Goal: Task Accomplishment & Management: Use online tool/utility

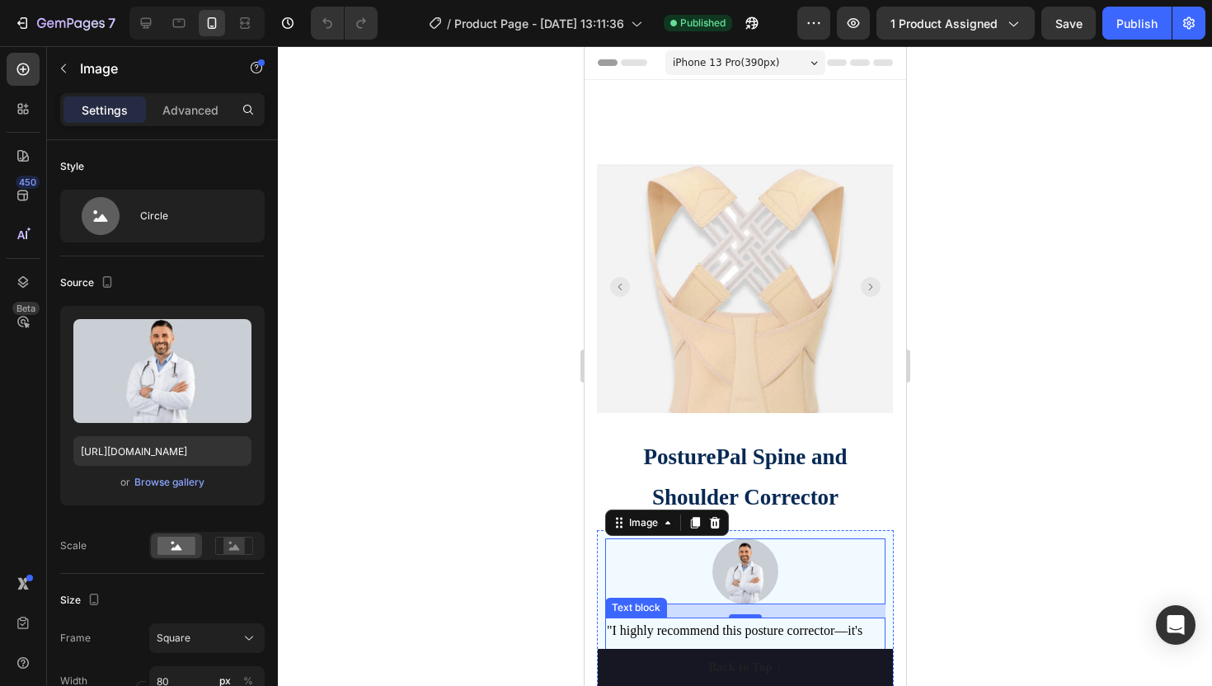
scroll to position [401, 0]
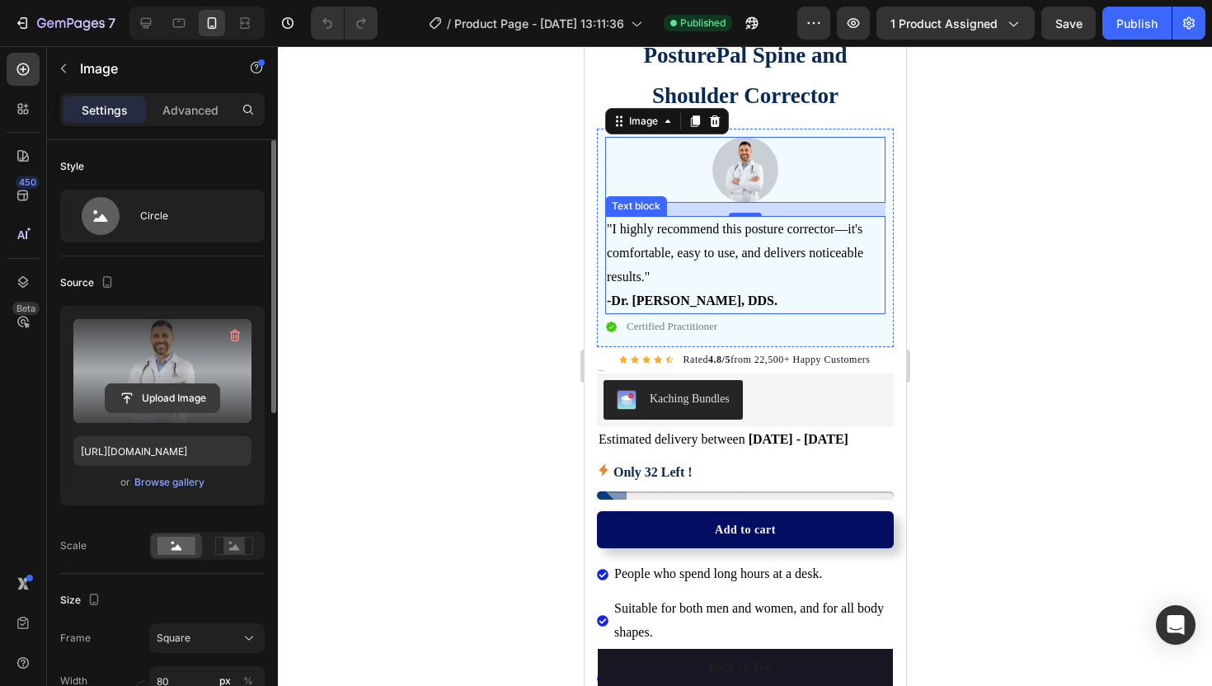
click at [163, 392] on input "file" at bounding box center [163, 398] width 114 height 28
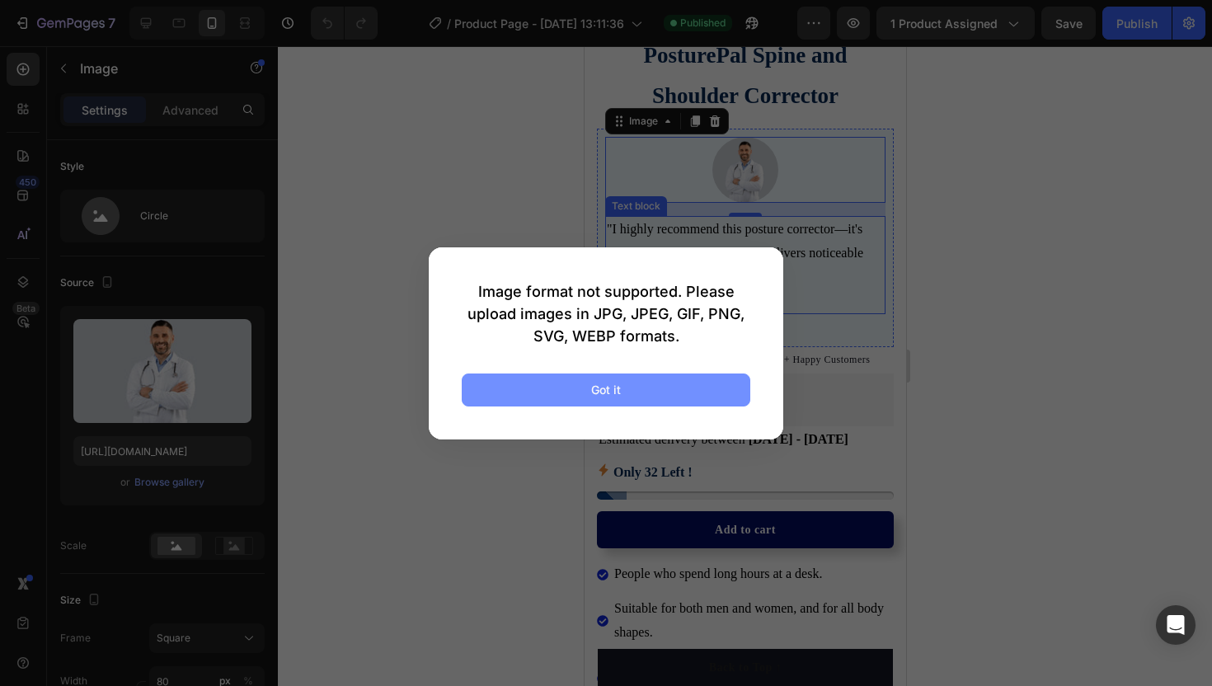
click at [538, 401] on button "Got it" at bounding box center [606, 389] width 289 height 33
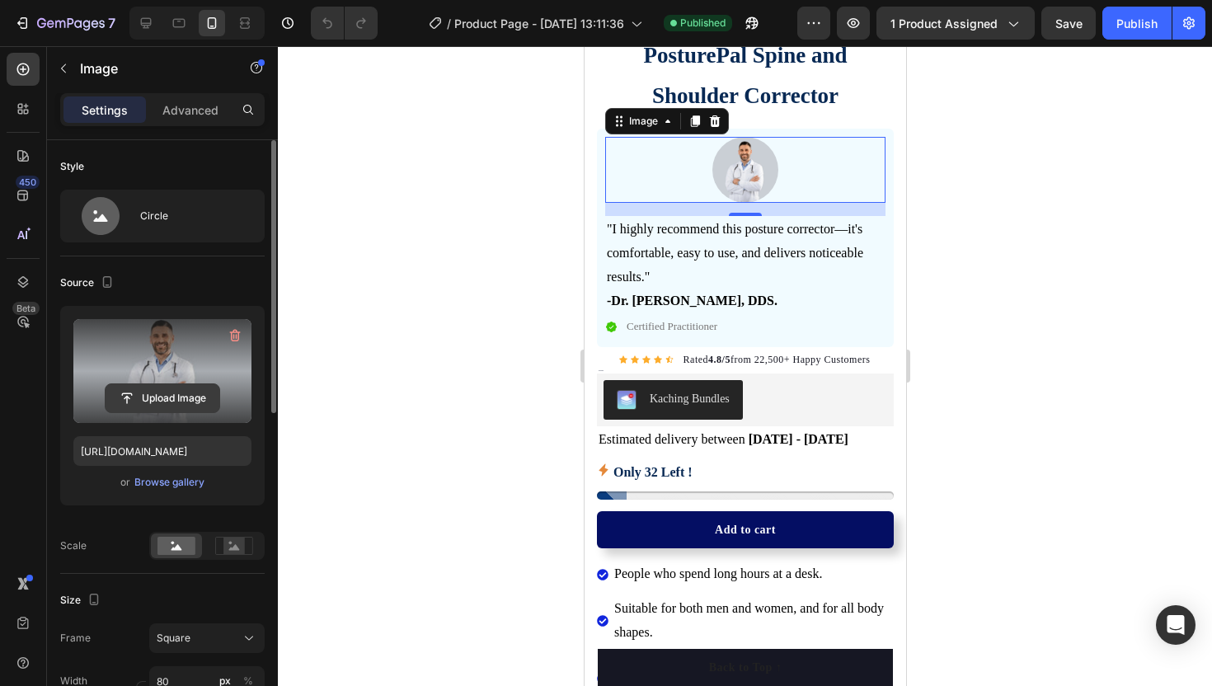
click at [131, 400] on input "file" at bounding box center [163, 398] width 114 height 28
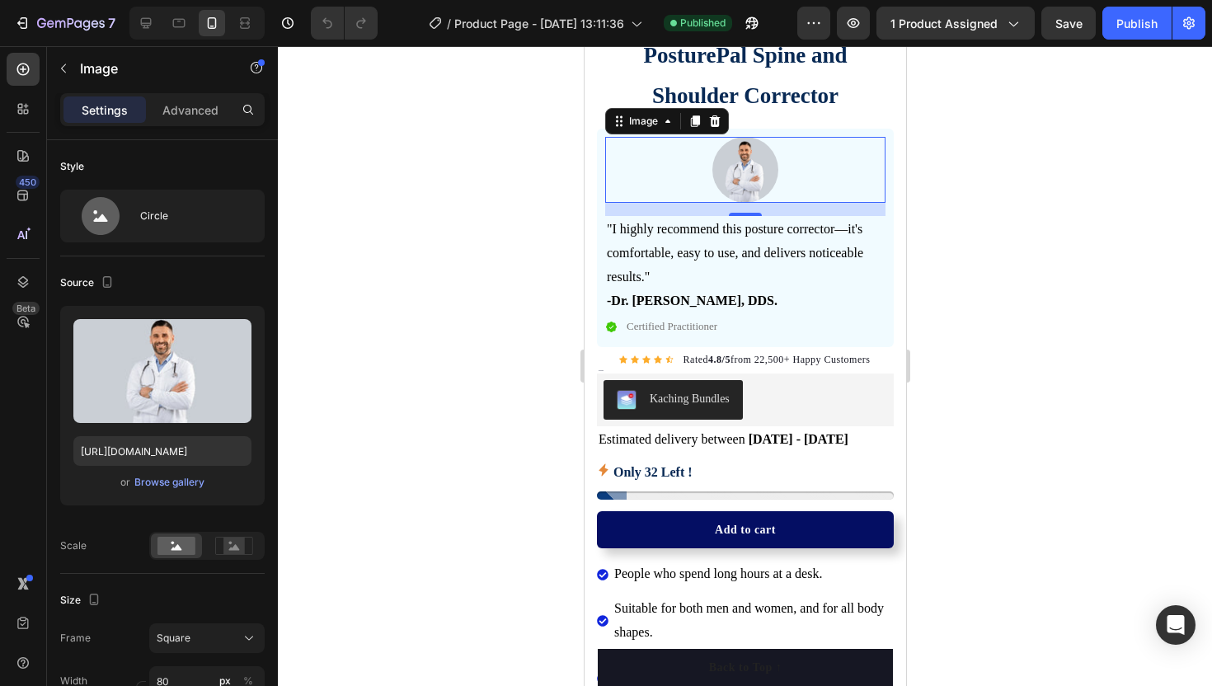
type input "C:\fakepath\smiling-touching-arms-crossed-room-hospital_1134-799.avif"
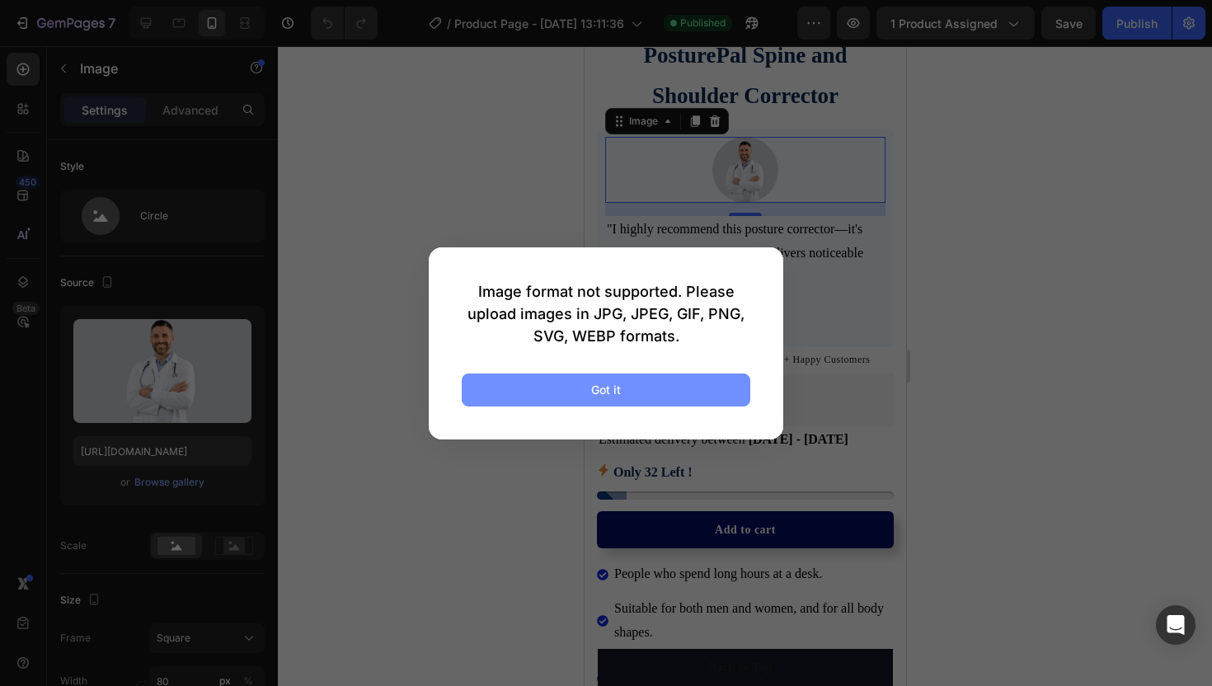
click at [613, 392] on div "Got it" at bounding box center [606, 389] width 30 height 17
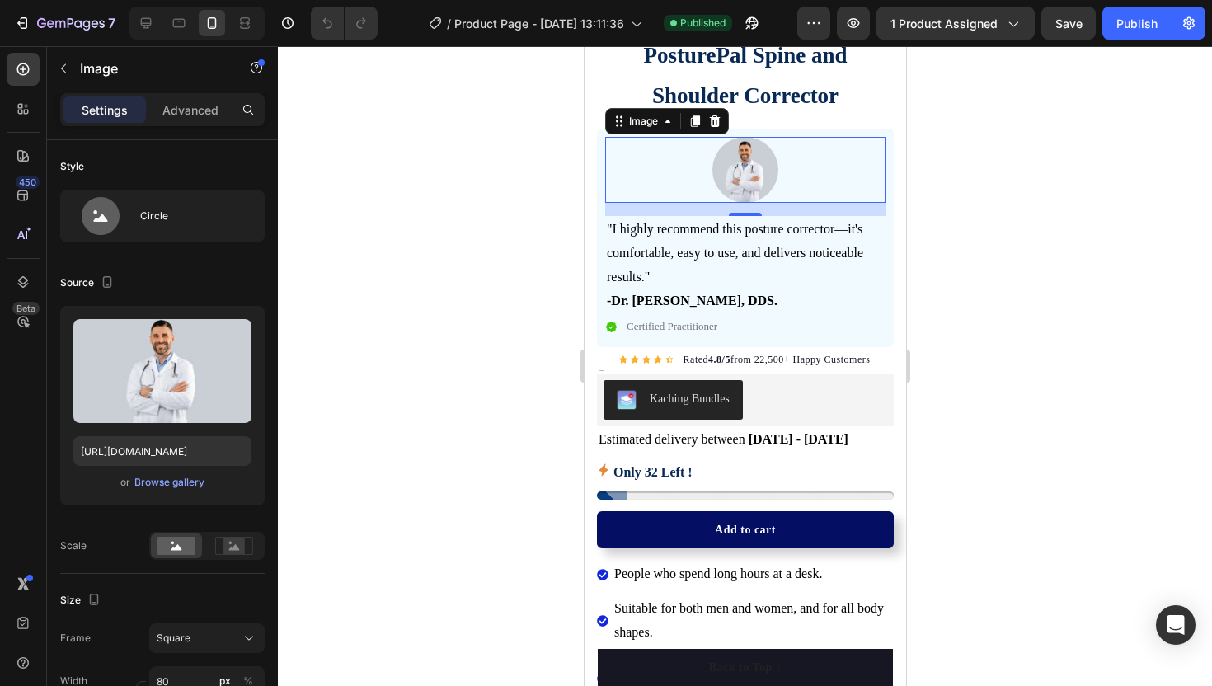
click at [958, 293] on div at bounding box center [745, 366] width 934 height 640
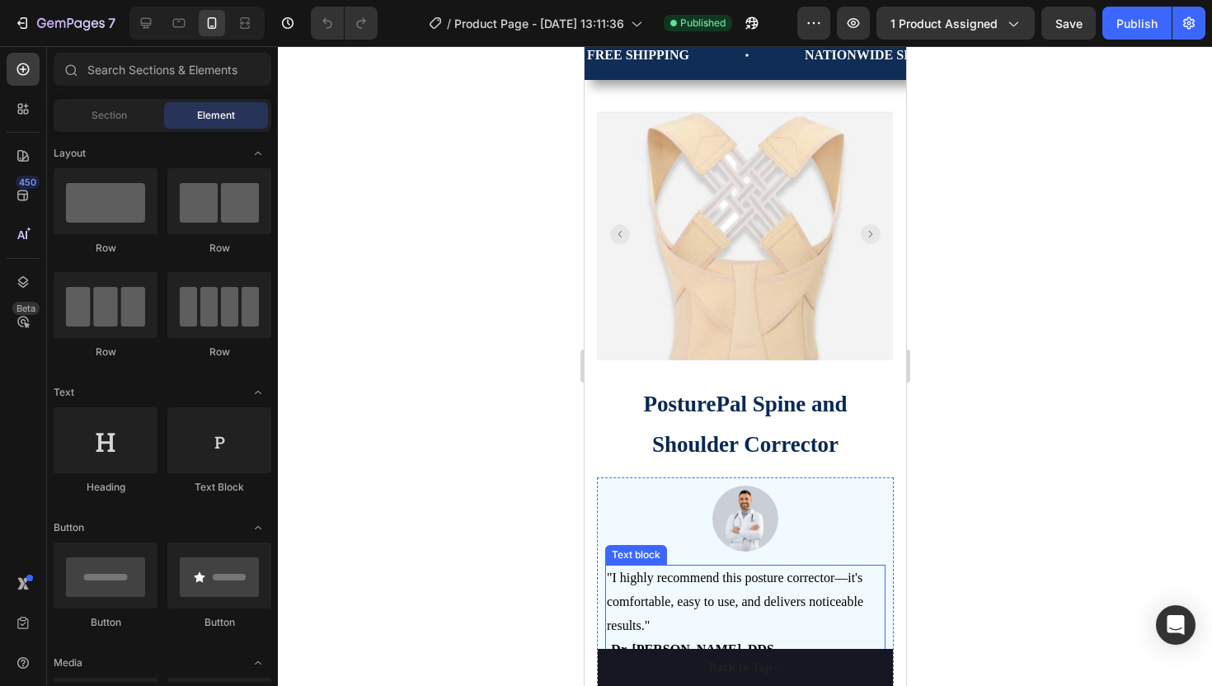
scroll to position [0, 0]
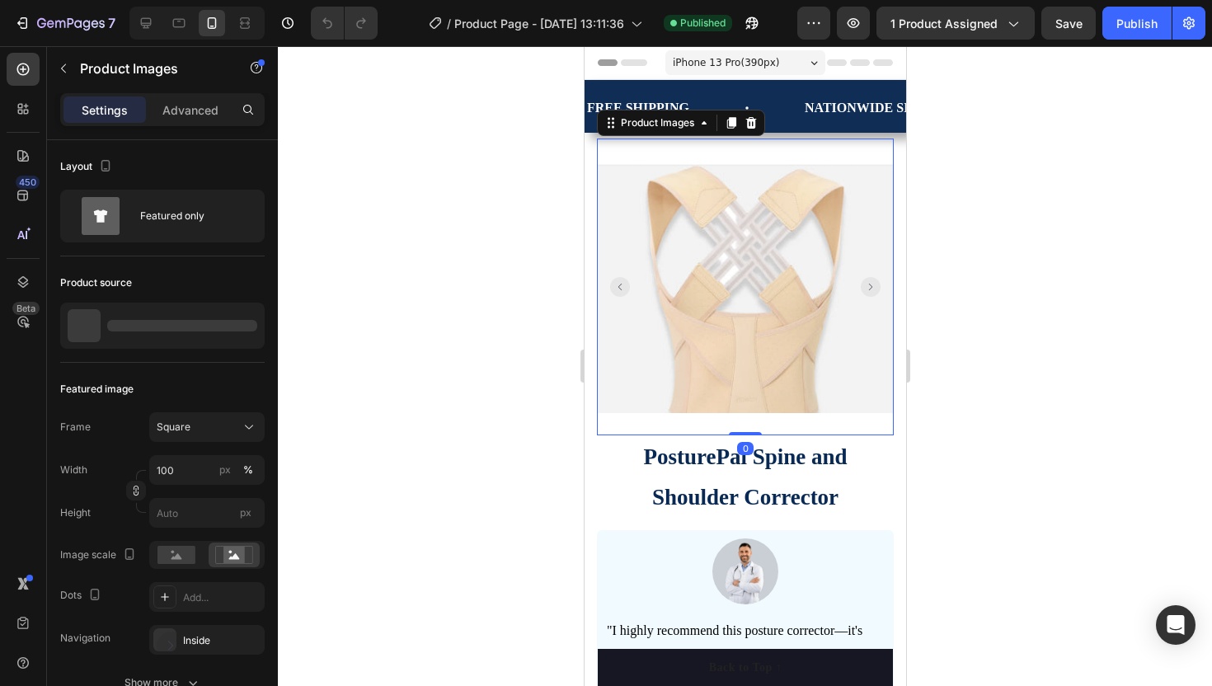
click at [621, 279] on rect "Carousel Back Arrow" at bounding box center [619, 287] width 20 height 20
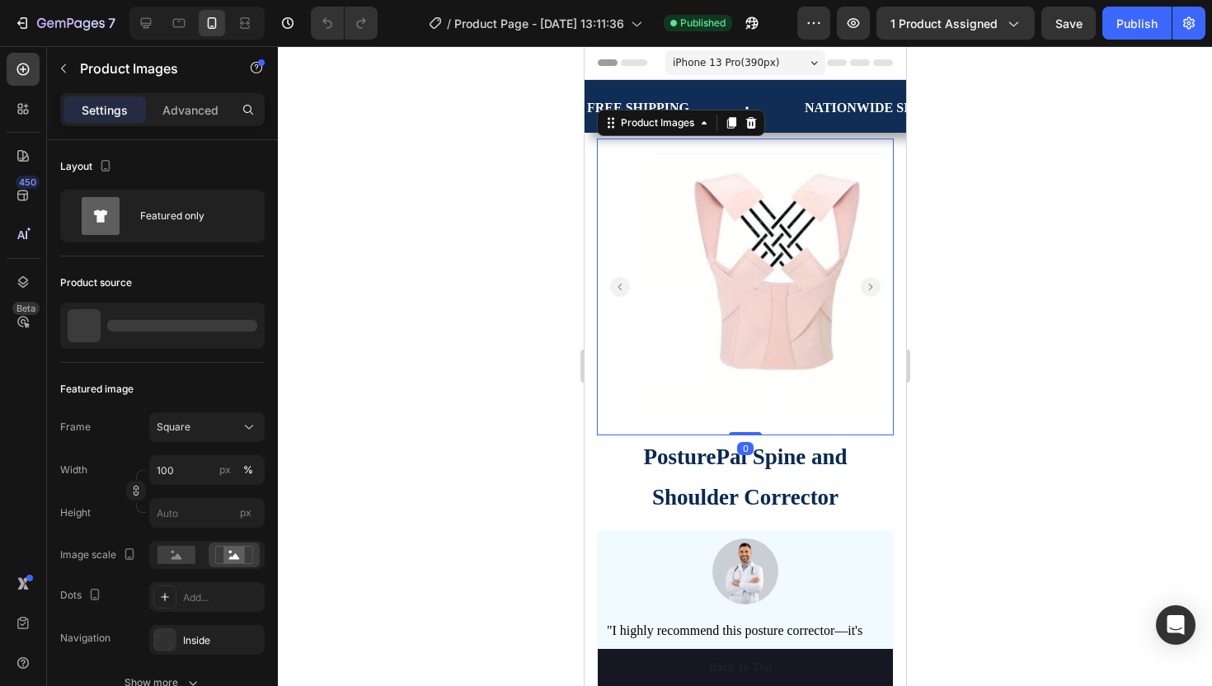
click at [621, 279] on rect "Carousel Back Arrow" at bounding box center [619, 287] width 20 height 20
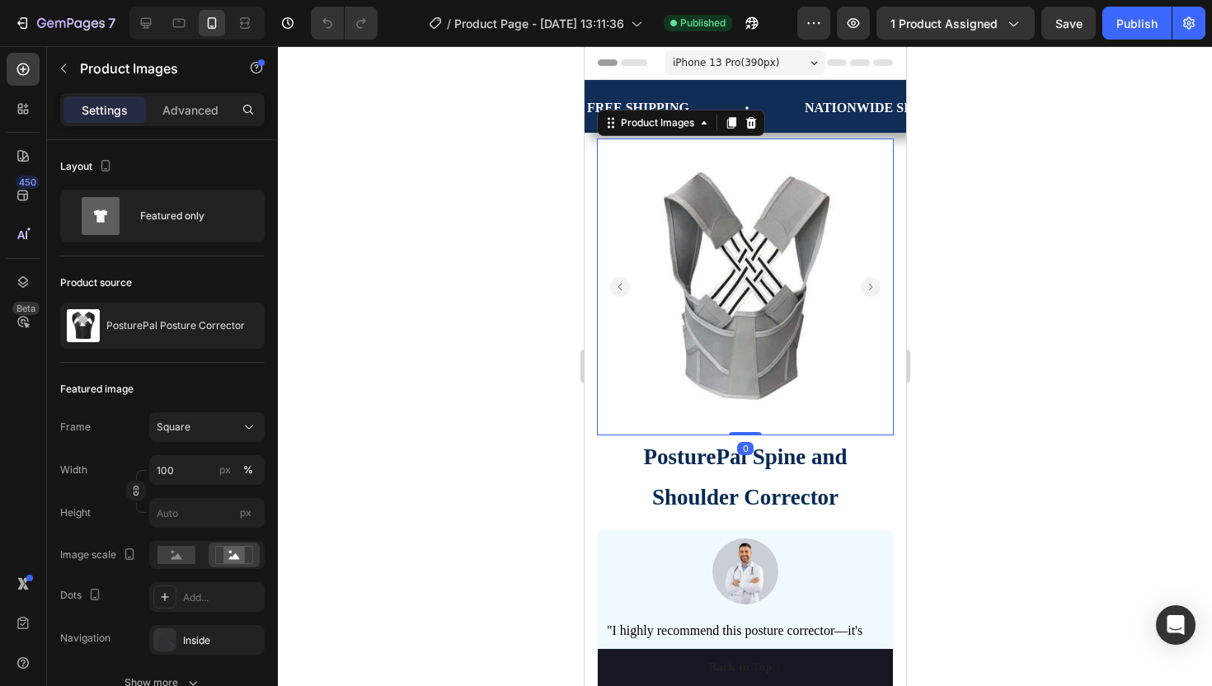
click at [621, 278] on rect "Carousel Back Arrow" at bounding box center [619, 287] width 20 height 20
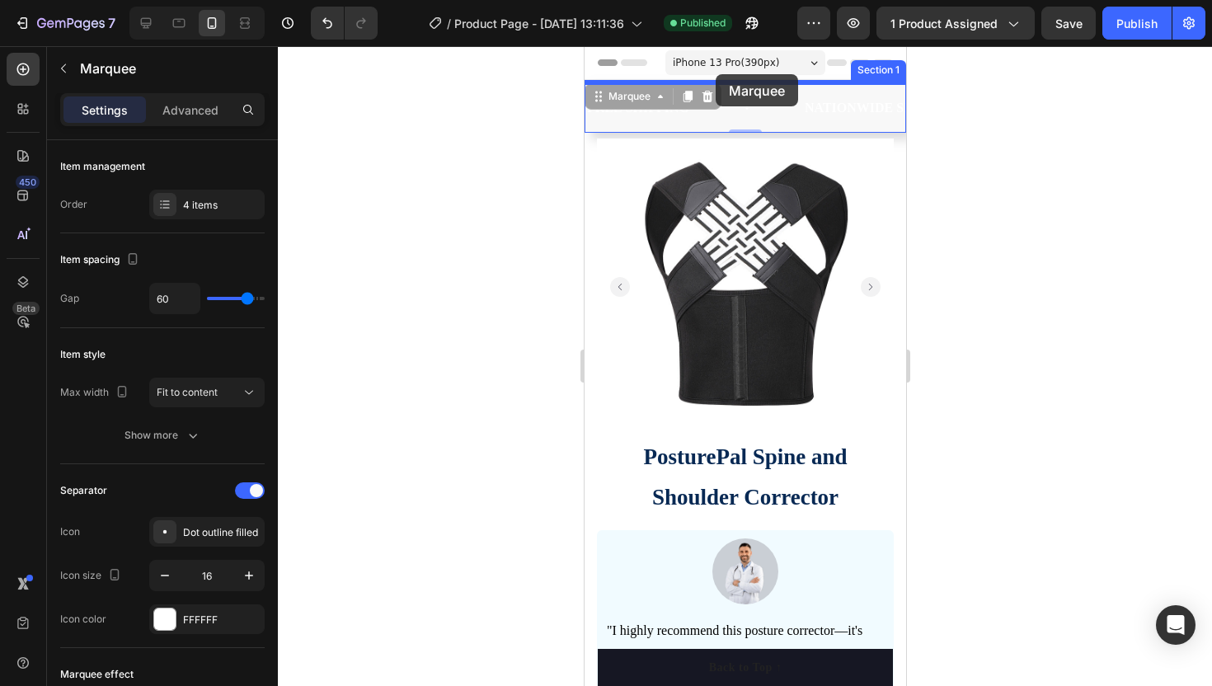
drag, startPoint x: 718, startPoint y: 101, endPoint x: 716, endPoint y: 76, distance: 24.9
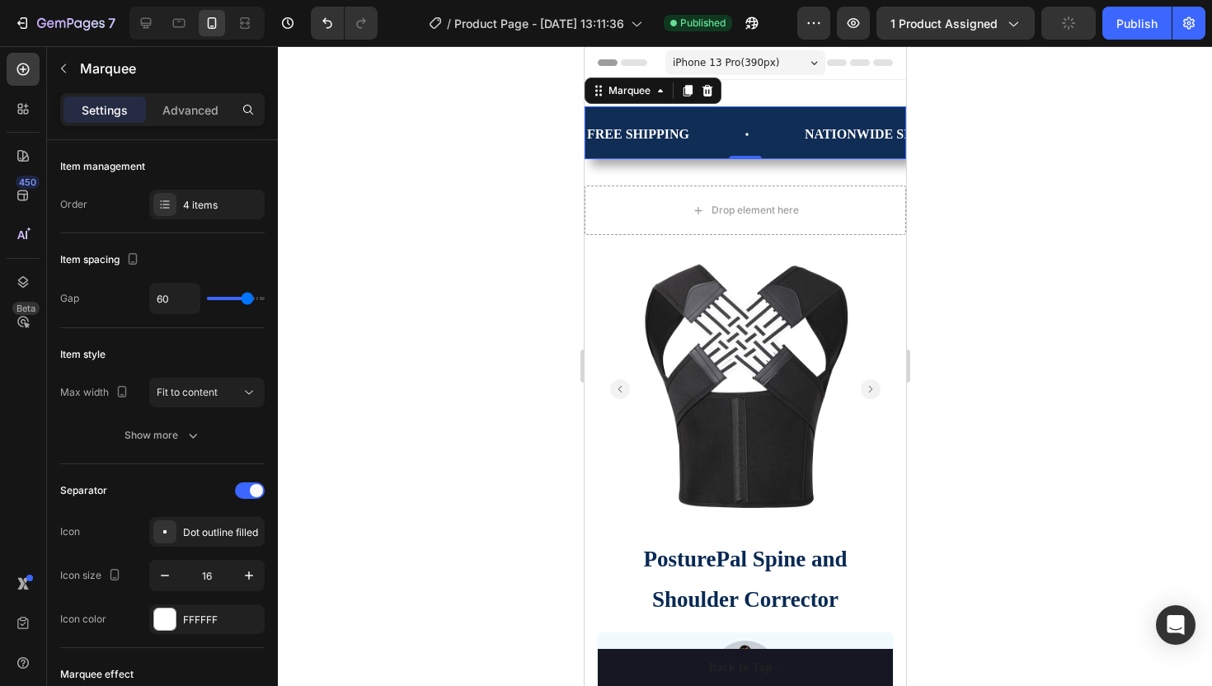
click at [505, 129] on div at bounding box center [745, 366] width 934 height 640
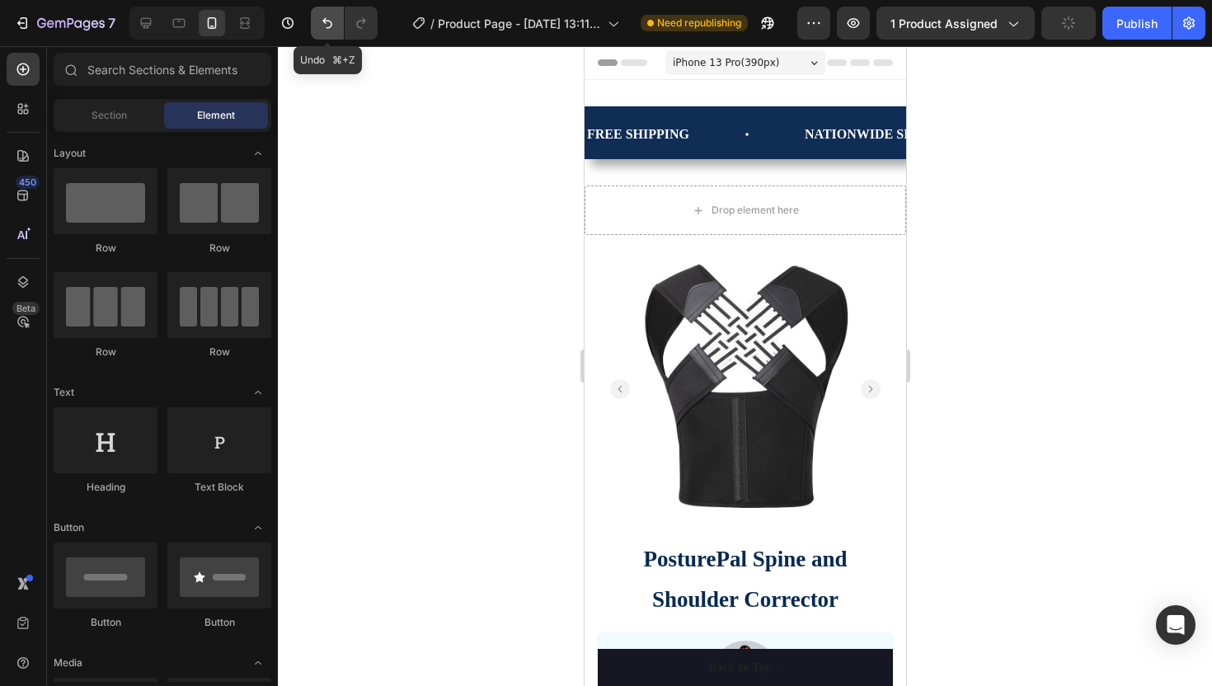
click at [323, 16] on icon "Undo/Redo" at bounding box center [327, 23] width 16 height 16
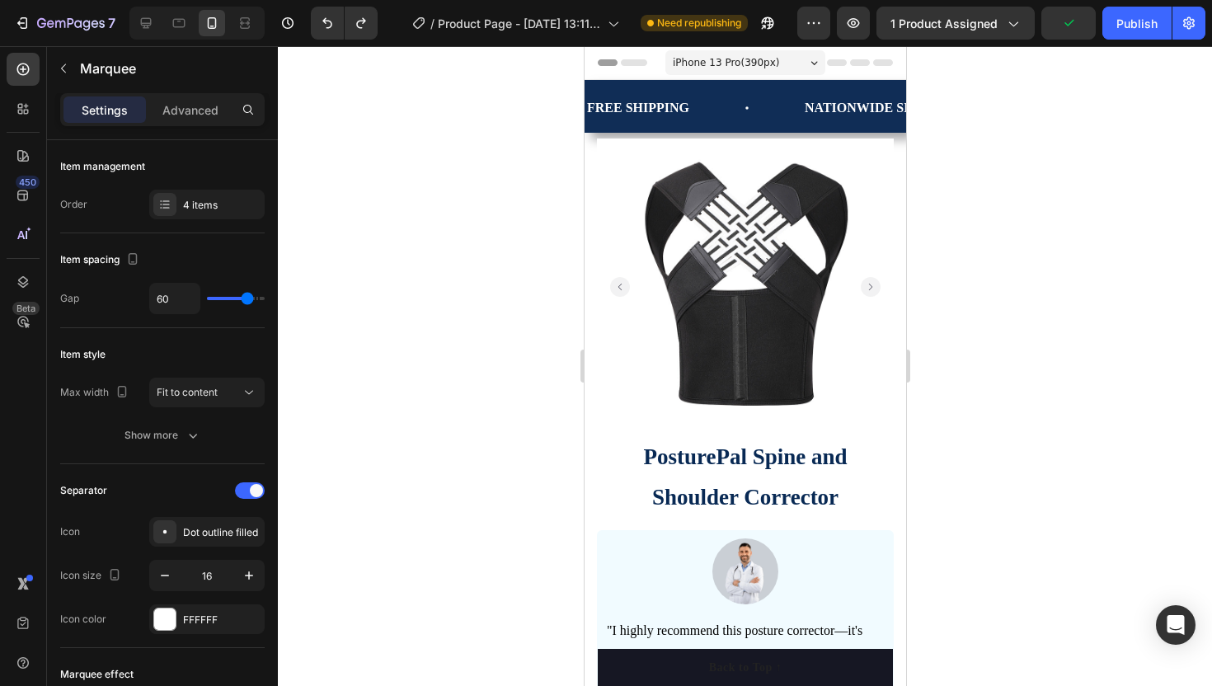
click at [731, 115] on div "FREE SHIPPING Text Block" at bounding box center [693, 108] width 218 height 40
click at [698, 106] on div "FREE SHIPPING Text Block" at bounding box center [693, 108] width 218 height 40
click at [491, 192] on div at bounding box center [745, 366] width 934 height 640
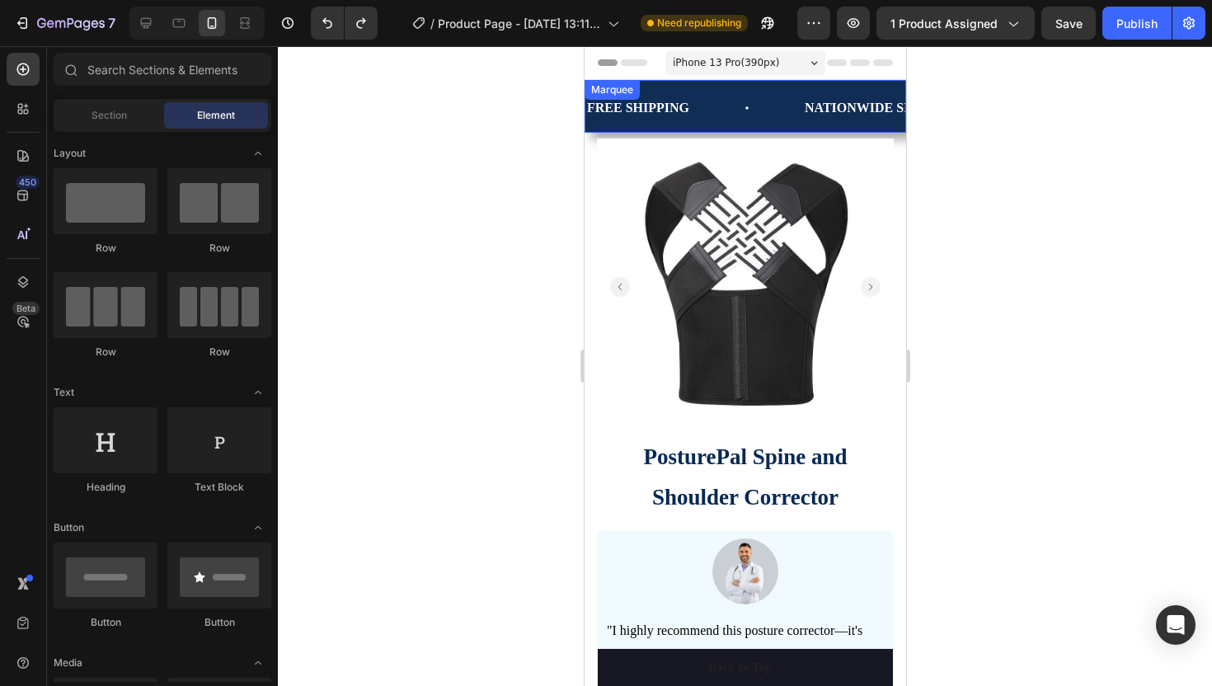
click at [702, 107] on div "FREE SHIPPING Text Block NATIONWIDE SHIPPING Text Block 50% OFF SALE [DATE] ONL…" at bounding box center [744, 106] width 321 height 53
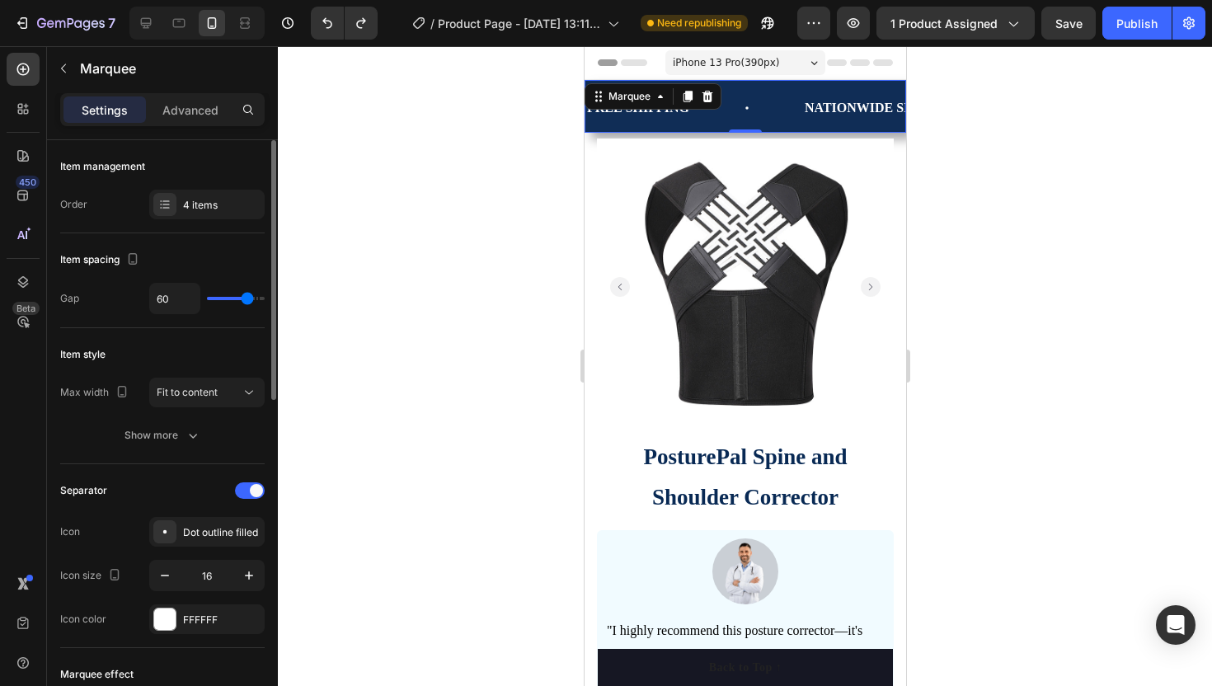
click at [231, 301] on div "60" at bounding box center [206, 298] width 115 height 31
type input "25"
click at [228, 298] on input "range" at bounding box center [236, 298] width 58 height 3
type input "11"
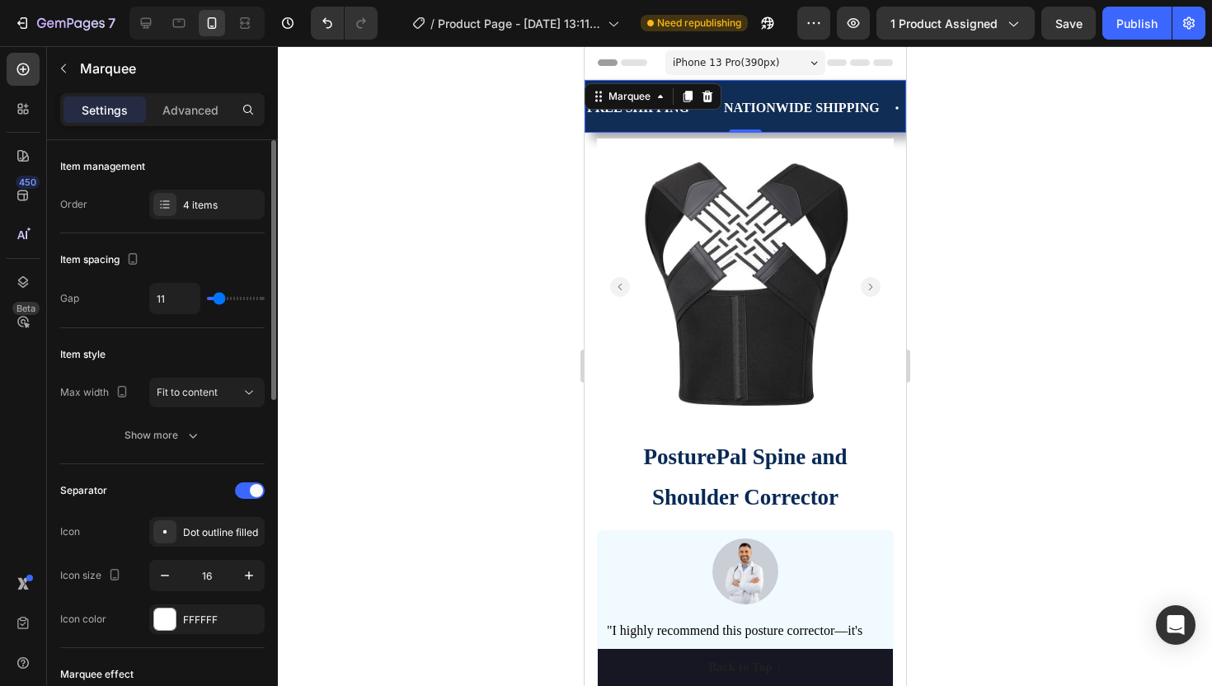
type input "11"
click at [219, 299] on input "range" at bounding box center [236, 298] width 58 height 3
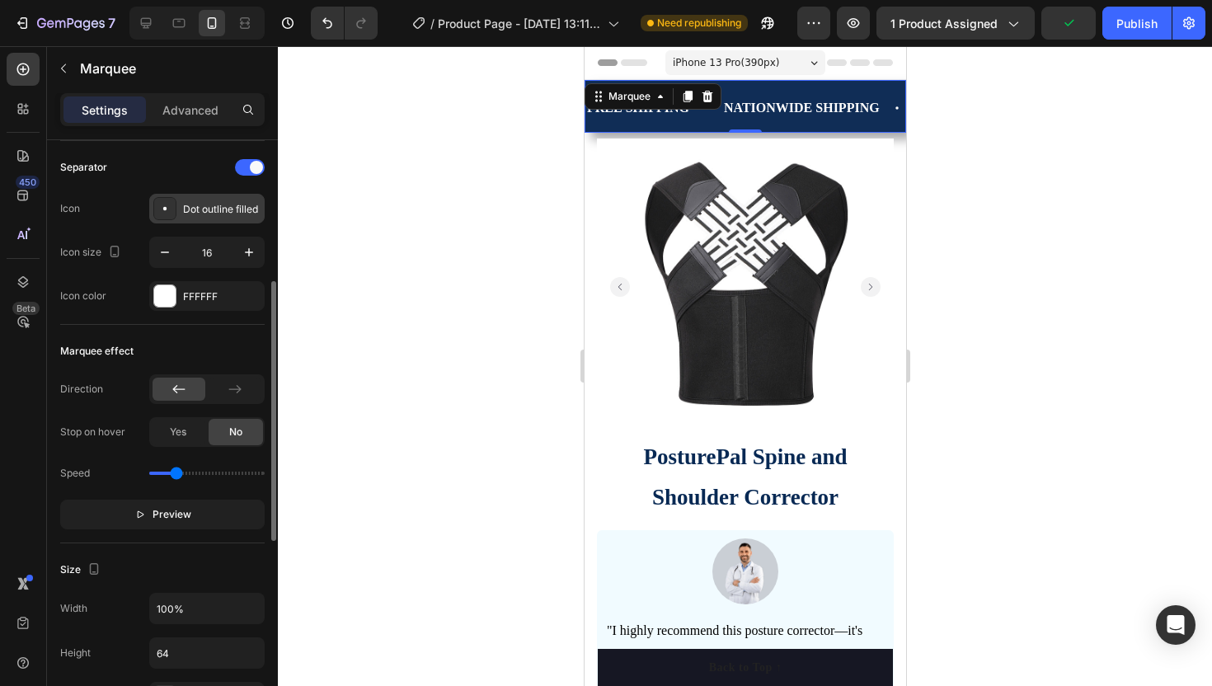
scroll to position [326, 0]
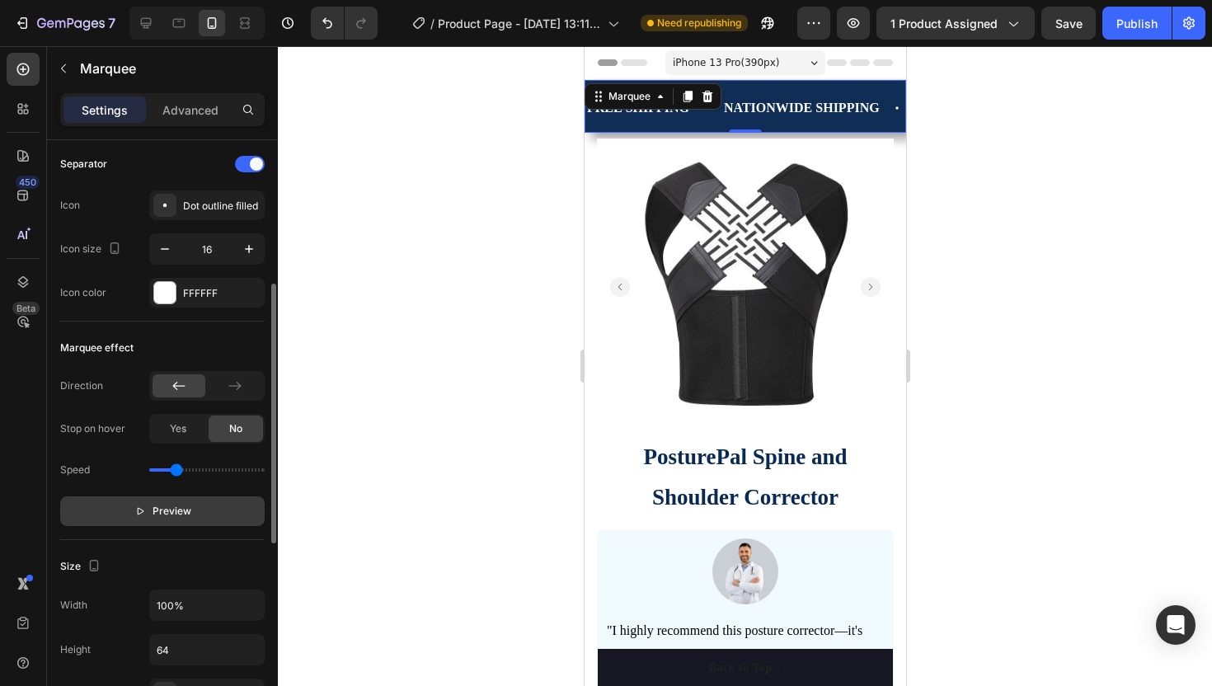
click at [163, 509] on span "Preview" at bounding box center [172, 511] width 39 height 16
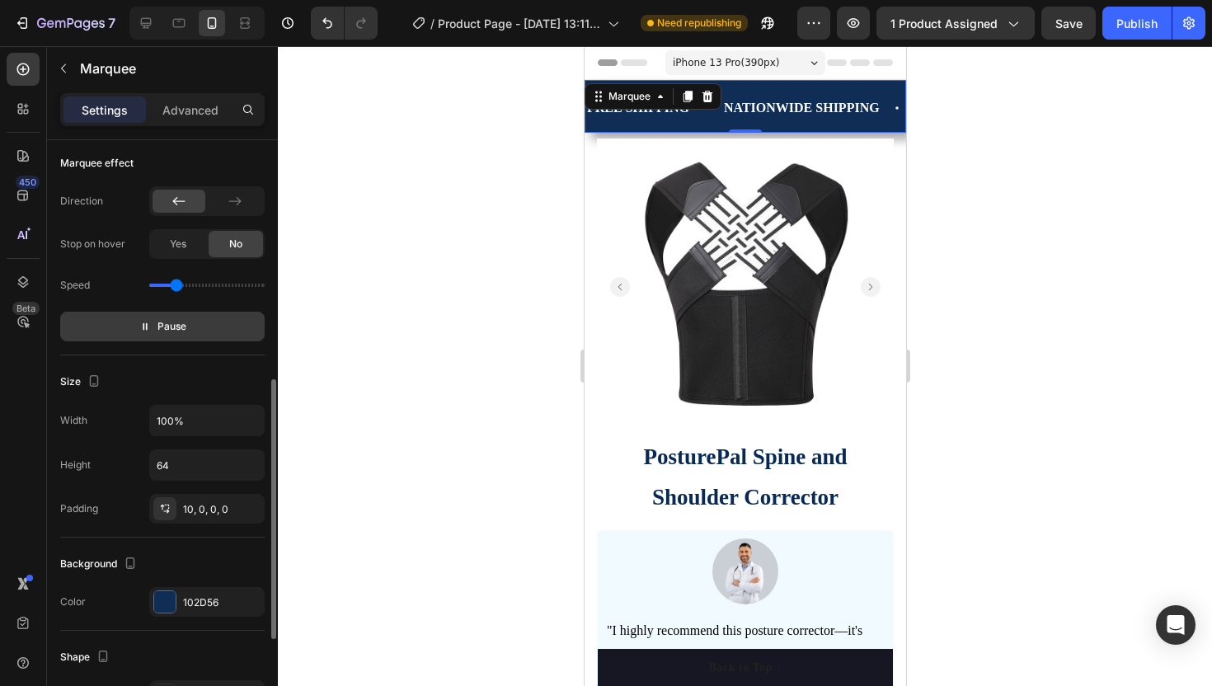
scroll to position [523, 0]
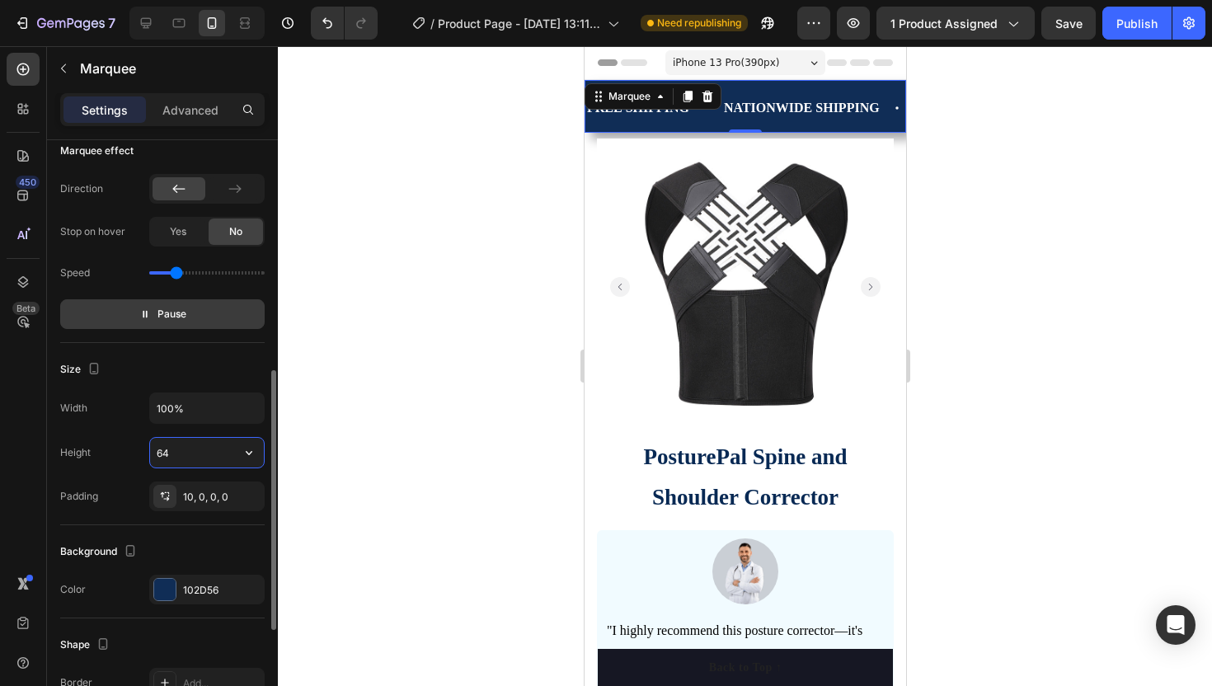
click at [185, 458] on input "64" at bounding box center [207, 453] width 114 height 30
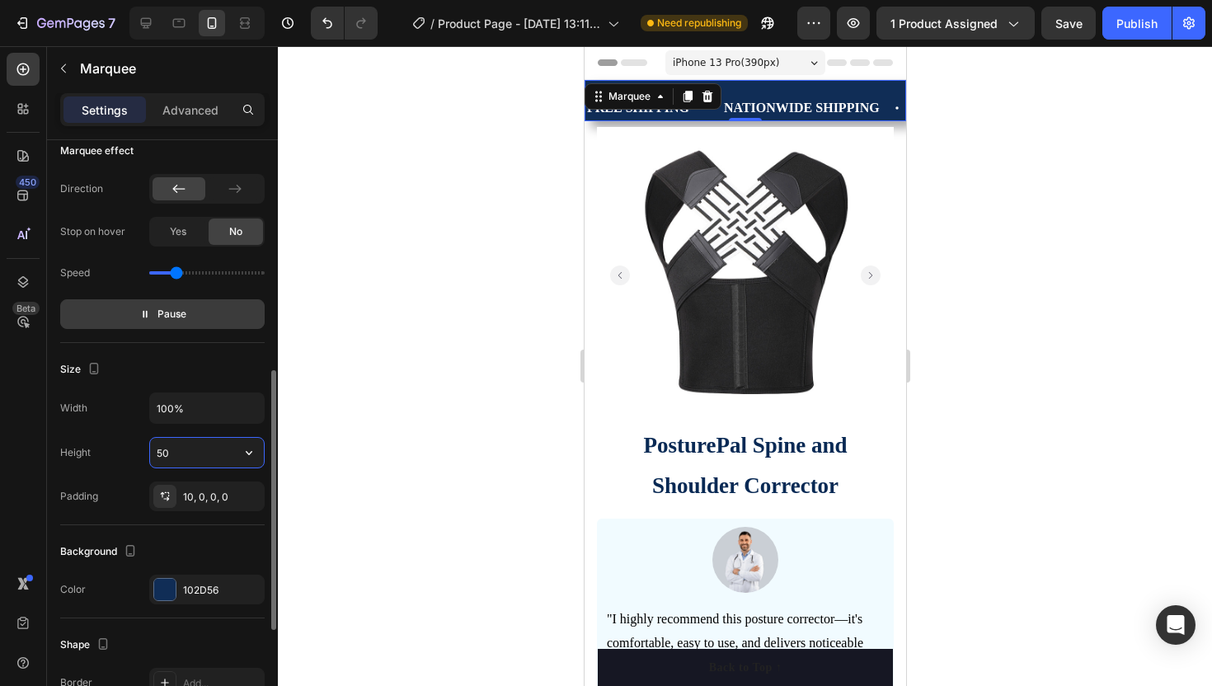
type input "5"
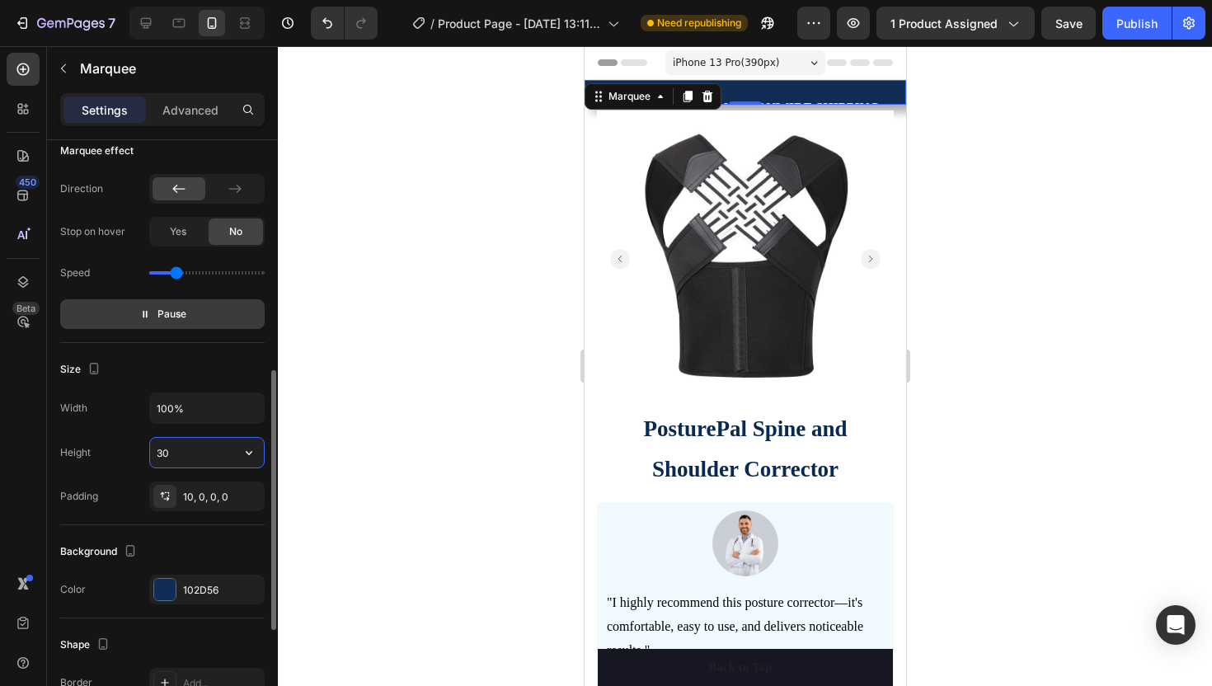
type input "3"
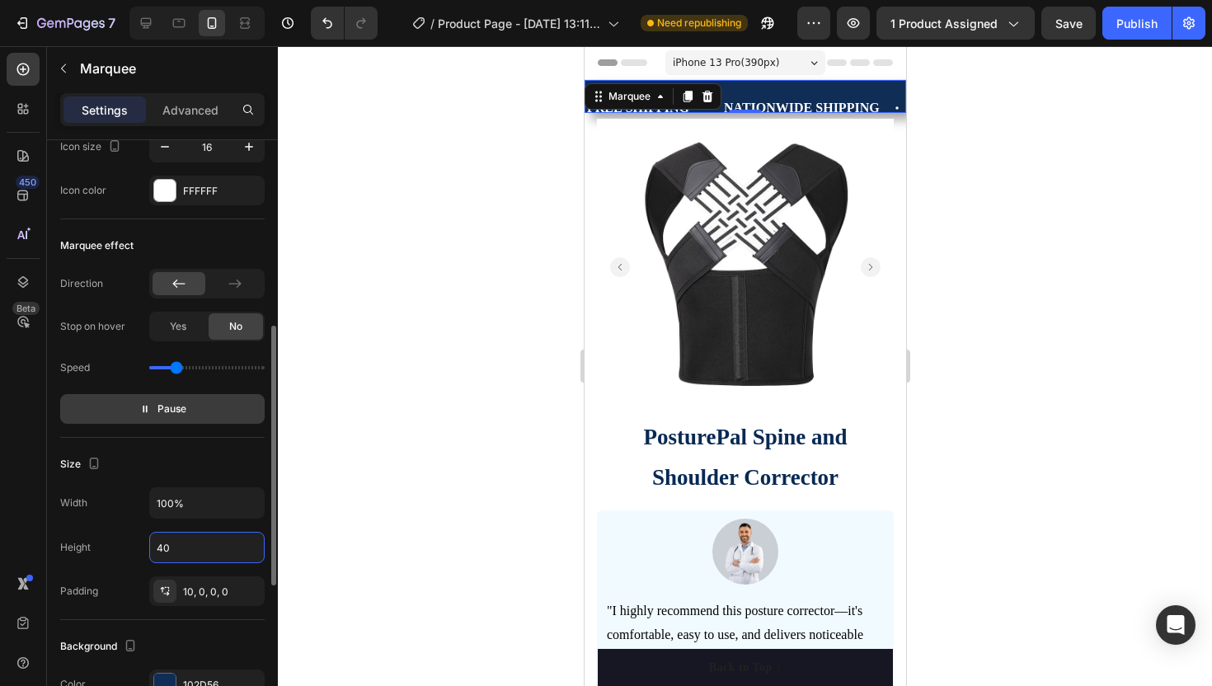
scroll to position [426, 0]
type input "40"
click at [176, 411] on span "Pause" at bounding box center [171, 411] width 29 height 16
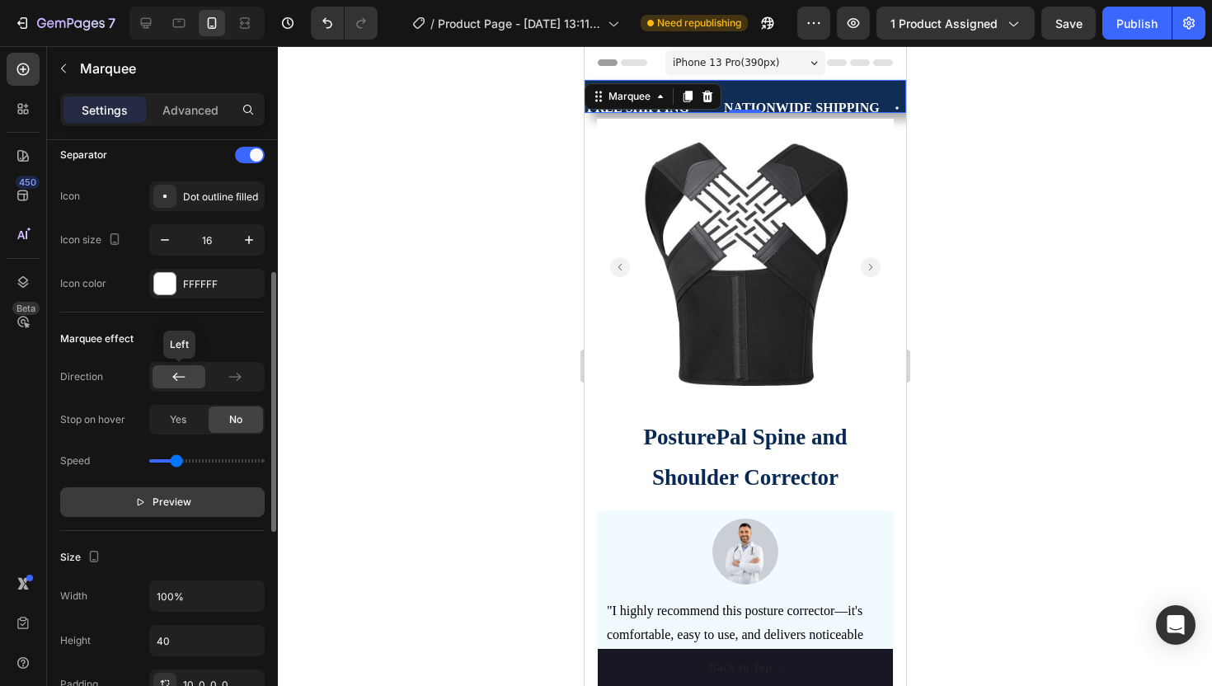
scroll to position [319, 0]
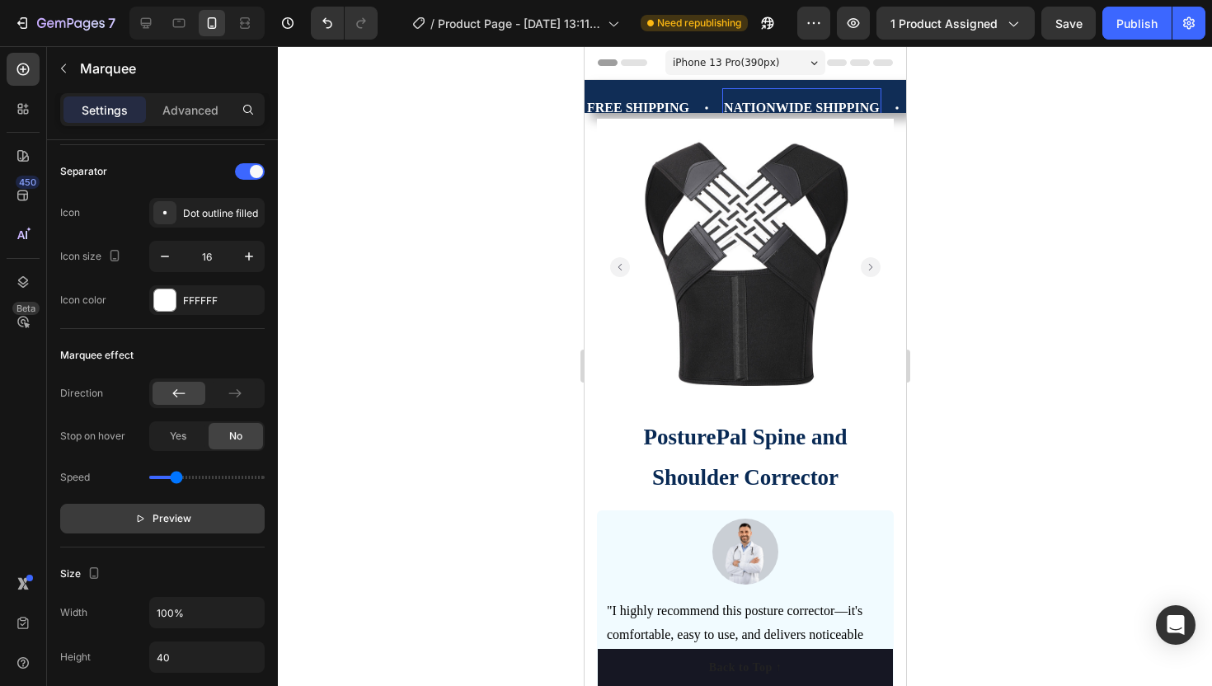
click at [758, 106] on p "NATIONWIDE SHIPPING" at bounding box center [797, 108] width 156 height 24
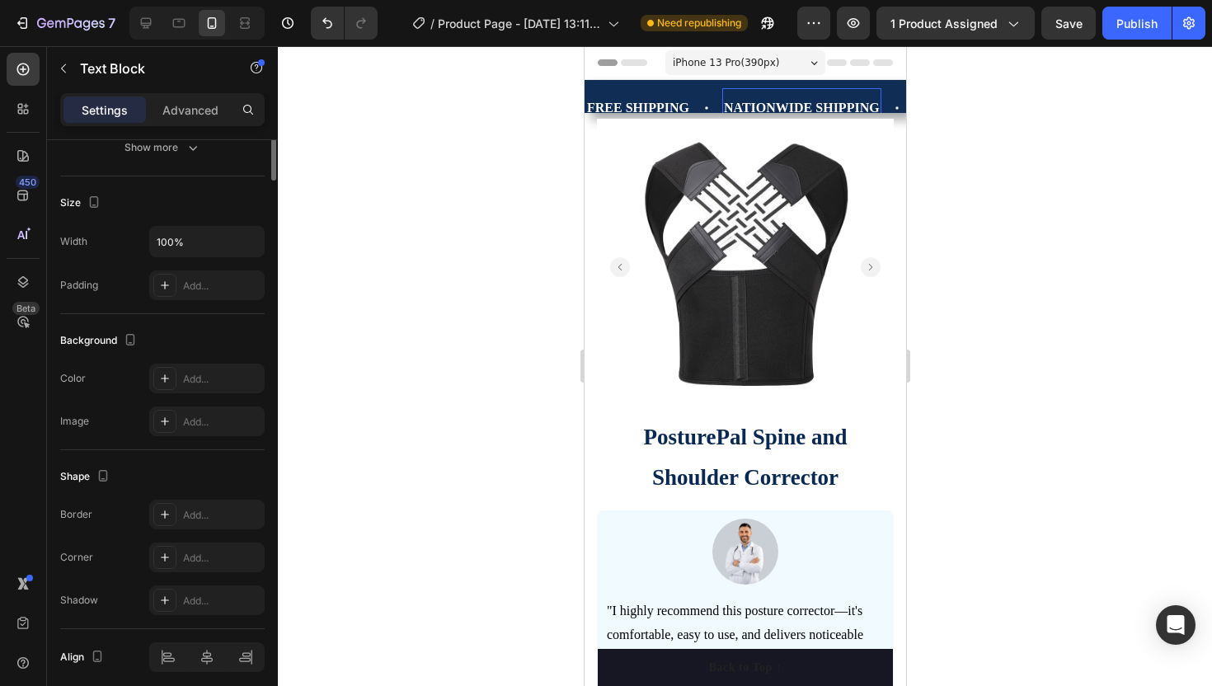
scroll to position [0, 0]
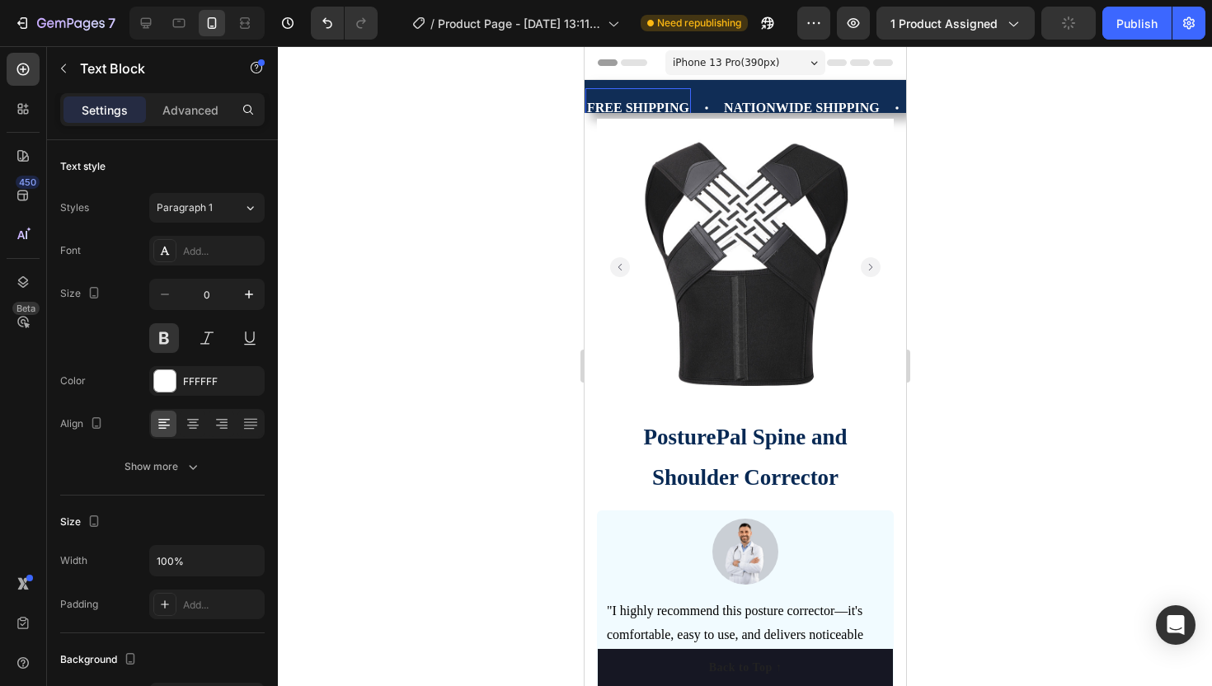
click at [628, 92] on div "FREE SHIPPING Text Block 0" at bounding box center [625, 108] width 106 height 40
click at [696, 96] on div "FREE SHIPPING Text Block 0" at bounding box center [646, 108] width 137 height 40
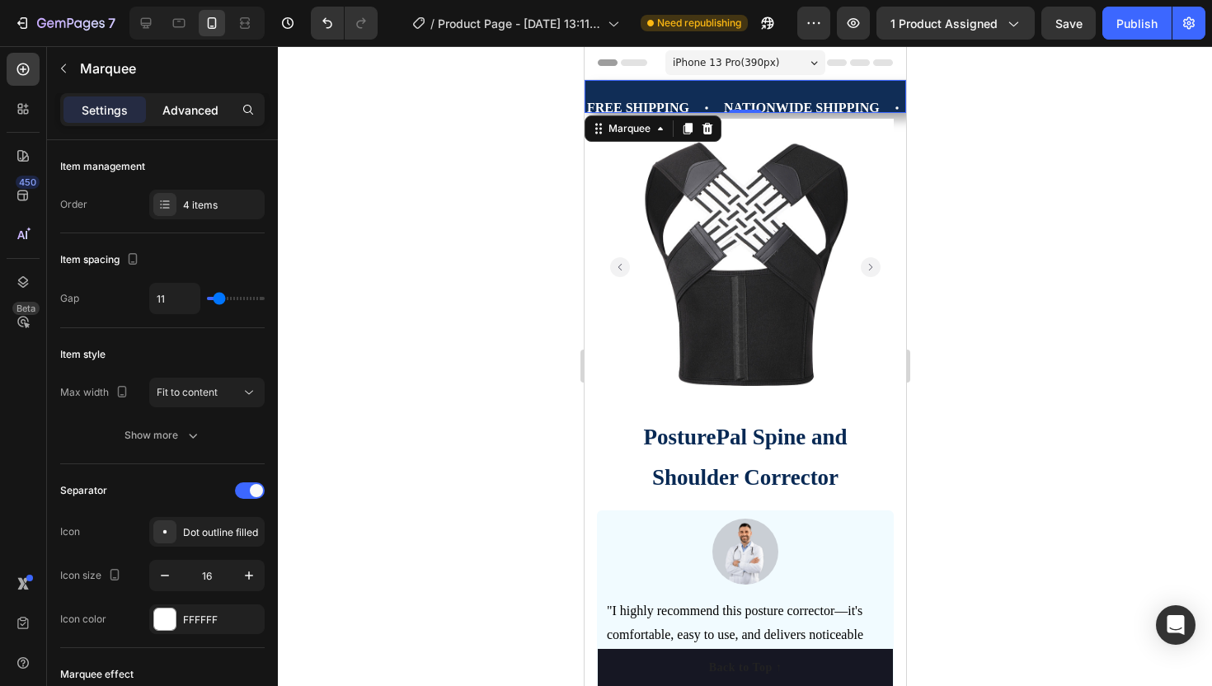
click at [181, 115] on p "Advanced" at bounding box center [190, 109] width 56 height 17
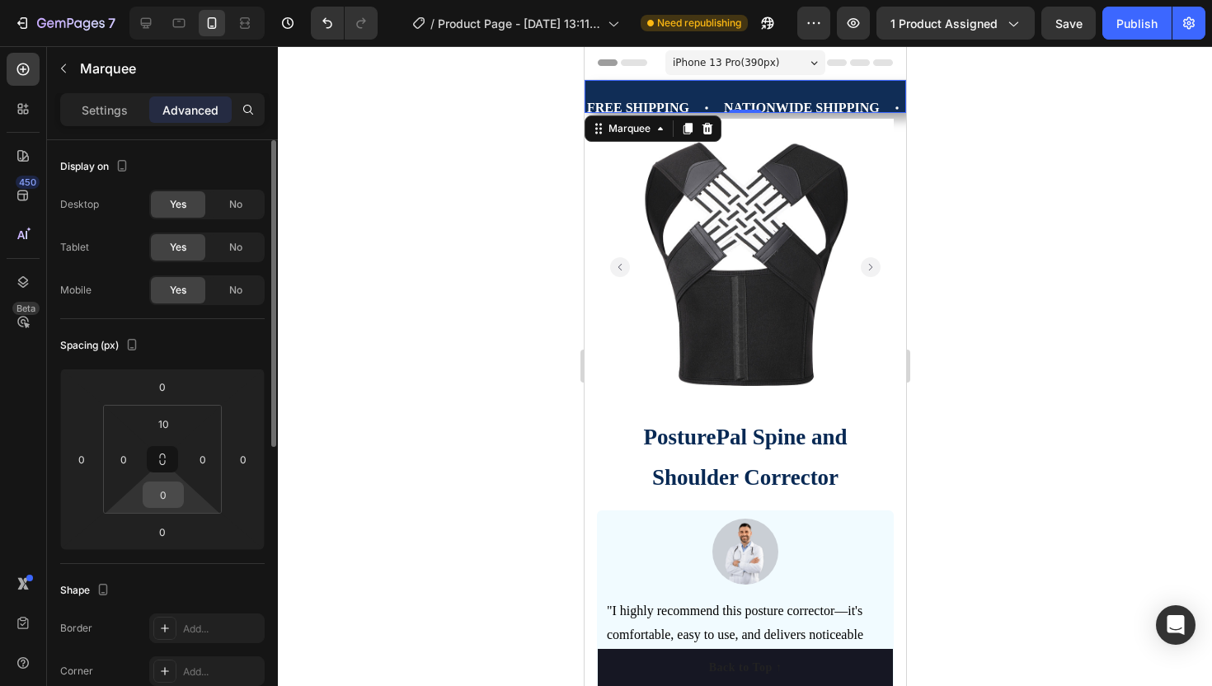
click at [170, 487] on input "0" at bounding box center [163, 494] width 33 height 25
type input "0"
click at [167, 422] on input "10" at bounding box center [163, 423] width 33 height 25
type input "2"
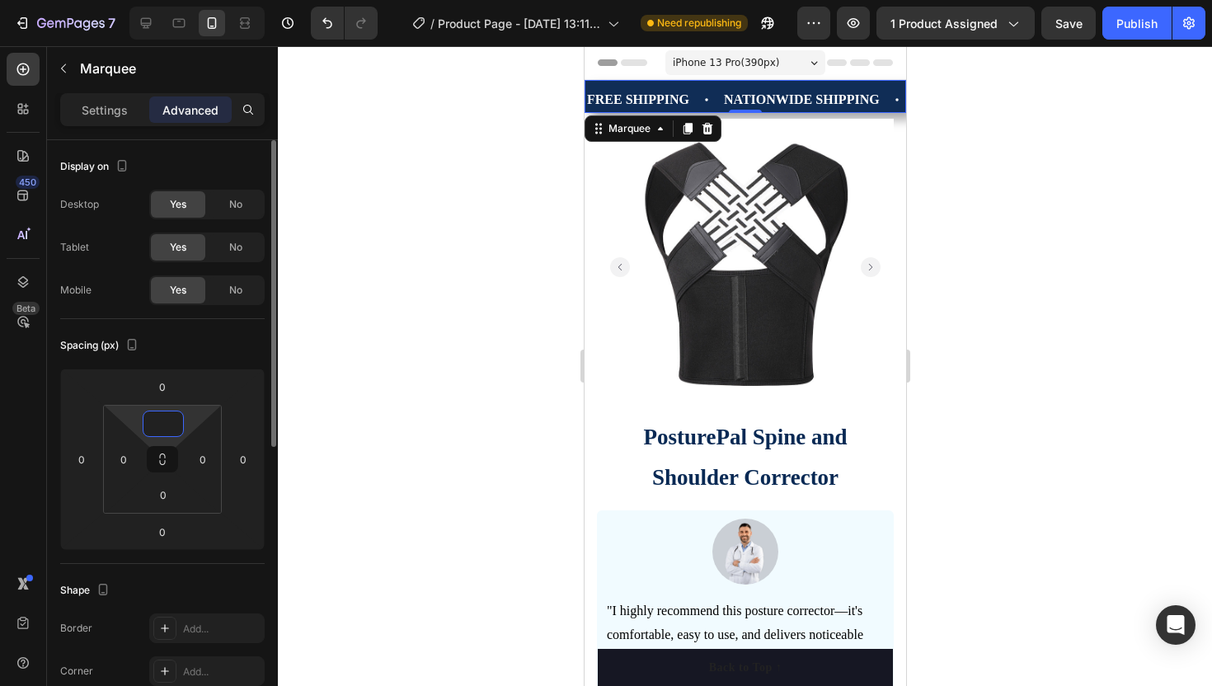
type input "3"
type input "7"
type input "1"
type input "-"
type input "0"
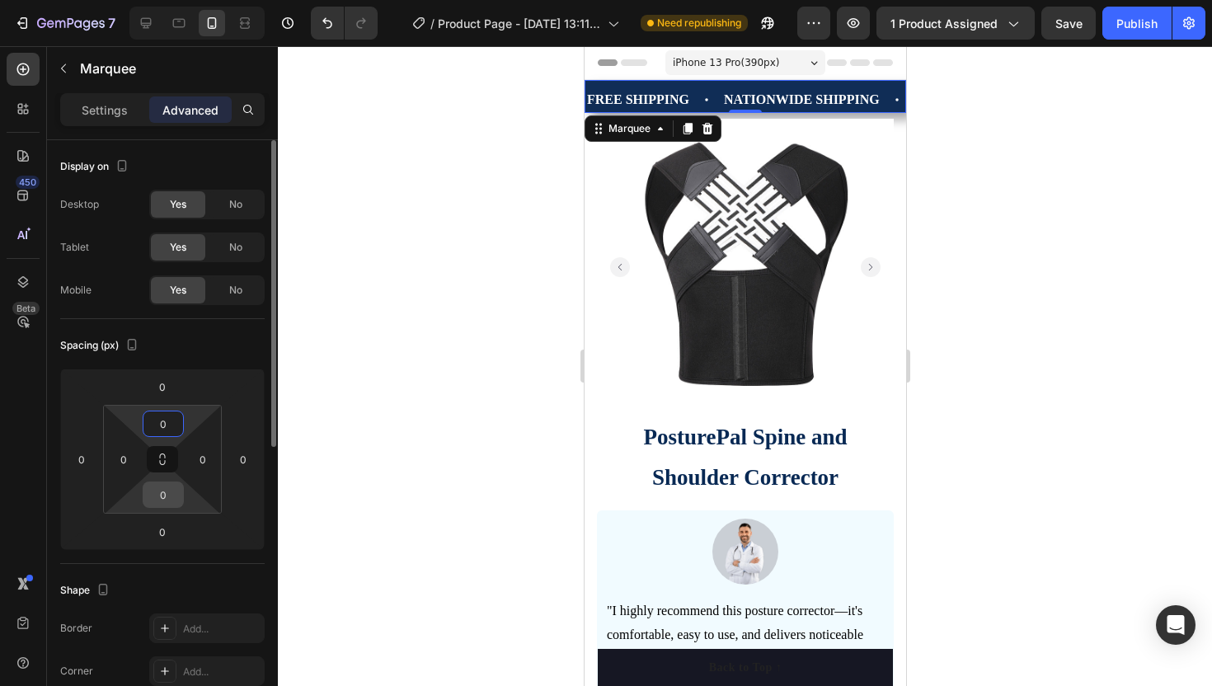
click at [169, 491] on input "0" at bounding box center [163, 494] width 33 height 25
type input "1"
click at [157, 529] on input "0" at bounding box center [162, 531] width 33 height 25
type input "0"
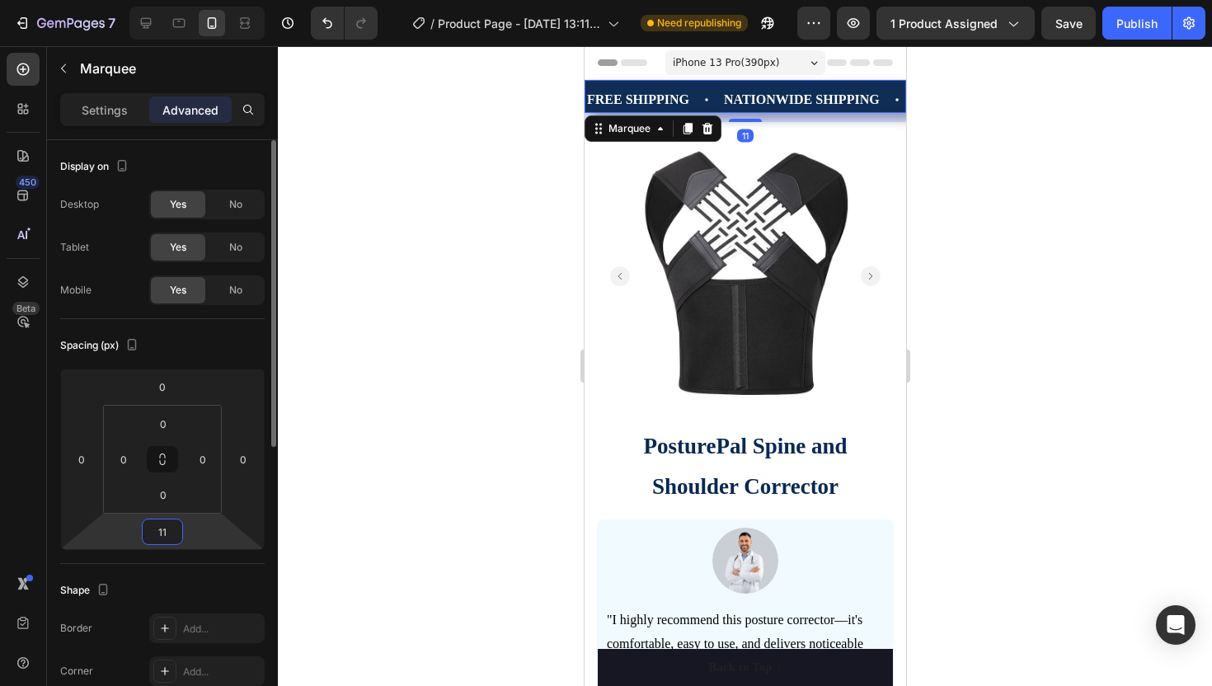
type input "1"
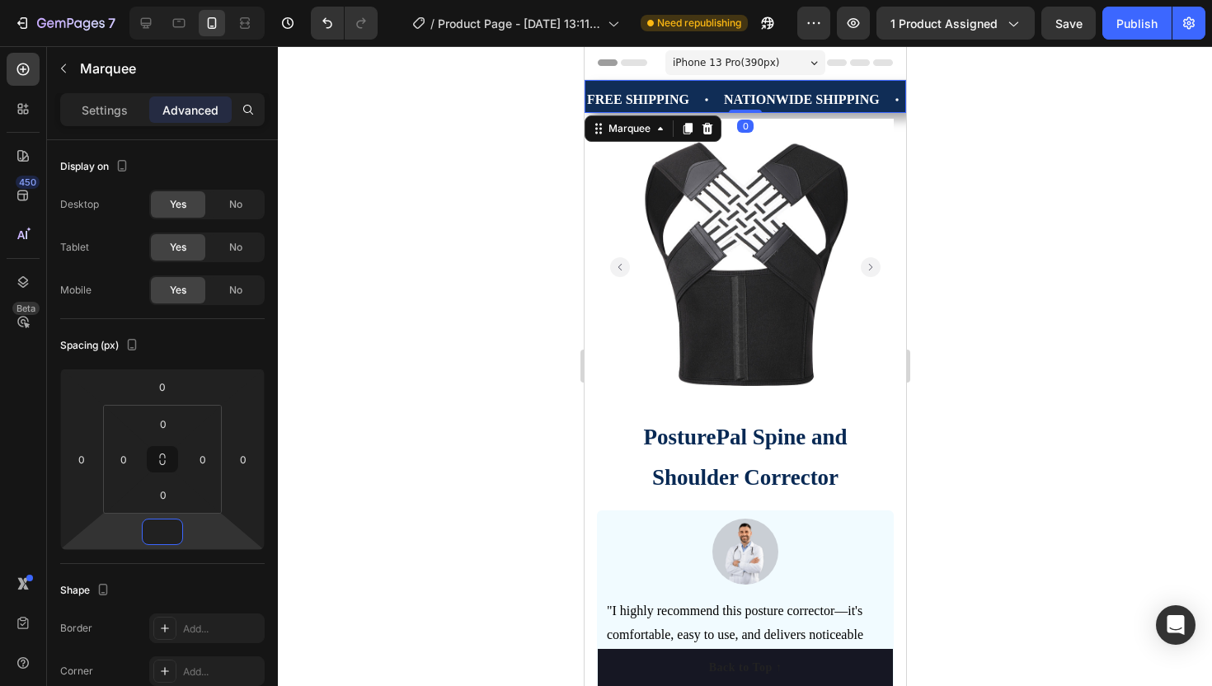
type input "0"
click at [408, 308] on div at bounding box center [745, 366] width 934 height 640
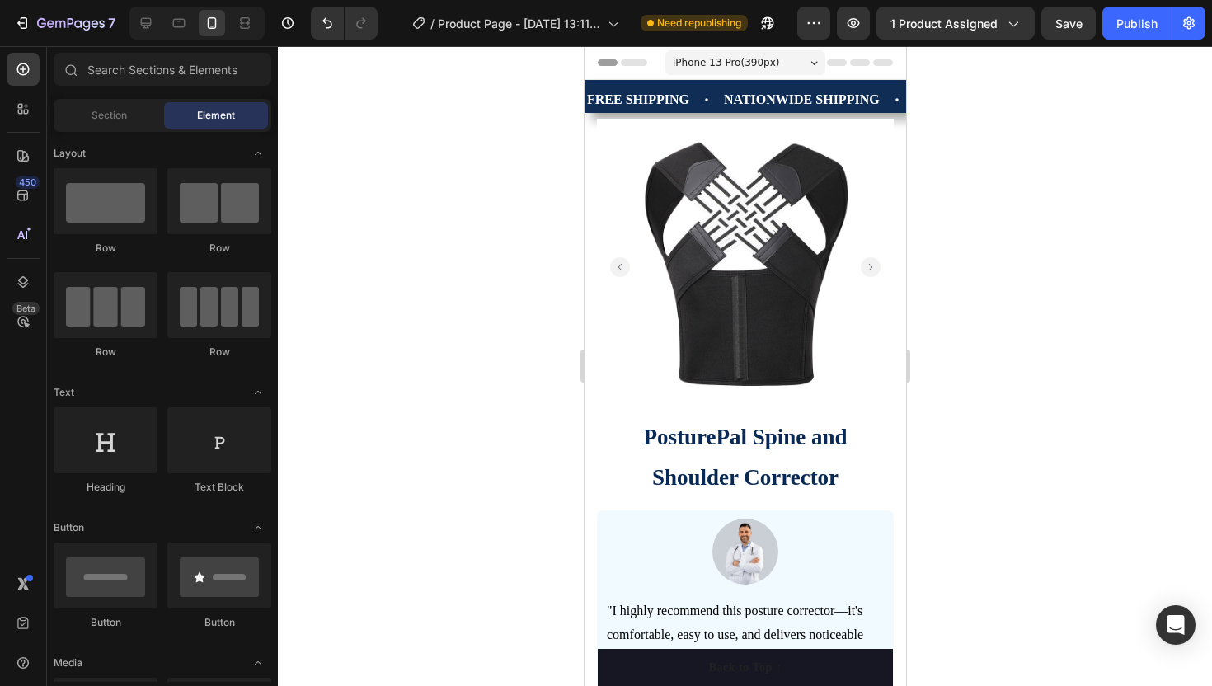
click at [455, 179] on div at bounding box center [745, 366] width 934 height 640
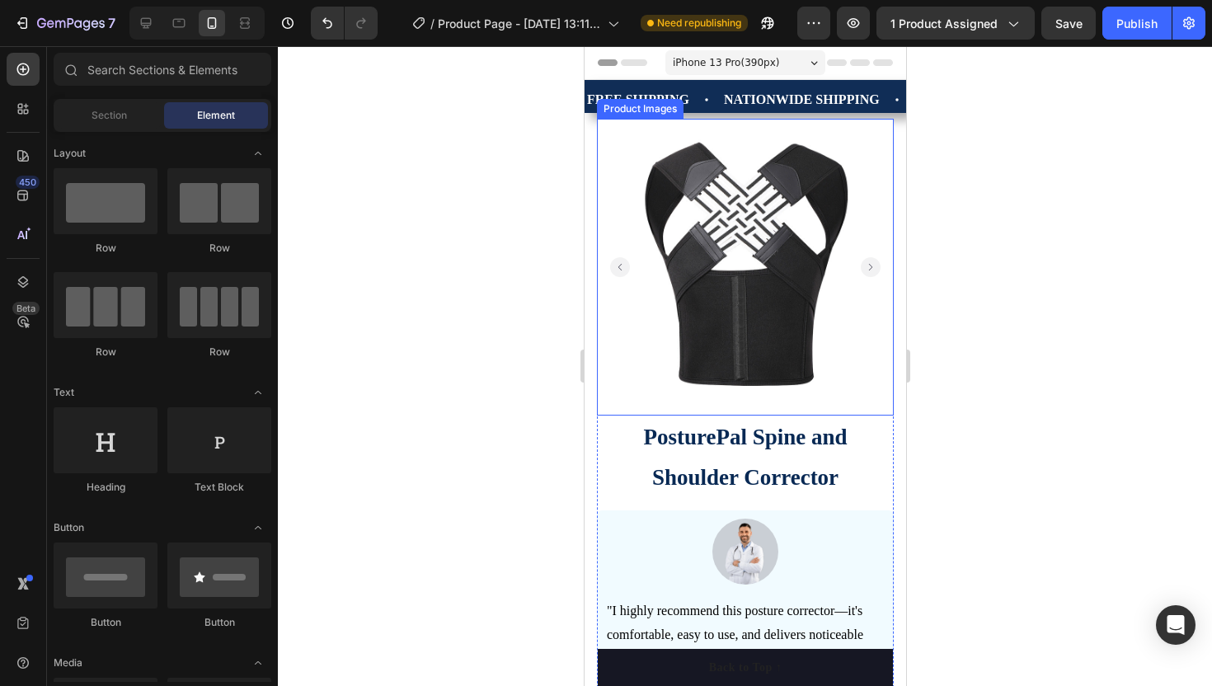
click at [868, 260] on rect "Carousel Next Arrow" at bounding box center [870, 267] width 20 height 20
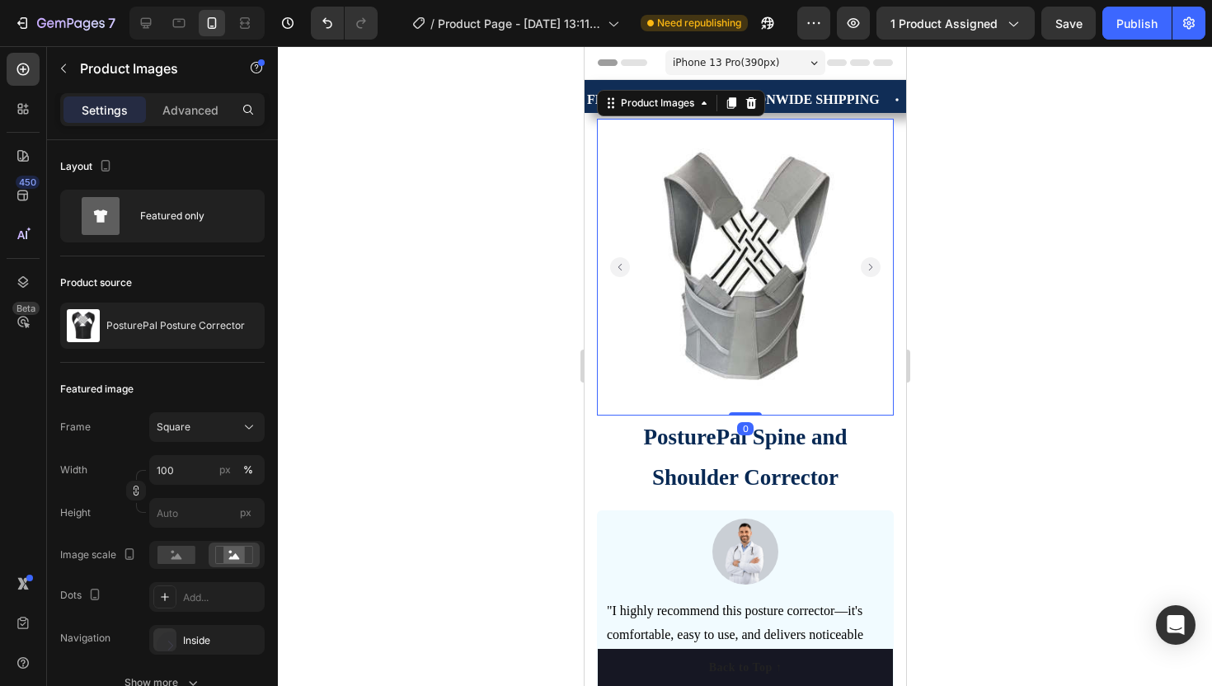
click at [868, 260] on rect "Carousel Next Arrow" at bounding box center [870, 267] width 20 height 20
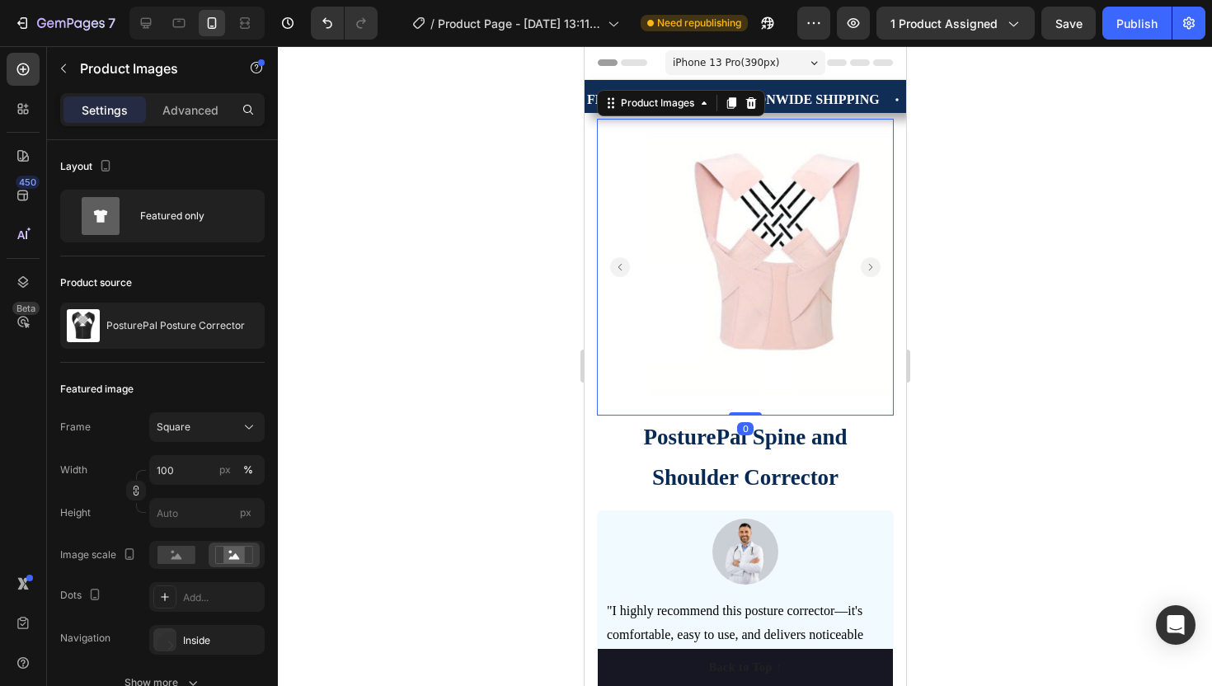
click at [868, 260] on rect "Carousel Next Arrow" at bounding box center [870, 267] width 20 height 20
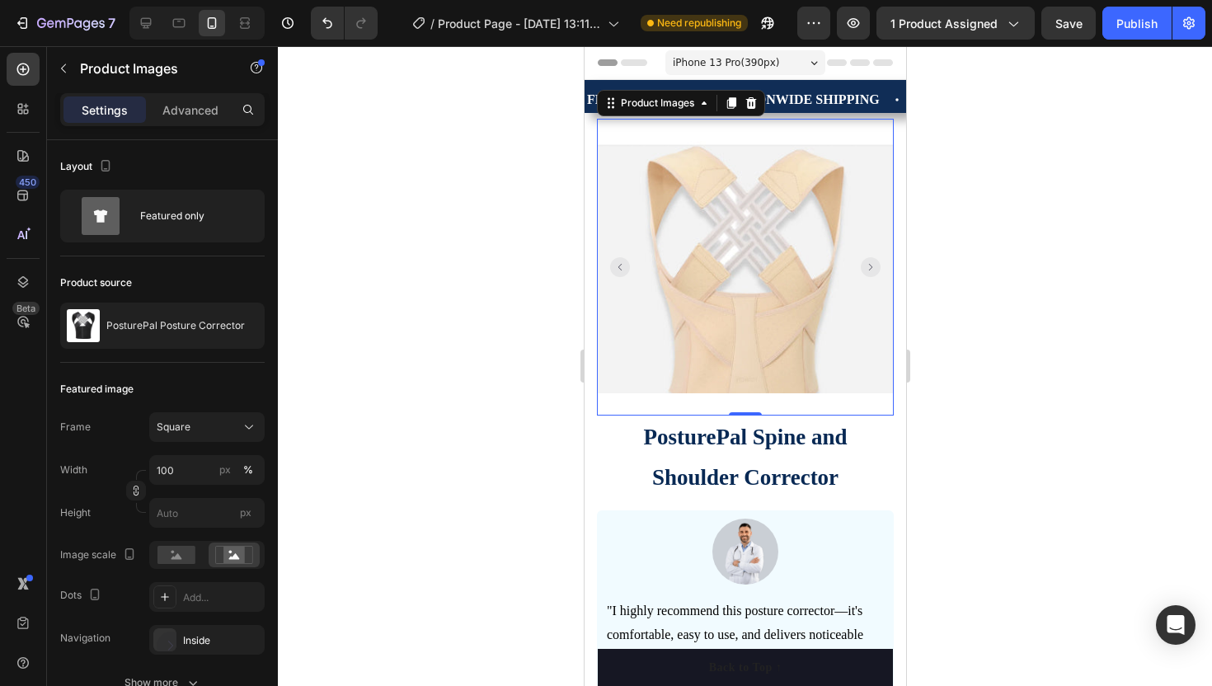
click at [868, 260] on rect "Carousel Next Arrow" at bounding box center [870, 267] width 20 height 20
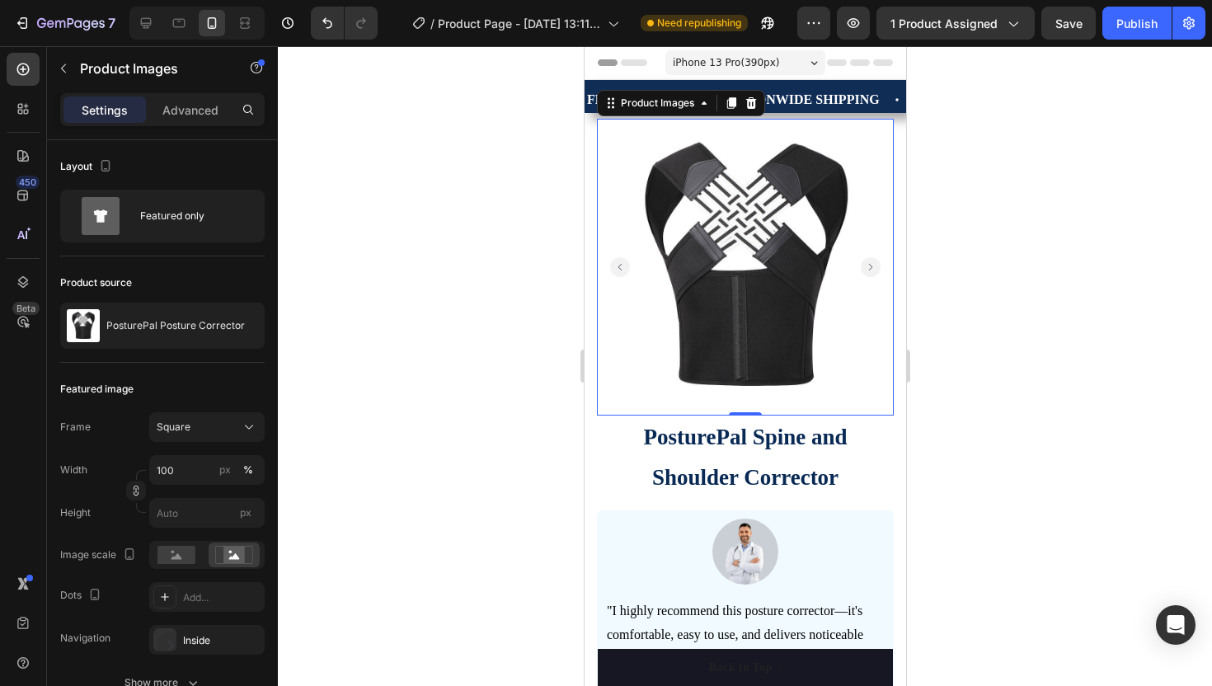
click at [867, 260] on rect "Carousel Next Arrow" at bounding box center [870, 267] width 20 height 20
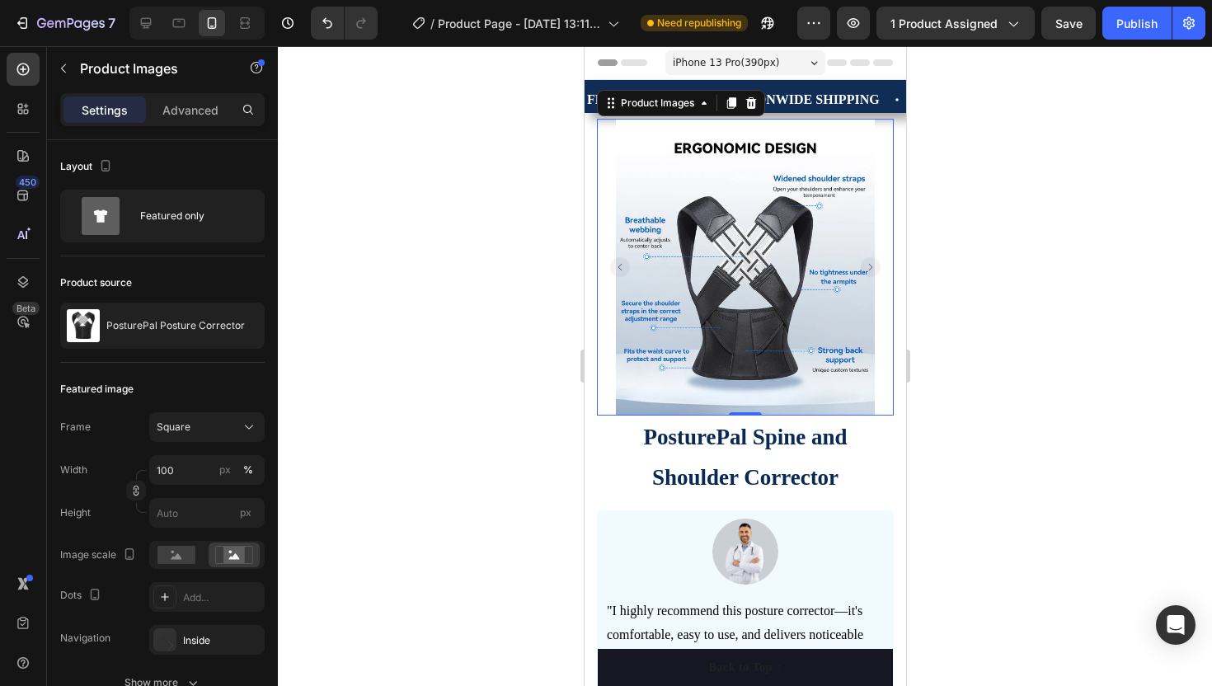
click at [867, 260] on rect "Carousel Next Arrow" at bounding box center [870, 267] width 20 height 20
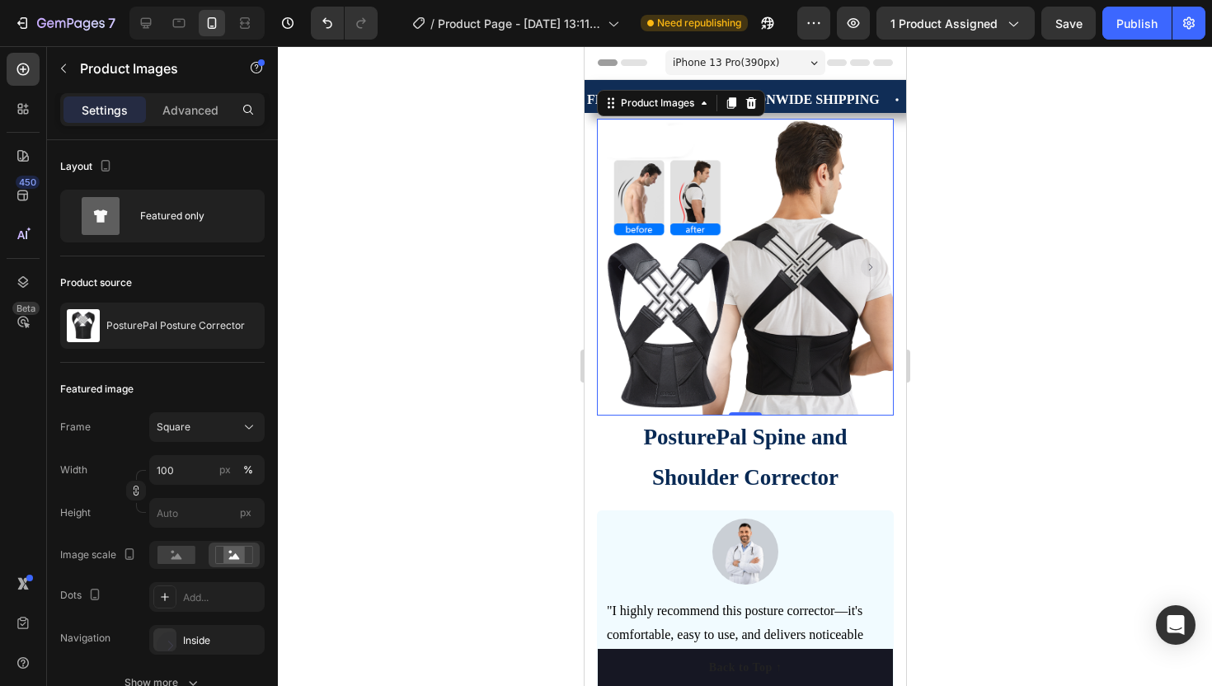
click at [618, 266] on rect "Carousel Back Arrow" at bounding box center [619, 267] width 20 height 20
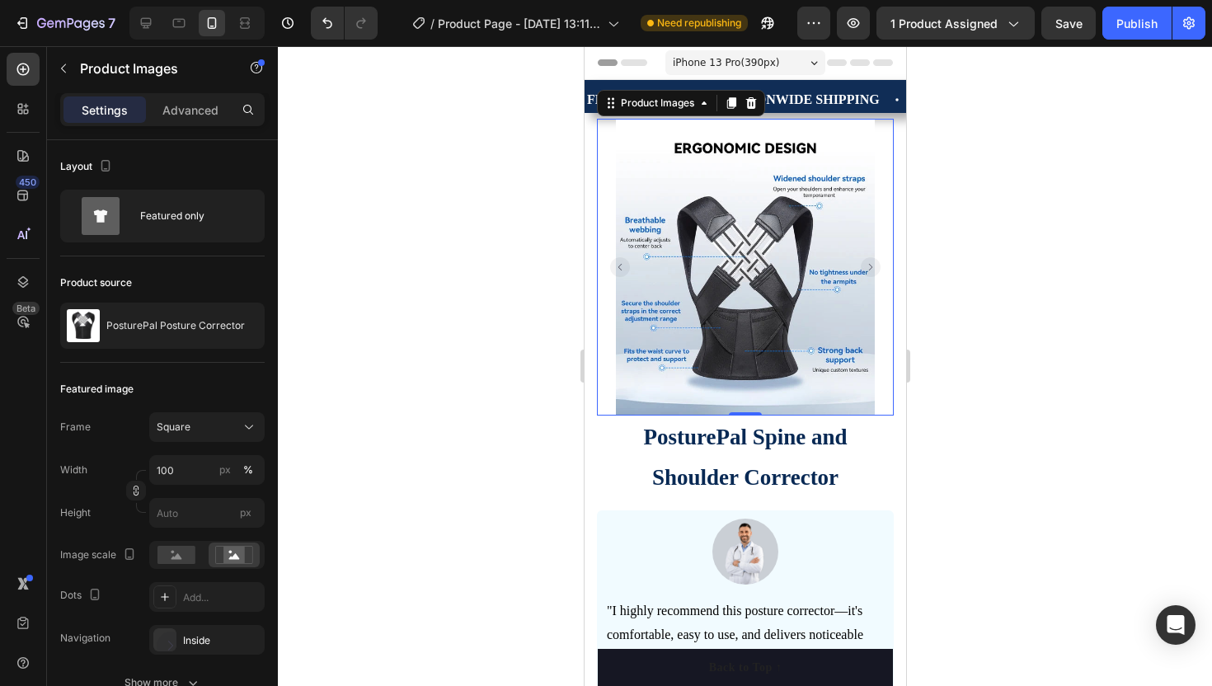
click at [618, 263] on rect "Carousel Back Arrow" at bounding box center [619, 267] width 20 height 20
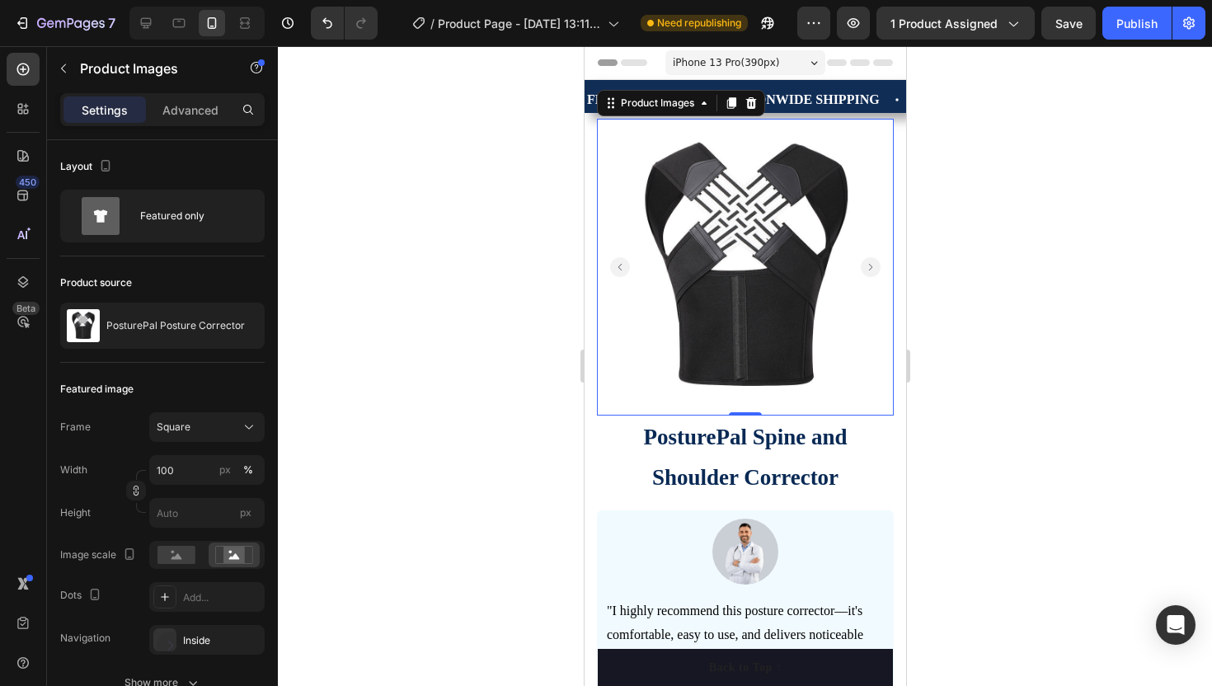
click at [618, 263] on rect "Carousel Back Arrow" at bounding box center [619, 267] width 20 height 20
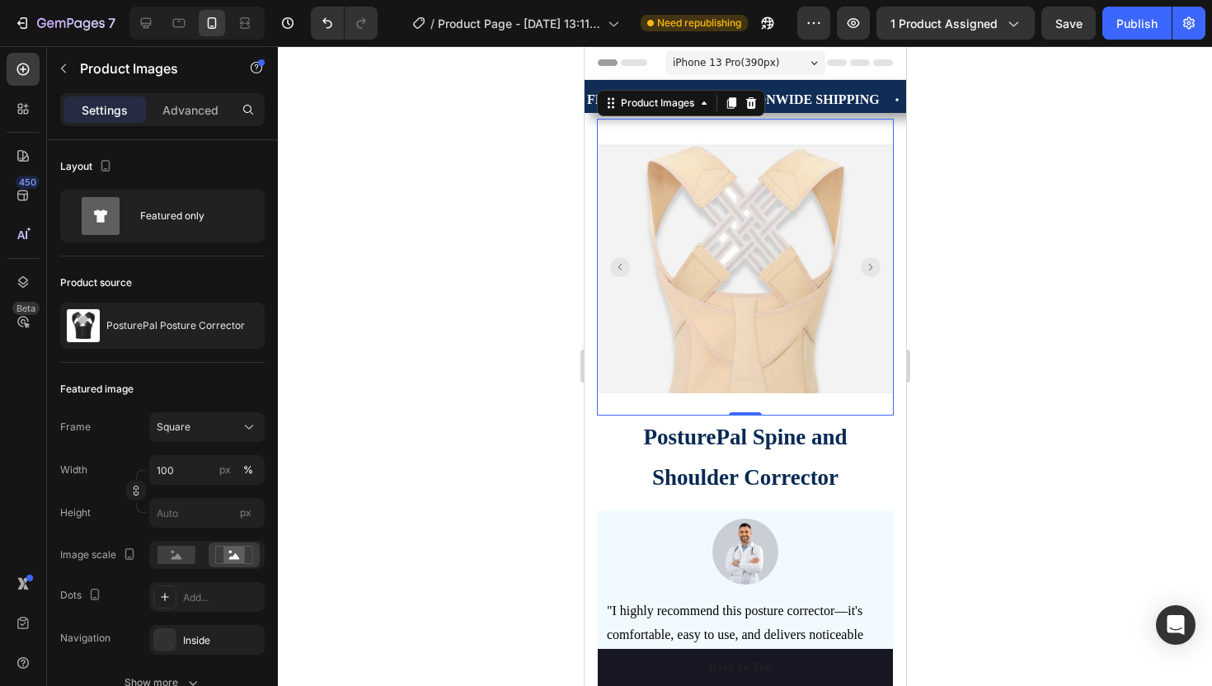
click at [869, 265] on rect "Carousel Next Arrow" at bounding box center [870, 267] width 20 height 20
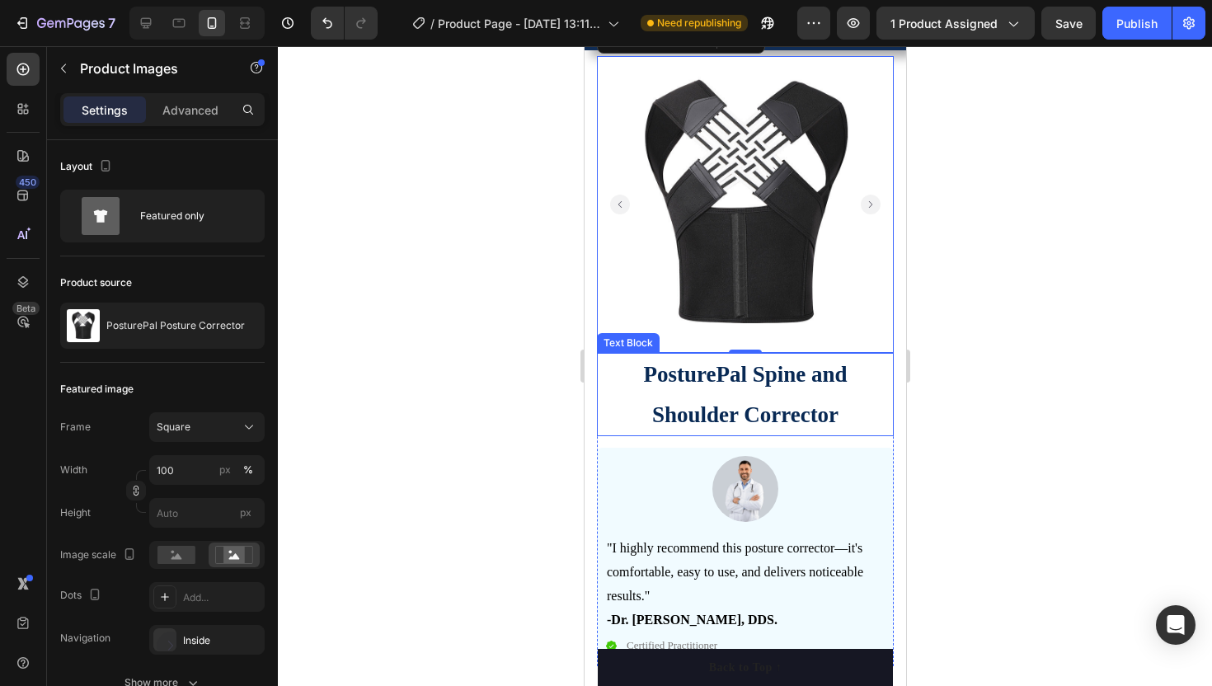
scroll to position [60, 0]
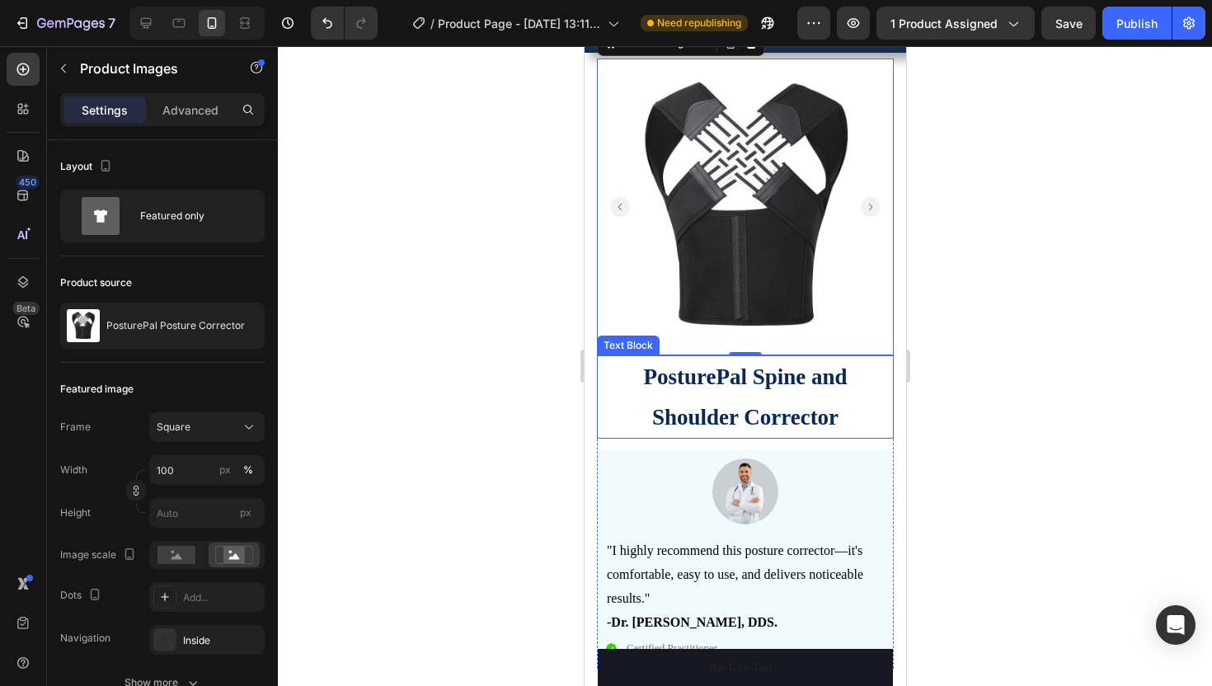
click at [697, 366] on p "PosturePal Spine and Shoulder Corrector" at bounding box center [744, 397] width 293 height 80
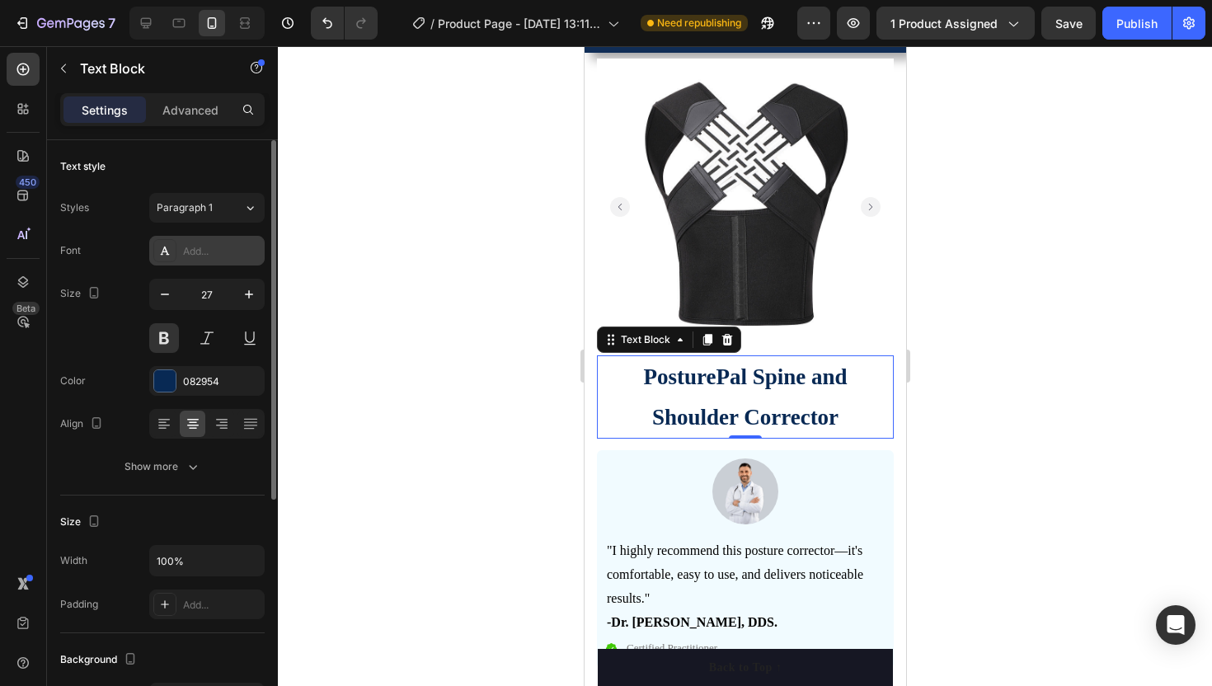
click at [158, 244] on icon at bounding box center [164, 250] width 13 height 13
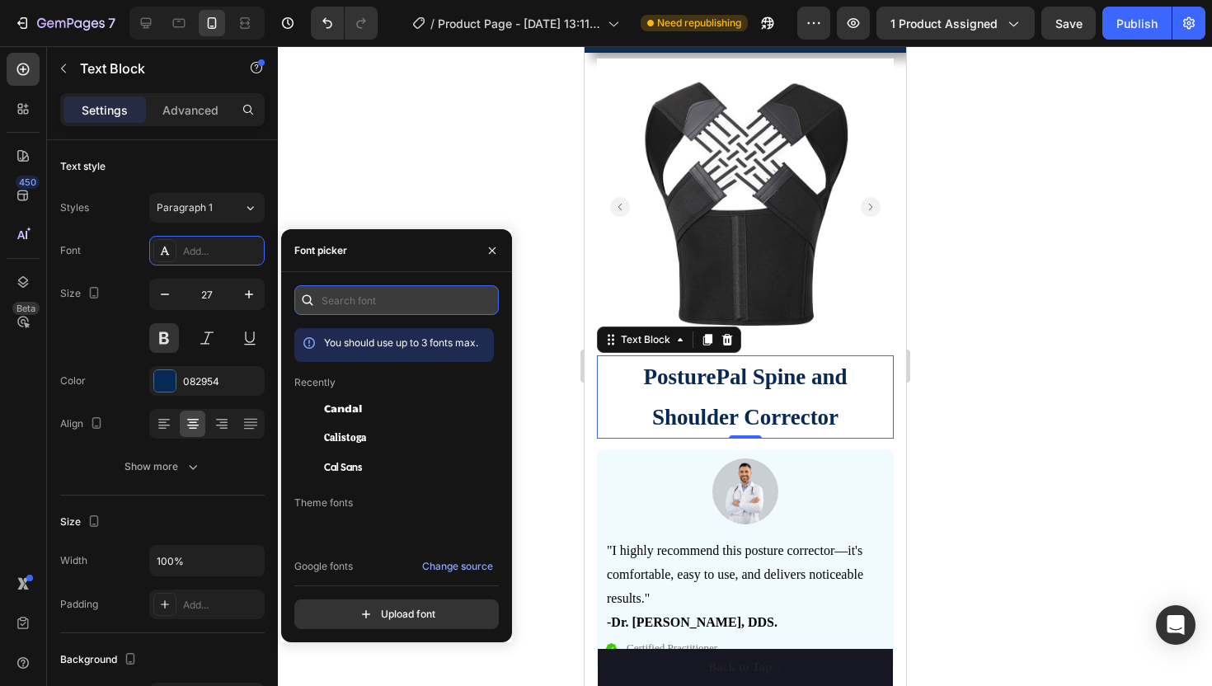
click at [343, 299] on input "text" at bounding box center [396, 300] width 204 height 30
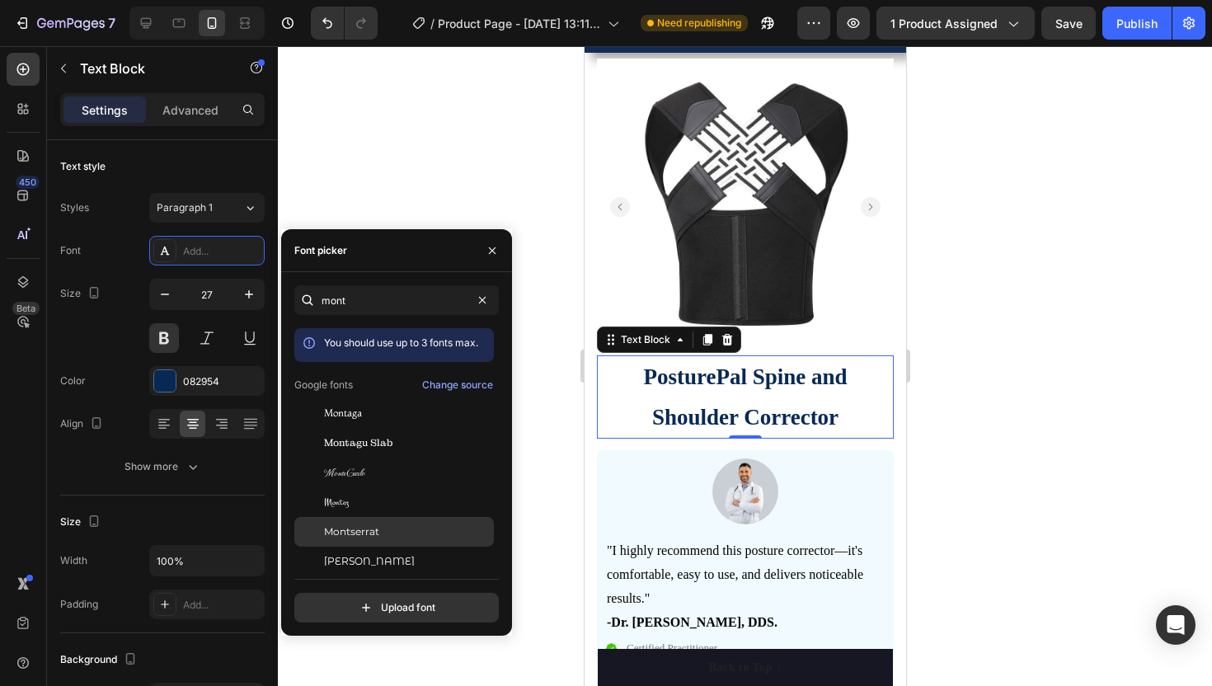
click at [340, 528] on span "Montserrat" at bounding box center [351, 531] width 55 height 15
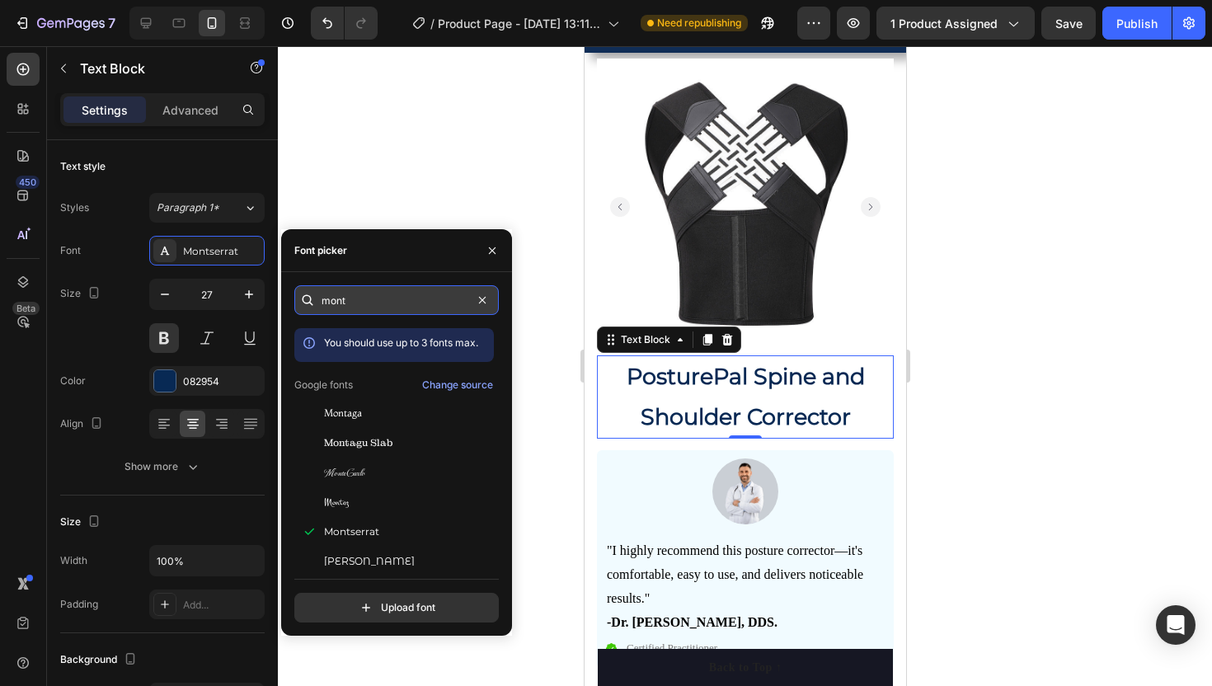
click at [354, 297] on input "mont" at bounding box center [396, 300] width 204 height 30
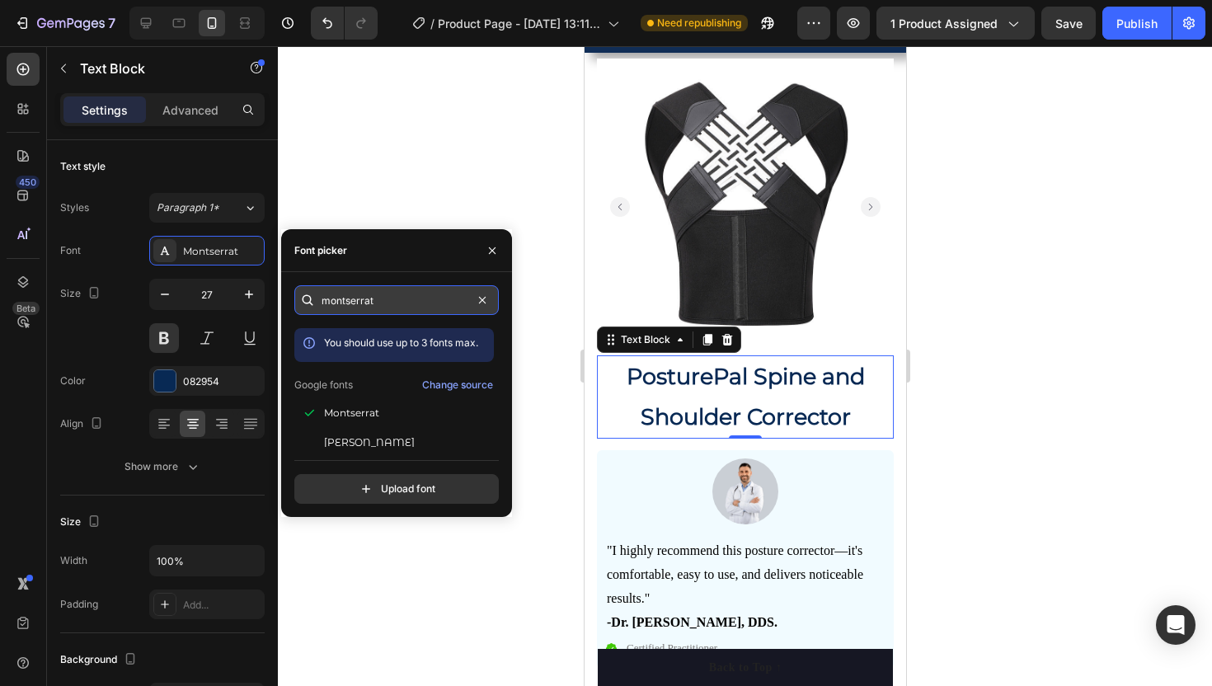
type input "montserrat"
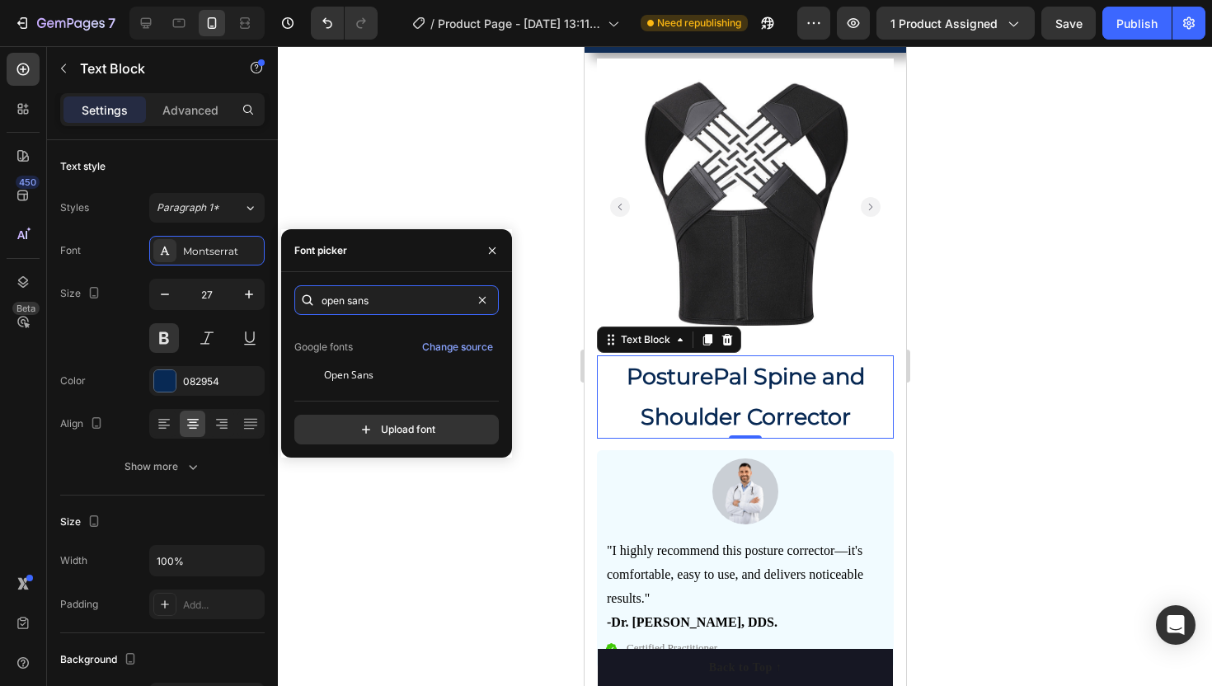
scroll to position [40, 0]
click at [439, 373] on div "Open Sans" at bounding box center [407, 372] width 167 height 15
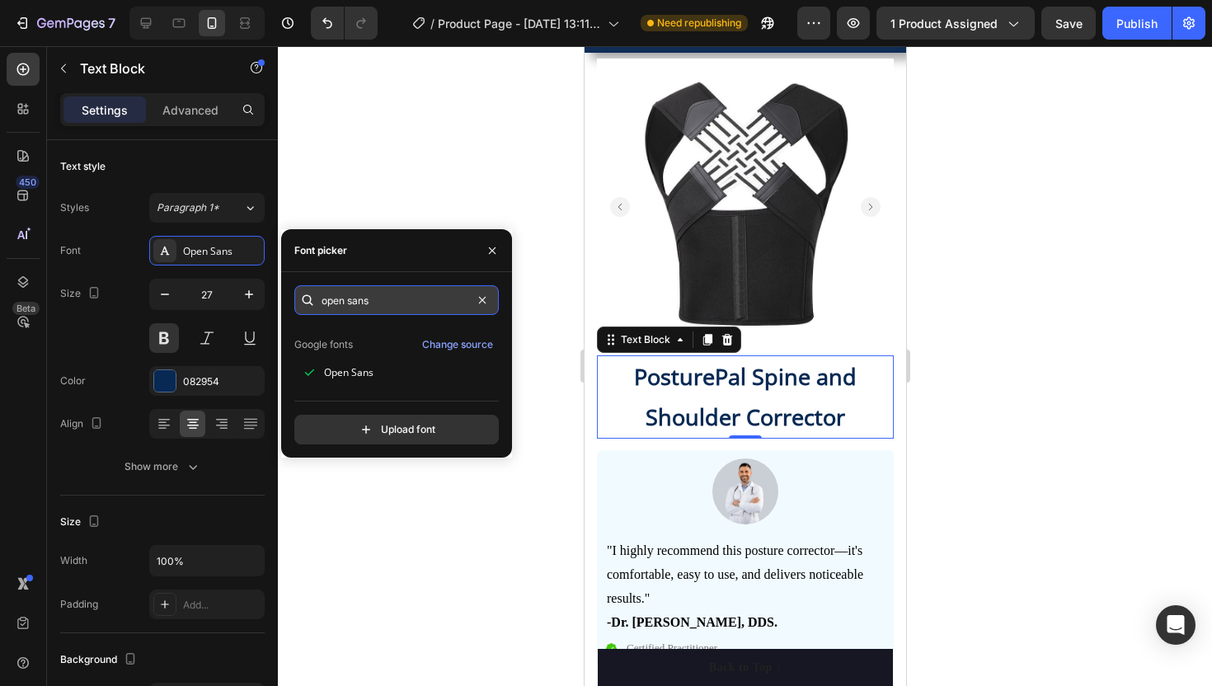
click at [391, 302] on input "open sans" at bounding box center [396, 300] width 204 height 30
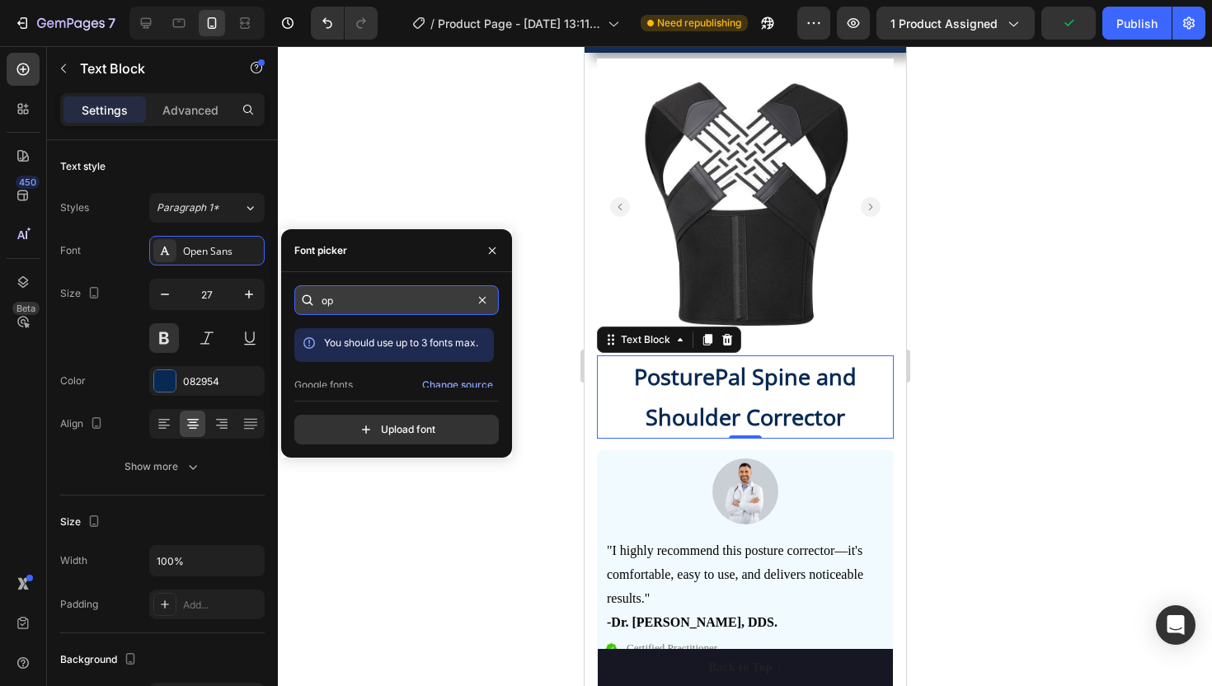
type input "o"
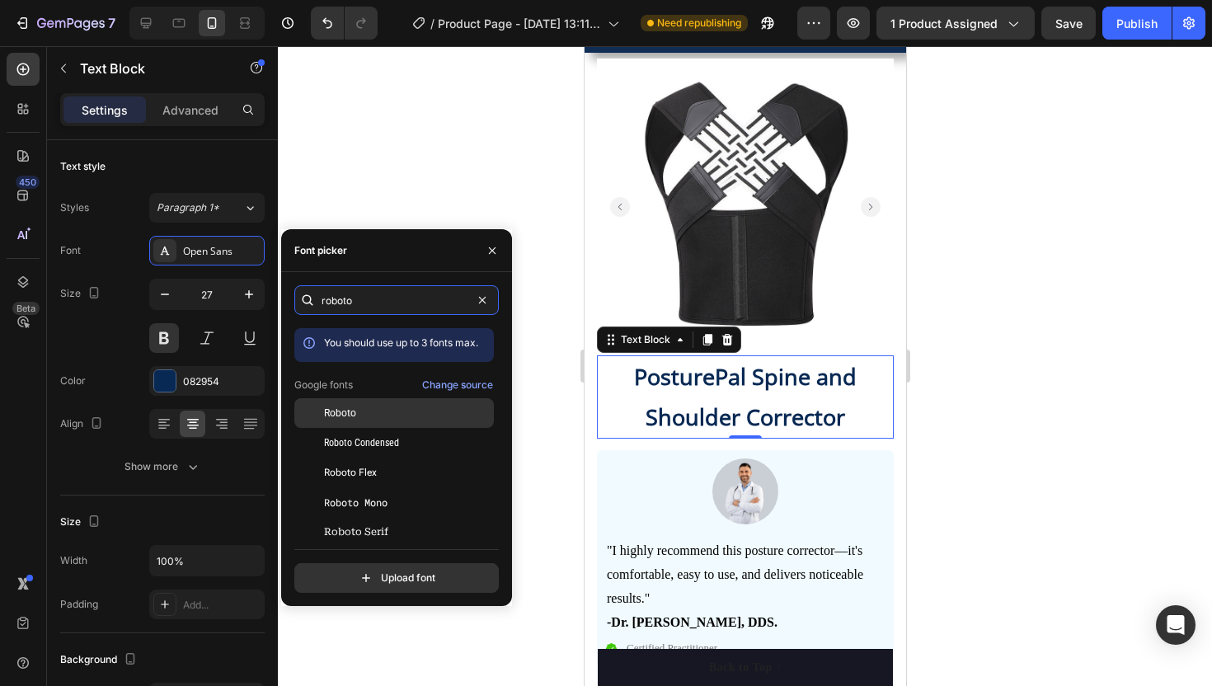
type input "roboto"
click at [355, 416] on span "Roboto" at bounding box center [340, 413] width 32 height 15
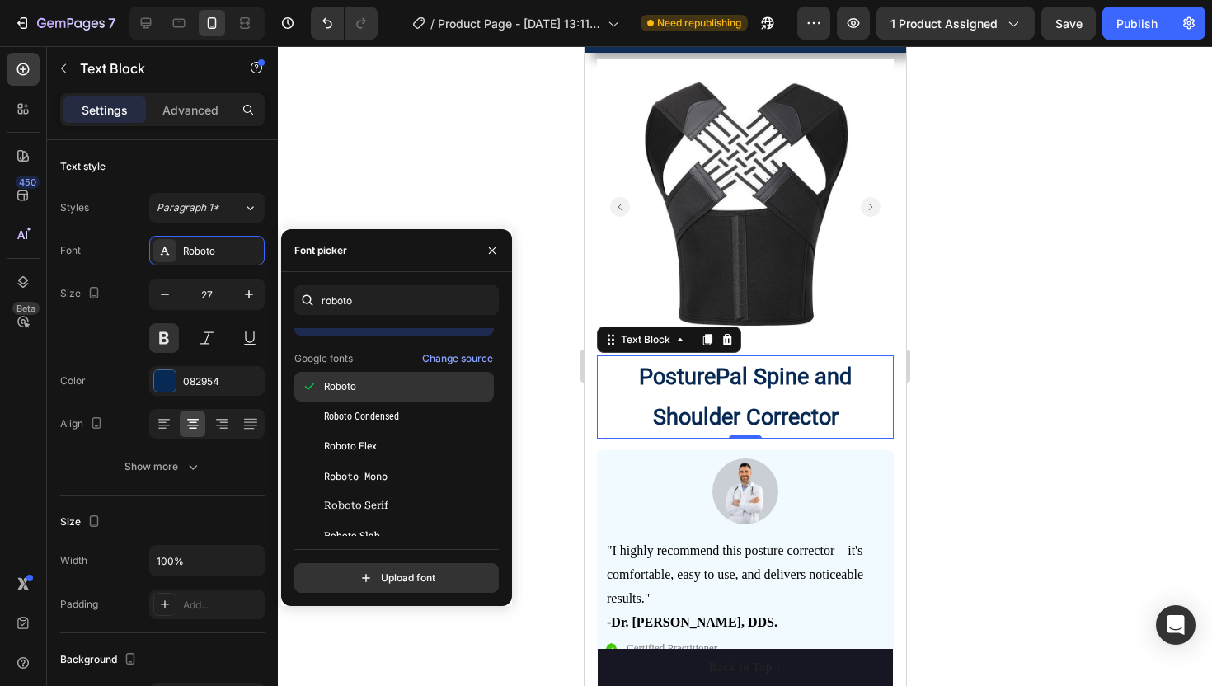
scroll to position [40, 0]
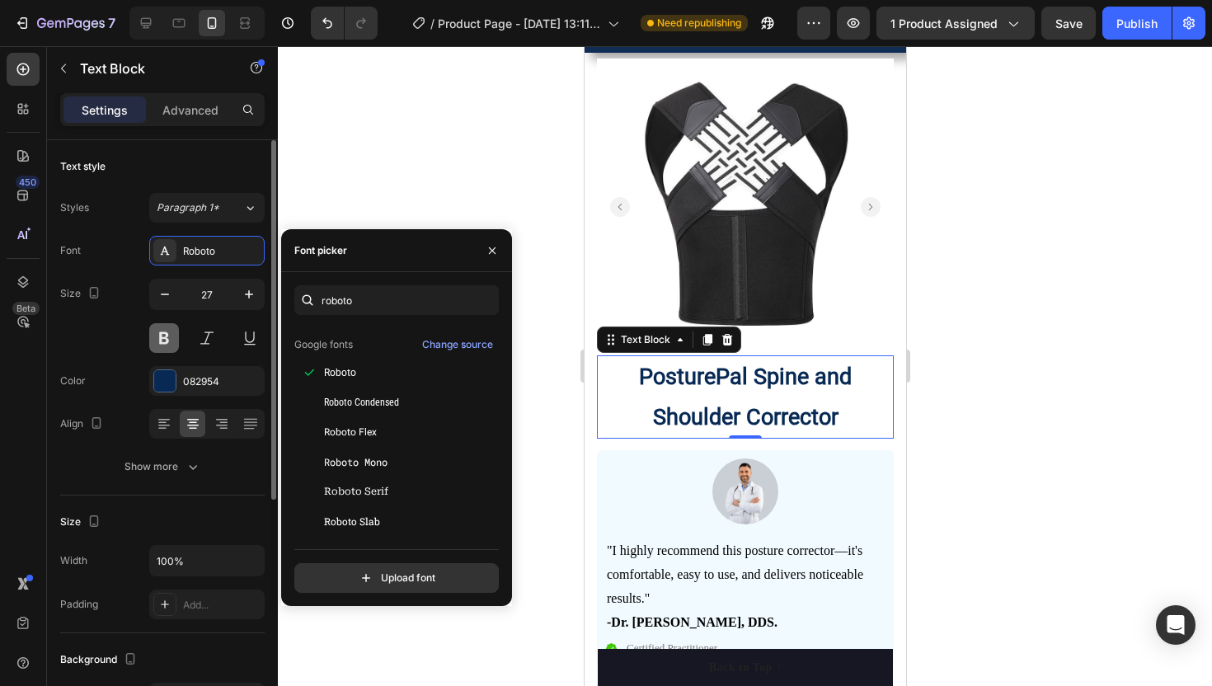
click at [162, 336] on button at bounding box center [164, 338] width 30 height 30
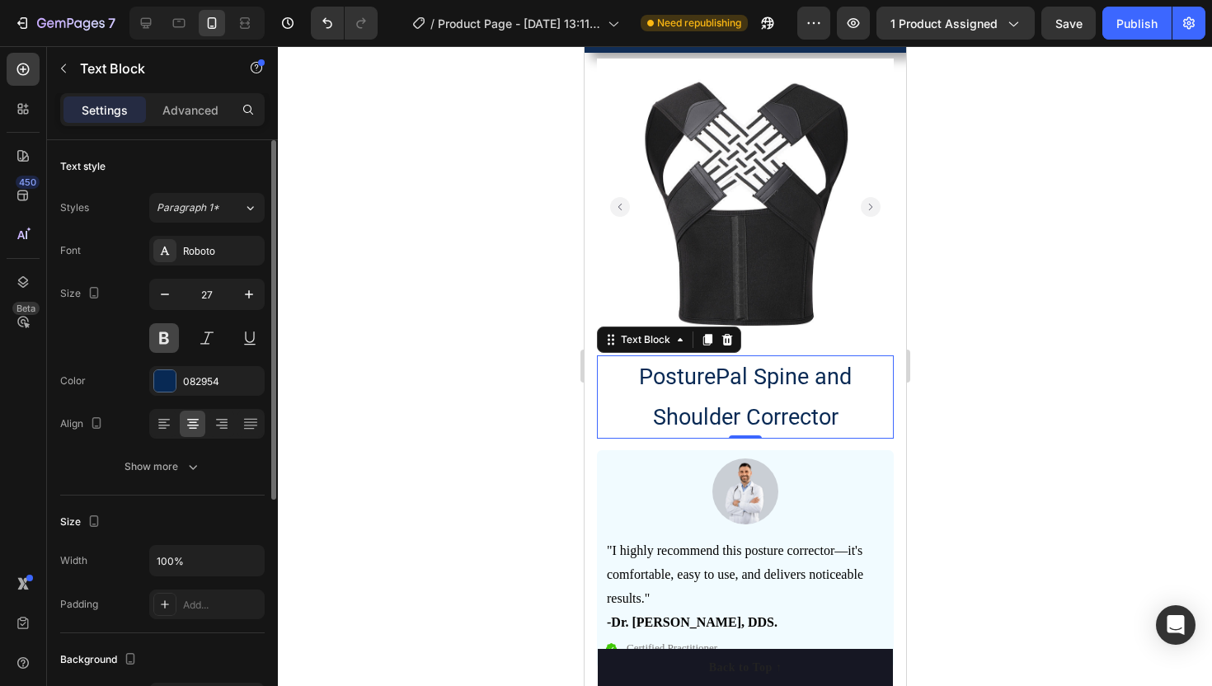
click at [162, 336] on button at bounding box center [164, 338] width 30 height 30
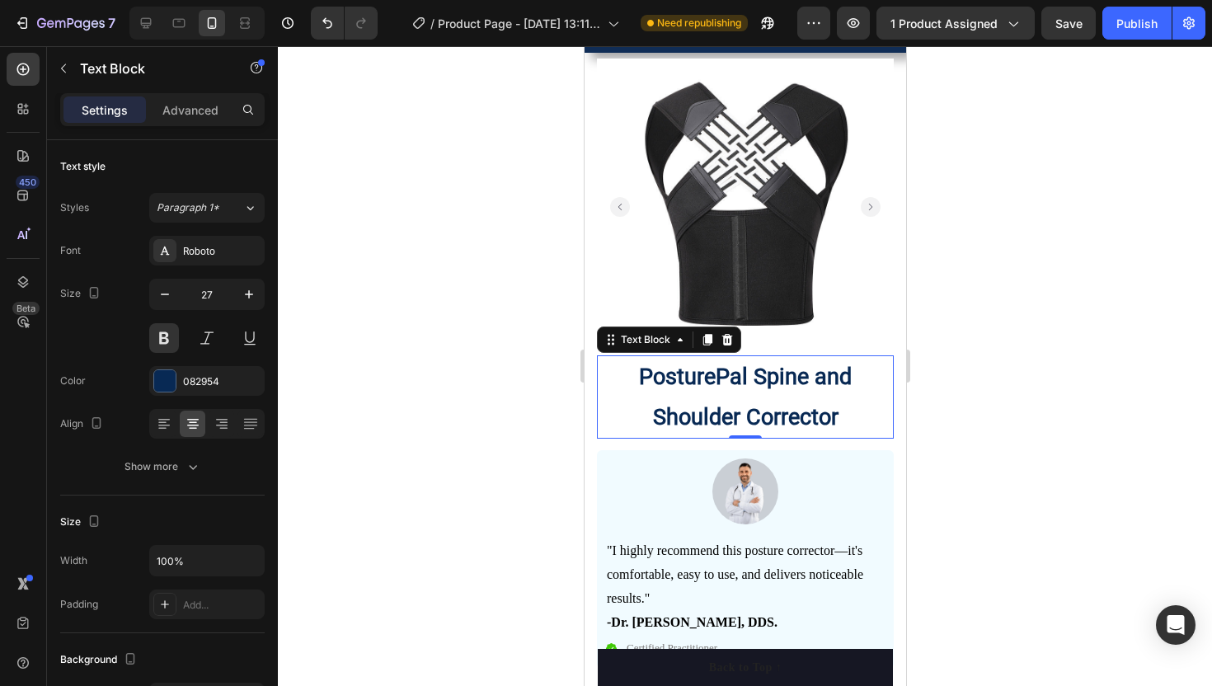
click at [640, 373] on p "PosturePal Spine and Shoulder Corrector" at bounding box center [744, 397] width 293 height 80
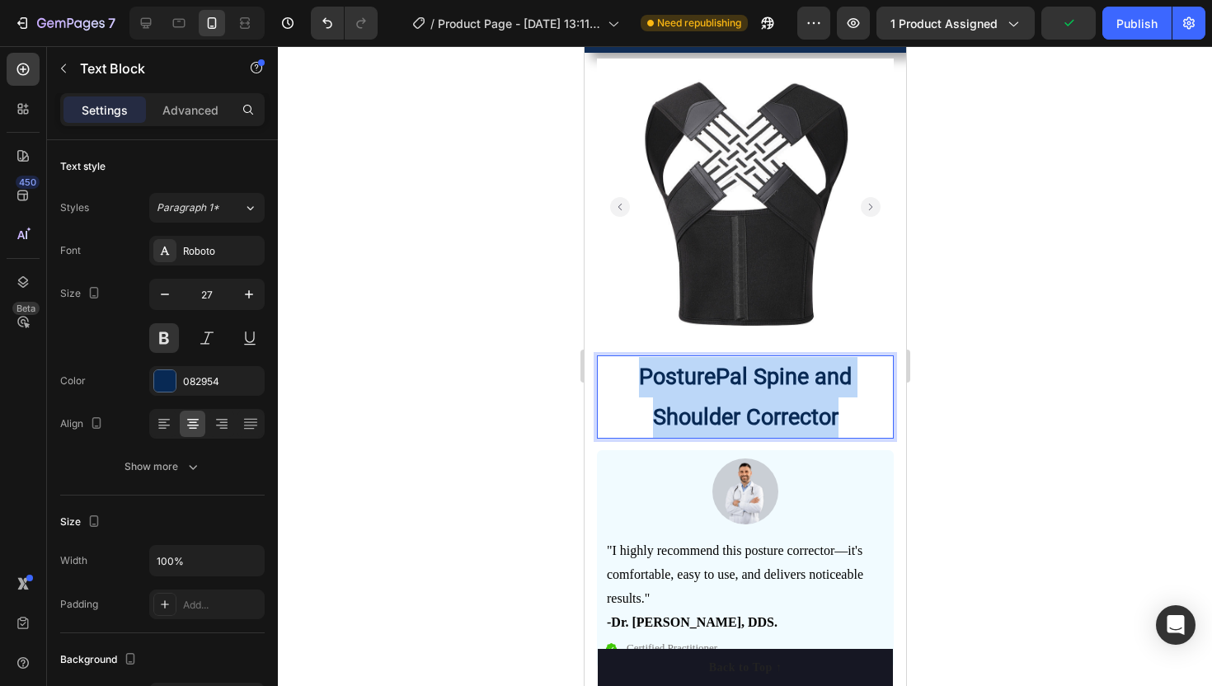
drag, startPoint x: 640, startPoint y: 373, endPoint x: 838, endPoint y: 419, distance: 203.0
click at [838, 417] on p "PosturePal Spine and Shoulder Corrector" at bounding box center [744, 397] width 293 height 80
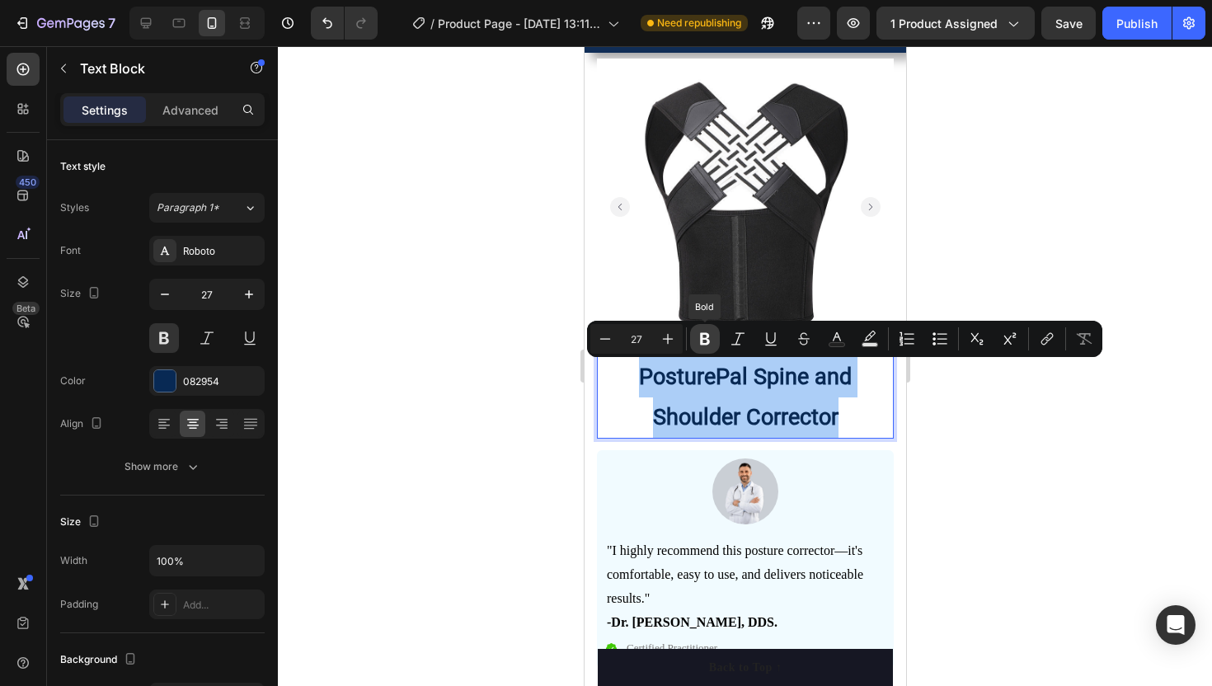
click at [703, 333] on icon "Editor contextual toolbar" at bounding box center [705, 339] width 10 height 12
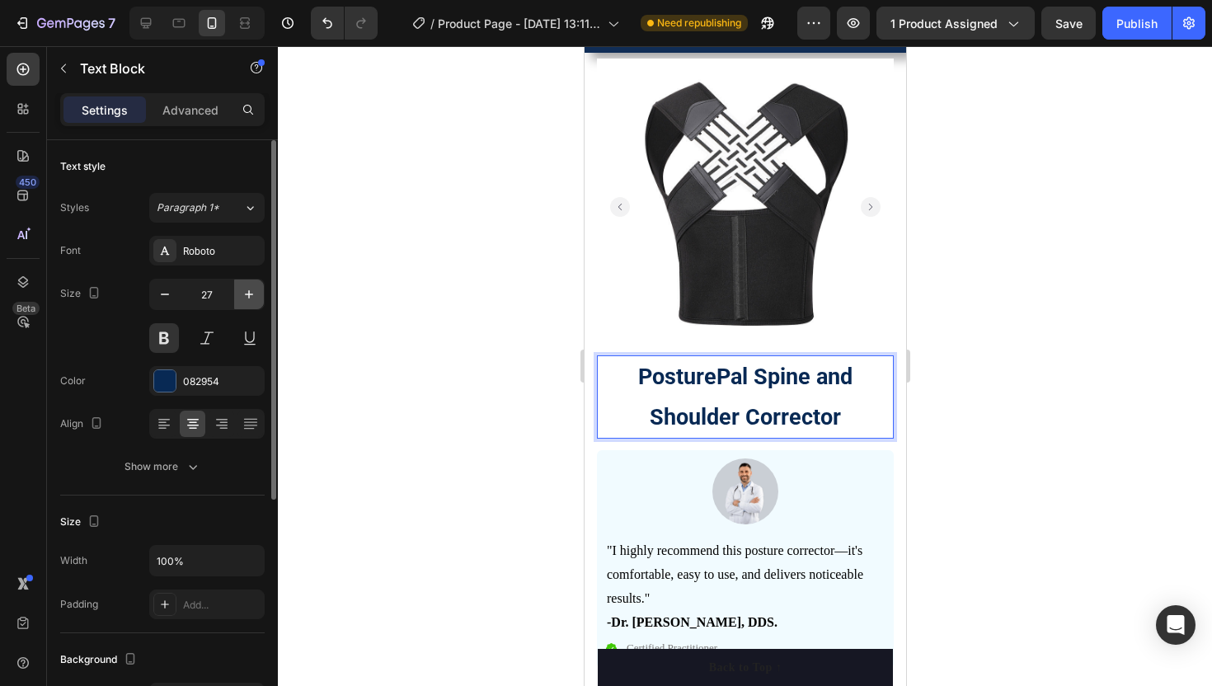
click at [242, 297] on icon "button" at bounding box center [249, 294] width 16 height 16
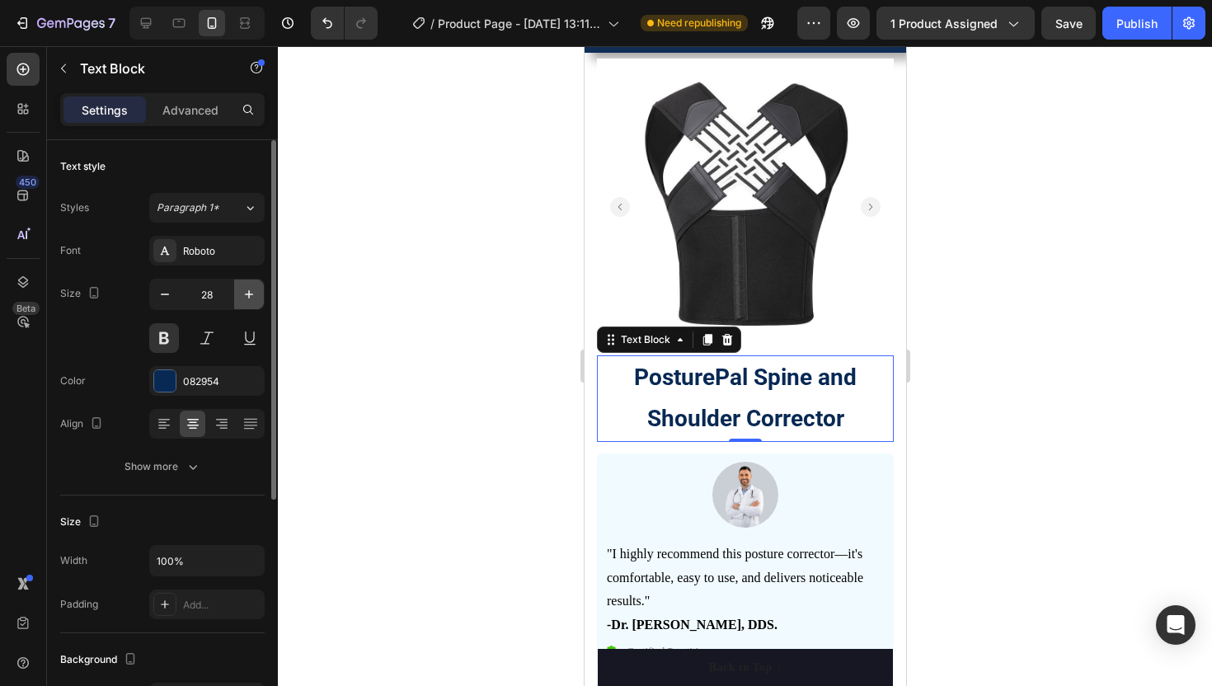
click at [242, 297] on icon "button" at bounding box center [249, 294] width 16 height 16
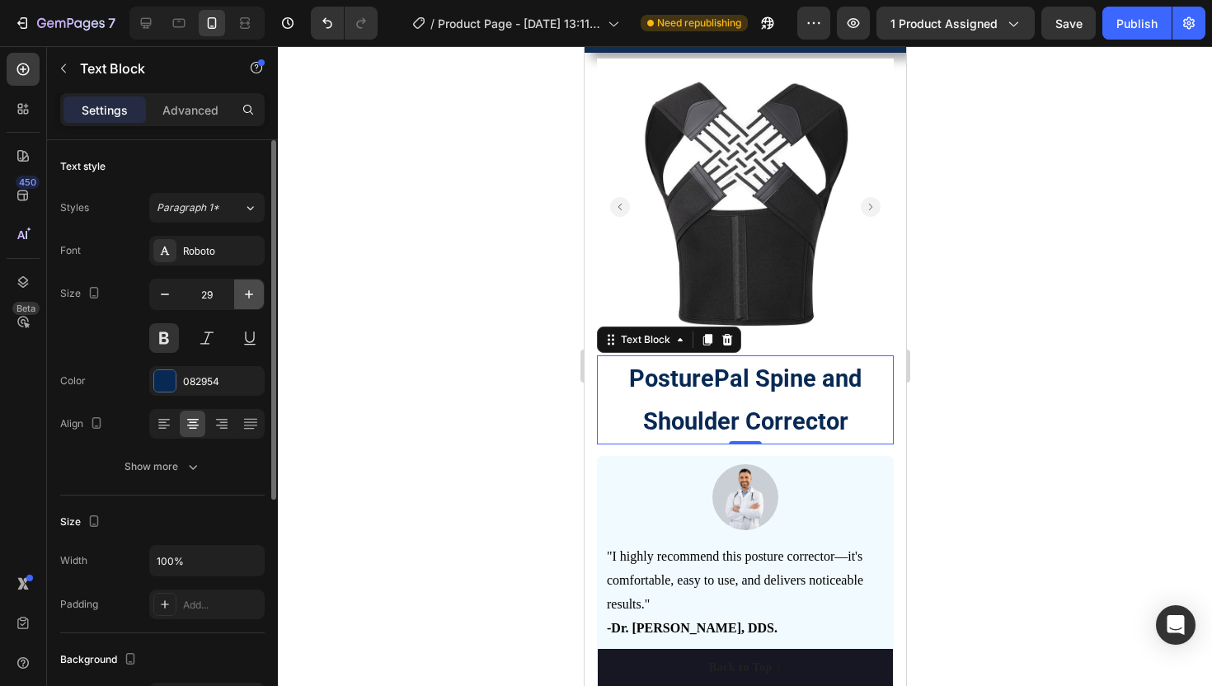
click at [242, 297] on icon "button" at bounding box center [249, 294] width 16 height 16
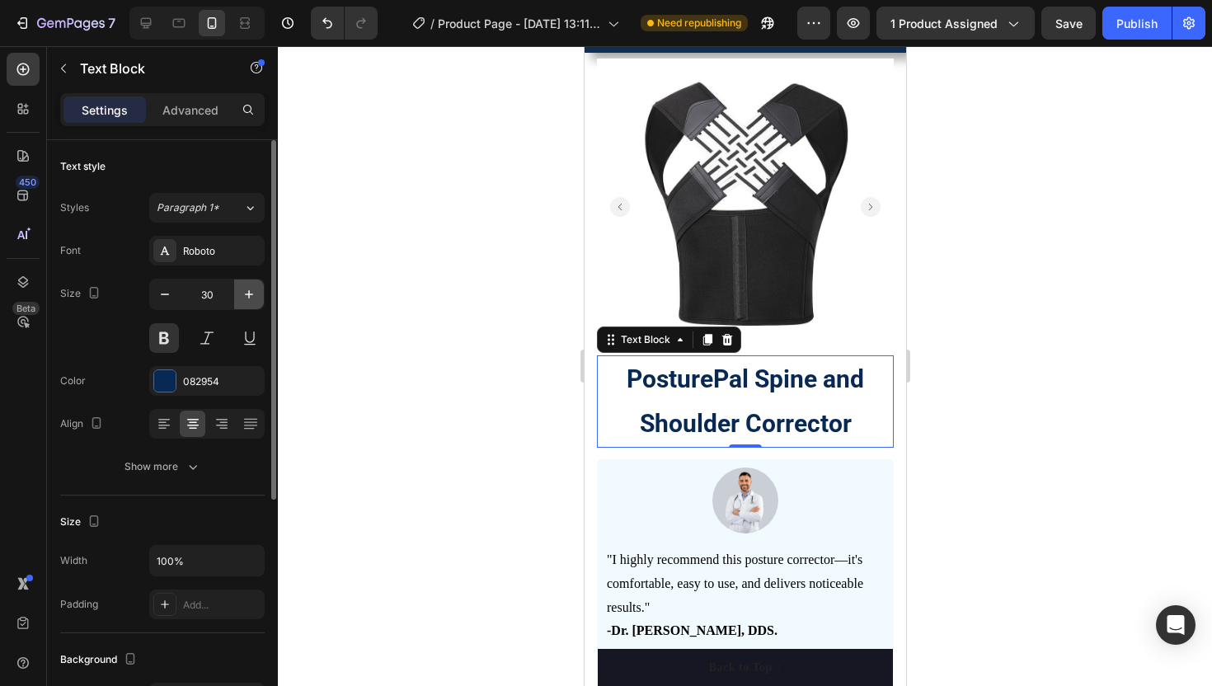
click at [242, 297] on icon "button" at bounding box center [249, 294] width 16 height 16
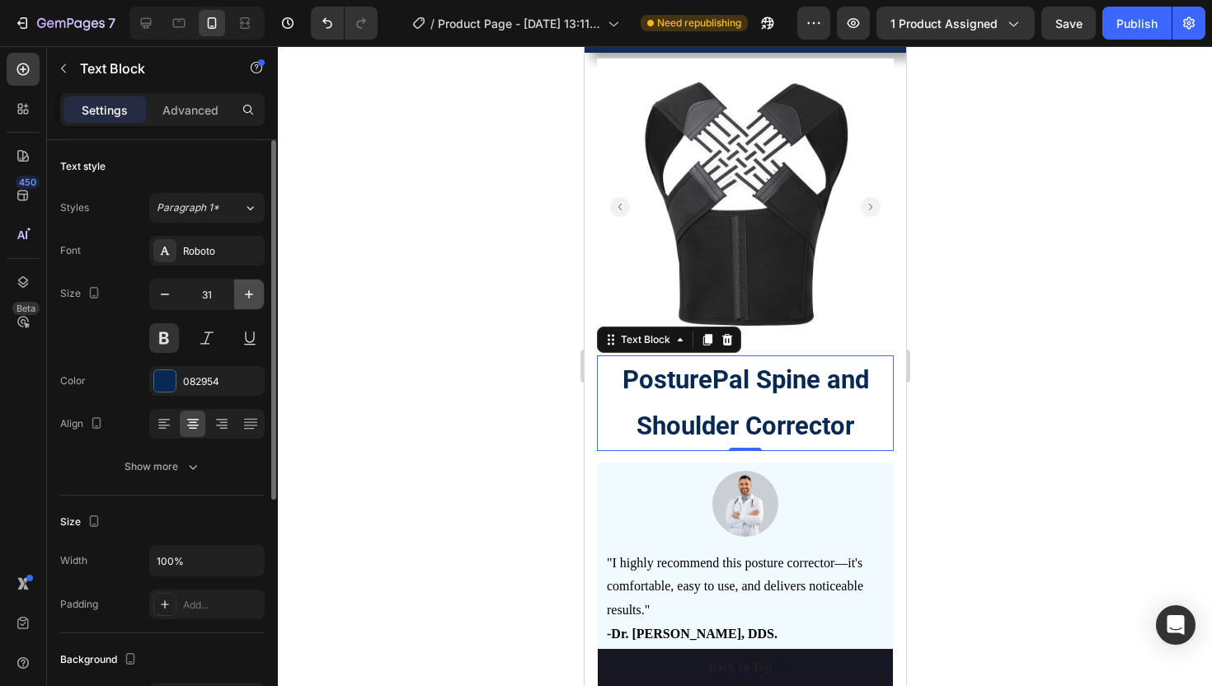
click at [242, 297] on icon "button" at bounding box center [249, 294] width 16 height 16
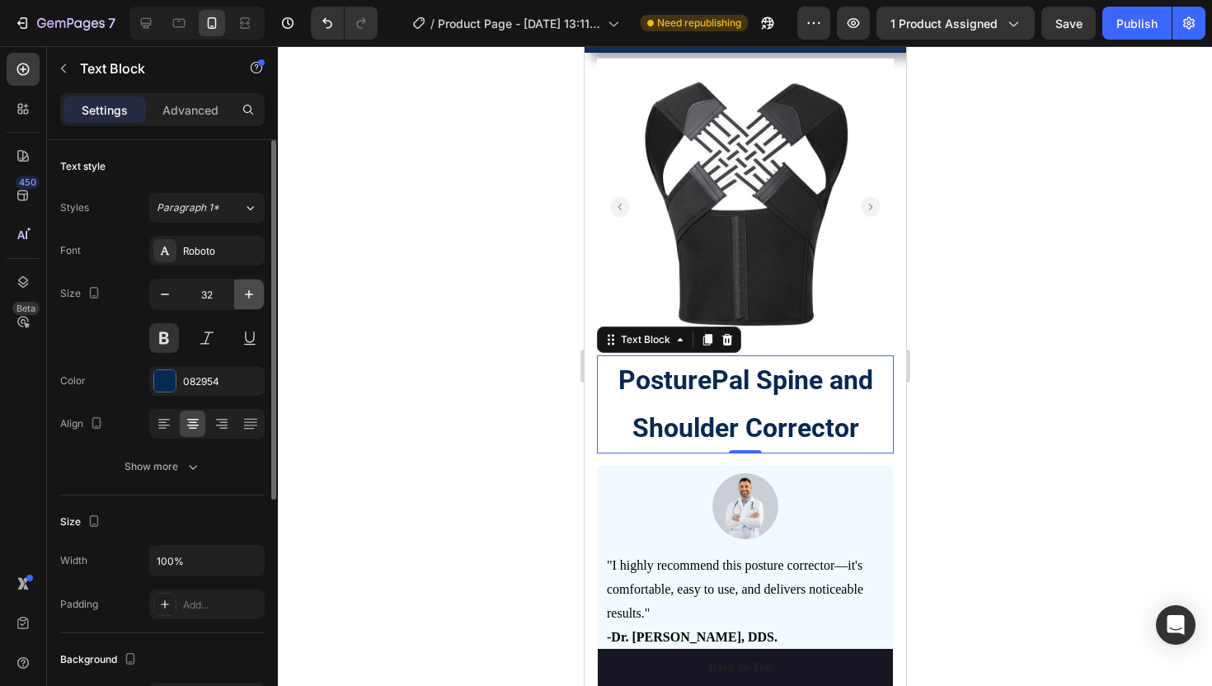
click at [242, 297] on icon "button" at bounding box center [249, 294] width 16 height 16
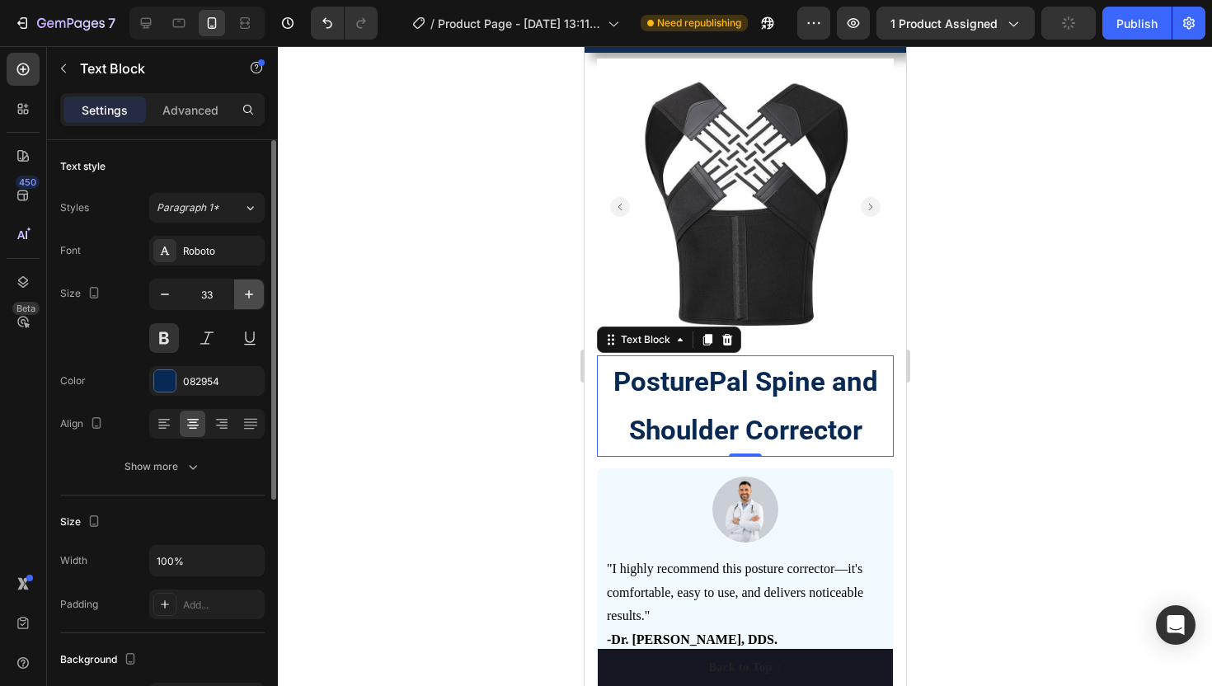
click at [242, 297] on icon "button" at bounding box center [249, 294] width 16 height 16
type input "34"
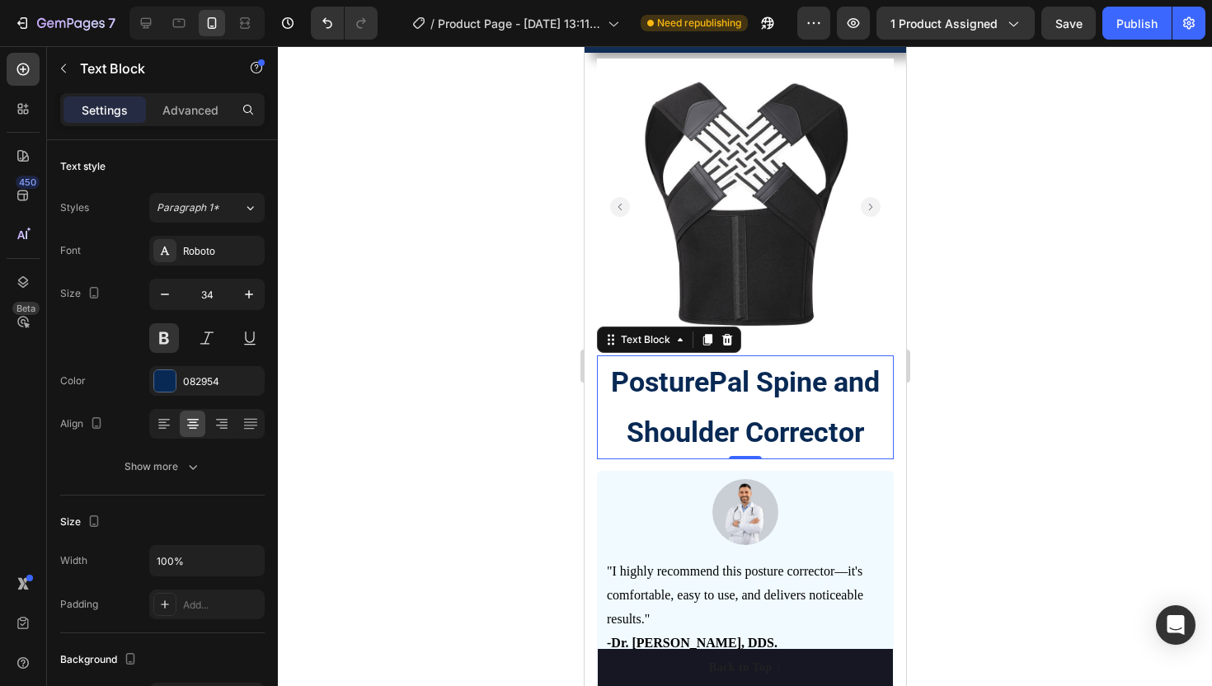
click at [406, 307] on div at bounding box center [745, 366] width 934 height 640
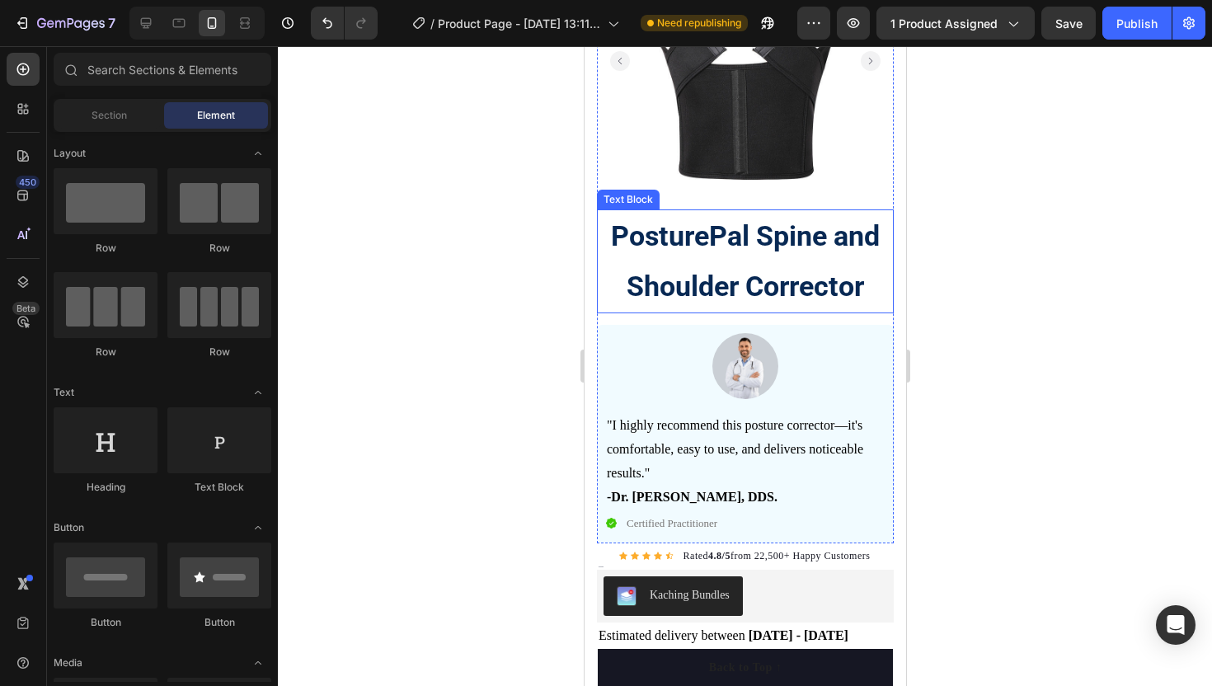
scroll to position [207, 0]
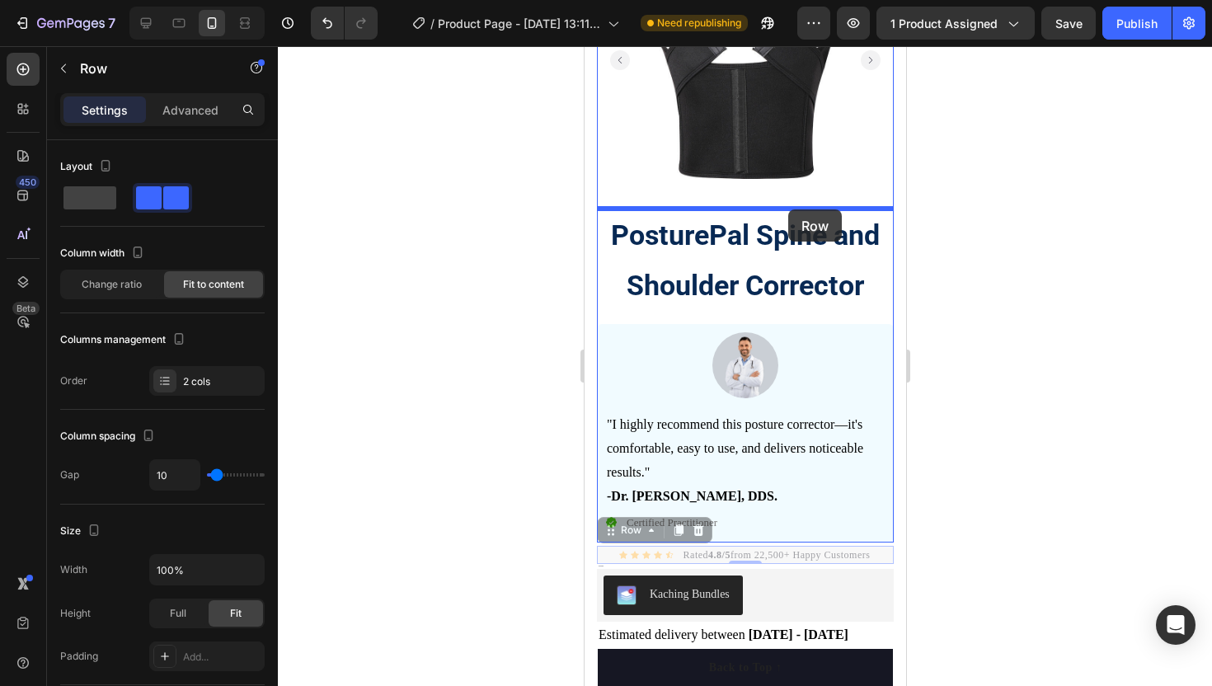
drag, startPoint x: 879, startPoint y: 553, endPoint x: 787, endPoint y: 209, distance: 356.5
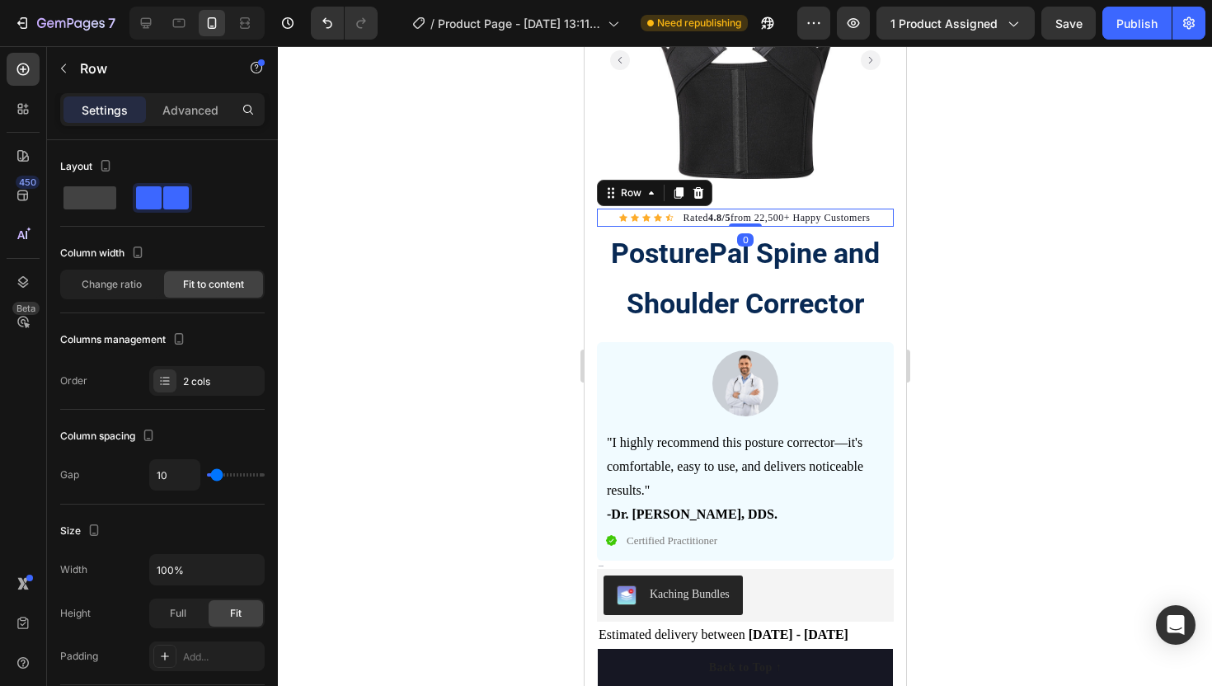
click at [369, 238] on div at bounding box center [745, 366] width 934 height 640
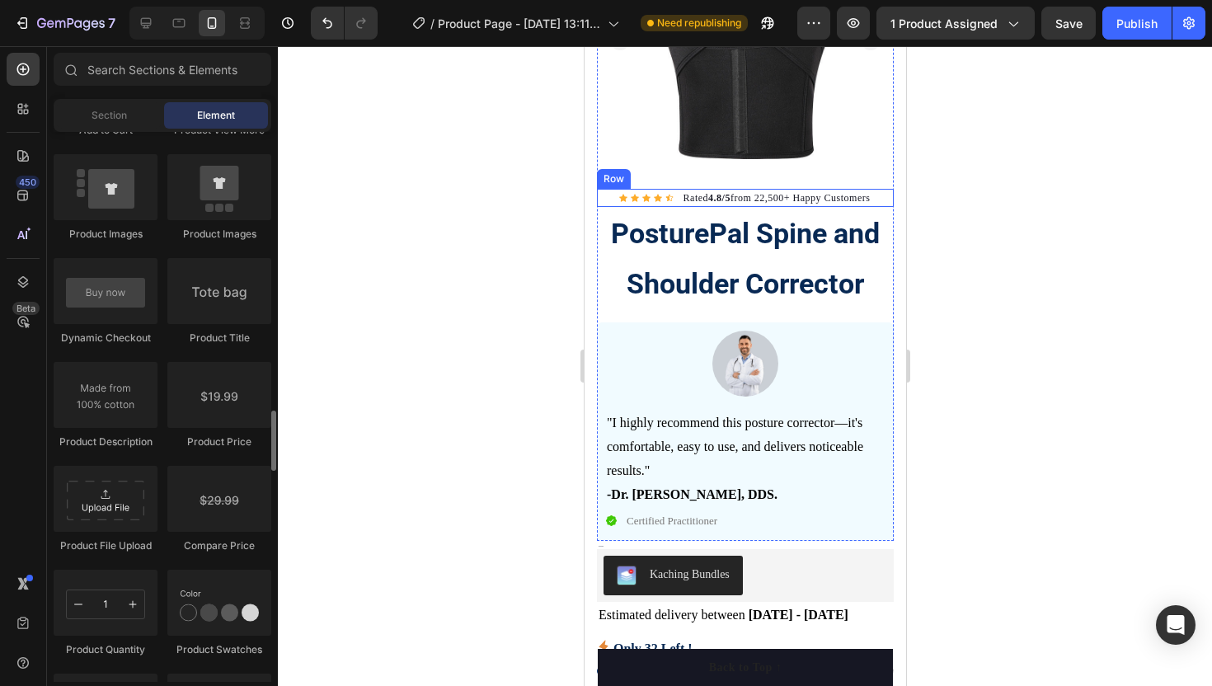
scroll to position [2534, 0]
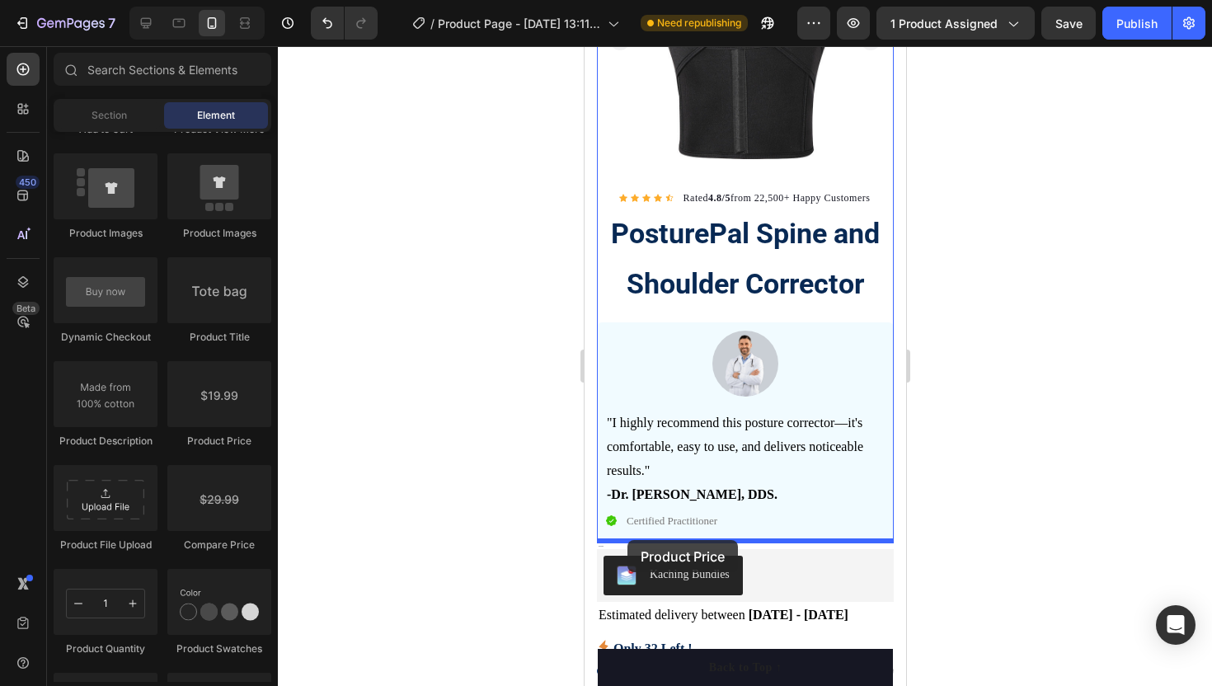
drag, startPoint x: 784, startPoint y: 439, endPoint x: 627, endPoint y: 540, distance: 186.8
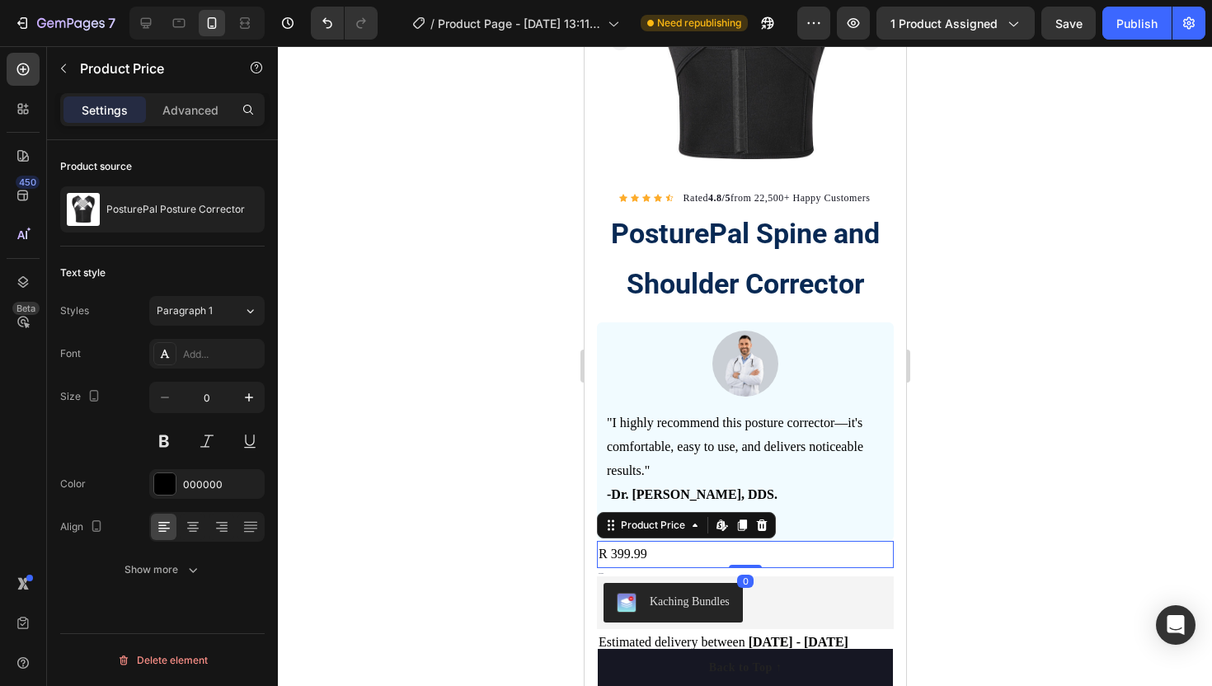
click at [447, 477] on div at bounding box center [745, 366] width 934 height 640
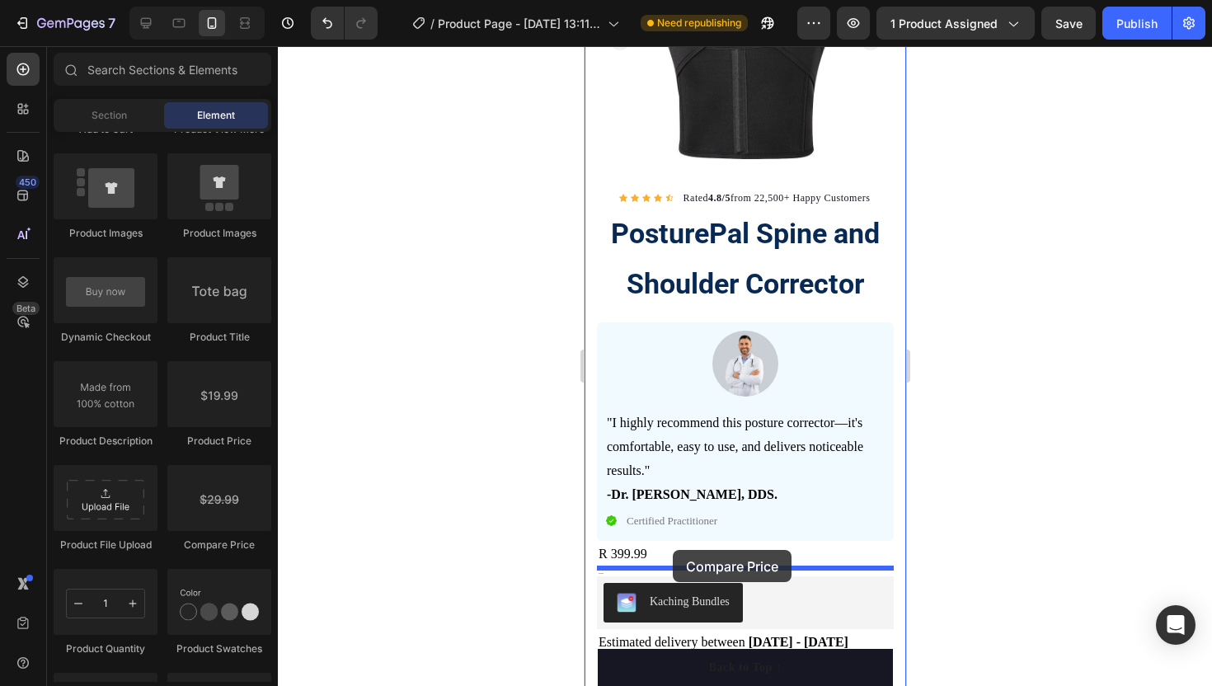
drag, startPoint x: 805, startPoint y: 557, endPoint x: 675, endPoint y: 551, distance: 130.4
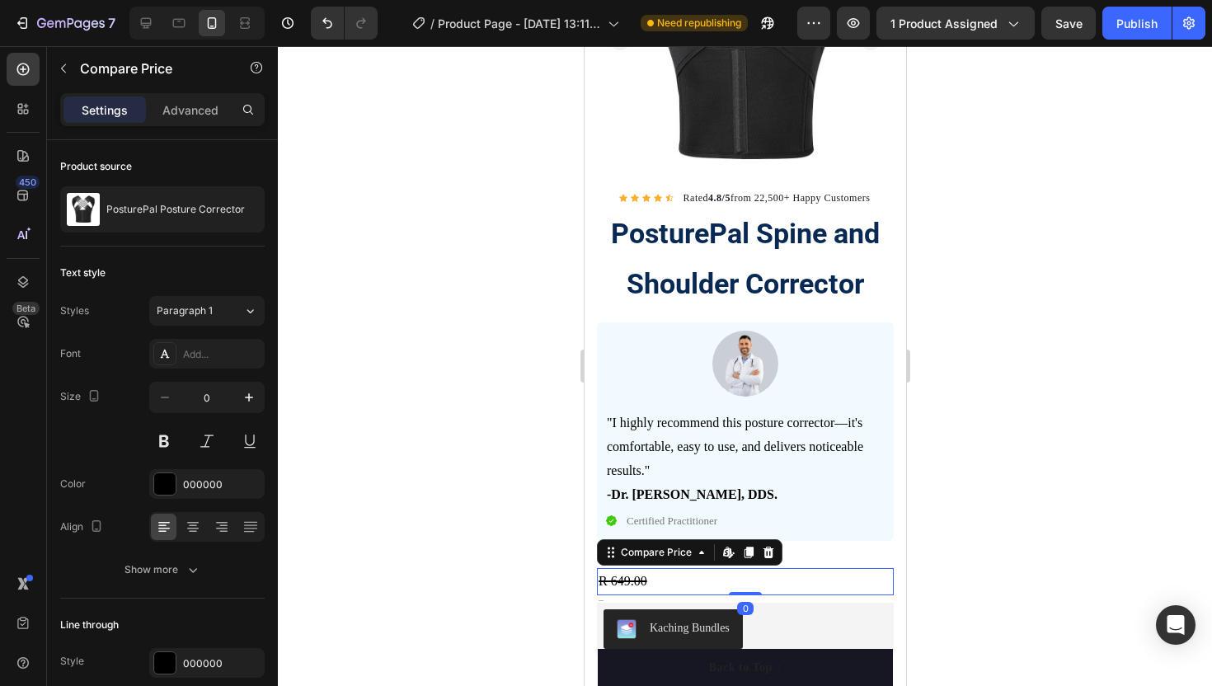
click at [488, 576] on div at bounding box center [745, 366] width 934 height 640
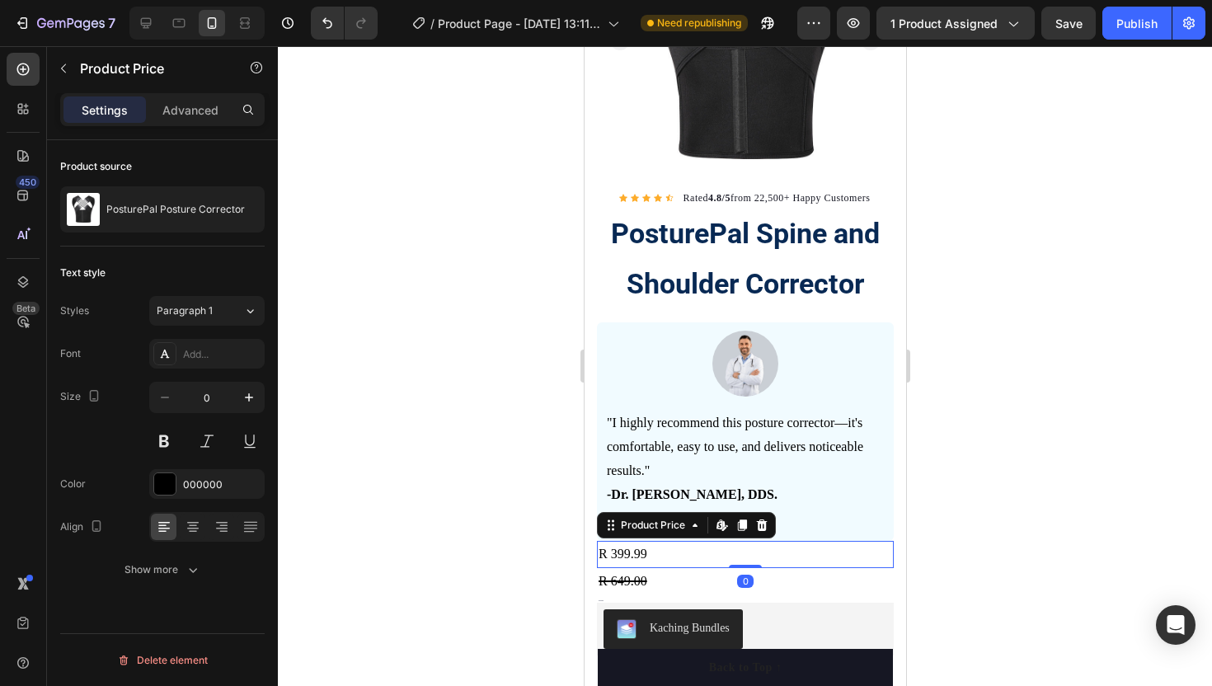
click at [659, 551] on div "R 399.99" at bounding box center [744, 554] width 297 height 27
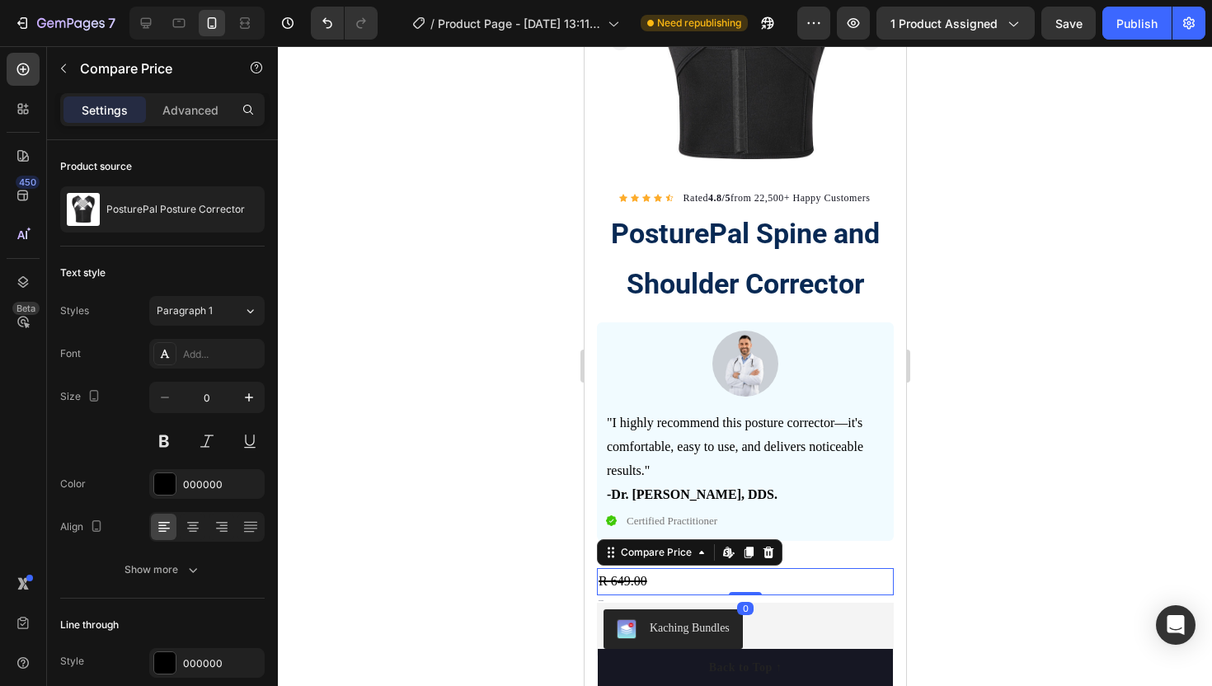
click at [645, 581] on div "R 649.00" at bounding box center [744, 581] width 297 height 27
click at [769, 548] on icon at bounding box center [768, 553] width 11 height 12
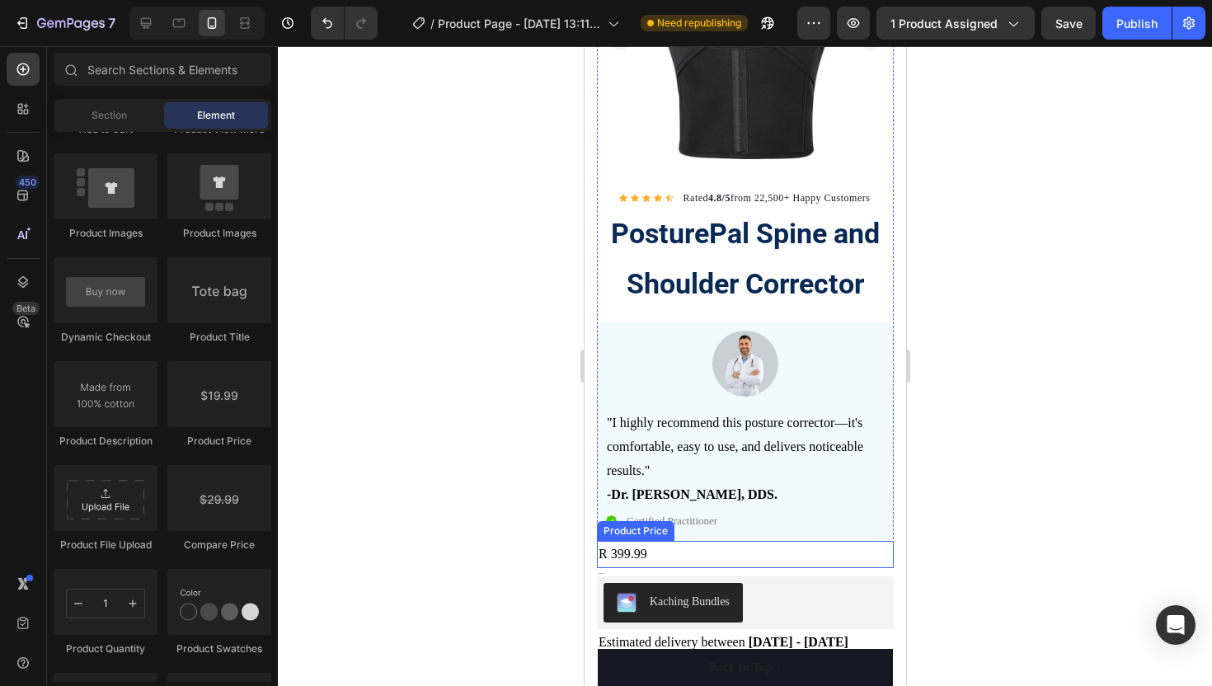
click at [673, 551] on div "R 399.99" at bounding box center [744, 554] width 297 height 27
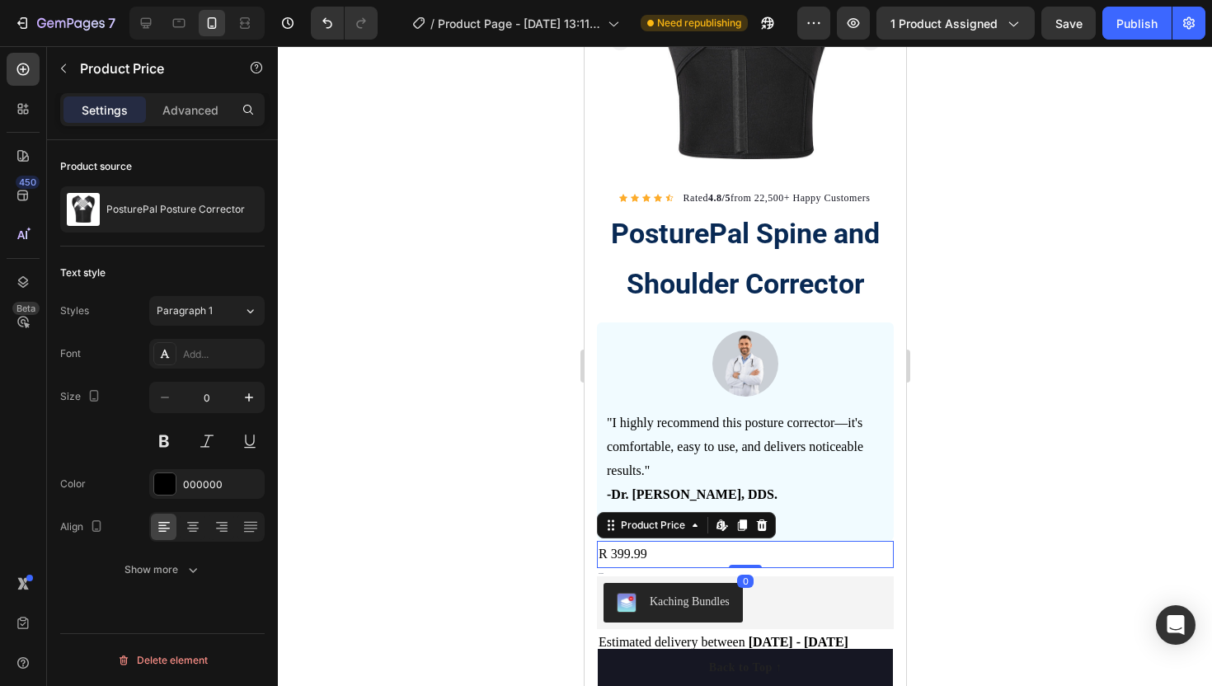
click at [652, 553] on div "R 399.99" at bounding box center [744, 554] width 297 height 27
click at [646, 552] on div "R 399.99" at bounding box center [744, 554] width 297 height 27
click at [646, 551] on div "R 399.99" at bounding box center [744, 554] width 297 height 27
click at [758, 524] on icon at bounding box center [760, 525] width 13 height 13
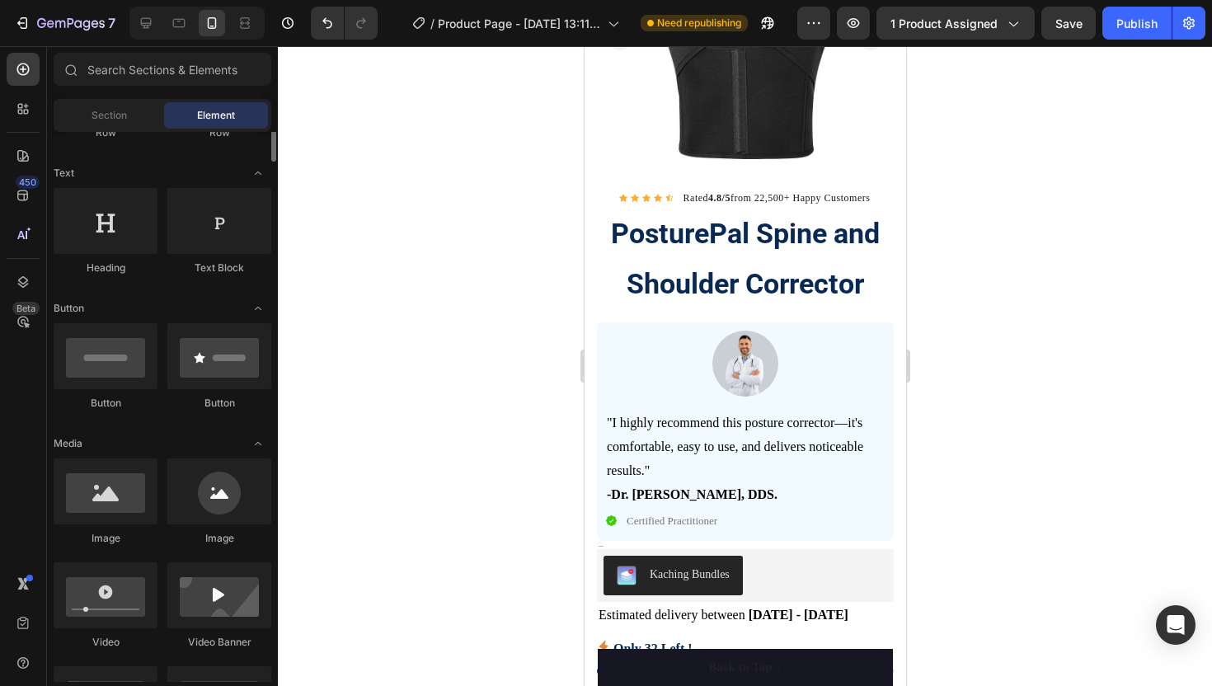
scroll to position [0, 0]
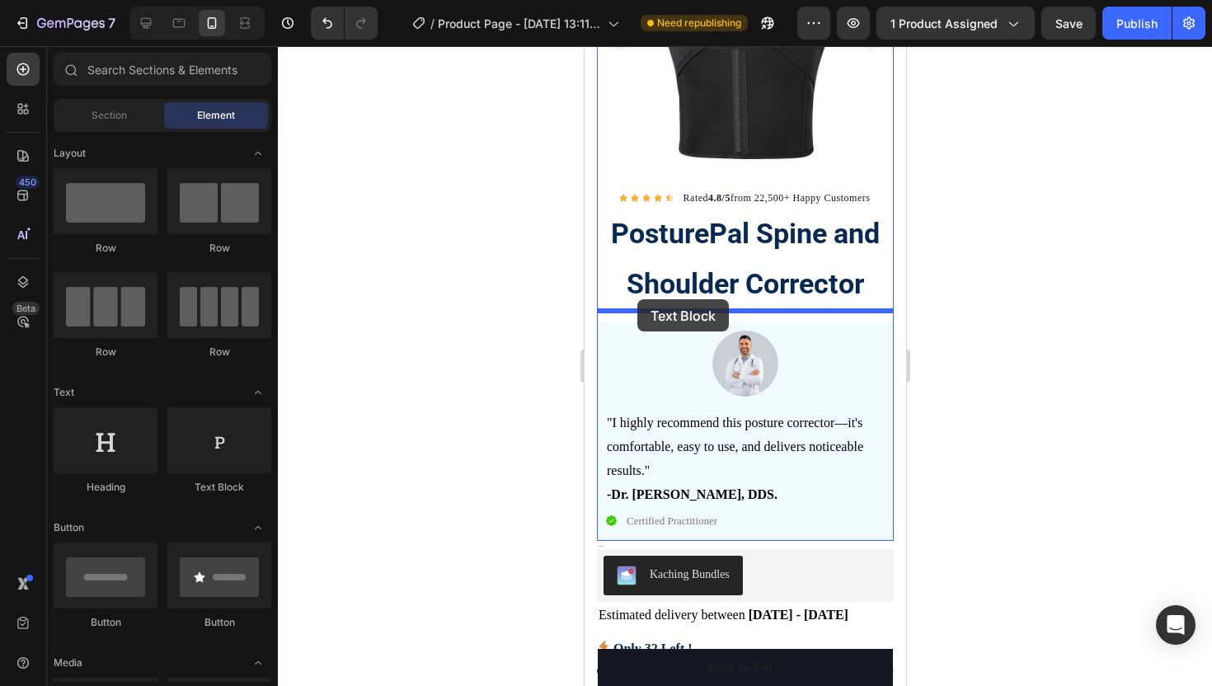
drag, startPoint x: 809, startPoint y: 495, endPoint x: 636, endPoint y: 299, distance: 261.1
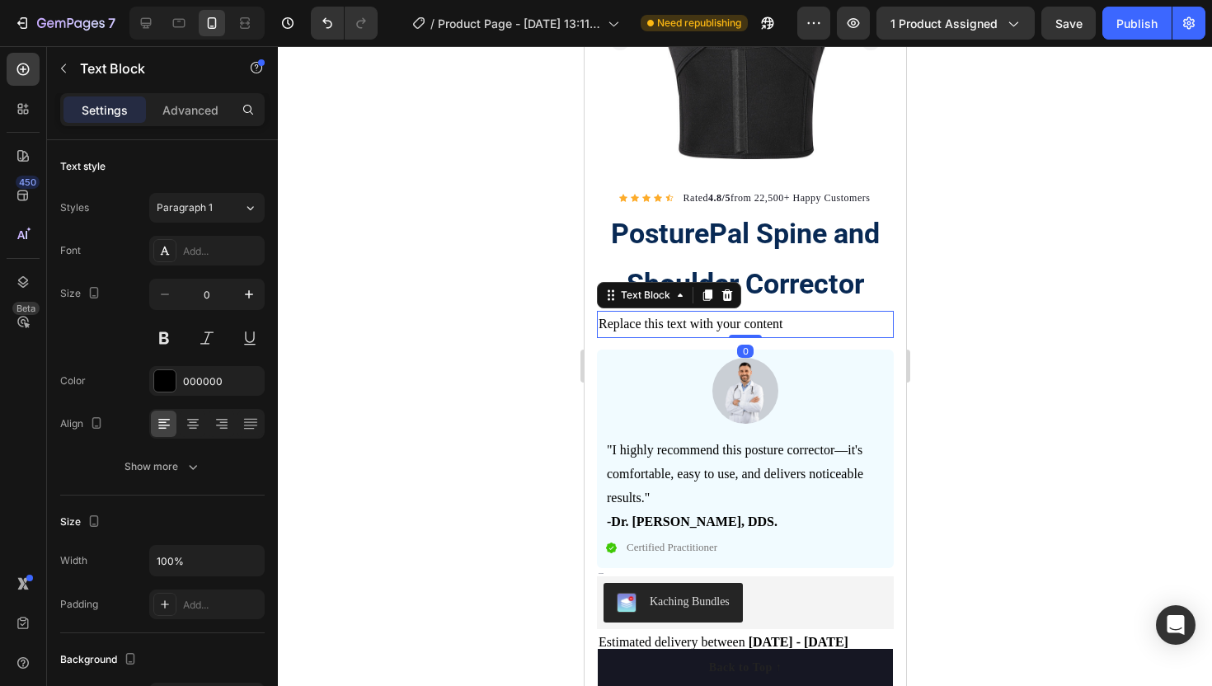
click at [437, 296] on div at bounding box center [745, 366] width 934 height 640
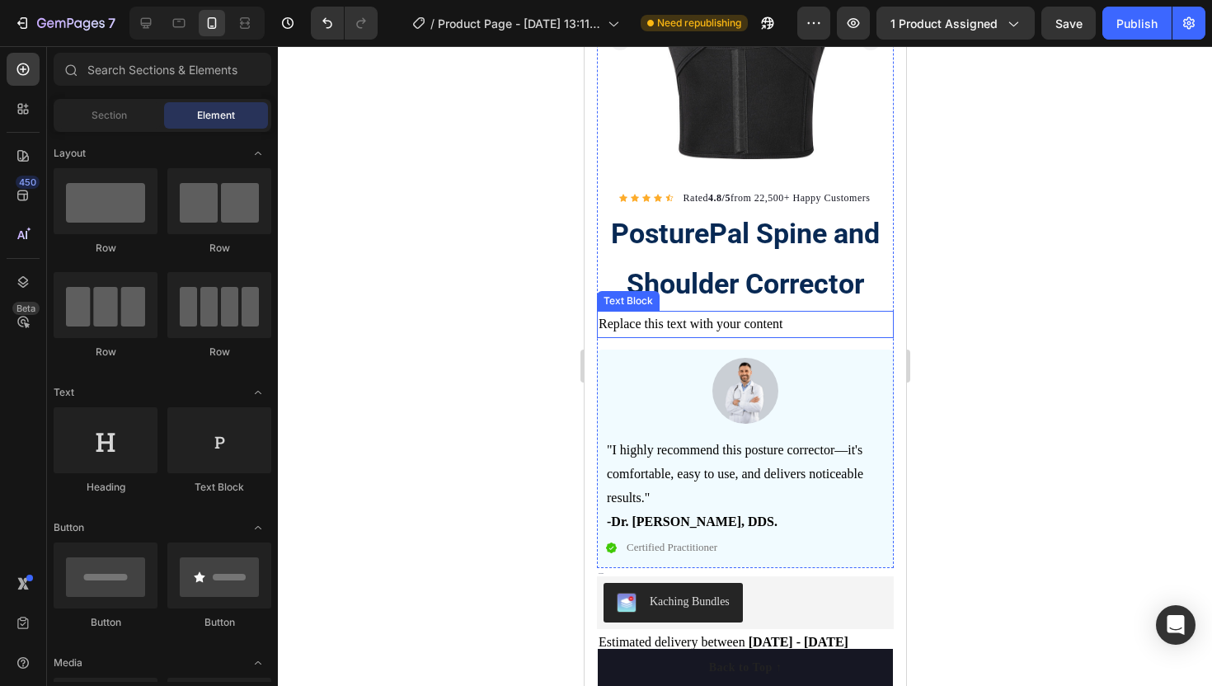
click at [785, 322] on div "Replace this text with your content" at bounding box center [744, 324] width 297 height 27
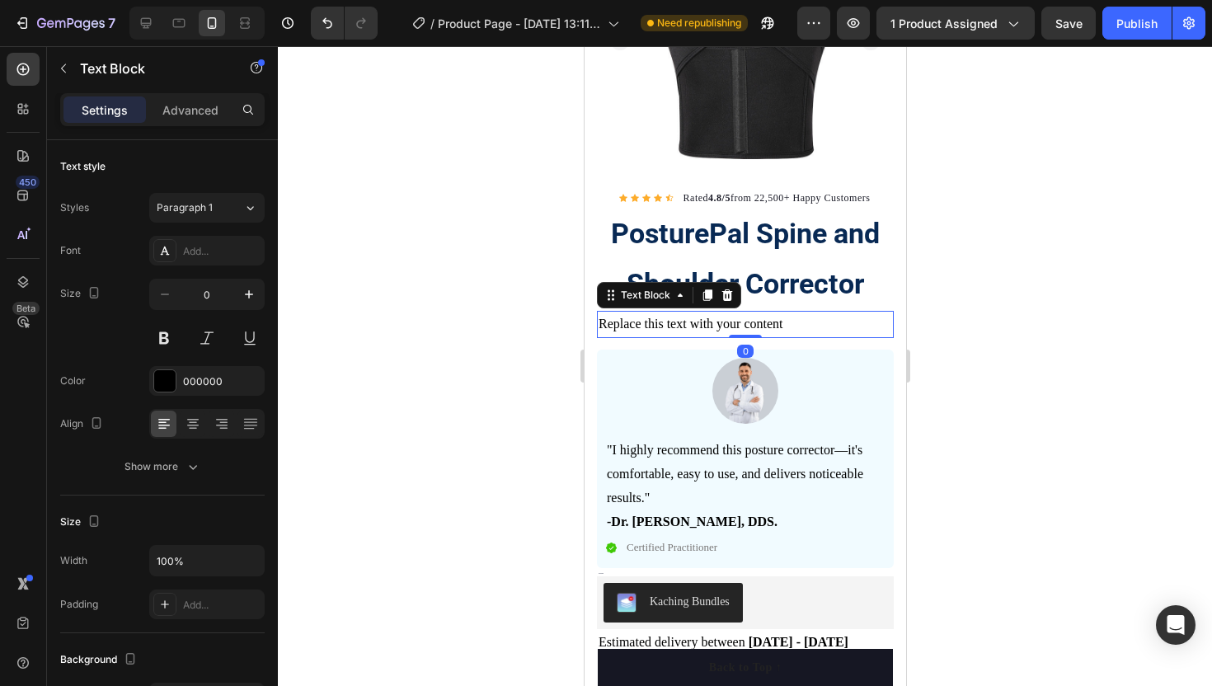
click at [785, 320] on div "Replace this text with your content" at bounding box center [744, 324] width 297 height 27
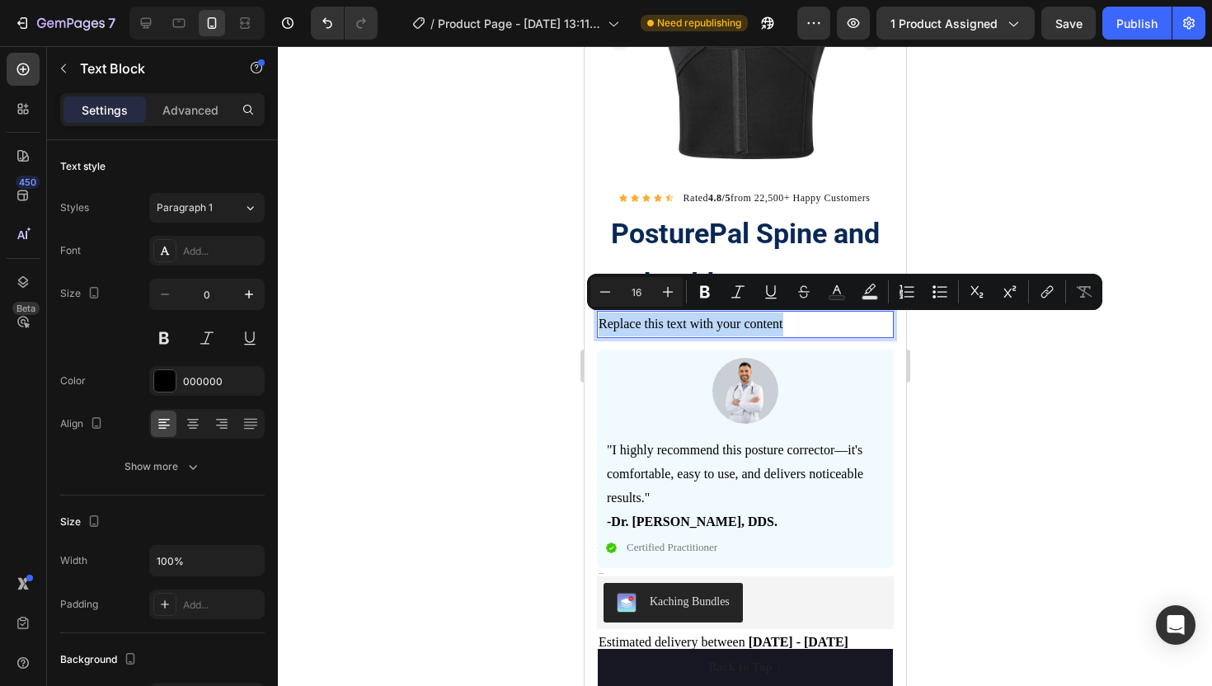
drag, startPoint x: 785, startPoint y: 320, endPoint x: 598, endPoint y: 317, distance: 186.3
click at [598, 317] on p "Replace this text with your content" at bounding box center [744, 324] width 293 height 24
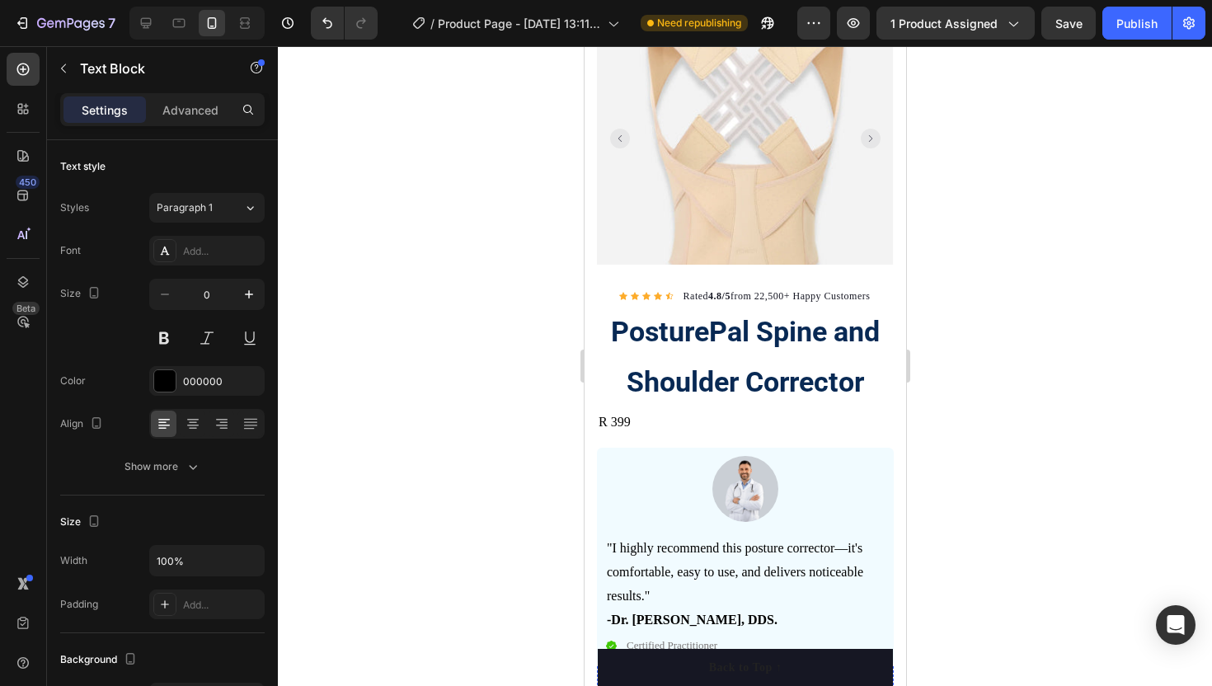
scroll to position [151, 0]
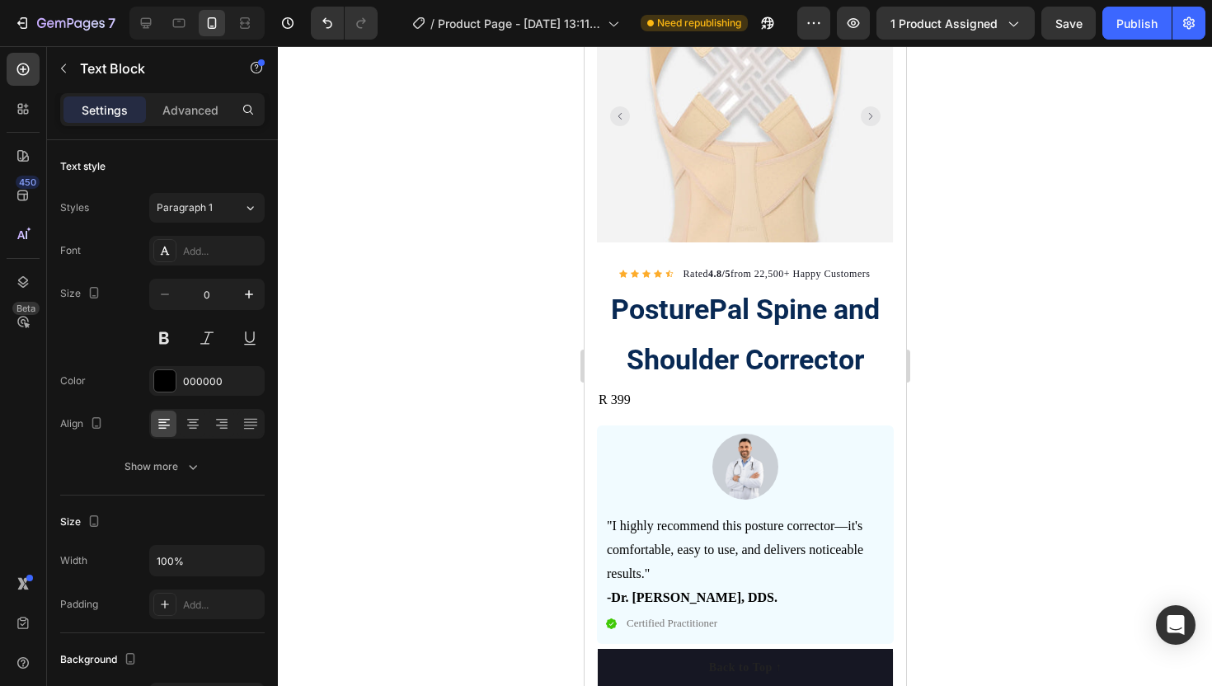
click at [635, 399] on p "R 399" at bounding box center [744, 400] width 293 height 24
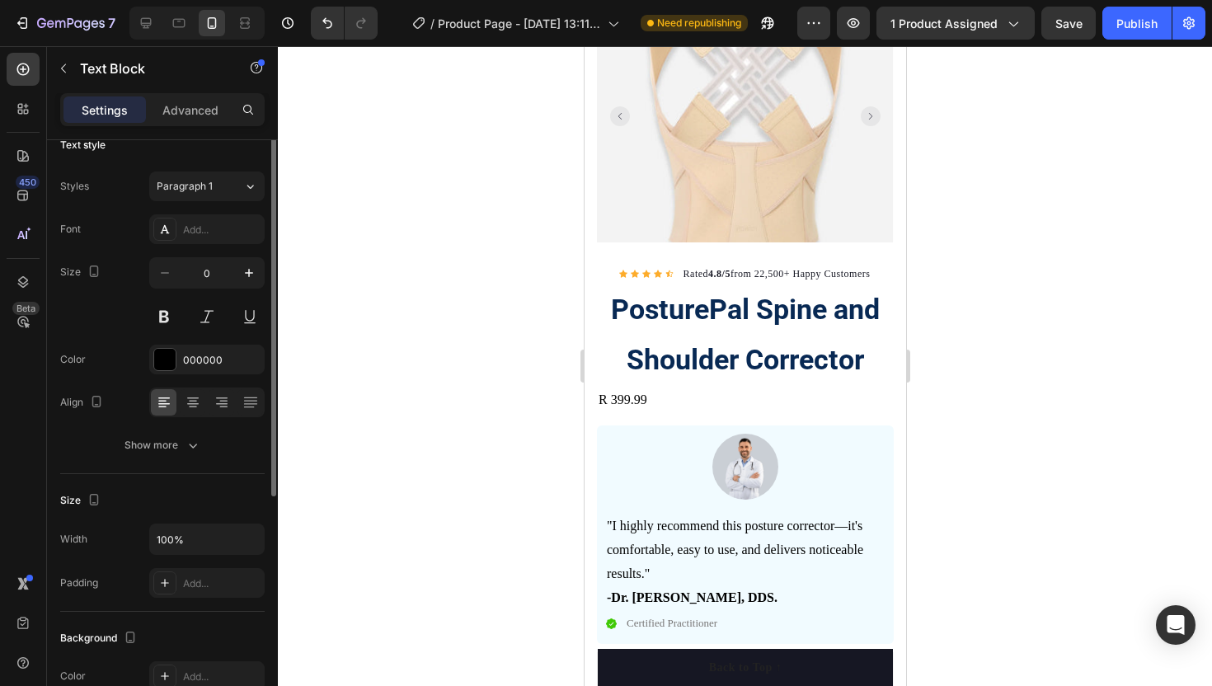
scroll to position [0, 0]
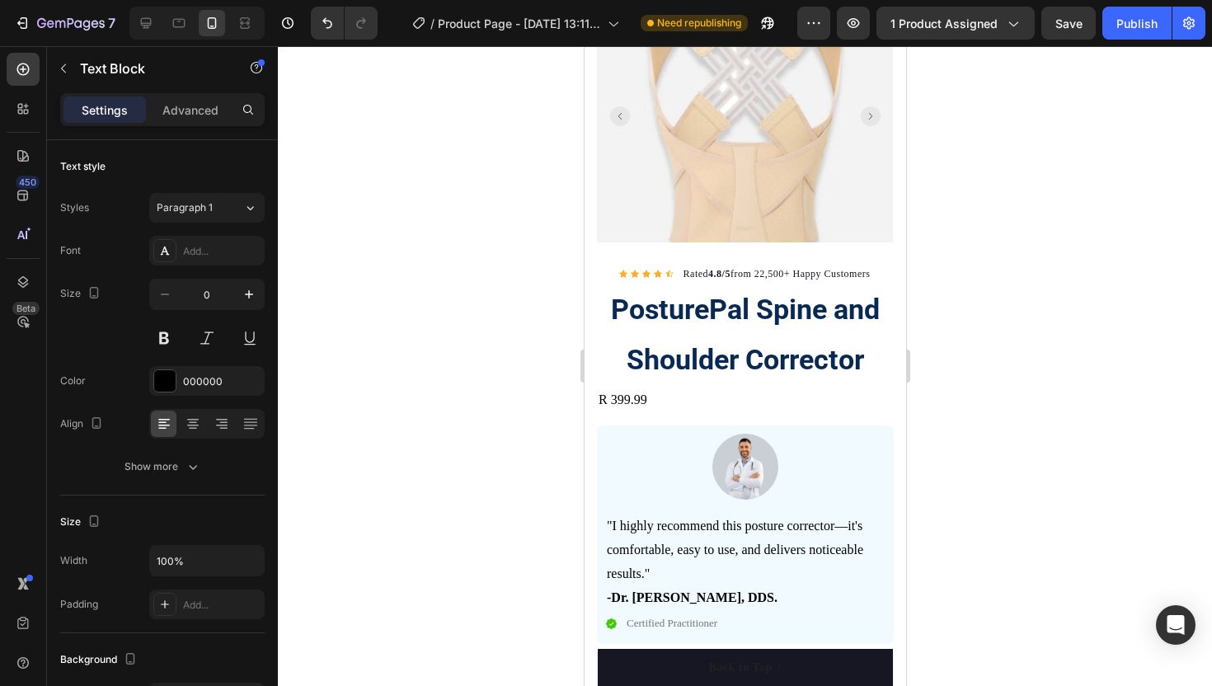
click at [646, 394] on p "R 399.99" at bounding box center [744, 400] width 293 height 24
click at [691, 395] on p "R 399.99" at bounding box center [744, 400] width 293 height 24
click at [610, 369] on p "PosturePal Spine and Shoulder Corrector" at bounding box center [744, 334] width 293 height 101
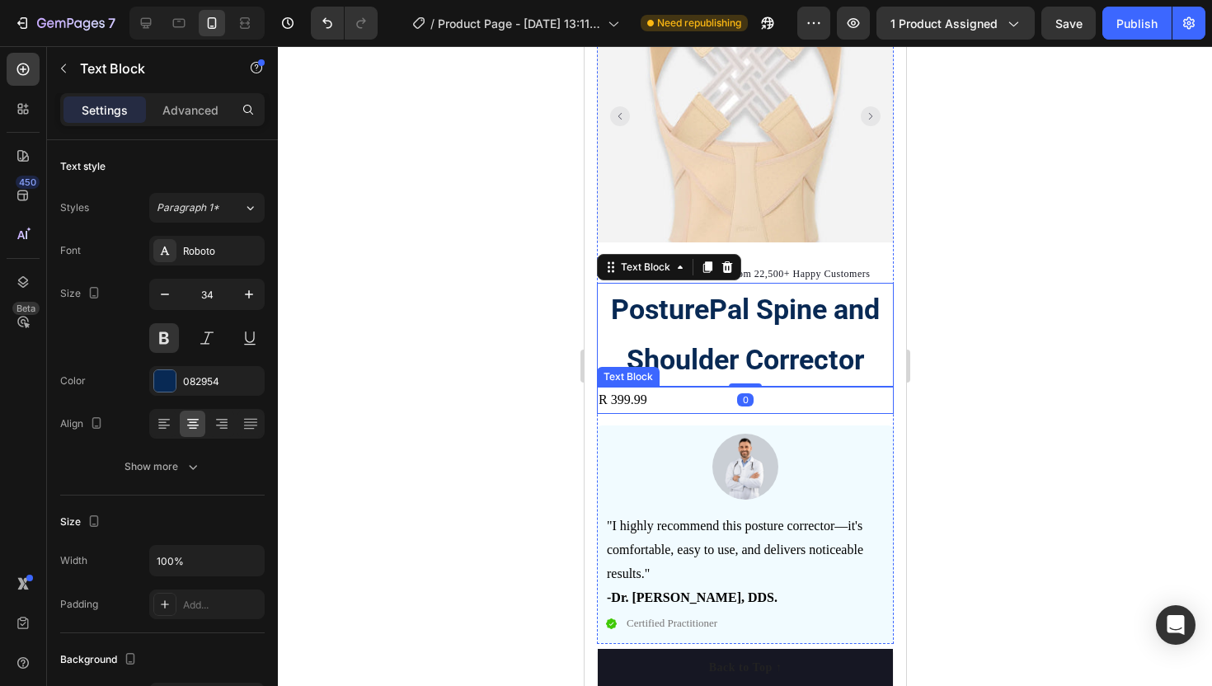
click at [630, 406] on p "R 399.99" at bounding box center [744, 400] width 293 height 24
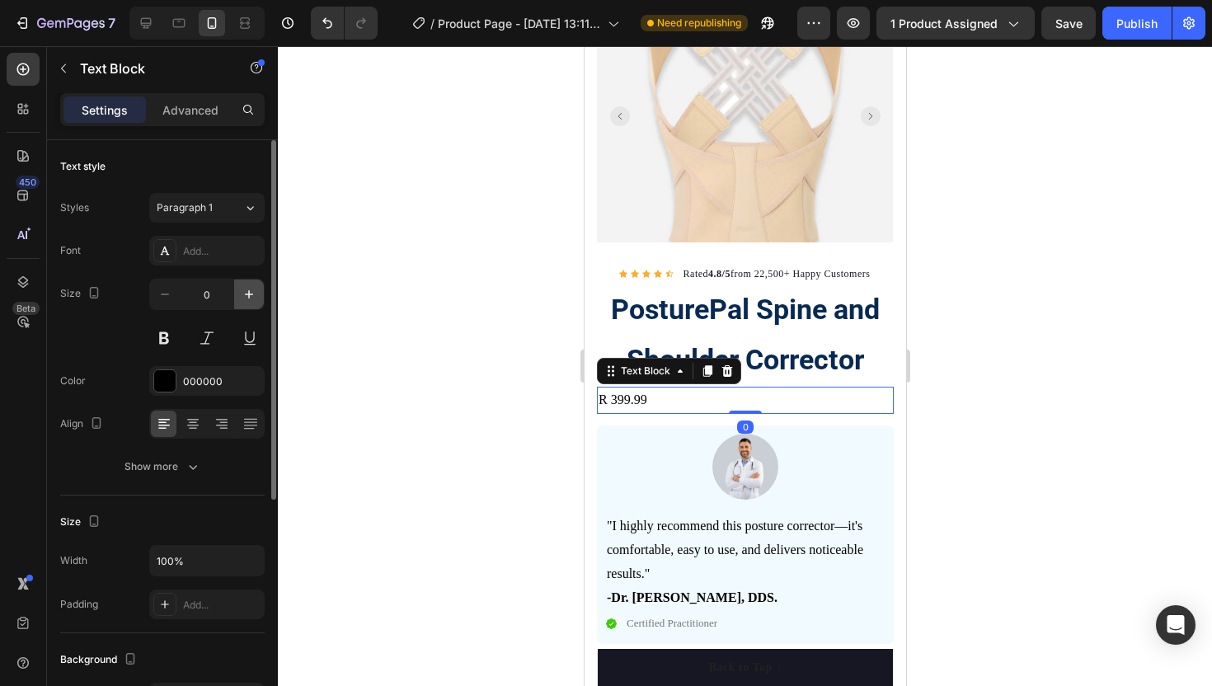
click at [251, 295] on icon "button" at bounding box center [249, 294] width 16 height 16
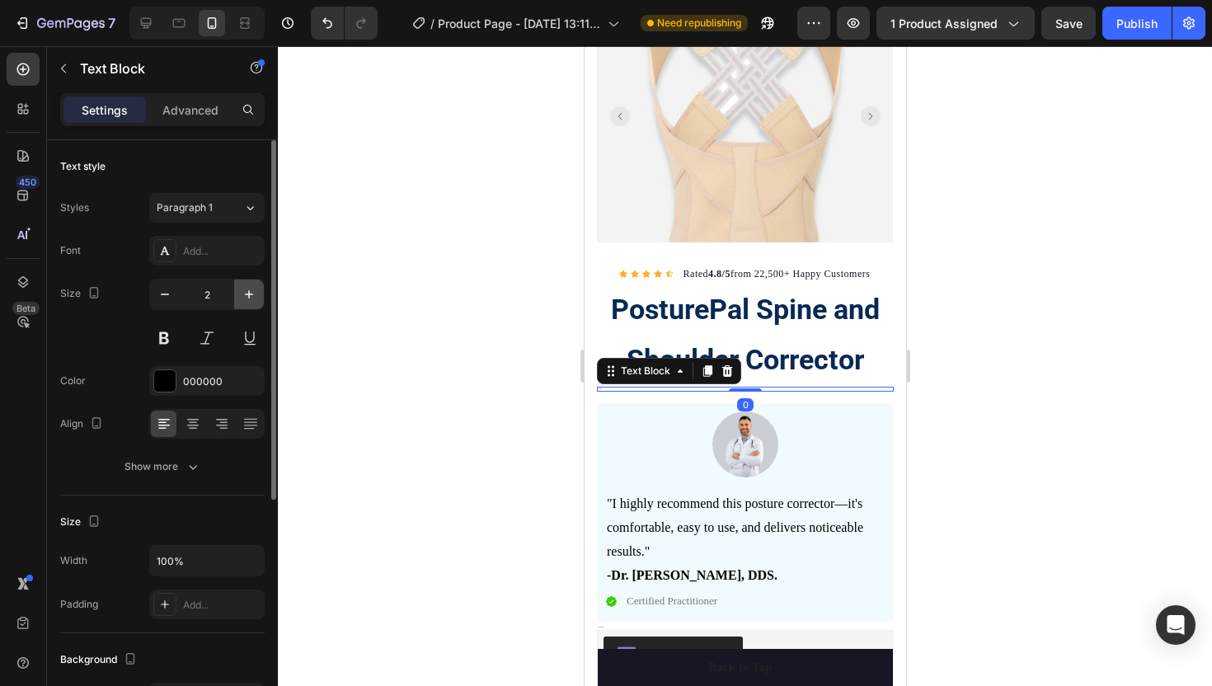
click at [251, 295] on icon "button" at bounding box center [249, 294] width 16 height 16
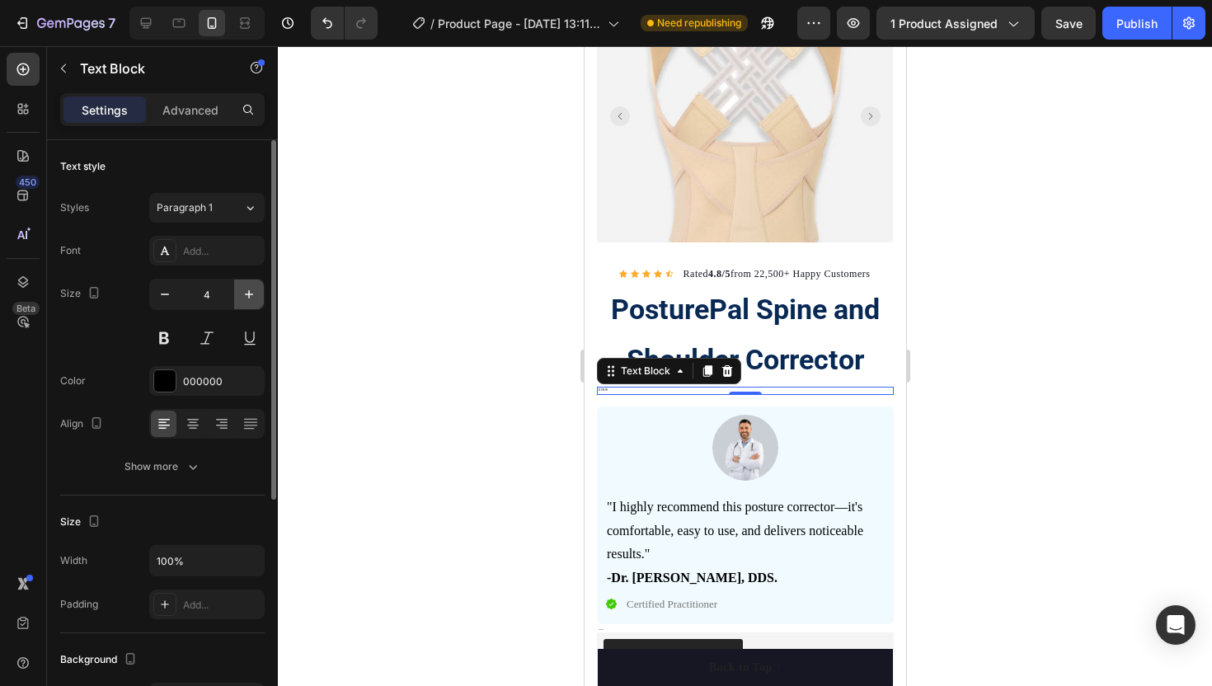
click at [251, 295] on icon "button" at bounding box center [249, 294] width 16 height 16
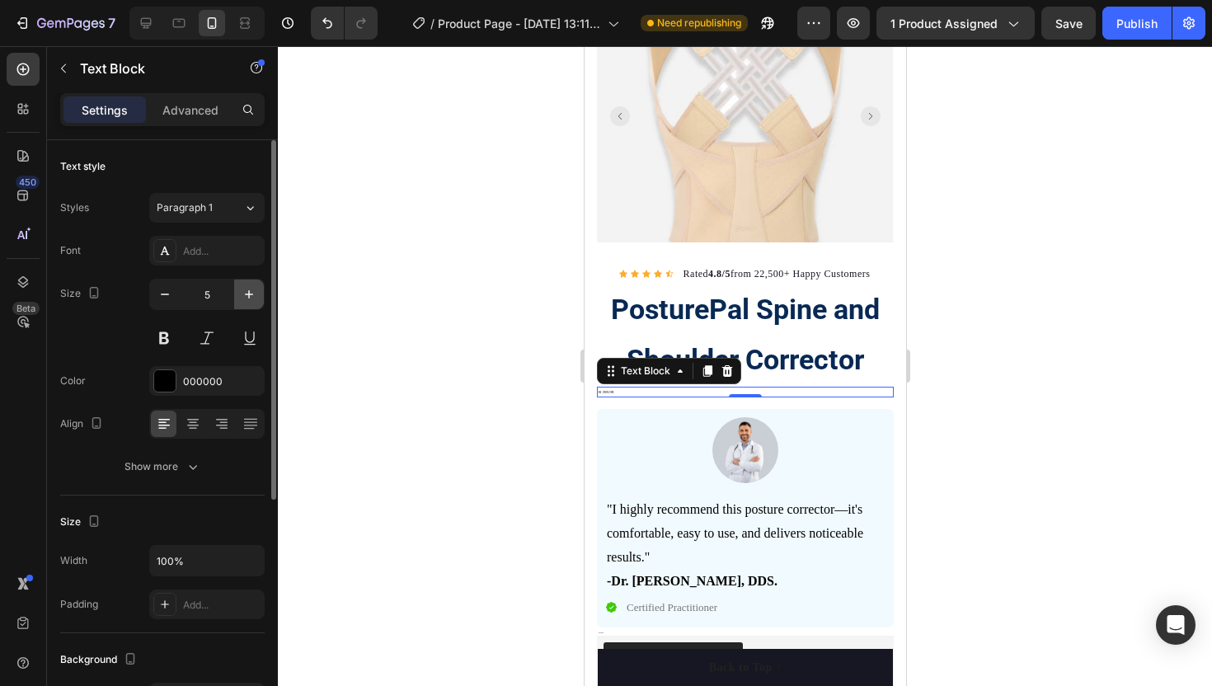
click at [251, 295] on icon "button" at bounding box center [249, 294] width 16 height 16
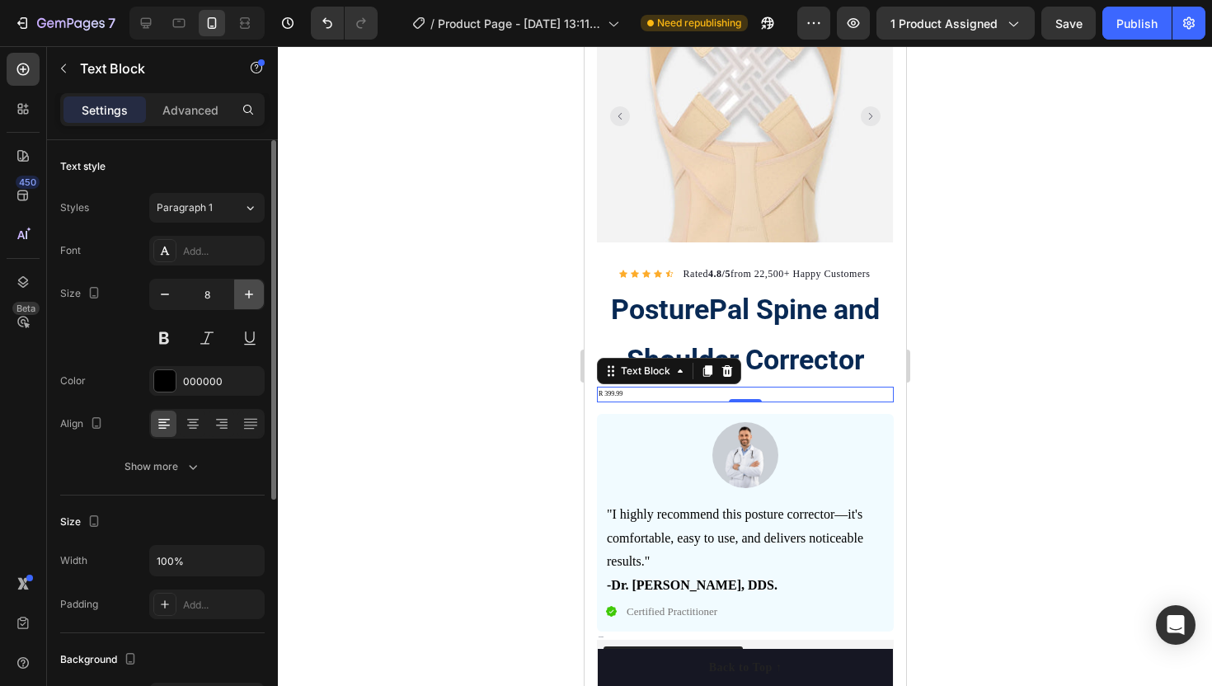
click at [251, 295] on icon "button" at bounding box center [249, 294] width 16 height 16
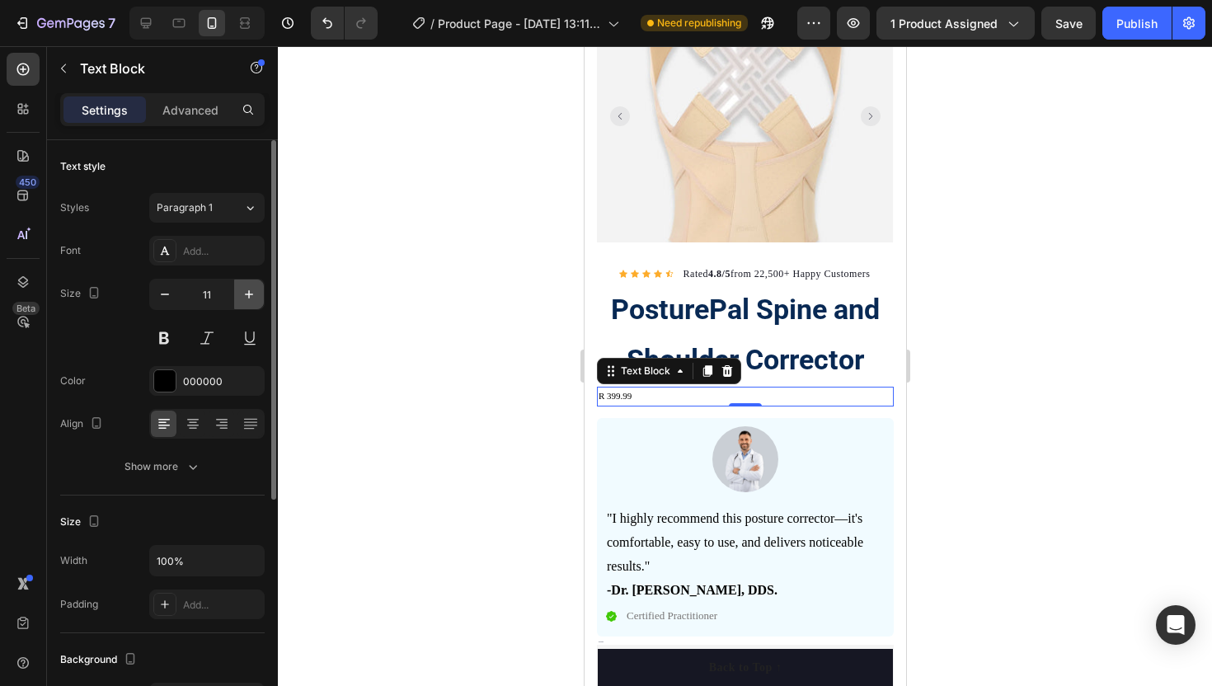
click at [251, 295] on icon "button" at bounding box center [249, 294] width 16 height 16
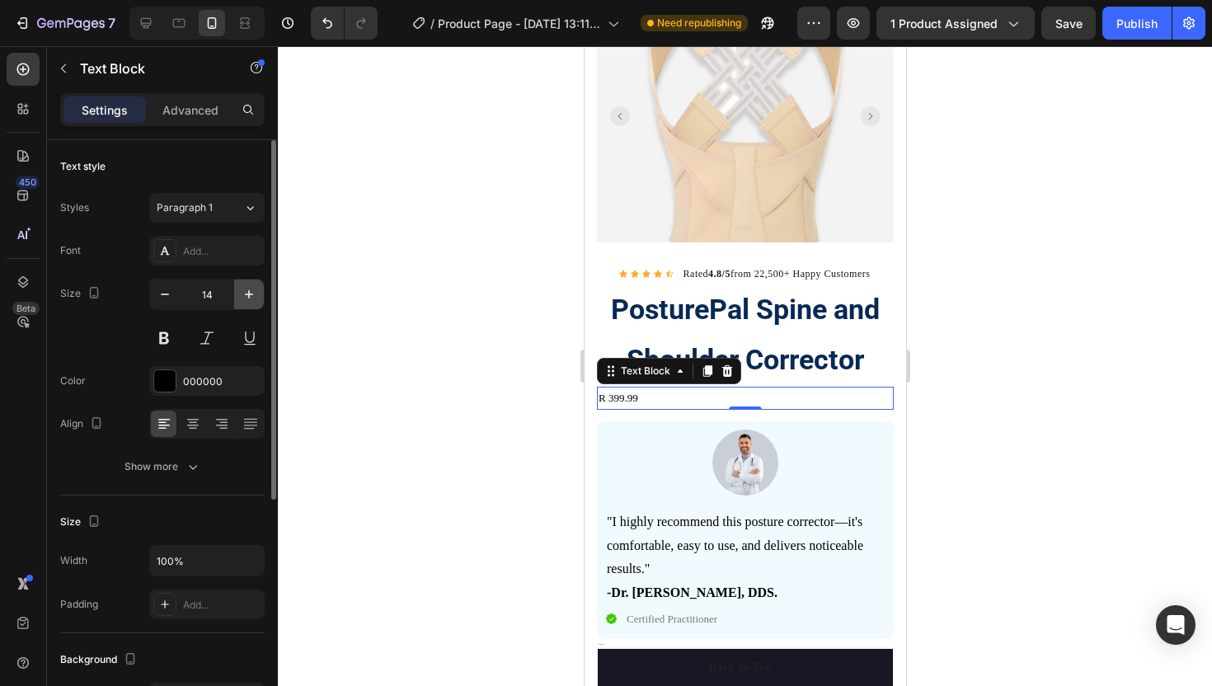
click at [251, 295] on icon "button" at bounding box center [249, 294] width 16 height 16
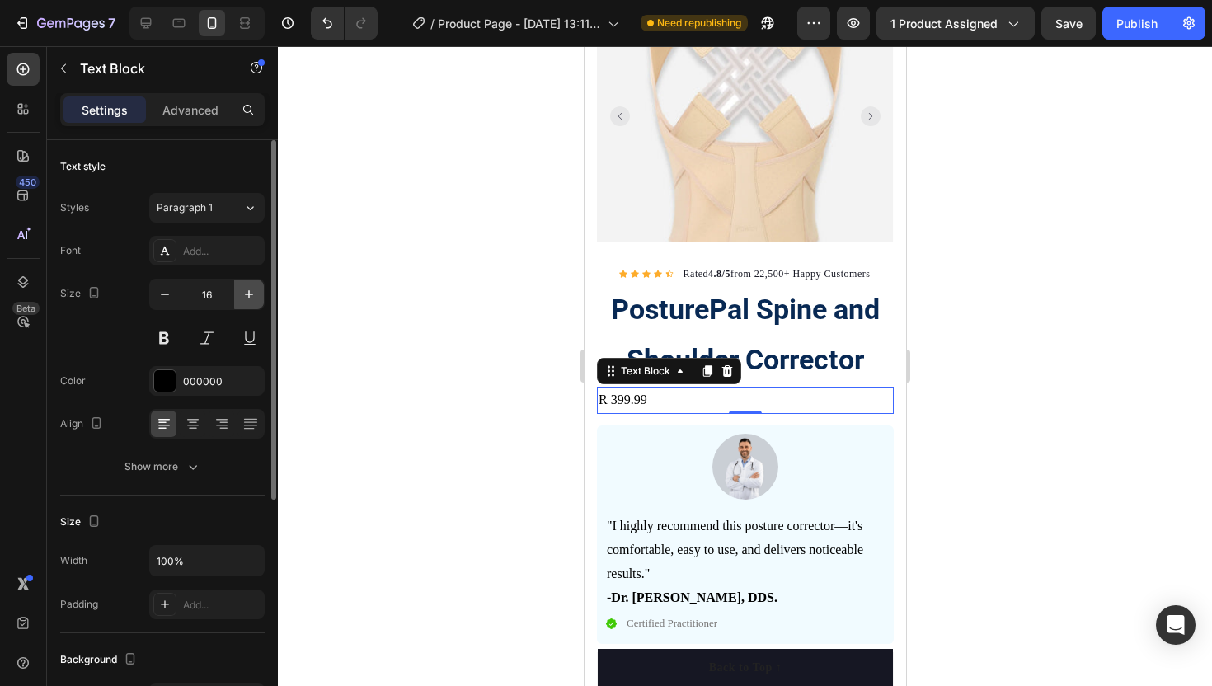
click at [251, 295] on icon "button" at bounding box center [249, 294] width 16 height 16
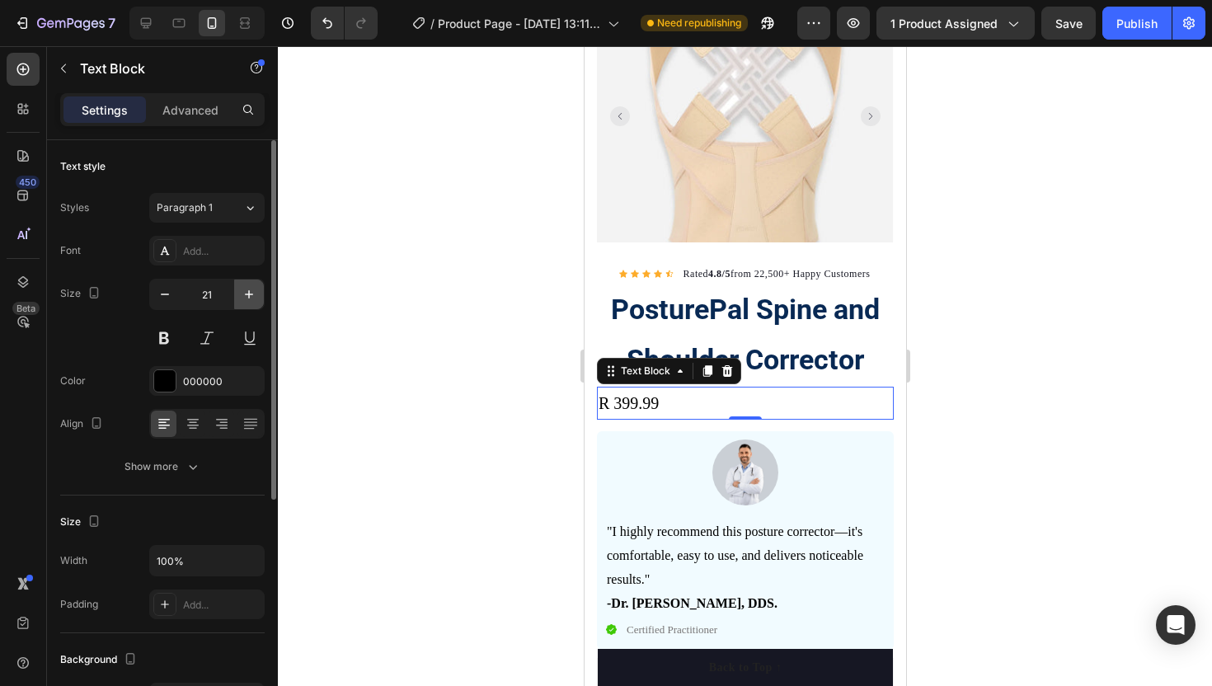
click at [251, 295] on icon "button" at bounding box center [249, 294] width 16 height 16
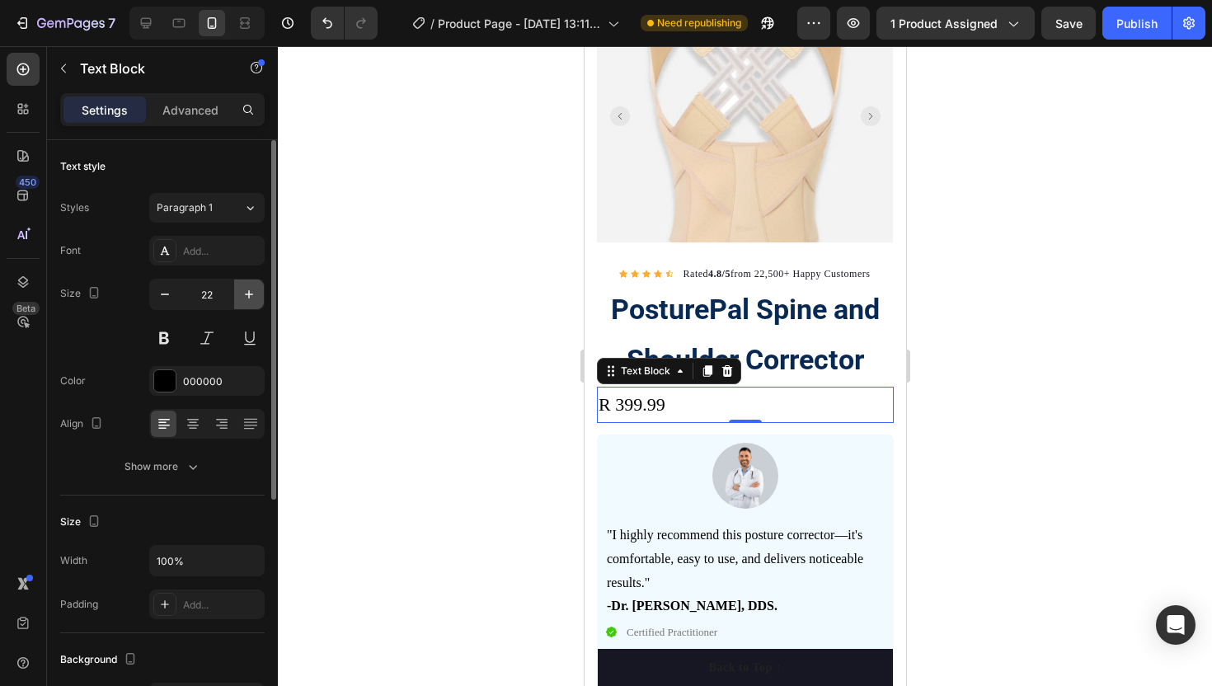
click at [251, 295] on icon "button" at bounding box center [249, 294] width 16 height 16
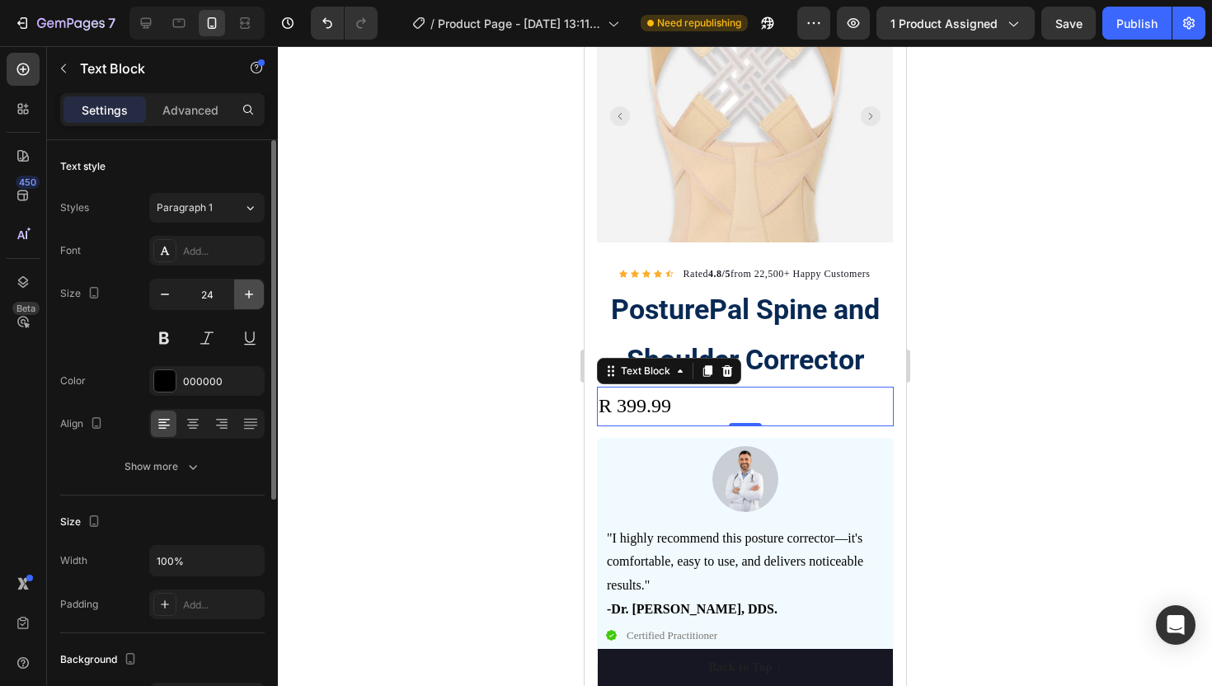
click at [251, 295] on icon "button" at bounding box center [249, 294] width 16 height 16
type input "26"
click at [411, 333] on div at bounding box center [745, 366] width 934 height 640
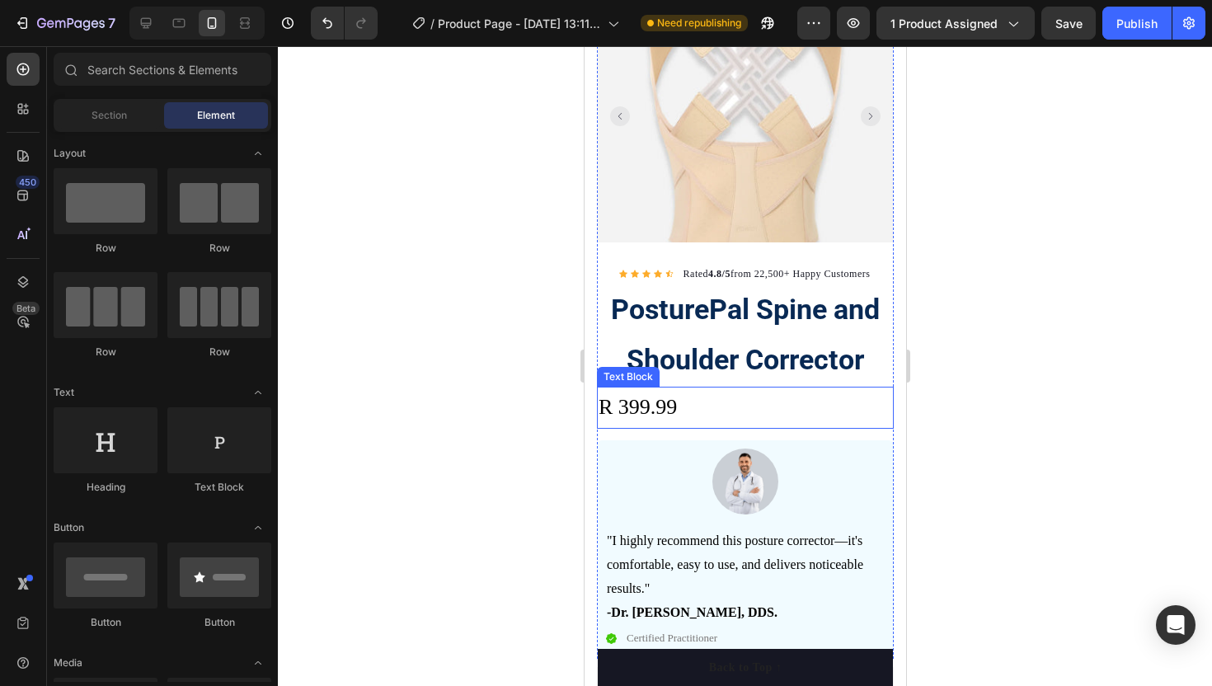
click at [698, 409] on p "R 399.99" at bounding box center [744, 407] width 293 height 39
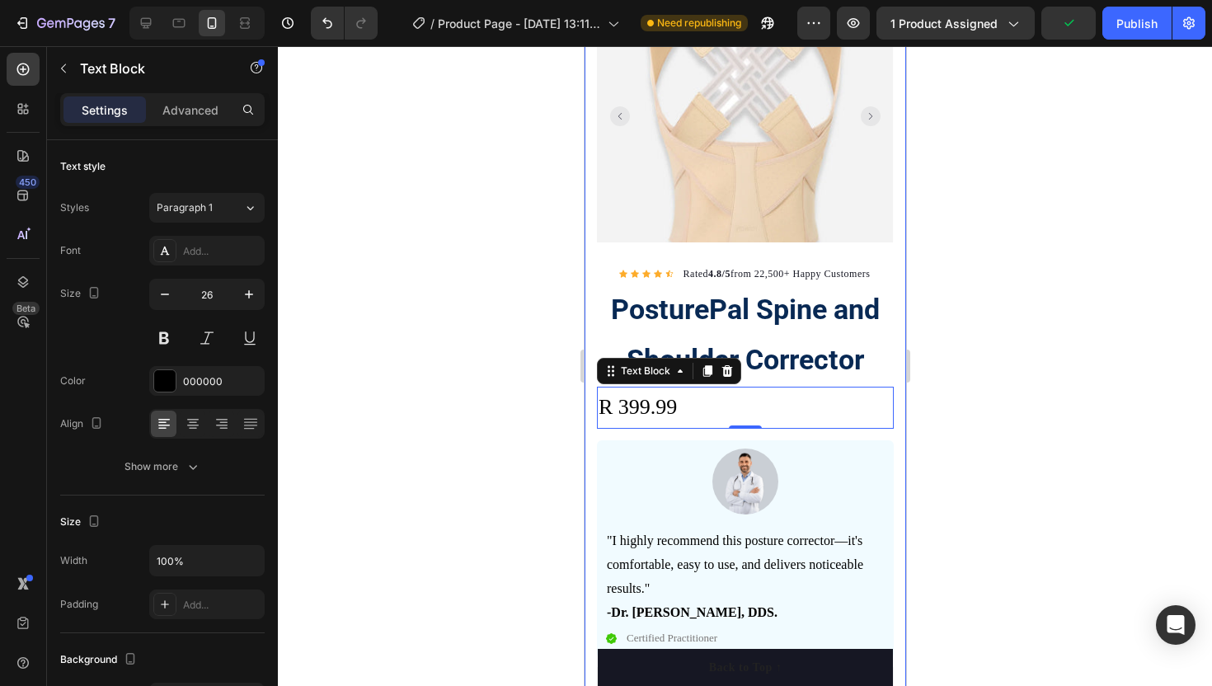
click at [493, 346] on div at bounding box center [745, 366] width 934 height 640
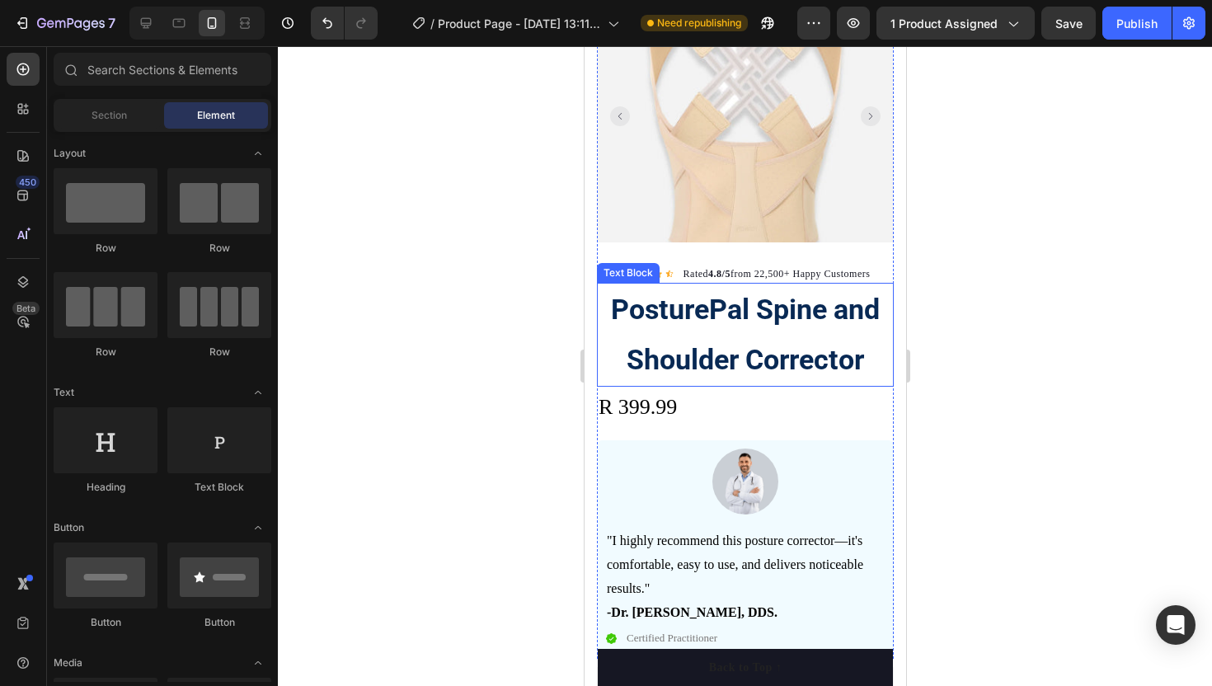
click at [709, 336] on p "PosturePal Spine and Shoulder Corrector" at bounding box center [744, 334] width 293 height 101
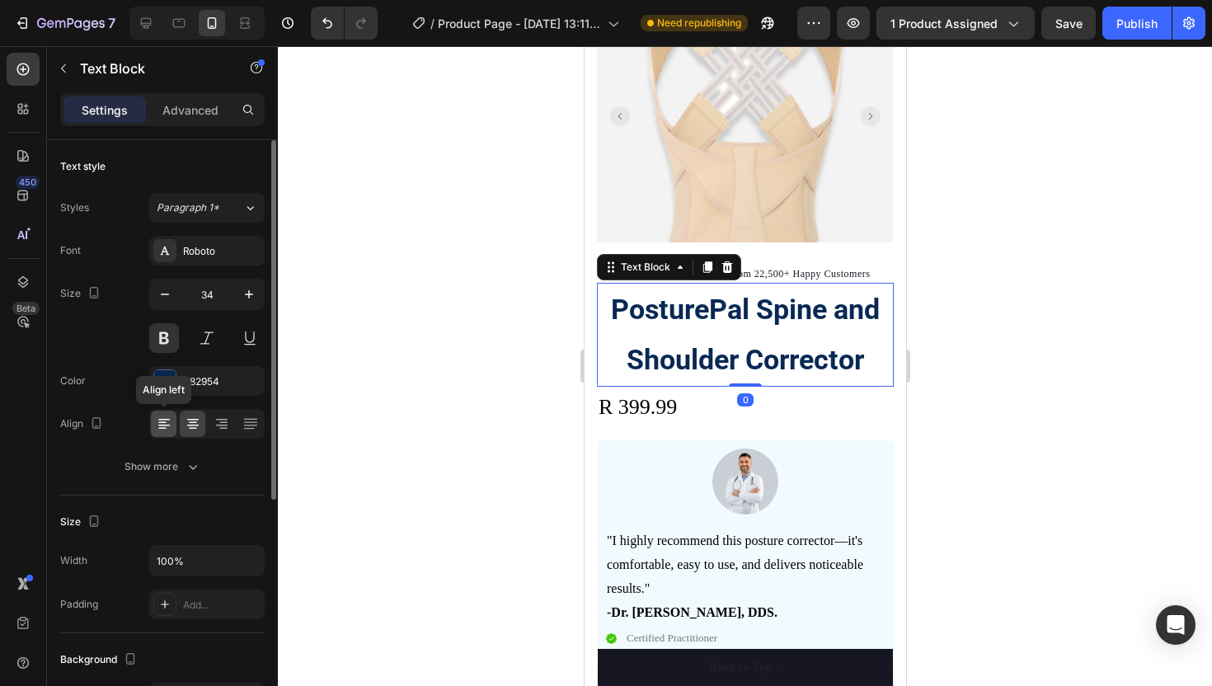
click at [166, 430] on icon at bounding box center [164, 423] width 16 height 16
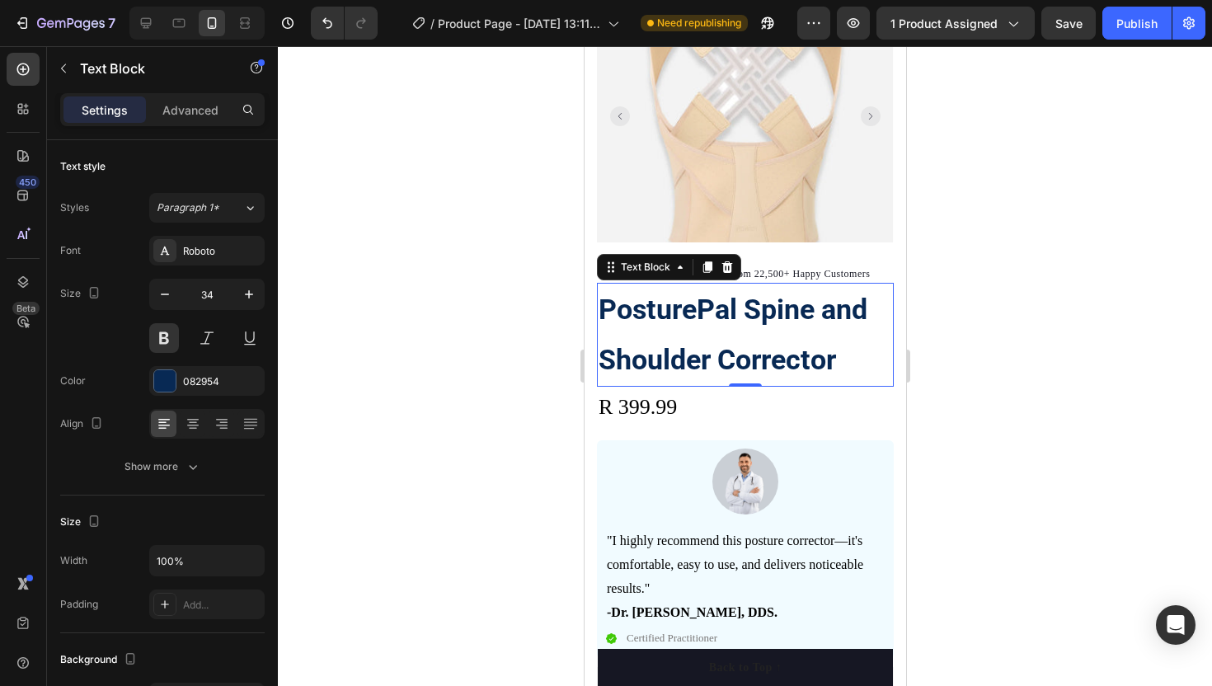
click at [461, 381] on div at bounding box center [745, 366] width 934 height 640
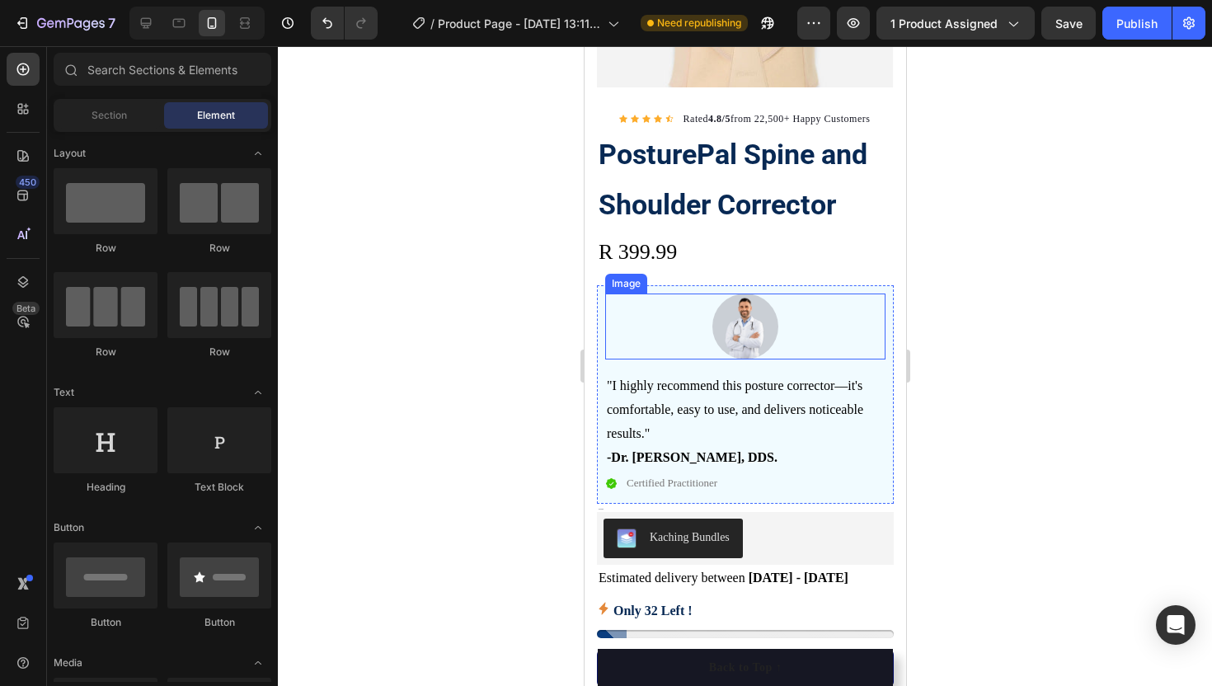
scroll to position [303, 0]
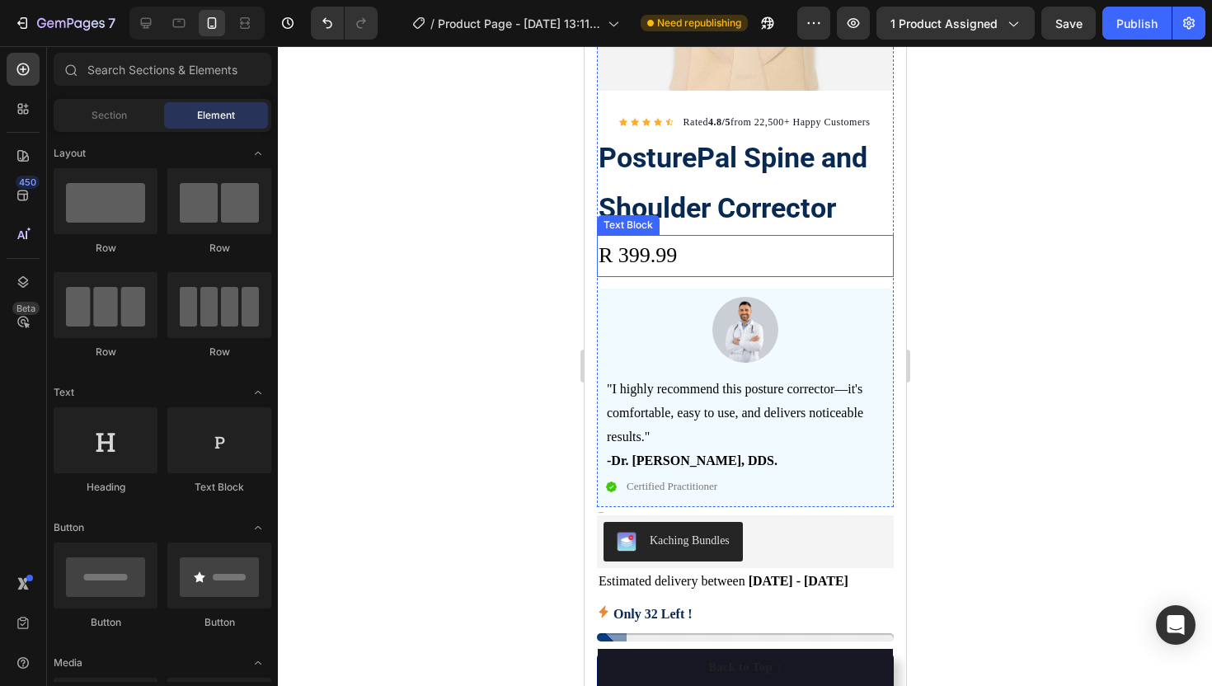
click at [650, 253] on p "R 399.99" at bounding box center [744, 256] width 293 height 39
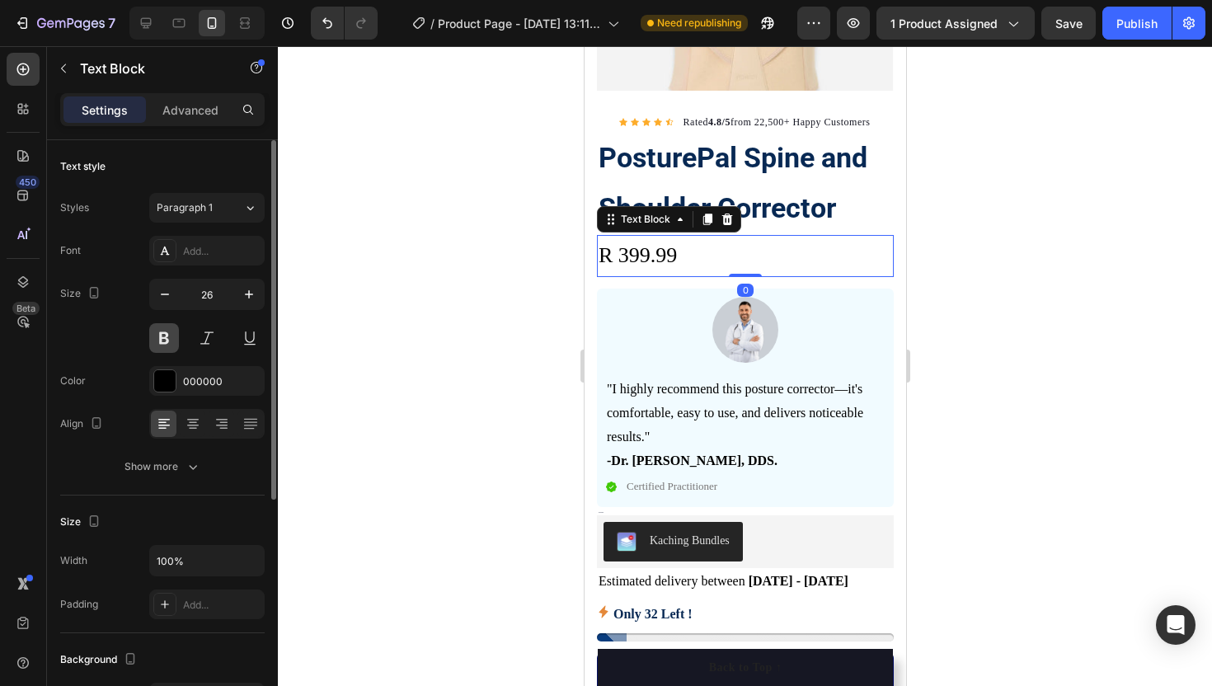
click at [167, 336] on button at bounding box center [164, 338] width 30 height 30
click at [161, 241] on div at bounding box center [164, 250] width 23 height 23
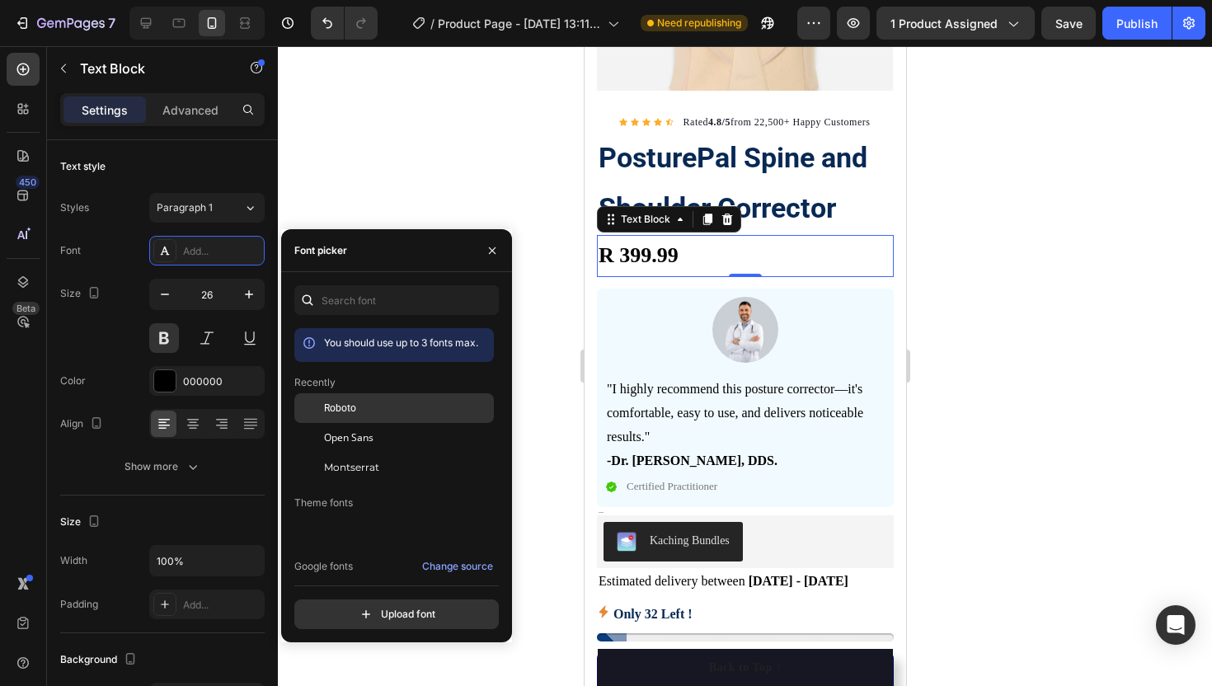
click at [347, 404] on span "Roboto" at bounding box center [340, 408] width 32 height 15
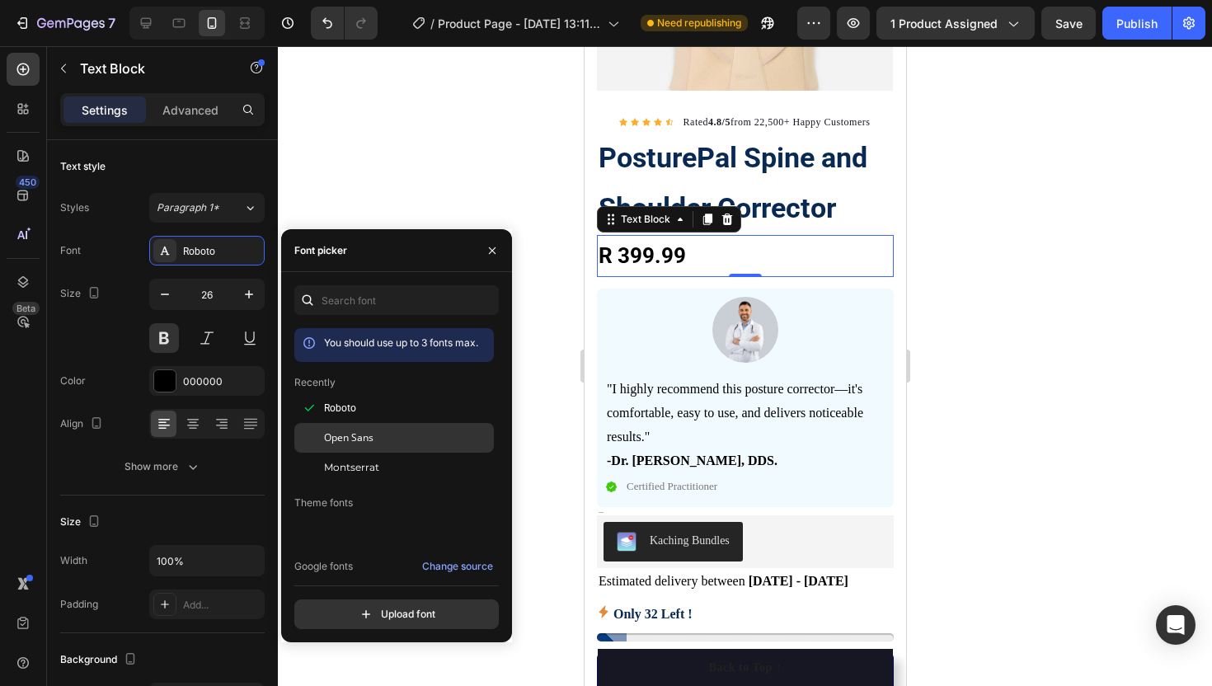
click at [338, 434] on span "Open Sans" at bounding box center [348, 437] width 49 height 15
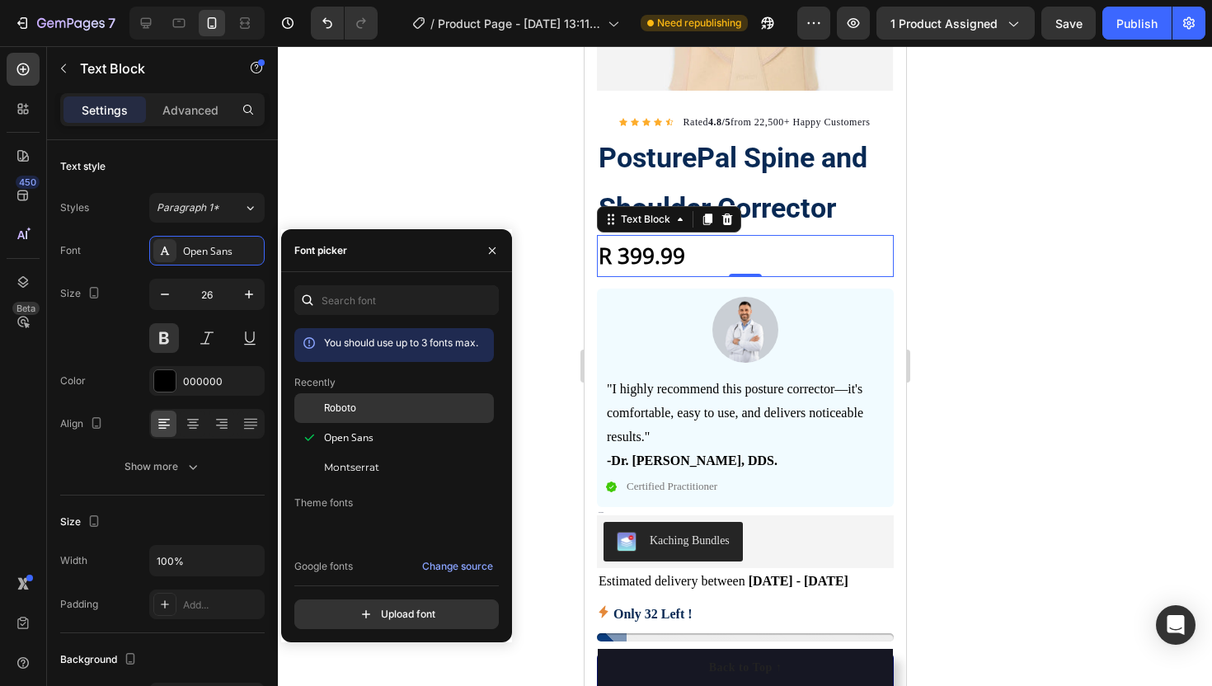
click at [334, 410] on span "Roboto" at bounding box center [340, 408] width 32 height 15
click at [492, 251] on icon "button" at bounding box center [492, 250] width 13 height 13
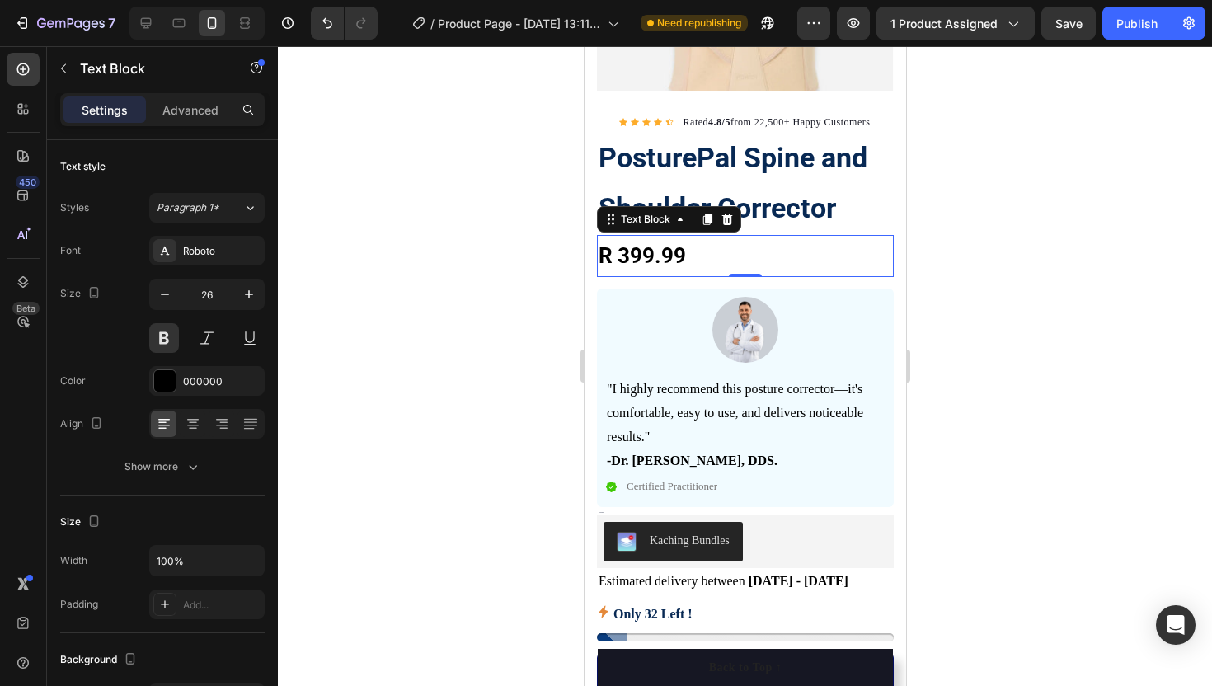
click at [486, 231] on div at bounding box center [745, 366] width 934 height 640
click at [645, 256] on p "R 399.99" at bounding box center [744, 256] width 293 height 39
click at [245, 301] on icon "button" at bounding box center [249, 294] width 16 height 16
type input "28"
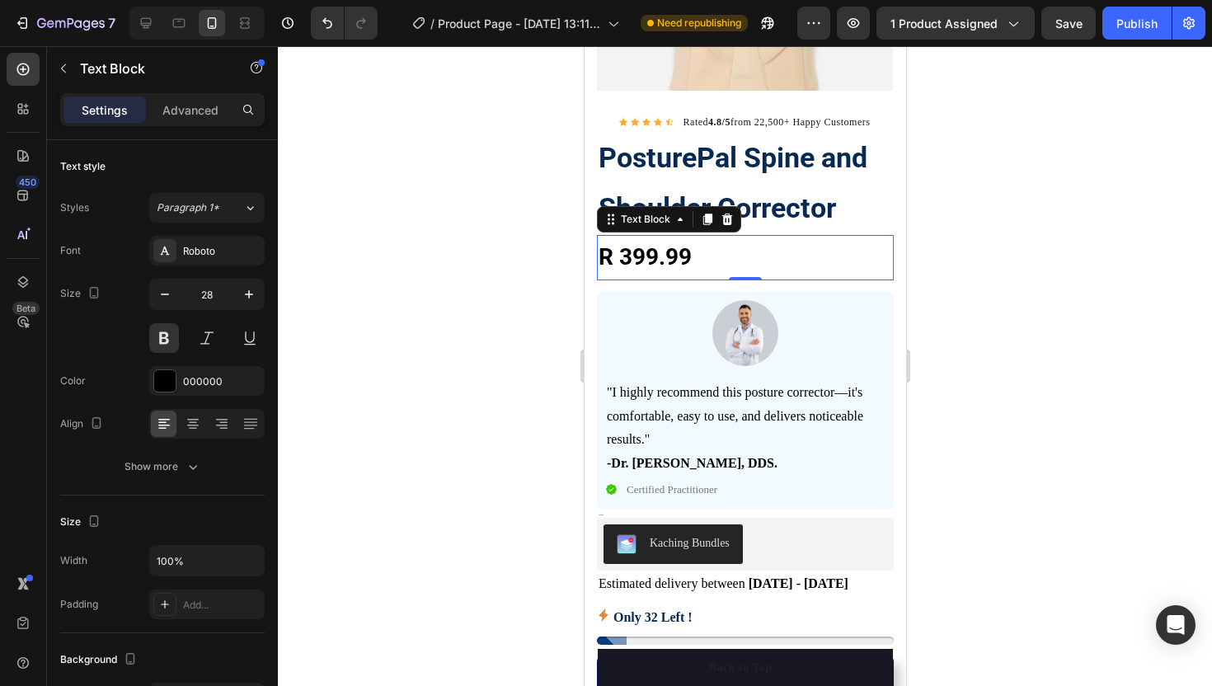
click at [357, 313] on div at bounding box center [745, 366] width 934 height 640
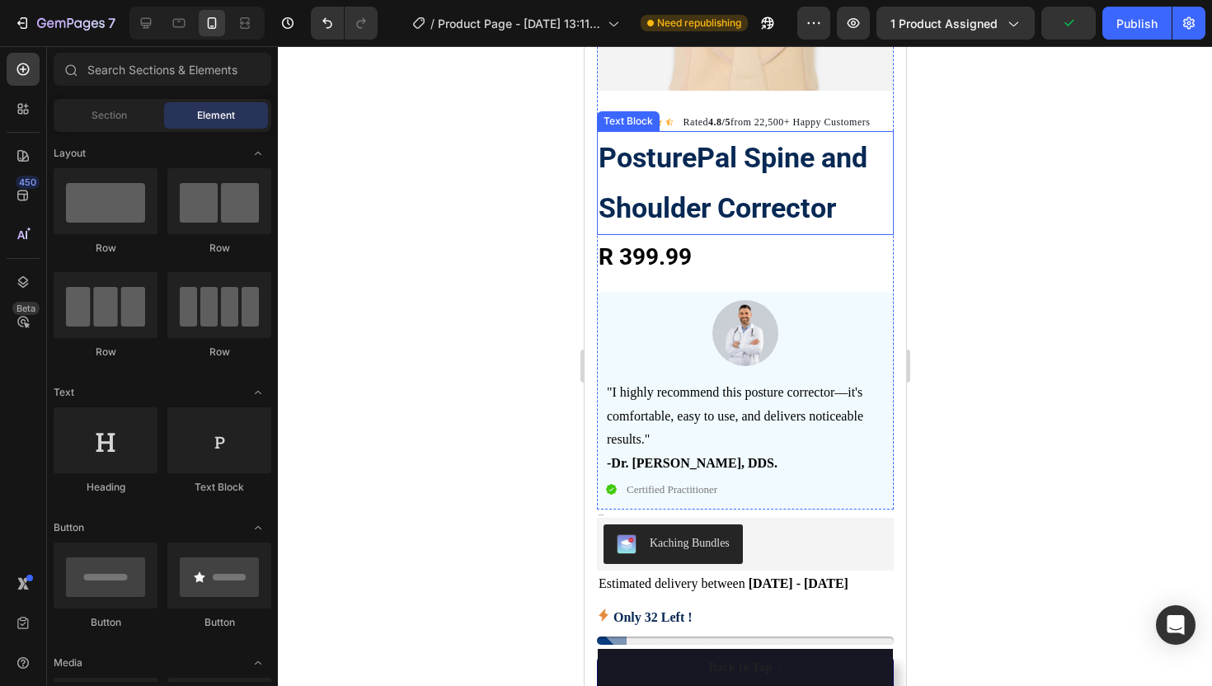
click at [706, 207] on strong "PosturePal Spine and Shoulder Corrector" at bounding box center [732, 182] width 269 height 83
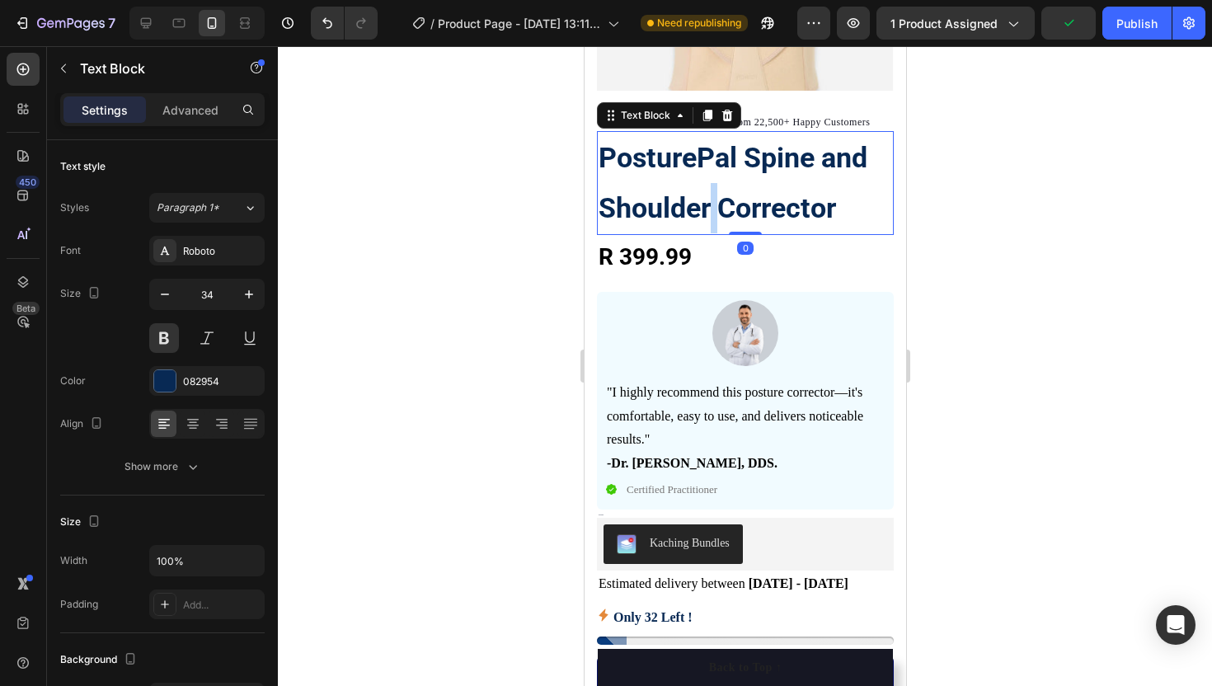
click at [706, 207] on strong "PosturePal Spine and Shoulder Corrector" at bounding box center [732, 182] width 269 height 83
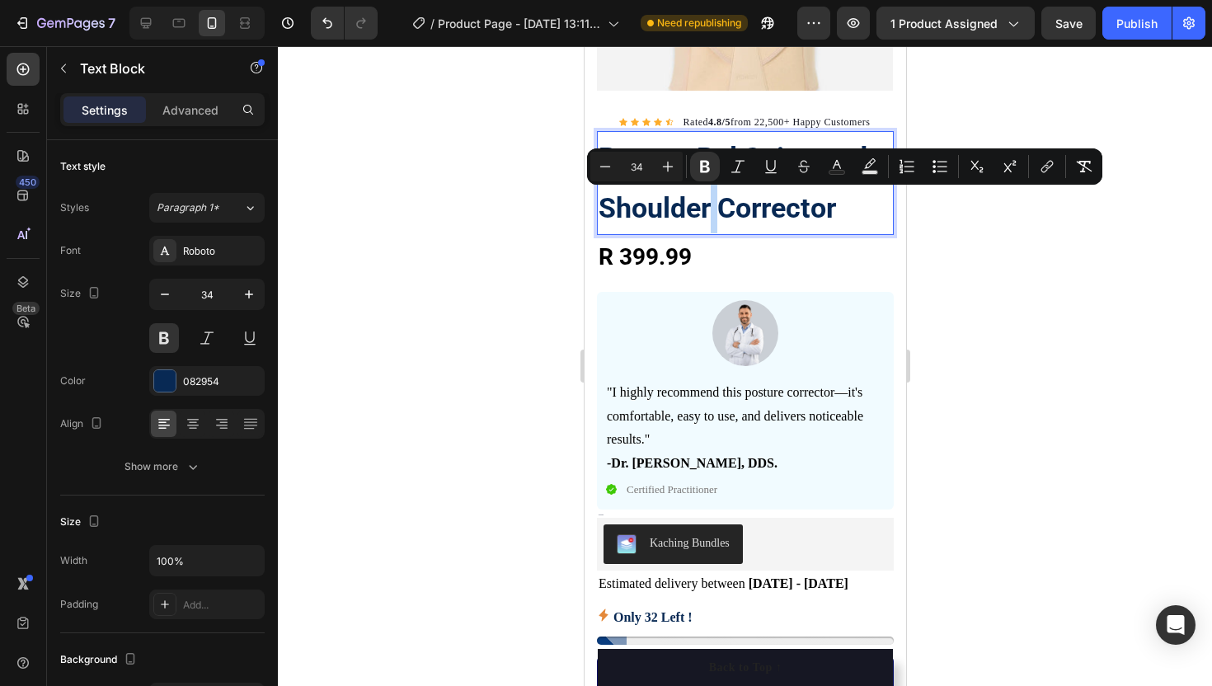
click at [710, 206] on strong "PosturePal Spine and Shoulder Corrector" at bounding box center [732, 182] width 269 height 83
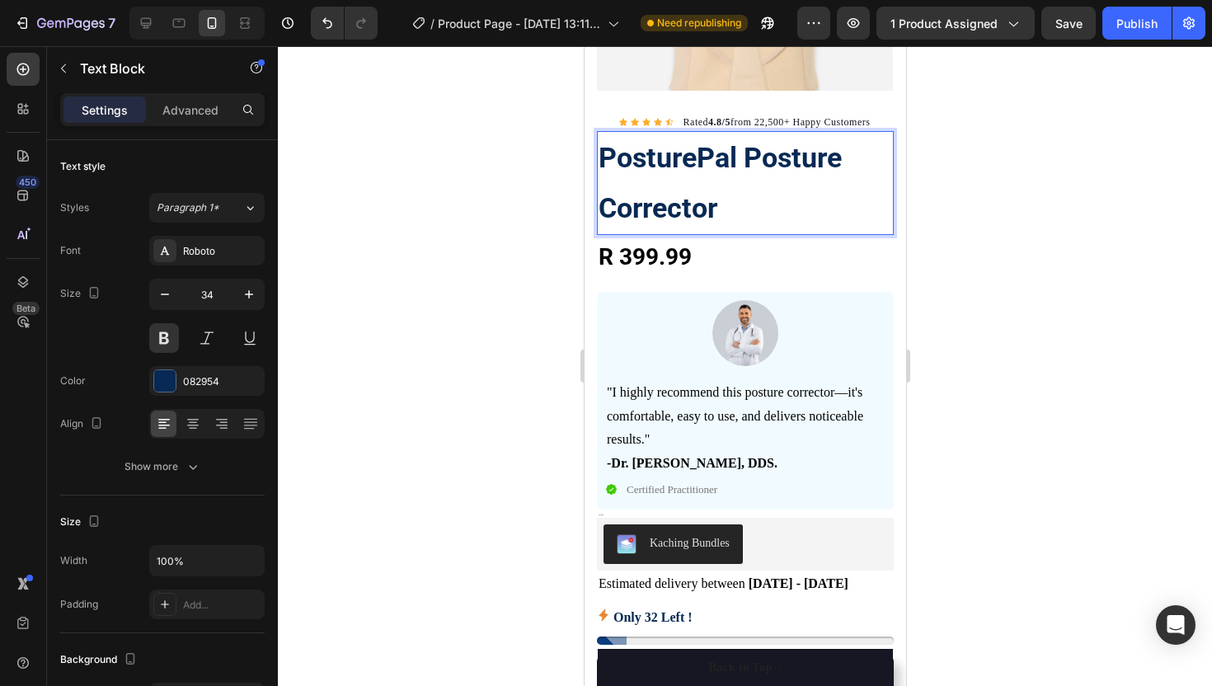
click at [521, 176] on div at bounding box center [745, 366] width 934 height 640
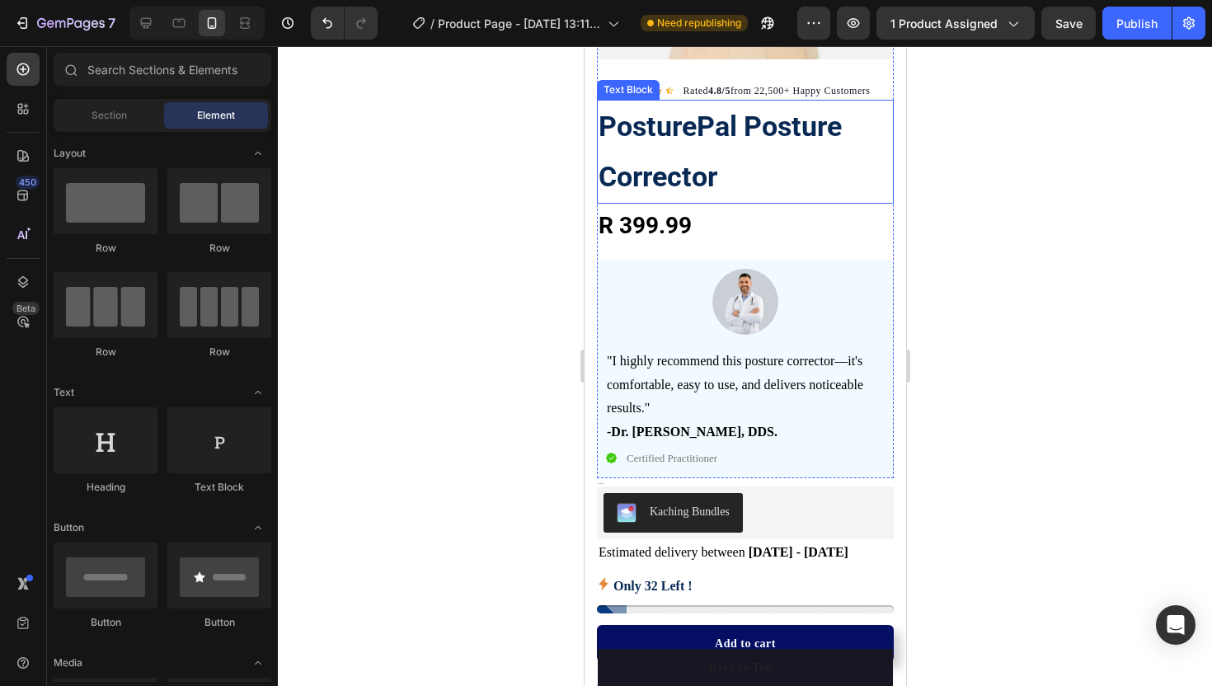
scroll to position [336, 0]
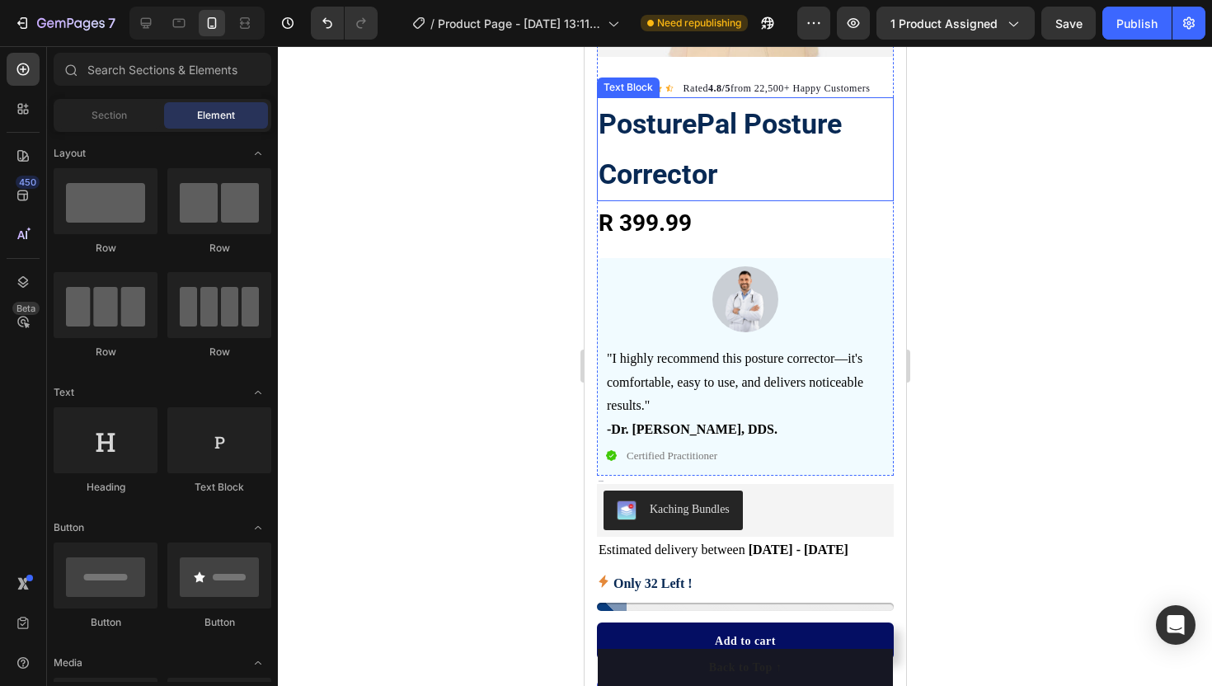
click at [425, 241] on div at bounding box center [745, 366] width 934 height 640
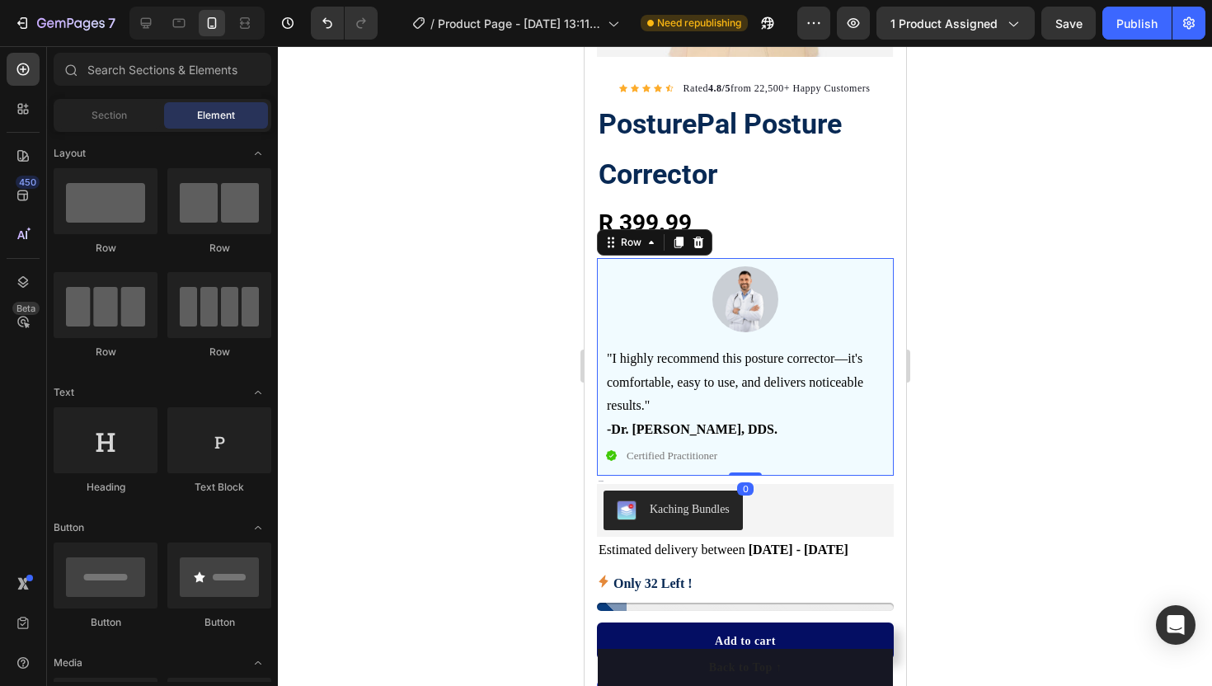
click at [606, 337] on div "Image "I highly recommend this posture corrector—it's comfortable, easy to use,…" at bounding box center [744, 367] width 280 height 202
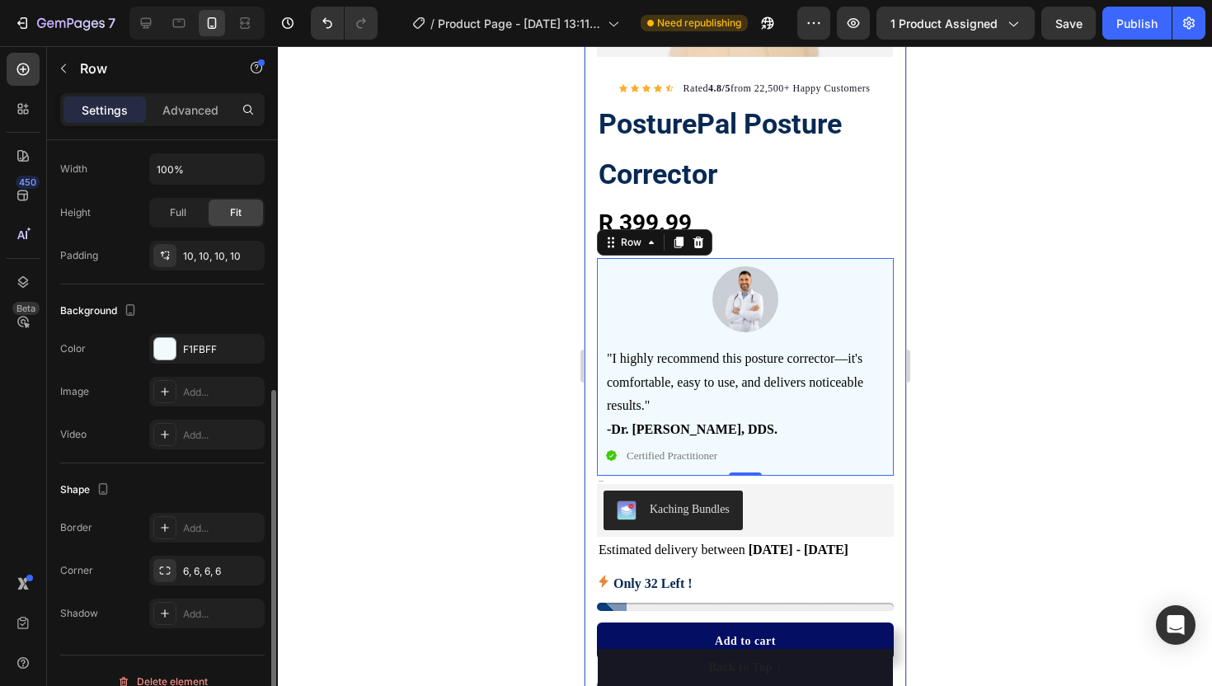
scroll to position [370, 0]
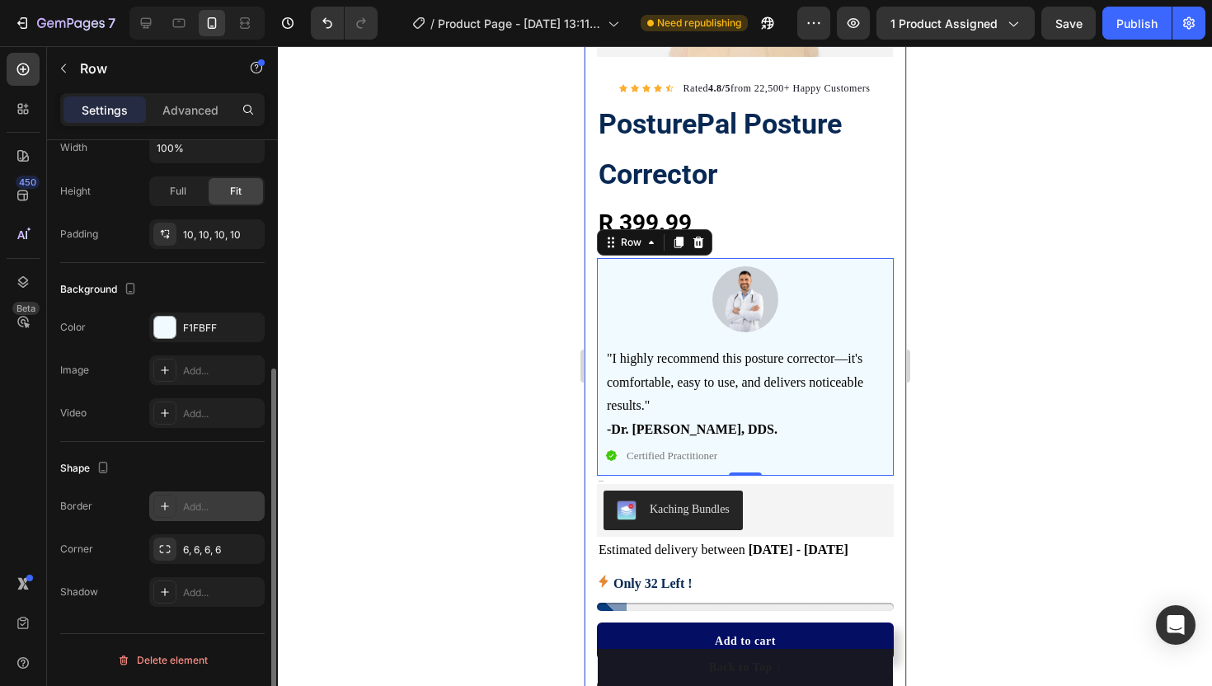
click at [193, 512] on div "Add..." at bounding box center [221, 507] width 77 height 15
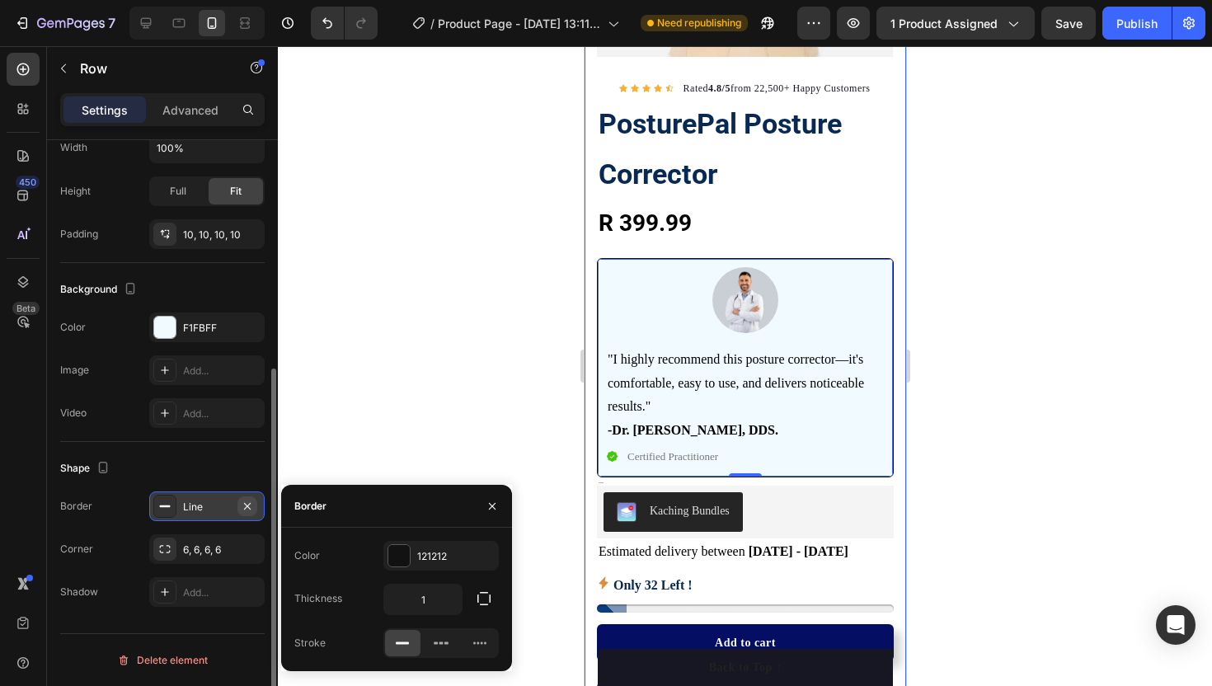
click at [246, 505] on icon "button" at bounding box center [247, 505] width 7 height 7
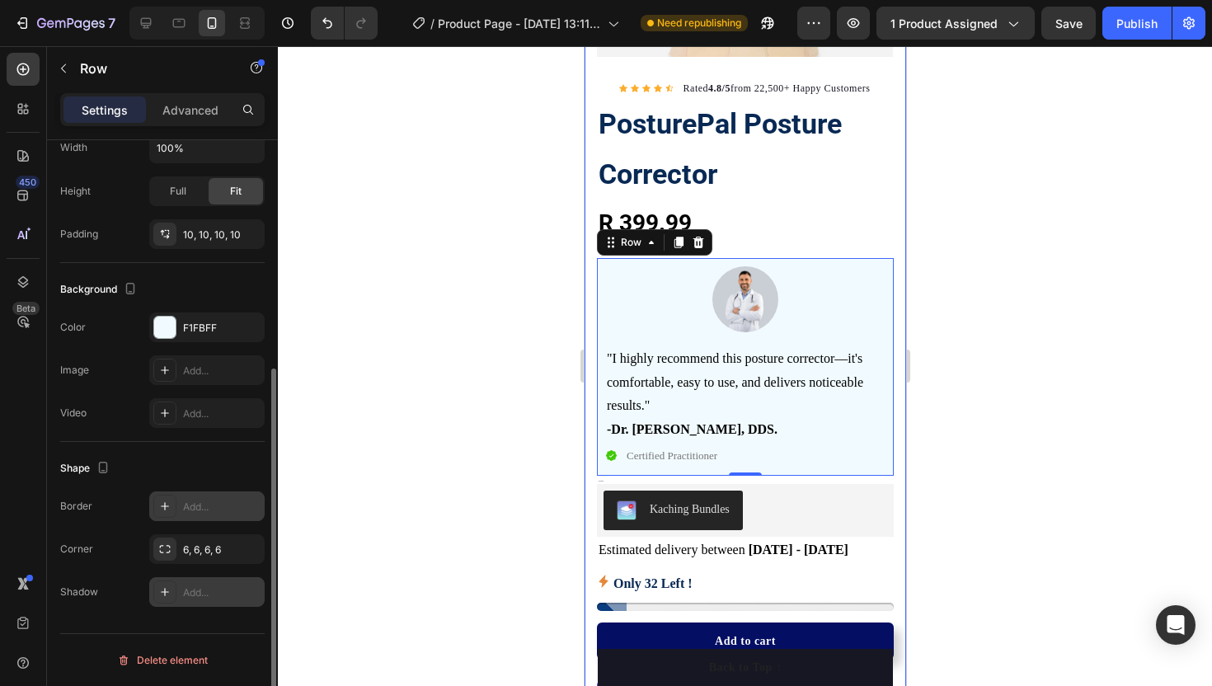
click at [229, 580] on div "Add..." at bounding box center [206, 592] width 115 height 30
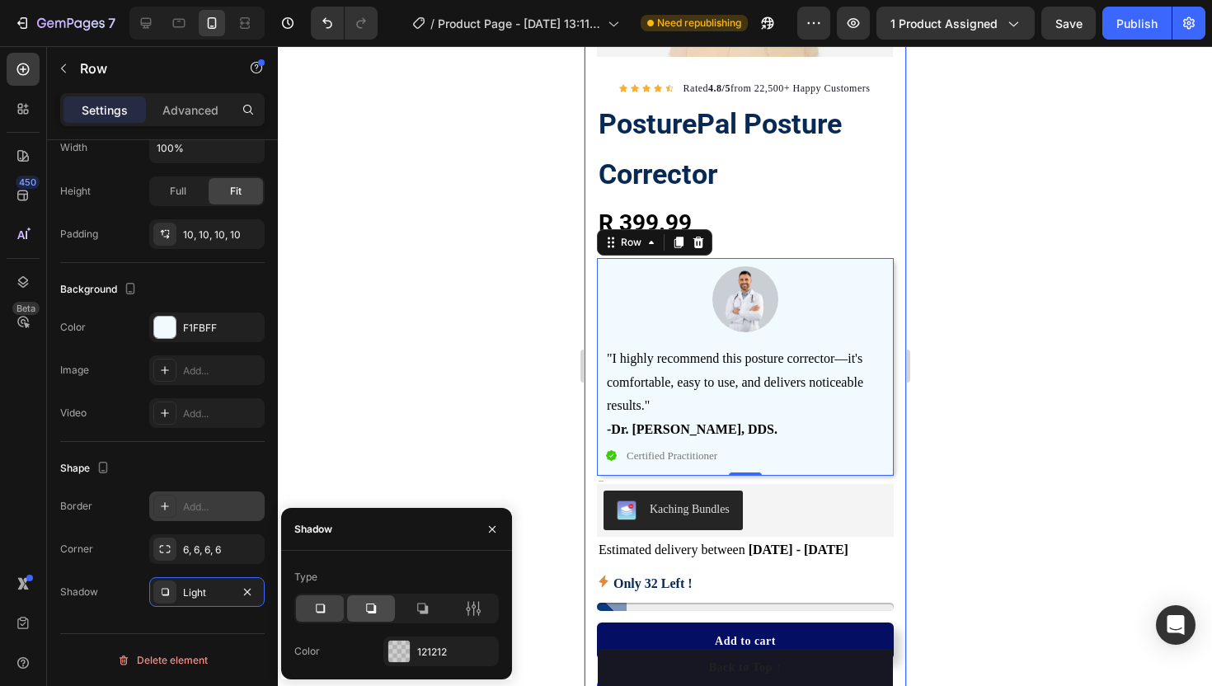
click at [378, 603] on icon at bounding box center [371, 608] width 16 height 16
click at [317, 604] on icon at bounding box center [320, 608] width 9 height 9
click at [374, 608] on icon at bounding box center [371, 608] width 10 height 10
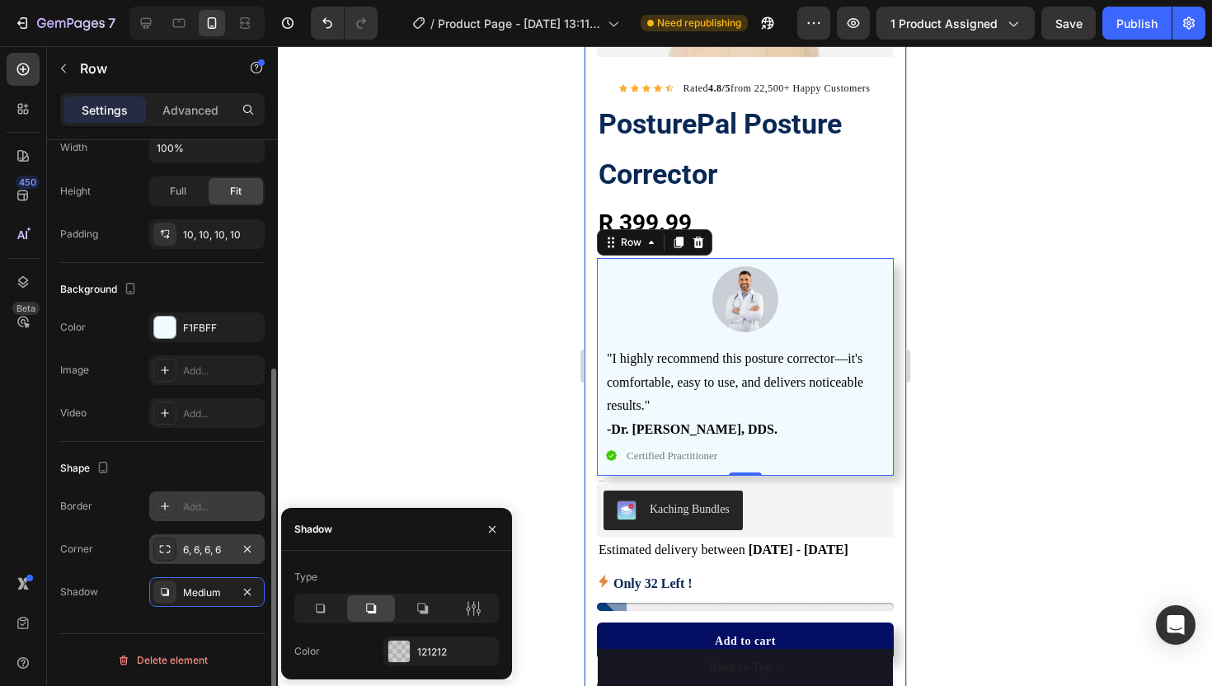
click at [204, 547] on div "6, 6, 6, 6" at bounding box center [207, 549] width 48 height 15
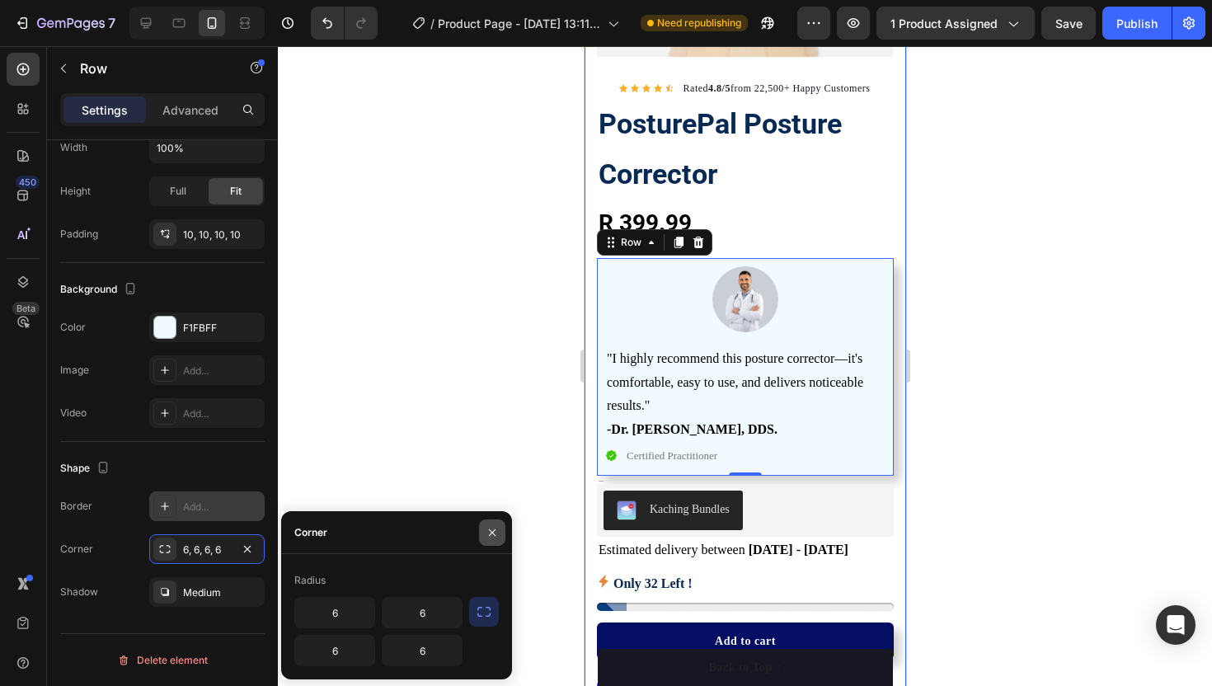
click at [490, 526] on icon "button" at bounding box center [492, 532] width 13 height 13
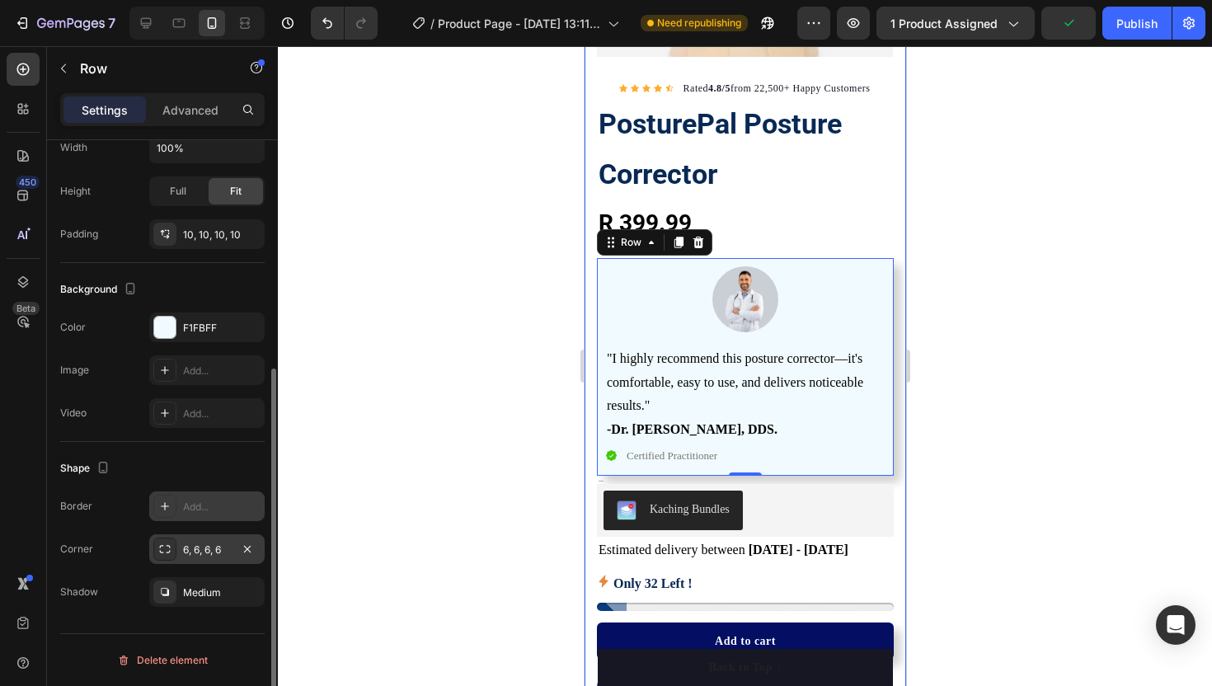
click at [171, 547] on icon at bounding box center [164, 548] width 13 height 13
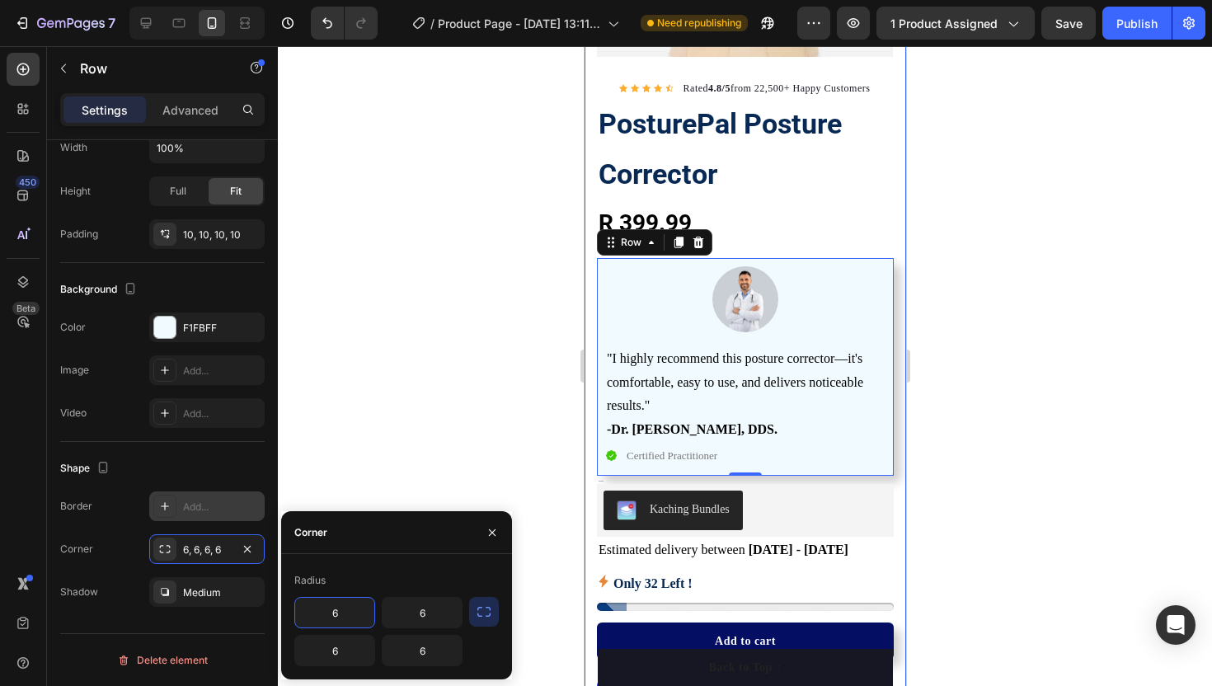
click at [397, 404] on div at bounding box center [745, 366] width 934 height 640
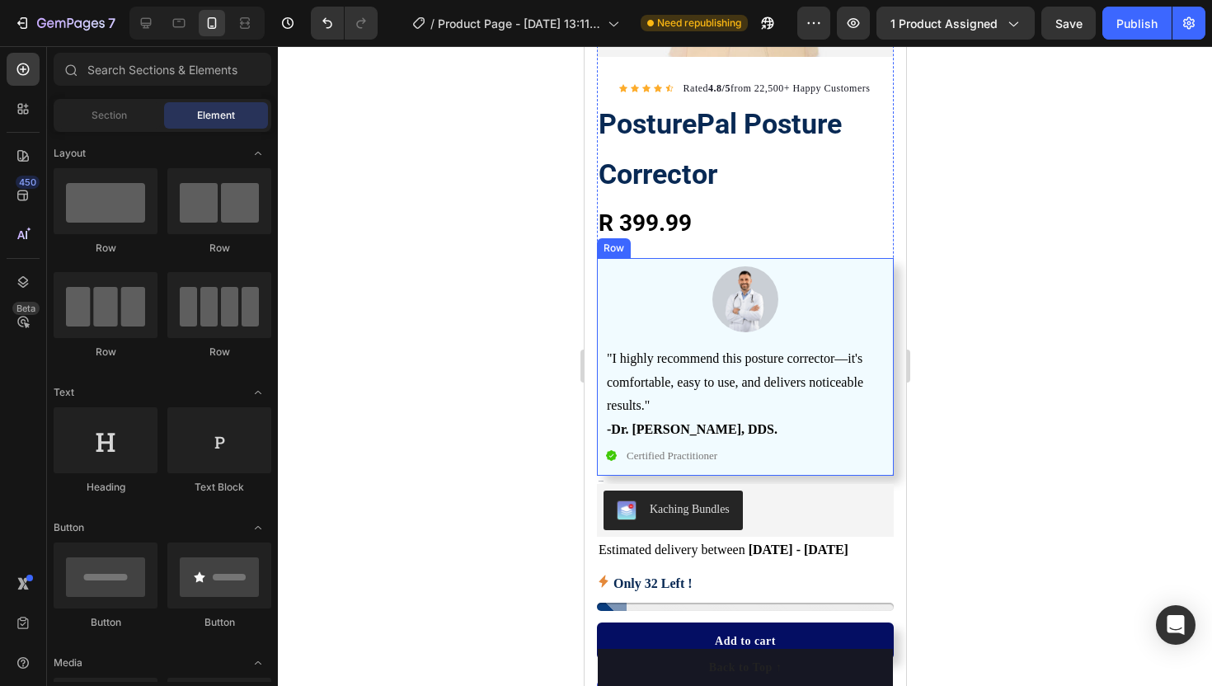
click at [624, 334] on div "Image "I highly recommend this posture corrector—it's comfortable, easy to use,…" at bounding box center [744, 367] width 280 height 202
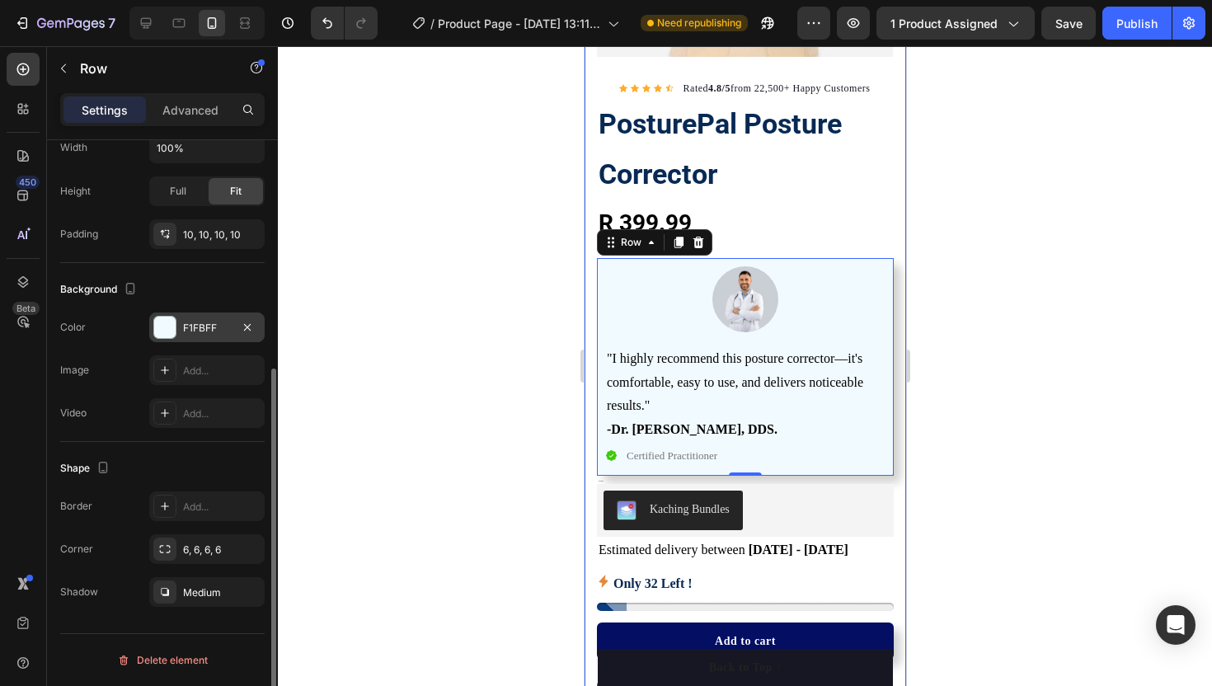
click at [162, 332] on div at bounding box center [164, 327] width 21 height 21
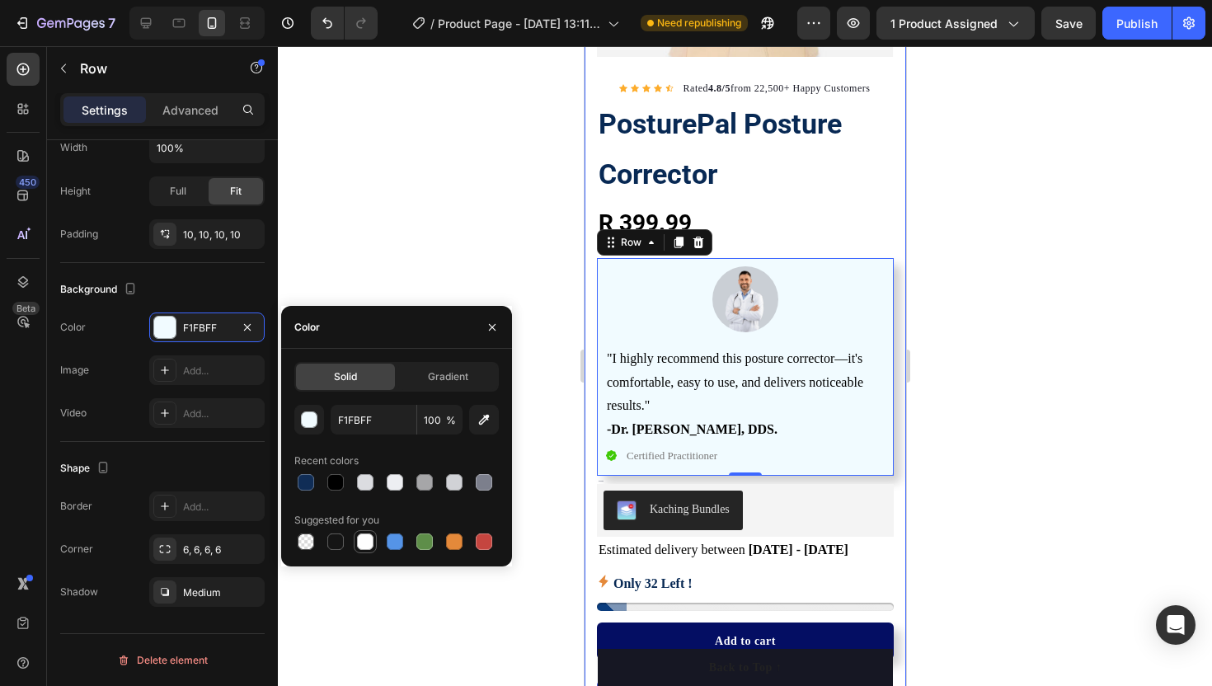
click at [364, 542] on div at bounding box center [365, 541] width 16 height 16
type input "FFFFFF"
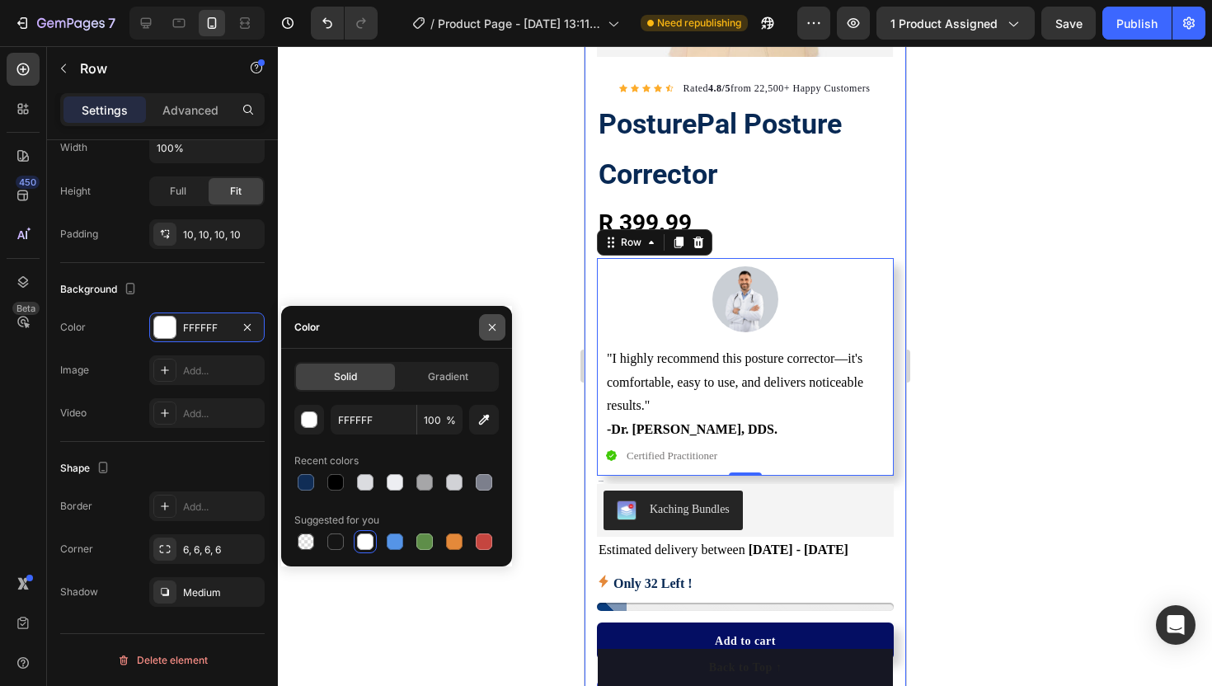
click at [490, 321] on icon "button" at bounding box center [492, 327] width 13 height 13
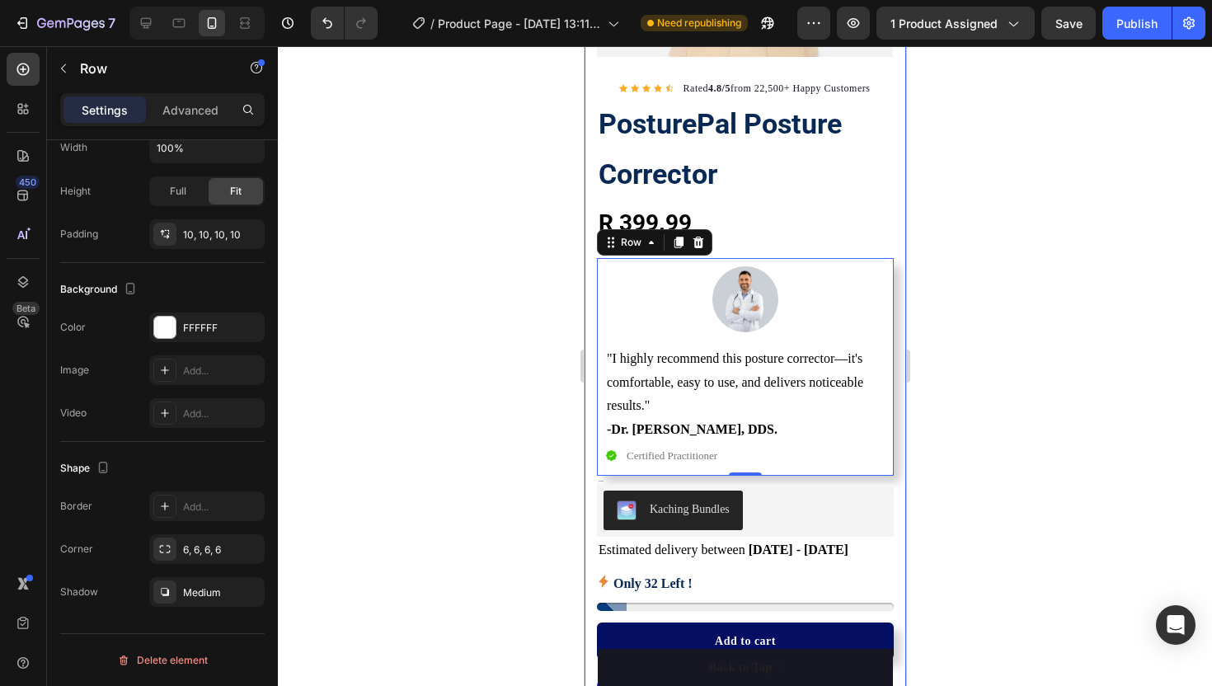
click at [479, 285] on div at bounding box center [745, 366] width 934 height 640
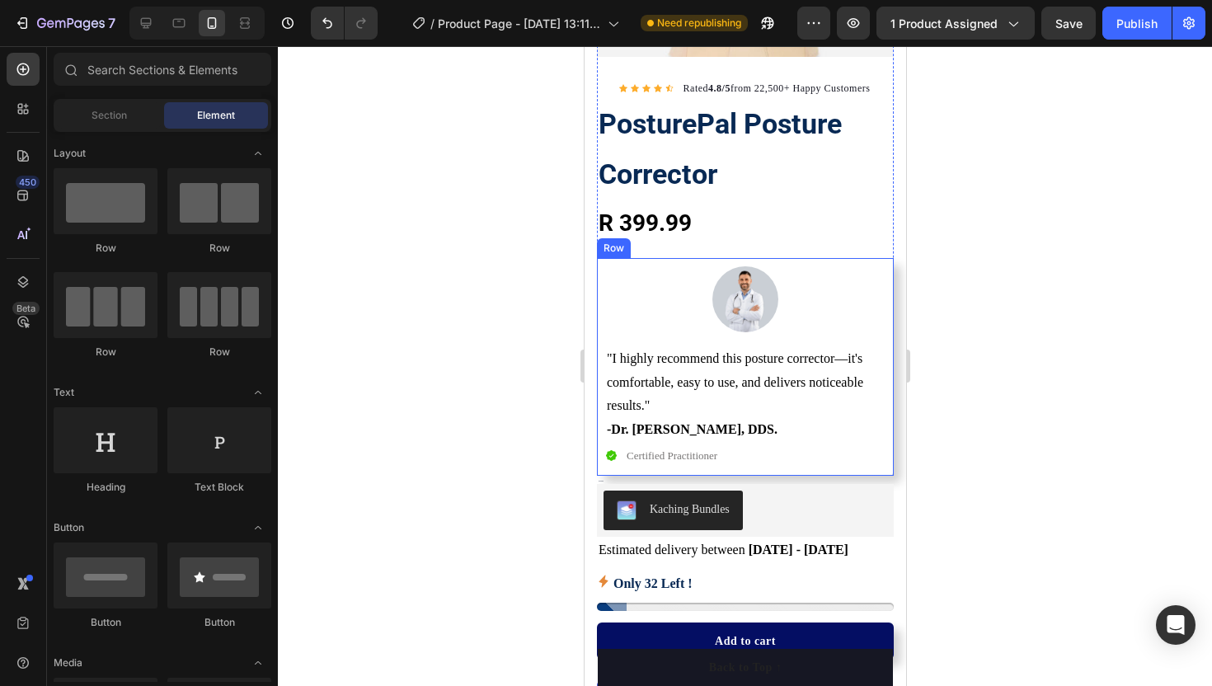
click at [508, 264] on div at bounding box center [745, 366] width 934 height 640
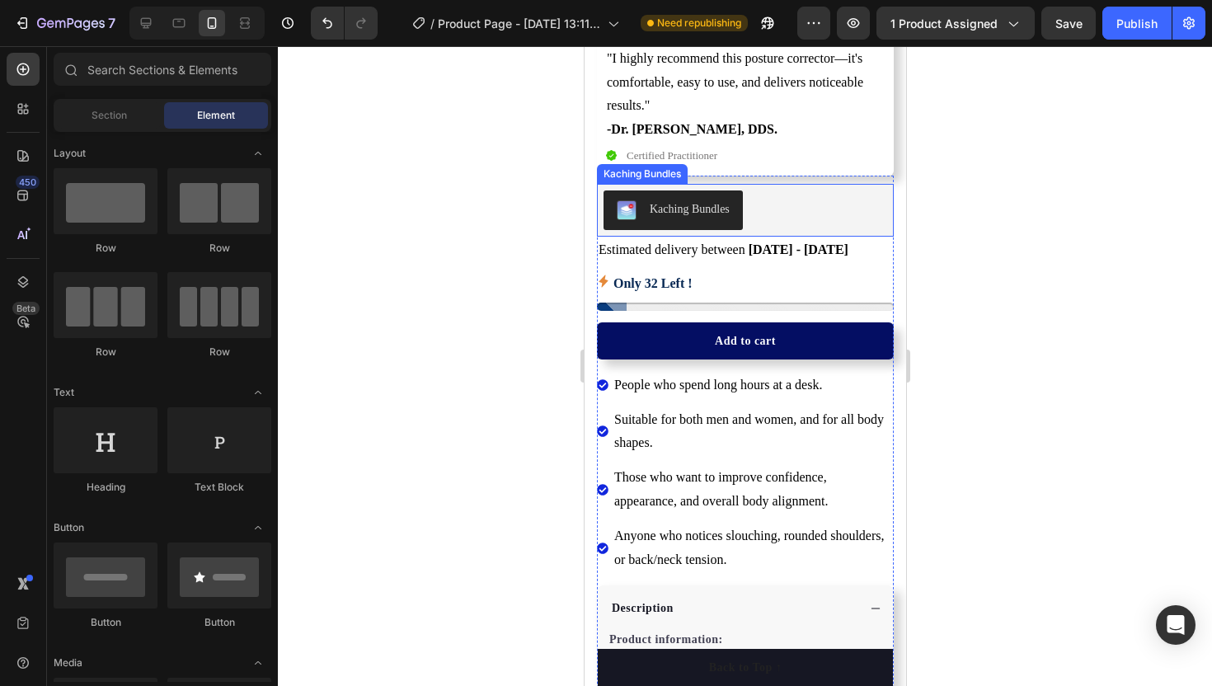
scroll to position [641, 0]
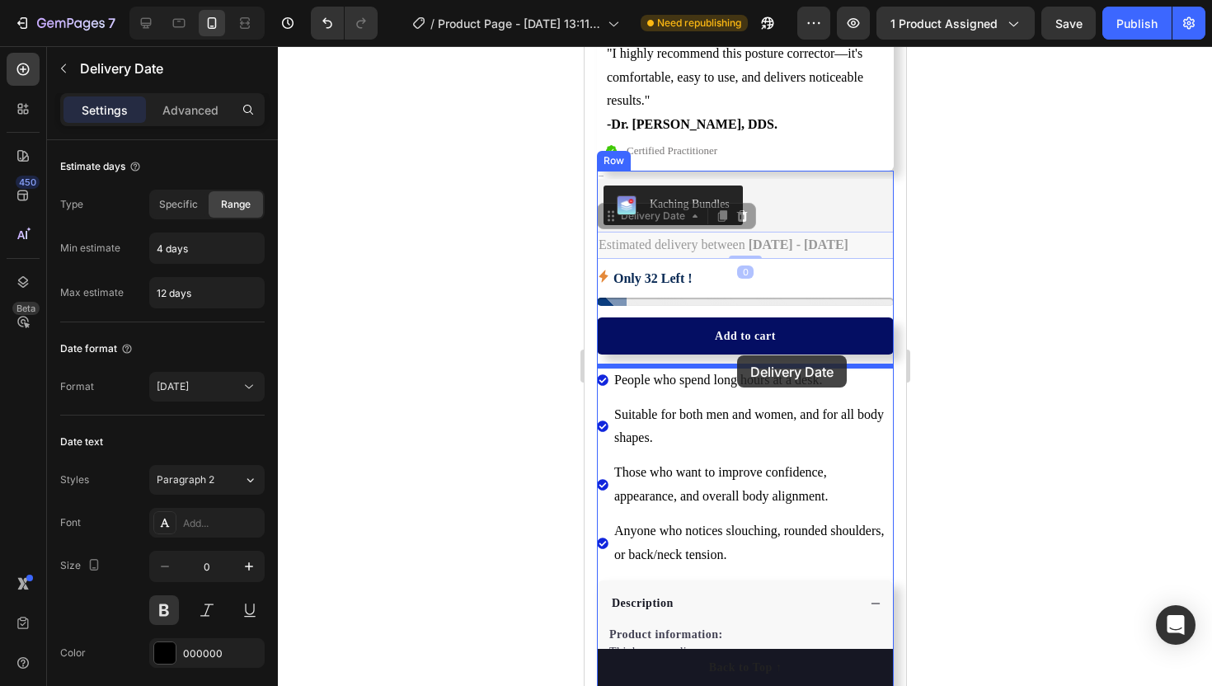
drag, startPoint x: 722, startPoint y: 241, endPoint x: 735, endPoint y: 355, distance: 115.3
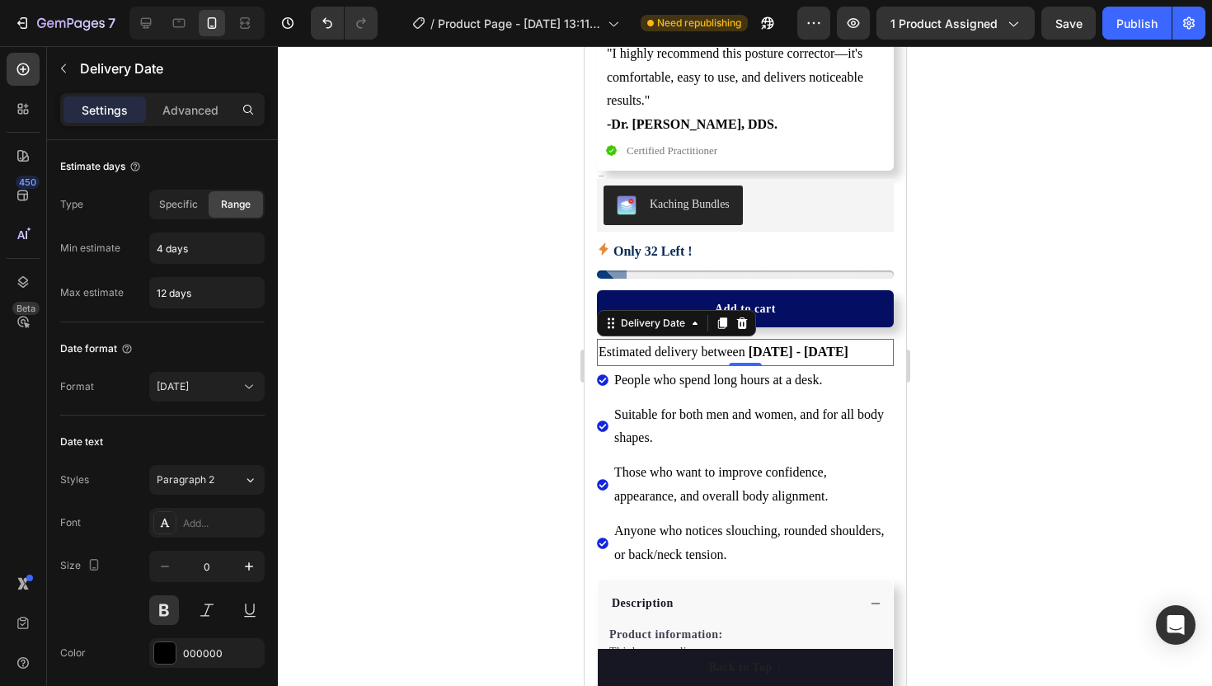
click at [490, 312] on div at bounding box center [745, 366] width 934 height 640
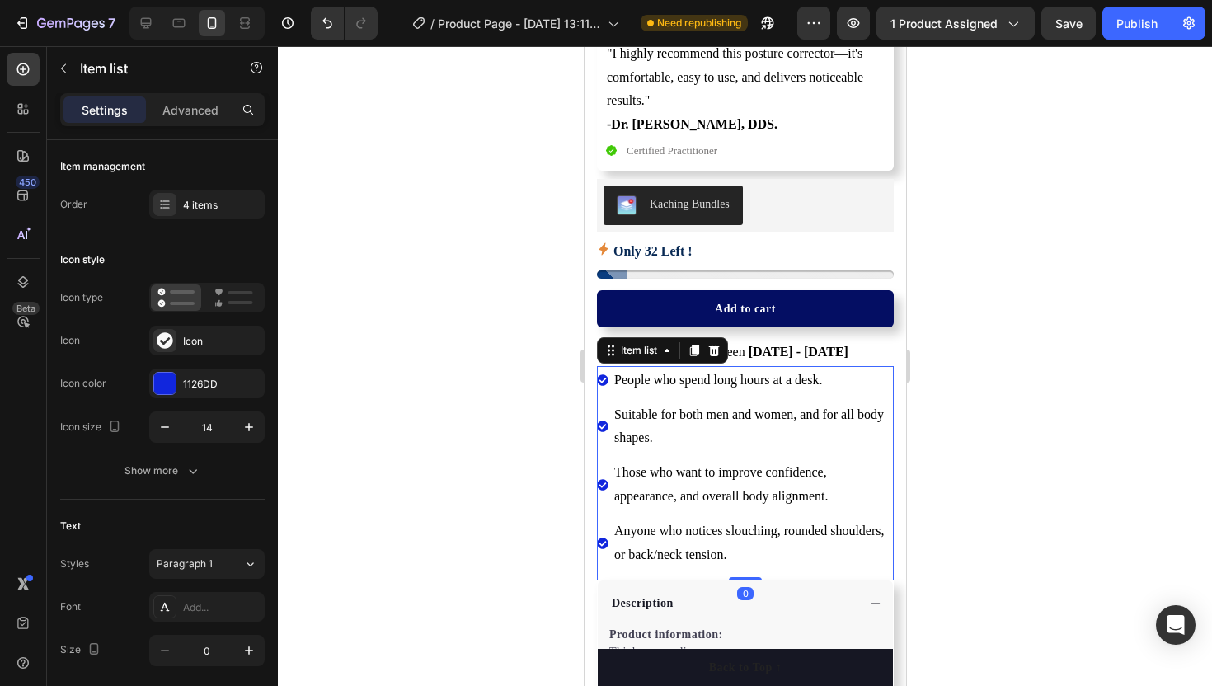
click at [611, 371] on div "People who spend long hours at a desk." at bounding box center [752, 380] width 282 height 29
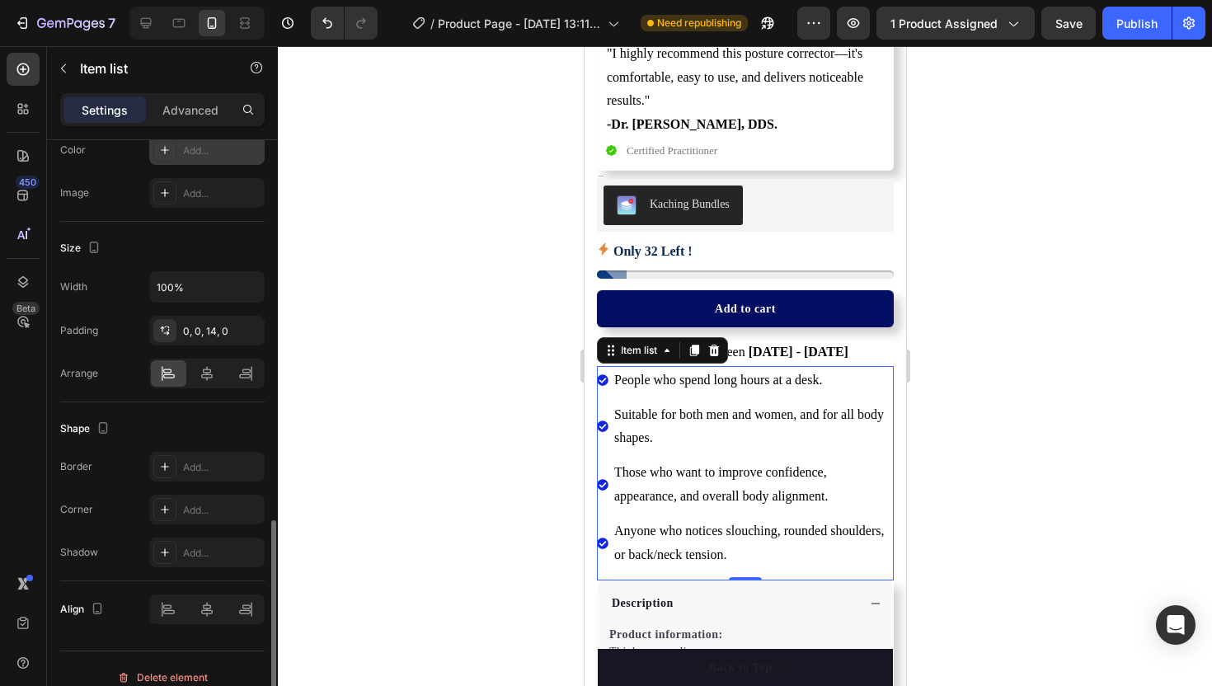
scroll to position [930, 0]
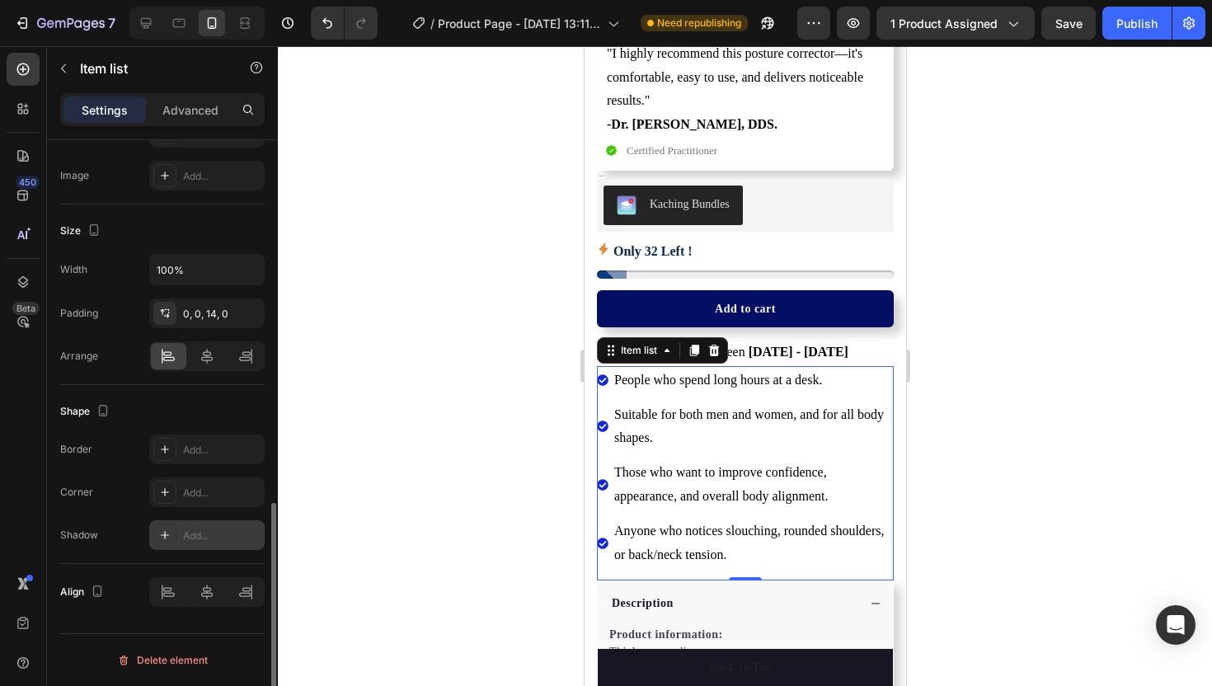
click at [205, 531] on div "Add..." at bounding box center [221, 535] width 77 height 15
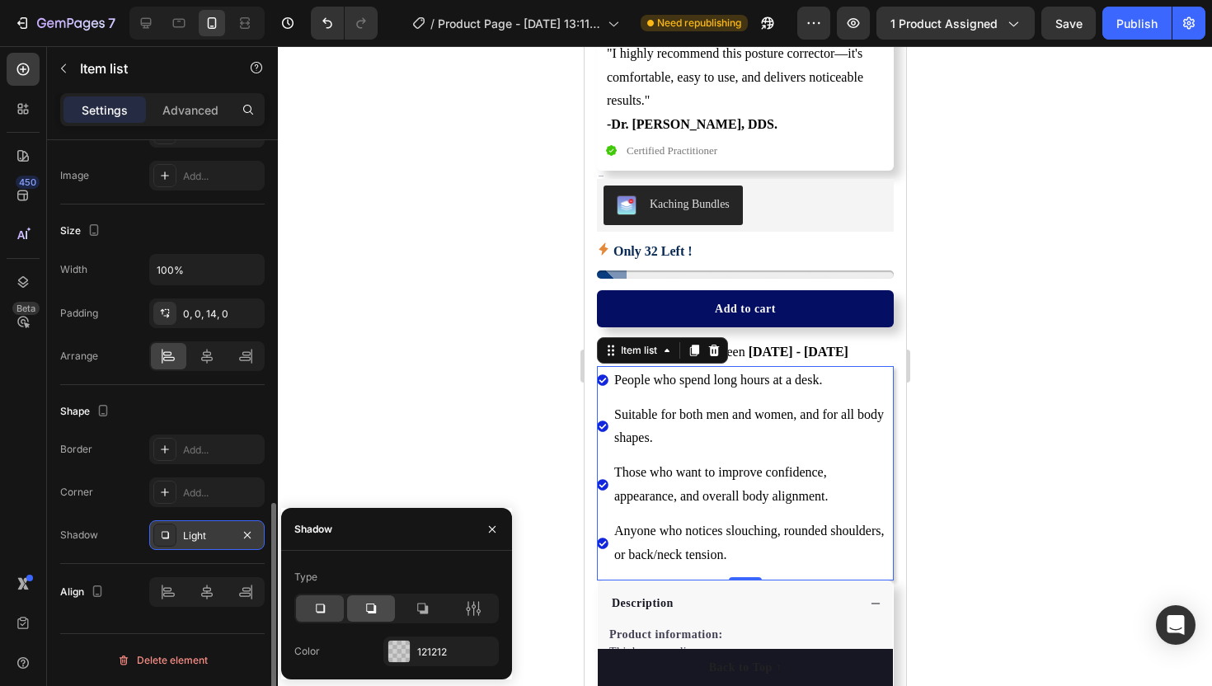
click at [381, 606] on div at bounding box center [371, 608] width 48 height 26
click at [326, 603] on icon at bounding box center [320, 608] width 16 height 16
click at [484, 530] on button "button" at bounding box center [492, 529] width 26 height 26
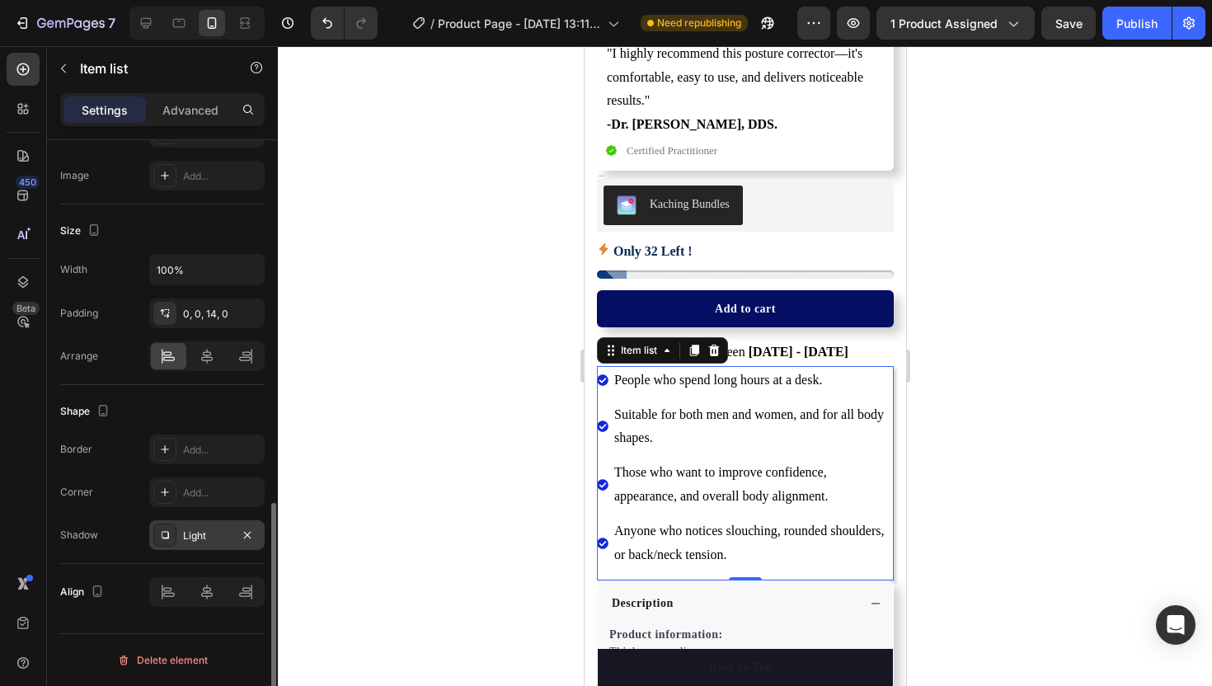
click at [469, 489] on div at bounding box center [745, 366] width 934 height 640
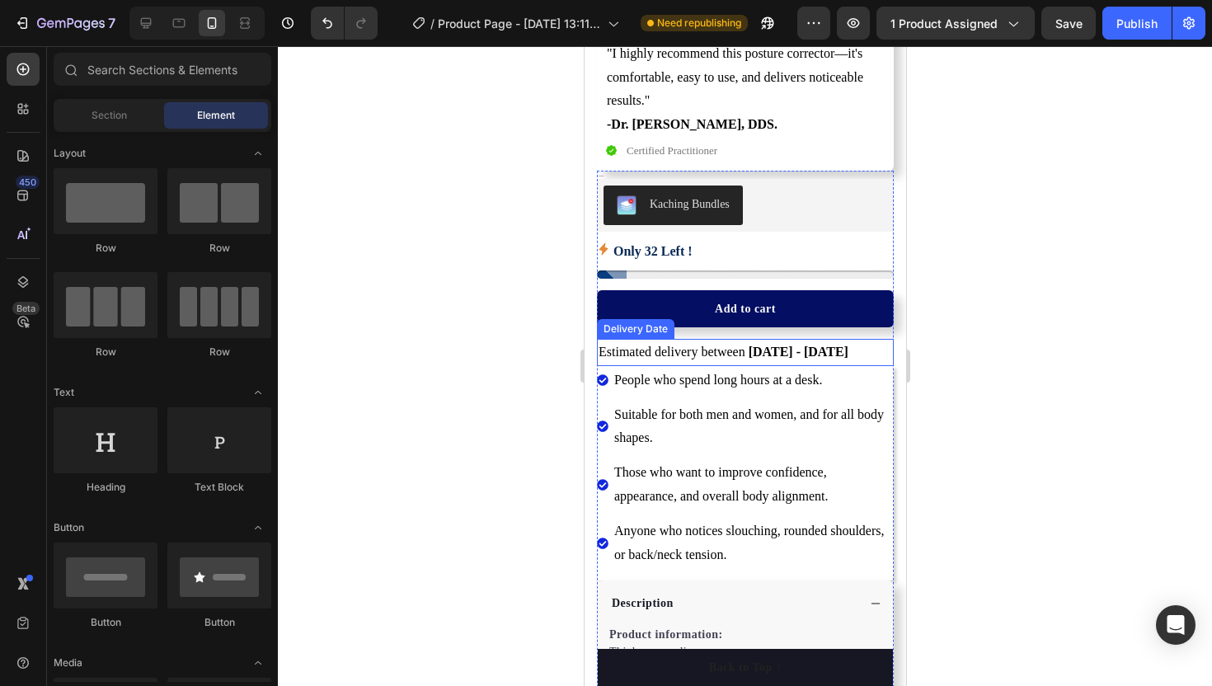
click at [645, 356] on span "Estimated delivery between" at bounding box center [671, 352] width 147 height 14
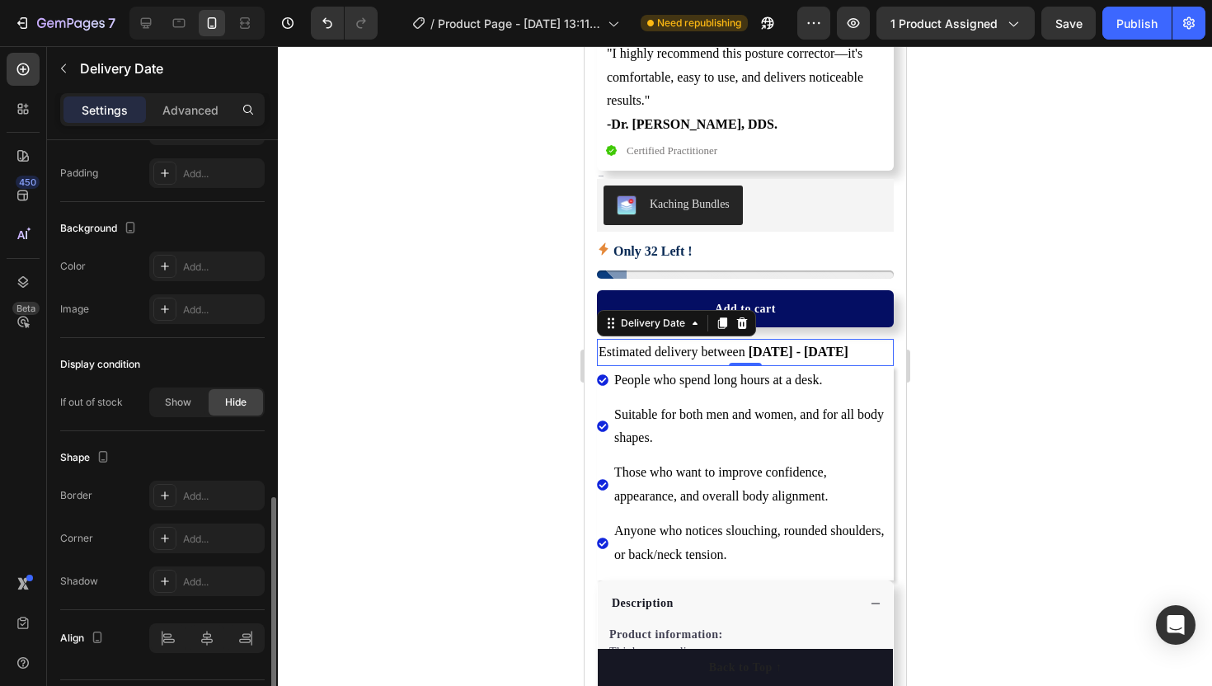
scroll to position [1017, 0]
click at [208, 579] on div "Add..." at bounding box center [221, 580] width 77 height 15
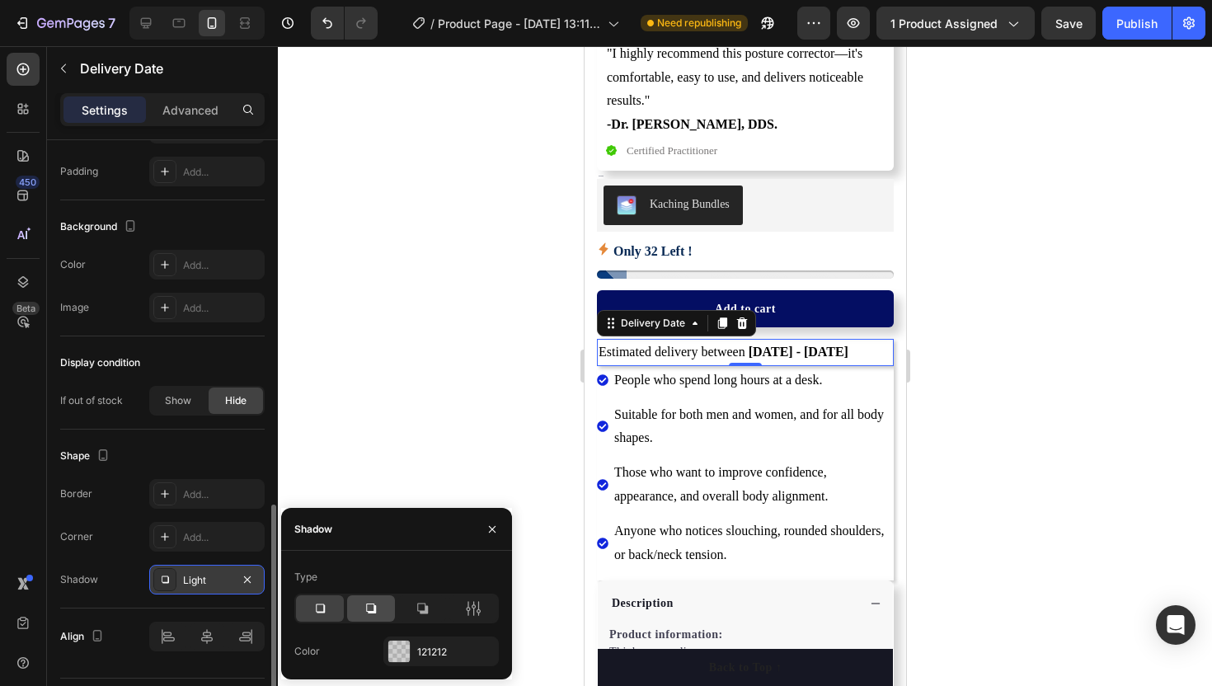
click at [360, 613] on div at bounding box center [371, 608] width 48 height 26
click at [412, 603] on div at bounding box center [422, 608] width 48 height 26
click at [364, 603] on icon at bounding box center [371, 608] width 16 height 16
click at [313, 598] on div at bounding box center [320, 608] width 48 height 26
click at [408, 653] on div at bounding box center [398, 651] width 21 height 21
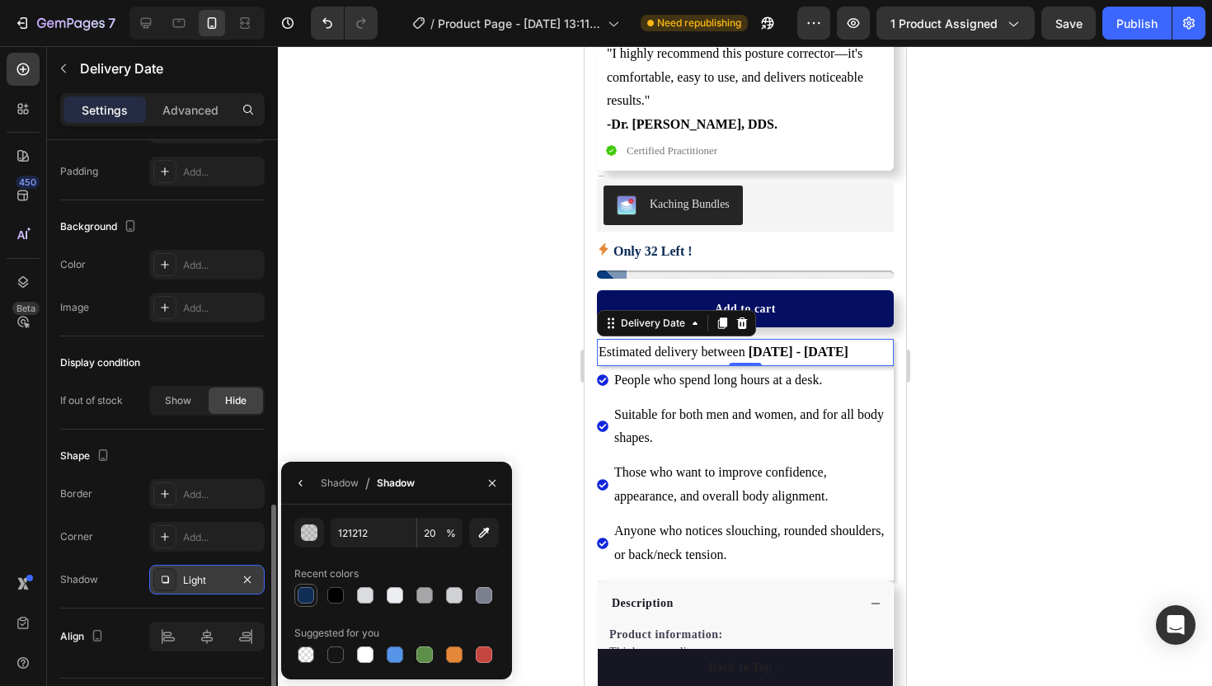
click at [309, 590] on div at bounding box center [306, 595] width 16 height 16
type input "102D56"
type input "100"
click at [486, 483] on icon "button" at bounding box center [492, 482] width 13 height 13
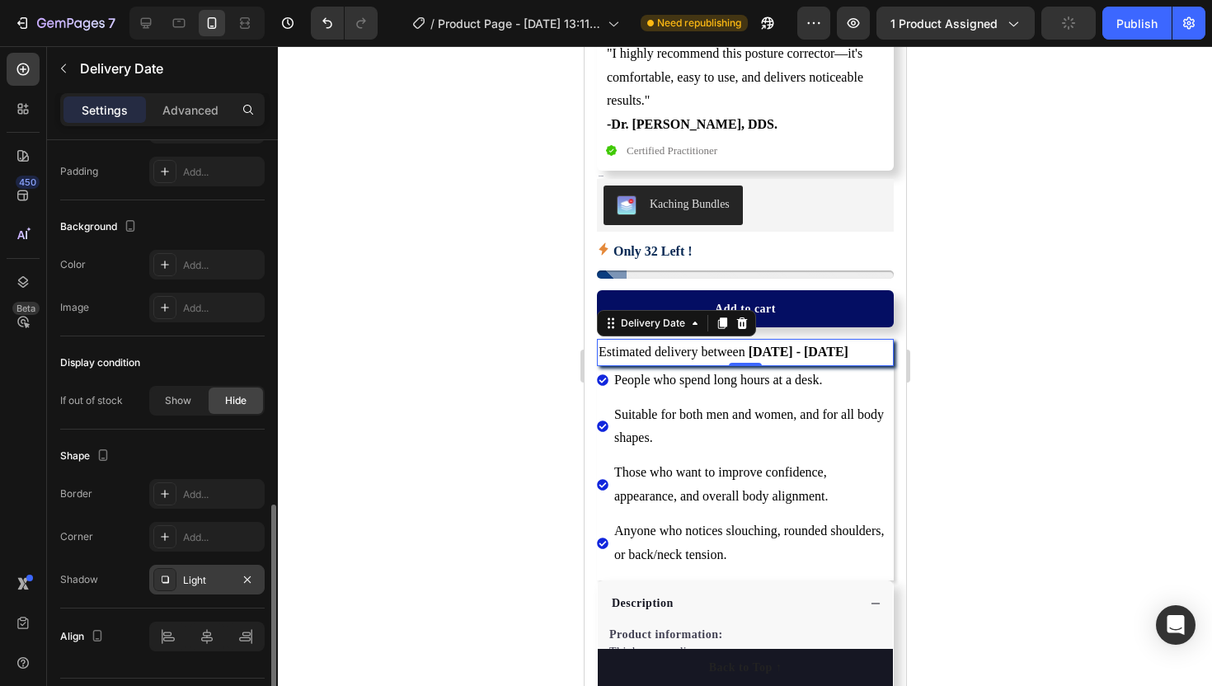
click at [470, 418] on div at bounding box center [745, 366] width 934 height 640
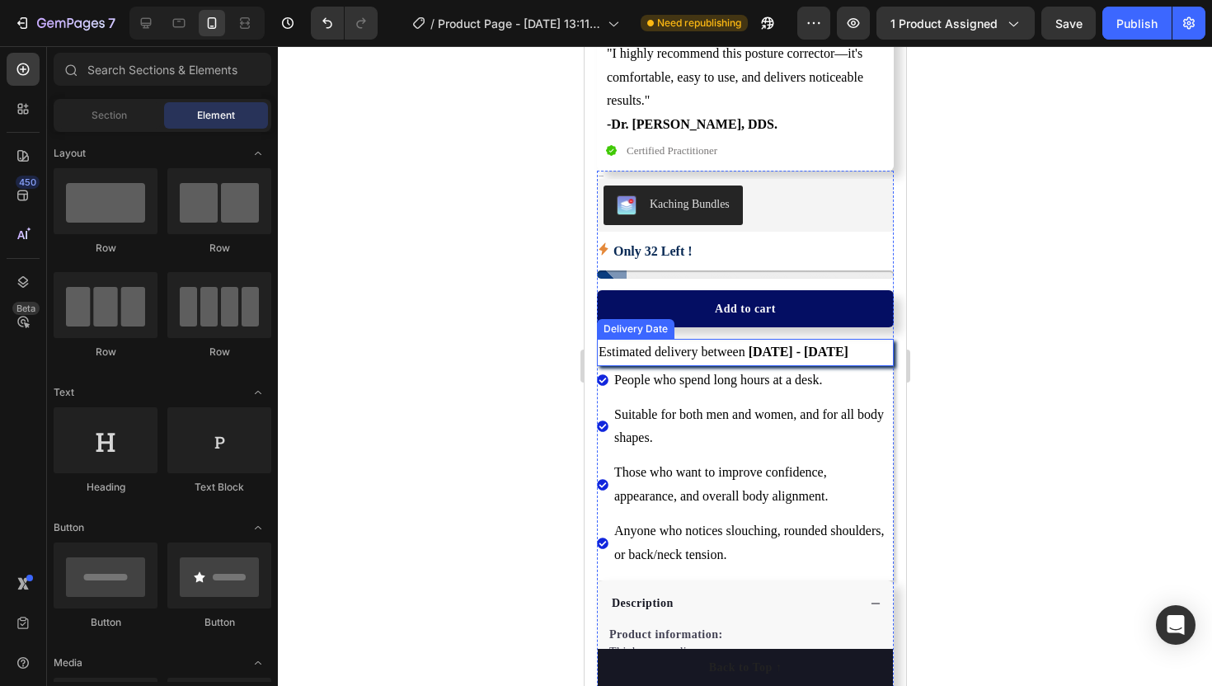
click at [683, 360] on div "Estimated delivery between Aug 30 - Sep 07" at bounding box center [744, 352] width 297 height 27
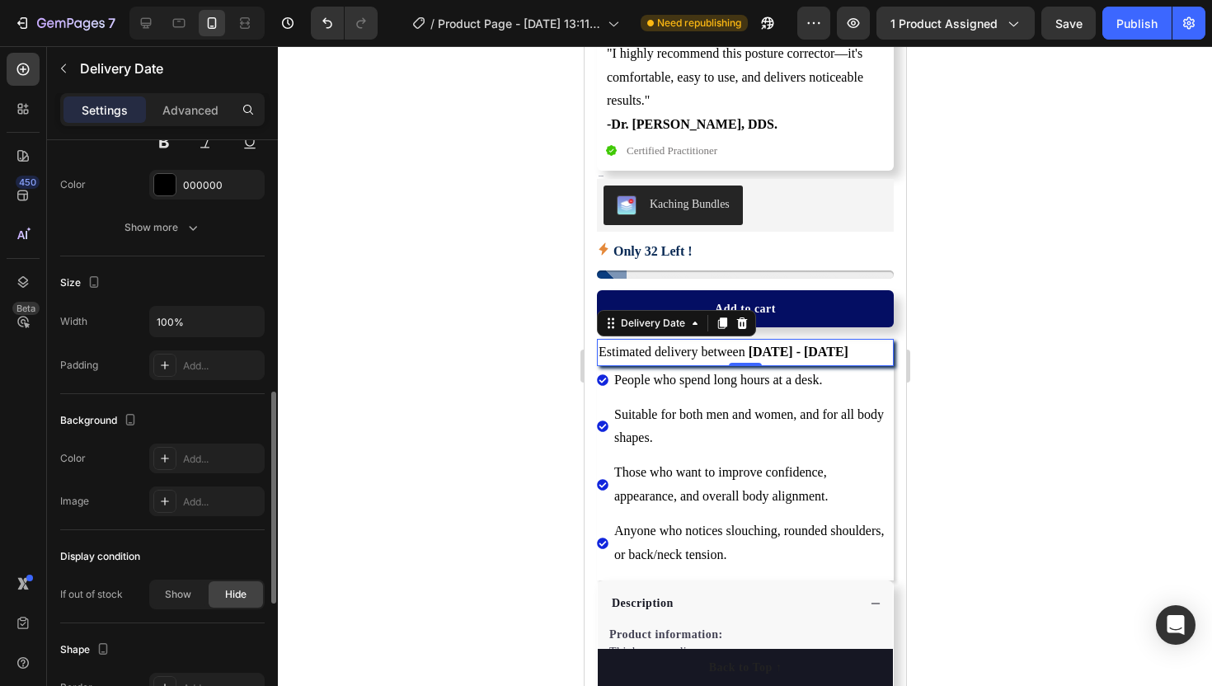
scroll to position [1062, 0]
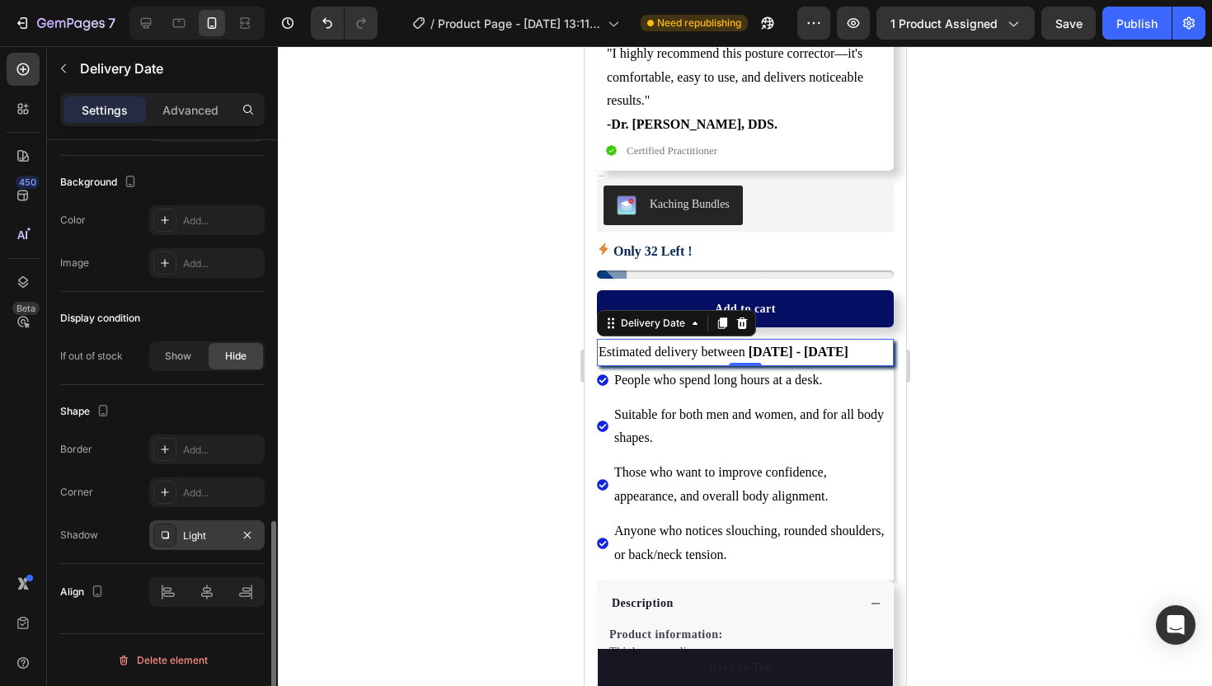
click at [203, 540] on div "Light" at bounding box center [207, 535] width 48 height 15
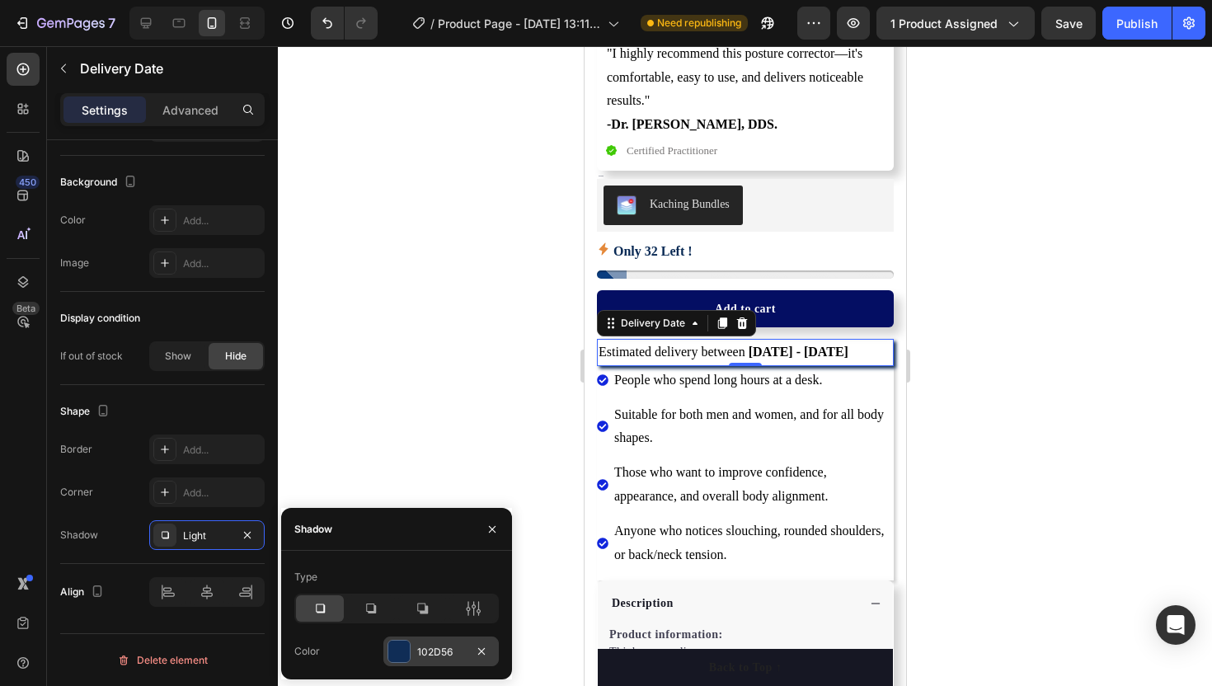
click at [401, 645] on div at bounding box center [398, 651] width 21 height 21
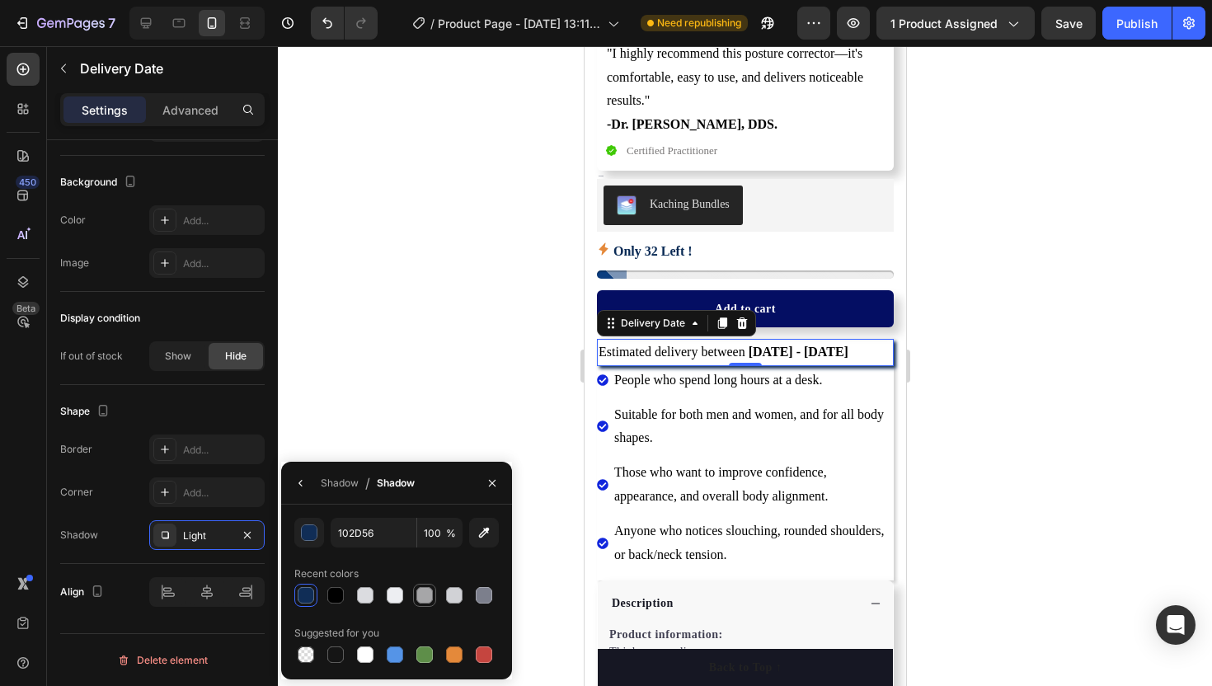
click at [420, 594] on div at bounding box center [424, 595] width 16 height 16
type input "A6A6A8"
click at [501, 476] on button "button" at bounding box center [492, 483] width 26 height 26
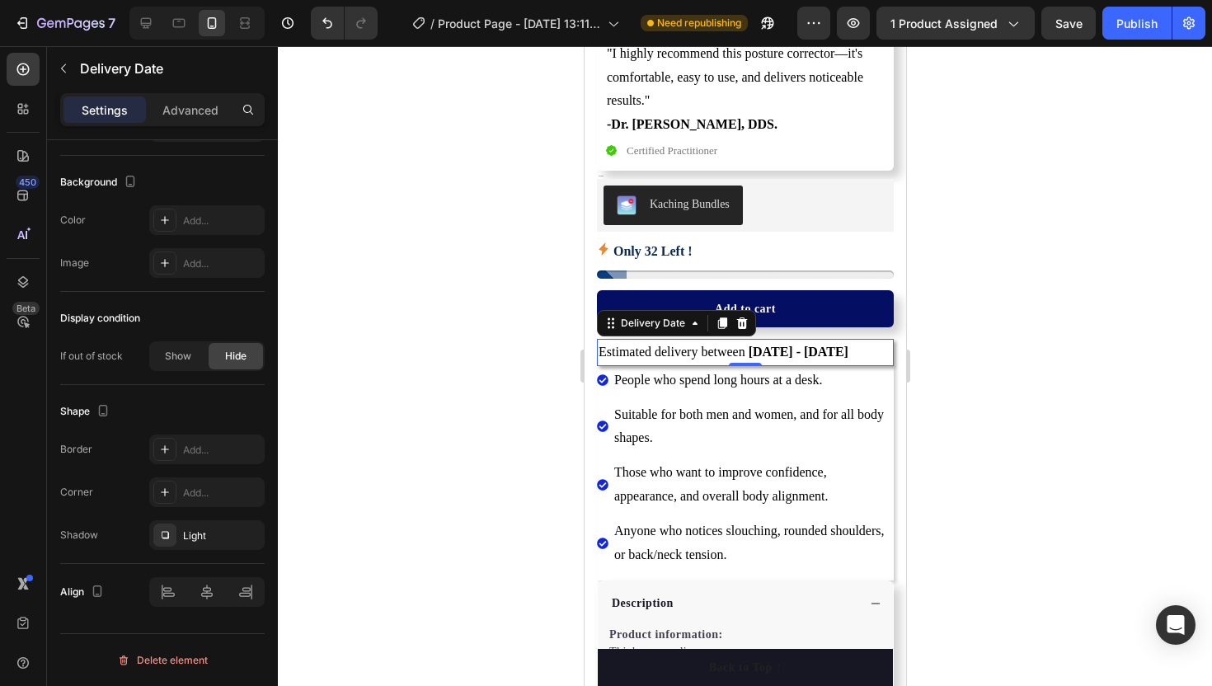
click at [479, 421] on div at bounding box center [745, 366] width 934 height 640
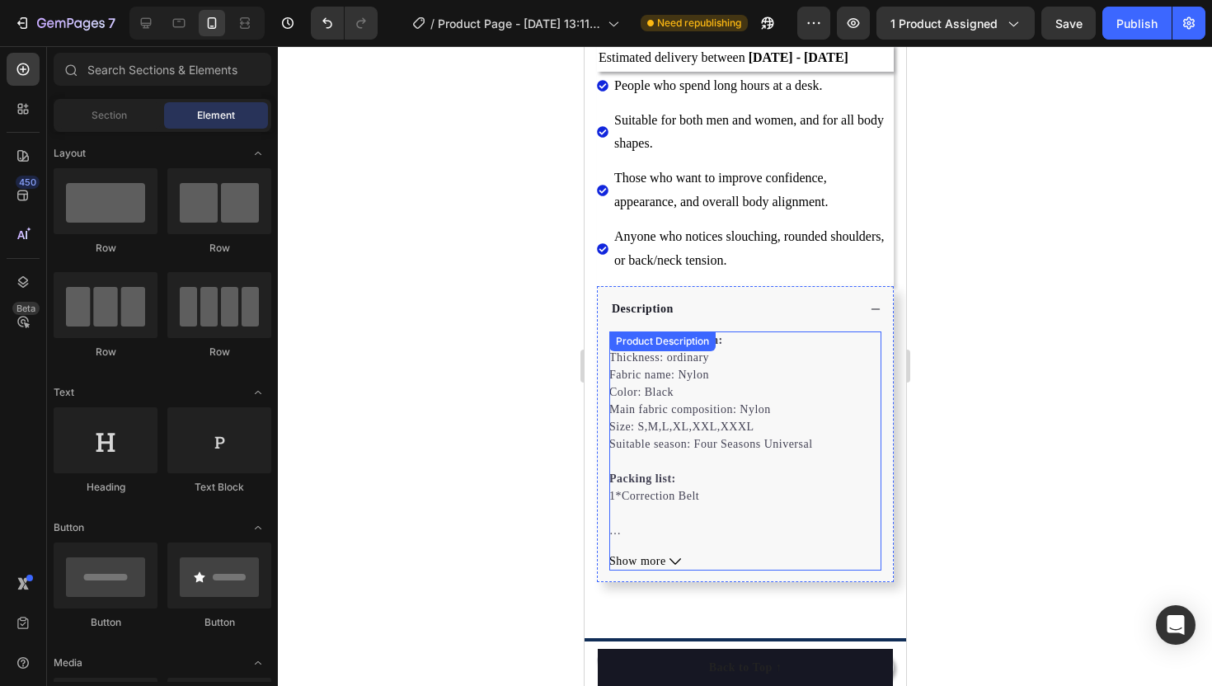
scroll to position [940, 0]
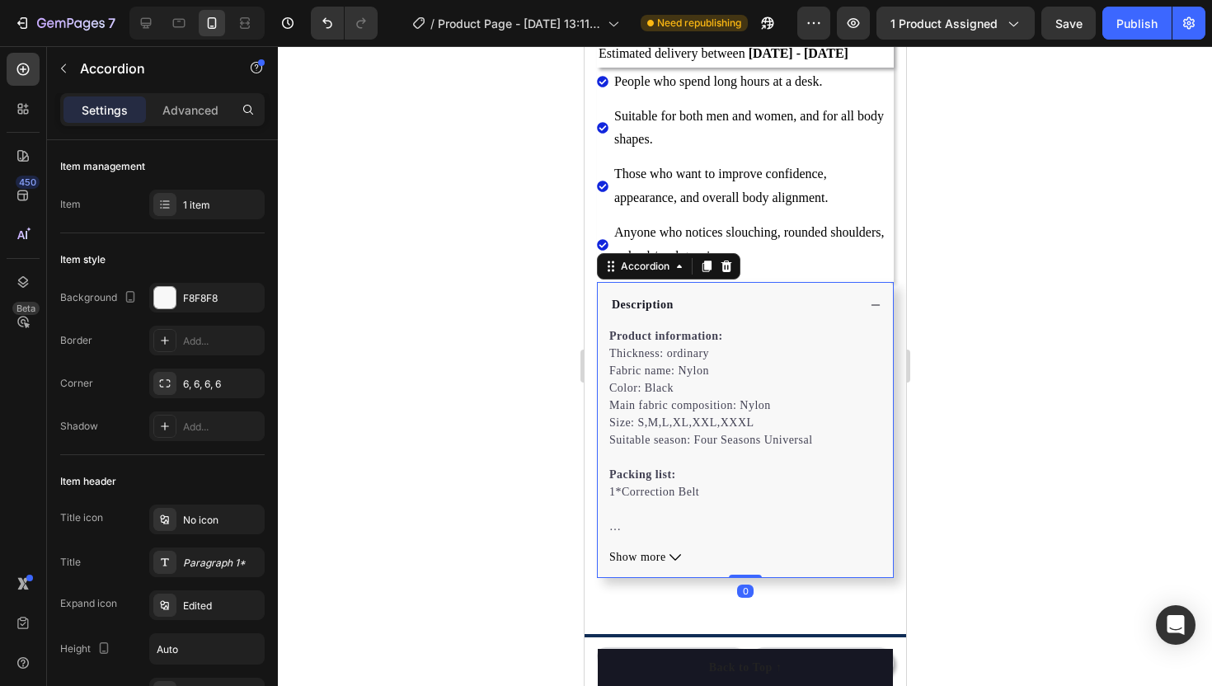
click at [735, 305] on div "Description" at bounding box center [731, 304] width 247 height 22
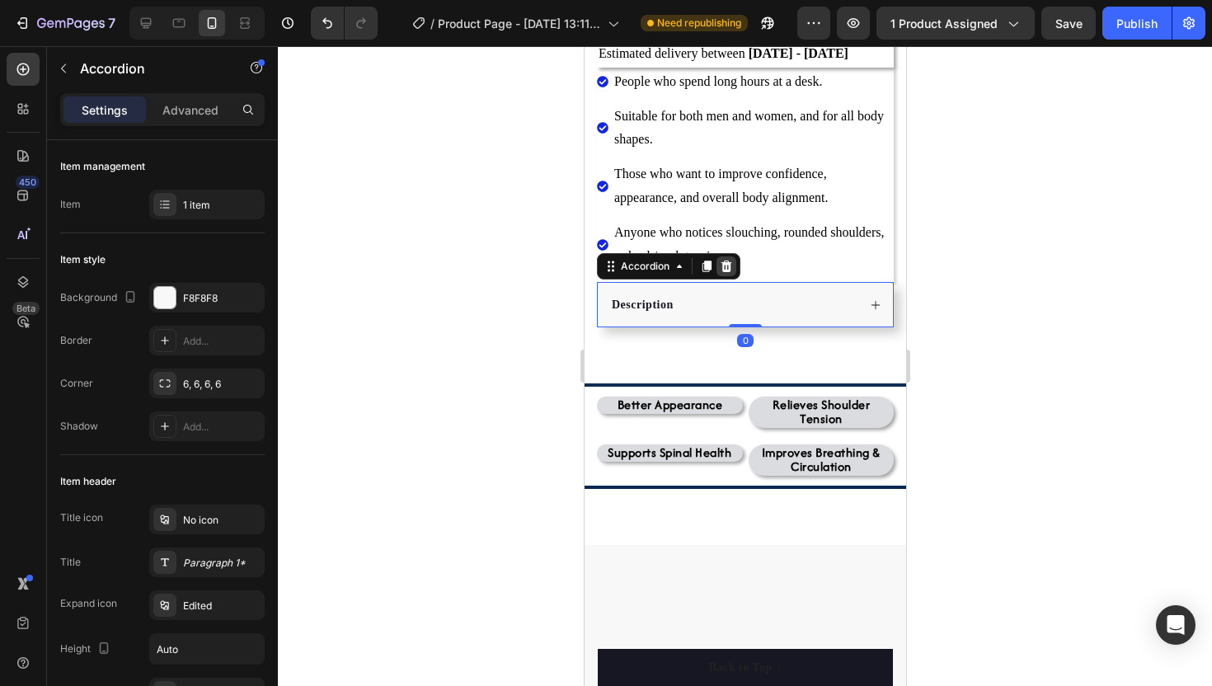
click at [726, 262] on icon at bounding box center [725, 266] width 11 height 12
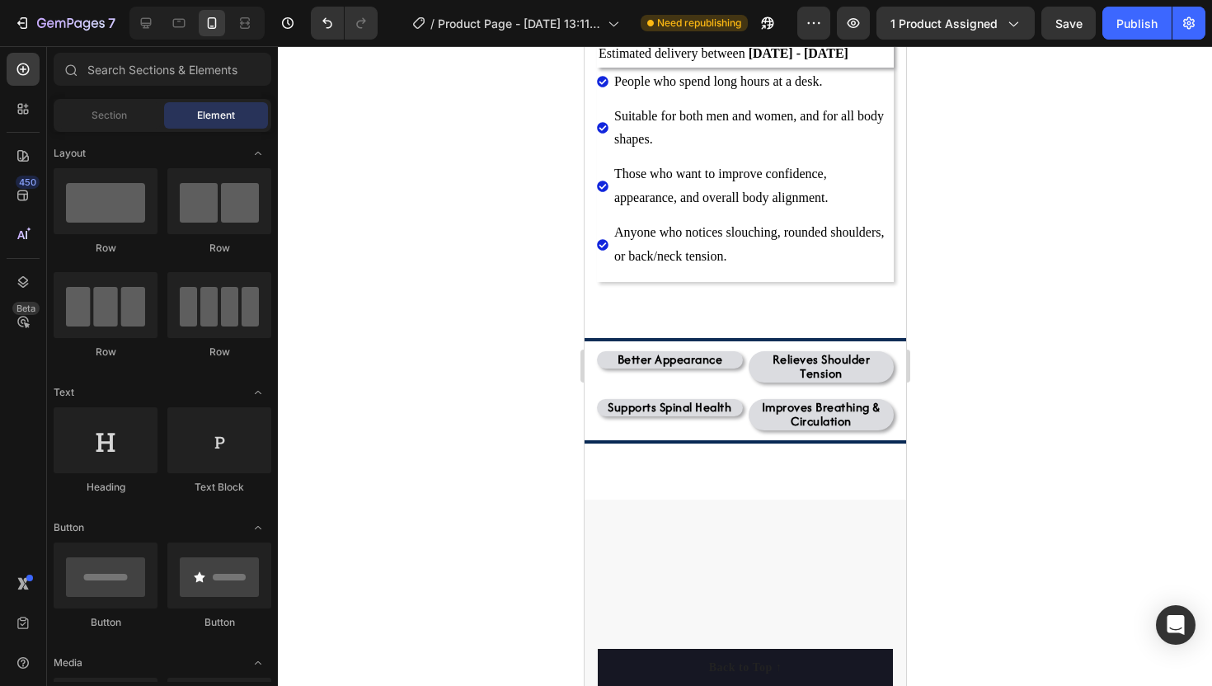
click at [501, 321] on div at bounding box center [745, 366] width 934 height 640
click at [523, 299] on div at bounding box center [745, 366] width 934 height 640
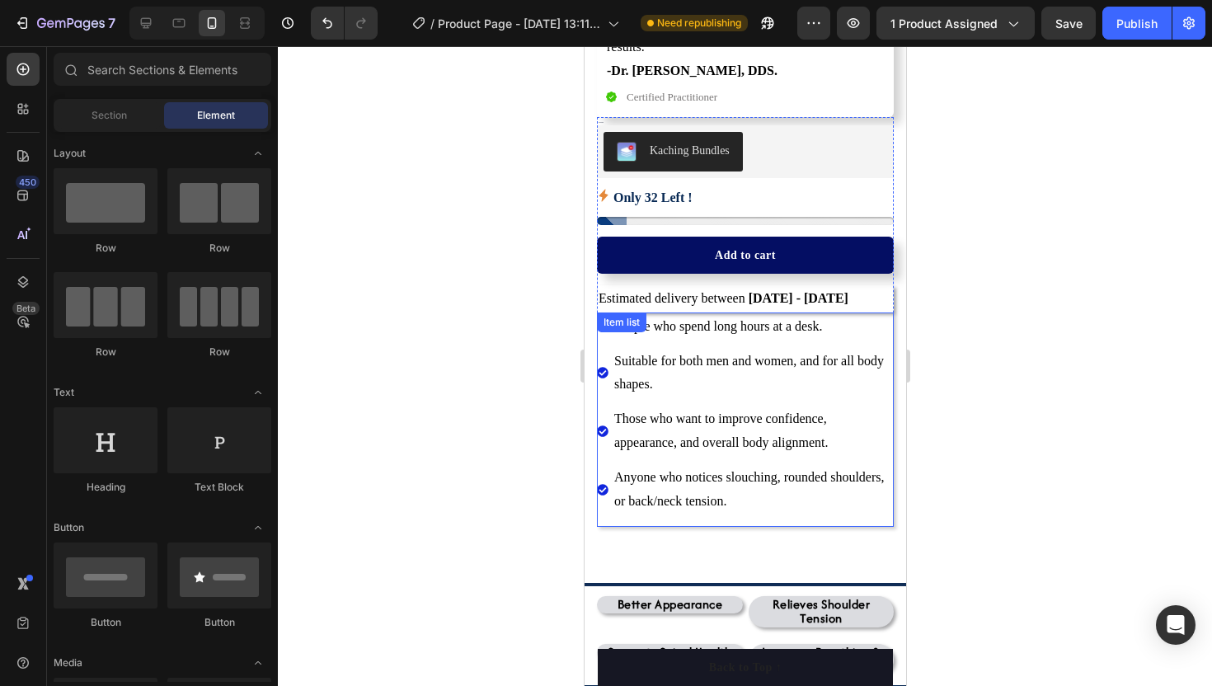
scroll to position [692, 0]
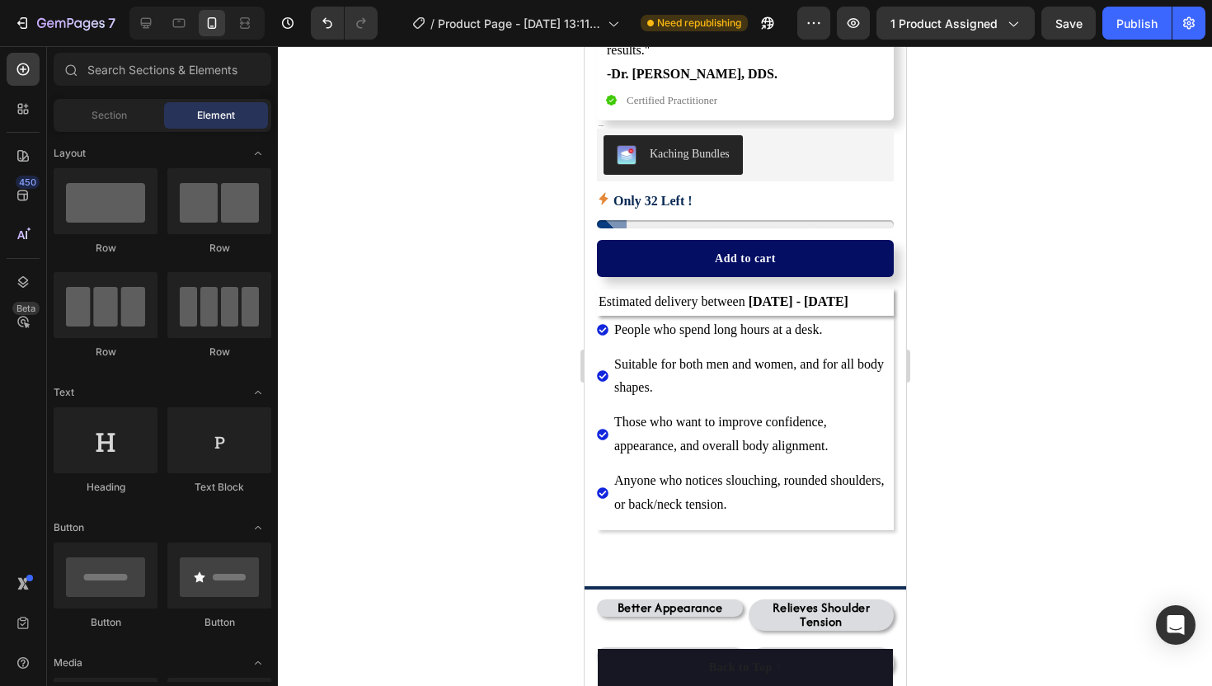
click at [454, 274] on div at bounding box center [745, 366] width 934 height 640
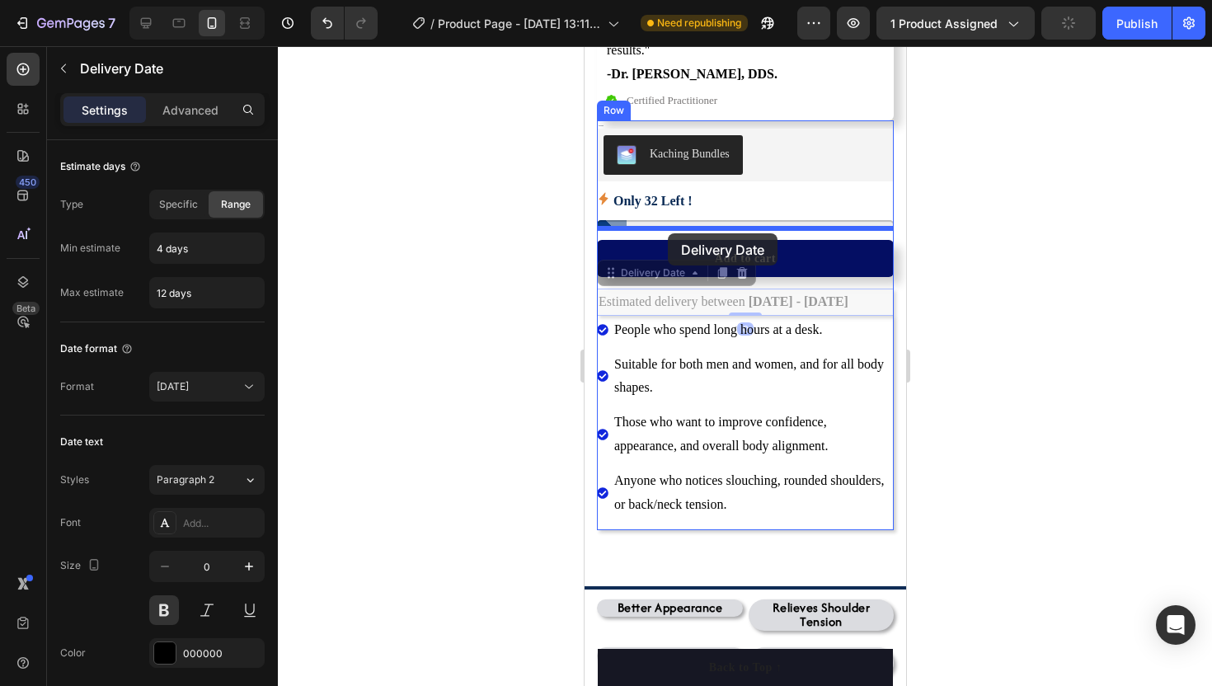
drag, startPoint x: 671, startPoint y: 298, endPoint x: 668, endPoint y: 235, distance: 62.7
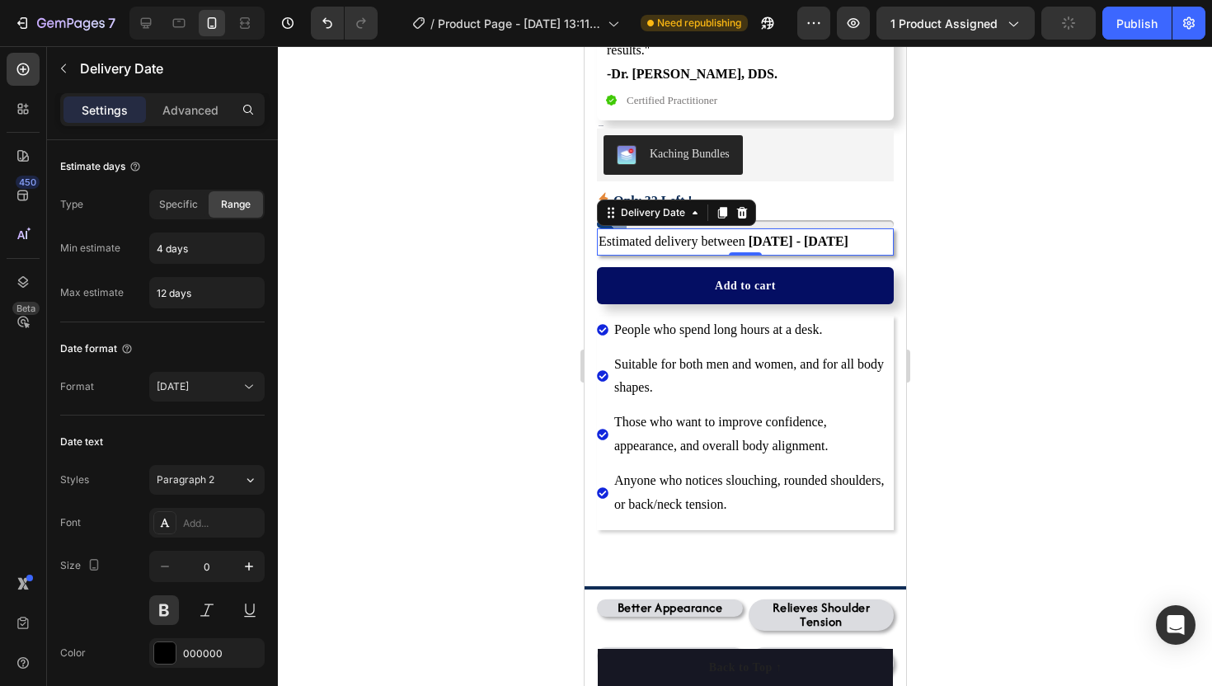
click at [433, 229] on div at bounding box center [745, 366] width 934 height 640
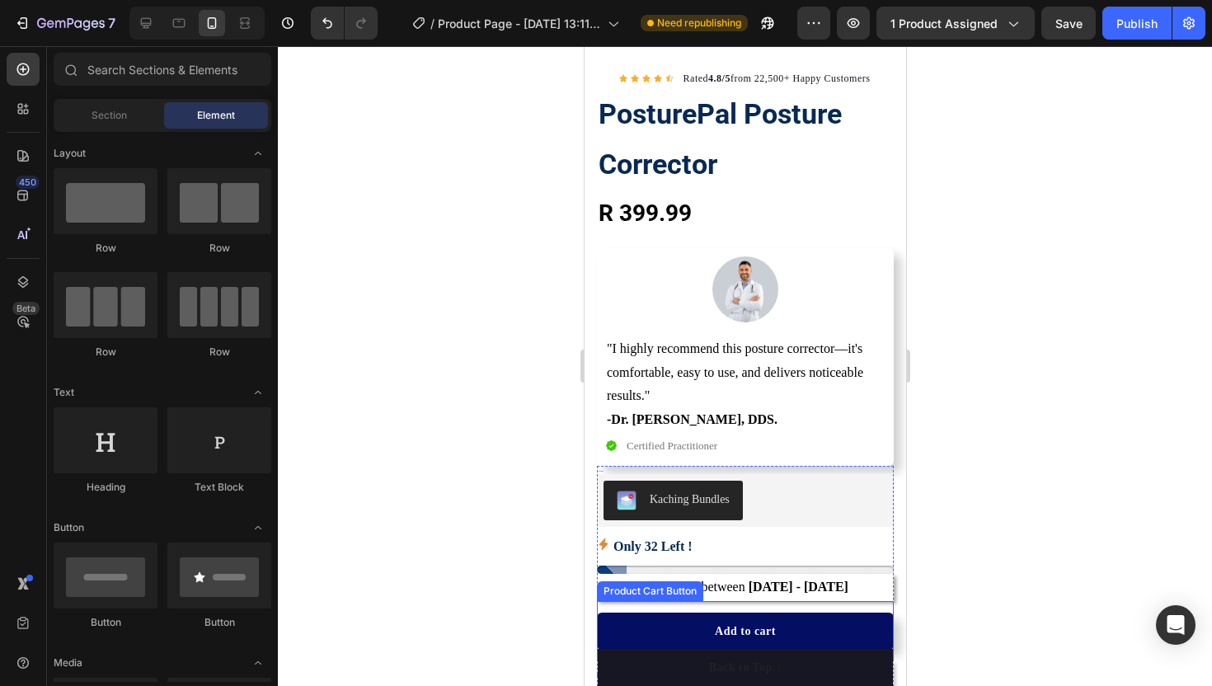
scroll to position [348, 0]
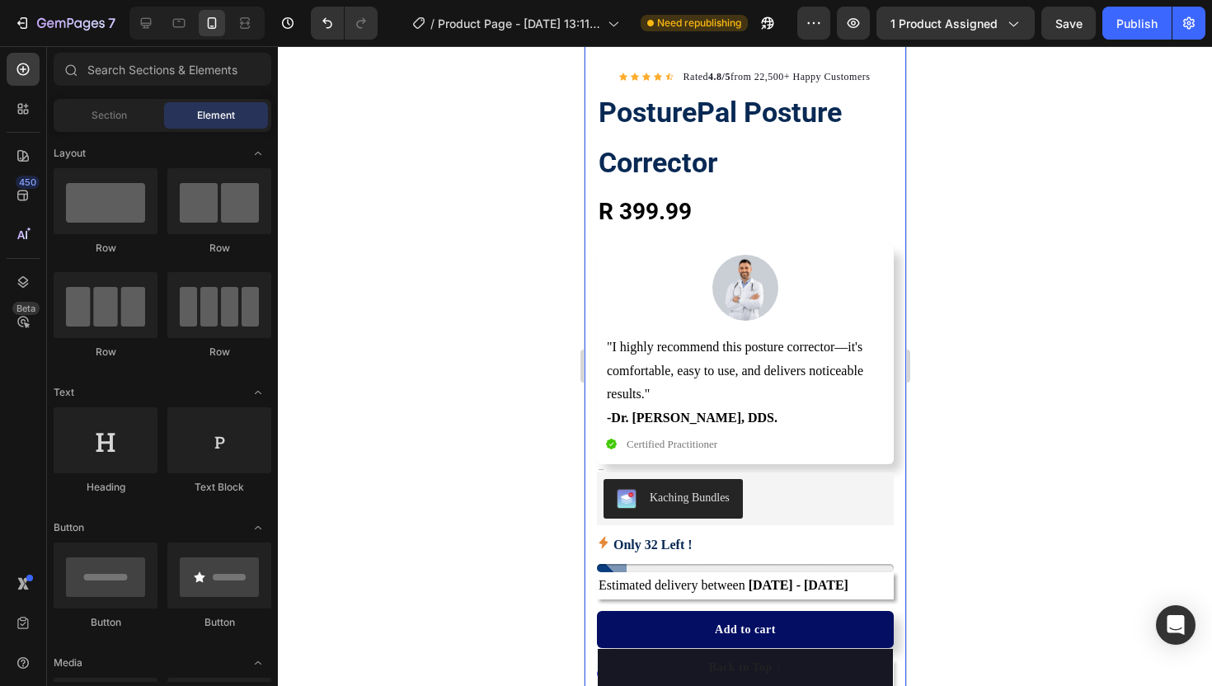
click at [388, 283] on div at bounding box center [745, 366] width 934 height 640
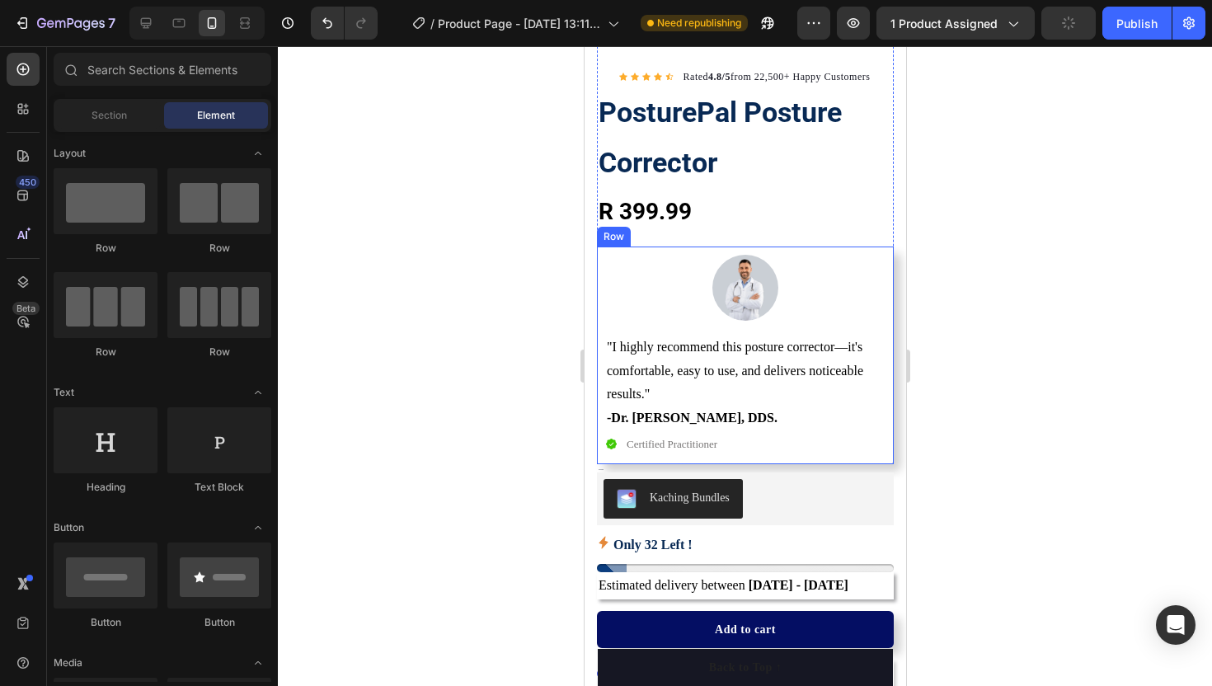
click at [655, 255] on div at bounding box center [744, 288] width 280 height 66
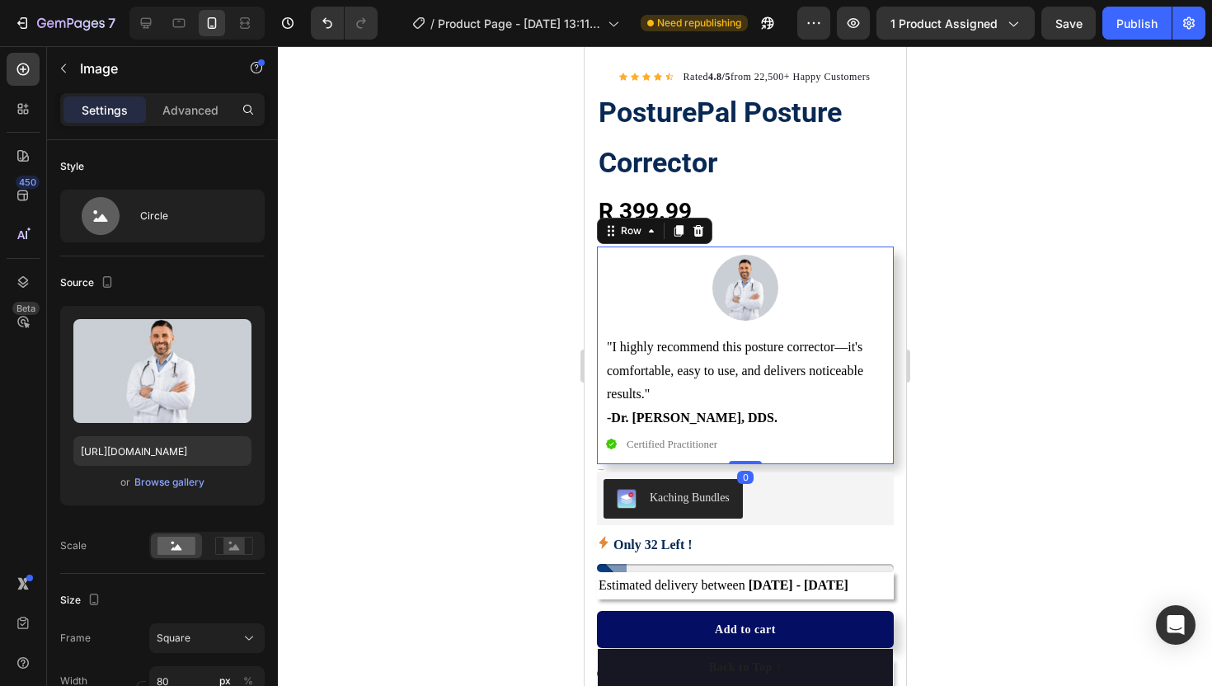
click at [889, 279] on div "Image "I highly recommend this posture corrector—it's comfortable, easy to use,…" at bounding box center [744, 355] width 297 height 218
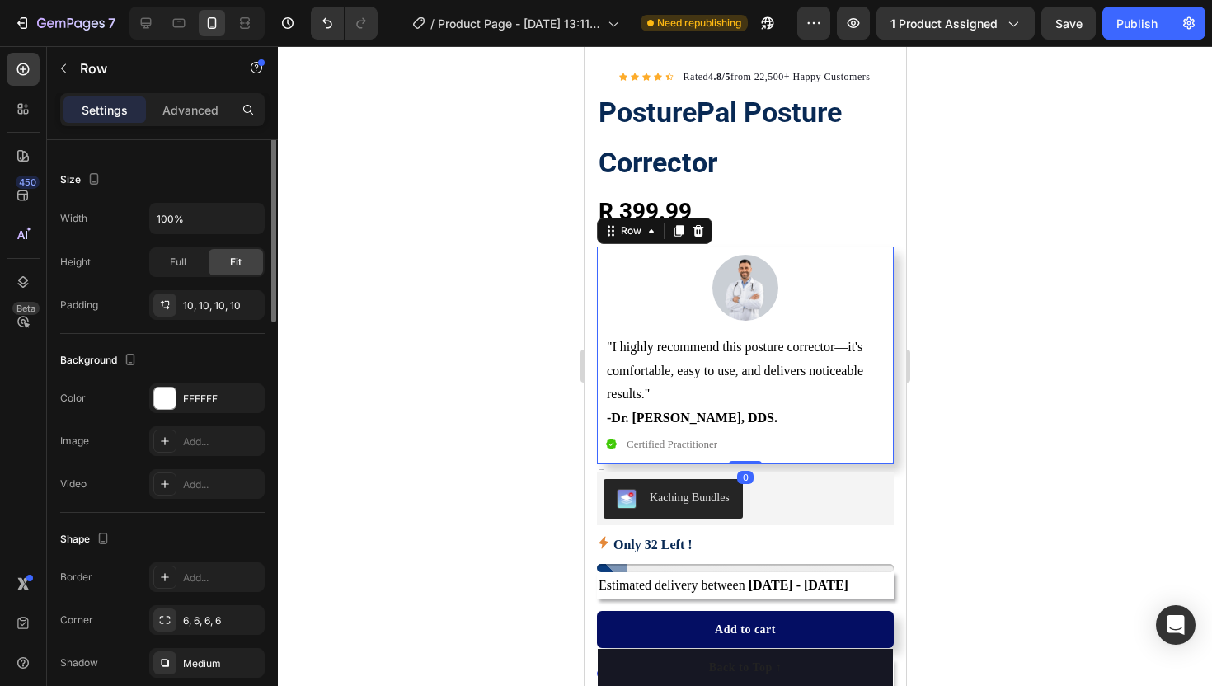
scroll to position [370, 0]
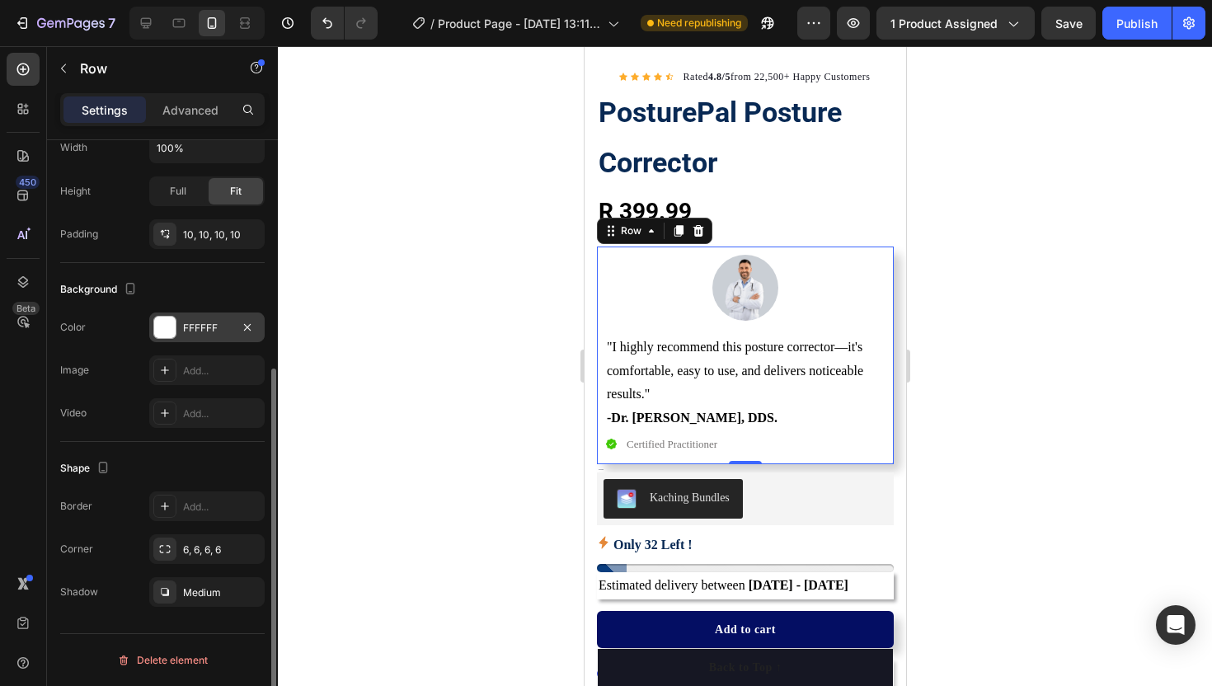
click at [168, 329] on div at bounding box center [164, 327] width 21 height 21
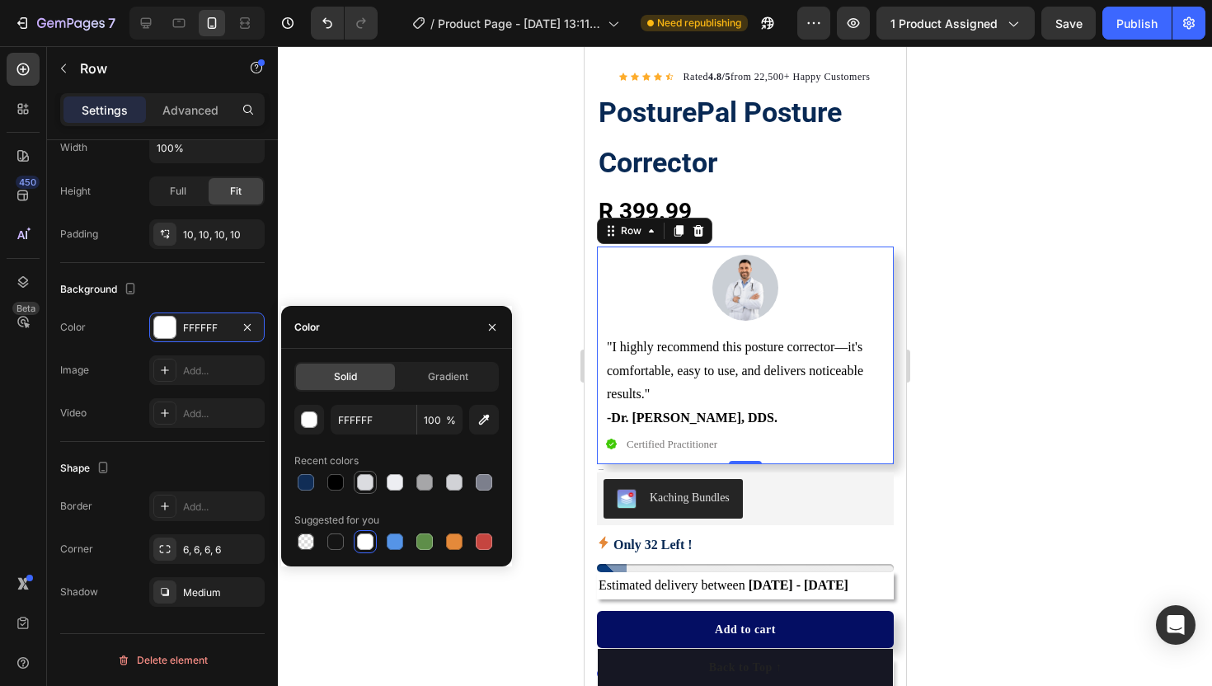
click at [365, 485] on div at bounding box center [365, 482] width 16 height 16
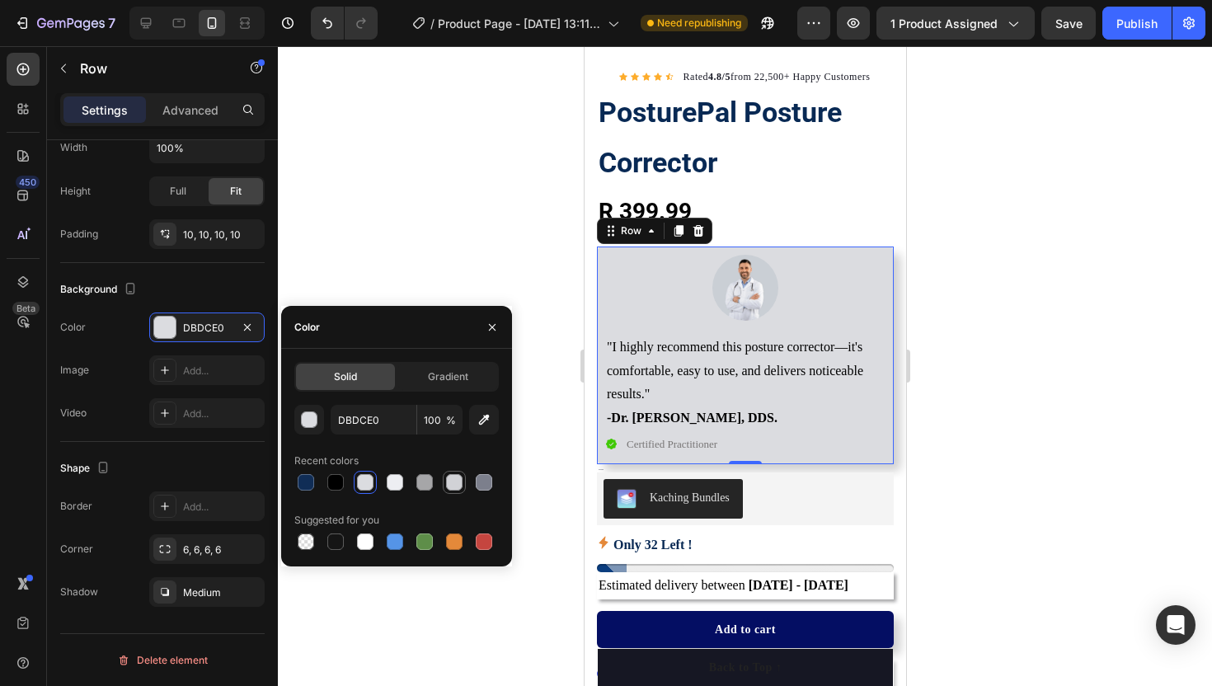
click at [453, 482] on div at bounding box center [454, 482] width 16 height 16
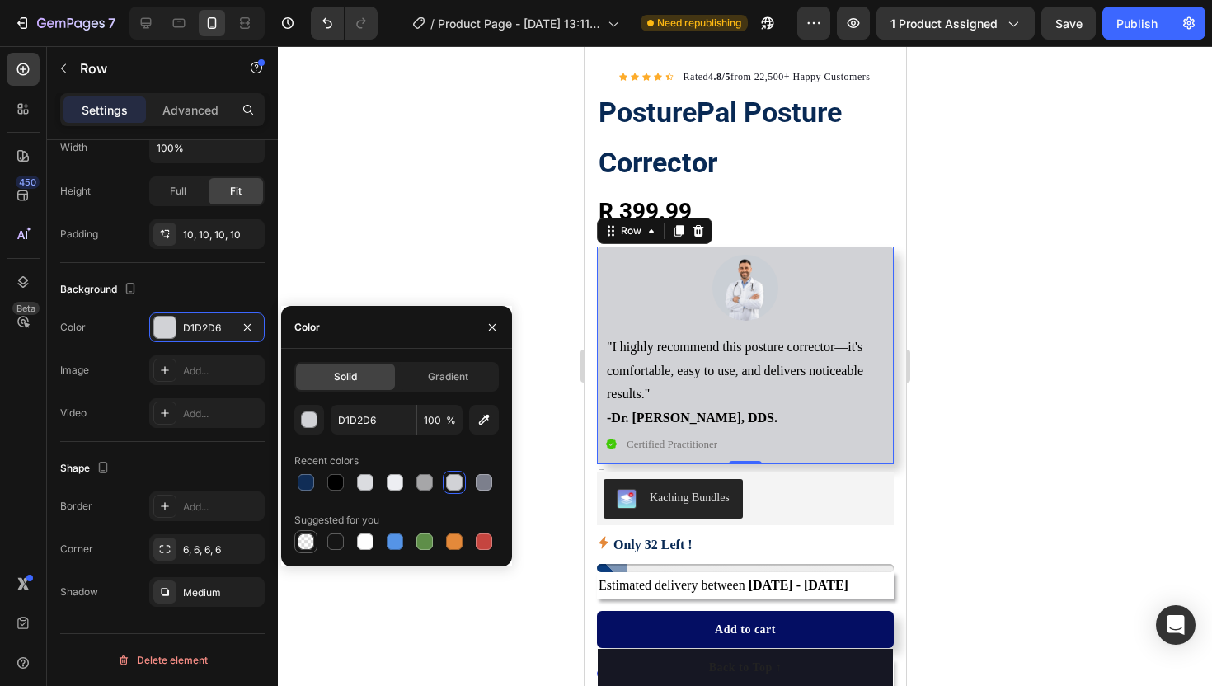
click at [309, 541] on div at bounding box center [306, 541] width 16 height 16
type input "000000"
type input "0"
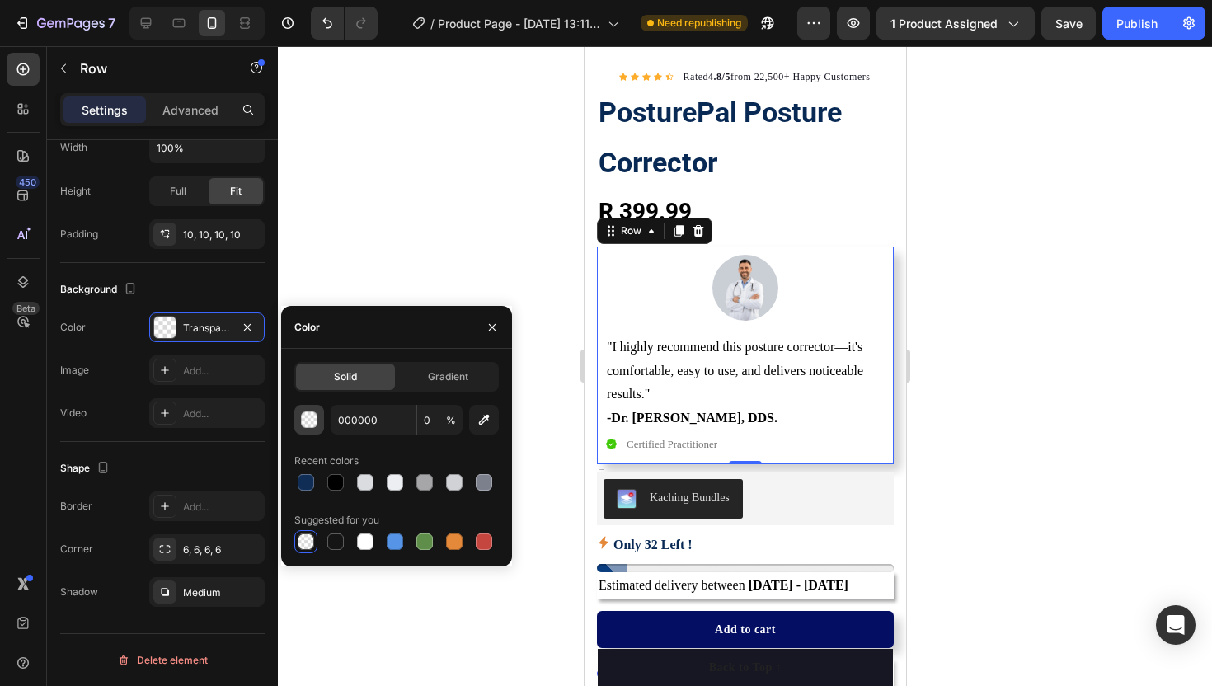
click at [309, 420] on div "button" at bounding box center [310, 420] width 16 height 16
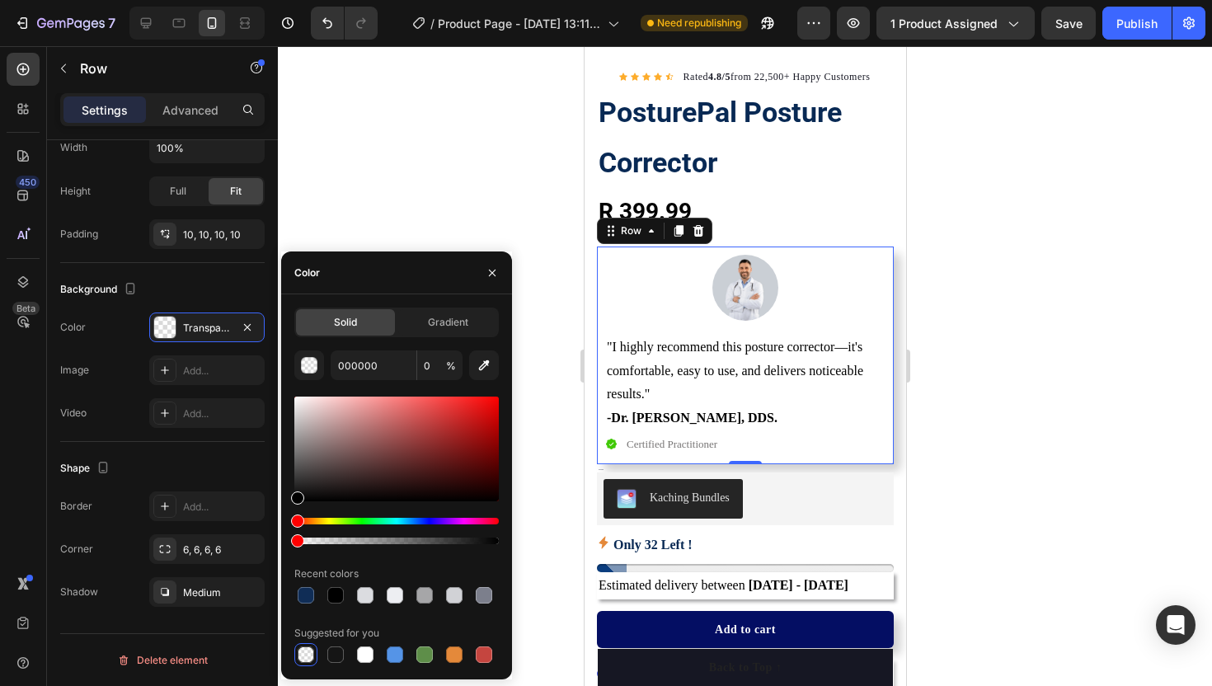
click at [415, 521] on div "Hue" at bounding box center [396, 521] width 204 height 7
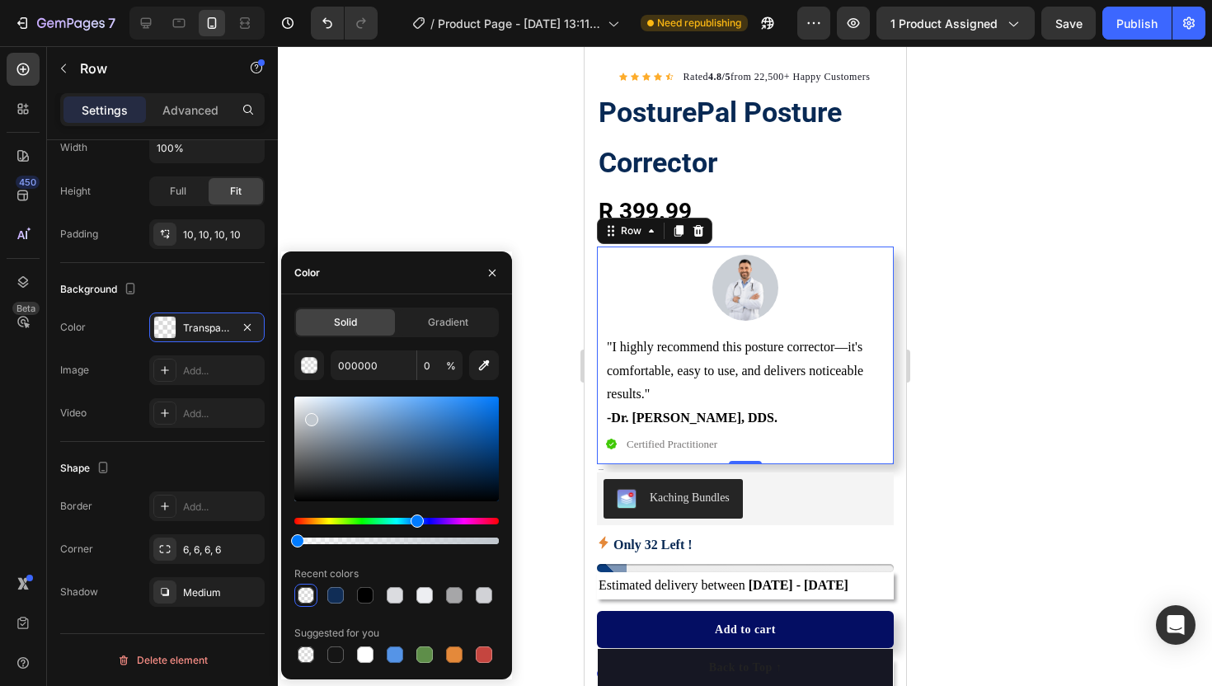
click at [310, 416] on div at bounding box center [396, 449] width 204 height 105
click at [324, 428] on div at bounding box center [396, 449] width 204 height 105
click at [343, 415] on div at bounding box center [396, 449] width 204 height 105
click at [310, 365] on div "button" at bounding box center [310, 366] width 16 height 16
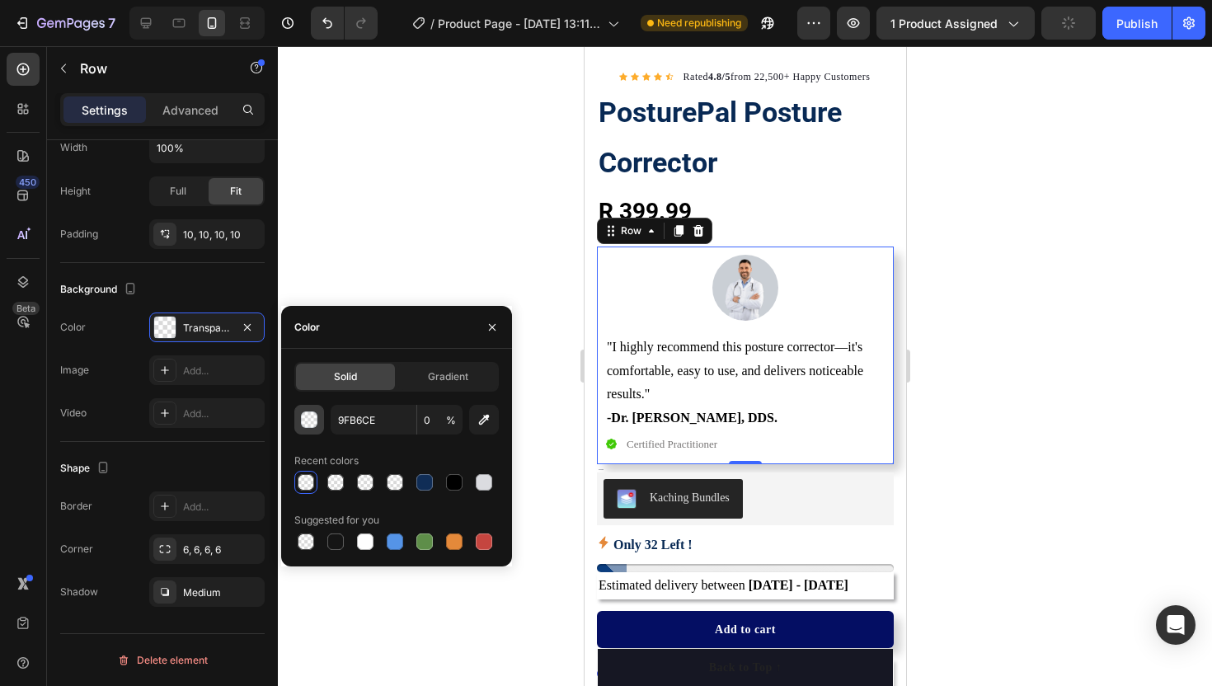
click at [304, 411] on div "button" at bounding box center [309, 419] width 16 height 16
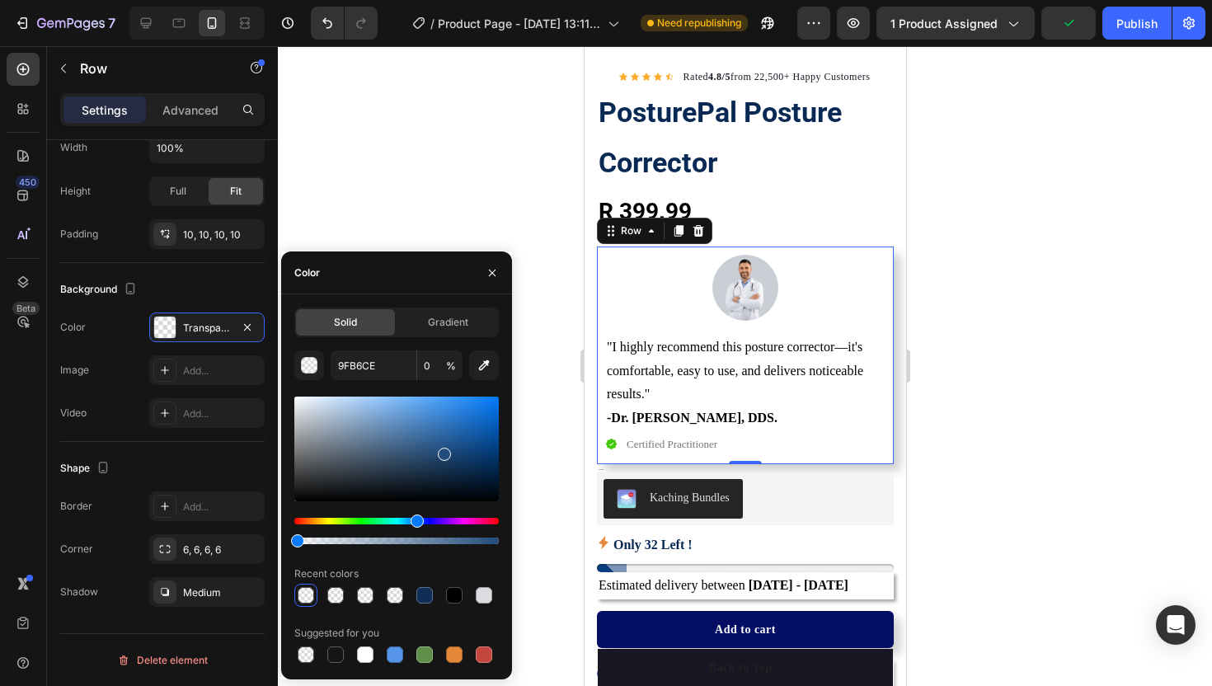
click at [444, 451] on div at bounding box center [396, 449] width 204 height 105
click at [371, 658] on div at bounding box center [365, 654] width 16 height 16
type input "FFFFFF"
type input "100"
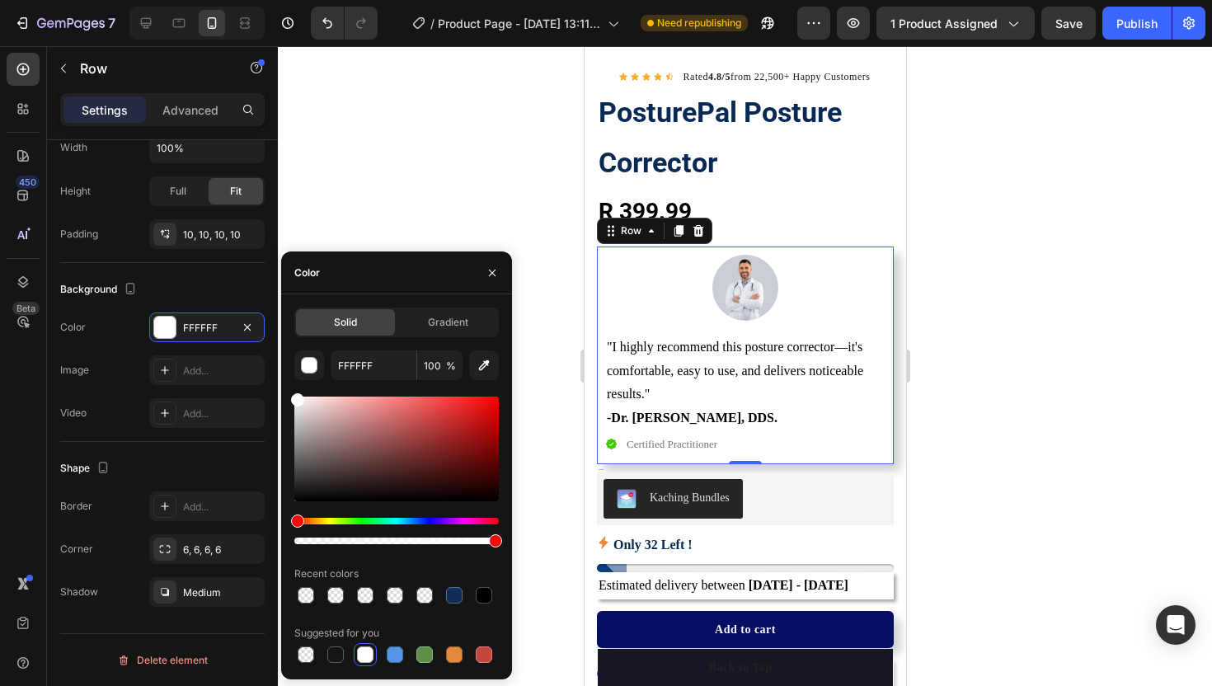
click at [352, 453] on div at bounding box center [396, 449] width 204 height 105
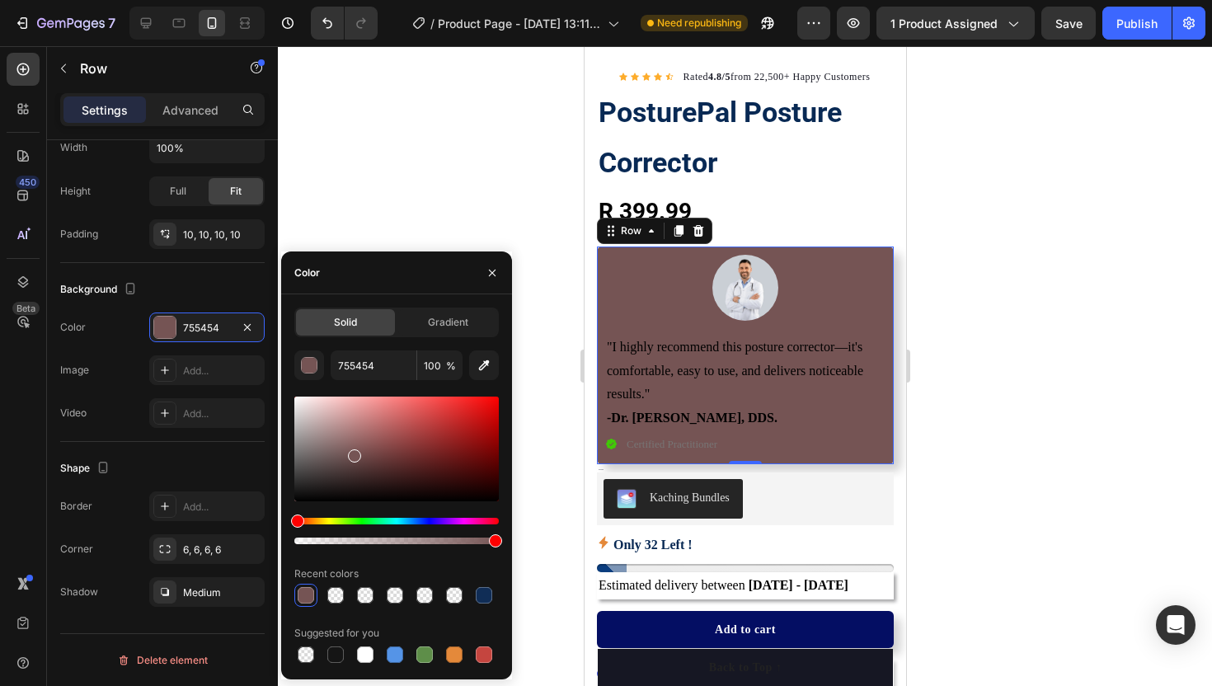
click at [418, 519] on div "Hue" at bounding box center [396, 521] width 204 height 7
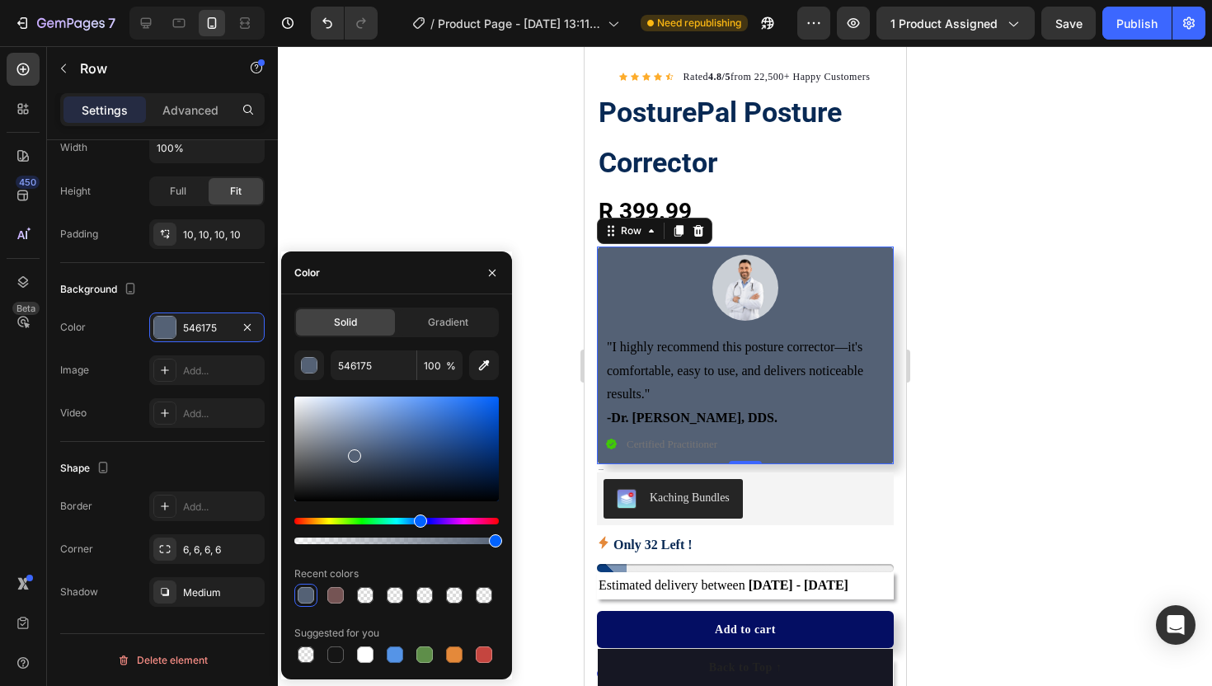
click at [359, 444] on div at bounding box center [396, 449] width 204 height 105
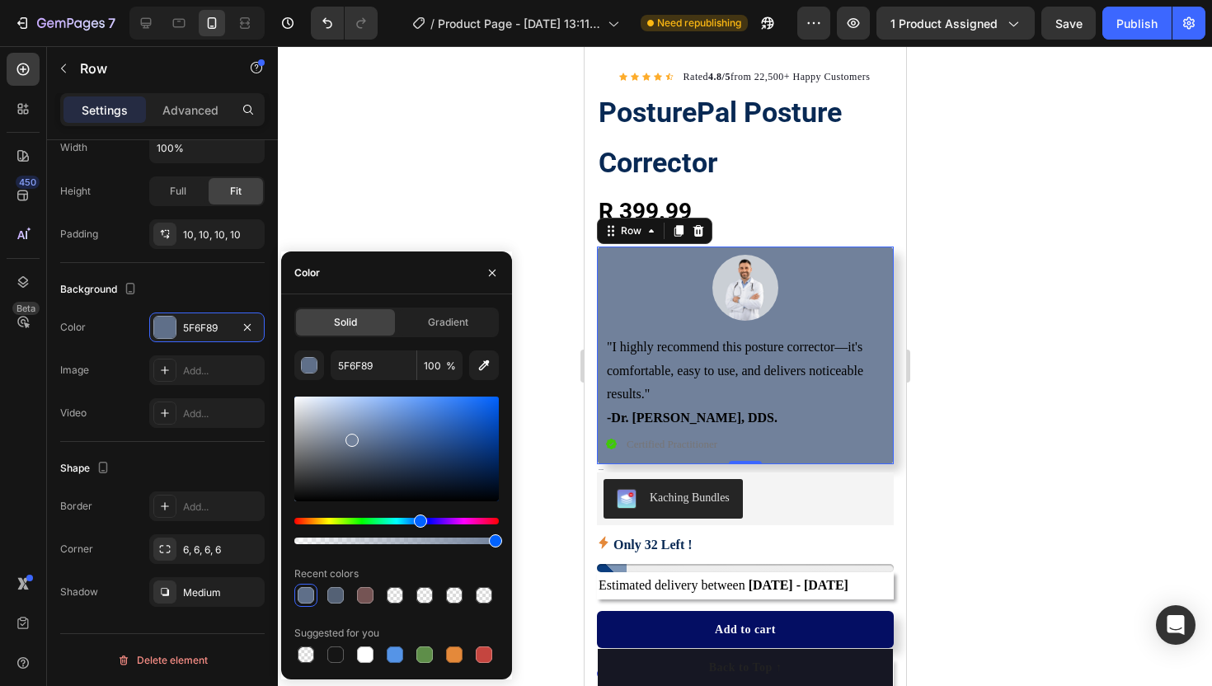
click at [350, 437] on div at bounding box center [396, 449] width 204 height 105
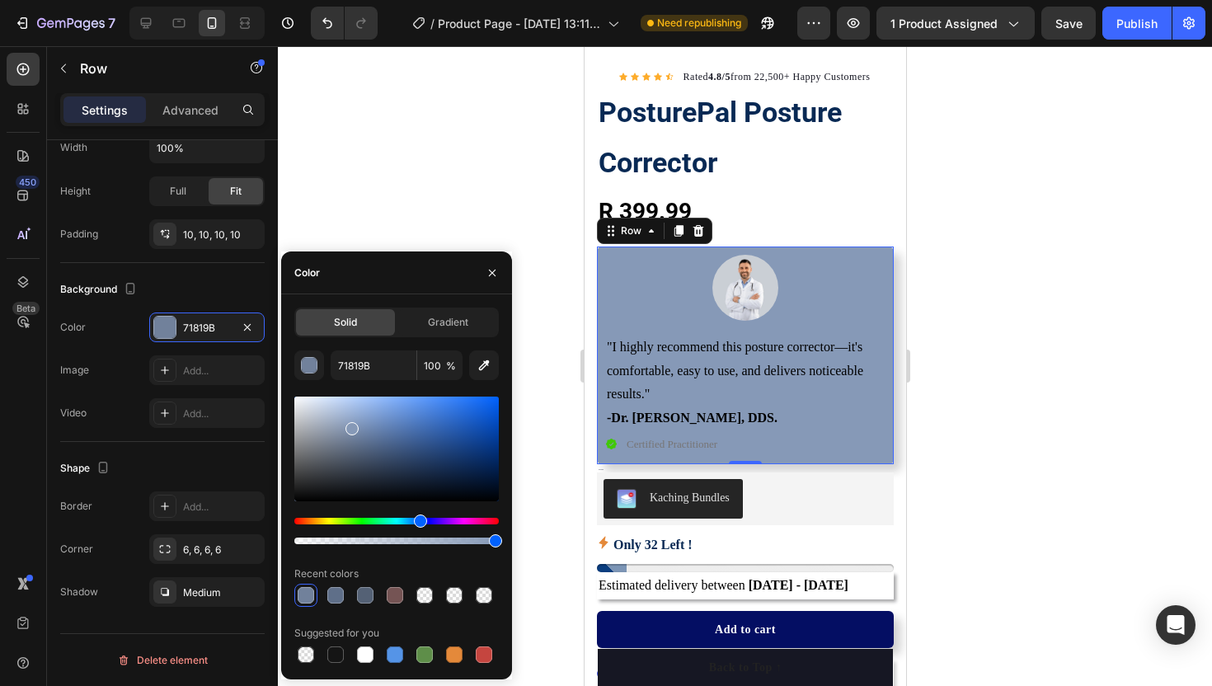
click at [350, 425] on div at bounding box center [396, 449] width 204 height 105
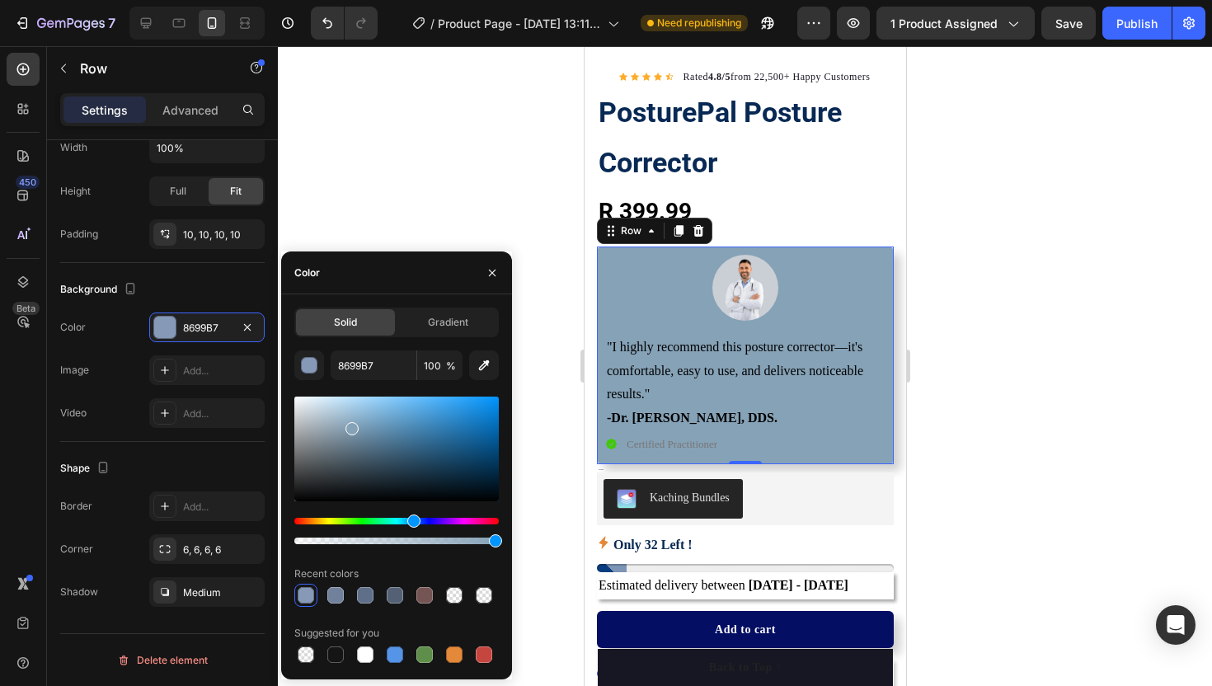
click at [411, 519] on div "Hue" at bounding box center [396, 521] width 204 height 7
click at [361, 405] on div at bounding box center [396, 449] width 204 height 105
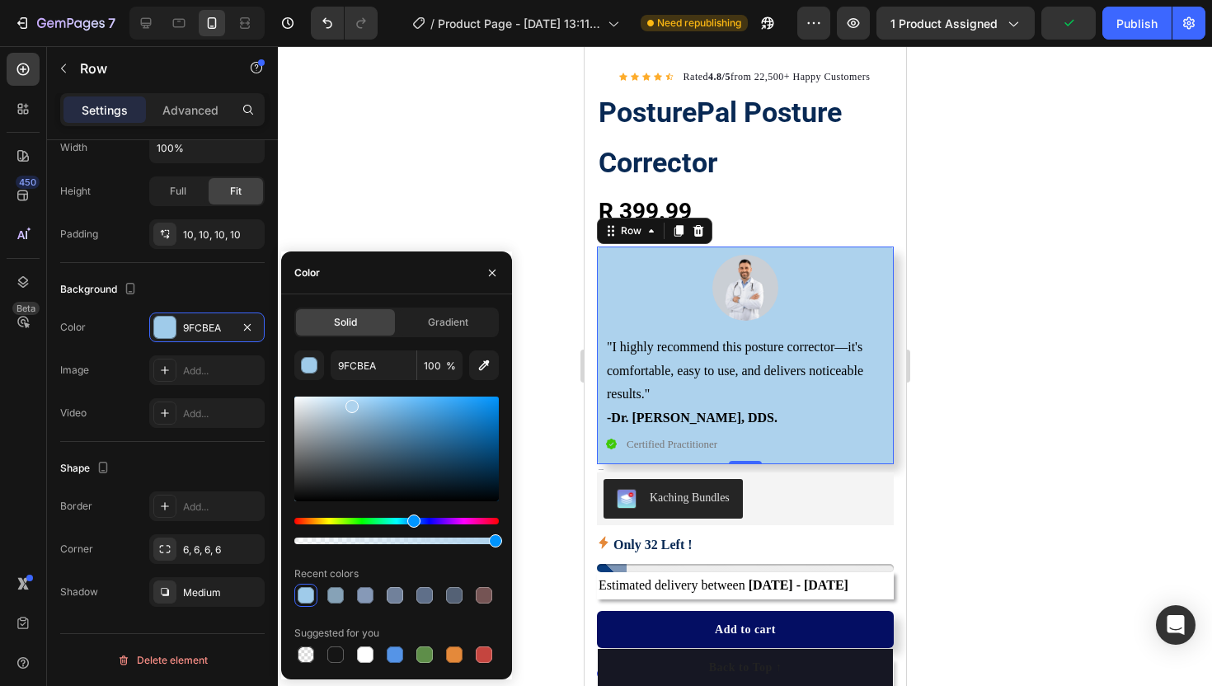
click at [350, 403] on div at bounding box center [396, 449] width 204 height 105
click at [345, 401] on div at bounding box center [396, 449] width 204 height 105
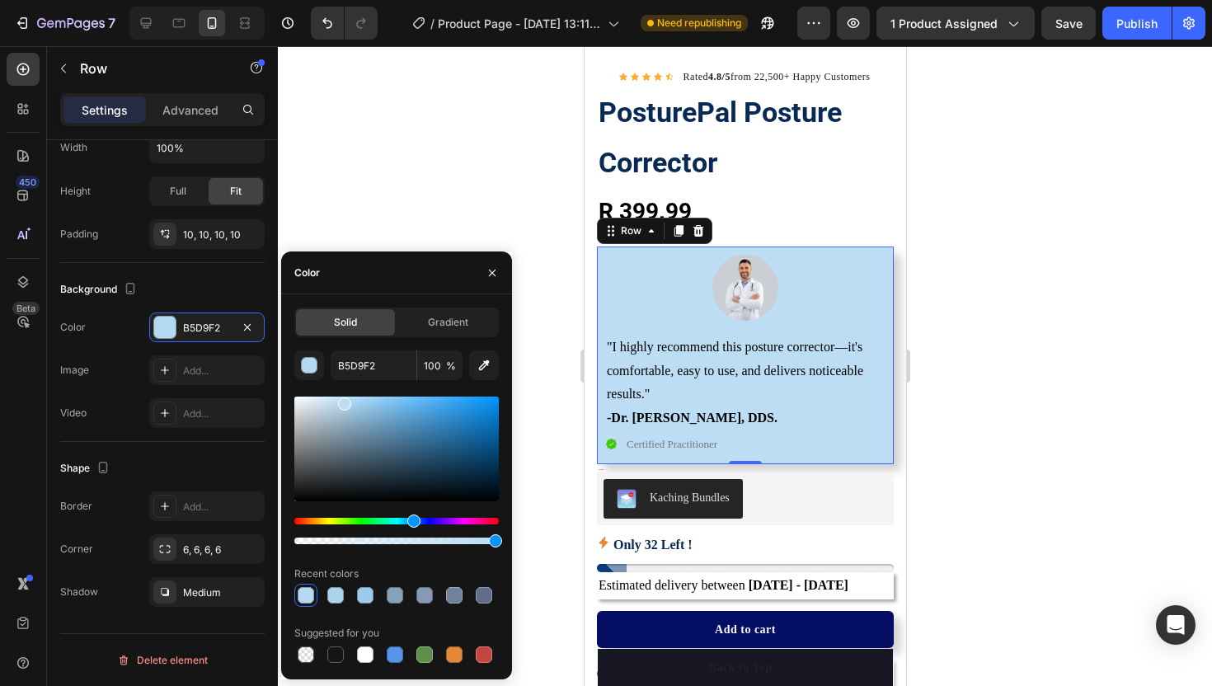
click at [342, 401] on div at bounding box center [344, 403] width 13 height 13
click at [336, 401] on div at bounding box center [396, 449] width 204 height 105
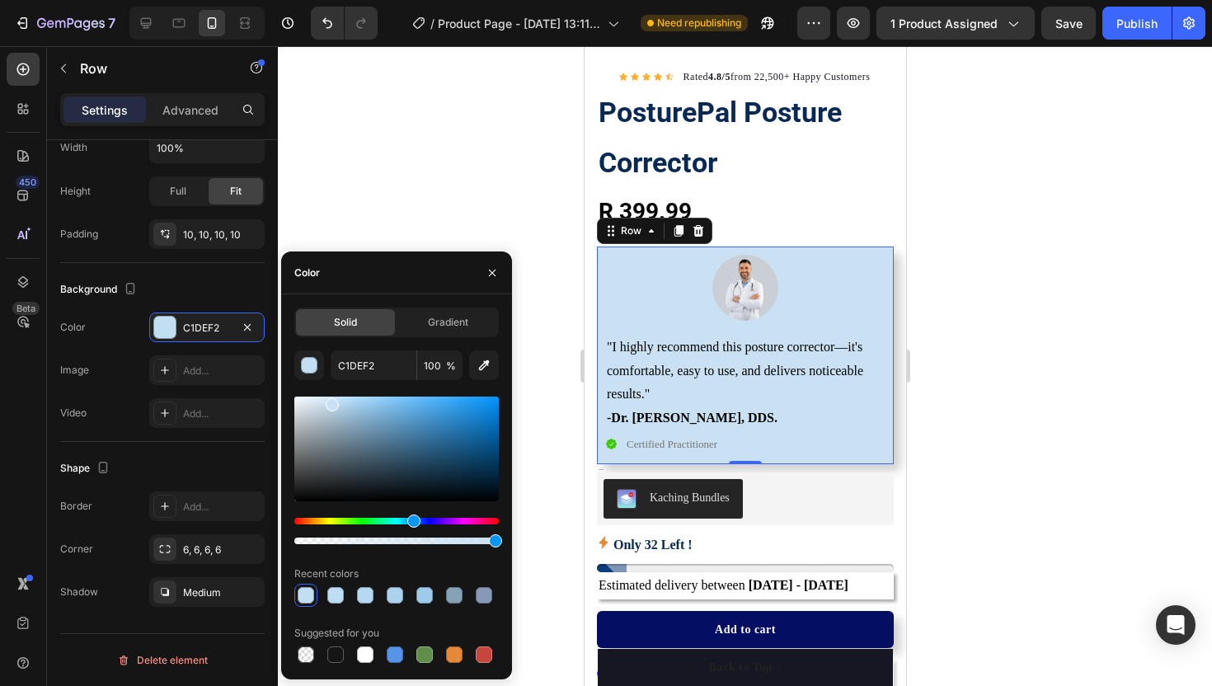
click at [331, 401] on div at bounding box center [396, 449] width 204 height 105
click at [318, 412] on div at bounding box center [396, 449] width 204 height 105
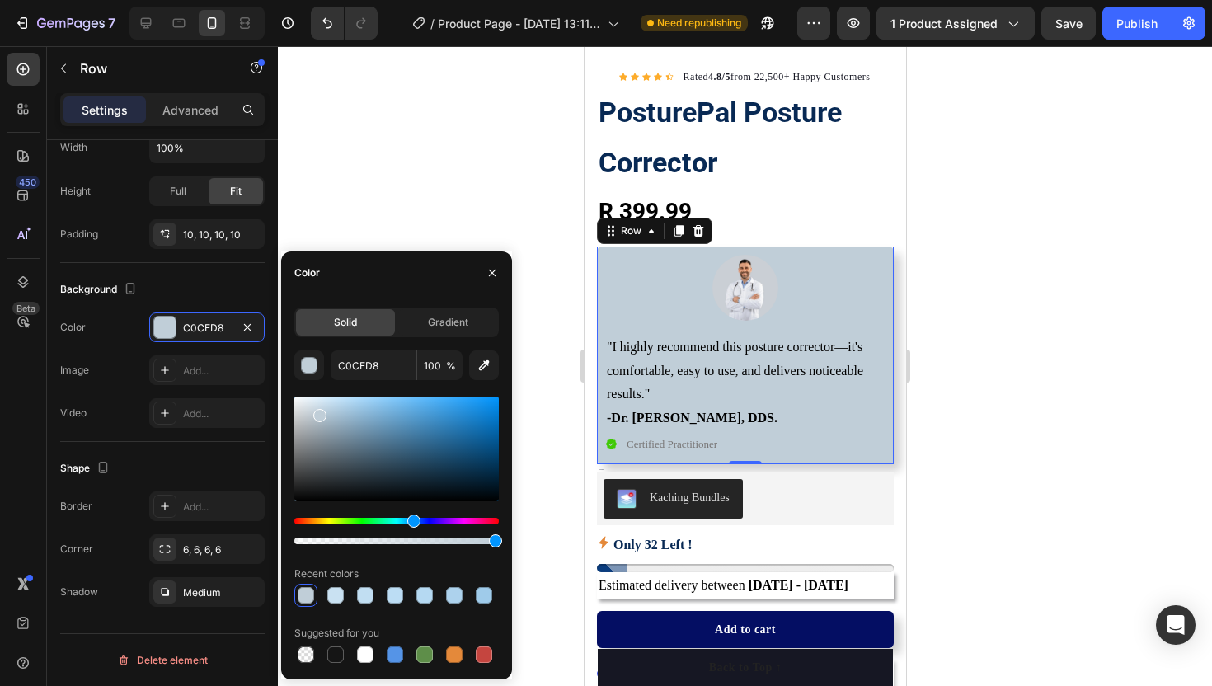
click at [319, 393] on div at bounding box center [396, 470] width 204 height 154
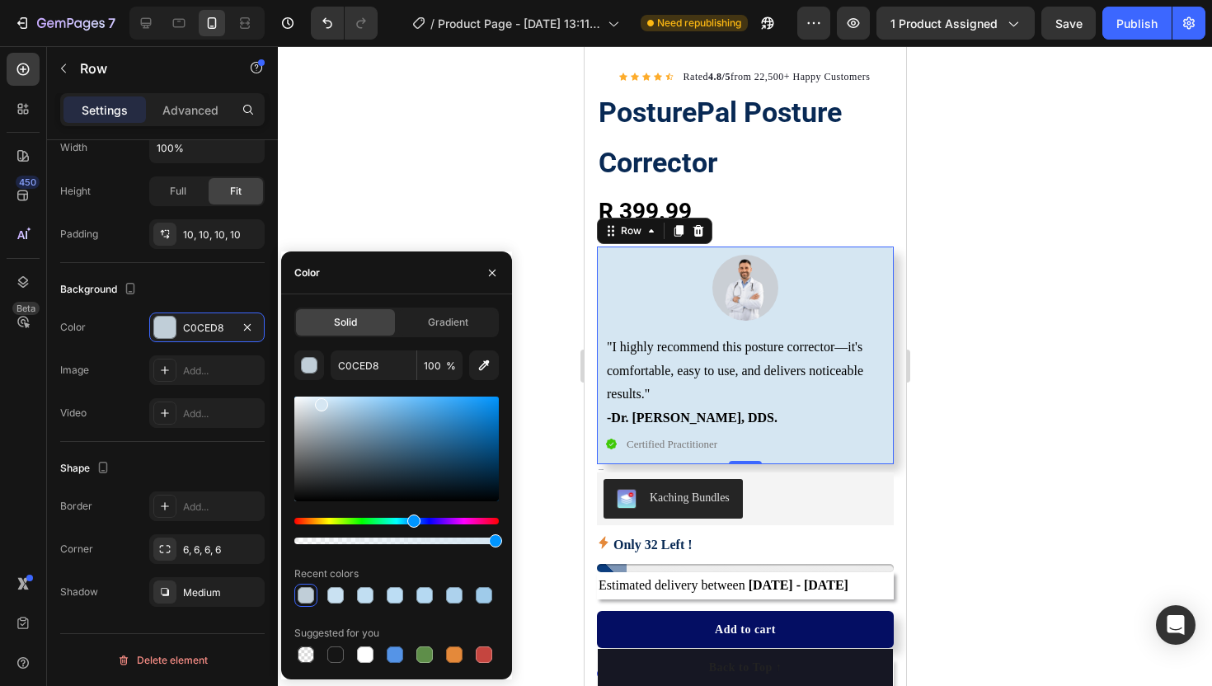
click at [319, 401] on div at bounding box center [396, 449] width 204 height 105
type input "D5E6F2"
click at [493, 269] on icon "button" at bounding box center [492, 272] width 13 height 13
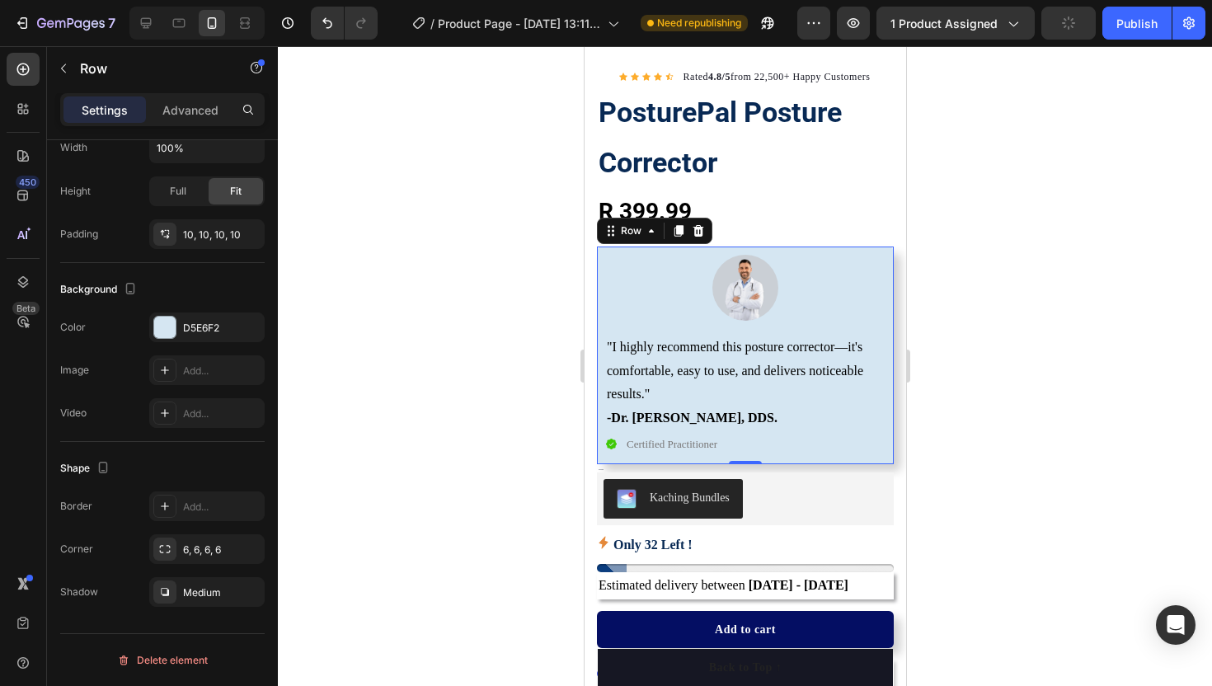
click at [489, 258] on div at bounding box center [745, 366] width 934 height 640
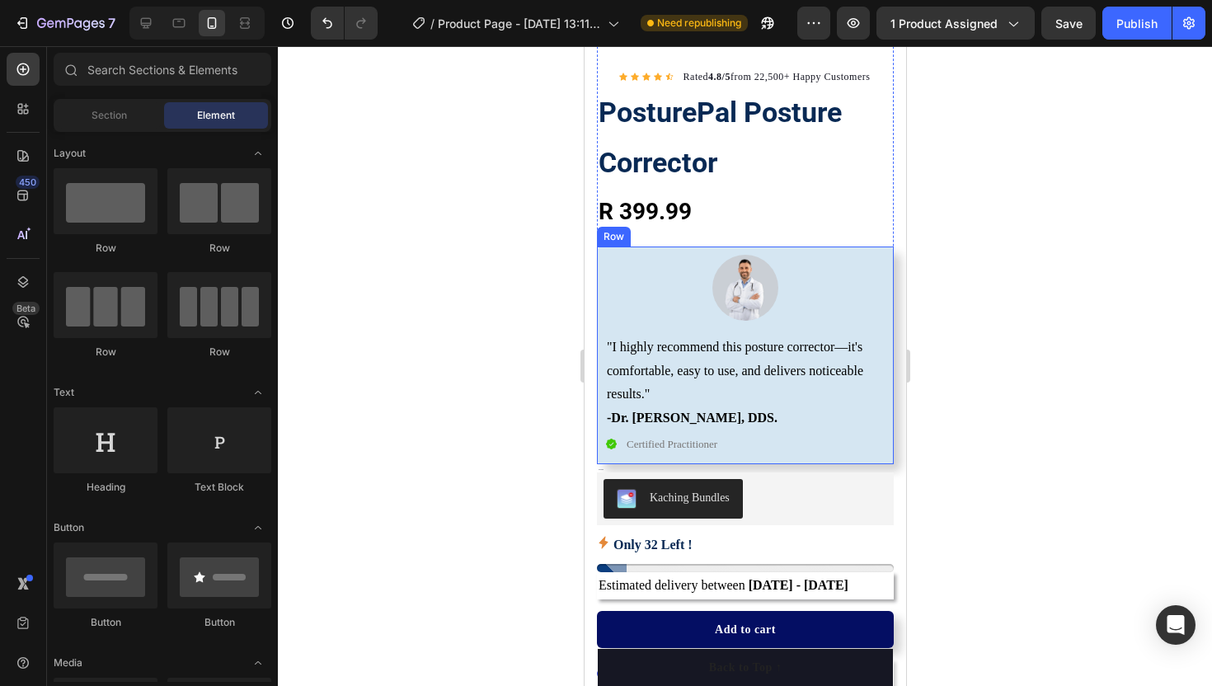
click at [599, 287] on div "Image "I highly recommend this posture corrector—it's comfortable, easy to use,…" at bounding box center [744, 355] width 297 height 218
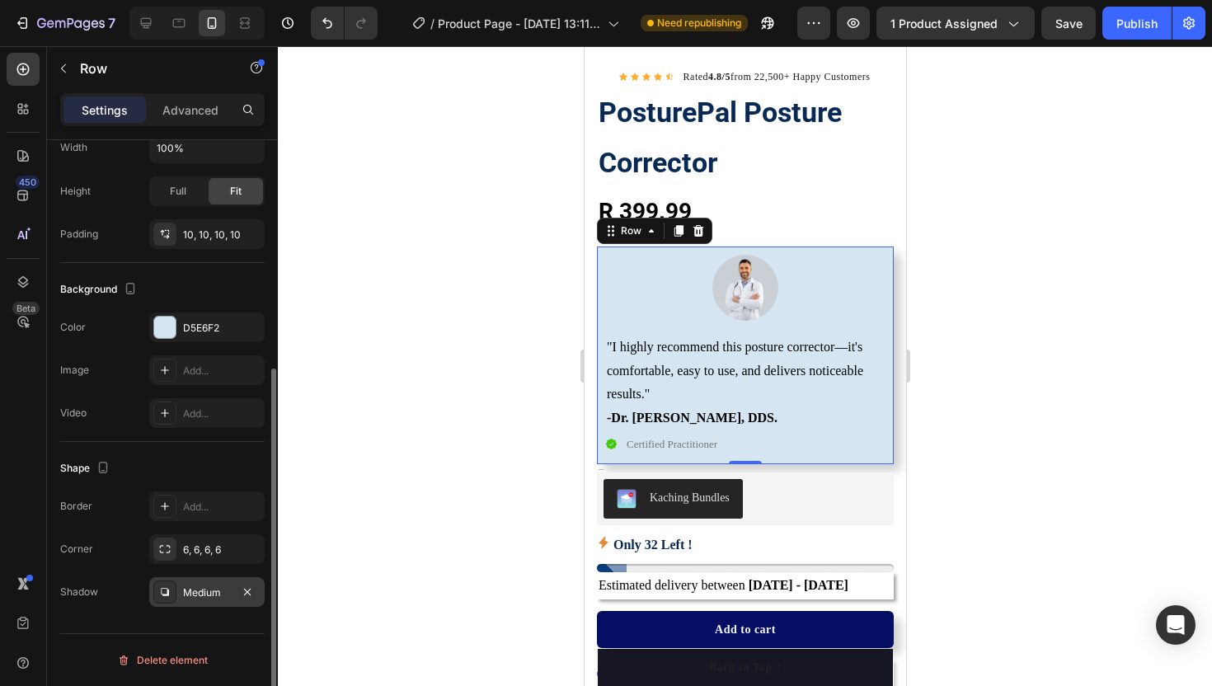
click at [186, 590] on div "Medium" at bounding box center [207, 592] width 48 height 15
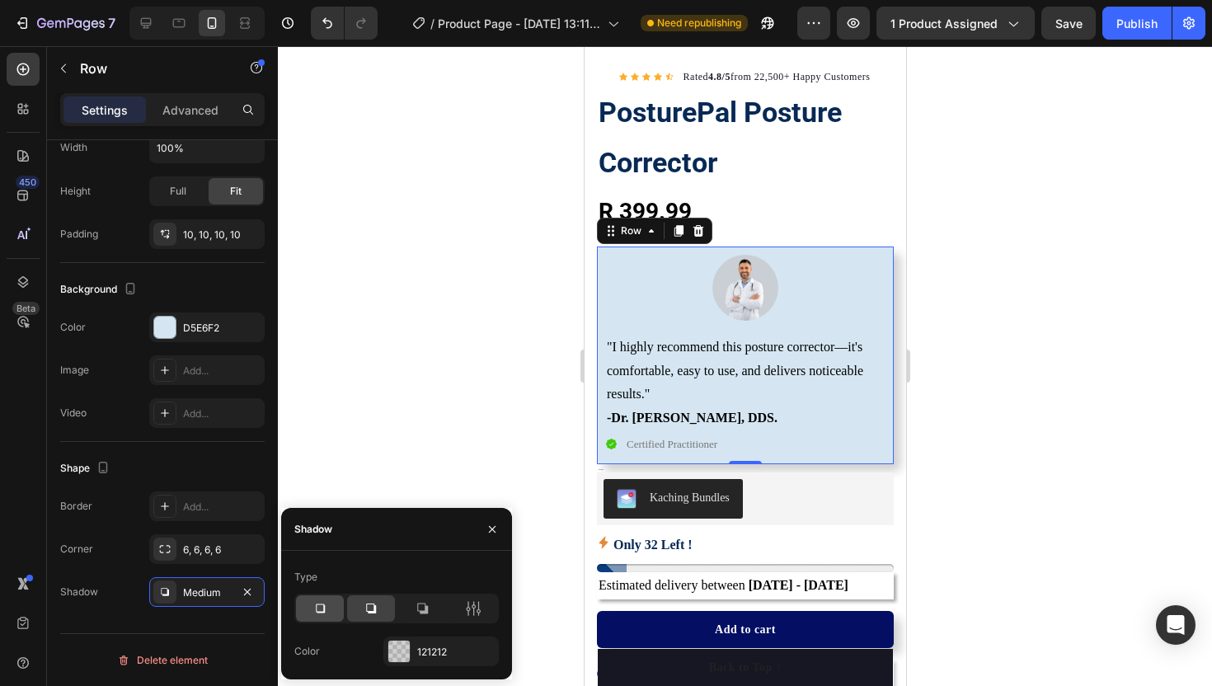
click at [325, 606] on icon at bounding box center [320, 608] width 16 height 16
click at [255, 589] on button "button" at bounding box center [247, 592] width 20 height 20
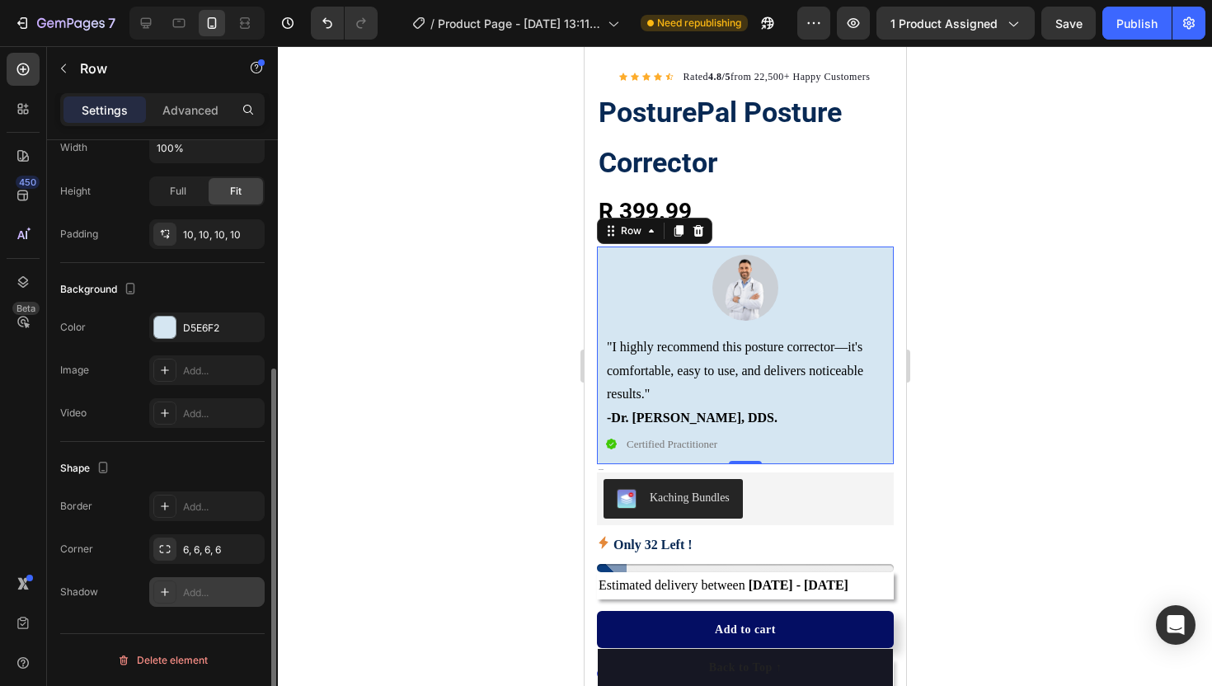
click at [453, 397] on div at bounding box center [745, 366] width 934 height 640
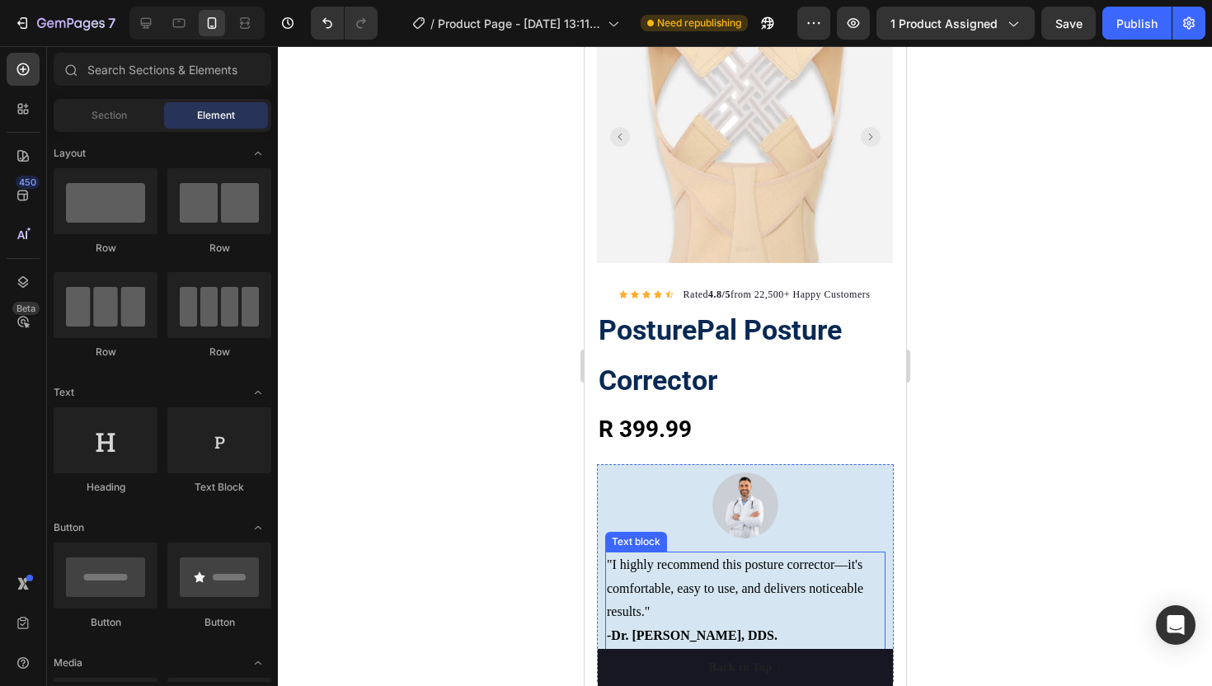
scroll to position [121, 0]
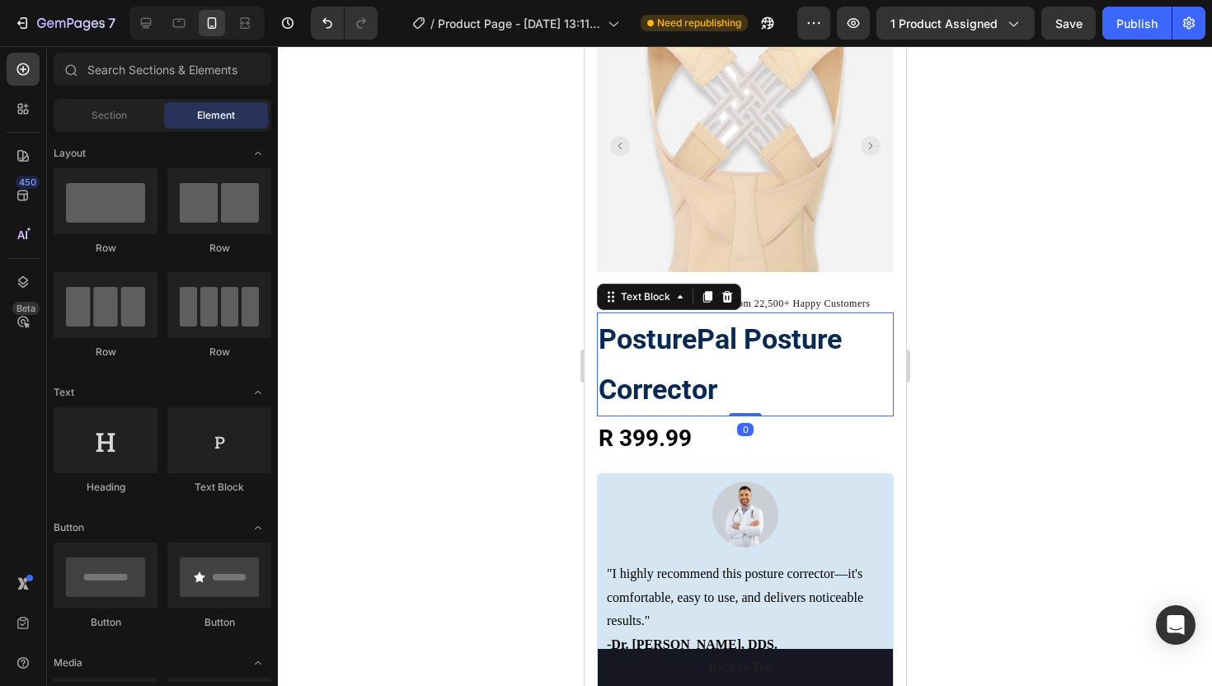
click at [666, 367] on p "PosturePal Posture Corrector" at bounding box center [744, 364] width 293 height 101
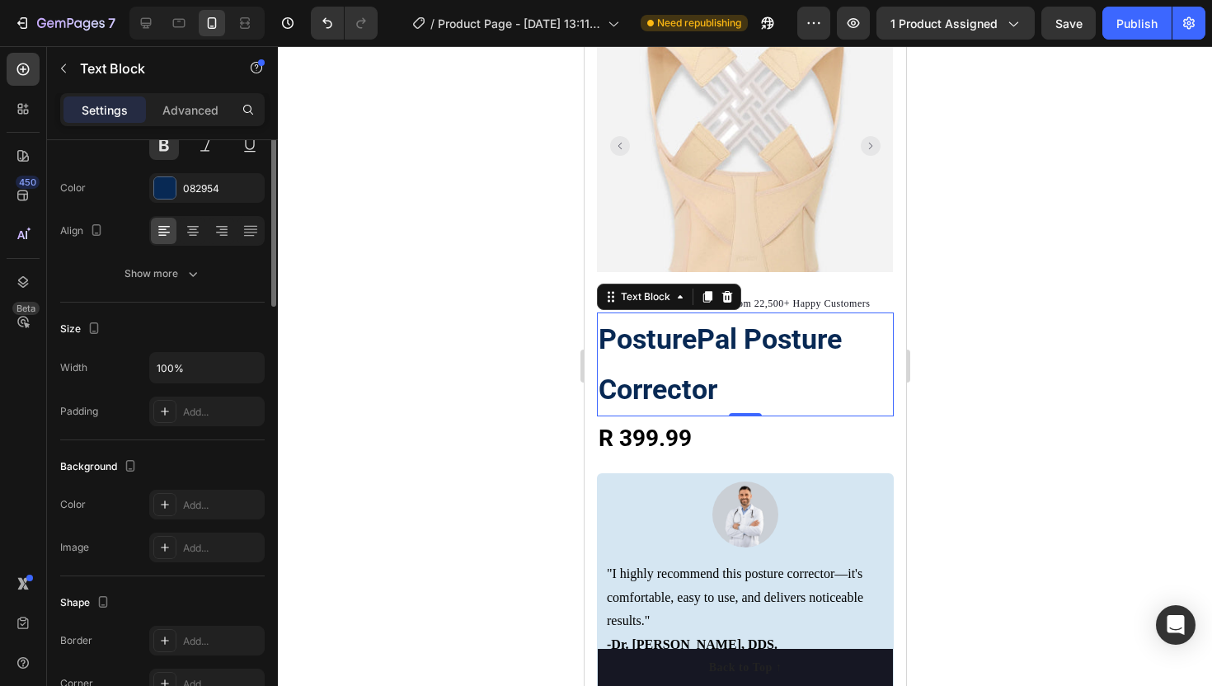
scroll to position [0, 0]
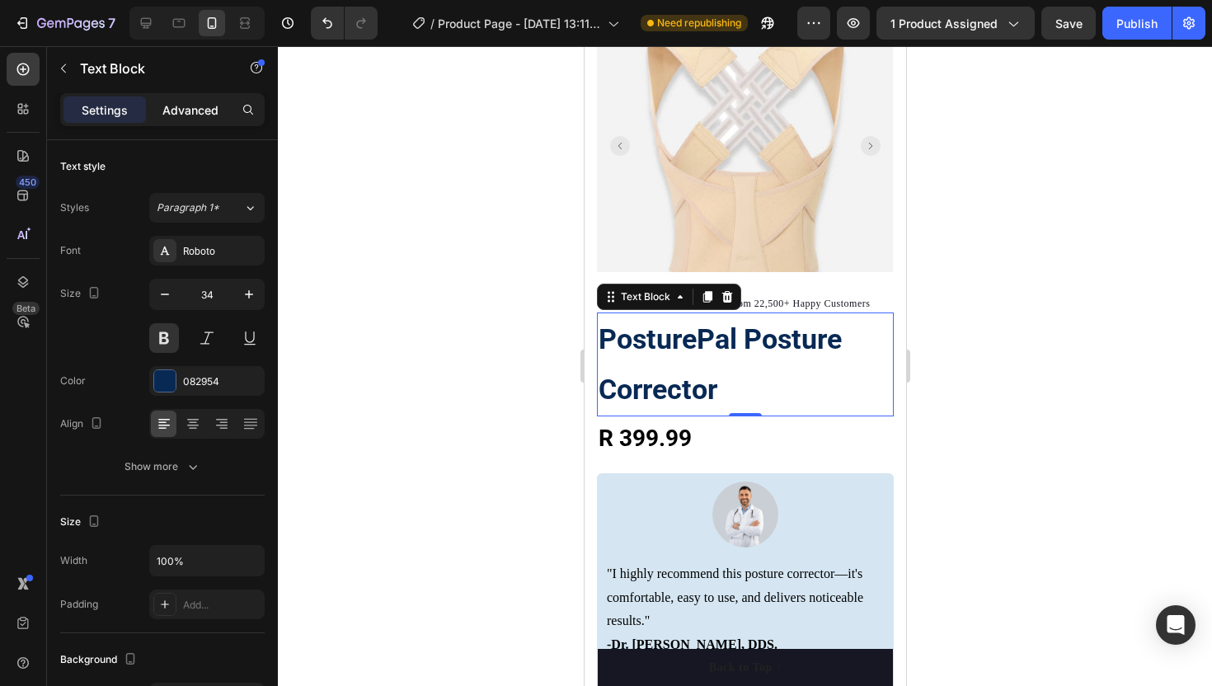
click at [174, 109] on p "Advanced" at bounding box center [190, 109] width 56 height 17
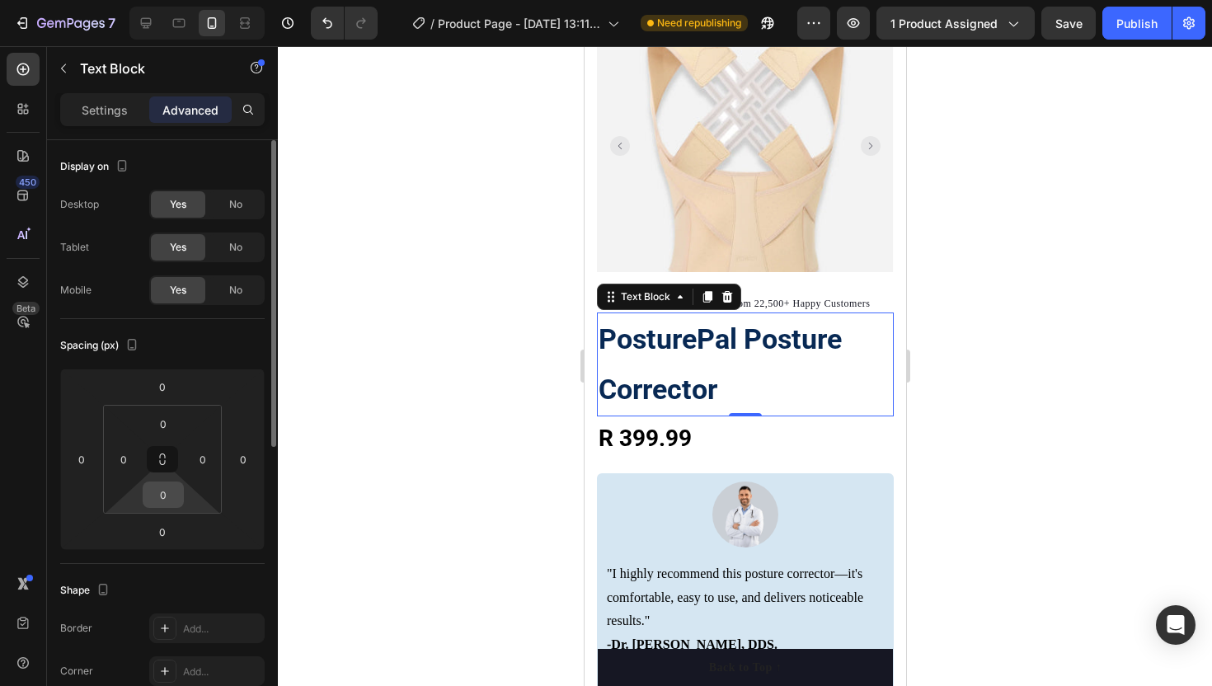
click at [157, 495] on input "0" at bounding box center [163, 494] width 33 height 25
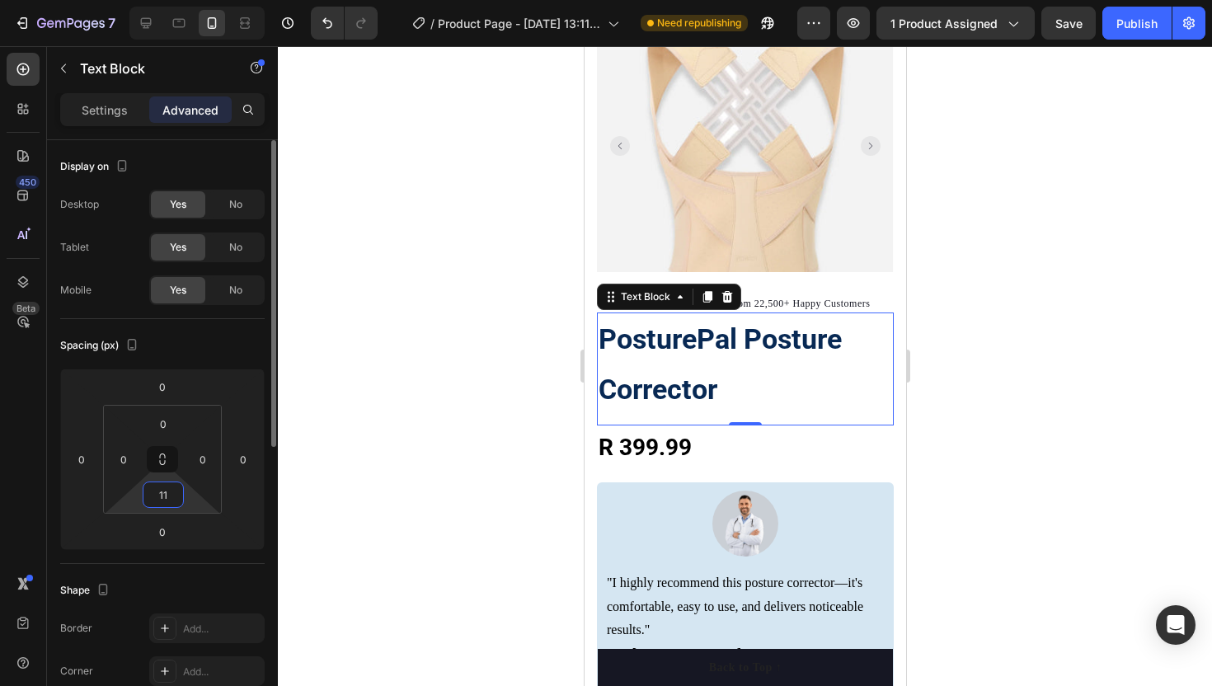
type input "1"
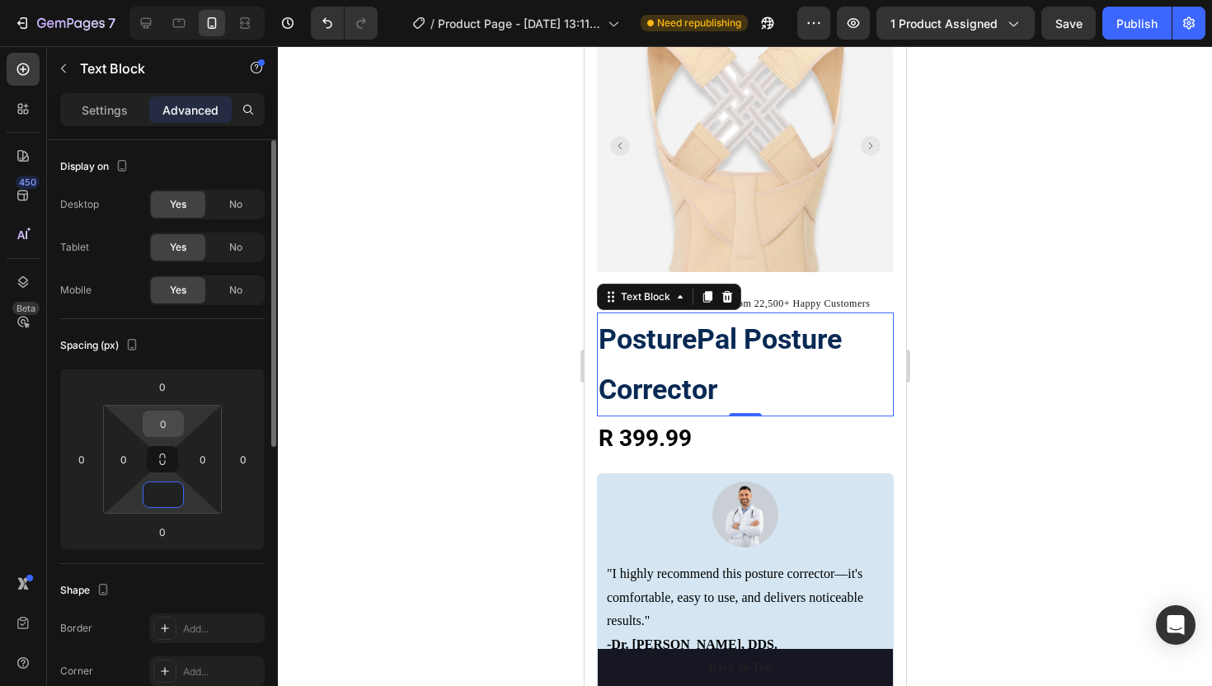
click at [159, 425] on input "0" at bounding box center [163, 423] width 33 height 25
type input "0"
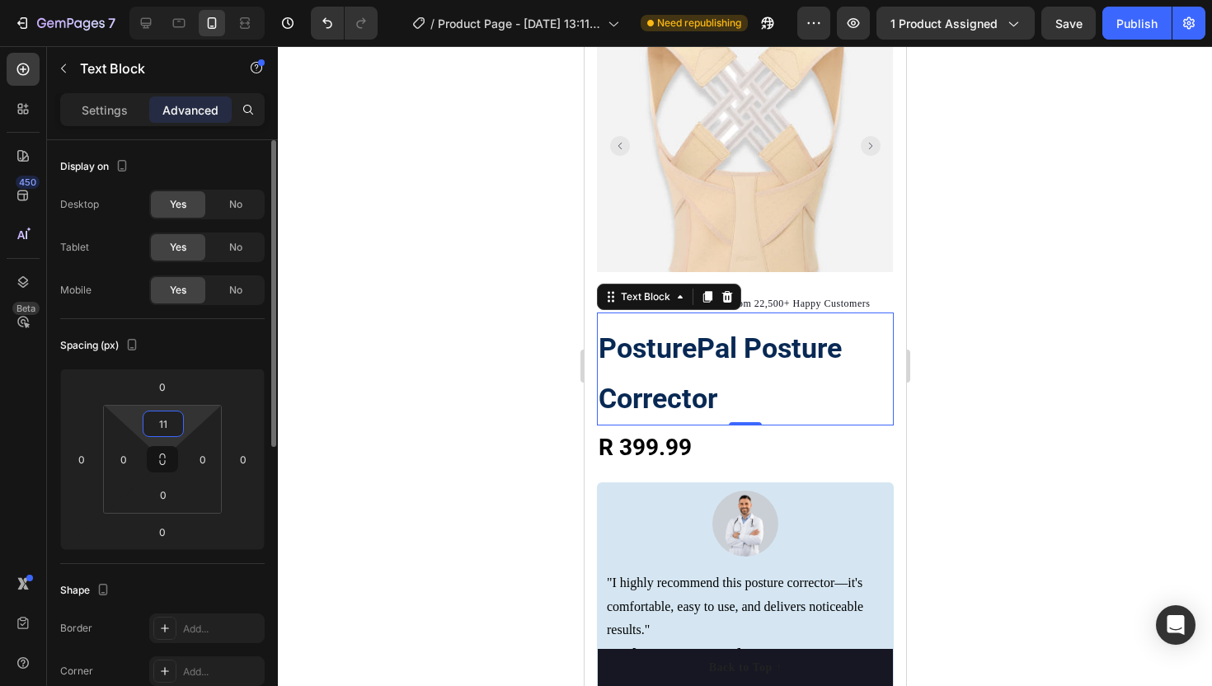
type input "1"
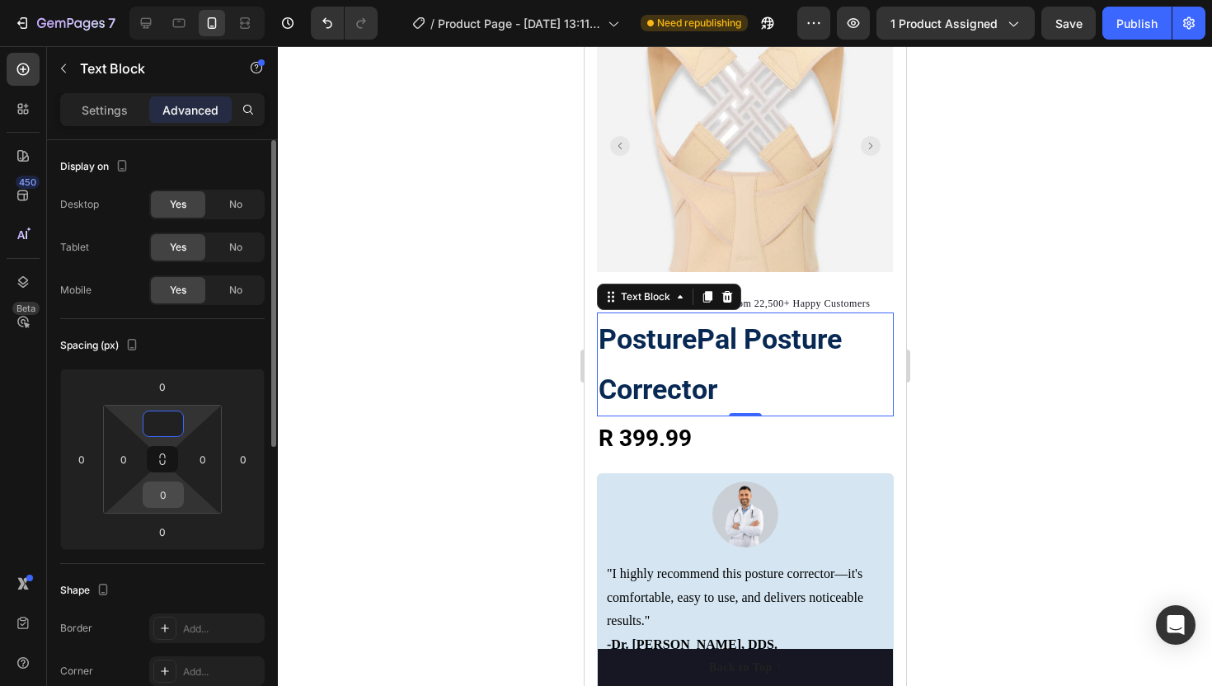
click at [167, 496] on input "0" at bounding box center [163, 494] width 33 height 25
type input "0"
type input "-"
type input "1"
type input "_"
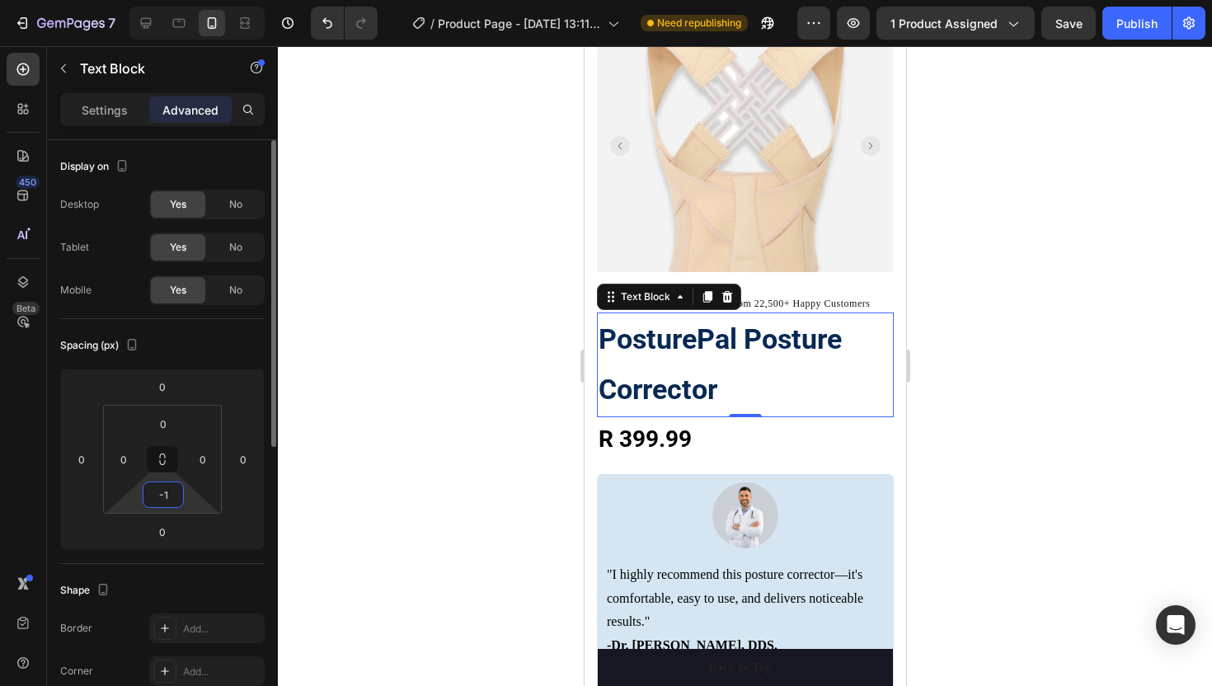
type input "-"
click at [653, 433] on p "R 399.99" at bounding box center [744, 438] width 293 height 41
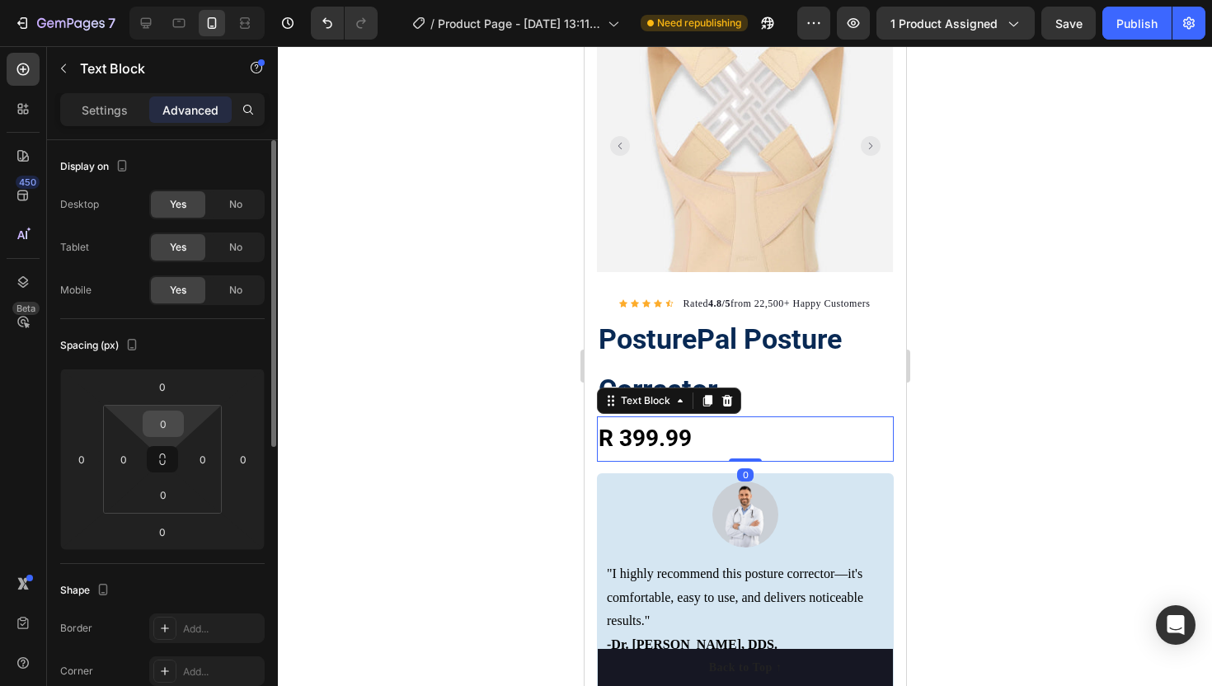
click at [157, 429] on input "0" at bounding box center [163, 423] width 33 height 25
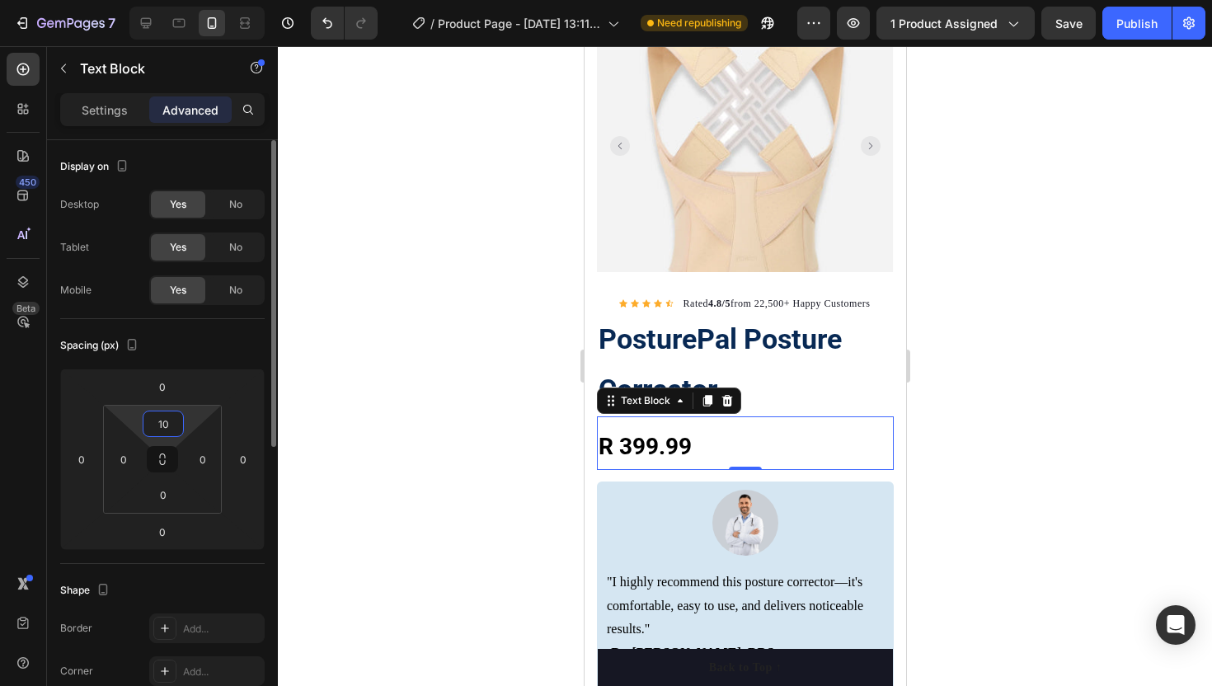
type input "1"
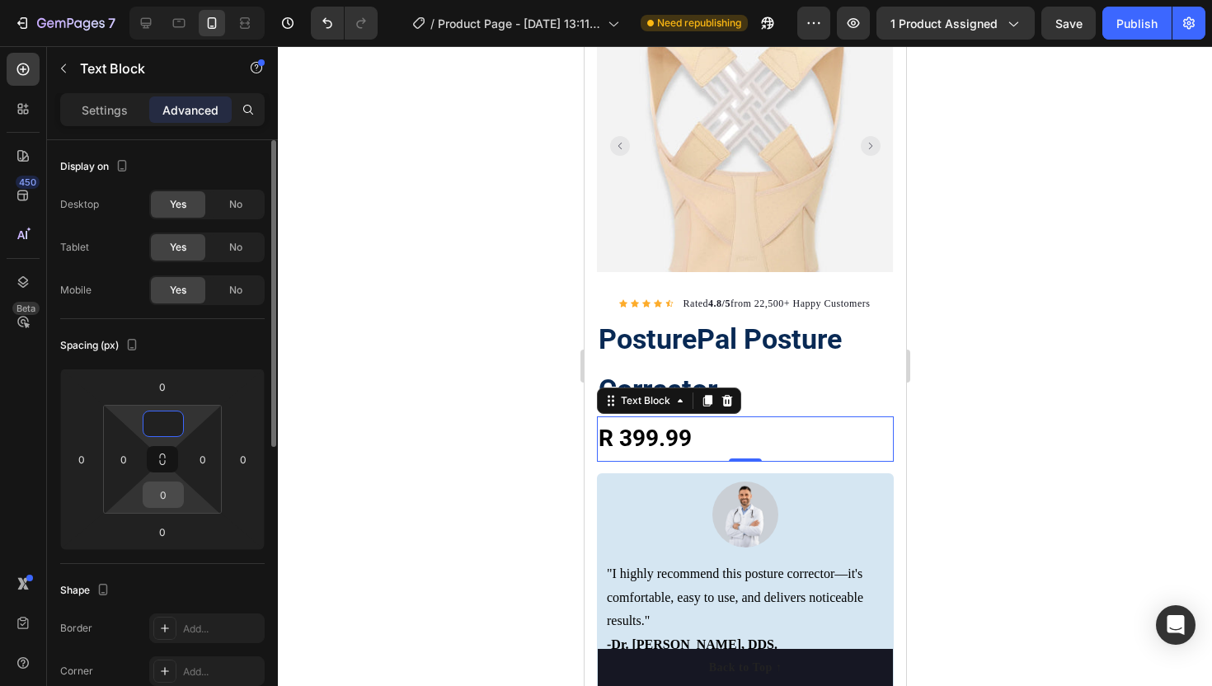
click at [160, 491] on input "0" at bounding box center [163, 494] width 33 height 25
type input "0"
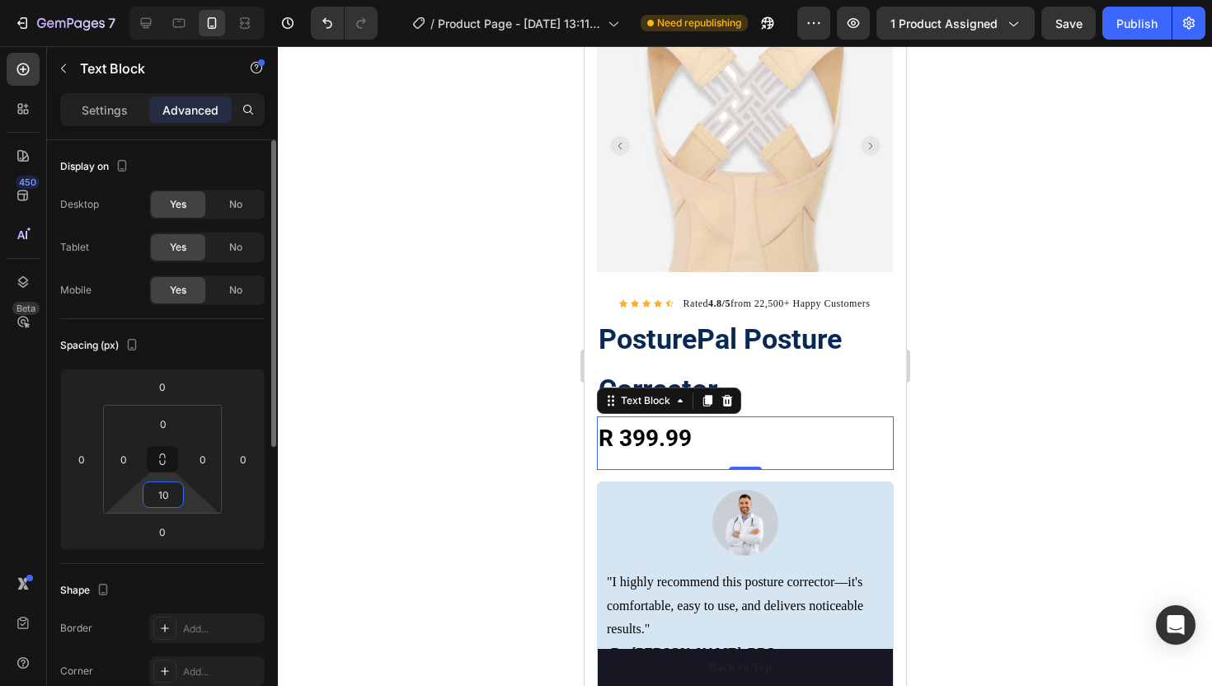
type input "1"
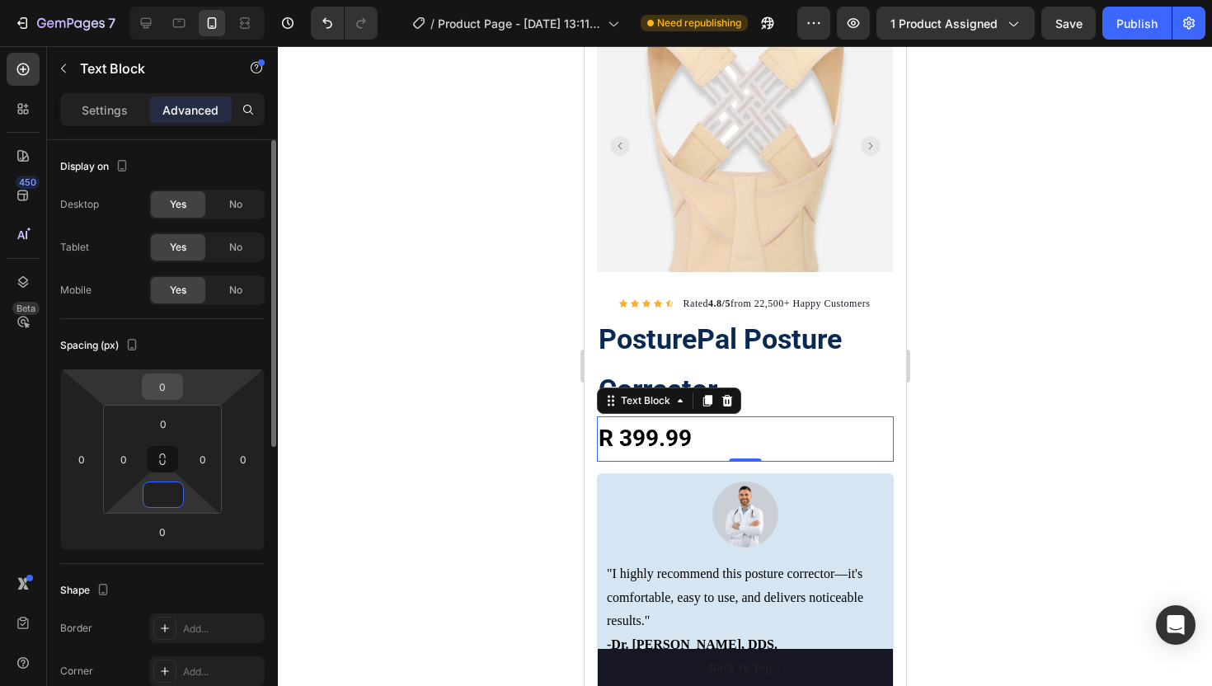
type input "0"
click at [163, 389] on input "0" at bounding box center [162, 386] width 33 height 25
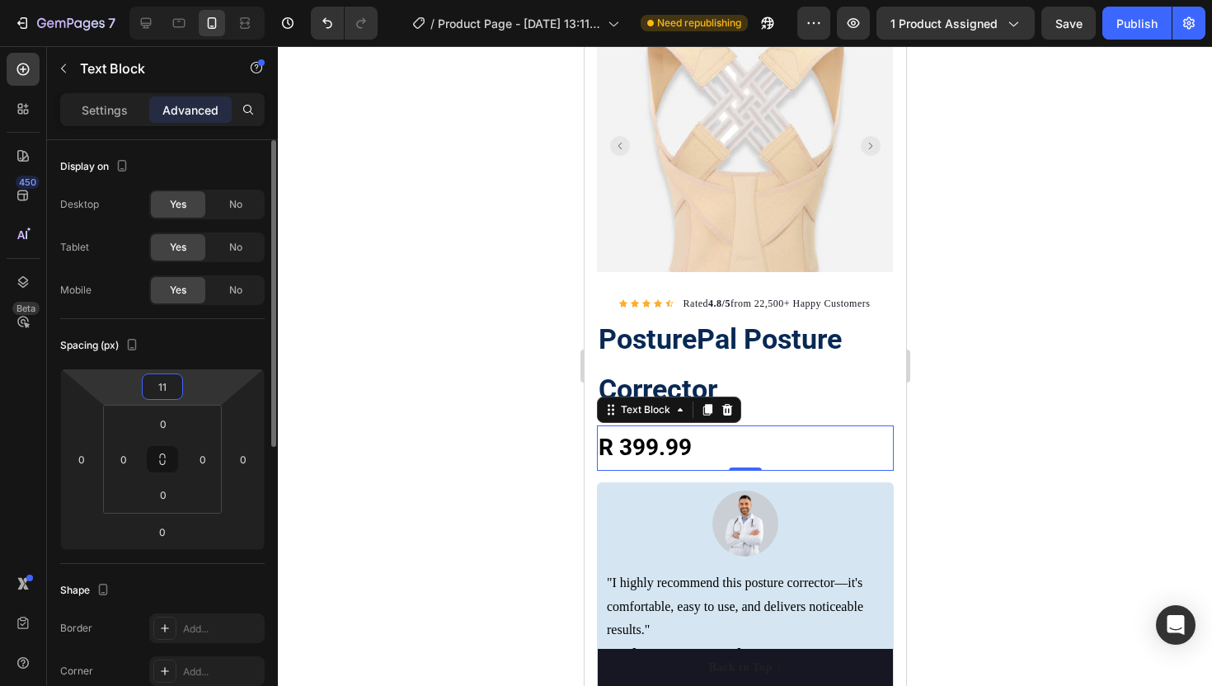
type input "1"
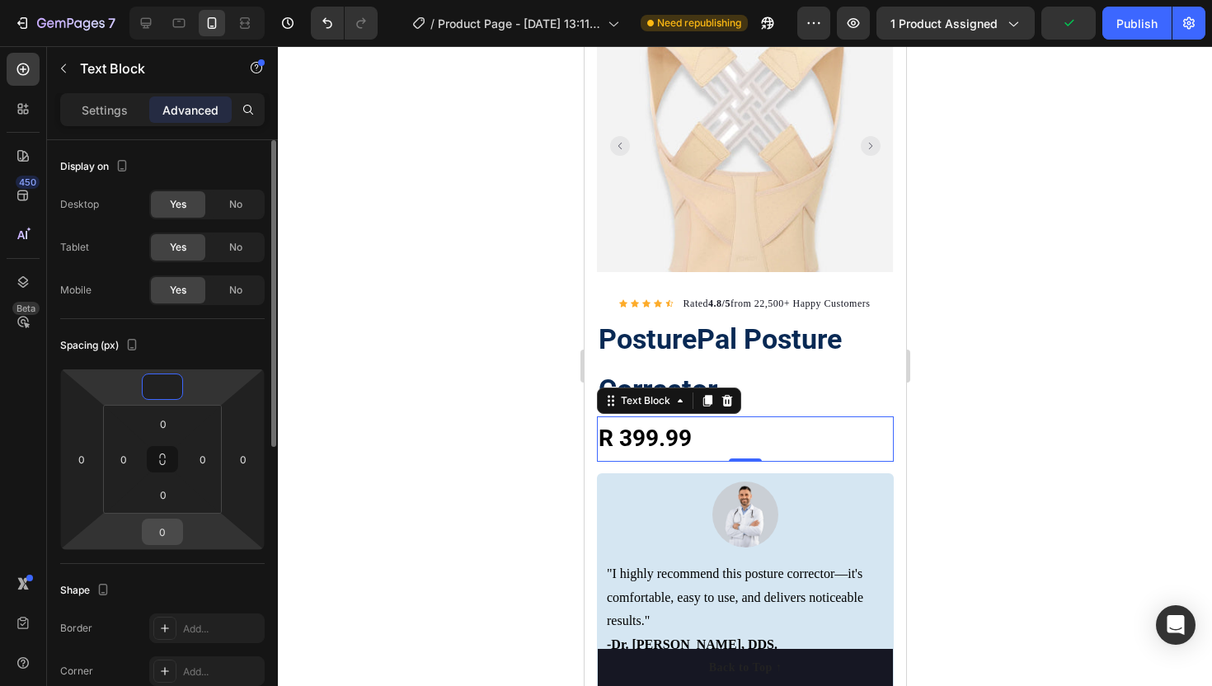
click at [174, 533] on input "0" at bounding box center [162, 531] width 33 height 25
type input "0"
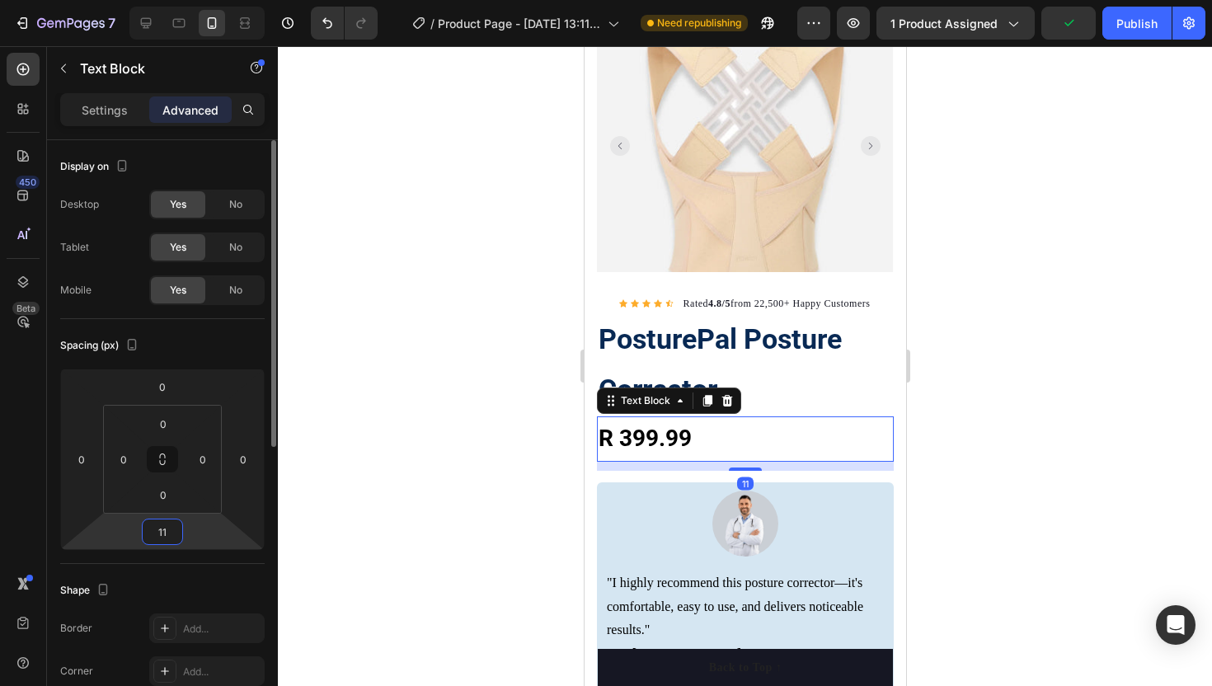
type input "1"
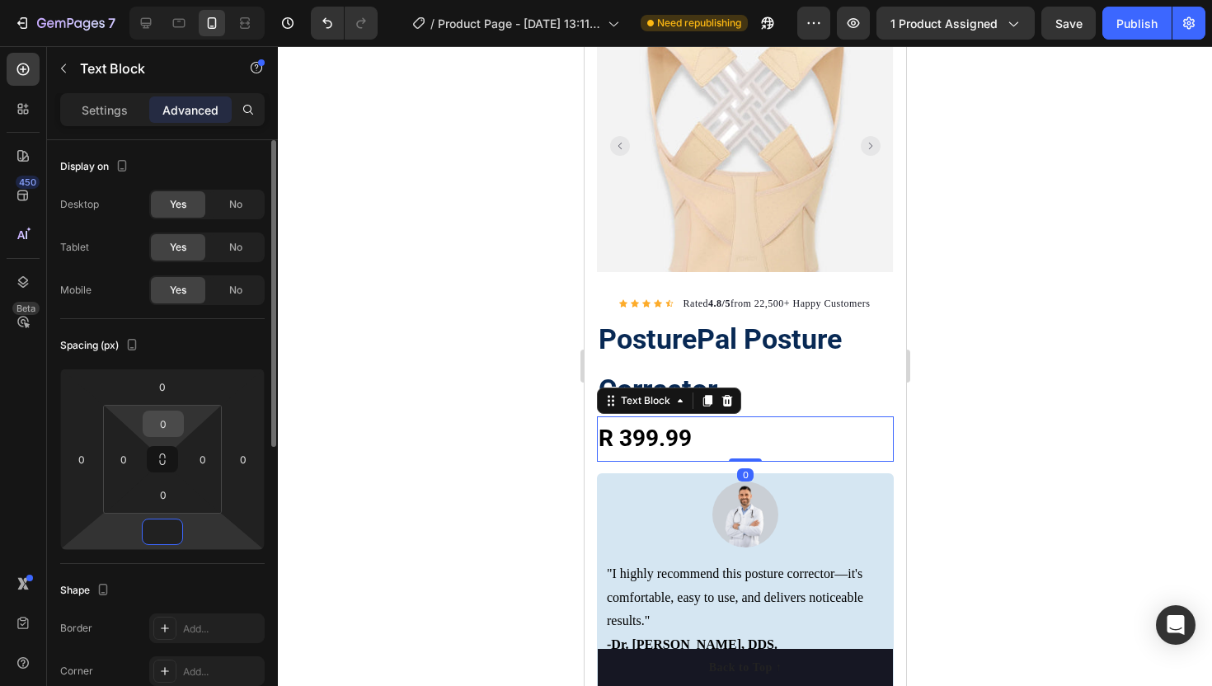
click at [159, 425] on input "0" at bounding box center [163, 423] width 33 height 25
type input "0"
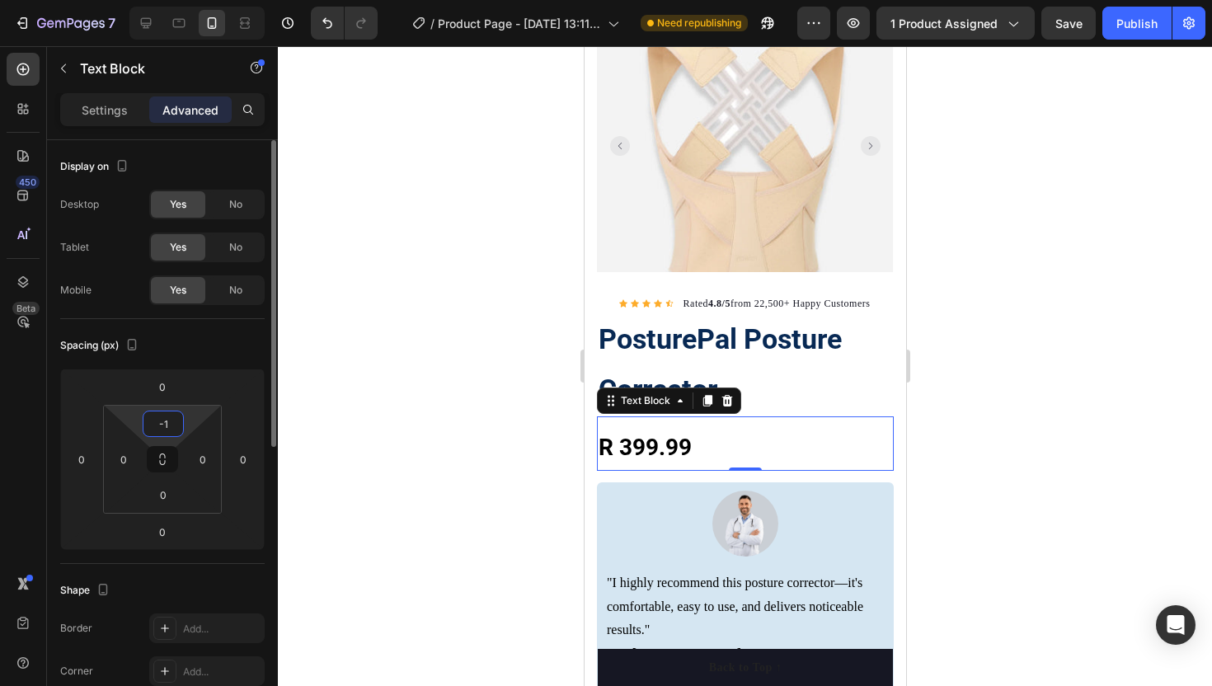
type input "-"
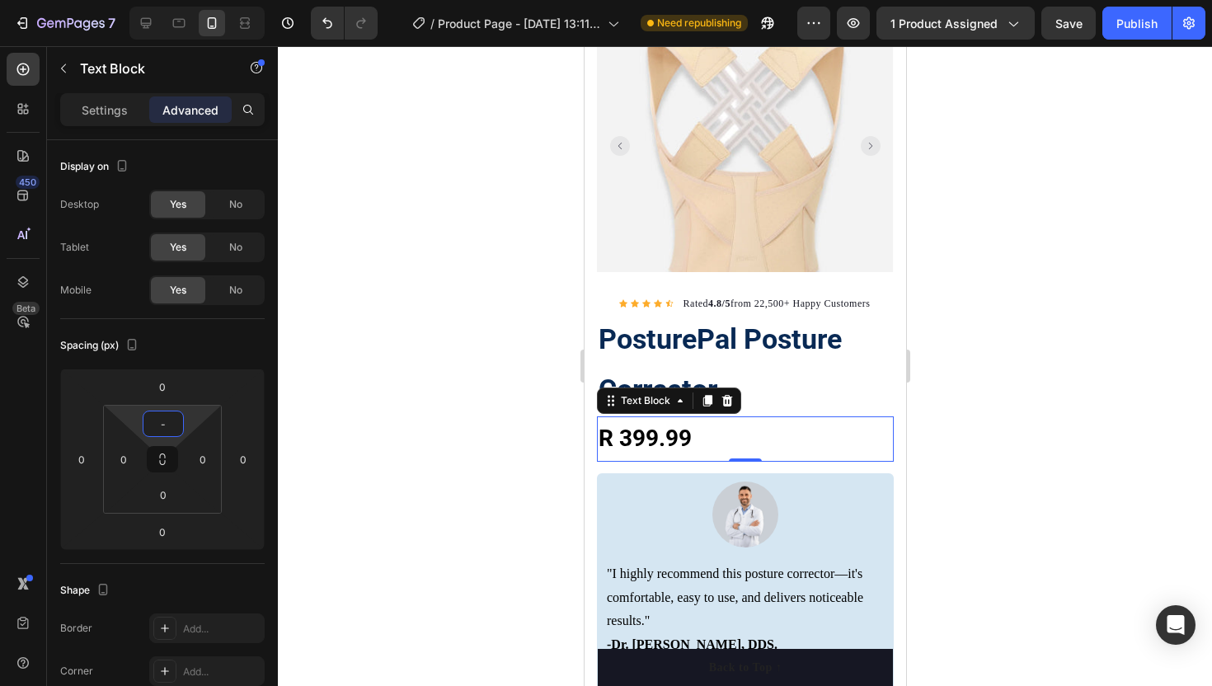
click at [357, 407] on div at bounding box center [745, 366] width 934 height 640
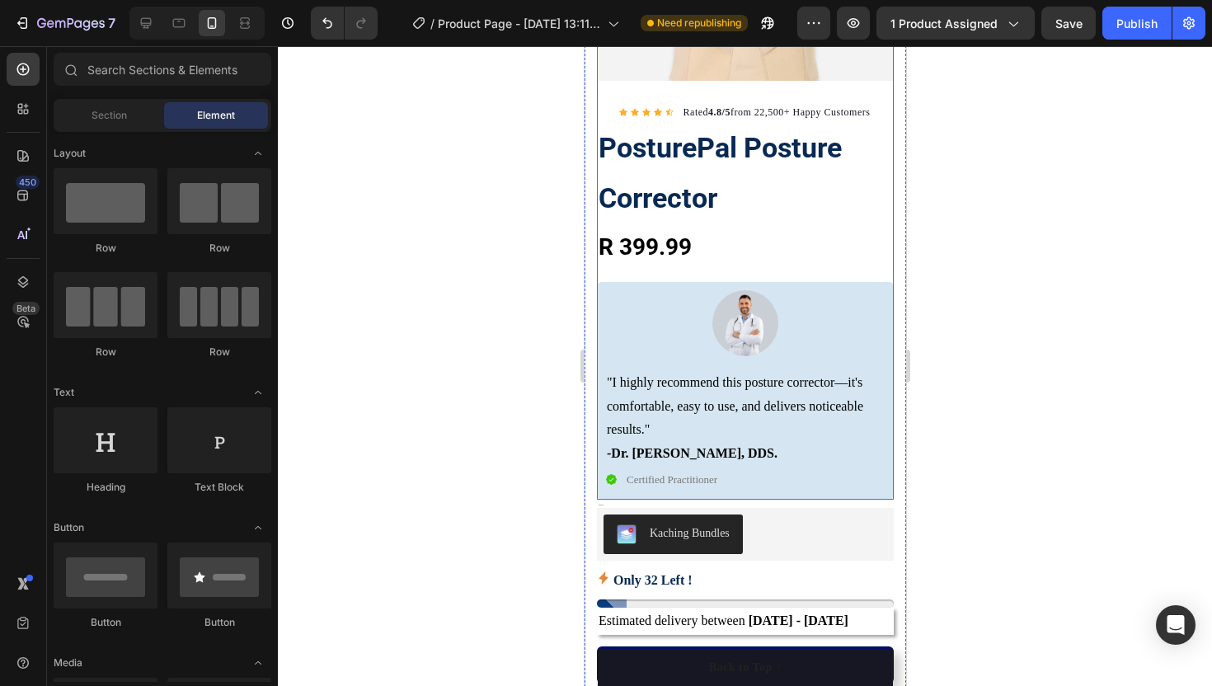
scroll to position [314, 0]
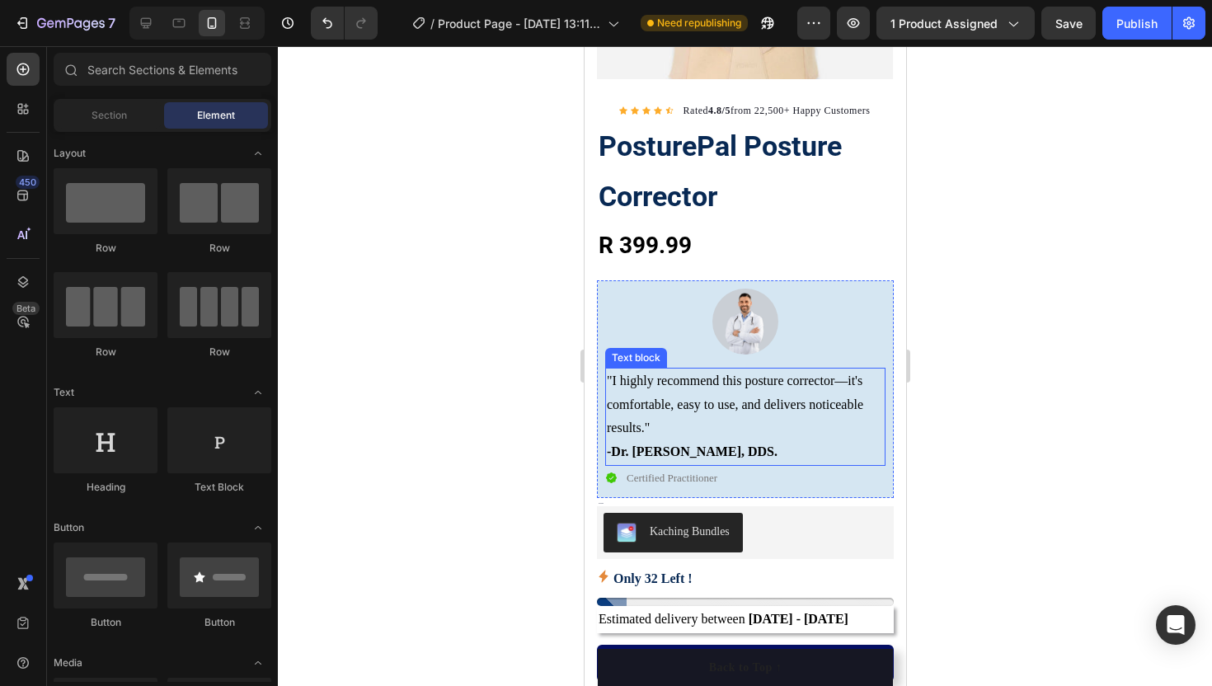
click at [613, 454] on strong "-Dr. David Harris, DDS." at bounding box center [691, 451] width 171 height 14
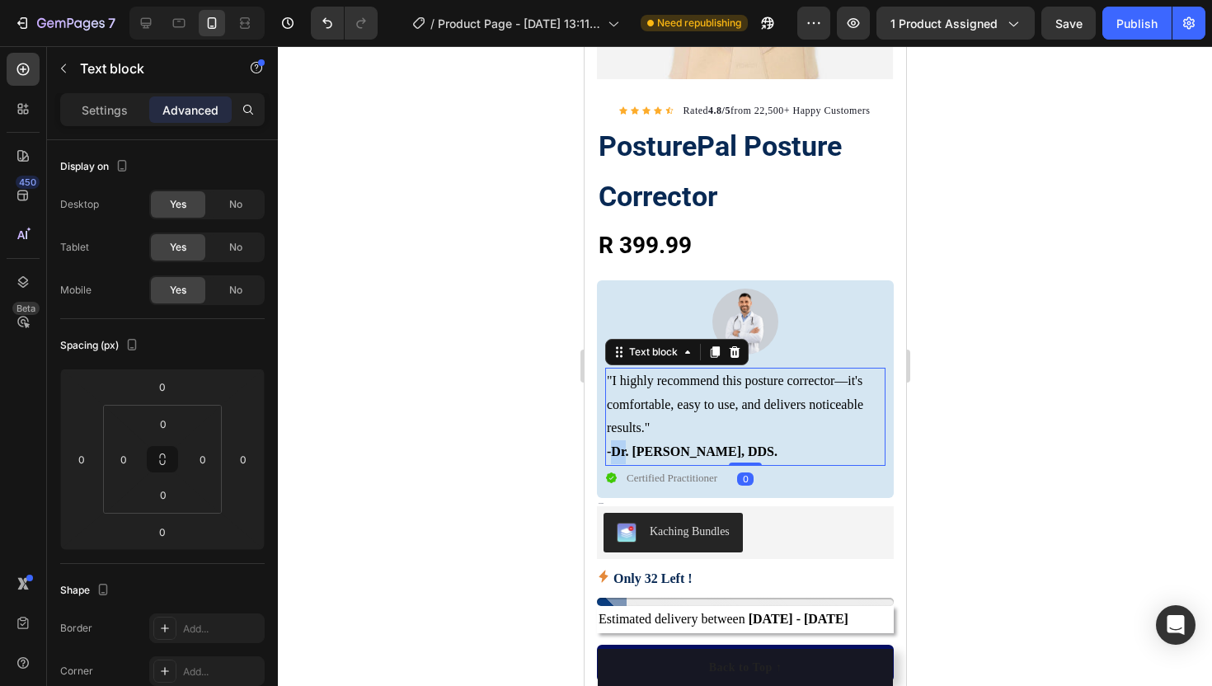
click at [613, 454] on strong "-Dr. David Harris, DDS." at bounding box center [691, 451] width 171 height 14
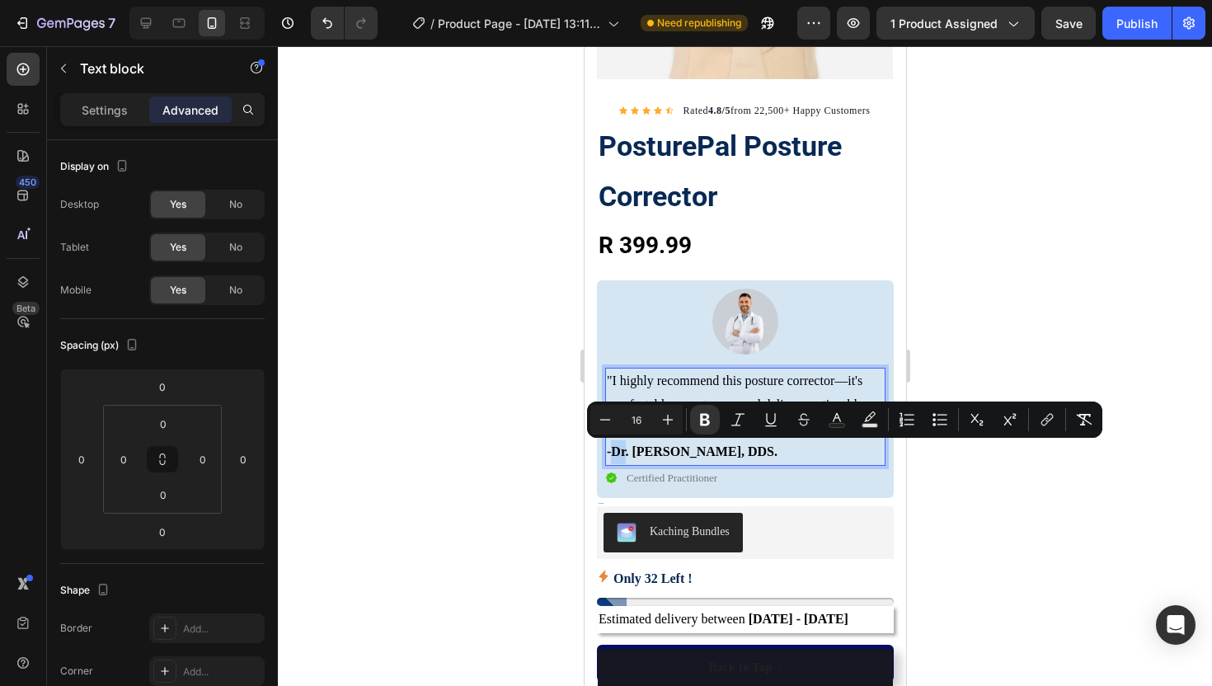
click at [608, 448] on strong "-Dr. David Harris, DDS." at bounding box center [691, 451] width 171 height 14
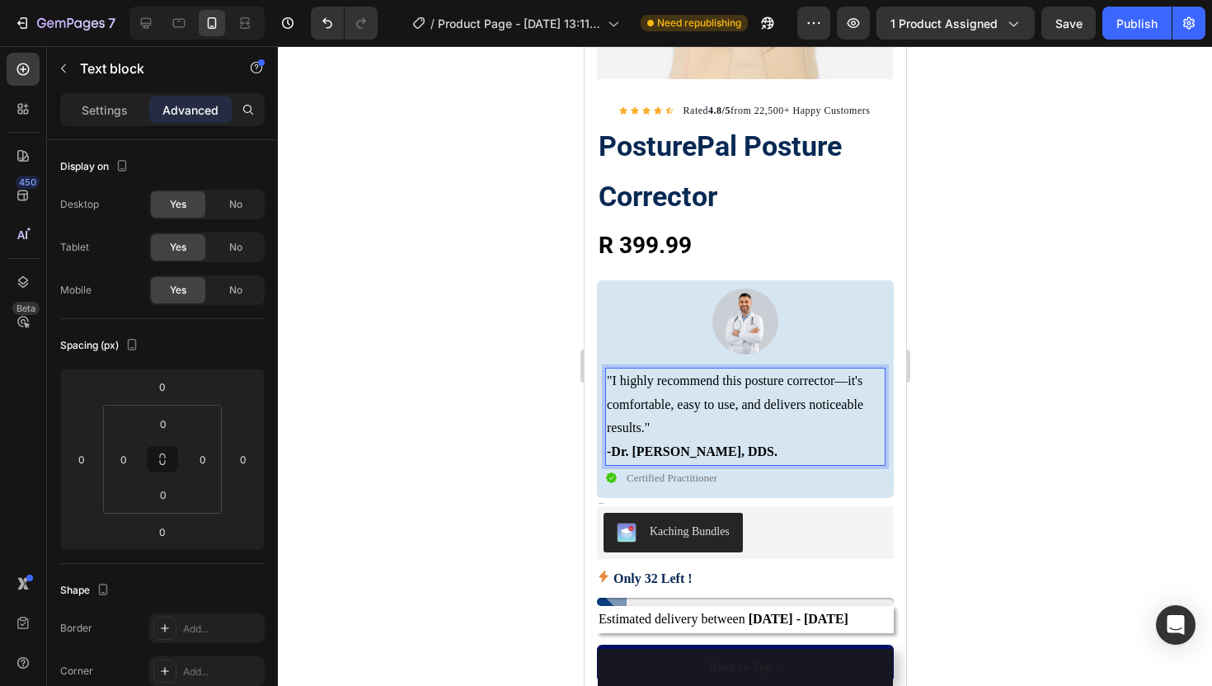
click at [613, 450] on strong "-Dr. David Harris, DDS." at bounding box center [691, 451] width 171 height 14
click at [534, 451] on div at bounding box center [745, 366] width 934 height 640
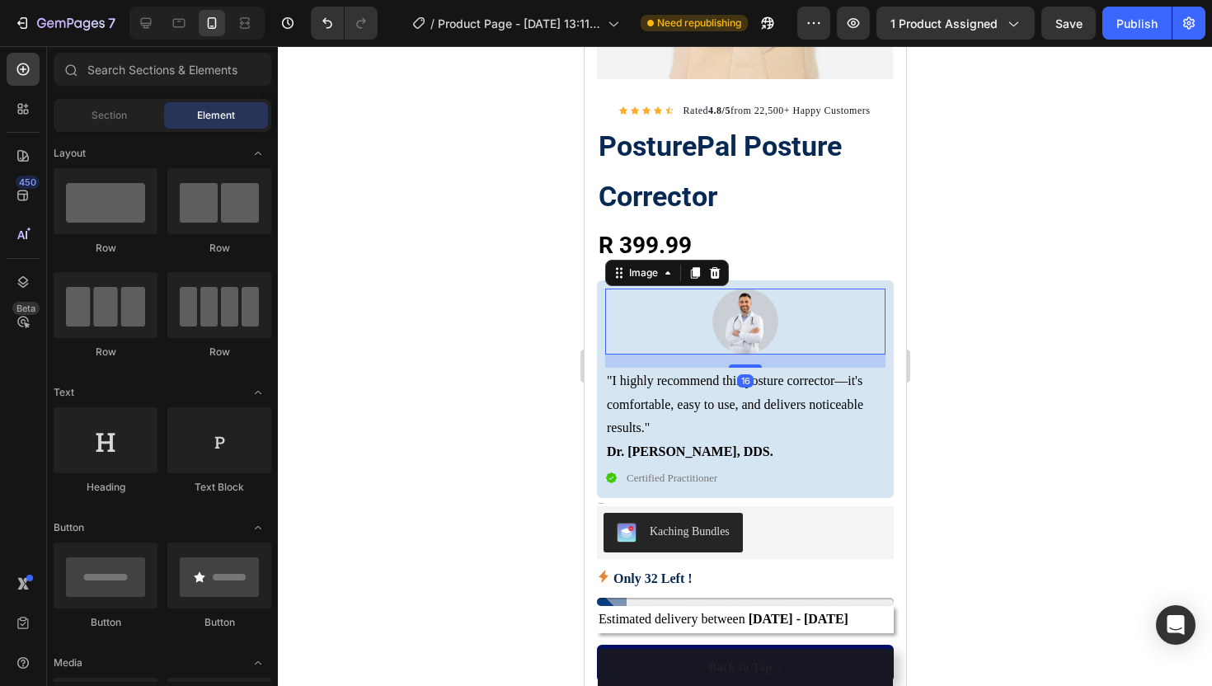
click at [677, 321] on div at bounding box center [744, 322] width 280 height 66
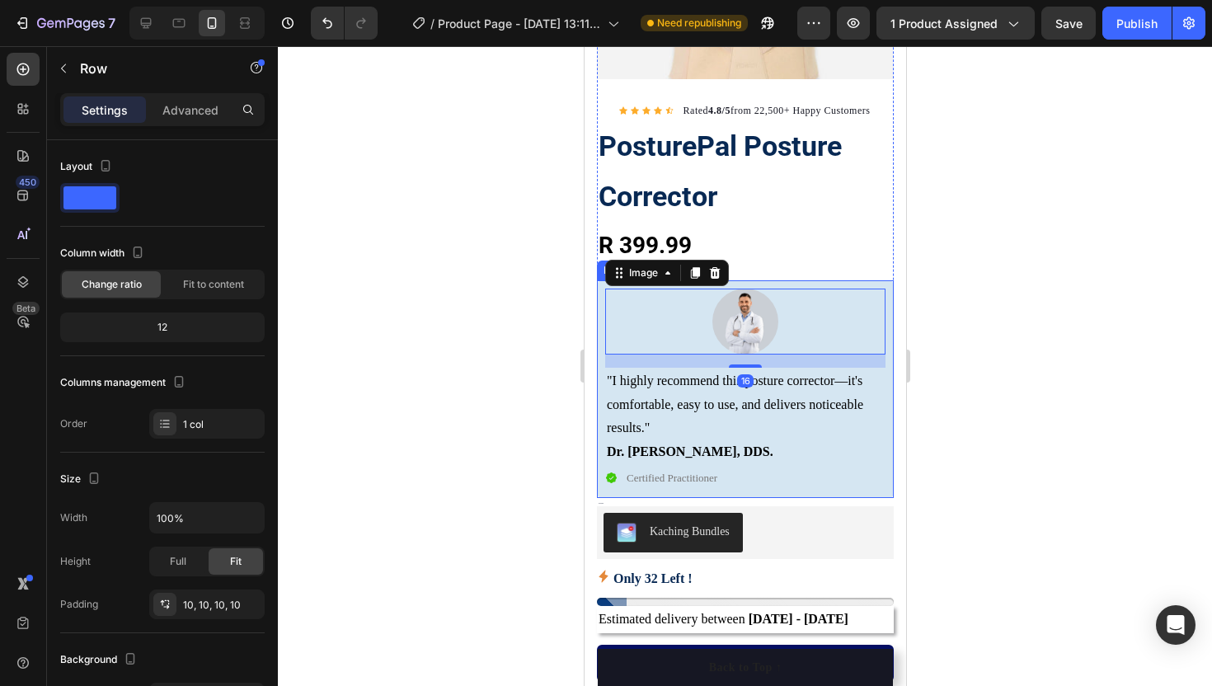
click at [879, 491] on div "Image 16 "I highly recommend this posture corrector—it's comfortable, easy to u…" at bounding box center [744, 389] width 297 height 218
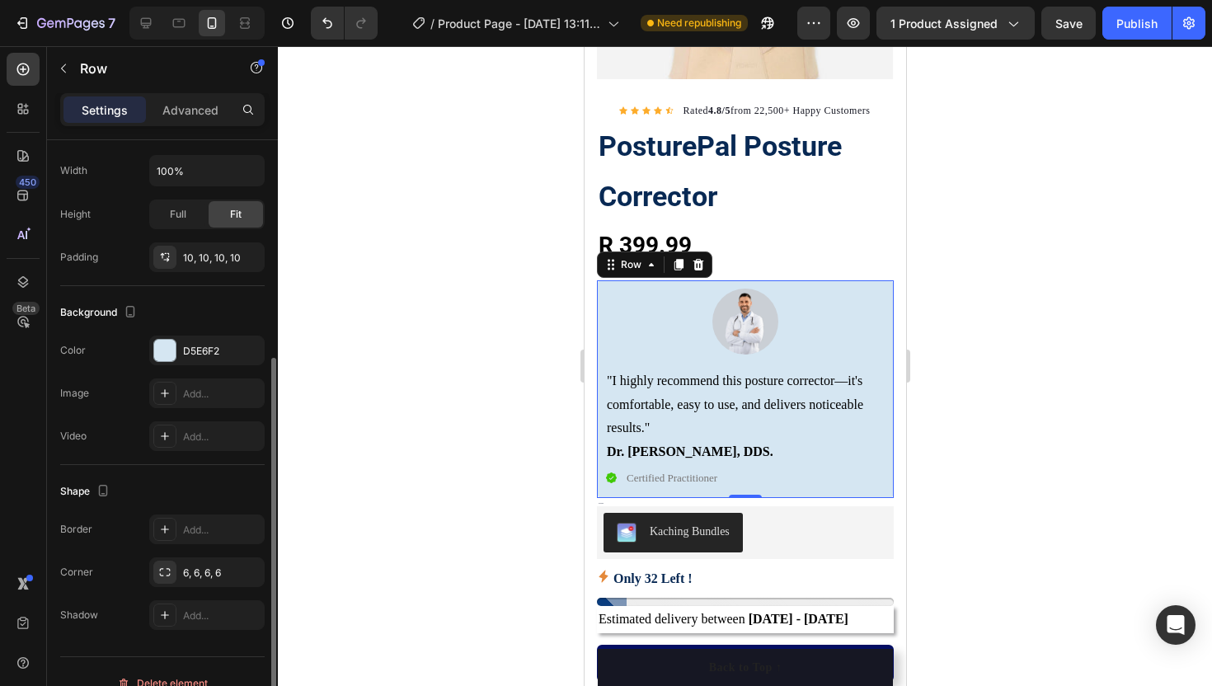
scroll to position [350, 0]
click at [161, 354] on div at bounding box center [164, 347] width 21 height 21
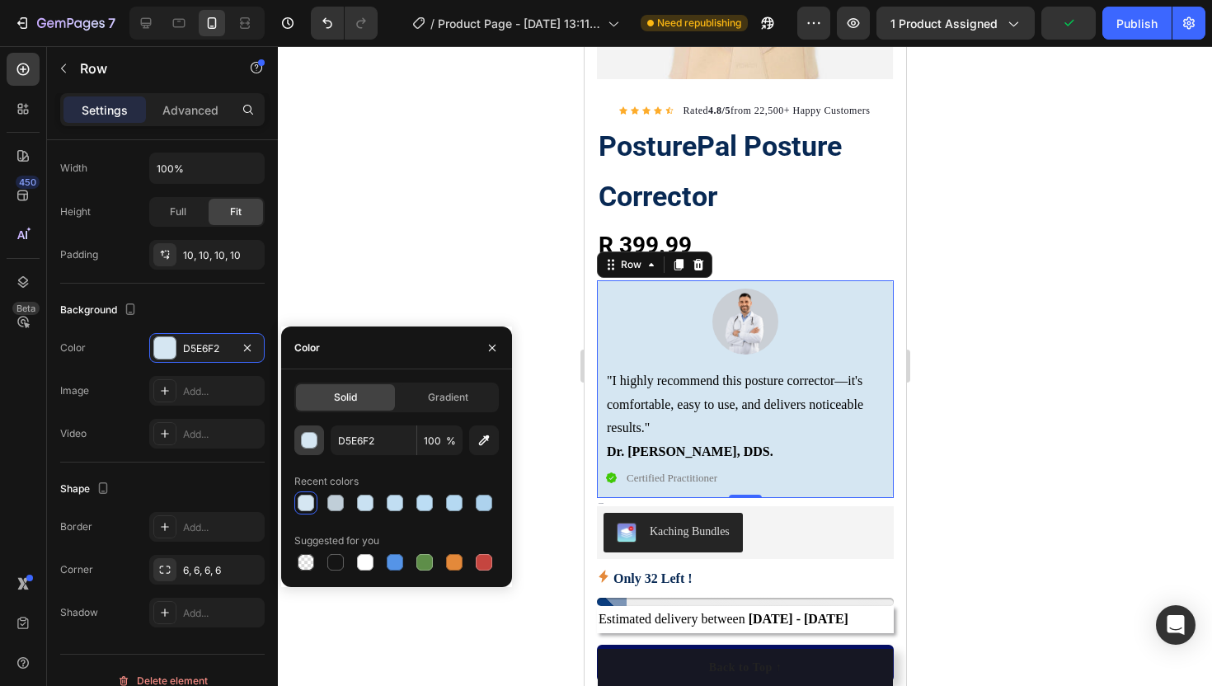
click at [308, 437] on div "button" at bounding box center [310, 441] width 16 height 16
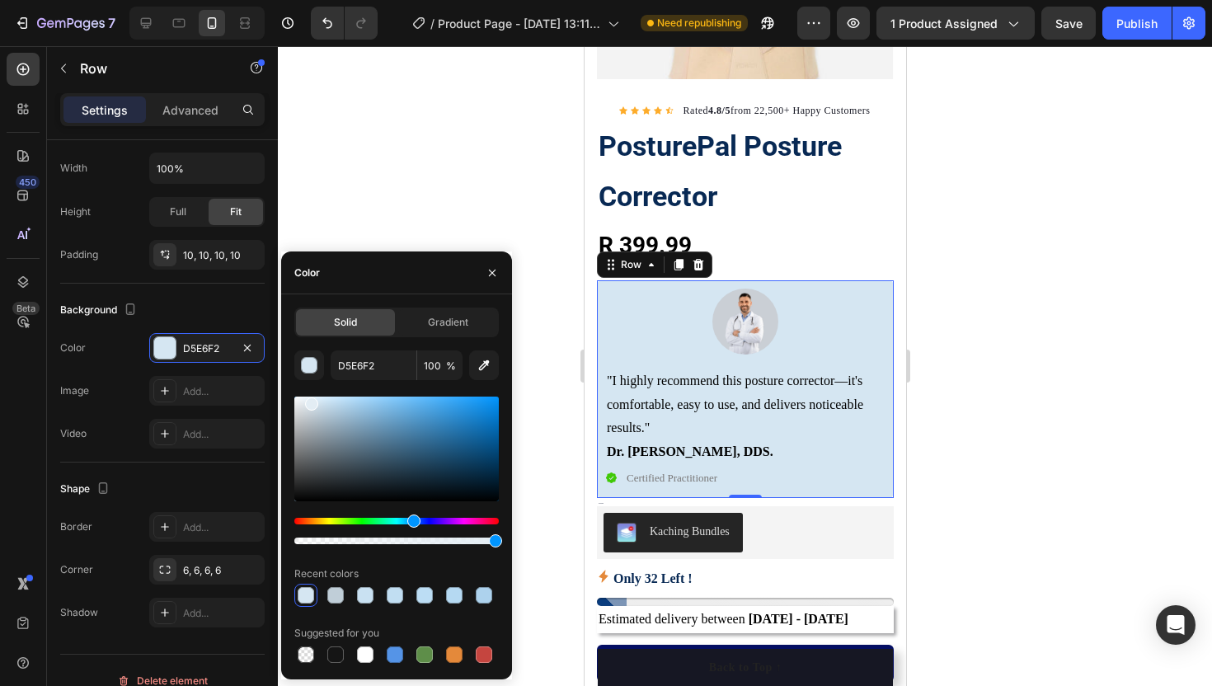
click at [309, 400] on div at bounding box center [396, 449] width 204 height 105
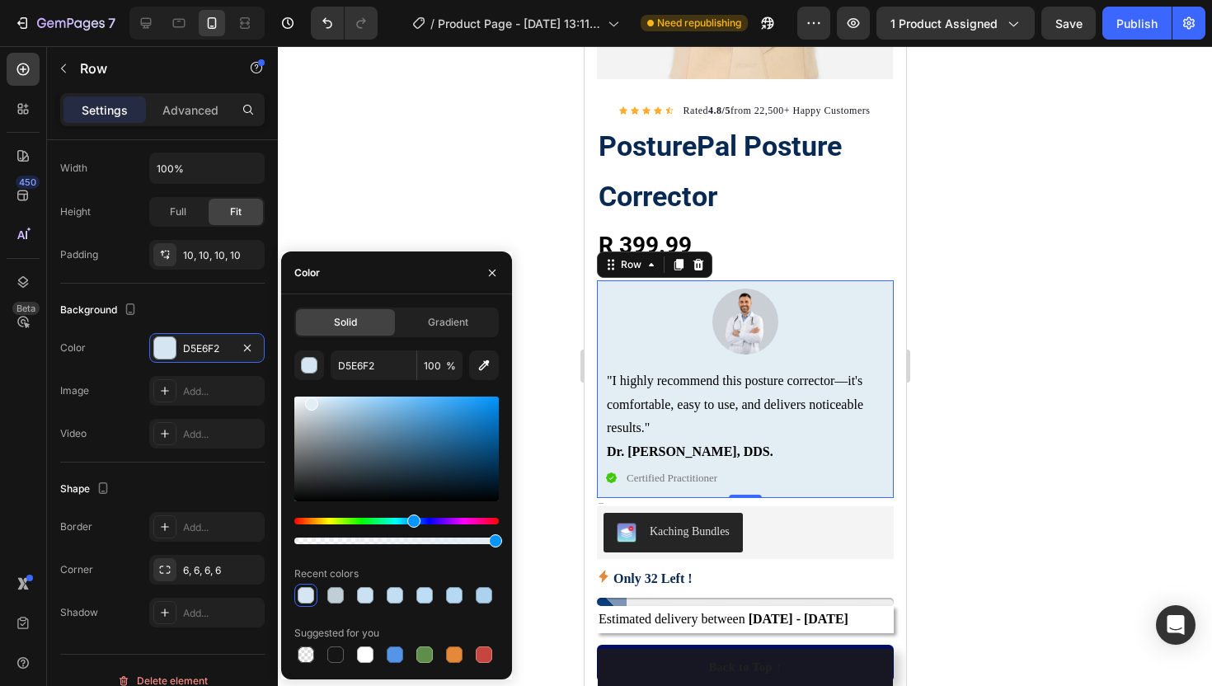
type input "E3EDF4"
click at [495, 266] on icon "button" at bounding box center [492, 272] width 13 height 13
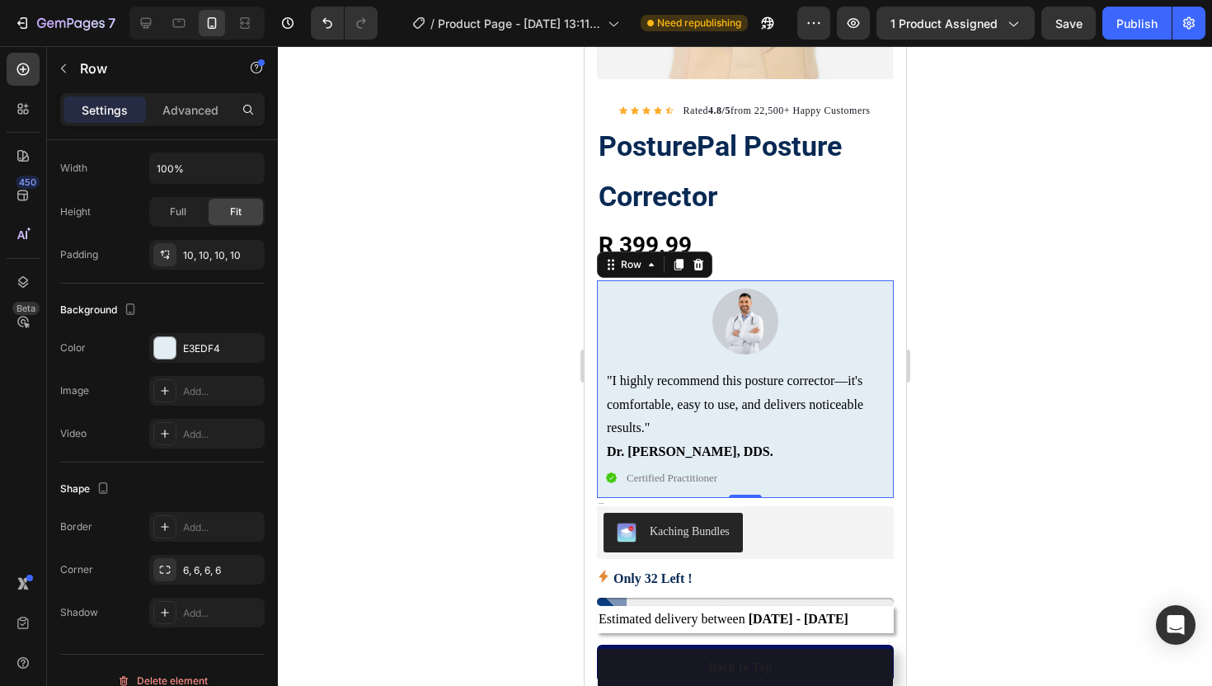
click at [490, 266] on div at bounding box center [745, 366] width 934 height 640
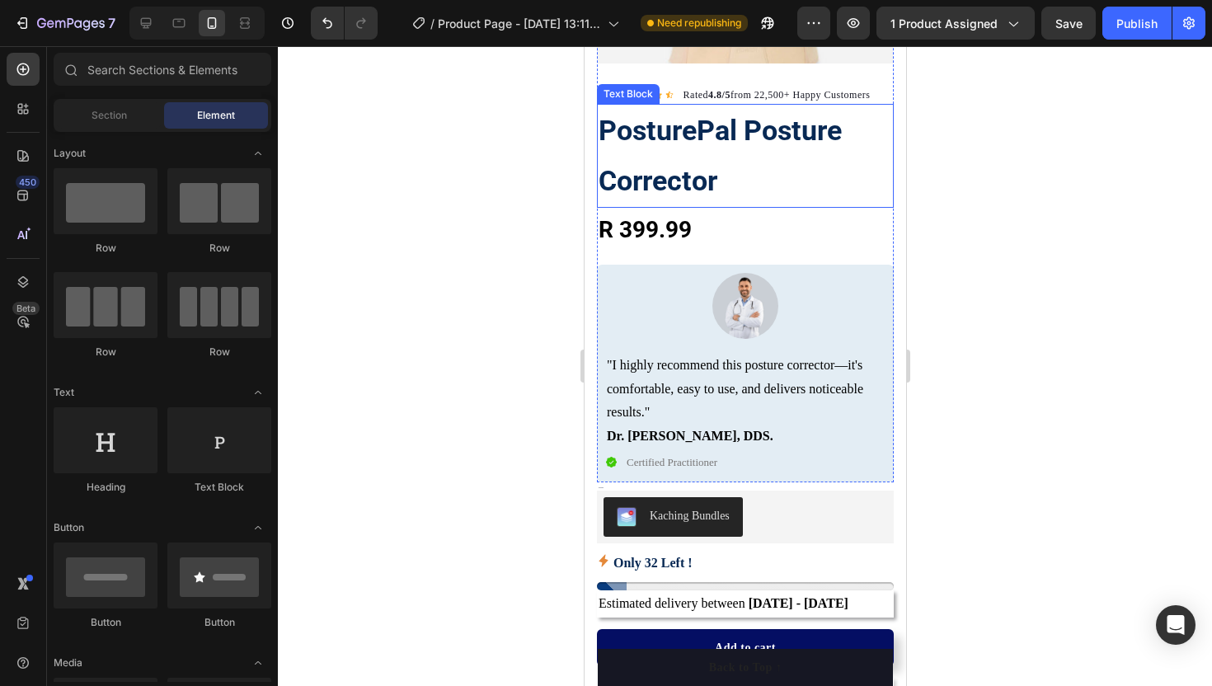
scroll to position [329, 0]
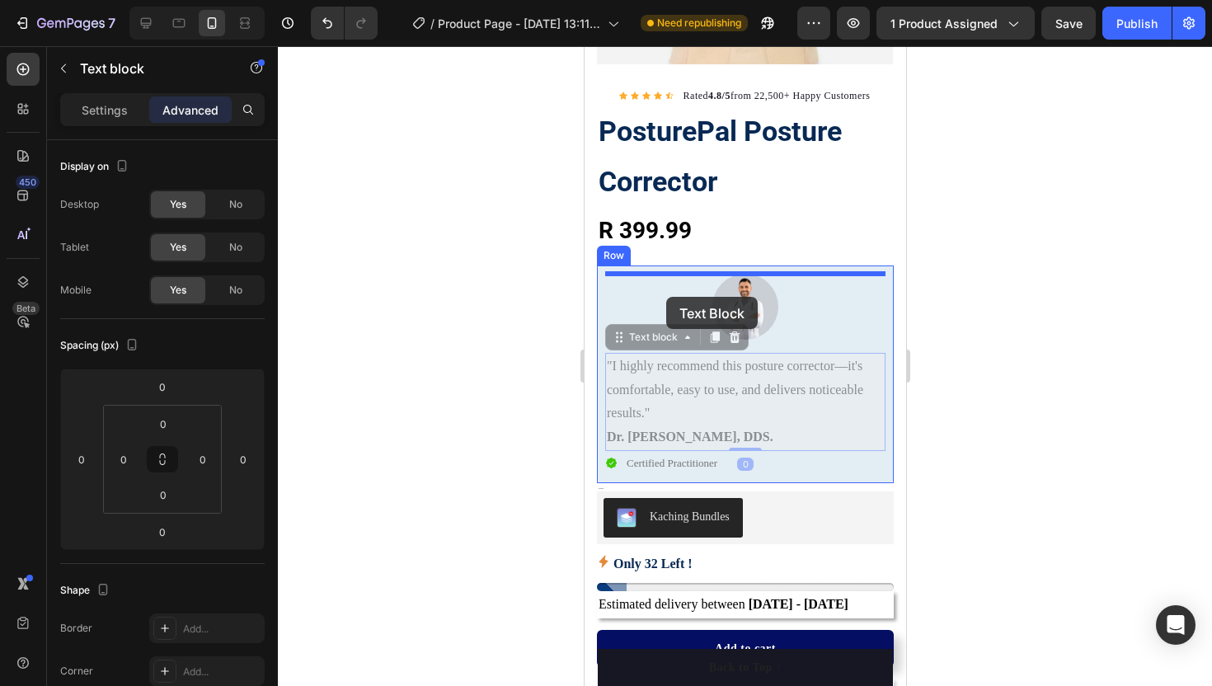
drag, startPoint x: 670, startPoint y: 392, endPoint x: 665, endPoint y: 297, distance: 95.8
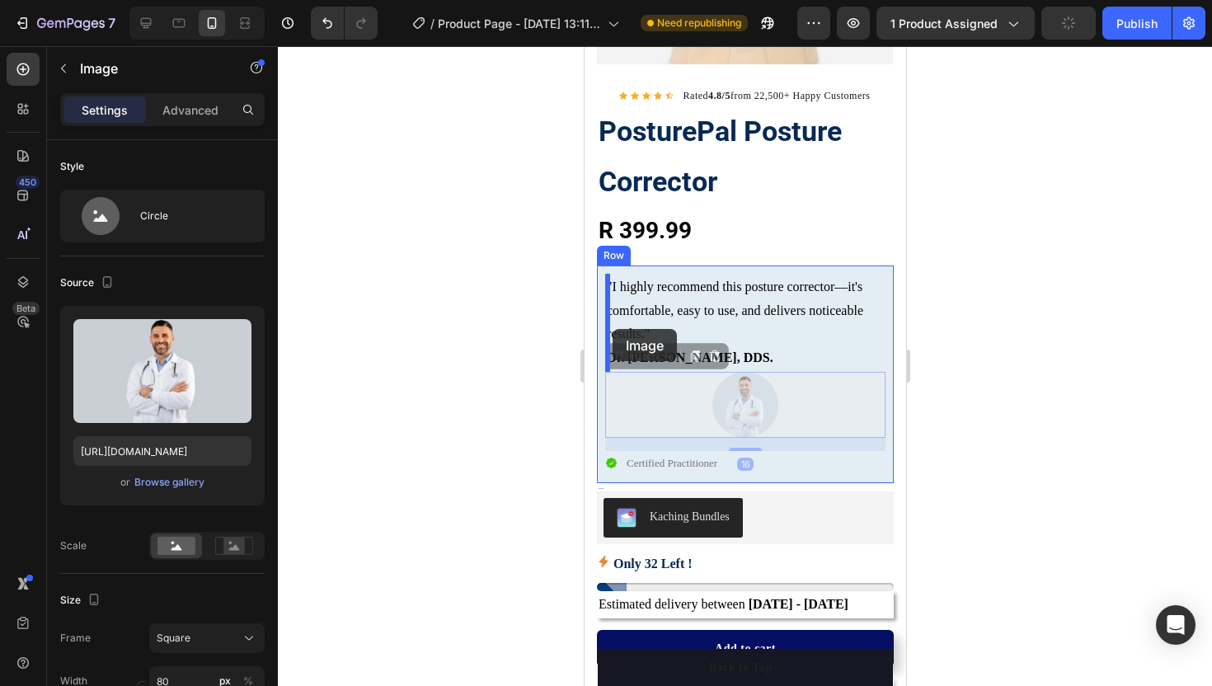
drag, startPoint x: 738, startPoint y: 403, endPoint x: 612, endPoint y: 329, distance: 146.3
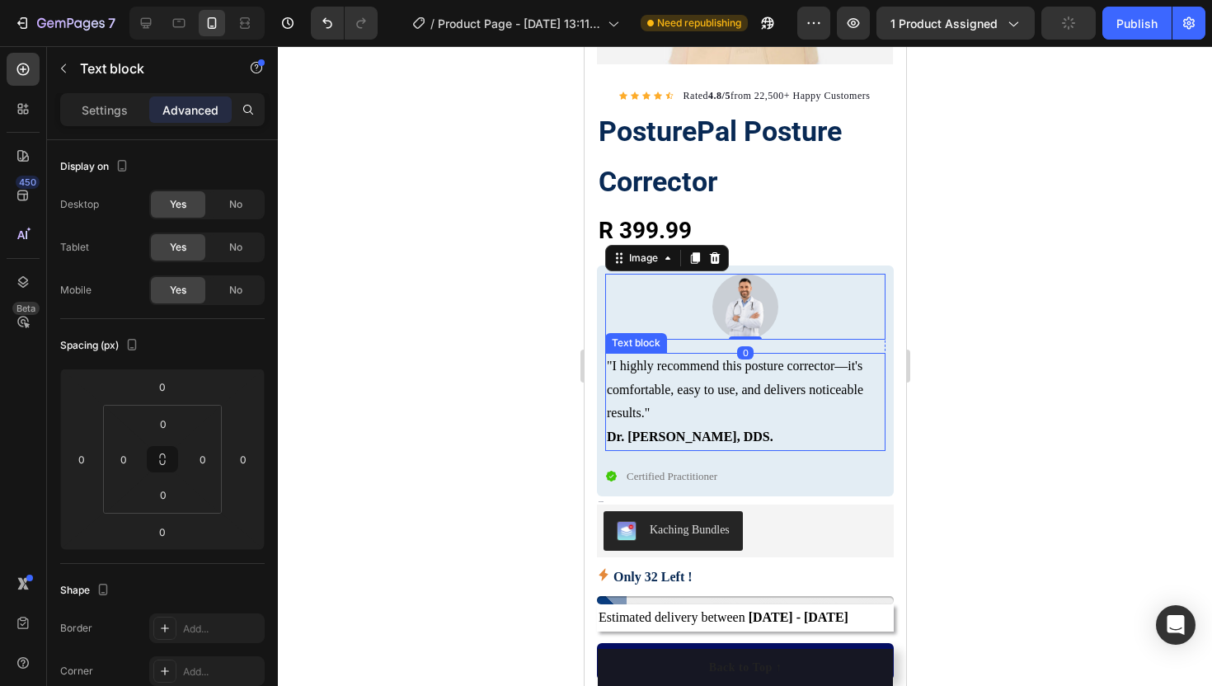
click at [765, 431] on p "Dr. [PERSON_NAME], DDS." at bounding box center [744, 437] width 277 height 24
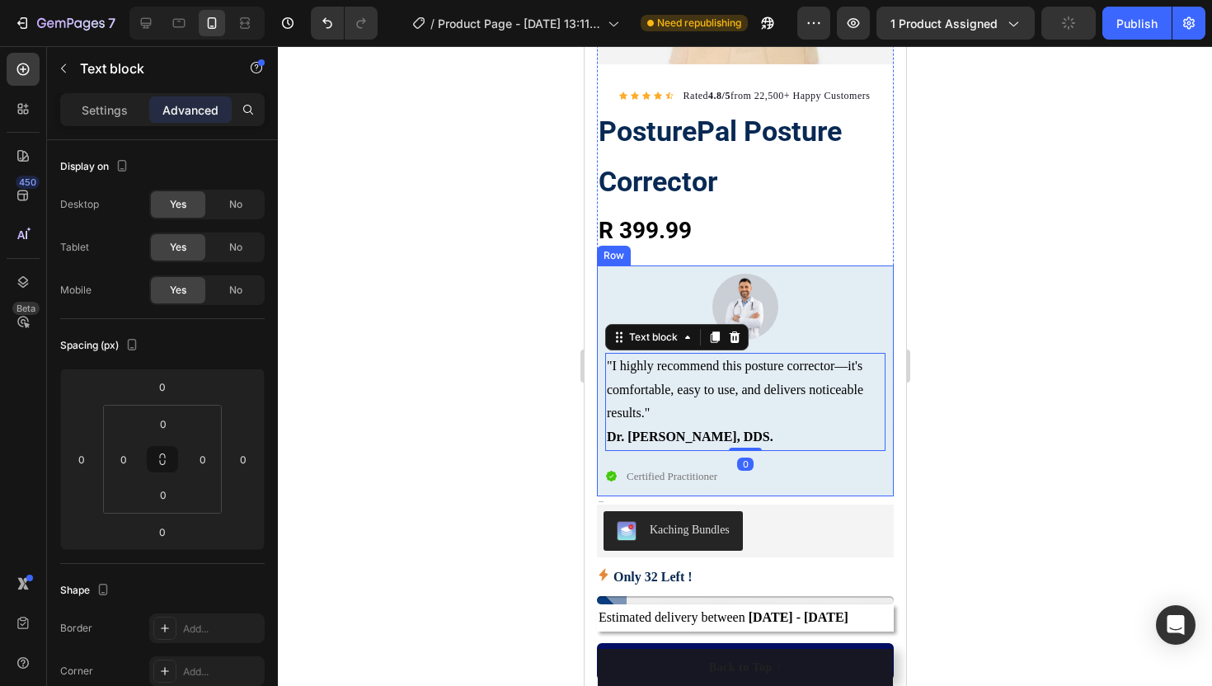
click at [790, 462] on div "Image "I highly recommend this posture corrector—it's comfortable, easy to use,…" at bounding box center [744, 381] width 280 height 215
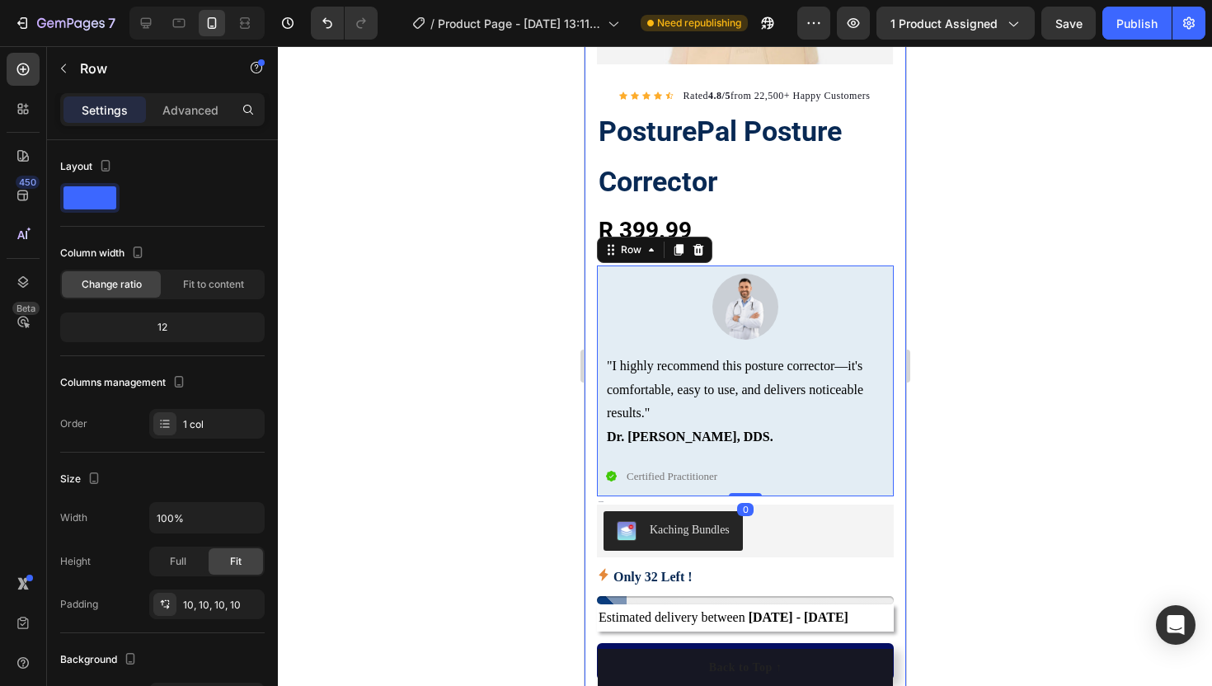
click at [554, 401] on div at bounding box center [745, 366] width 934 height 640
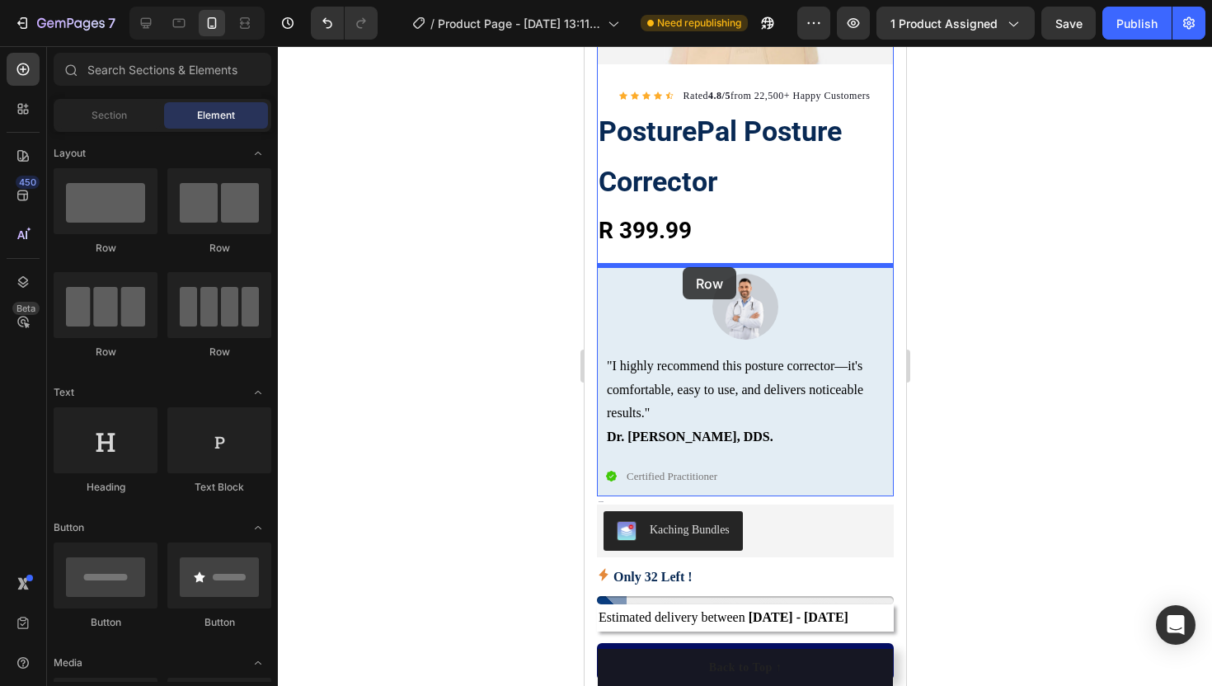
drag, startPoint x: 821, startPoint y: 260, endPoint x: 682, endPoint y: 267, distance: 139.5
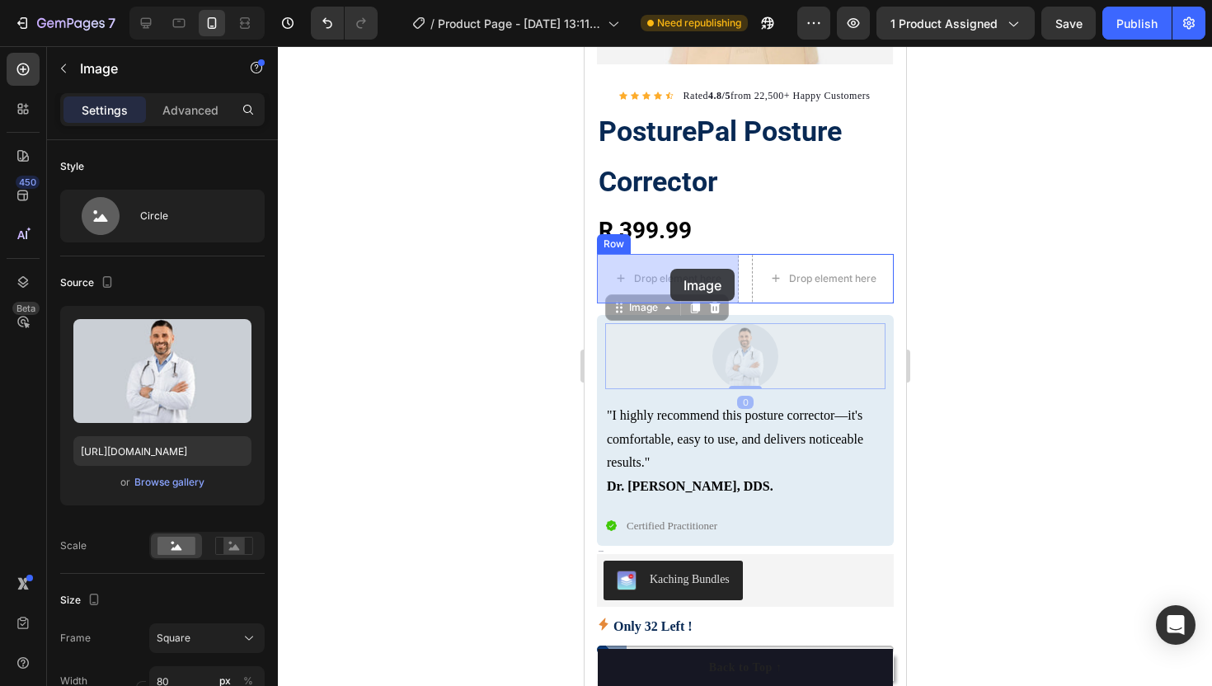
drag, startPoint x: 738, startPoint y: 357, endPoint x: 669, endPoint y: 268, distance: 112.8
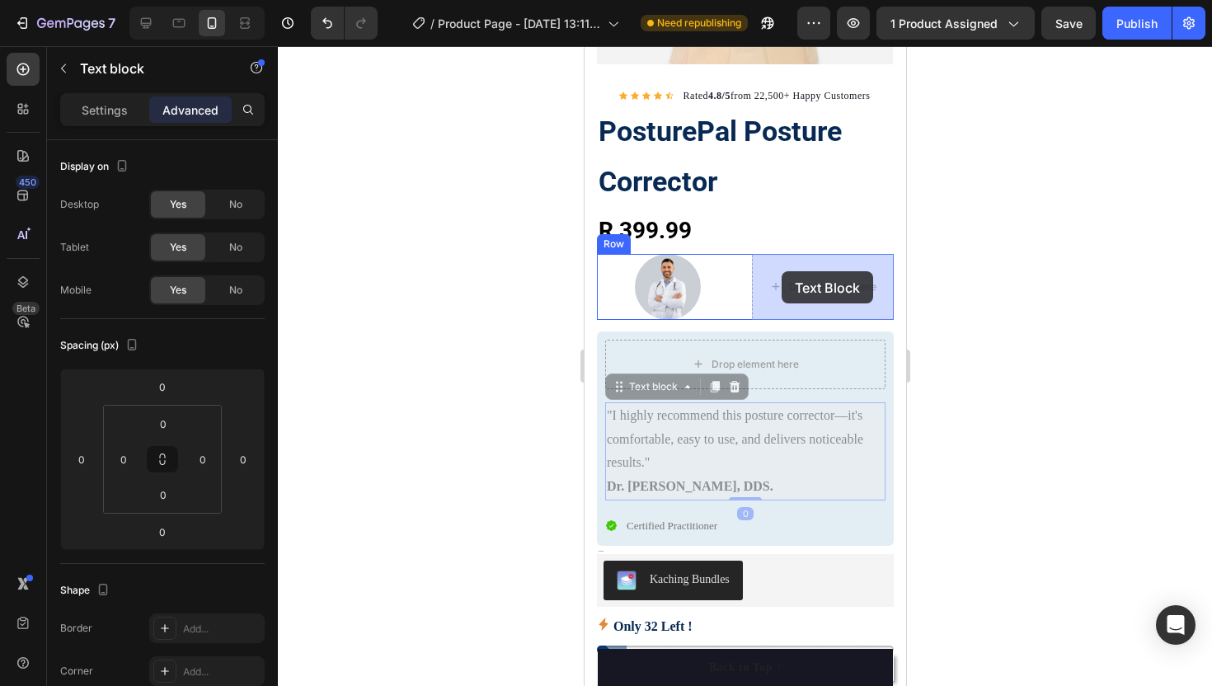
drag, startPoint x: 680, startPoint y: 425, endPoint x: 781, endPoint y: 272, distance: 182.7
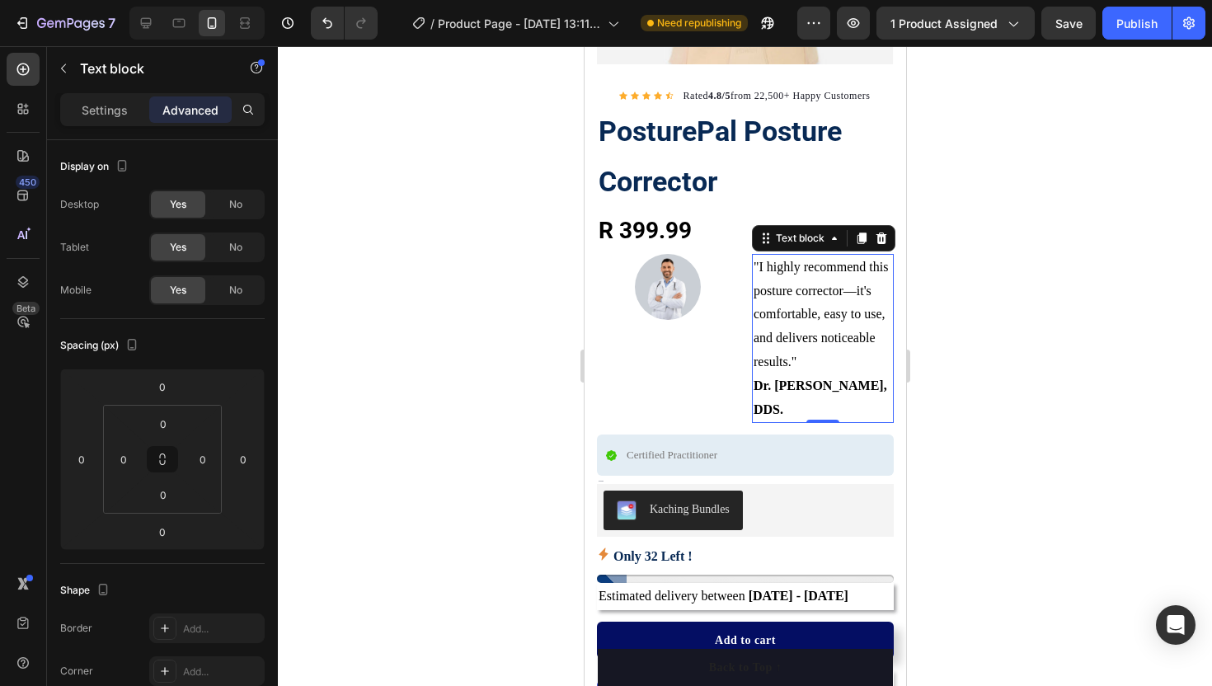
click at [533, 407] on div at bounding box center [745, 366] width 934 height 640
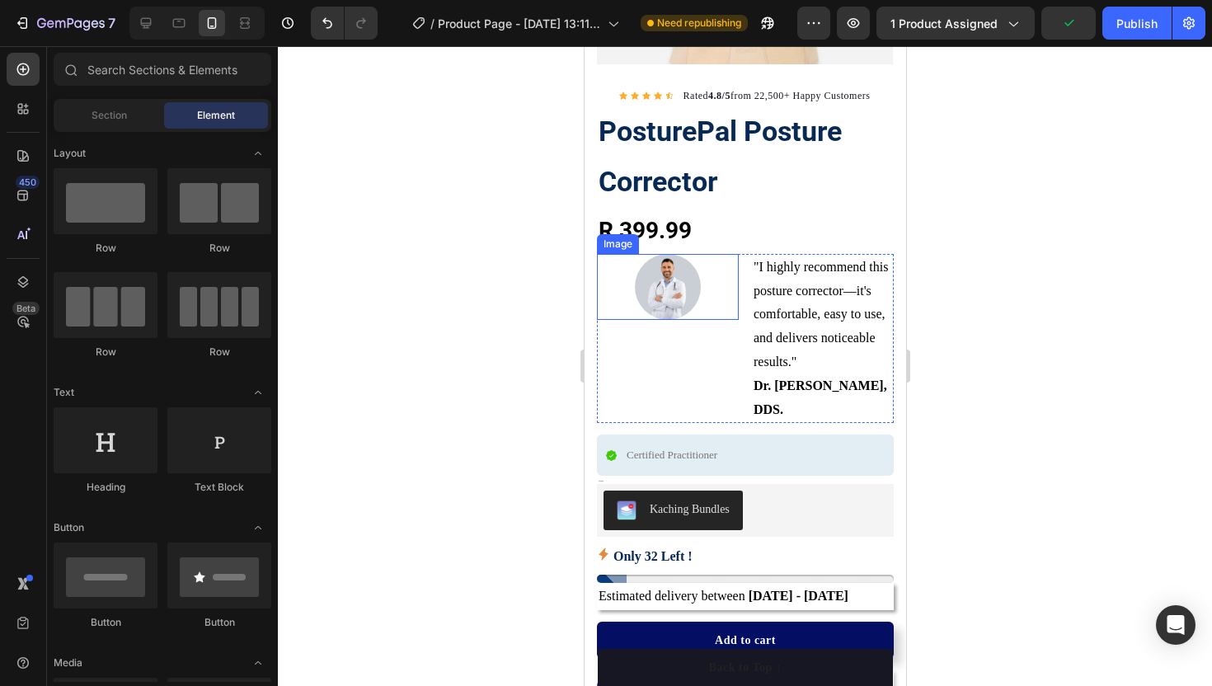
click at [663, 271] on img at bounding box center [667, 287] width 66 height 66
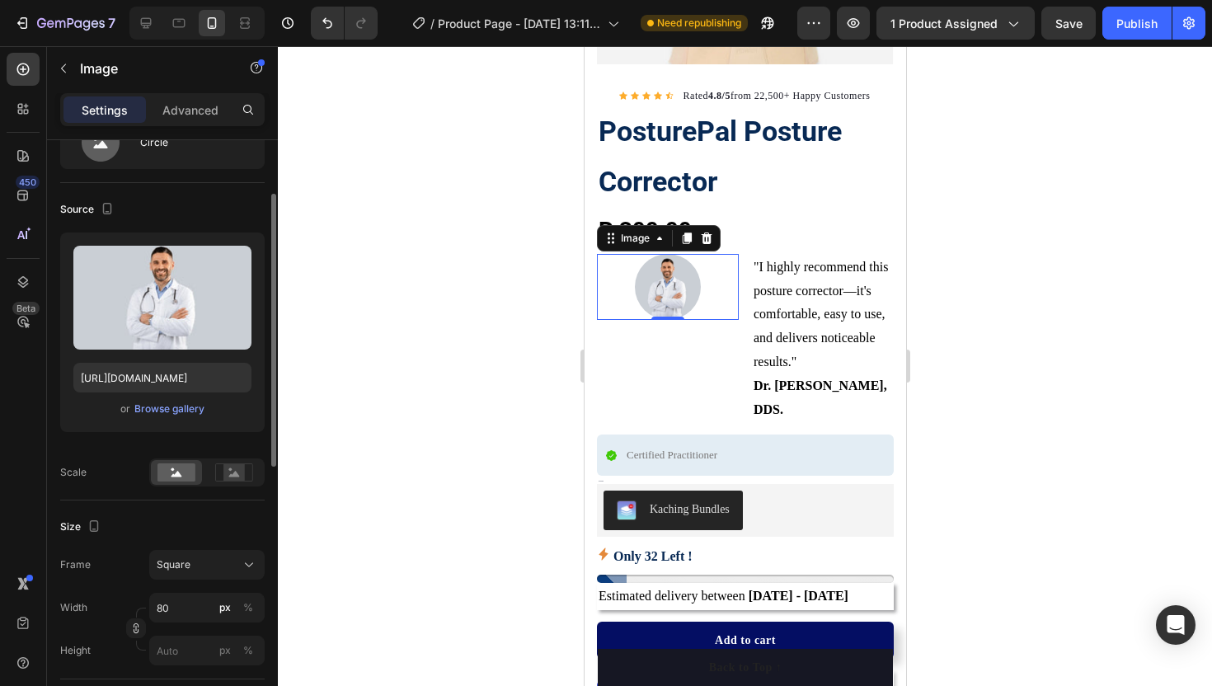
scroll to position [91, 0]
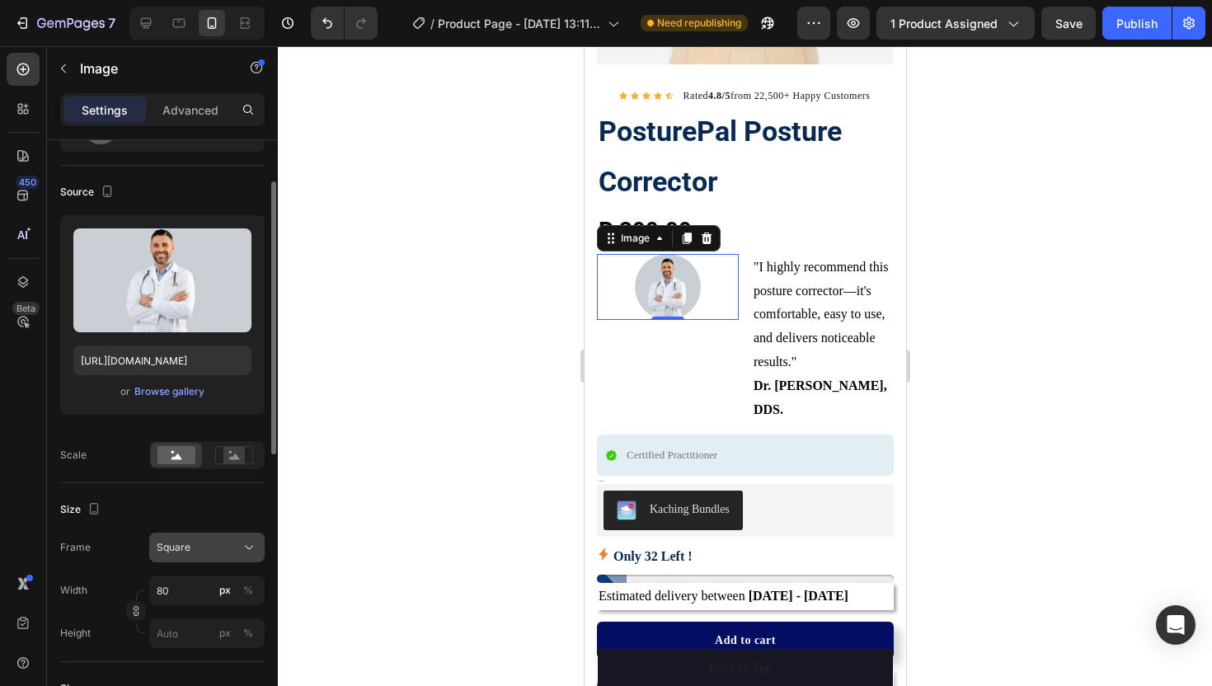
click at [171, 546] on span "Square" at bounding box center [174, 547] width 34 height 15
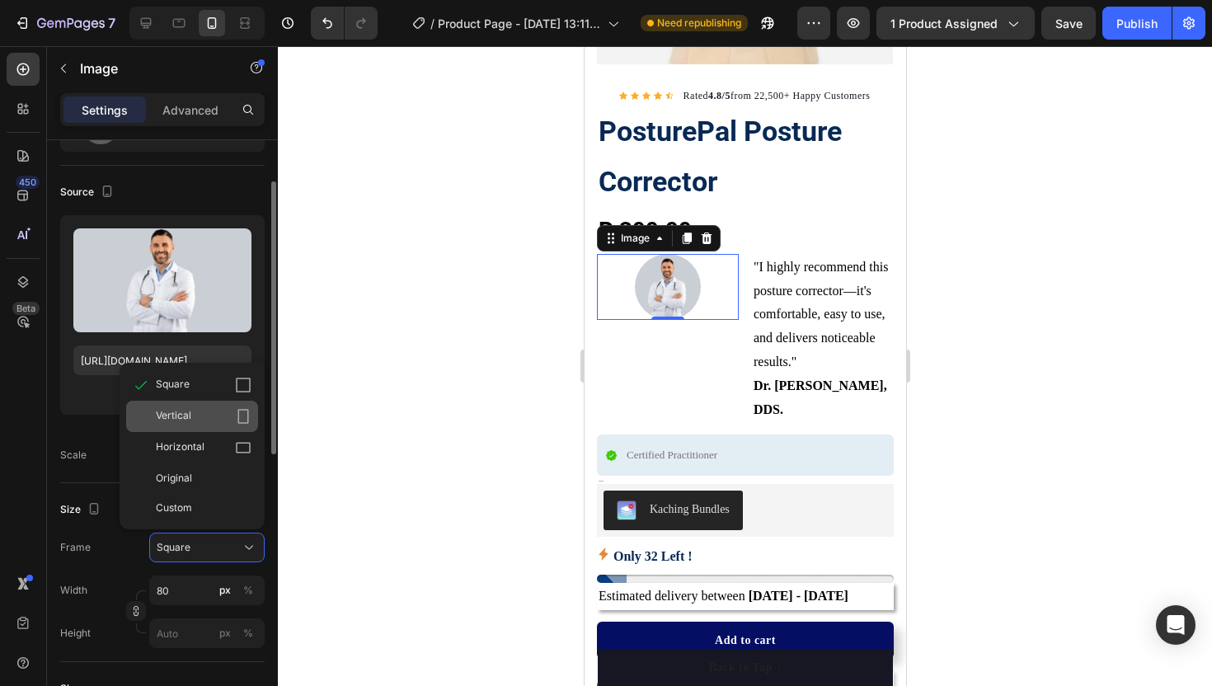
click at [190, 425] on div "Vertical" at bounding box center [192, 416] width 132 height 31
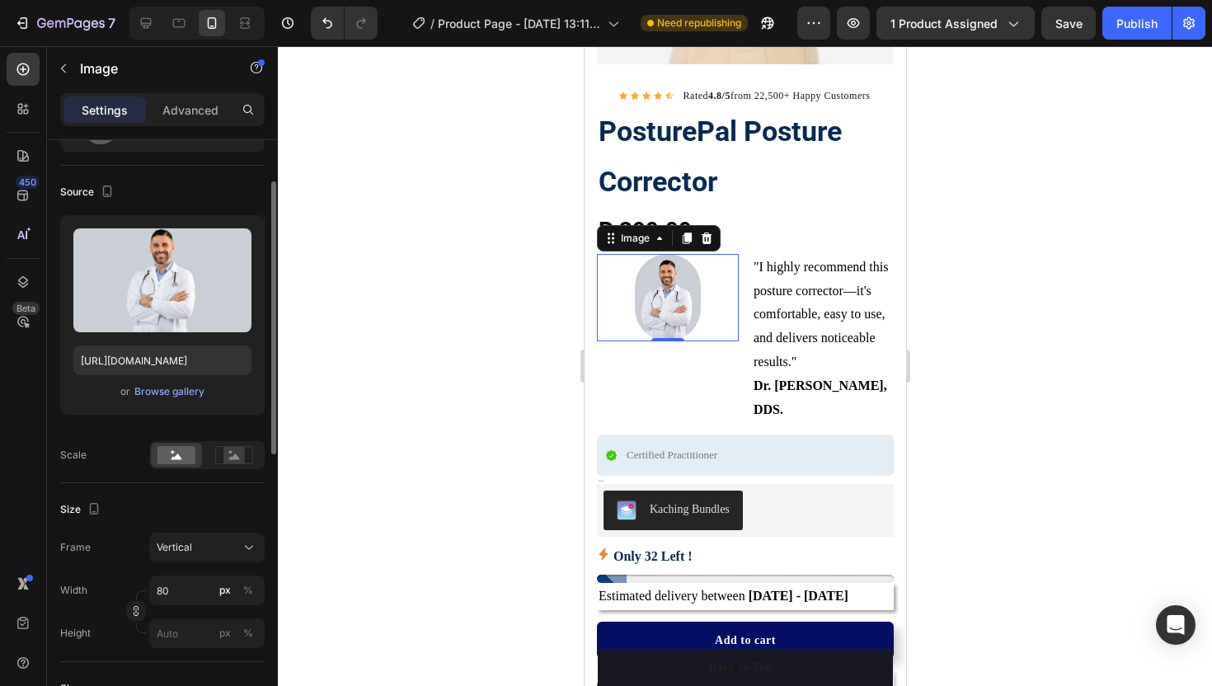
click at [354, 504] on div at bounding box center [745, 366] width 934 height 640
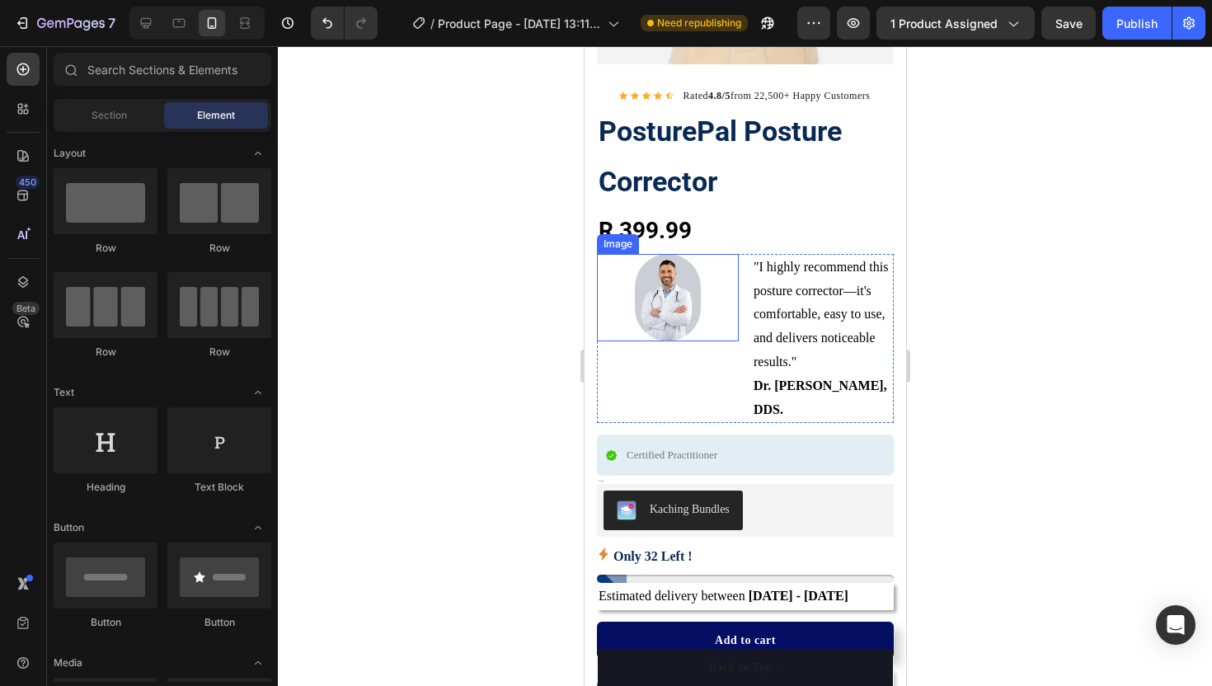
click at [653, 288] on img at bounding box center [667, 298] width 66 height 88
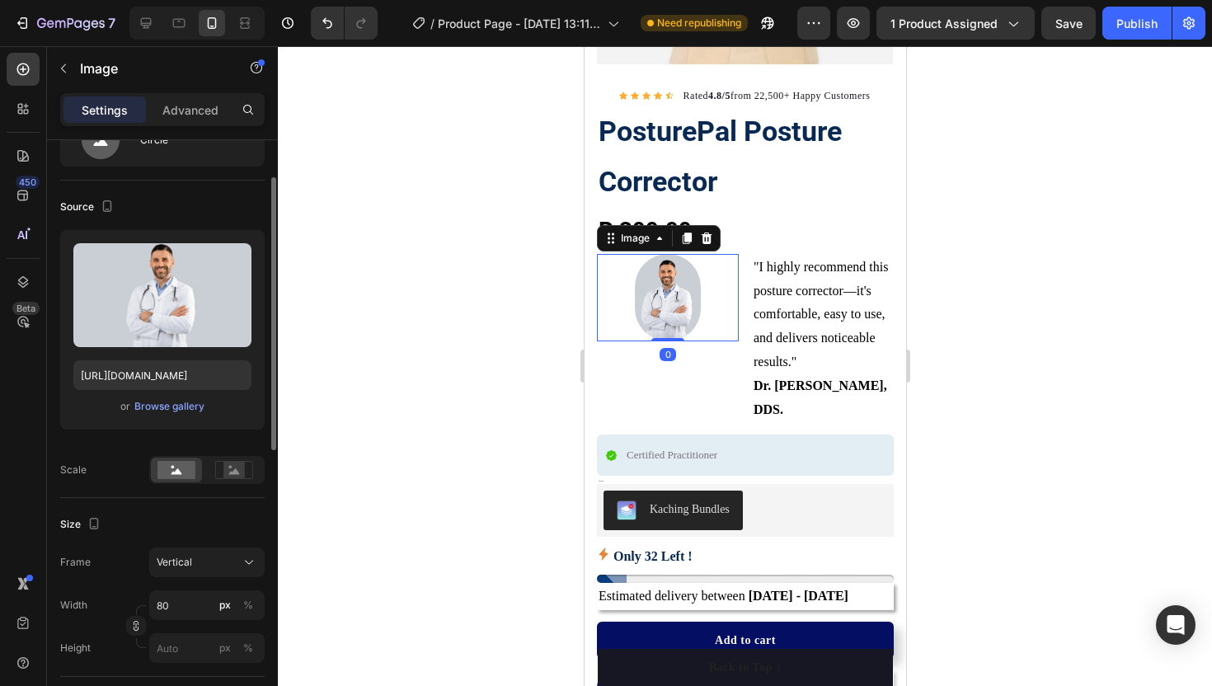
scroll to position [77, 0]
click at [205, 560] on div "Vertical" at bounding box center [197, 561] width 81 height 15
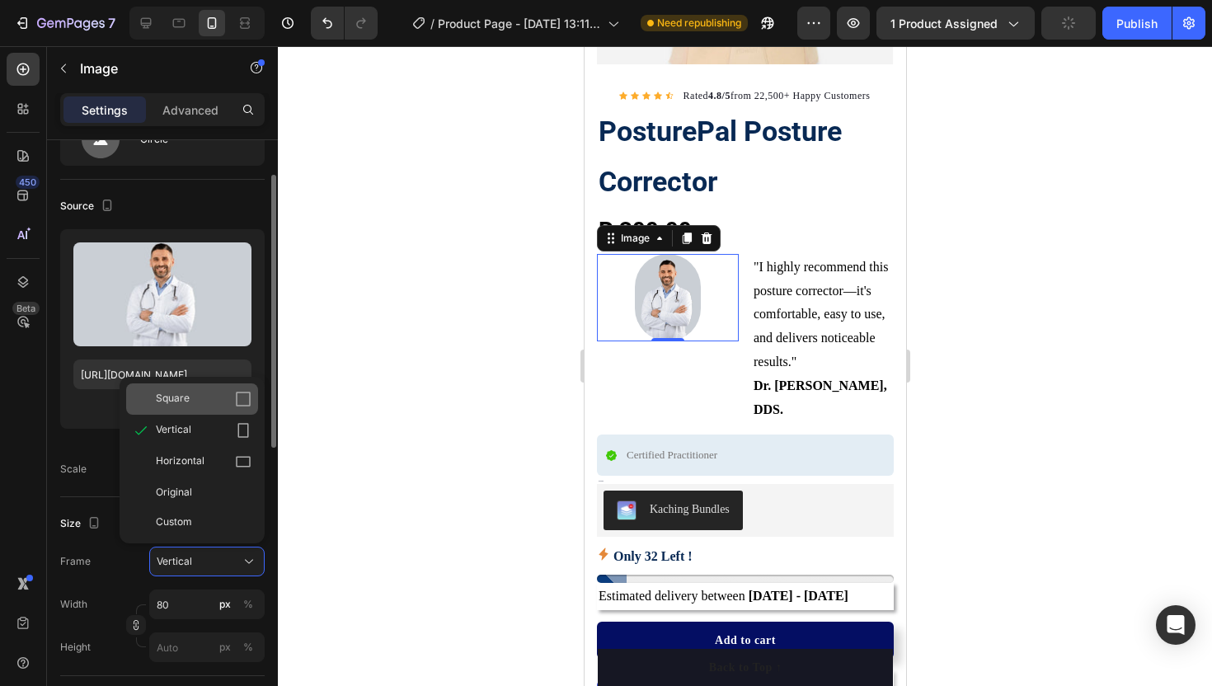
click at [230, 411] on div "Square" at bounding box center [192, 398] width 132 height 31
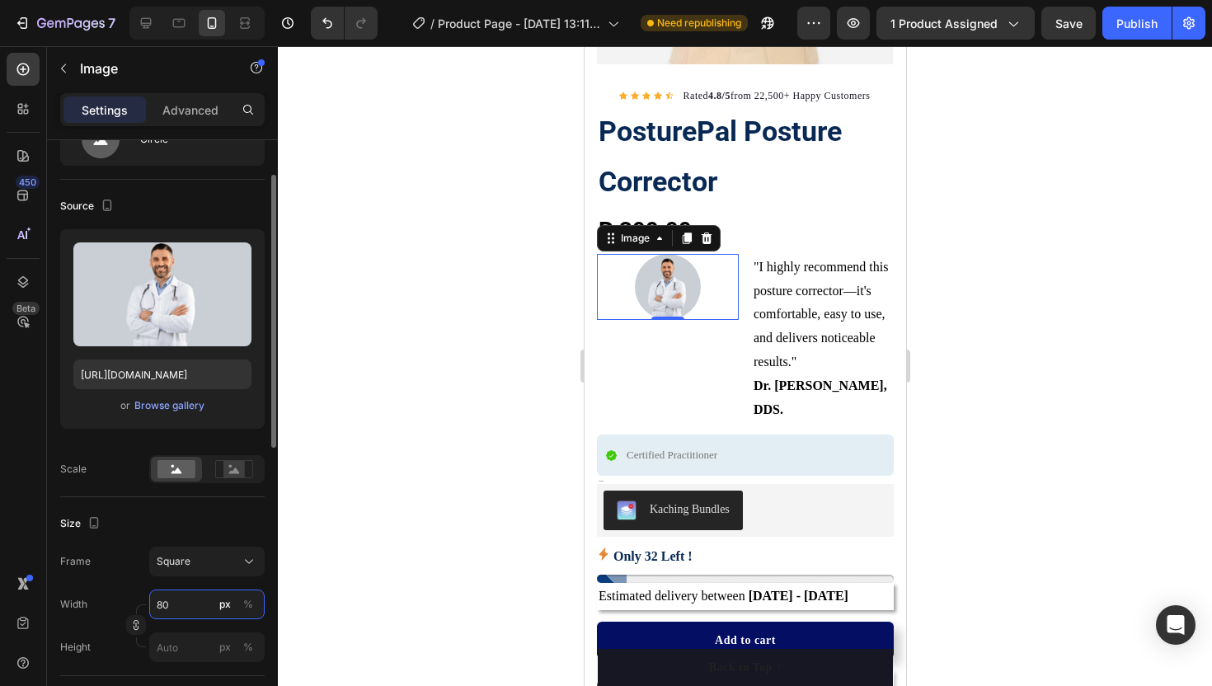
click at [174, 609] on input "80" at bounding box center [206, 604] width 115 height 30
type input "1"
type input "10"
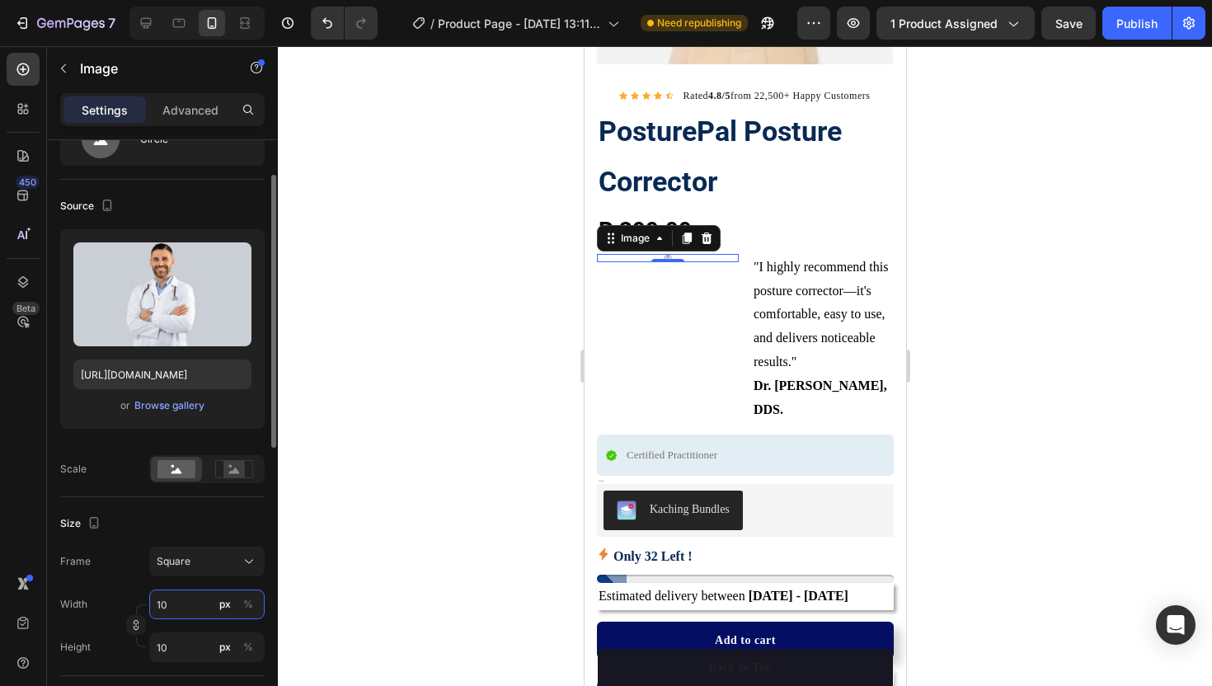
type input "100"
type input "10"
type input "1"
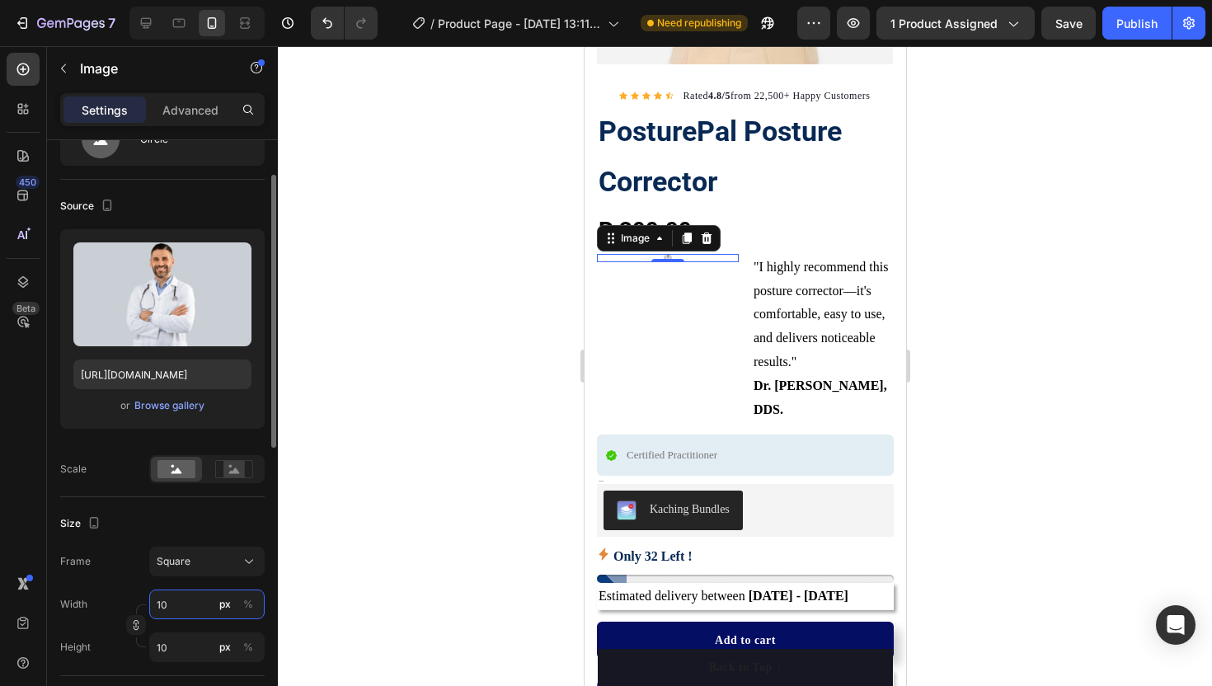
type input "1"
type input "12"
type input "120"
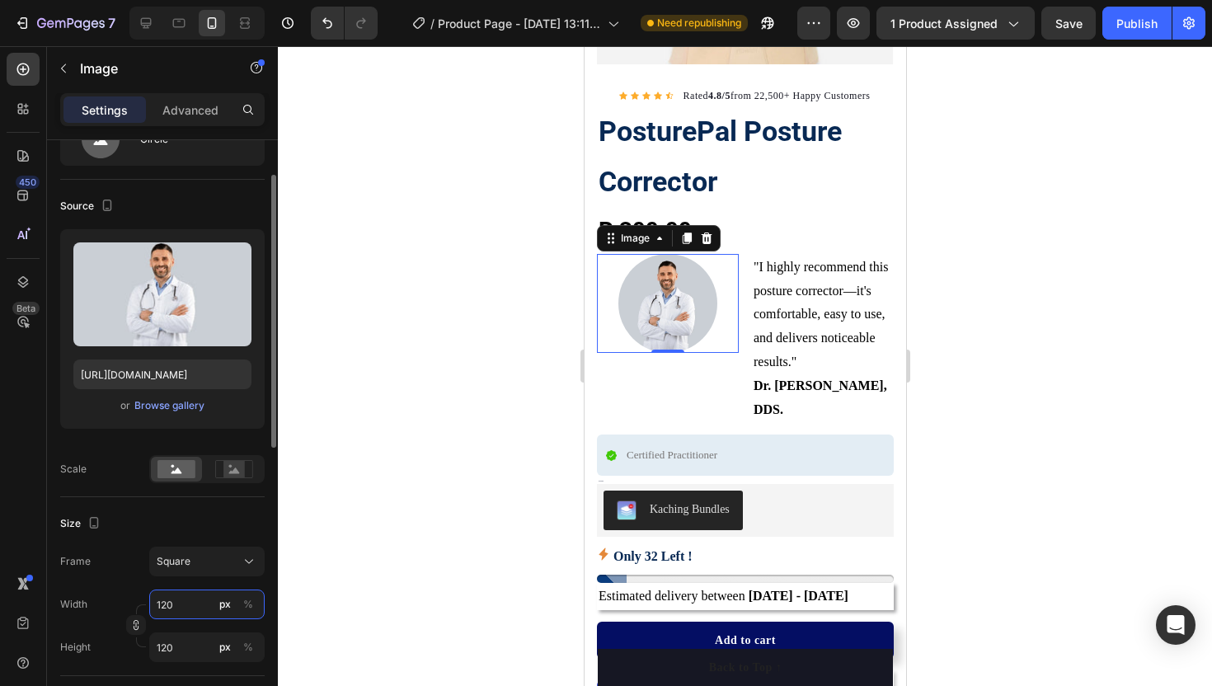
type input "12"
type input "1"
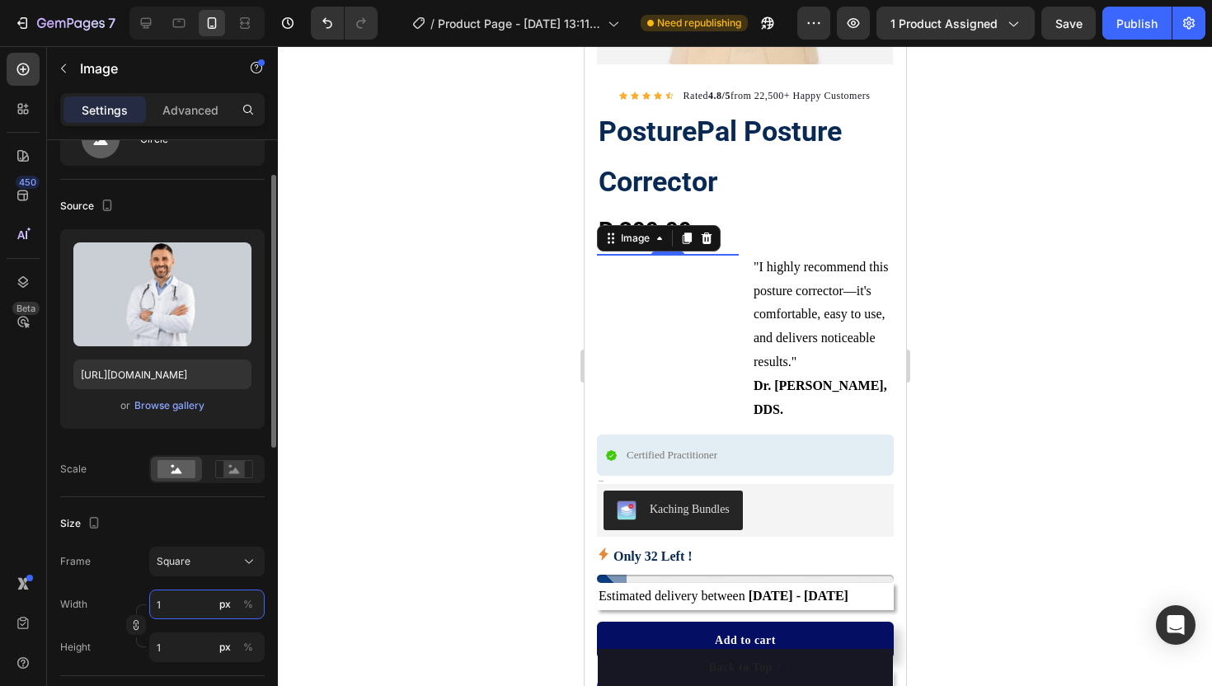
type input "14"
type input "140"
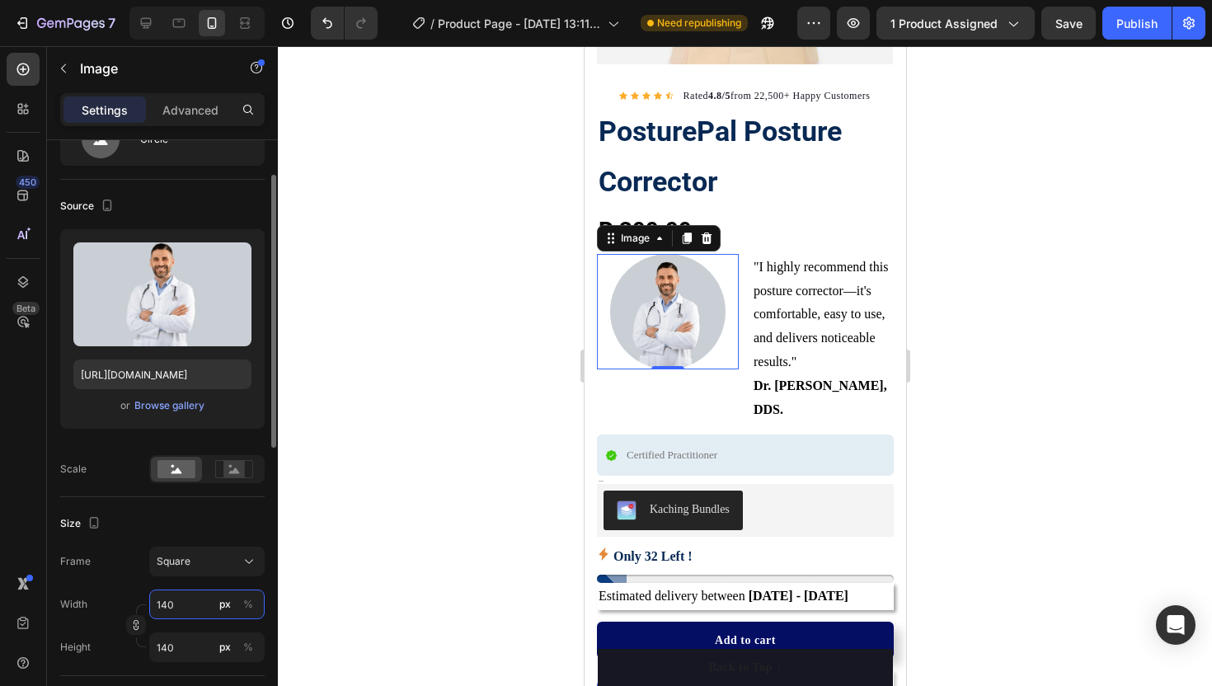
type input "14"
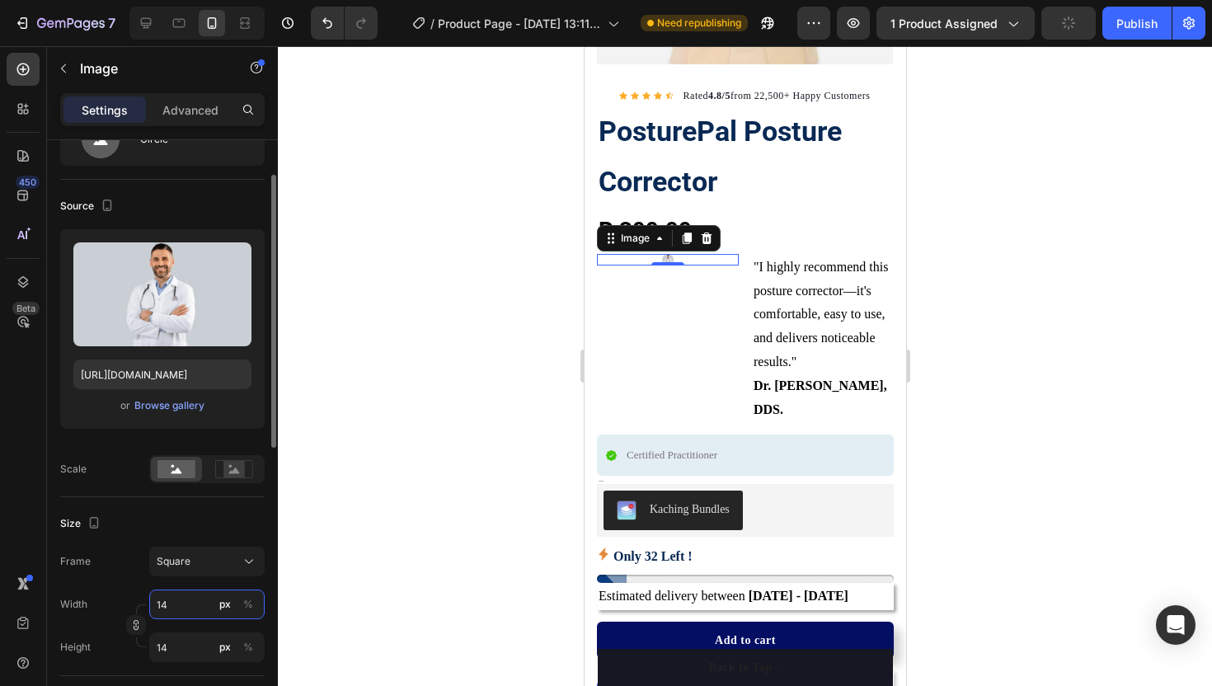
type input "1"
type input "16"
type input "160"
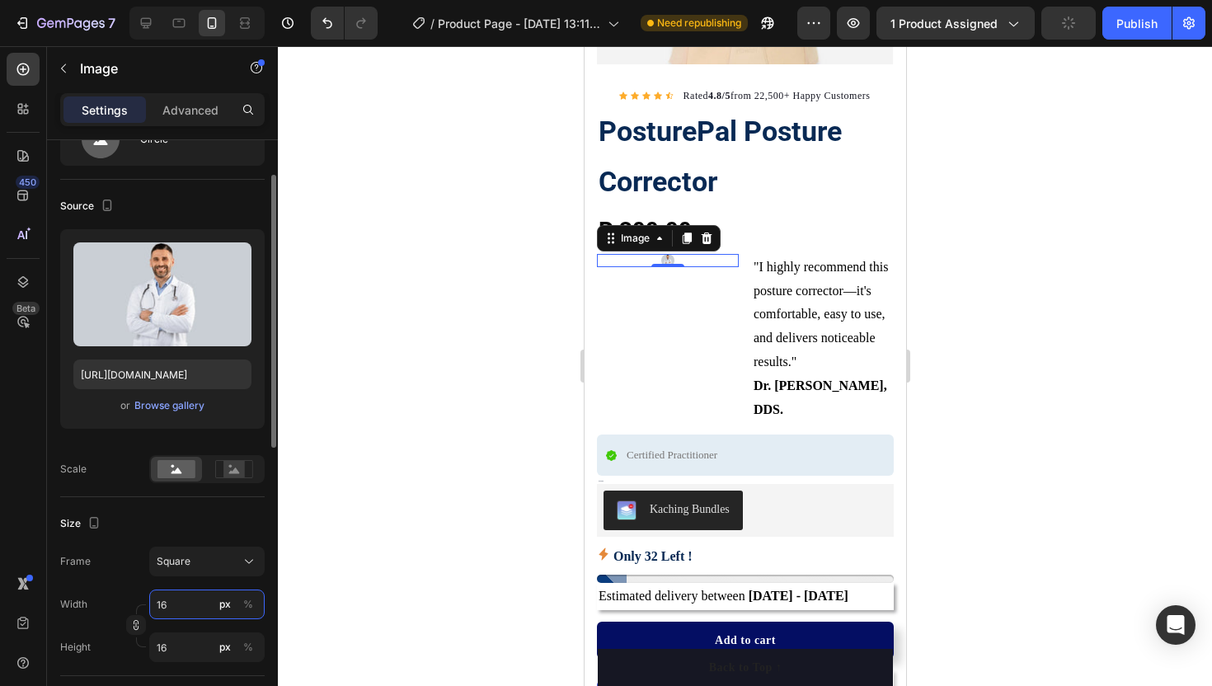
type input "160"
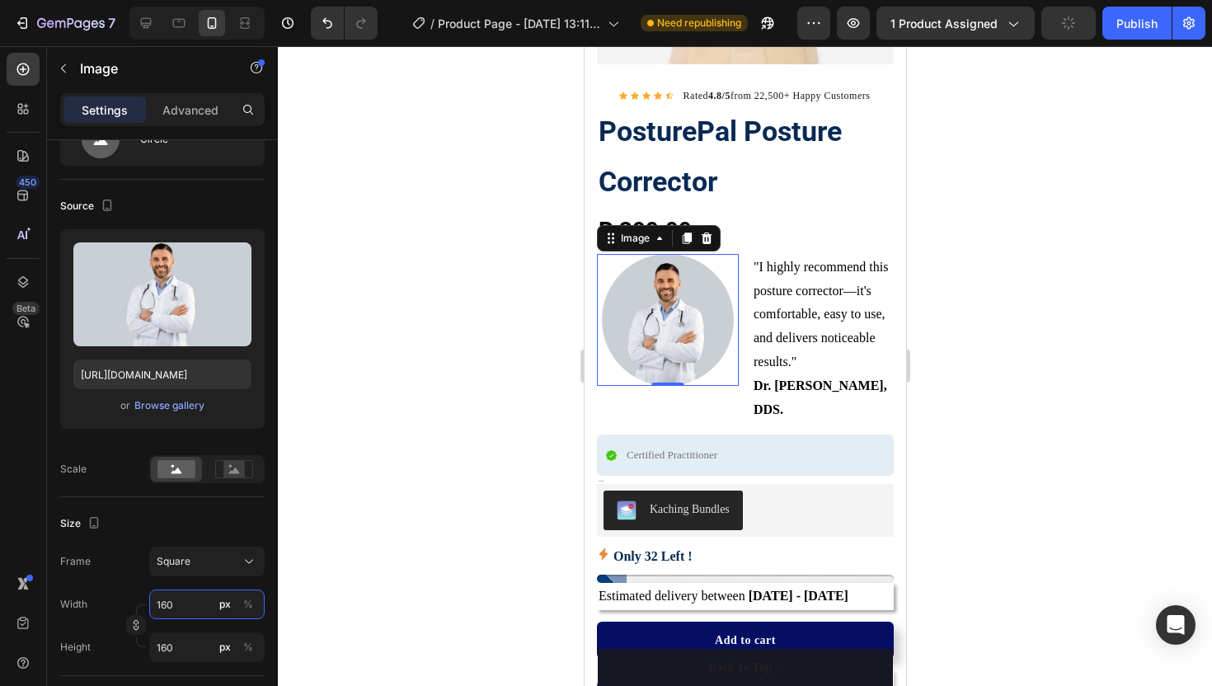
type input "160"
click at [339, 439] on div at bounding box center [745, 366] width 934 height 640
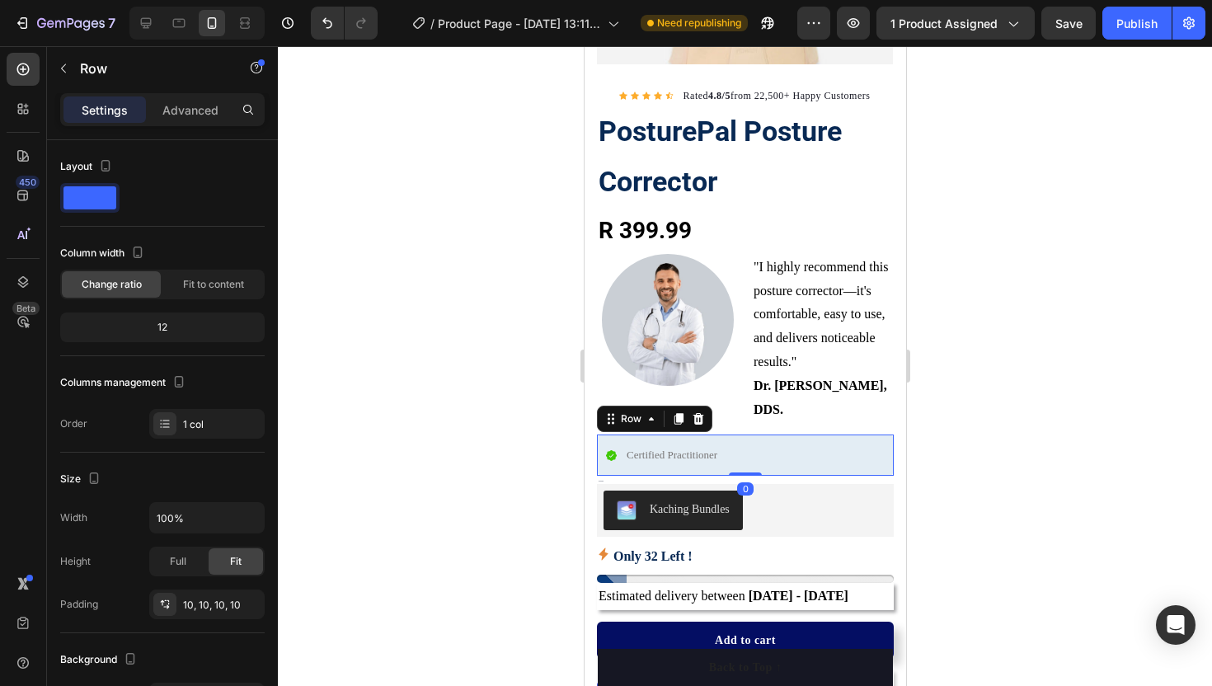
click at [739, 434] on div "Certified Practitioner Item List Row 0" at bounding box center [744, 454] width 297 height 40
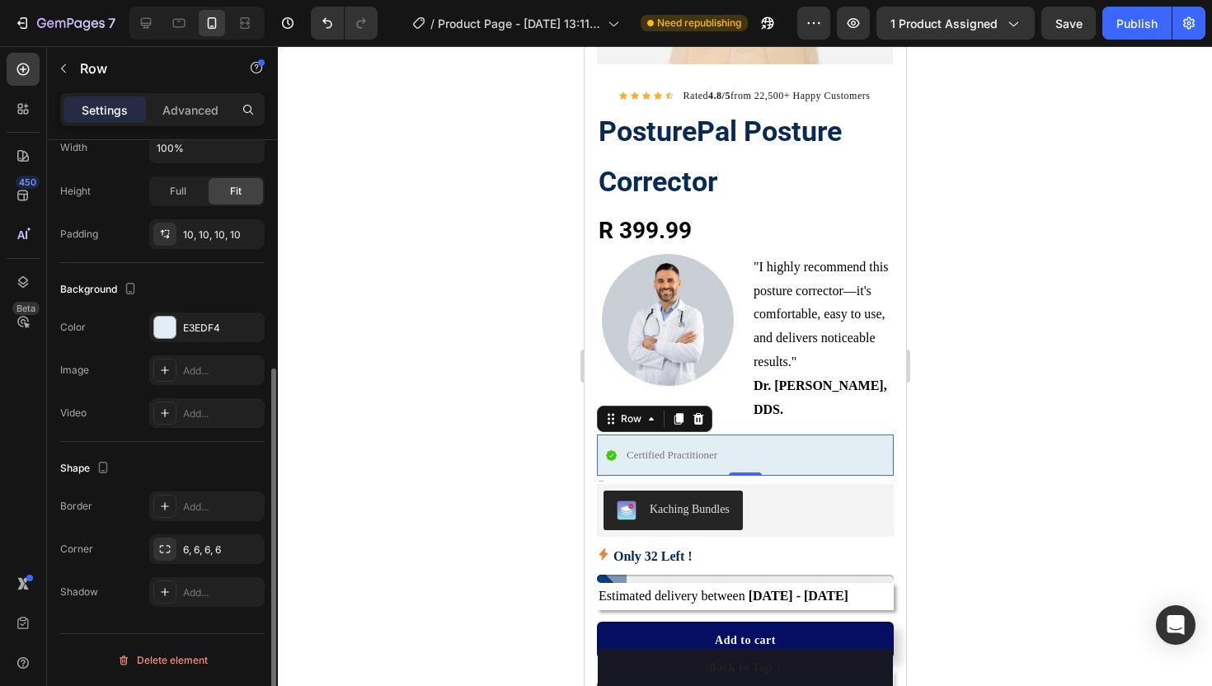
scroll to position [368, 0]
click at [166, 328] on div at bounding box center [164, 328] width 21 height 21
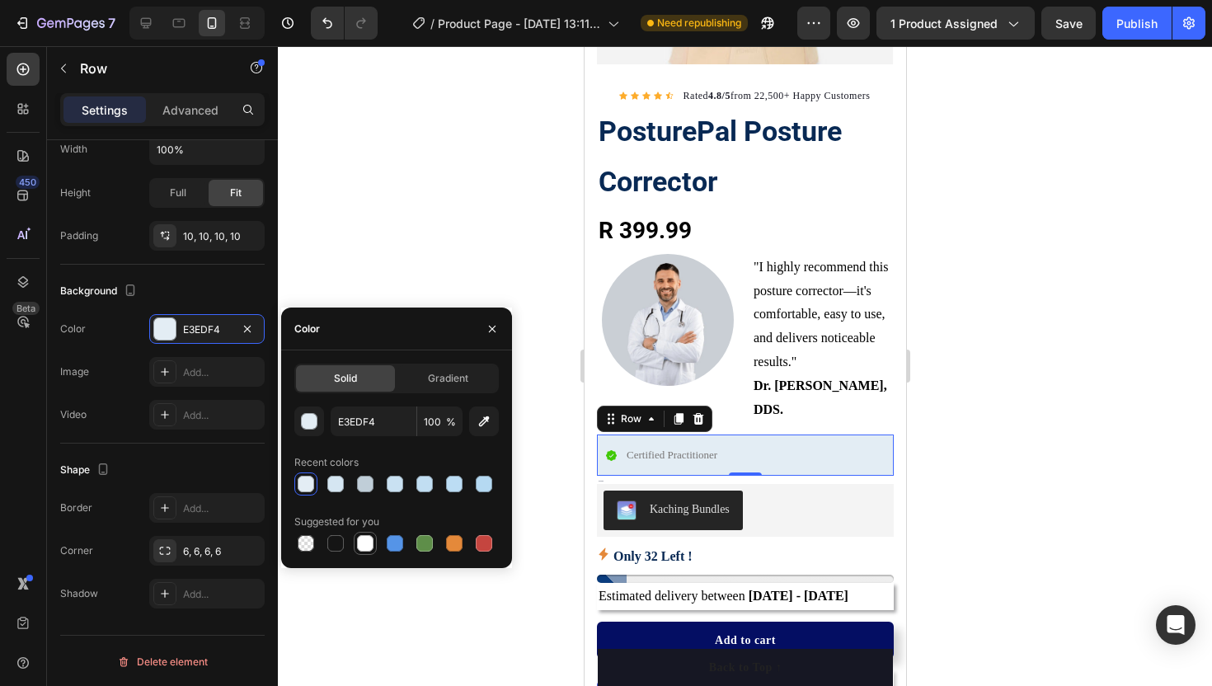
click at [370, 547] on div at bounding box center [365, 543] width 16 height 16
type input "FFFFFF"
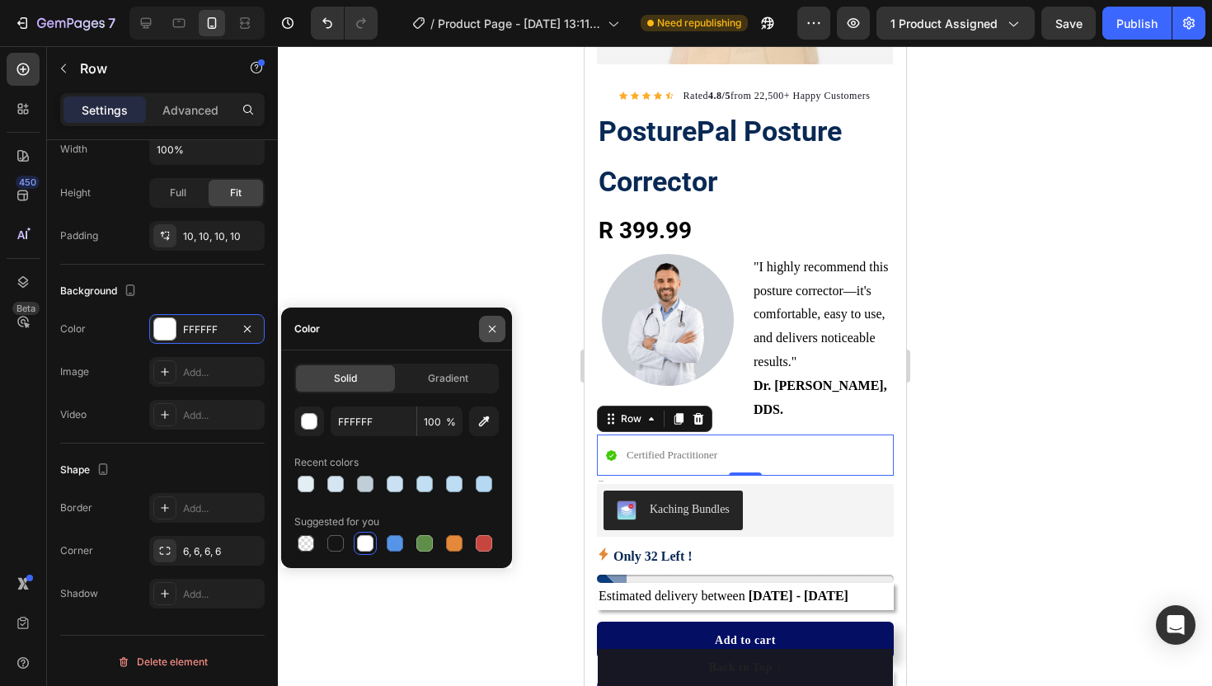
click at [493, 329] on icon "button" at bounding box center [492, 328] width 7 height 7
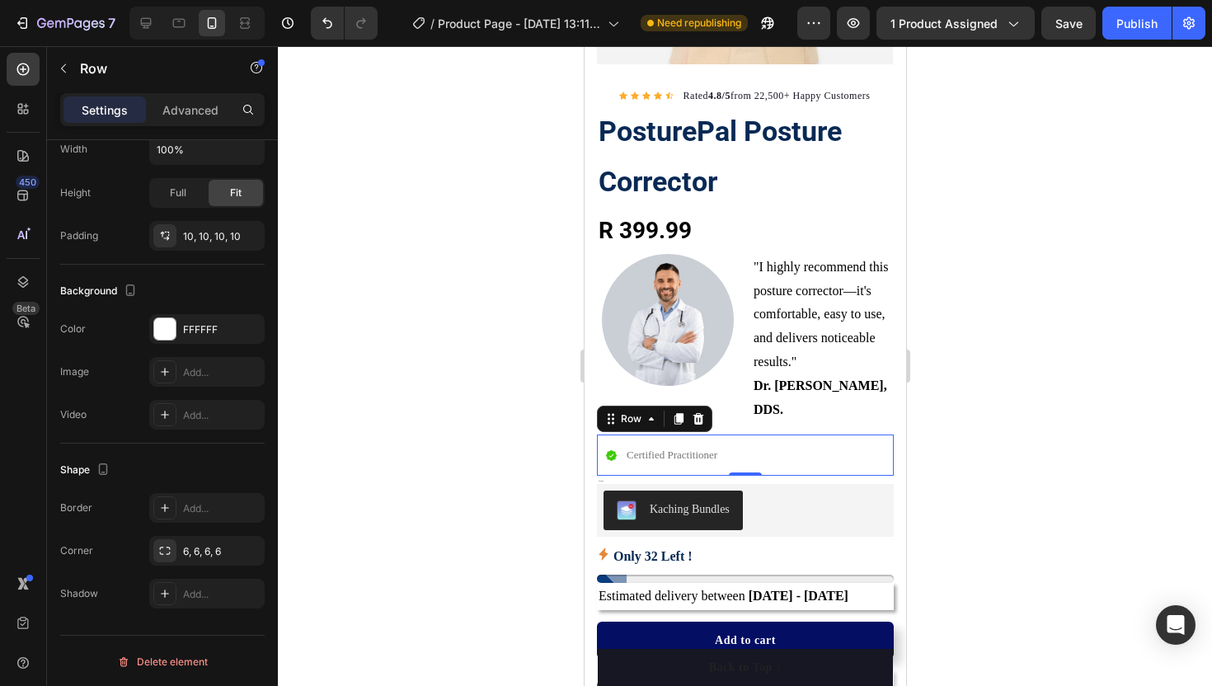
click at [493, 329] on div at bounding box center [745, 366] width 934 height 640
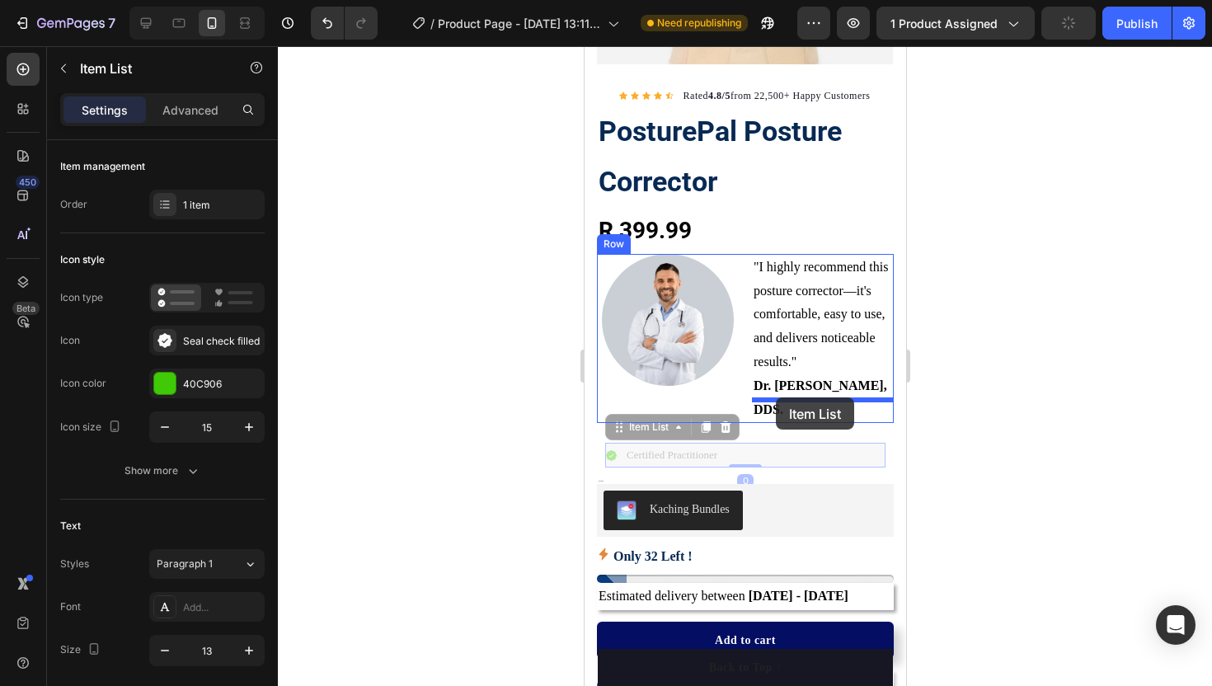
drag, startPoint x: 747, startPoint y: 427, endPoint x: 775, endPoint y: 397, distance: 40.8
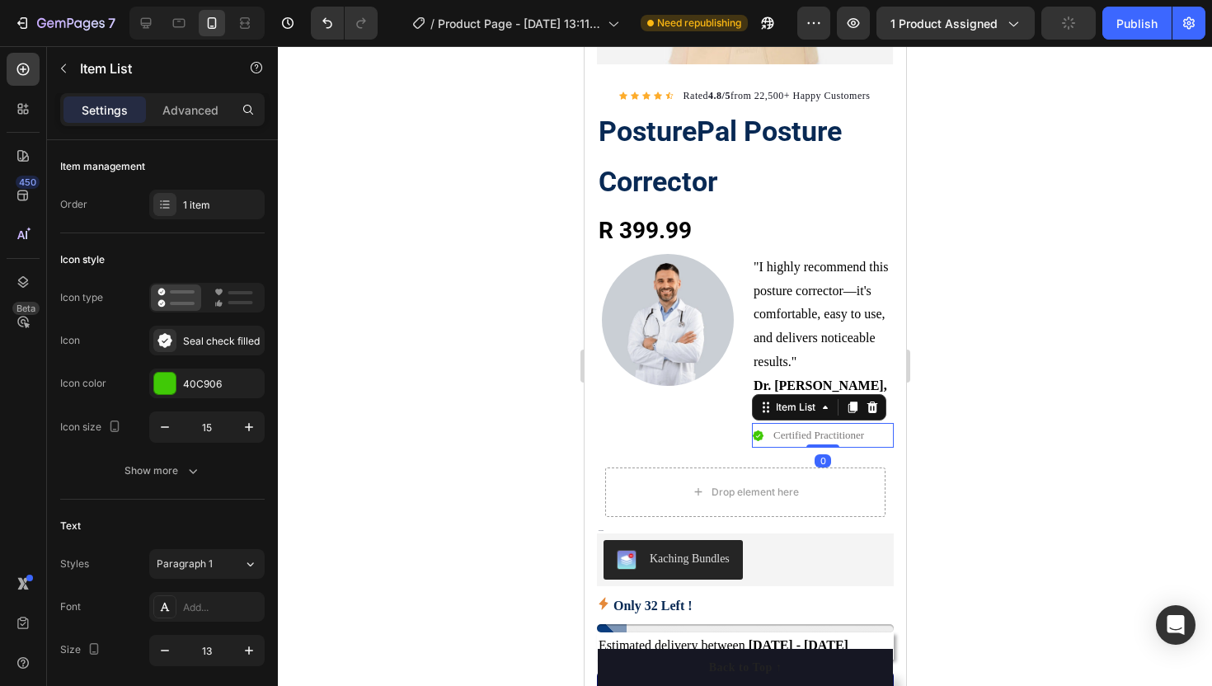
click at [527, 373] on div at bounding box center [745, 366] width 934 height 640
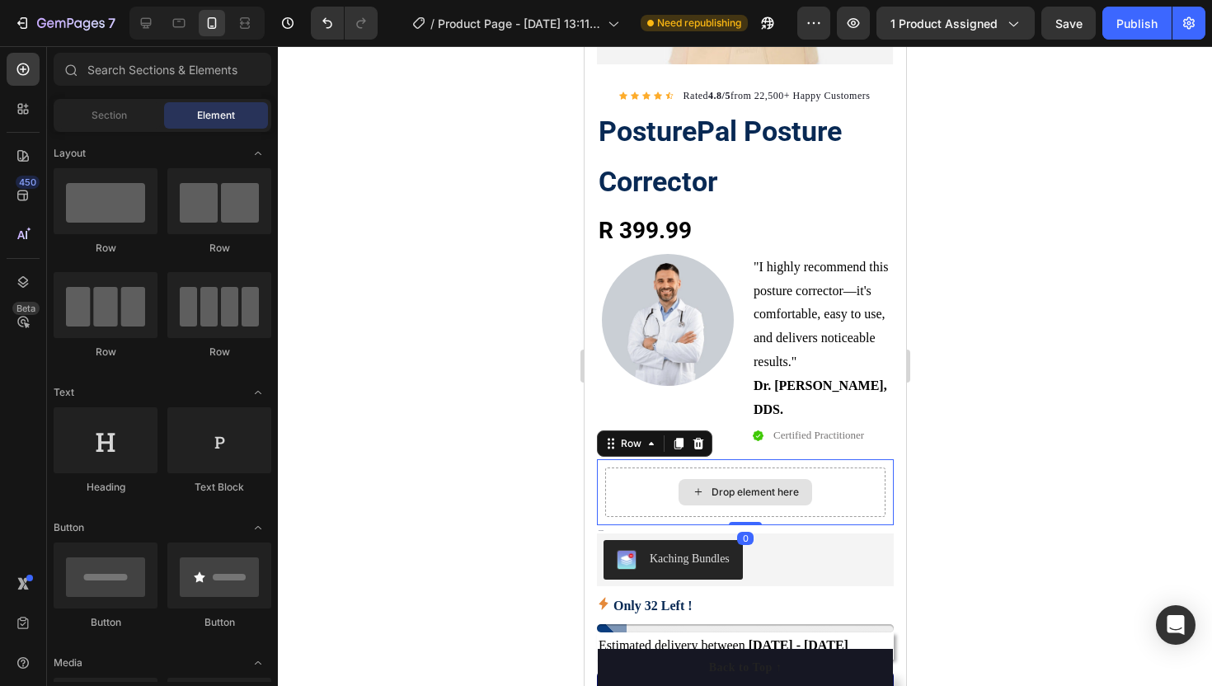
click at [629, 467] on div "Drop element here" at bounding box center [744, 491] width 280 height 49
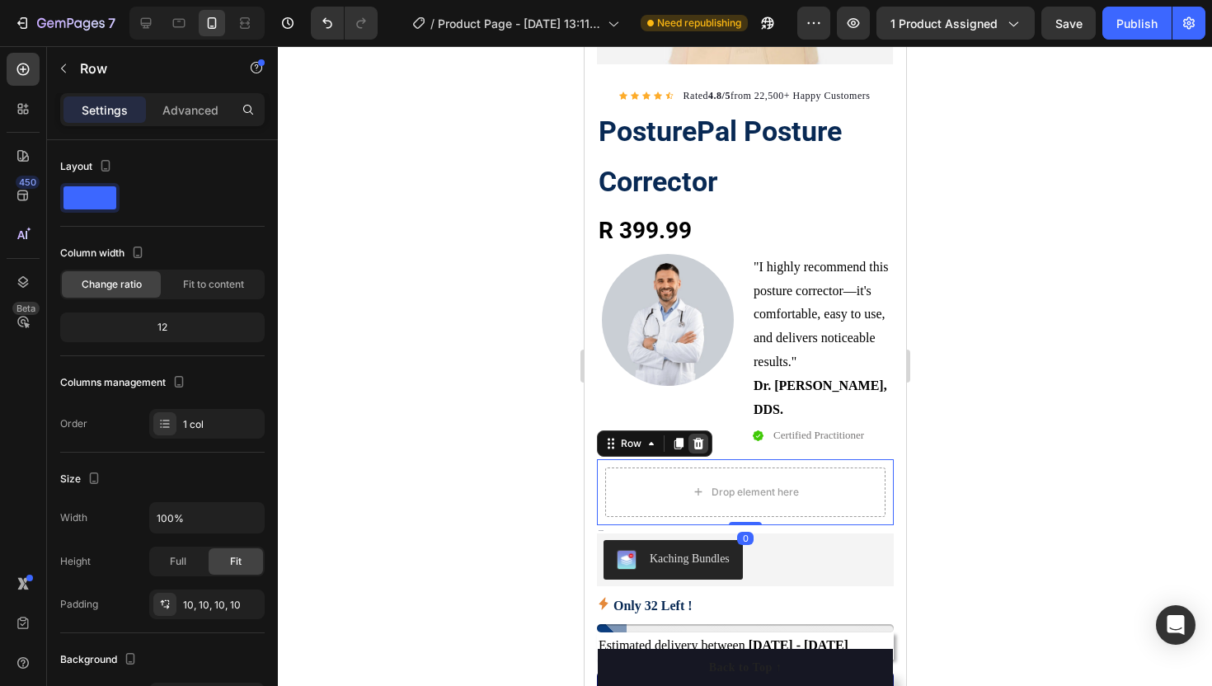
click at [700, 437] on icon at bounding box center [697, 443] width 13 height 13
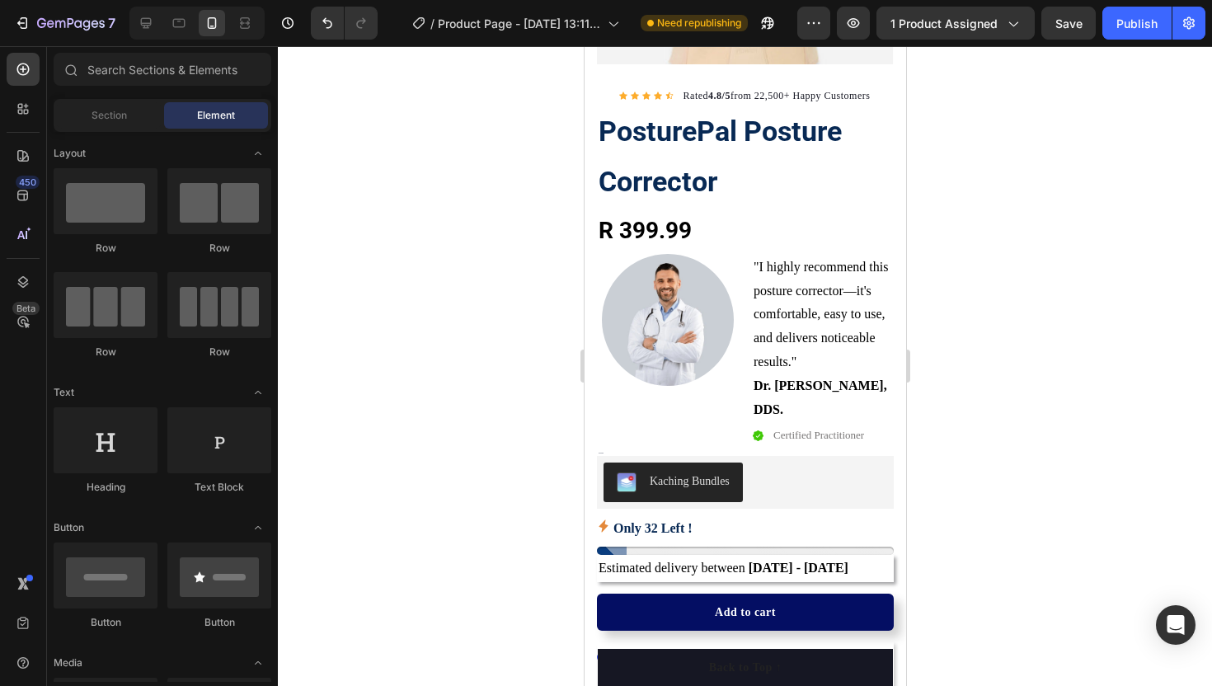
click at [509, 377] on div at bounding box center [745, 366] width 934 height 640
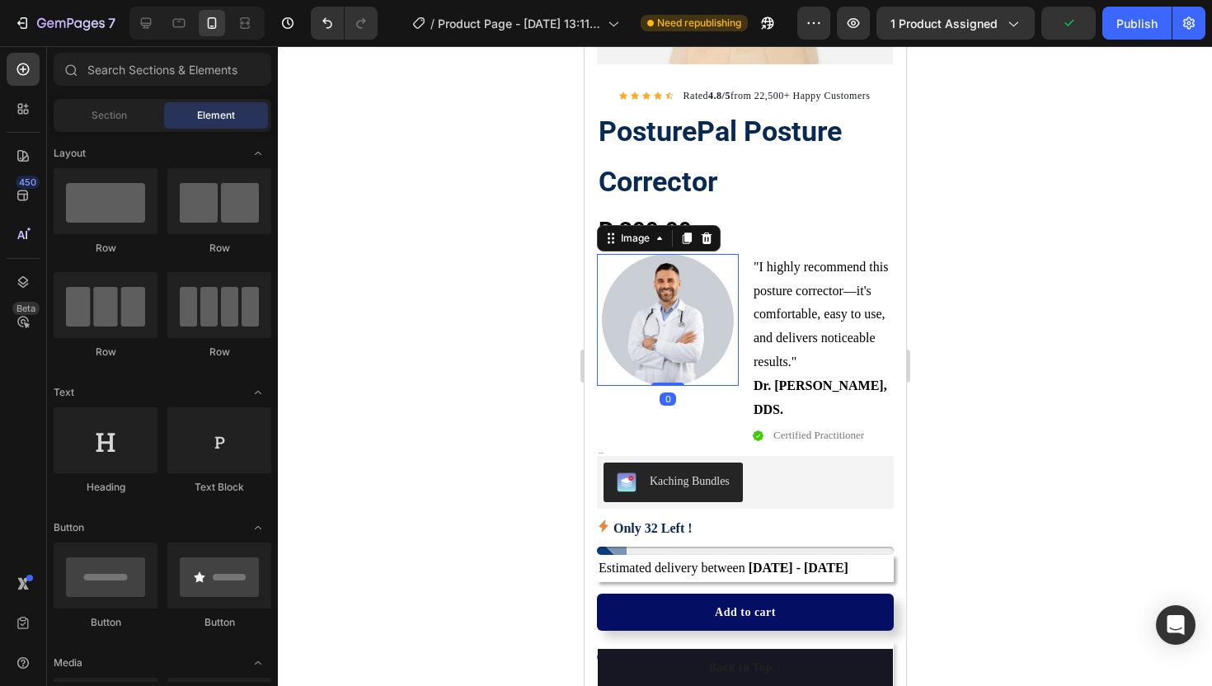
click at [622, 326] on img at bounding box center [667, 320] width 132 height 132
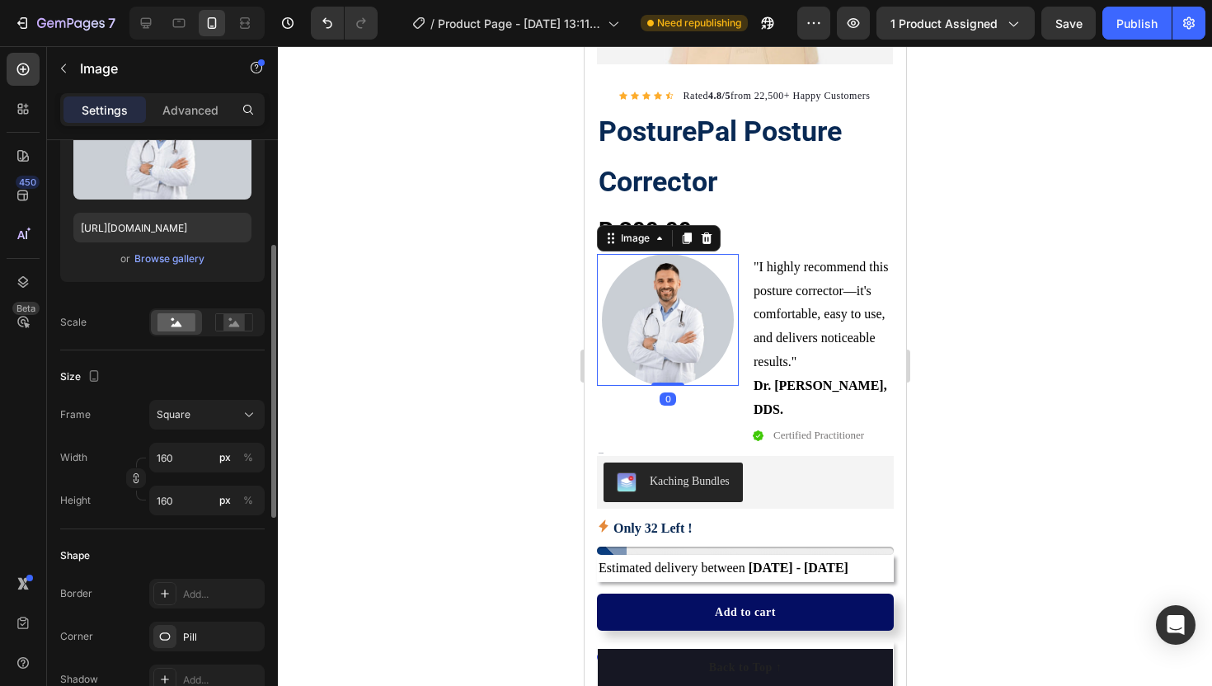
scroll to position [225, 0]
click at [179, 449] on input "160" at bounding box center [206, 456] width 115 height 30
type input "1"
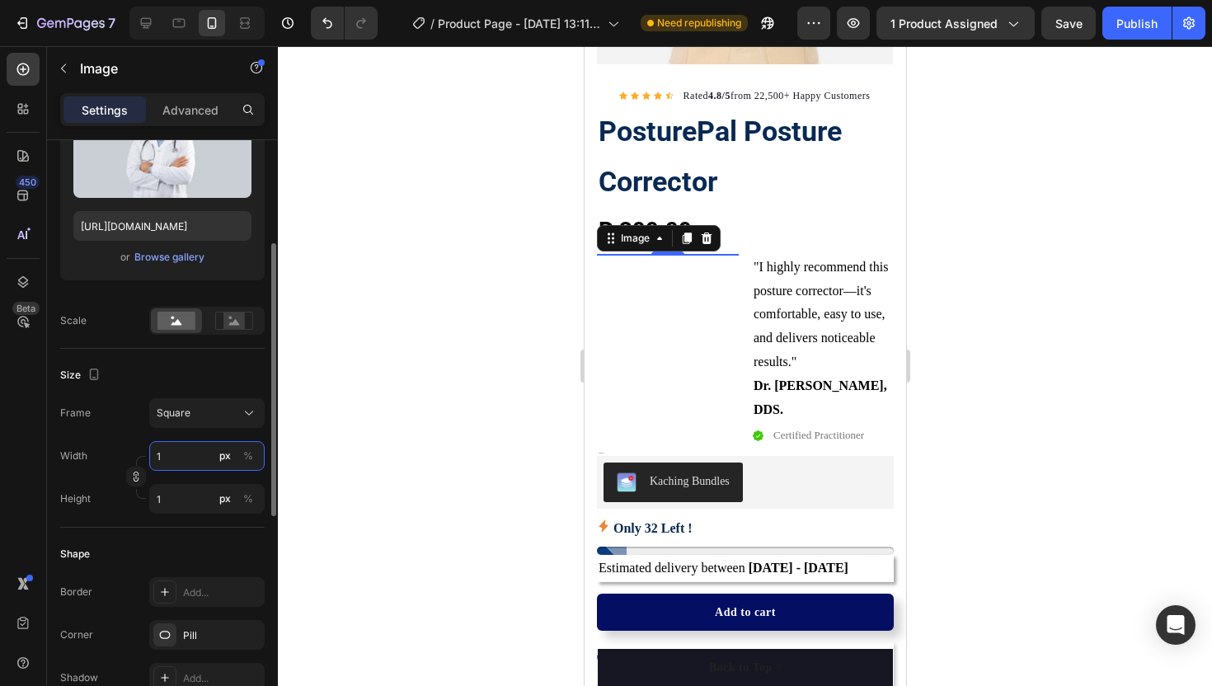
type input "12"
type input "120"
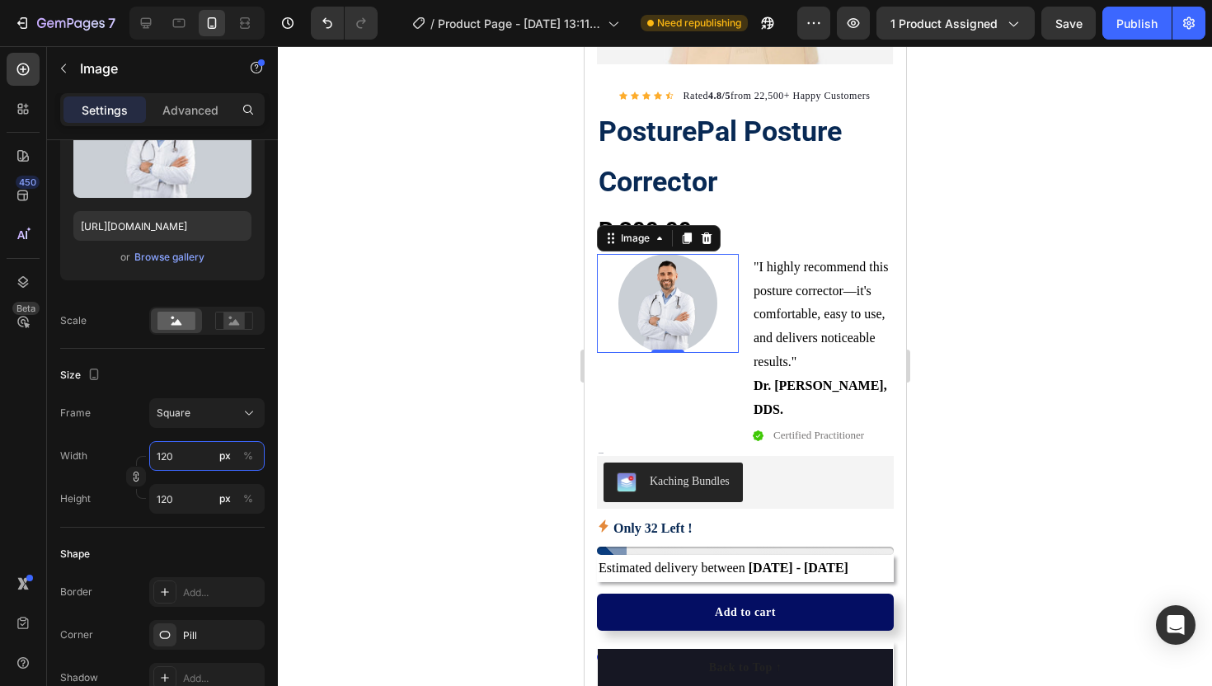
type input "120"
click at [315, 365] on div at bounding box center [745, 366] width 934 height 640
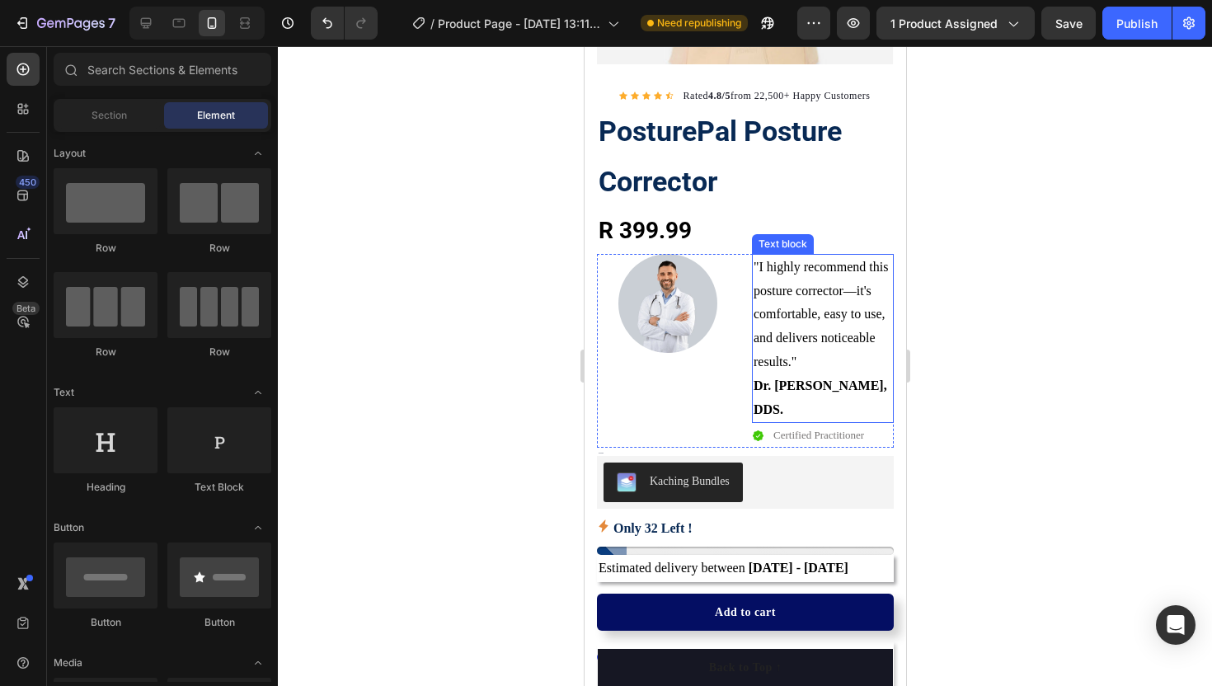
click at [819, 275] on p ""I highly recommend this posture corrector—it's comfortable, easy to use, and d…" at bounding box center [822, 315] width 138 height 119
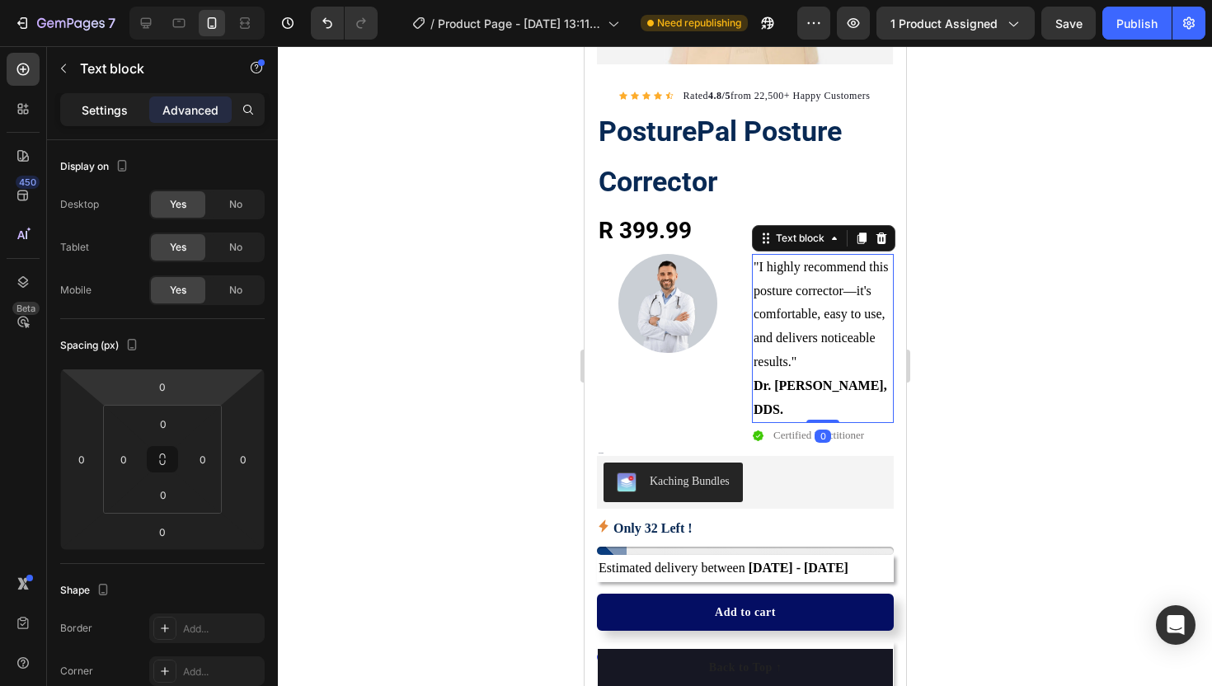
click at [112, 113] on p "Settings" at bounding box center [105, 109] width 46 height 17
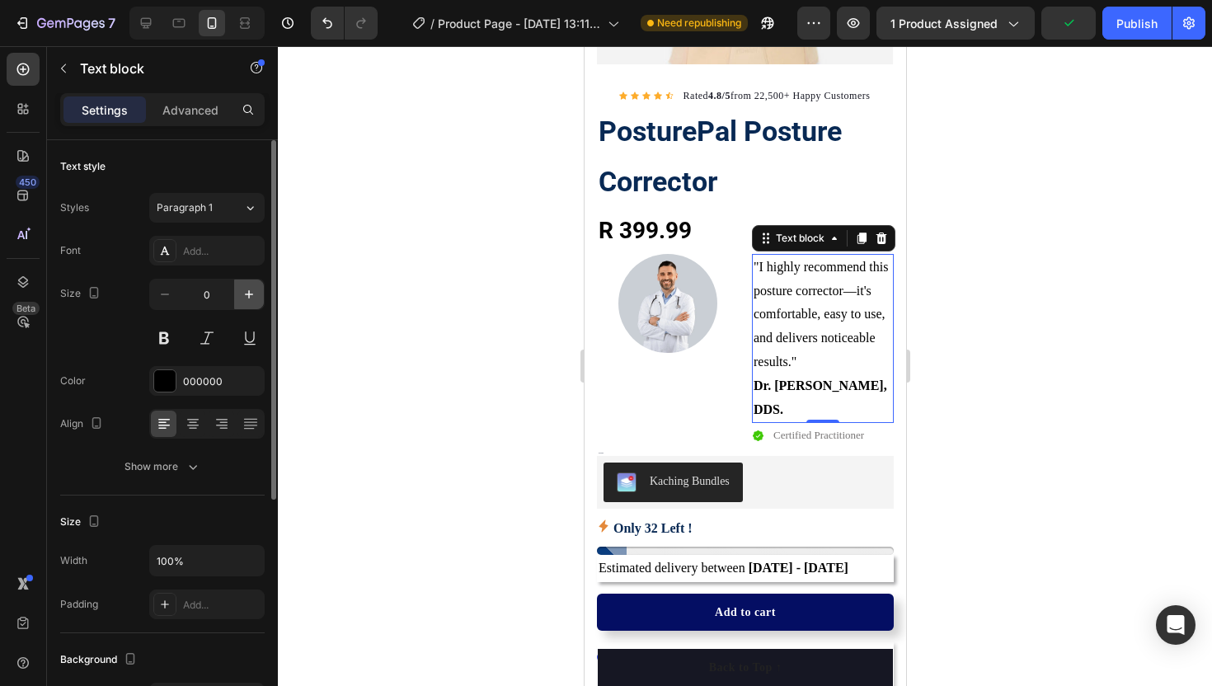
click at [246, 299] on icon "button" at bounding box center [249, 294] width 16 height 16
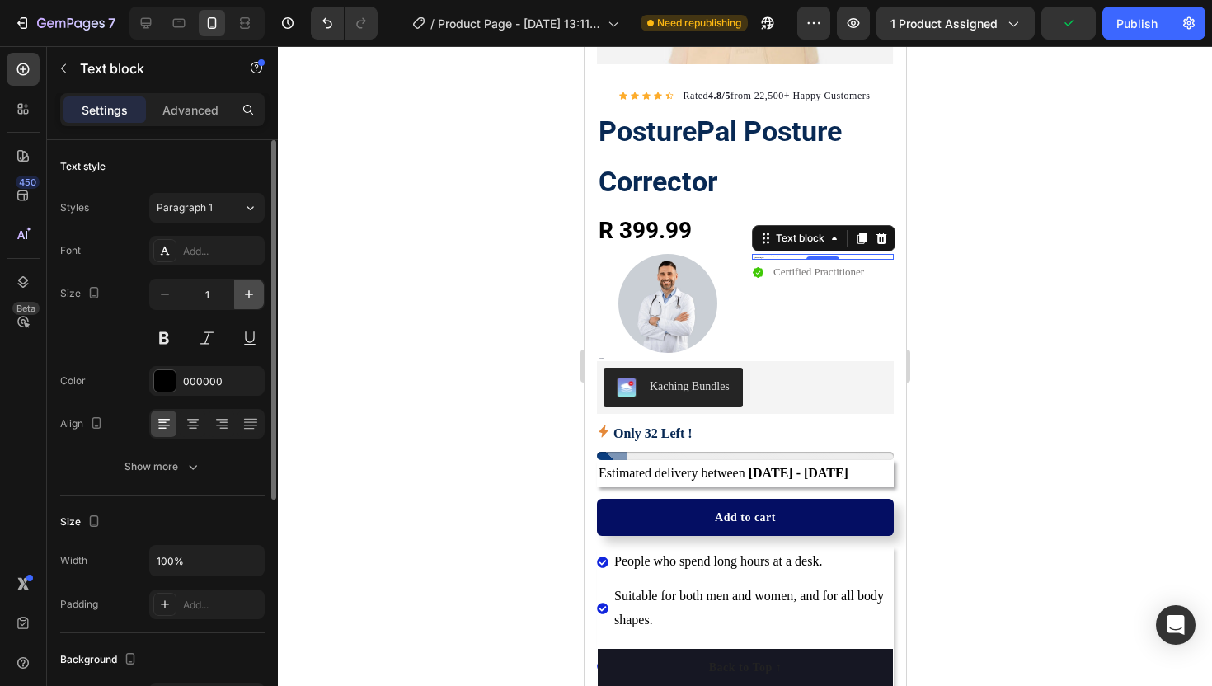
click at [246, 299] on icon "button" at bounding box center [249, 294] width 16 height 16
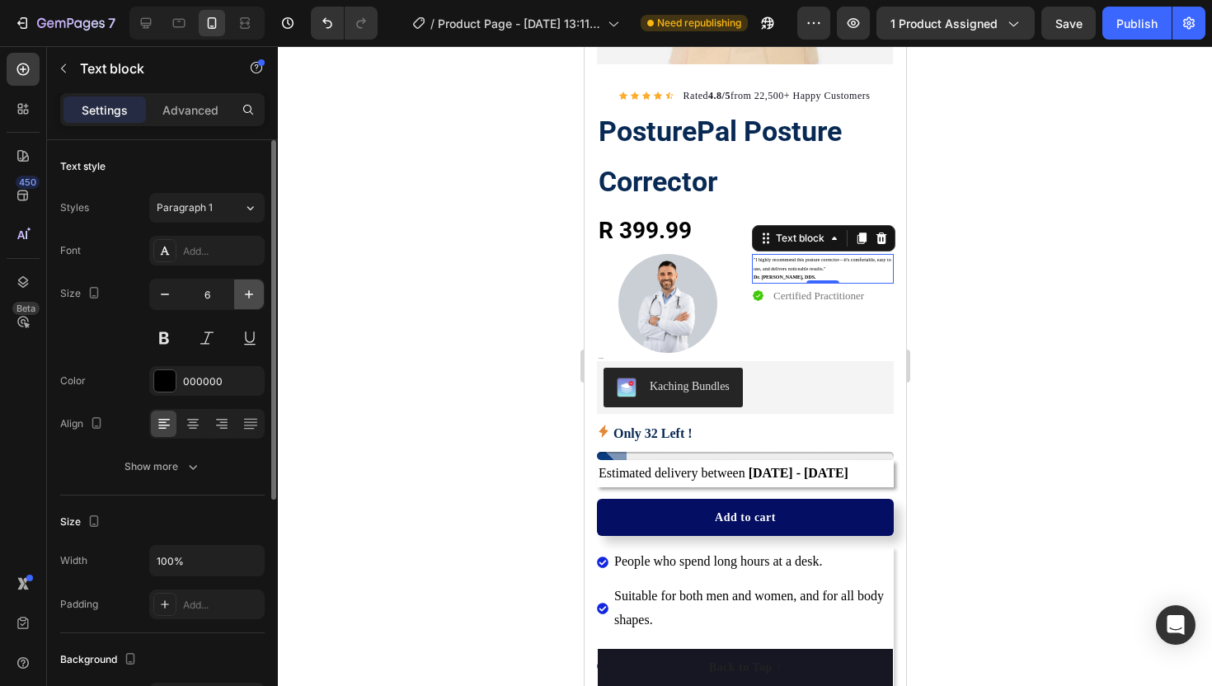
click at [246, 299] on icon "button" at bounding box center [249, 294] width 16 height 16
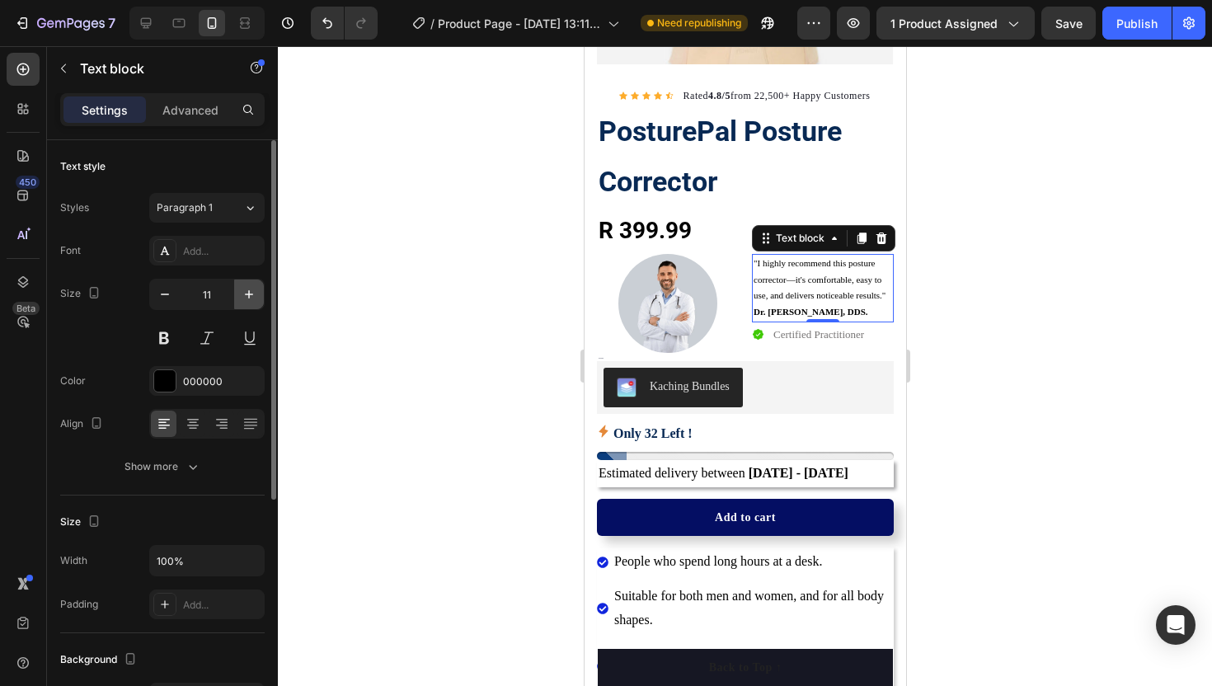
click at [246, 299] on icon "button" at bounding box center [249, 294] width 16 height 16
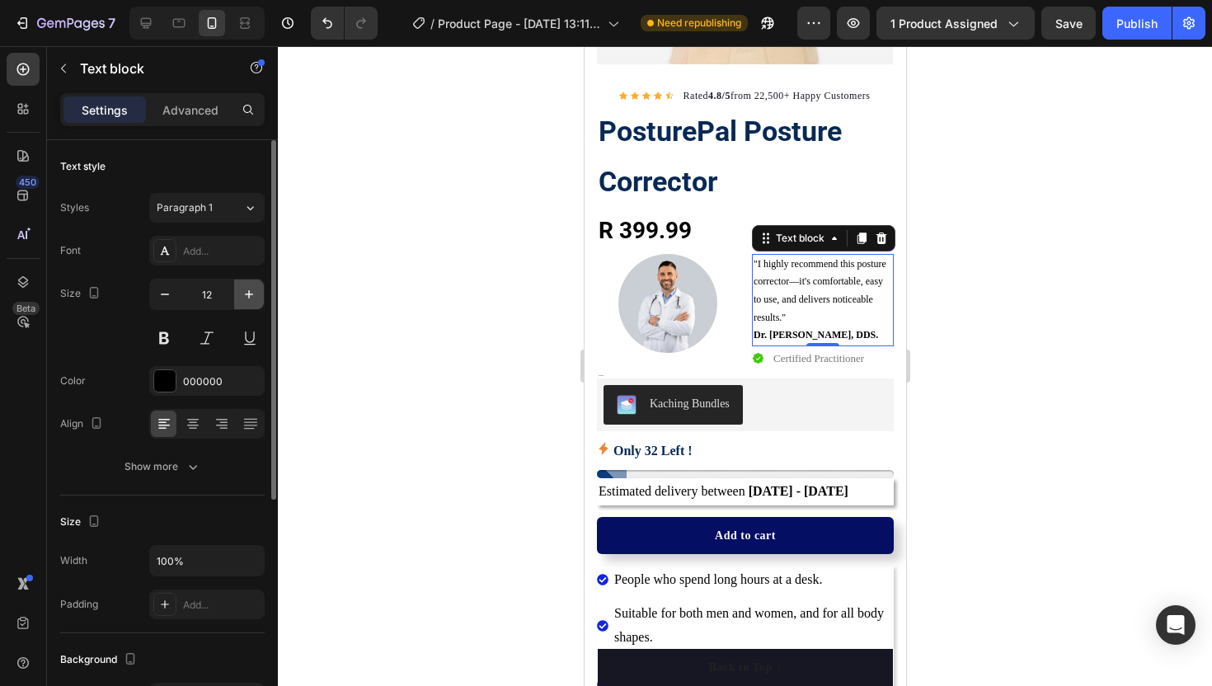
click at [246, 299] on icon "button" at bounding box center [249, 294] width 16 height 16
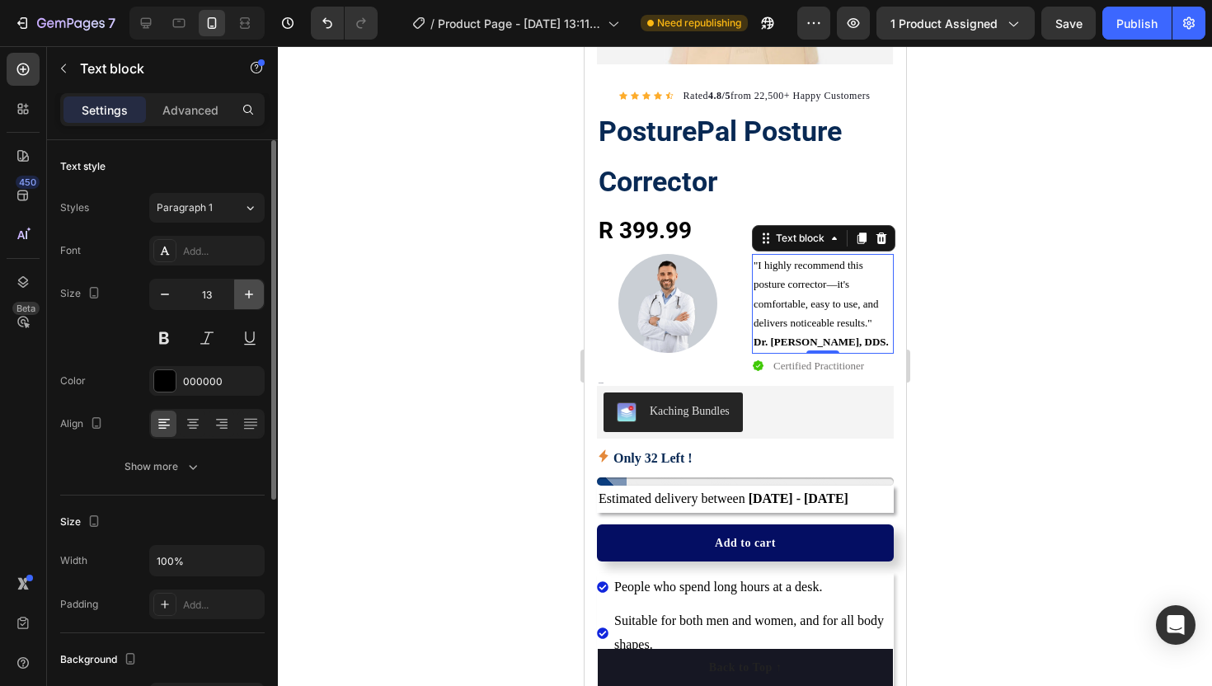
click at [246, 299] on icon "button" at bounding box center [249, 294] width 16 height 16
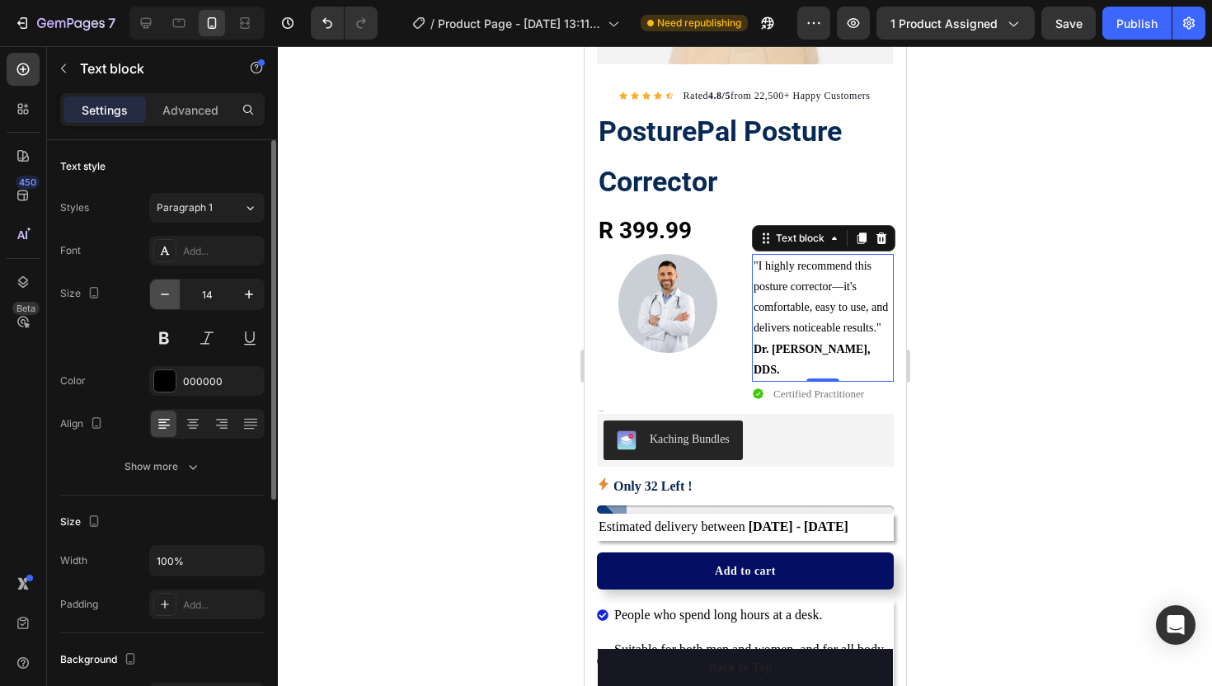
click at [171, 301] on icon "button" at bounding box center [165, 294] width 16 height 16
type input "13"
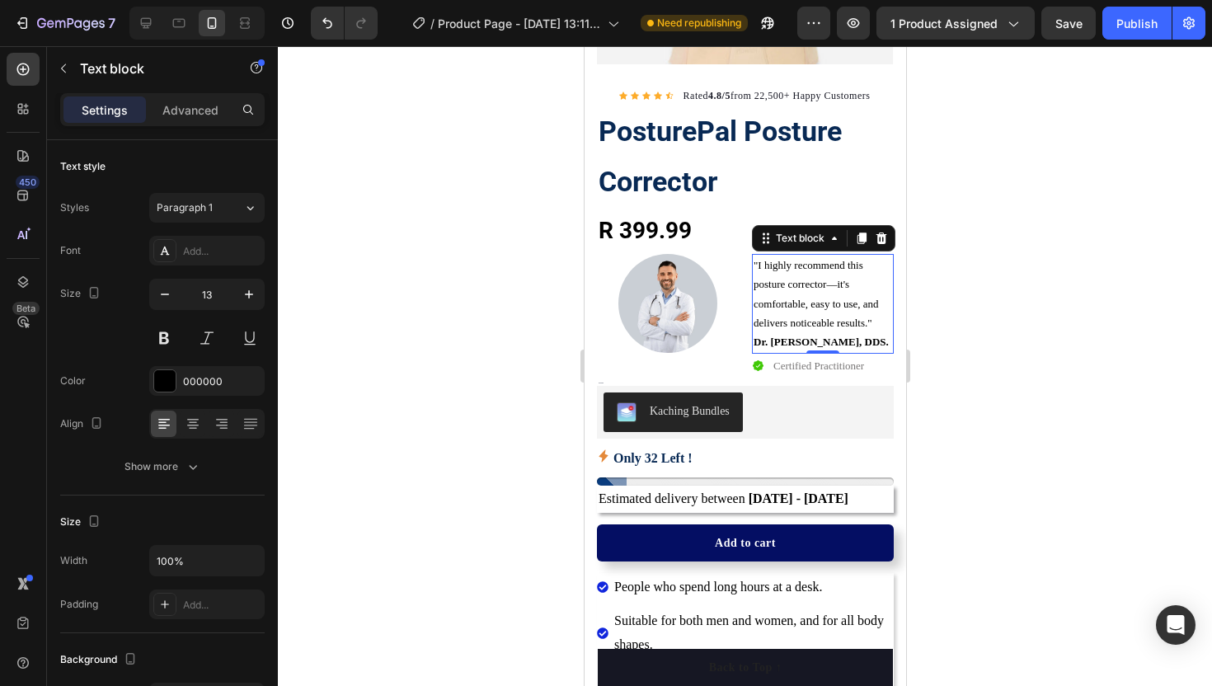
click at [340, 340] on div at bounding box center [745, 366] width 934 height 640
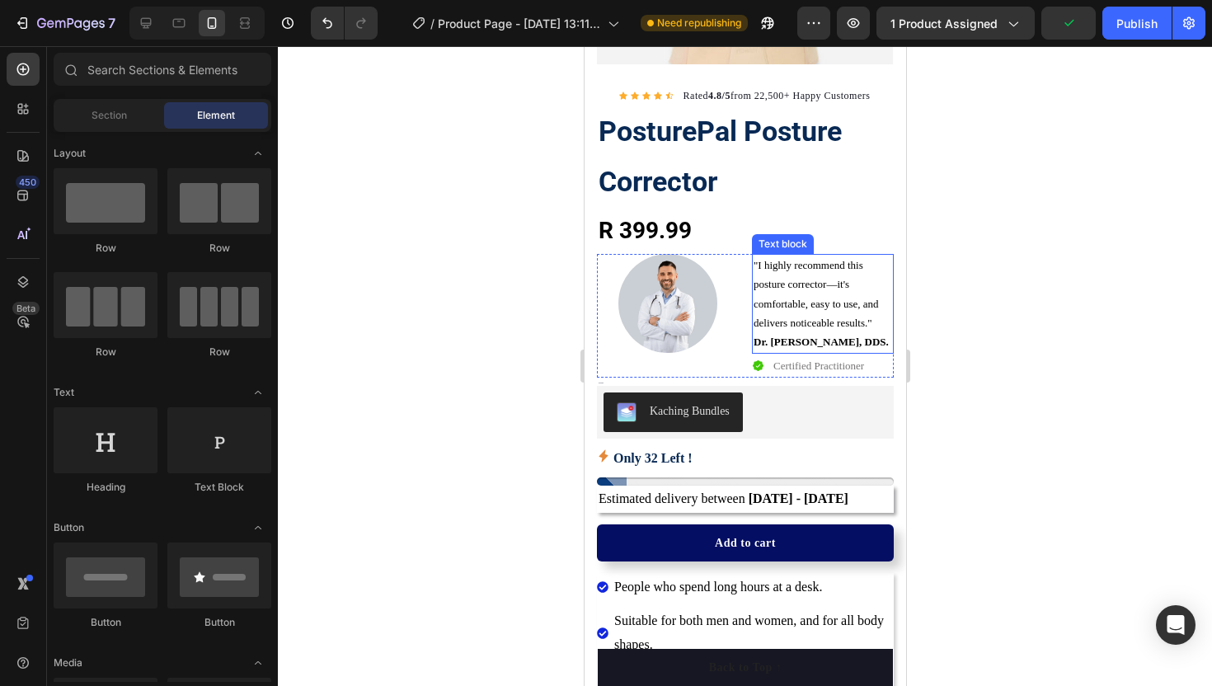
click at [754, 303] on p ""I highly recommend this posture corrector—it's comfortable, easy to use, and d…" at bounding box center [822, 294] width 138 height 77
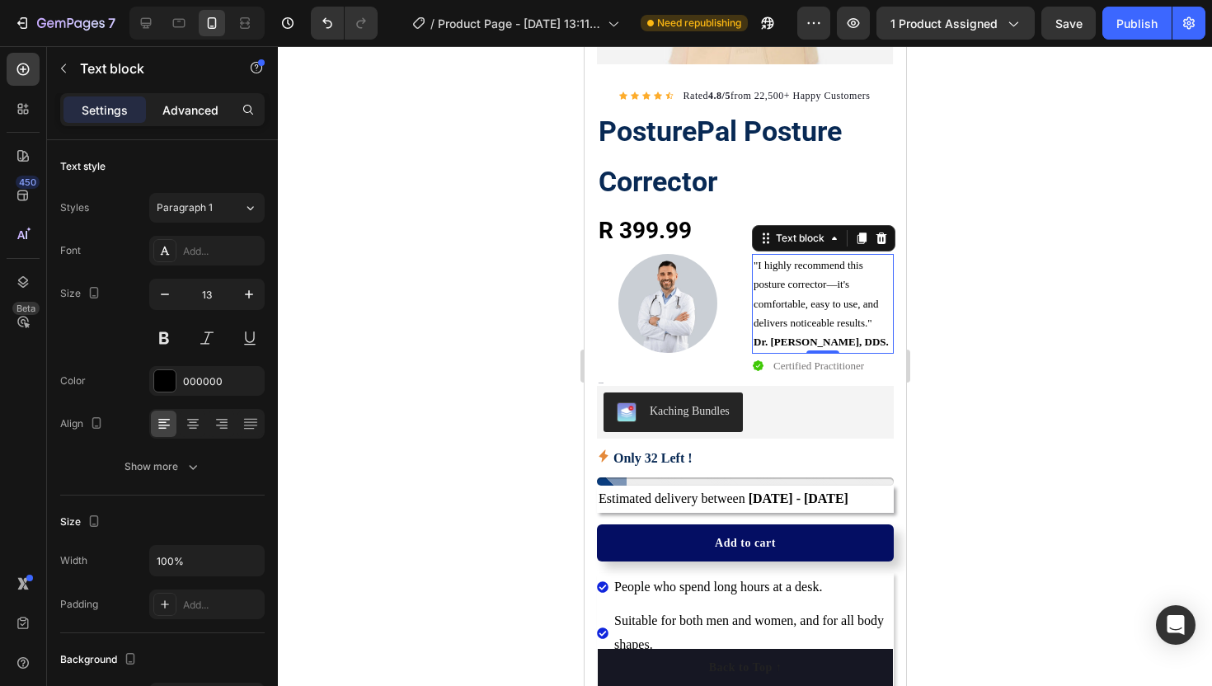
click at [173, 109] on p "Advanced" at bounding box center [190, 109] width 56 height 17
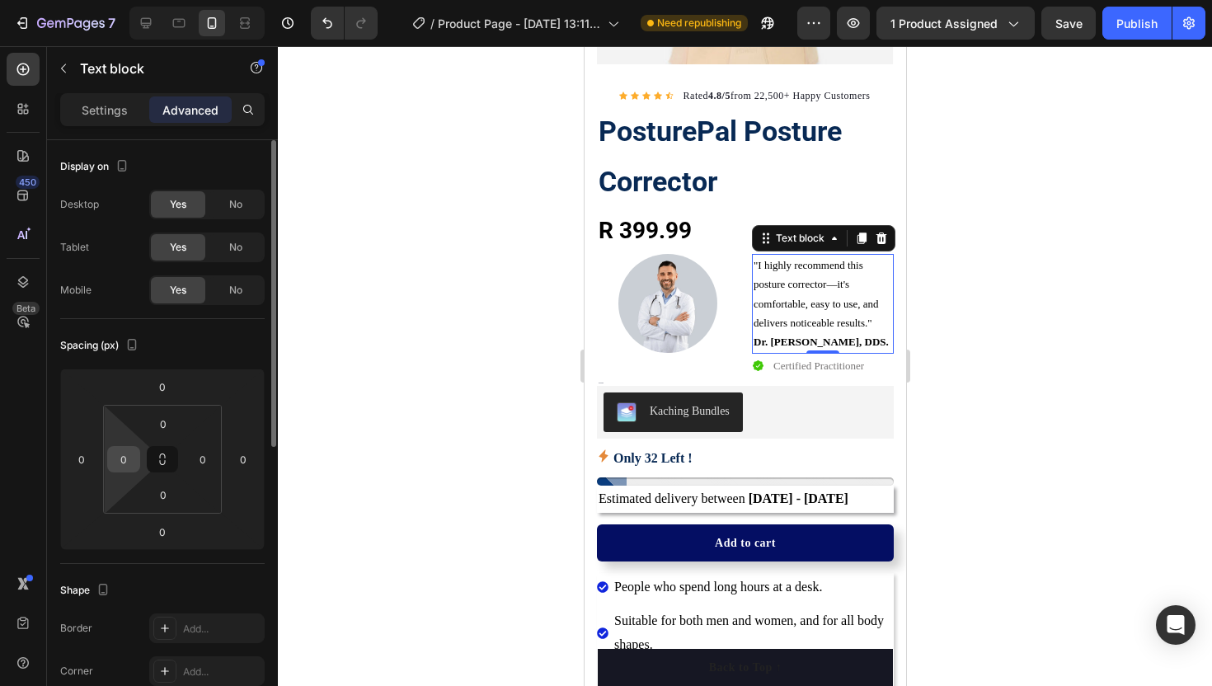
click at [132, 469] on input "0" at bounding box center [123, 459] width 25 height 25
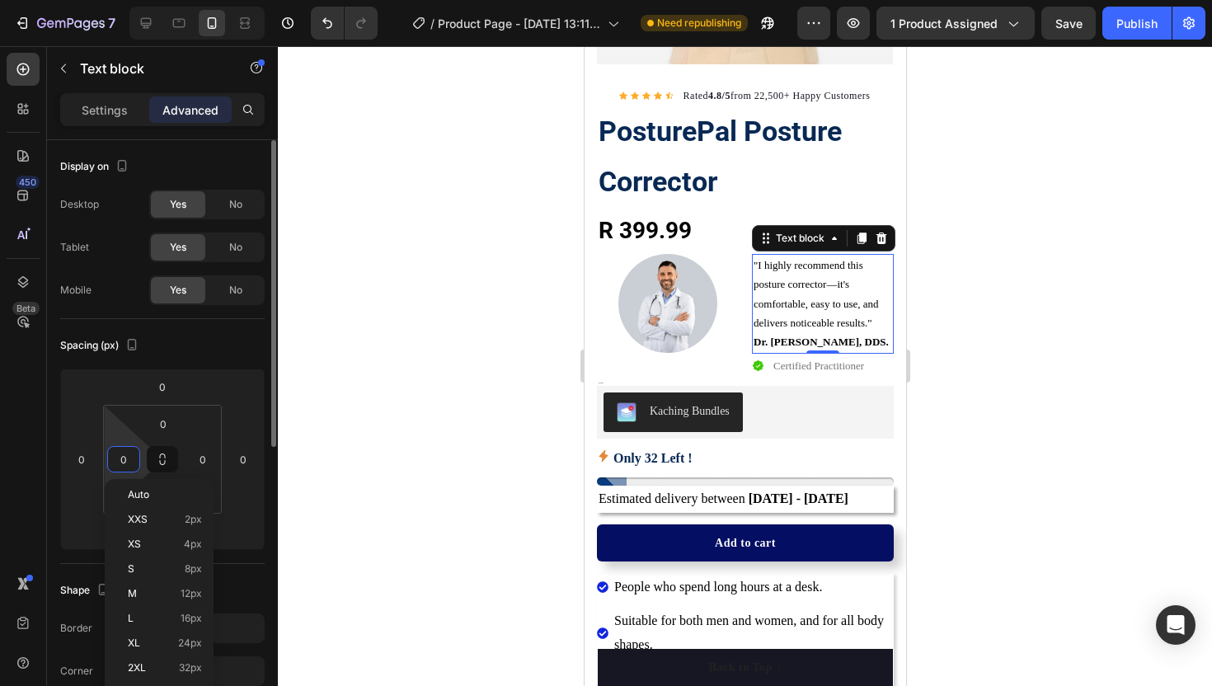
type input "1"
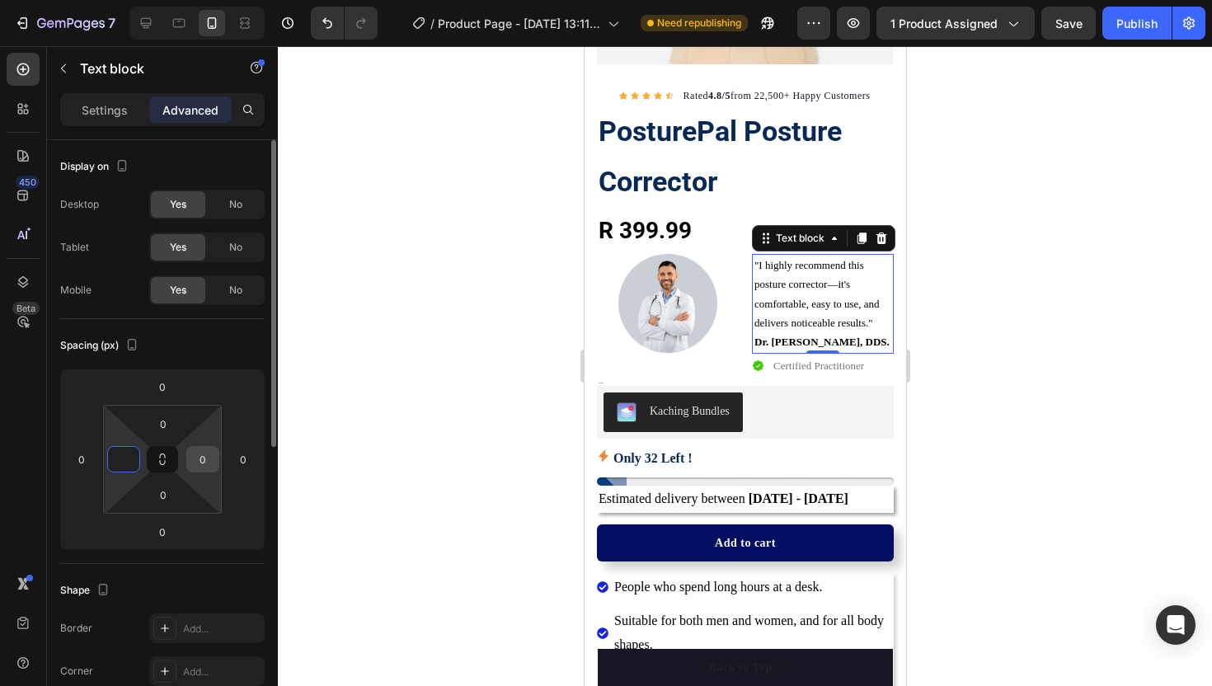
click at [209, 453] on input "0" at bounding box center [202, 459] width 25 height 25
type input "0"
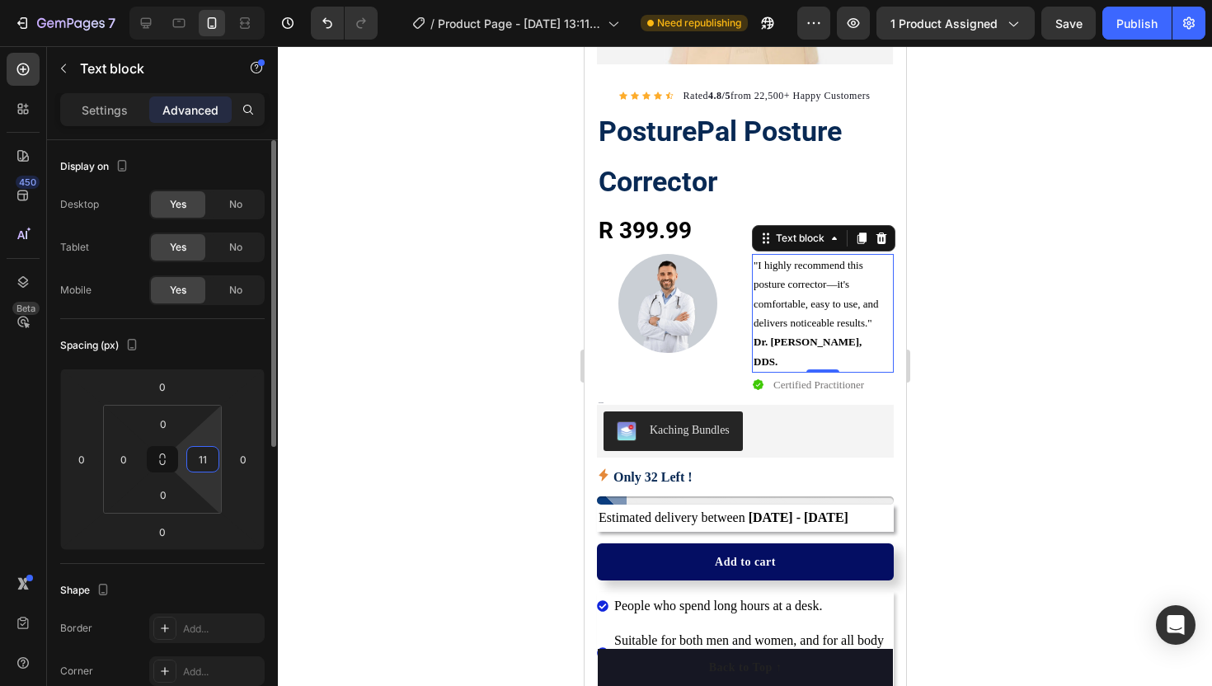
type input "1"
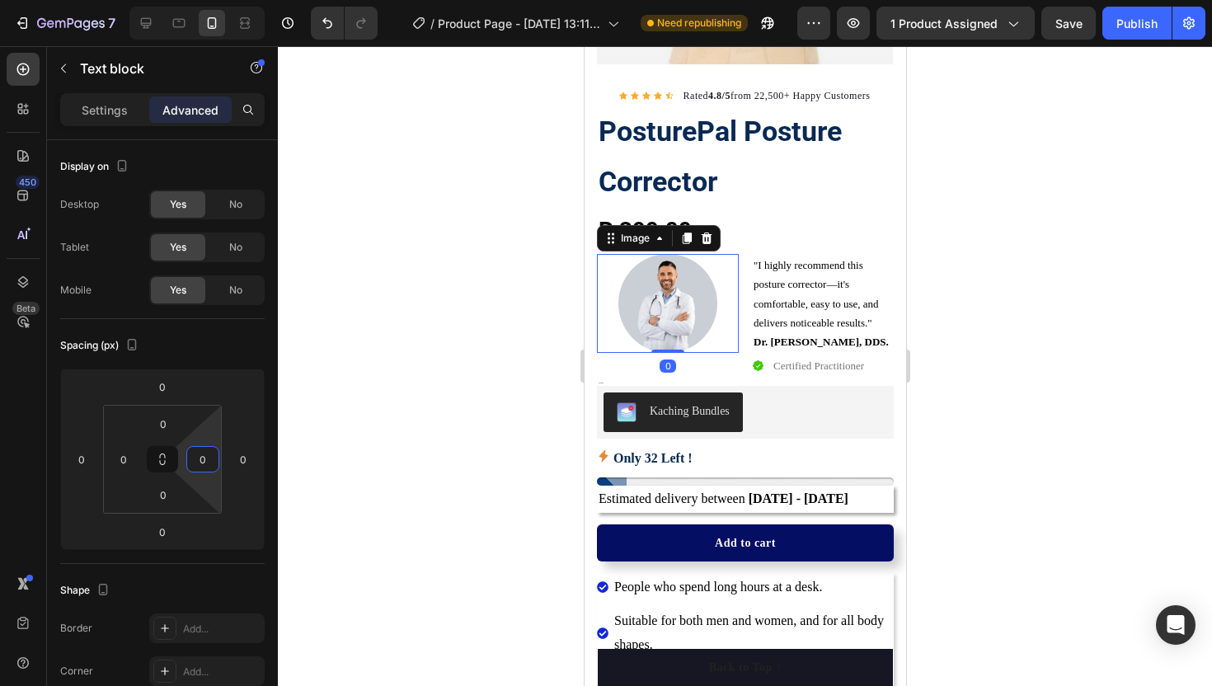
click at [668, 308] on img at bounding box center [666, 303] width 99 height 99
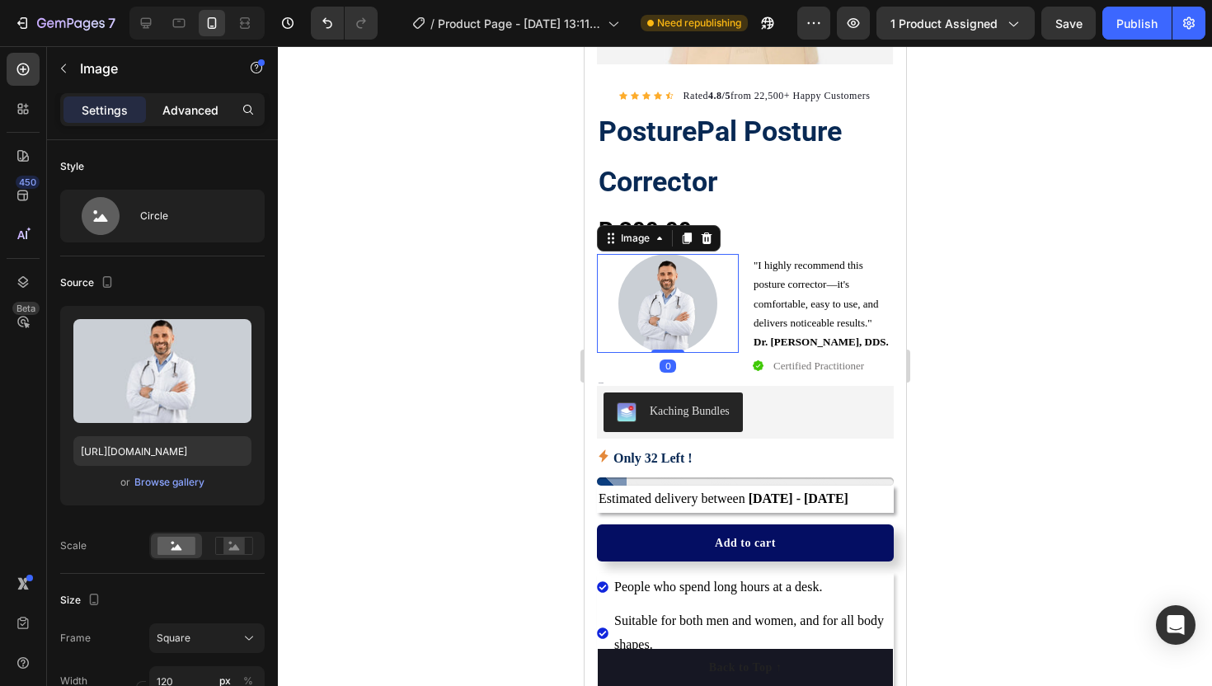
click at [163, 113] on p "Advanced" at bounding box center [190, 109] width 56 height 17
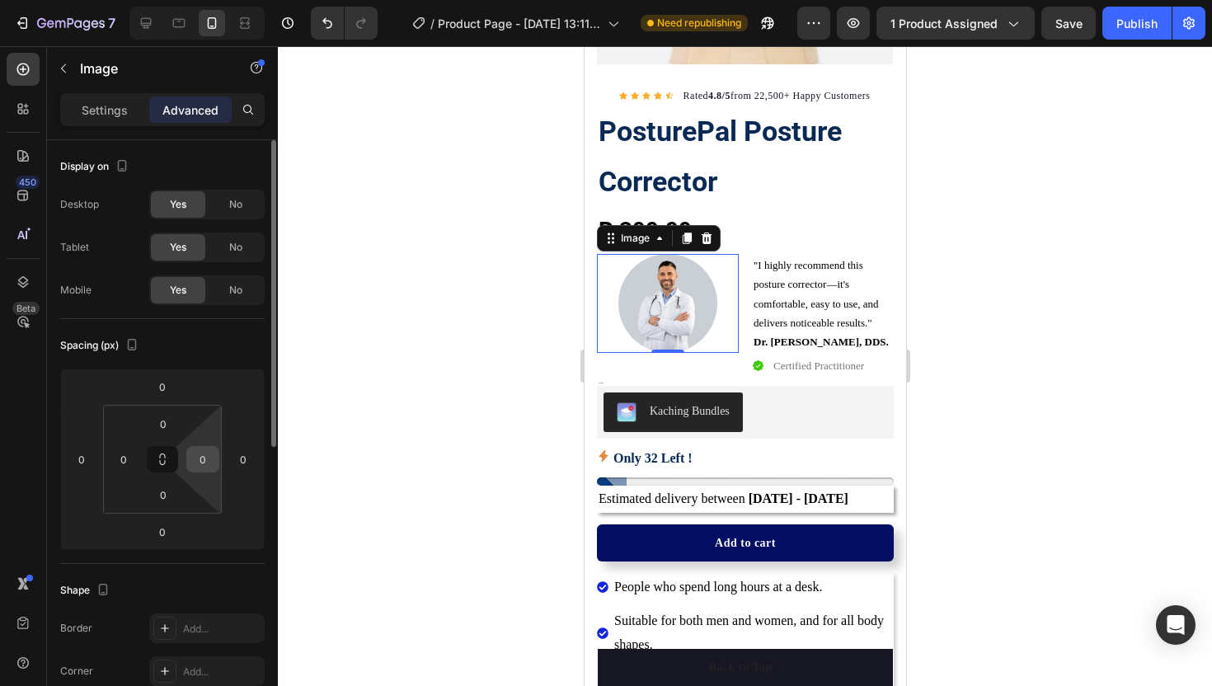
click at [192, 454] on input "0" at bounding box center [202, 459] width 25 height 25
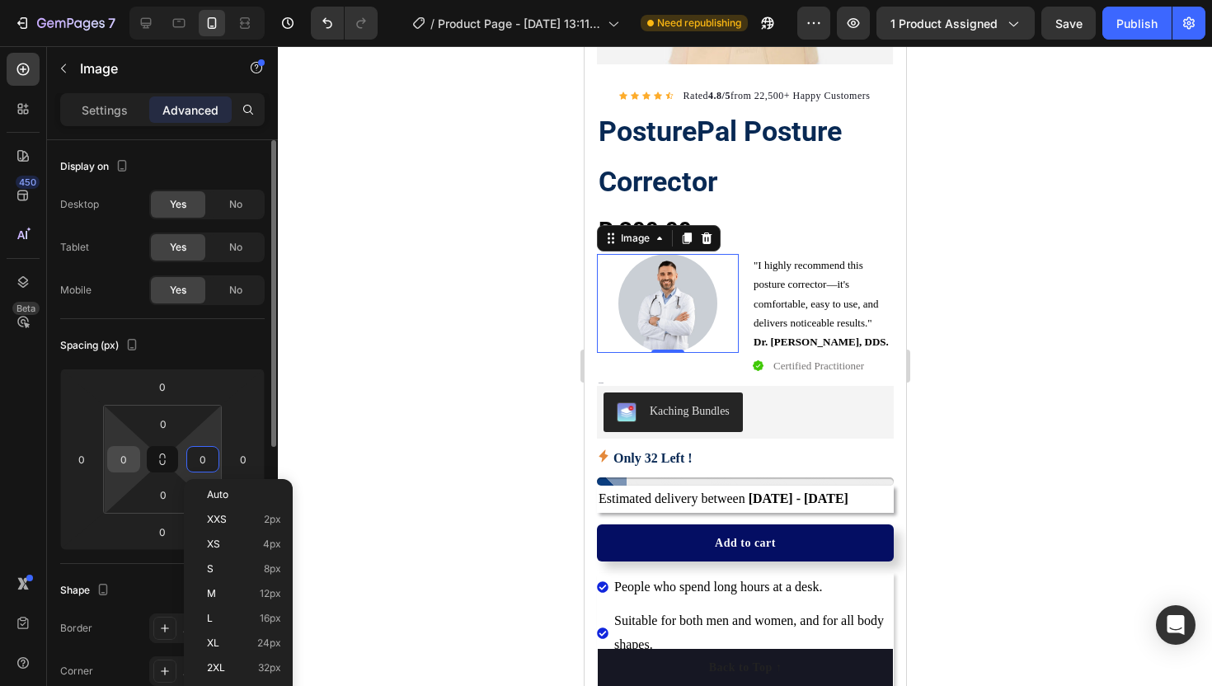
click at [135, 461] on input "0" at bounding box center [123, 459] width 25 height 25
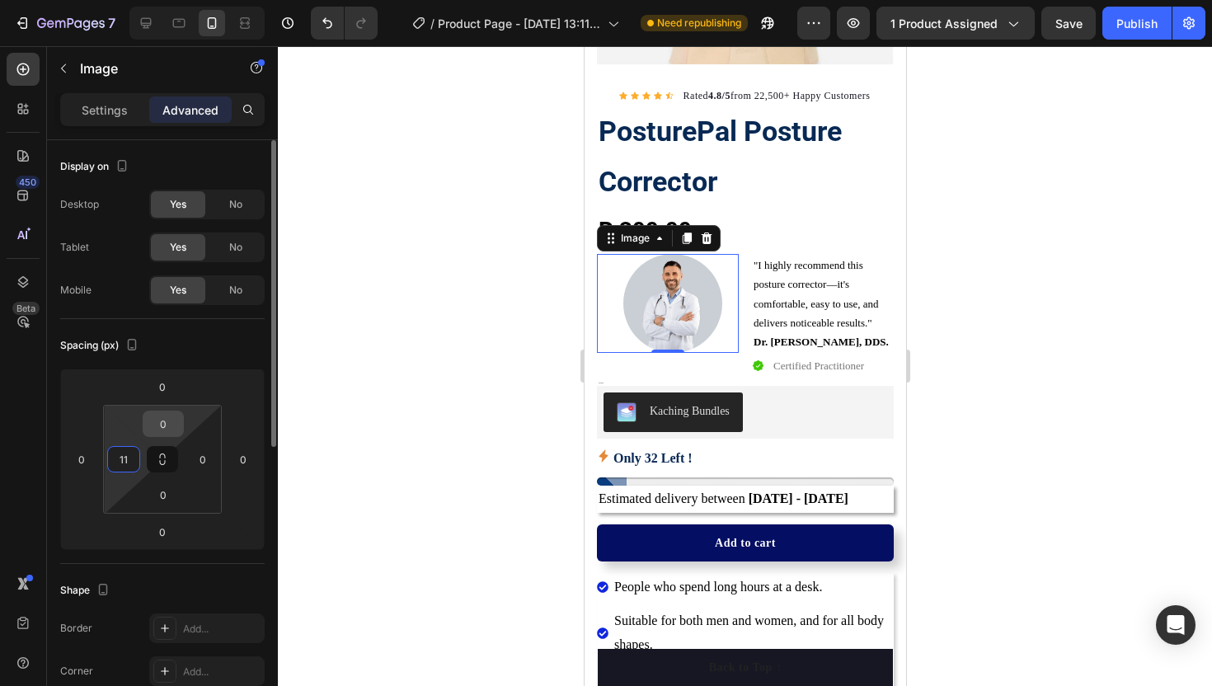
type input "11"
click at [160, 432] on input "0" at bounding box center [163, 423] width 33 height 25
type input "11"
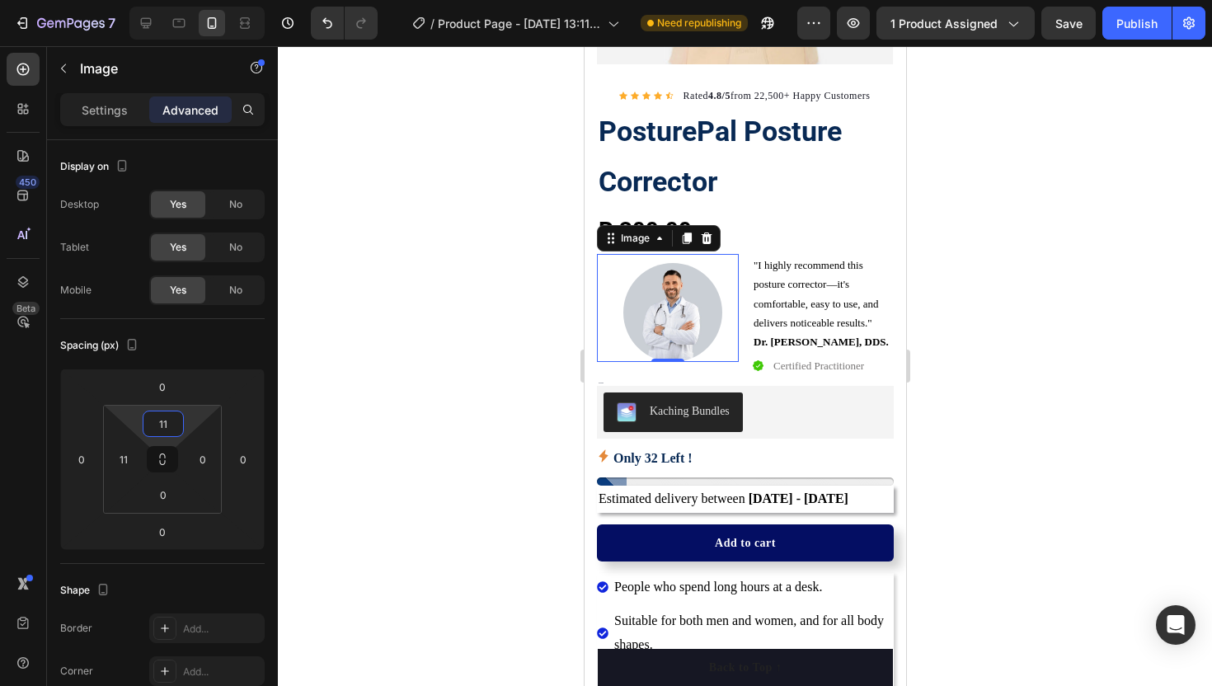
click at [342, 339] on div at bounding box center [745, 366] width 934 height 640
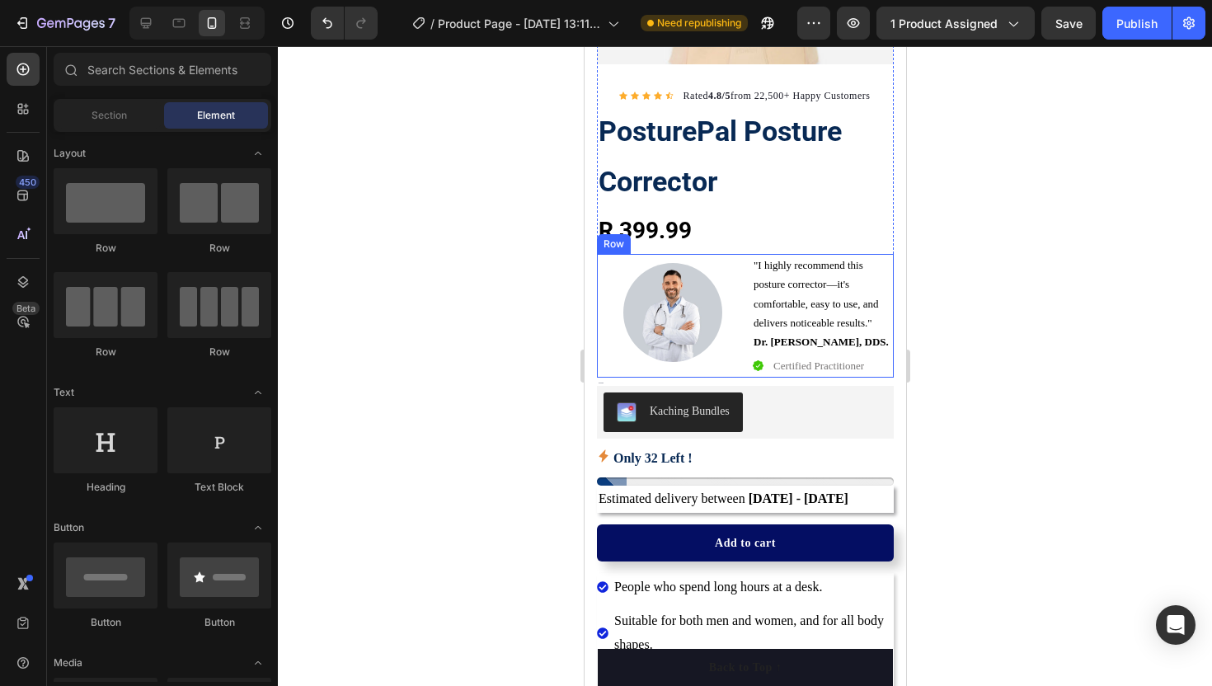
click at [603, 373] on div "Image" at bounding box center [667, 316] width 142 height 124
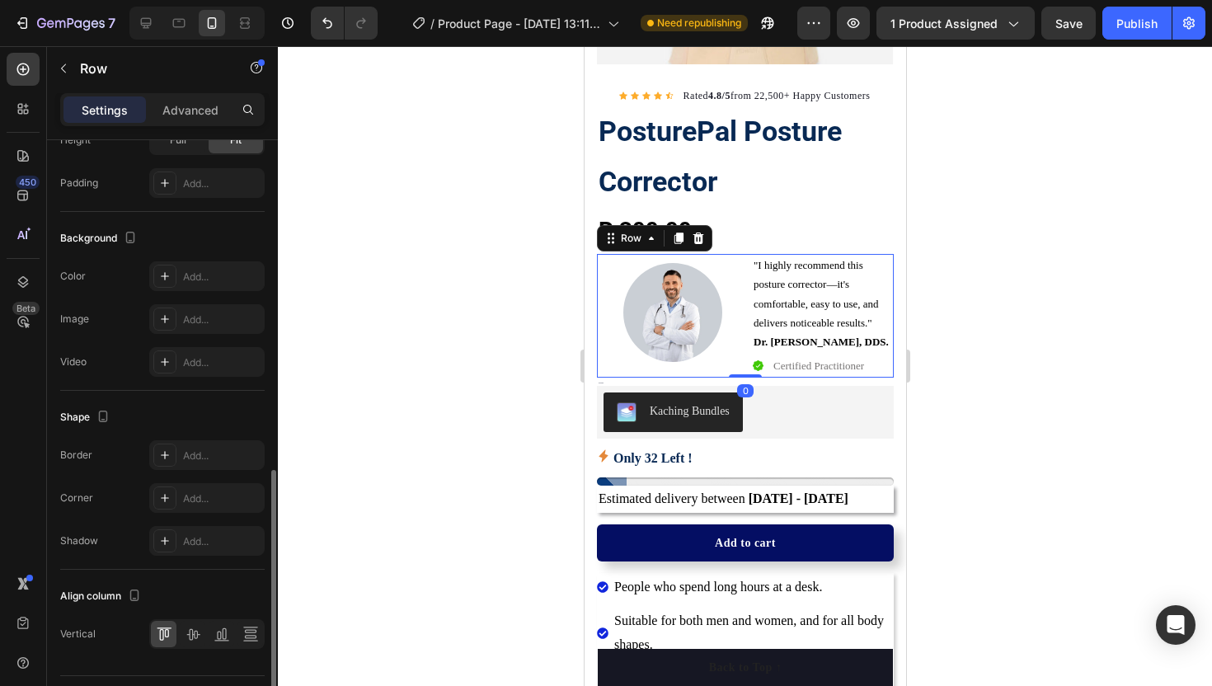
scroll to position [558, 0]
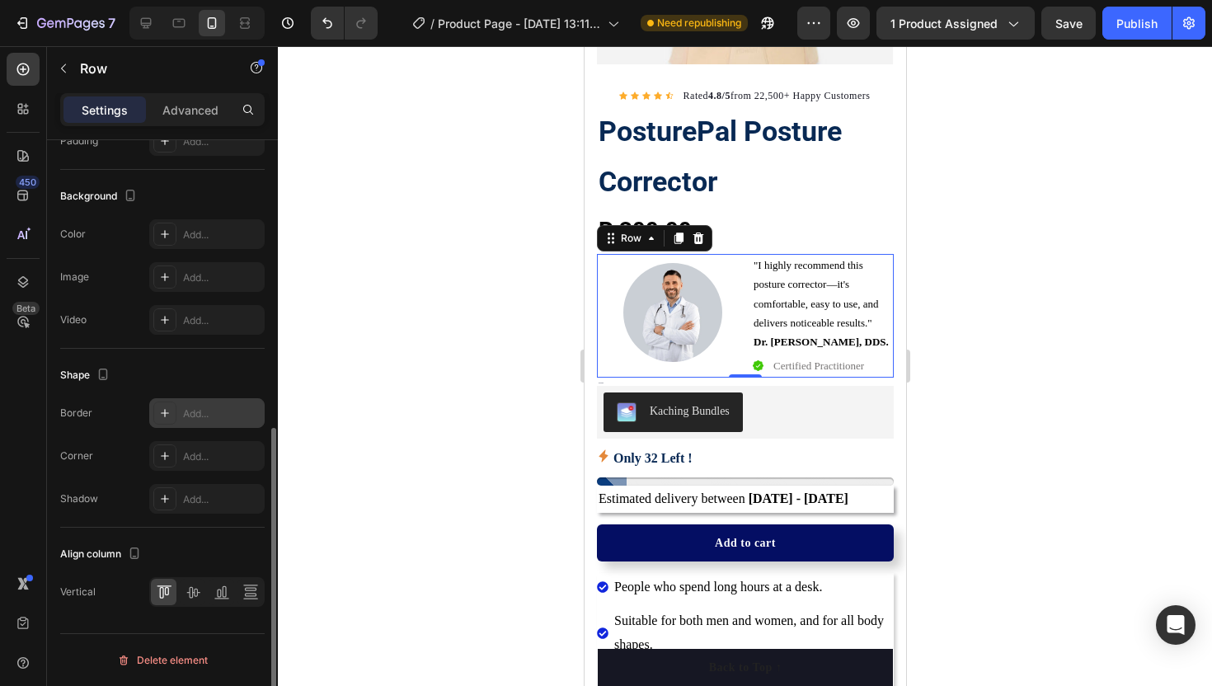
click at [190, 424] on div "Add..." at bounding box center [206, 413] width 115 height 30
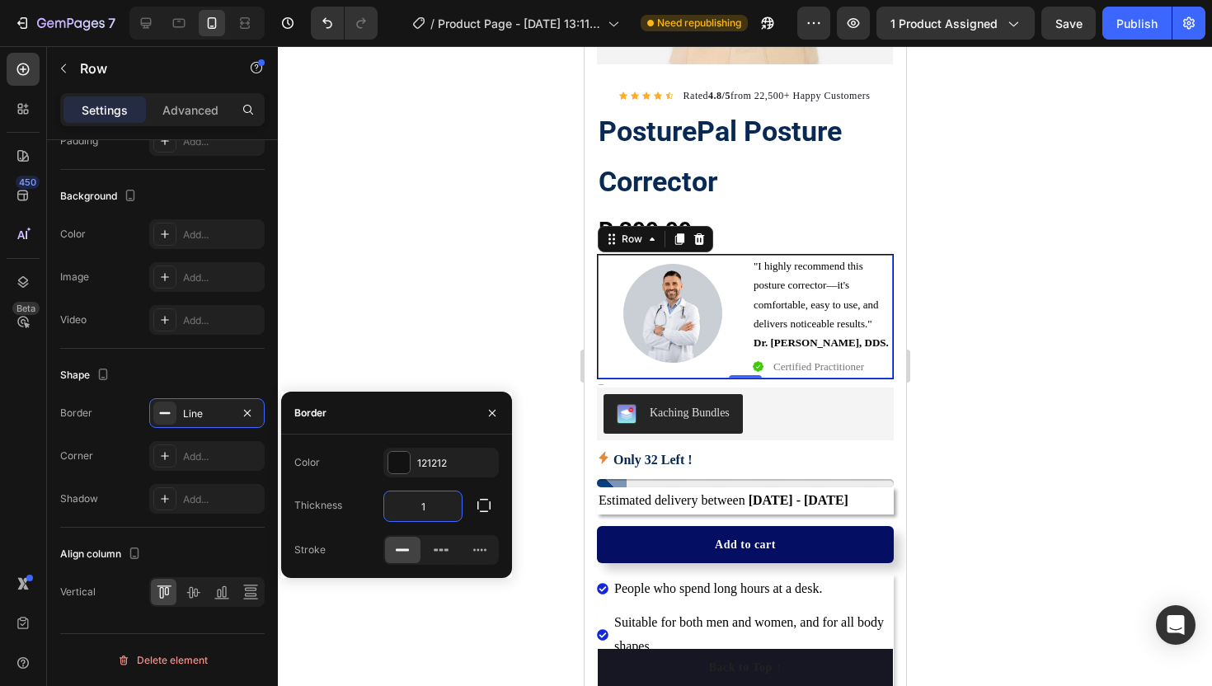
click at [428, 502] on input "1" at bounding box center [422, 506] width 77 height 30
click at [401, 444] on div "Color 121212 Thickness 1 Stroke" at bounding box center [396, 505] width 231 height 143
click at [400, 457] on div at bounding box center [398, 462] width 21 height 21
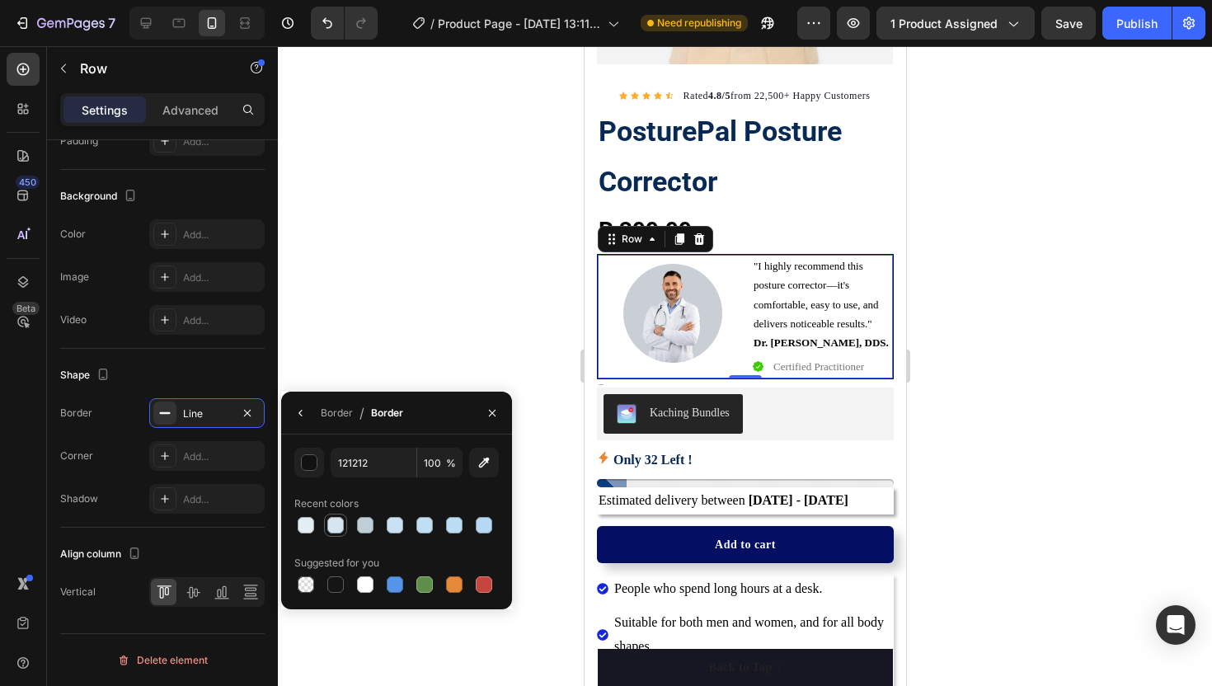
click at [336, 524] on div at bounding box center [335, 525] width 16 height 16
click at [422, 522] on div at bounding box center [424, 525] width 16 height 16
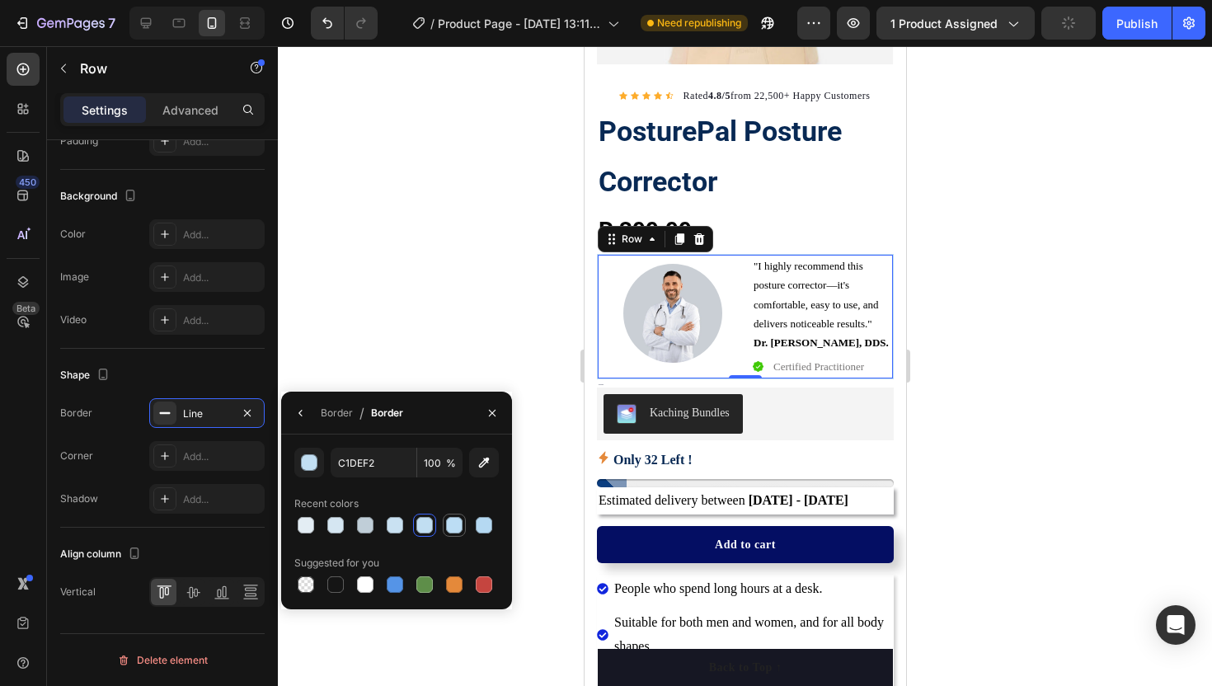
click at [453, 522] on div at bounding box center [454, 525] width 16 height 16
type input "BCDDF4"
click at [300, 408] on icon "button" at bounding box center [300, 412] width 13 height 13
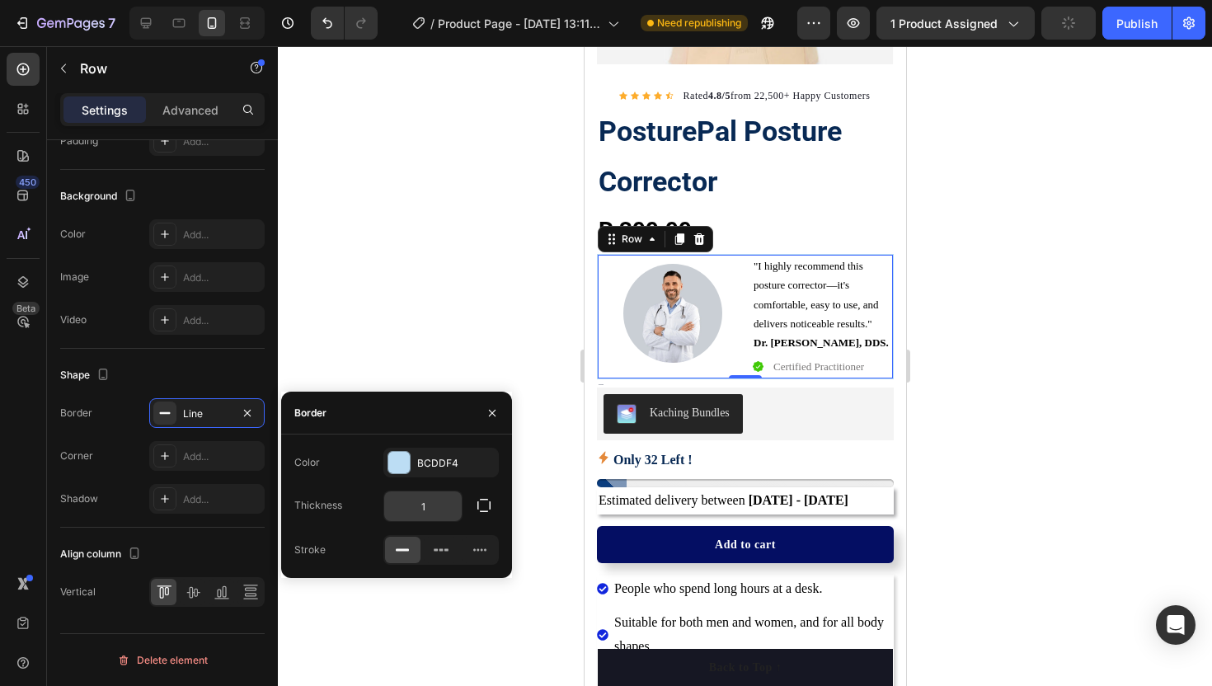
click at [429, 512] on input "1" at bounding box center [422, 506] width 77 height 30
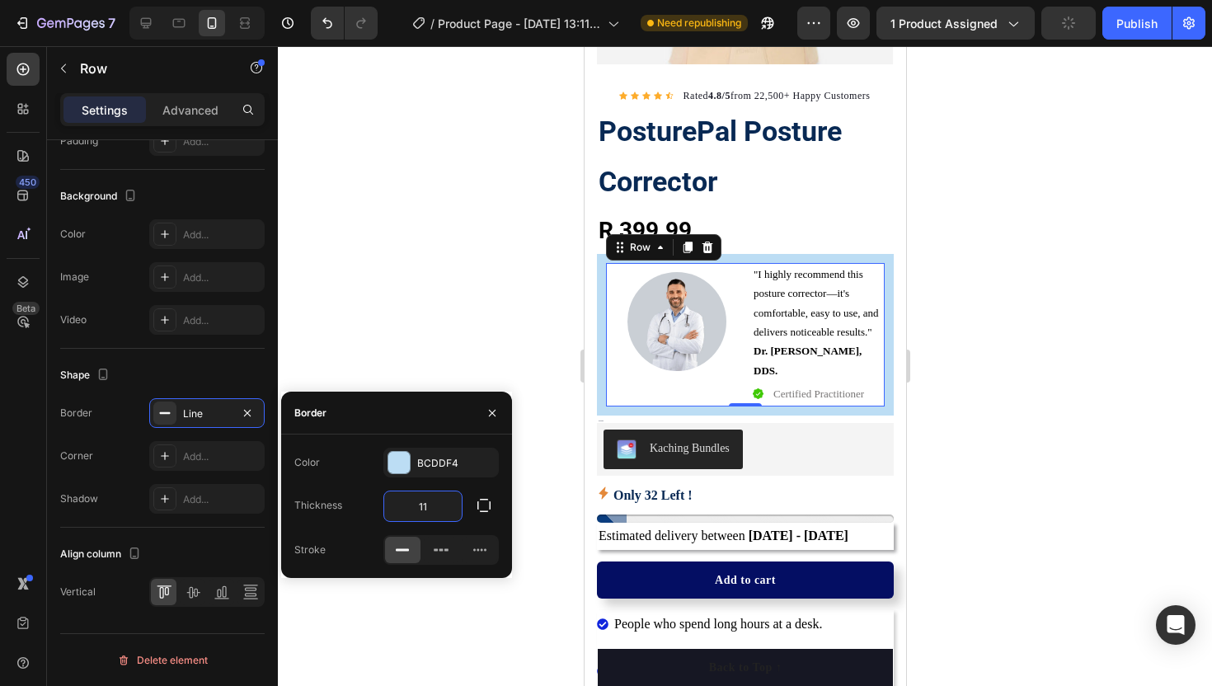
type input "1"
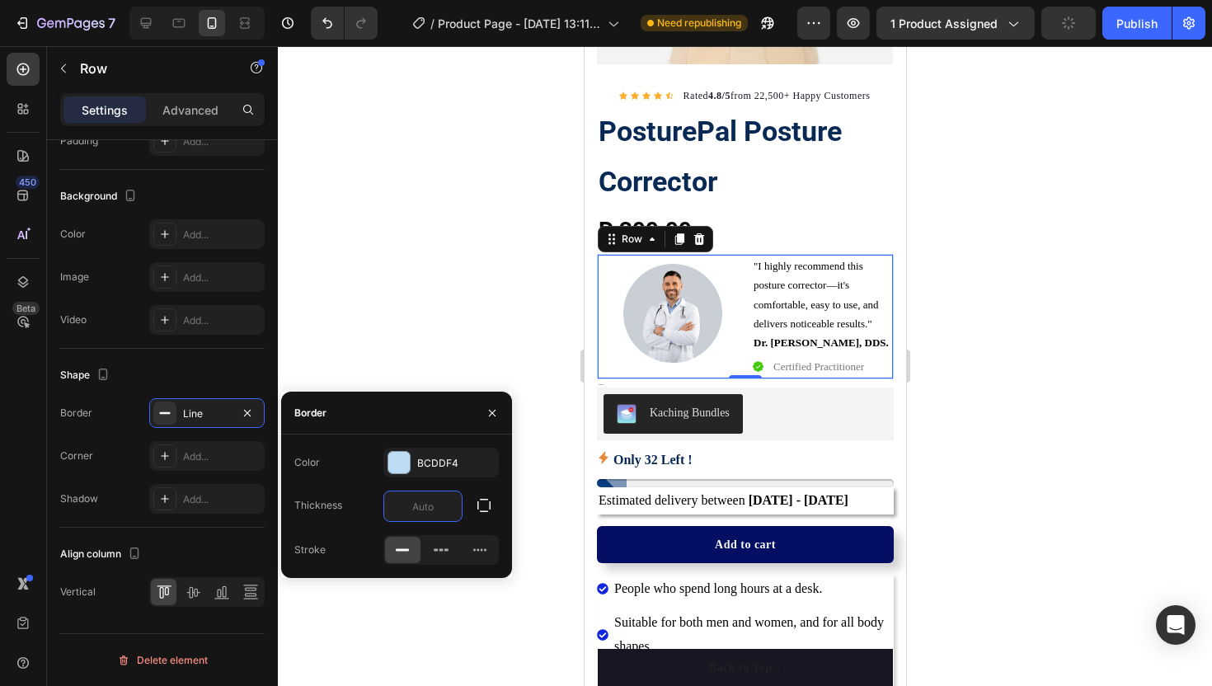
type input "4"
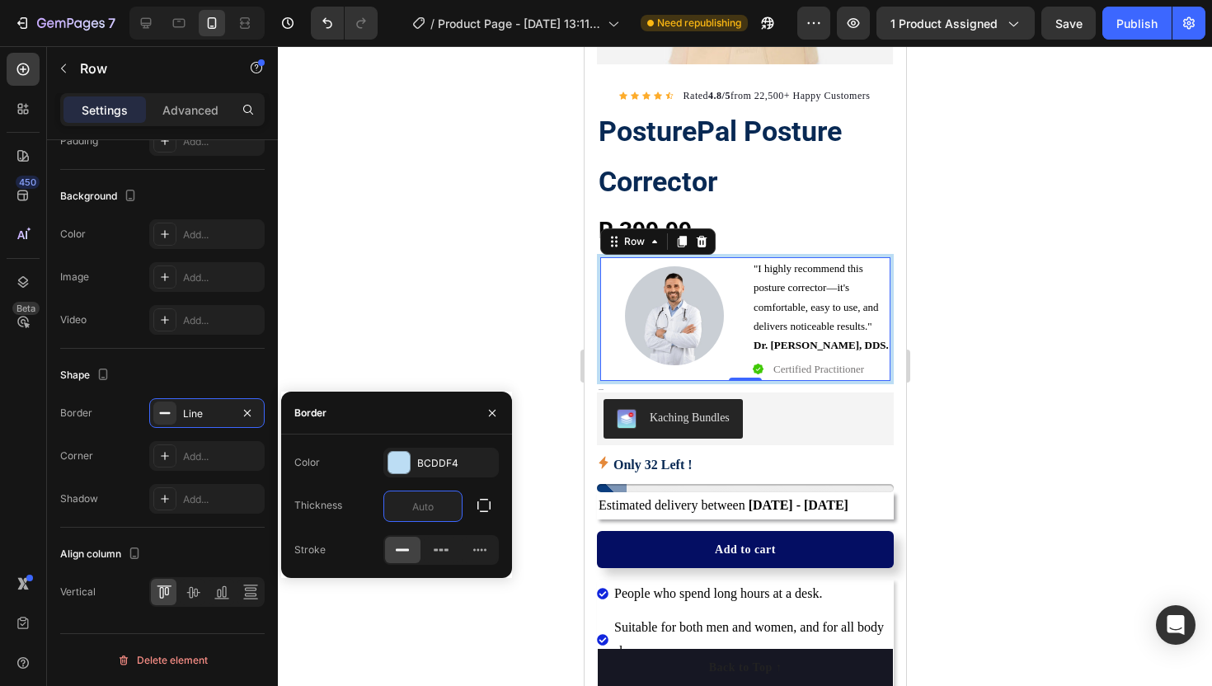
type input "7"
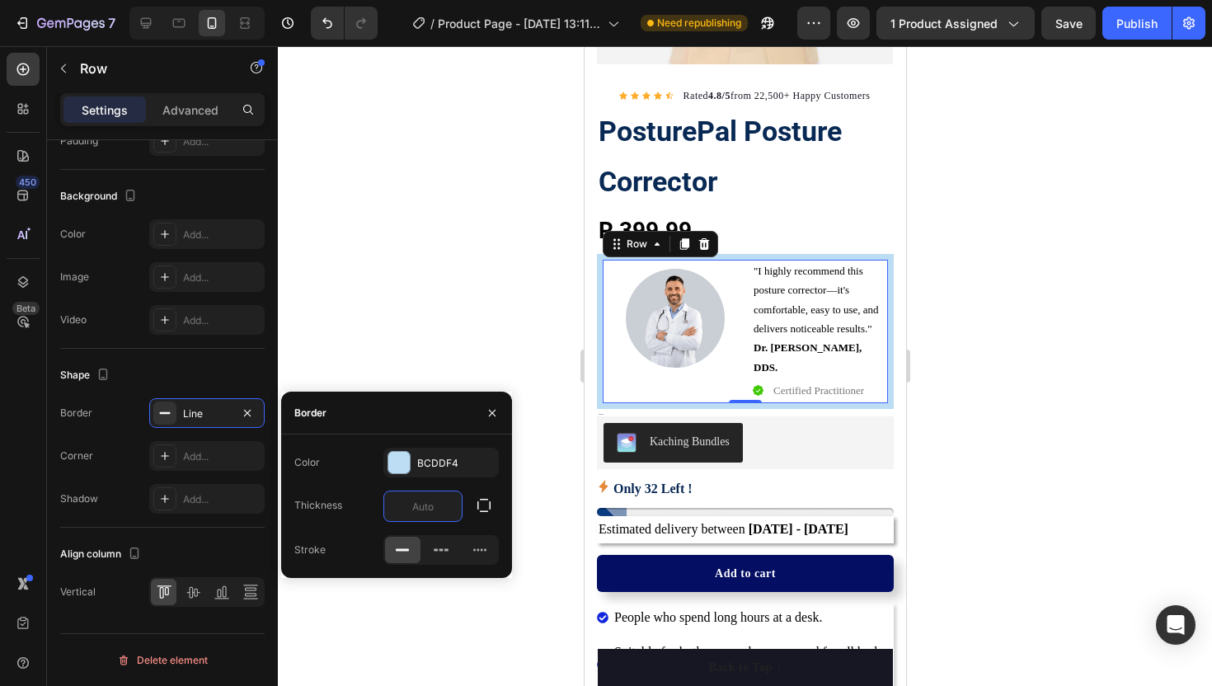
type input "9"
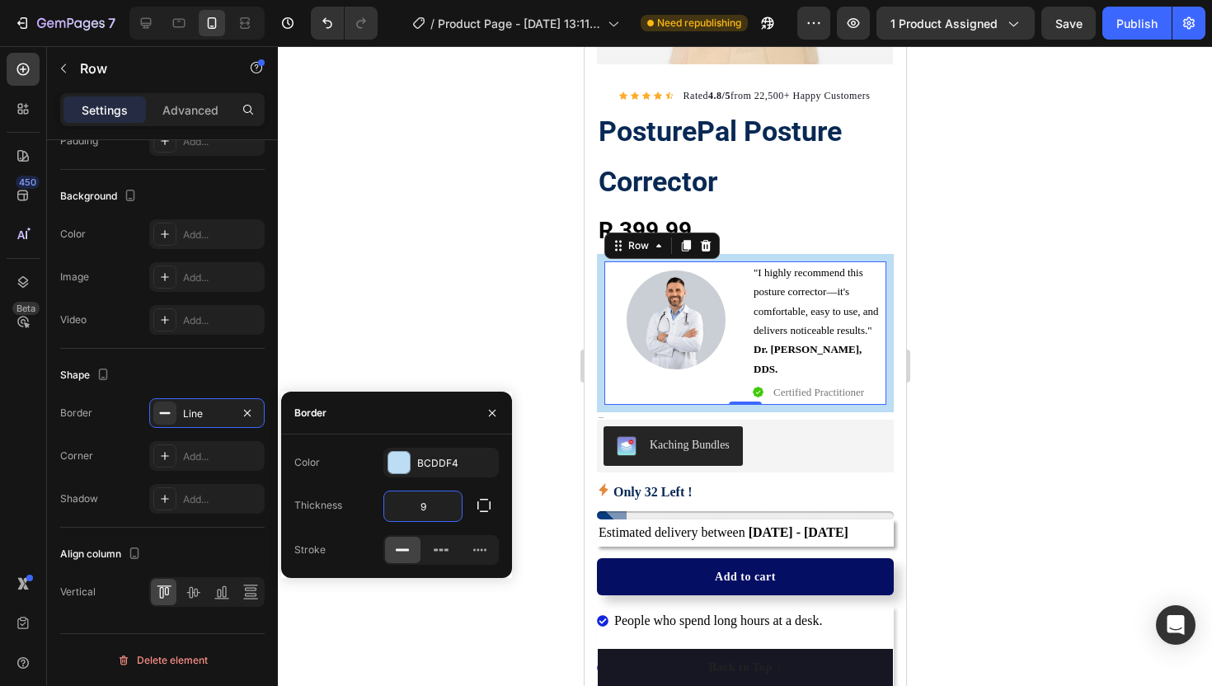
click at [540, 320] on div at bounding box center [745, 366] width 934 height 640
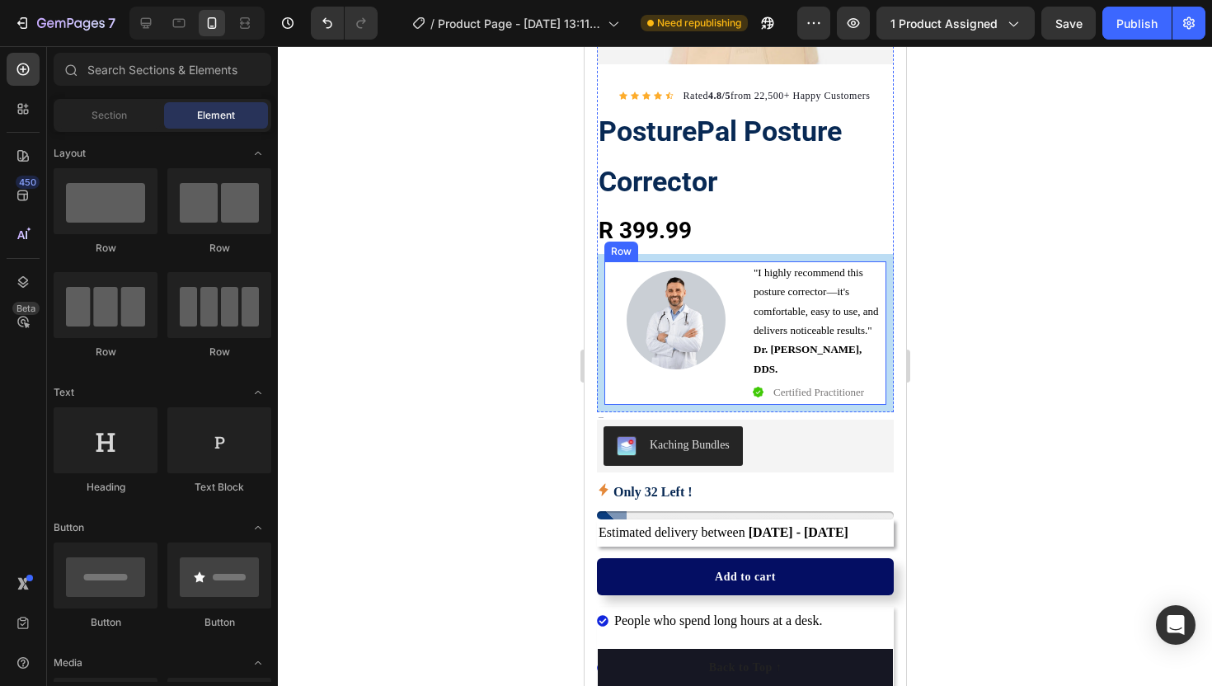
click at [602, 381] on div "Image "I highly recommend this posture corrector—it's comfortable, easy to use,…" at bounding box center [744, 333] width 297 height 158
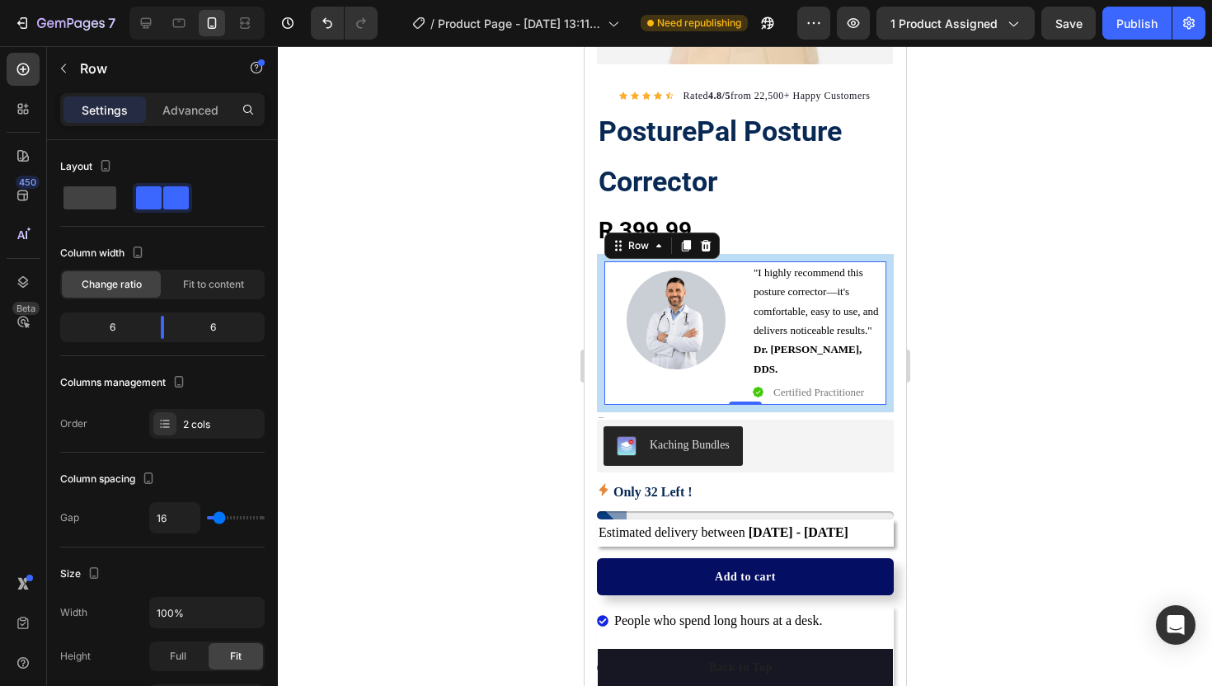
scroll to position [558, 0]
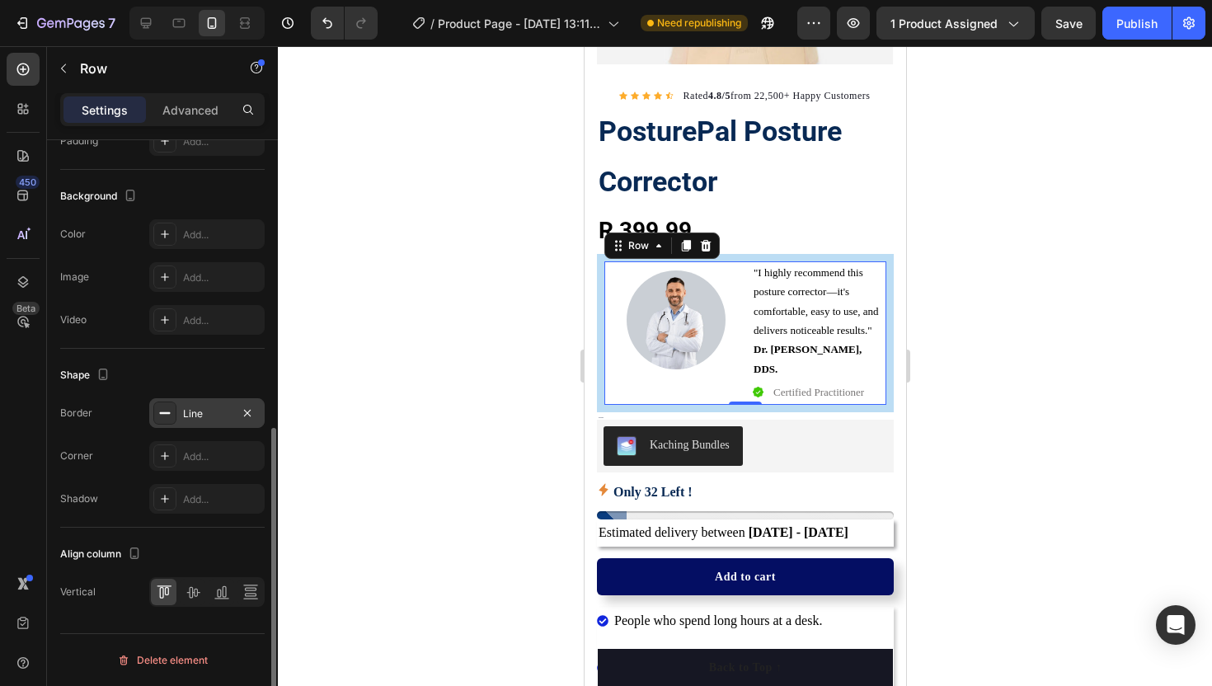
click at [198, 421] on div "Line" at bounding box center [206, 413] width 115 height 30
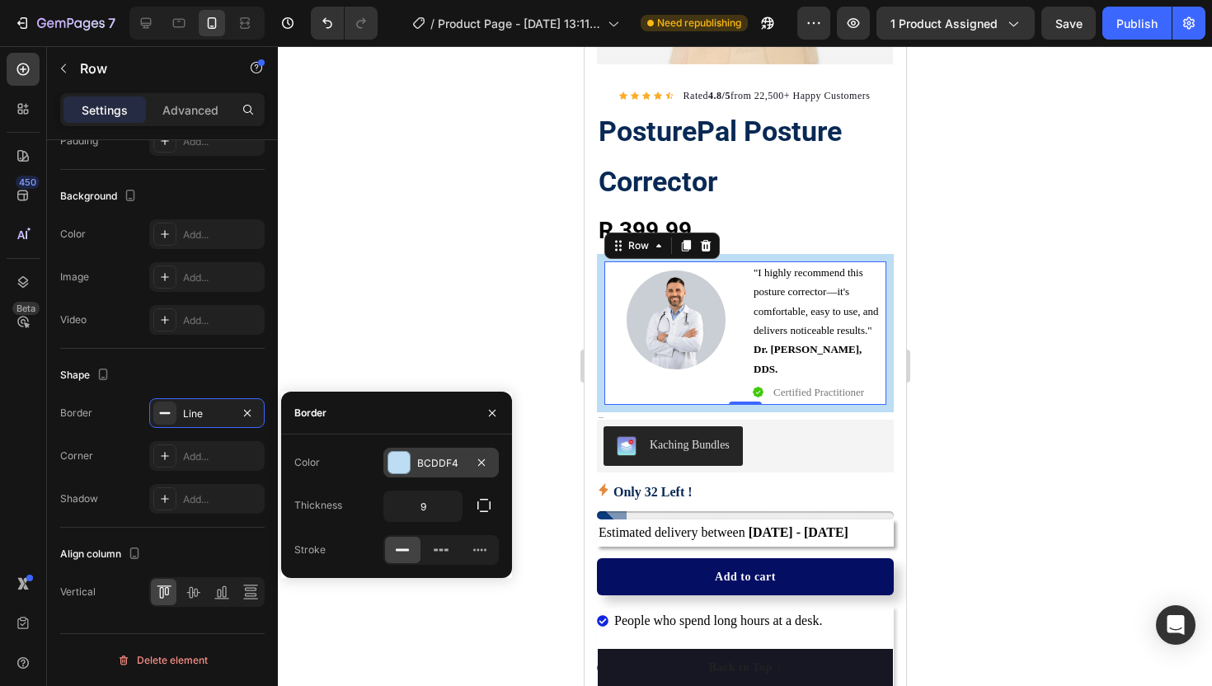
click at [395, 462] on div at bounding box center [398, 462] width 21 height 21
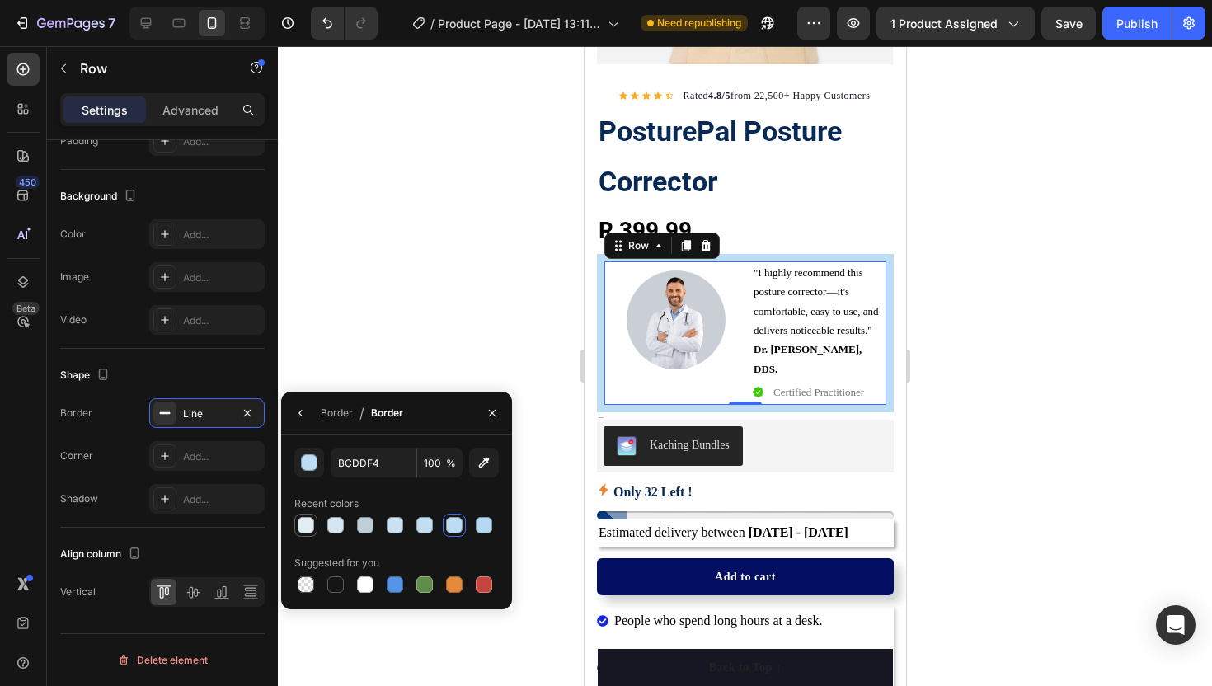
click at [307, 527] on div at bounding box center [306, 525] width 16 height 16
type input "E3EDF4"
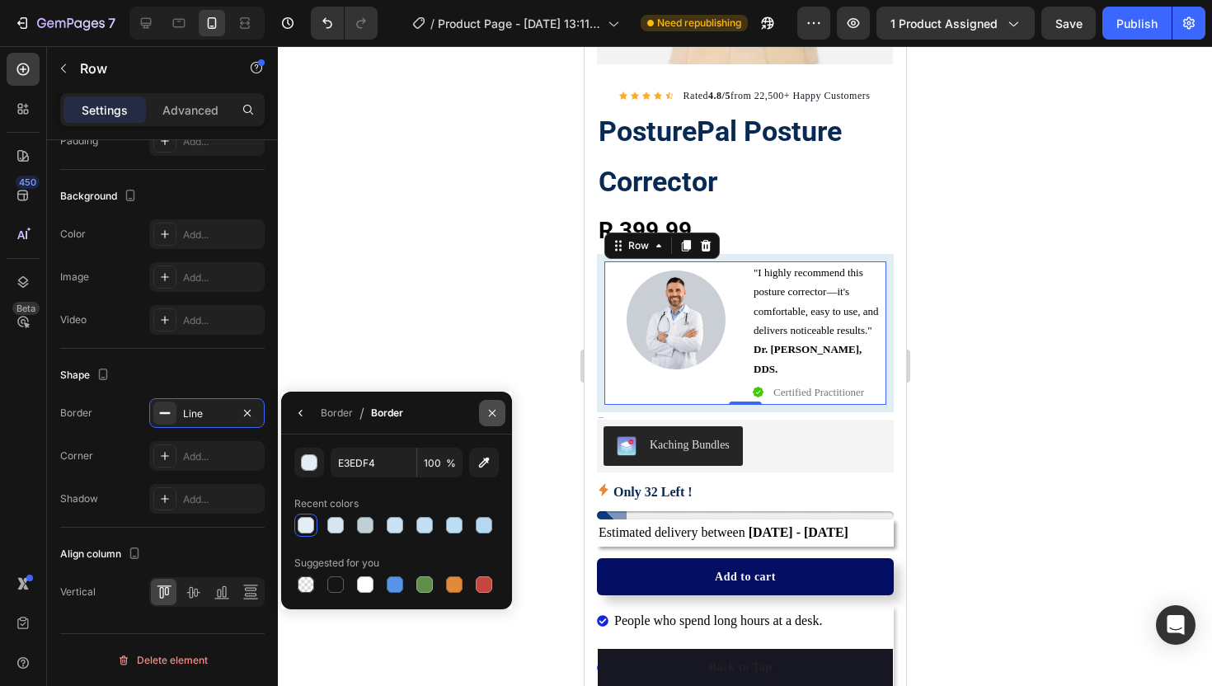
click at [495, 413] on icon "button" at bounding box center [492, 412] width 13 height 13
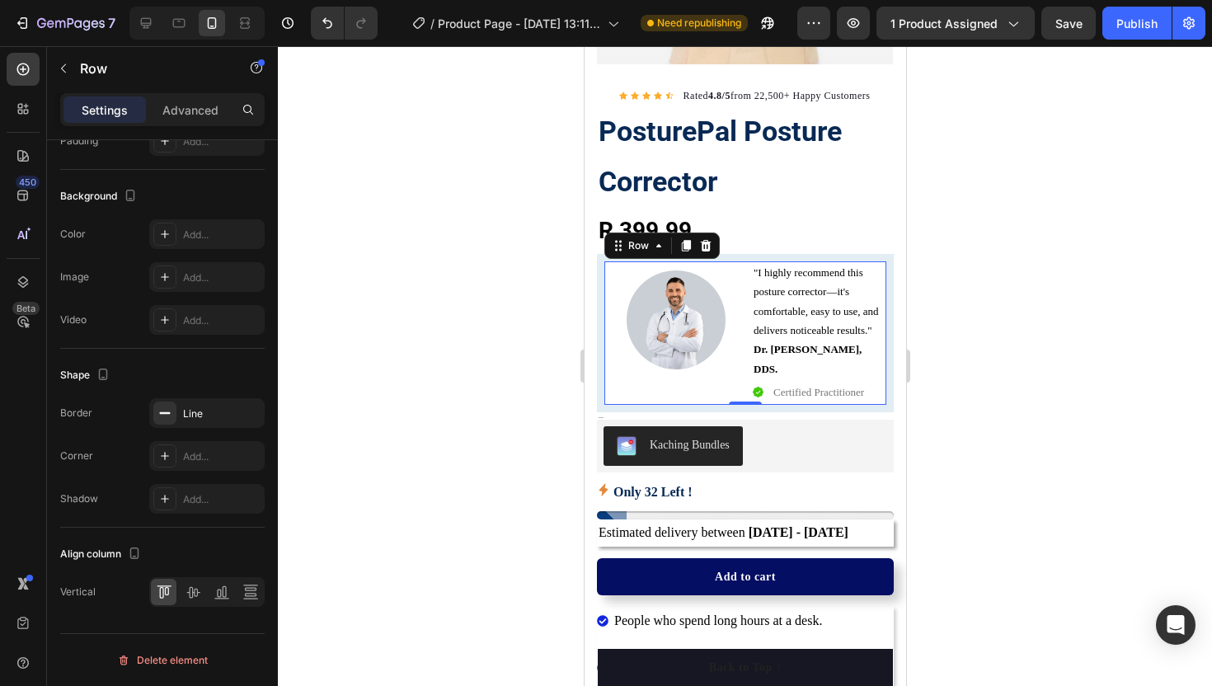
click at [511, 355] on div at bounding box center [745, 366] width 934 height 640
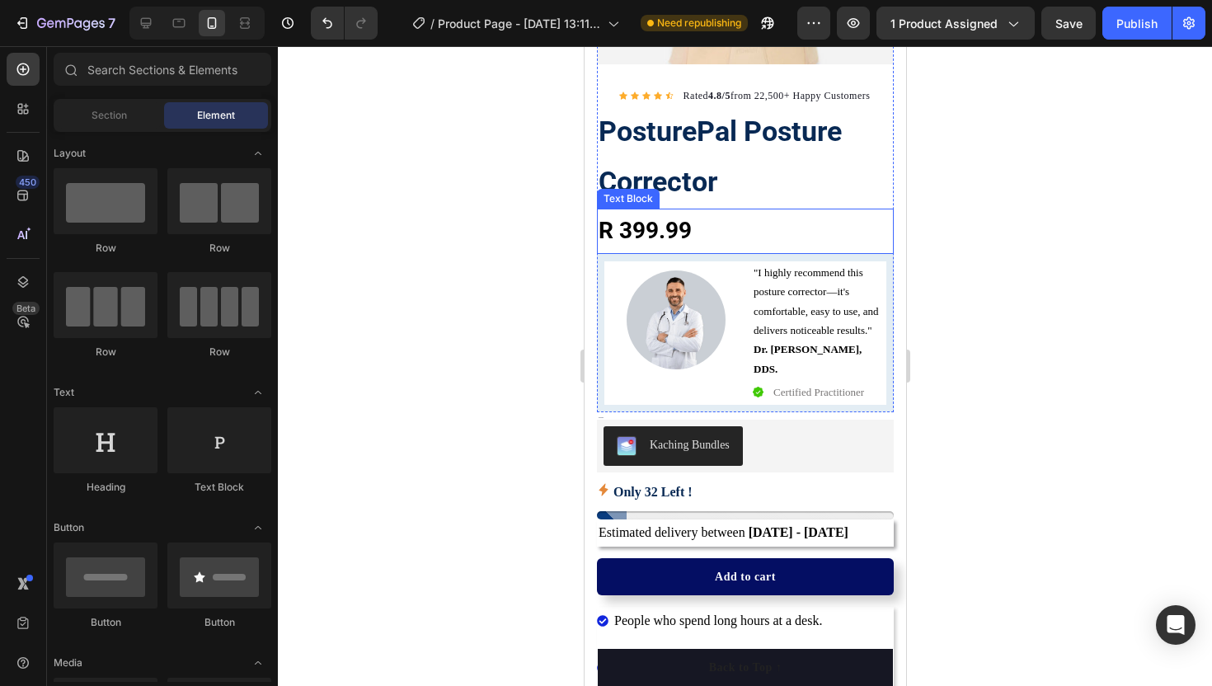
click at [644, 232] on p "R 399.99" at bounding box center [744, 230] width 293 height 41
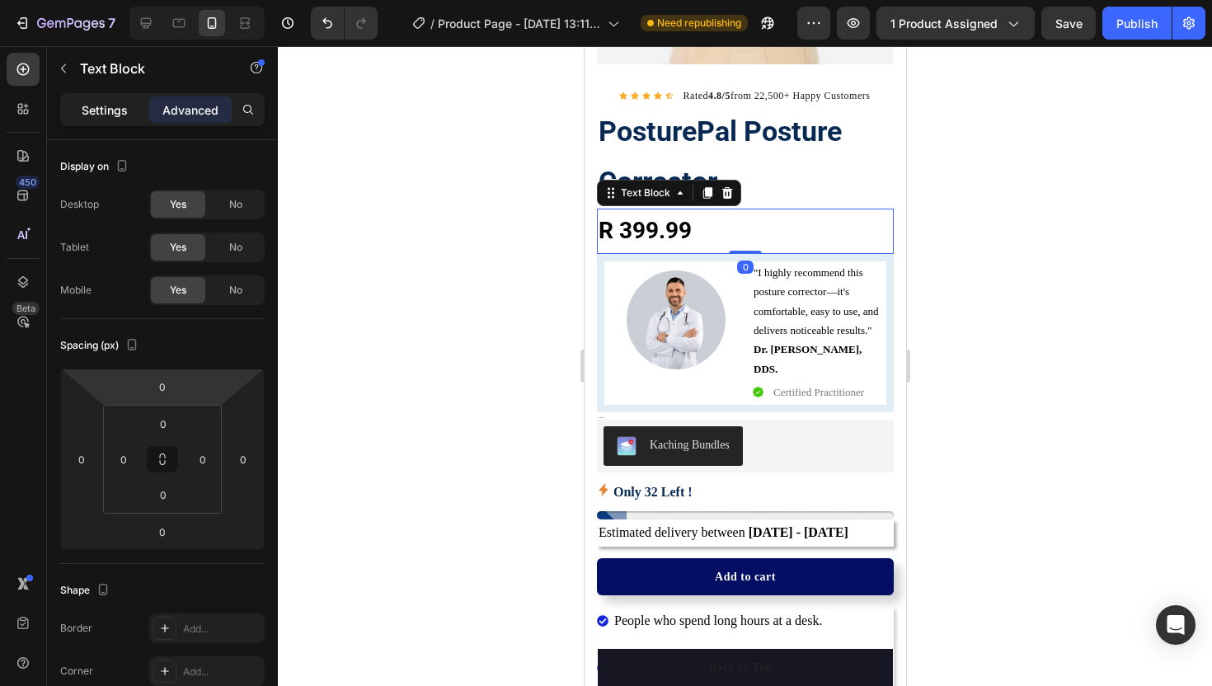
click at [110, 118] on div "Settings" at bounding box center [104, 109] width 82 height 26
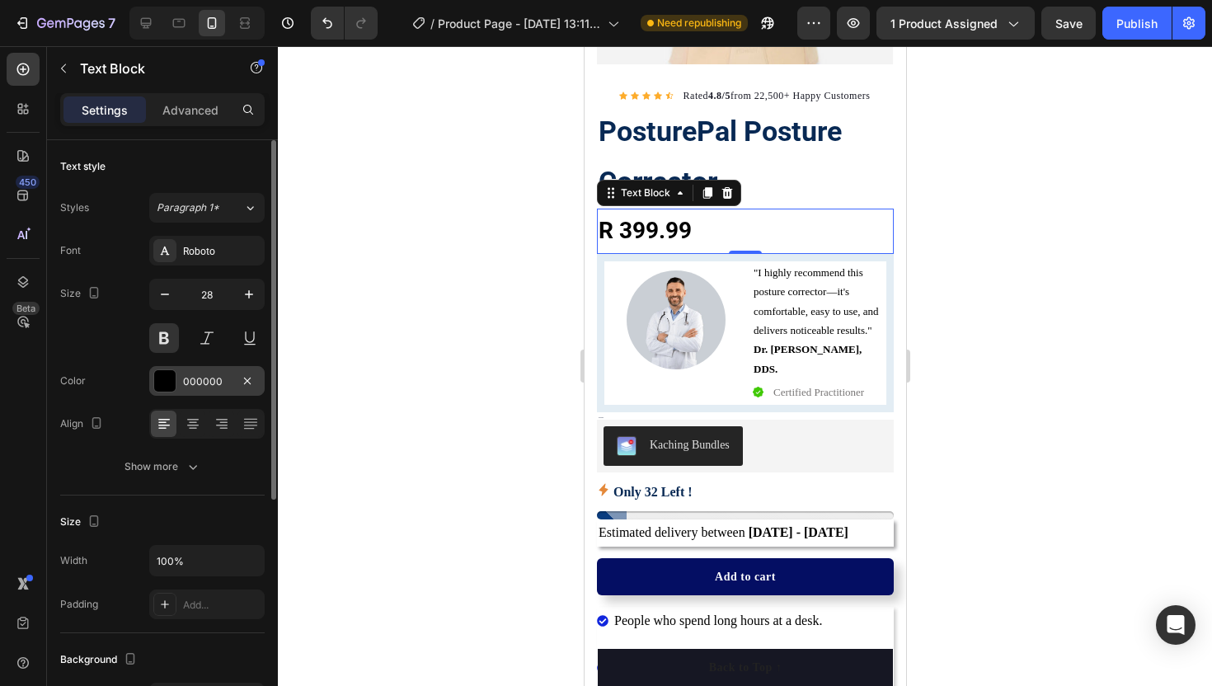
click at [172, 378] on div at bounding box center [164, 380] width 21 height 21
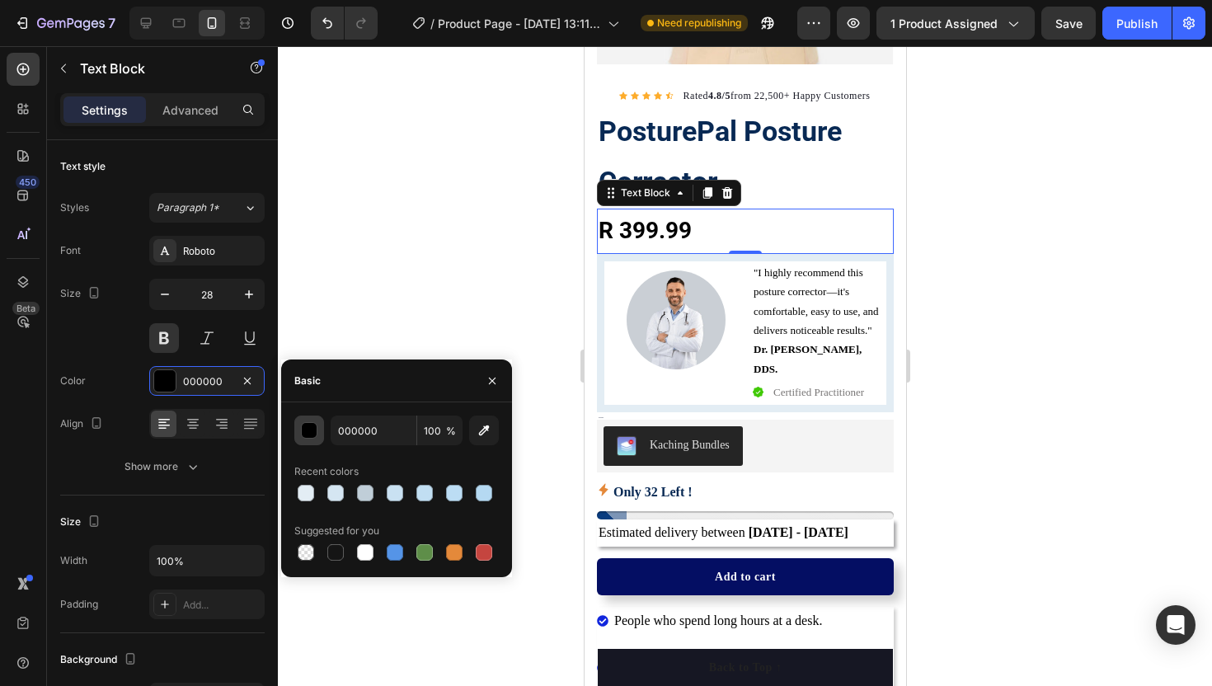
click at [312, 428] on div "button" at bounding box center [310, 431] width 16 height 16
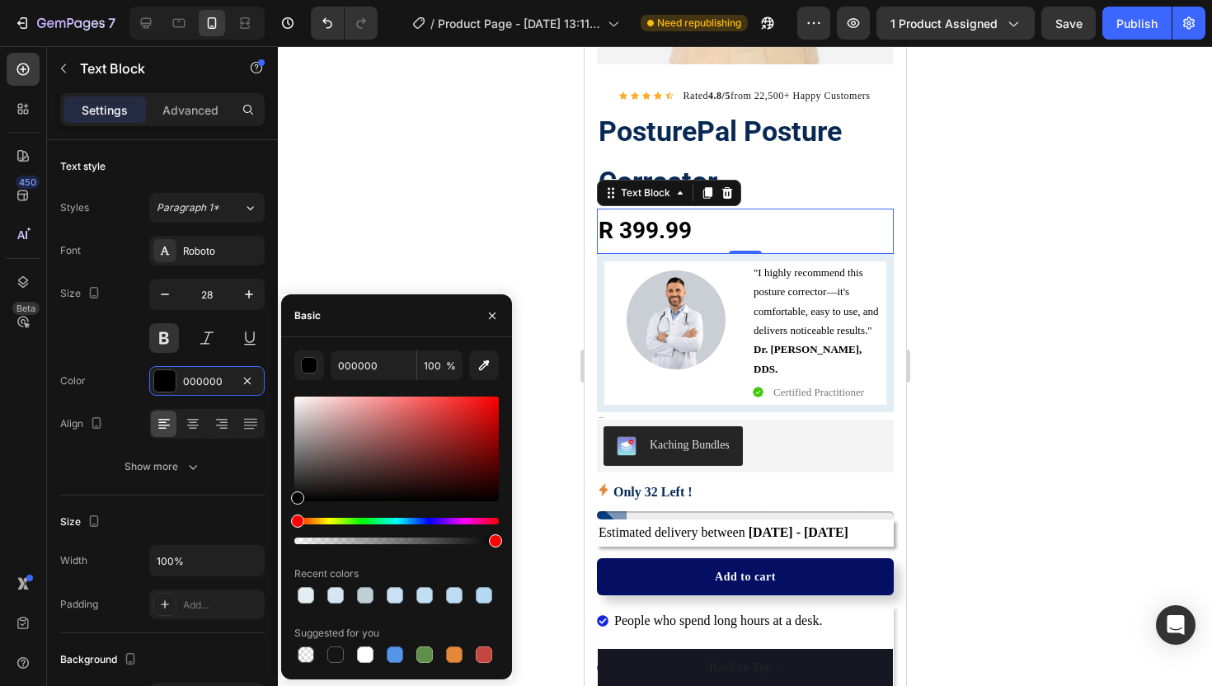
click at [421, 520] on div "Hue" at bounding box center [396, 521] width 204 height 7
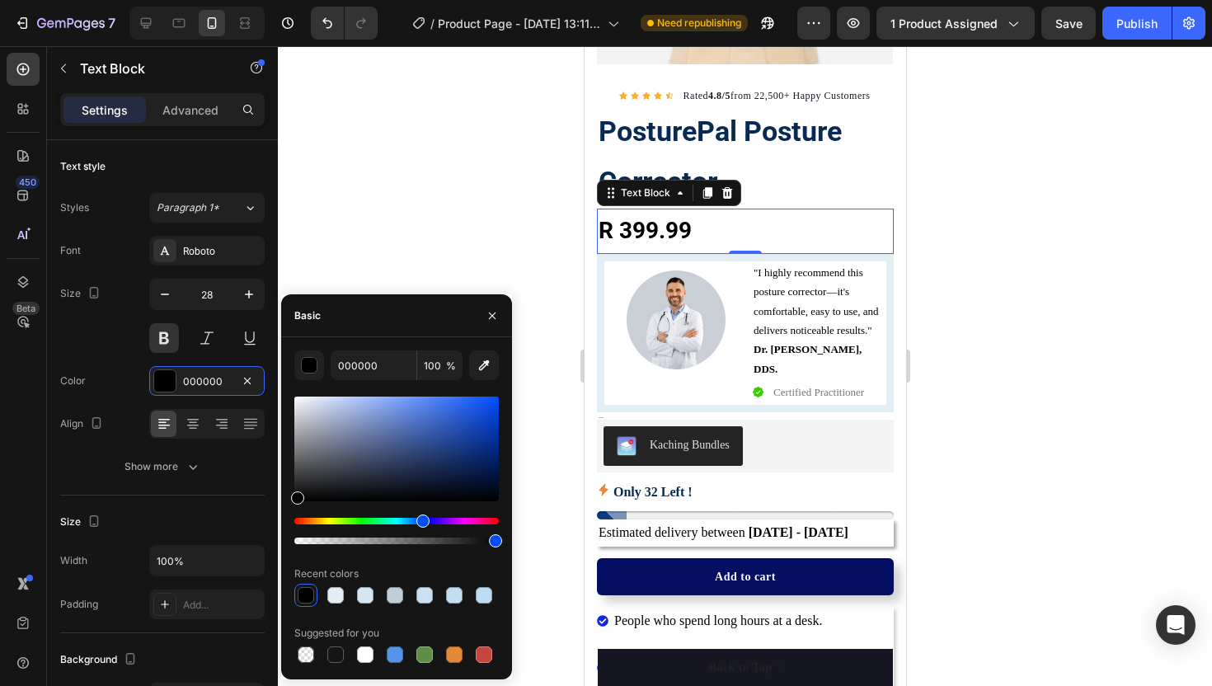
click at [425, 467] on div at bounding box center [396, 449] width 204 height 105
click at [428, 461] on div at bounding box center [396, 449] width 204 height 105
click at [432, 466] on div at bounding box center [430, 464] width 13 height 13
type input "1B2C54"
click at [495, 309] on icon "button" at bounding box center [492, 315] width 13 height 13
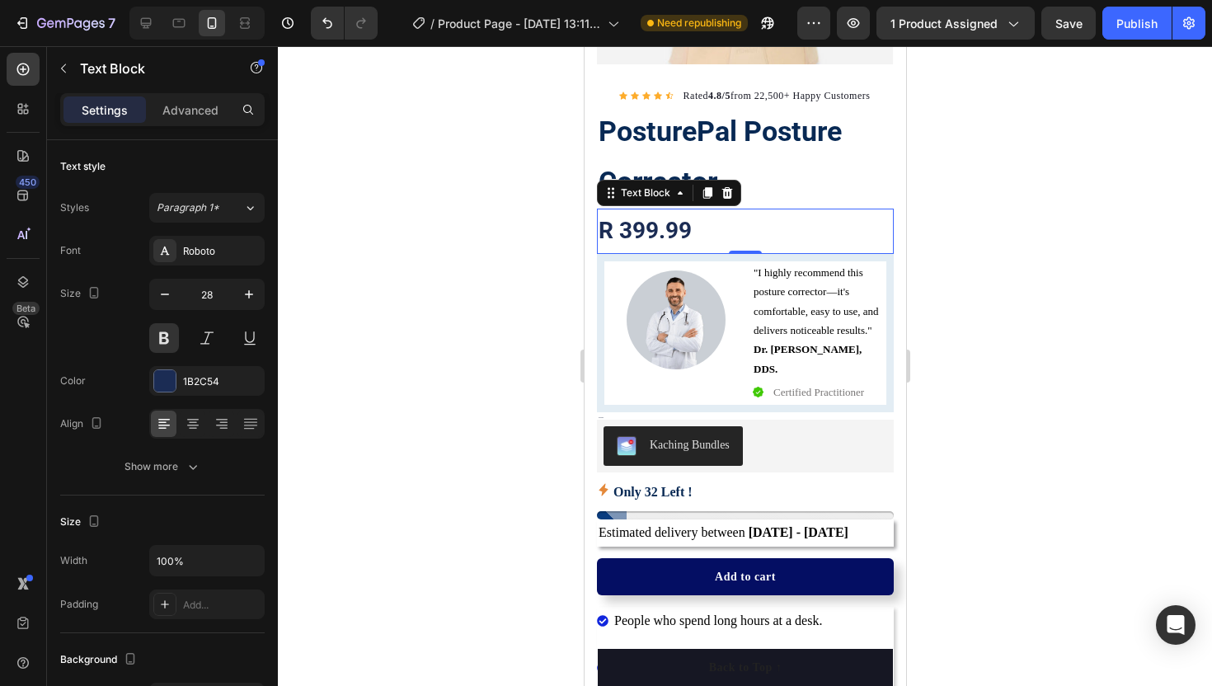
click at [495, 307] on div at bounding box center [745, 366] width 934 height 640
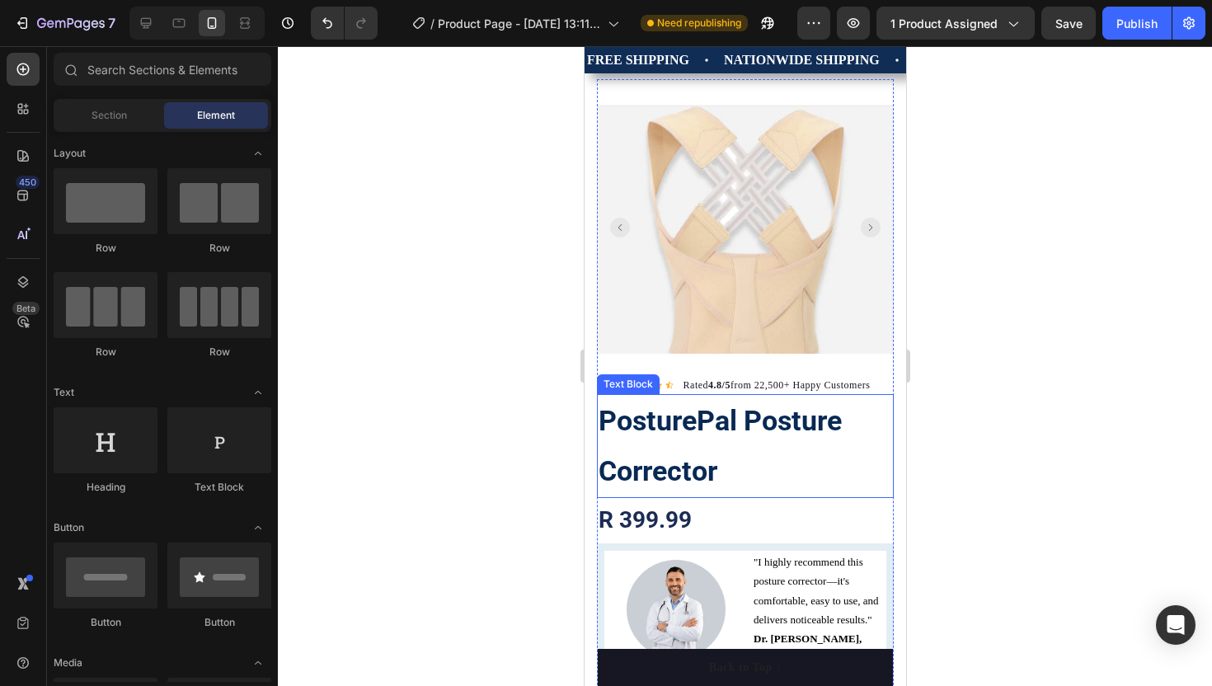
scroll to position [0, 0]
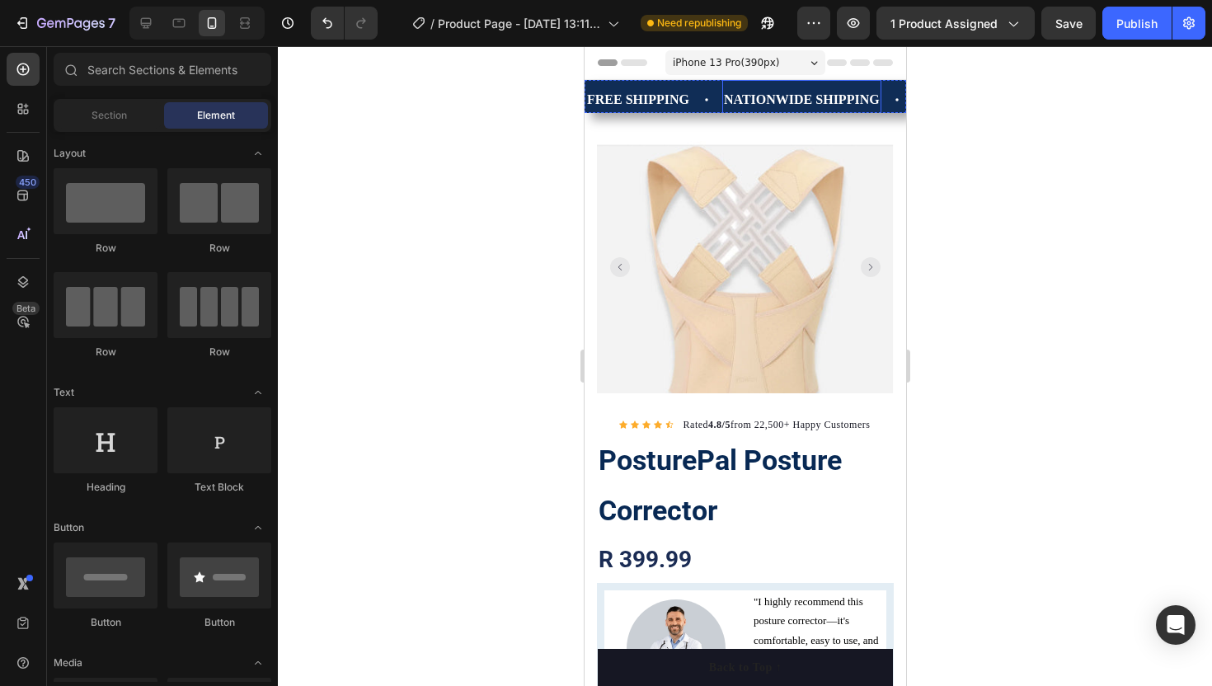
click at [748, 101] on p "NATIONWIDE SHIPPING" at bounding box center [801, 100] width 156 height 24
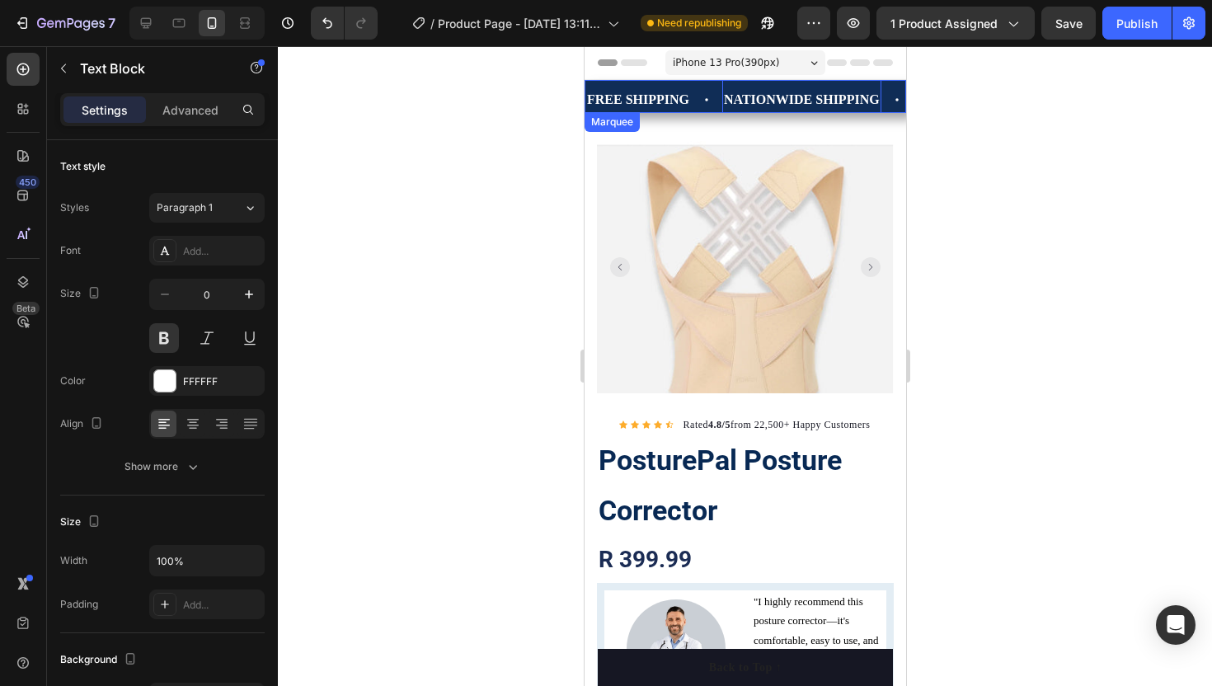
click at [704, 84] on div "FREE SHIPPING Text Block" at bounding box center [652, 100] width 137 height 40
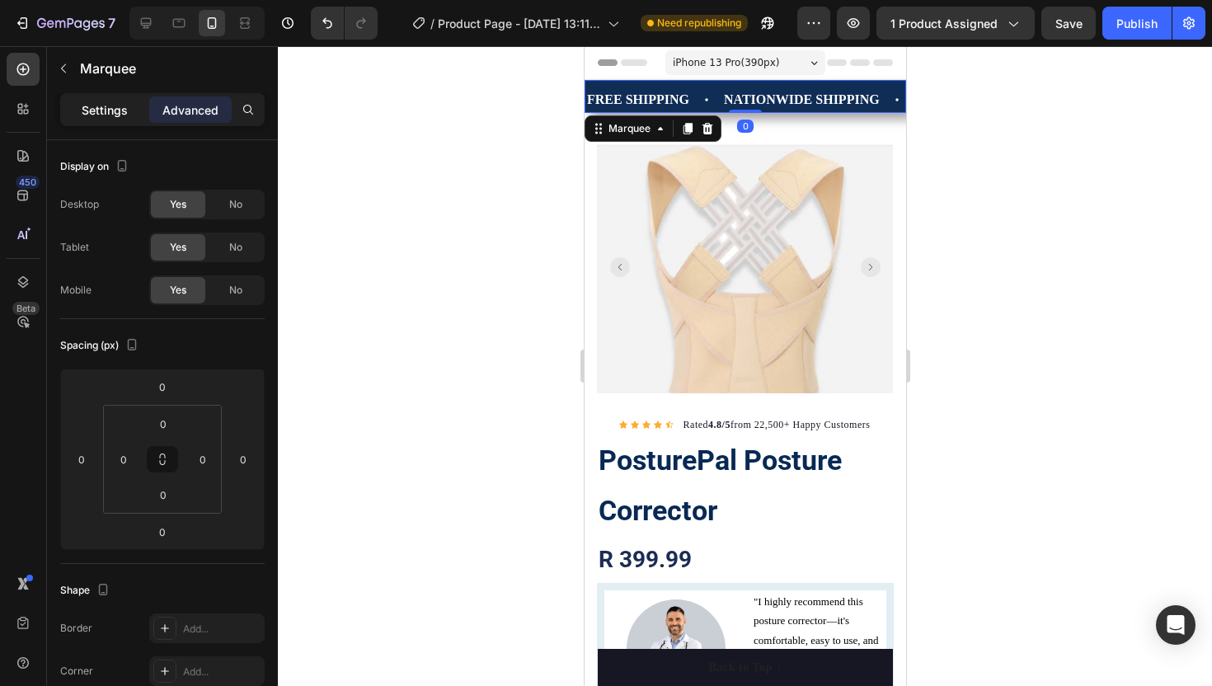
click at [130, 120] on div "Settings" at bounding box center [104, 109] width 82 height 26
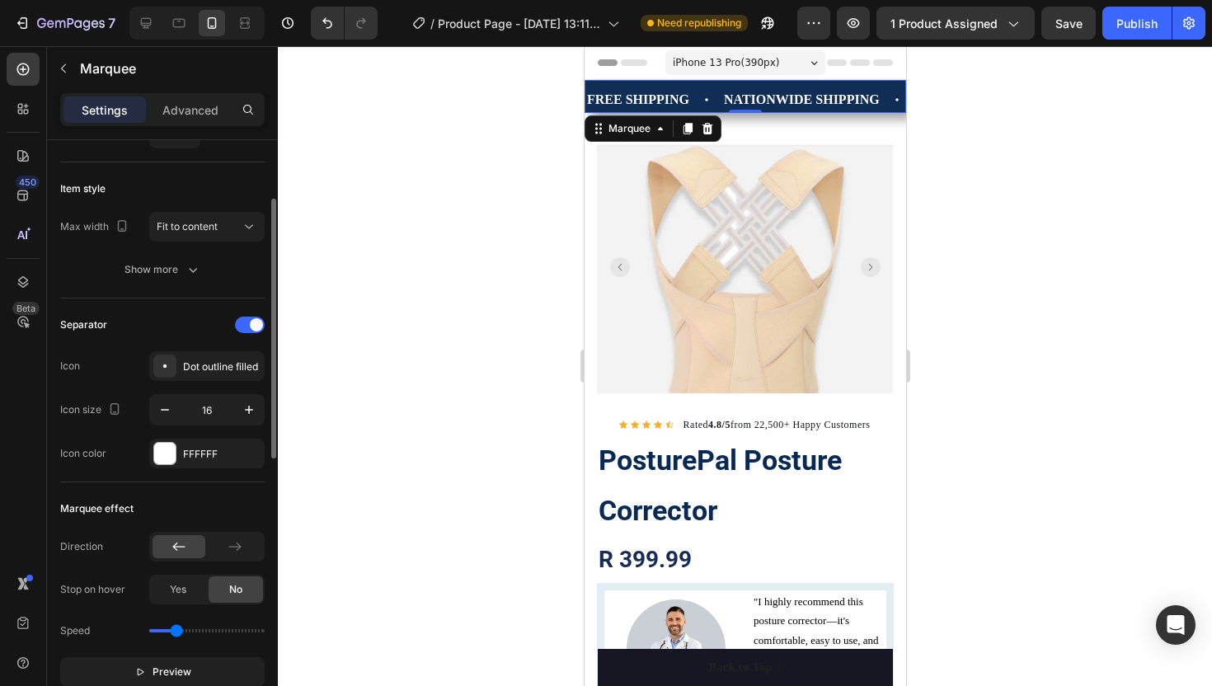
scroll to position [156, 0]
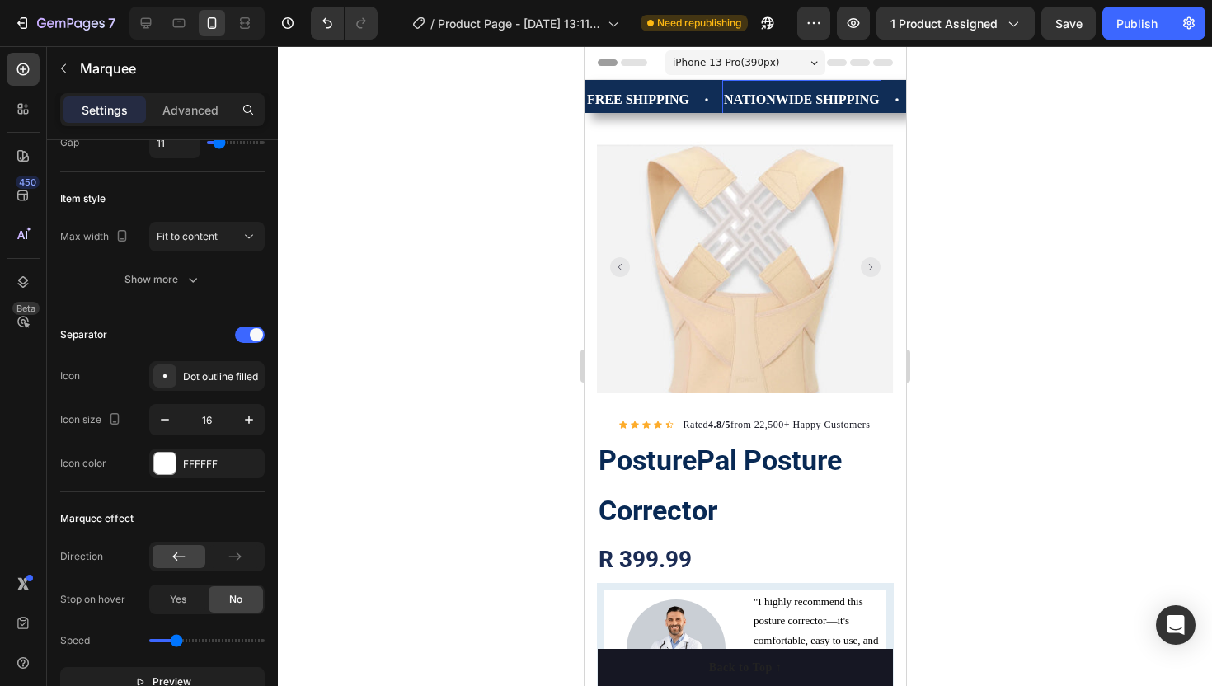
click at [736, 101] on p "NATIONWIDE SHIPPING" at bounding box center [801, 100] width 156 height 24
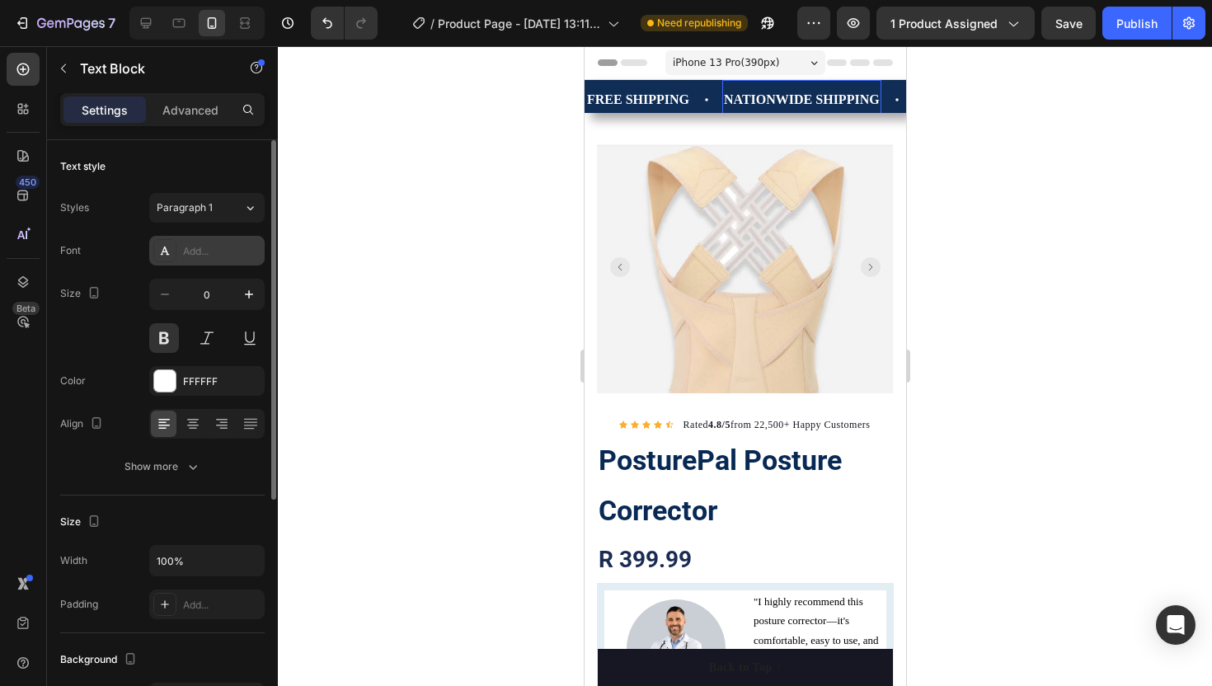
click at [159, 255] on icon at bounding box center [164, 250] width 13 height 13
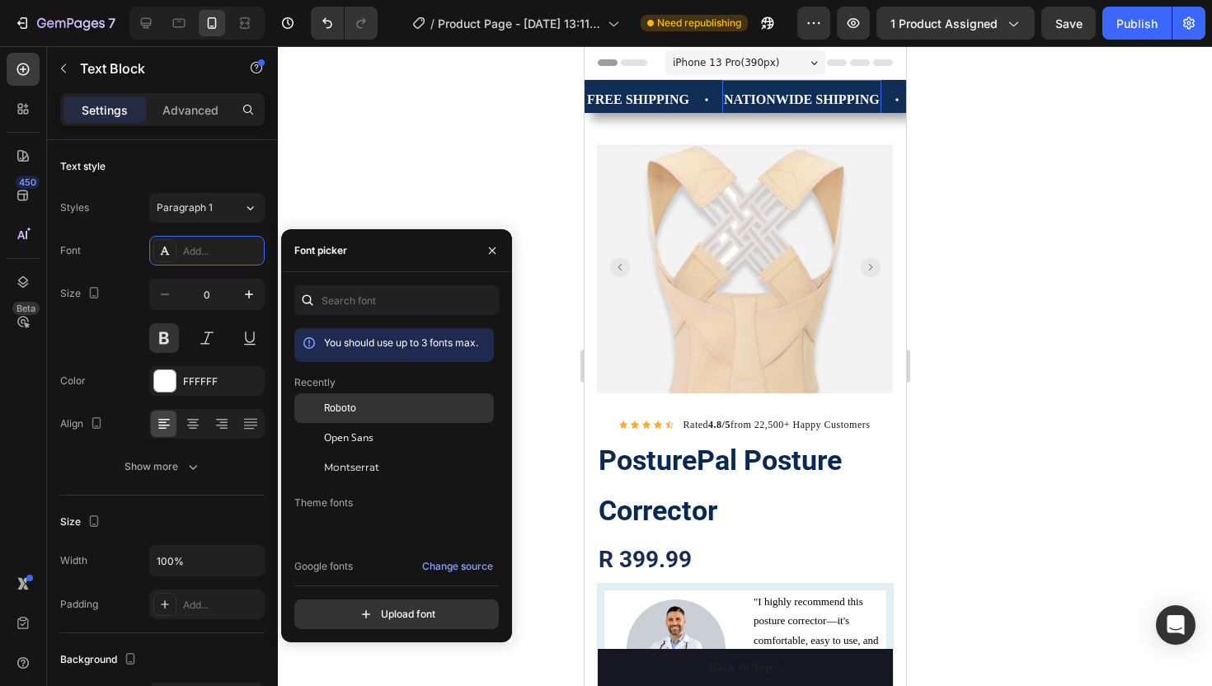
click at [340, 409] on span "Roboto" at bounding box center [340, 408] width 32 height 15
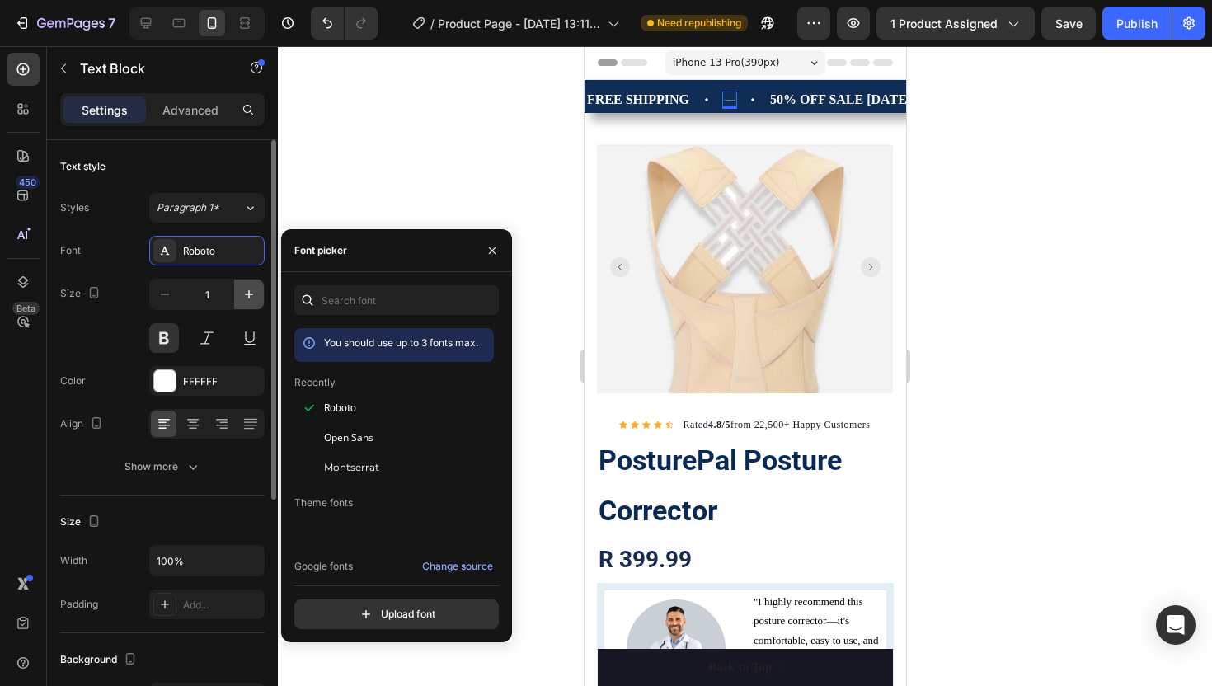
click at [250, 290] on icon "button" at bounding box center [249, 294] width 16 height 16
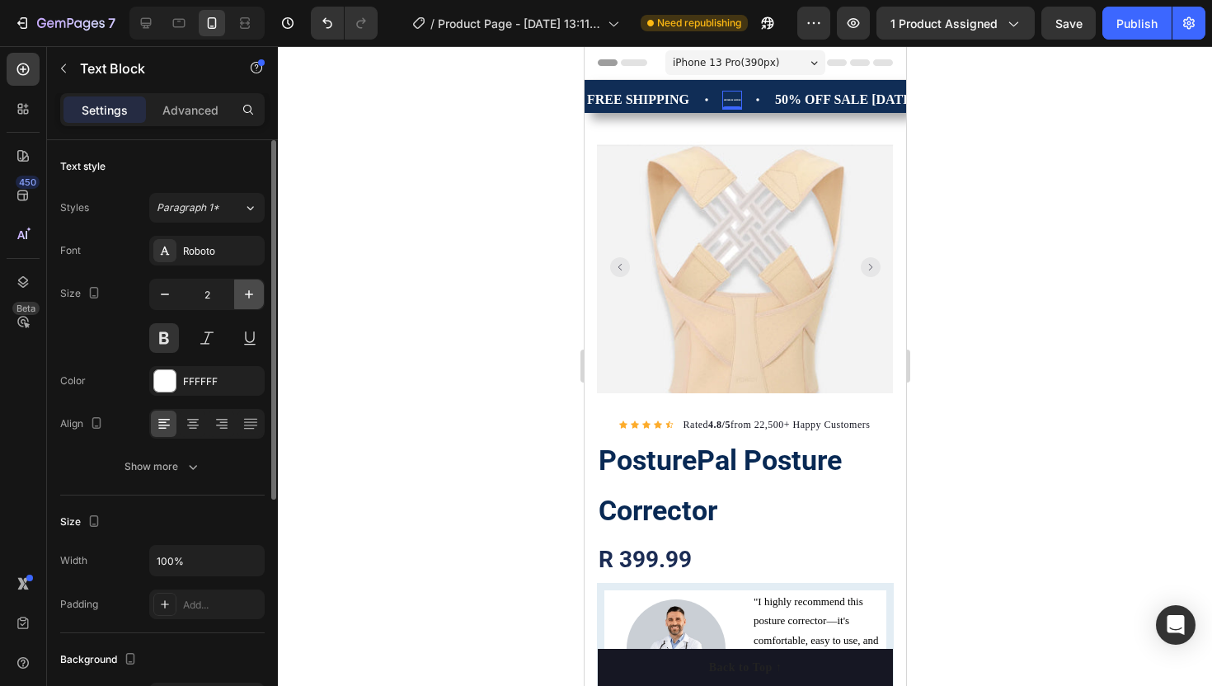
click at [250, 290] on icon "button" at bounding box center [249, 294] width 16 height 16
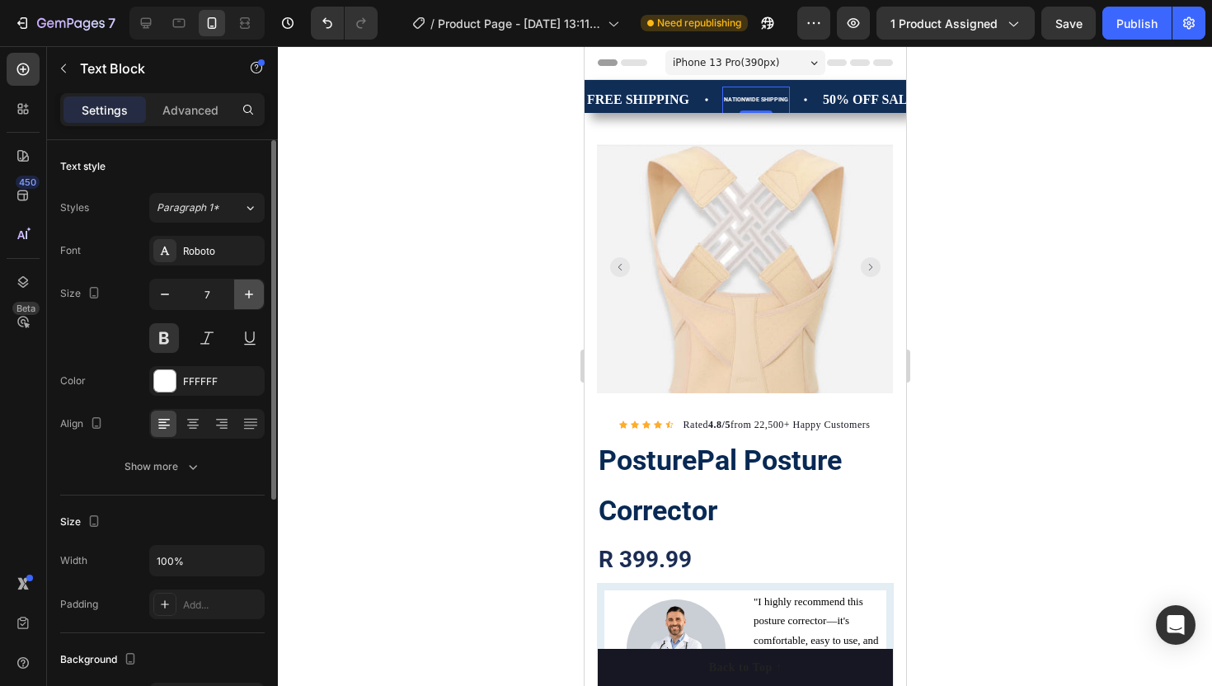
click at [250, 290] on icon "button" at bounding box center [249, 294] width 16 height 16
type input "8"
click at [627, 87] on div "FREE SHIPPING" at bounding box center [637, 100] width 106 height 27
click at [631, 101] on div "FREE SHIPPING" at bounding box center [637, 100] width 106 height 27
click at [840, 100] on p "50% OFF SALE [DATE] ONLY!" at bounding box center [921, 100] width 185 height 24
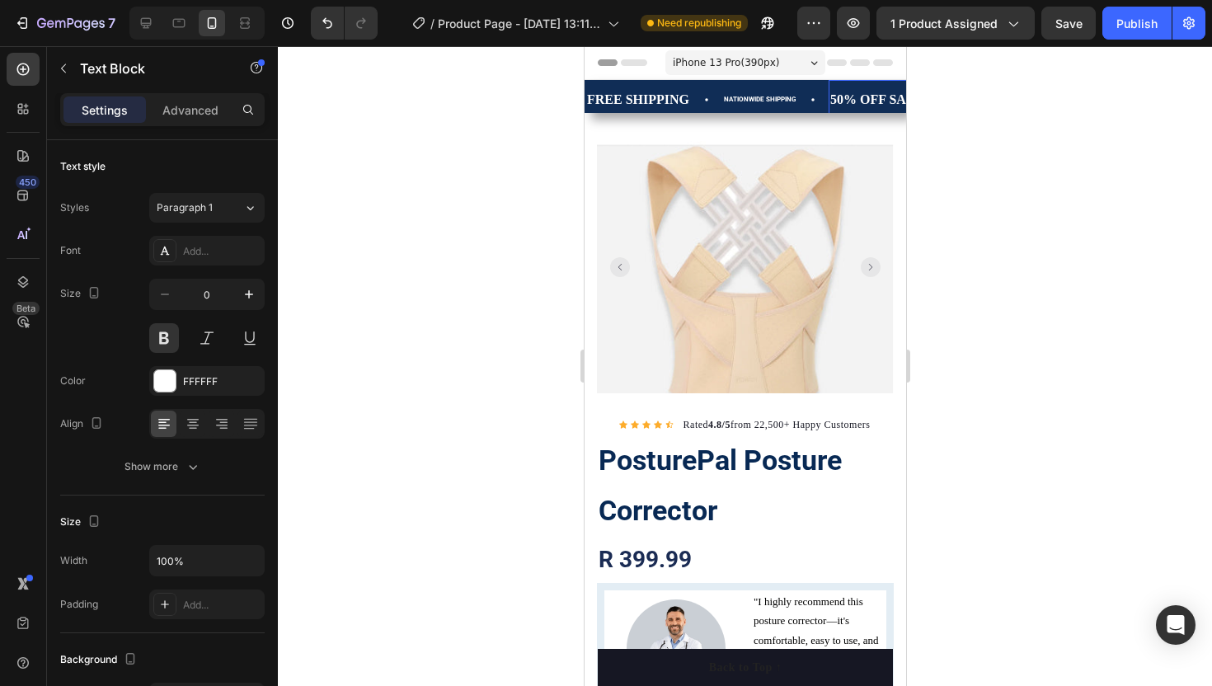
click at [863, 100] on p "50% OFF SALE [DATE] ONLY!" at bounding box center [921, 100] width 185 height 24
click at [746, 96] on p "NATIONWIDE SHIPPING" at bounding box center [759, 100] width 72 height 12
click at [249, 298] on icon "button" at bounding box center [249, 294] width 16 height 16
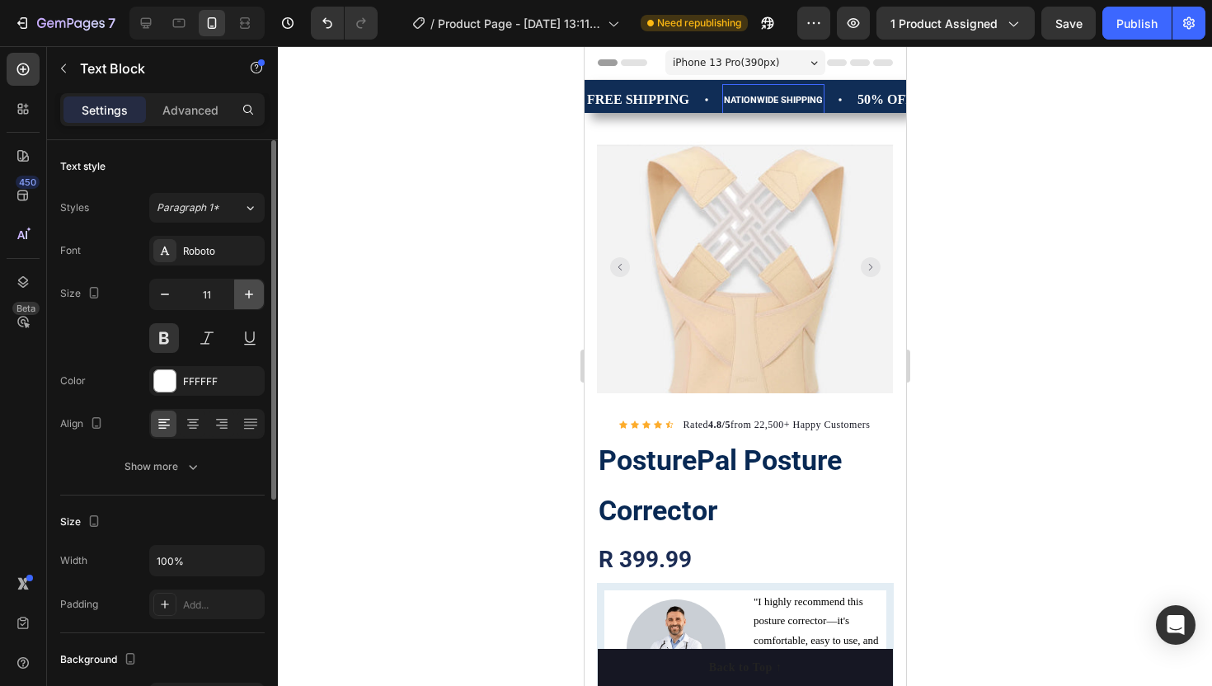
click at [249, 298] on icon "button" at bounding box center [249, 294] width 16 height 16
click at [250, 298] on icon "button" at bounding box center [249, 294] width 16 height 16
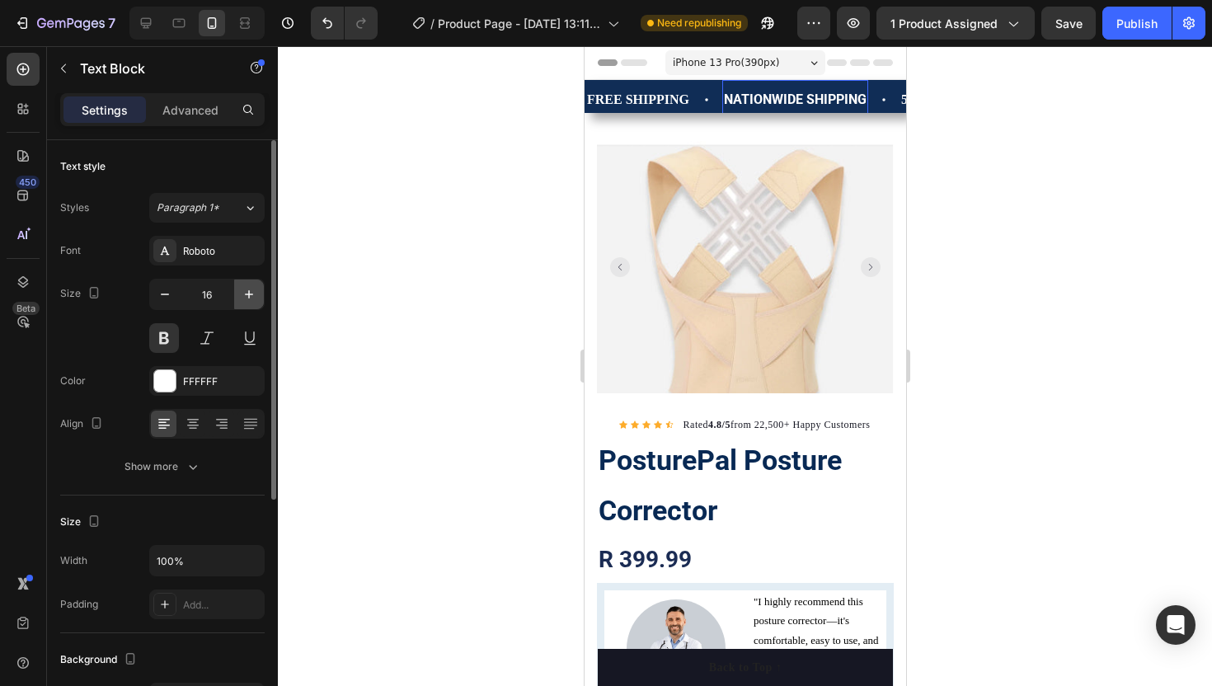
click at [250, 298] on icon "button" at bounding box center [249, 294] width 16 height 16
type input "17"
click at [659, 101] on p "FREE SHIPPING" at bounding box center [637, 101] width 102 height 24
click at [171, 243] on div at bounding box center [164, 250] width 23 height 23
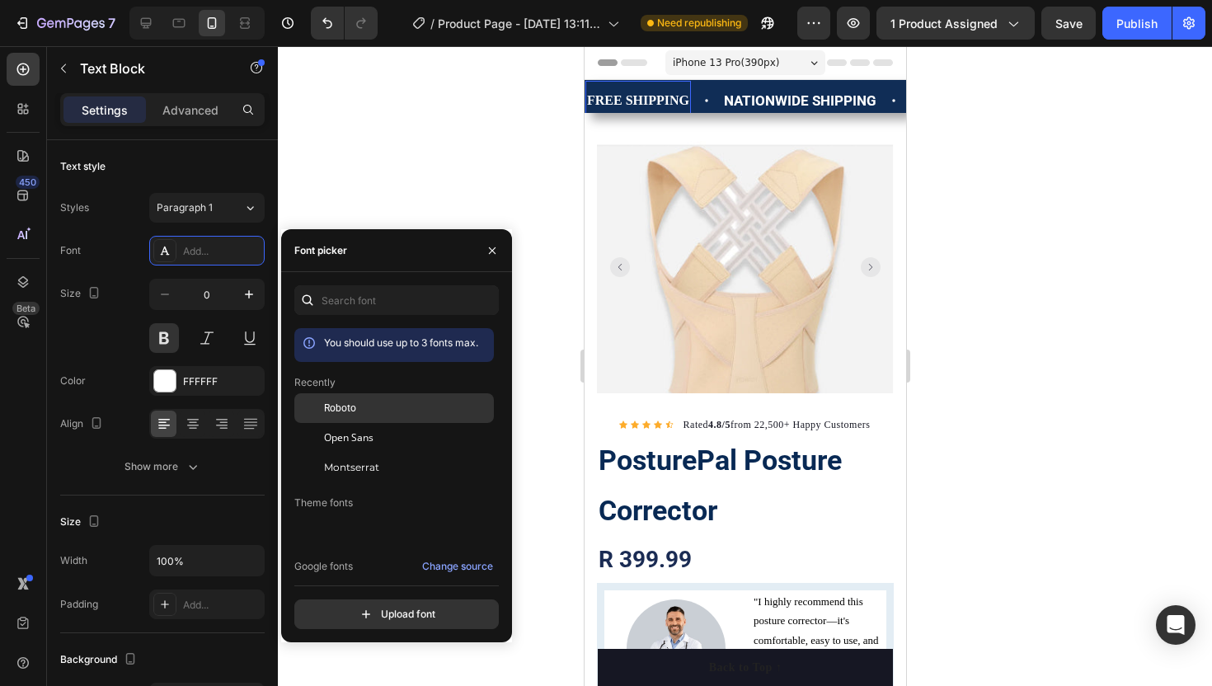
click at [336, 403] on span "Roboto" at bounding box center [340, 408] width 32 height 15
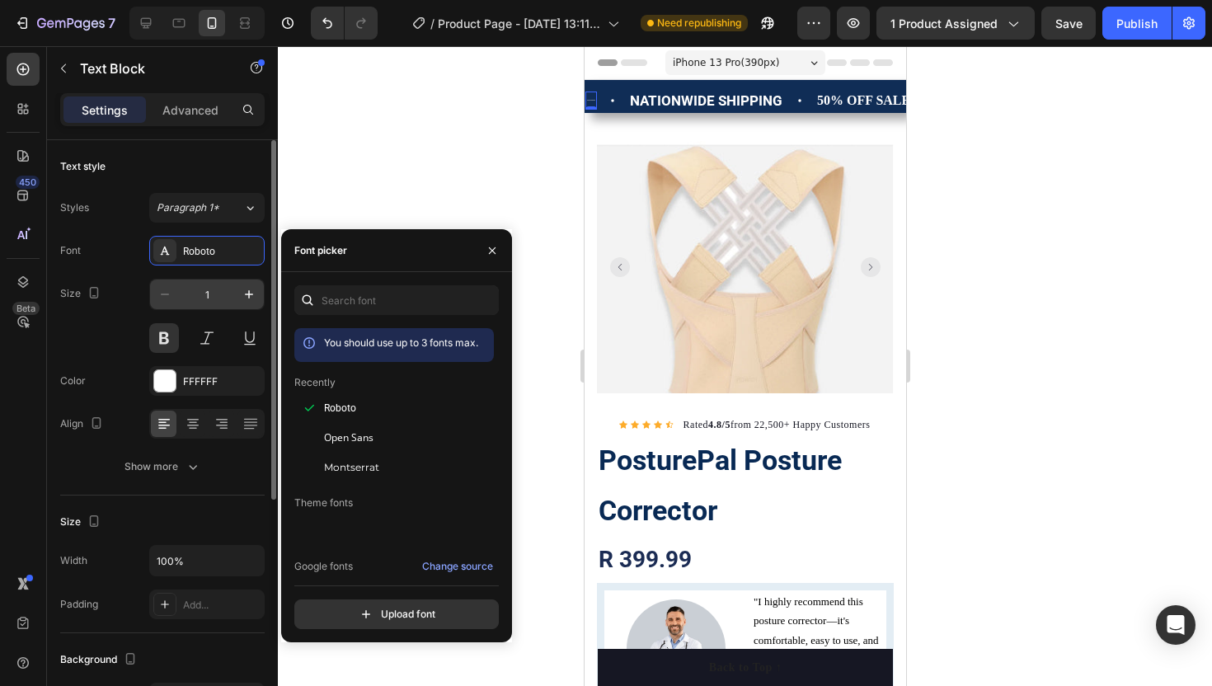
click at [215, 301] on input "1" at bounding box center [207, 294] width 54 height 30
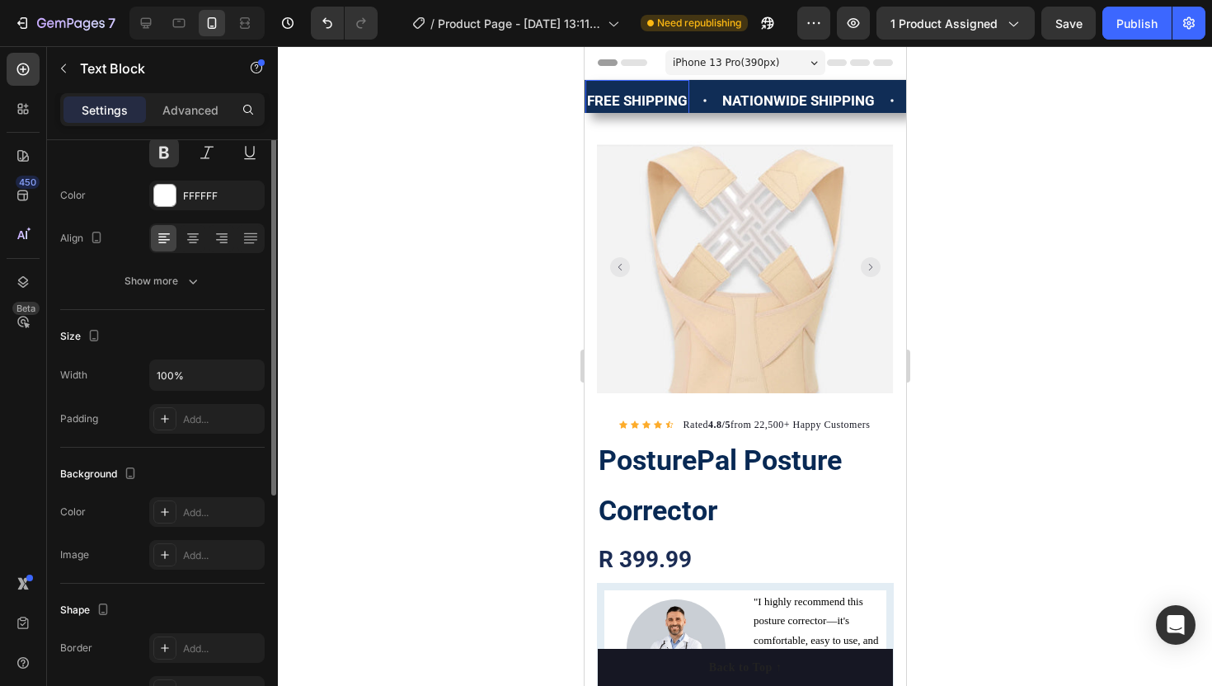
scroll to position [384, 0]
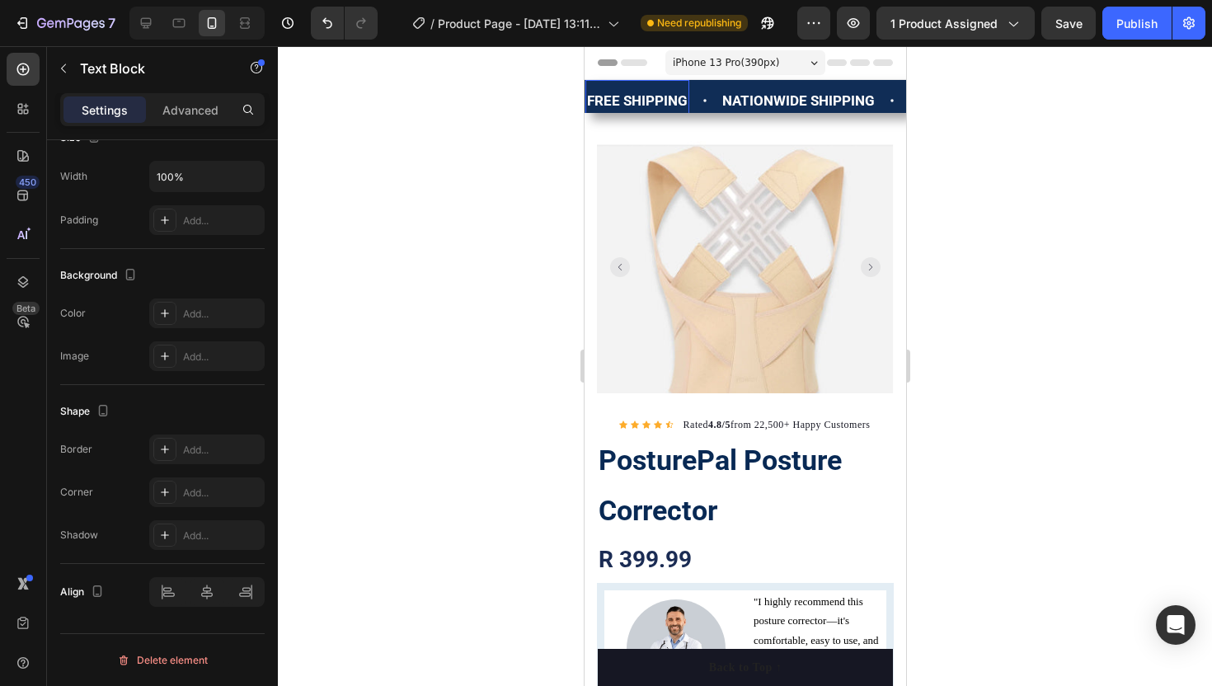
type input "17"
click at [671, 84] on div "FREE SHIPPING Text Block 0" at bounding box center [636, 101] width 104 height 42
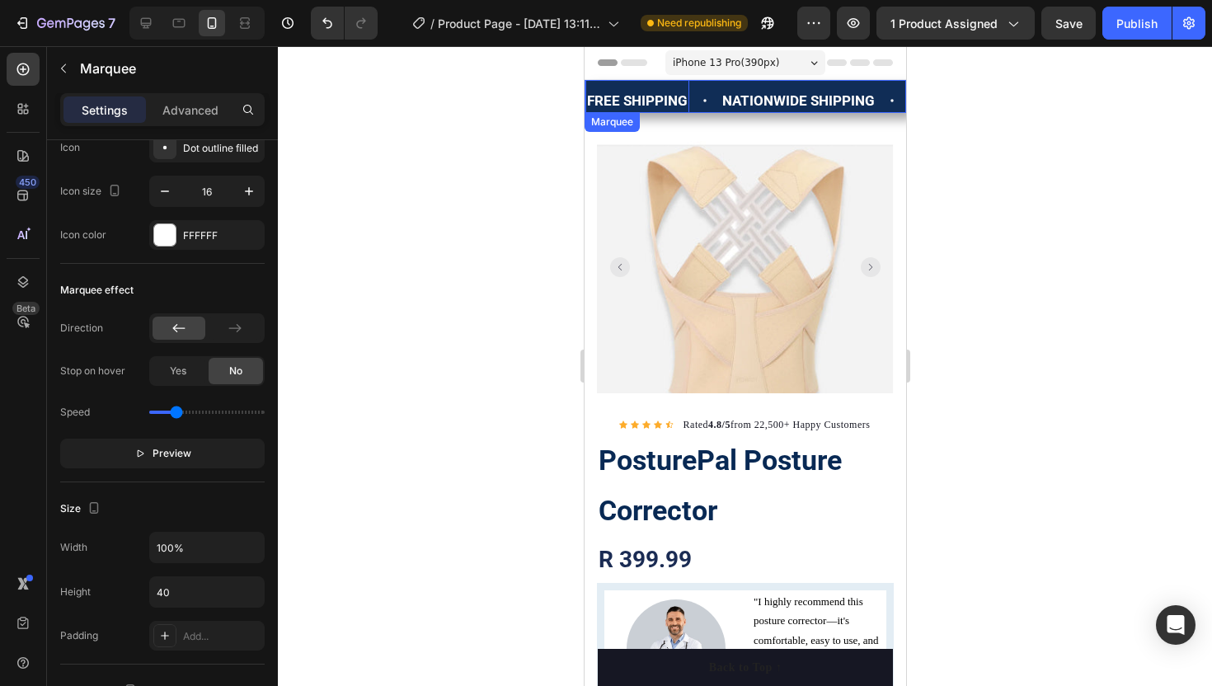
click at [697, 87] on div "FREE SHIPPING Text Block 0" at bounding box center [651, 101] width 135 height 42
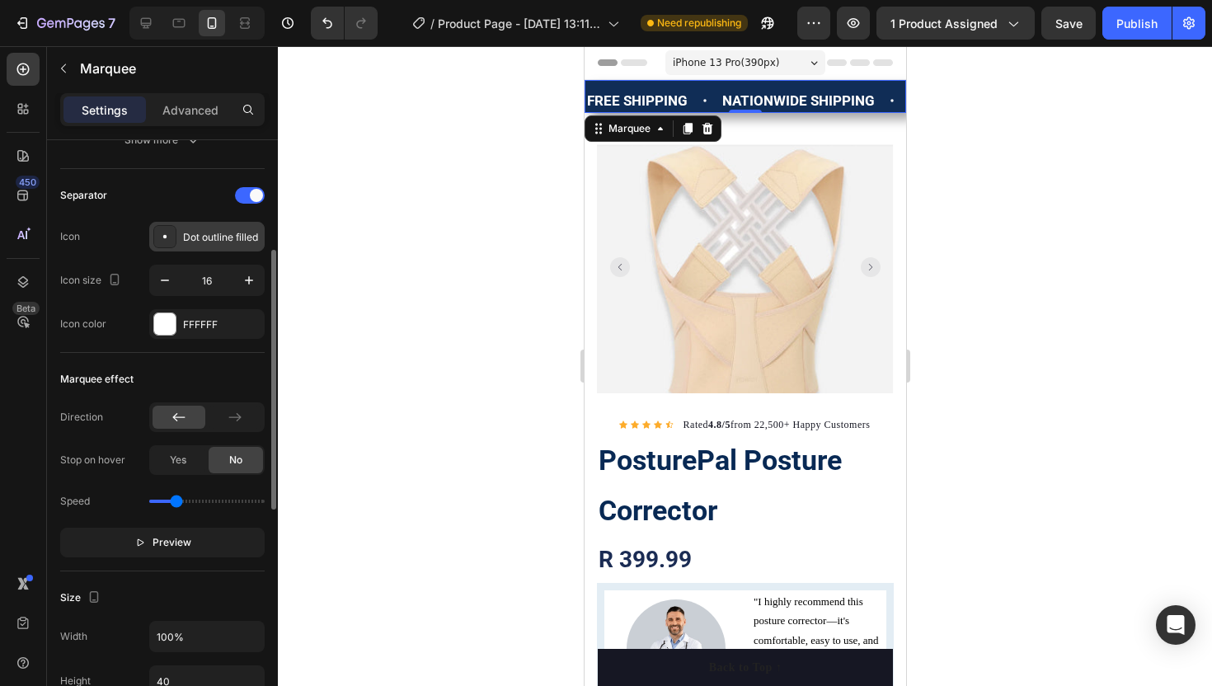
scroll to position [318, 0]
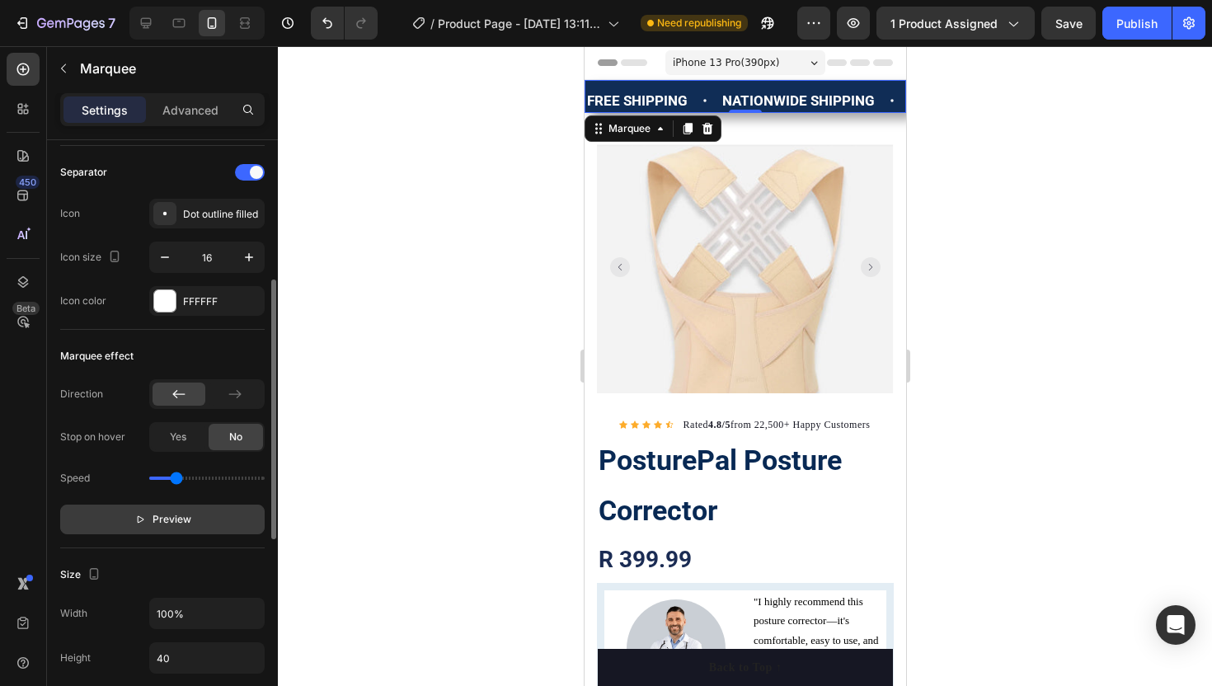
click at [179, 516] on span "Preview" at bounding box center [172, 519] width 39 height 16
click at [179, 516] on span "Pause" at bounding box center [171, 519] width 29 height 16
click at [200, 524] on button "Preview" at bounding box center [162, 520] width 204 height 30
click at [889, 102] on p "50% OFF SALE [DATE] ONLY!" at bounding box center [981, 101] width 185 height 24
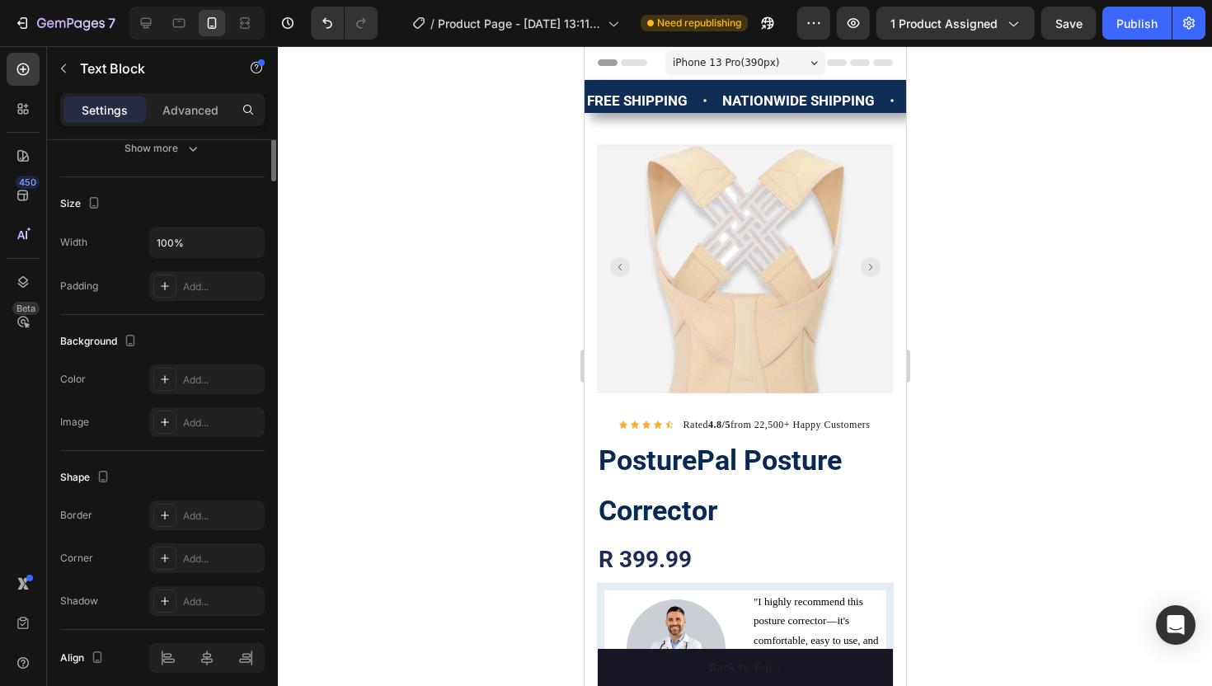
scroll to position [0, 0]
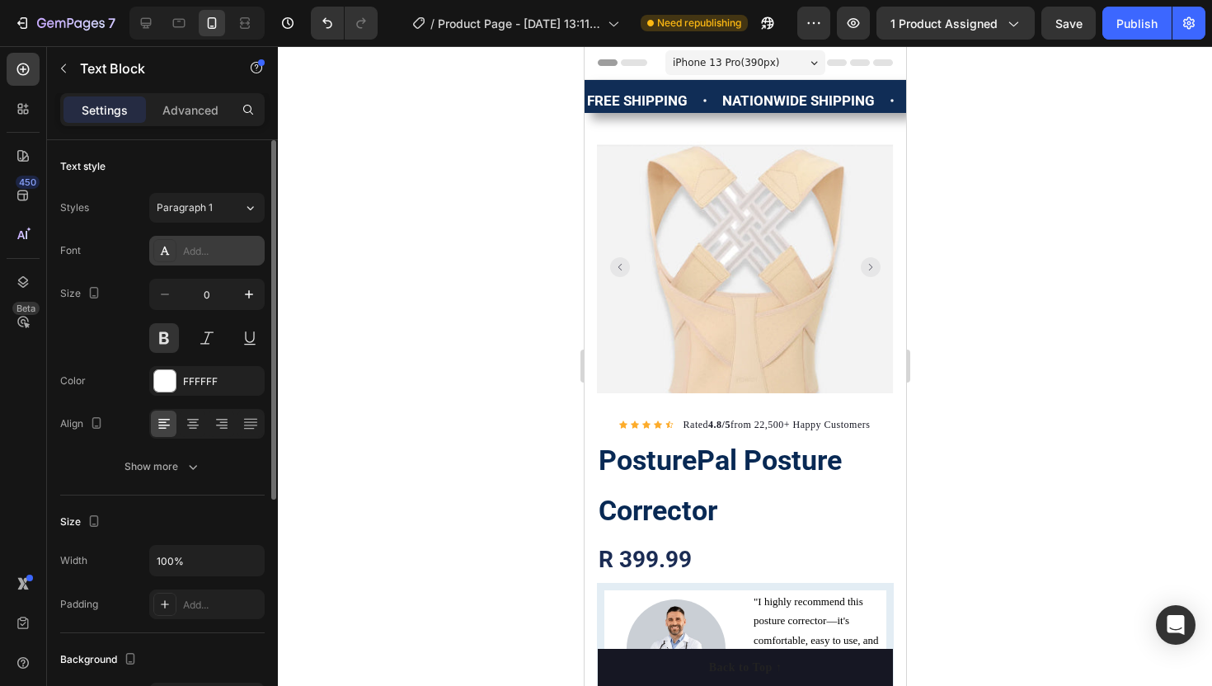
click at [162, 258] on div at bounding box center [164, 250] width 23 height 23
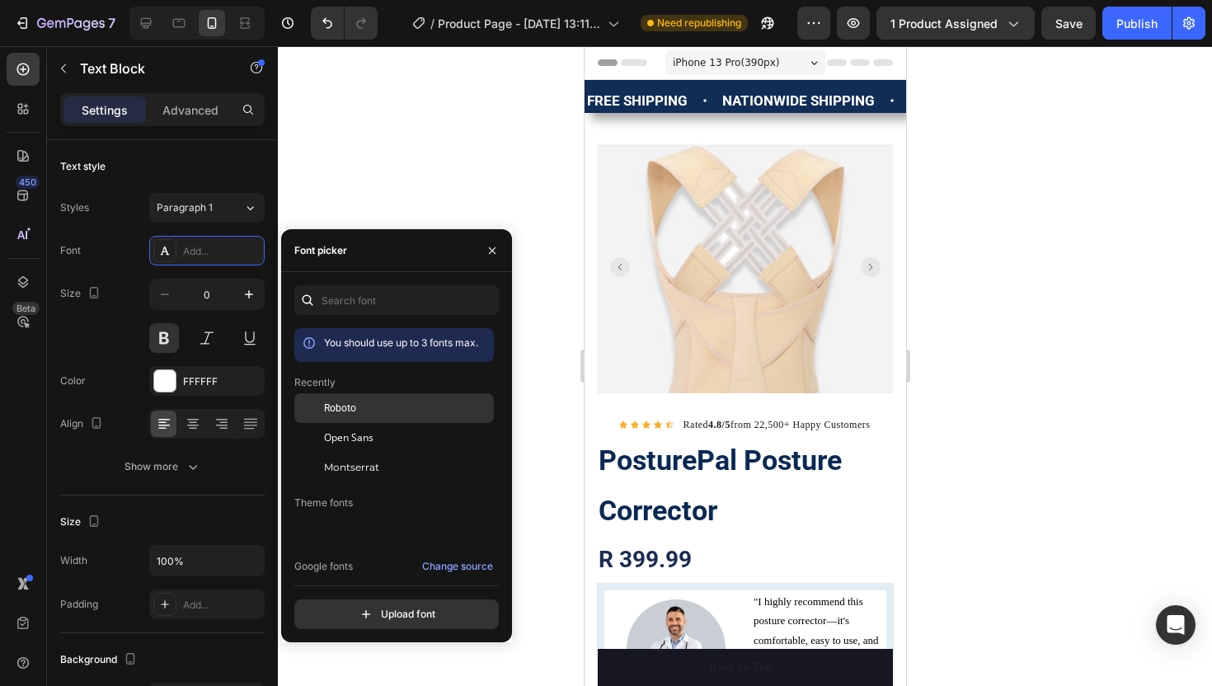
click at [338, 411] on span "Roboto" at bounding box center [340, 408] width 32 height 15
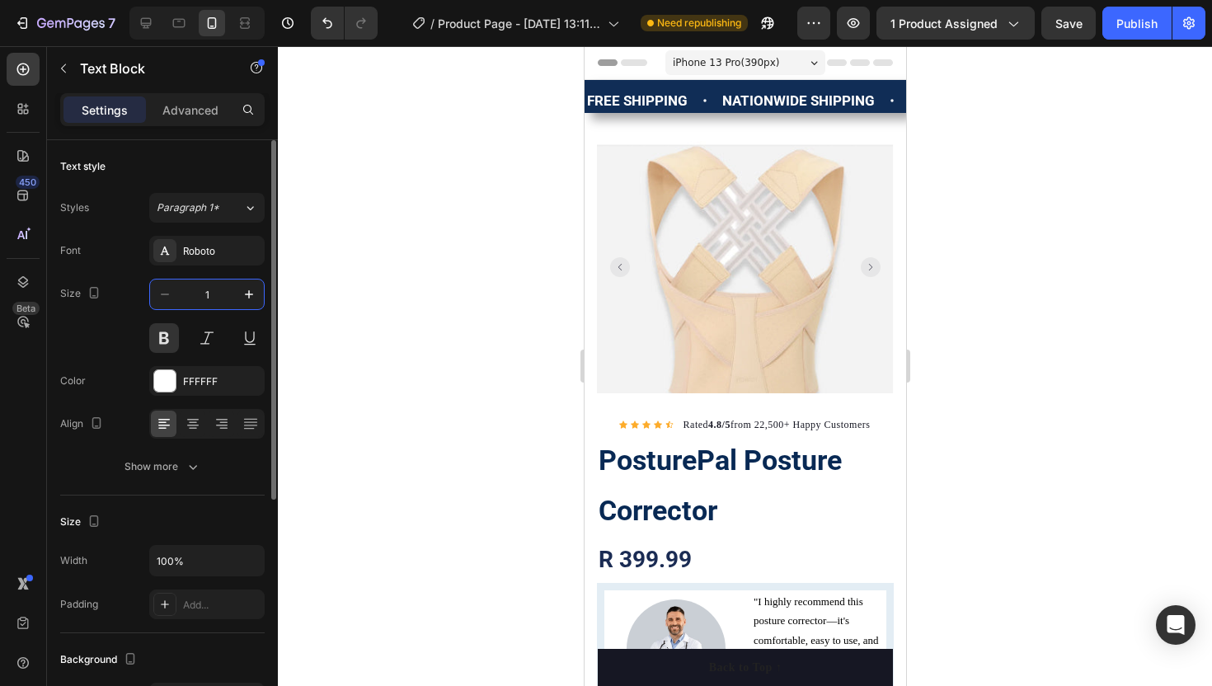
click at [216, 292] on input "1" at bounding box center [207, 294] width 54 height 30
type input "17"
click at [1110, 100] on p "RESTOCK SALE" at bounding box center [1161, 101] width 102 height 24
click at [199, 297] on input "0" at bounding box center [207, 294] width 54 height 30
click at [212, 297] on input "10" at bounding box center [207, 294] width 54 height 30
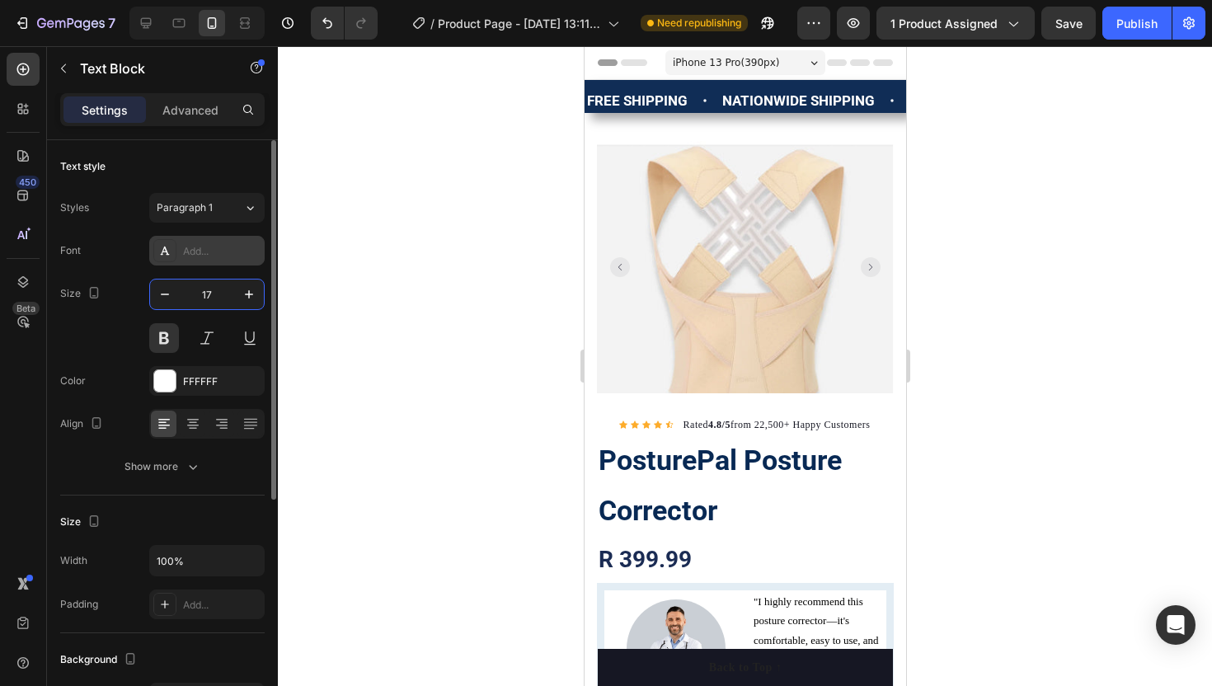
type input "17"
click at [207, 250] on div "Add..." at bounding box center [221, 251] width 77 height 15
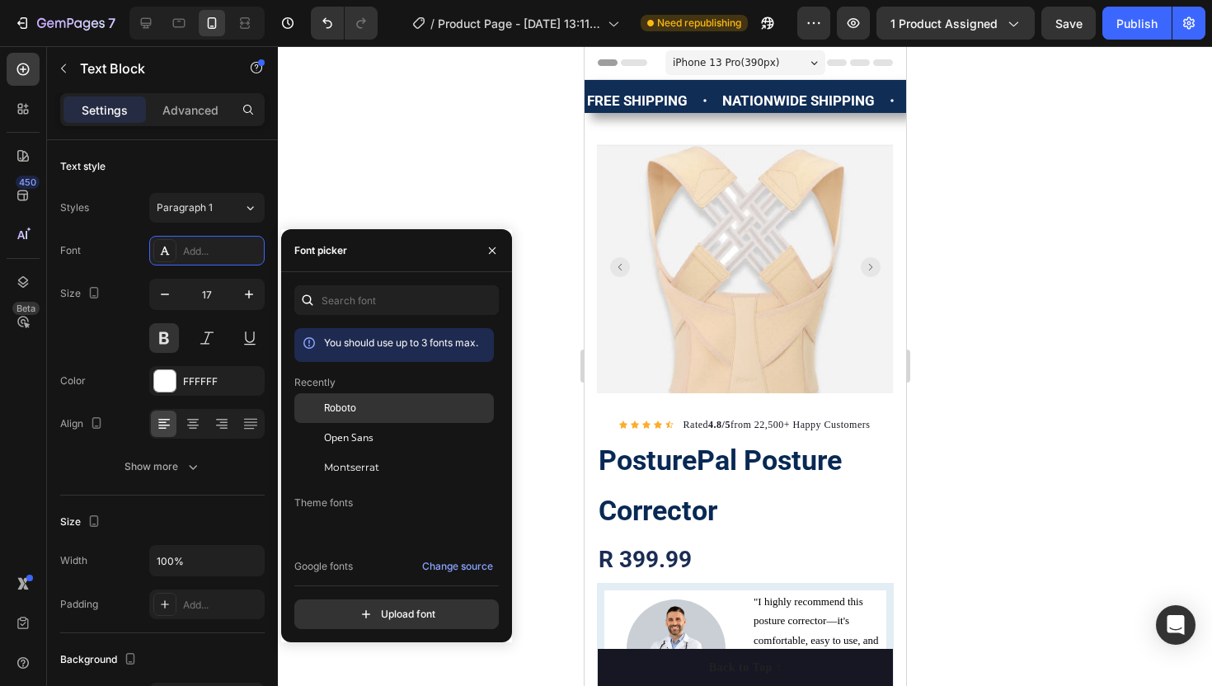
click at [360, 408] on div "Roboto" at bounding box center [407, 408] width 167 height 15
click at [484, 250] on button "button" at bounding box center [492, 250] width 26 height 26
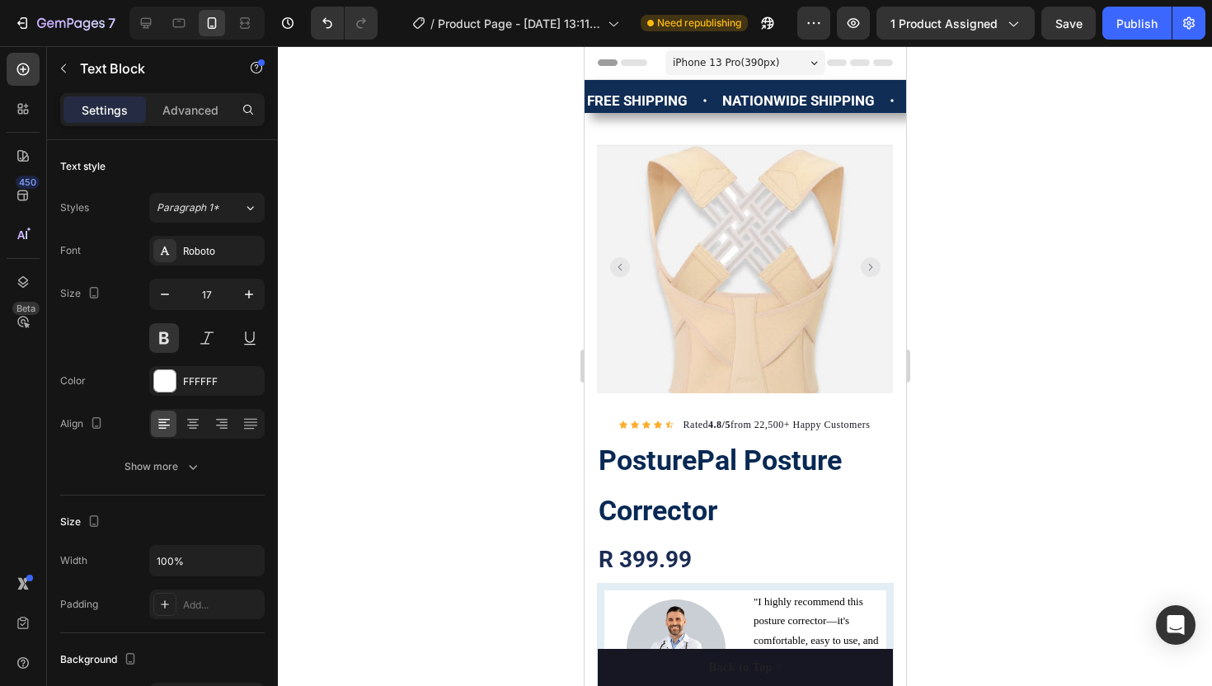
click at [505, 213] on div at bounding box center [745, 366] width 934 height 640
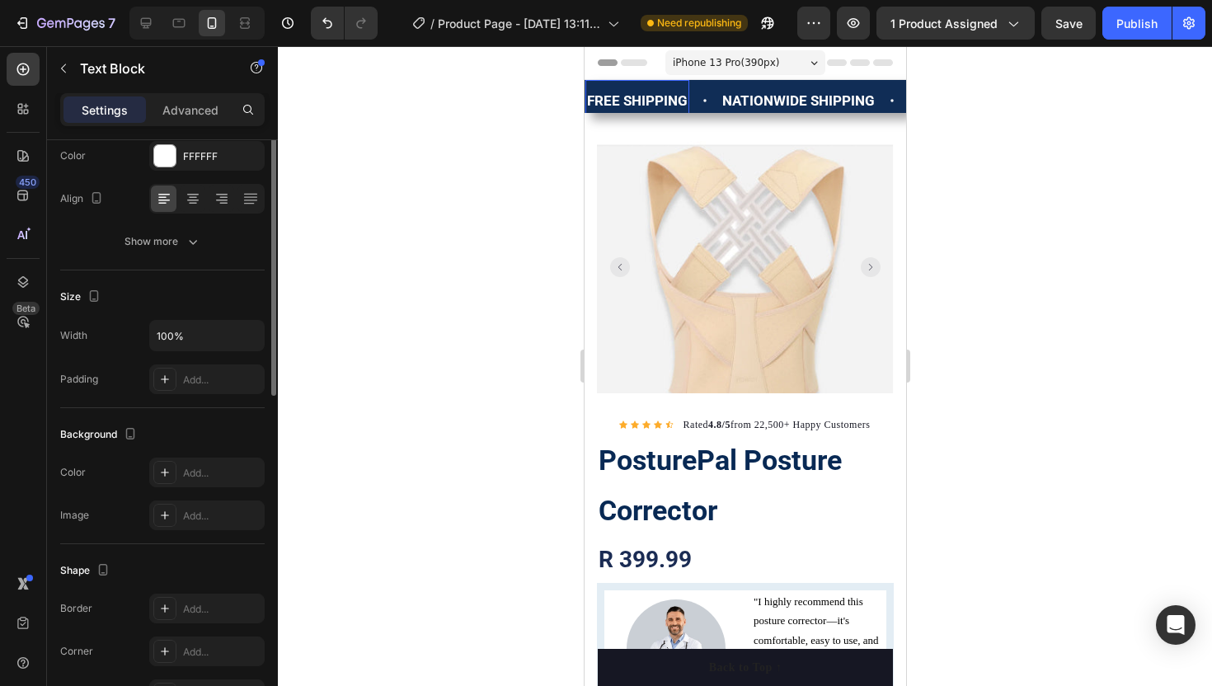
scroll to position [295, 0]
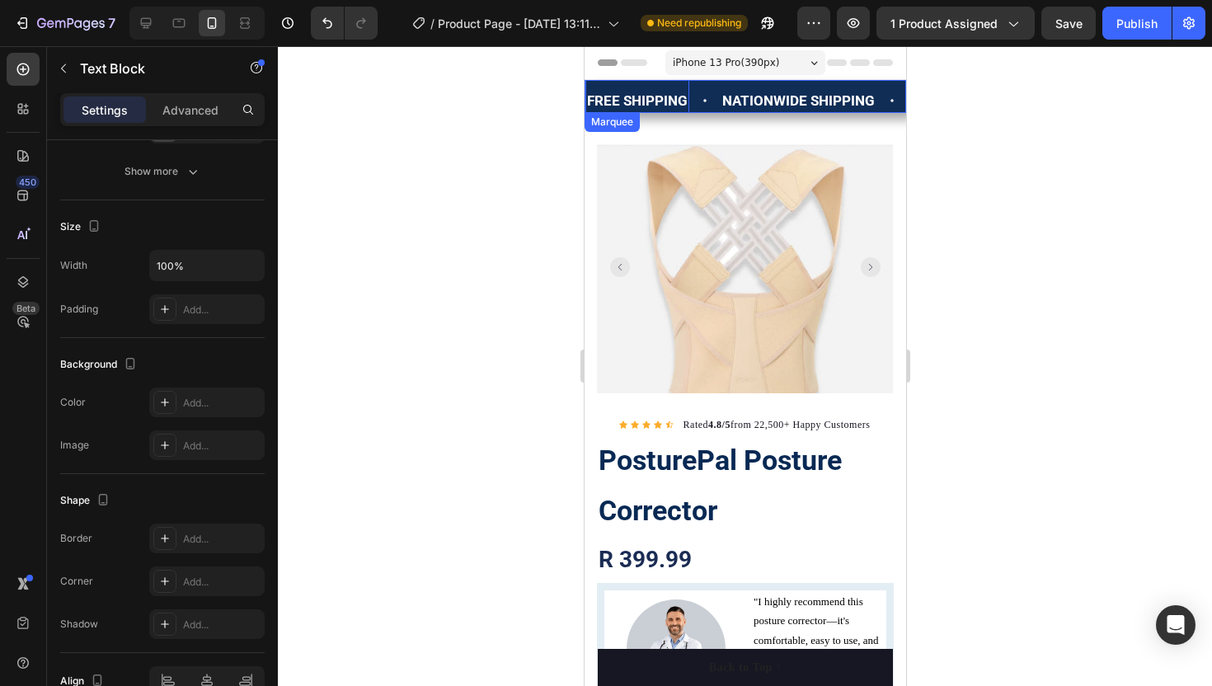
click at [896, 87] on div "50% OFF SALE TODAY ONLY! Text Block" at bounding box center [1003, 101] width 214 height 42
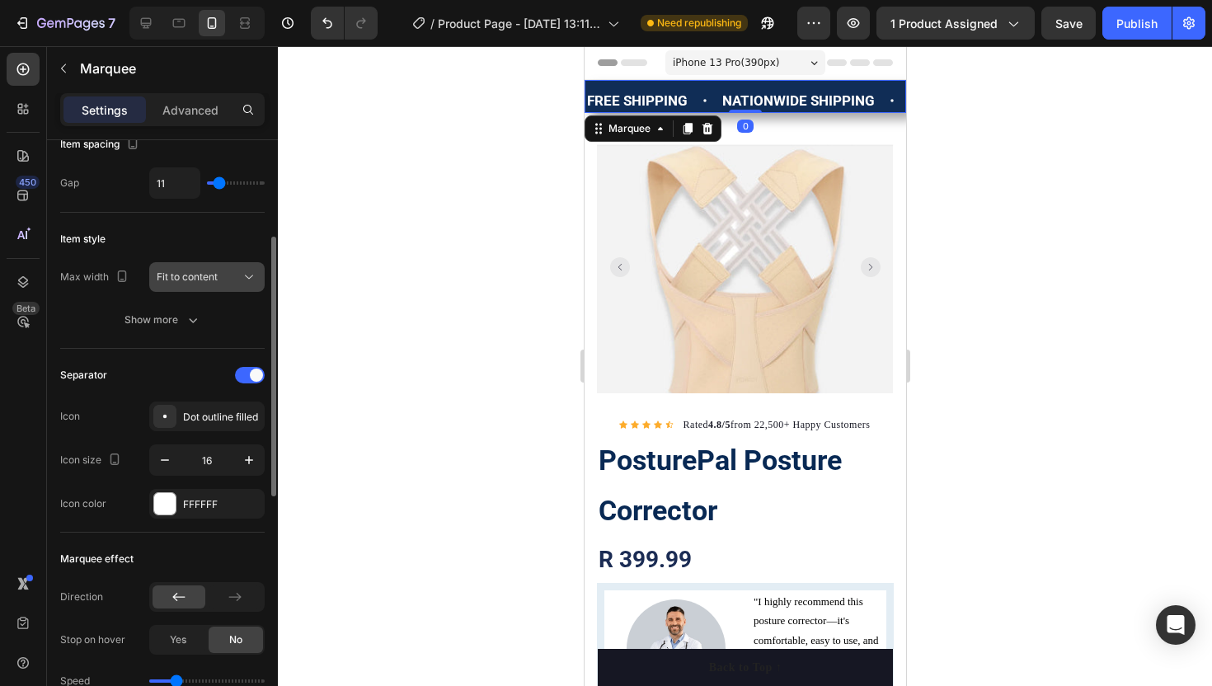
scroll to position [197, 0]
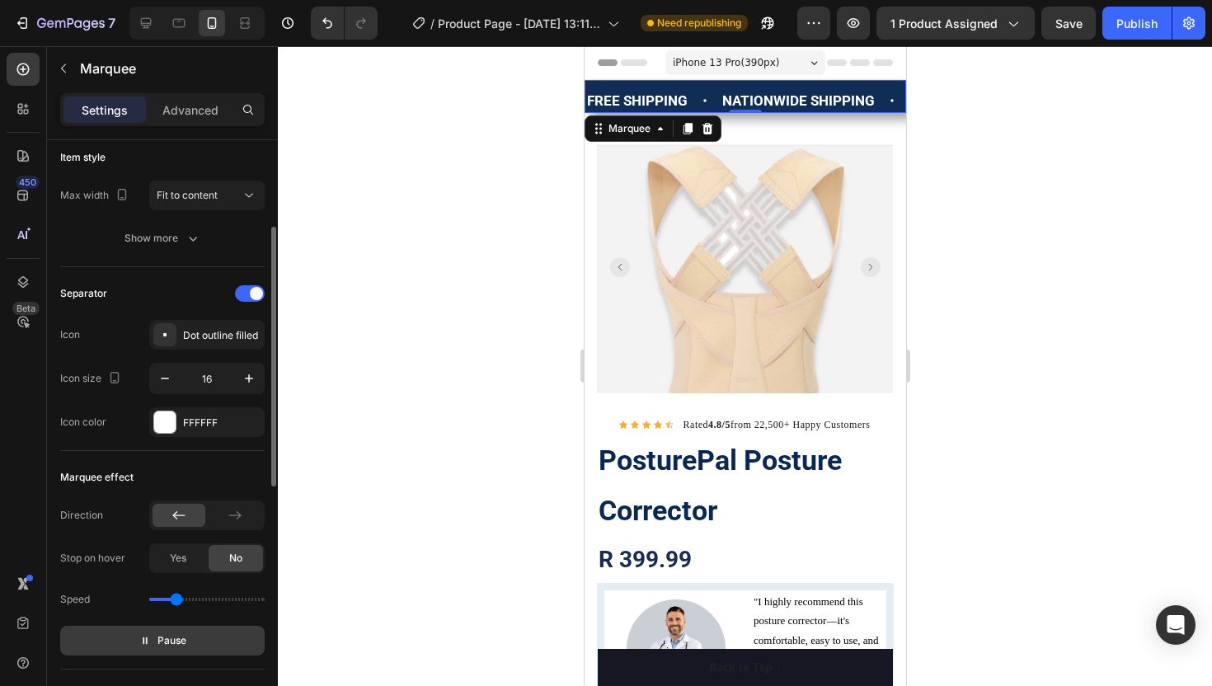
click at [166, 644] on span "Pause" at bounding box center [171, 640] width 29 height 16
click at [490, 365] on div at bounding box center [745, 366] width 934 height 640
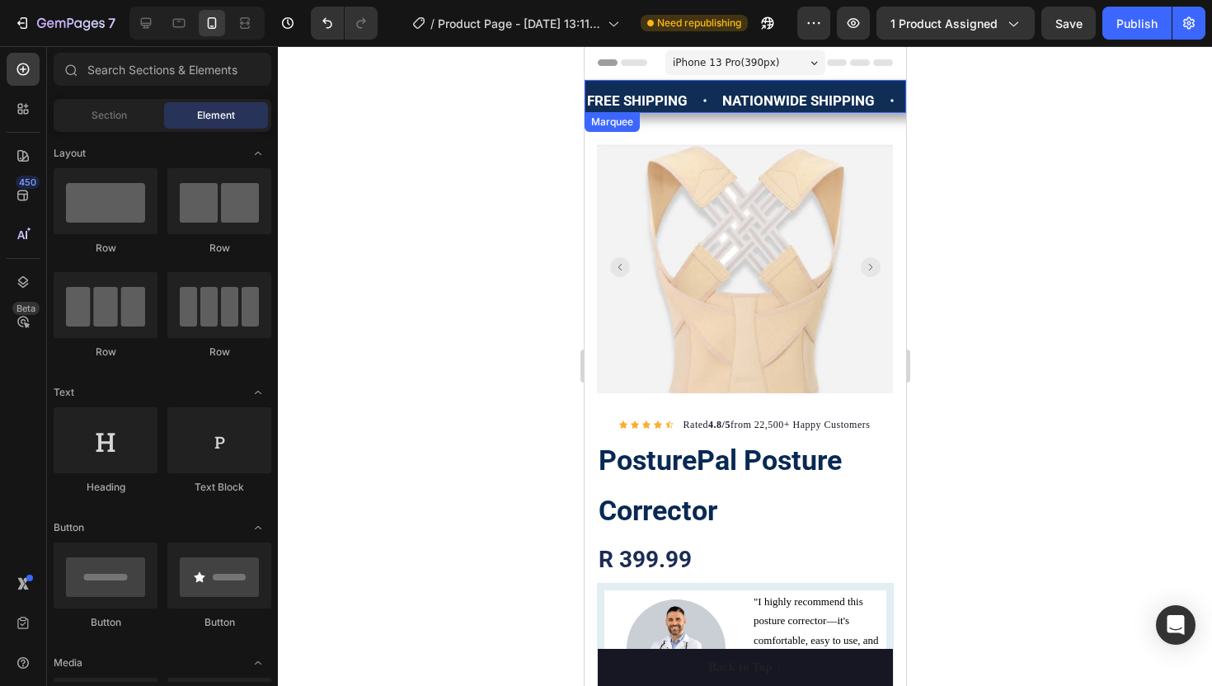
click at [688, 83] on div "FREE SHIPPING Text Block" at bounding box center [647, 101] width 135 height 42
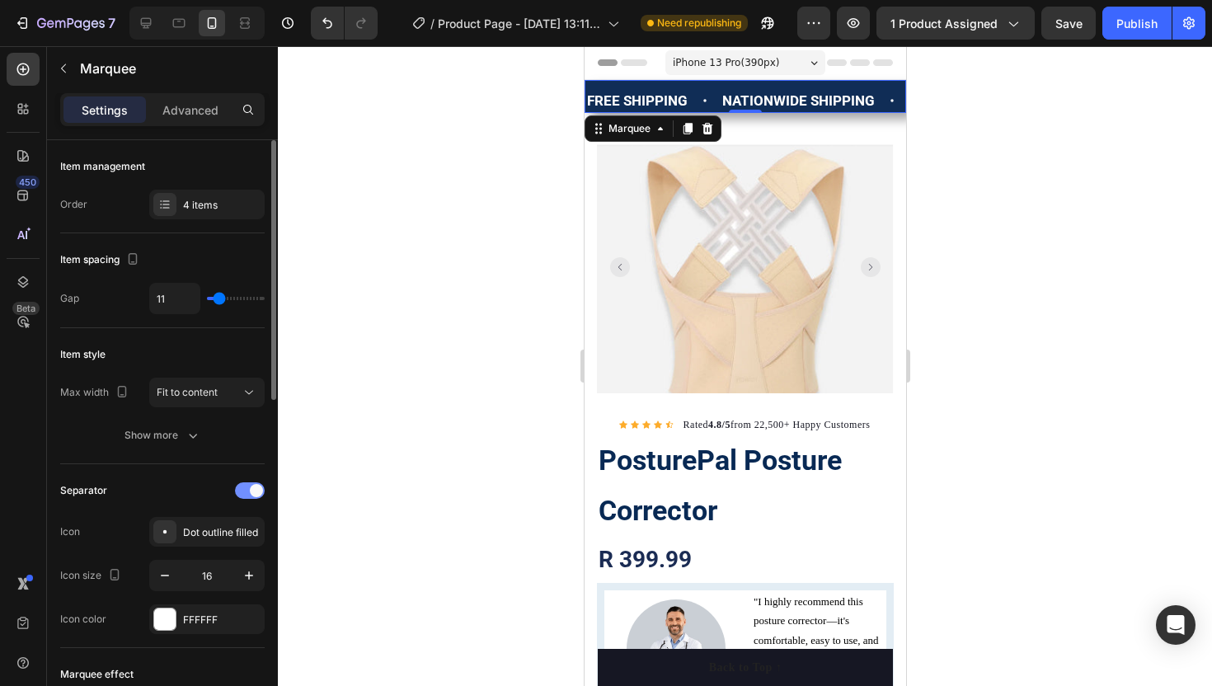
click at [253, 490] on span at bounding box center [256, 490] width 13 height 13
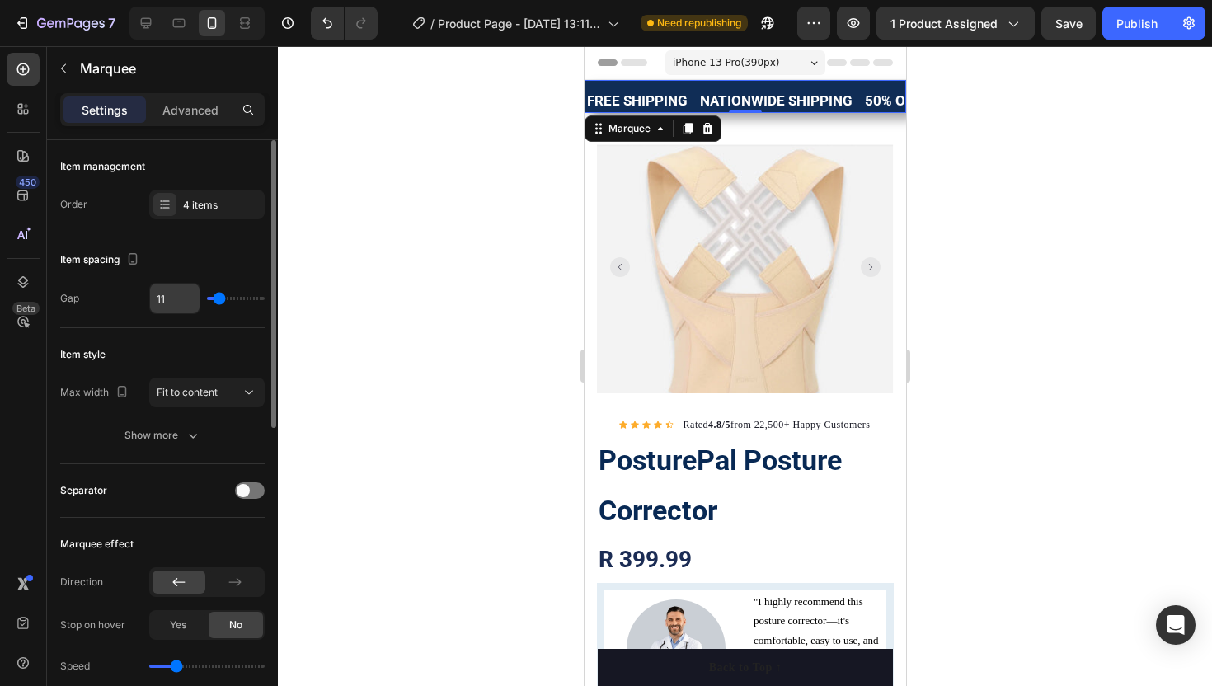
click at [181, 302] on input "11" at bounding box center [174, 299] width 49 height 30
type input "1"
type input "15"
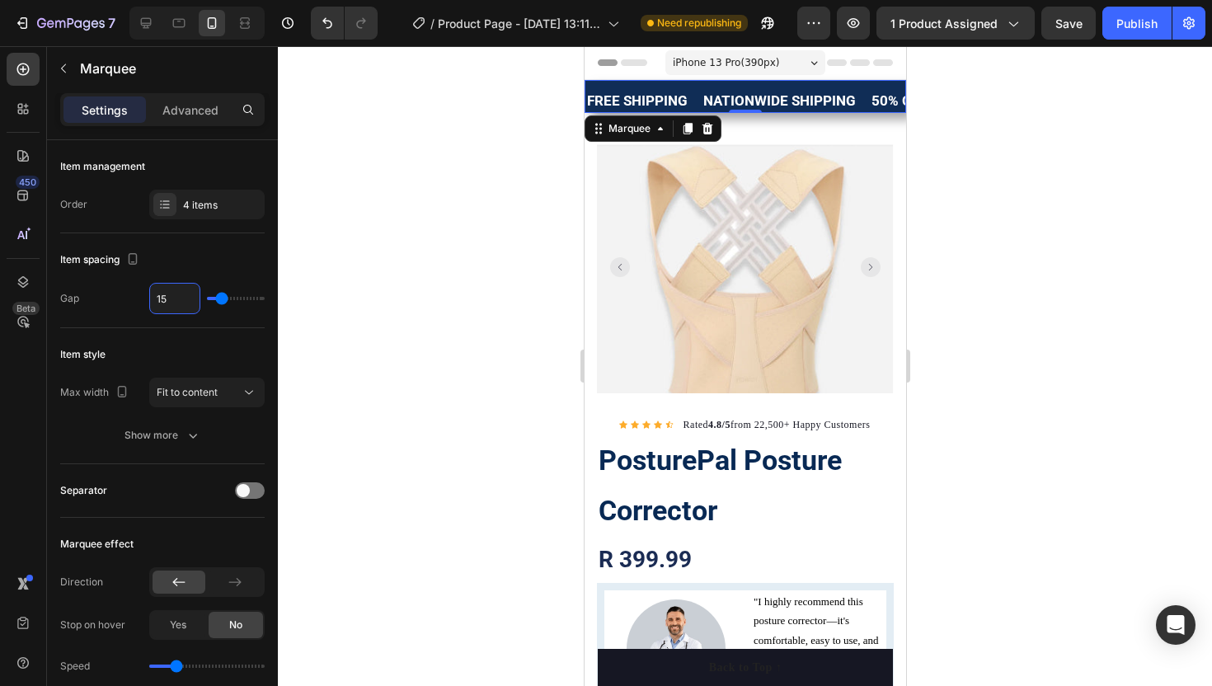
type input "15"
click at [339, 243] on div at bounding box center [745, 366] width 934 height 640
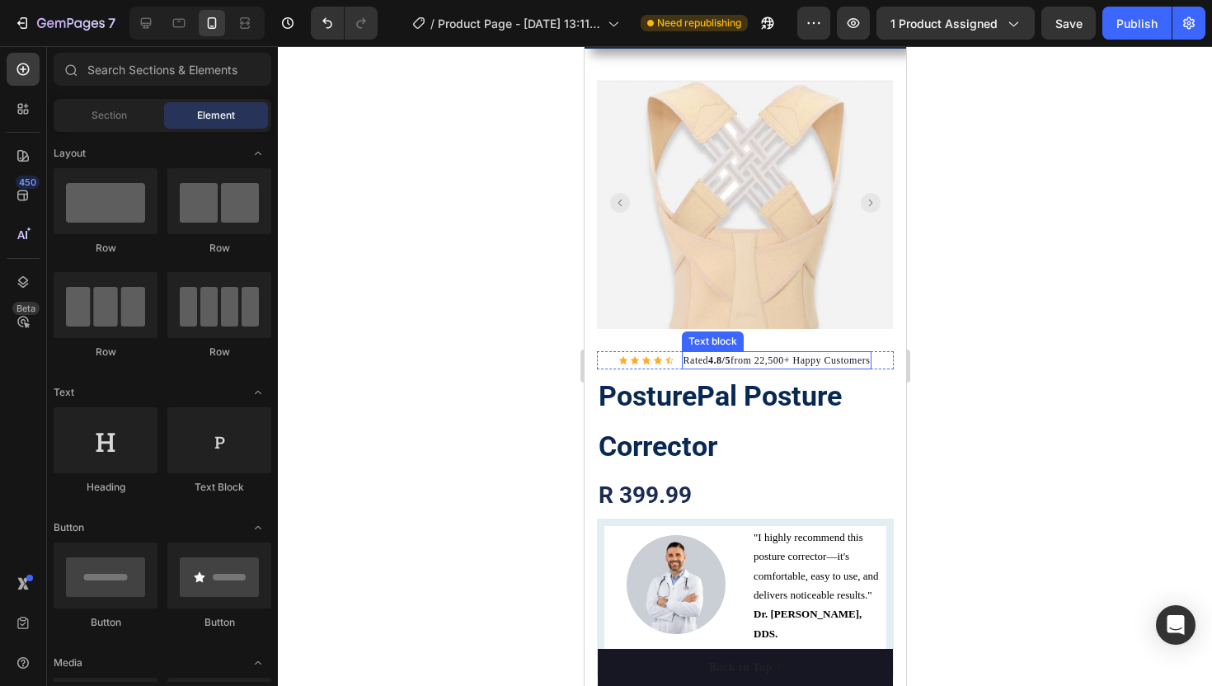
scroll to position [63, 0]
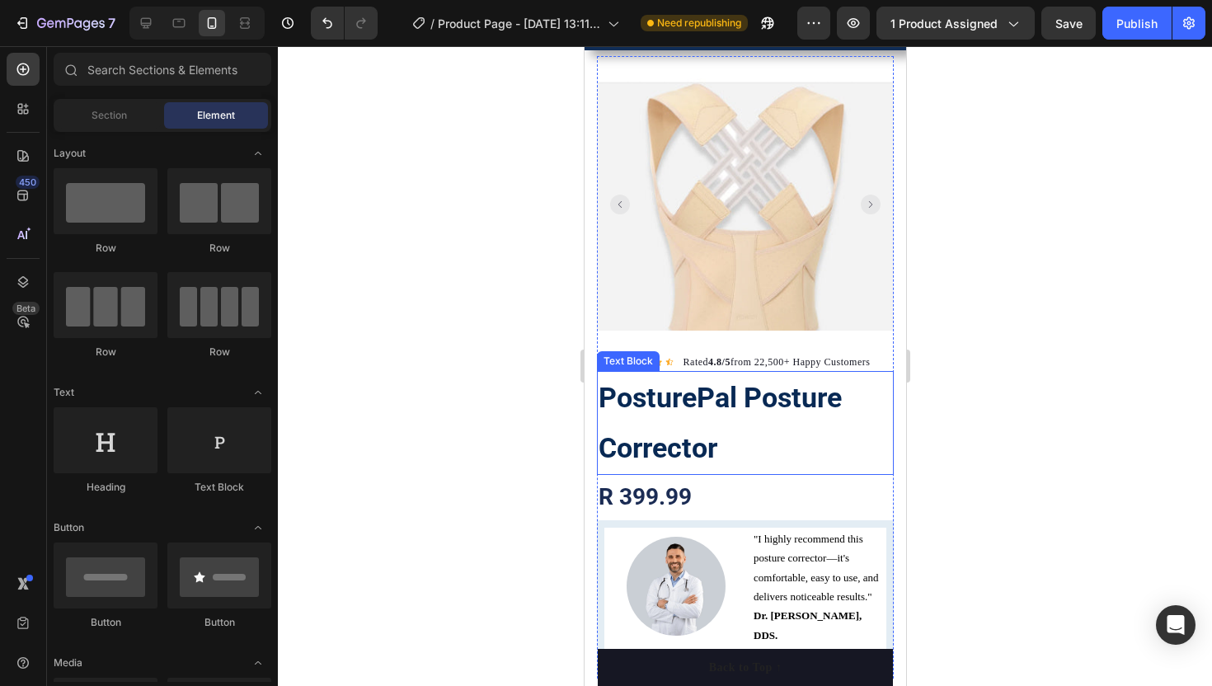
click at [696, 409] on strong "PosturePal Posture Corrector" at bounding box center [719, 422] width 243 height 83
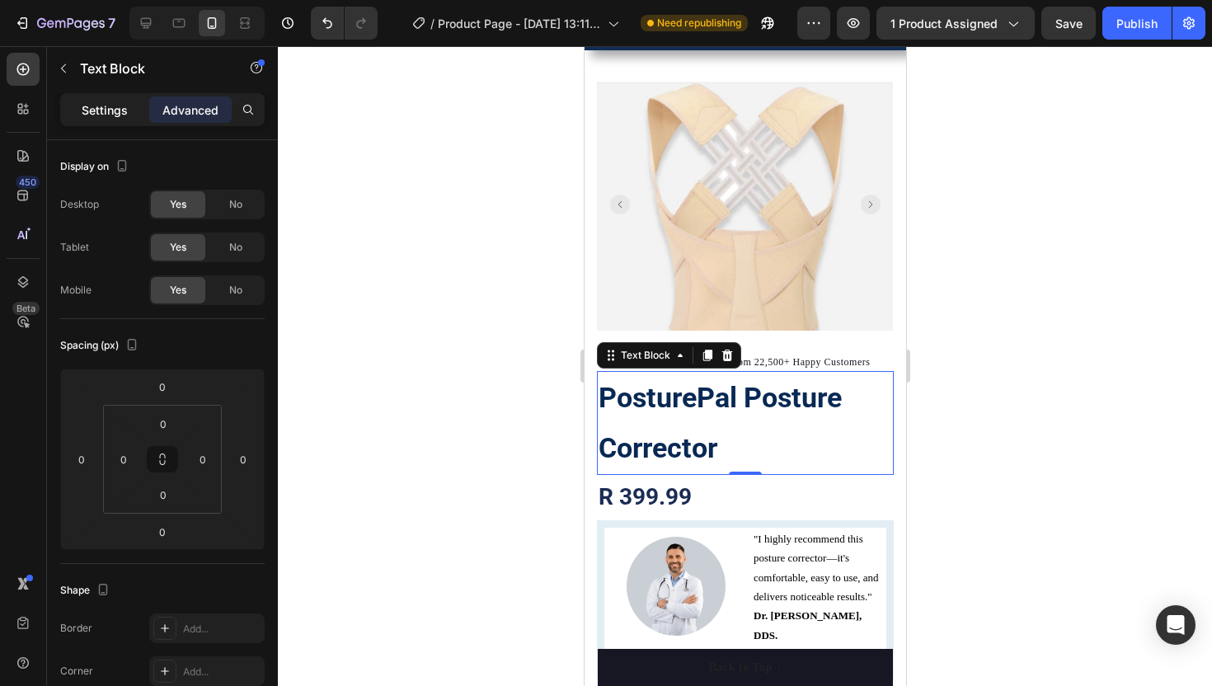
click at [115, 106] on p "Settings" at bounding box center [105, 109] width 46 height 17
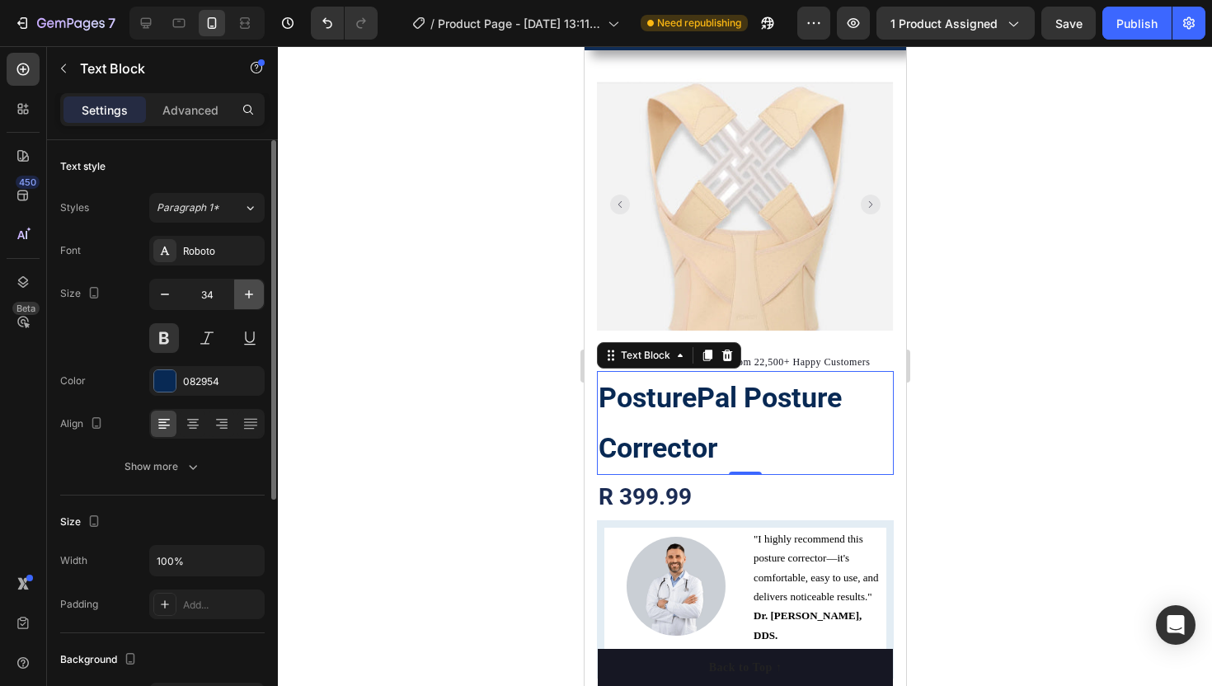
click at [251, 298] on icon "button" at bounding box center [249, 294] width 16 height 16
type input "36"
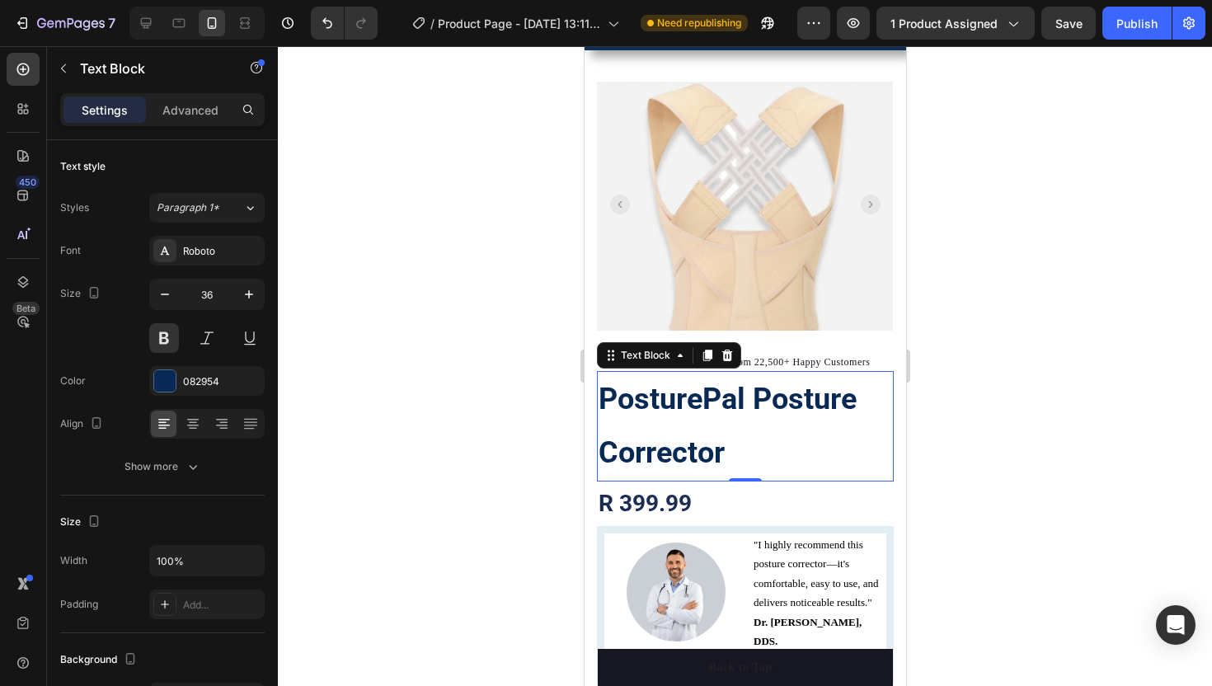
click at [336, 325] on div at bounding box center [745, 366] width 934 height 640
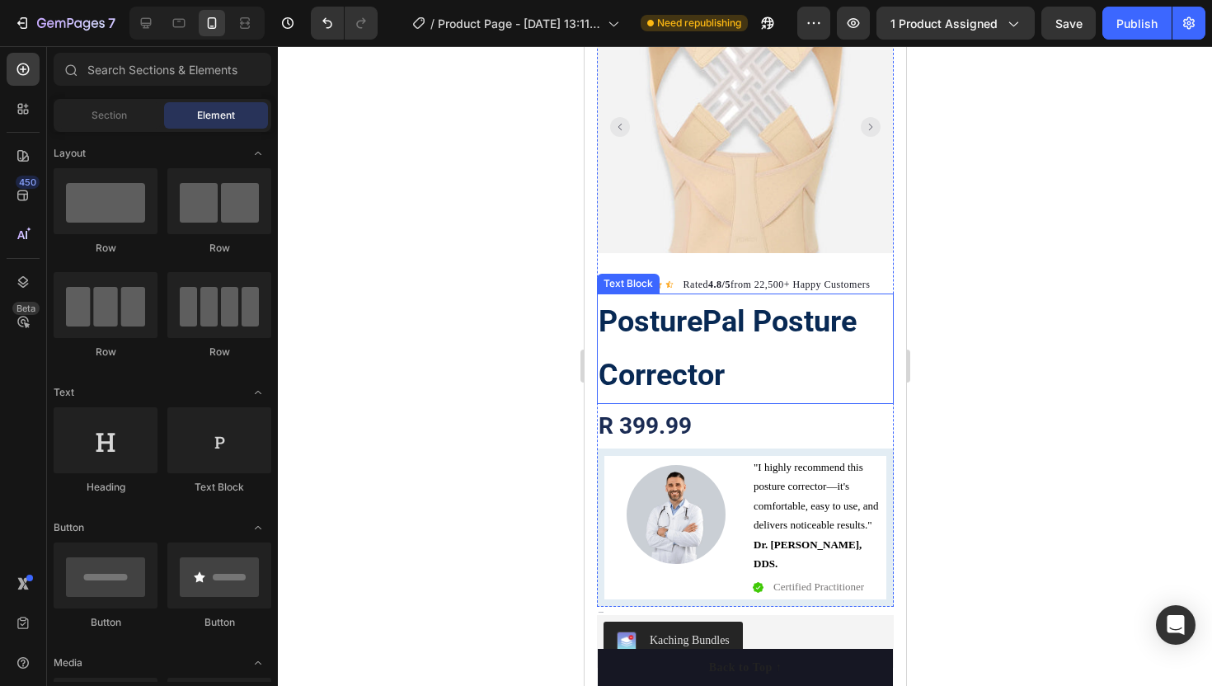
scroll to position [150, 0]
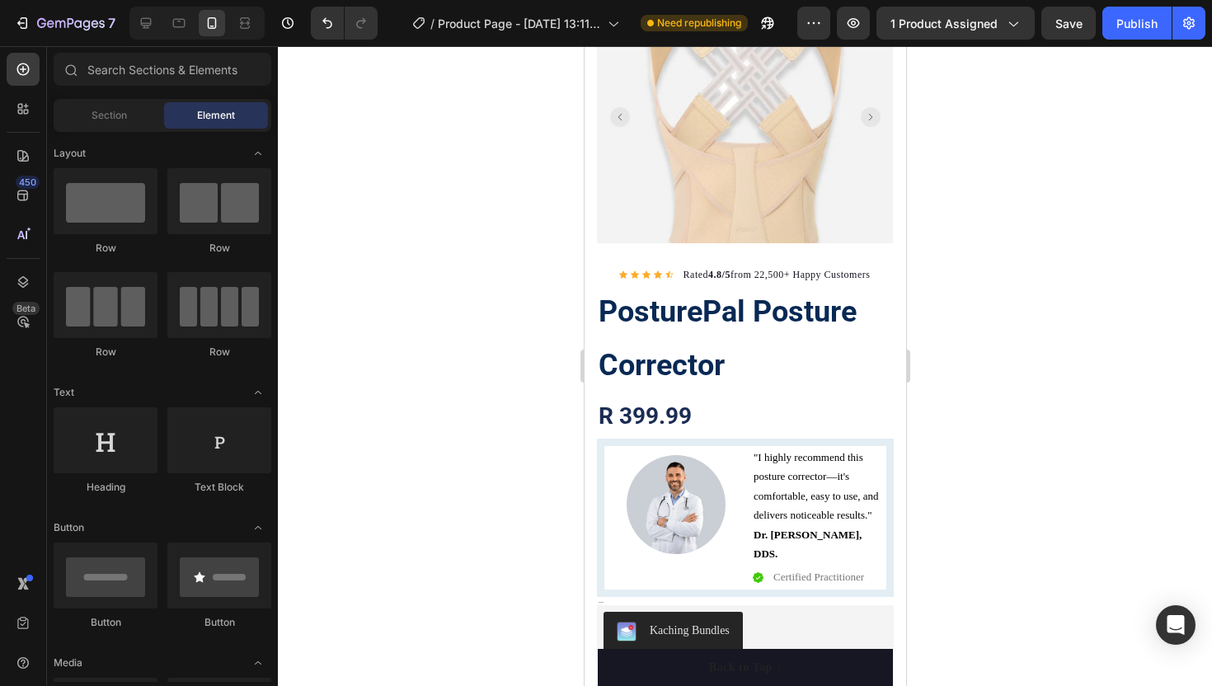
click at [504, 512] on div at bounding box center [745, 366] width 934 height 640
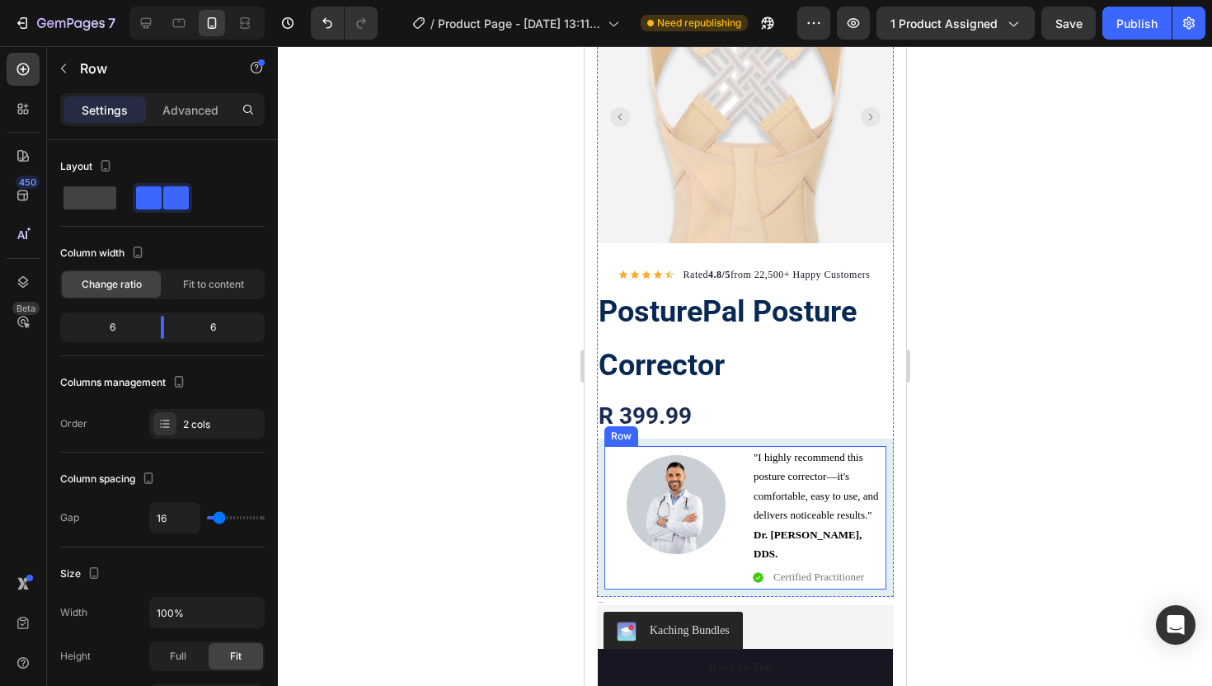
click at [641, 561] on div "Image" at bounding box center [670, 517] width 134 height 143
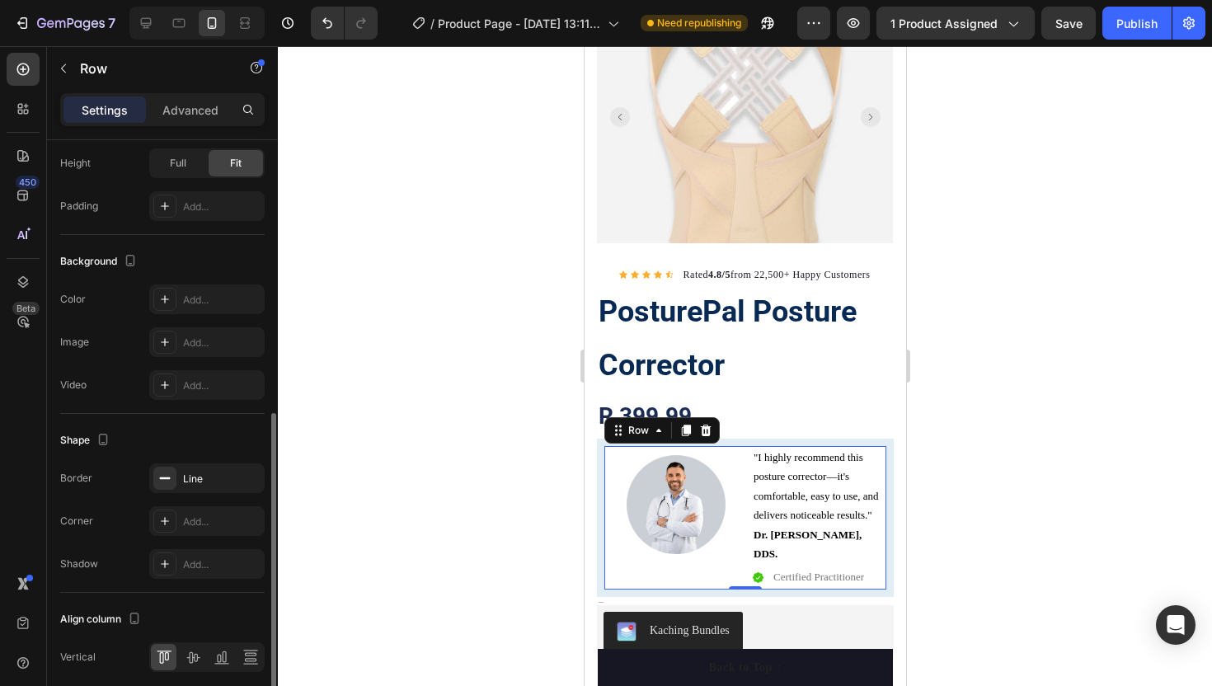
scroll to position [558, 0]
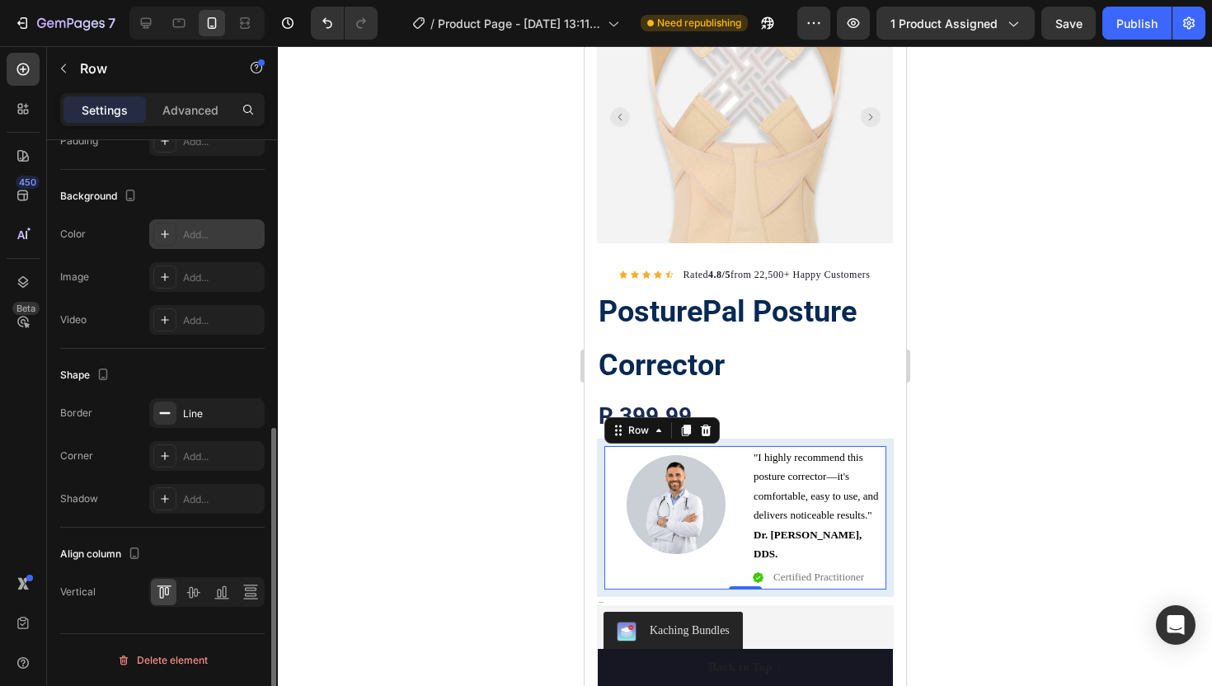
click at [196, 237] on div "Add..." at bounding box center [221, 235] width 77 height 15
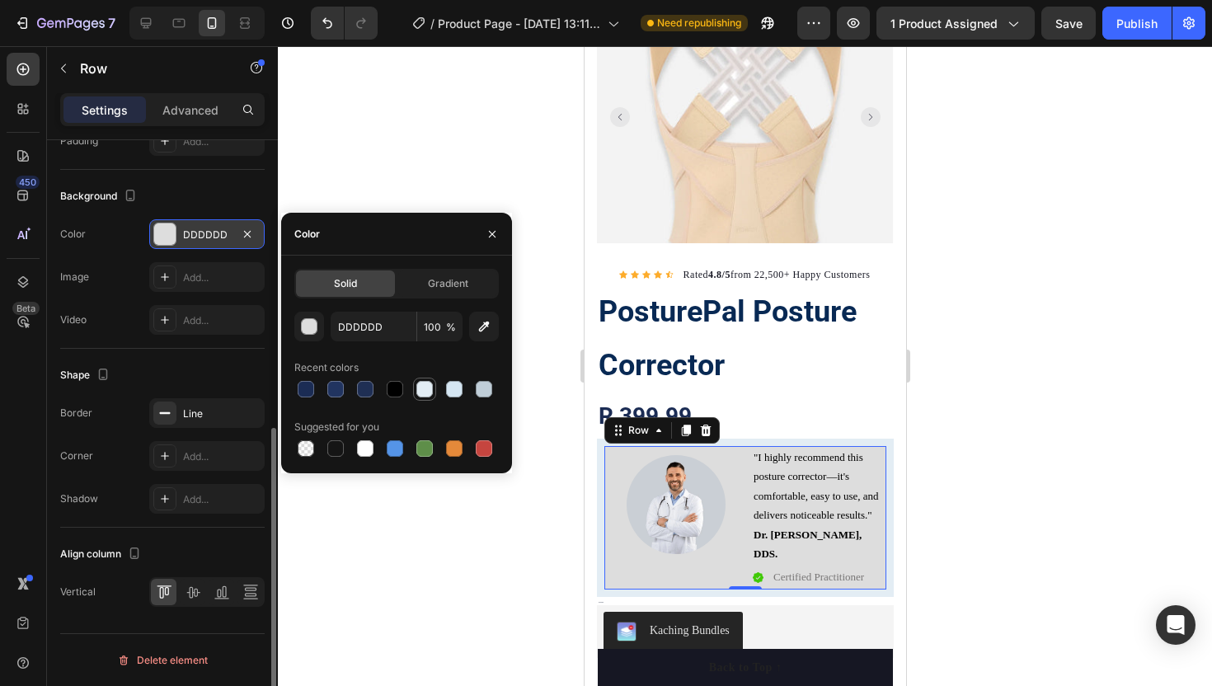
click at [426, 385] on div at bounding box center [424, 389] width 16 height 16
type input "E3EDF4"
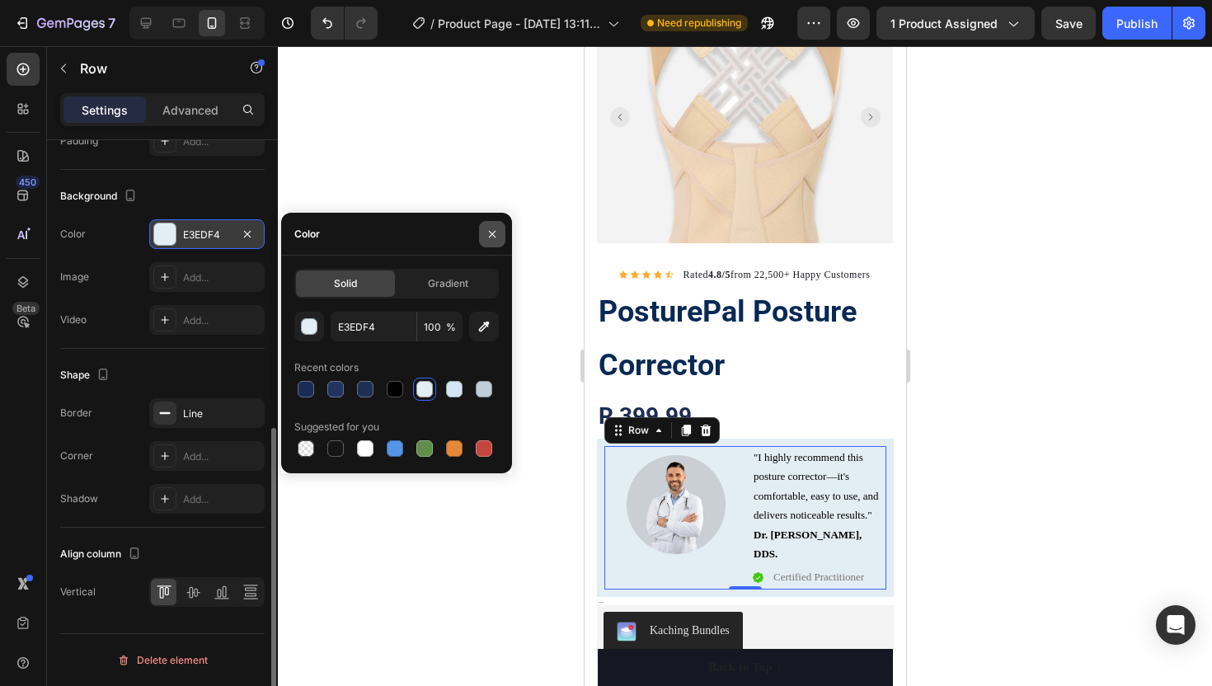
click at [490, 226] on button "button" at bounding box center [492, 234] width 26 height 26
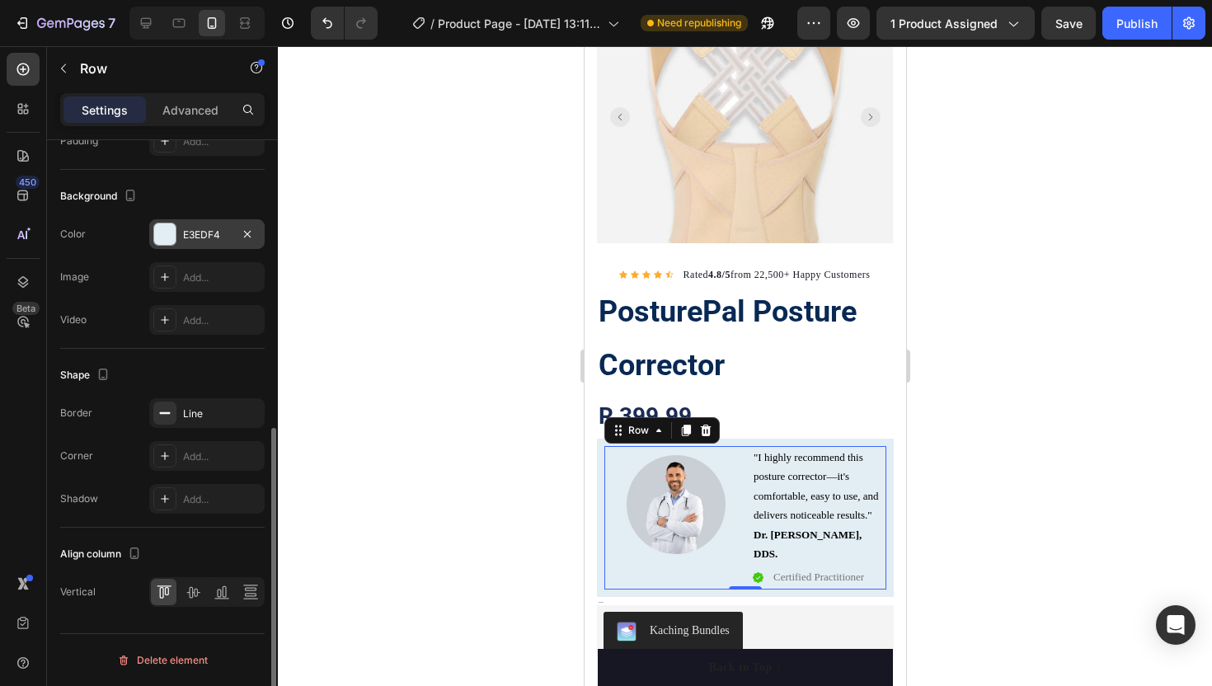
click at [446, 274] on div at bounding box center [745, 366] width 934 height 640
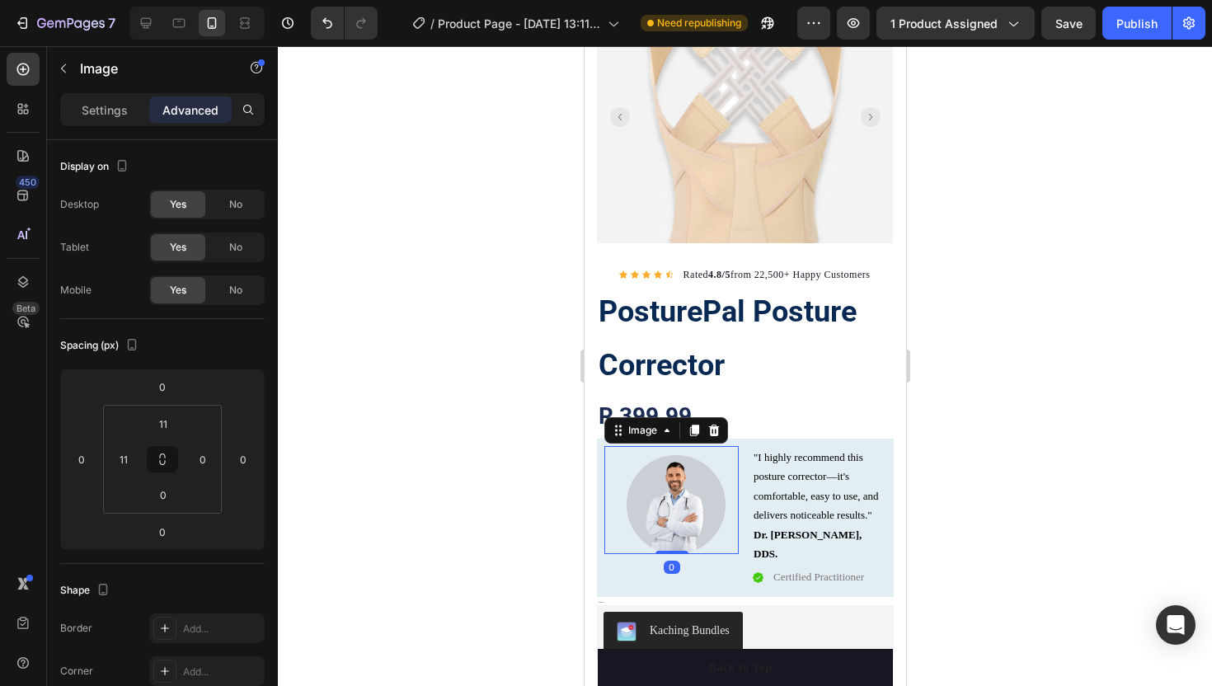
click at [614, 468] on div at bounding box center [674, 504] width 125 height 99
click at [90, 104] on p "Settings" at bounding box center [105, 109] width 46 height 17
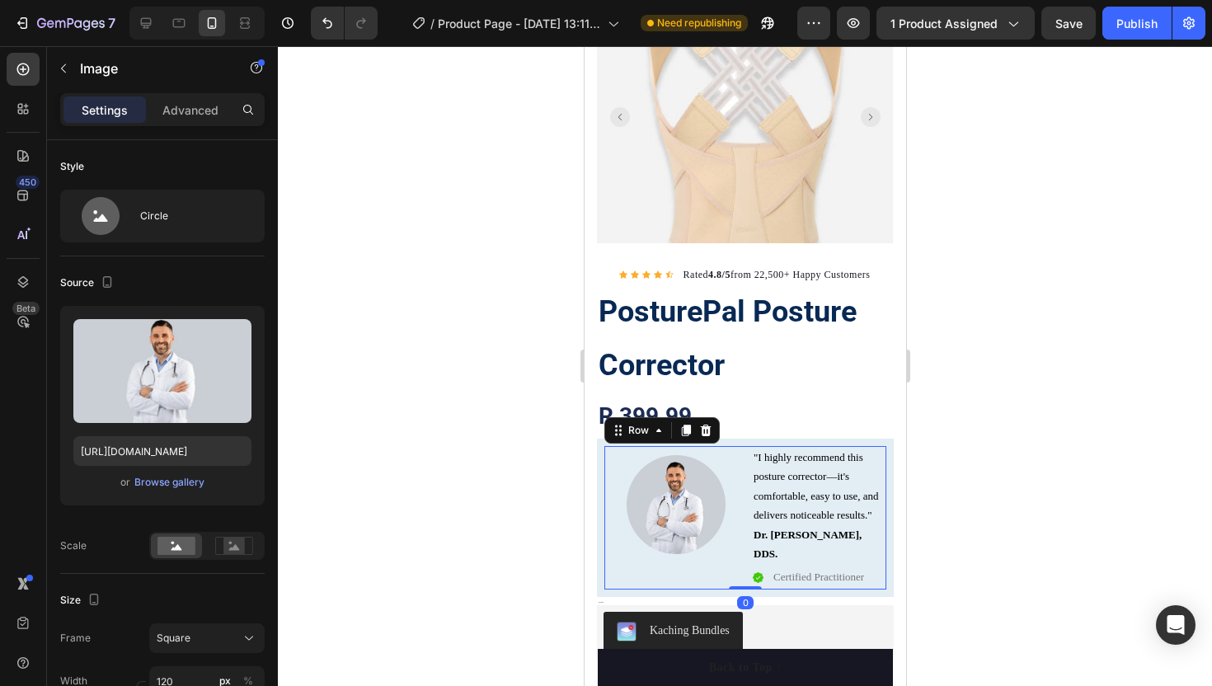
click at [600, 550] on div "Image "I highly recommend this posture corrector—it's comfortable, easy to use,…" at bounding box center [744, 518] width 297 height 158
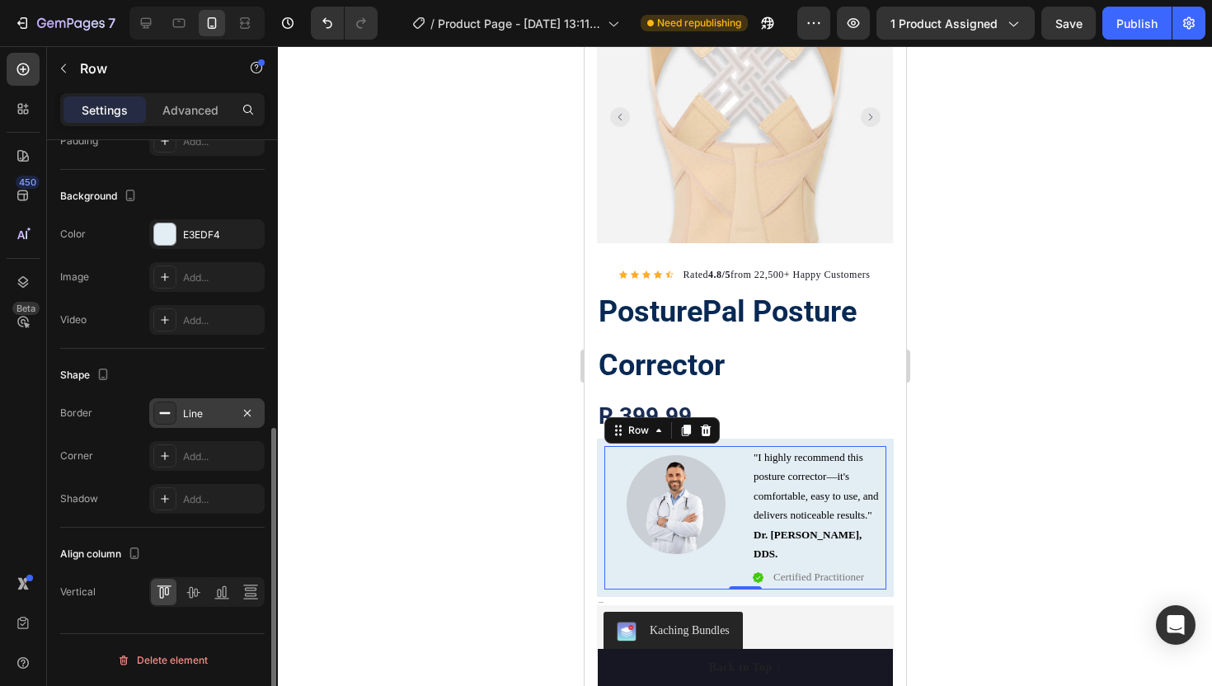
click at [181, 415] on div "Line" at bounding box center [206, 413] width 115 height 30
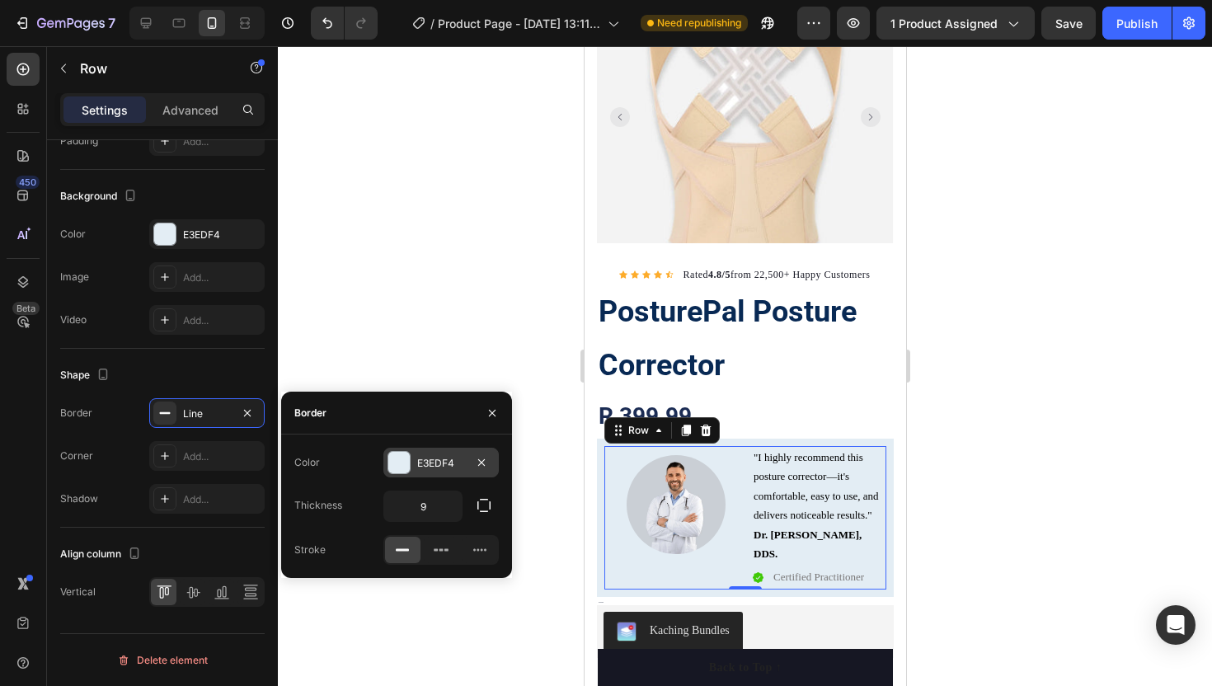
click at [393, 467] on div at bounding box center [398, 462] width 21 height 21
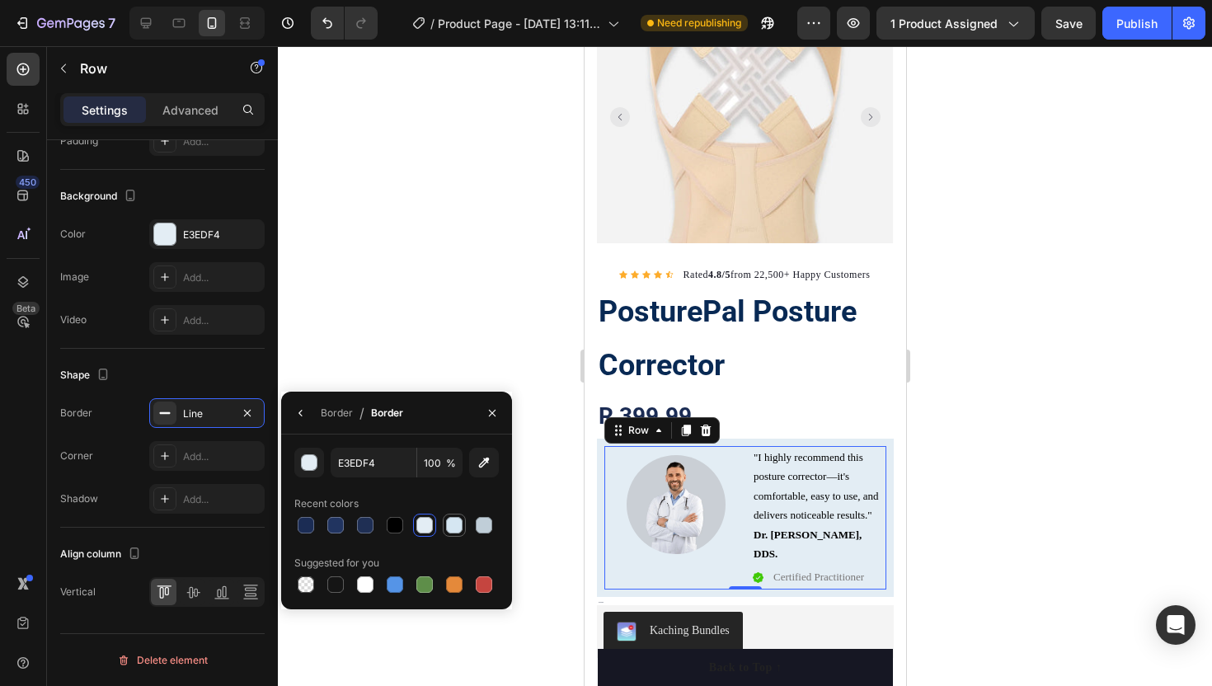
click at [453, 522] on div at bounding box center [454, 525] width 16 height 16
click at [480, 521] on div at bounding box center [484, 525] width 16 height 16
type input "C0CED8"
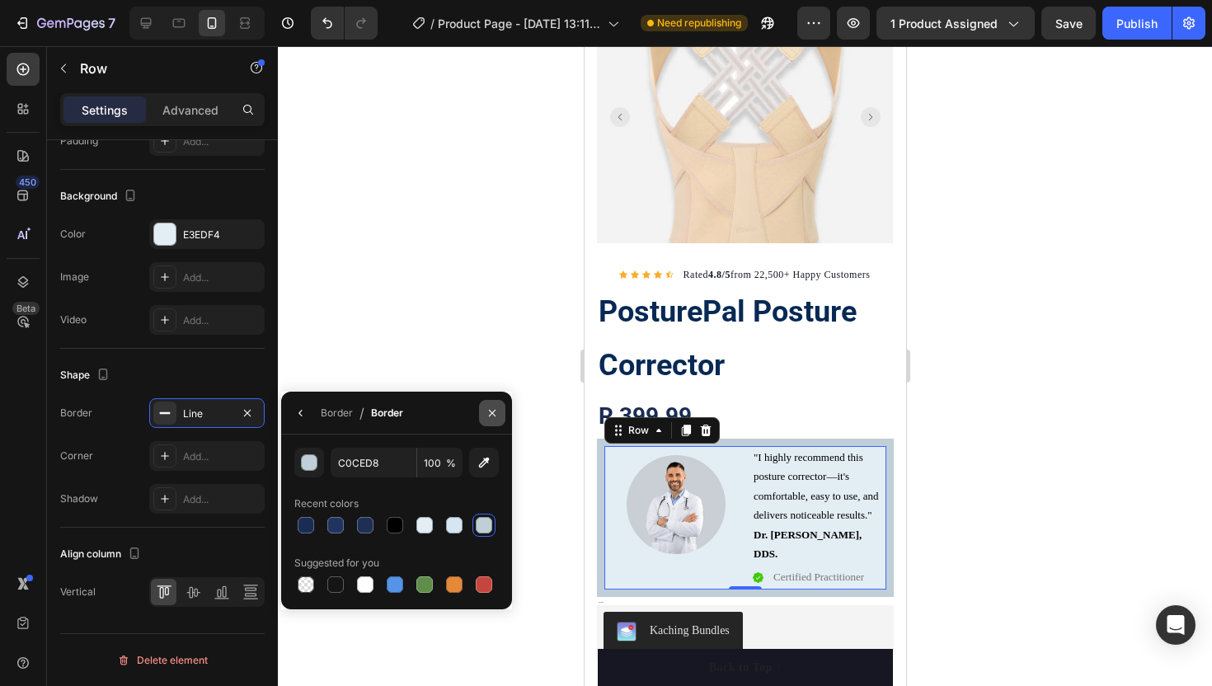
click at [486, 409] on icon "button" at bounding box center [492, 412] width 13 height 13
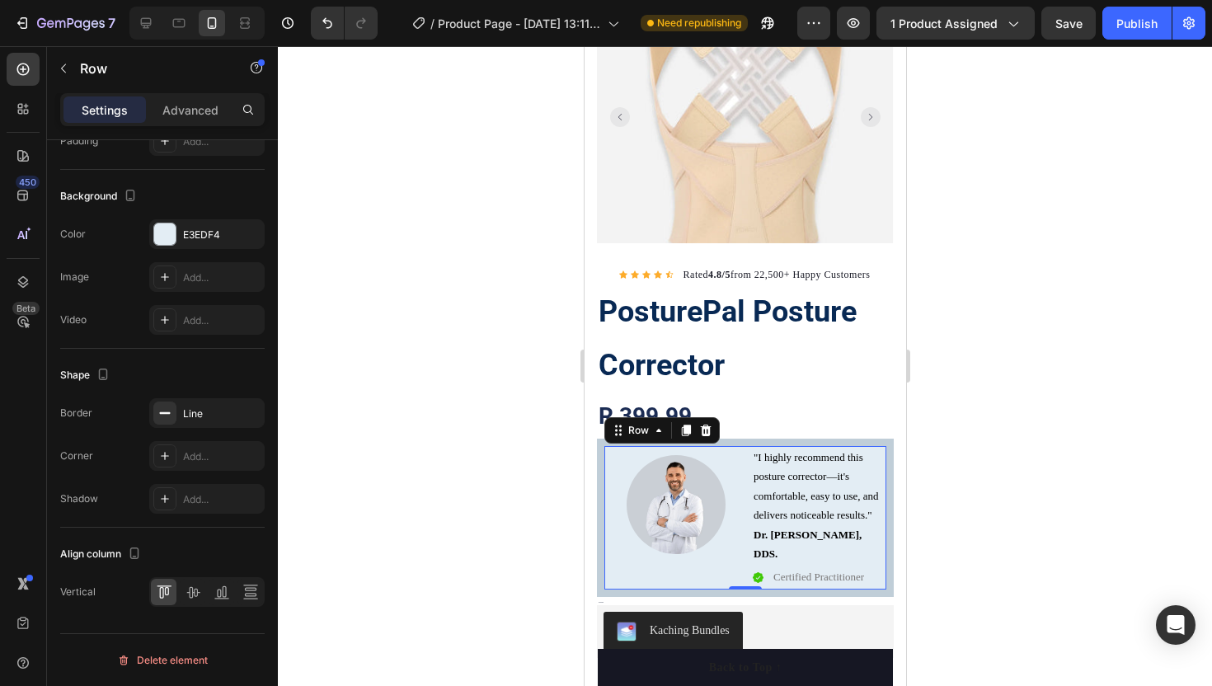
click at [486, 408] on div at bounding box center [745, 366] width 934 height 640
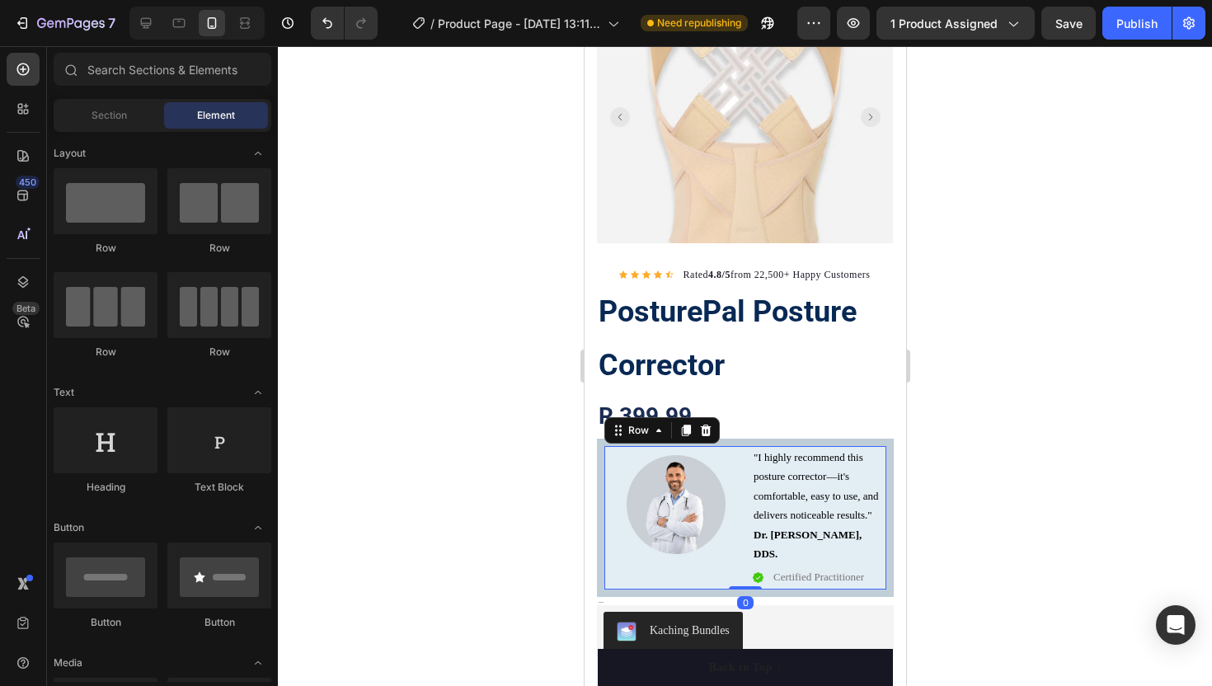
click at [600, 442] on div "Image "I highly recommend this posture corrector—it's comfortable, easy to use,…" at bounding box center [744, 518] width 297 height 158
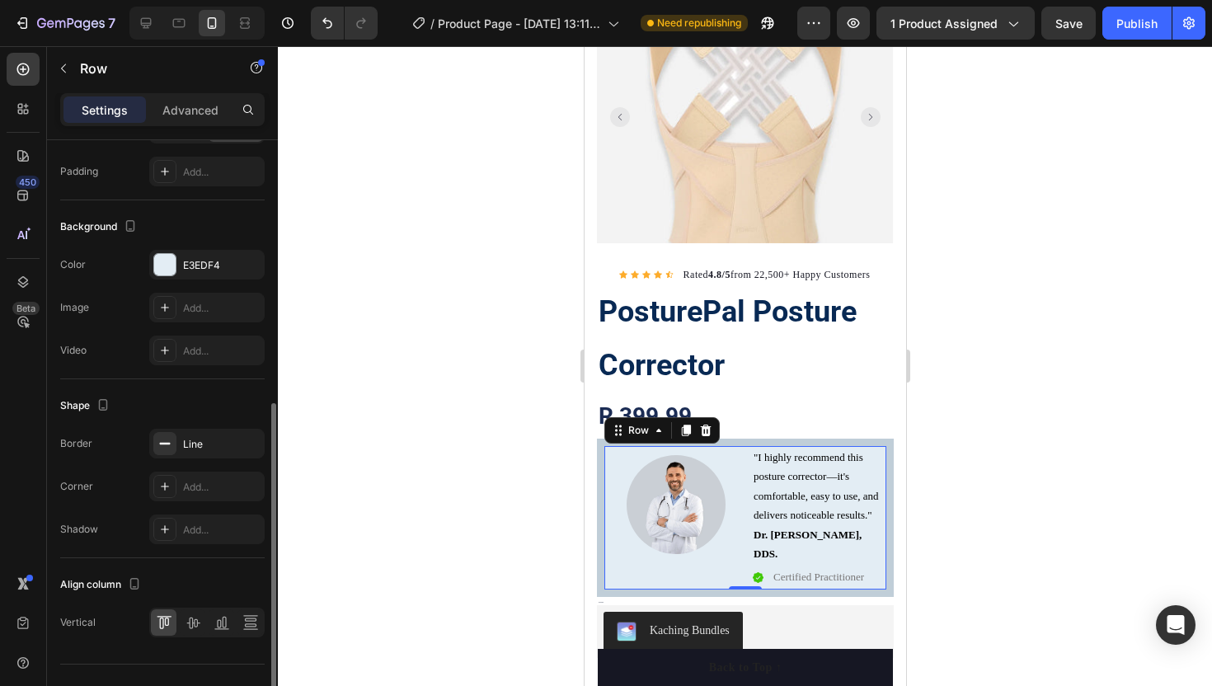
scroll to position [550, 0]
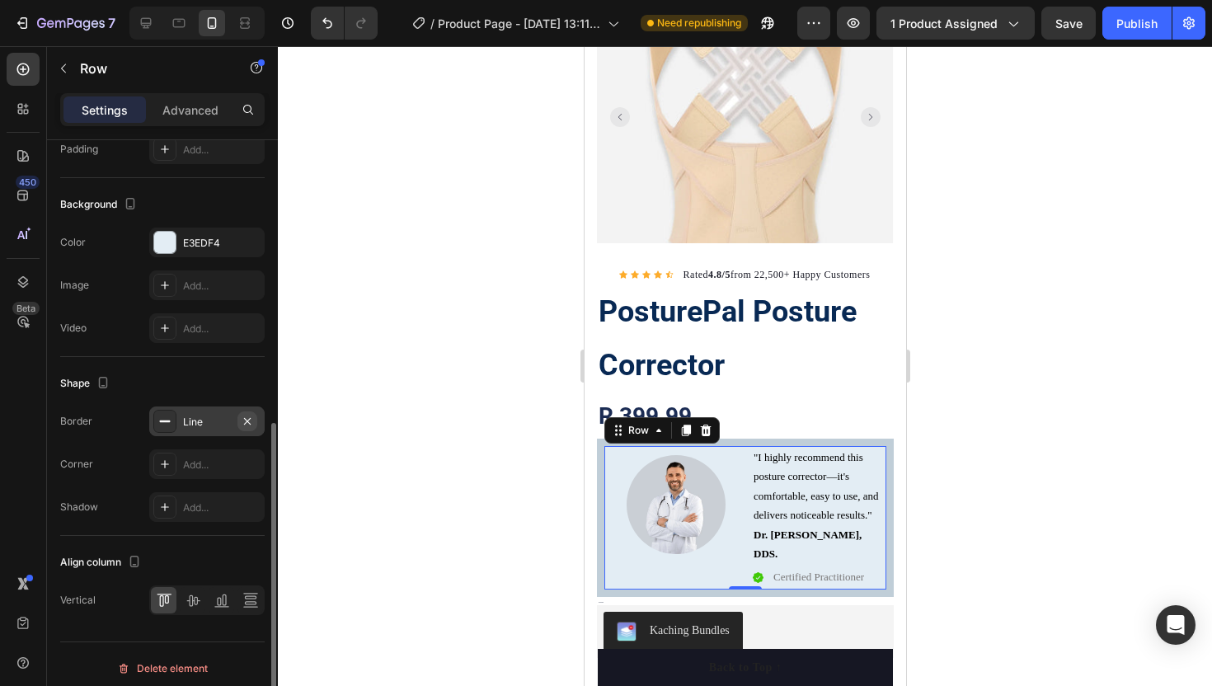
click at [246, 419] on icon "button" at bounding box center [247, 421] width 13 height 13
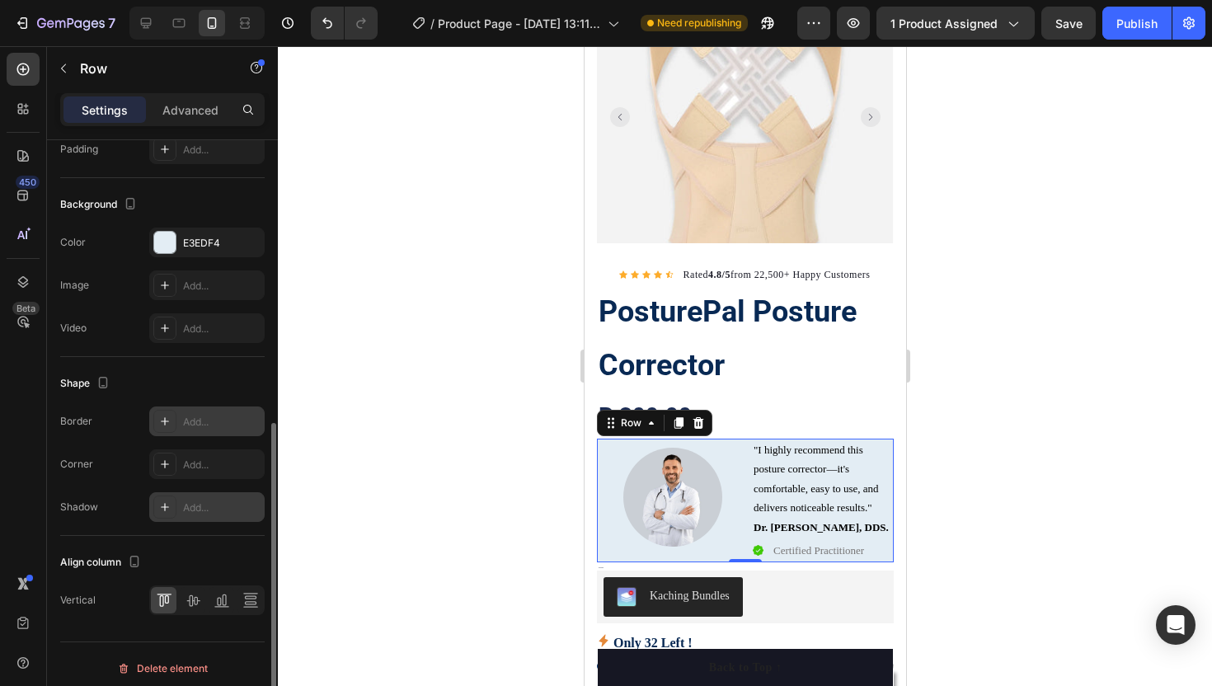
click at [199, 502] on div "Add..." at bounding box center [221, 507] width 77 height 15
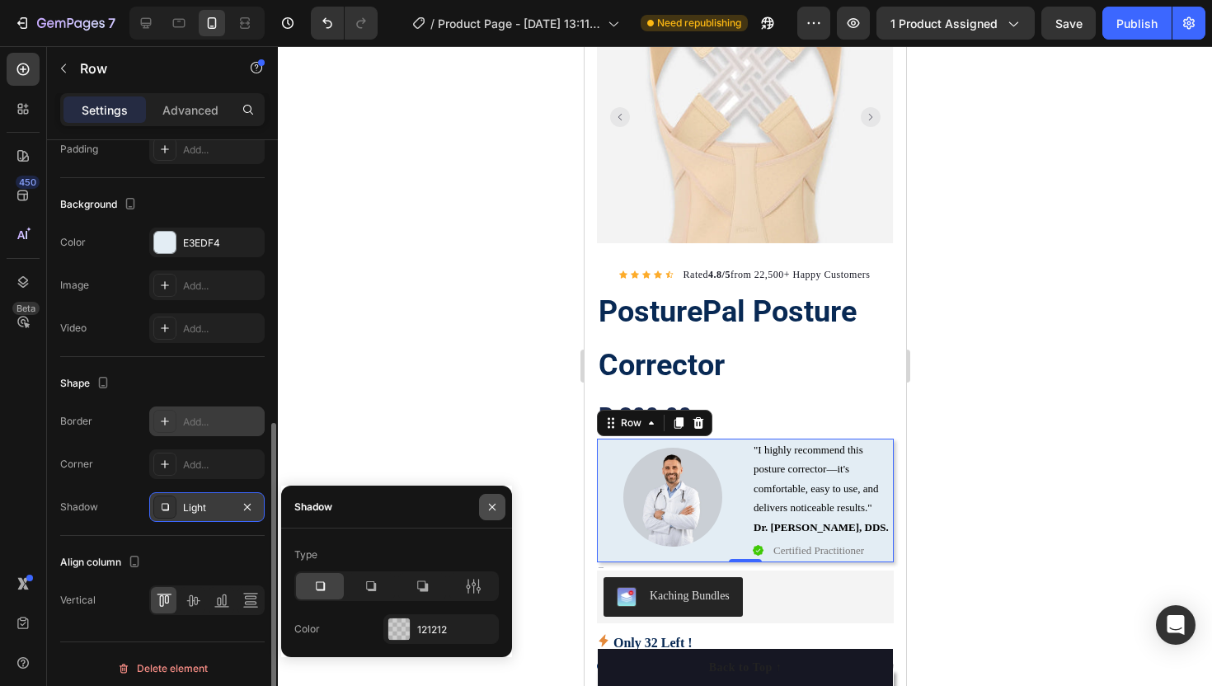
click at [487, 505] on icon "button" at bounding box center [492, 506] width 13 height 13
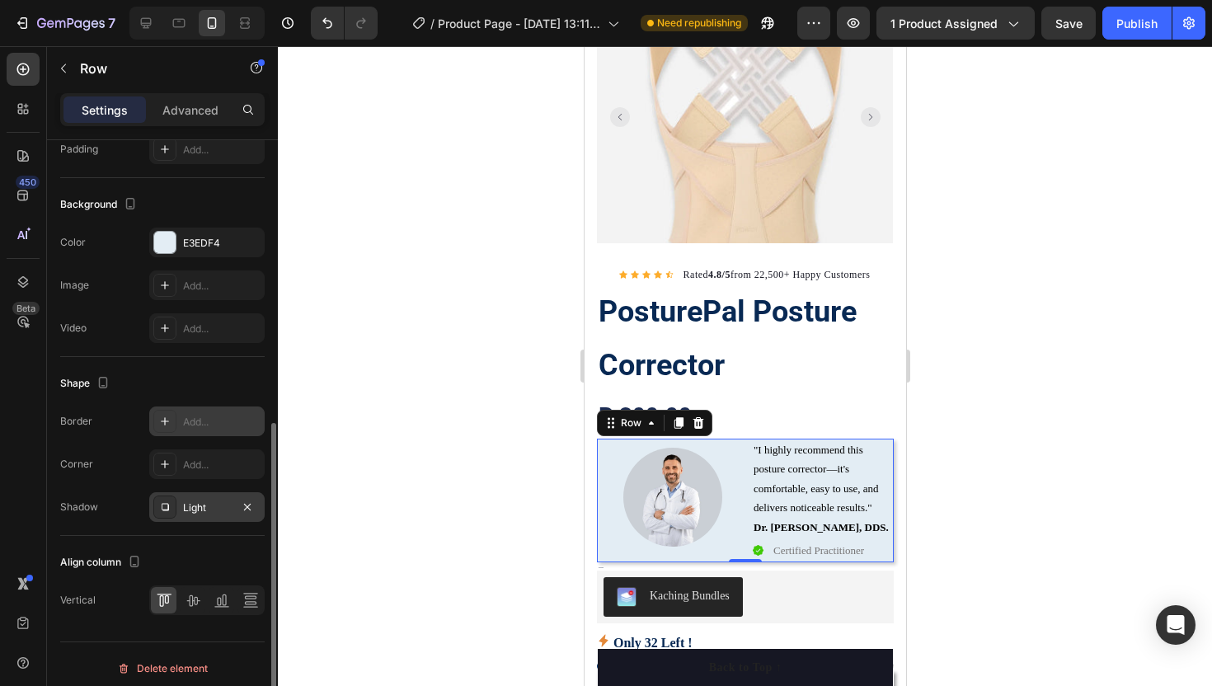
click at [479, 482] on div at bounding box center [745, 366] width 934 height 640
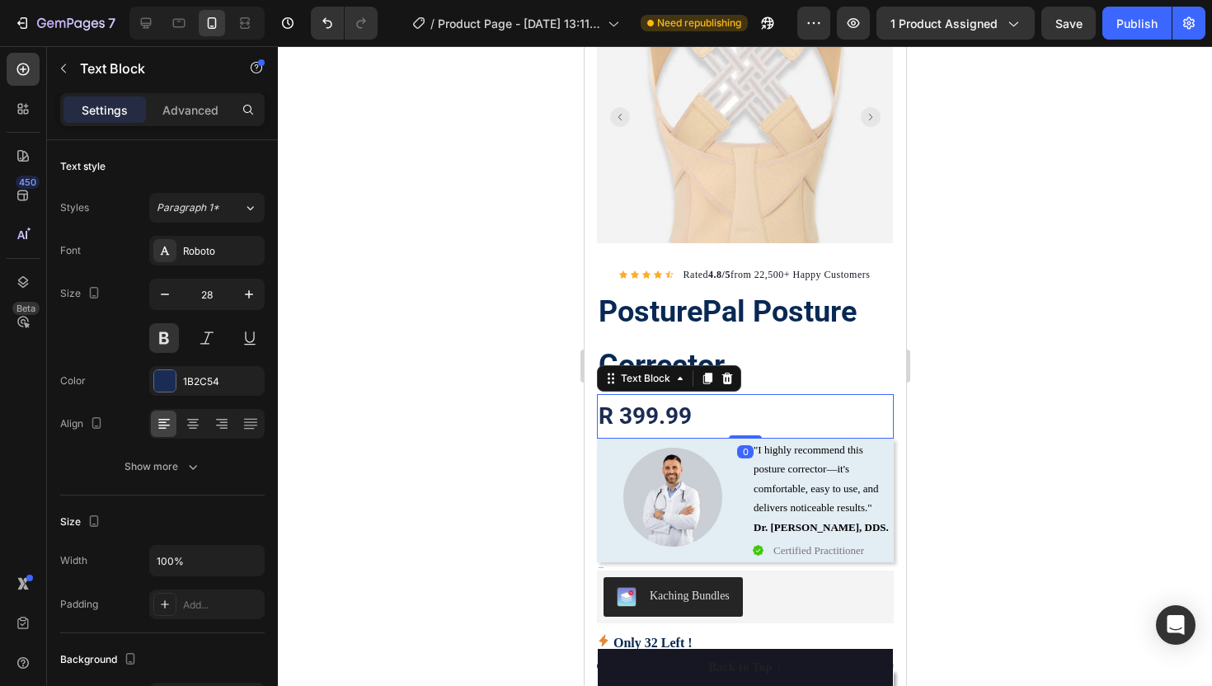
click at [654, 416] on p "R 399.99" at bounding box center [744, 416] width 293 height 41
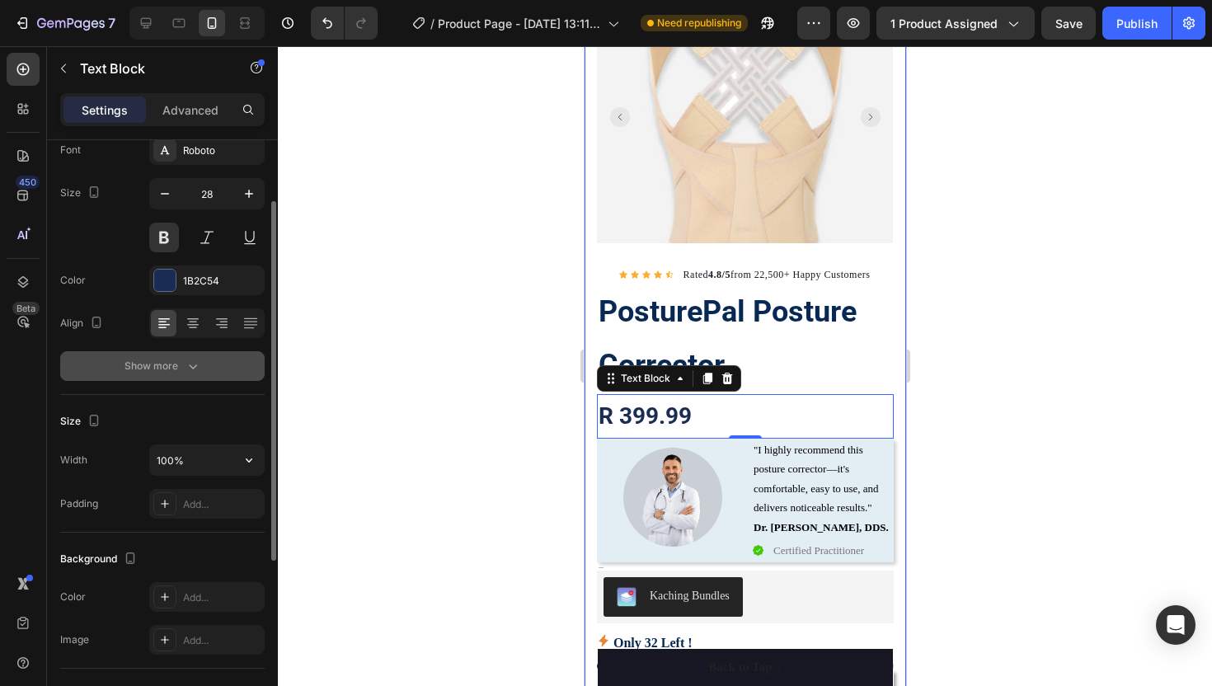
scroll to position [384, 0]
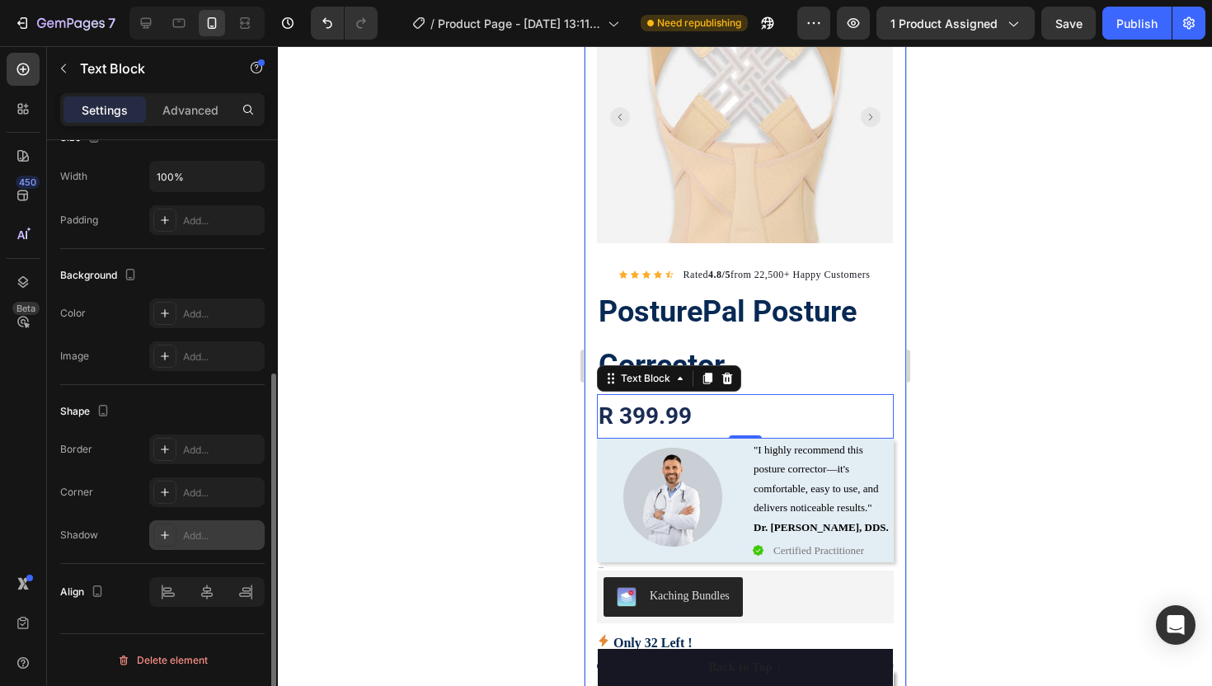
click at [193, 533] on div "Add..." at bounding box center [221, 535] width 77 height 15
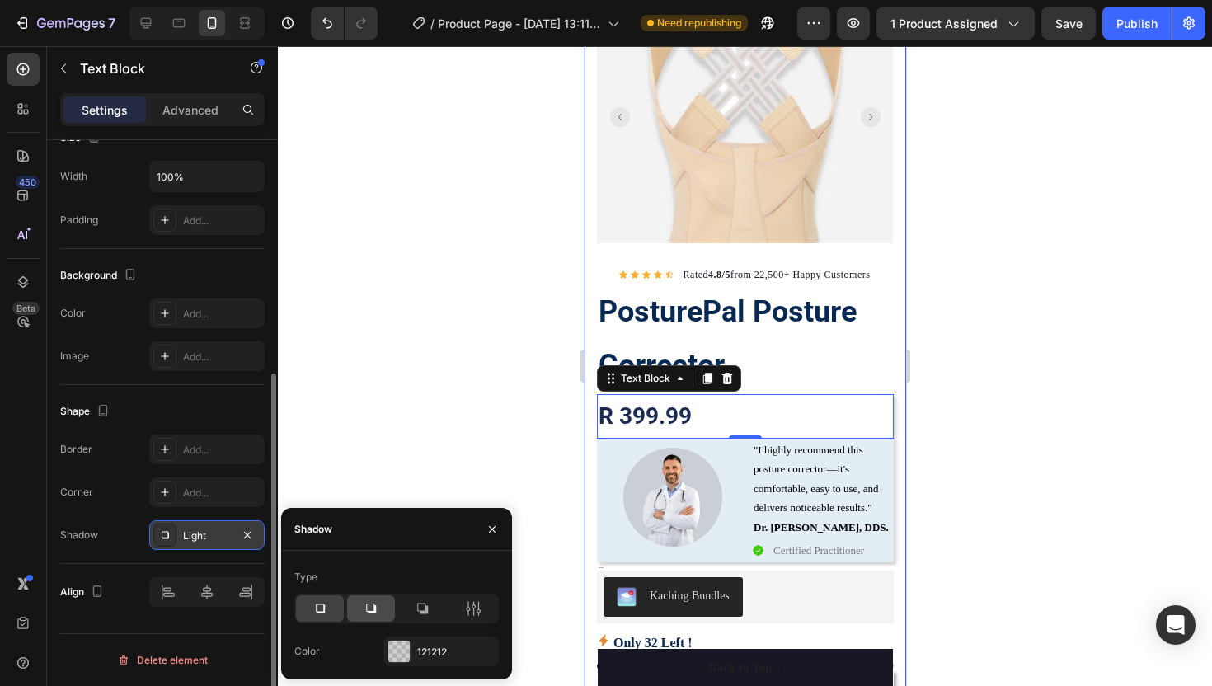
click at [366, 606] on icon at bounding box center [371, 608] width 16 height 16
click at [331, 598] on div at bounding box center [320, 608] width 48 height 26
click at [488, 523] on icon "button" at bounding box center [492, 529] width 13 height 13
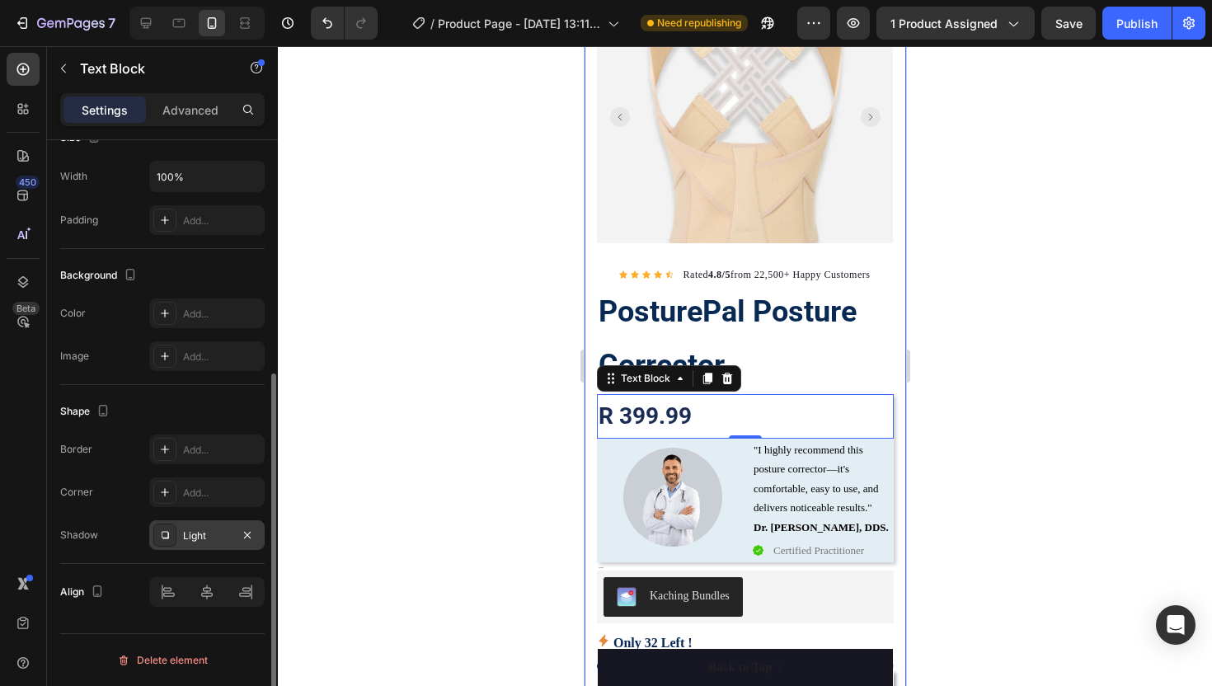
click at [455, 419] on div at bounding box center [745, 366] width 934 height 640
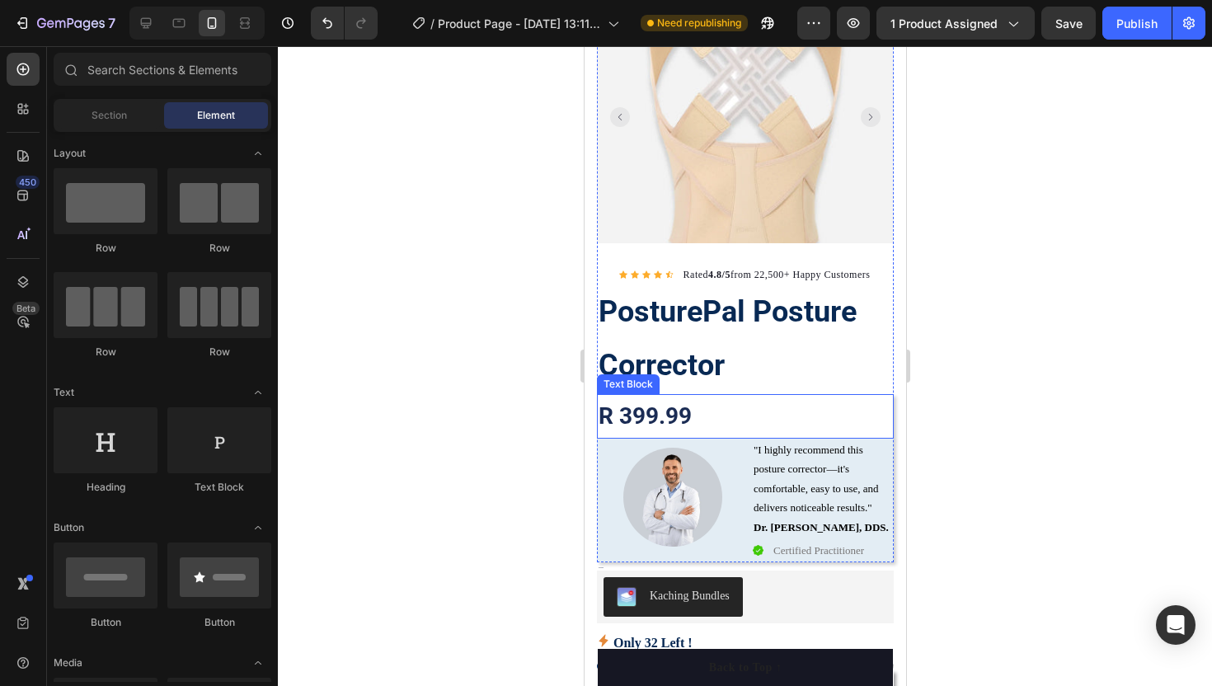
click at [697, 415] on p "R 399.99" at bounding box center [744, 416] width 293 height 41
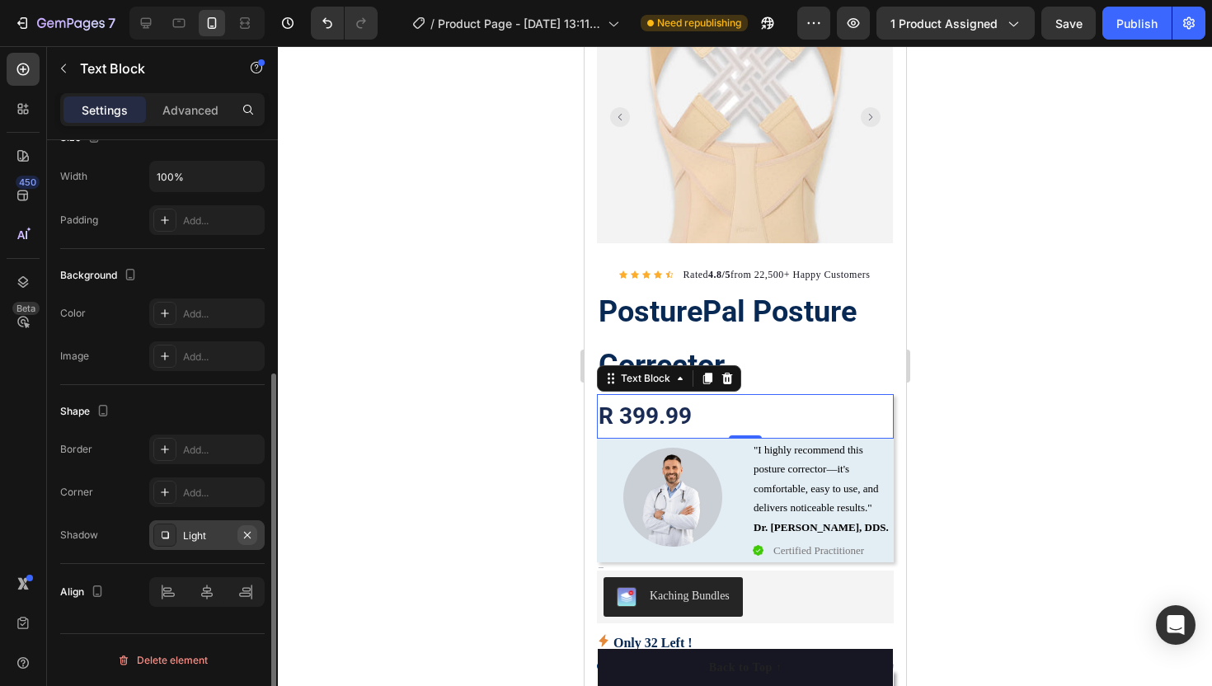
click at [251, 533] on icon "button" at bounding box center [247, 534] width 13 height 13
click at [387, 453] on div at bounding box center [745, 366] width 934 height 640
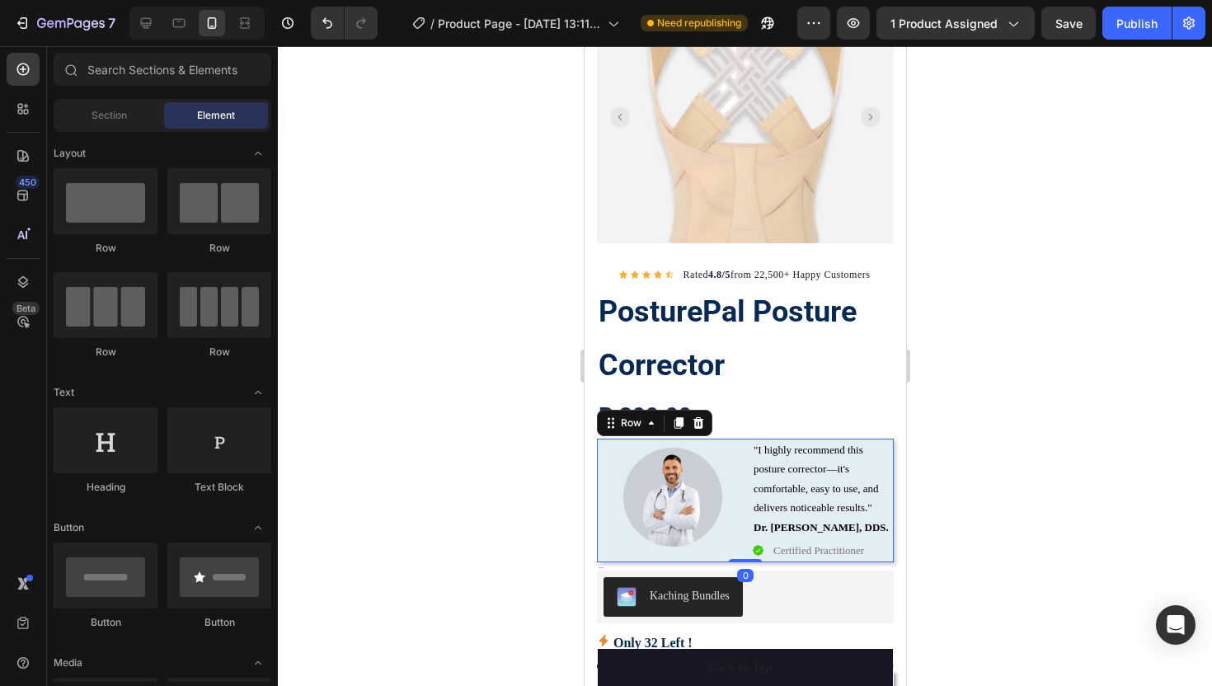
click at [628, 549] on div "Image" at bounding box center [667, 501] width 142 height 124
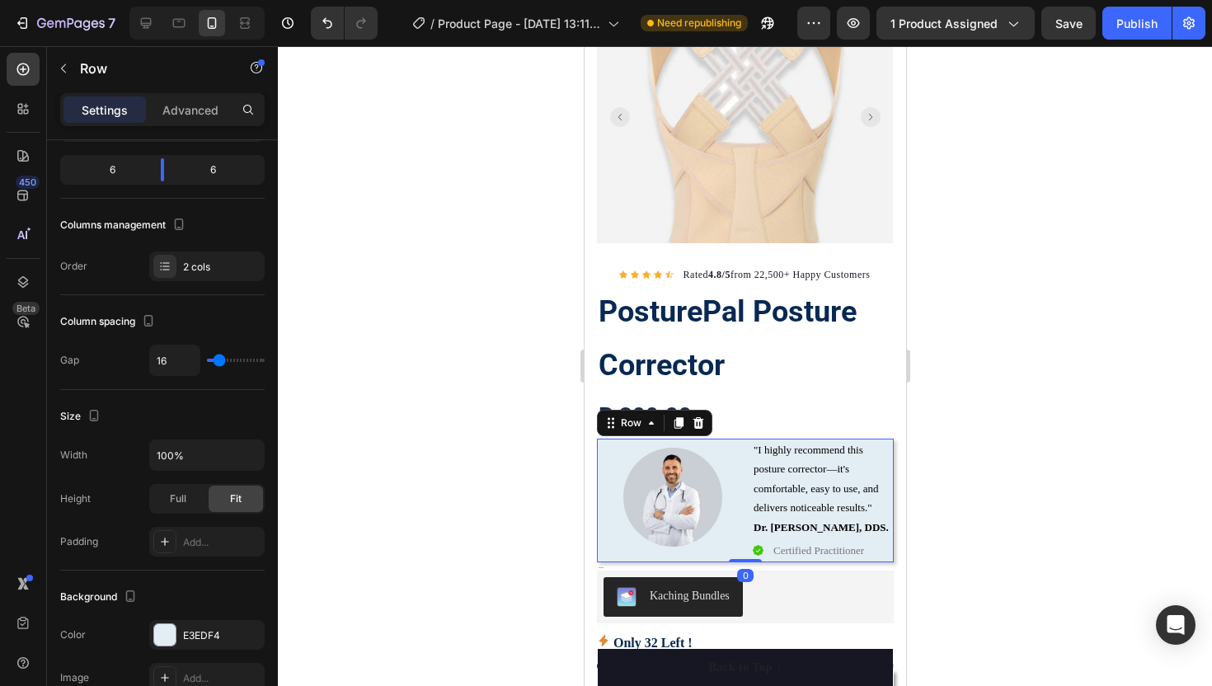
scroll to position [558, 0]
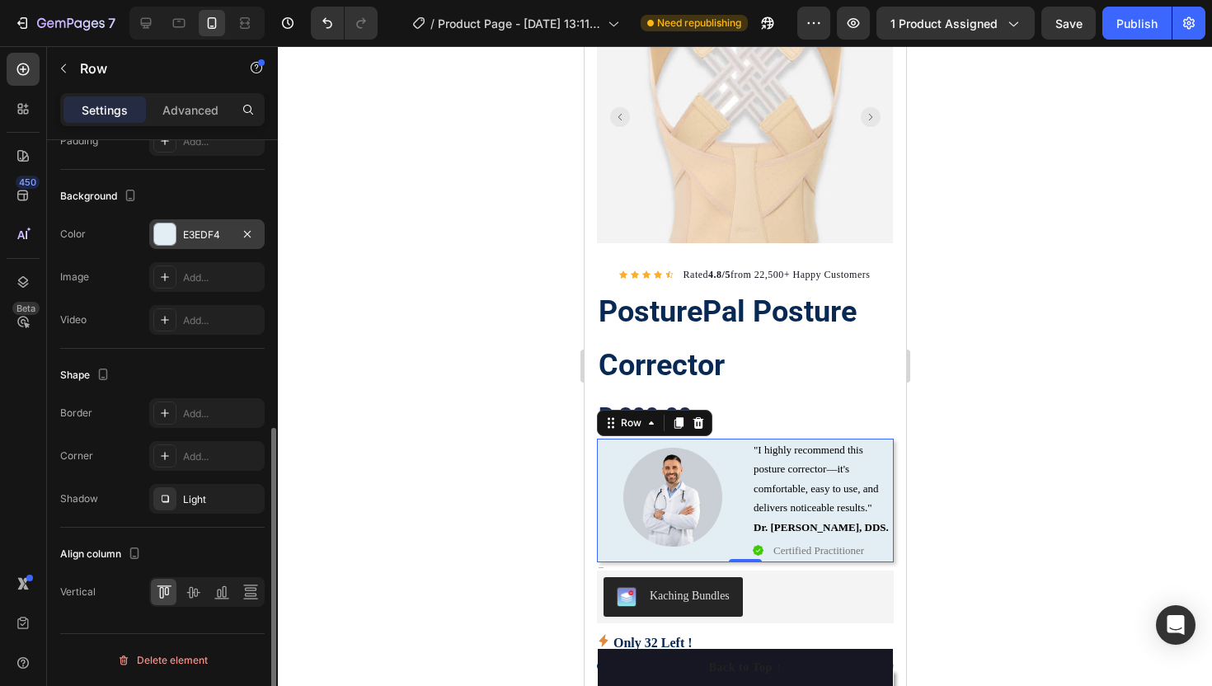
click at [166, 232] on div at bounding box center [164, 233] width 21 height 21
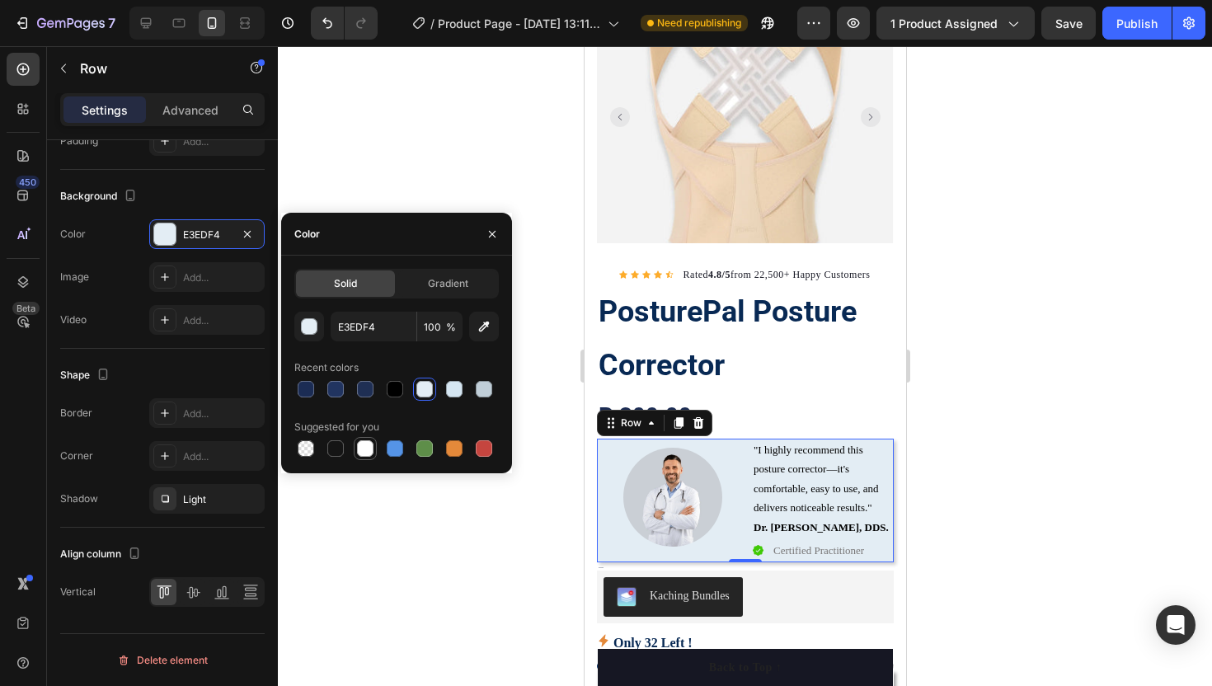
click at [361, 445] on div at bounding box center [365, 448] width 16 height 16
type input "FFFFFF"
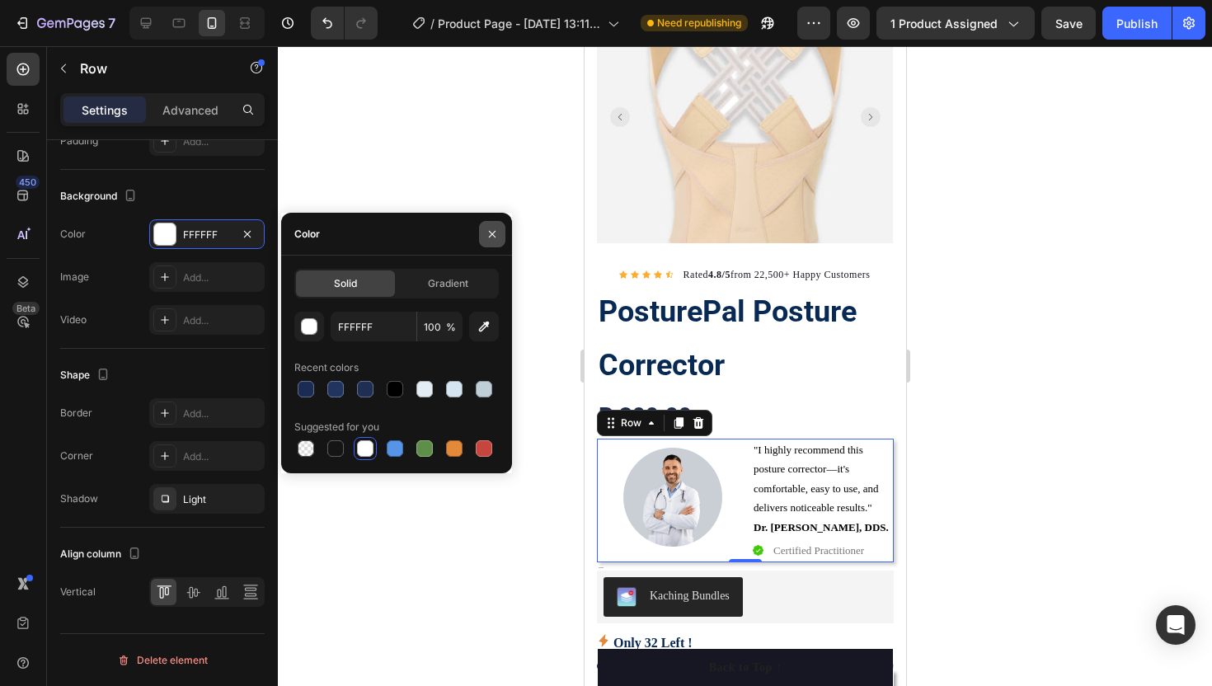
click at [493, 236] on icon "button" at bounding box center [492, 234] width 13 height 13
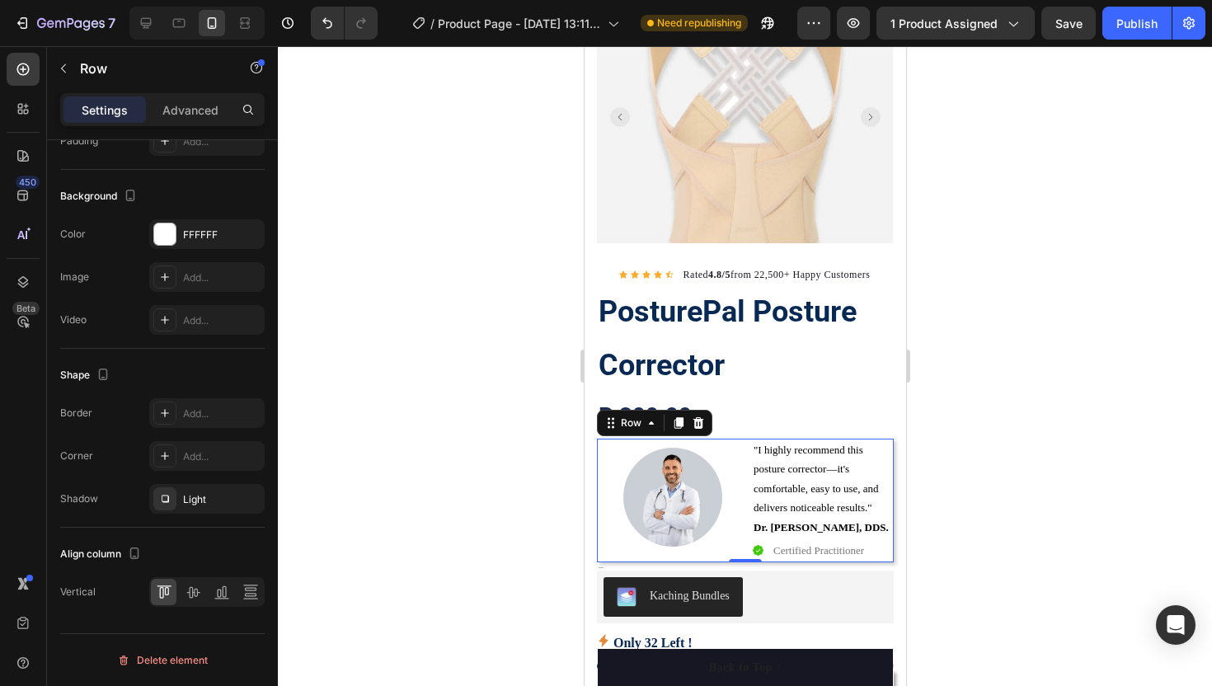
click at [477, 438] on div at bounding box center [745, 366] width 934 height 640
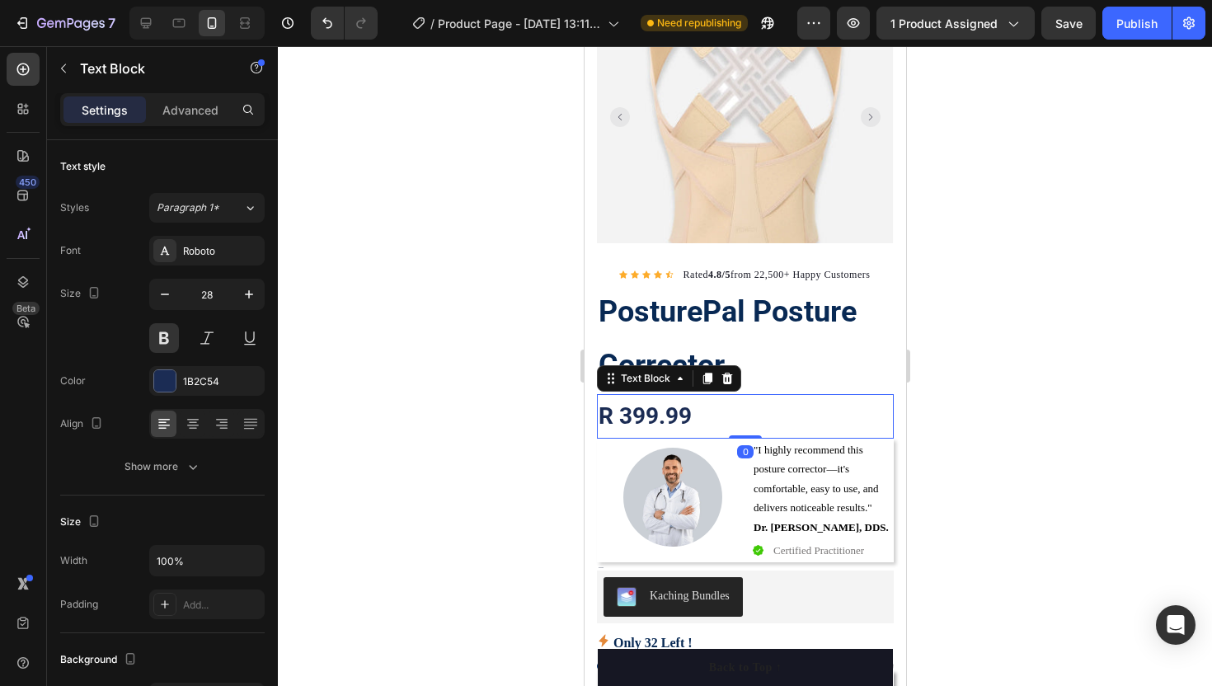
click at [623, 416] on p "R 399.99" at bounding box center [744, 416] width 293 height 41
click at [242, 340] on button at bounding box center [250, 338] width 30 height 30
click at [215, 341] on button at bounding box center [207, 338] width 30 height 30
click at [438, 359] on div at bounding box center [745, 366] width 934 height 640
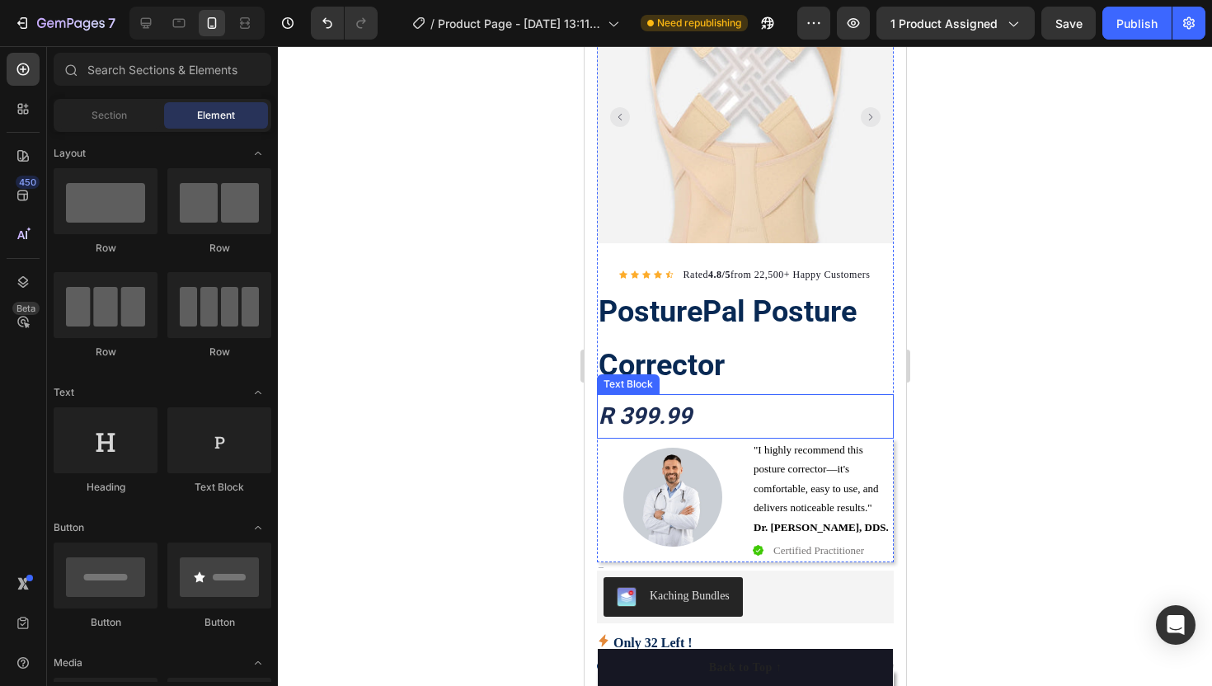
click at [350, 431] on div at bounding box center [745, 366] width 934 height 640
click at [389, 376] on div at bounding box center [745, 366] width 934 height 640
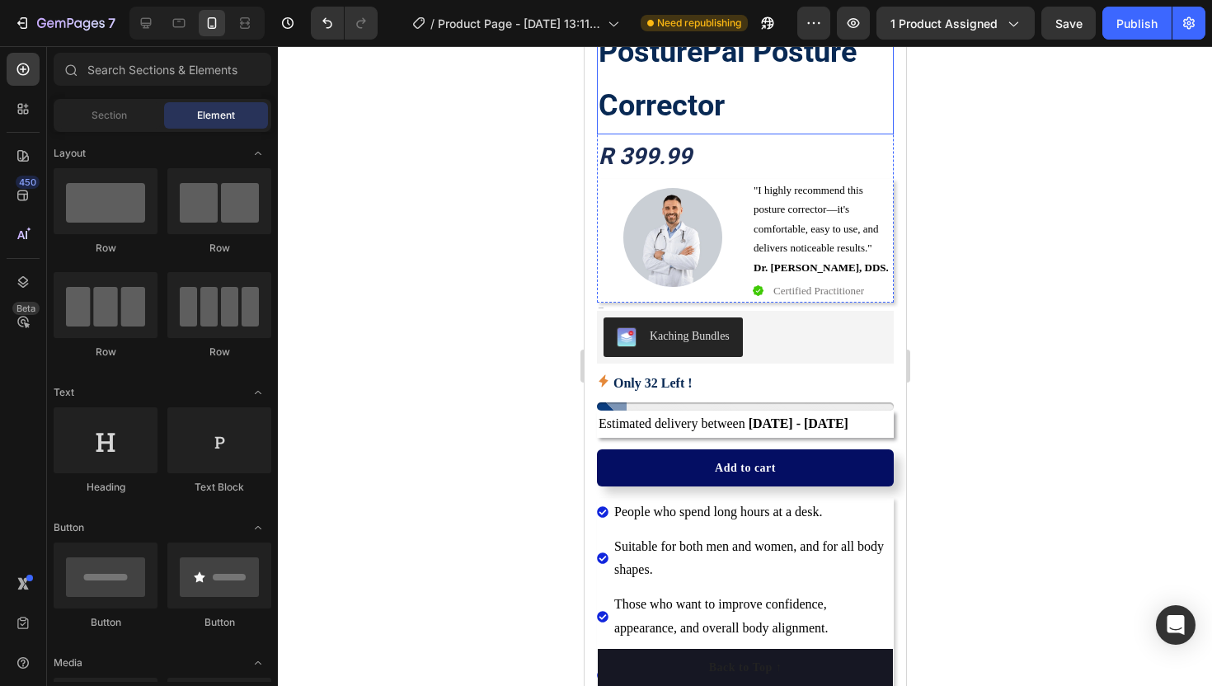
scroll to position [419, 0]
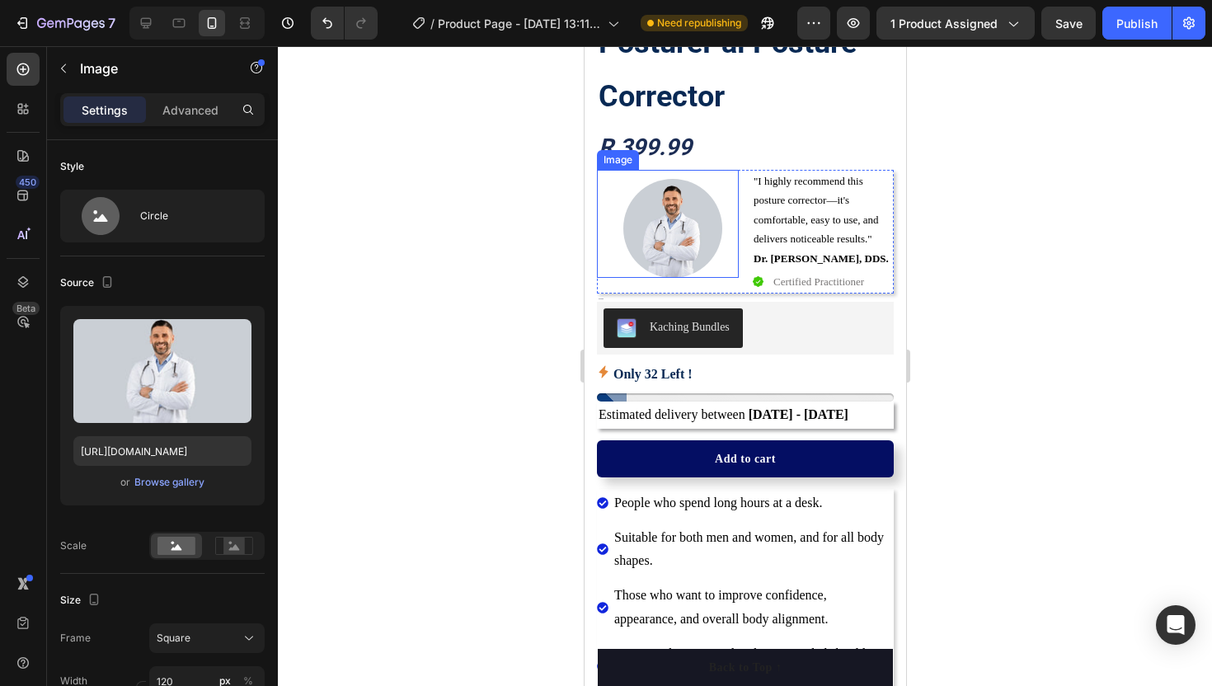
click at [652, 234] on img at bounding box center [671, 228] width 99 height 99
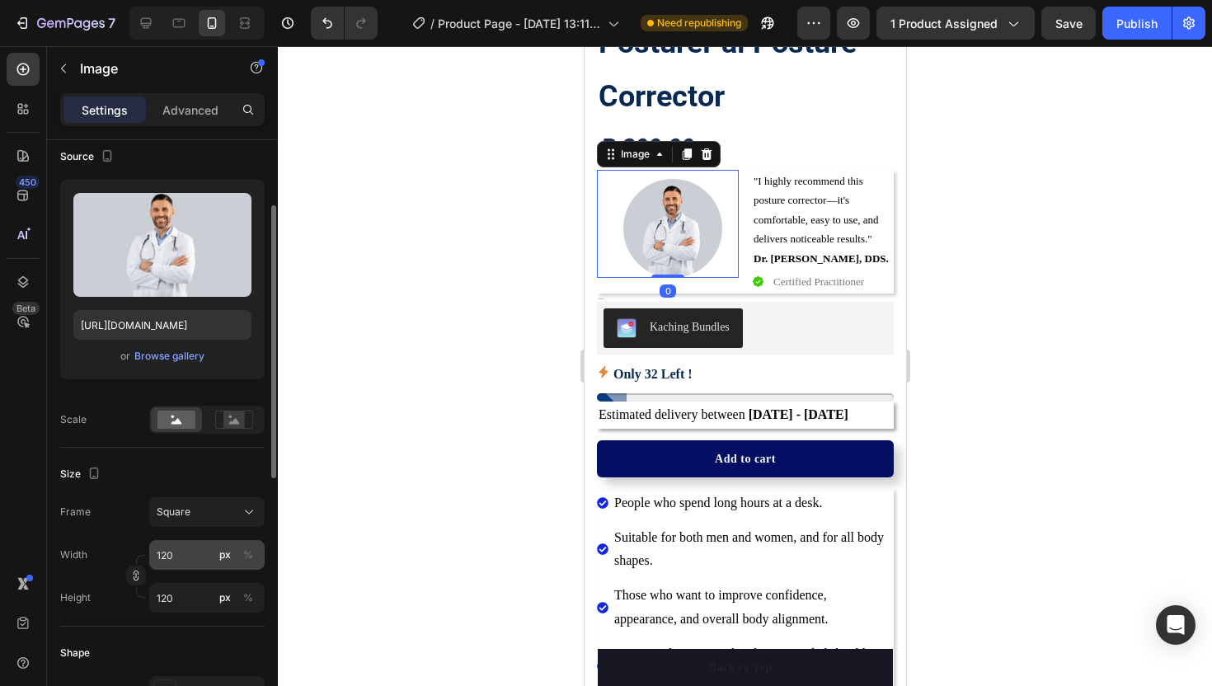
scroll to position [131, 0]
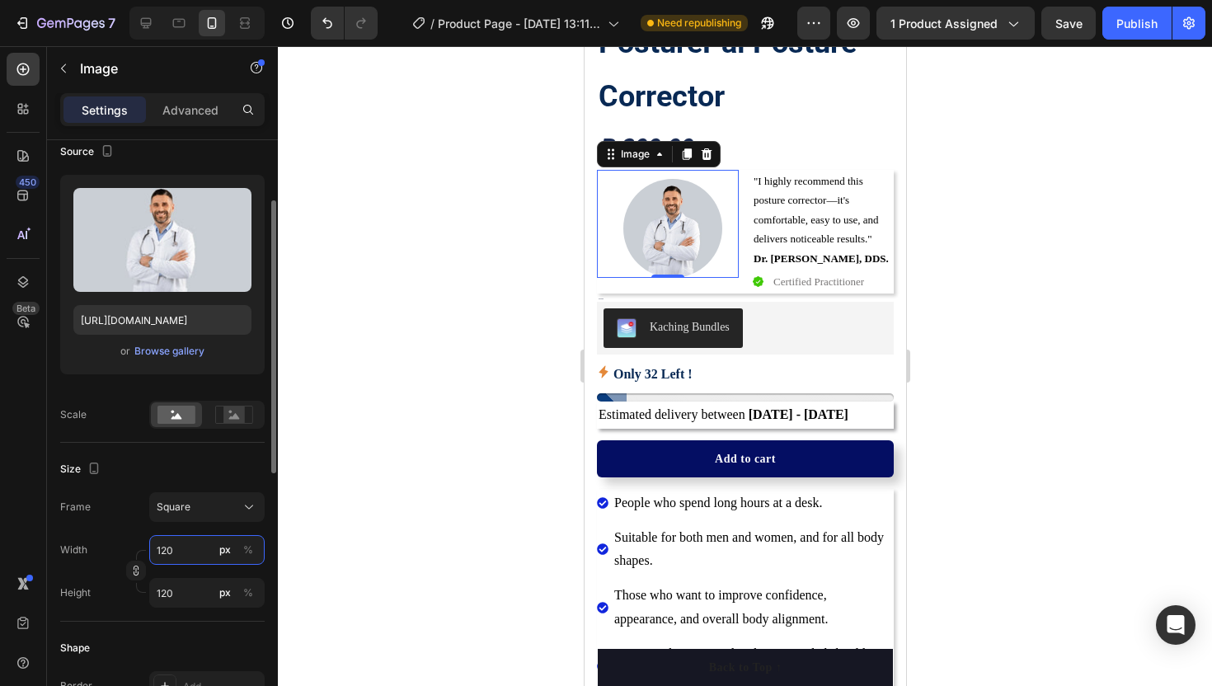
click at [176, 547] on input "120" at bounding box center [206, 550] width 115 height 30
type input "1"
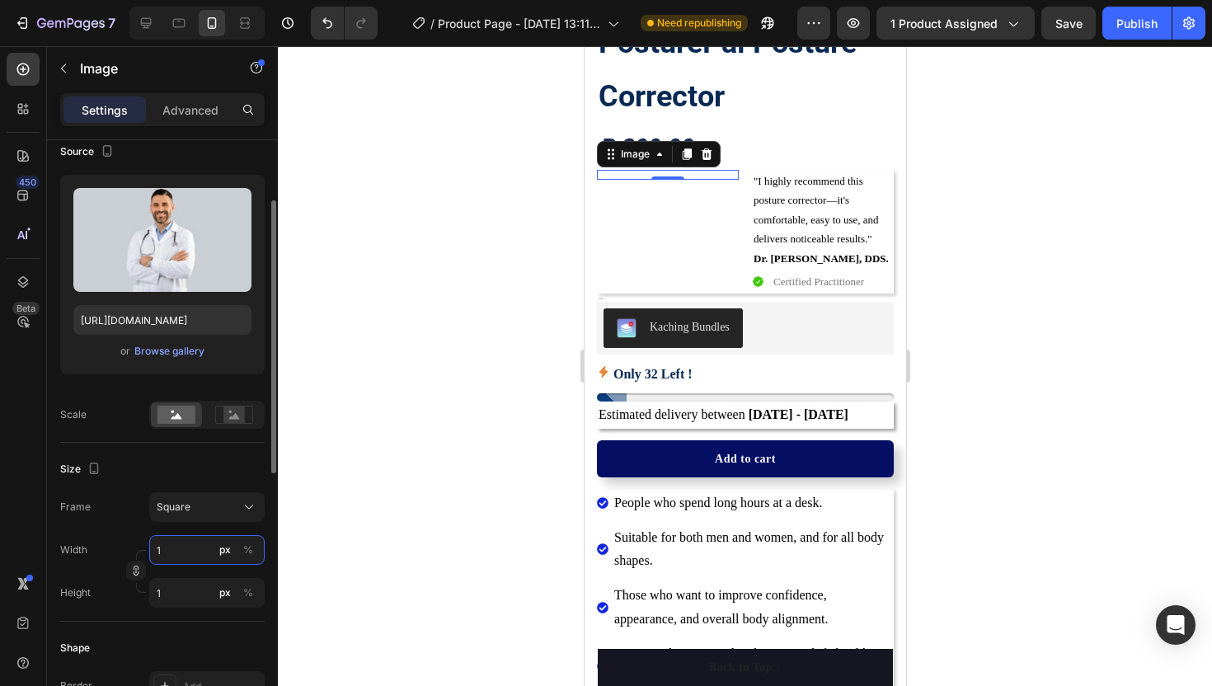
type input "10"
type input "100"
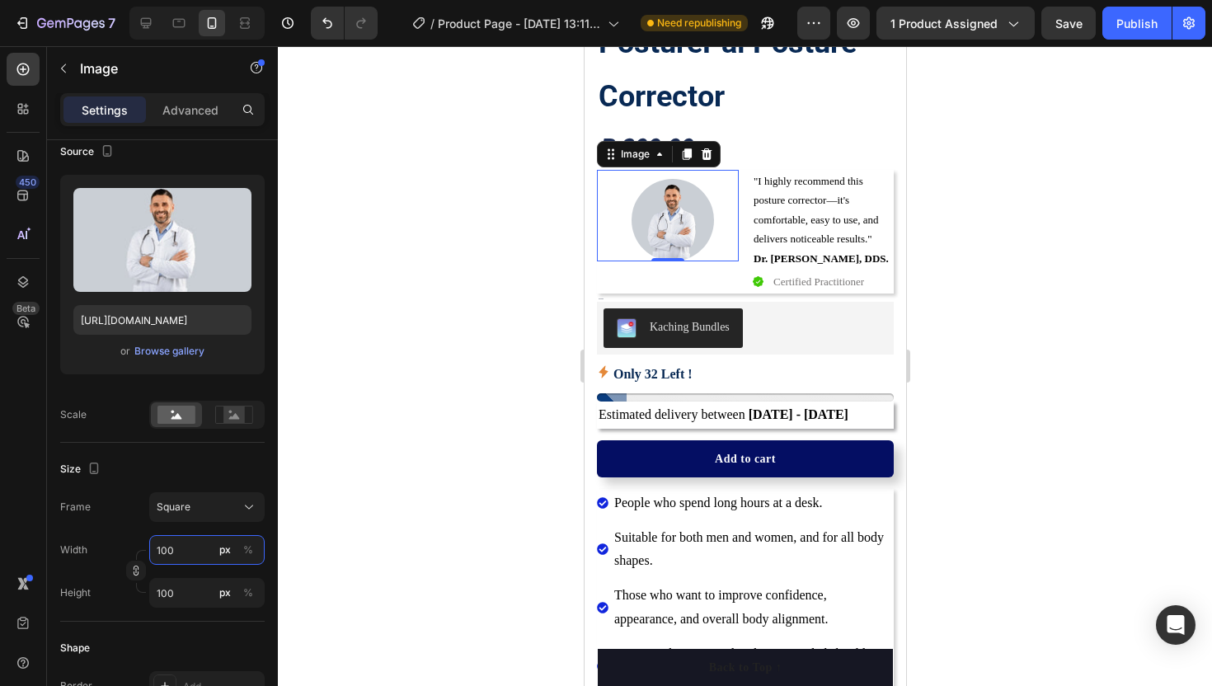
type input "100"
click at [393, 307] on div at bounding box center [745, 366] width 934 height 640
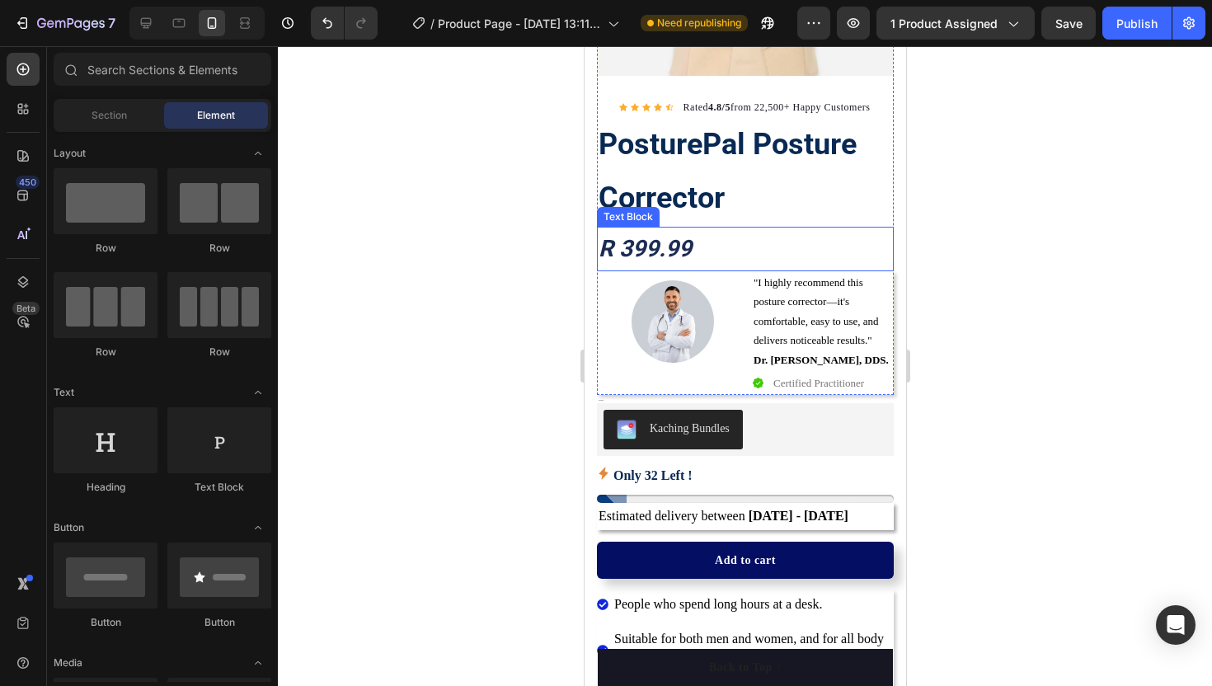
scroll to position [306, 0]
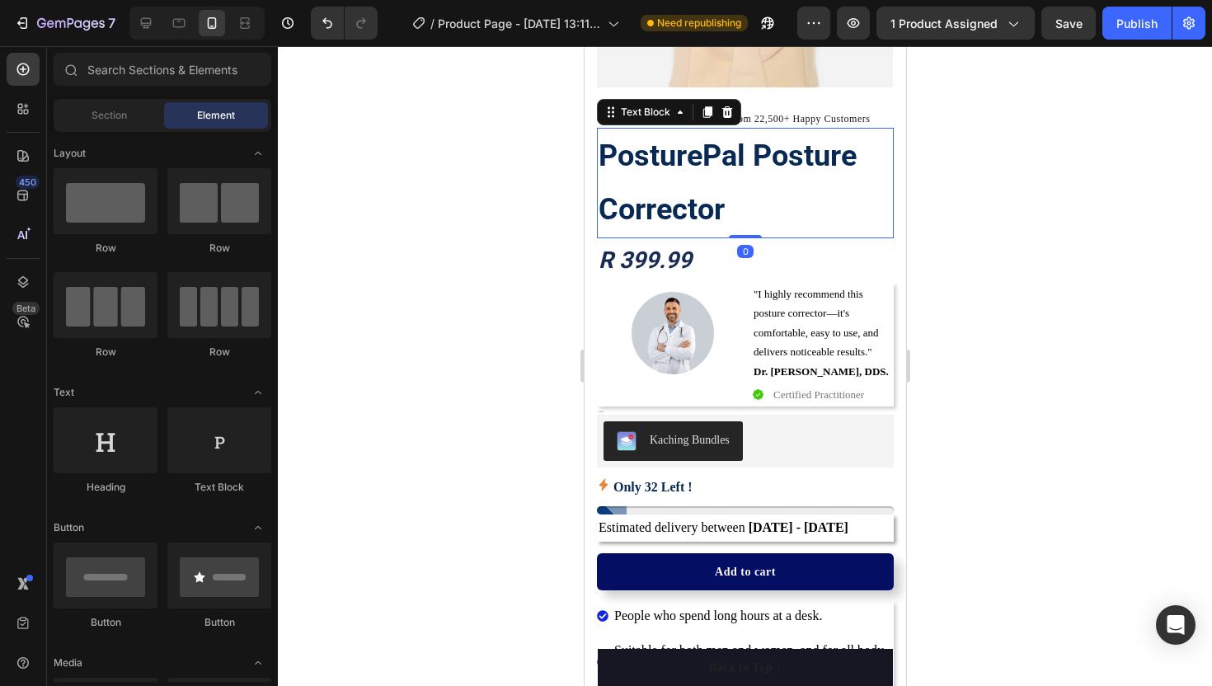
click at [664, 185] on p "PosturePal Posture Corrector" at bounding box center [744, 182] width 293 height 107
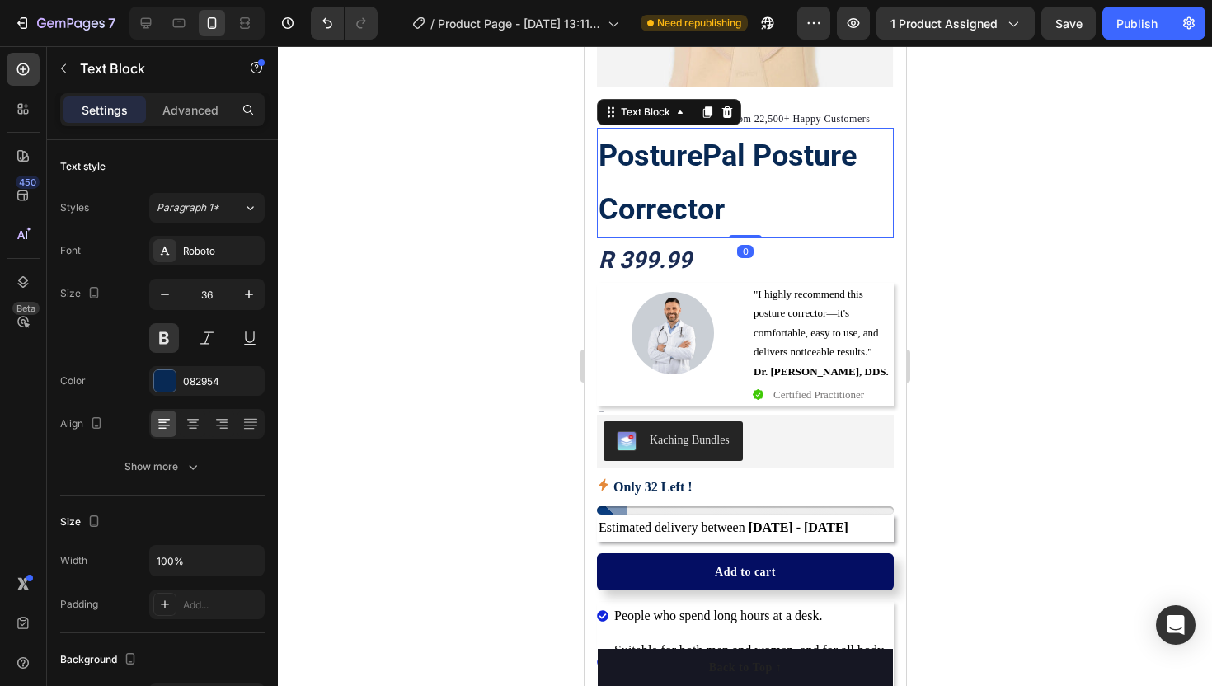
drag, startPoint x: 738, startPoint y: 237, endPoint x: 736, endPoint y: 220, distance: 16.6
click at [736, 220] on div "PosturePal Posture Corrector Text Block 0" at bounding box center [744, 183] width 297 height 110
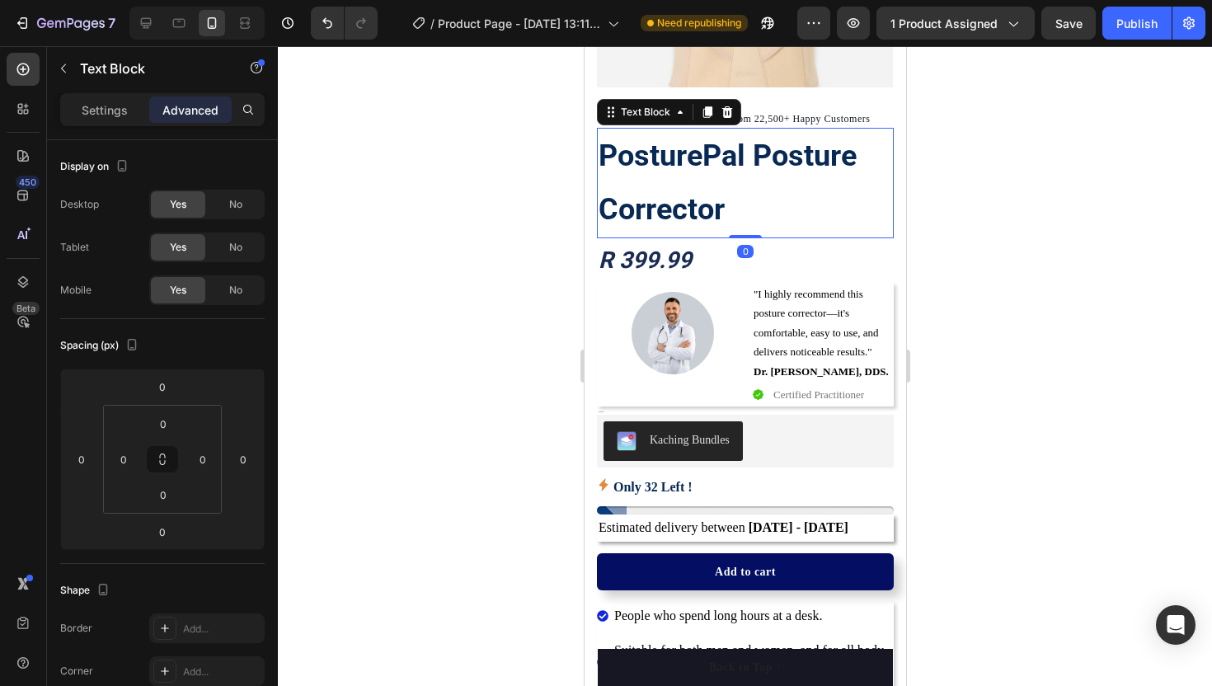
drag, startPoint x: 744, startPoint y: 235, endPoint x: 743, endPoint y: 223, distance: 12.4
click at [743, 223] on div "PosturePal Posture Corrector Text Block 0" at bounding box center [744, 183] width 297 height 110
click at [168, 462] on icon at bounding box center [162, 459] width 13 height 13
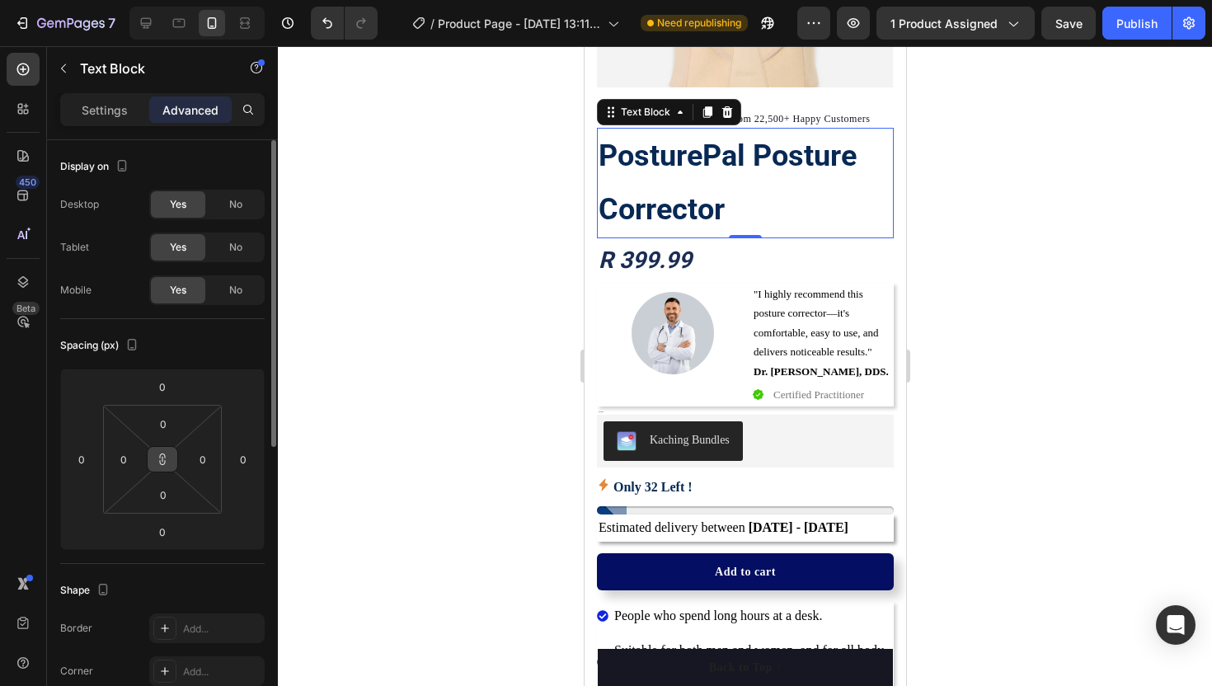
click at [168, 462] on icon at bounding box center [162, 459] width 13 height 13
click at [168, 460] on icon at bounding box center [162, 459] width 13 height 13
click at [168, 422] on input "0" at bounding box center [163, 423] width 33 height 25
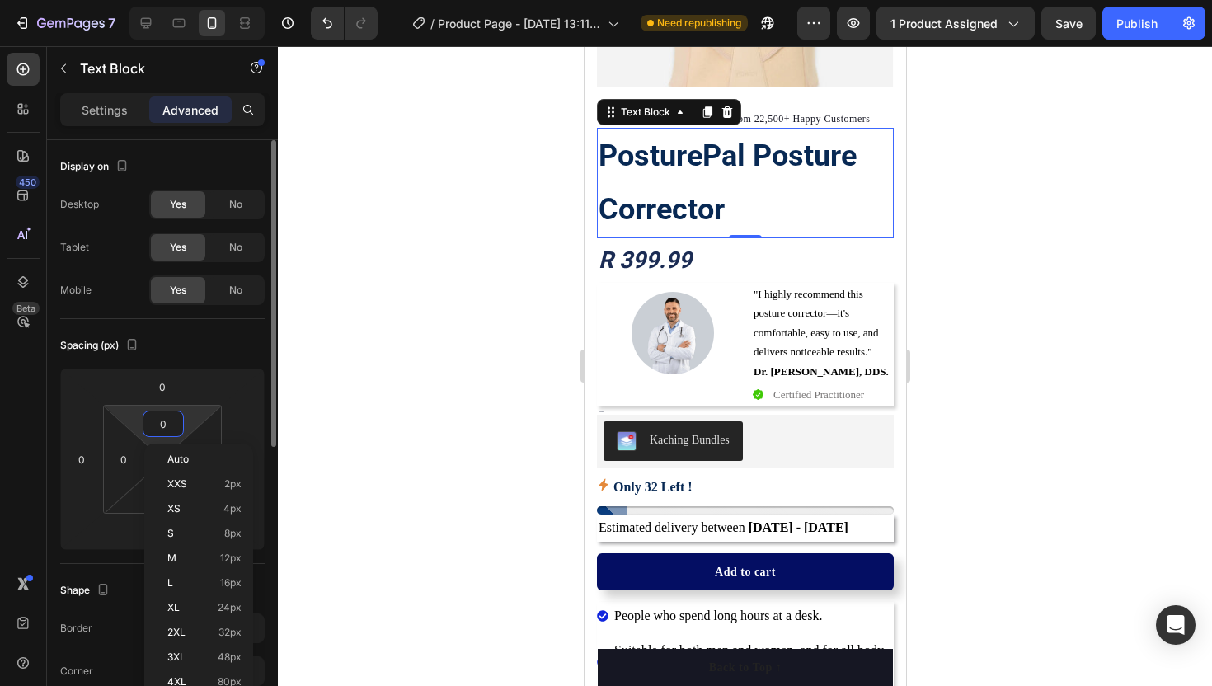
type input "2"
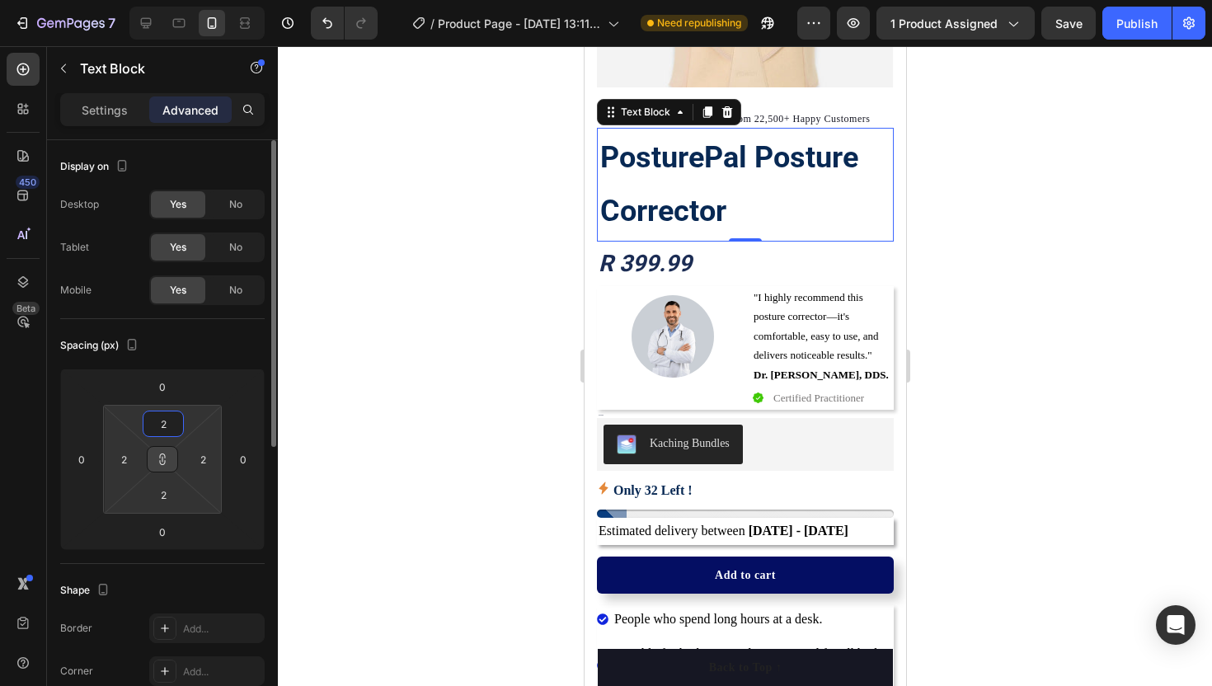
type input "22"
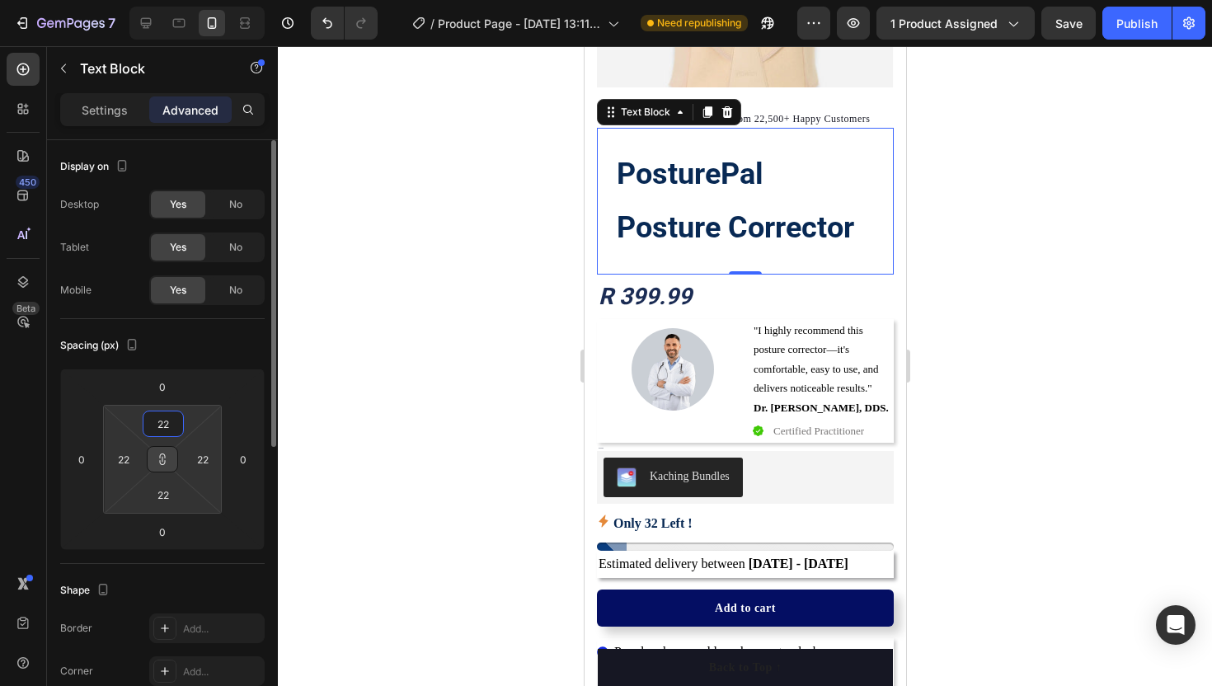
type input "2"
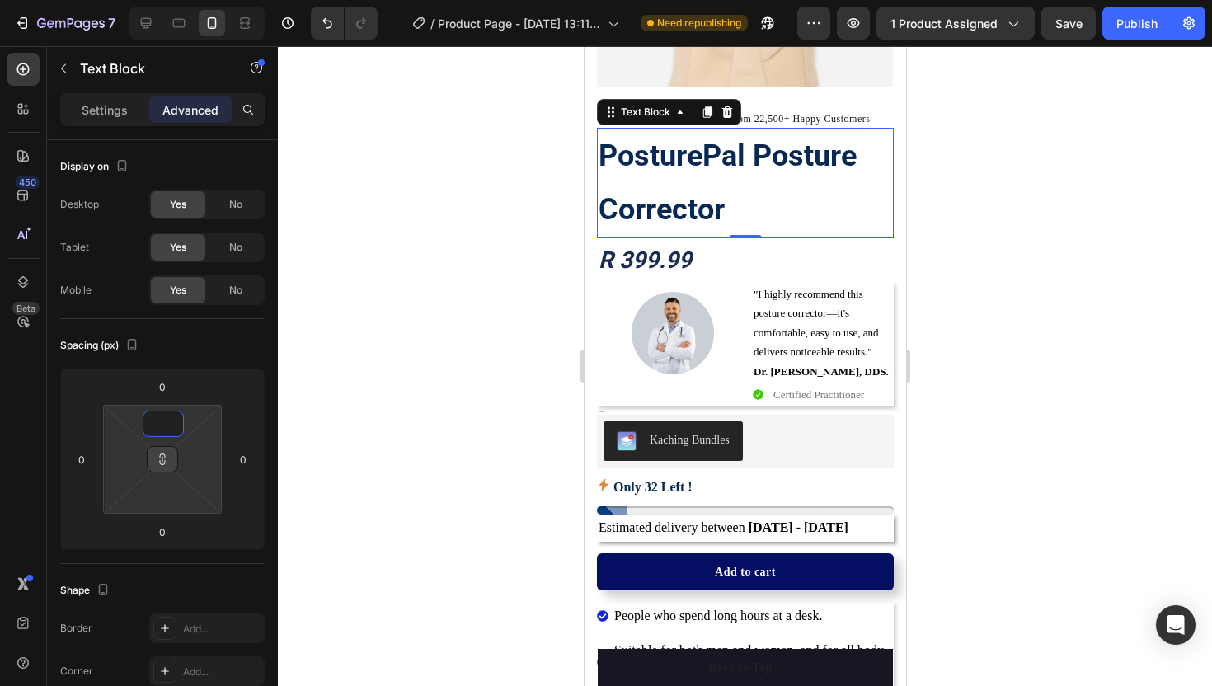
type input "1"
click at [167, 457] on icon at bounding box center [162, 459] width 13 height 13
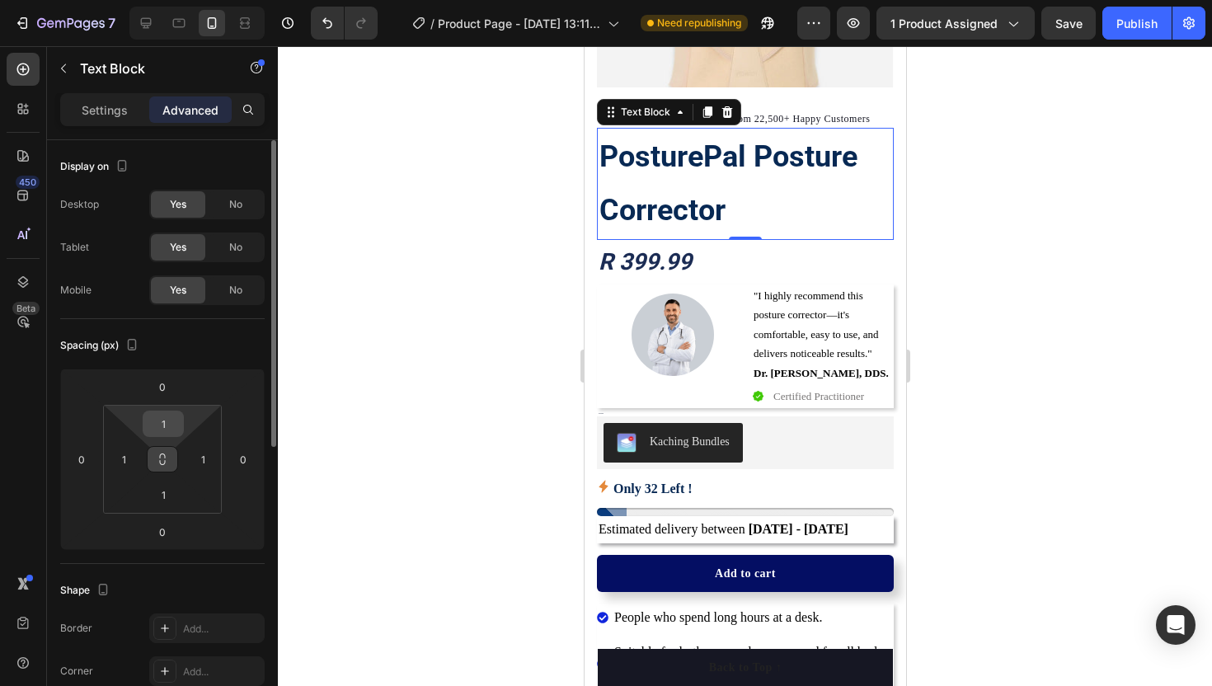
click at [174, 429] on input "1" at bounding box center [163, 423] width 33 height 25
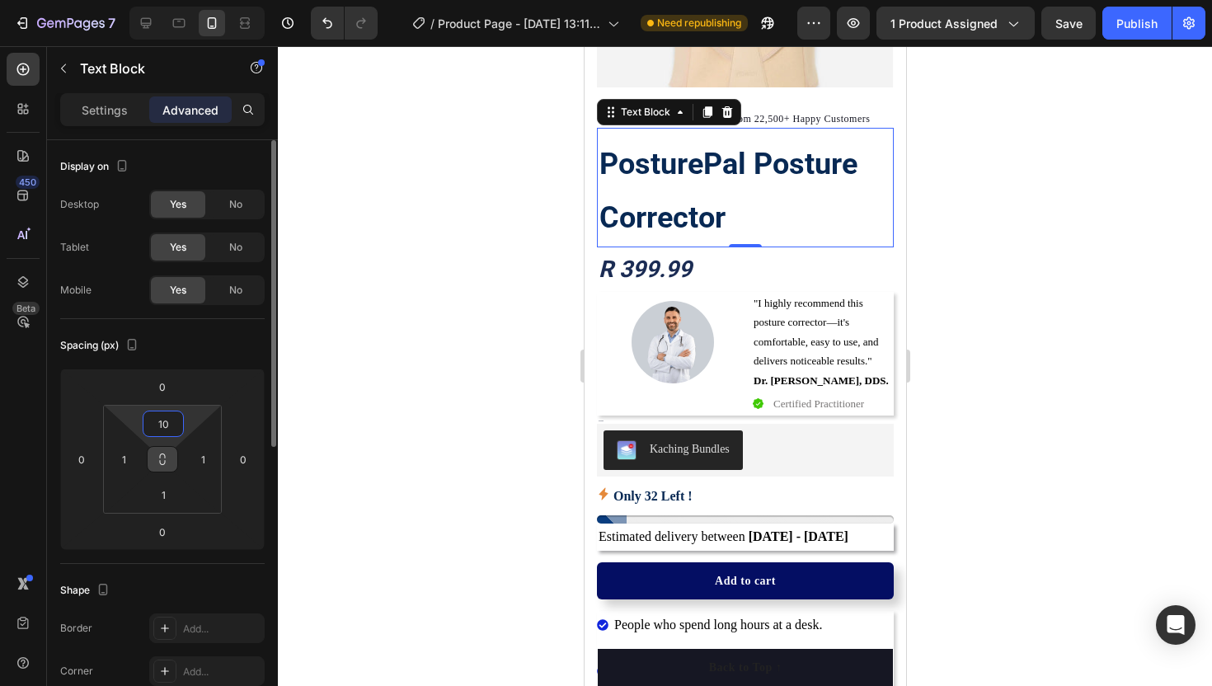
type input "1"
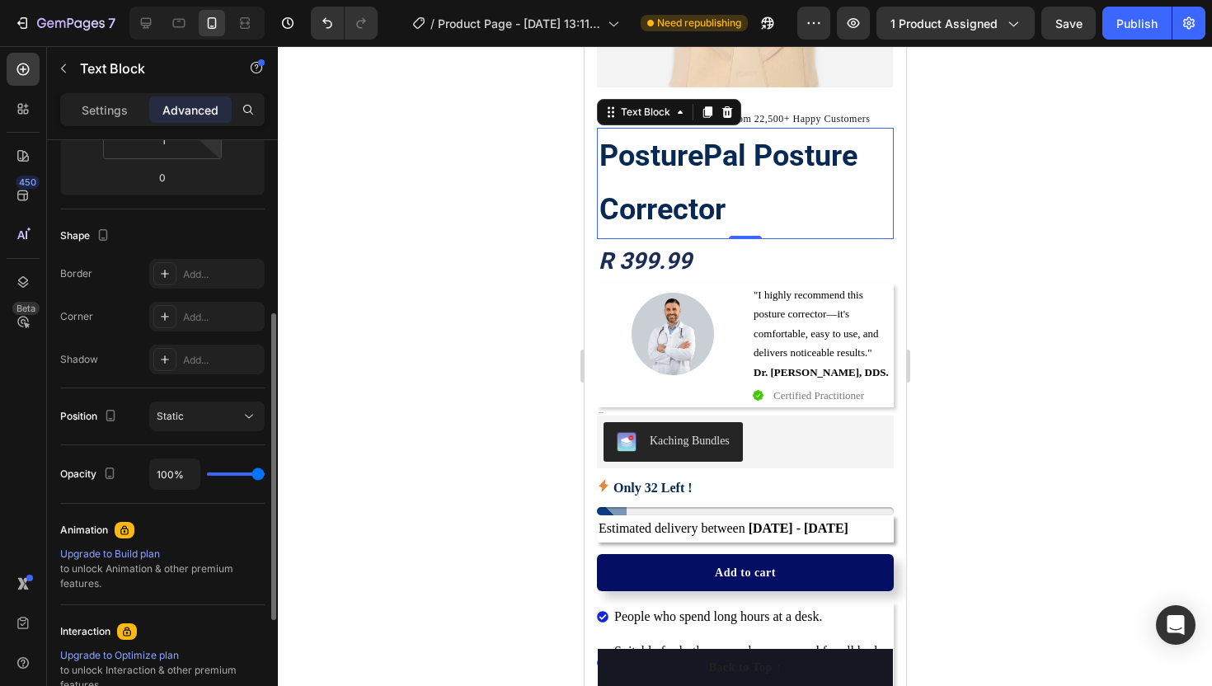
scroll to position [357, 0]
type input "0"
type input "67%"
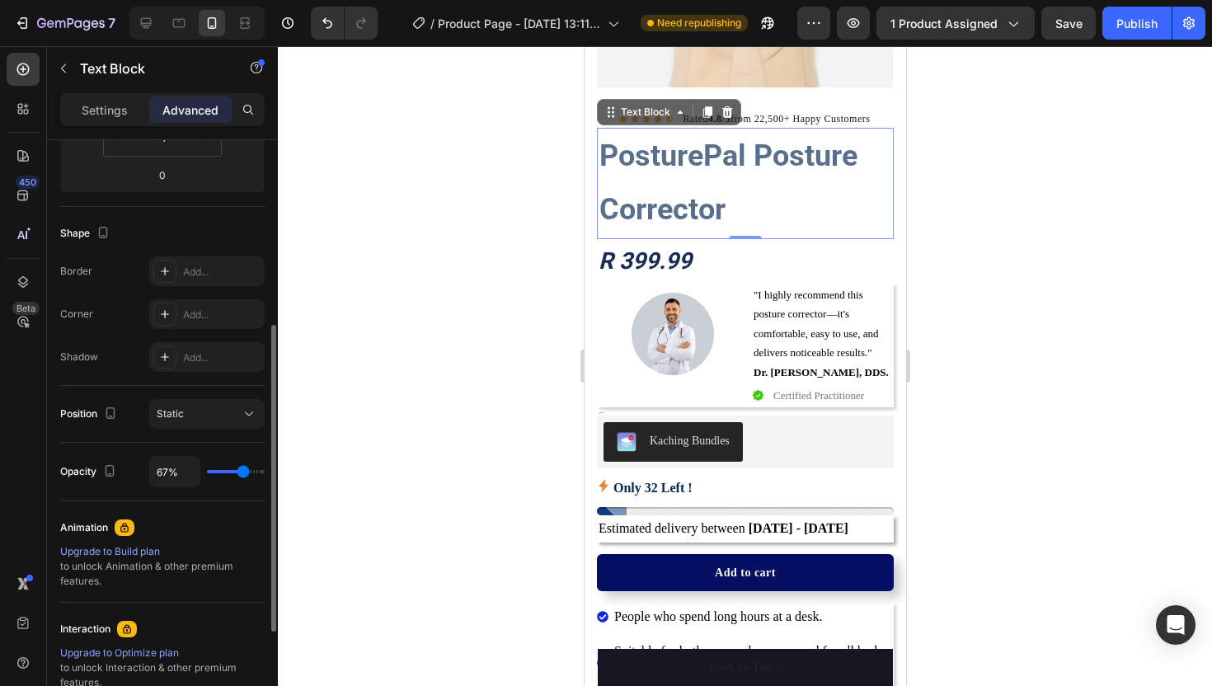
type input "67"
click at [243, 472] on input "range" at bounding box center [236, 471] width 58 height 3
type input "77%"
type input "77"
type input "79%"
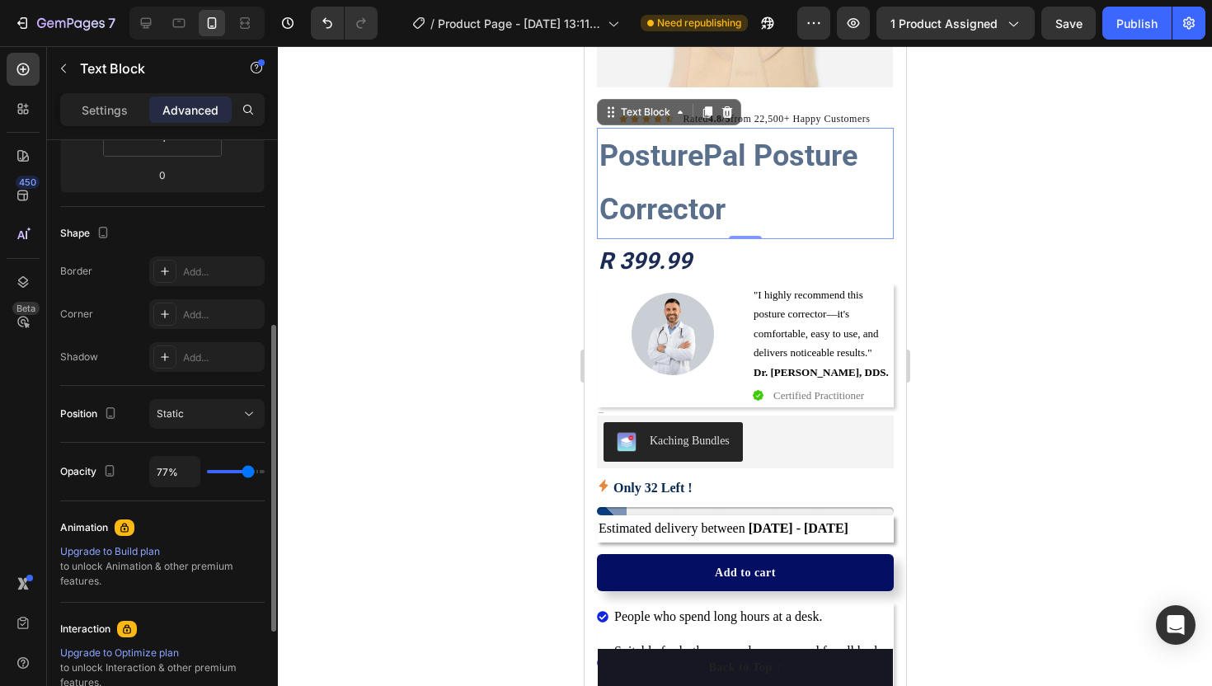
type input "79"
type input "82%"
type input "82"
type input "86%"
type input "86"
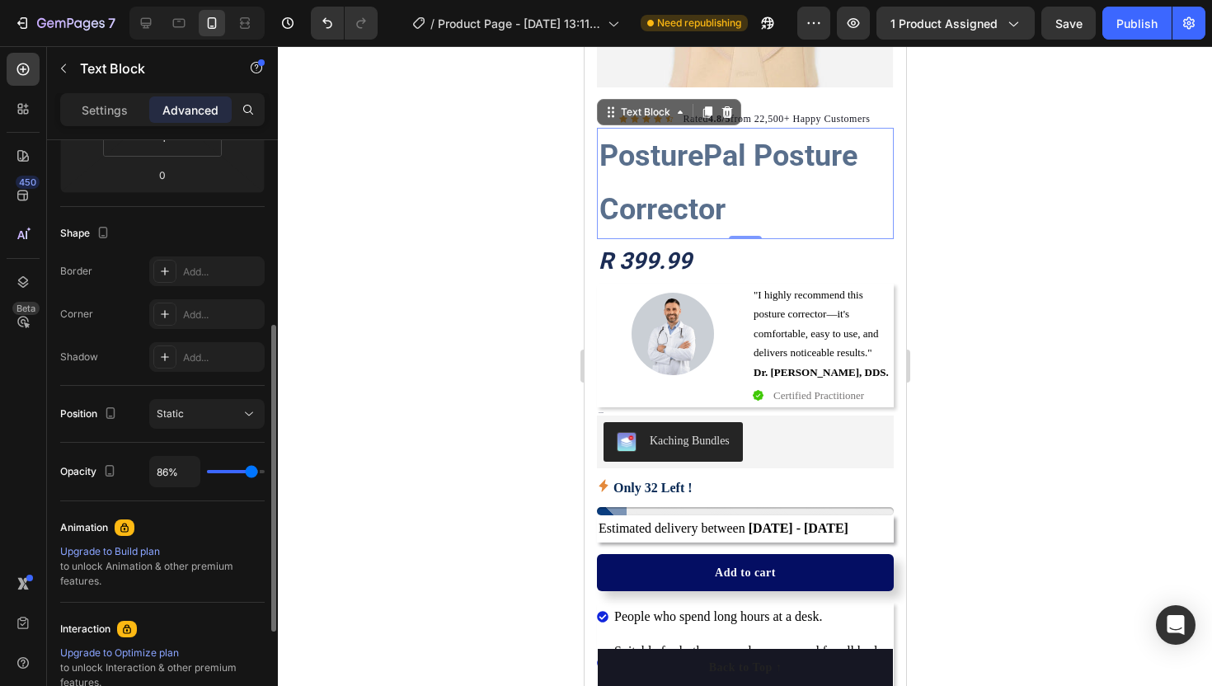
type input "89%"
type input "89"
type input "92%"
type input "92"
type input "95%"
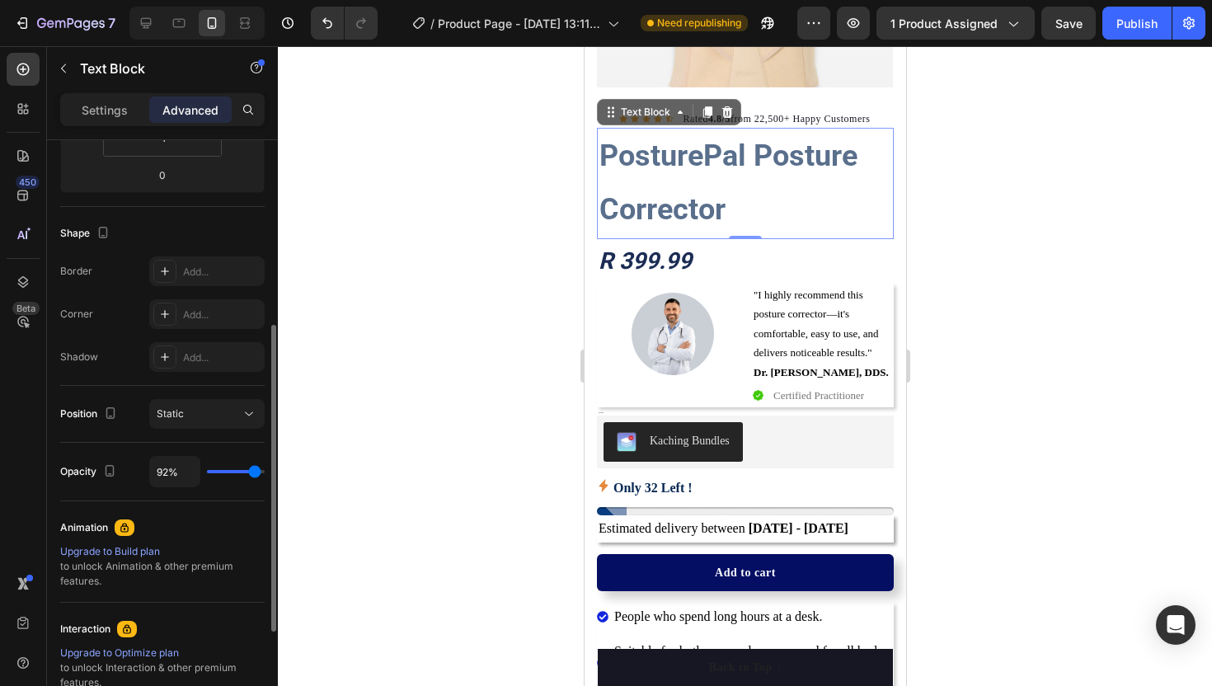
type input "95"
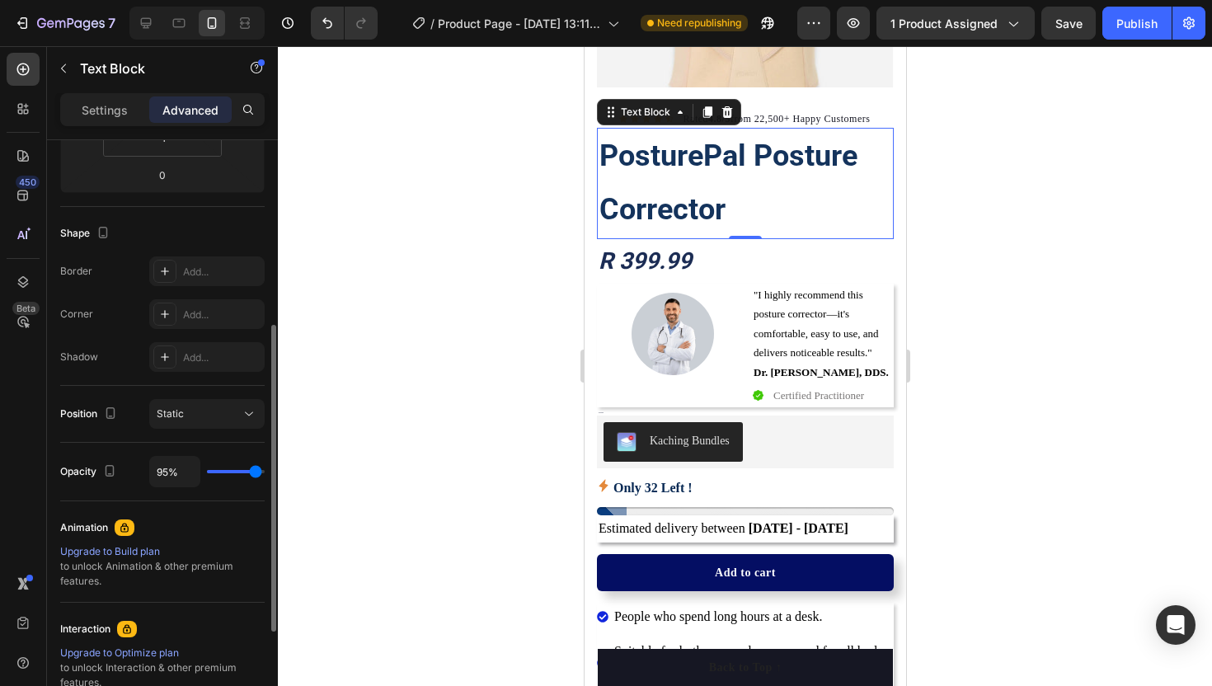
type input "97%"
type input "97"
type input "99%"
type input "99"
type input "100%"
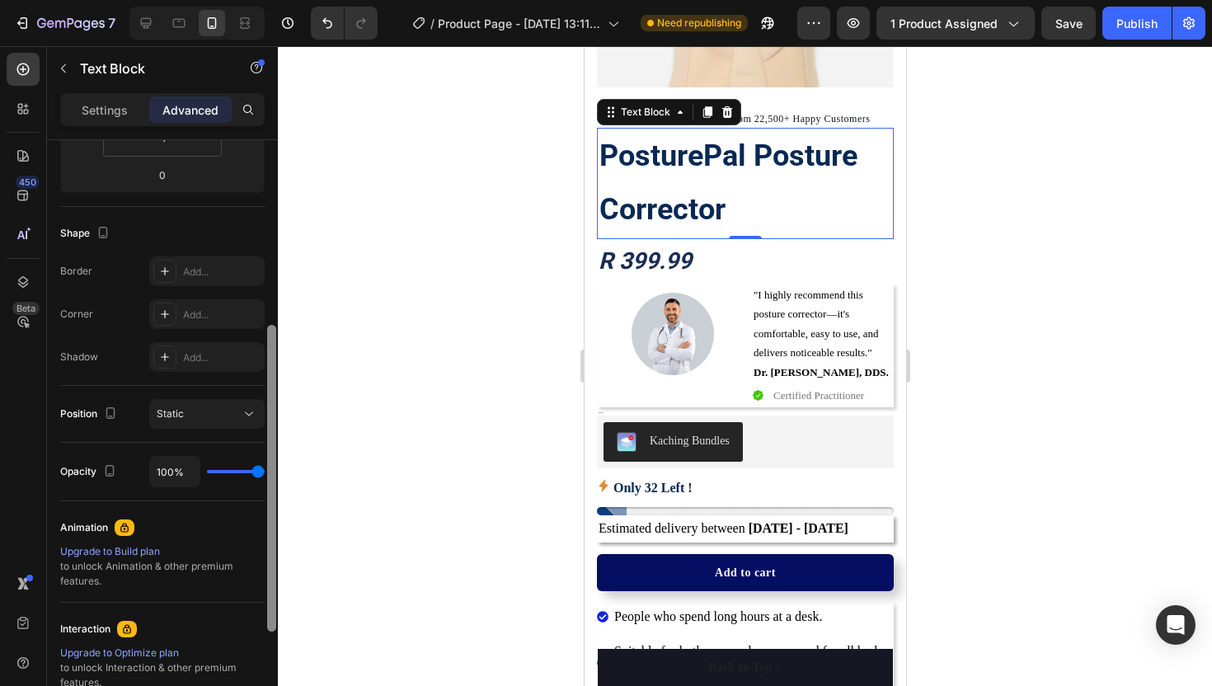
drag, startPoint x: 247, startPoint y: 469, endPoint x: 272, endPoint y: 472, distance: 24.9
type input "100"
click at [265, 472] on input "range" at bounding box center [236, 471] width 58 height 3
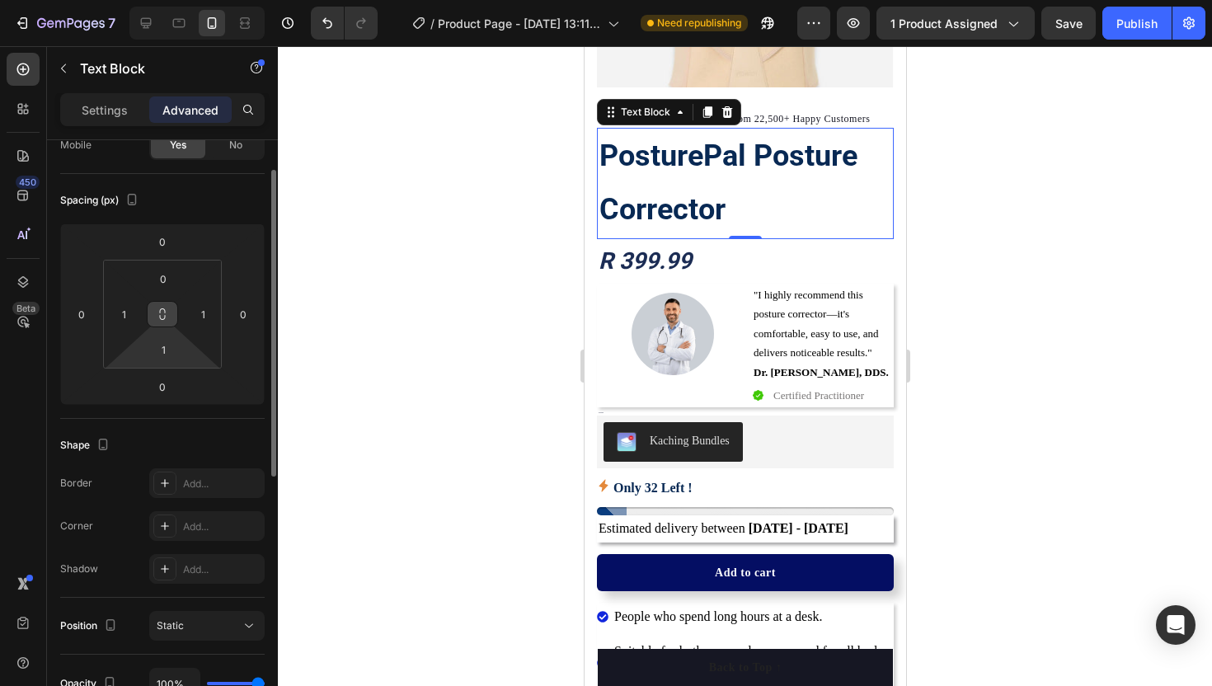
scroll to position [0, 0]
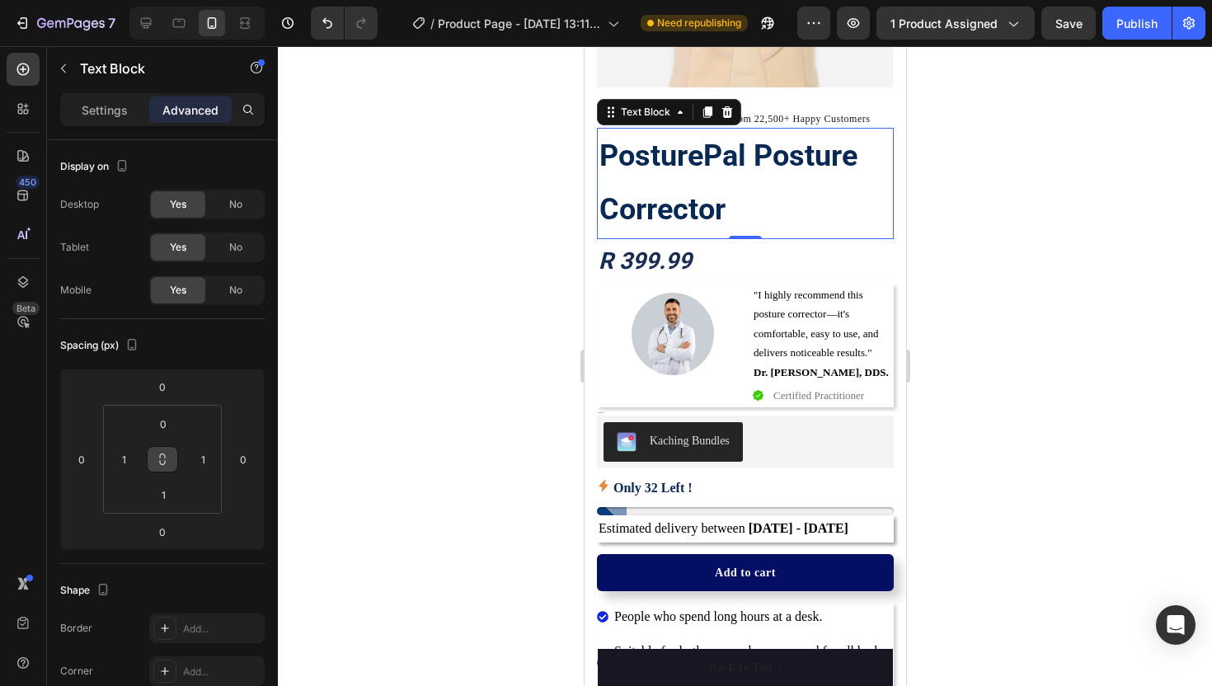
click at [448, 299] on div at bounding box center [745, 366] width 934 height 640
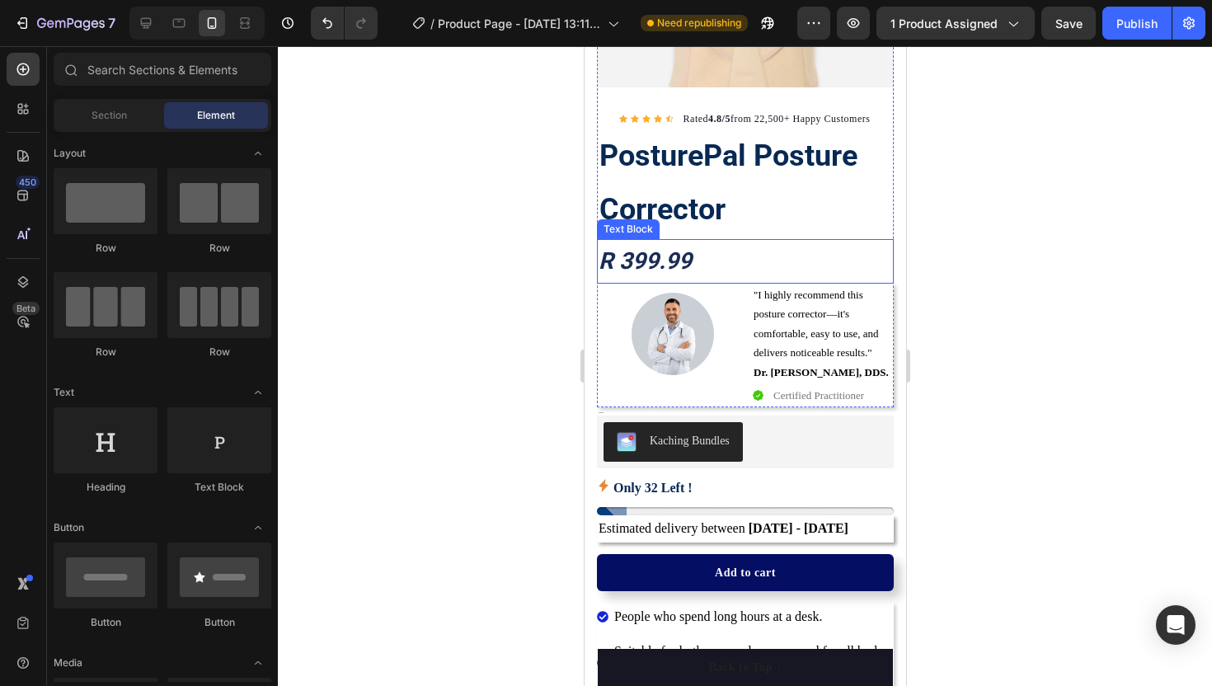
click at [613, 259] on p "R 399.99" at bounding box center [744, 261] width 293 height 41
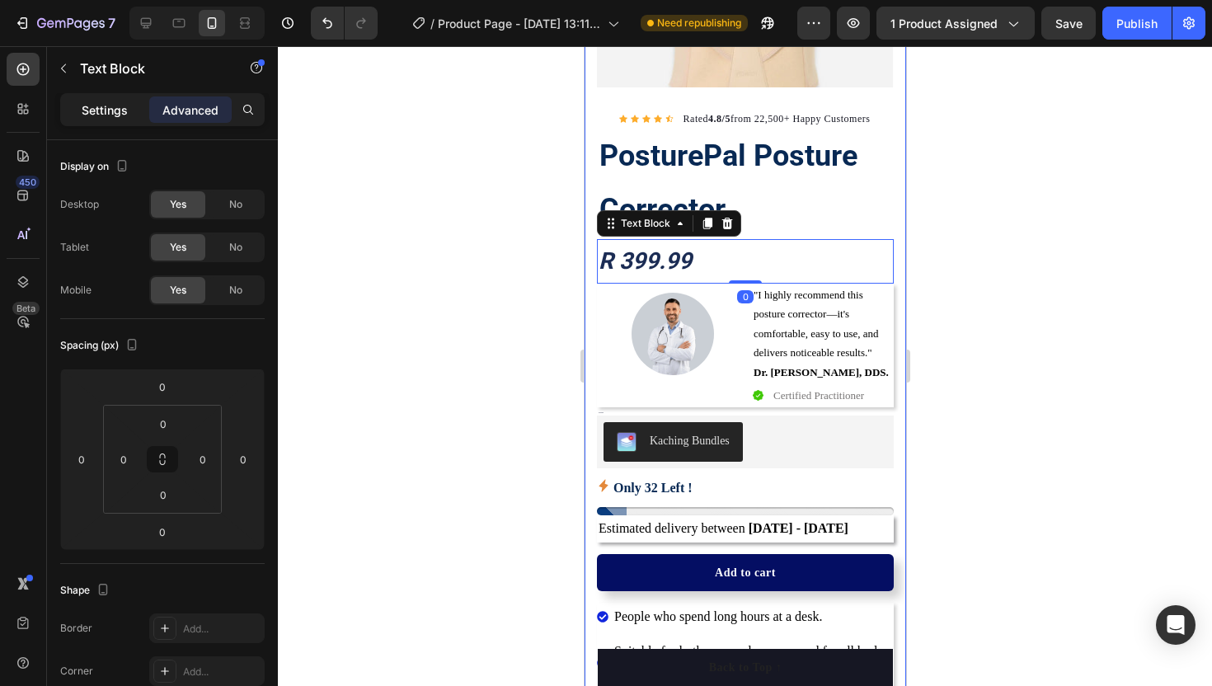
click at [125, 119] on div "Settings" at bounding box center [104, 109] width 82 height 26
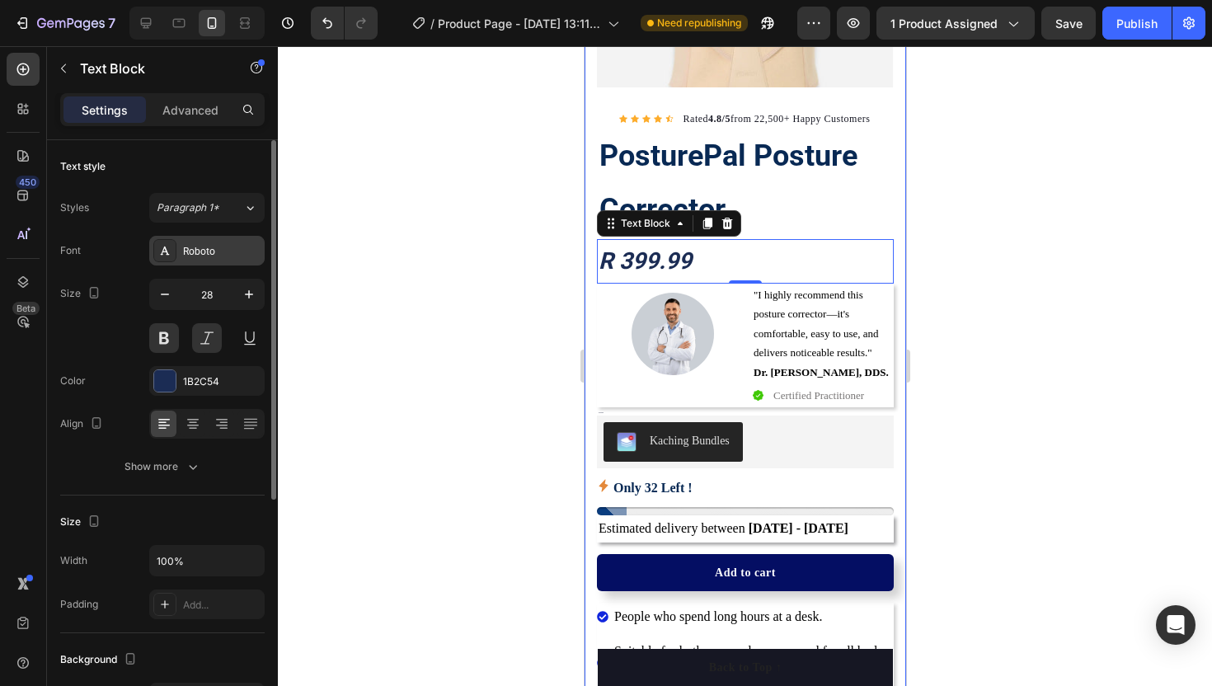
click at [163, 250] on icon at bounding box center [165, 250] width 9 height 8
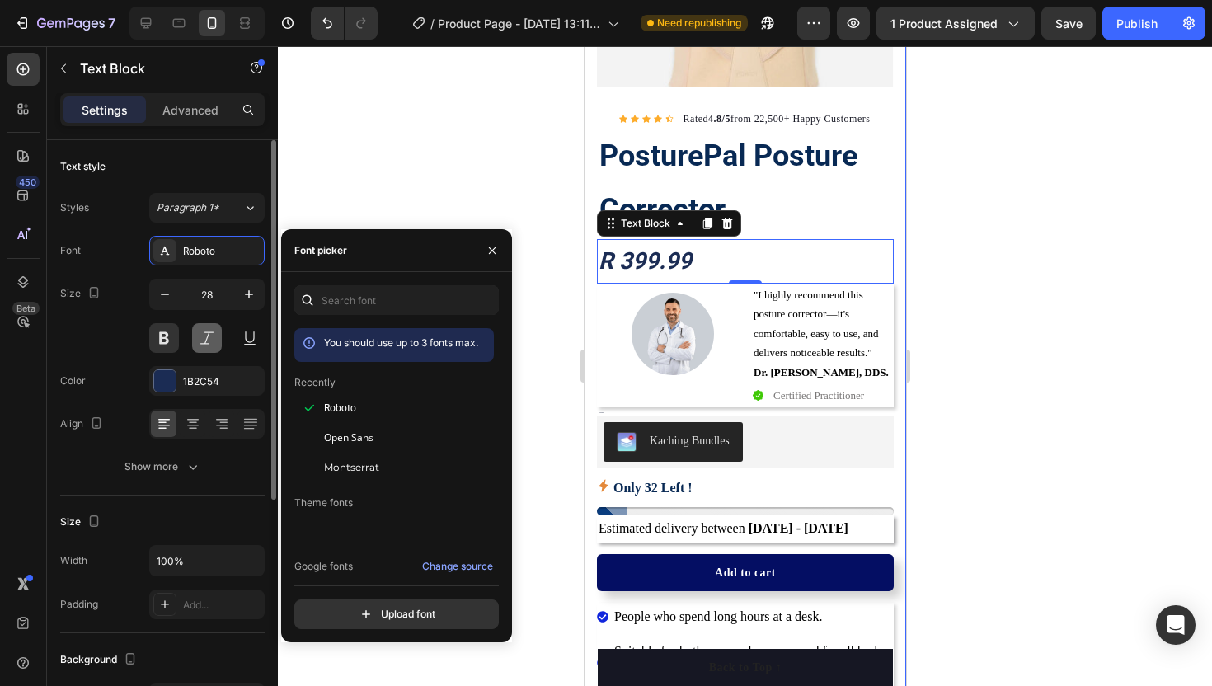
click at [204, 338] on button at bounding box center [207, 338] width 30 height 30
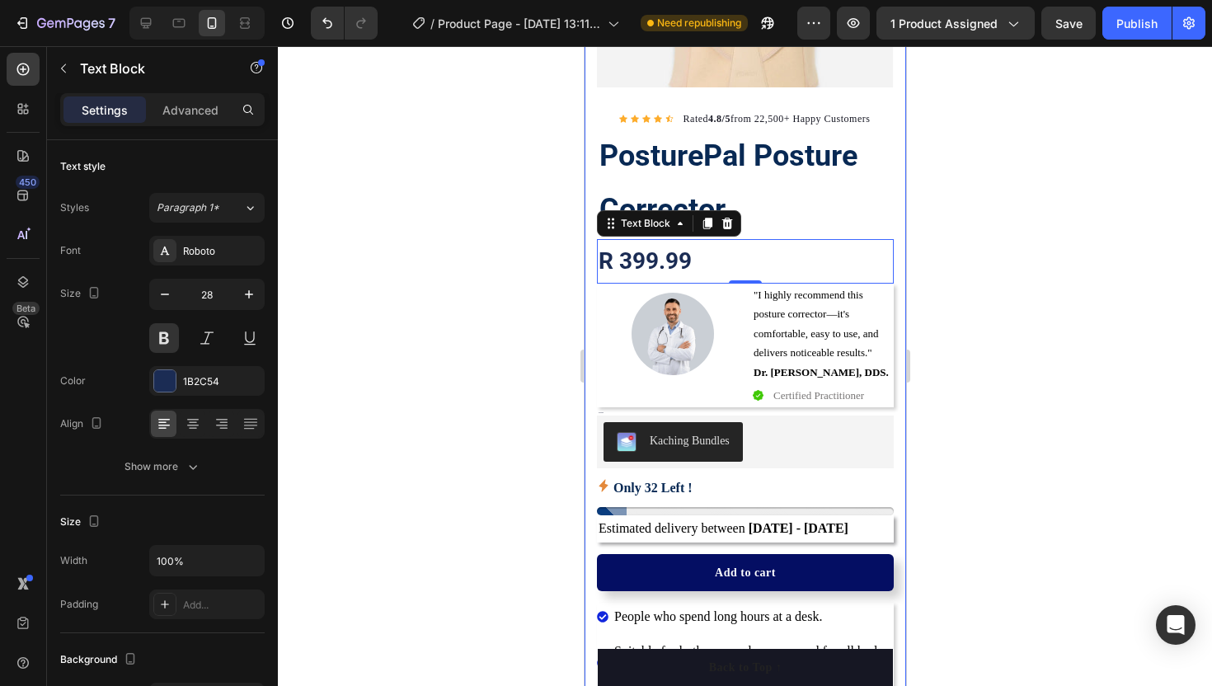
click at [377, 328] on div at bounding box center [745, 366] width 934 height 640
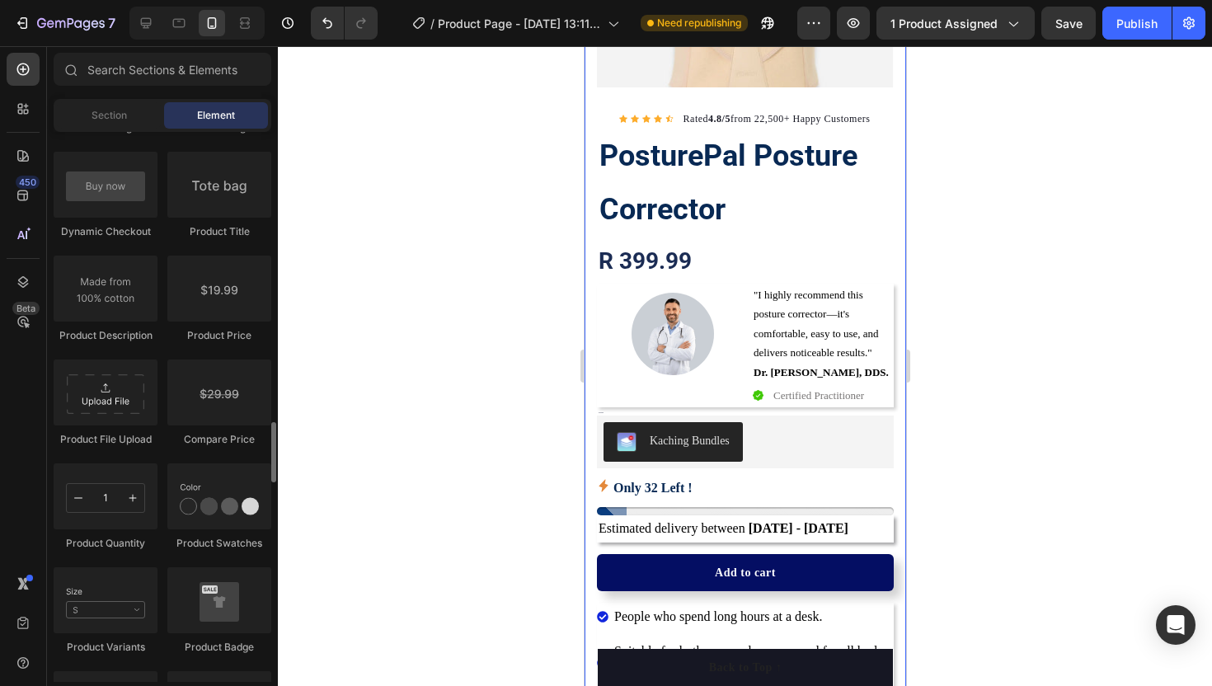
scroll to position [2653, 0]
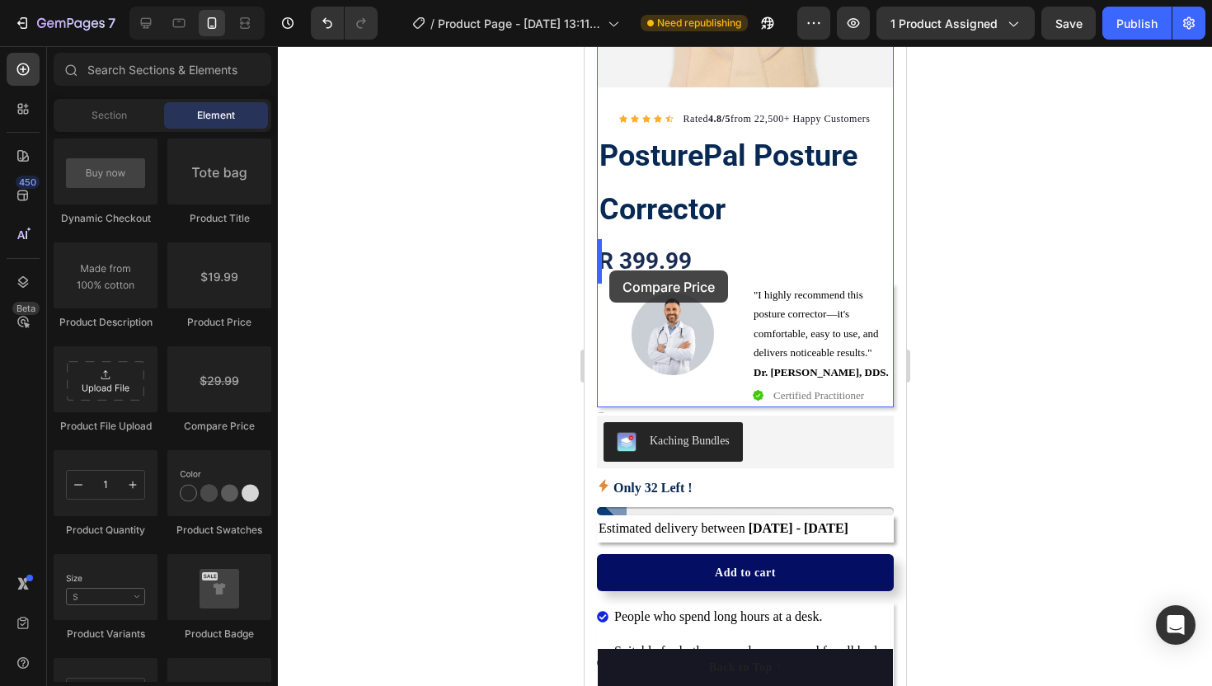
drag, startPoint x: 800, startPoint y: 443, endPoint x: 610, endPoint y: 271, distance: 256.2
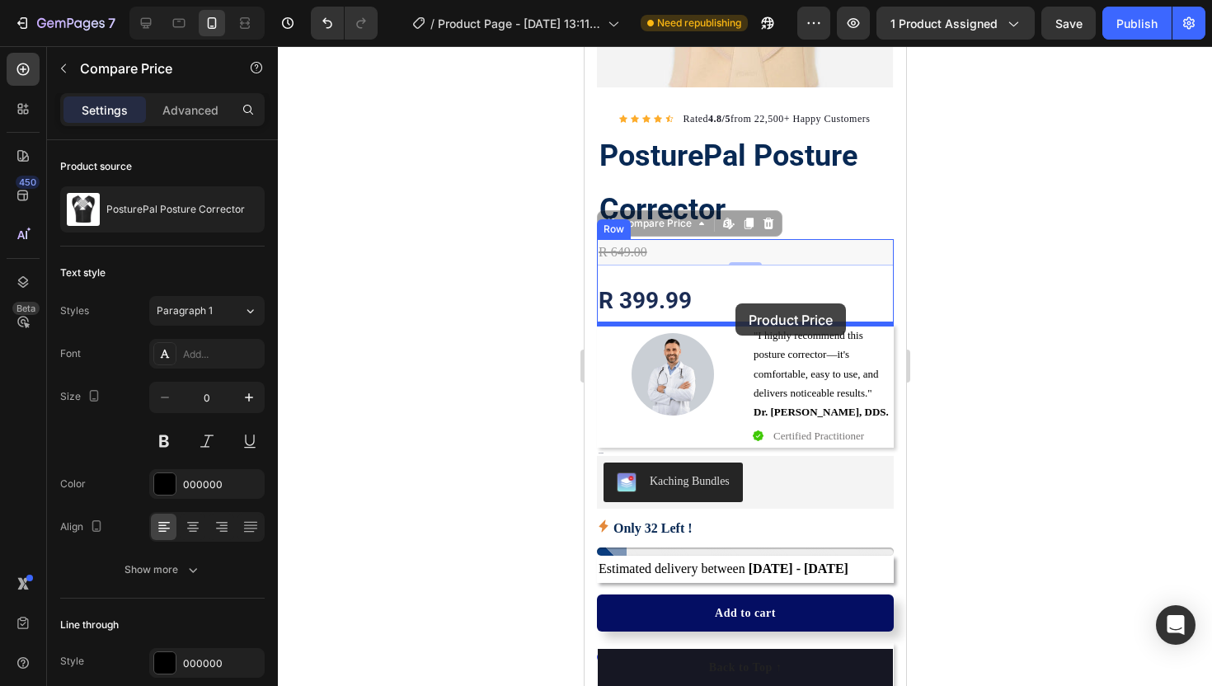
drag, startPoint x: 661, startPoint y: 251, endPoint x: 735, endPoint y: 303, distance: 90.6
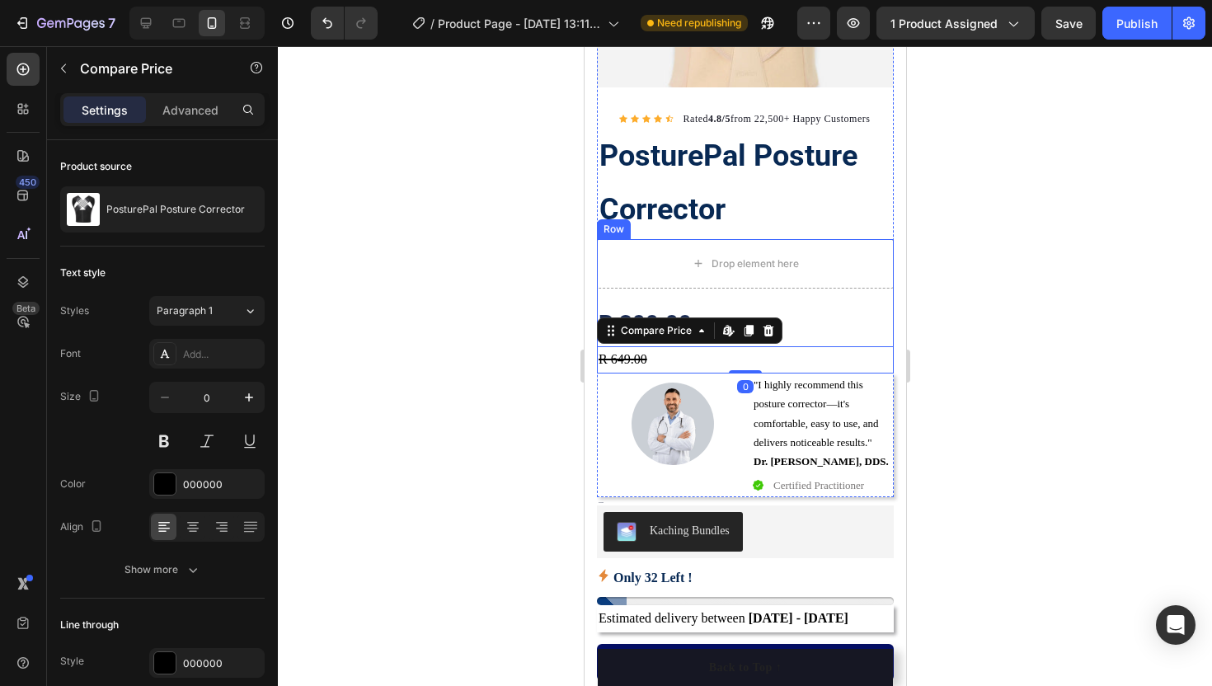
click at [507, 302] on div at bounding box center [745, 366] width 934 height 640
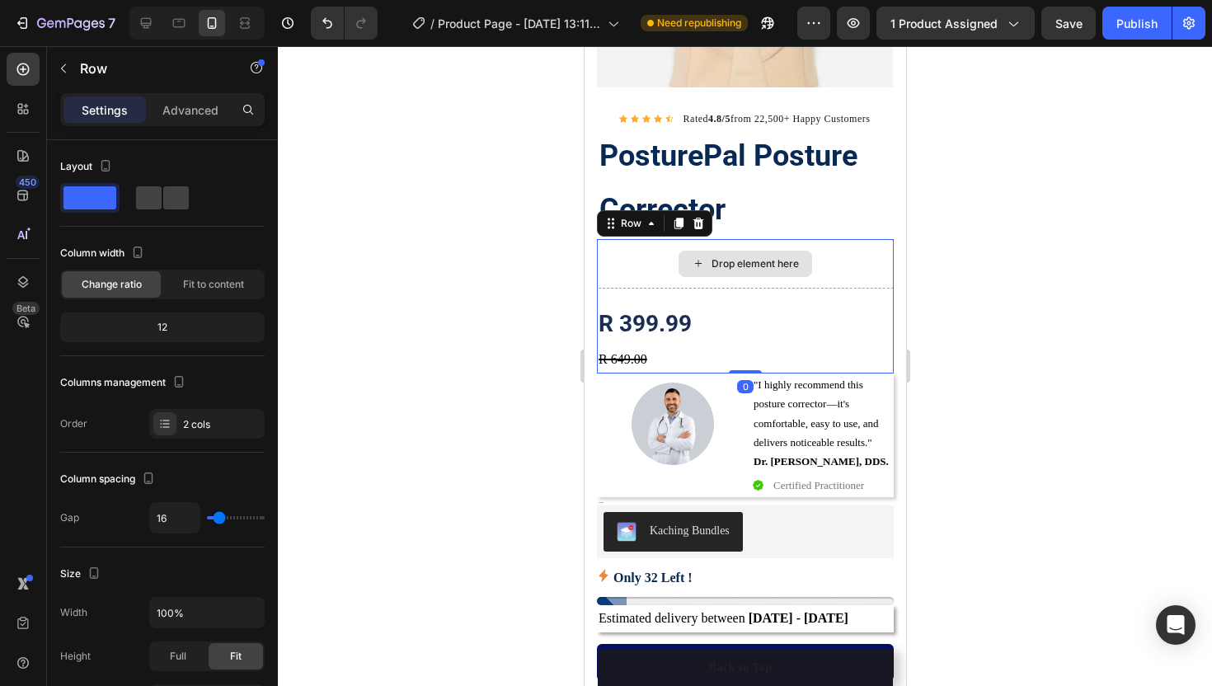
click at [657, 261] on div "Drop element here" at bounding box center [744, 263] width 297 height 49
click at [698, 218] on icon at bounding box center [697, 223] width 13 height 13
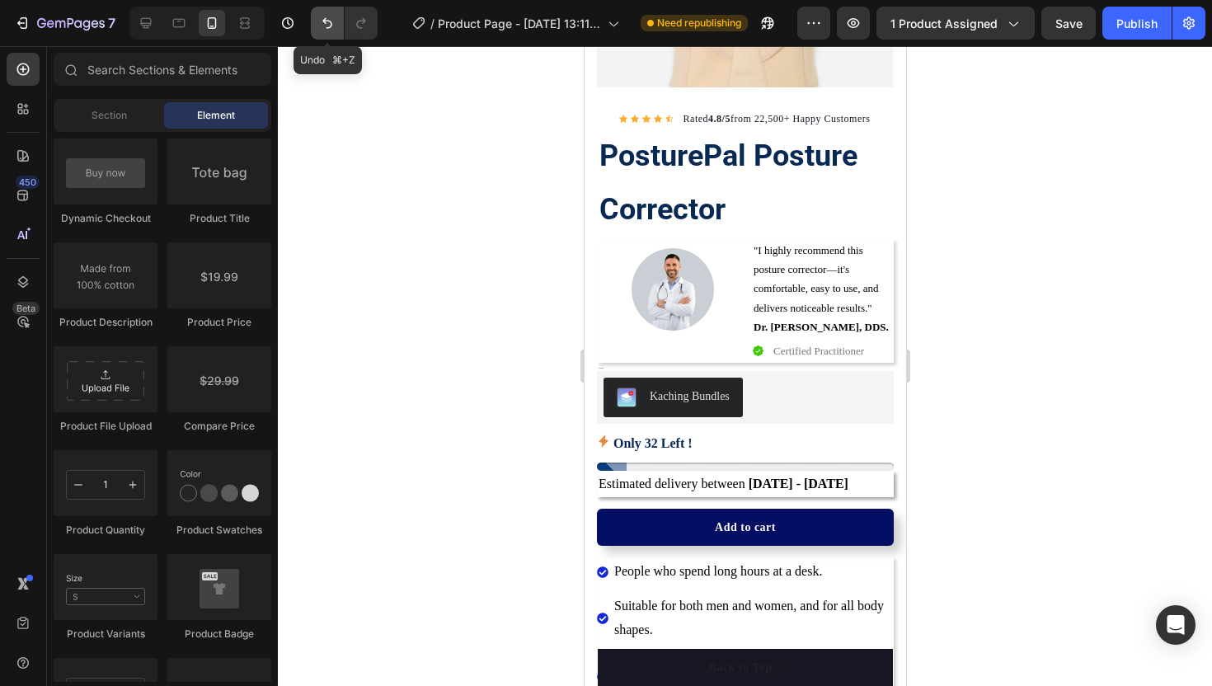
click at [326, 24] on icon "Undo/Redo" at bounding box center [327, 23] width 16 height 16
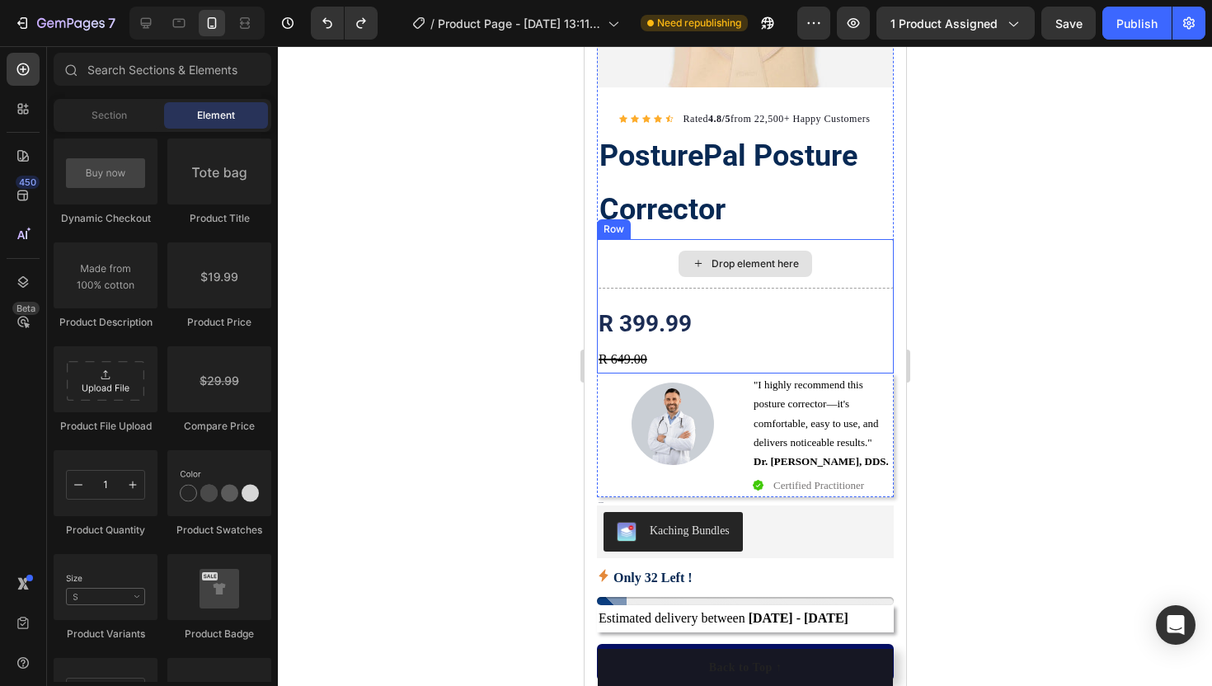
click at [655, 275] on div "Drop element here" at bounding box center [744, 263] width 297 height 49
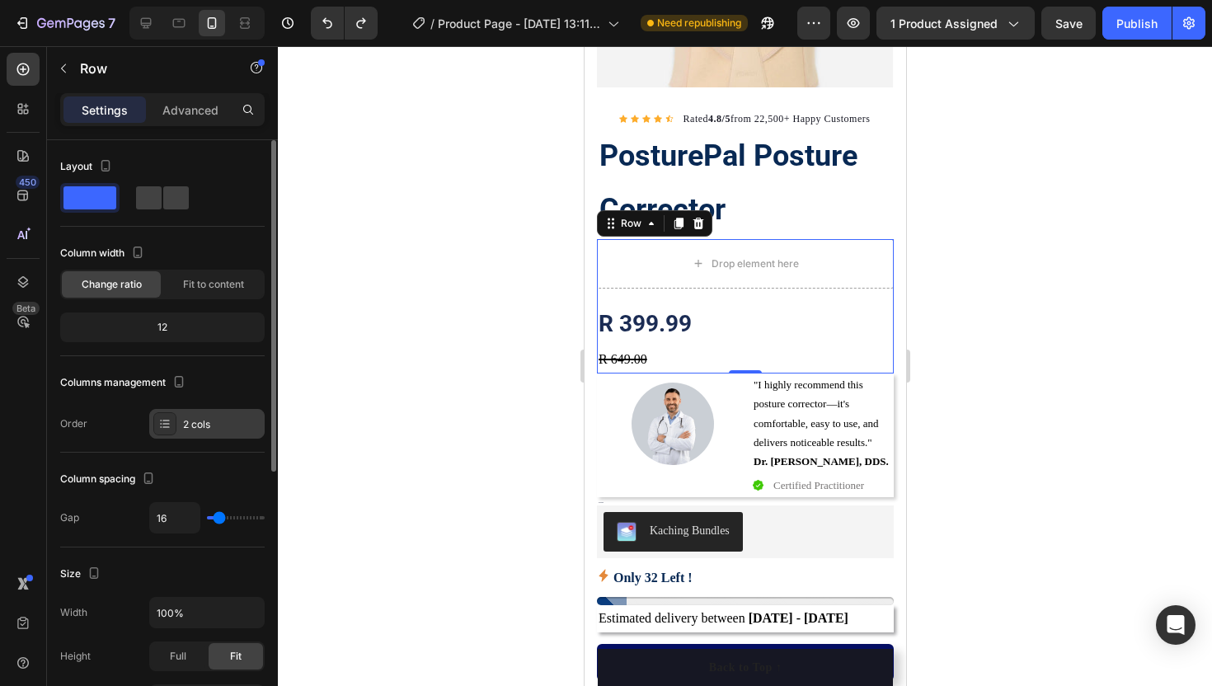
click at [177, 426] on div "2 cols" at bounding box center [206, 424] width 115 height 30
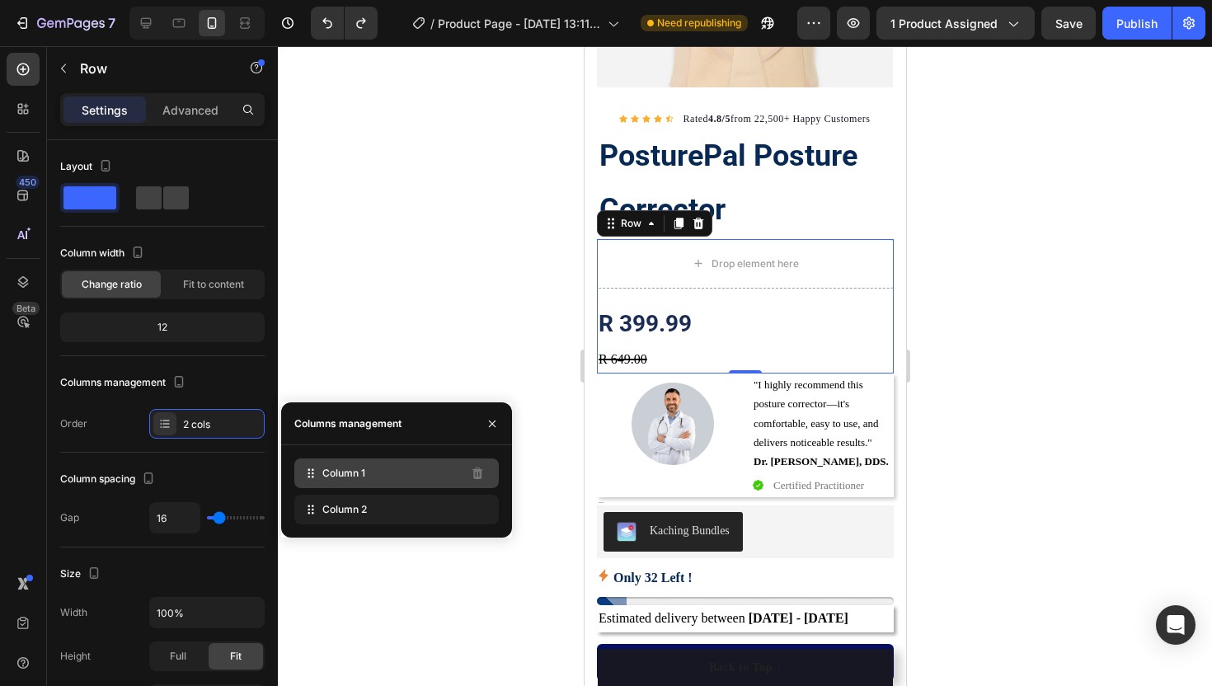
click at [432, 477] on div "Column 1" at bounding box center [396, 473] width 204 height 30
click at [498, 423] on icon "button" at bounding box center [492, 423] width 13 height 13
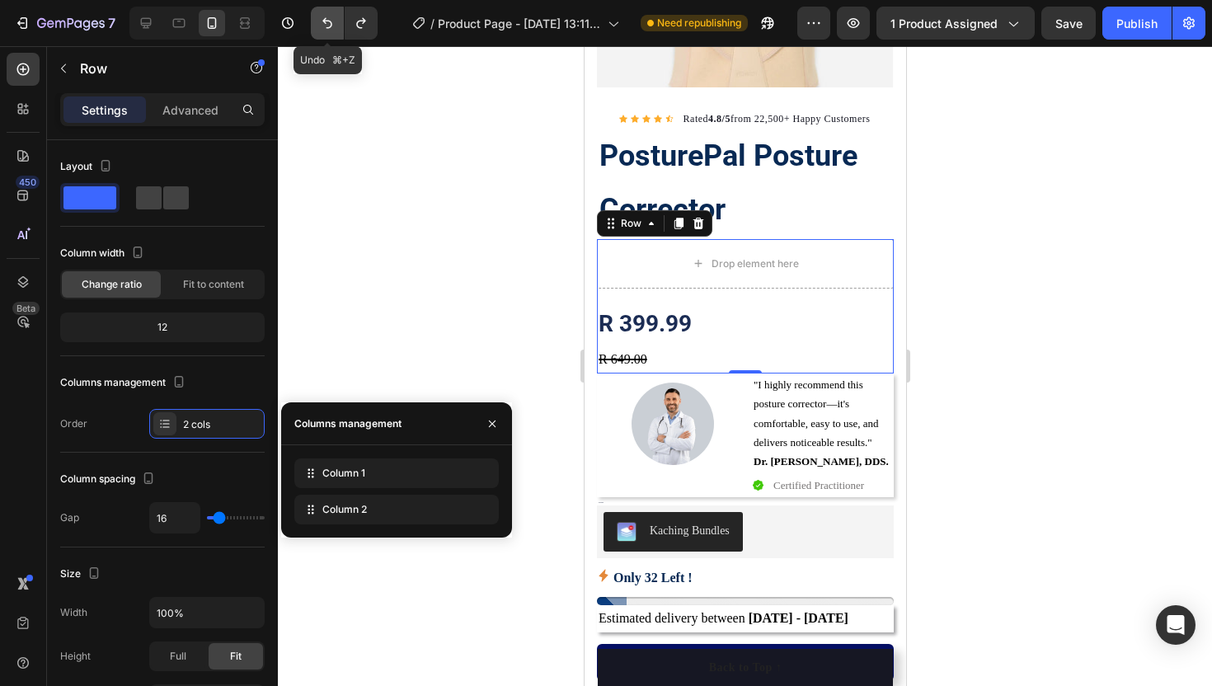
click at [317, 18] on button "Undo/Redo" at bounding box center [327, 23] width 33 height 33
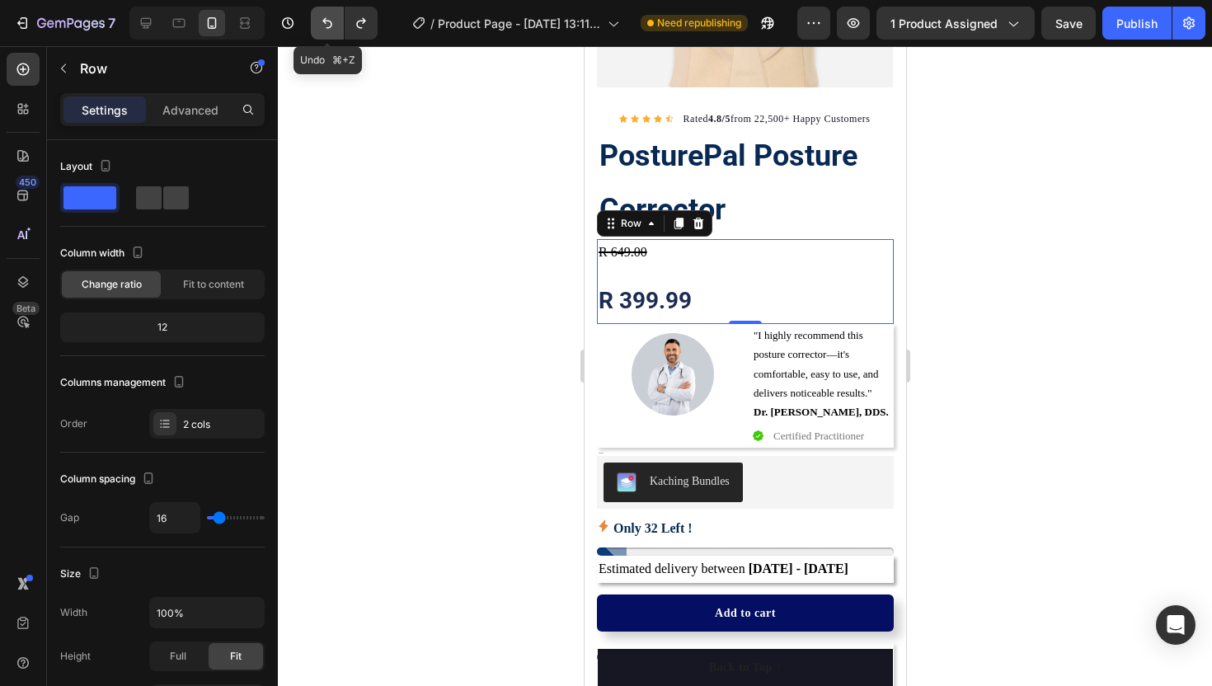
click at [317, 18] on button "Undo/Redo" at bounding box center [327, 23] width 33 height 33
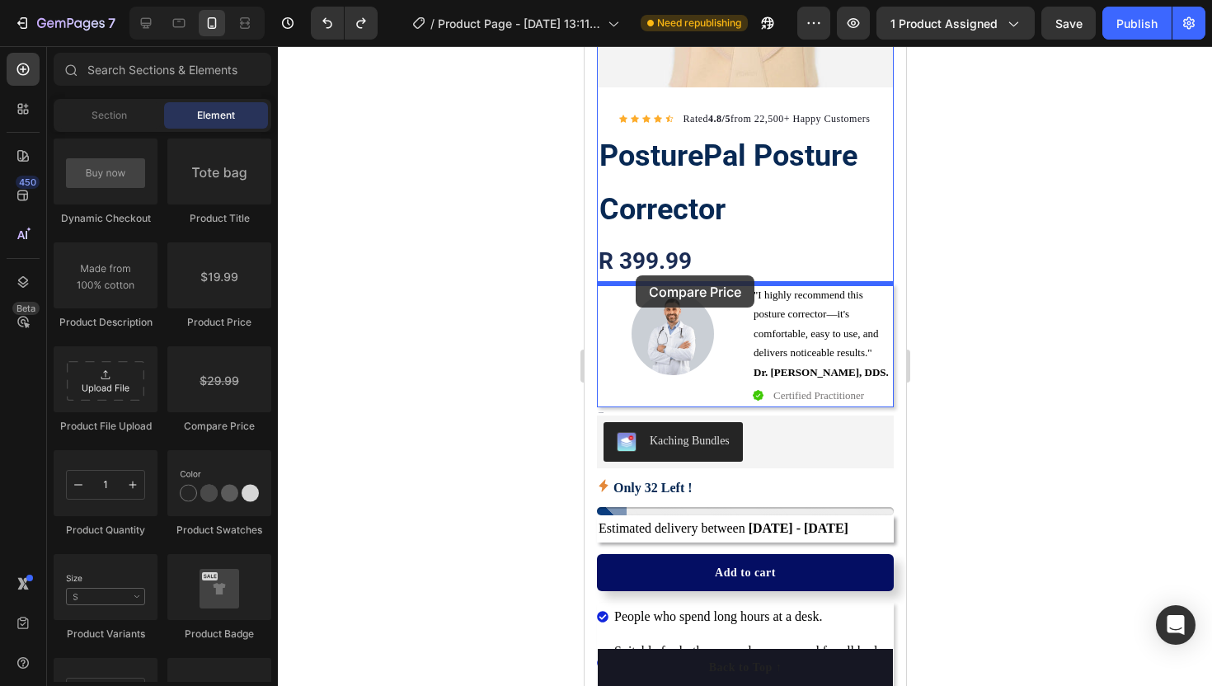
drag, startPoint x: 788, startPoint y: 421, endPoint x: 635, endPoint y: 276, distance: 211.1
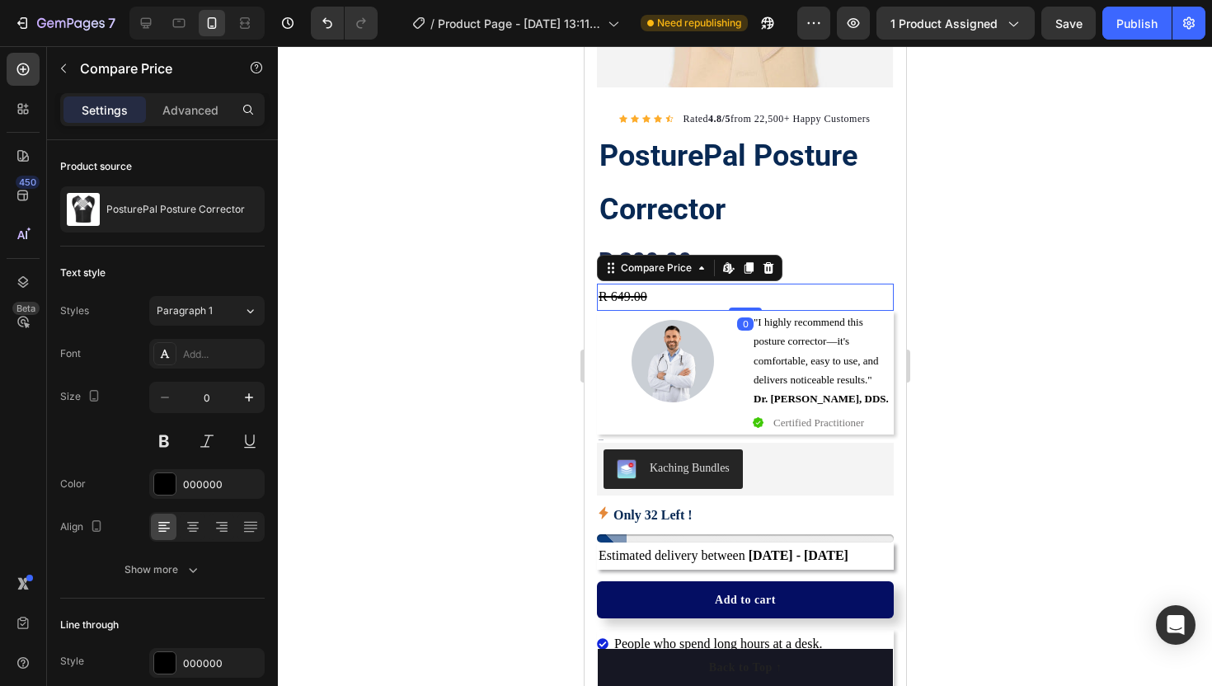
click at [458, 278] on div at bounding box center [745, 366] width 934 height 640
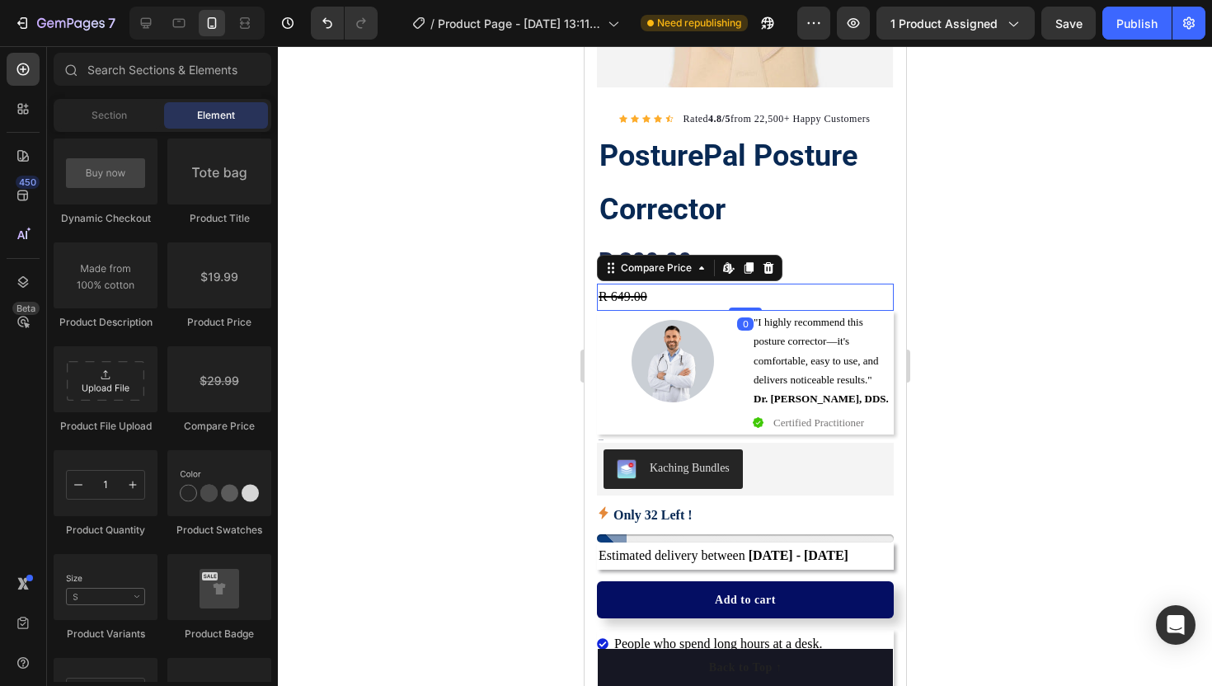
click at [649, 293] on div "R 649.00" at bounding box center [744, 297] width 297 height 27
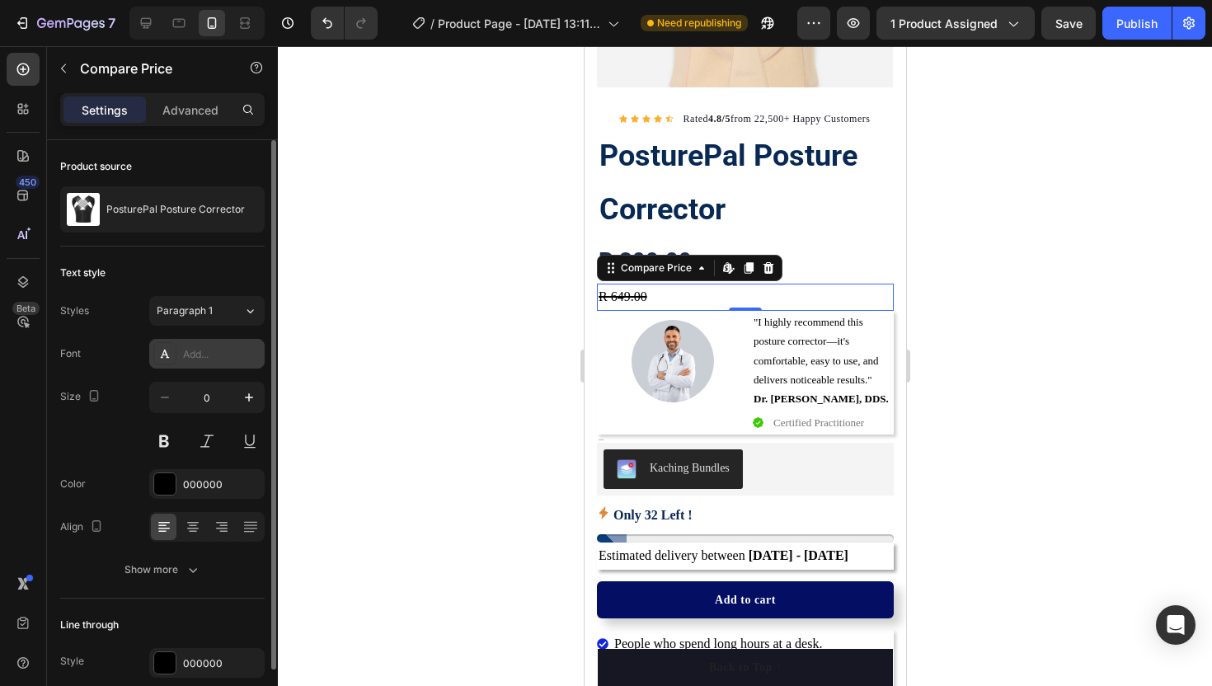
click at [163, 352] on icon at bounding box center [165, 354] width 9 height 8
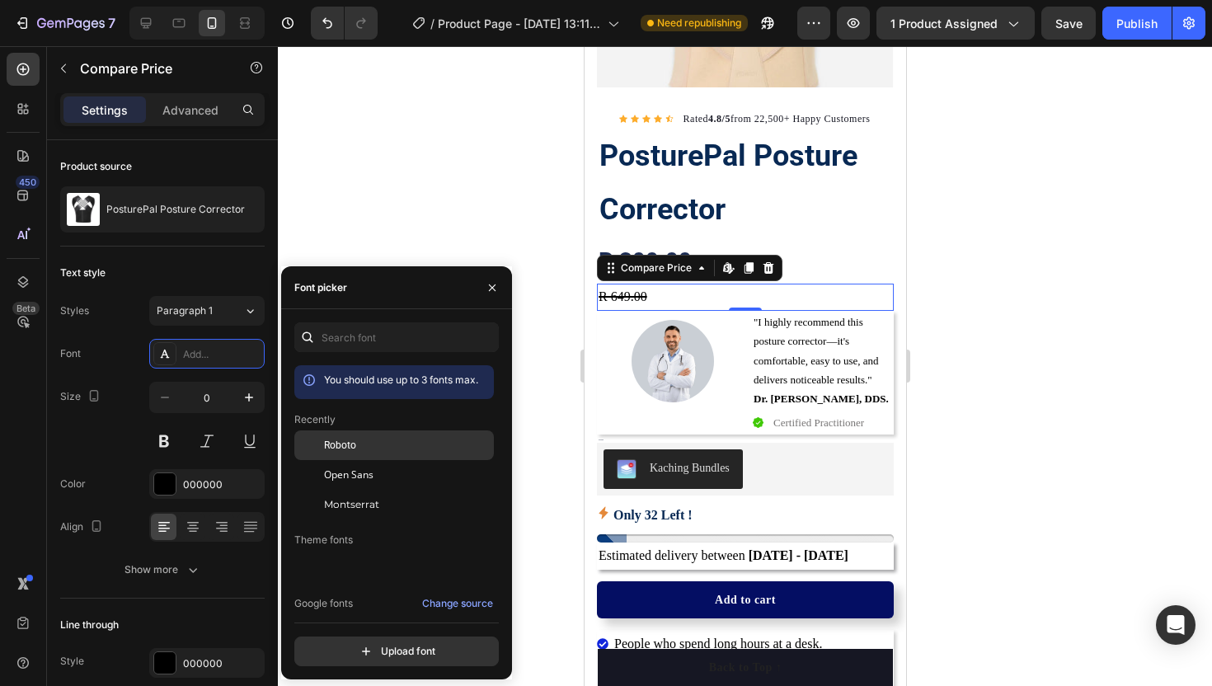
click at [341, 451] on span "Roboto" at bounding box center [340, 445] width 32 height 15
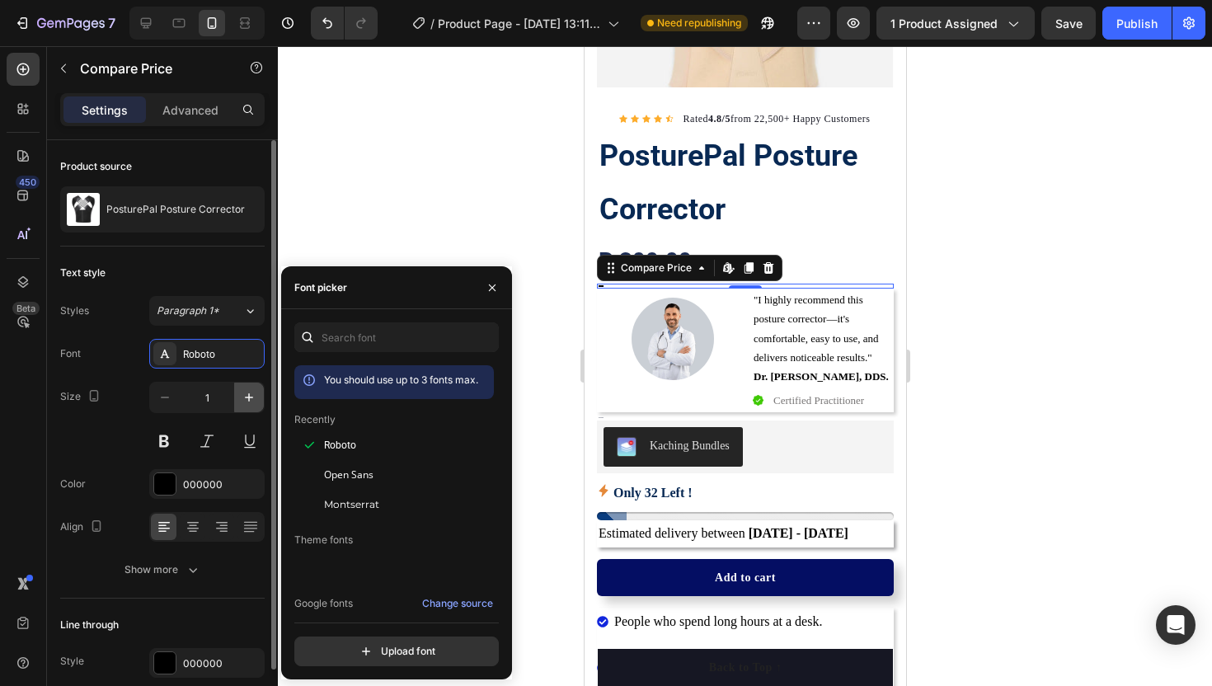
click at [249, 401] on icon "button" at bounding box center [249, 397] width 16 height 16
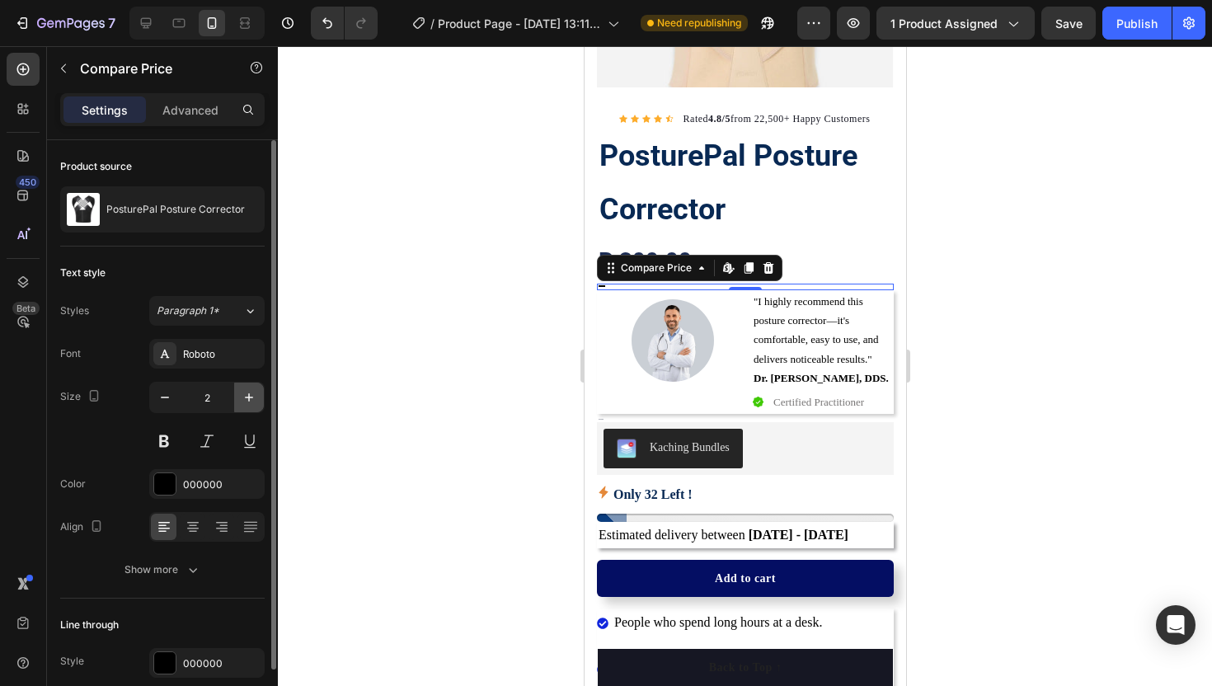
click at [249, 401] on icon "button" at bounding box center [249, 397] width 16 height 16
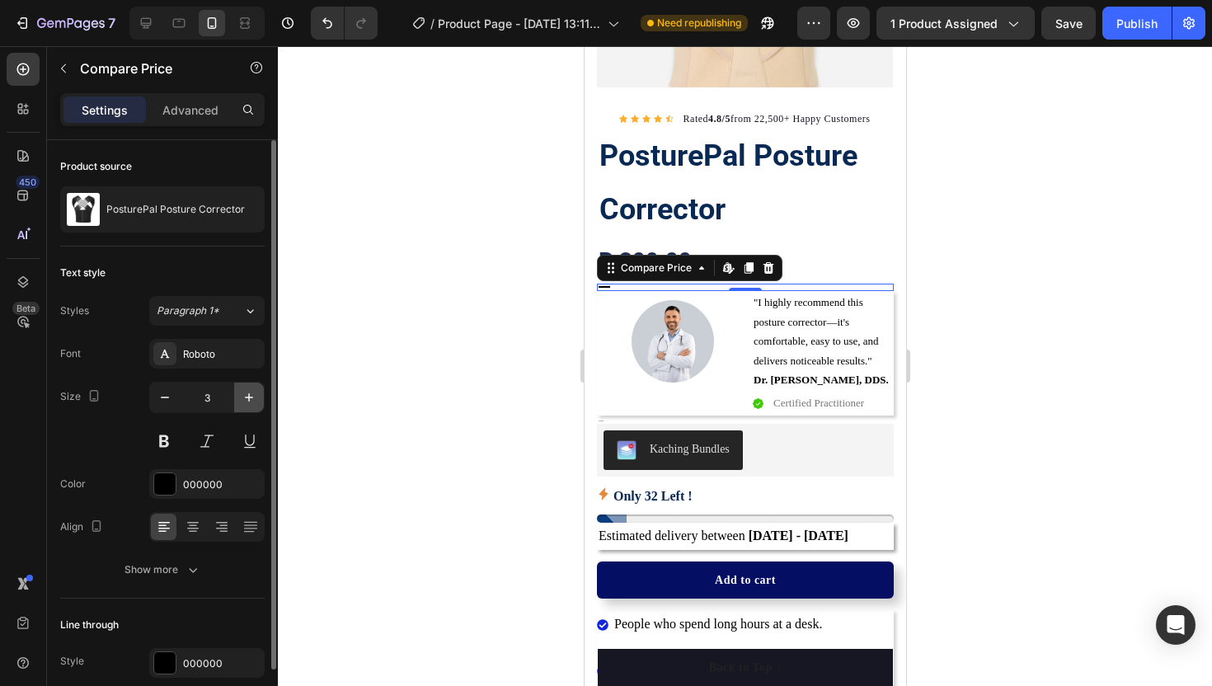
click at [249, 401] on icon "button" at bounding box center [249, 397] width 16 height 16
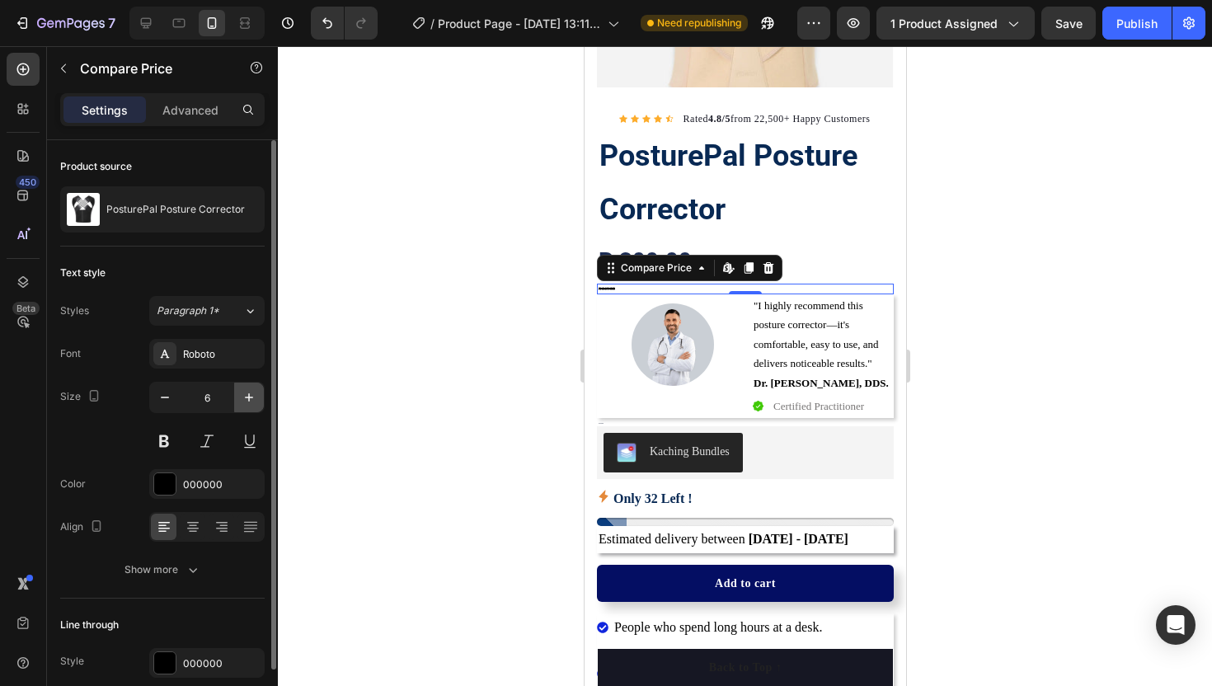
click at [249, 401] on icon "button" at bounding box center [249, 397] width 16 height 16
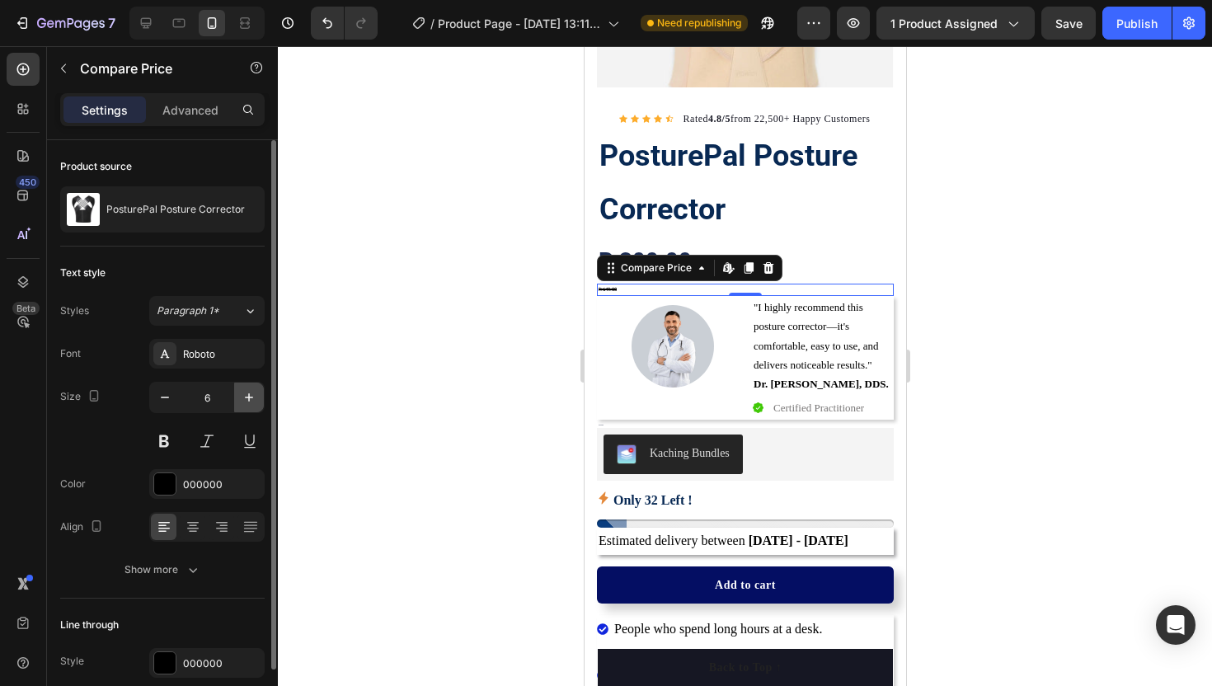
click at [249, 401] on icon "button" at bounding box center [249, 397] width 16 height 16
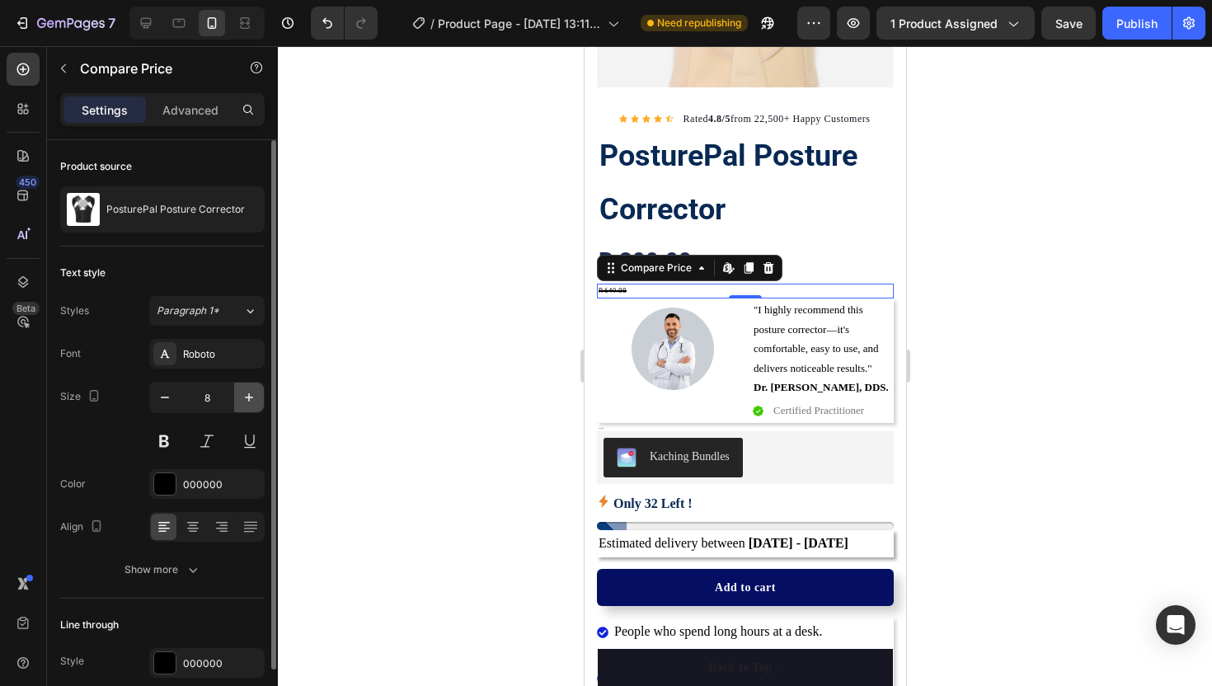
click at [249, 401] on icon "button" at bounding box center [249, 397] width 16 height 16
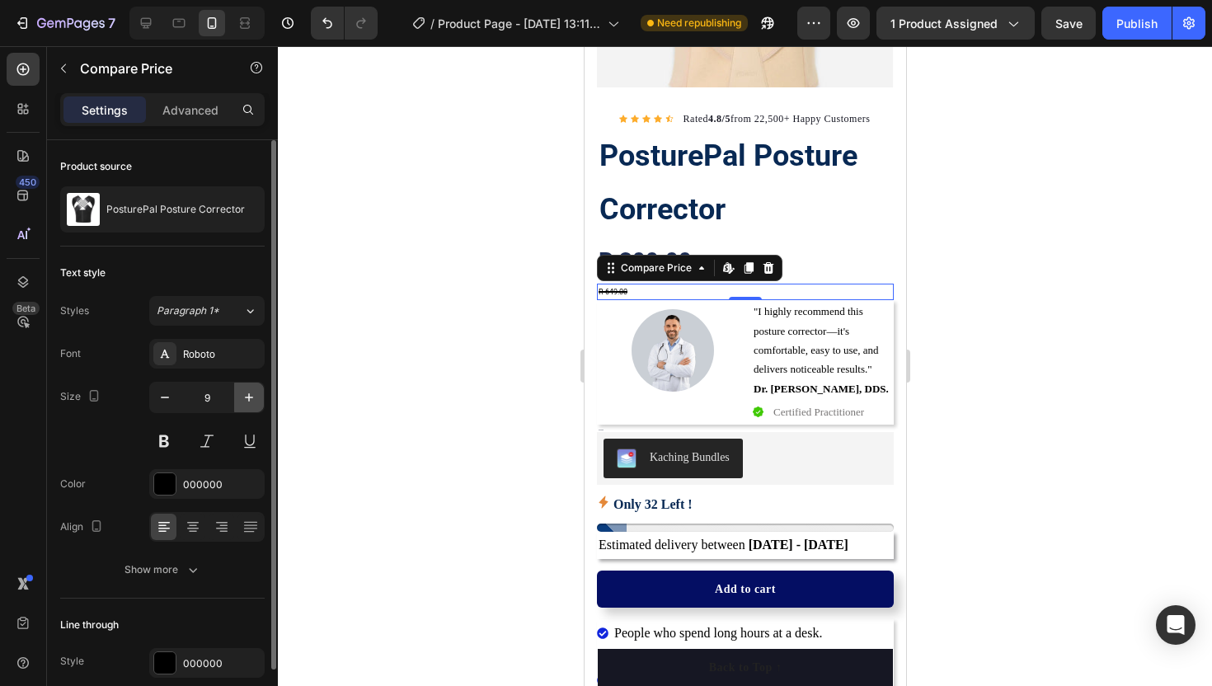
click at [249, 401] on icon "button" at bounding box center [249, 397] width 16 height 16
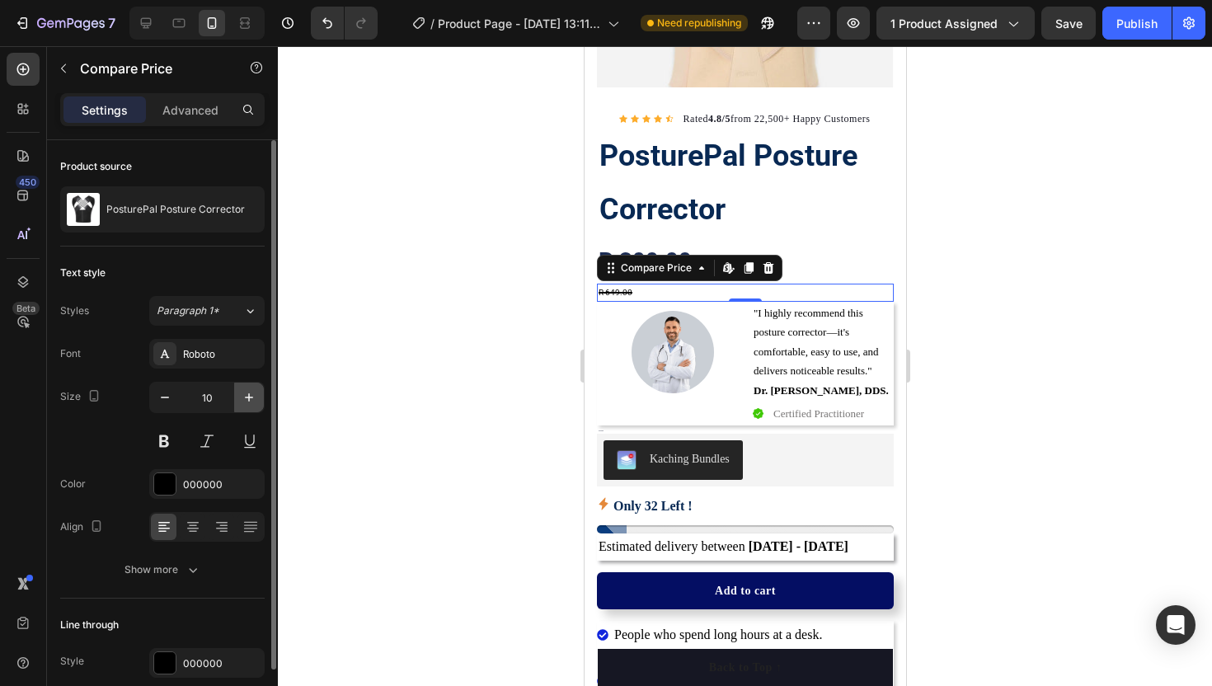
click at [249, 401] on icon "button" at bounding box center [249, 397] width 16 height 16
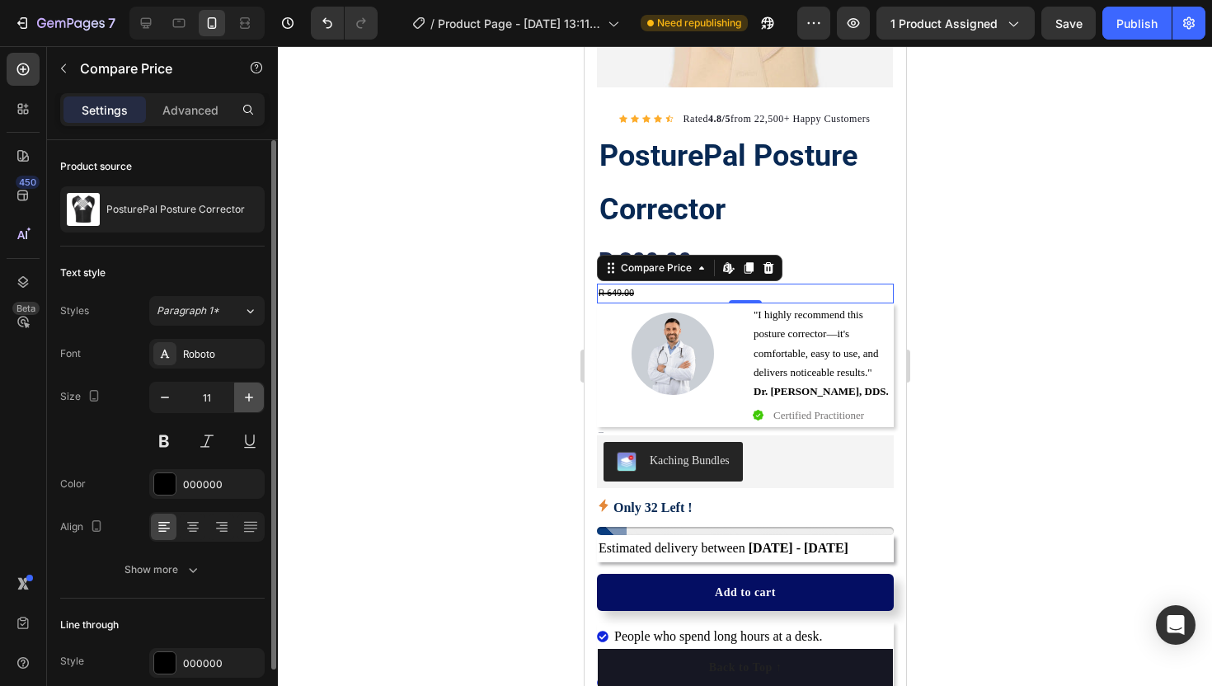
click at [249, 401] on icon "button" at bounding box center [249, 397] width 16 height 16
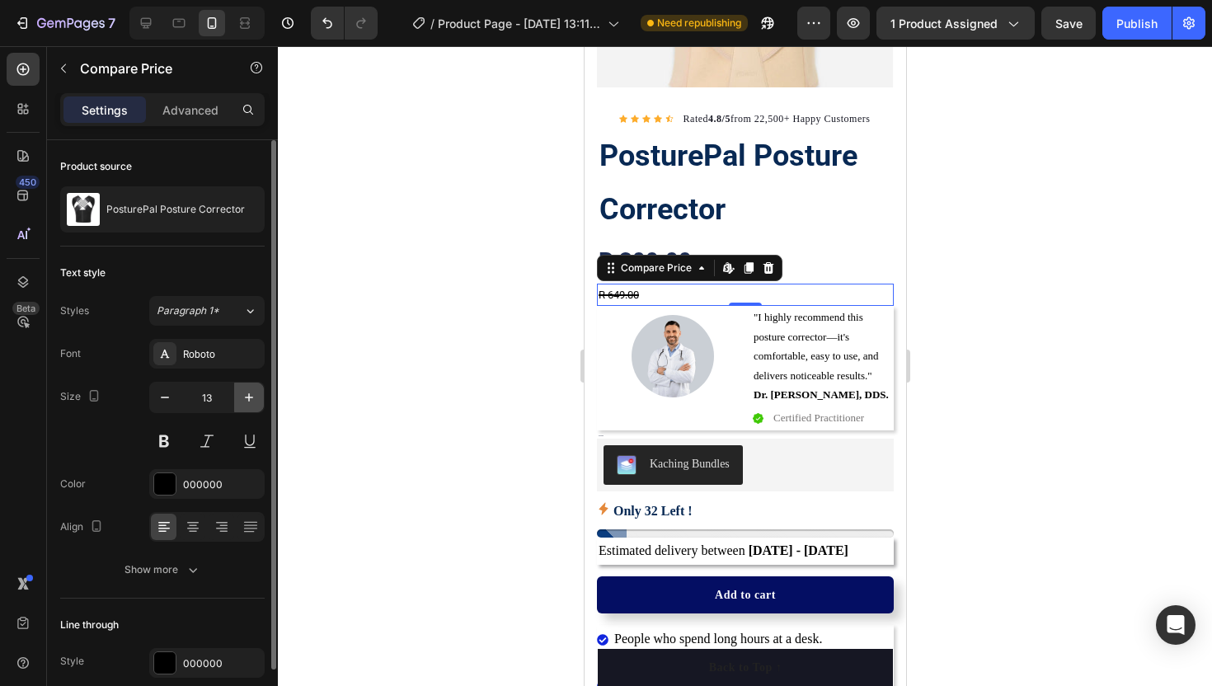
click at [249, 401] on icon "button" at bounding box center [249, 397] width 16 height 16
type input "14"
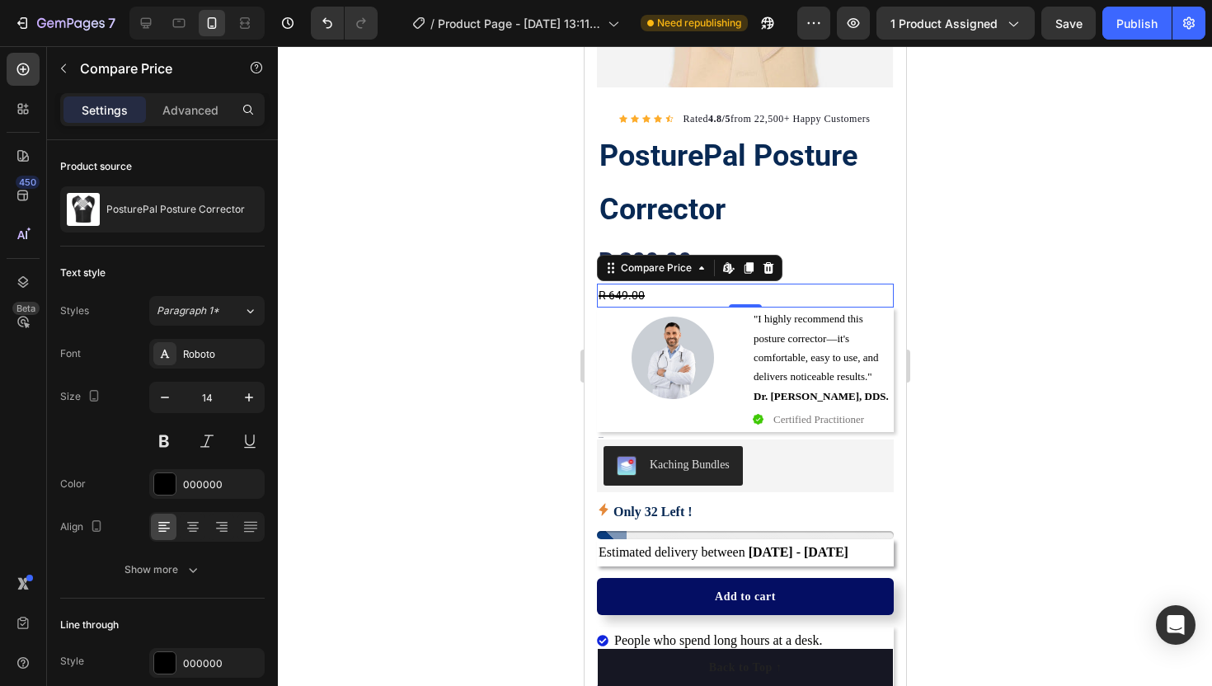
click at [445, 271] on div at bounding box center [745, 366] width 934 height 640
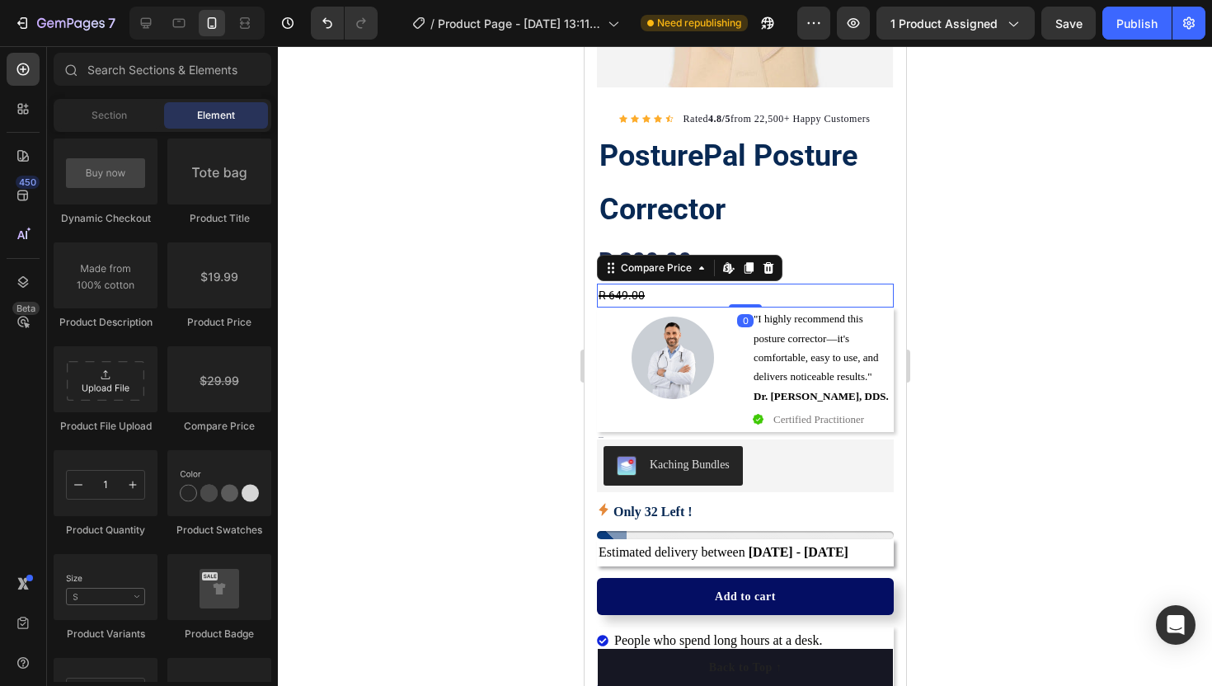
click at [604, 292] on div "R 649.00" at bounding box center [744, 296] width 297 height 24
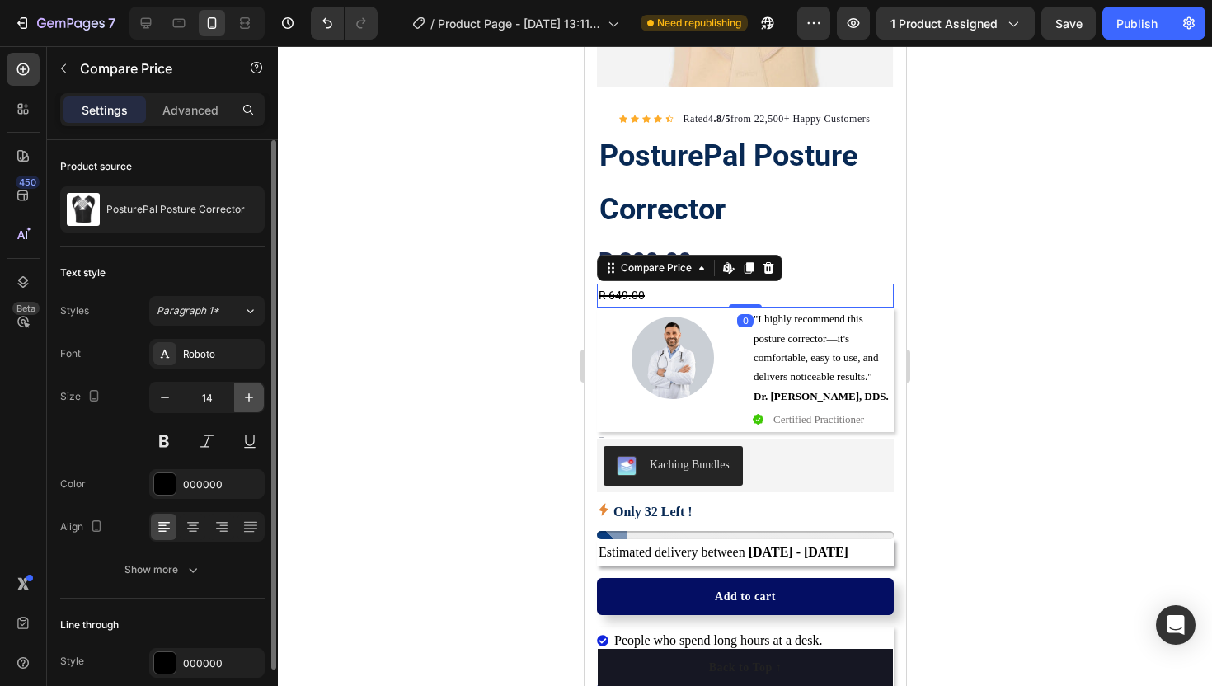
click at [237, 394] on button "button" at bounding box center [249, 397] width 30 height 30
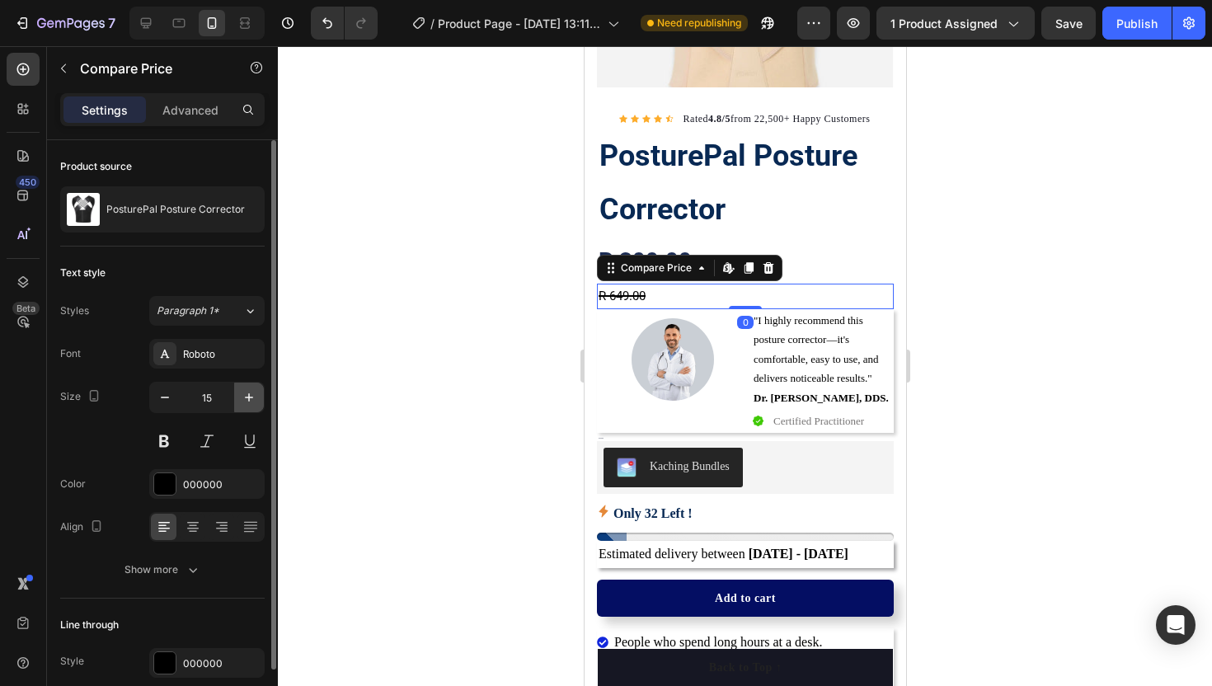
click at [237, 394] on button "button" at bounding box center [249, 397] width 30 height 30
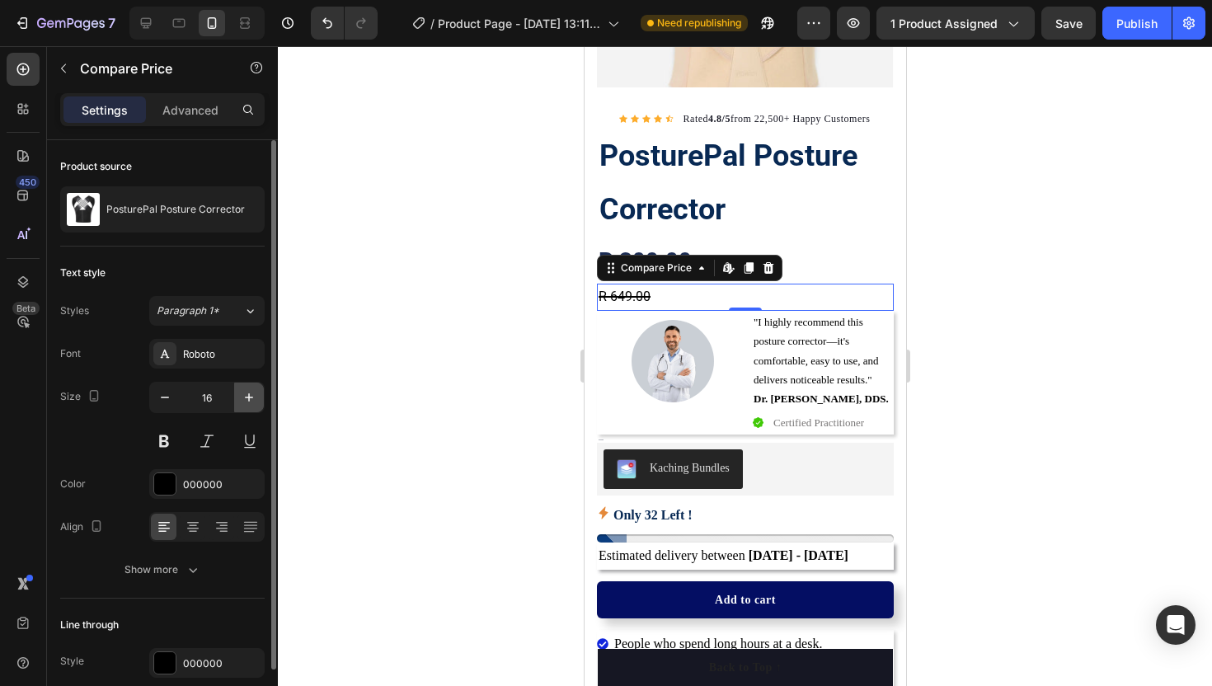
click at [237, 394] on button "button" at bounding box center [249, 397] width 30 height 30
type input "17"
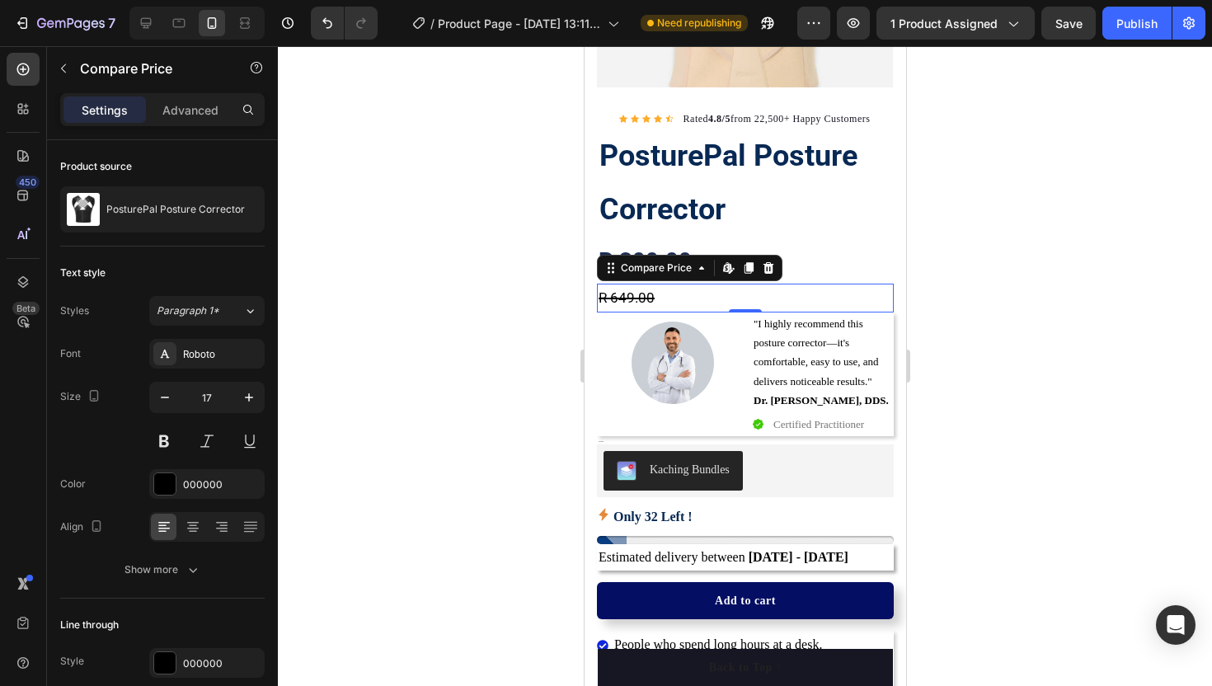
click at [401, 391] on div at bounding box center [745, 366] width 934 height 640
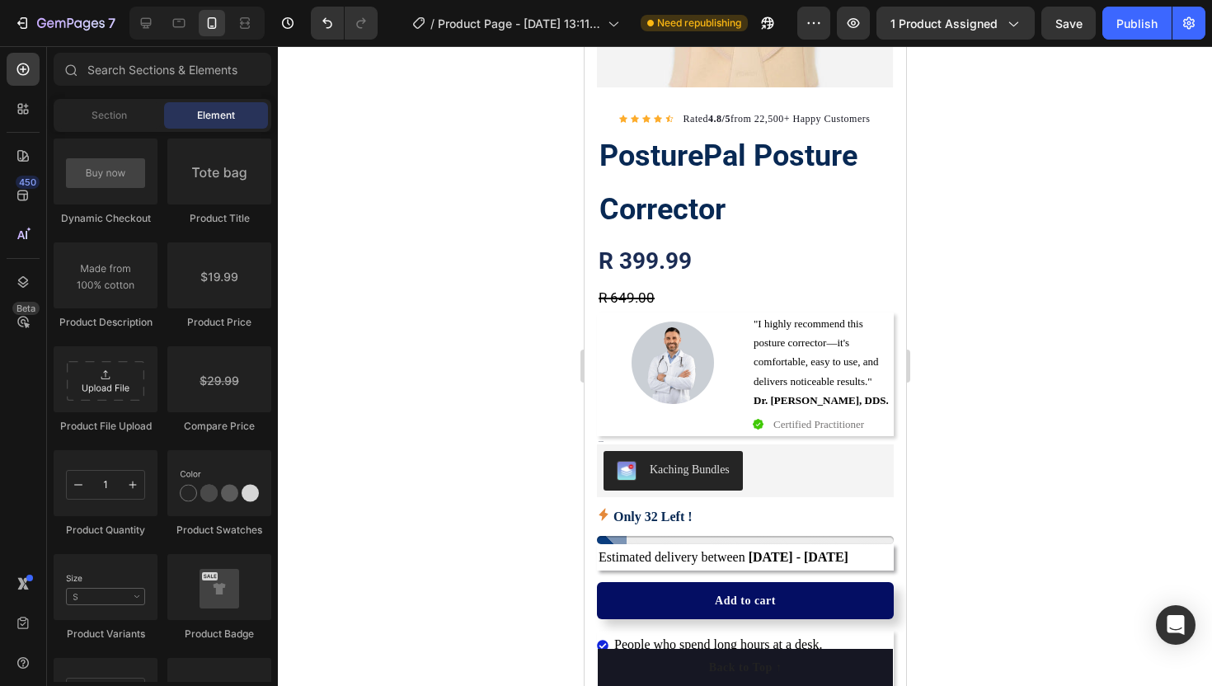
drag, startPoint x: 397, startPoint y: 384, endPoint x: 428, endPoint y: 384, distance: 30.5
click at [425, 384] on div at bounding box center [745, 366] width 934 height 640
click at [617, 300] on div "R 649.00" at bounding box center [744, 298] width 297 height 29
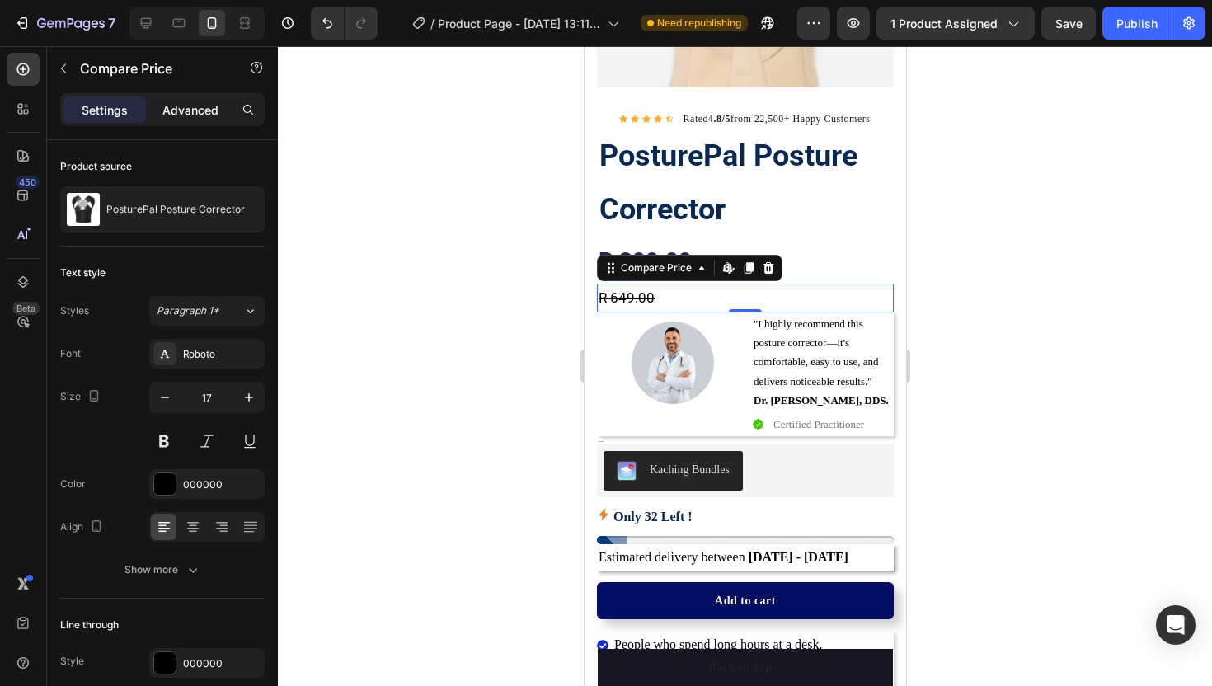
click at [190, 110] on p "Advanced" at bounding box center [190, 109] width 56 height 17
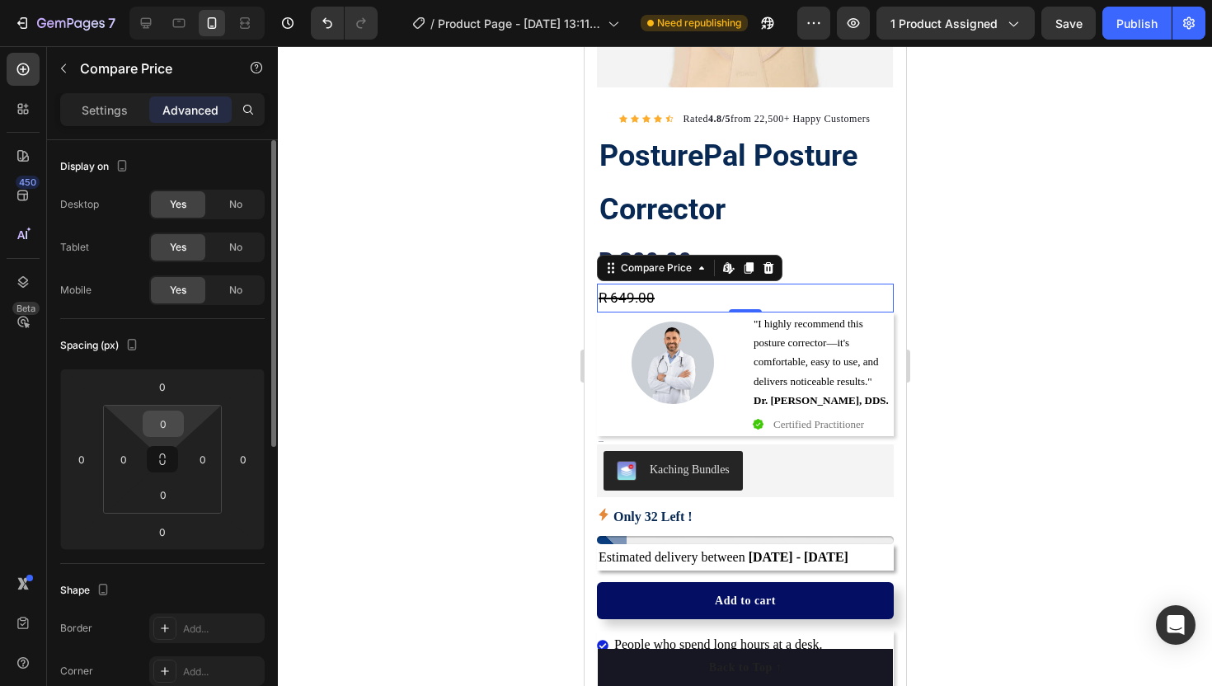
click at [181, 434] on div "0" at bounding box center [163, 424] width 41 height 26
click at [173, 425] on input "0" at bounding box center [163, 423] width 33 height 25
type input "-"
click at [438, 382] on div at bounding box center [745, 366] width 934 height 640
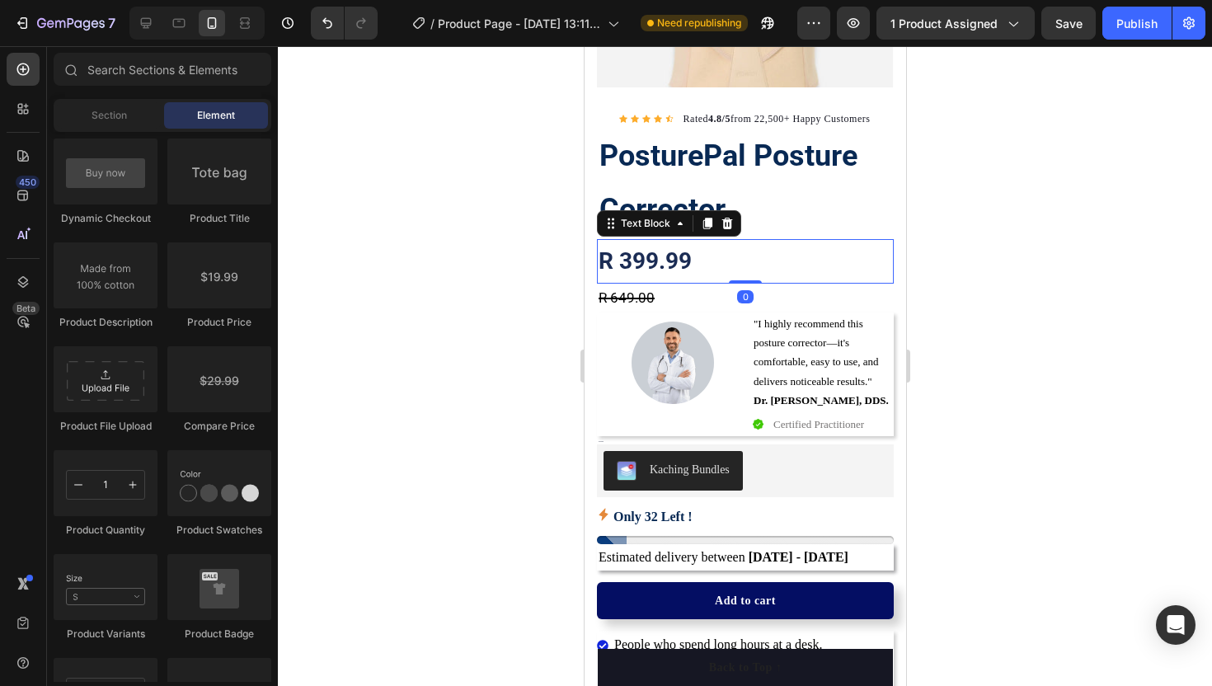
click at [636, 260] on p "R 399.99" at bounding box center [744, 261] width 293 height 41
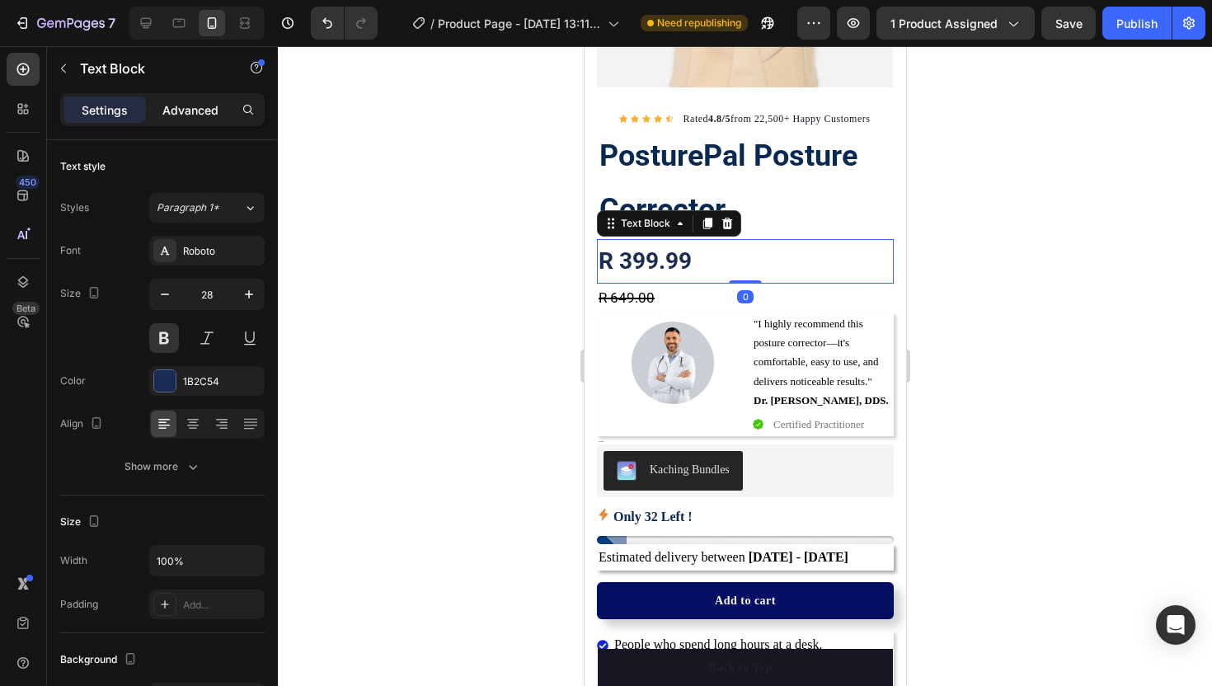
click at [193, 96] on div "Advanced" at bounding box center [190, 109] width 82 height 26
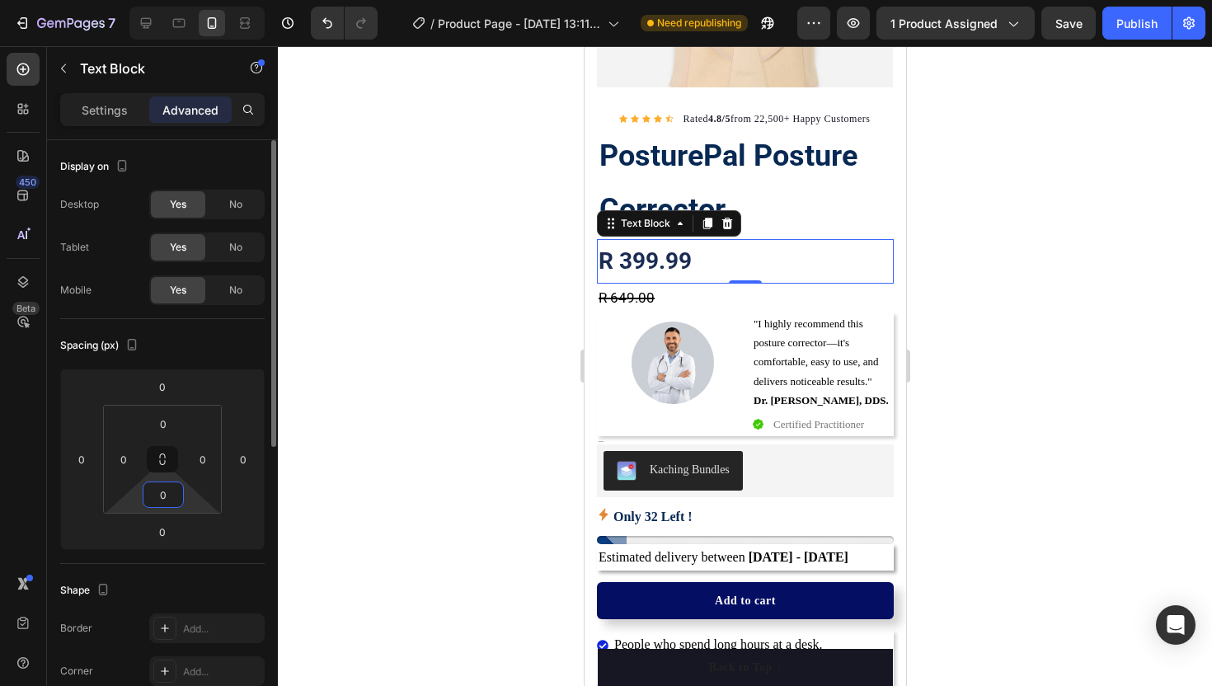
click at [157, 500] on input "0" at bounding box center [163, 494] width 33 height 25
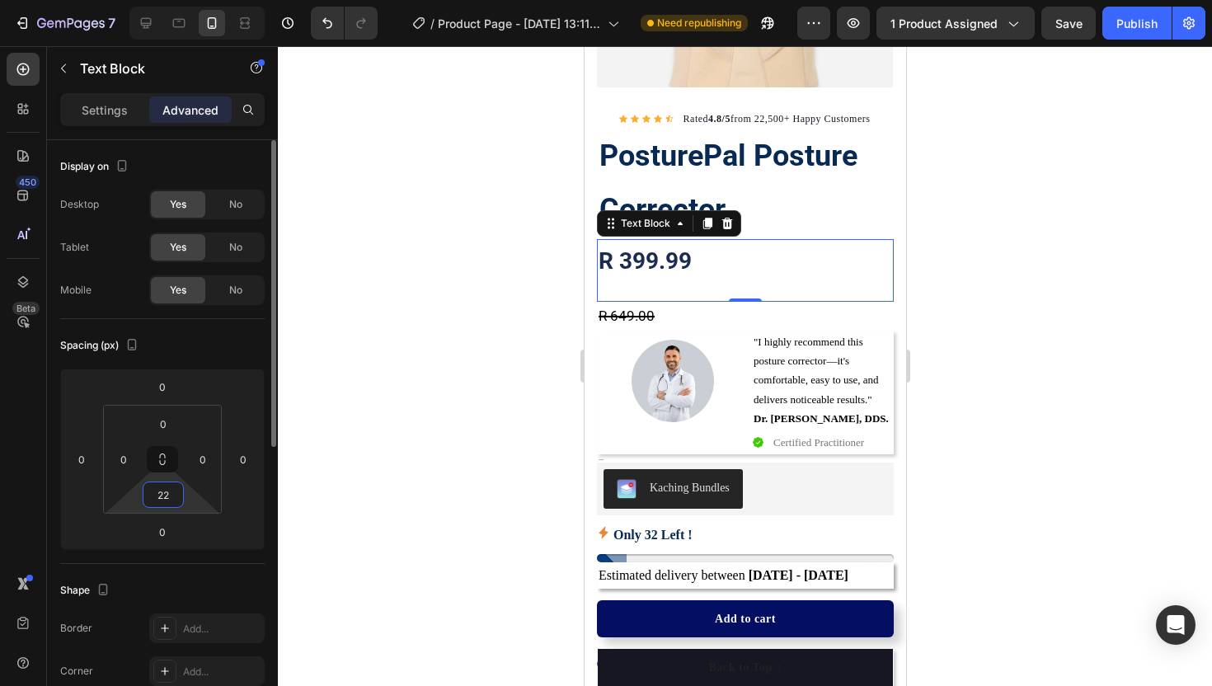
type input "2"
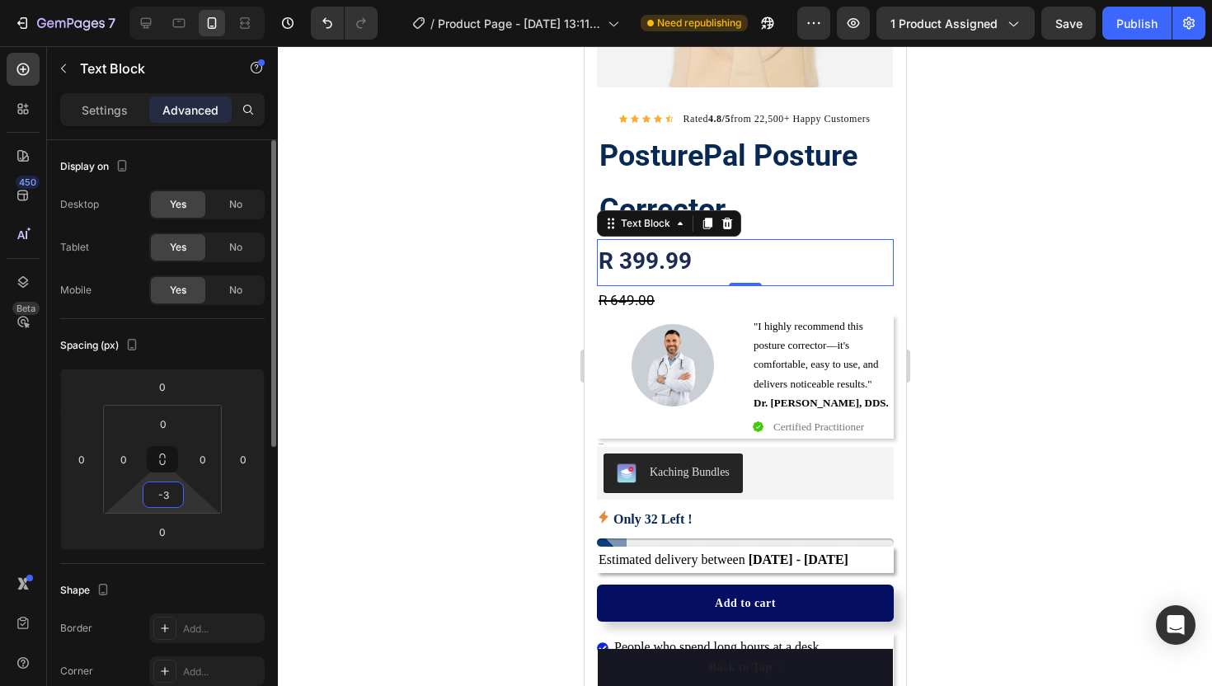
type input "-"
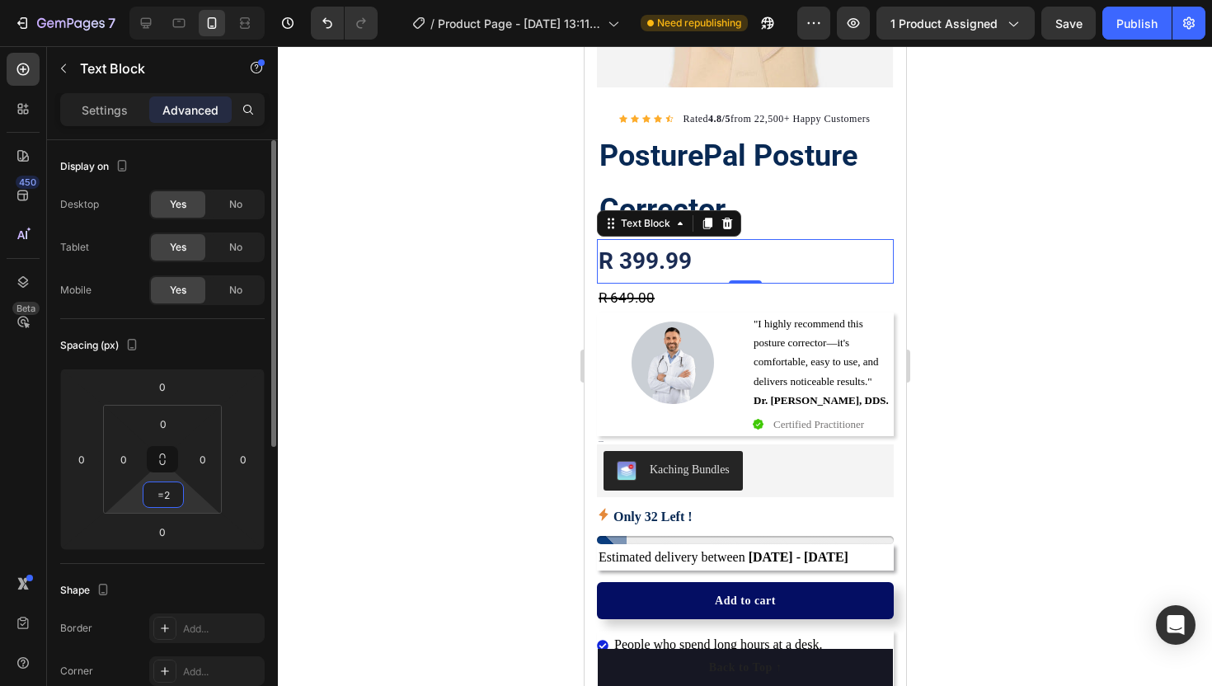
type input "="
click at [471, 383] on div at bounding box center [745, 366] width 934 height 640
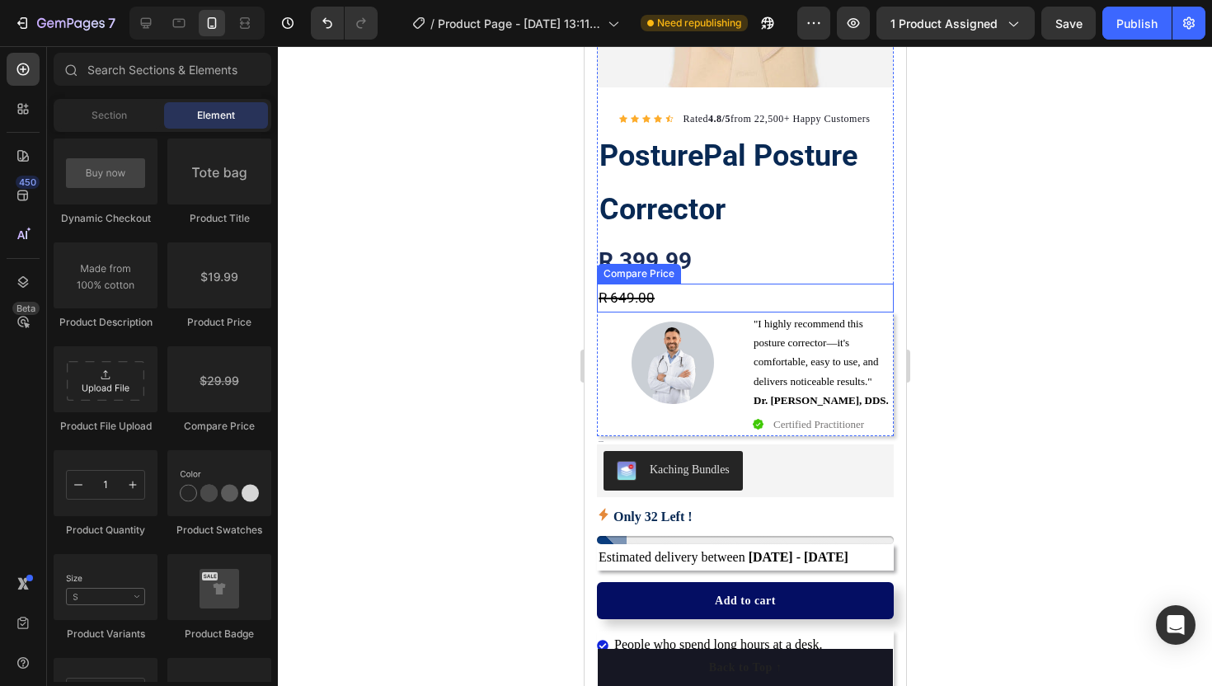
click at [616, 300] on div "R 649.00" at bounding box center [744, 298] width 297 height 29
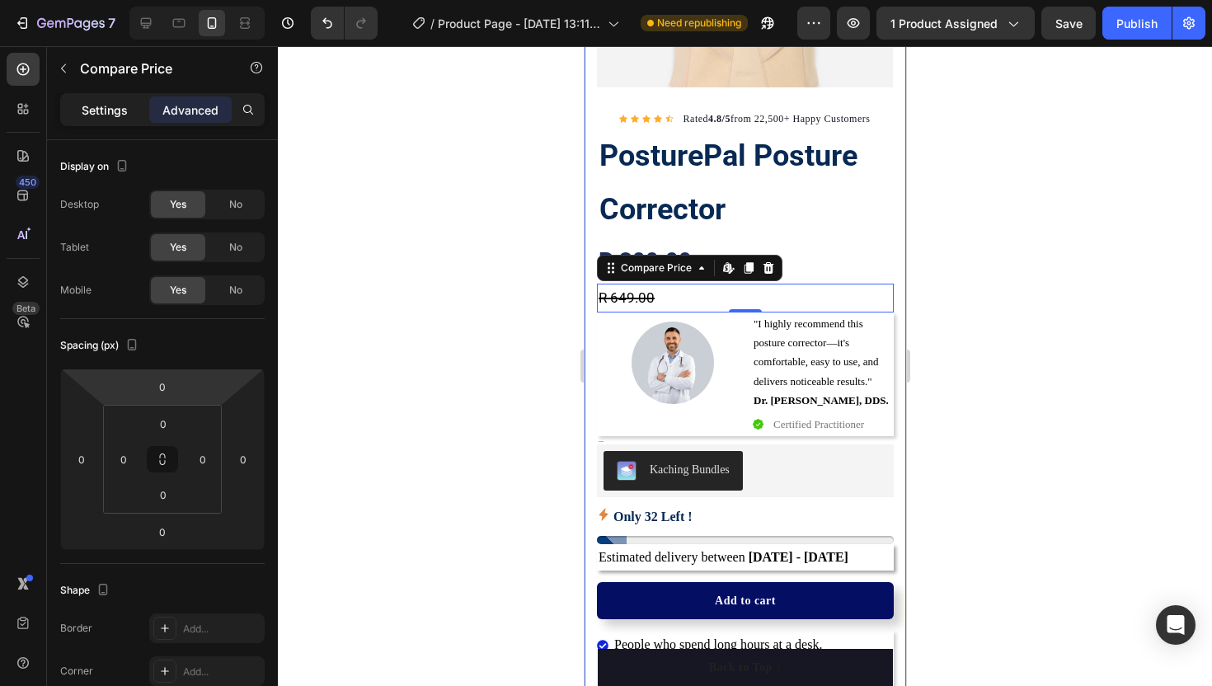
click at [115, 107] on p "Settings" at bounding box center [105, 109] width 46 height 17
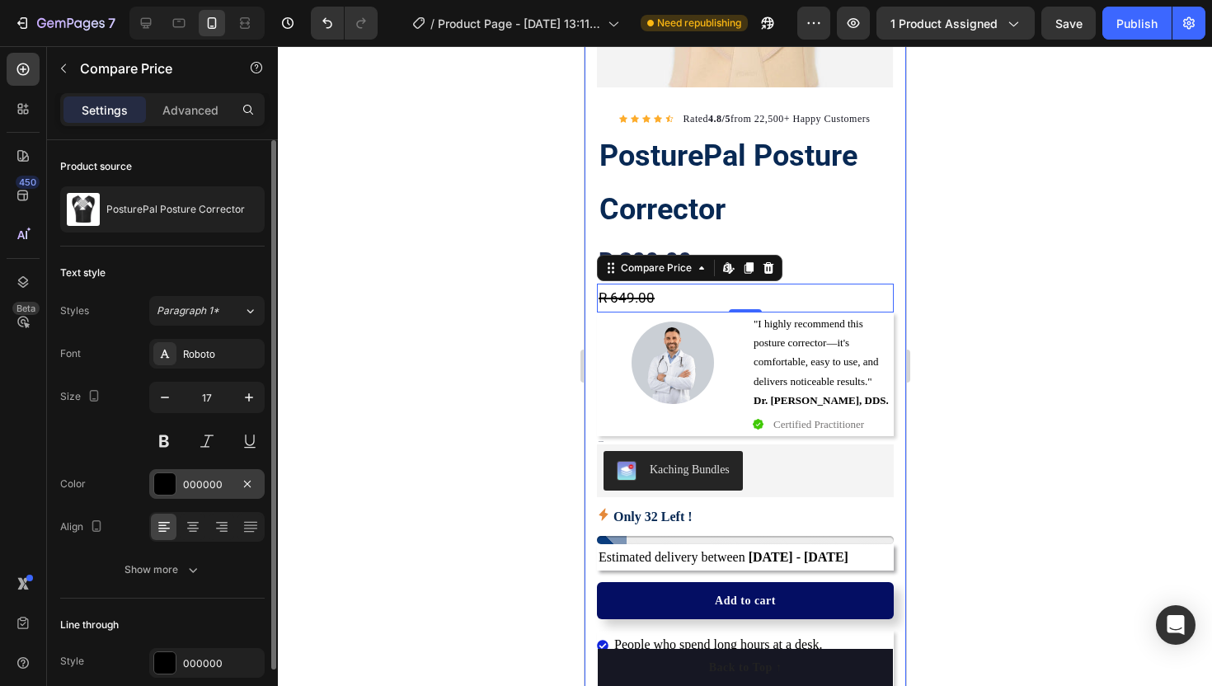
click at [168, 485] on div at bounding box center [164, 483] width 21 height 21
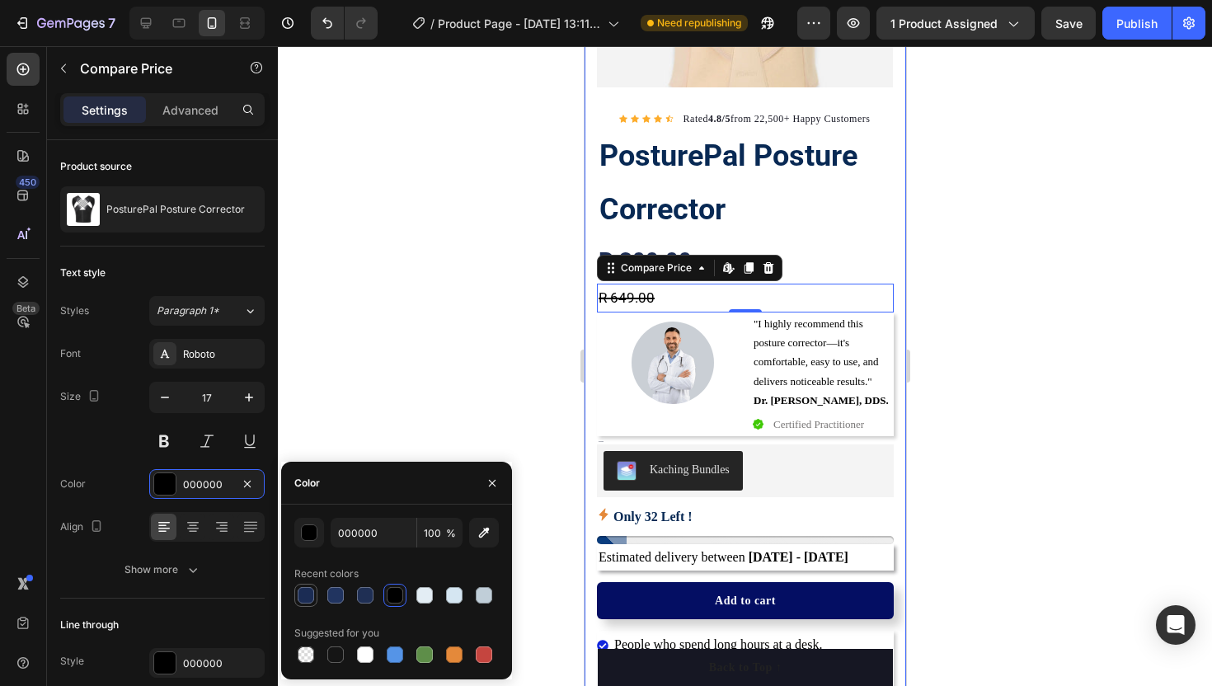
click at [307, 594] on div at bounding box center [306, 595] width 16 height 16
type input "1B2C54"
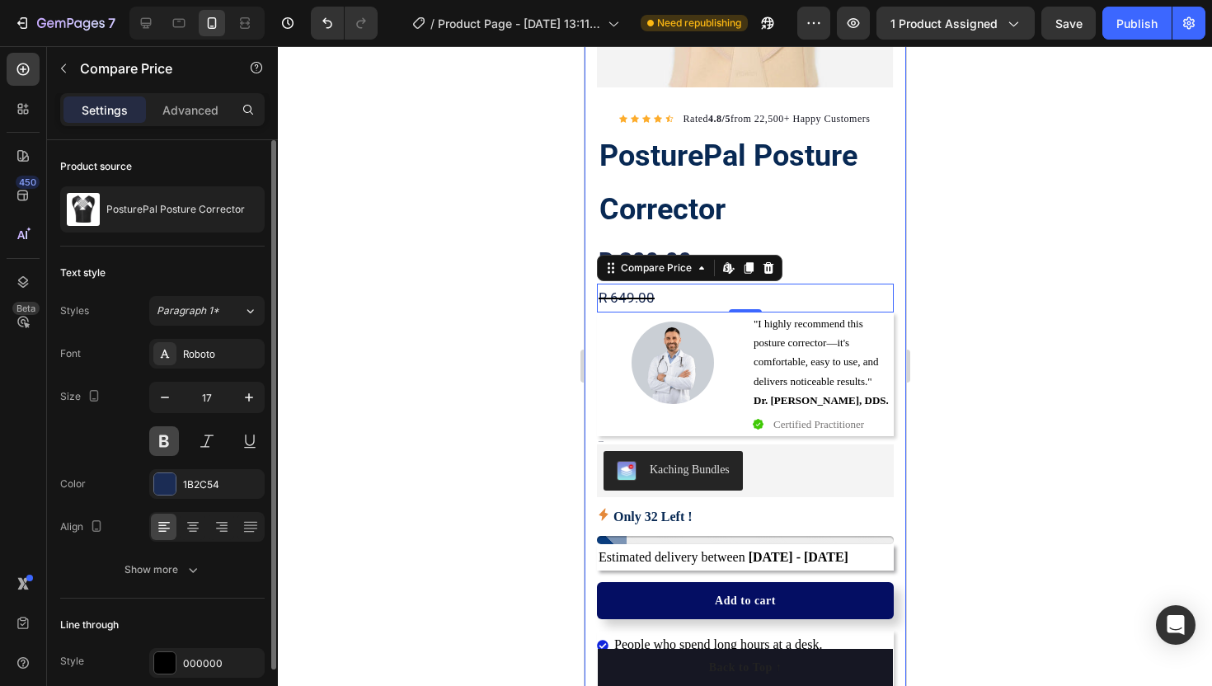
click at [170, 440] on button at bounding box center [164, 441] width 30 height 30
click at [425, 373] on div at bounding box center [745, 366] width 934 height 640
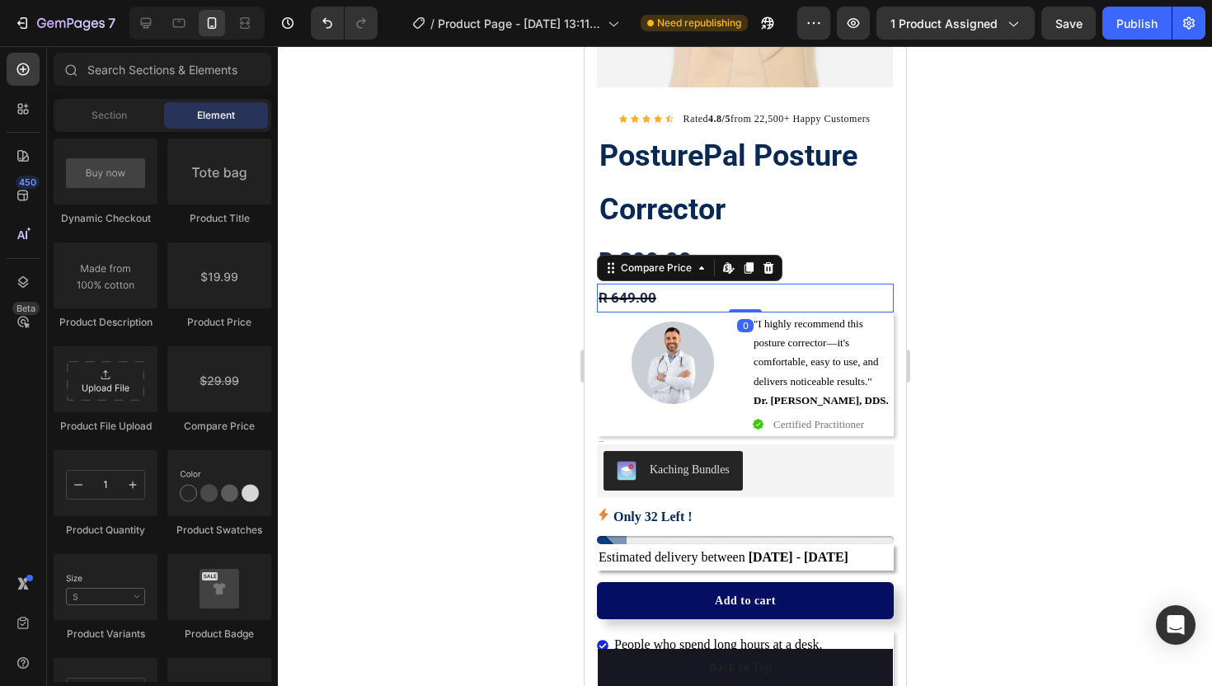
click at [618, 302] on div "R 649.00" at bounding box center [744, 298] width 297 height 29
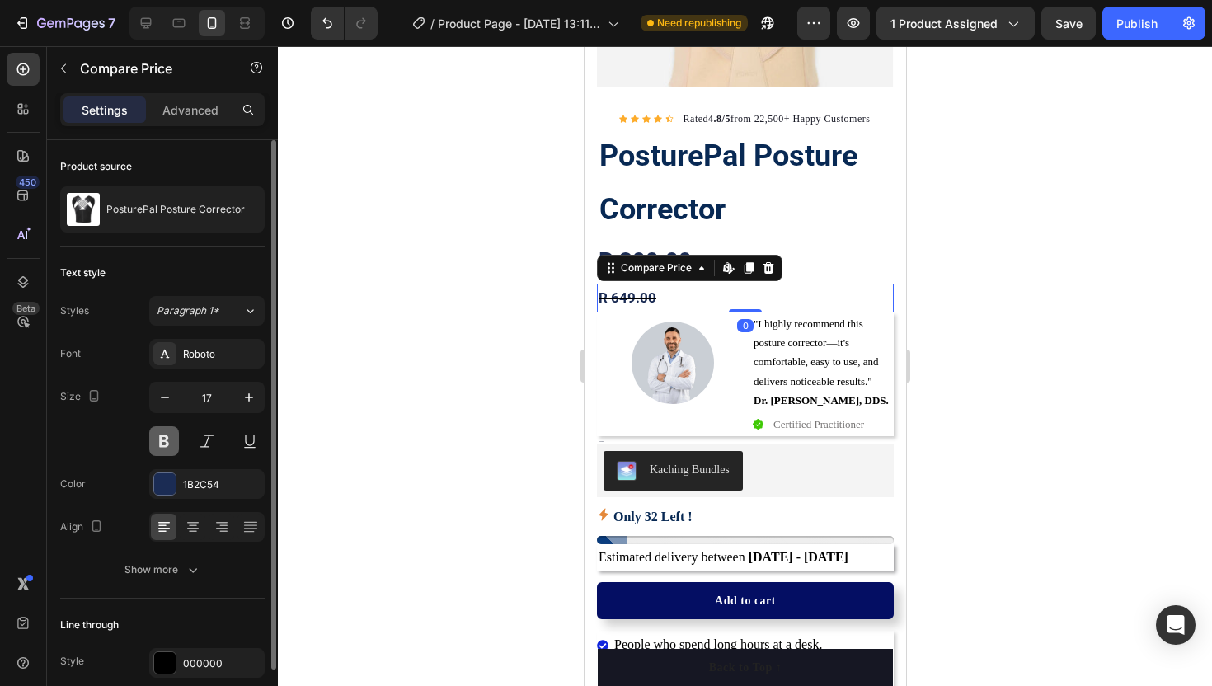
click at [156, 435] on button at bounding box center [164, 441] width 30 height 30
click at [389, 343] on div at bounding box center [745, 366] width 934 height 640
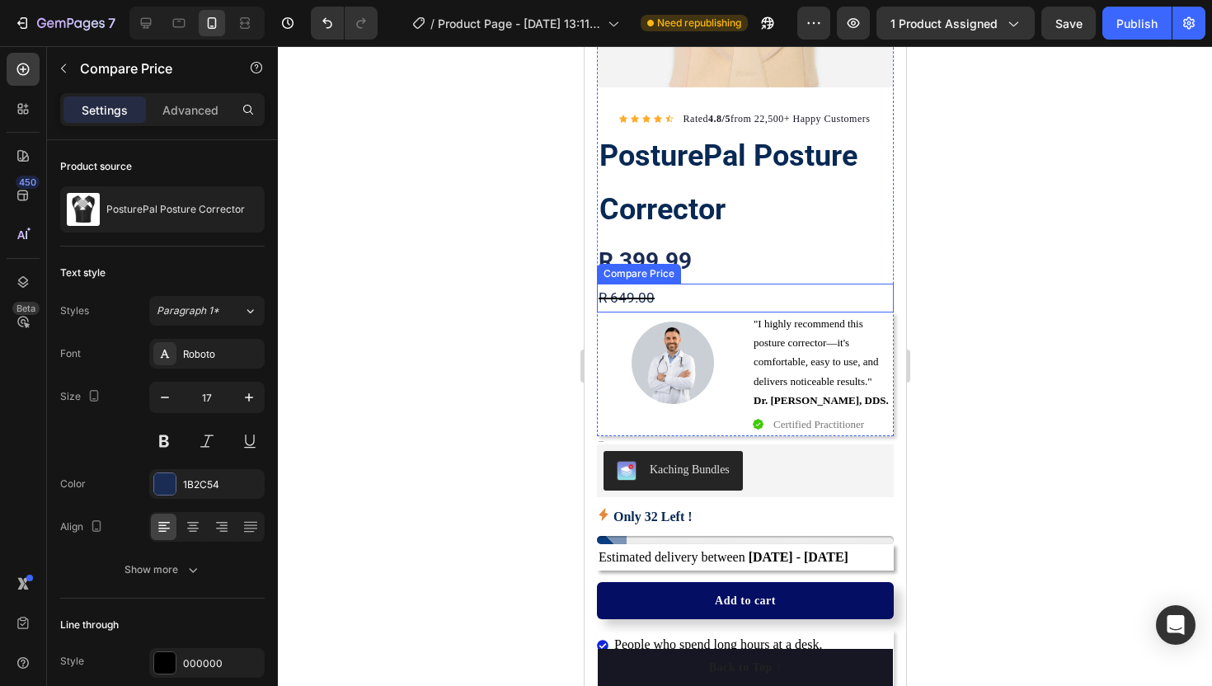
click at [609, 298] on div "R 649.00" at bounding box center [744, 298] width 297 height 29
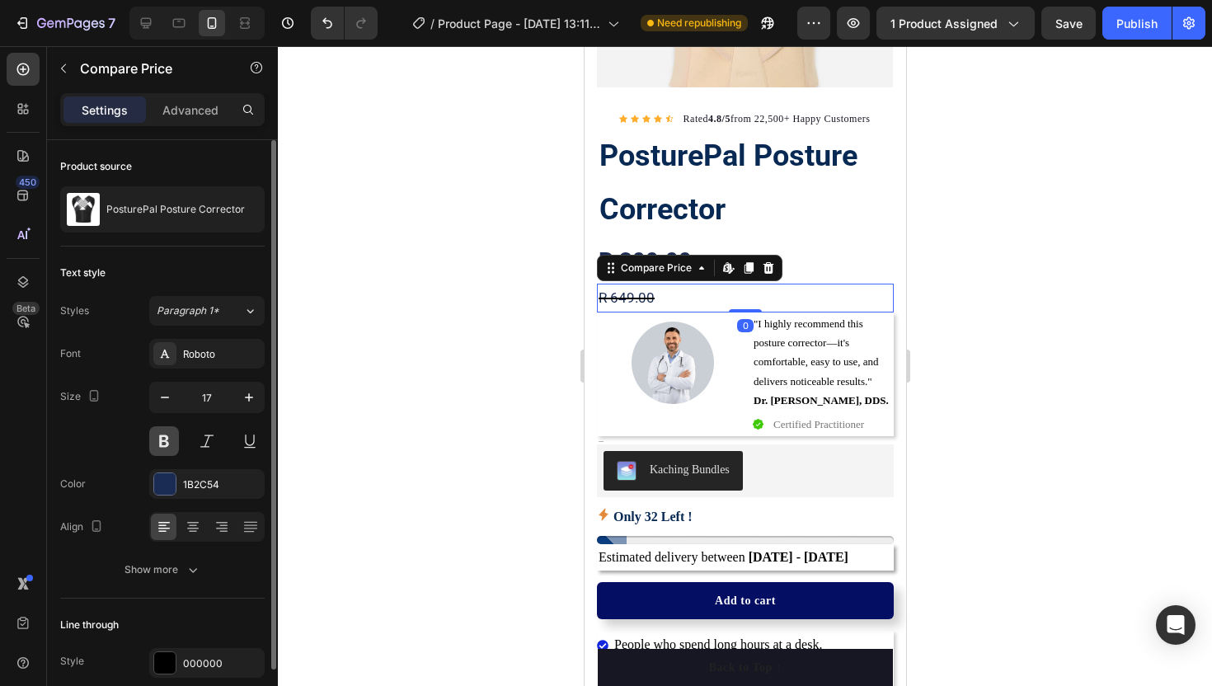
click at [168, 448] on button at bounding box center [164, 441] width 30 height 30
click at [455, 368] on div at bounding box center [745, 366] width 934 height 640
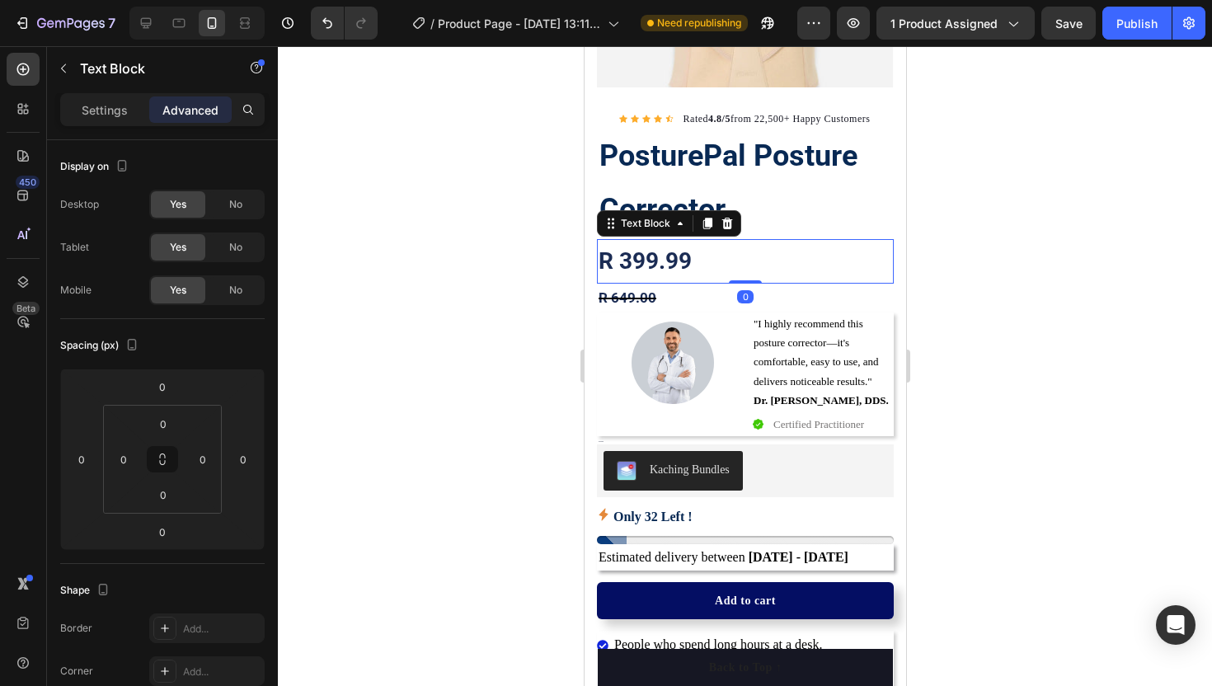
click at [695, 270] on p "R 399.99" at bounding box center [744, 261] width 293 height 41
drag, startPoint x: 749, startPoint y: 283, endPoint x: 740, endPoint y: 259, distance: 25.3
click at [740, 259] on div "R 399.99 Text Block 0" at bounding box center [744, 261] width 297 height 45
drag, startPoint x: 744, startPoint y: 280, endPoint x: 742, endPoint y: 268, distance: 12.6
click at [742, 268] on div "R 399.99 Text Block 0" at bounding box center [744, 261] width 297 height 45
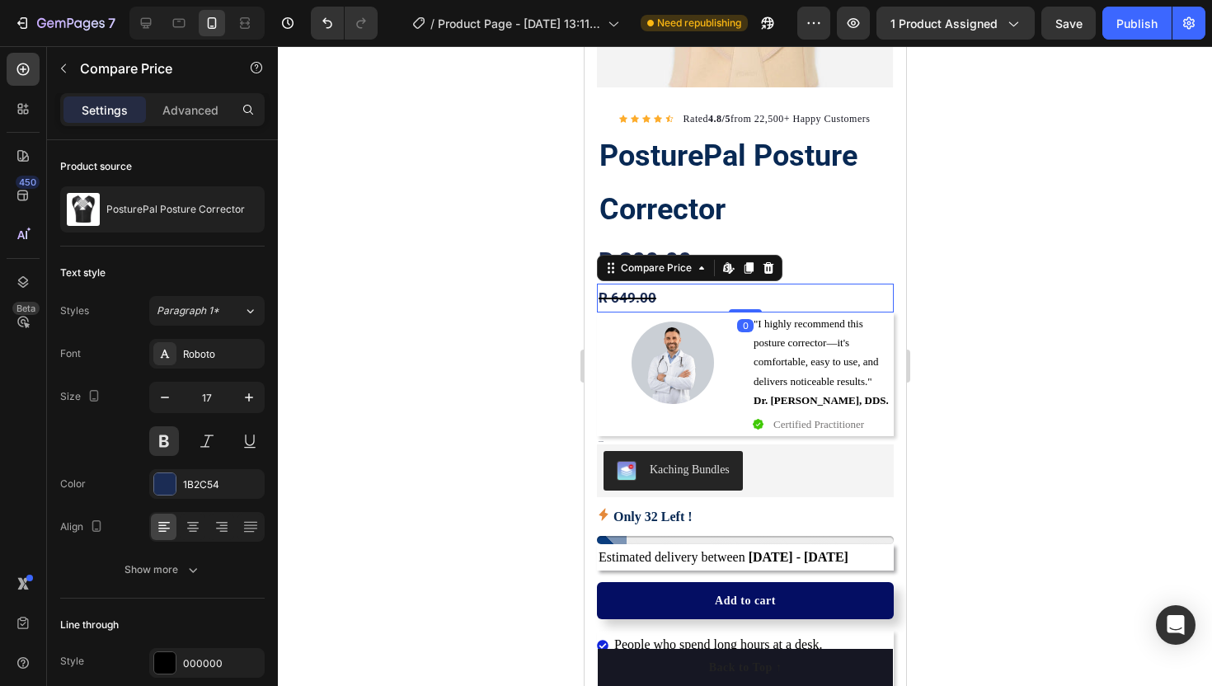
click at [724, 298] on div "R 649.00" at bounding box center [744, 298] width 297 height 29
click at [743, 304] on div "R 649.00 Compare Price Edit content in Shopify 0 Compare Price Edit content in …" at bounding box center [744, 298] width 297 height 29
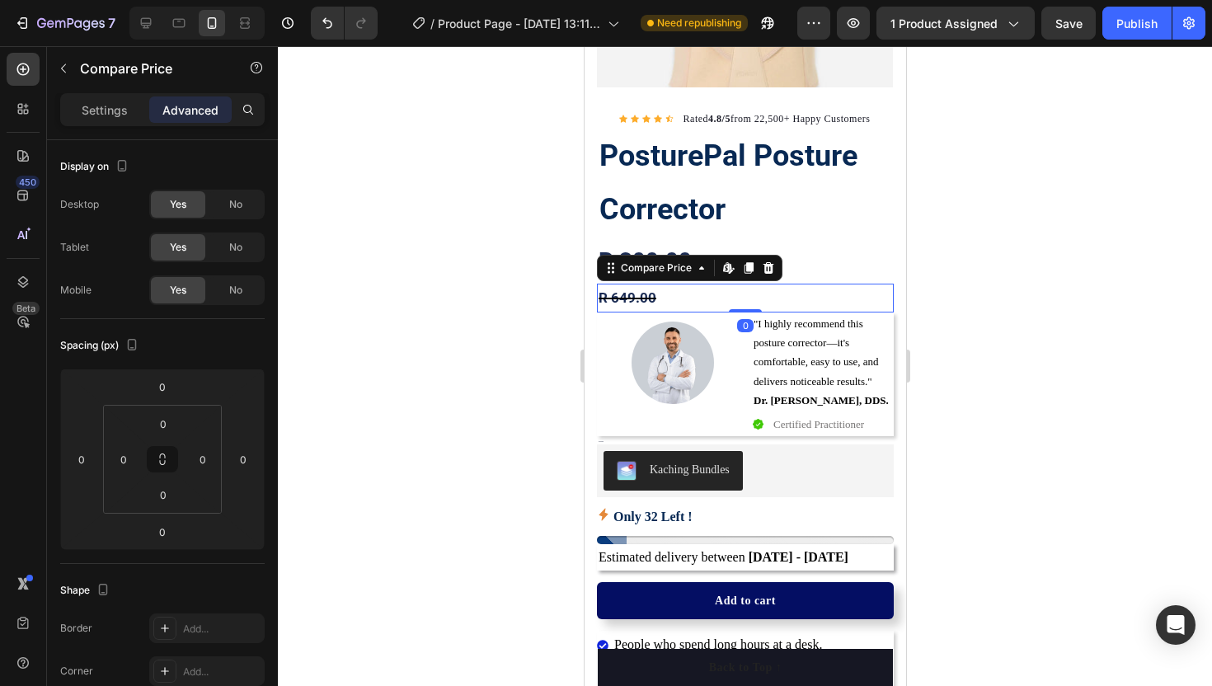
click at [523, 264] on div at bounding box center [745, 366] width 934 height 640
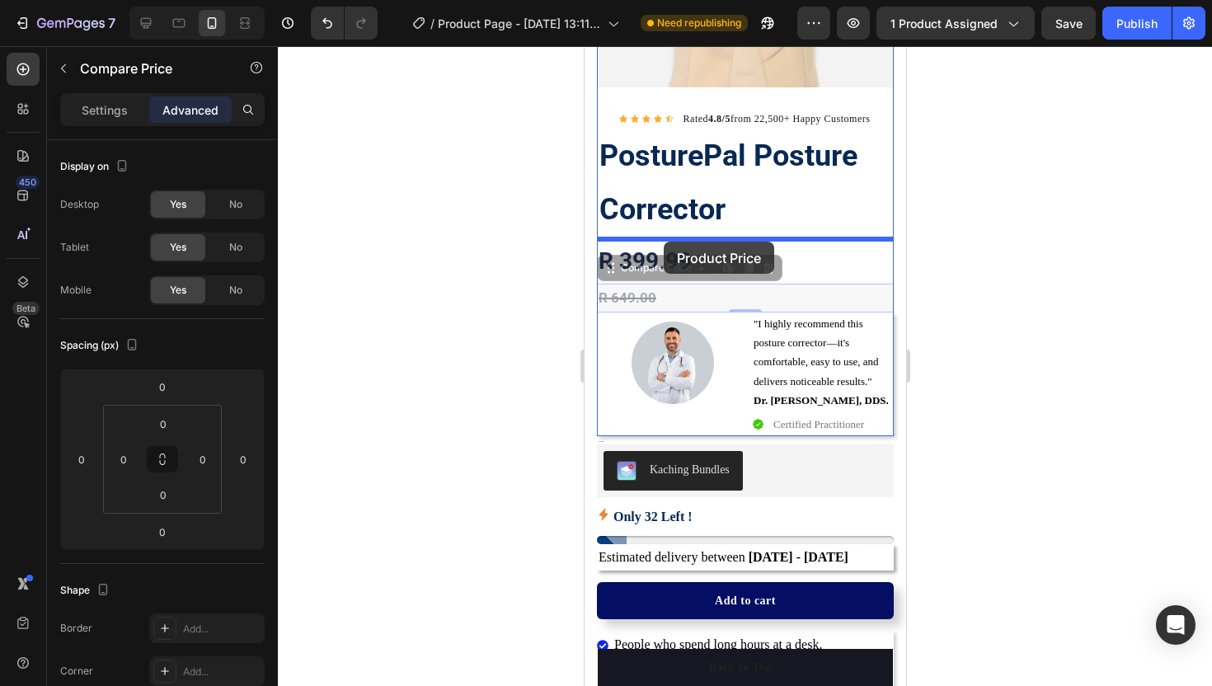
drag, startPoint x: 675, startPoint y: 297, endPoint x: 663, endPoint y: 242, distance: 56.6
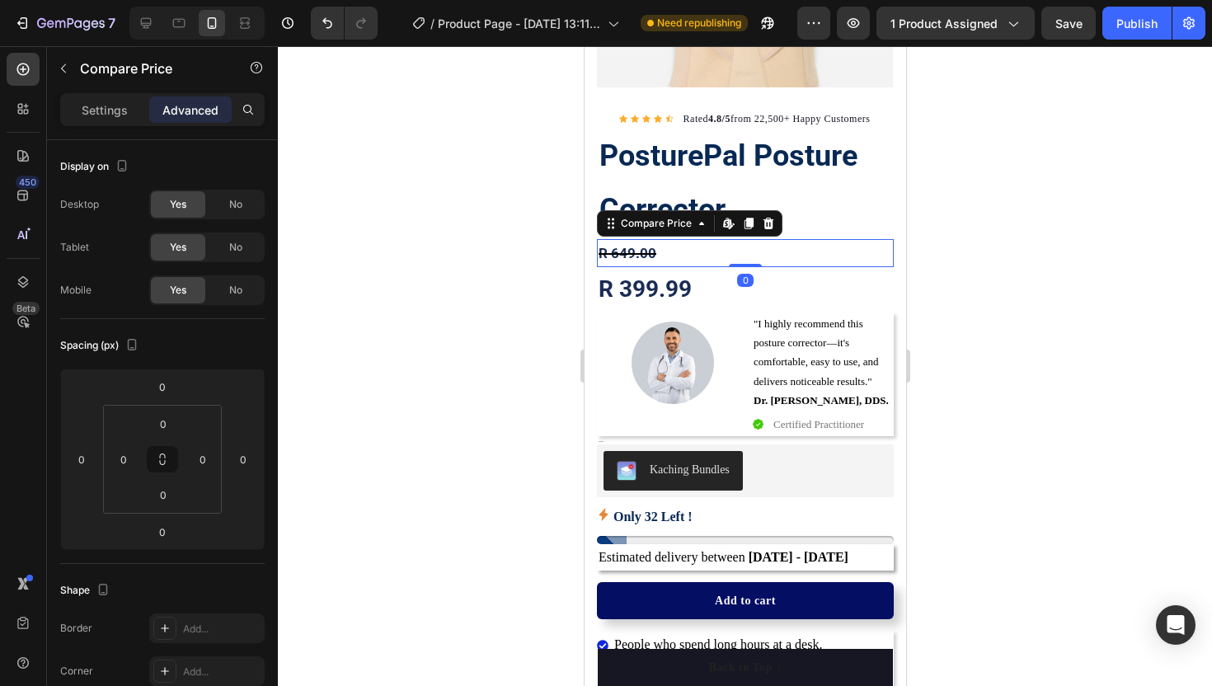
click at [495, 262] on div at bounding box center [745, 366] width 934 height 640
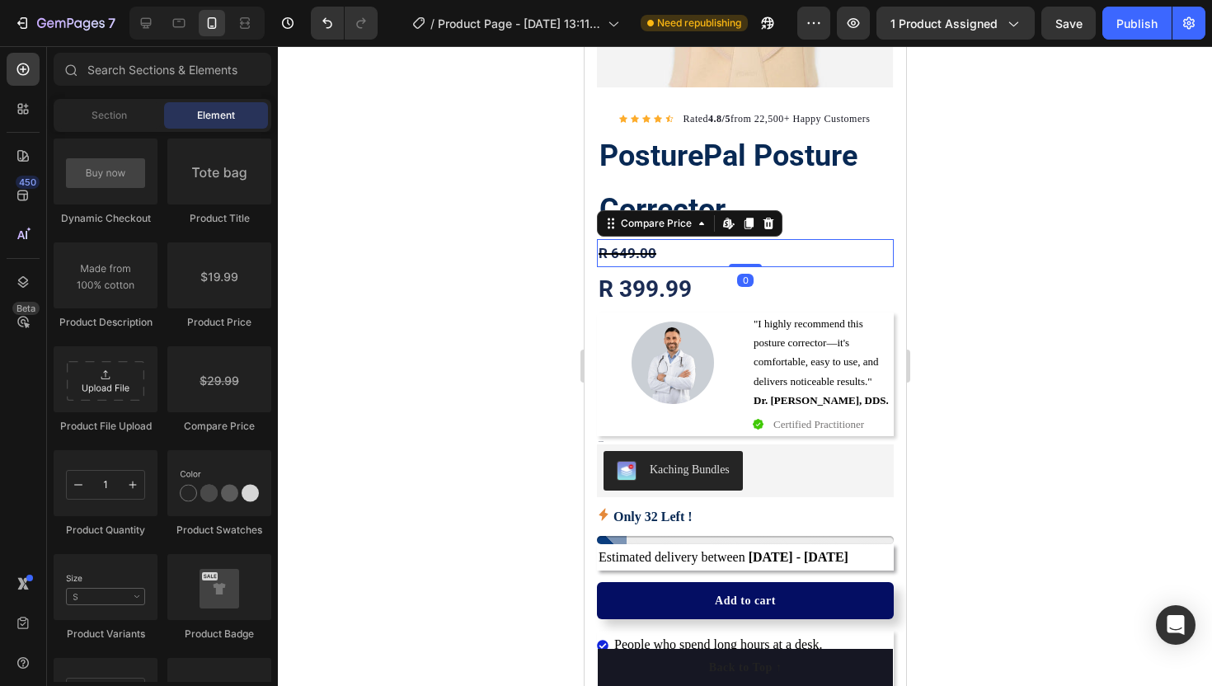
click at [624, 246] on div "R 649.00" at bounding box center [744, 253] width 297 height 29
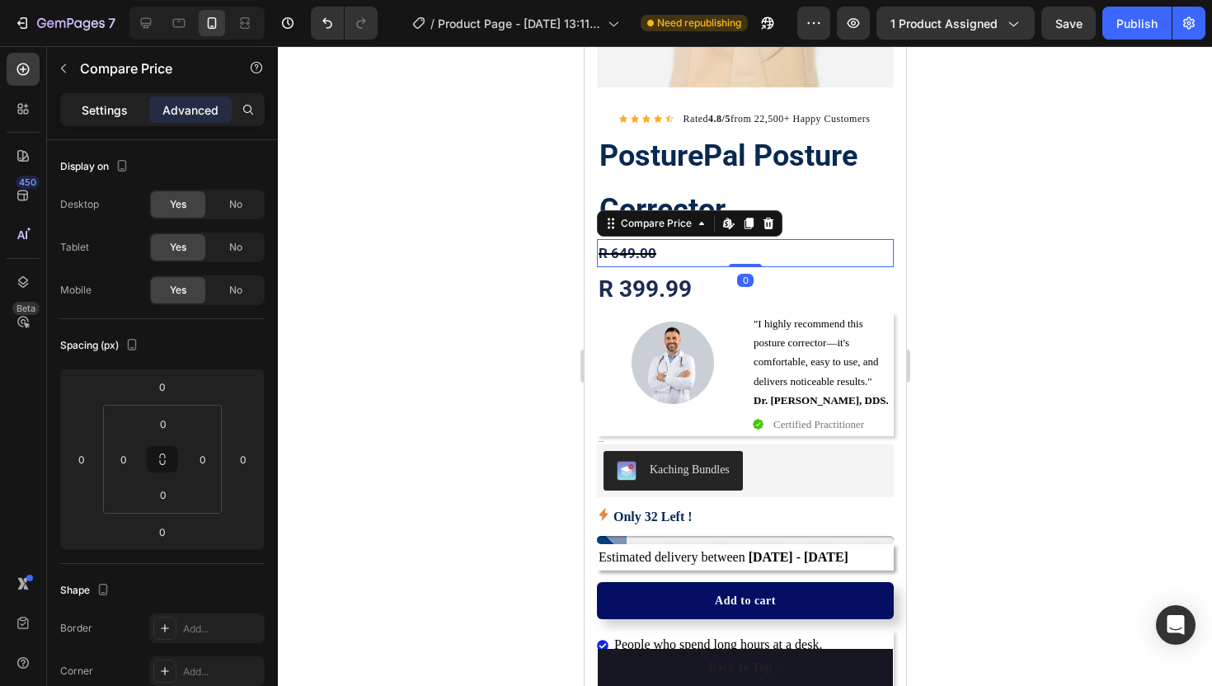
click at [119, 108] on p "Settings" at bounding box center [105, 109] width 46 height 17
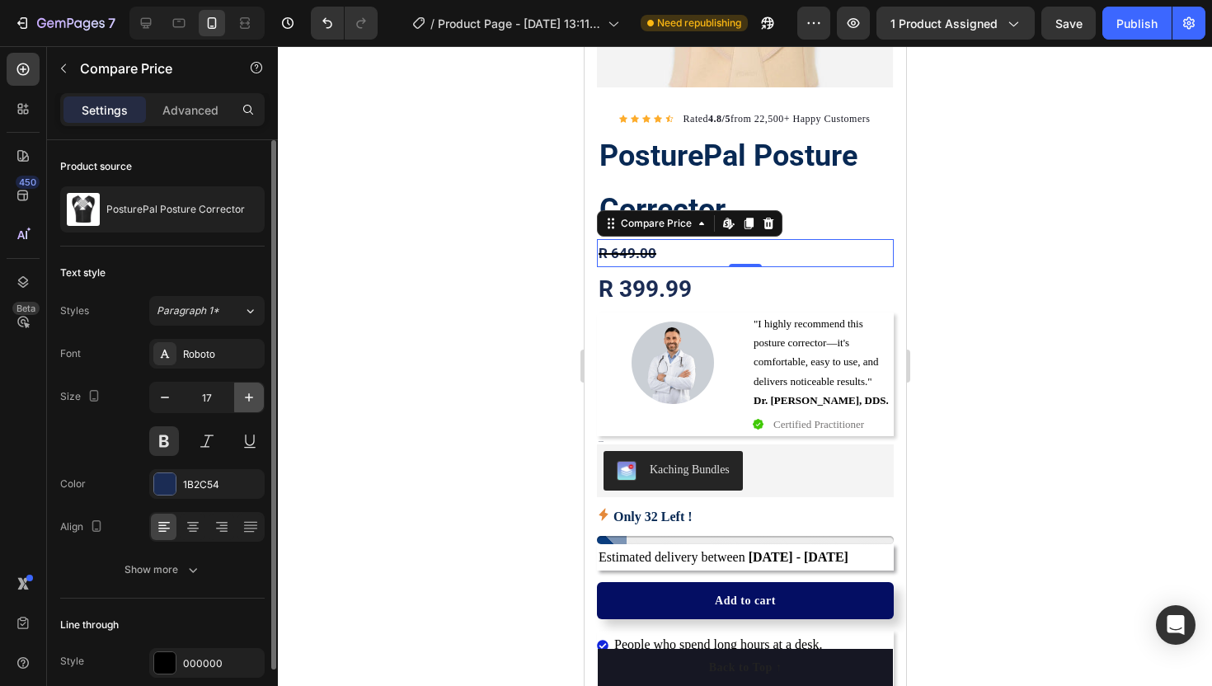
click at [240, 398] on button "button" at bounding box center [249, 397] width 30 height 30
type input "18"
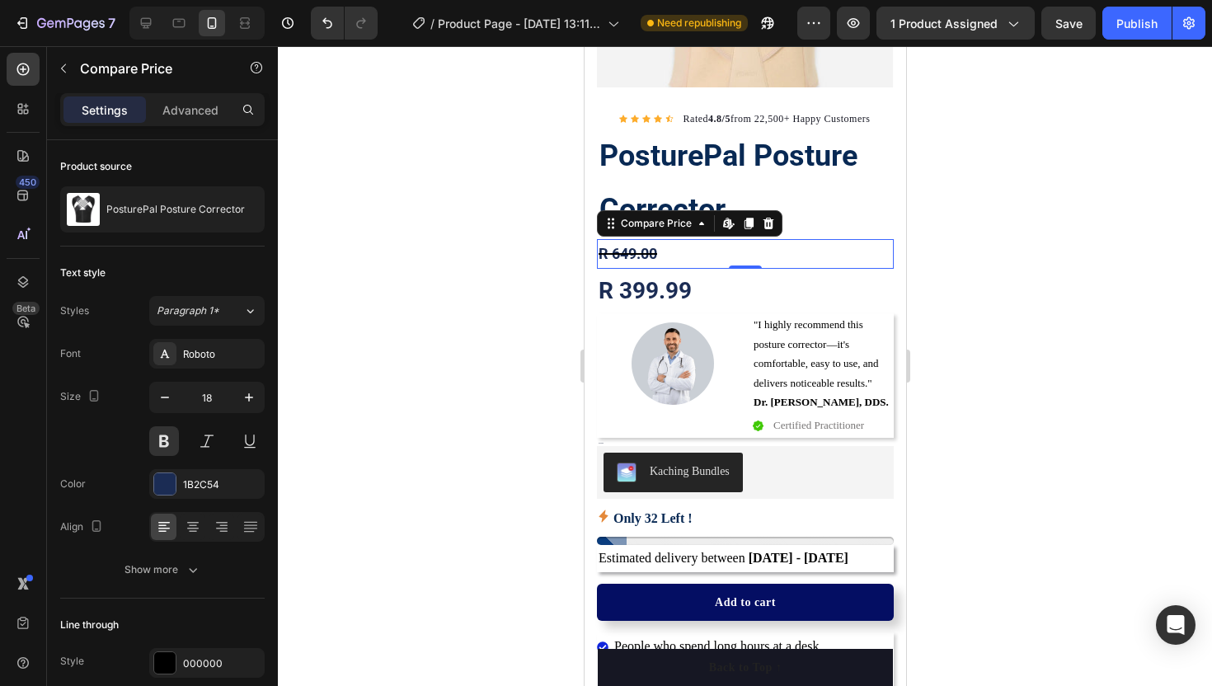
click at [477, 350] on div at bounding box center [745, 366] width 934 height 640
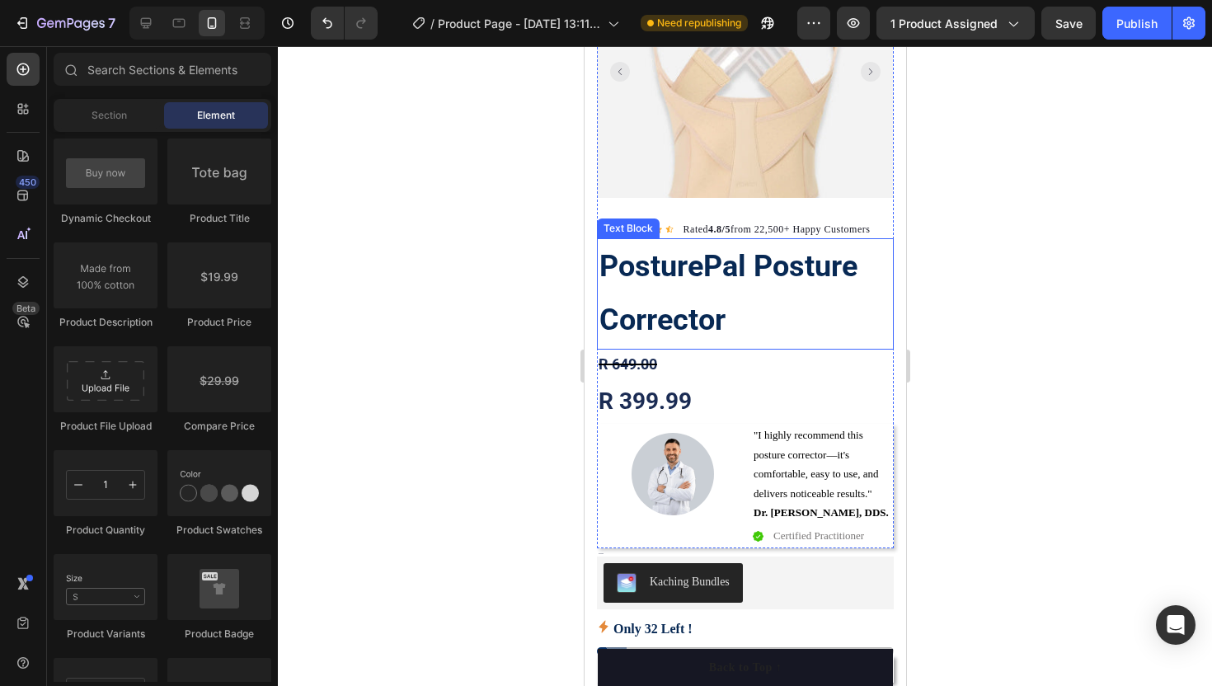
scroll to position [194, 0]
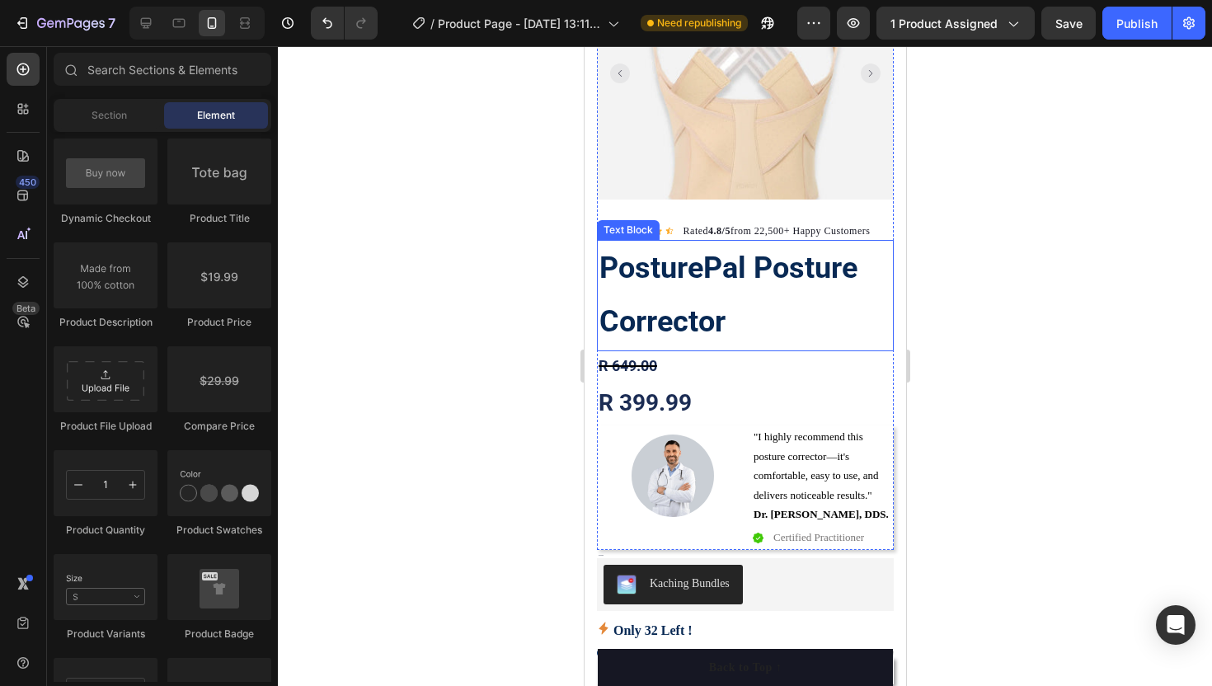
click at [443, 260] on div at bounding box center [745, 366] width 934 height 640
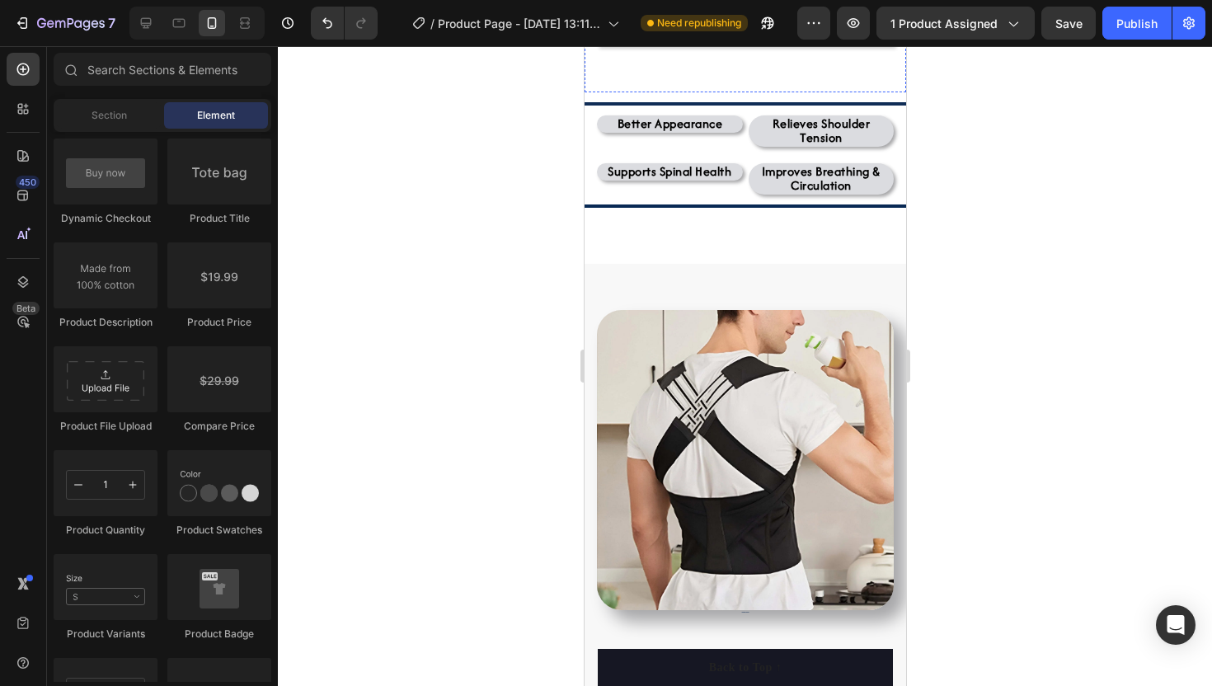
scroll to position [1120, 0]
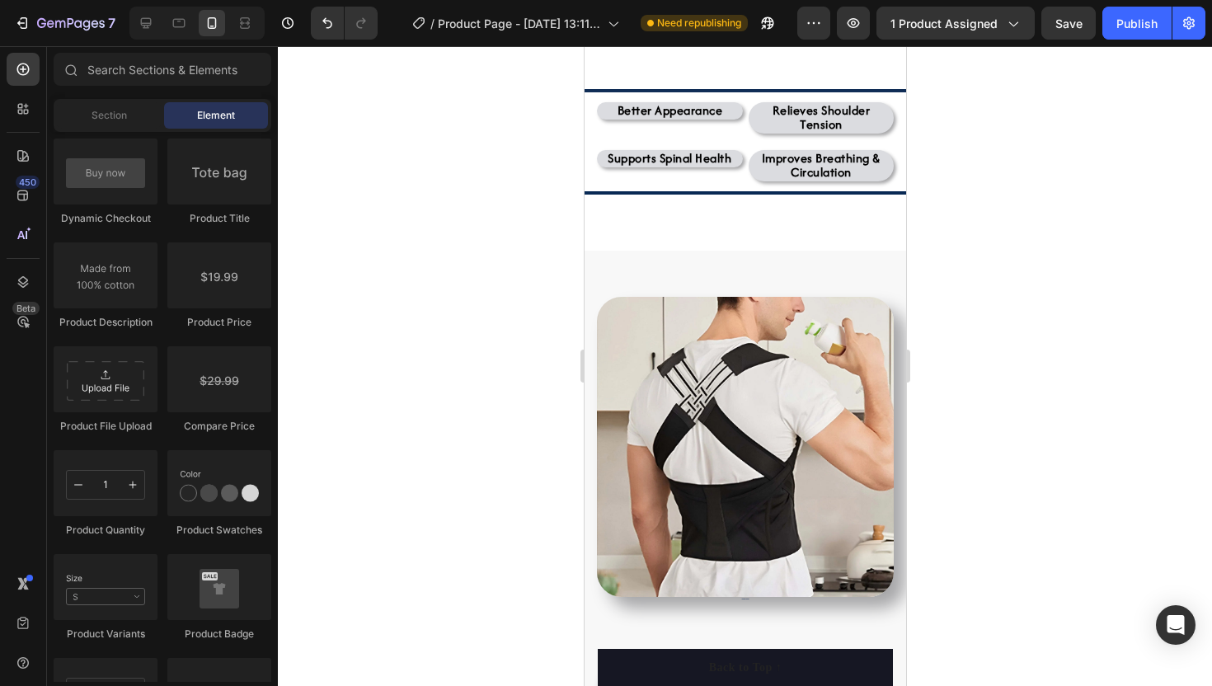
click at [1129, 133] on div at bounding box center [745, 366] width 934 height 640
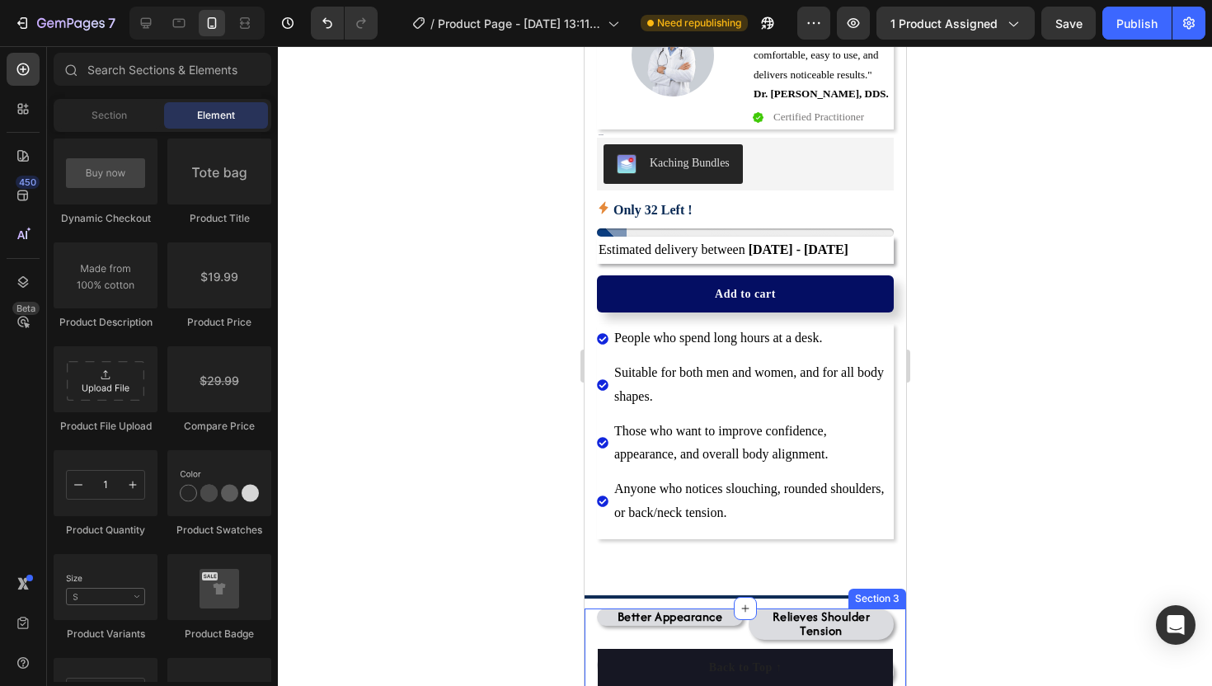
scroll to position [569, 0]
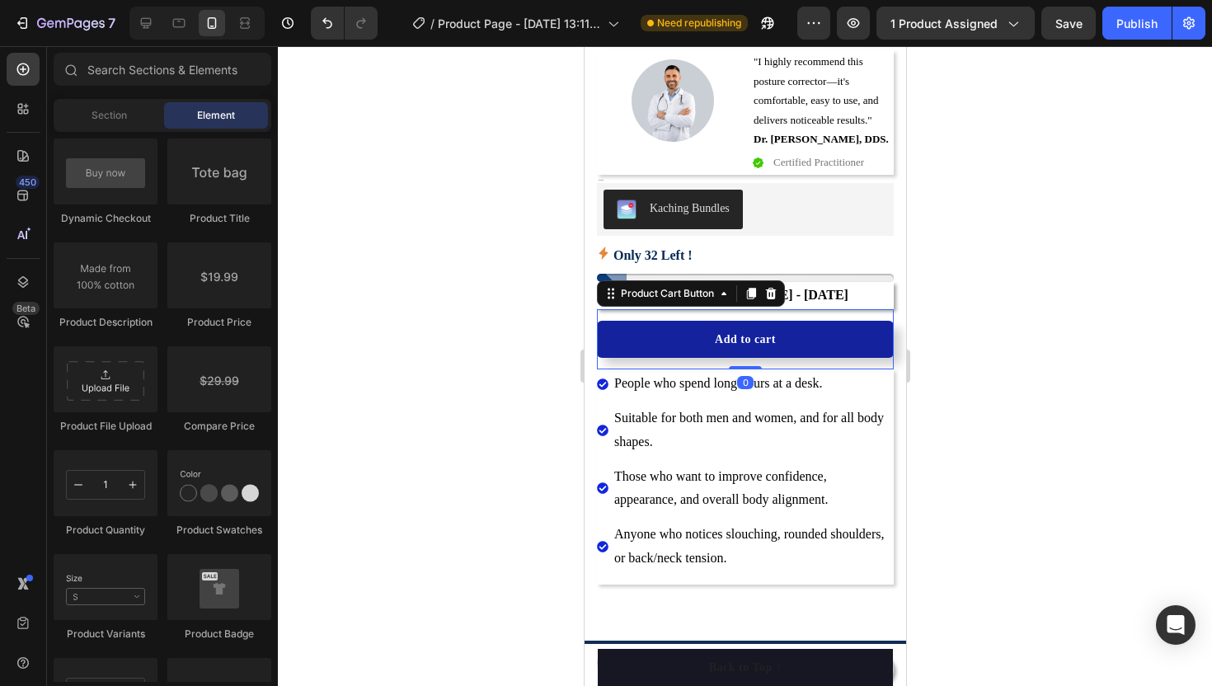
click at [695, 338] on button "Add to cart" at bounding box center [744, 339] width 297 height 37
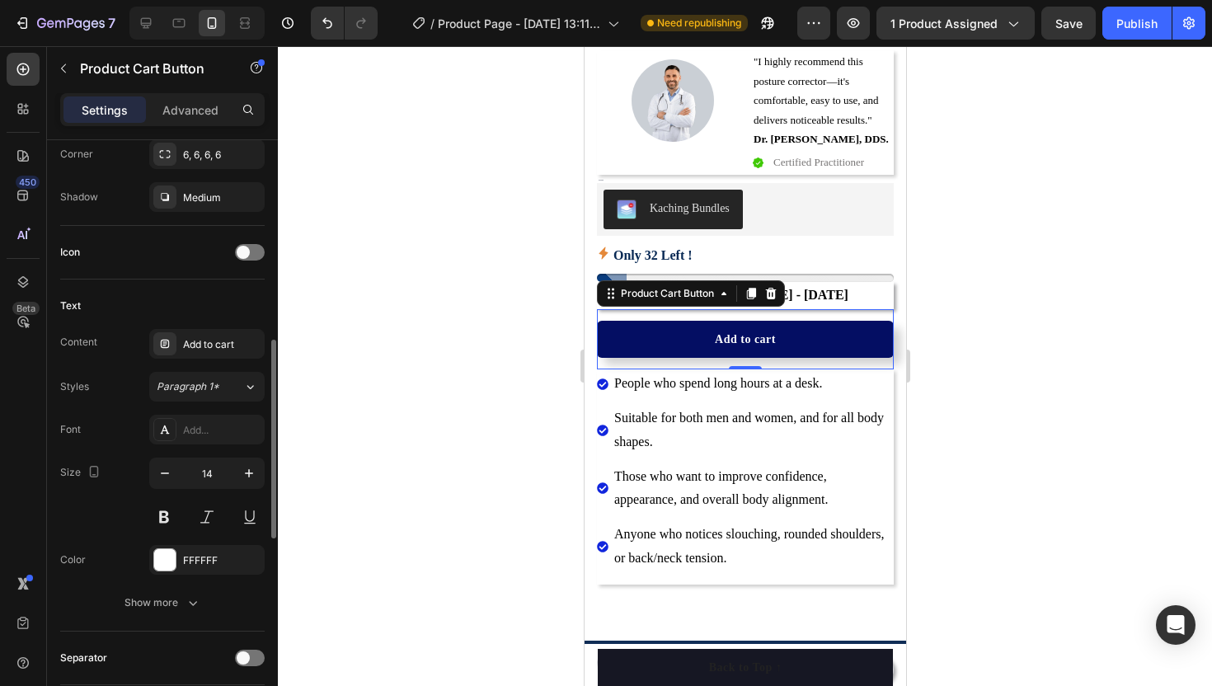
scroll to position [596, 0]
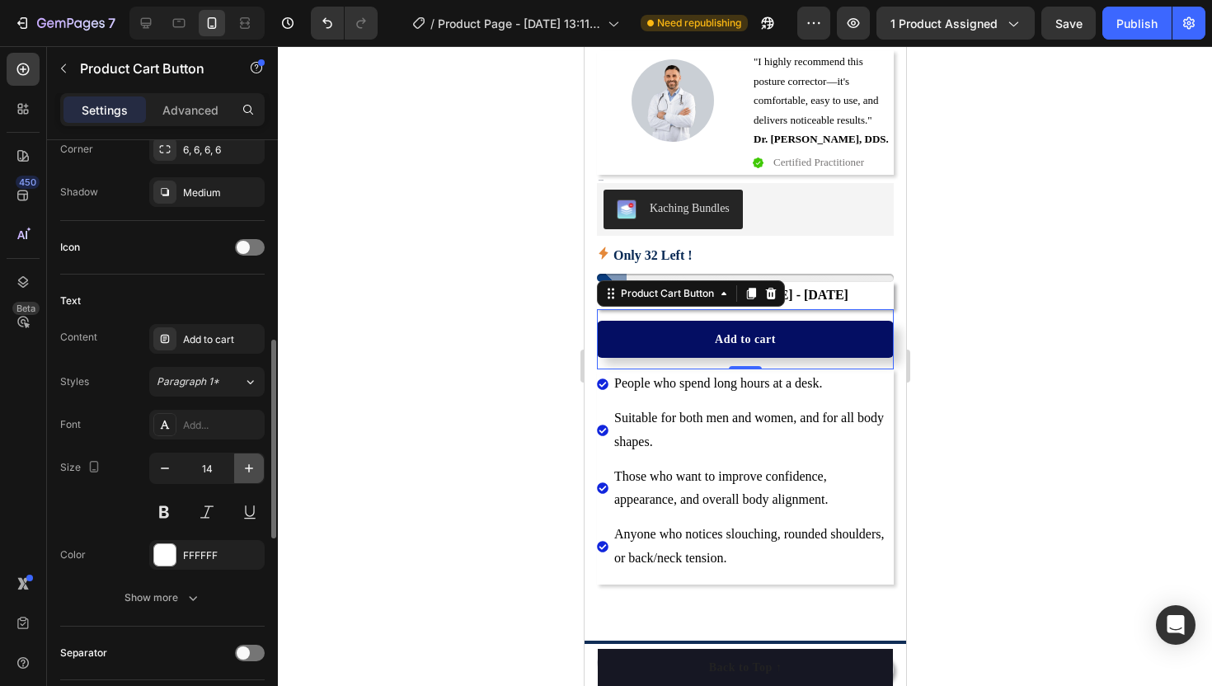
click at [255, 471] on icon "button" at bounding box center [249, 468] width 16 height 16
click at [254, 470] on icon "button" at bounding box center [249, 468] width 16 height 16
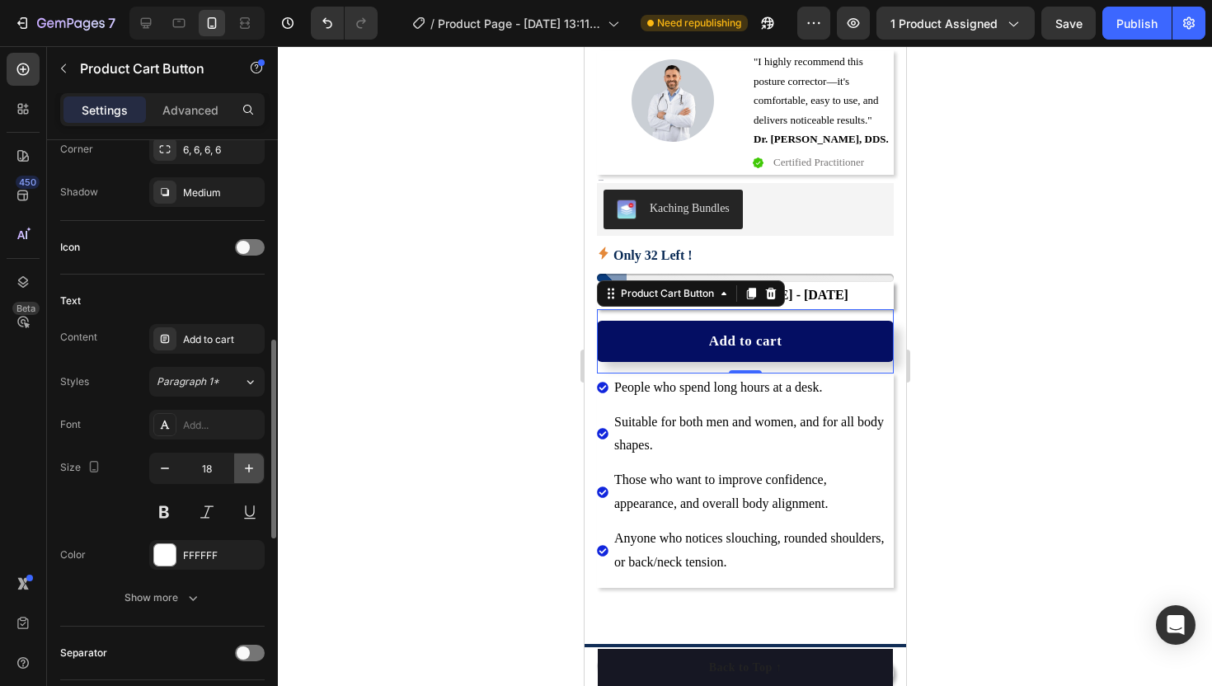
click at [254, 470] on icon "button" at bounding box center [249, 468] width 16 height 16
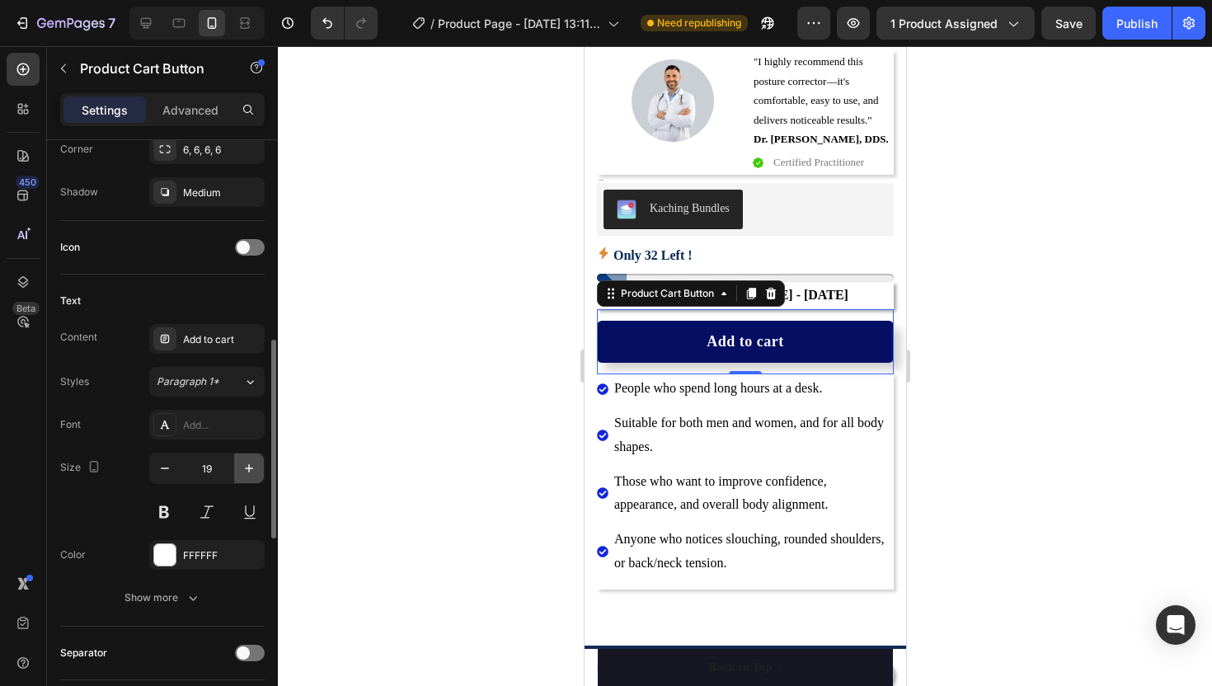
click at [254, 470] on icon "button" at bounding box center [249, 468] width 16 height 16
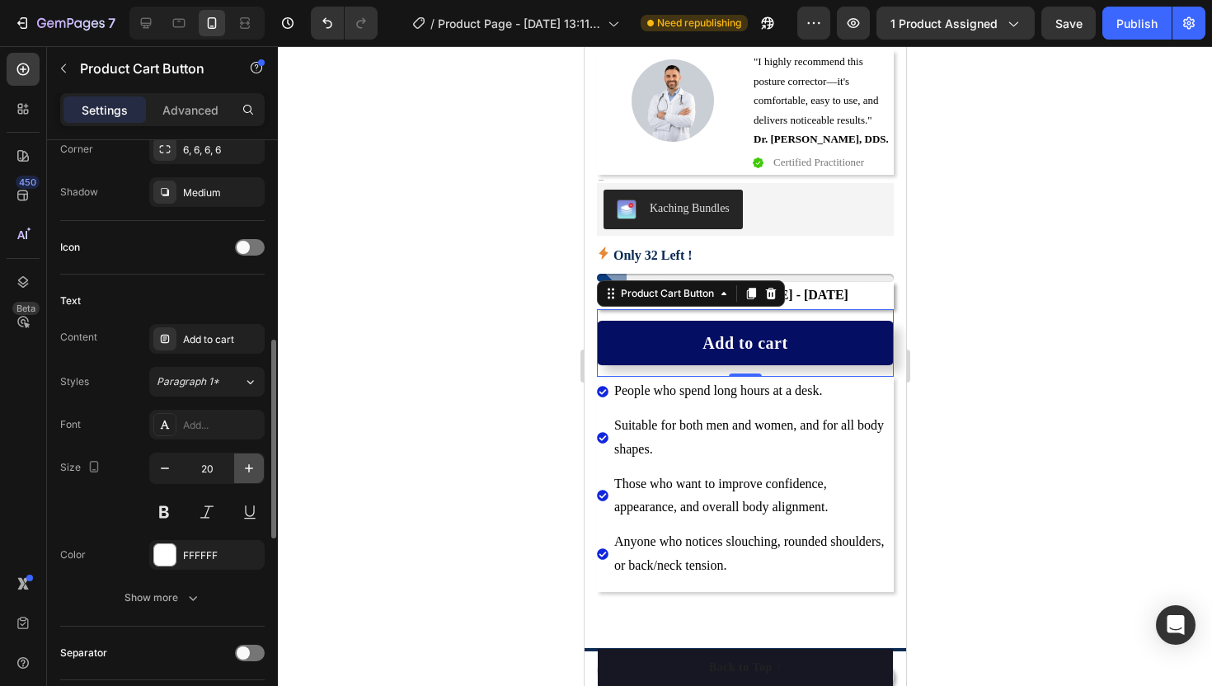
click at [254, 470] on icon "button" at bounding box center [249, 468] width 16 height 16
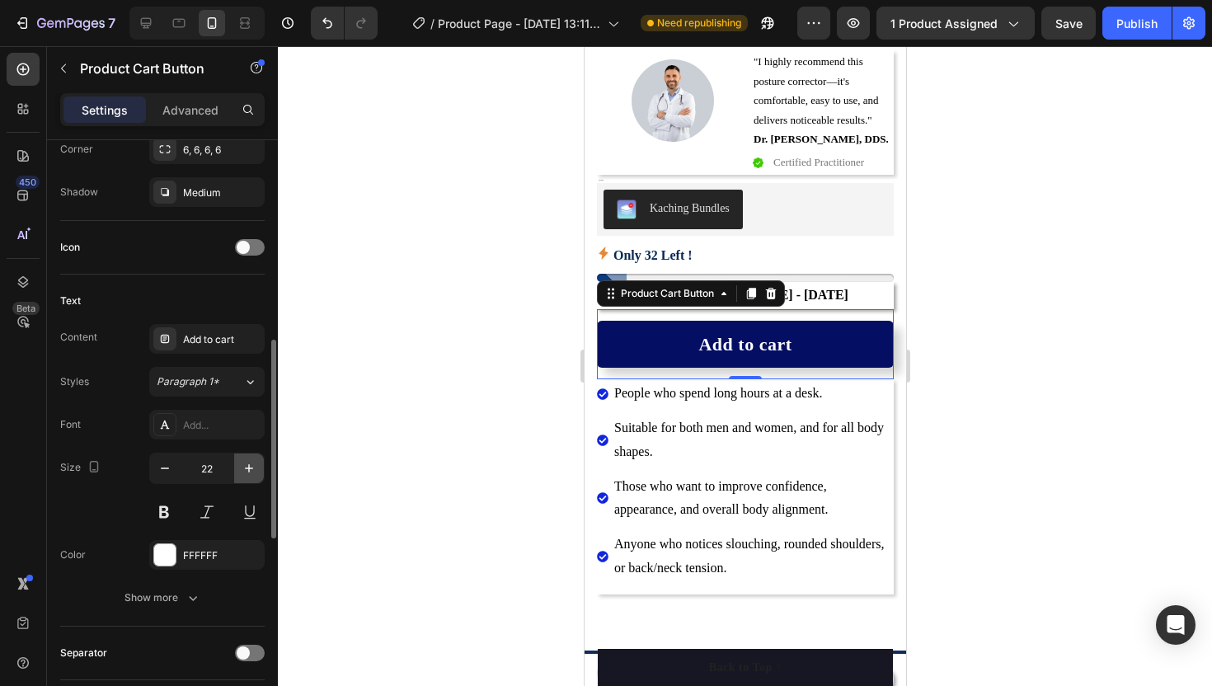
click at [254, 470] on icon "button" at bounding box center [249, 468] width 16 height 16
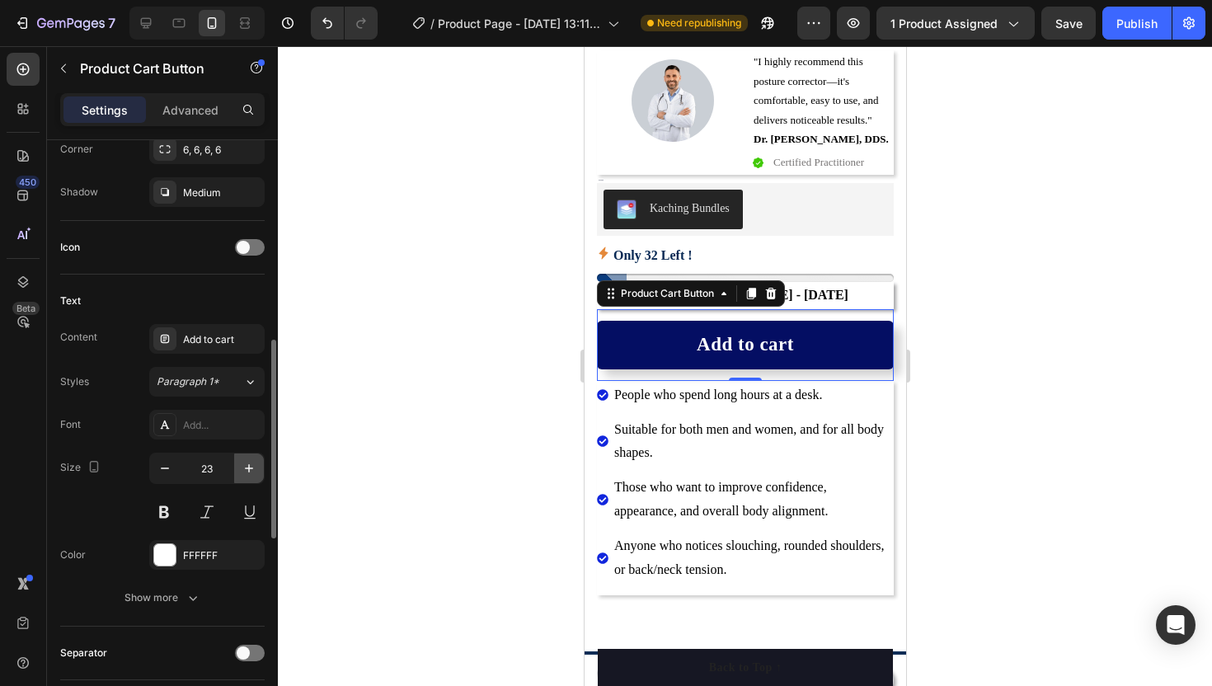
click at [254, 470] on icon "button" at bounding box center [249, 468] width 16 height 16
type input "24"
click at [467, 375] on div at bounding box center [745, 366] width 934 height 640
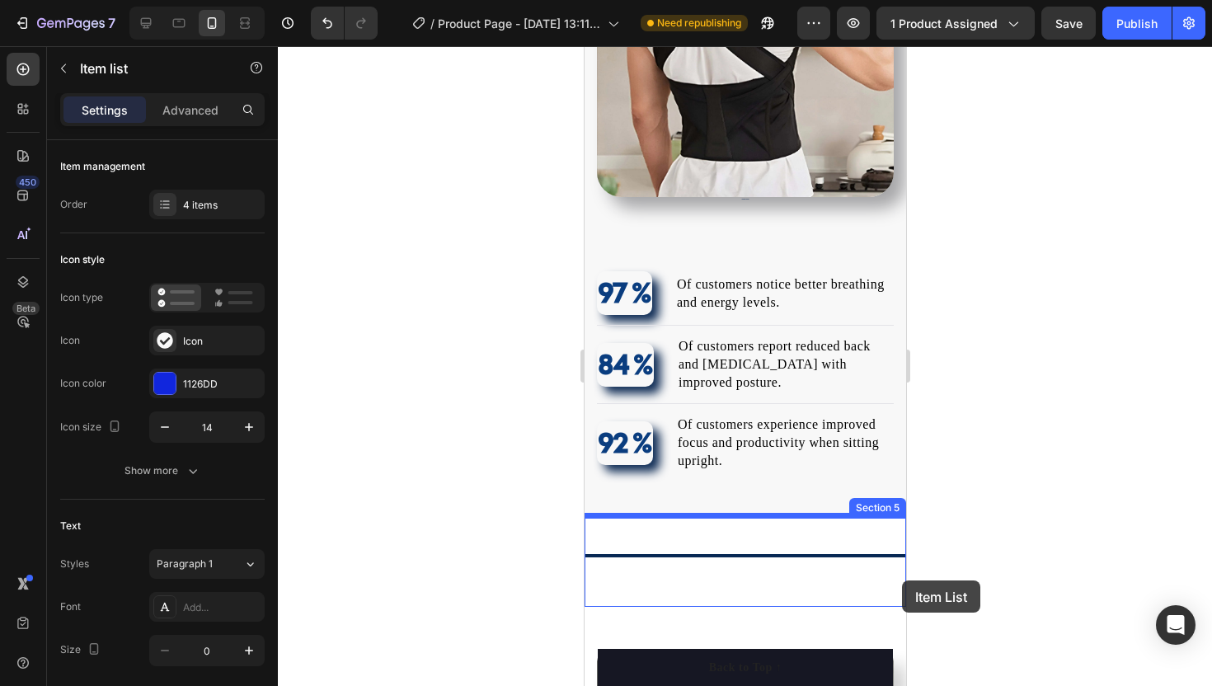
scroll to position [1561, 0]
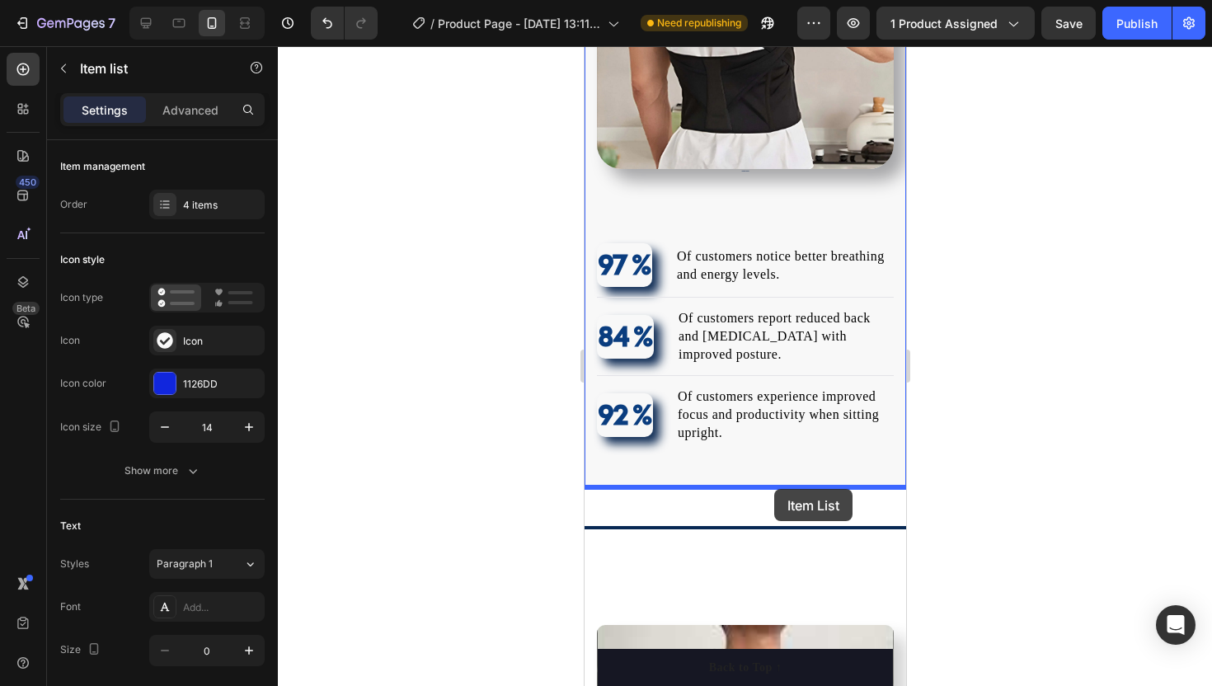
drag, startPoint x: 714, startPoint y: 265, endPoint x: 773, endPoint y: 489, distance: 231.9
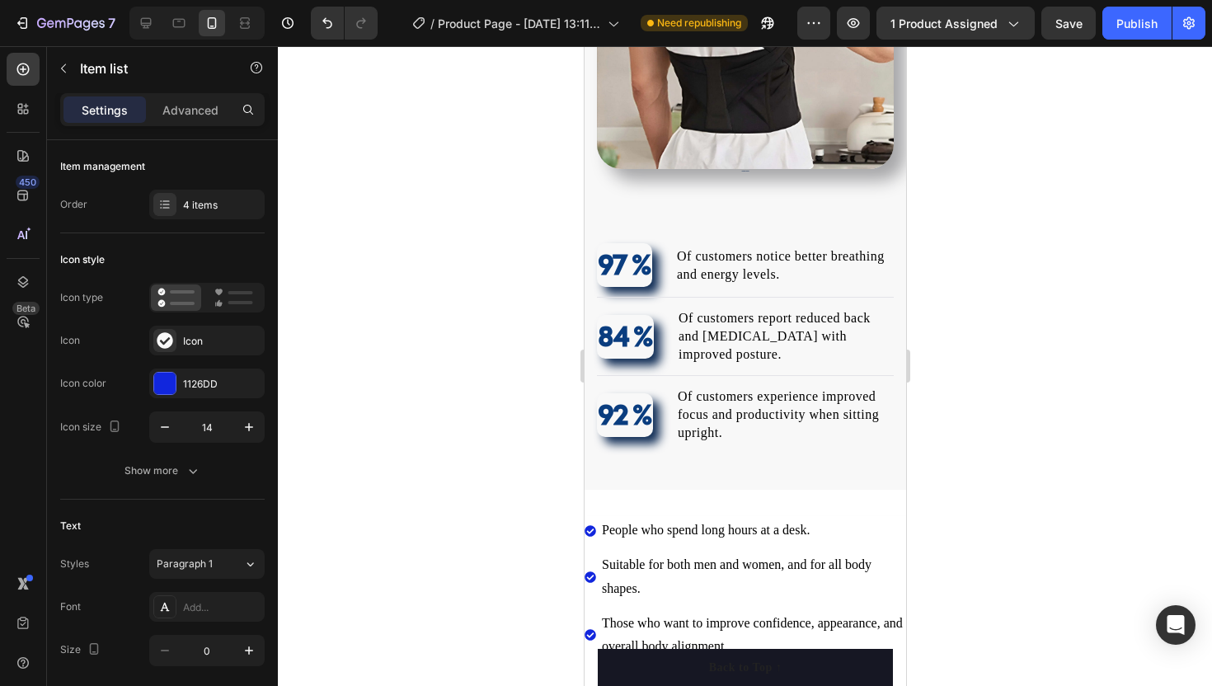
click at [317, 367] on div at bounding box center [745, 366] width 934 height 640
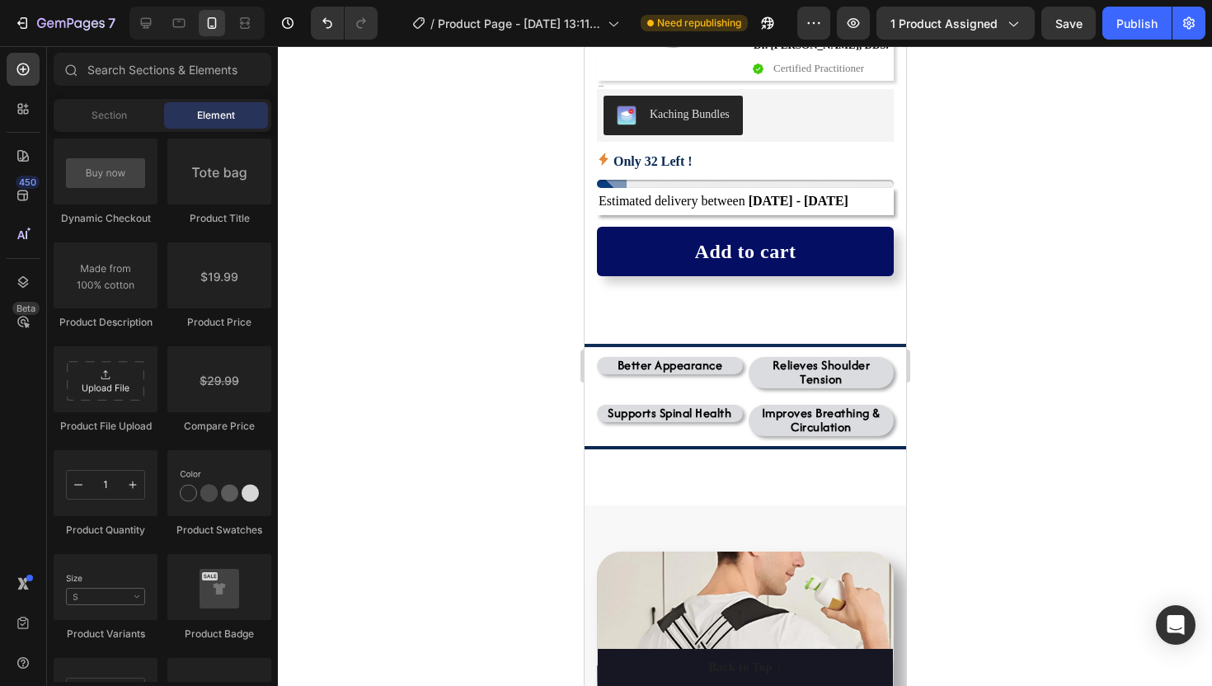
scroll to position [664, 0]
click at [786, 375] on p "Relieves Shoulder Tension" at bounding box center [820, 372] width 143 height 28
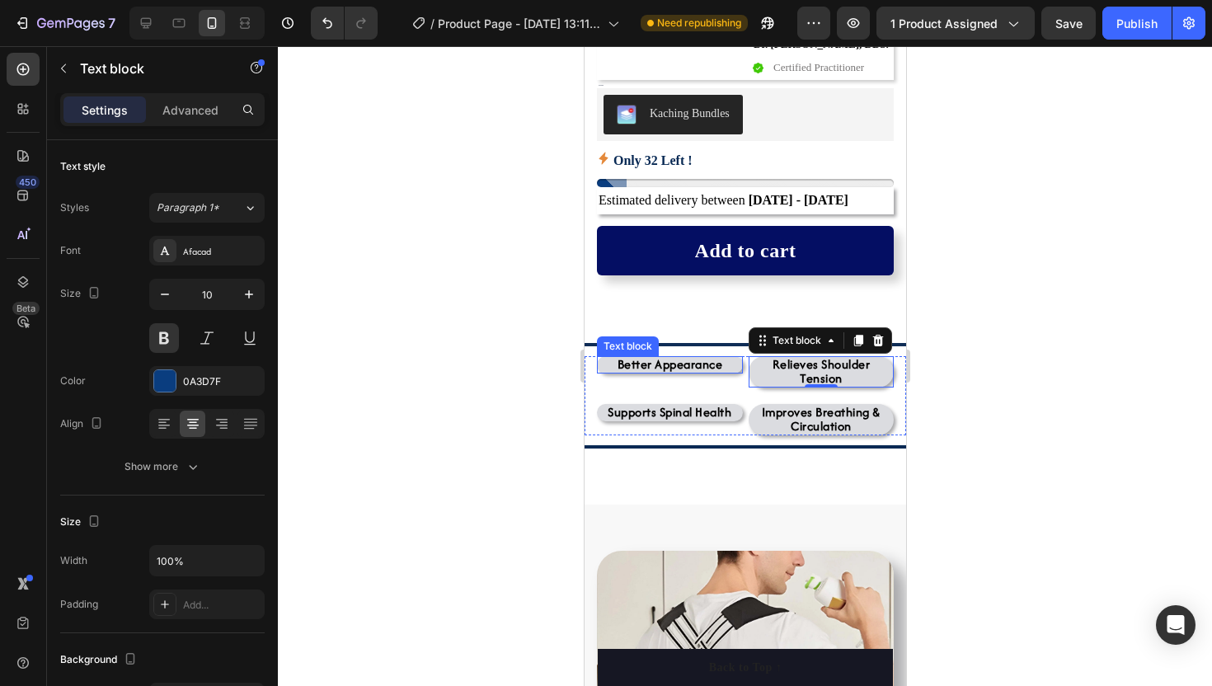
scroll to position [384, 0]
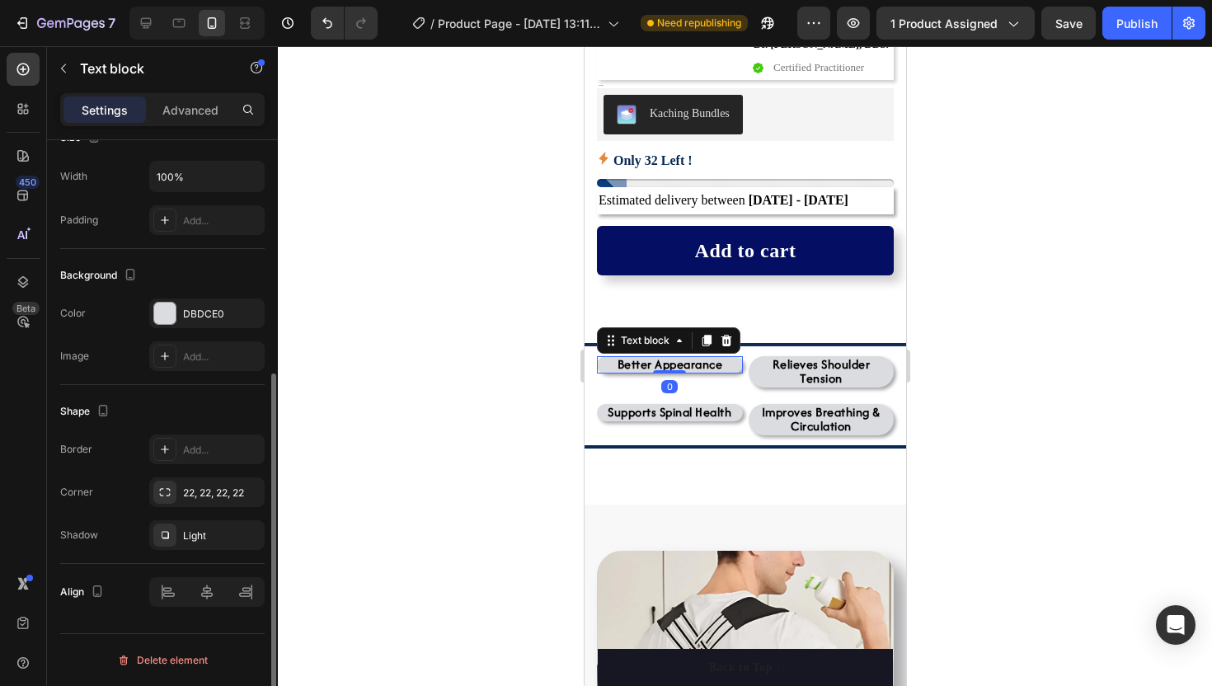
click at [648, 364] on span "Better Appearance" at bounding box center [670, 363] width 106 height 17
click at [727, 334] on icon at bounding box center [725, 340] width 13 height 13
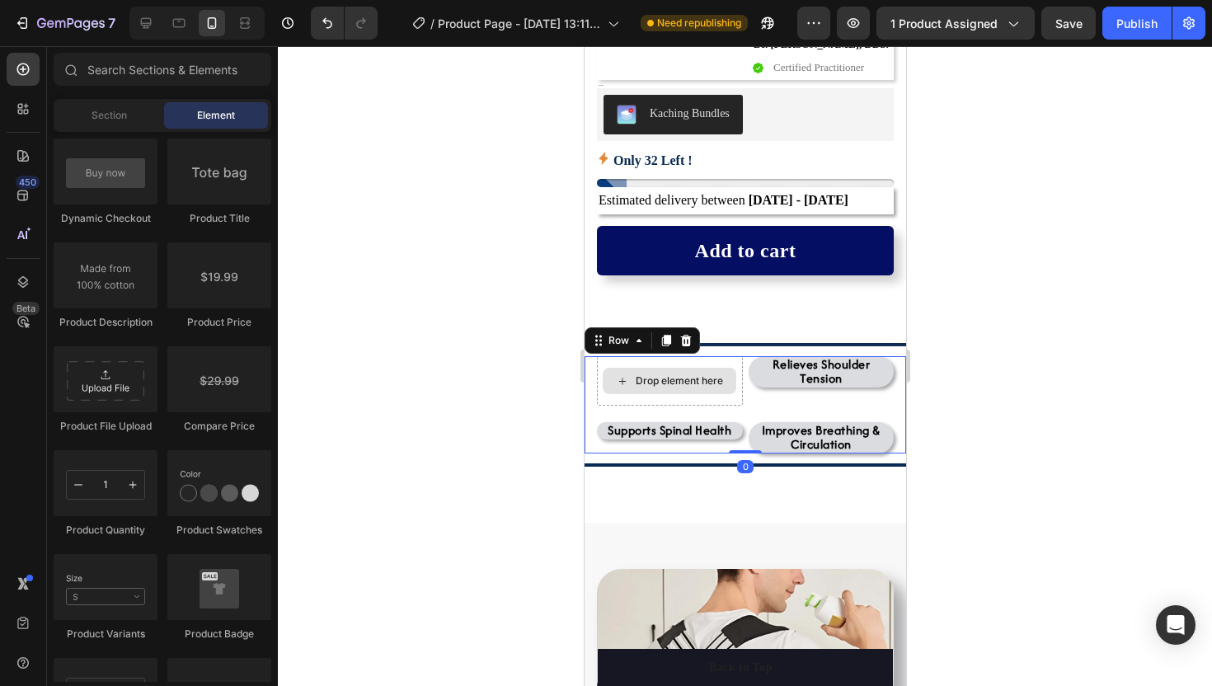
click at [596, 368] on div "Drop element here" at bounding box center [669, 380] width 146 height 49
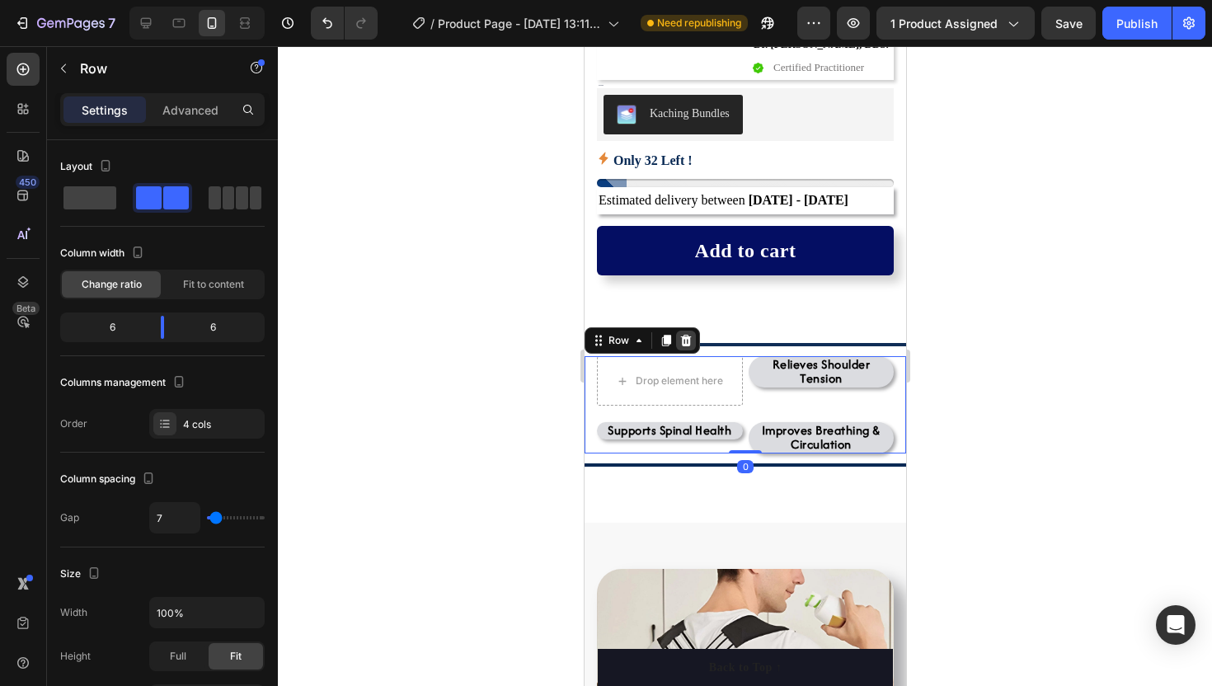
click at [684, 343] on icon at bounding box center [685, 341] width 11 height 12
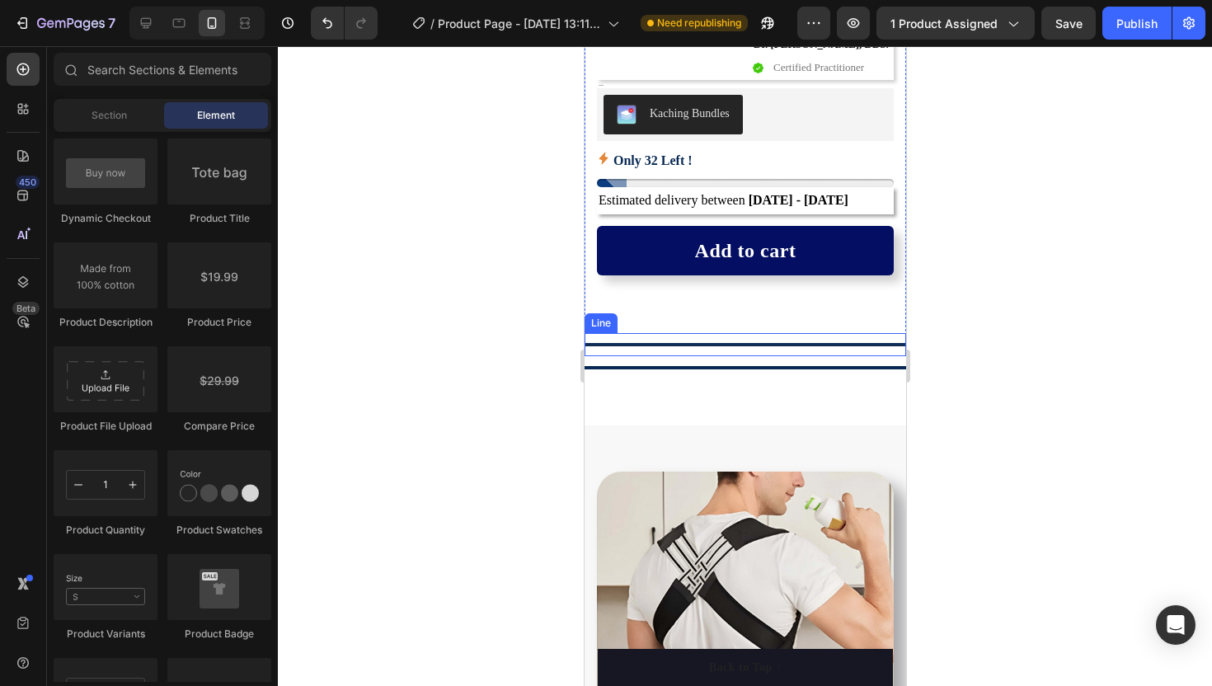
click at [451, 375] on div at bounding box center [745, 366] width 934 height 640
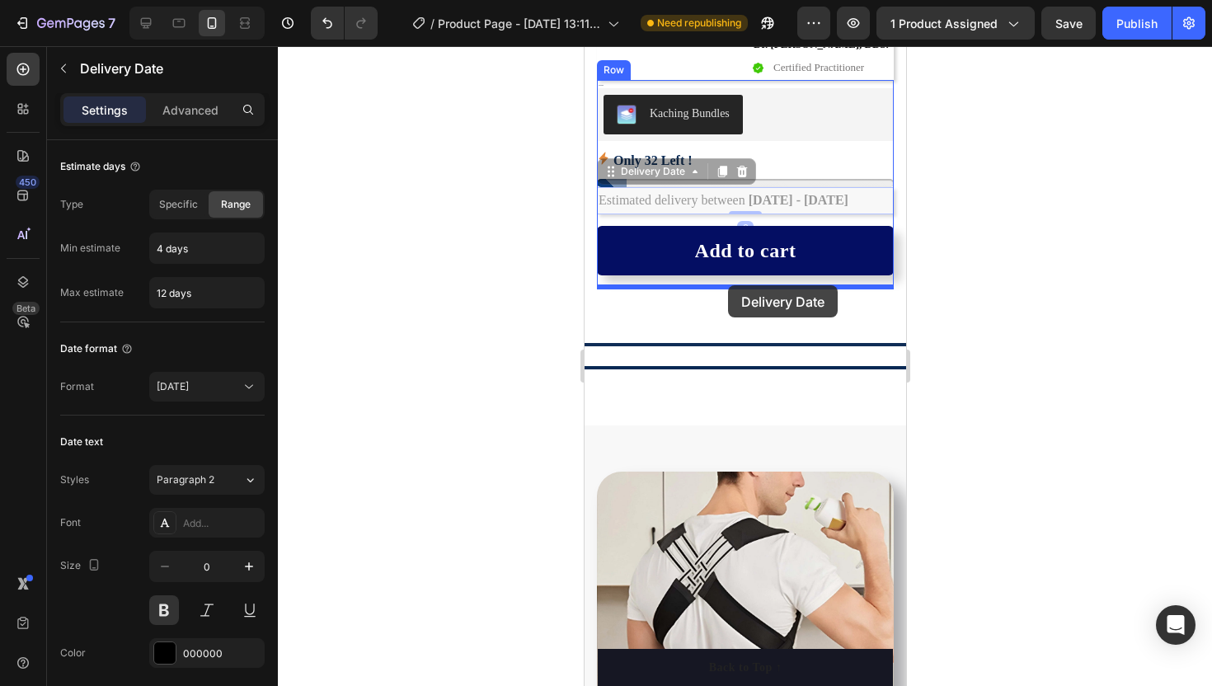
drag, startPoint x: 737, startPoint y: 197, endPoint x: 727, endPoint y: 285, distance: 88.8
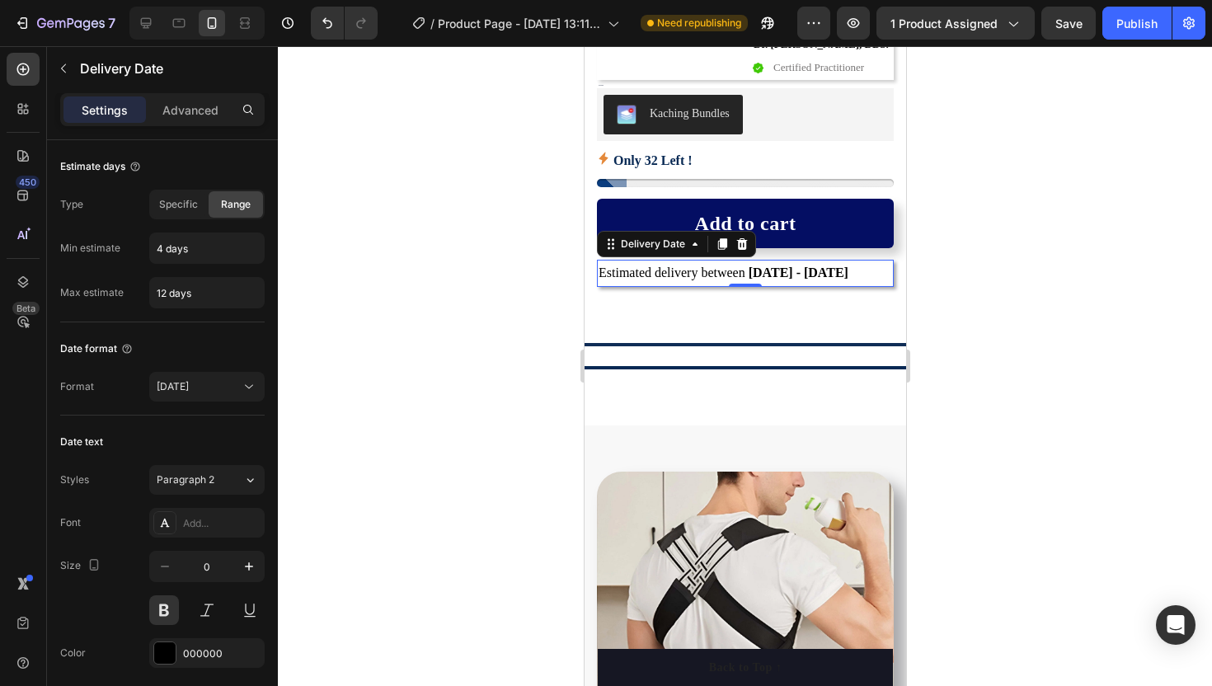
click at [498, 247] on div at bounding box center [745, 366] width 934 height 640
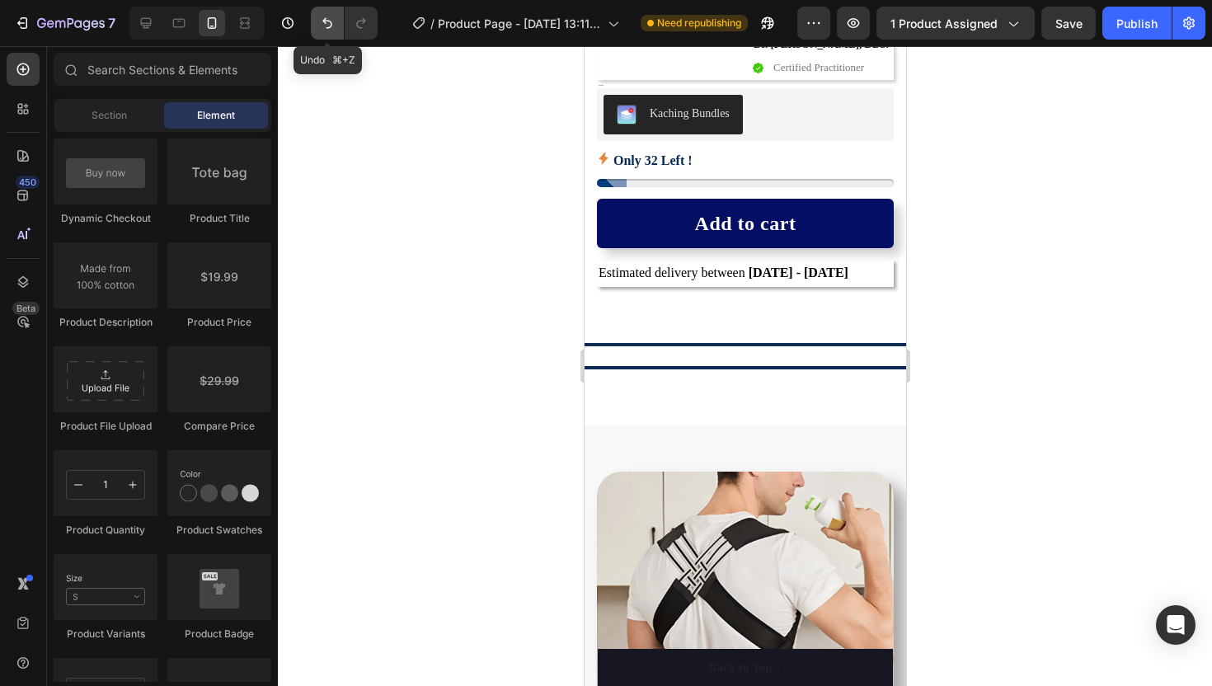
click at [326, 20] on icon "Undo/Redo" at bounding box center [327, 23] width 16 height 16
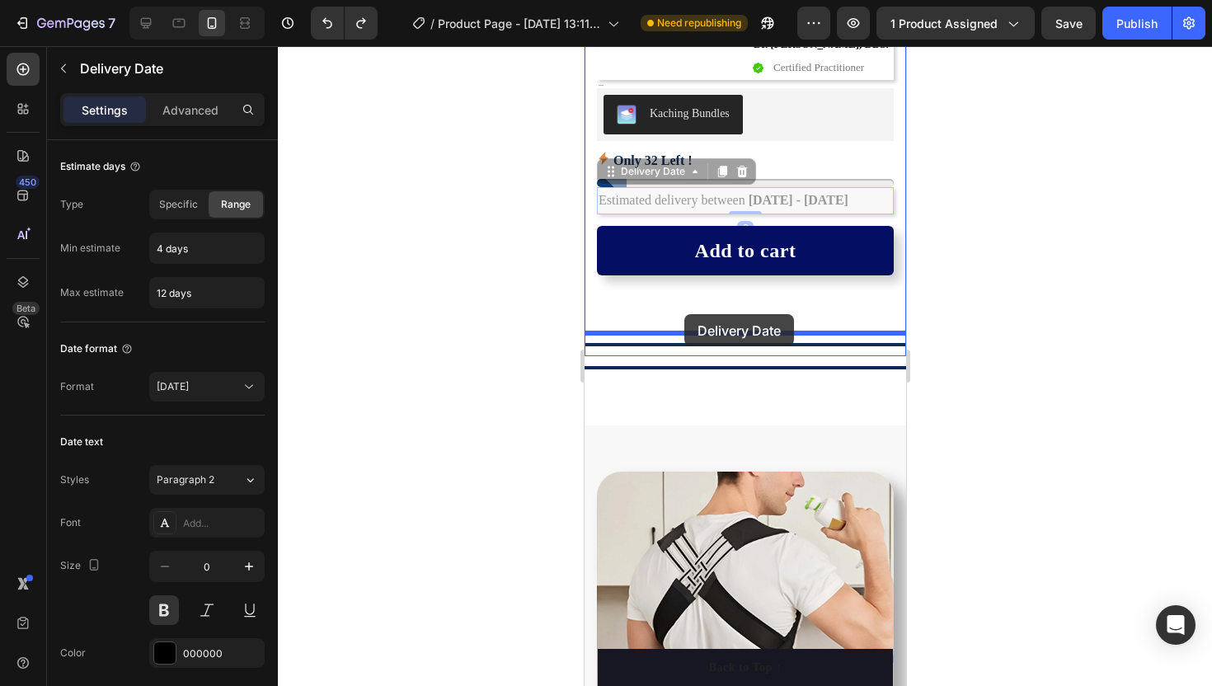
drag, startPoint x: 677, startPoint y: 197, endPoint x: 684, endPoint y: 317, distance: 119.8
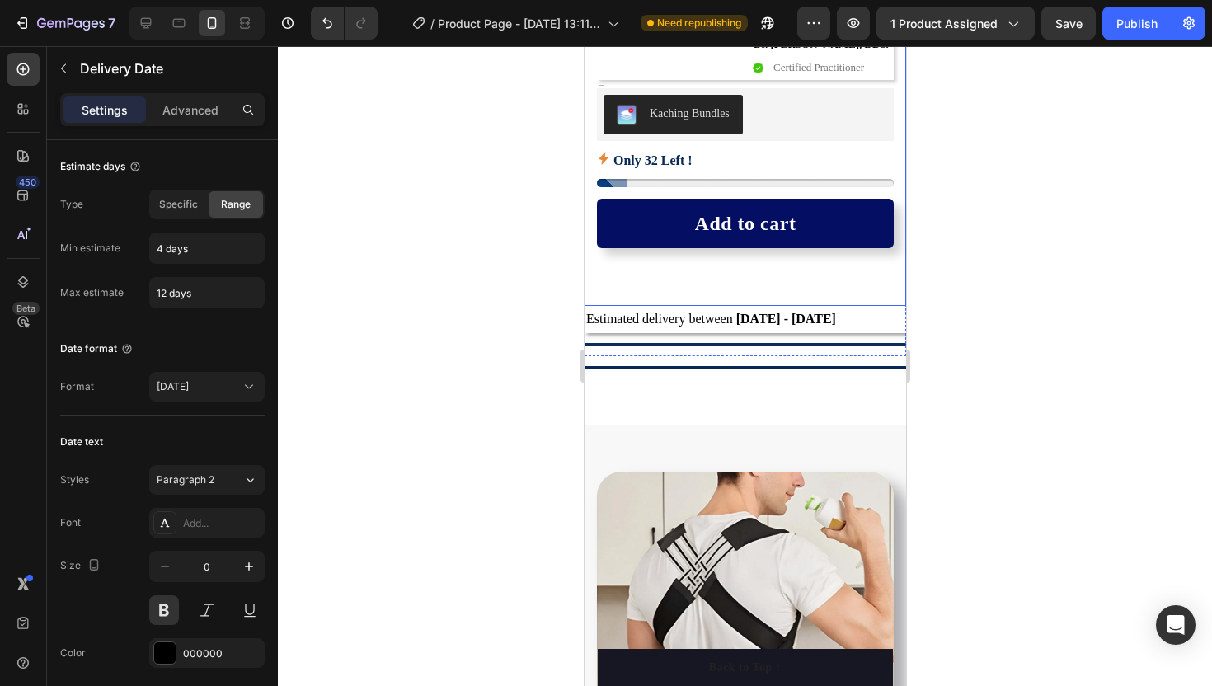
click at [495, 265] on div at bounding box center [745, 366] width 934 height 640
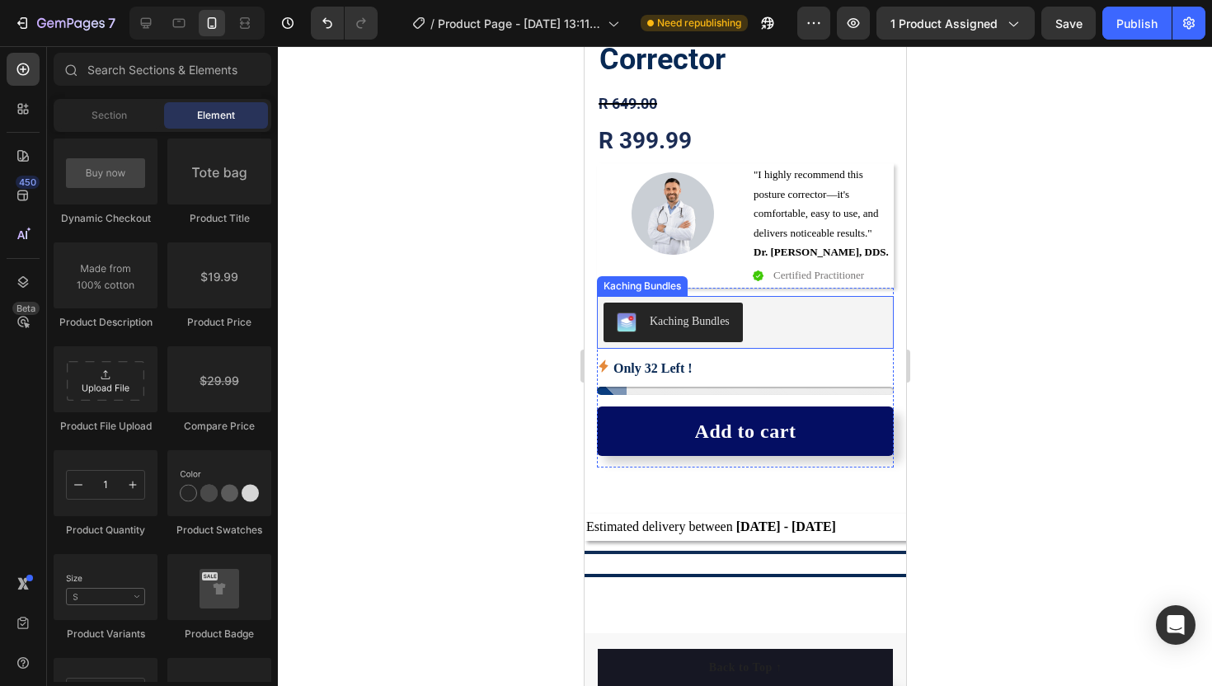
scroll to position [467, 0]
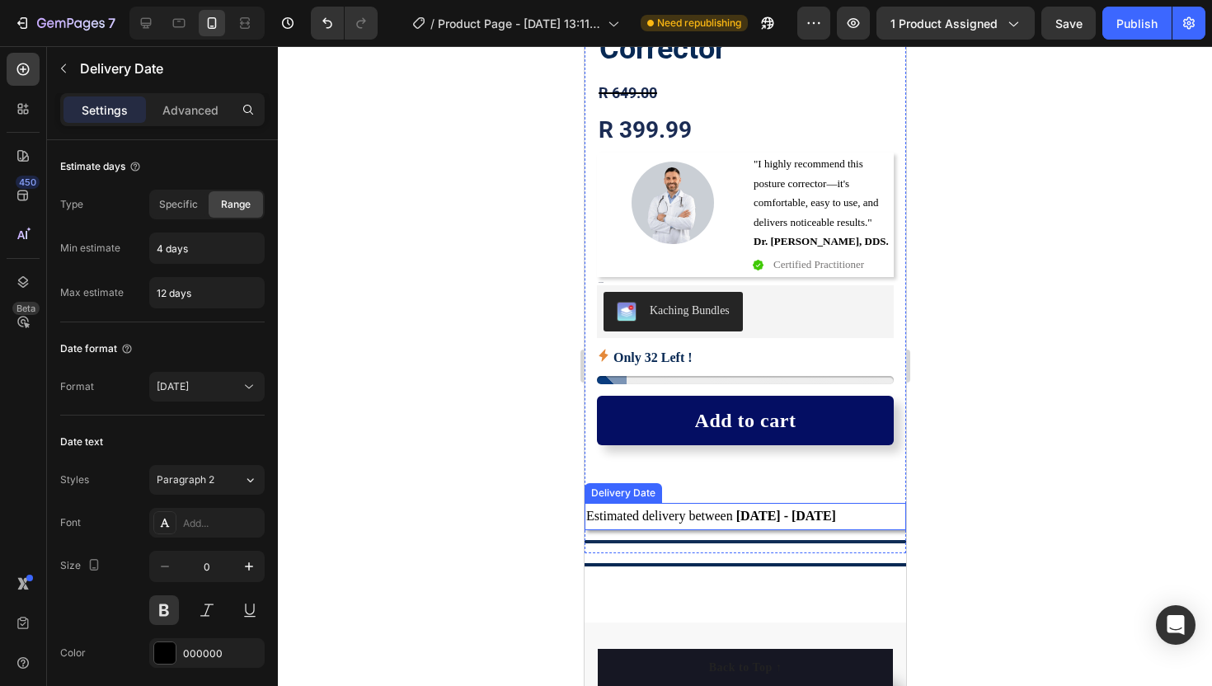
click at [685, 518] on span "Estimated delivery between" at bounding box center [658, 516] width 147 height 14
click at [202, 115] on p "Advanced" at bounding box center [190, 109] width 56 height 17
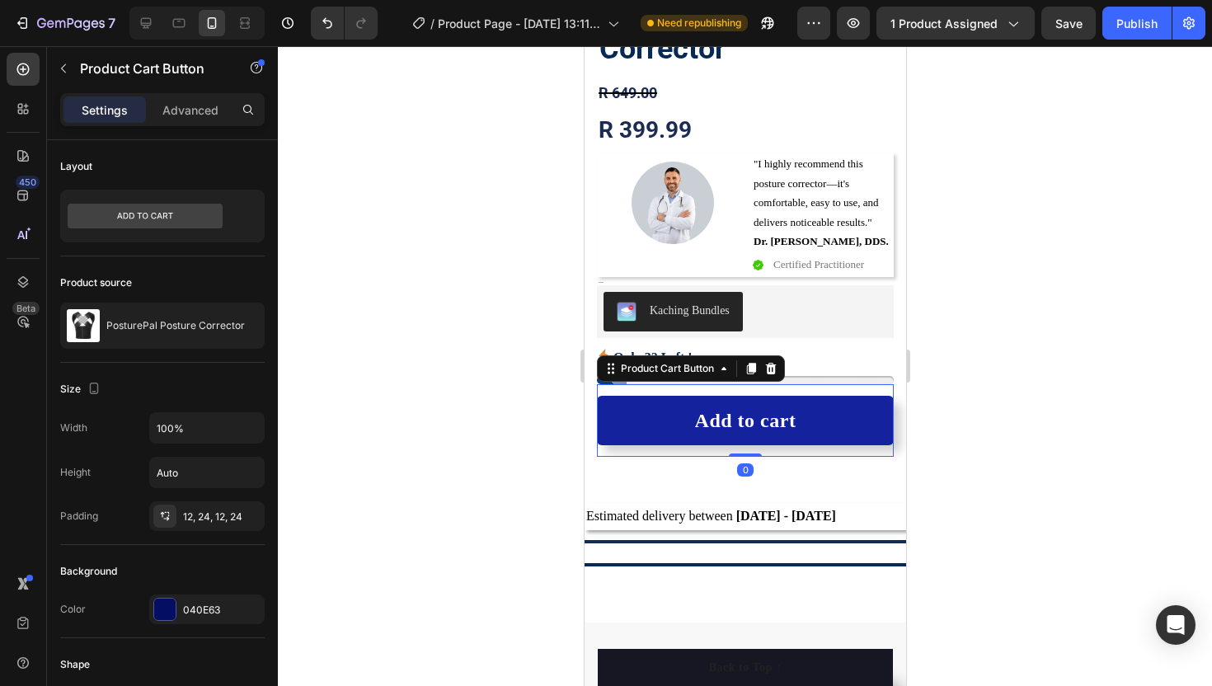
click at [620, 429] on button "Add to cart" at bounding box center [744, 420] width 297 height 49
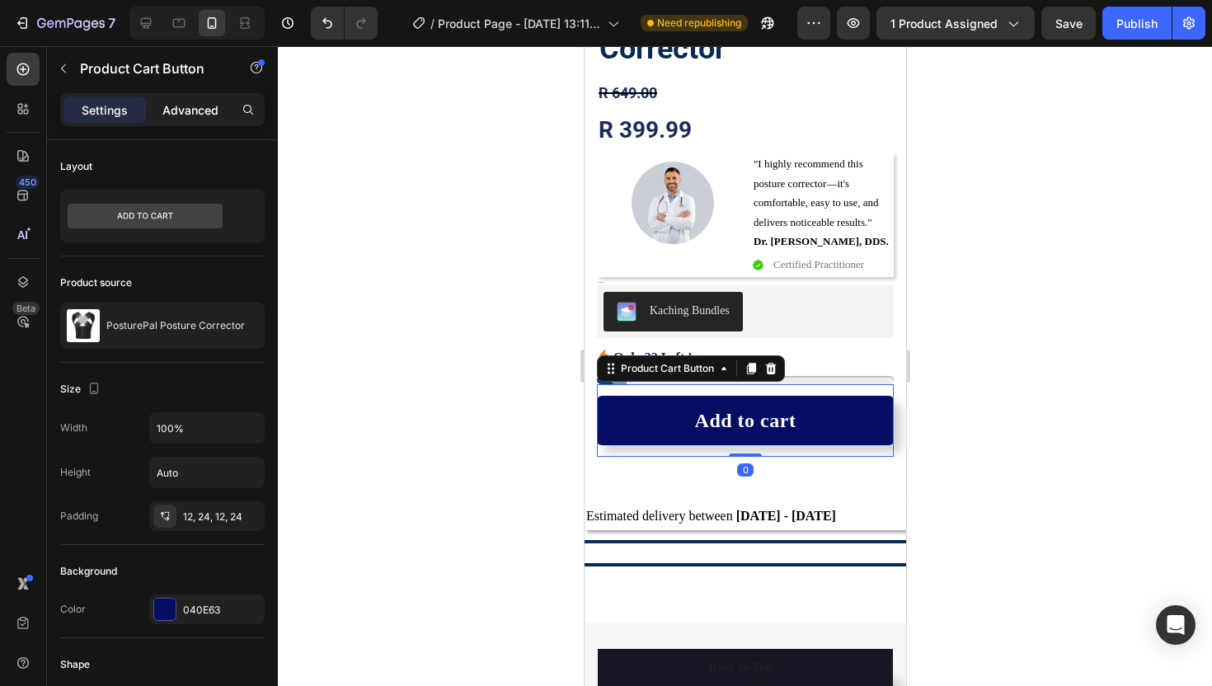
click at [199, 116] on p "Advanced" at bounding box center [190, 109] width 56 height 17
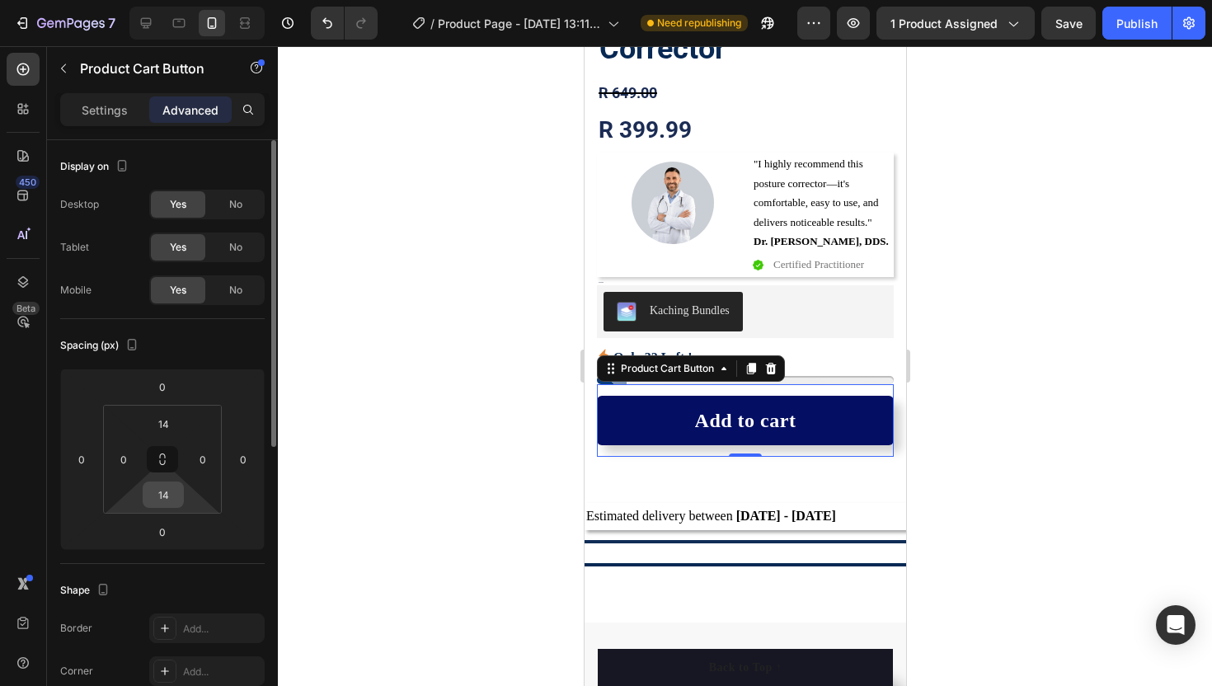
click at [167, 505] on input "14" at bounding box center [163, 494] width 33 height 25
type input "0"
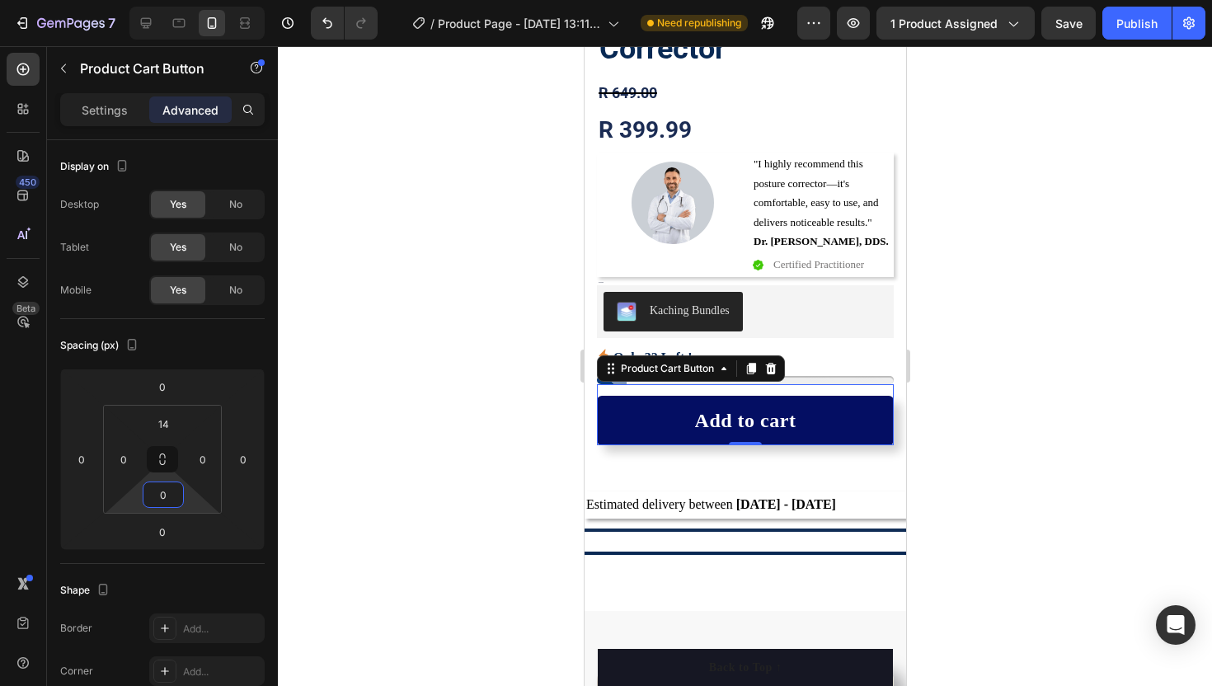
click at [357, 440] on div at bounding box center [745, 366] width 934 height 640
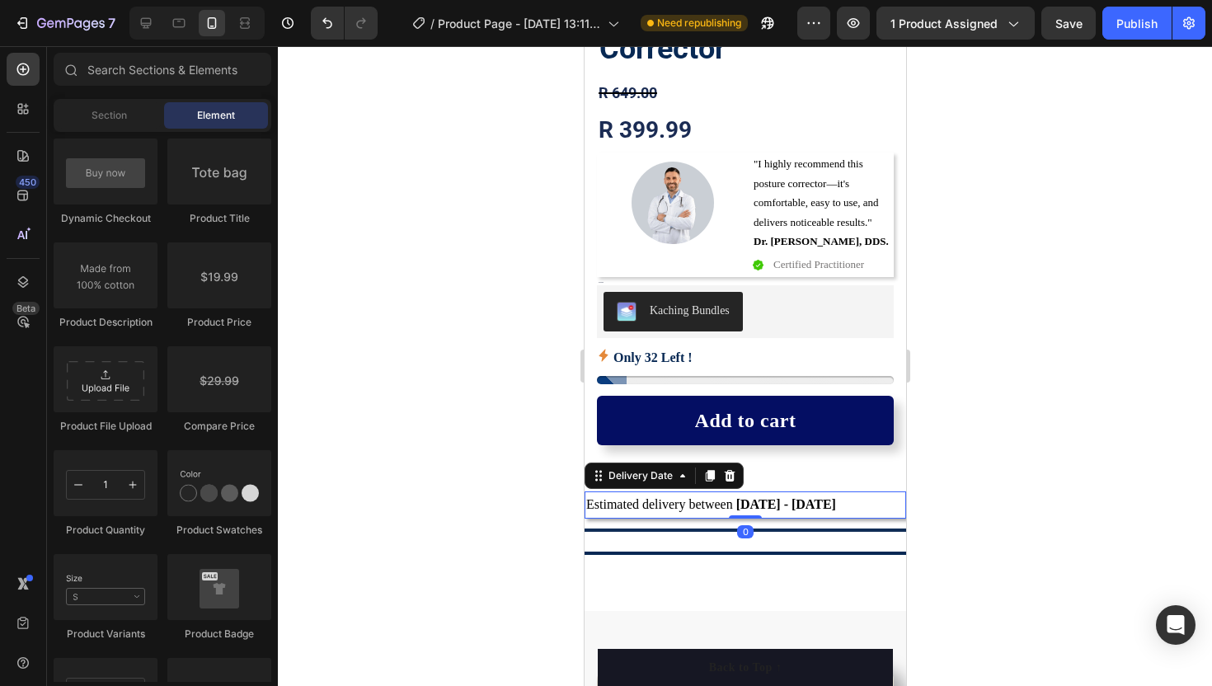
click at [630, 510] on span "Estimated delivery between" at bounding box center [658, 504] width 147 height 14
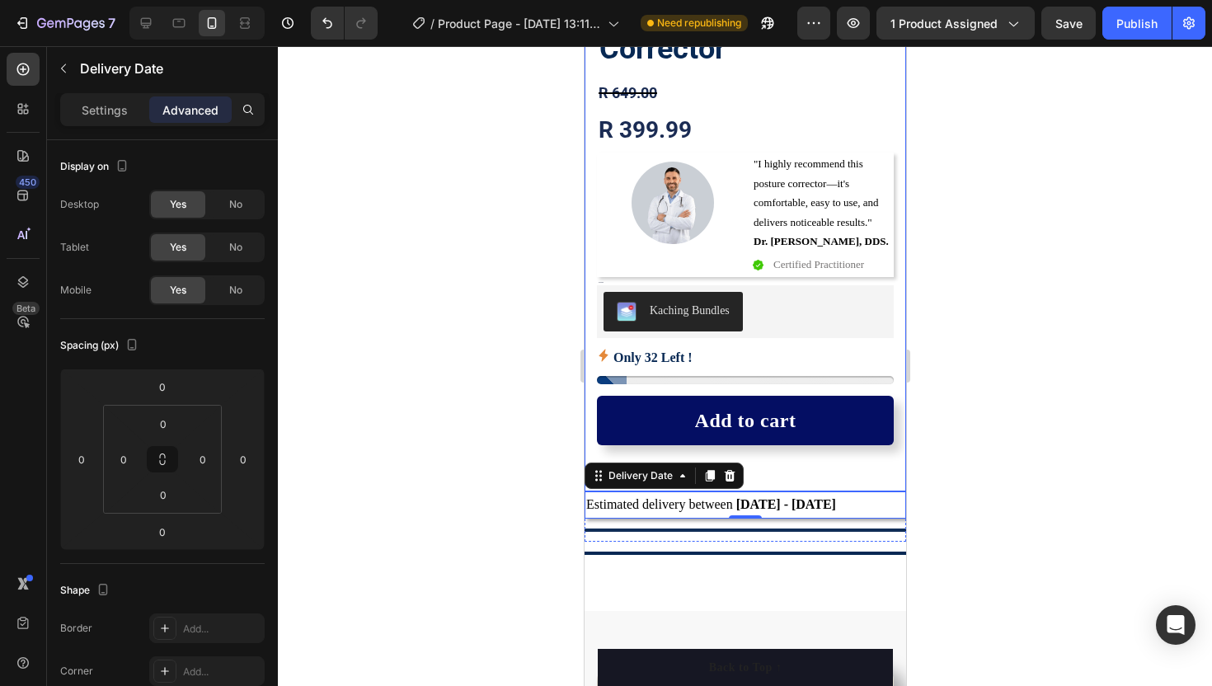
click at [468, 442] on div at bounding box center [745, 366] width 934 height 640
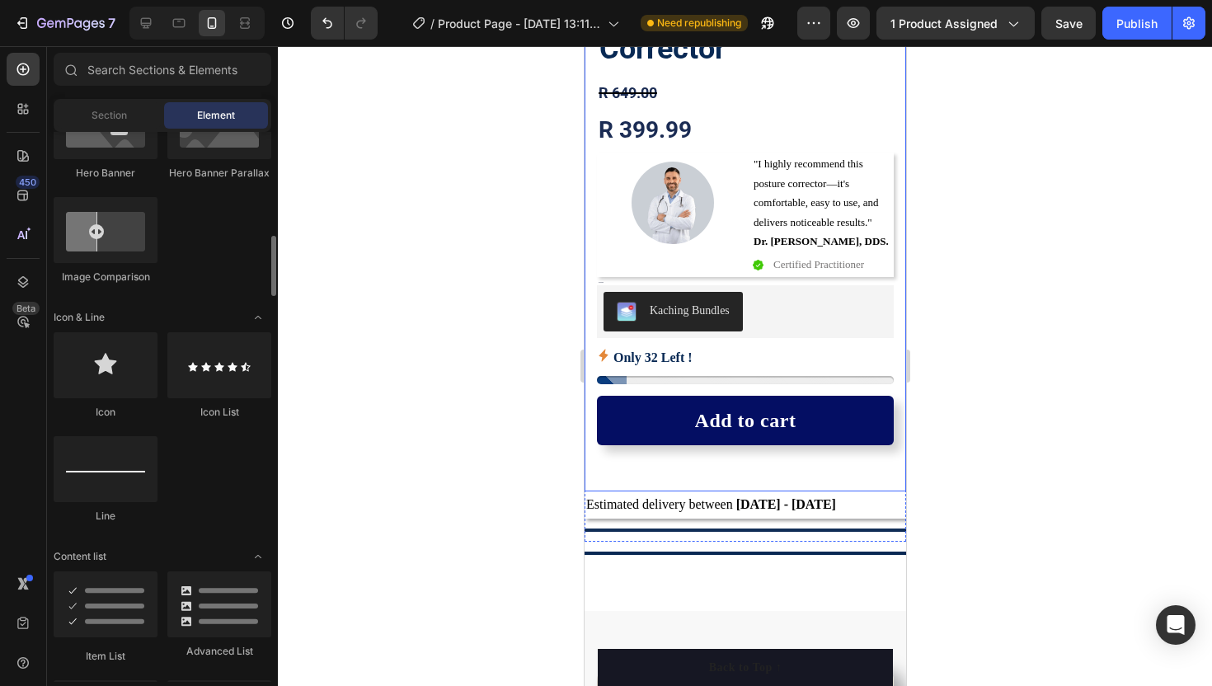
scroll to position [894, 0]
click at [107, 364] on div at bounding box center [106, 367] width 104 height 66
drag, startPoint x: 691, startPoint y: 410, endPoint x: 626, endPoint y: 476, distance: 93.3
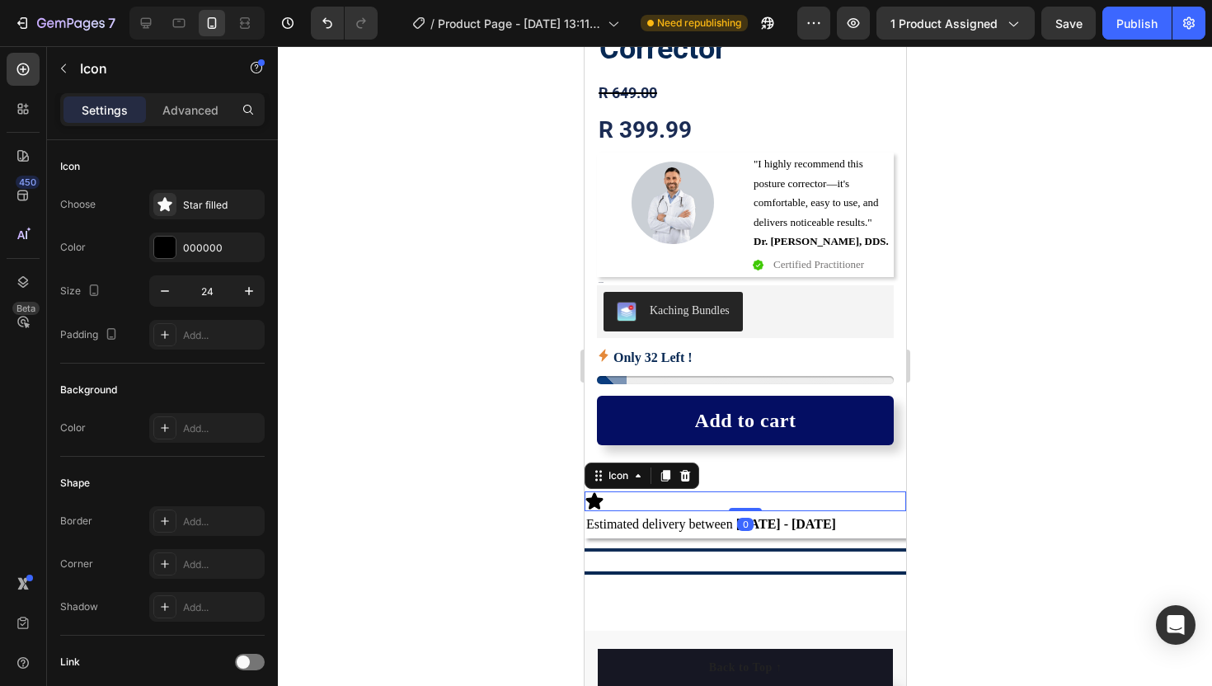
click at [608, 500] on div "Icon 0" at bounding box center [744, 501] width 321 height 20
click at [597, 495] on icon at bounding box center [594, 501] width 20 height 20
click at [161, 204] on icon at bounding box center [164, 204] width 14 height 14
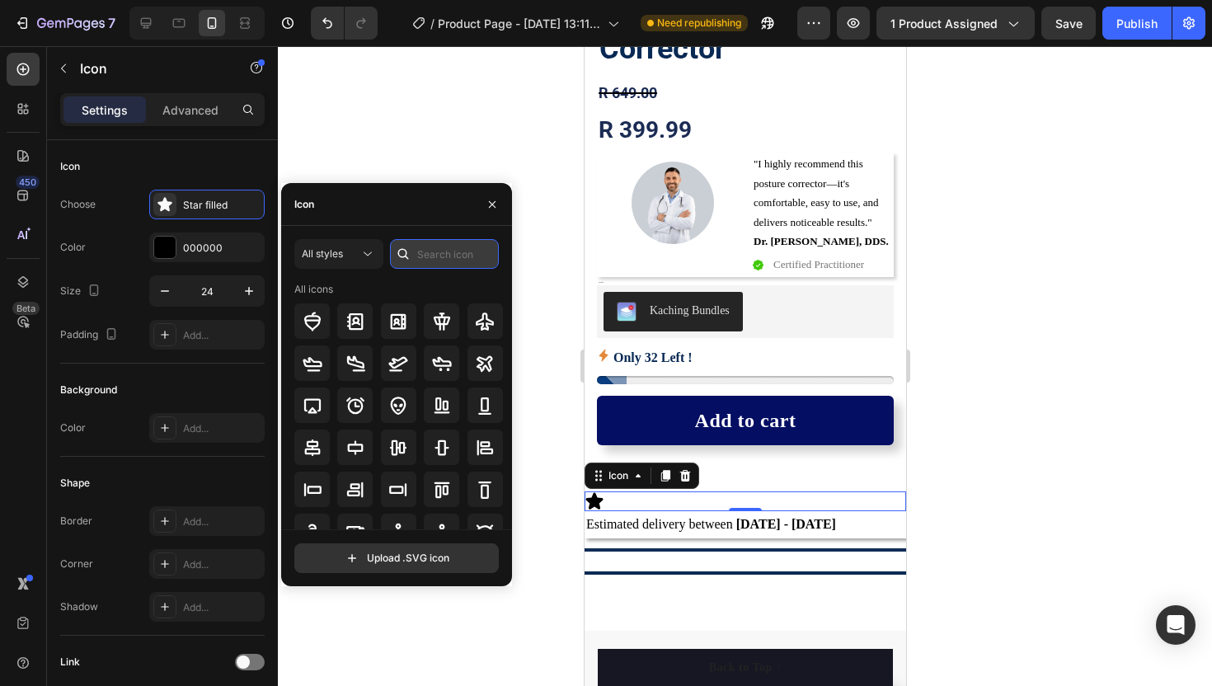
click at [451, 251] on input "text" at bounding box center [444, 254] width 109 height 30
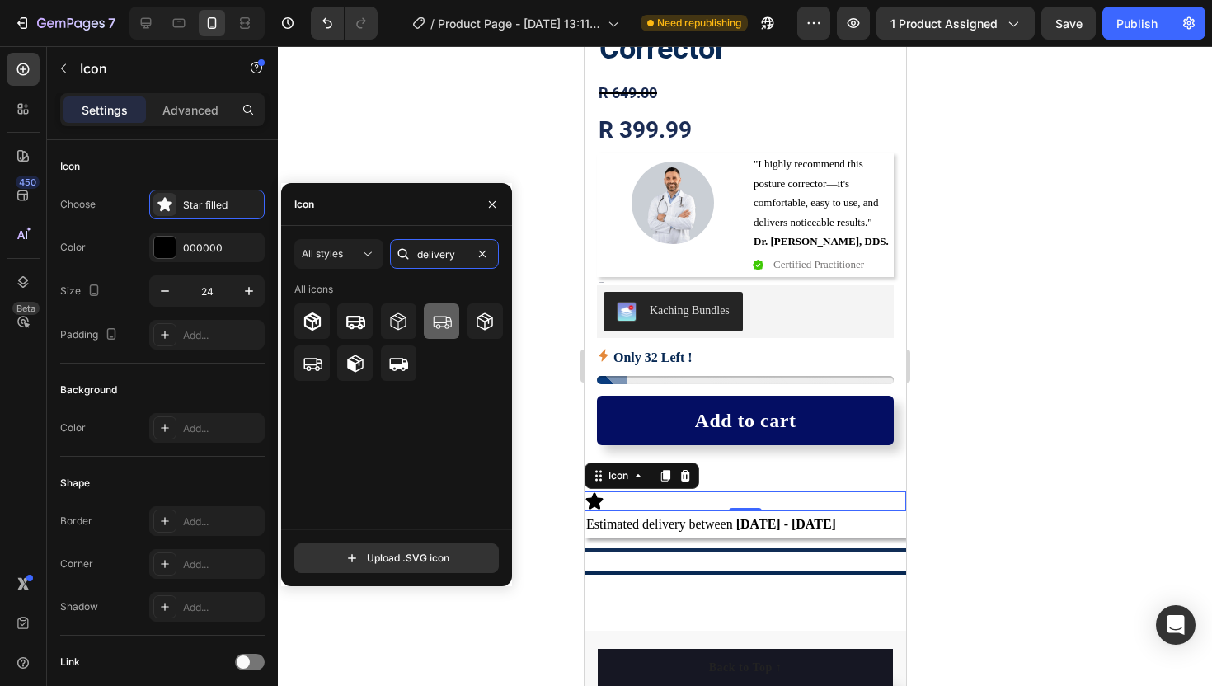
type input "delivery"
click at [442, 322] on icon at bounding box center [442, 322] width 18 height 12
click at [364, 309] on div at bounding box center [354, 320] width 35 height 35
click at [303, 317] on icon at bounding box center [313, 322] width 20 height 20
click at [449, 324] on icon at bounding box center [442, 322] width 20 height 20
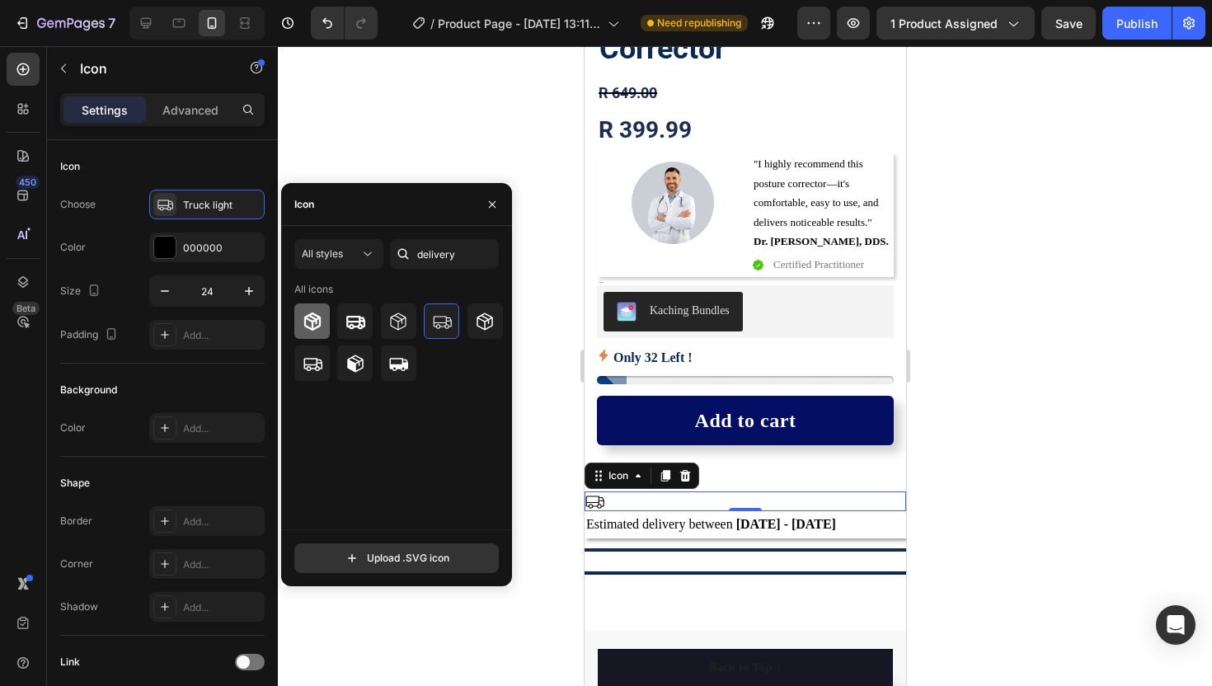
click at [323, 317] on div at bounding box center [311, 320] width 35 height 35
click at [491, 203] on icon "button" at bounding box center [492, 203] width 7 height 7
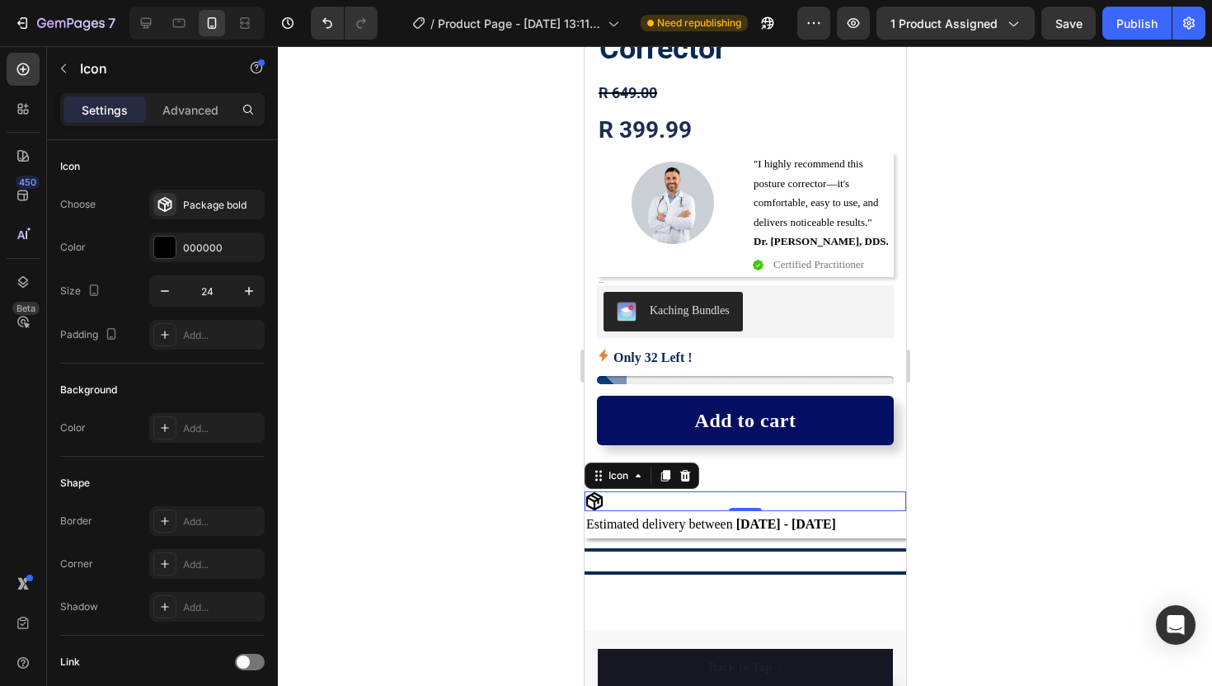
click at [510, 426] on div at bounding box center [745, 366] width 934 height 640
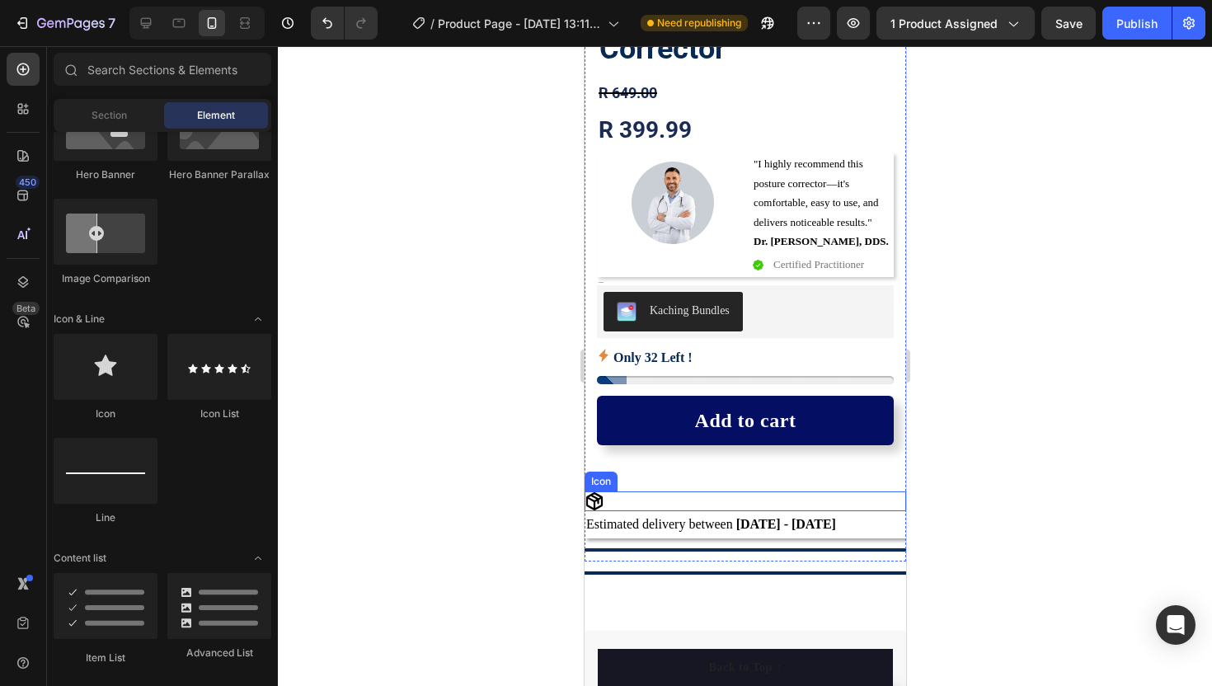
click at [589, 495] on icon at bounding box center [593, 502] width 16 height 18
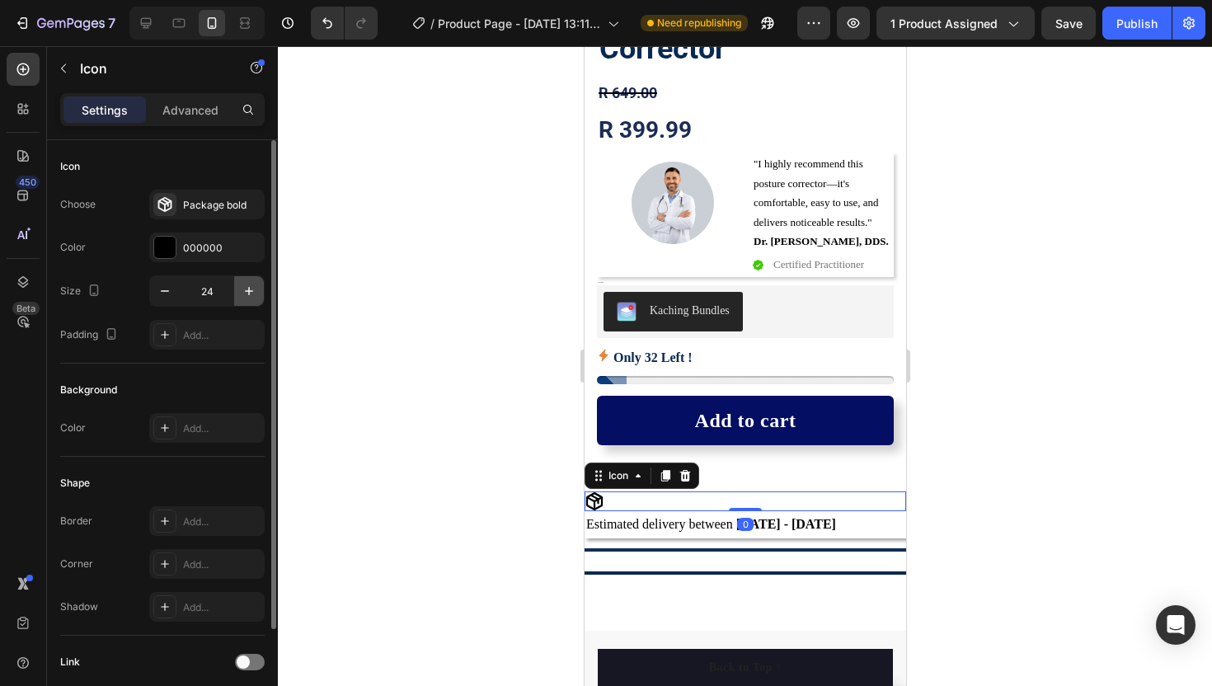
click at [237, 298] on button "button" at bounding box center [249, 291] width 30 height 30
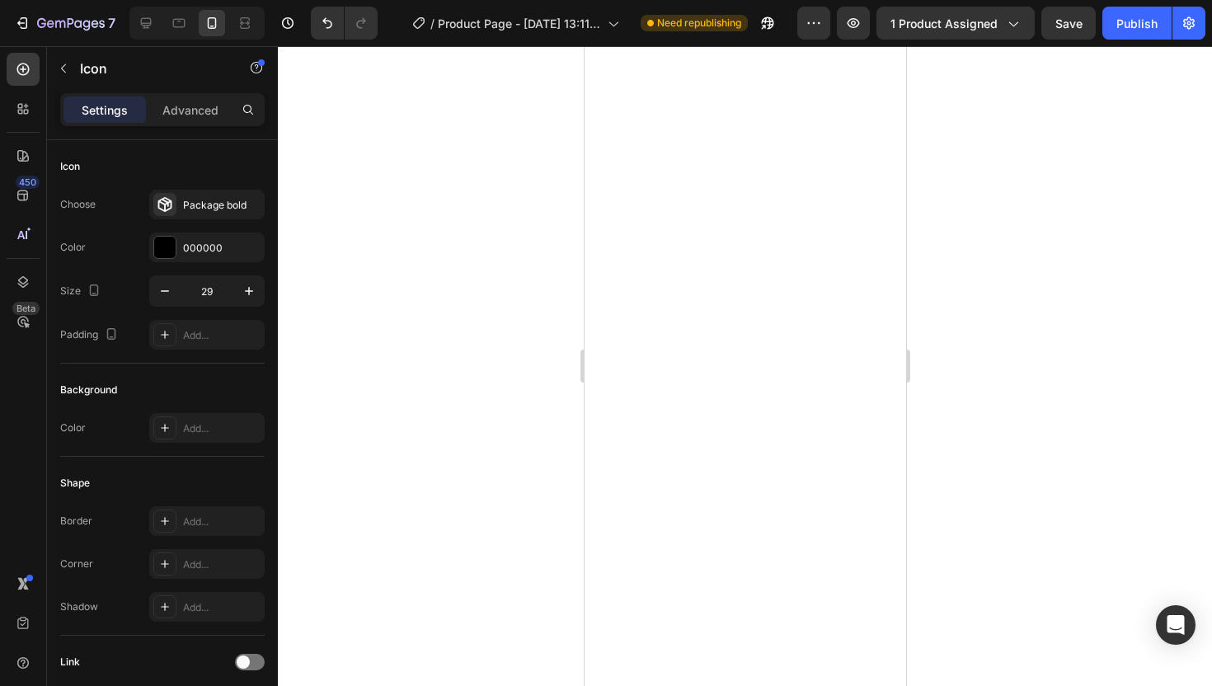
click at [237, 298] on button "button" at bounding box center [249, 291] width 30 height 30
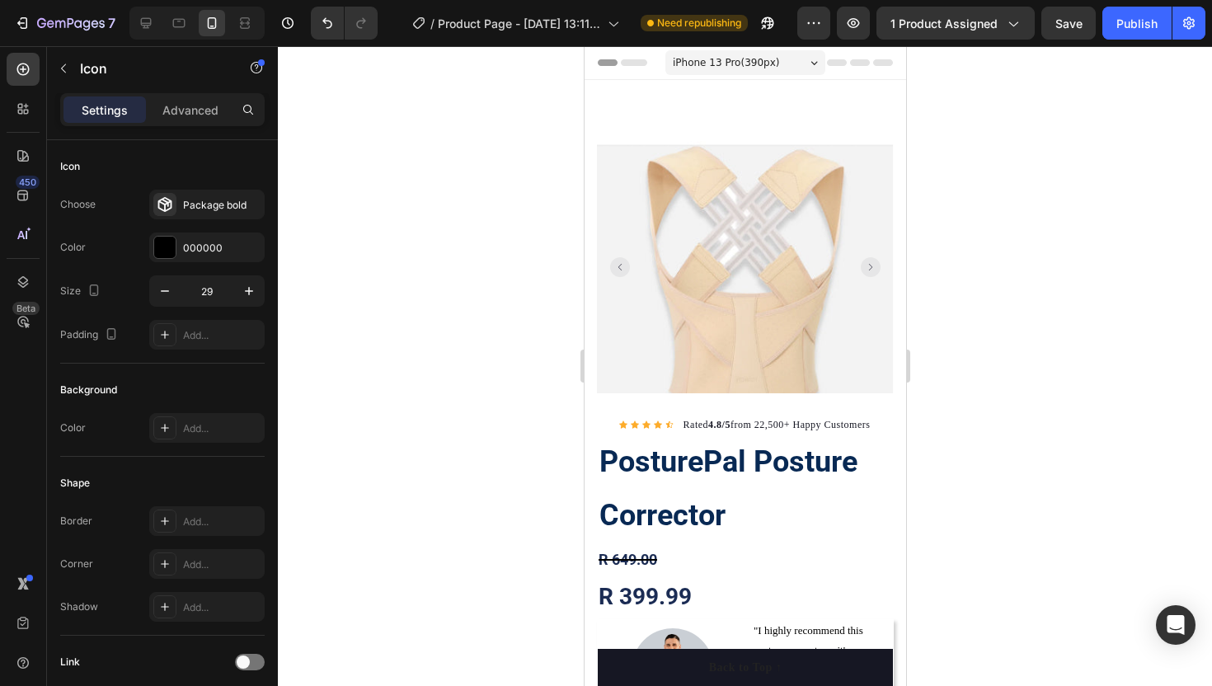
scroll to position [467, 0]
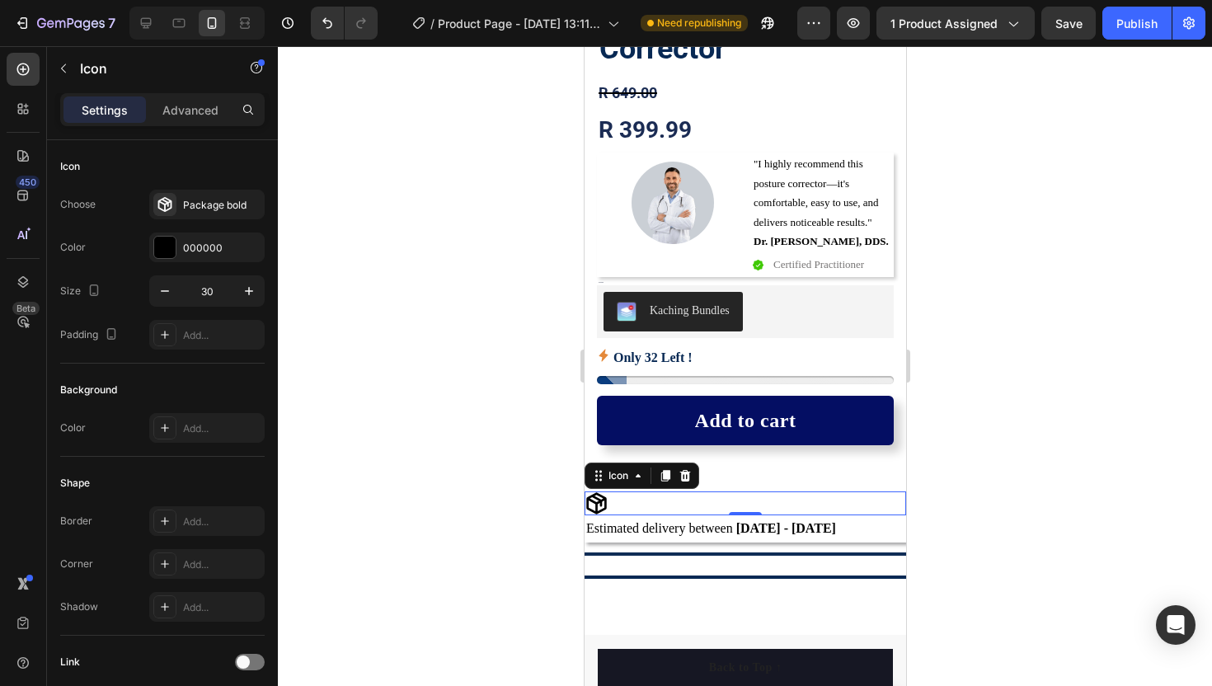
click at [237, 298] on button "button" at bounding box center [249, 291] width 30 height 30
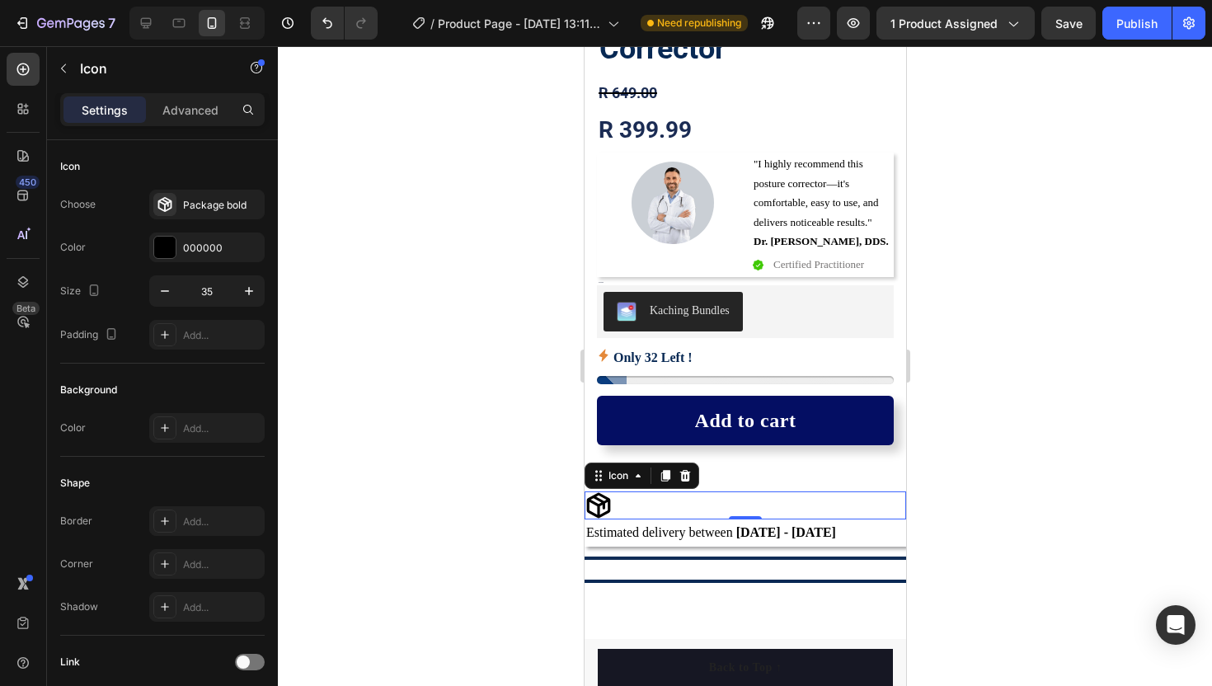
click at [237, 298] on button "button" at bounding box center [249, 291] width 30 height 30
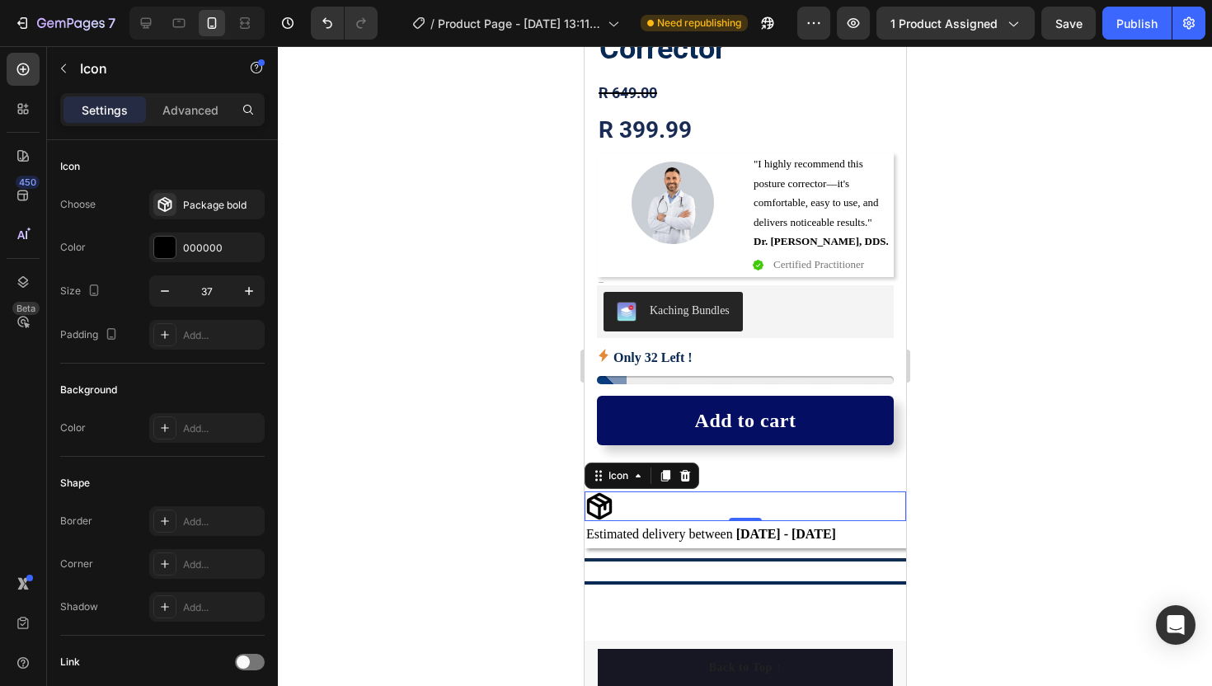
click at [237, 298] on button "button" at bounding box center [249, 291] width 30 height 30
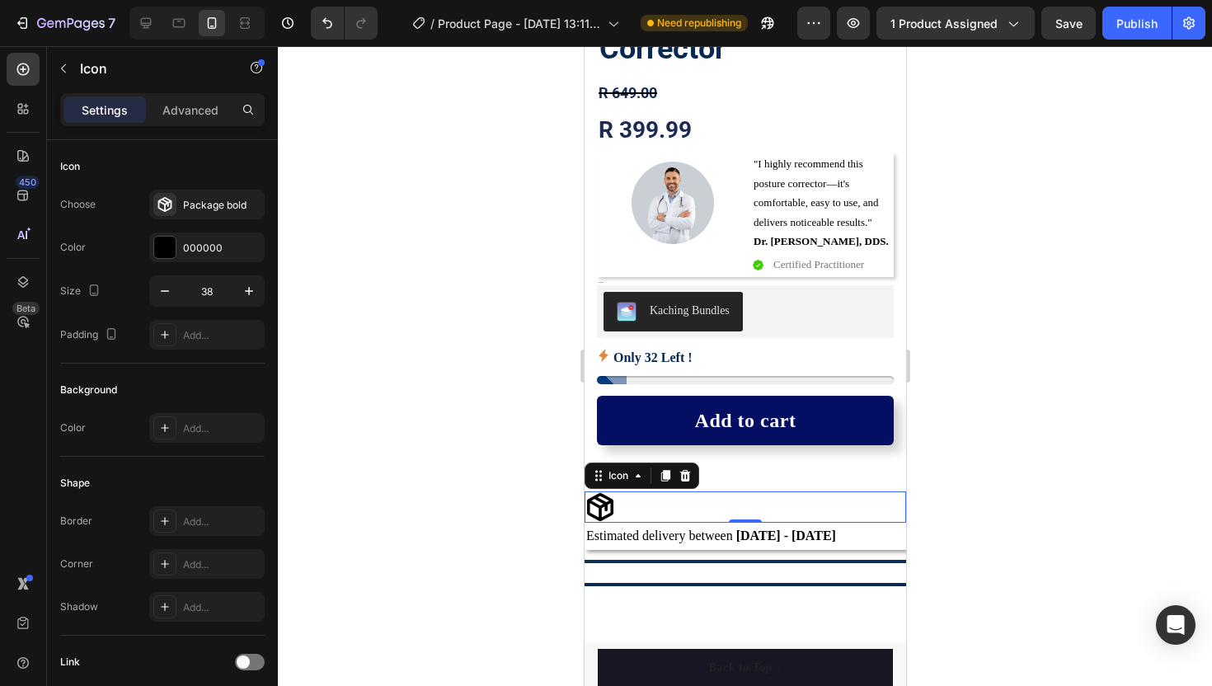
click at [237, 298] on button "button" at bounding box center [249, 291] width 30 height 30
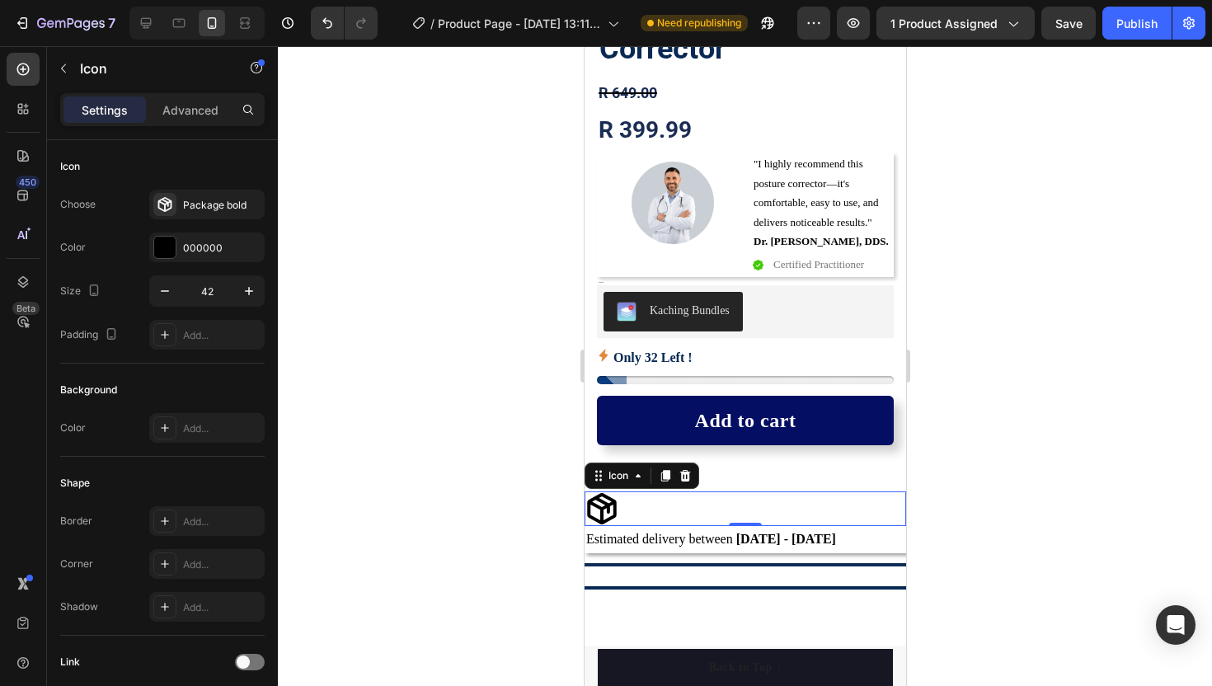
type input "43"
click at [190, 119] on div "Advanced" at bounding box center [190, 109] width 82 height 26
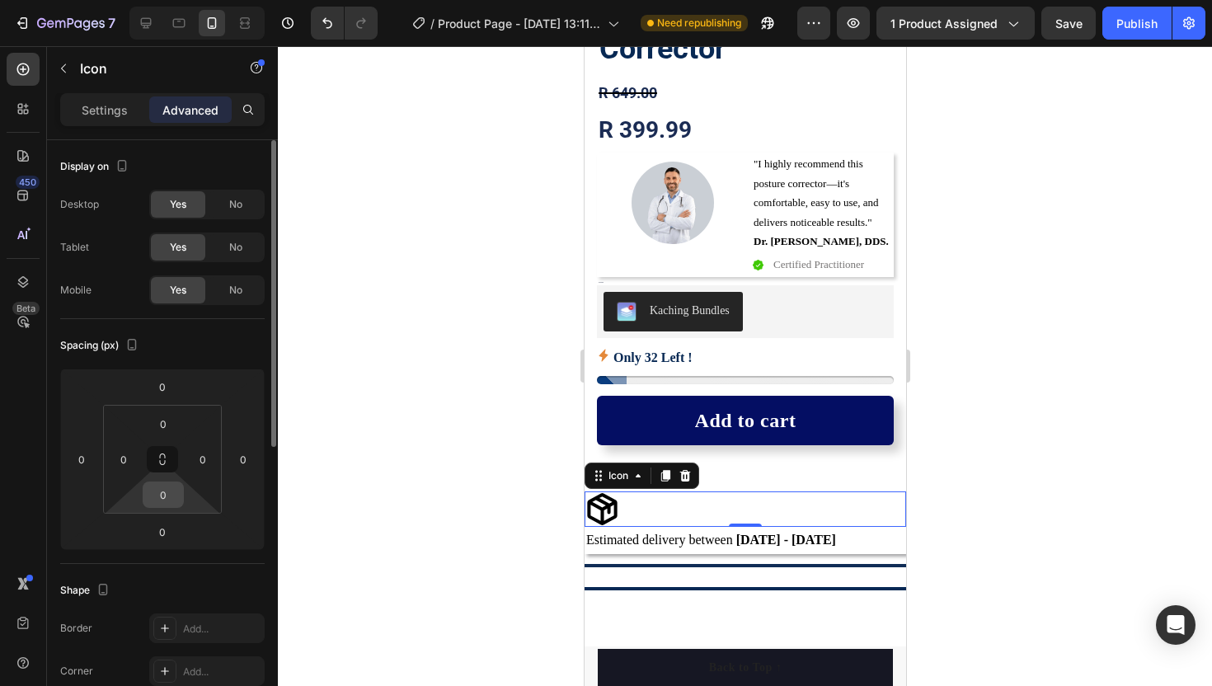
click at [171, 482] on input "0" at bounding box center [163, 494] width 33 height 25
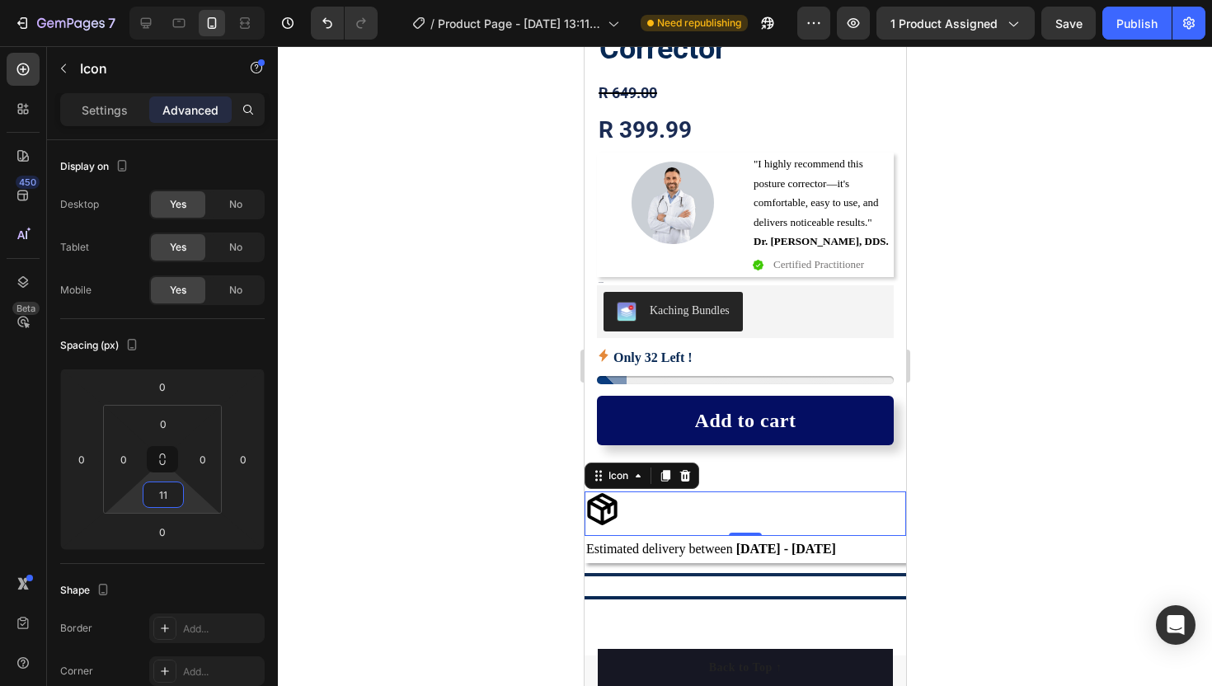
type input "11"
click at [527, 523] on div at bounding box center [745, 366] width 934 height 640
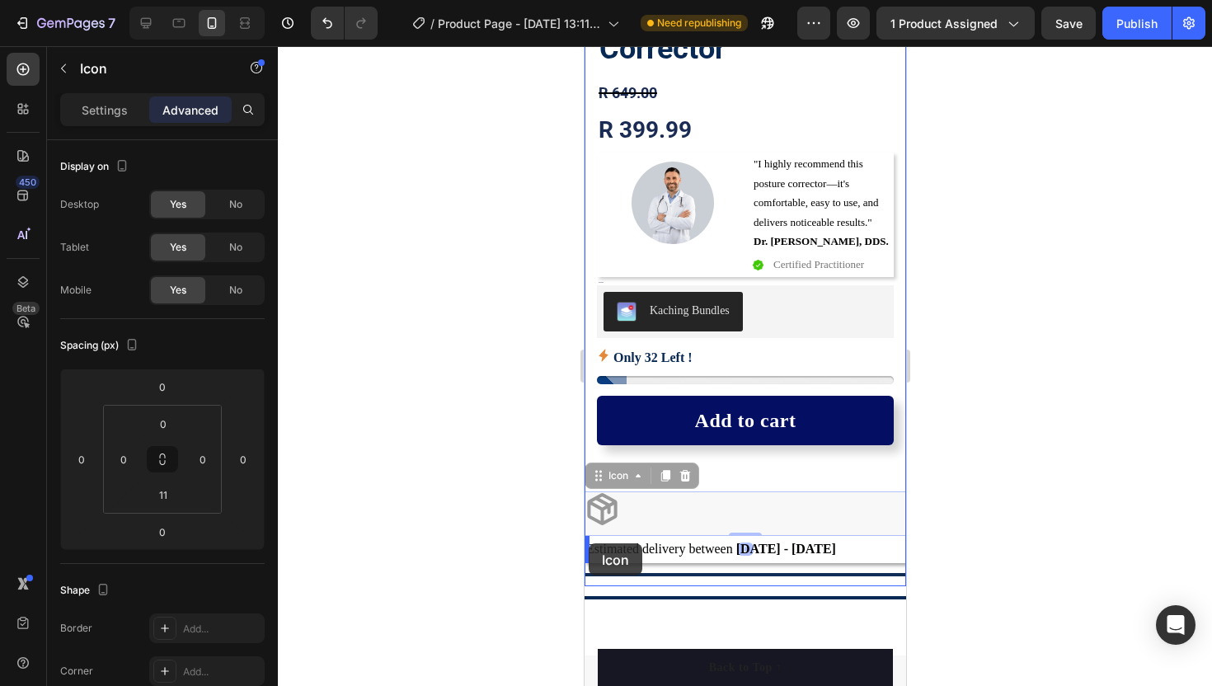
drag, startPoint x: 605, startPoint y: 508, endPoint x: 588, endPoint y: 543, distance: 39.4
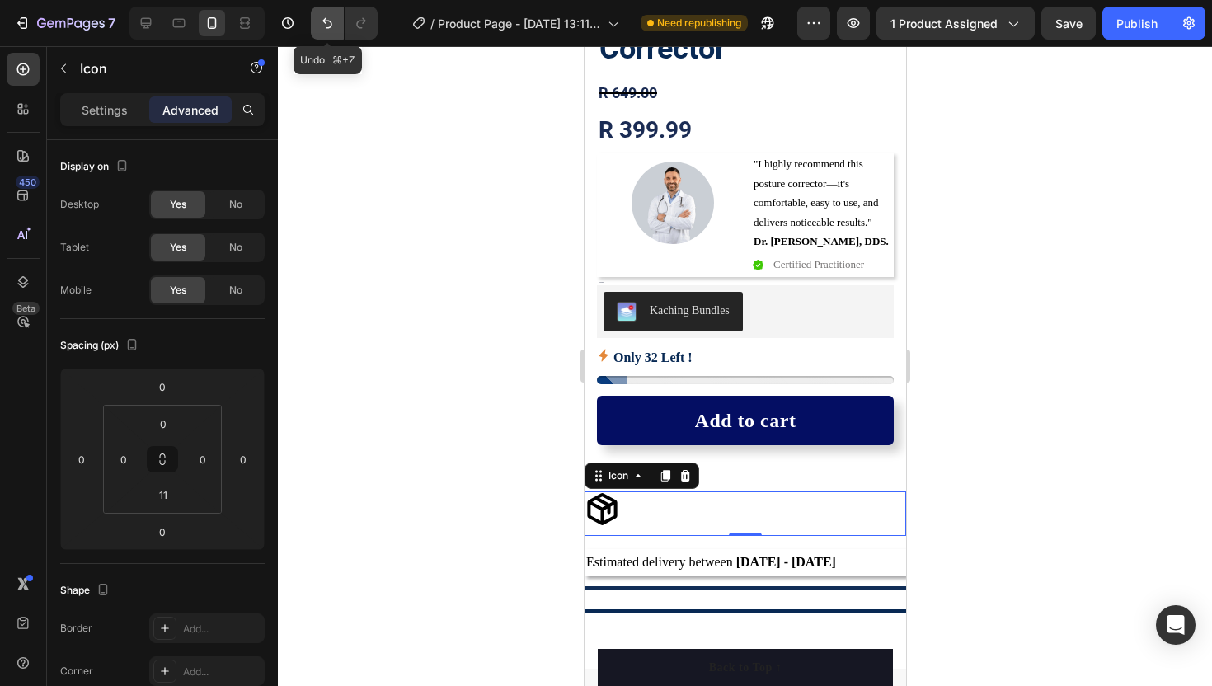
click at [328, 23] on icon "Undo/Redo" at bounding box center [327, 23] width 16 height 16
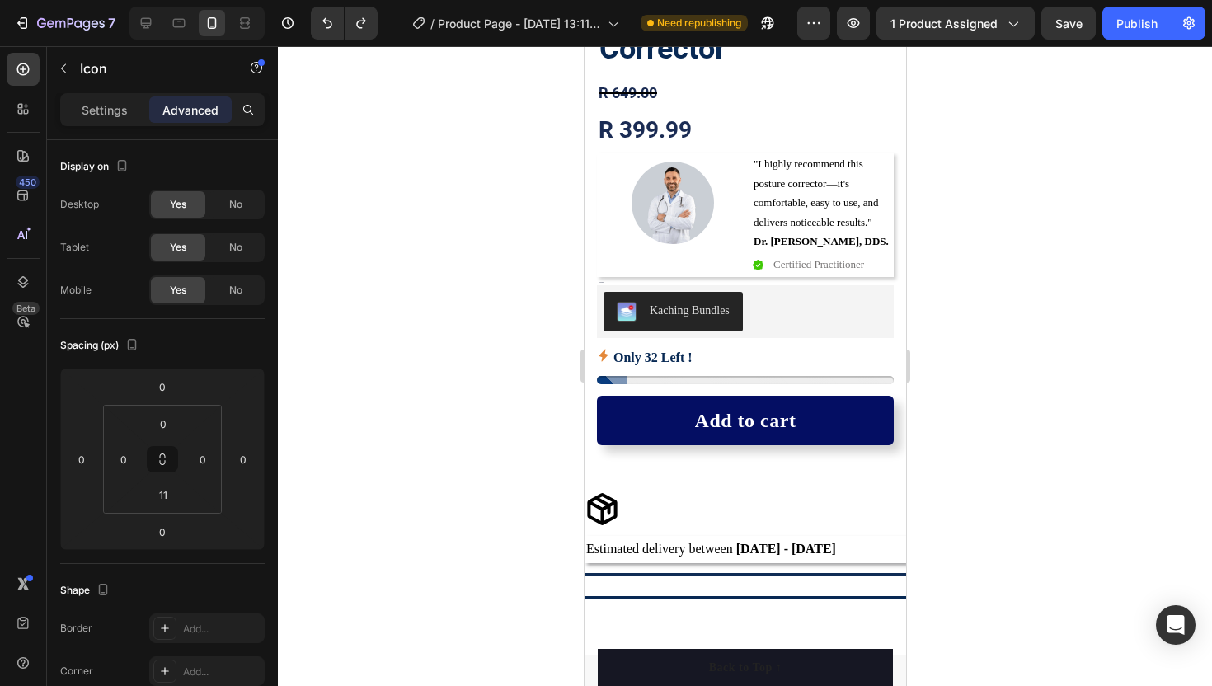
click at [606, 498] on icon at bounding box center [601, 509] width 30 height 32
click at [603, 516] on icon at bounding box center [601, 508] width 35 height 35
click at [634, 508] on div "Icon" at bounding box center [744, 513] width 321 height 45
click at [605, 517] on icon at bounding box center [601, 508] width 35 height 35
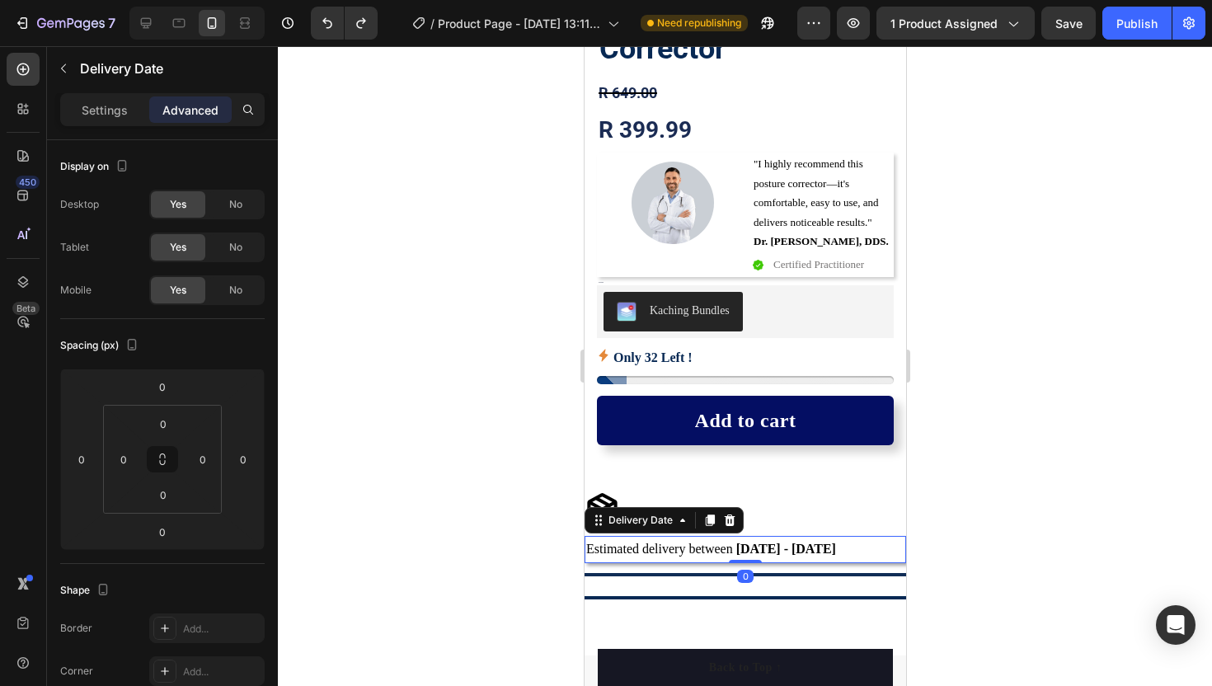
click at [604, 550] on span "Estimated delivery between" at bounding box center [658, 549] width 147 height 14
click at [602, 509] on div "Delivery Date" at bounding box center [663, 520] width 159 height 26
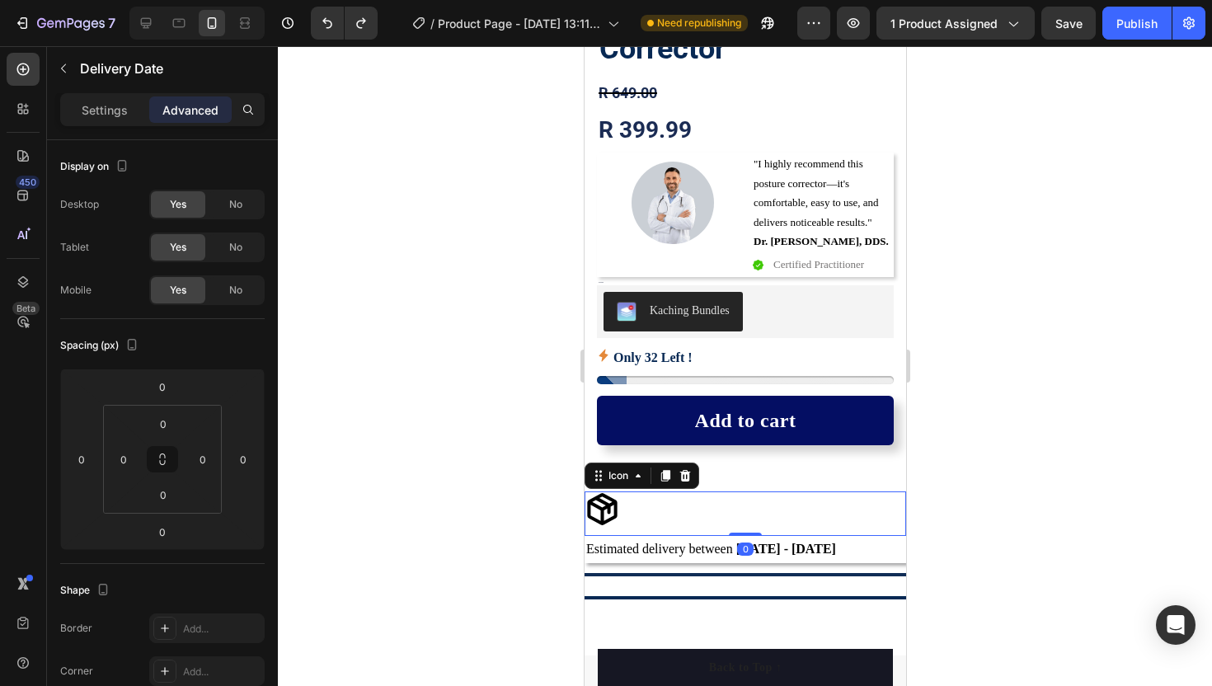
click at [598, 497] on icon at bounding box center [601, 509] width 30 height 32
click at [585, 506] on icon at bounding box center [601, 508] width 35 height 35
click at [127, 466] on input "0" at bounding box center [123, 459] width 25 height 25
type input "1"
type input "2"
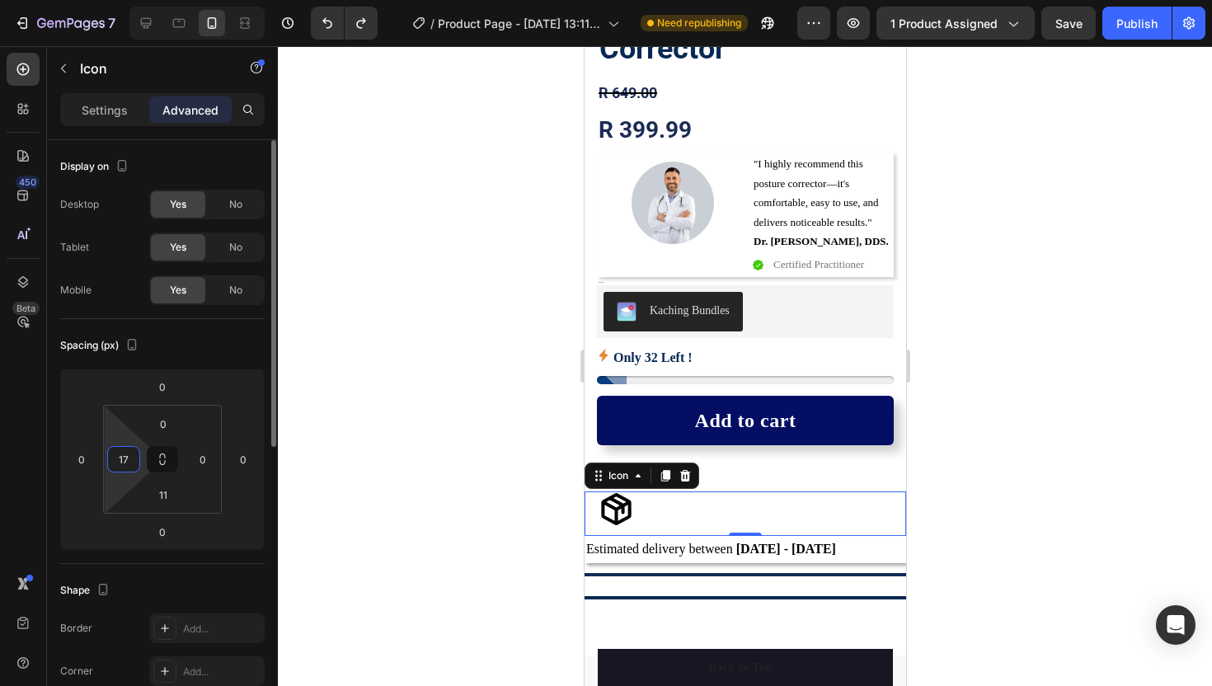
type input "1"
type input "155"
click at [338, 464] on div at bounding box center [745, 366] width 934 height 640
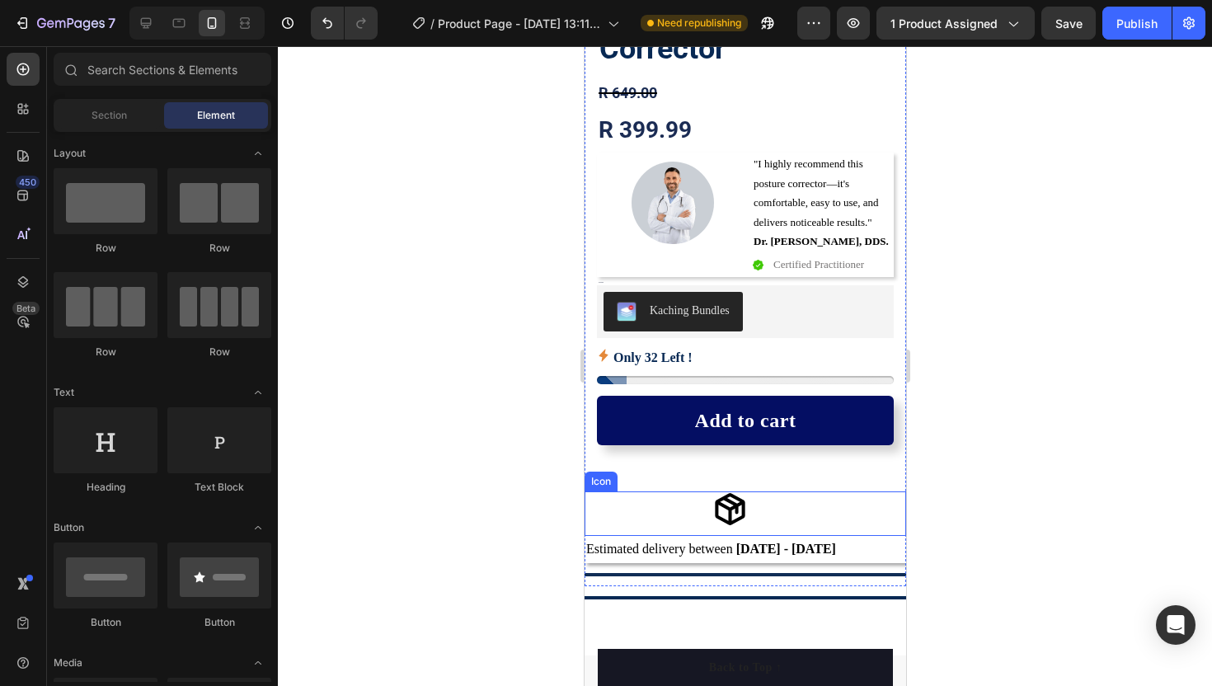
click at [471, 484] on div at bounding box center [745, 366] width 934 height 640
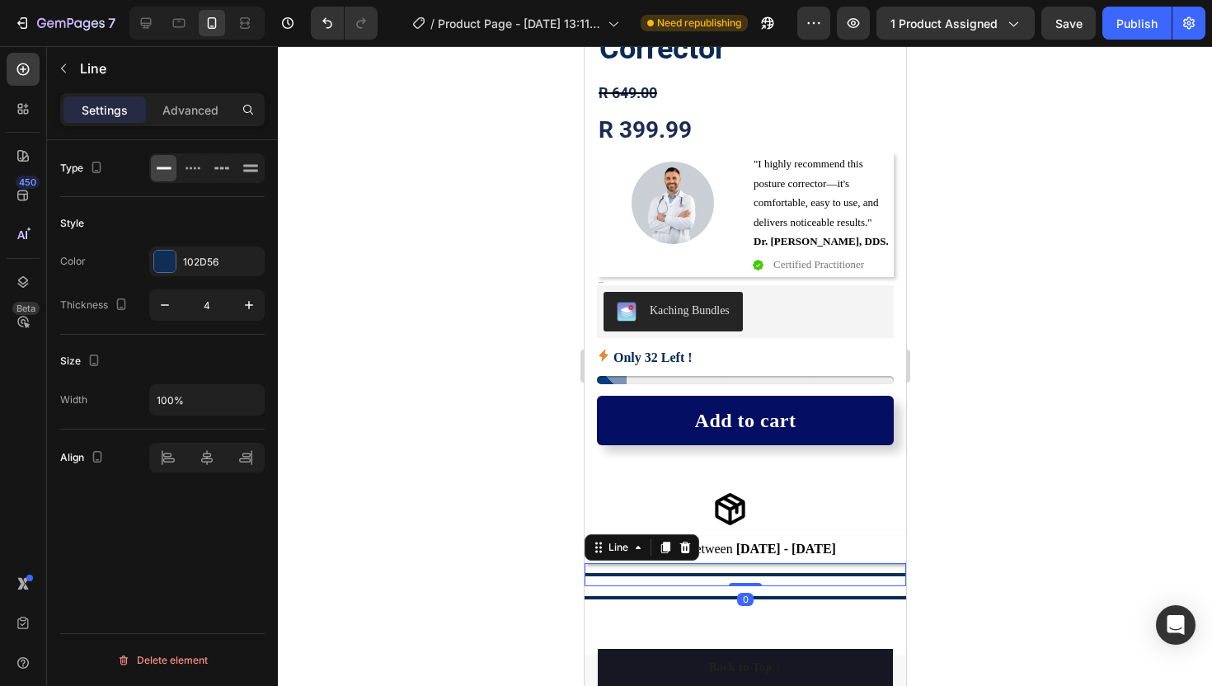
click at [655, 577] on div "Title Line 0" at bounding box center [744, 574] width 321 height 23
click at [683, 549] on icon at bounding box center [684, 548] width 11 height 12
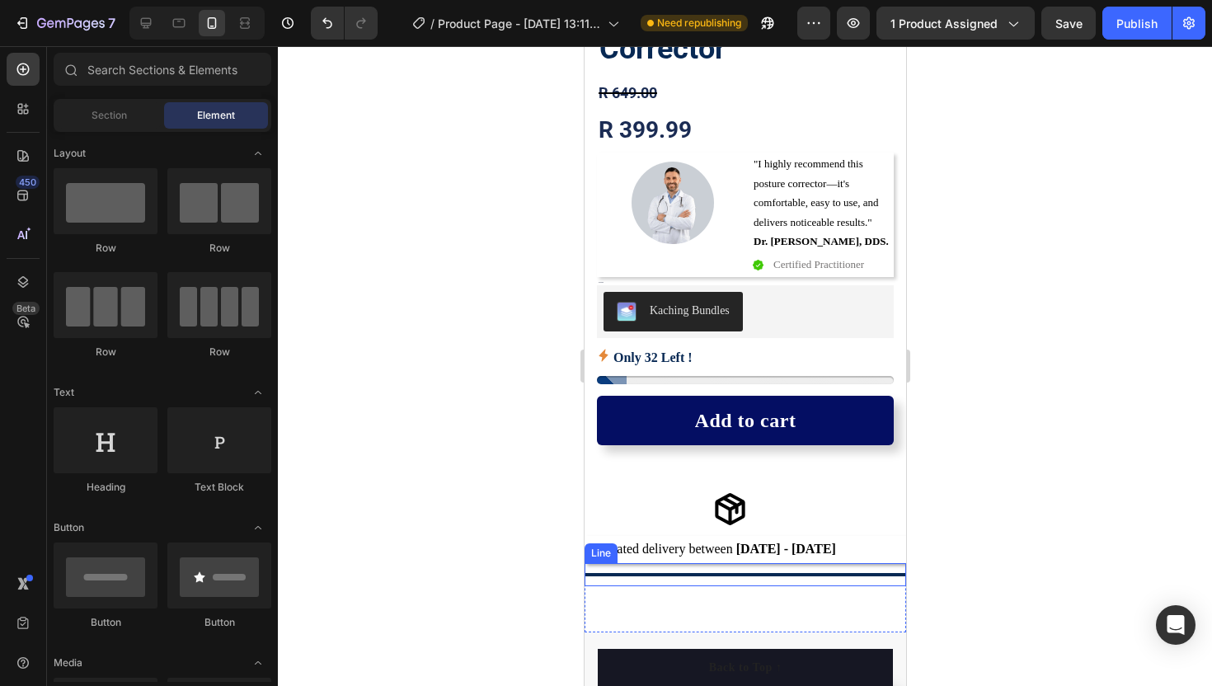
click at [658, 577] on div "Title Line" at bounding box center [744, 574] width 321 height 23
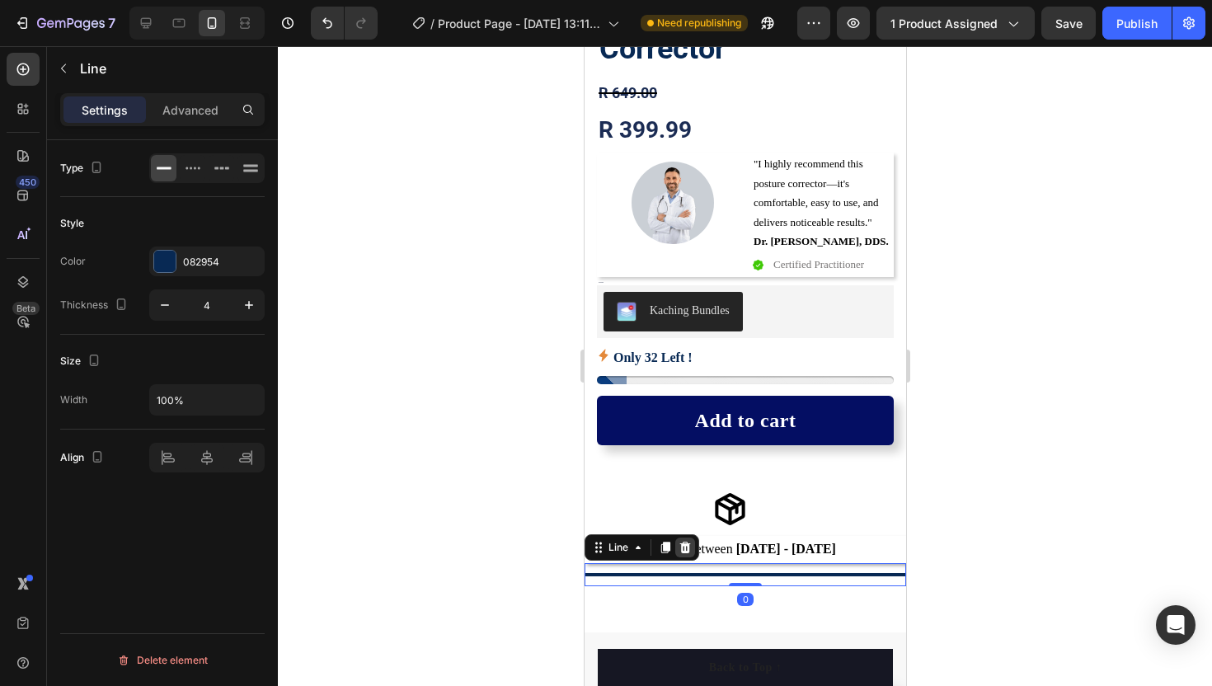
click at [686, 547] on icon at bounding box center [684, 548] width 11 height 12
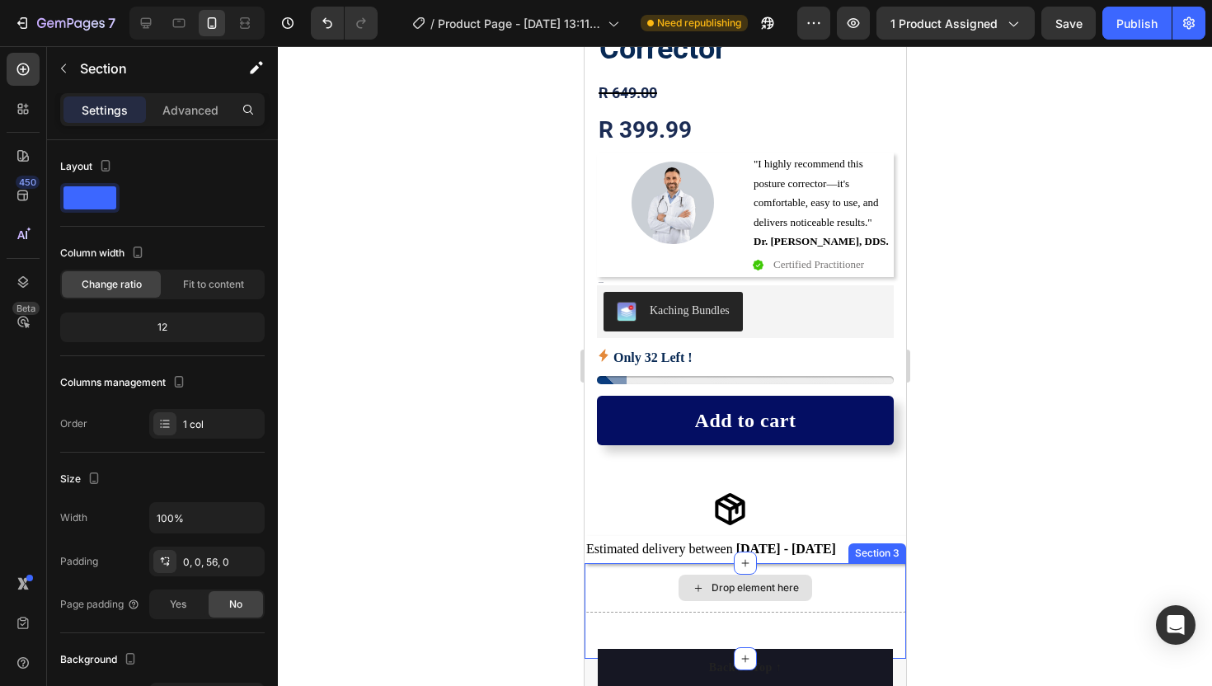
click at [622, 594] on div "Drop element here" at bounding box center [744, 587] width 321 height 49
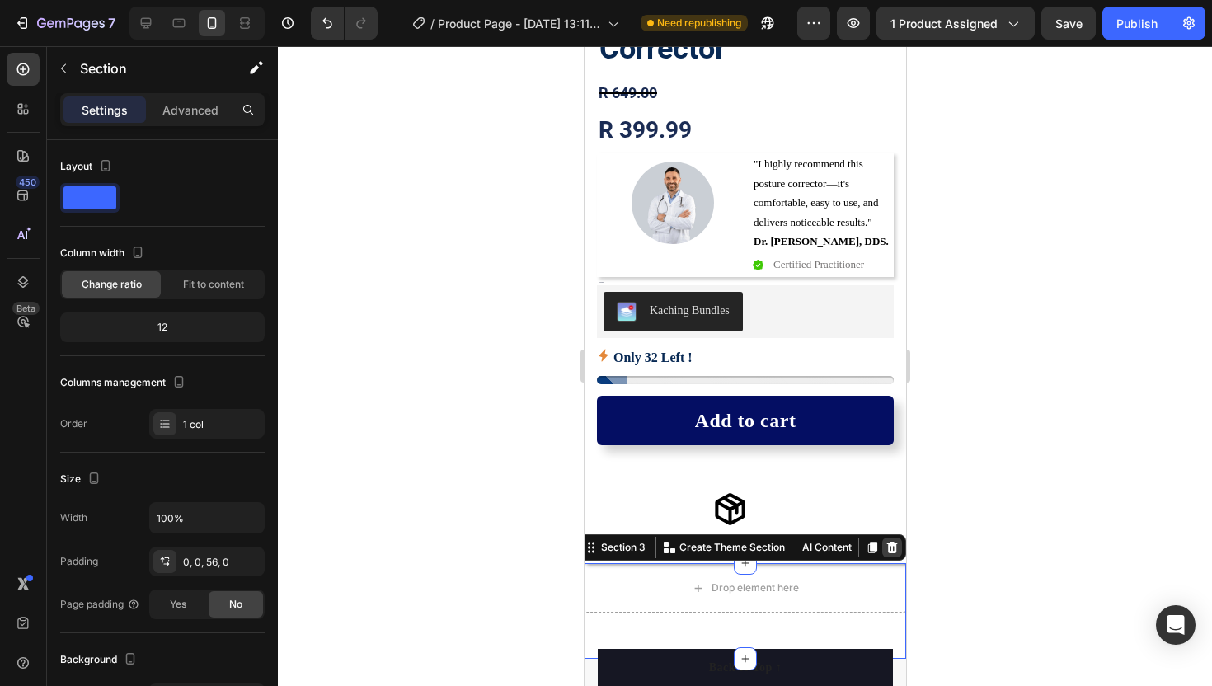
click at [892, 546] on icon at bounding box center [891, 548] width 11 height 12
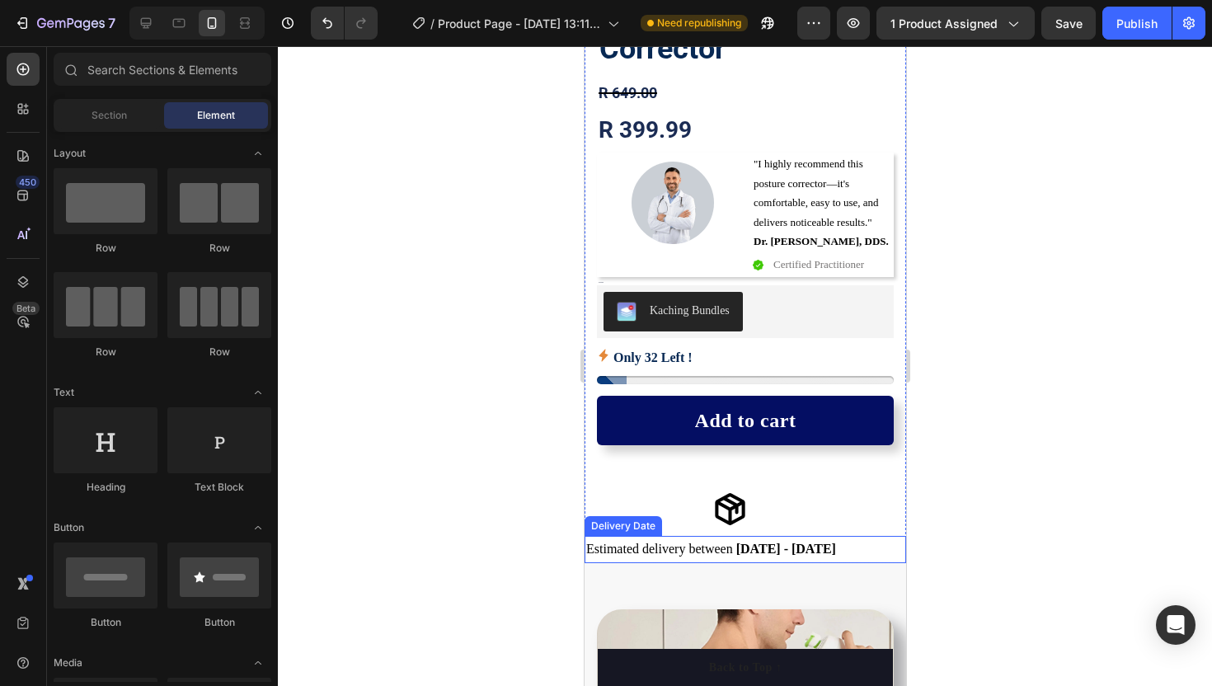
click at [598, 551] on span "Estimated delivery between" at bounding box center [658, 549] width 147 height 14
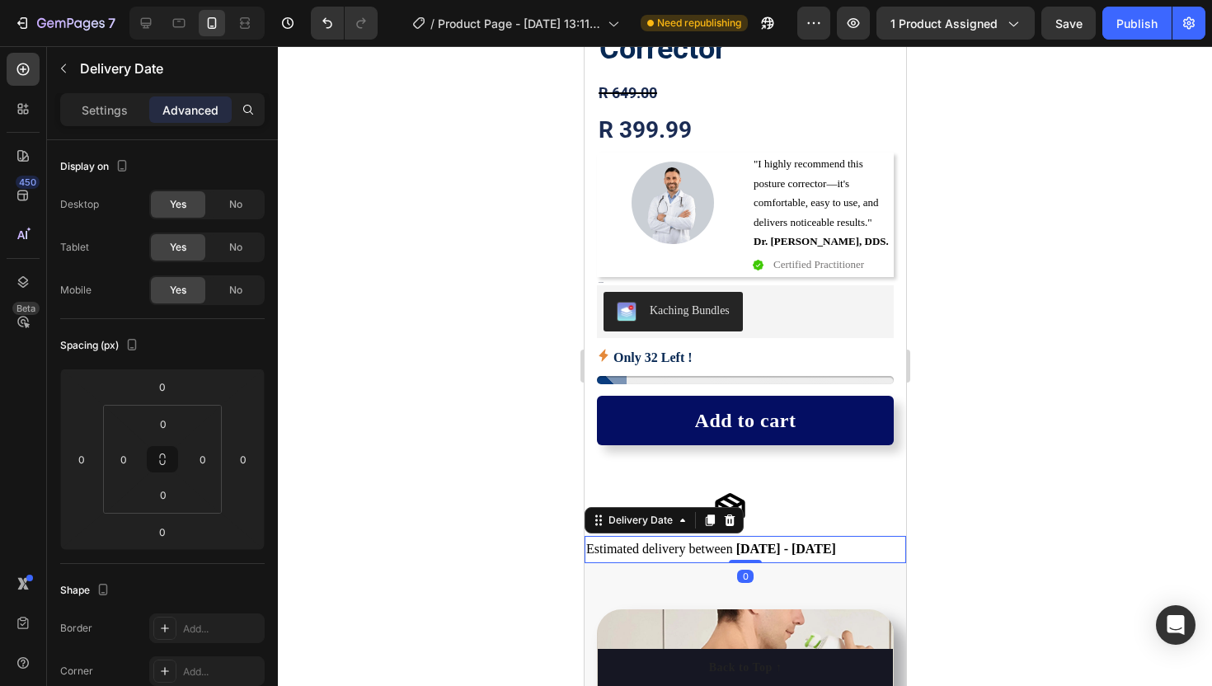
click at [590, 547] on span "Estimated delivery between" at bounding box center [658, 549] width 147 height 14
click at [587, 547] on span "Estimated delivery between" at bounding box center [658, 549] width 147 height 14
click at [123, 461] on input "0" at bounding box center [123, 459] width 25 height 25
type input "19"
click at [407, 514] on div at bounding box center [745, 366] width 934 height 640
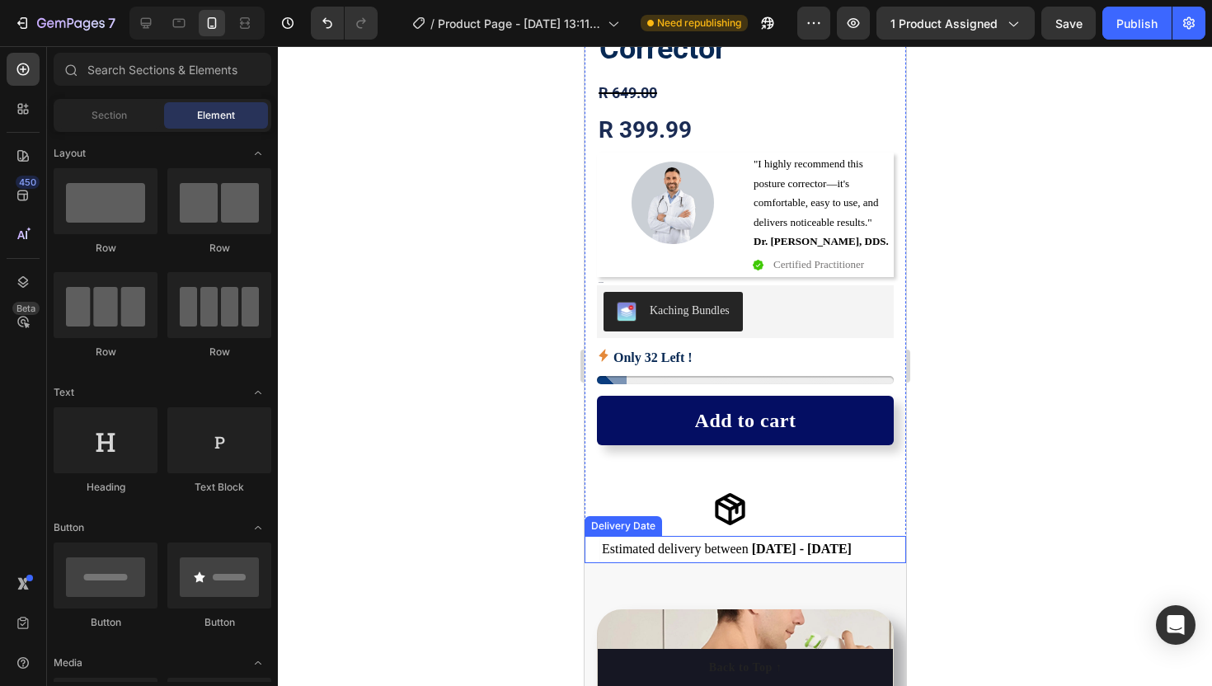
click at [654, 547] on span "Estimated delivery between" at bounding box center [674, 549] width 147 height 14
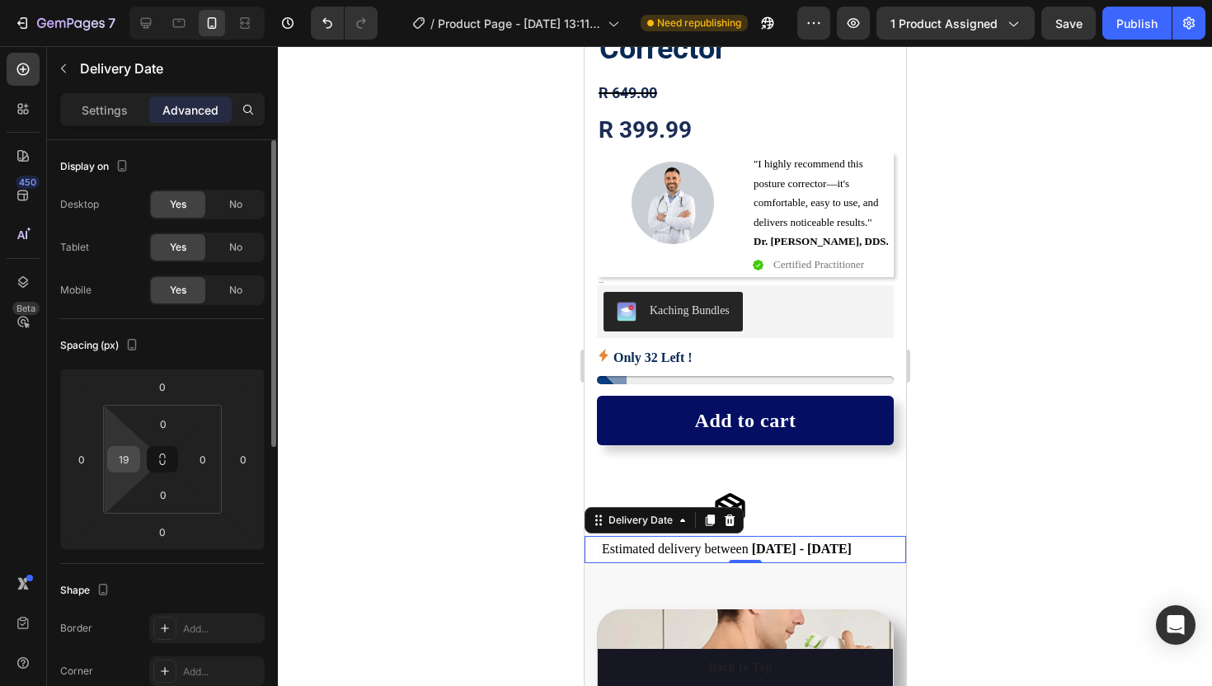
click at [136, 465] on div "19" at bounding box center [123, 459] width 33 height 26
click at [129, 458] on input "19" at bounding box center [123, 459] width 25 height 25
type input "2"
type input "3"
type input "40"
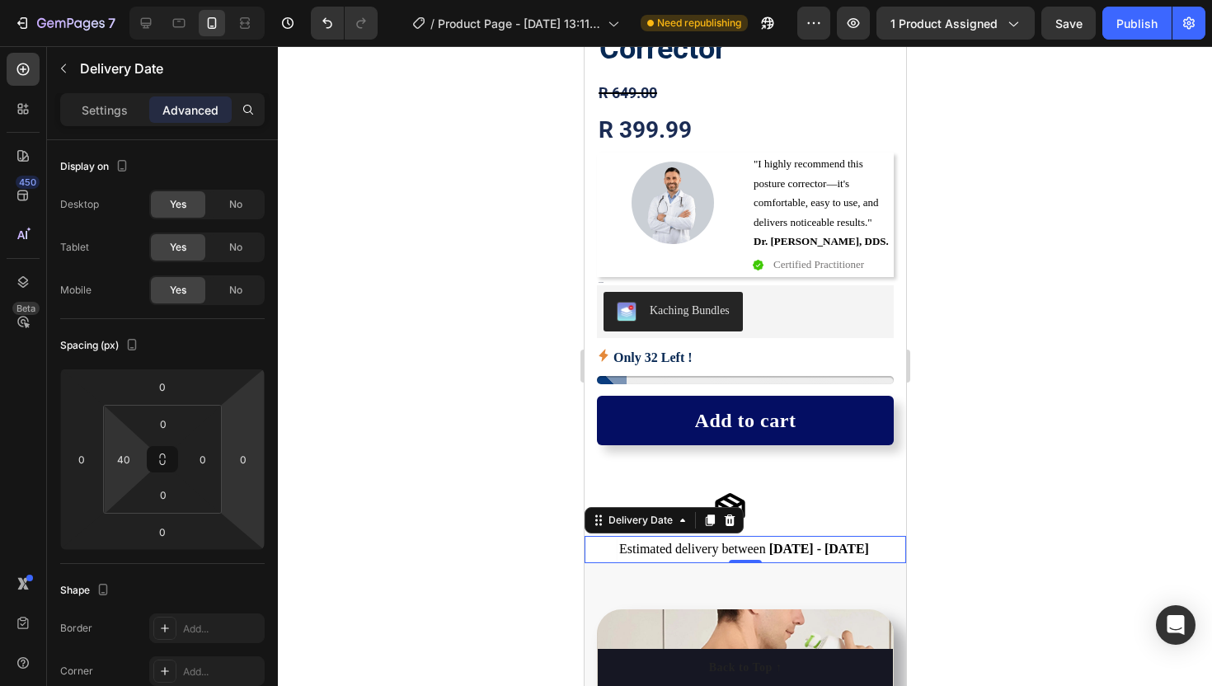
click at [382, 450] on div at bounding box center [745, 366] width 934 height 640
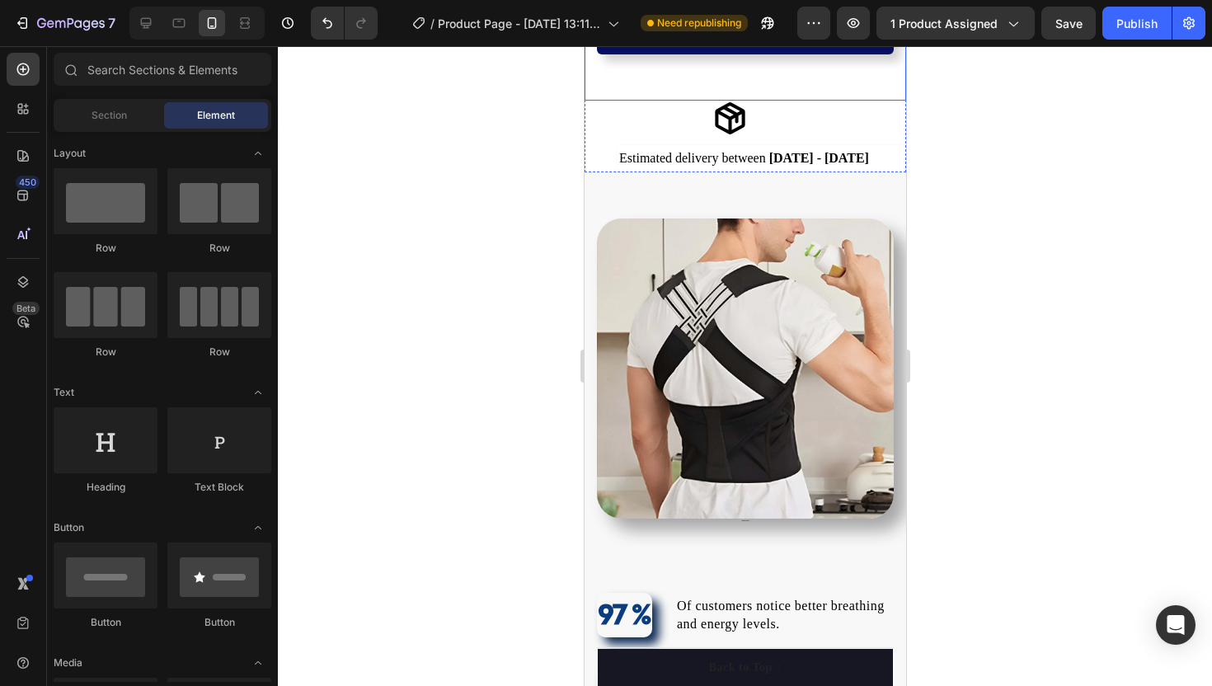
scroll to position [851, 0]
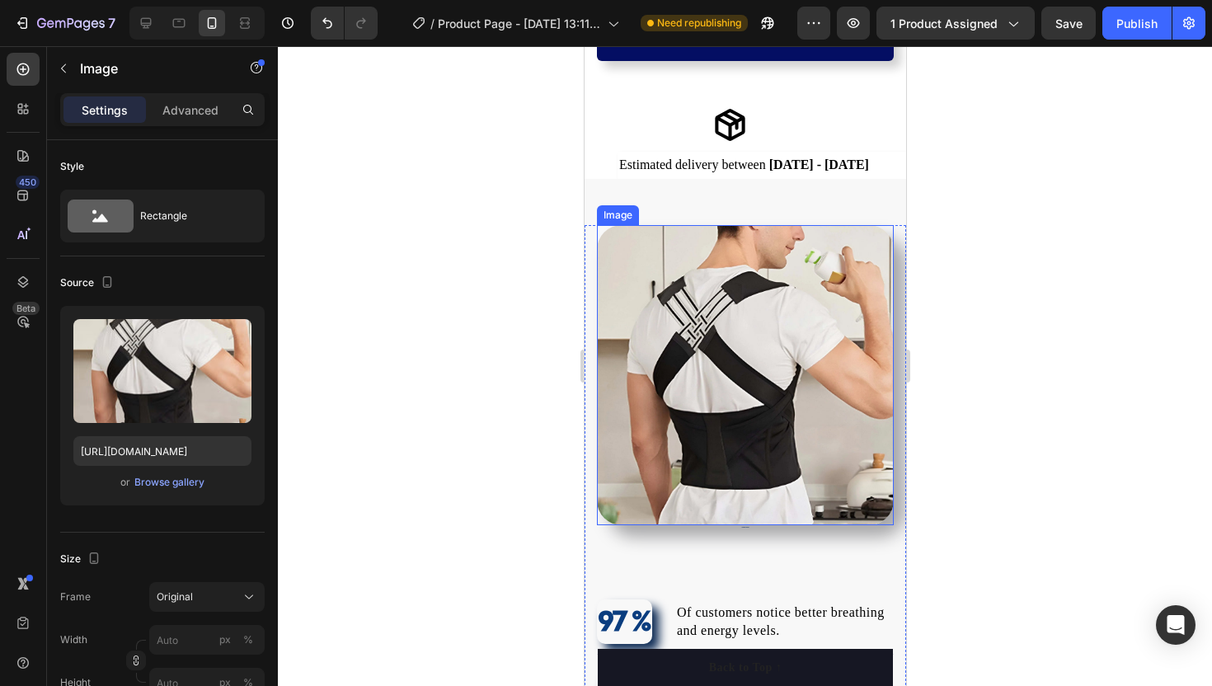
click at [724, 397] on img at bounding box center [744, 375] width 297 height 300
click at [708, 206] on icon at bounding box center [706, 210] width 11 height 12
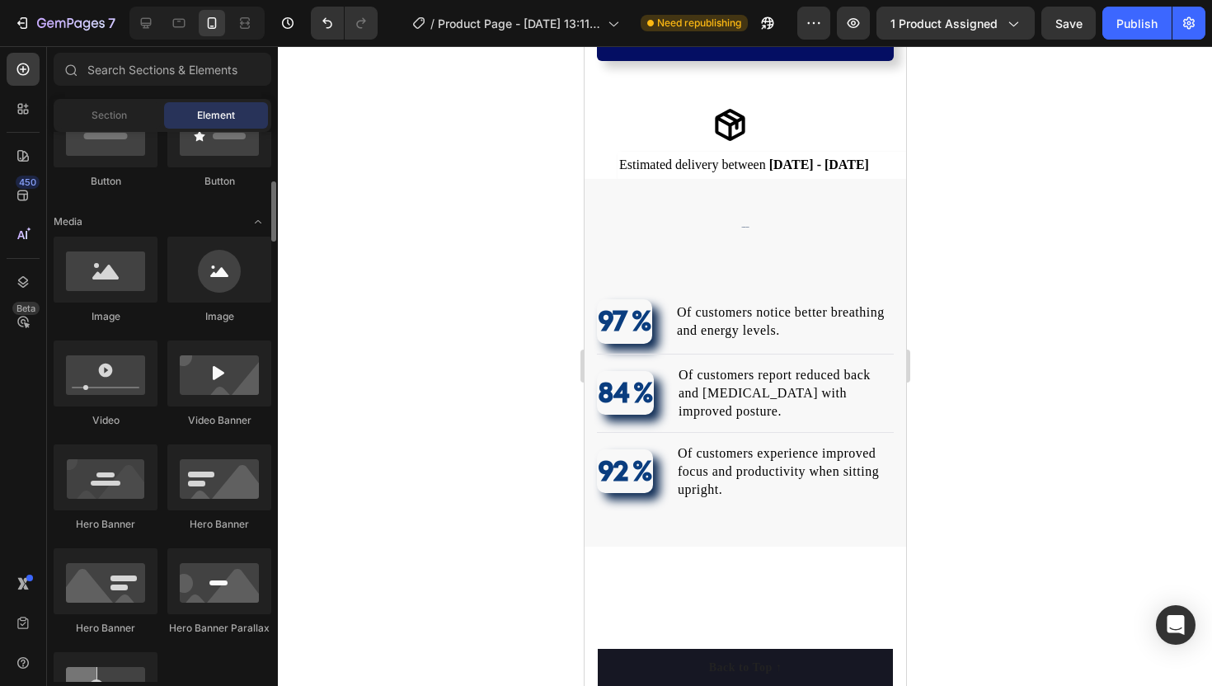
scroll to position [426, 0]
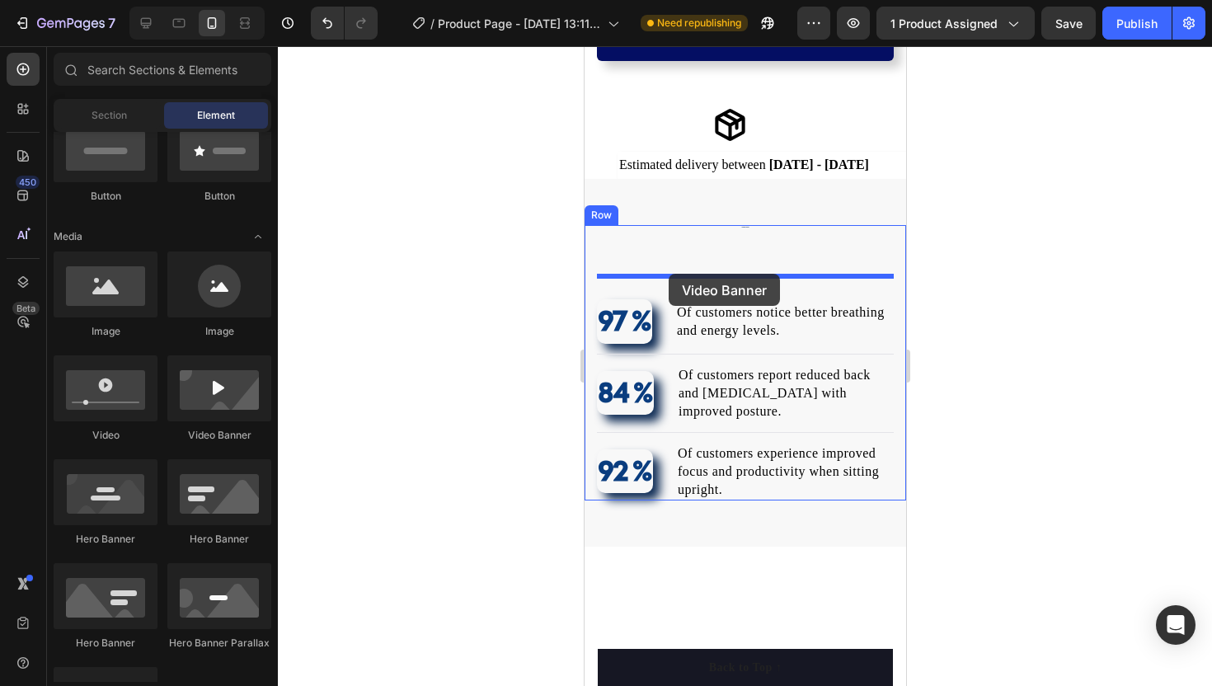
drag, startPoint x: 791, startPoint y: 454, endPoint x: 668, endPoint y: 274, distance: 218.4
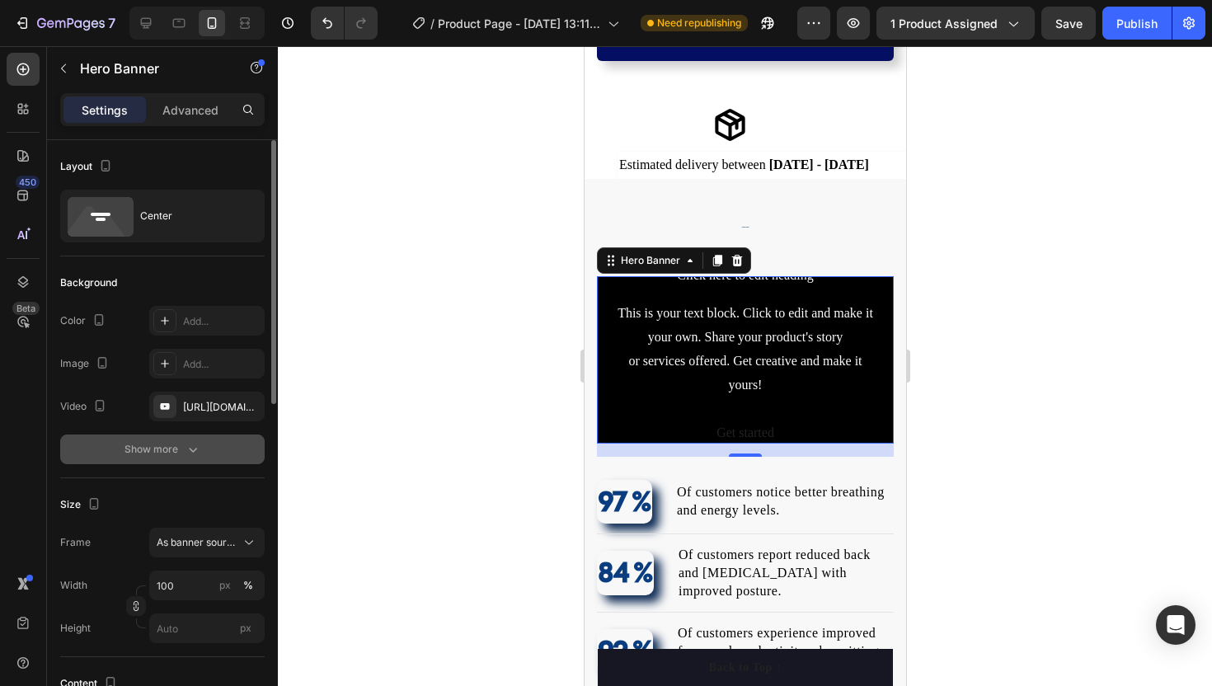
click at [190, 456] on icon "button" at bounding box center [193, 449] width 16 height 16
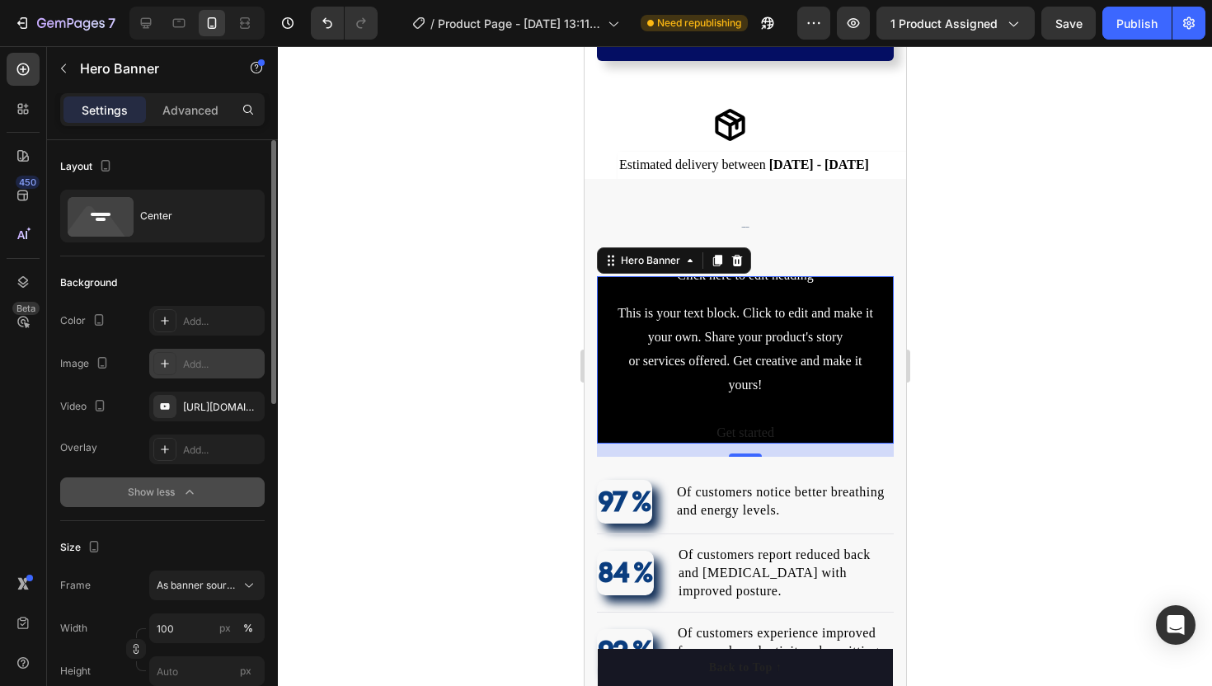
click at [197, 364] on div "Add..." at bounding box center [221, 364] width 77 height 15
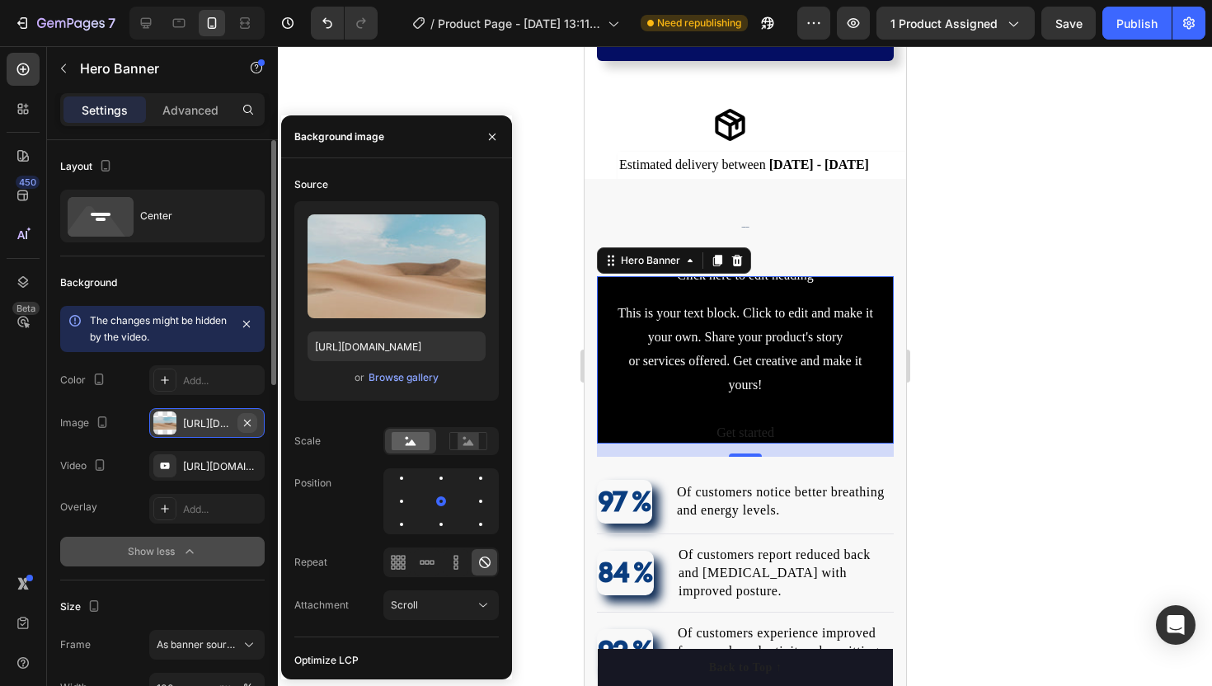
click at [247, 416] on icon "button" at bounding box center [247, 422] width 13 height 13
type input "Auto"
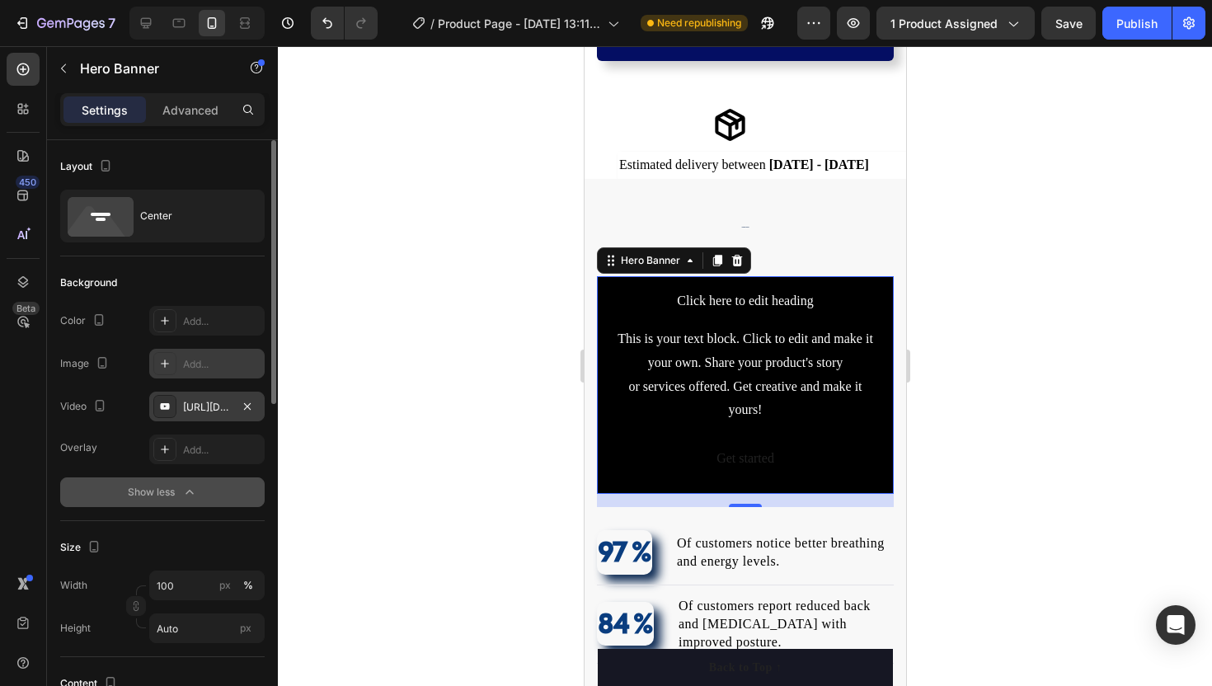
click at [204, 410] on div "https://www.youtube.com/watch?v=drIt4RH_kyQ" at bounding box center [207, 407] width 48 height 15
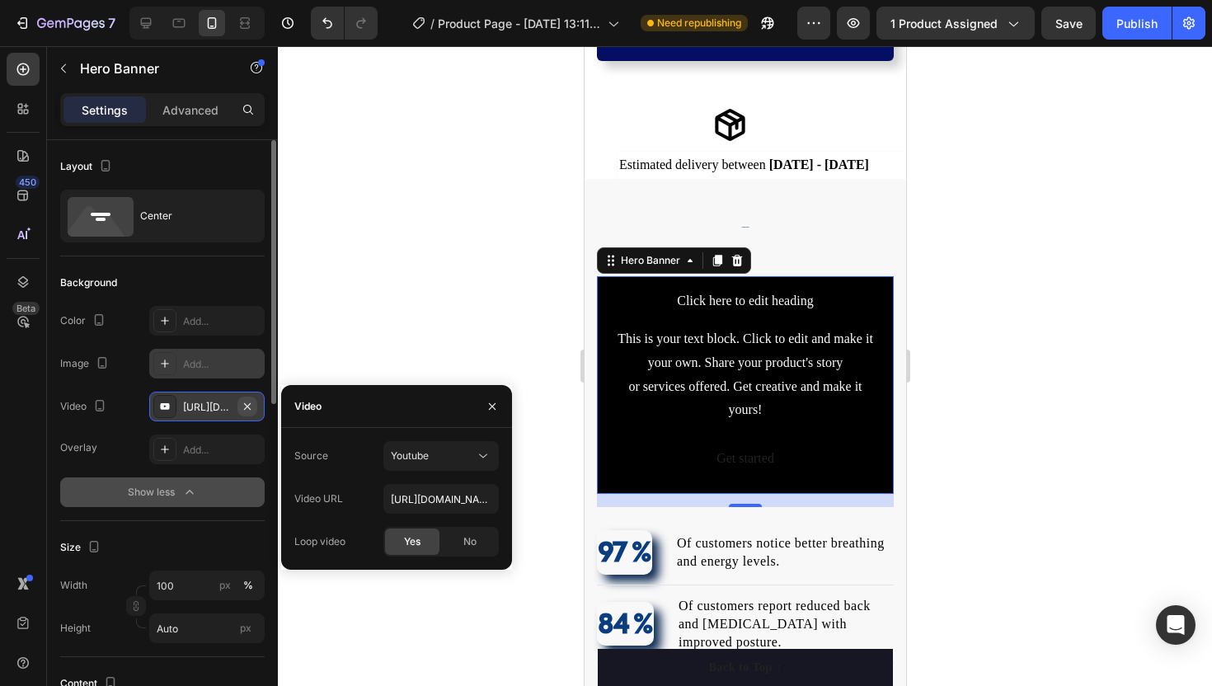
click at [250, 404] on icon "button" at bounding box center [247, 406] width 13 height 13
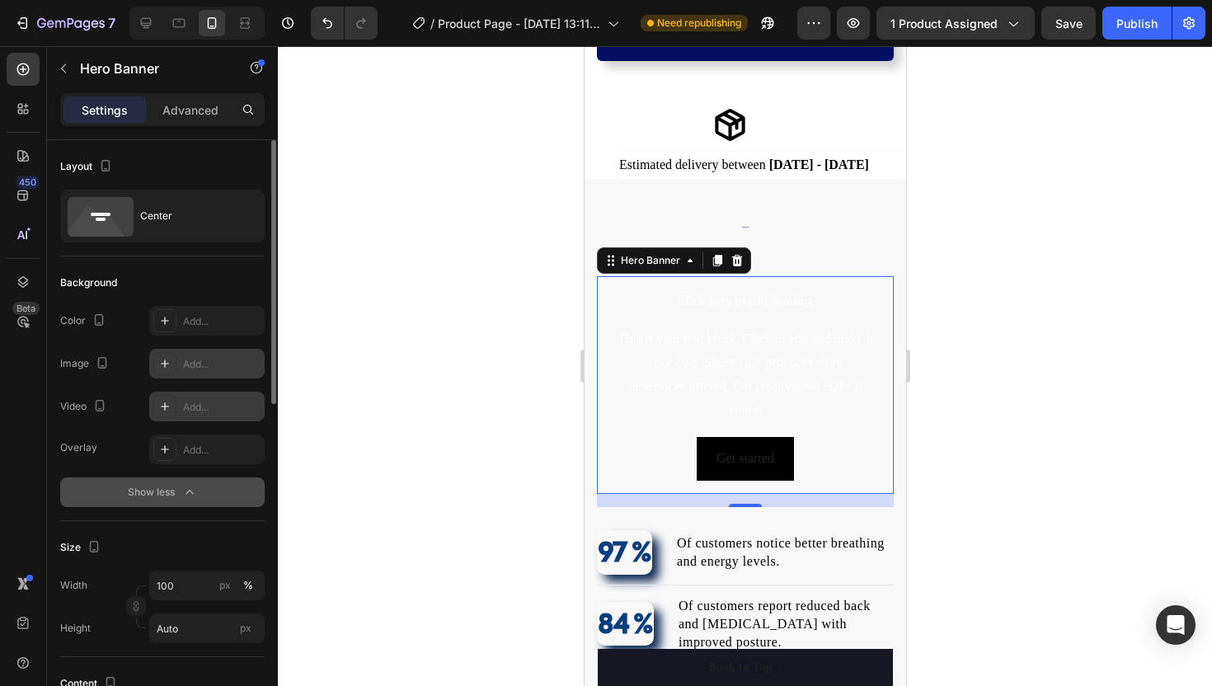
click at [226, 409] on div "Add..." at bounding box center [221, 407] width 77 height 15
type input "https://youtu.be/KOxfzBp72uk"
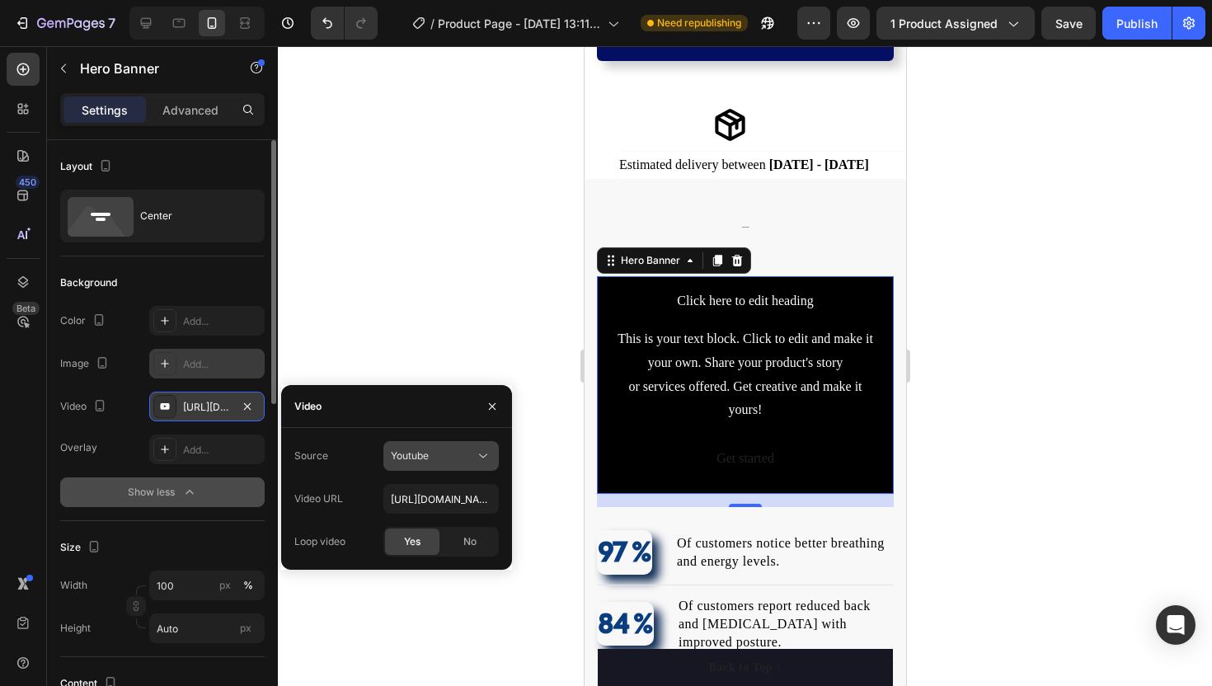
click at [440, 444] on button "Youtube" at bounding box center [440, 456] width 115 height 30
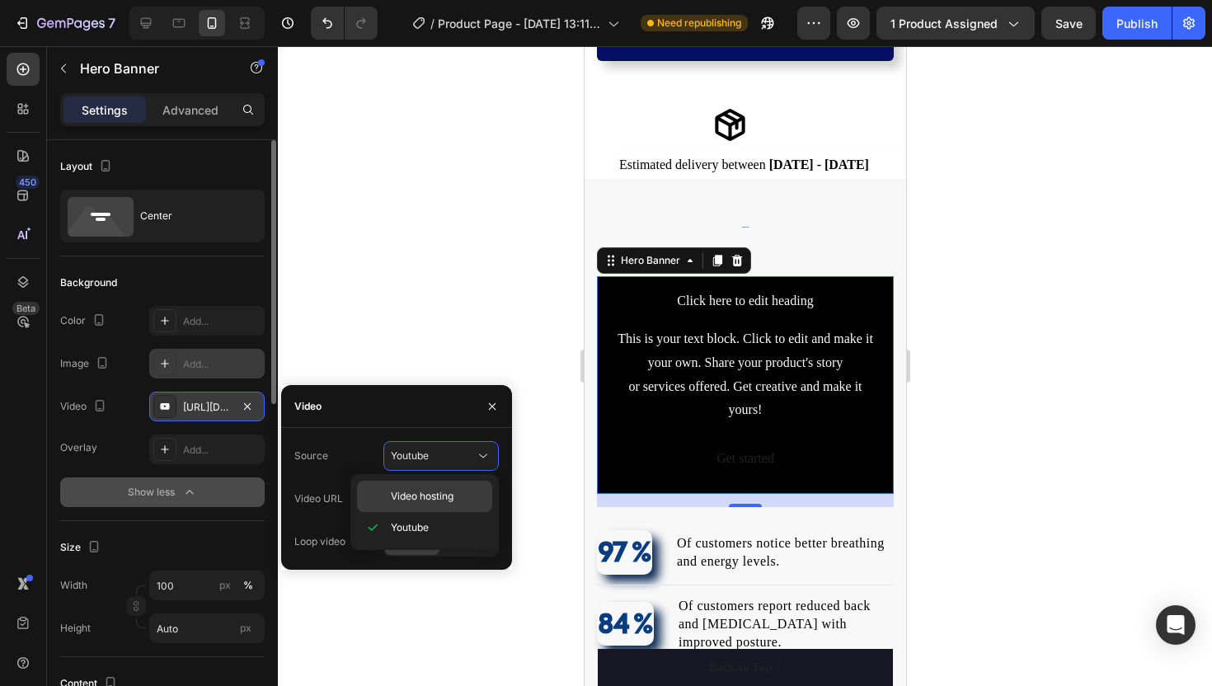
click at [396, 490] on span "Video hosting" at bounding box center [422, 496] width 63 height 15
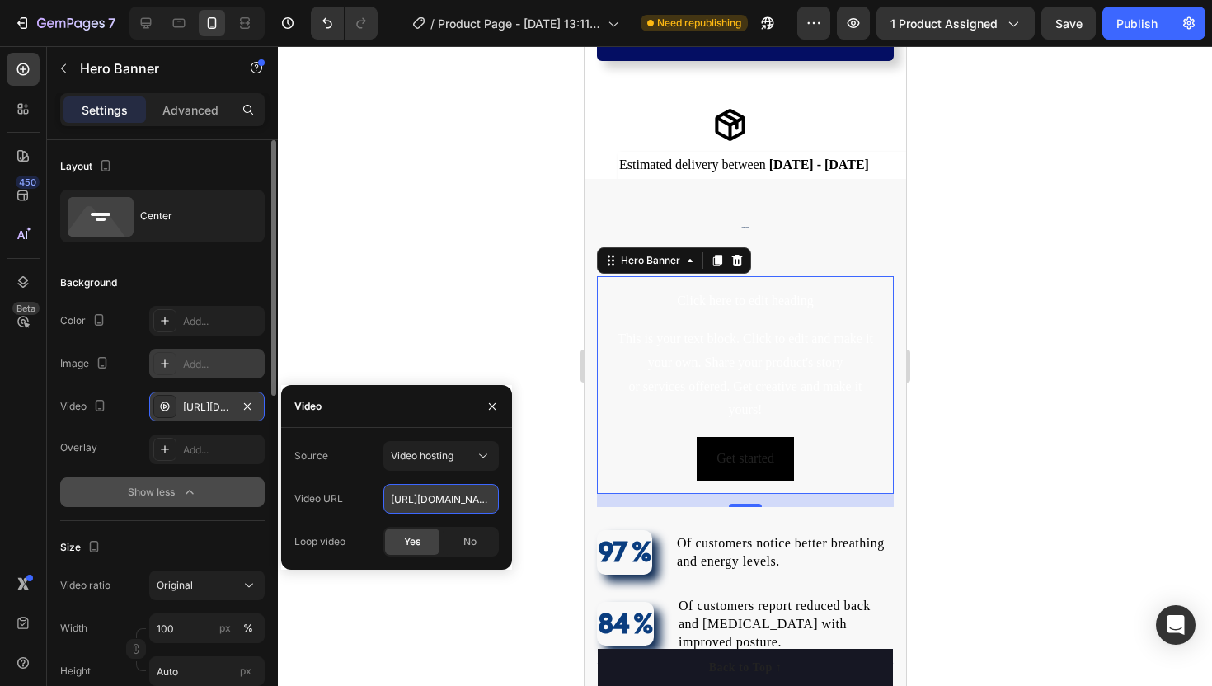
click at [471, 501] on input "https://cdn.shopify.com/videos/c/o/v/92a407d4e0c94a288eb54cac18c387dc.mp4" at bounding box center [440, 499] width 115 height 30
paste input "posture3.webp"
type input "posture3.webp"
click at [423, 542] on div "Yes" at bounding box center [412, 541] width 54 height 26
click at [490, 402] on icon "button" at bounding box center [492, 406] width 13 height 13
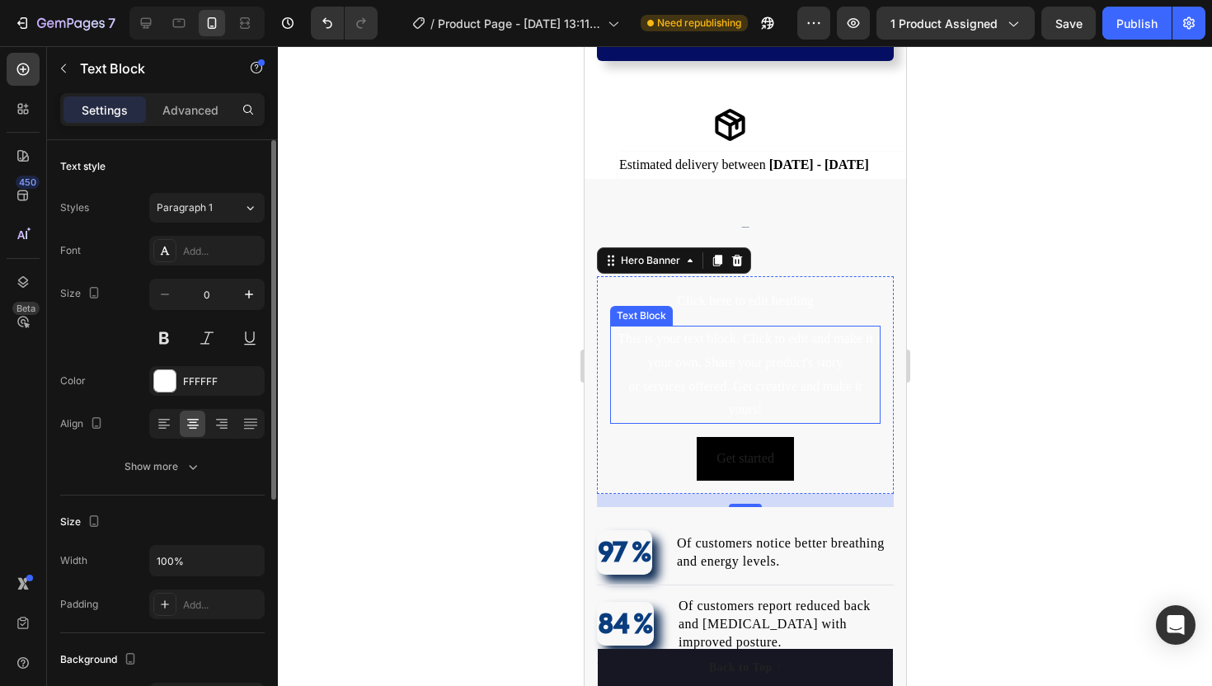
click at [736, 374] on div "This is your text block. Click to edit and make it your own. Share your product…" at bounding box center [744, 375] width 270 height 98
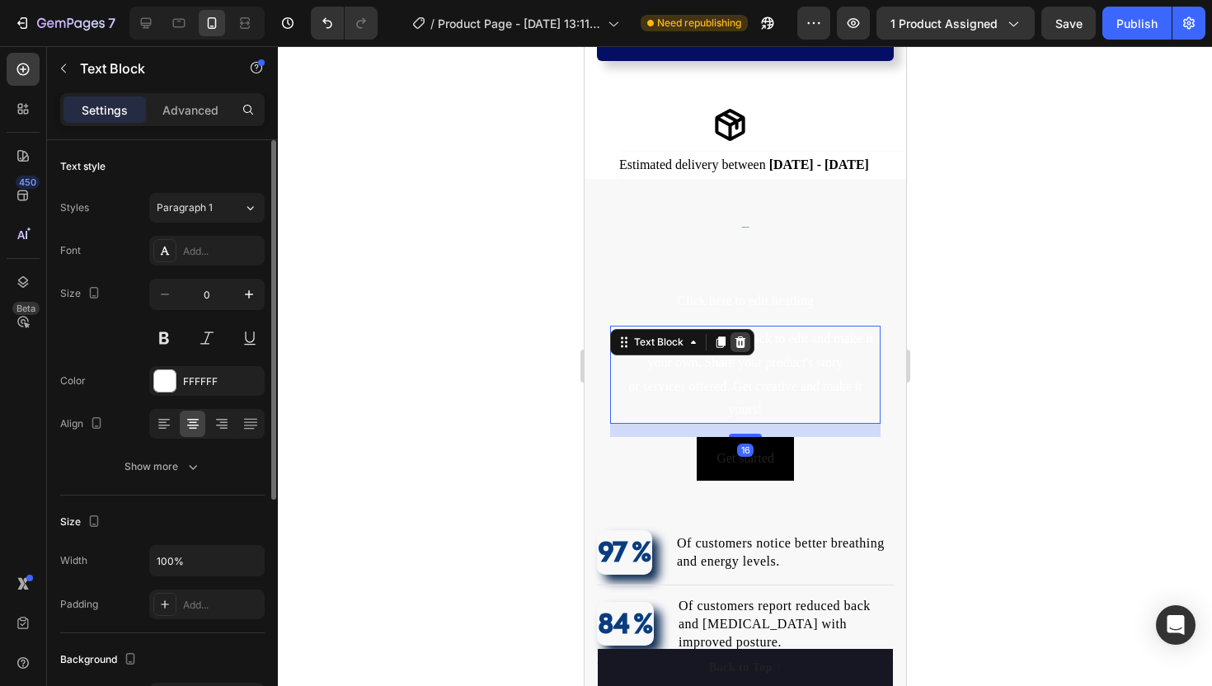
click at [740, 337] on icon at bounding box center [739, 342] width 13 height 13
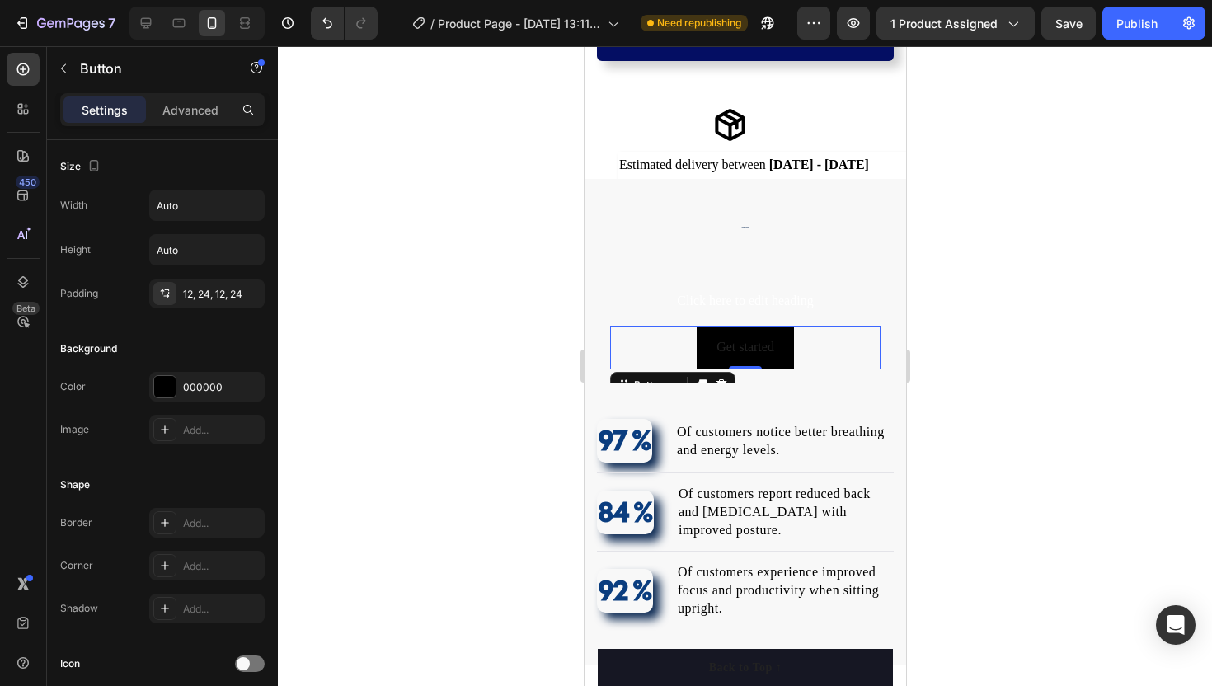
click at [675, 350] on div "Get started Button 0" at bounding box center [744, 348] width 270 height 44
click at [326, 27] on icon "Undo/Redo" at bounding box center [327, 23] width 10 height 11
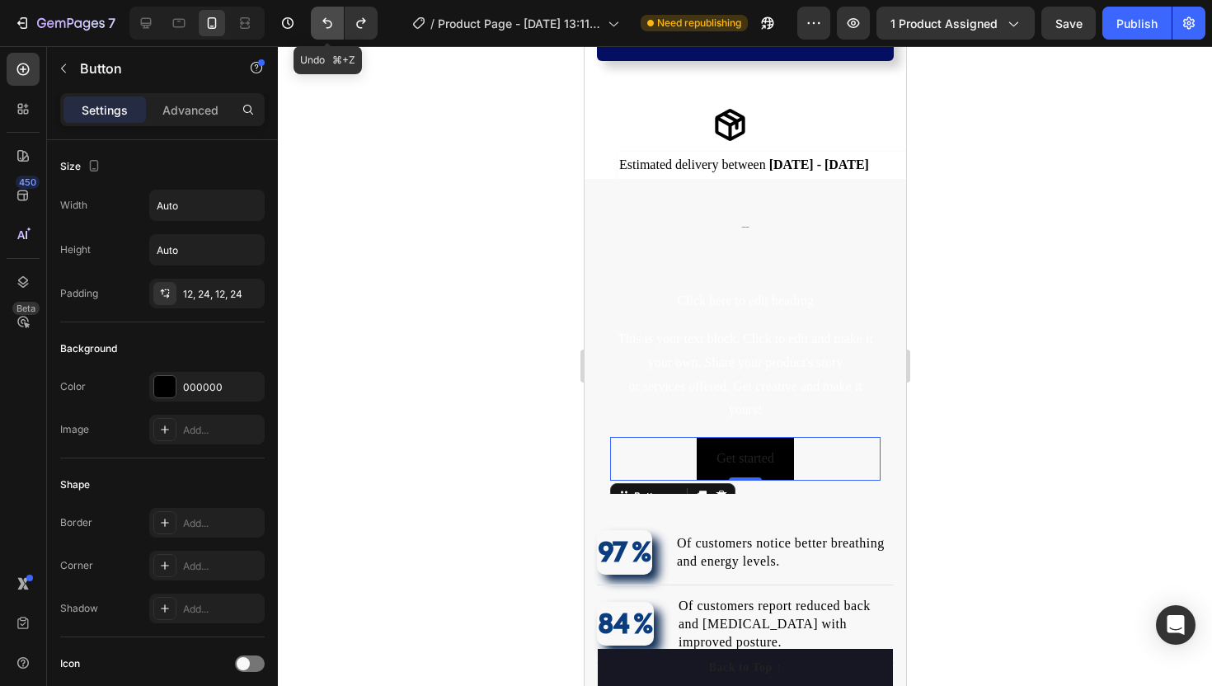
click at [326, 27] on icon "Undo/Redo" at bounding box center [327, 23] width 10 height 11
click at [326, 23] on icon "Undo/Redo" at bounding box center [327, 23] width 16 height 16
click at [326, 23] on icon "Undo/Redo" at bounding box center [327, 23] width 10 height 11
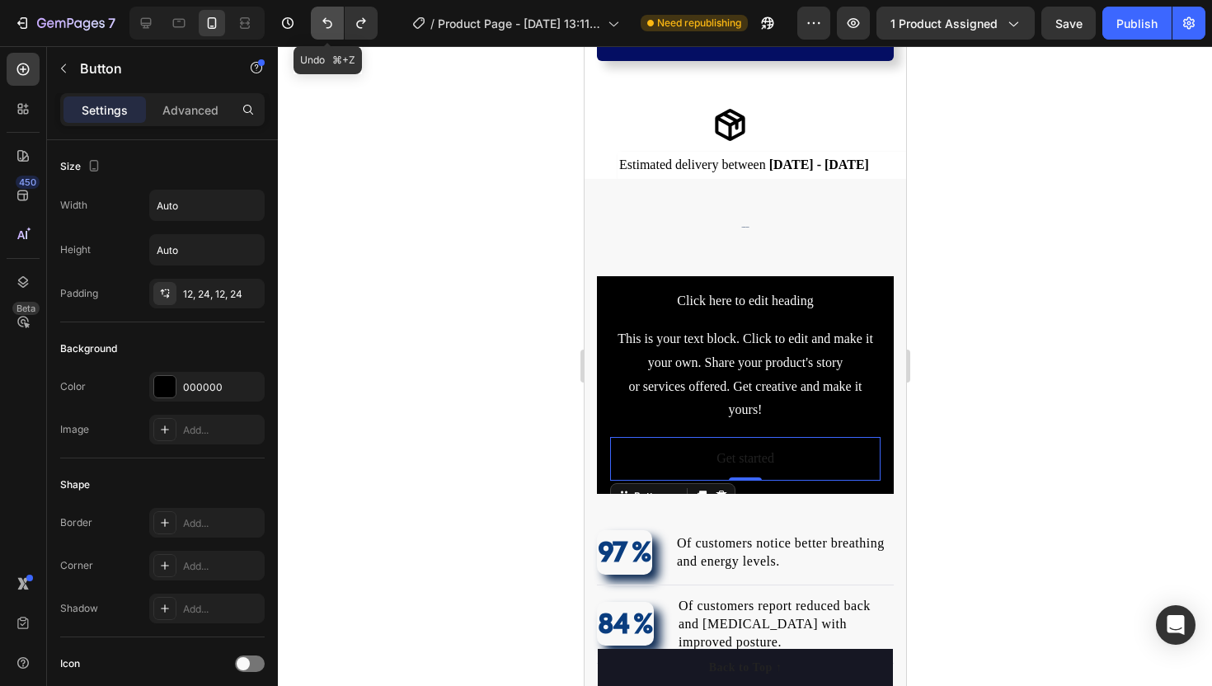
click at [326, 21] on icon "Undo/Redo" at bounding box center [327, 23] width 16 height 16
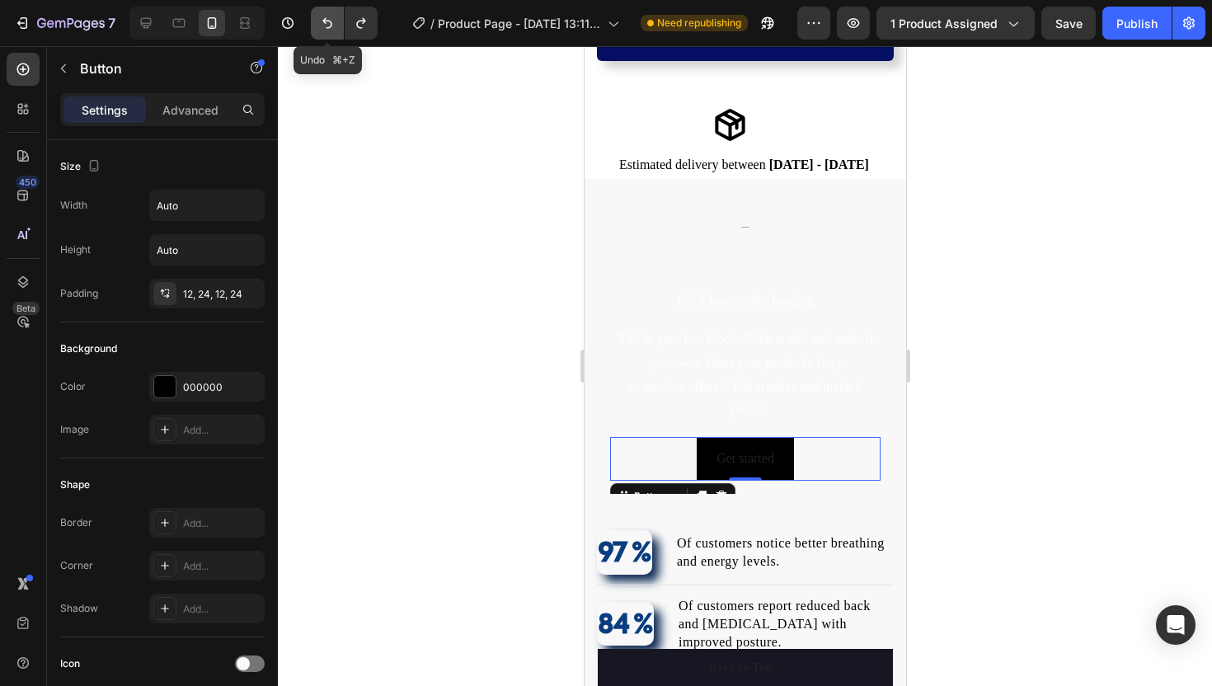
click at [326, 21] on icon "Undo/Redo" at bounding box center [327, 23] width 16 height 16
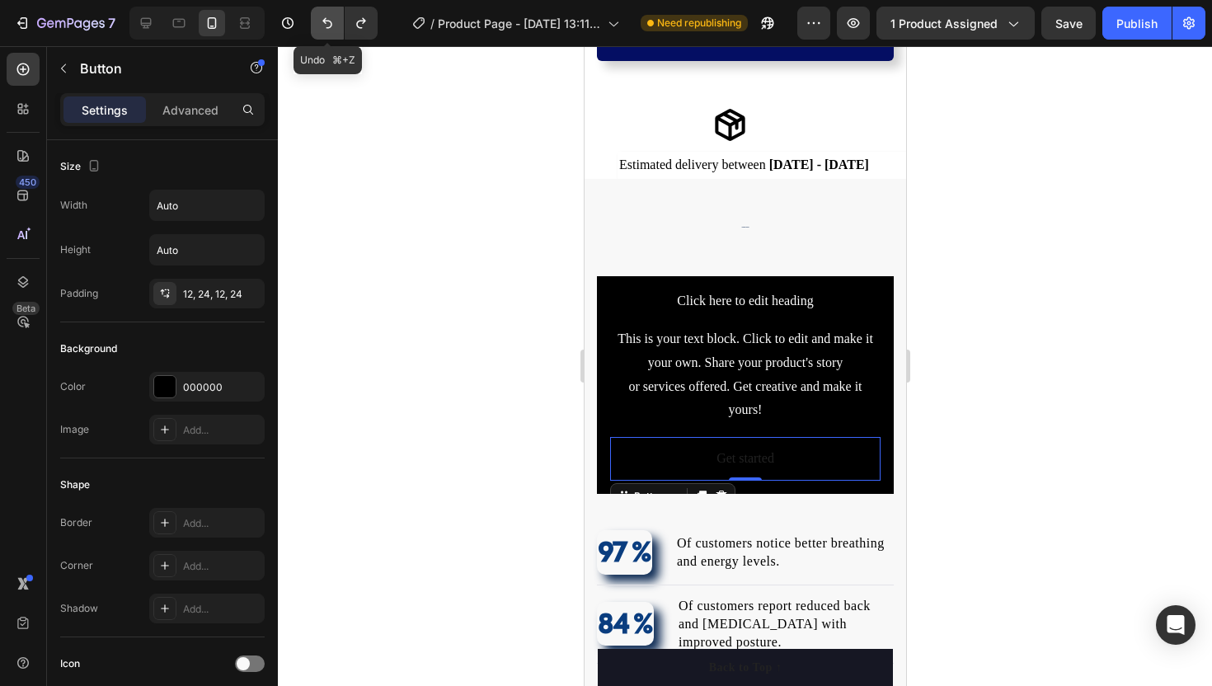
click at [326, 21] on icon "Undo/Redo" at bounding box center [327, 23] width 10 height 11
click at [324, 16] on icon "Undo/Redo" at bounding box center [327, 23] width 16 height 16
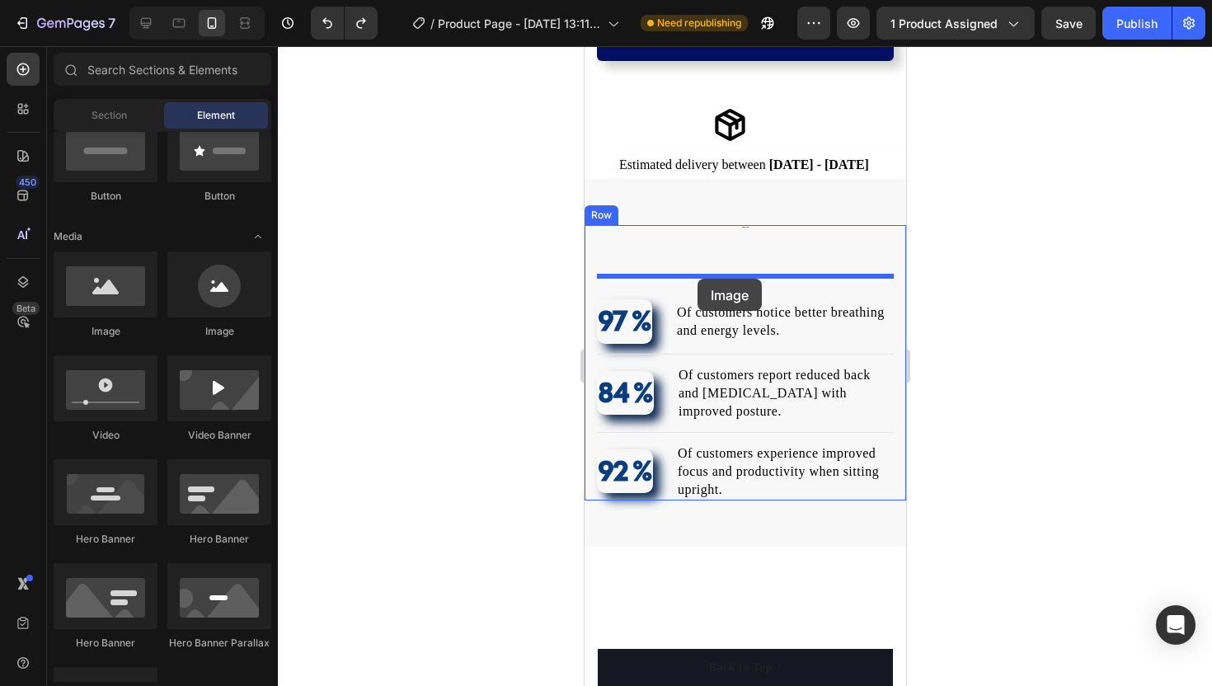
drag, startPoint x: 714, startPoint y: 346, endPoint x: 697, endPoint y: 279, distance: 69.8
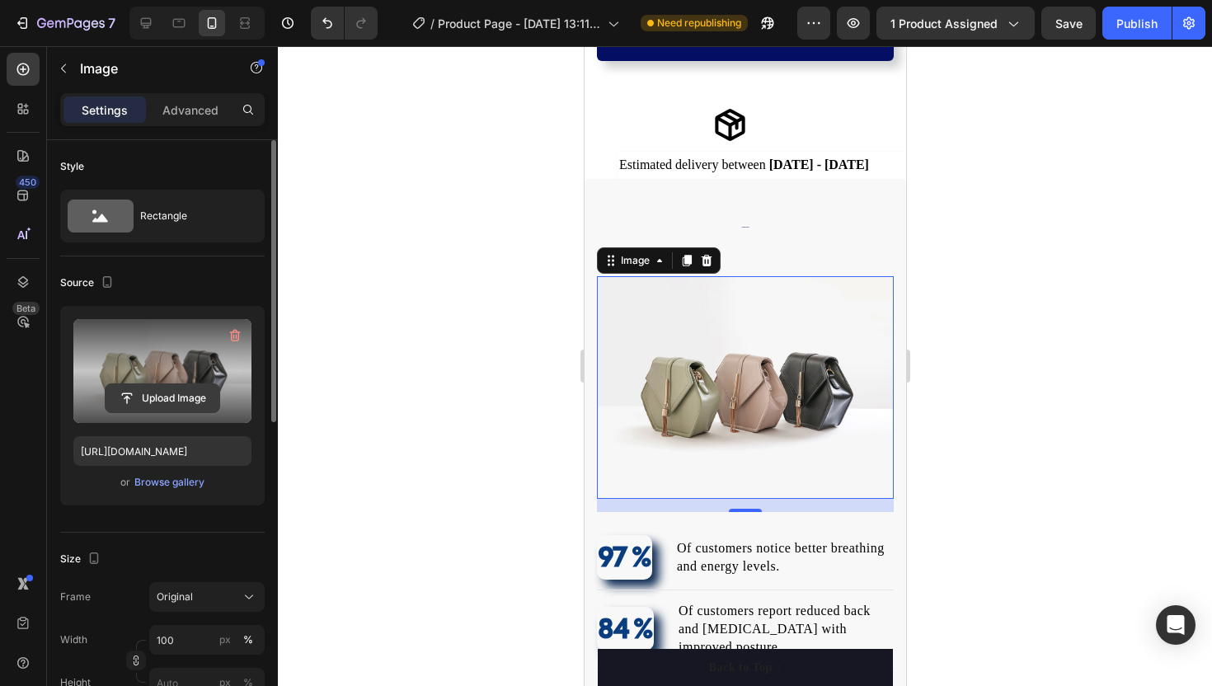
click at [170, 405] on input "file" at bounding box center [163, 398] width 114 height 28
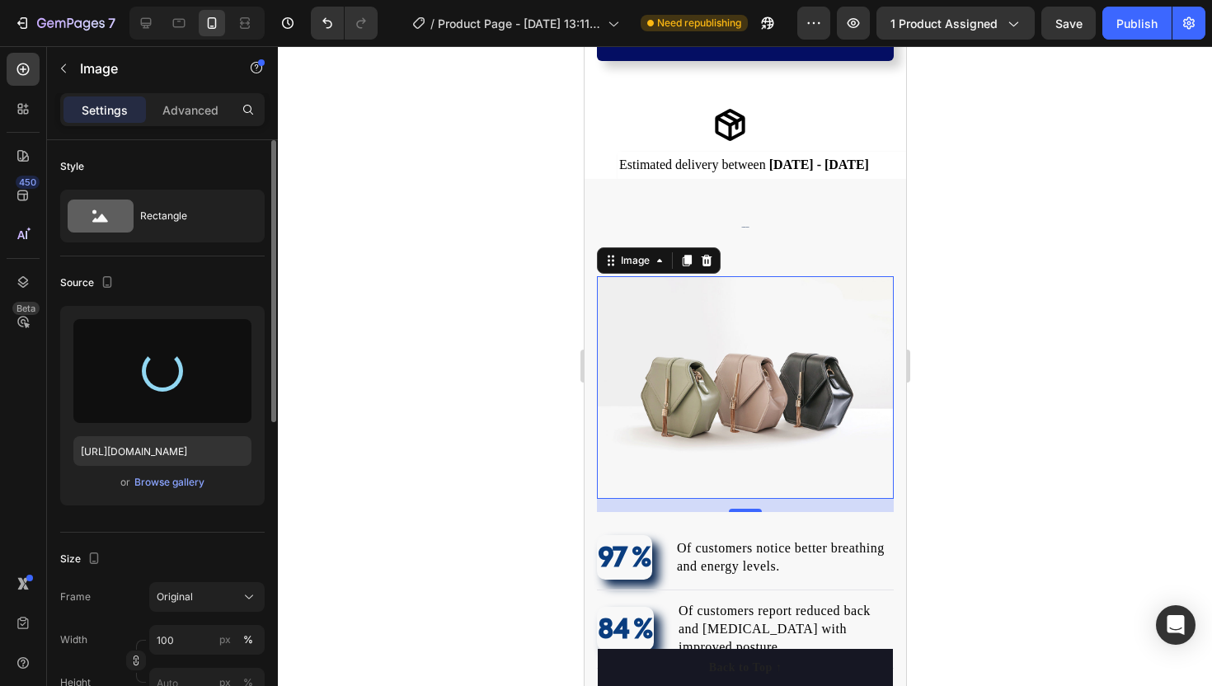
type input "https://cdn.shopify.com/s/files/1/0776/2522/9537/files/gempages_580610004898284…"
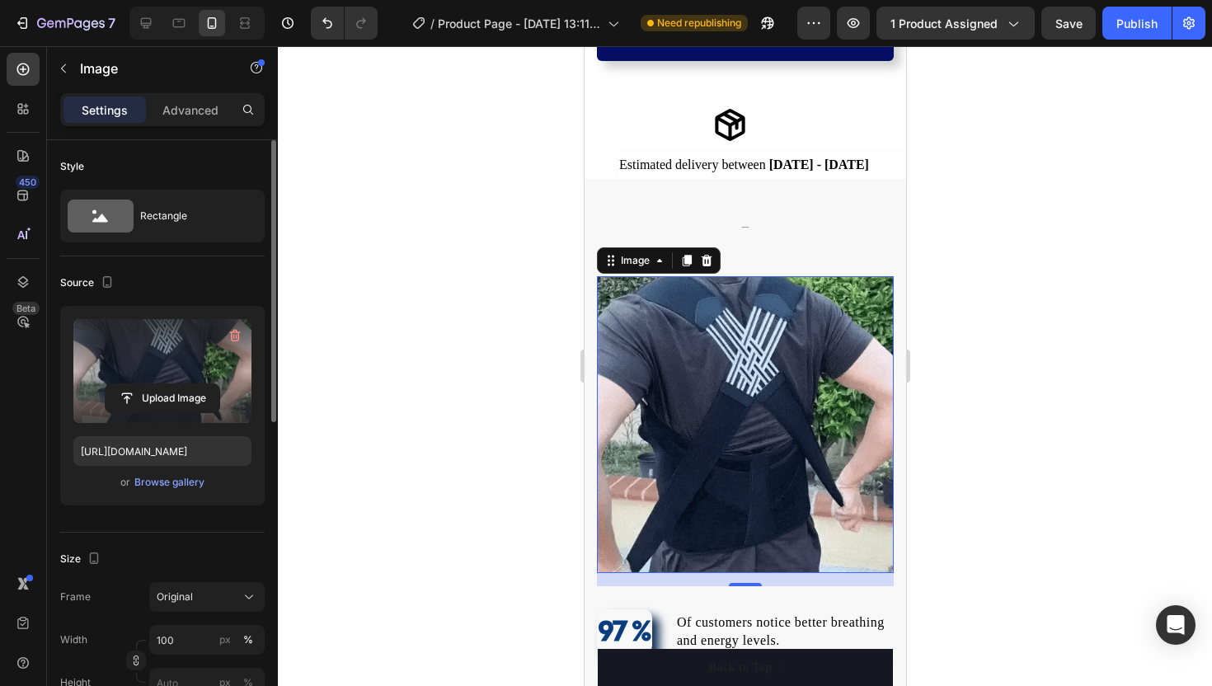
click at [490, 397] on div at bounding box center [745, 366] width 934 height 640
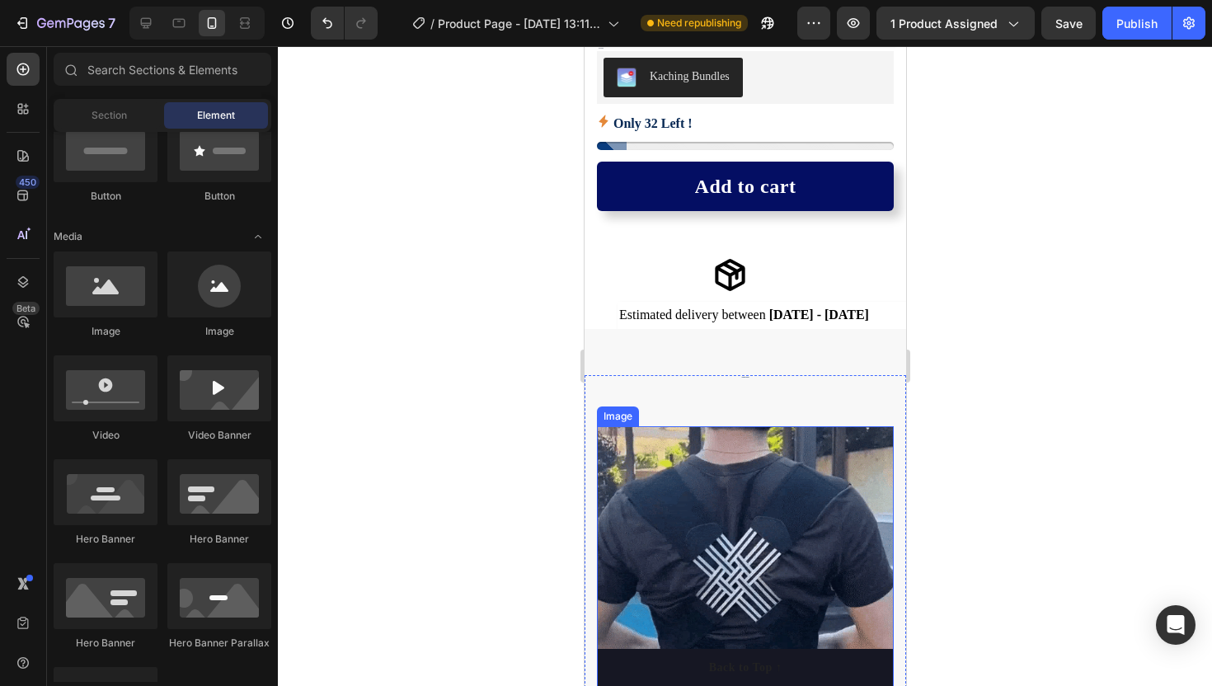
scroll to position [708, 0]
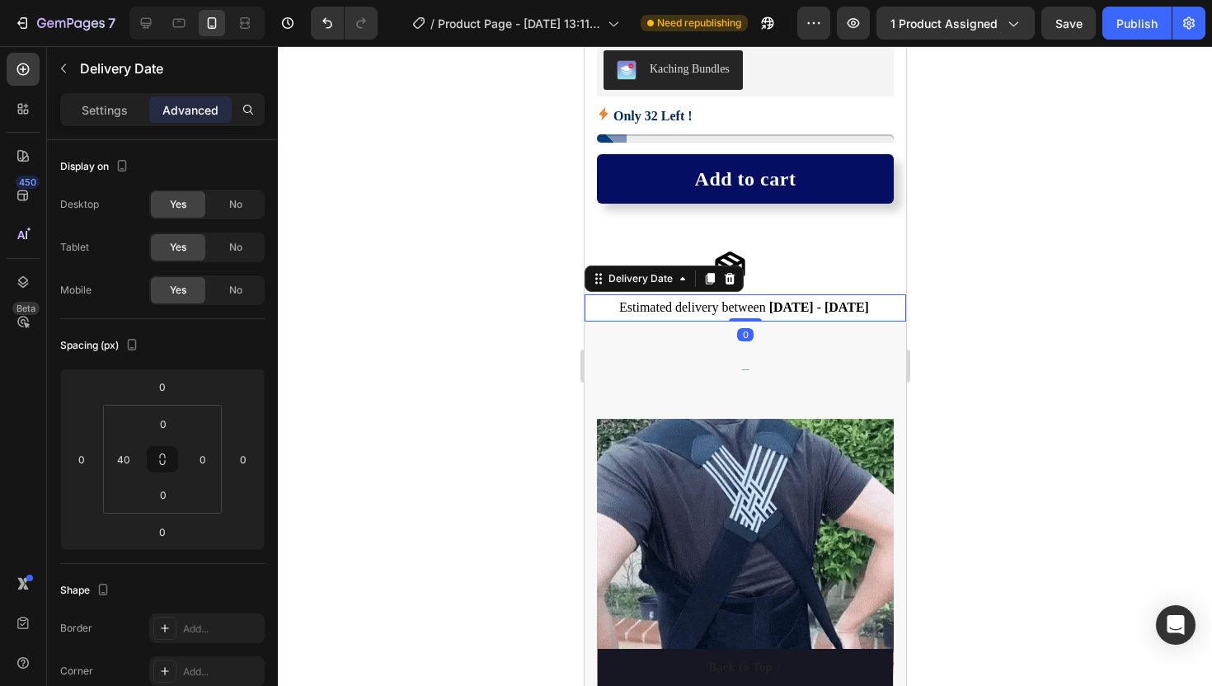
click at [669, 298] on div "Estimated delivery between [DATE] - [DATE]" at bounding box center [761, 307] width 289 height 27
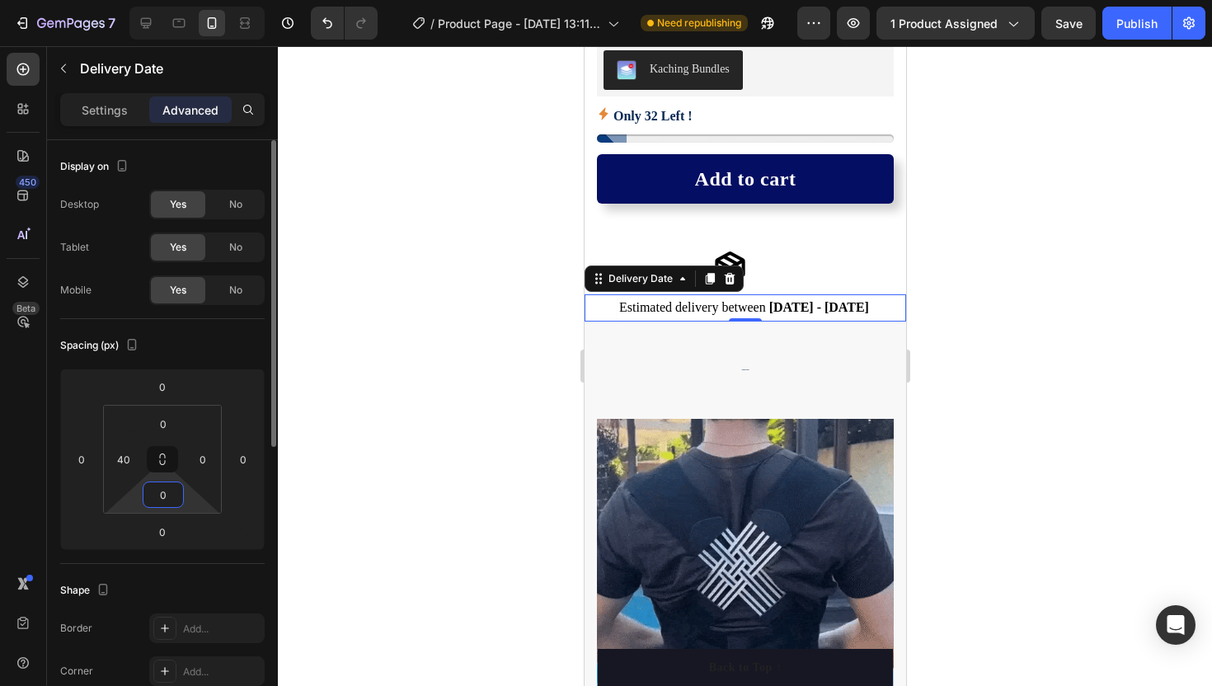
click at [159, 494] on input "0" at bounding box center [163, 494] width 33 height 25
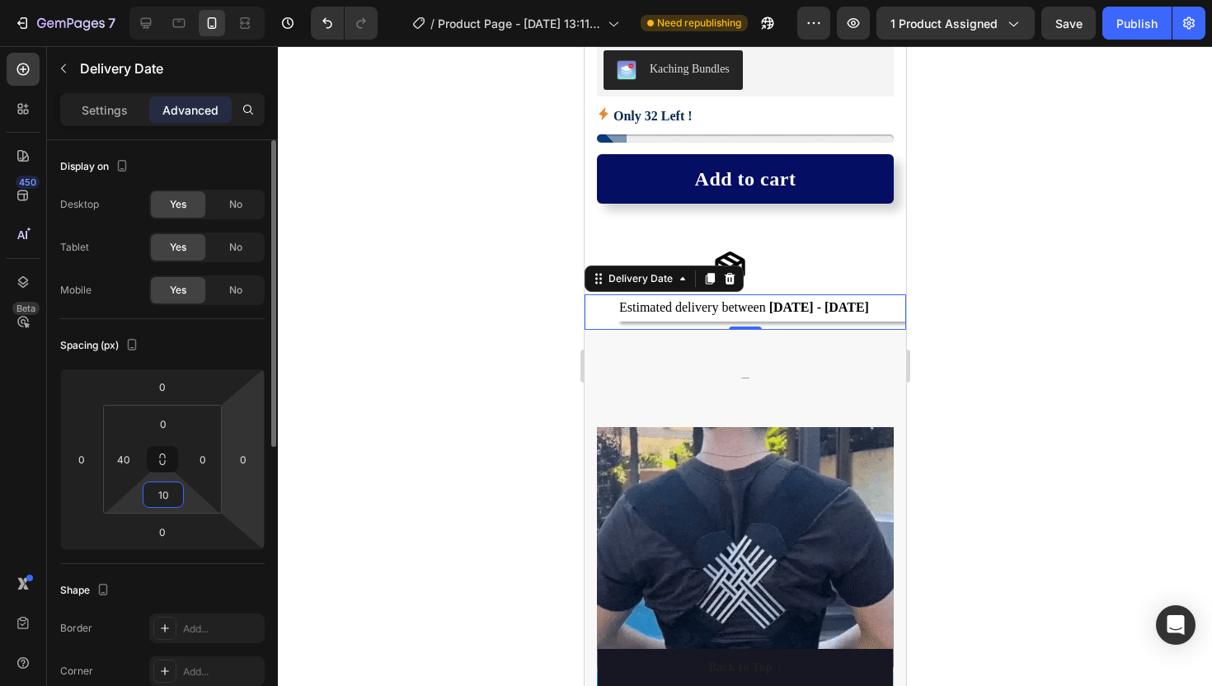
type input "1"
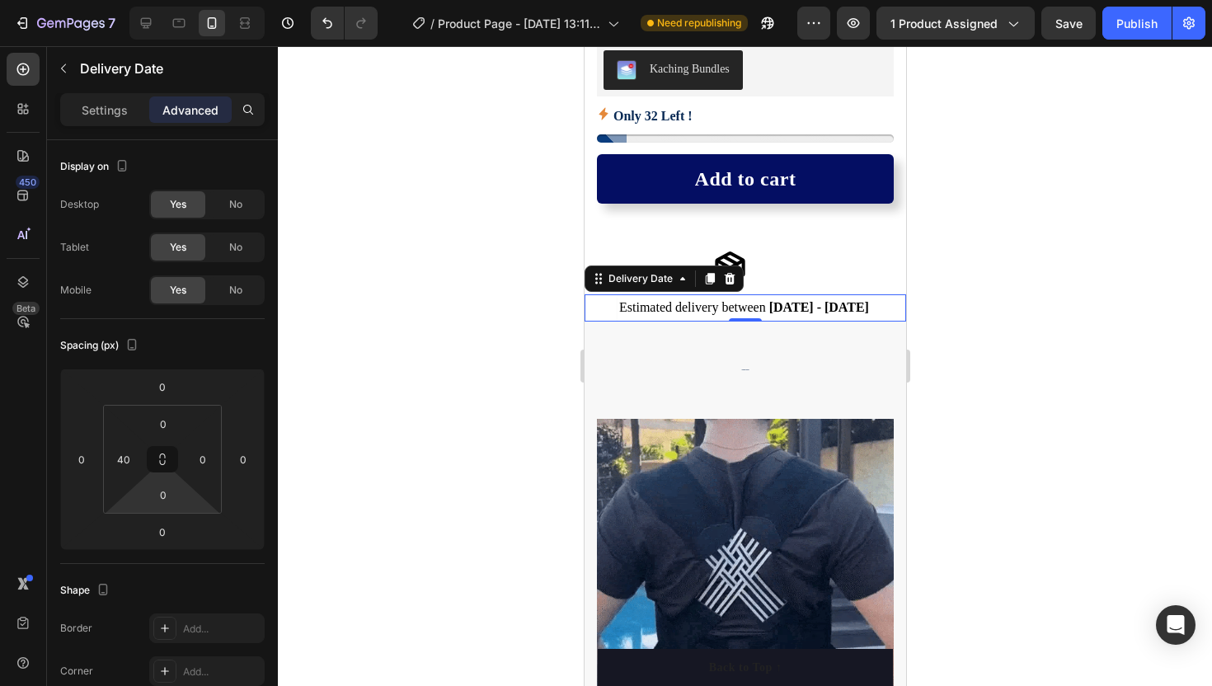
click at [382, 429] on div at bounding box center [745, 366] width 934 height 640
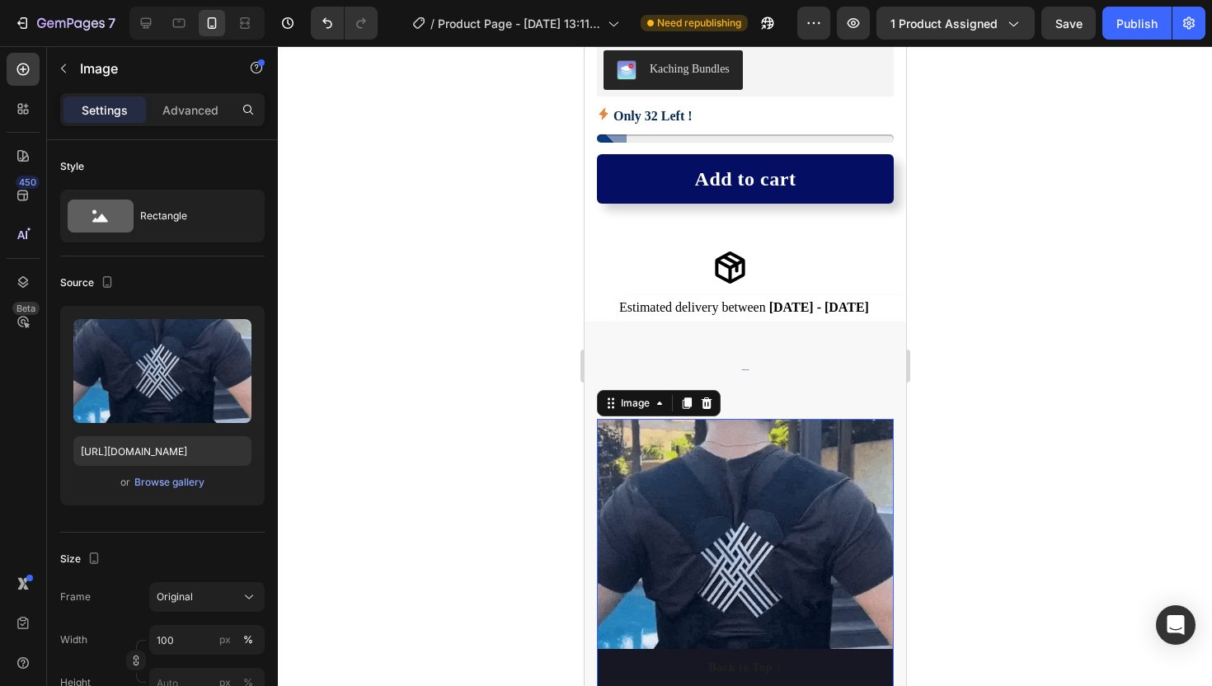
click at [670, 451] on img at bounding box center [744, 567] width 297 height 297
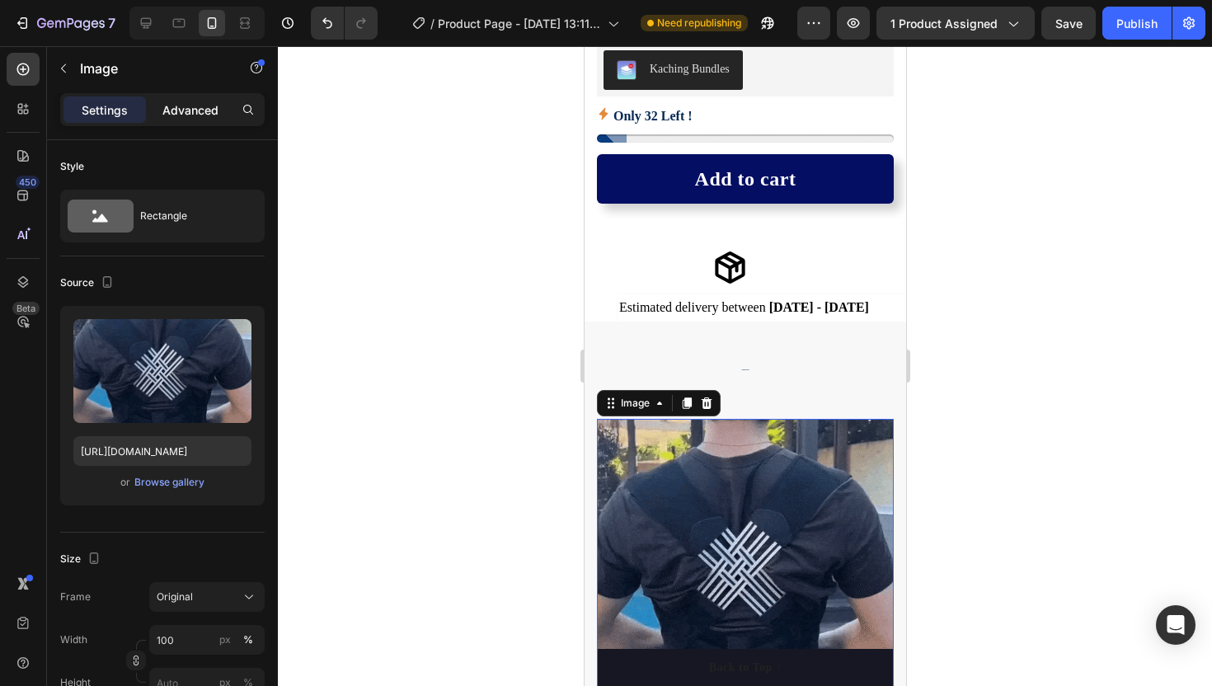
click at [200, 110] on p "Advanced" at bounding box center [190, 109] width 56 height 17
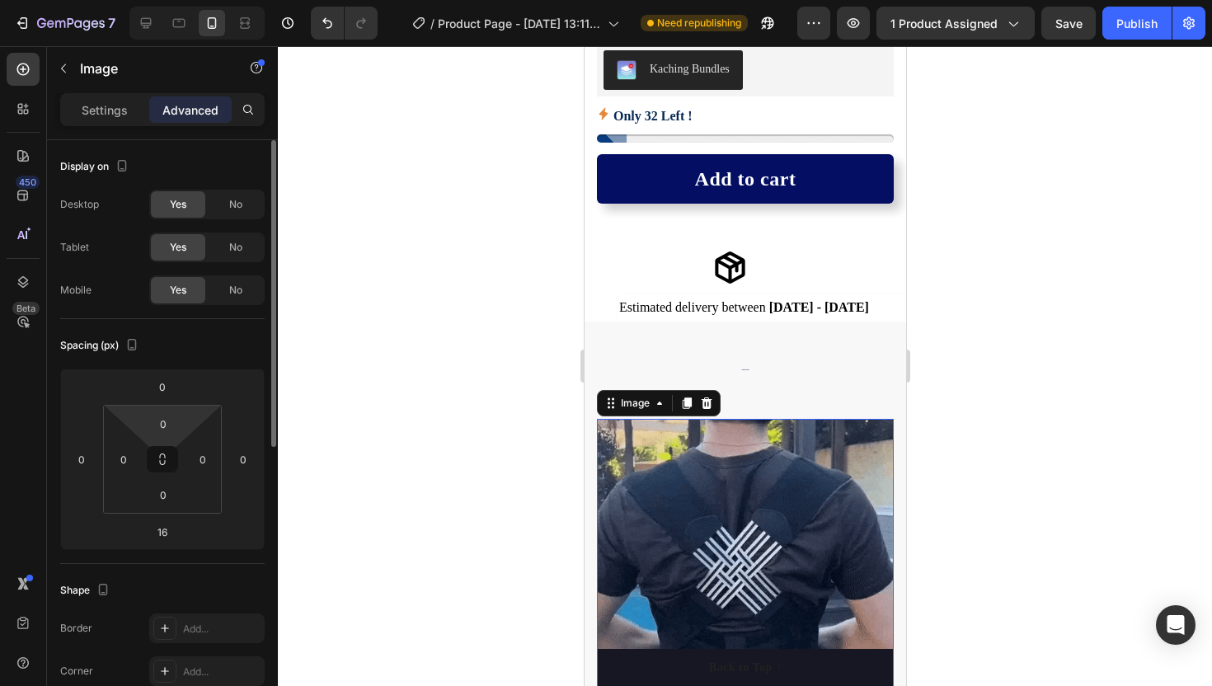
click at [167, 0] on html "7 / Product Page - Aug 19, 13:11:36 Need republishing Preview 1 product assigne…" at bounding box center [606, 0] width 1212 height 0
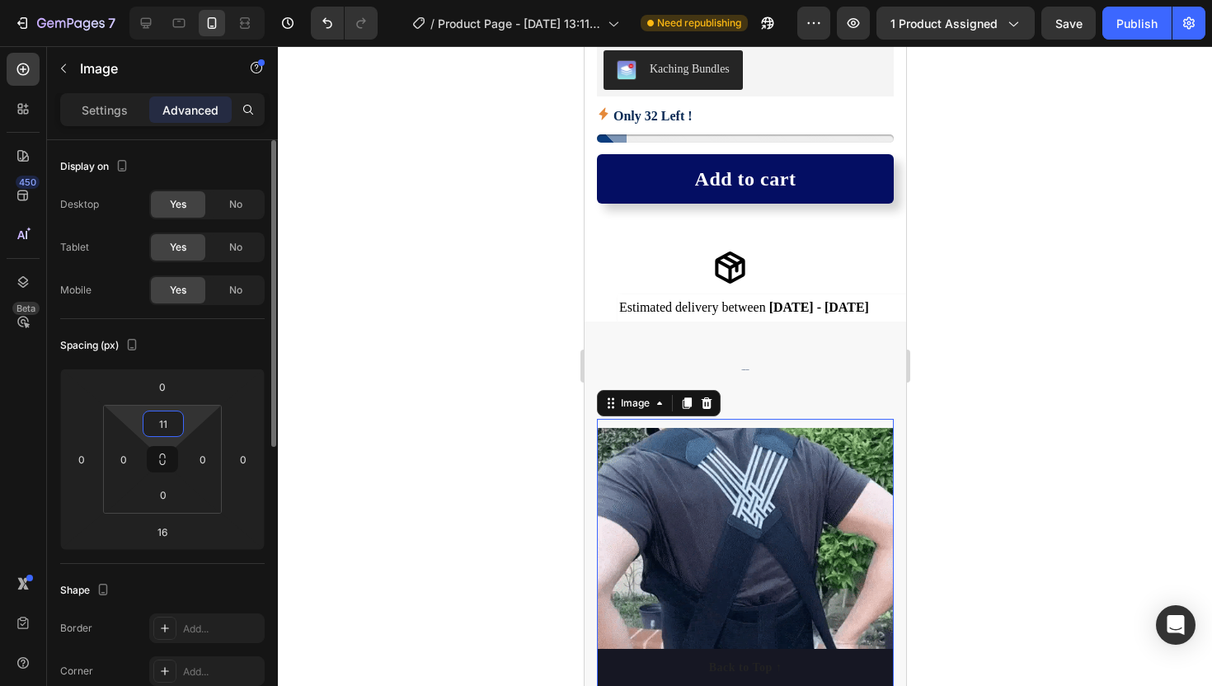
type input "1"
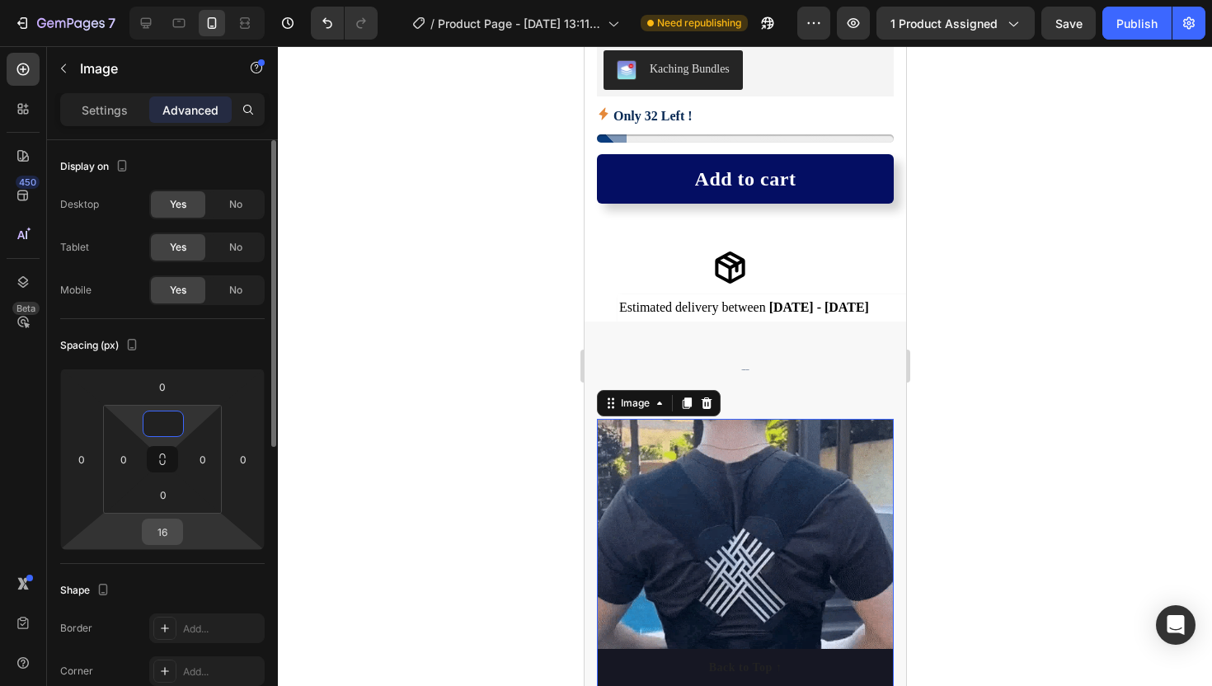
type input "0"
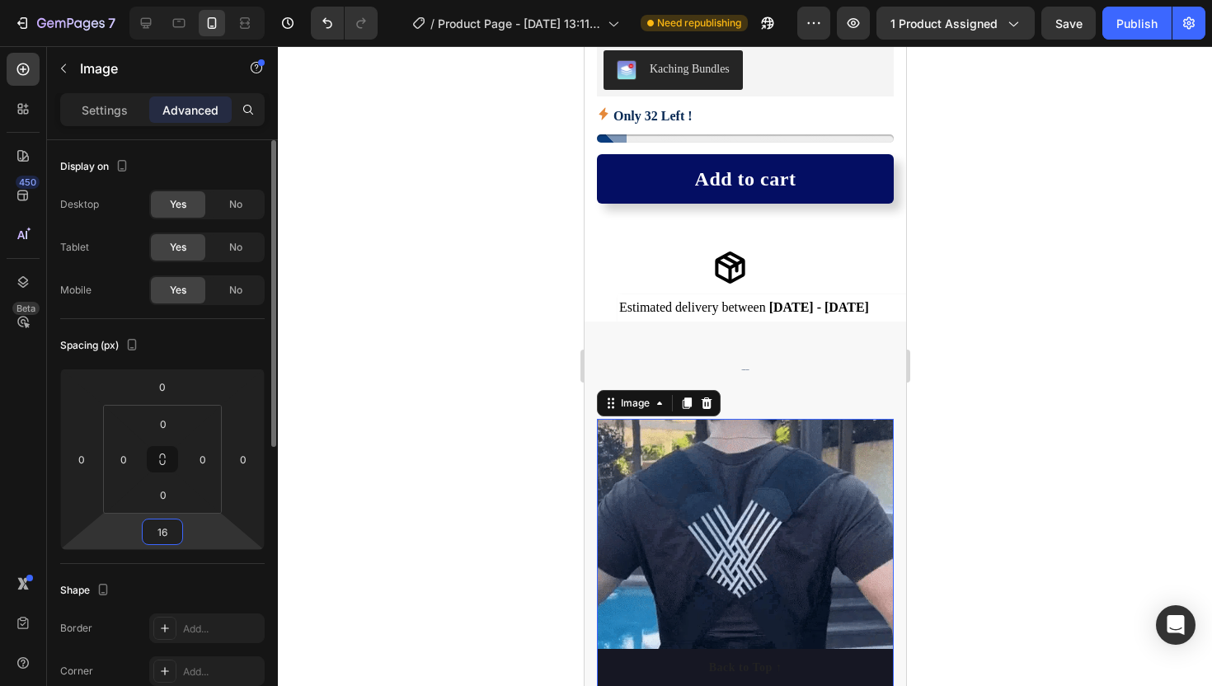
click at [172, 542] on input "16" at bounding box center [162, 531] width 33 height 25
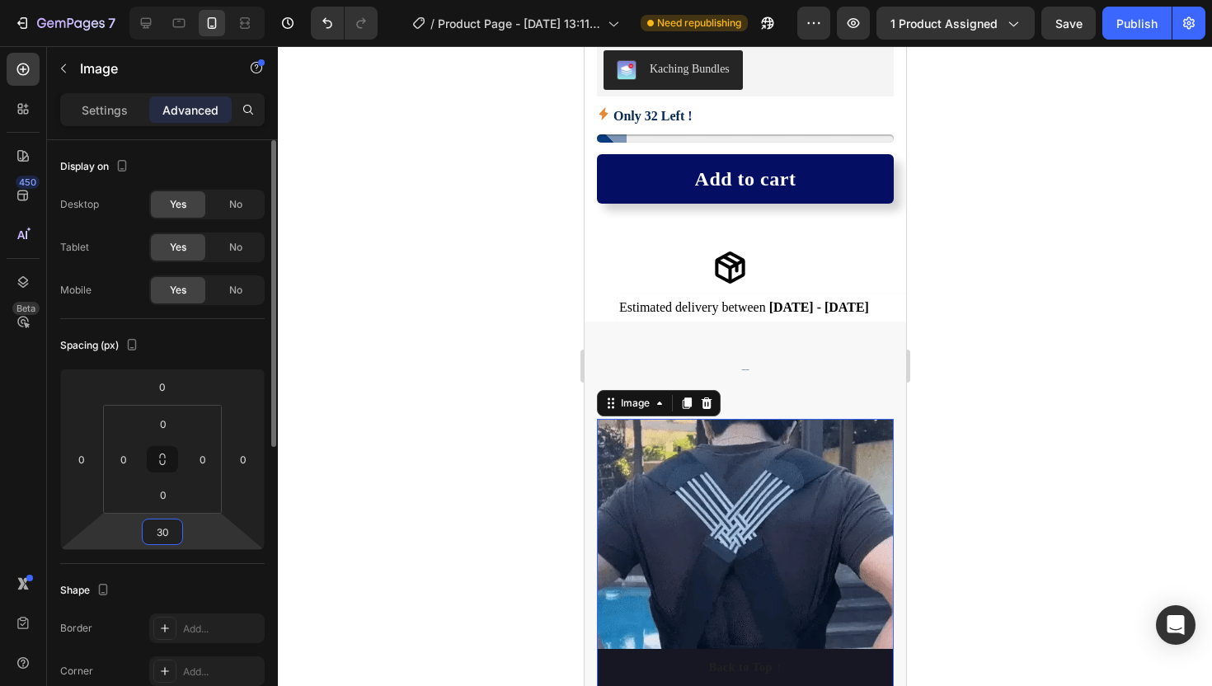
type input "3"
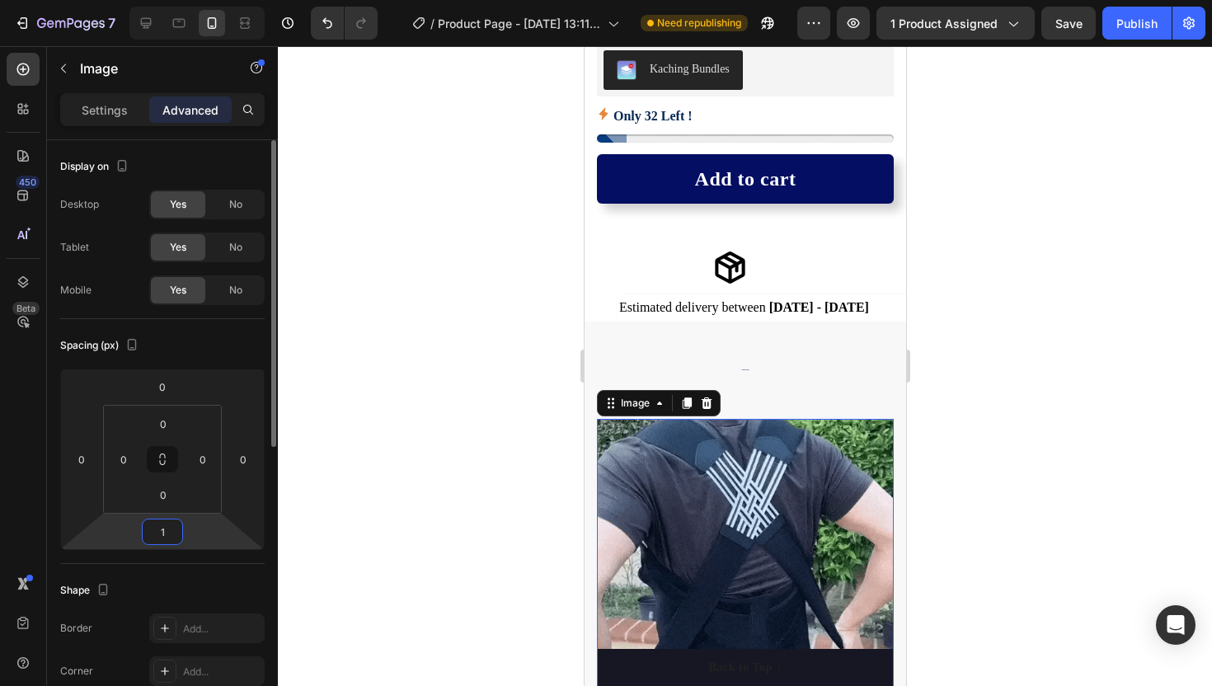
type input "16"
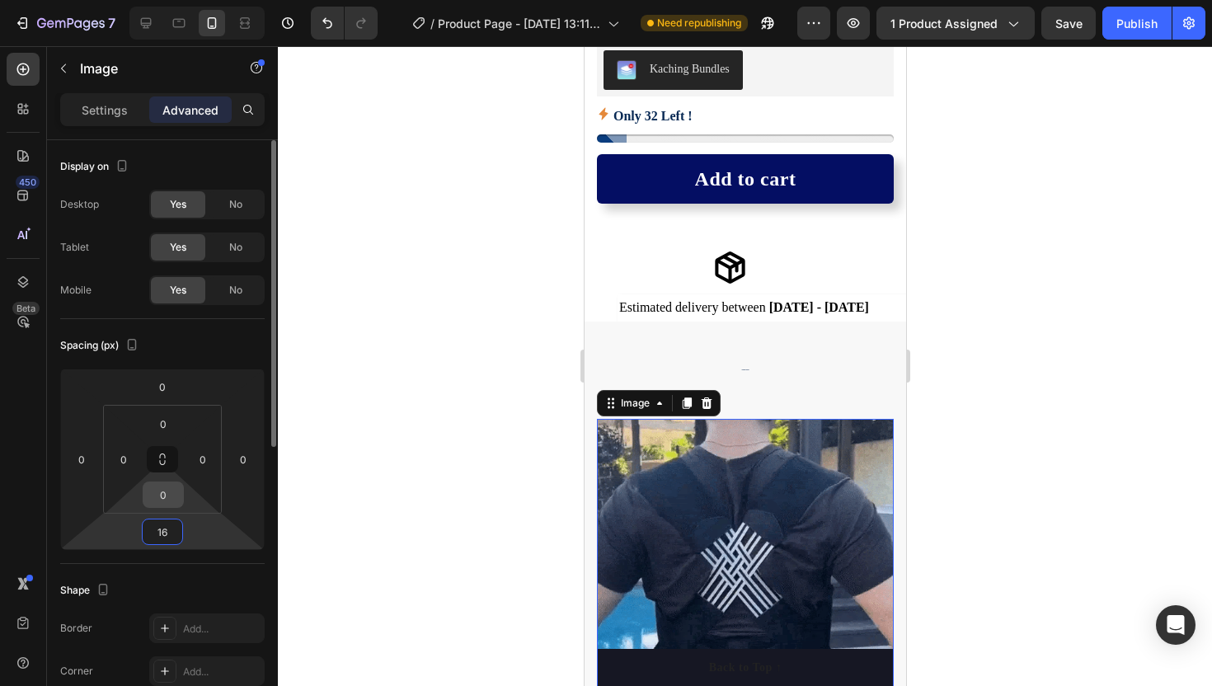
click at [160, 490] on input "0" at bounding box center [163, 494] width 33 height 25
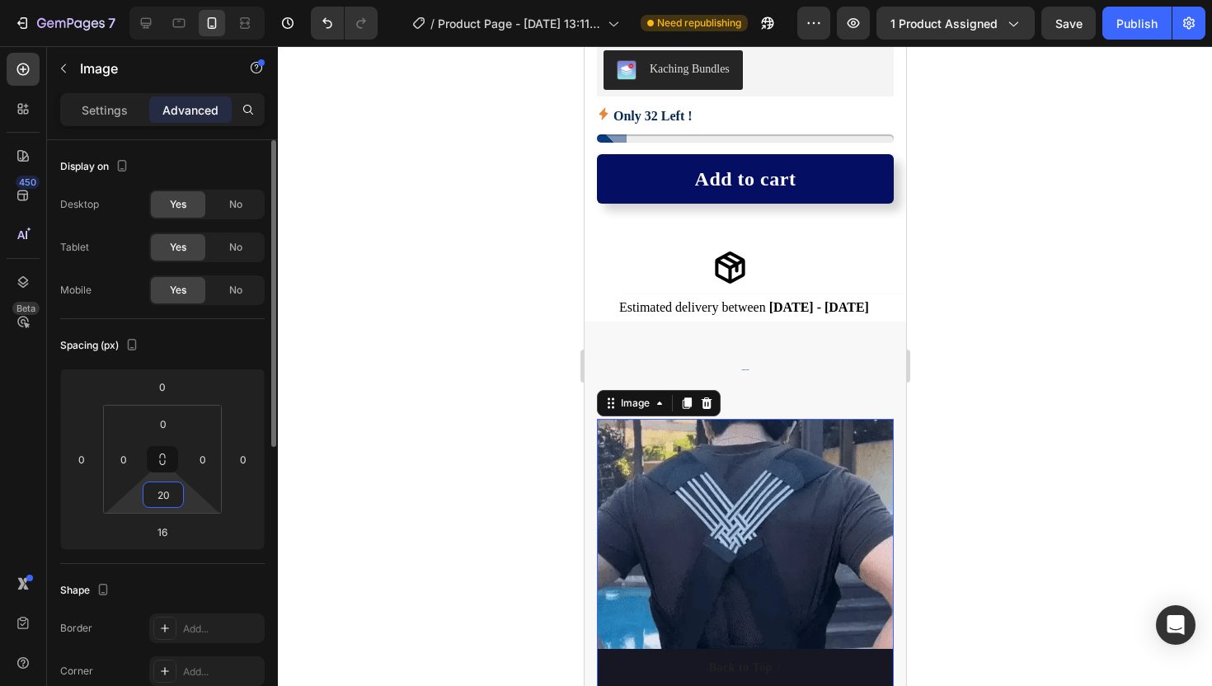
type input "2"
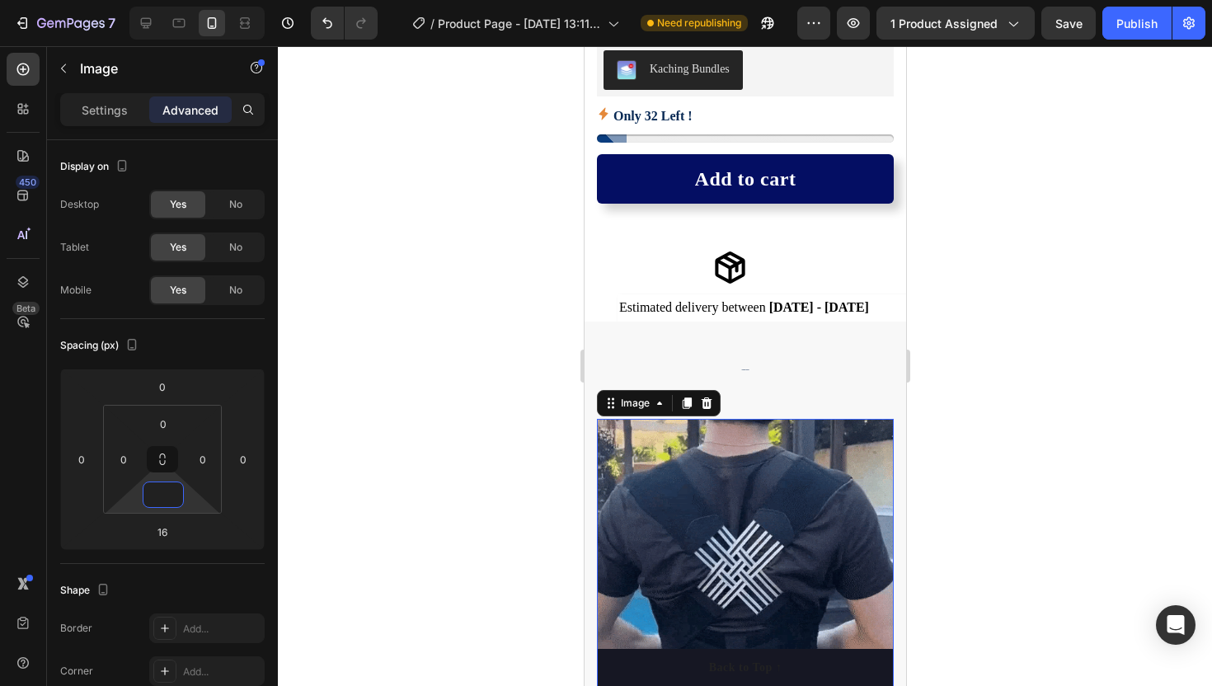
click at [473, 444] on div at bounding box center [745, 366] width 934 height 640
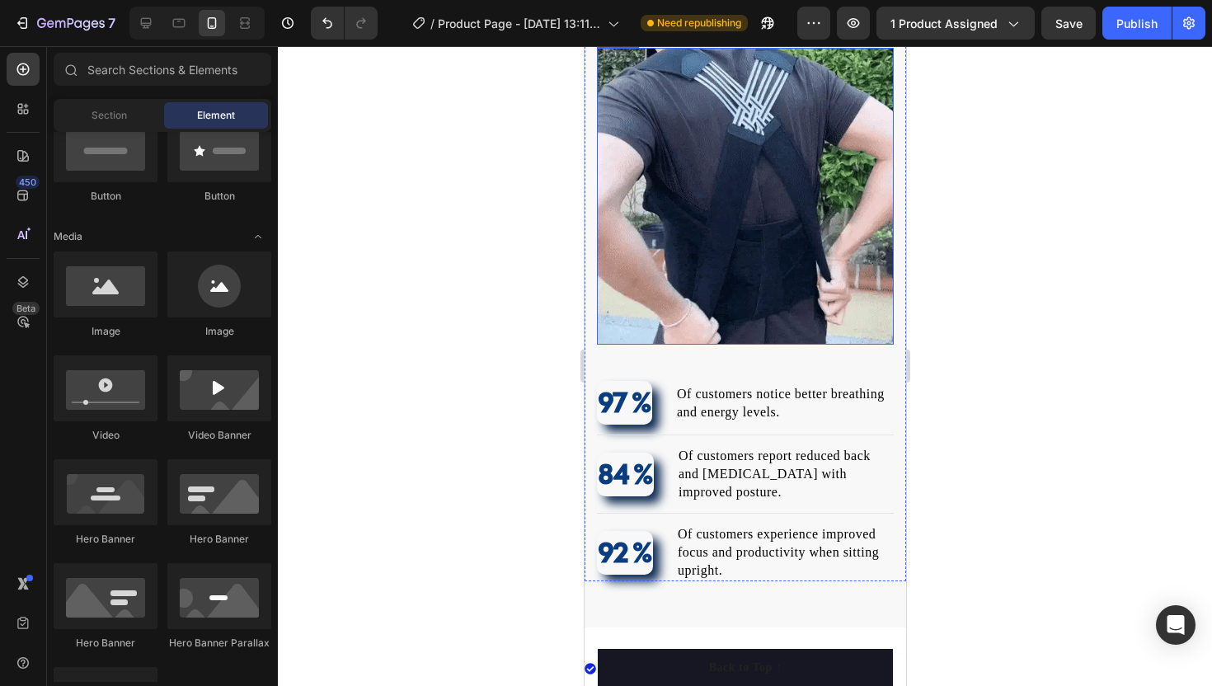
scroll to position [1078, 0]
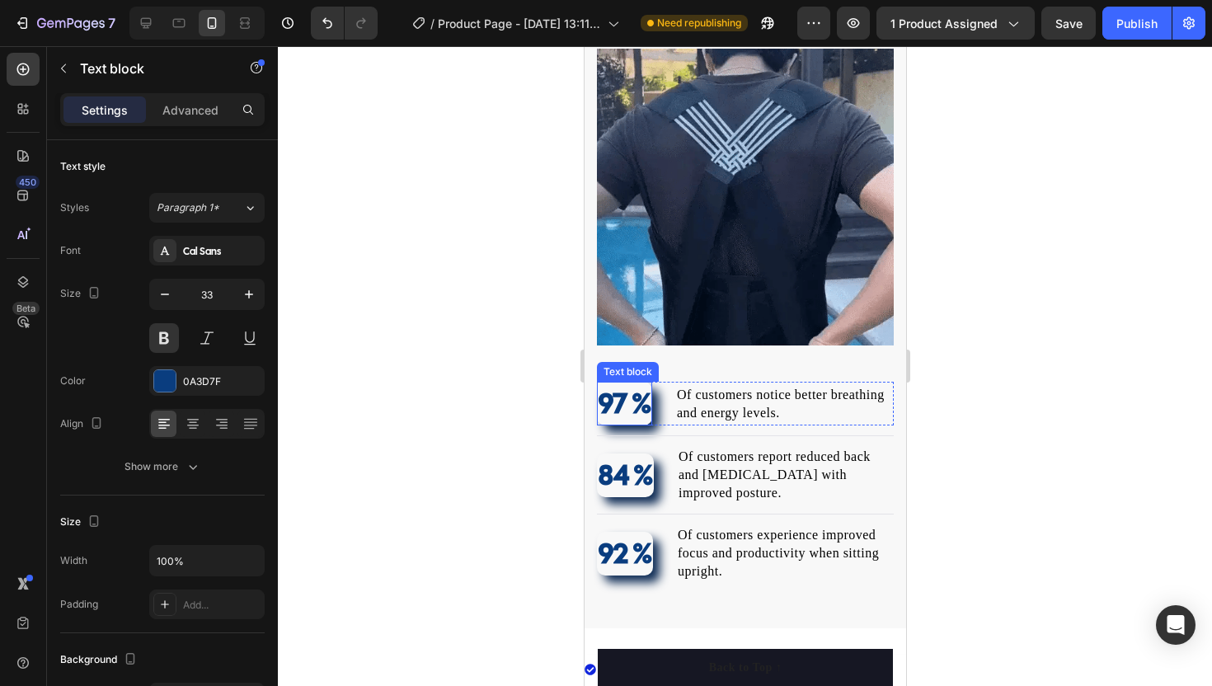
click at [625, 405] on p "97 %" at bounding box center [624, 403] width 52 height 41
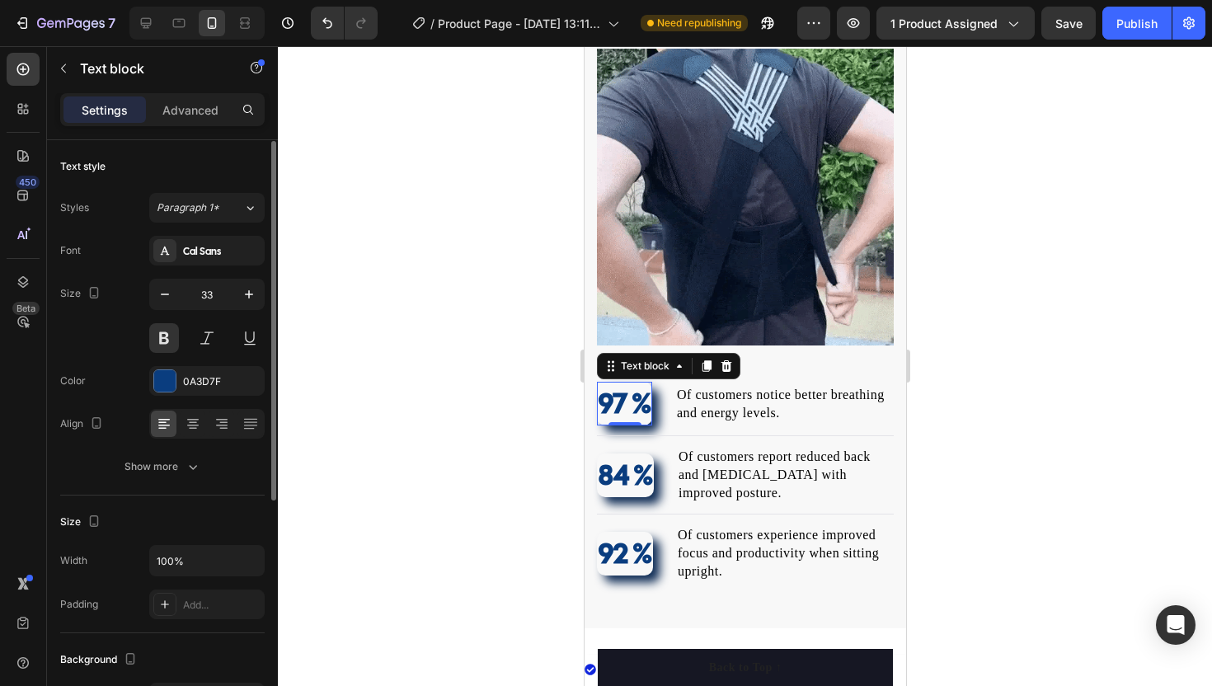
scroll to position [384, 0]
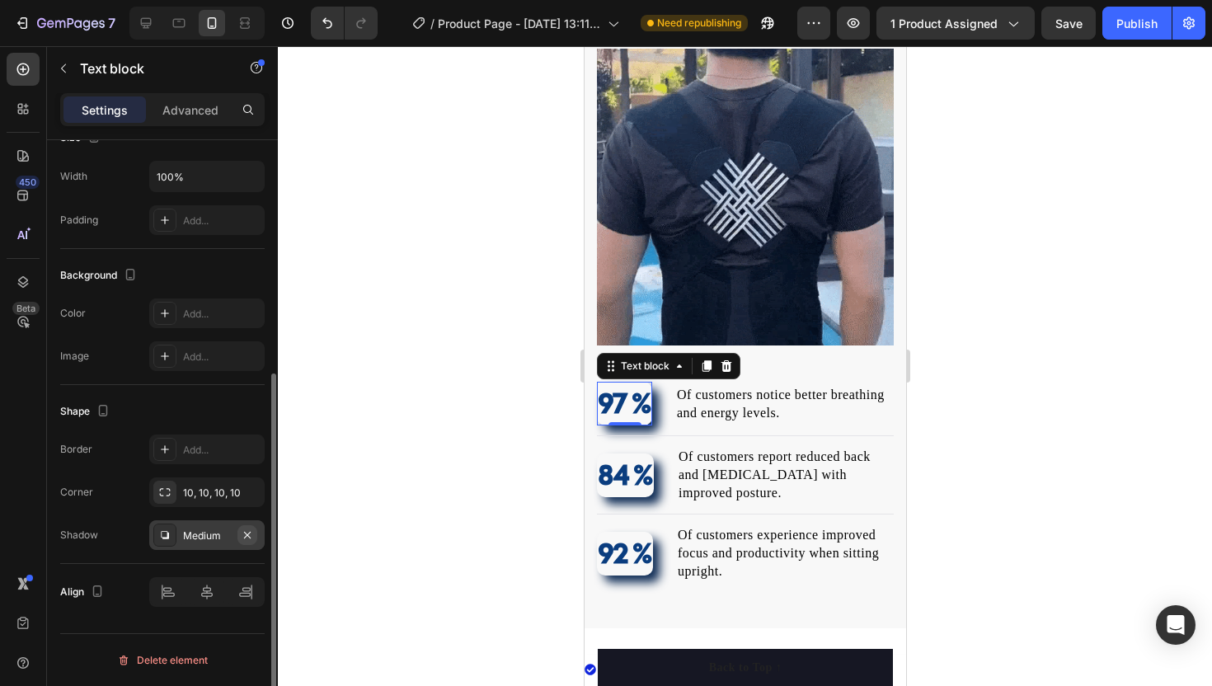
click at [242, 528] on icon "button" at bounding box center [247, 534] width 13 height 13
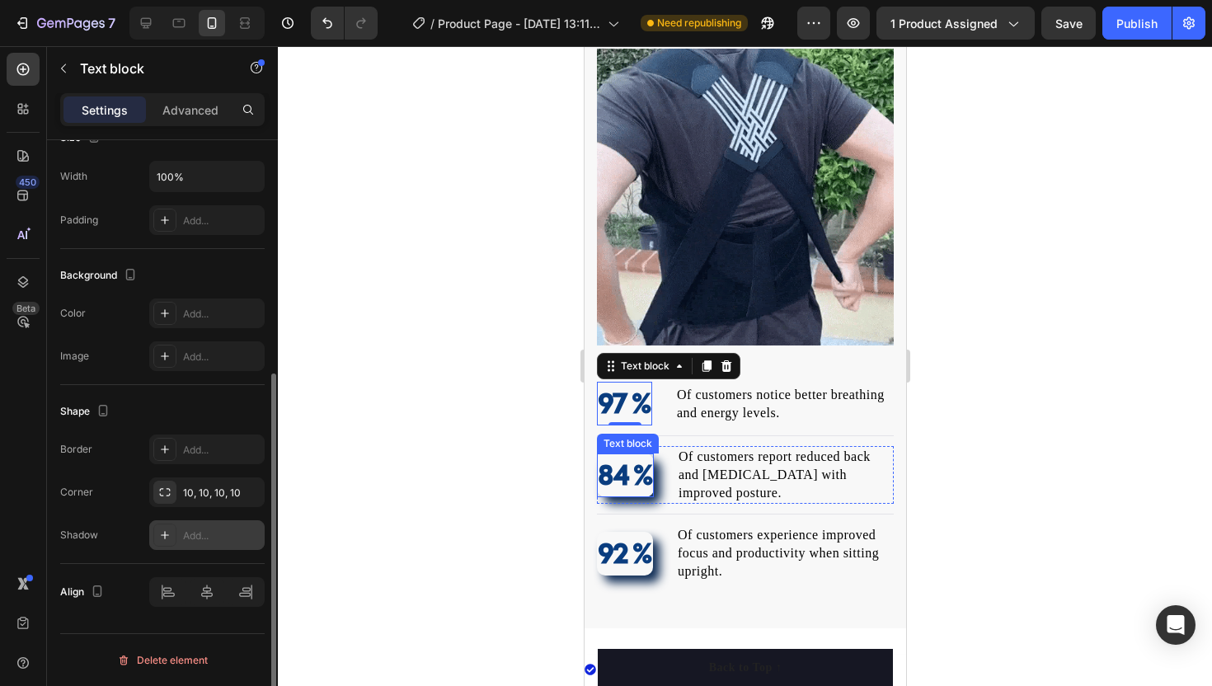
click at [613, 484] on p "84 %" at bounding box center [625, 475] width 54 height 41
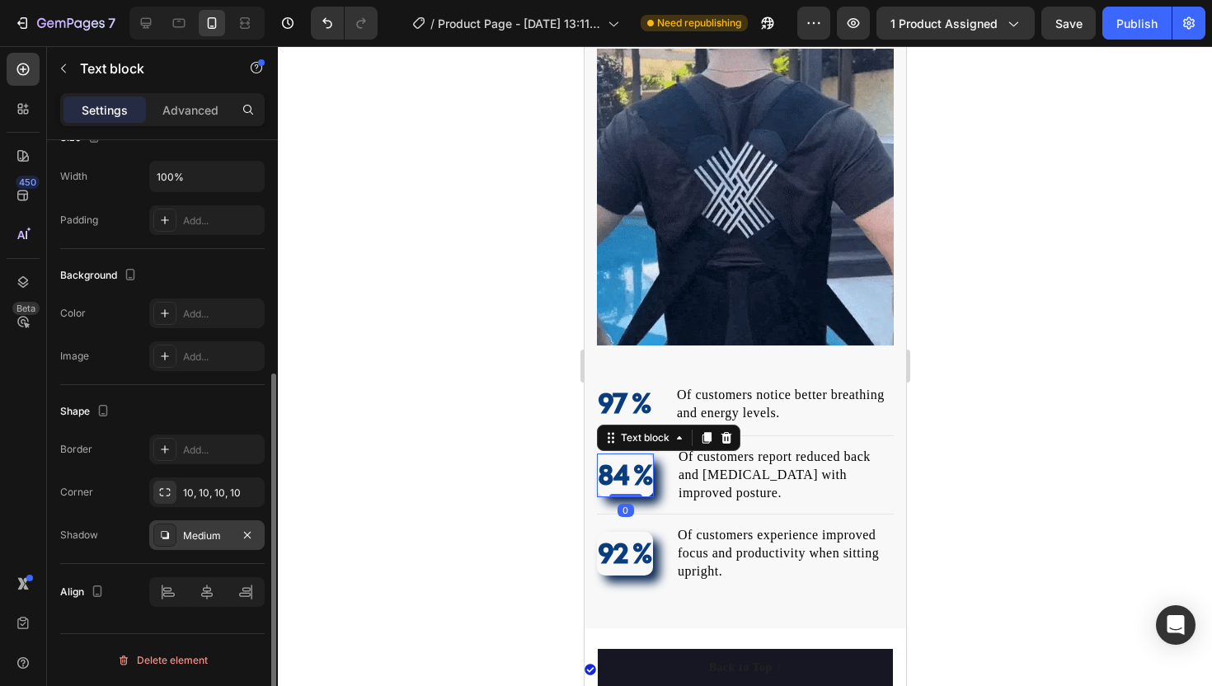
click at [214, 529] on div "Medium" at bounding box center [207, 535] width 48 height 15
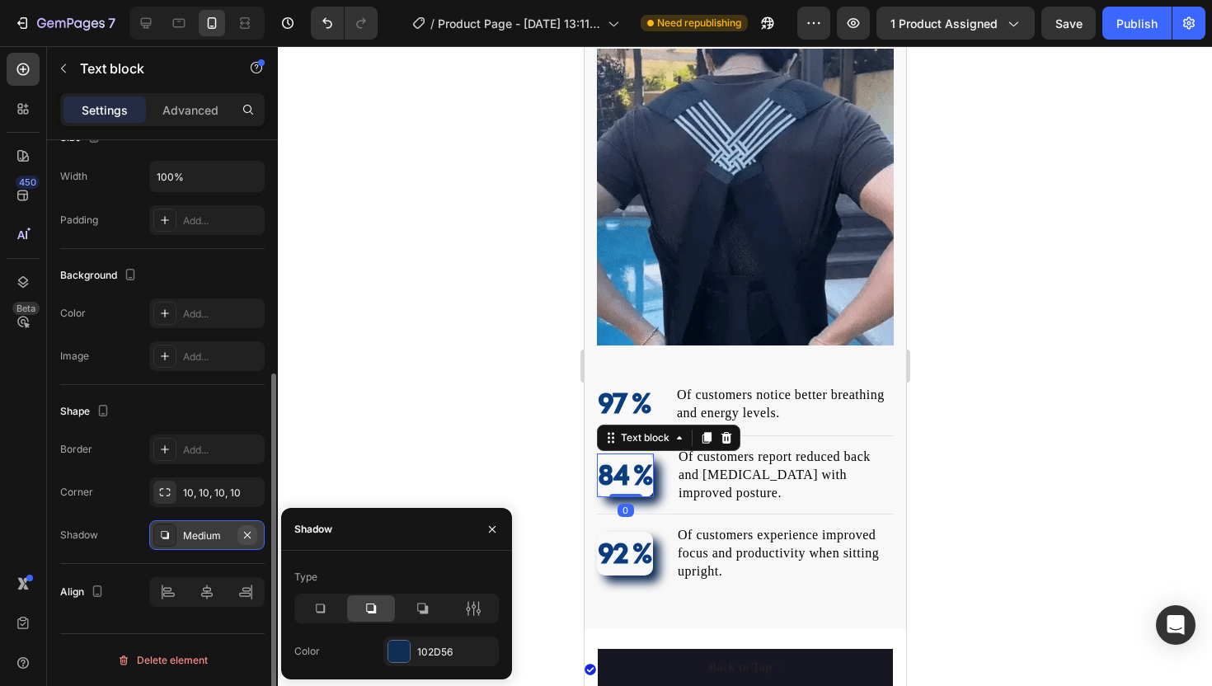
click at [252, 537] on icon "button" at bounding box center [247, 534] width 13 height 13
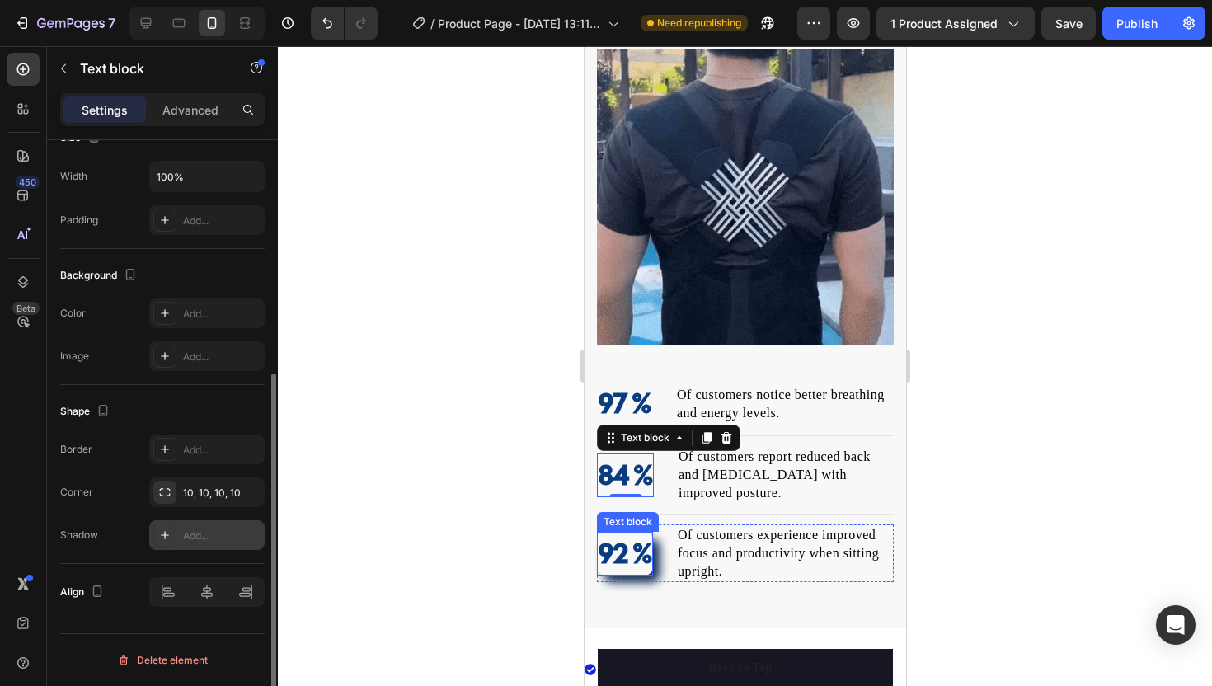
click at [623, 556] on p "92 %" at bounding box center [624, 553] width 53 height 41
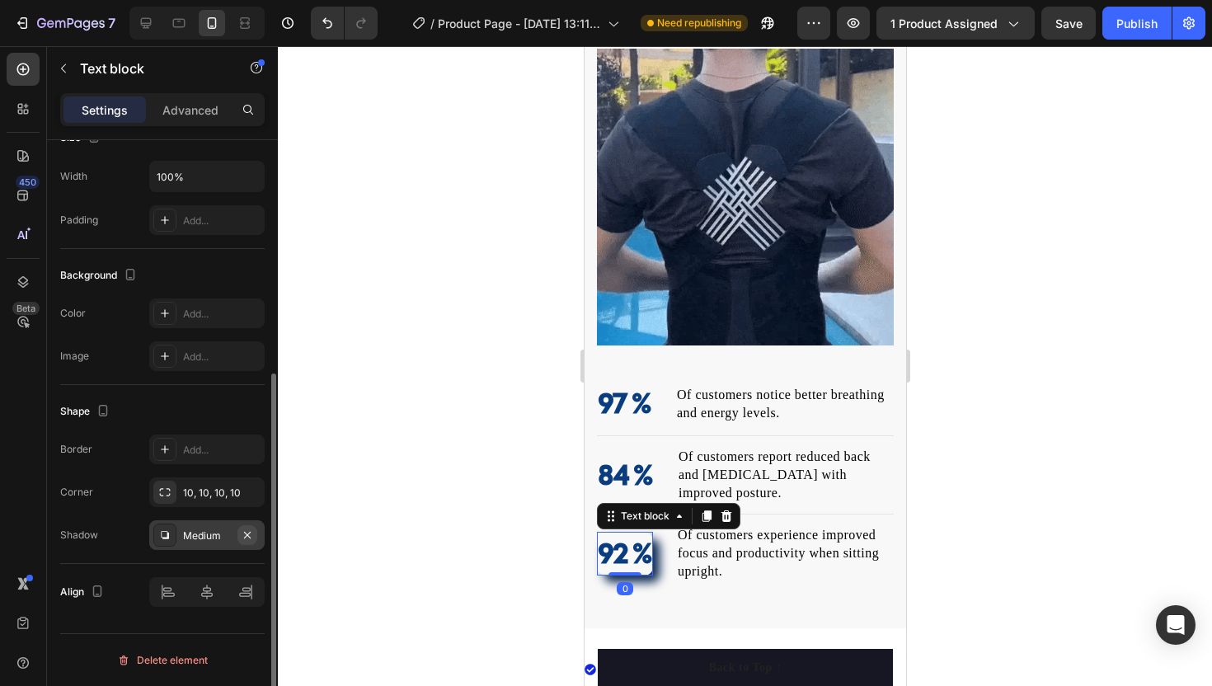
click at [249, 528] on icon "button" at bounding box center [247, 534] width 13 height 13
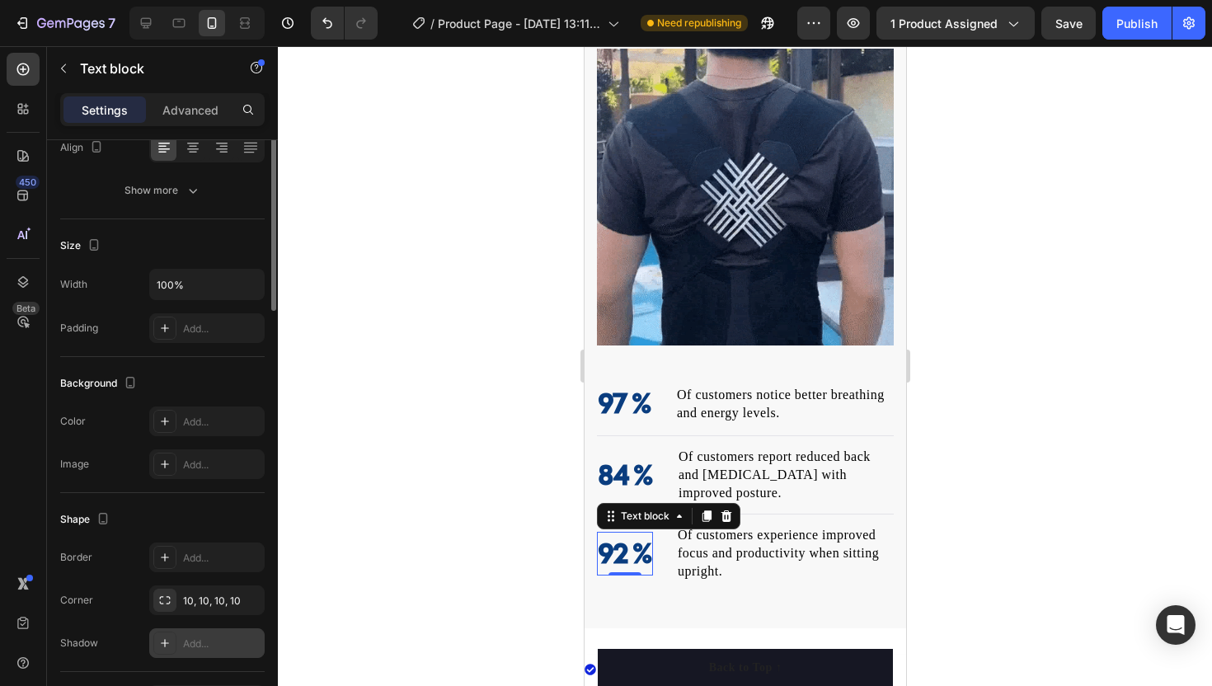
scroll to position [0, 0]
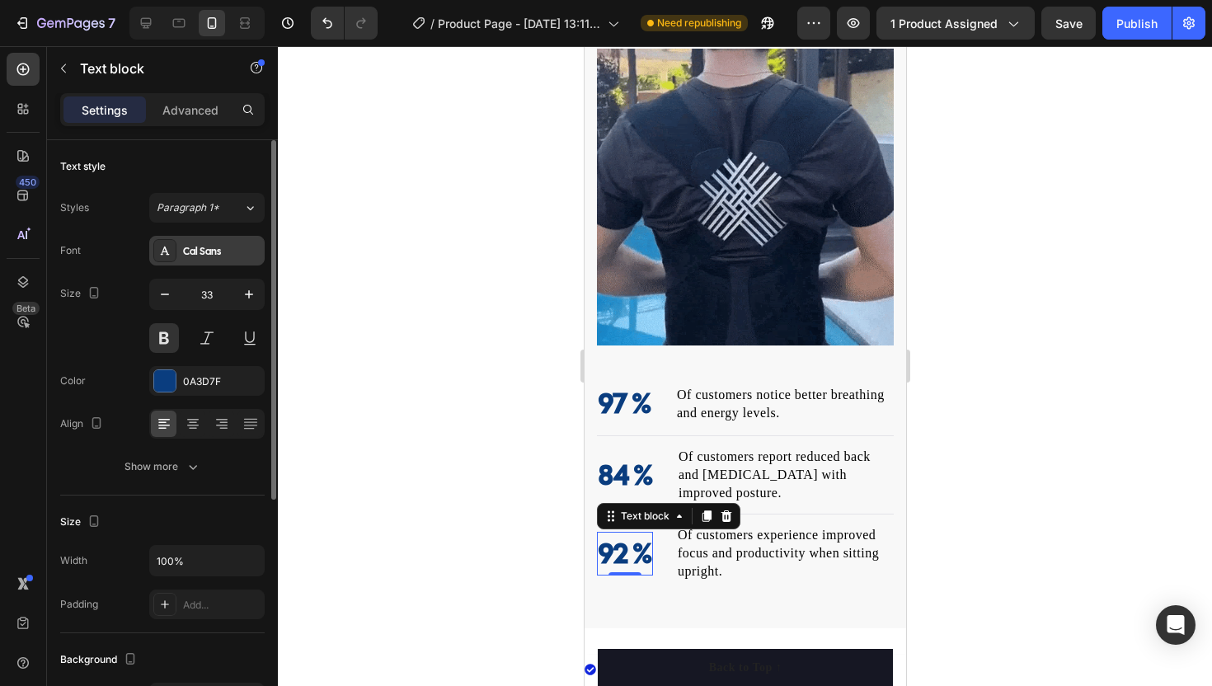
click at [158, 247] on icon at bounding box center [164, 250] width 13 height 13
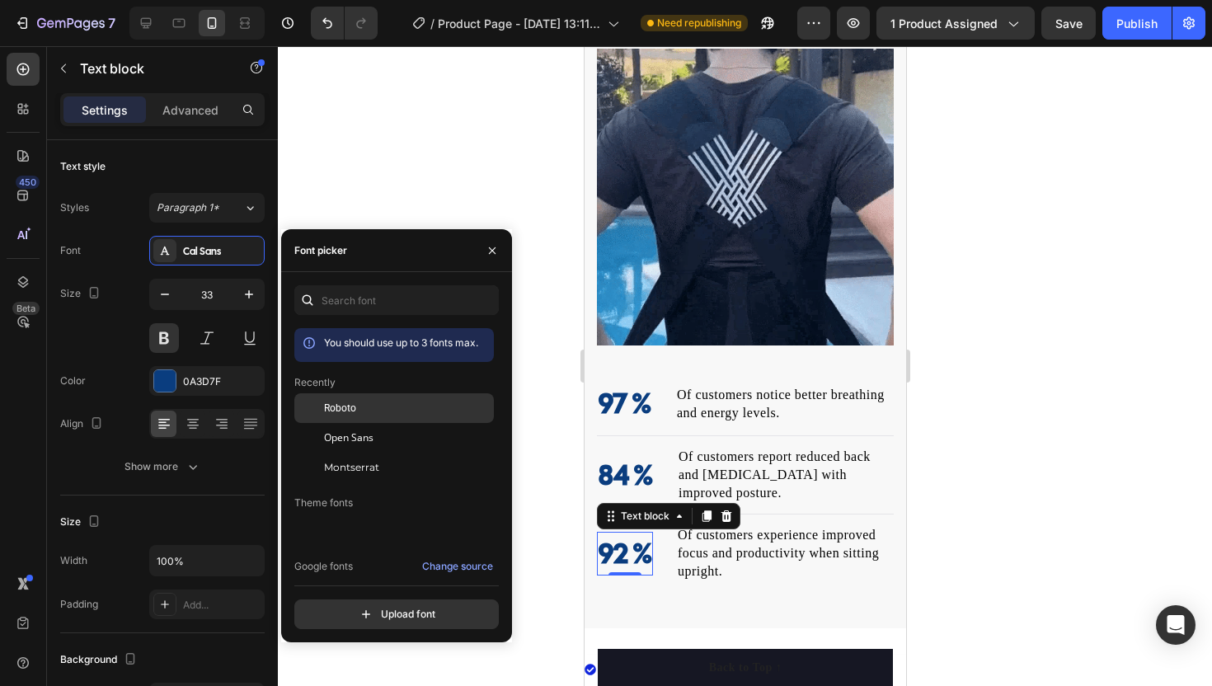
click at [333, 411] on span "Roboto" at bounding box center [340, 408] width 32 height 15
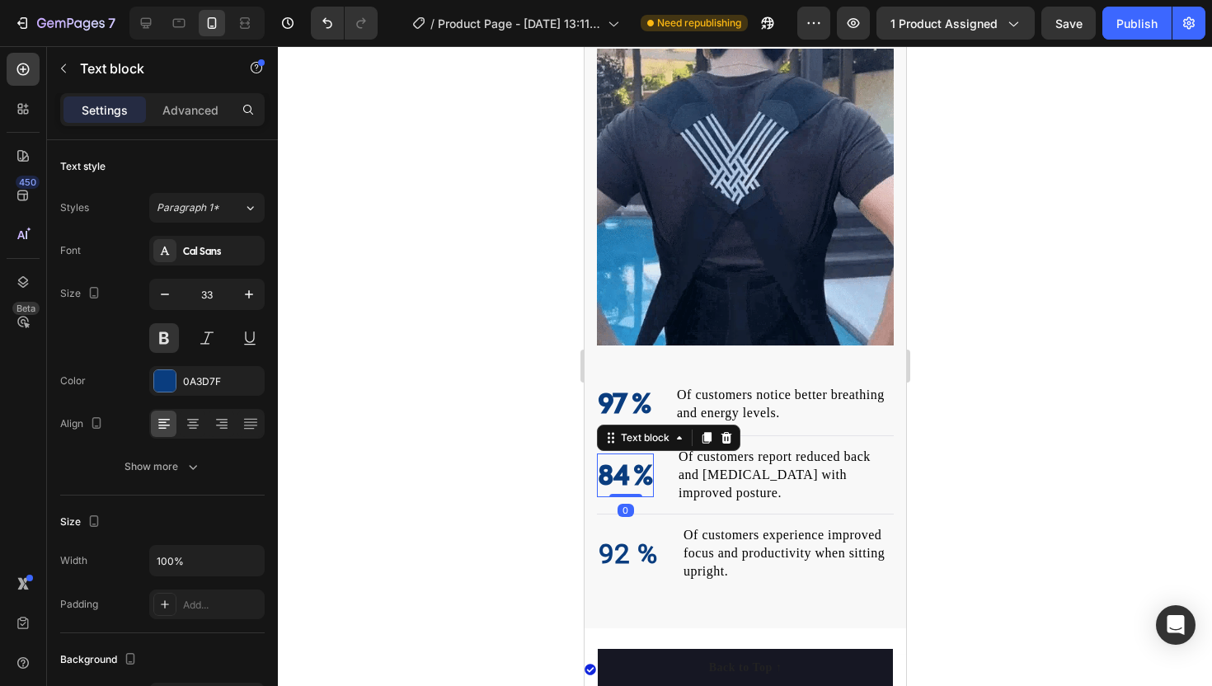
click at [627, 476] on p "84 %" at bounding box center [625, 475] width 54 height 41
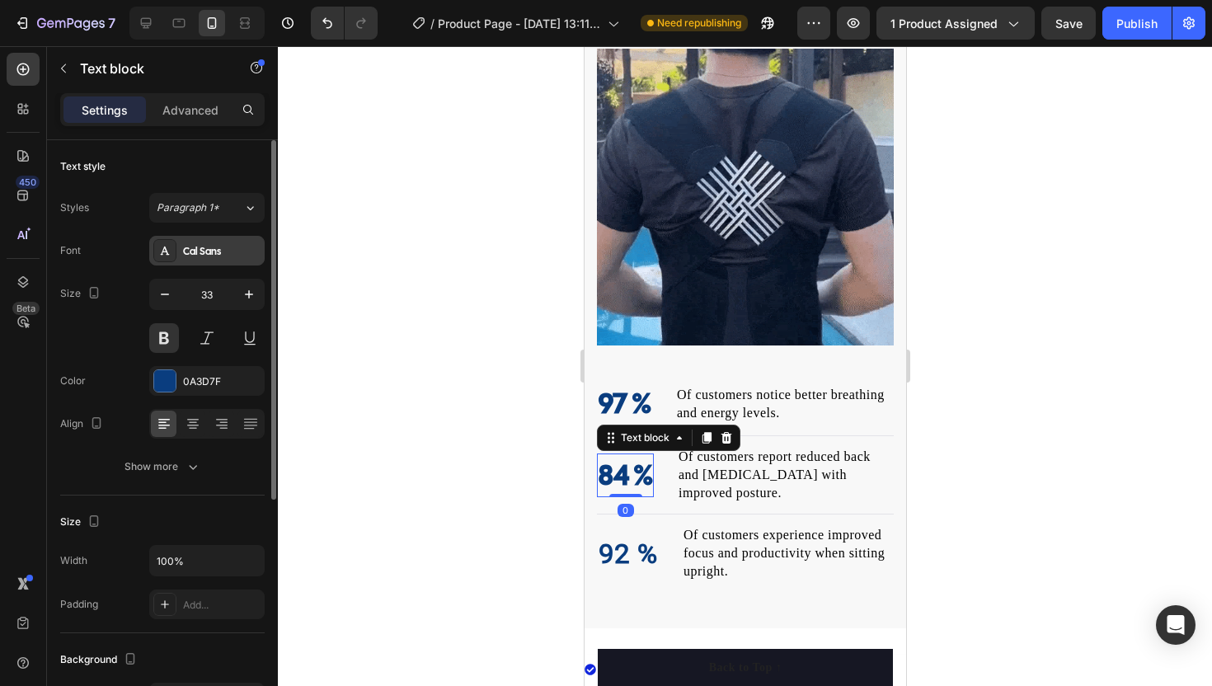
click at [156, 252] on div at bounding box center [164, 250] width 23 height 23
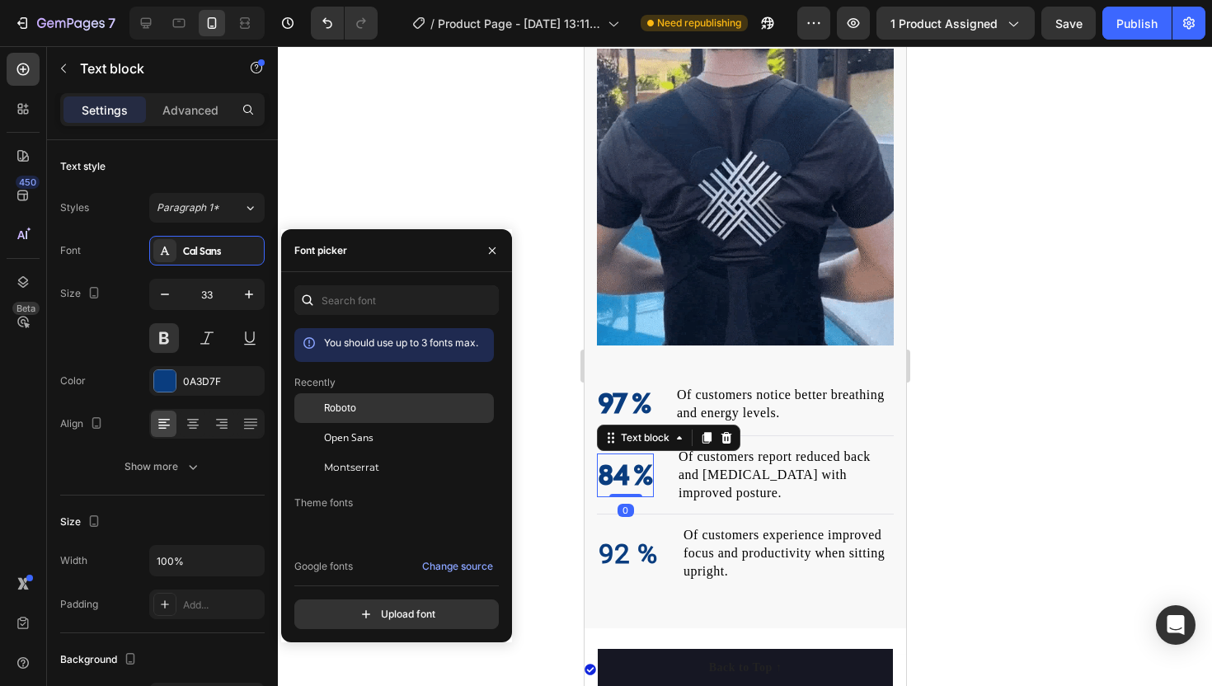
click at [324, 405] on span "Roboto" at bounding box center [340, 408] width 32 height 15
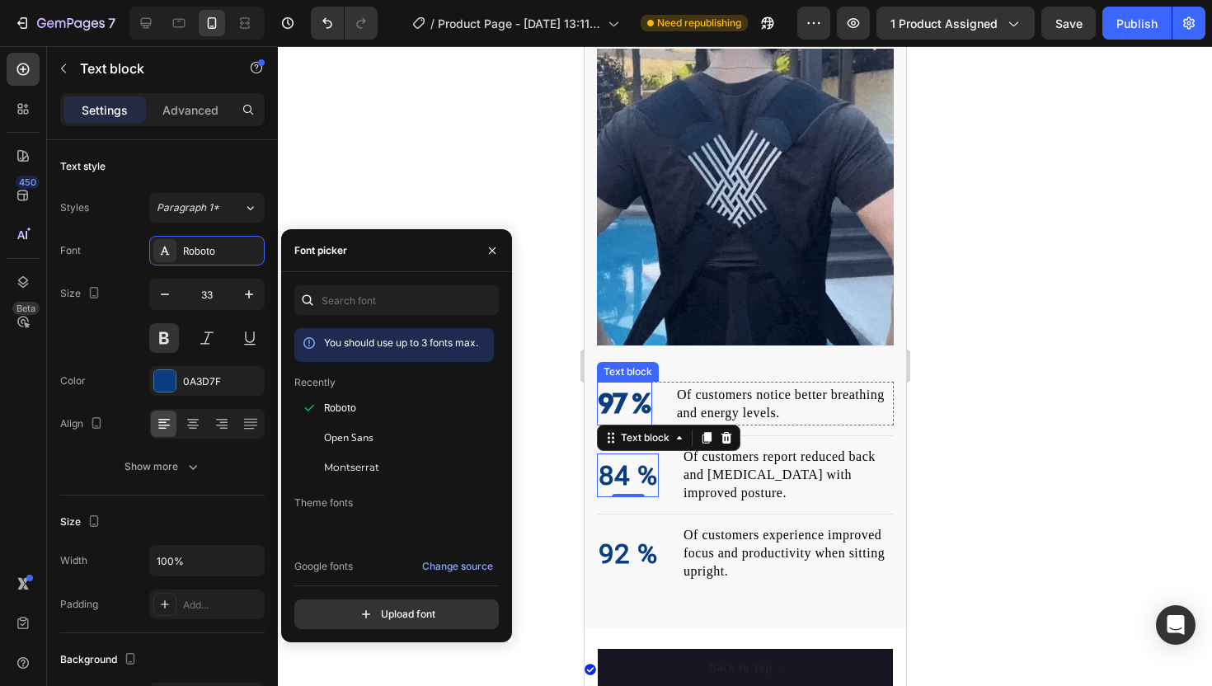
click at [608, 406] on p "97 %" at bounding box center [624, 403] width 52 height 41
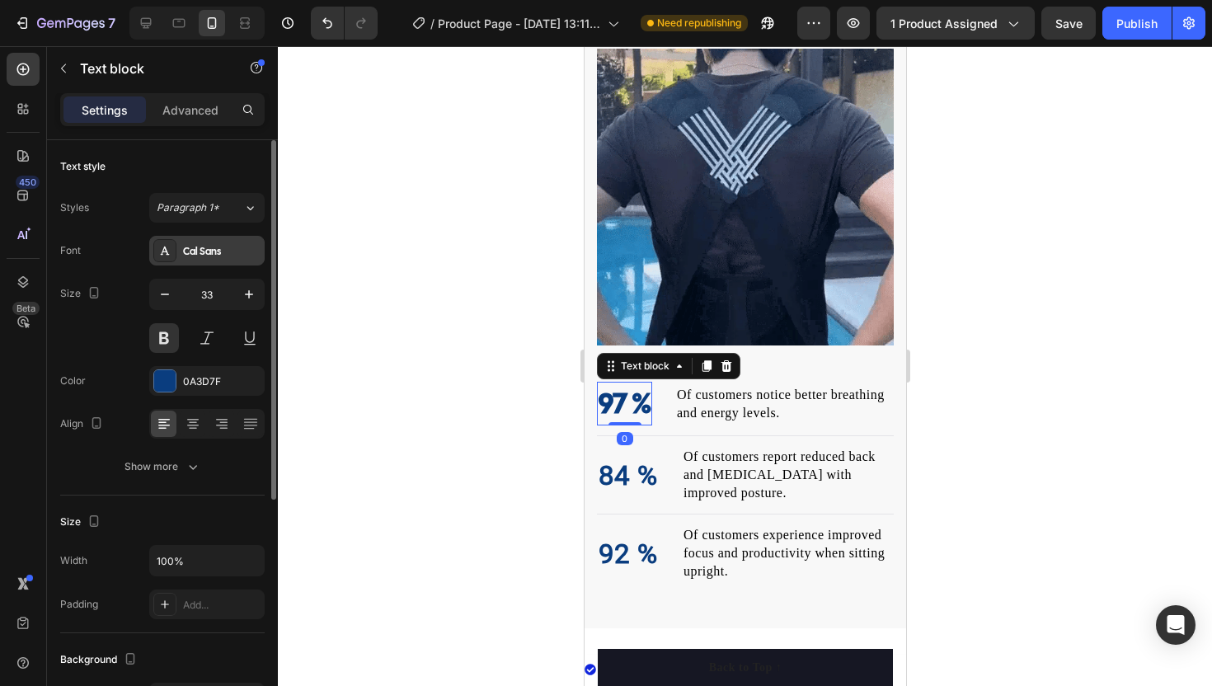
click at [170, 246] on icon at bounding box center [164, 250] width 13 height 13
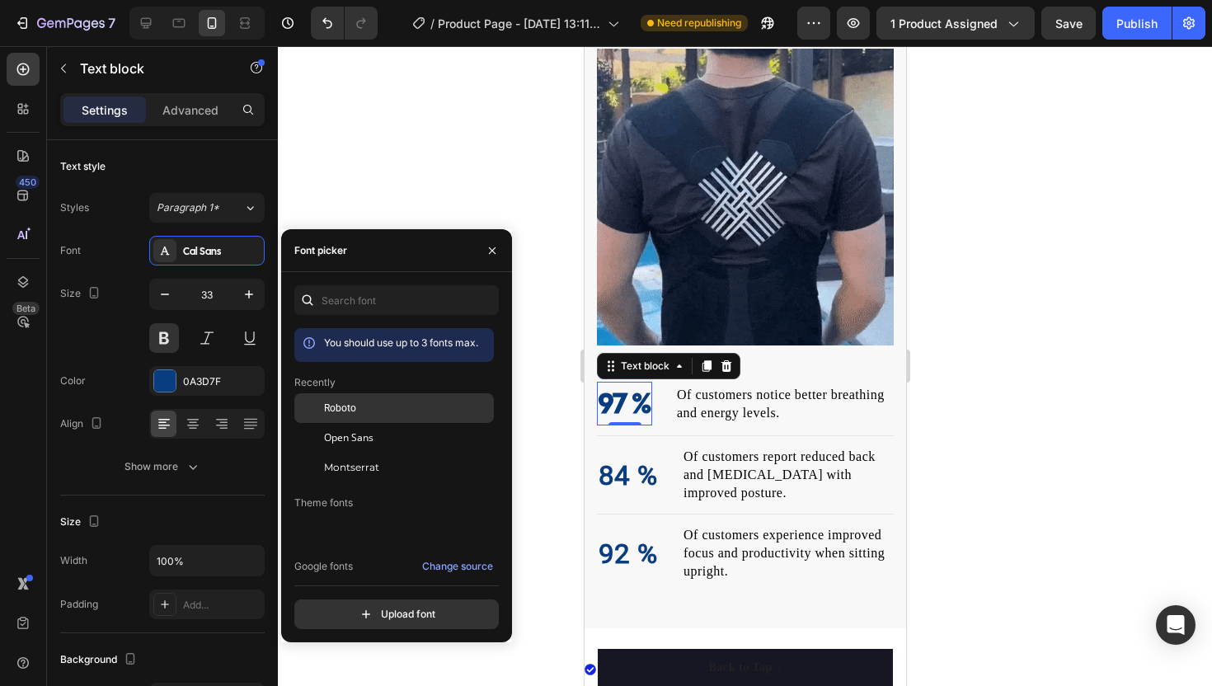
click at [350, 402] on span "Roboto" at bounding box center [340, 408] width 32 height 15
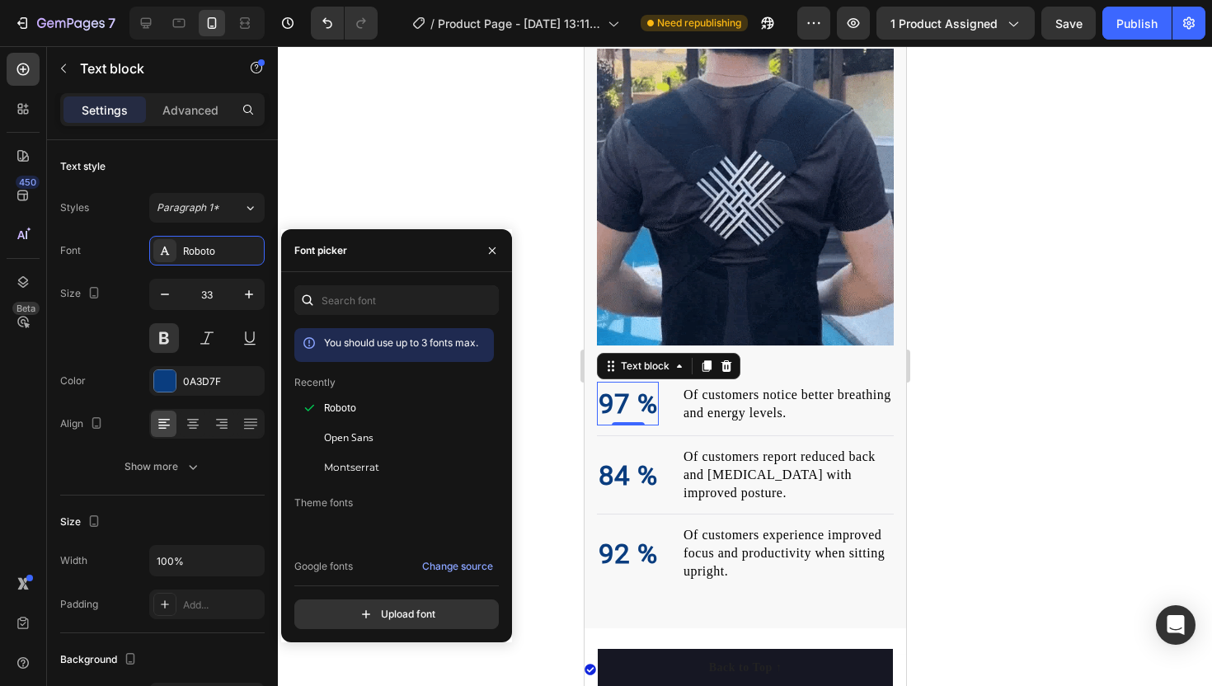
click at [541, 444] on div at bounding box center [745, 366] width 934 height 640
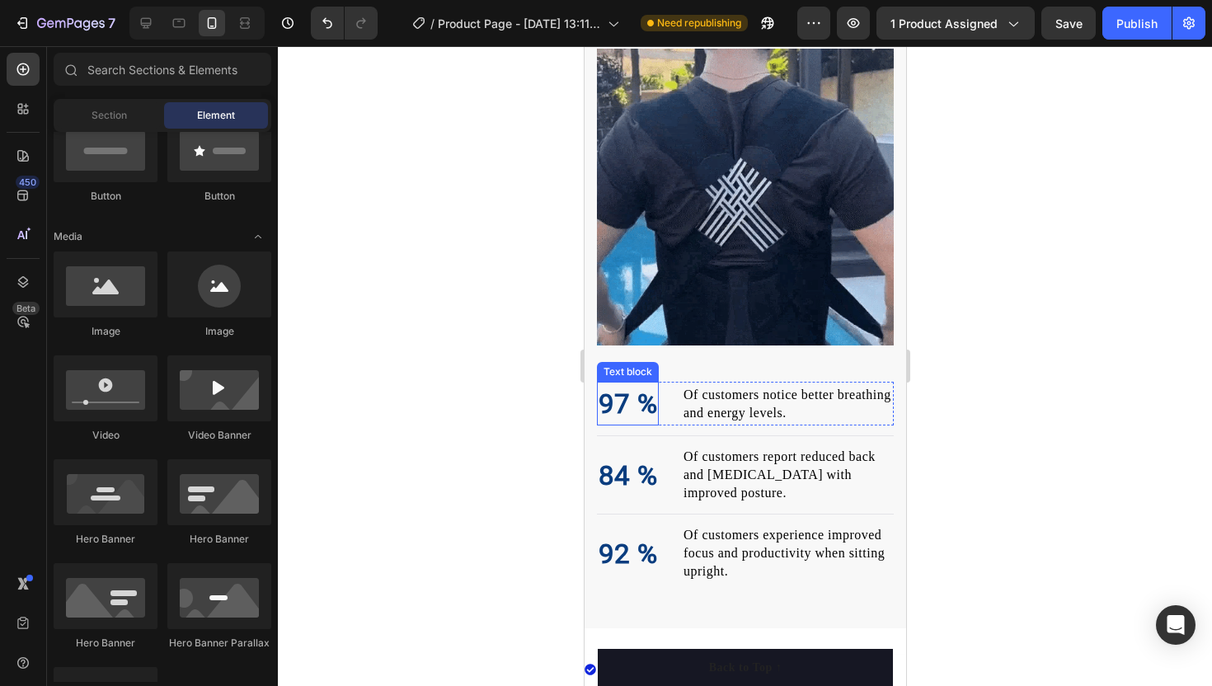
click at [621, 394] on p "97 %" at bounding box center [627, 403] width 59 height 41
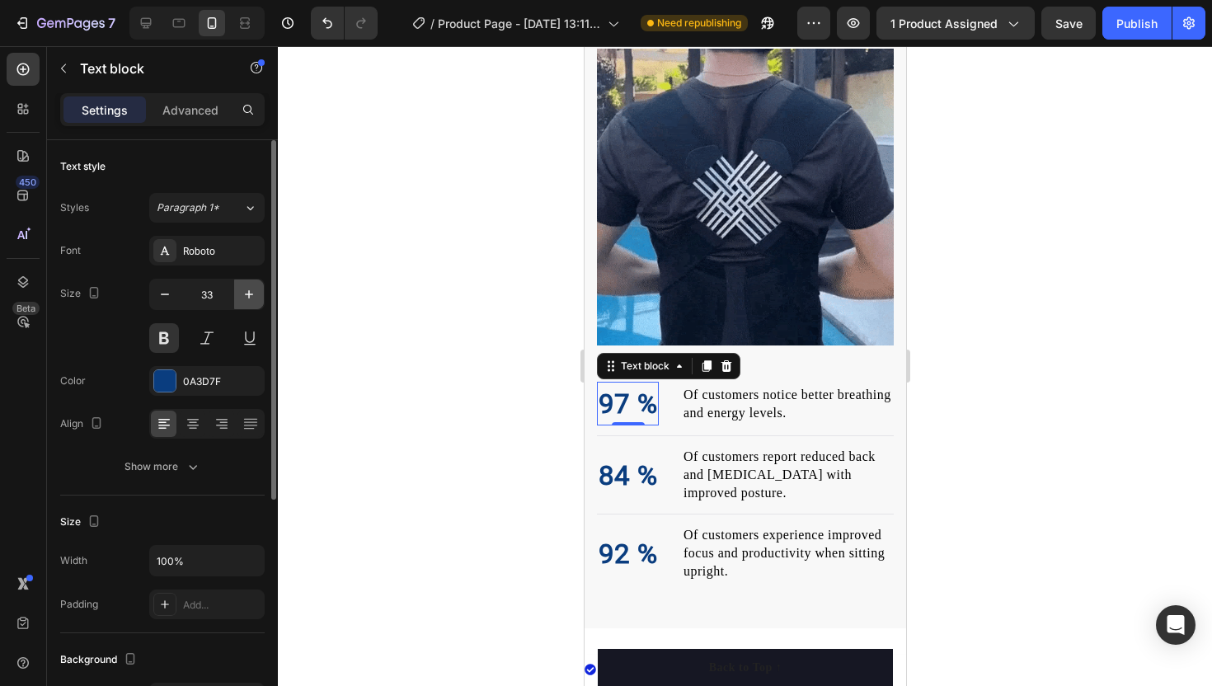
click at [243, 297] on icon "button" at bounding box center [249, 294] width 16 height 16
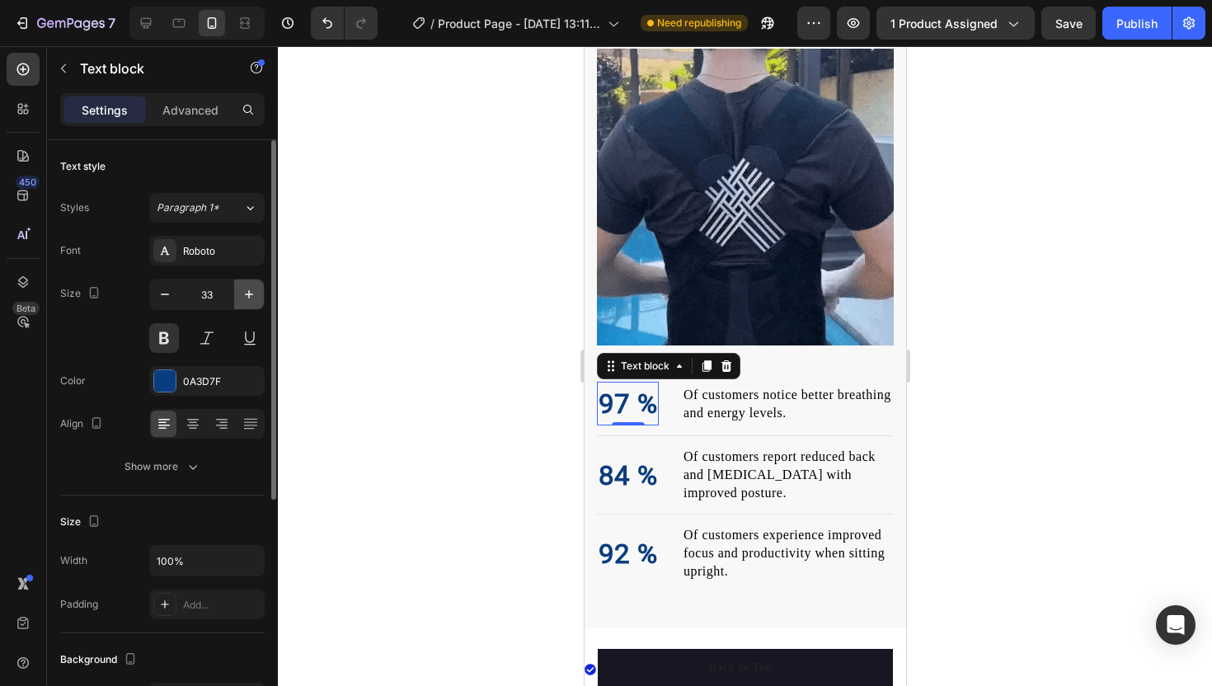
click at [243, 297] on icon "button" at bounding box center [249, 294] width 16 height 16
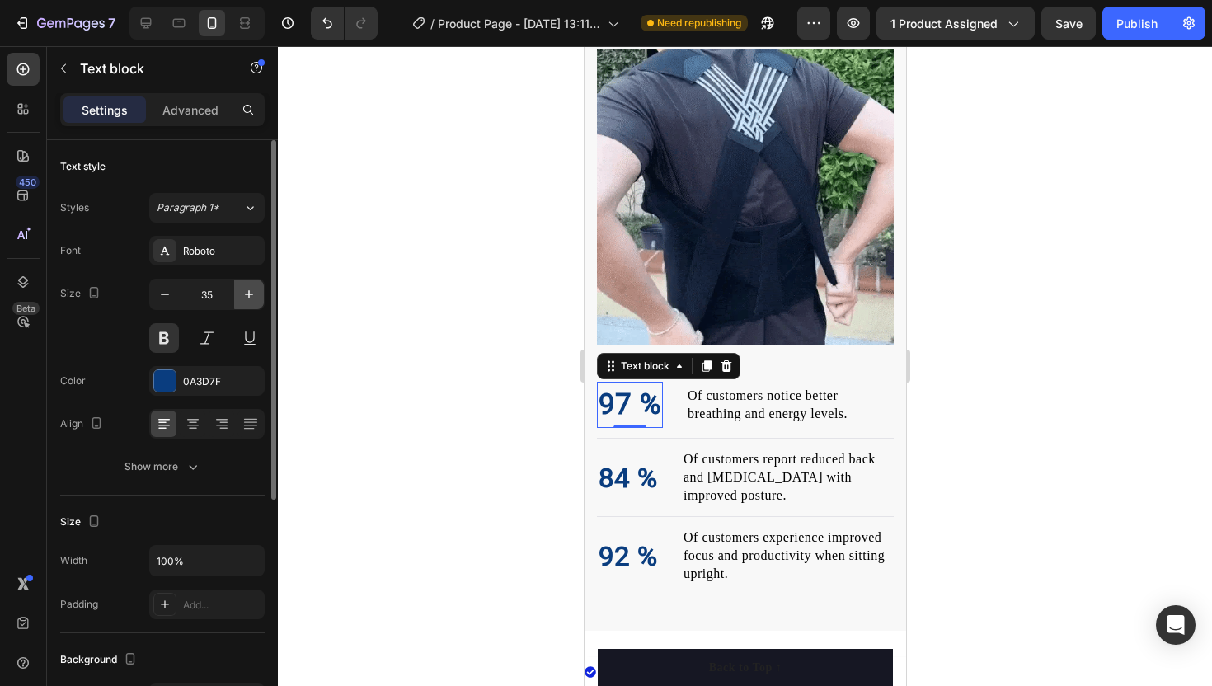
click at [243, 297] on icon "button" at bounding box center [249, 294] width 16 height 16
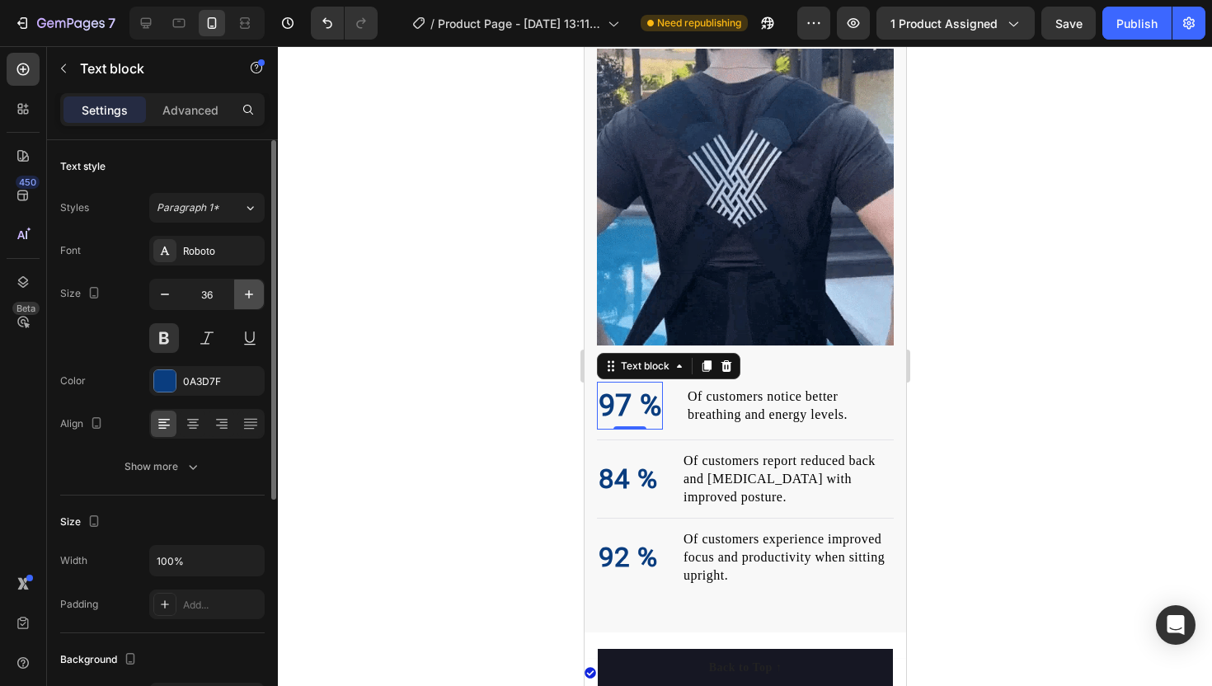
click at [243, 297] on icon "button" at bounding box center [249, 294] width 16 height 16
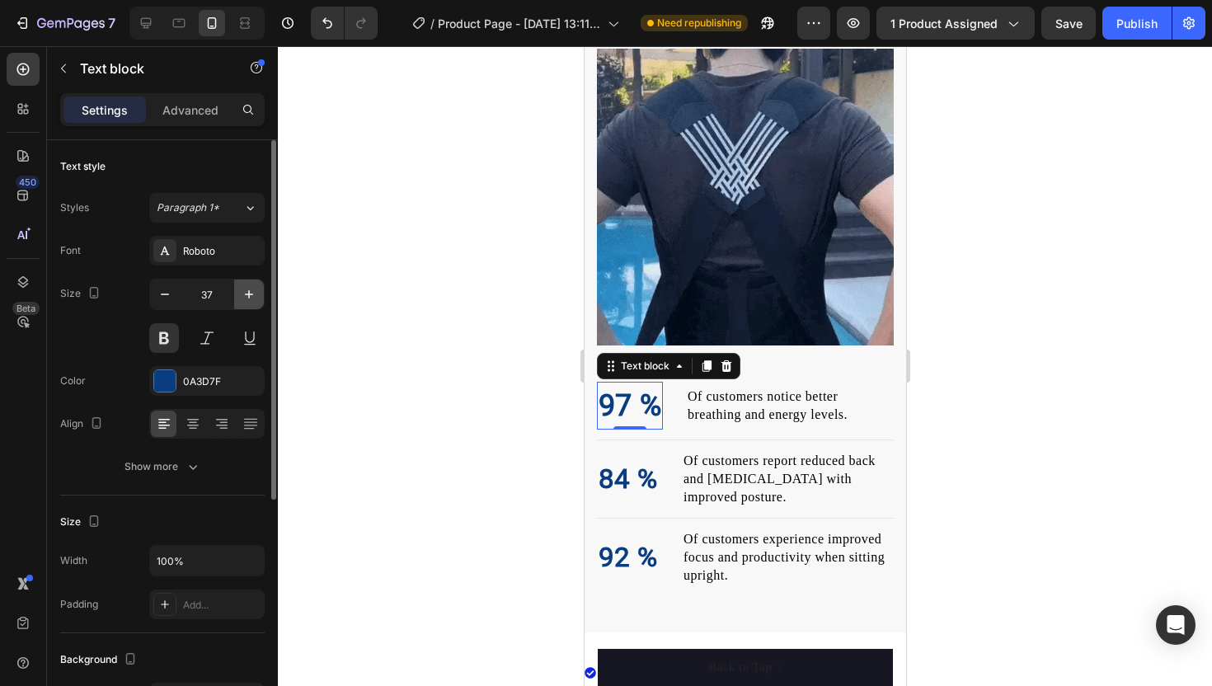
click at [243, 297] on icon "button" at bounding box center [249, 294] width 16 height 16
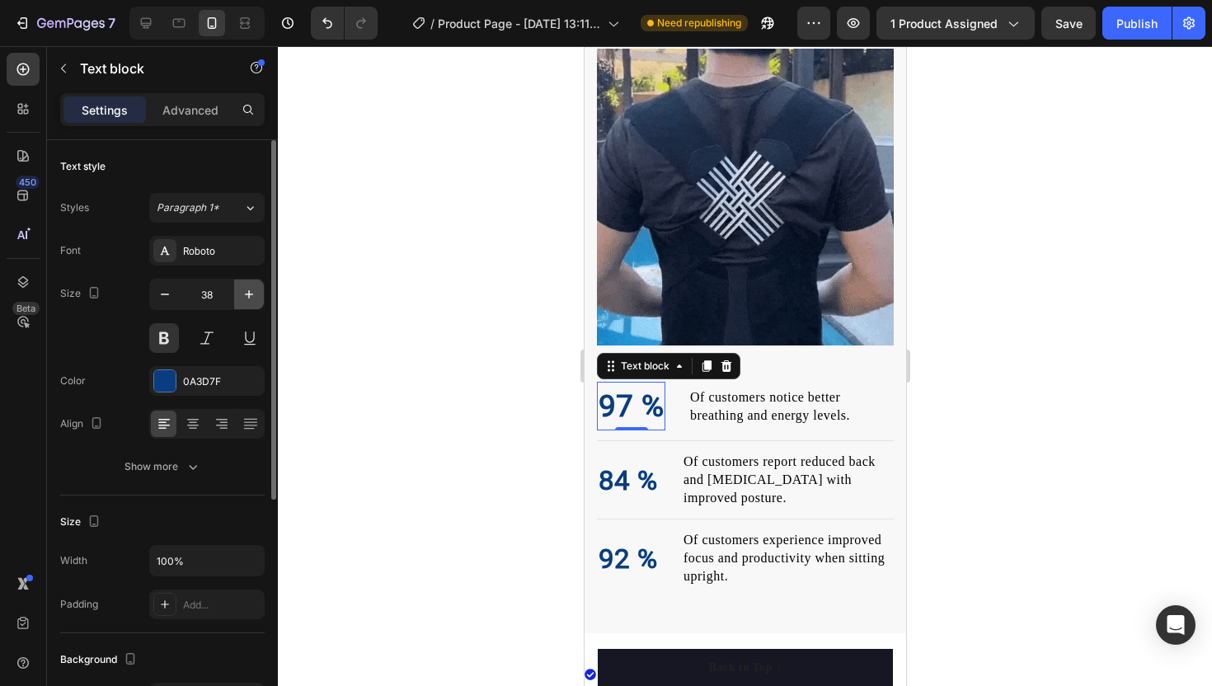
click at [243, 297] on icon "button" at bounding box center [249, 294] width 16 height 16
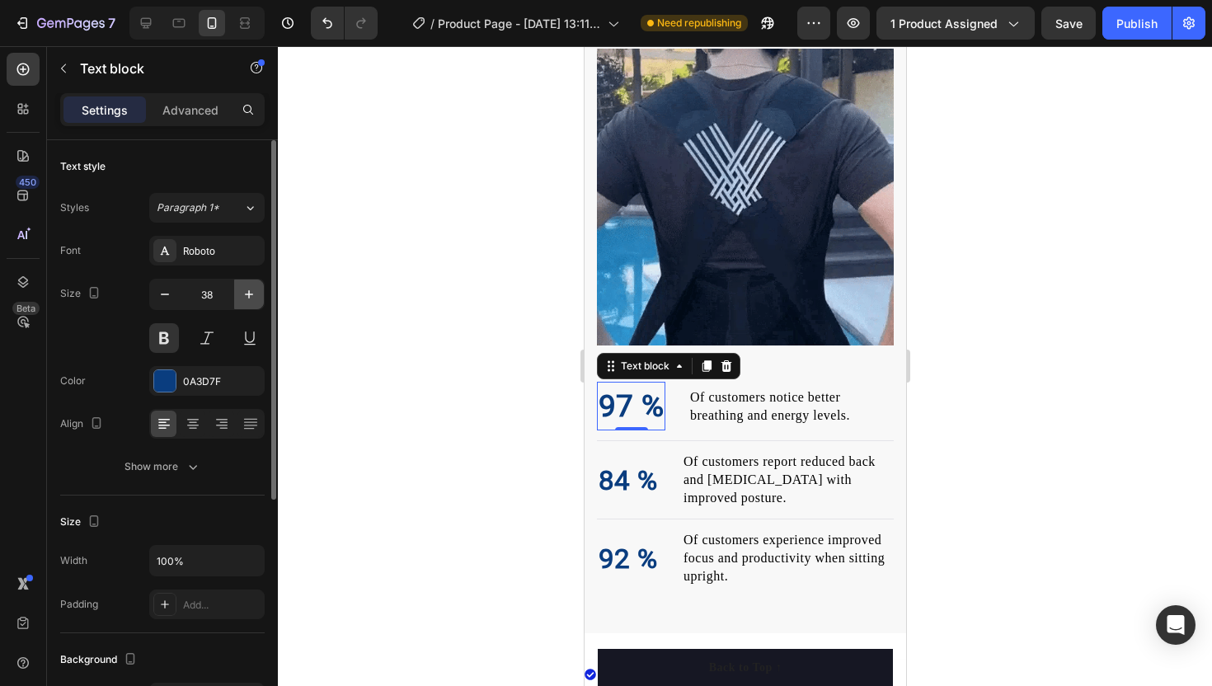
click at [243, 297] on icon "button" at bounding box center [249, 294] width 16 height 16
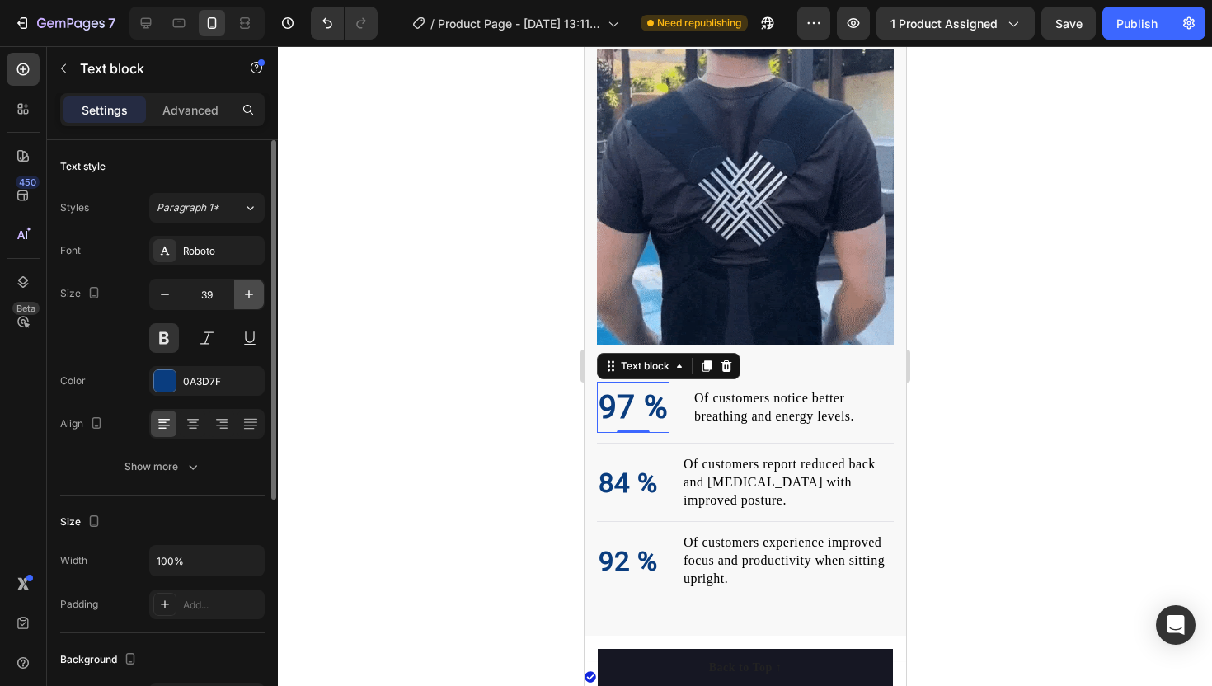
click at [243, 297] on icon "button" at bounding box center [249, 294] width 16 height 16
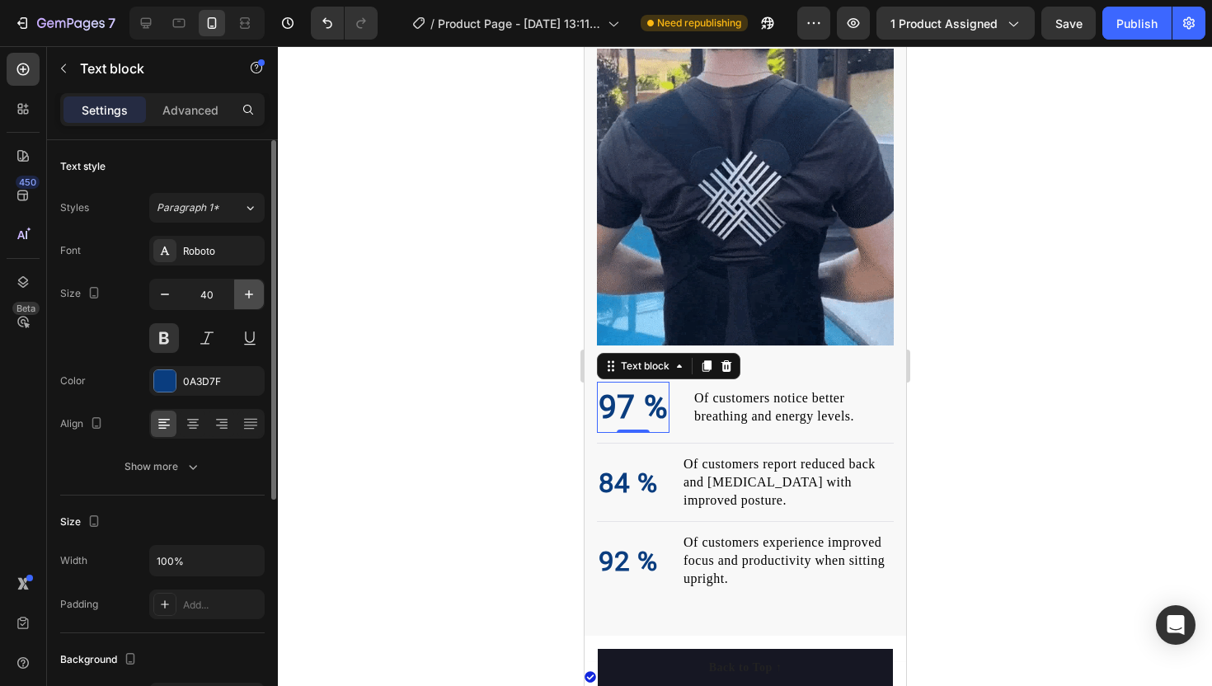
type input "41"
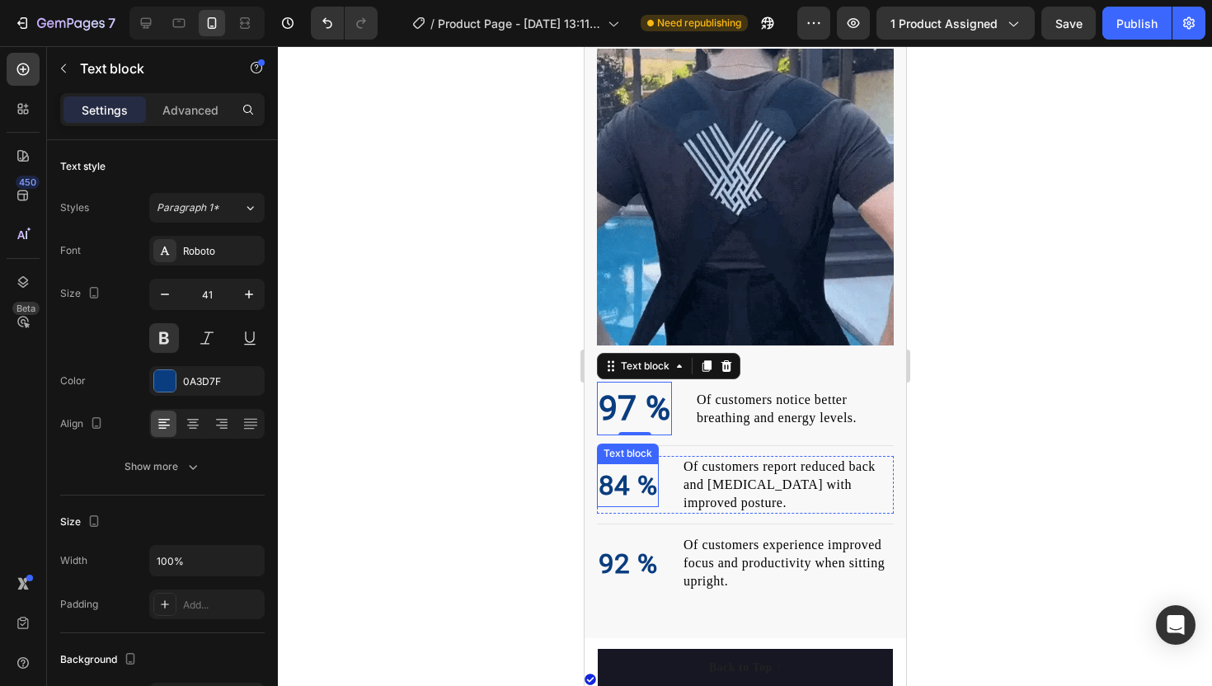
click at [608, 484] on p "84 %" at bounding box center [627, 485] width 59 height 41
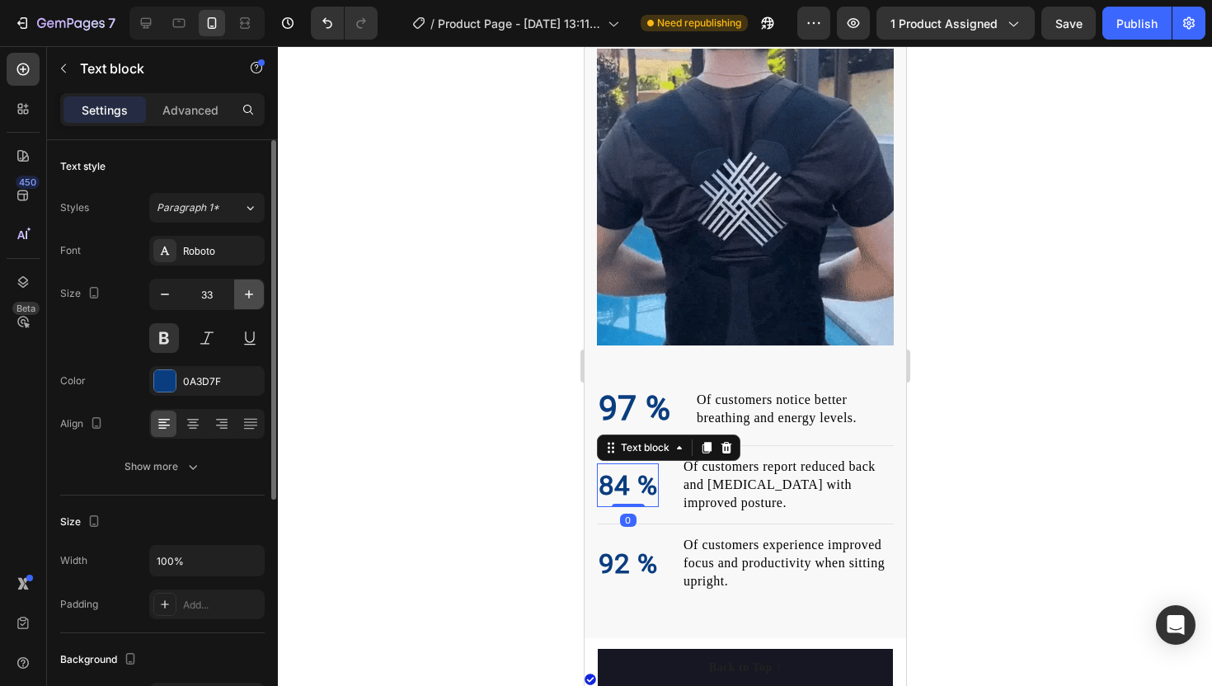
click at [246, 298] on icon "button" at bounding box center [249, 294] width 16 height 16
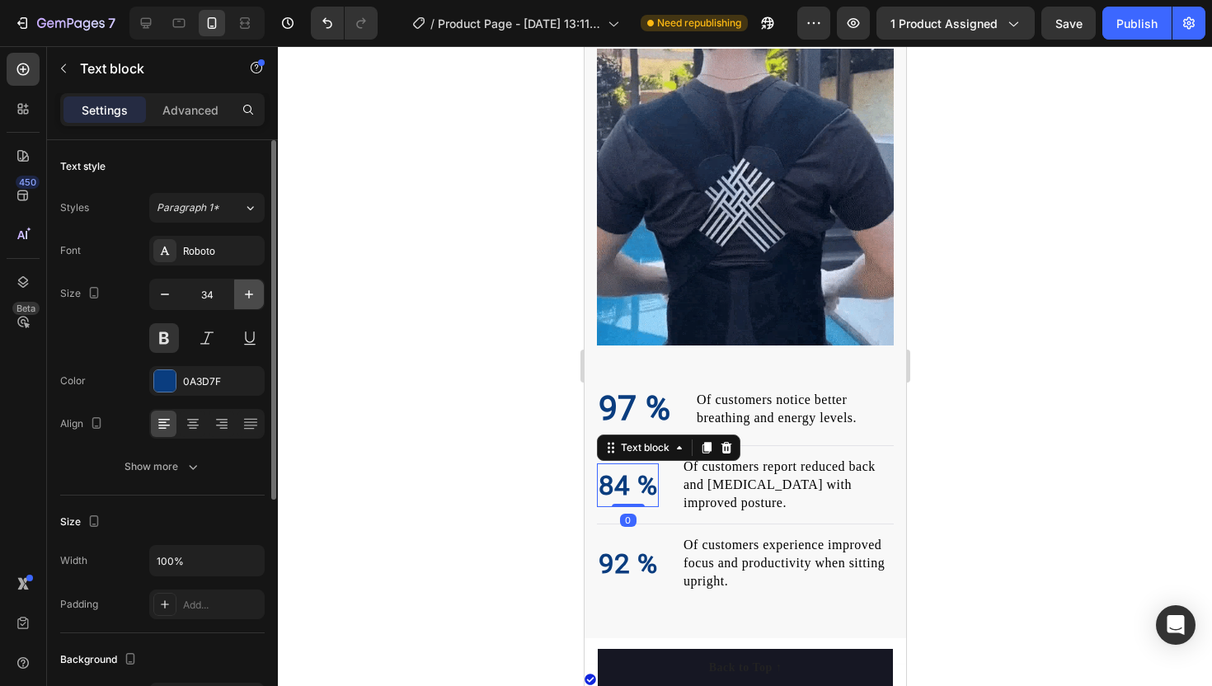
click at [246, 298] on icon "button" at bounding box center [249, 294] width 16 height 16
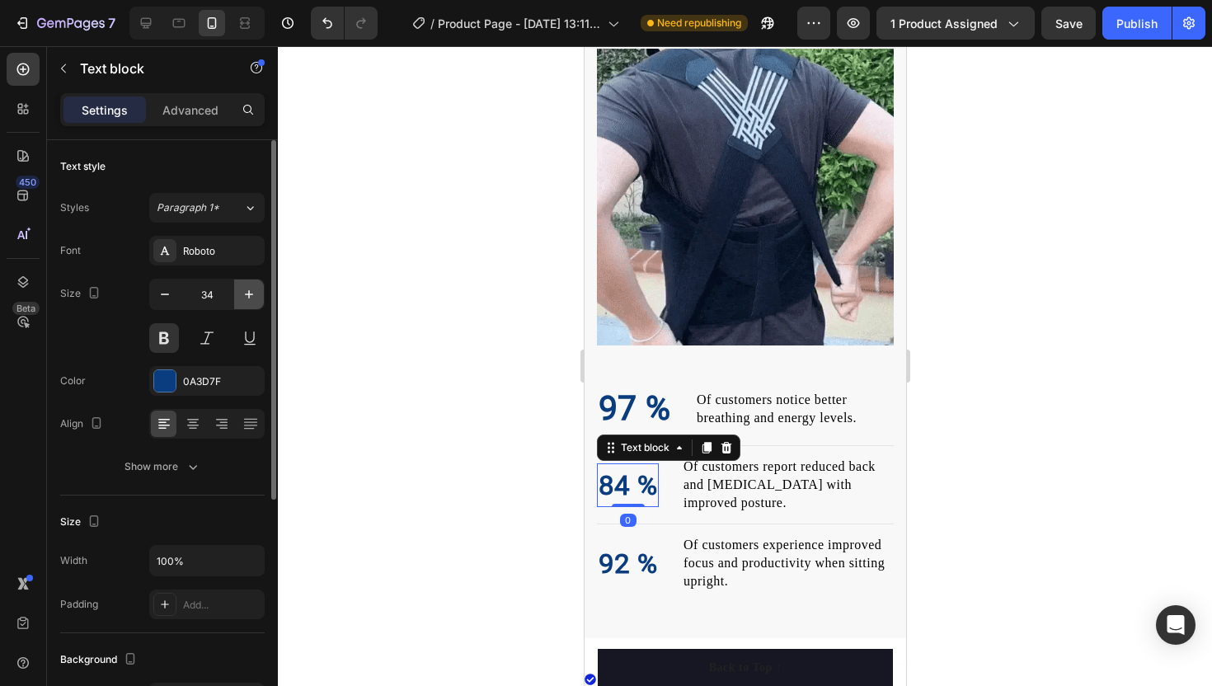
click at [246, 298] on icon "button" at bounding box center [249, 294] width 16 height 16
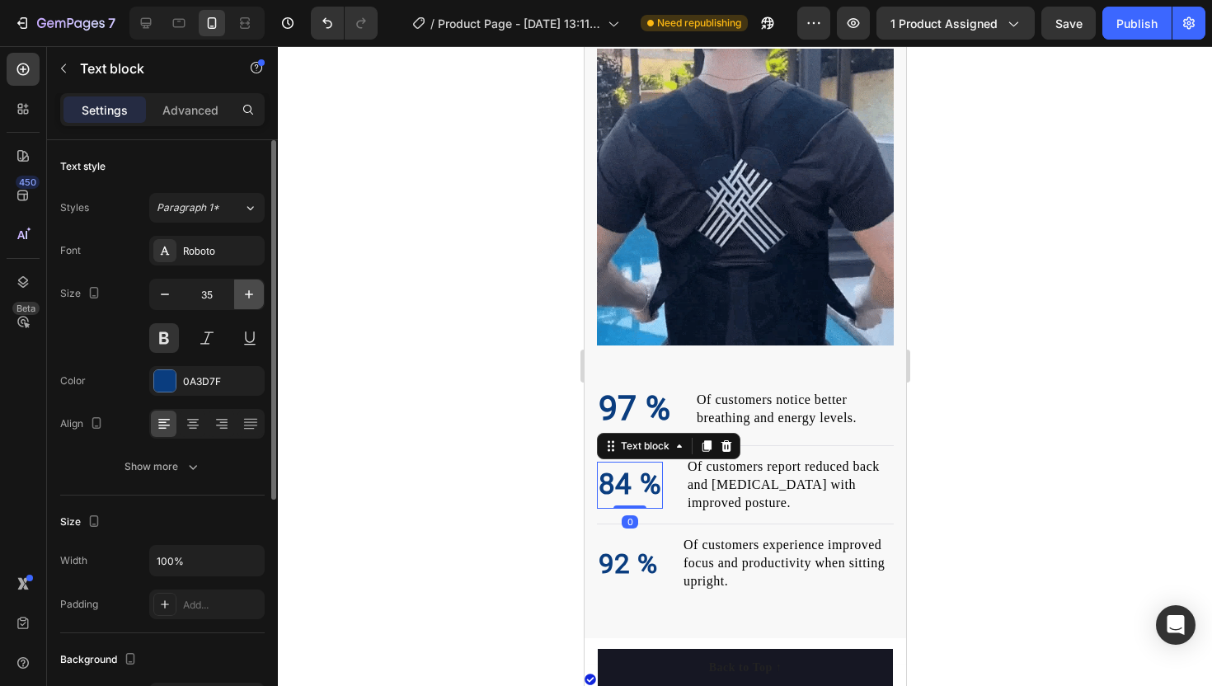
click at [246, 298] on icon "button" at bounding box center [249, 294] width 16 height 16
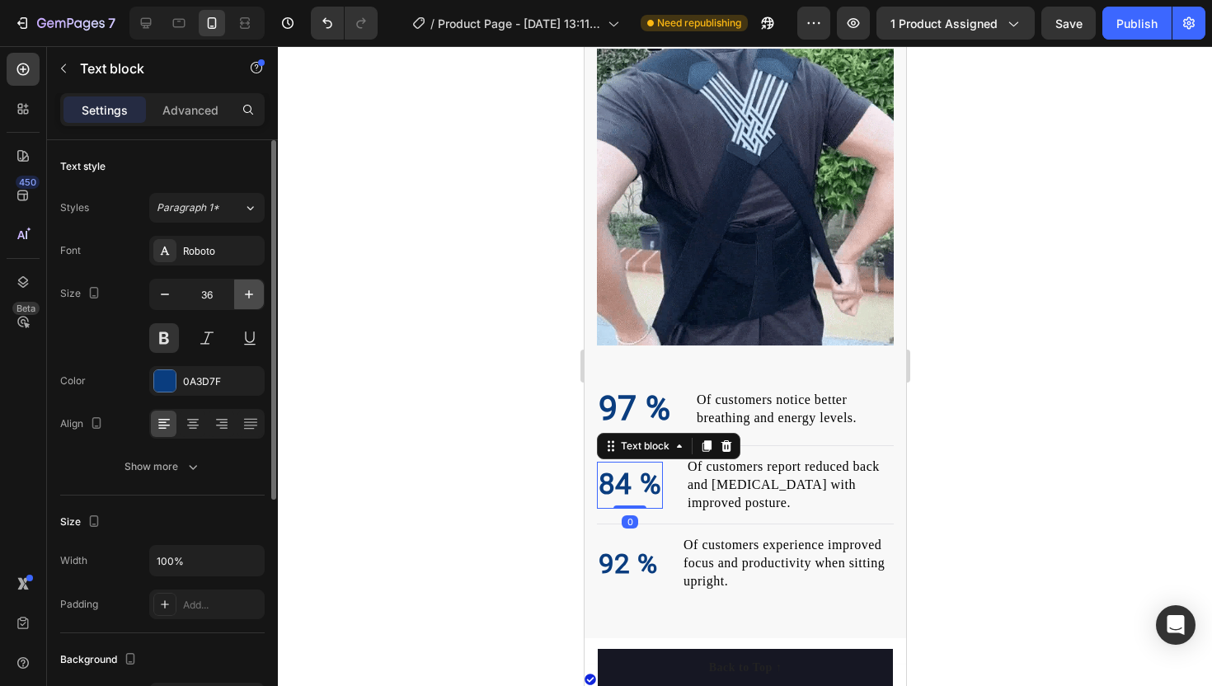
click at [246, 298] on icon "button" at bounding box center [249, 294] width 16 height 16
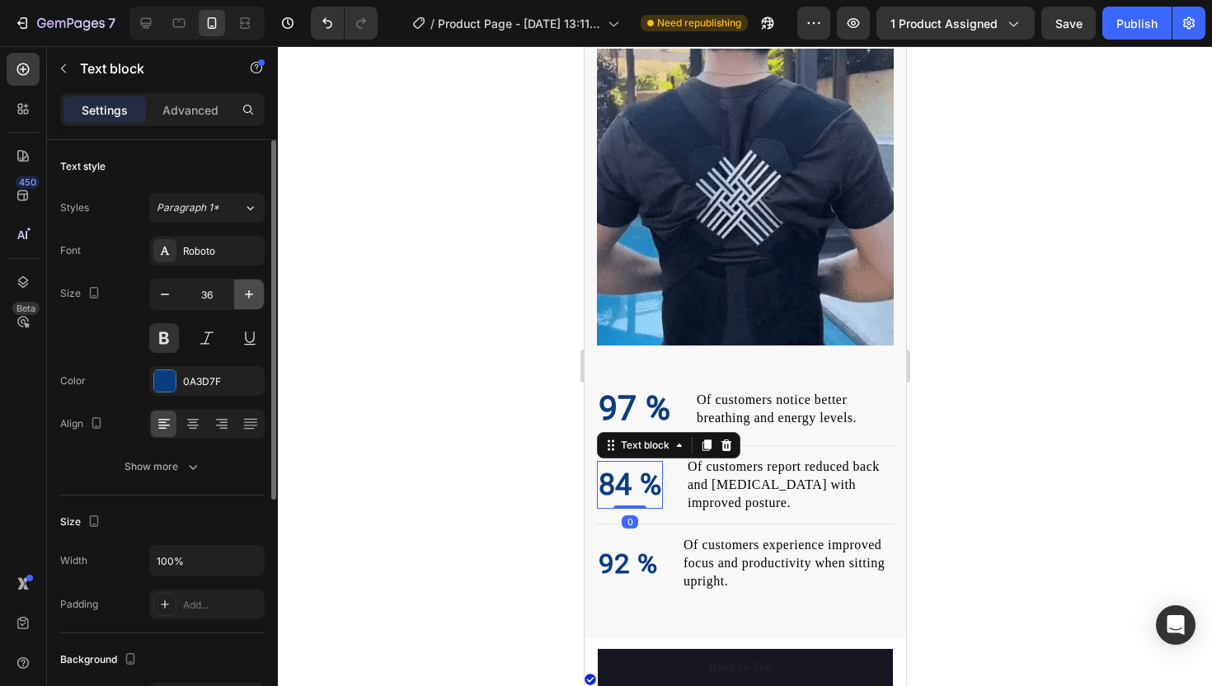
click at [246, 298] on icon "button" at bounding box center [249, 294] width 16 height 16
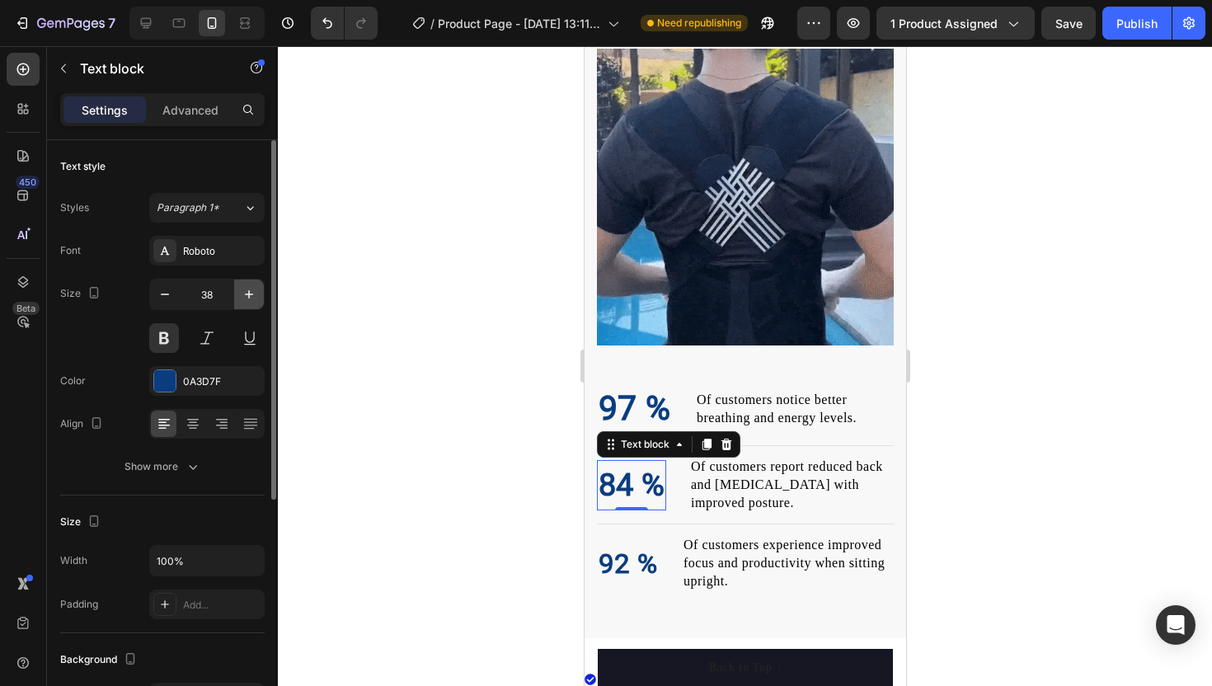
click at [246, 298] on icon "button" at bounding box center [249, 294] width 16 height 16
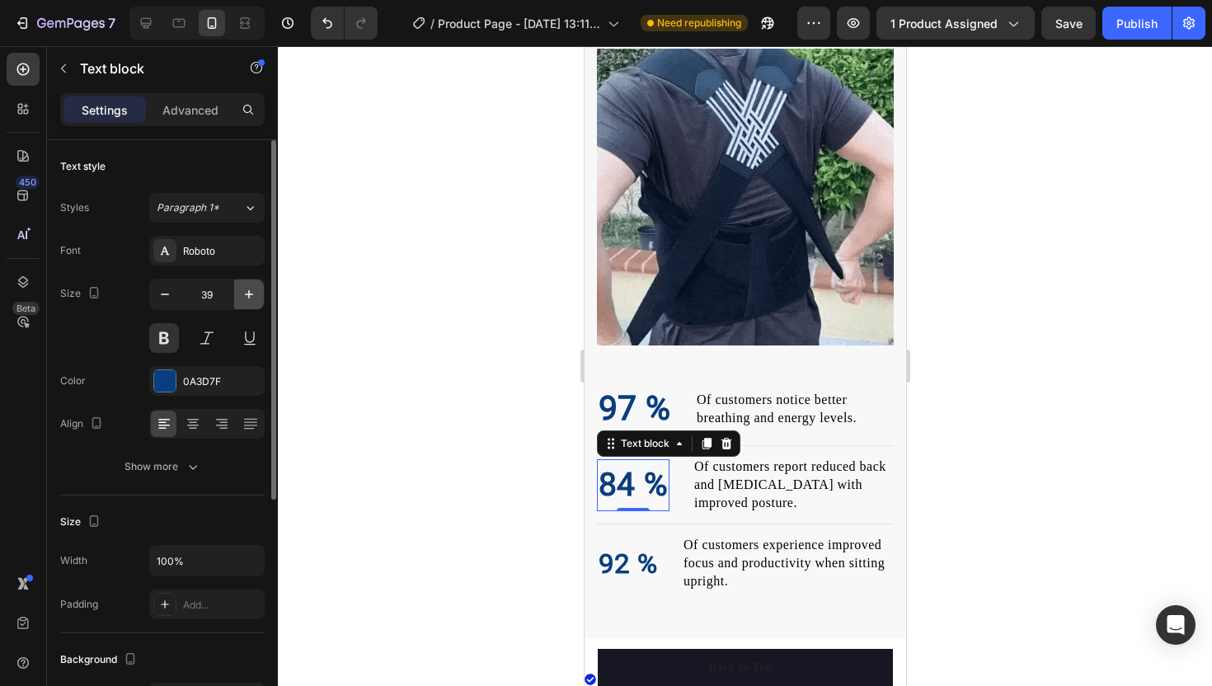
click at [246, 298] on icon "button" at bounding box center [249, 294] width 16 height 16
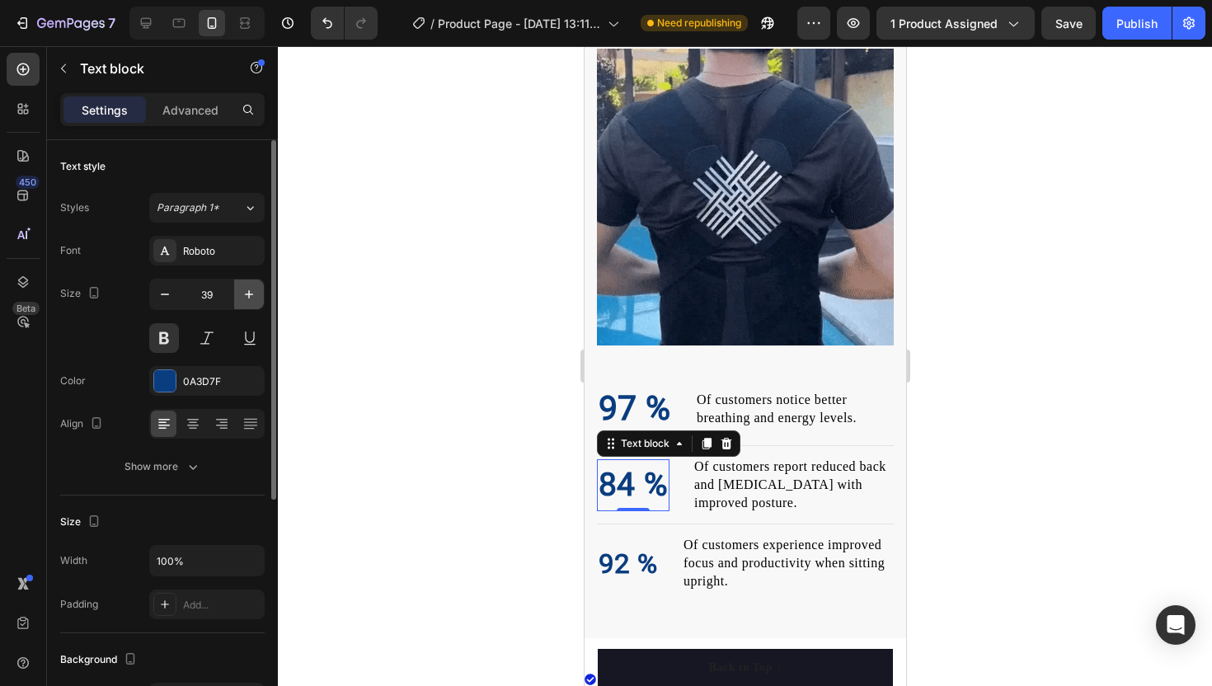
type input "40"
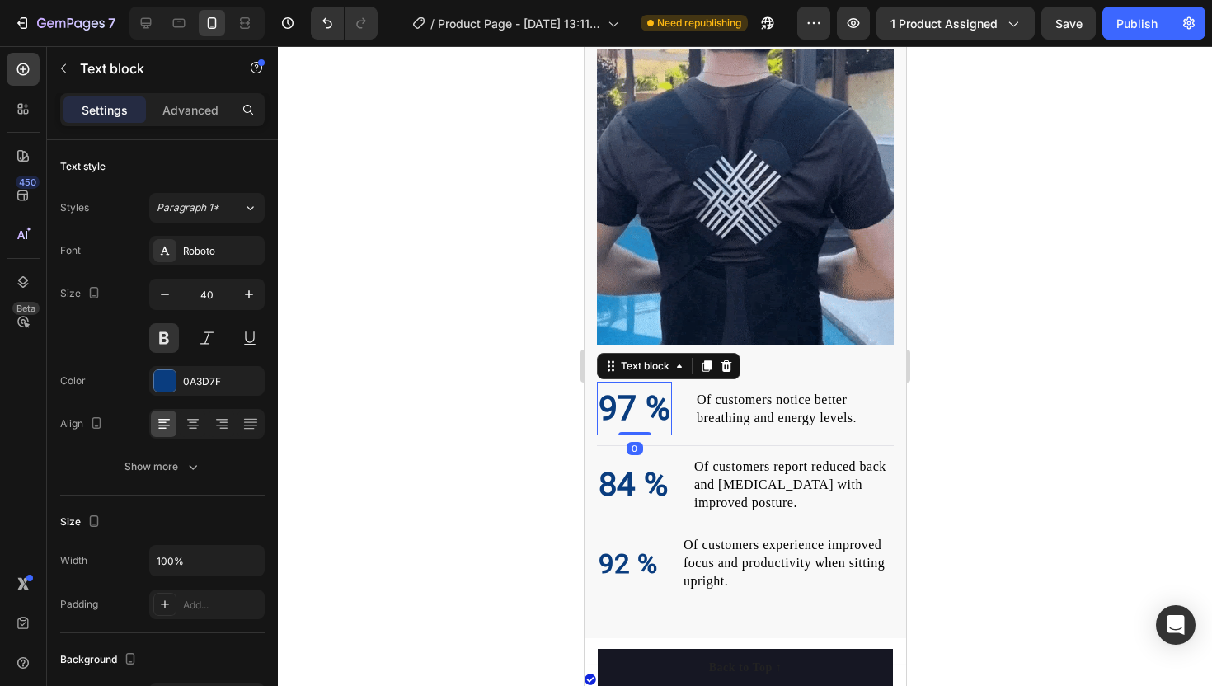
click at [609, 412] on p "97 %" at bounding box center [634, 408] width 72 height 51
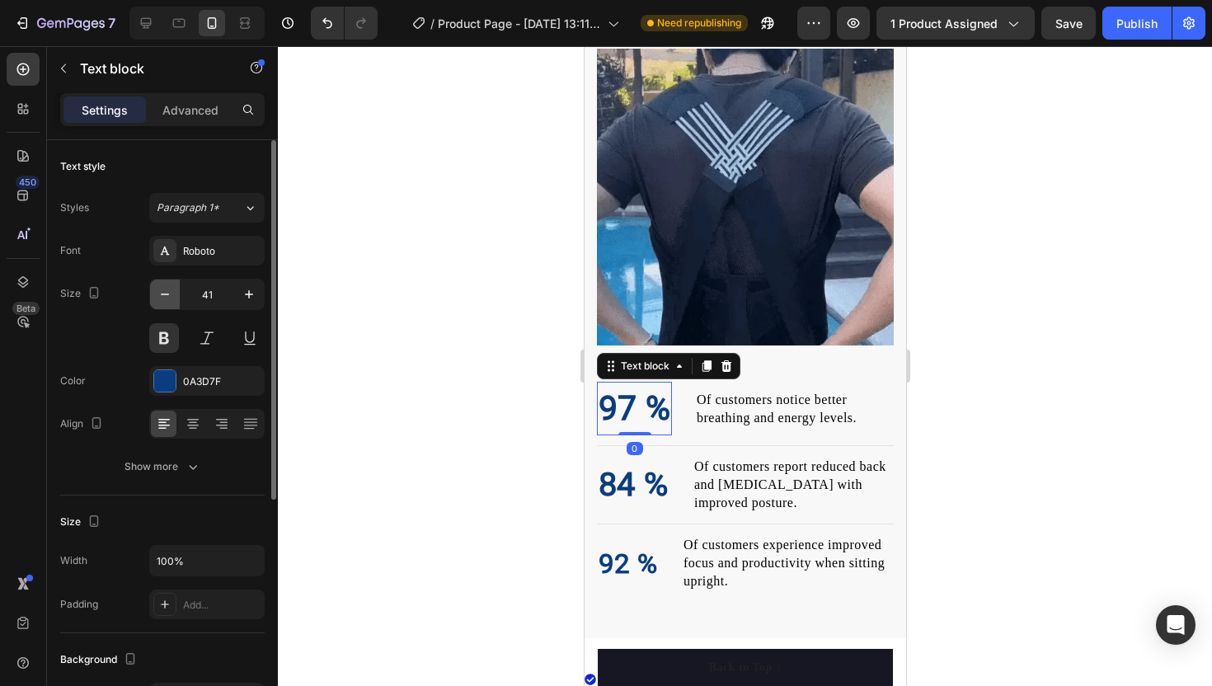
click at [162, 293] on icon "button" at bounding box center [165, 294] width 16 height 16
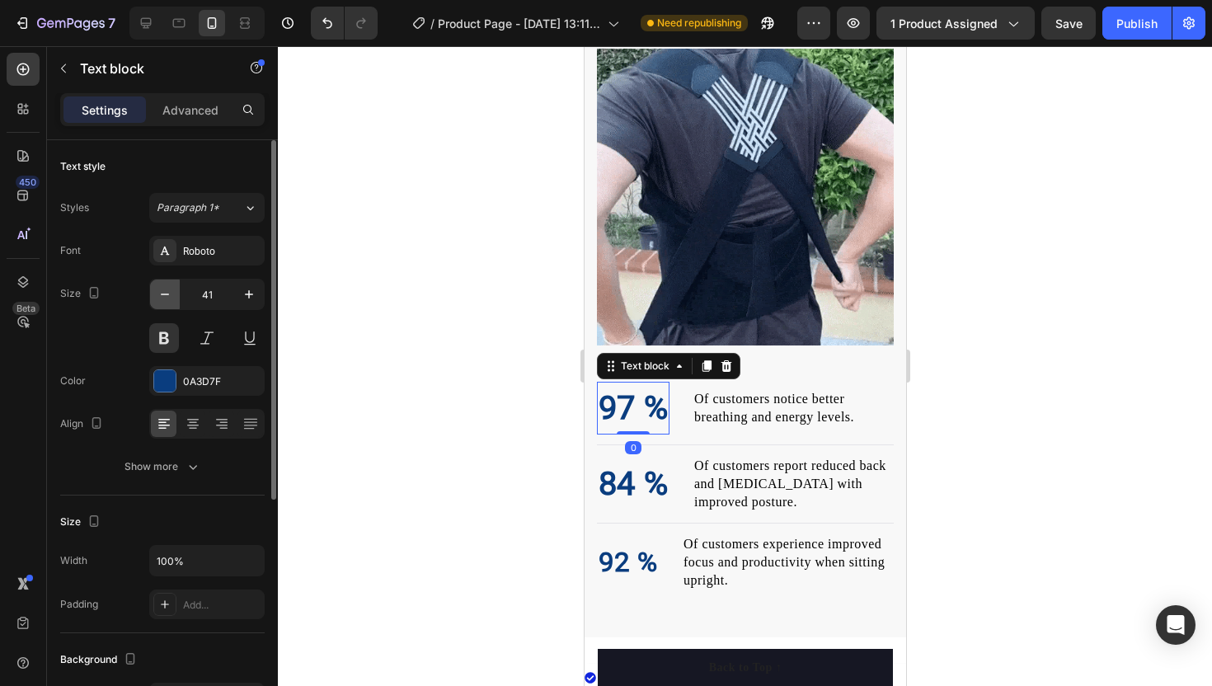
type input "40"
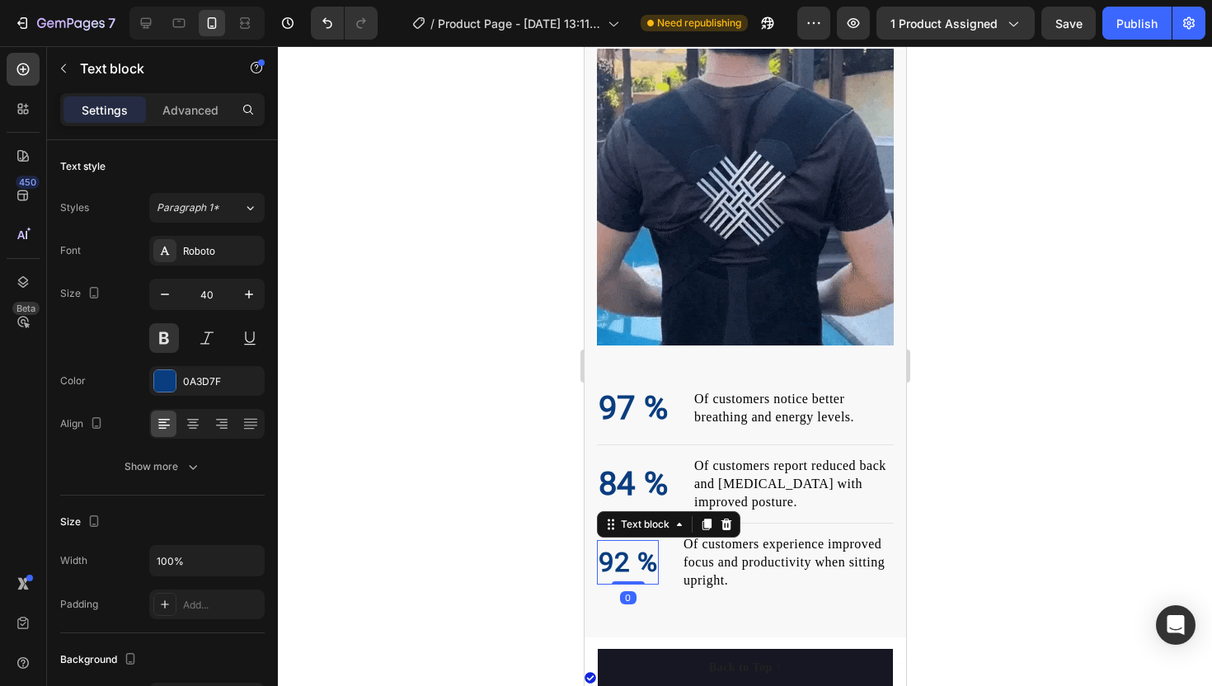
click at [603, 563] on p "92 %" at bounding box center [627, 562] width 59 height 41
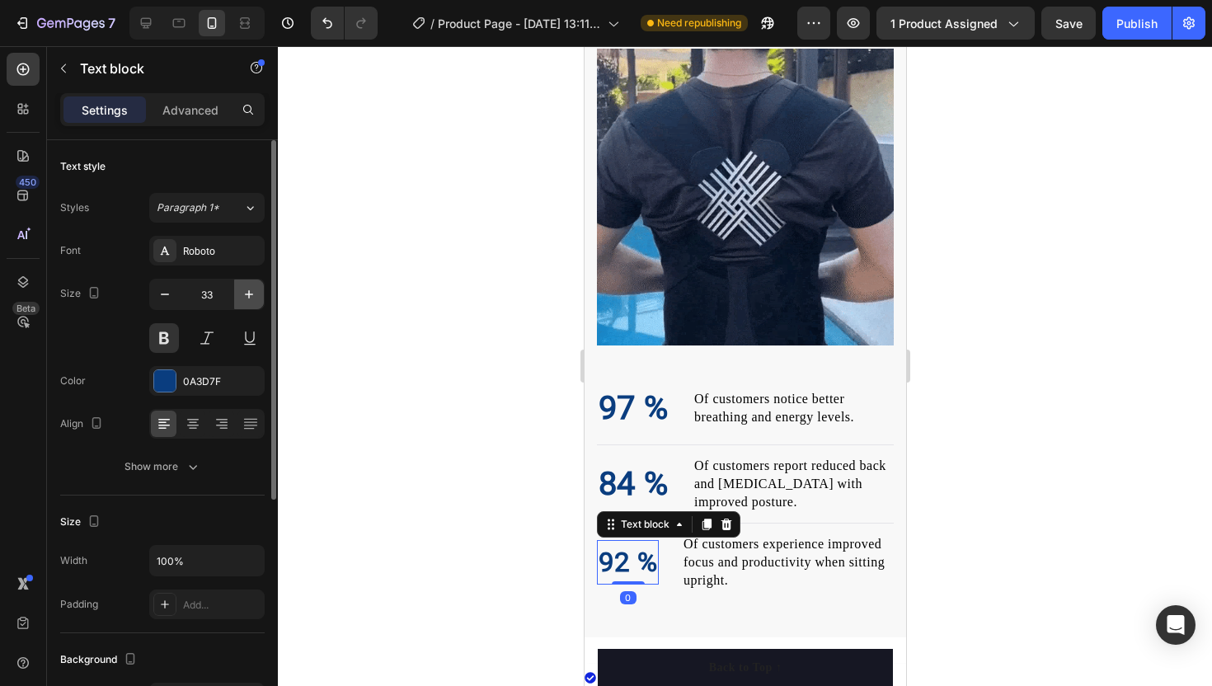
click at [253, 293] on icon "button" at bounding box center [249, 294] width 16 height 16
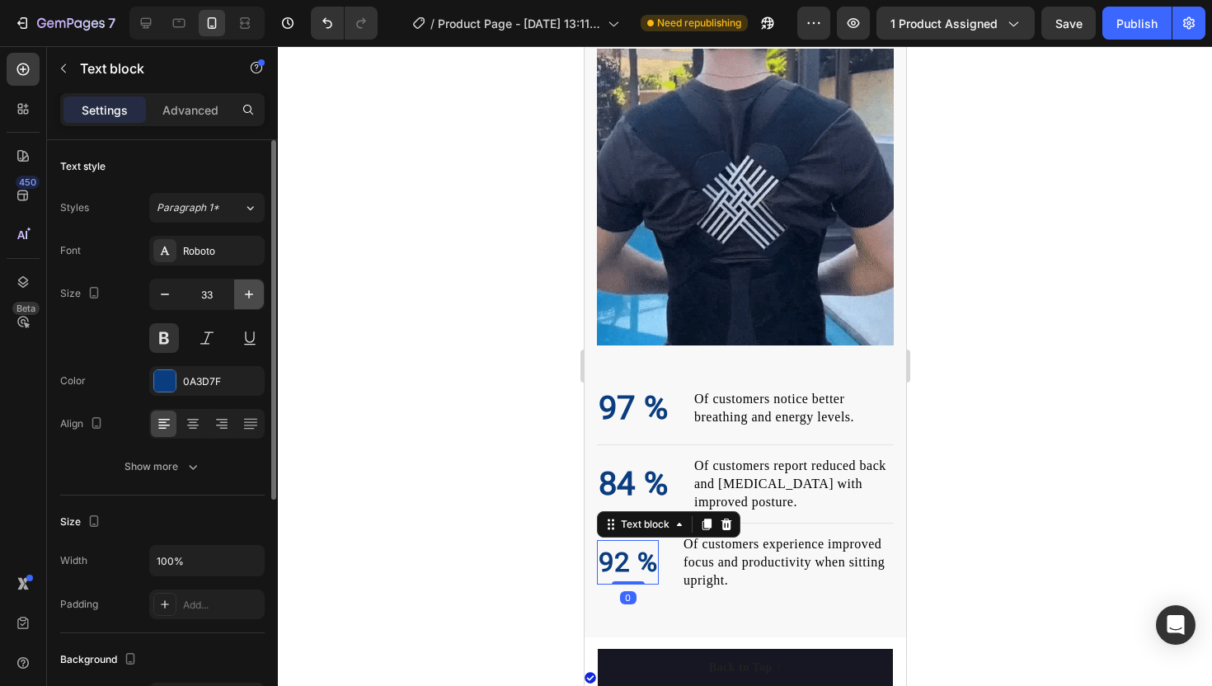
click at [253, 293] on icon "button" at bounding box center [249, 294] width 16 height 16
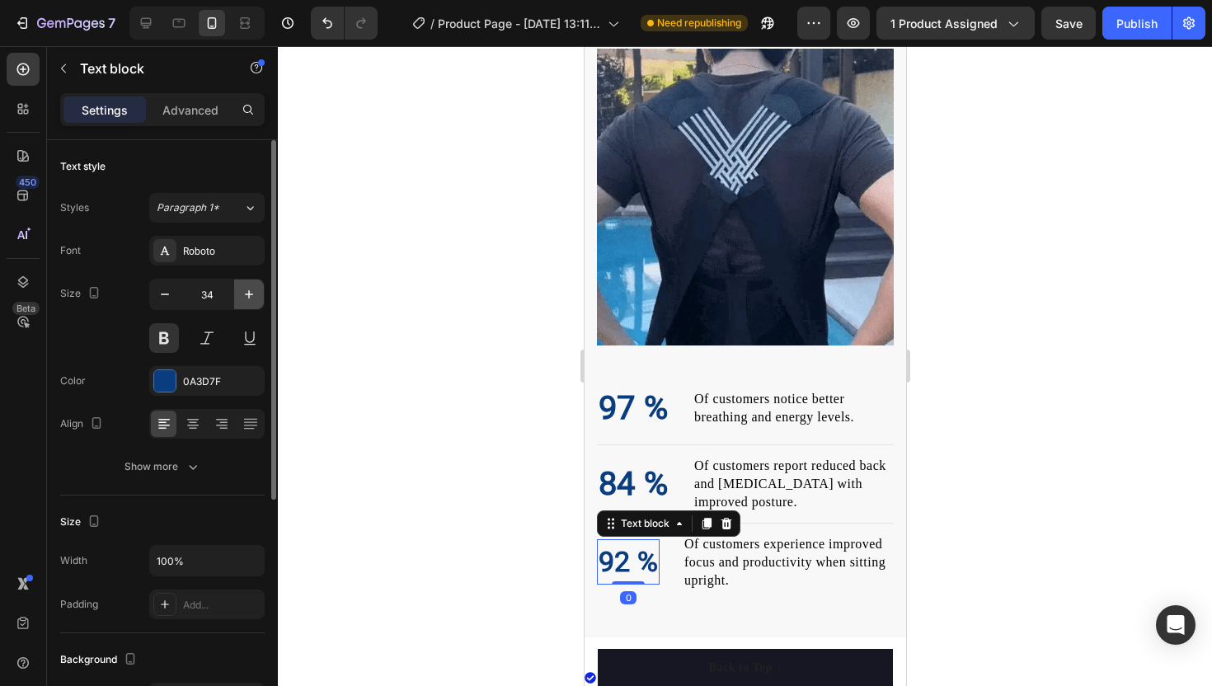
click at [253, 293] on icon "button" at bounding box center [249, 294] width 16 height 16
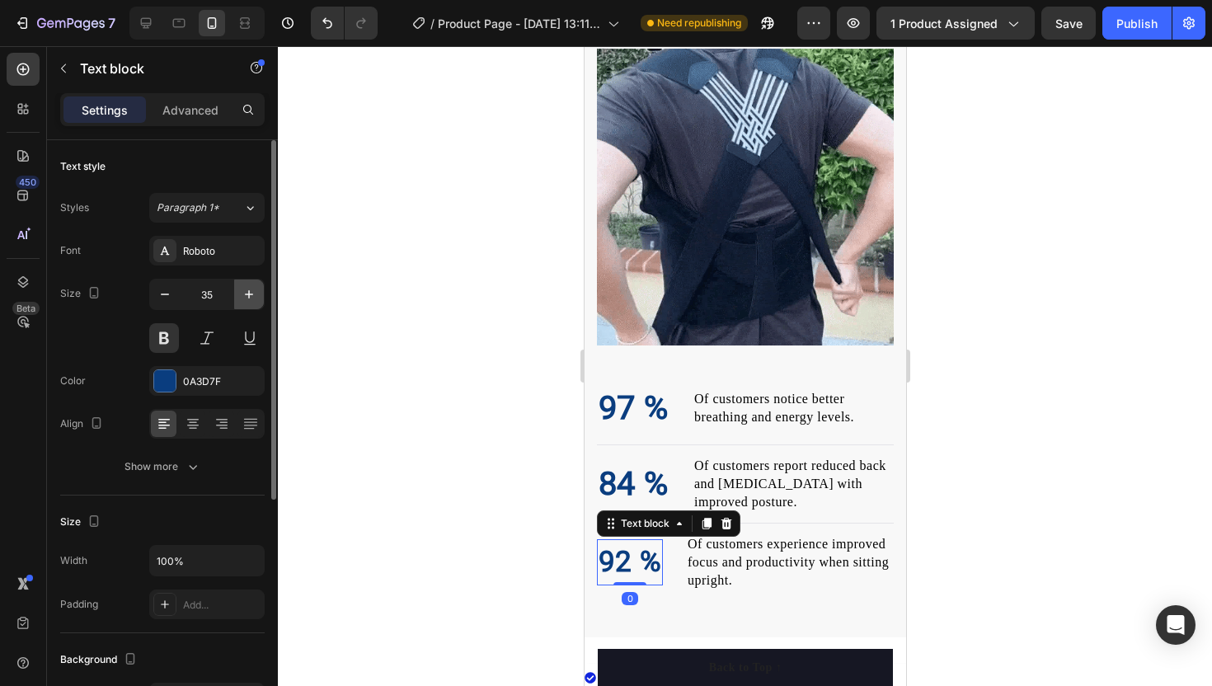
click at [253, 293] on icon "button" at bounding box center [249, 294] width 16 height 16
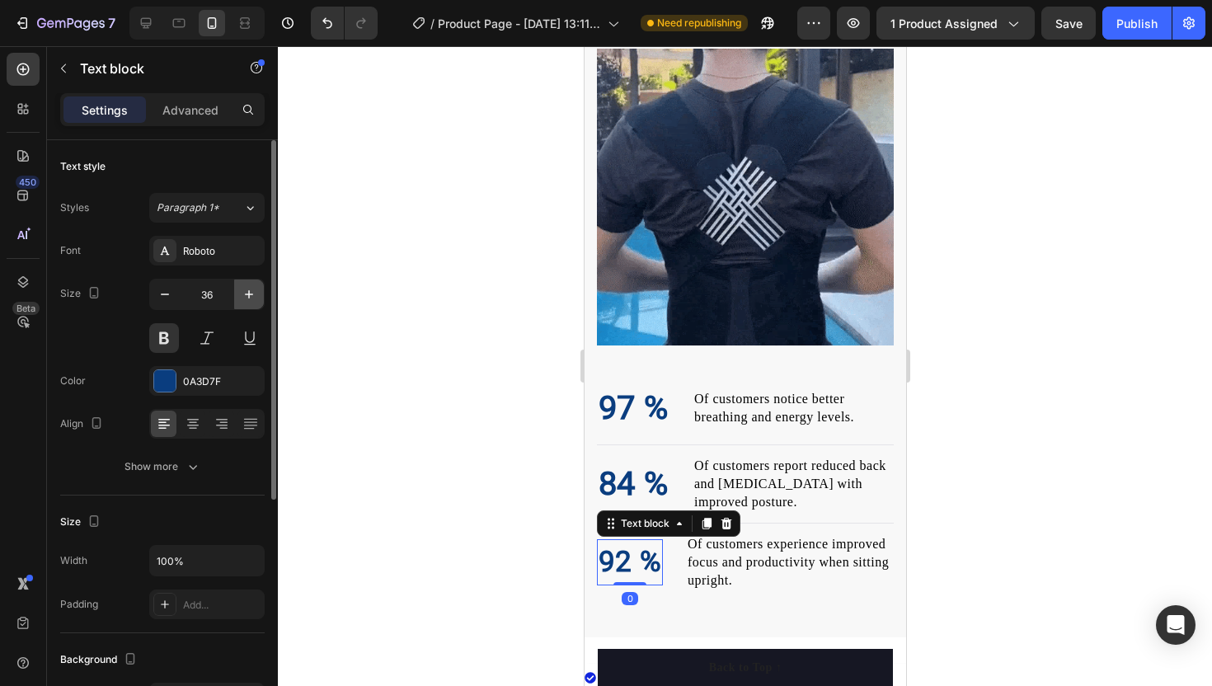
click at [253, 293] on icon "button" at bounding box center [249, 294] width 16 height 16
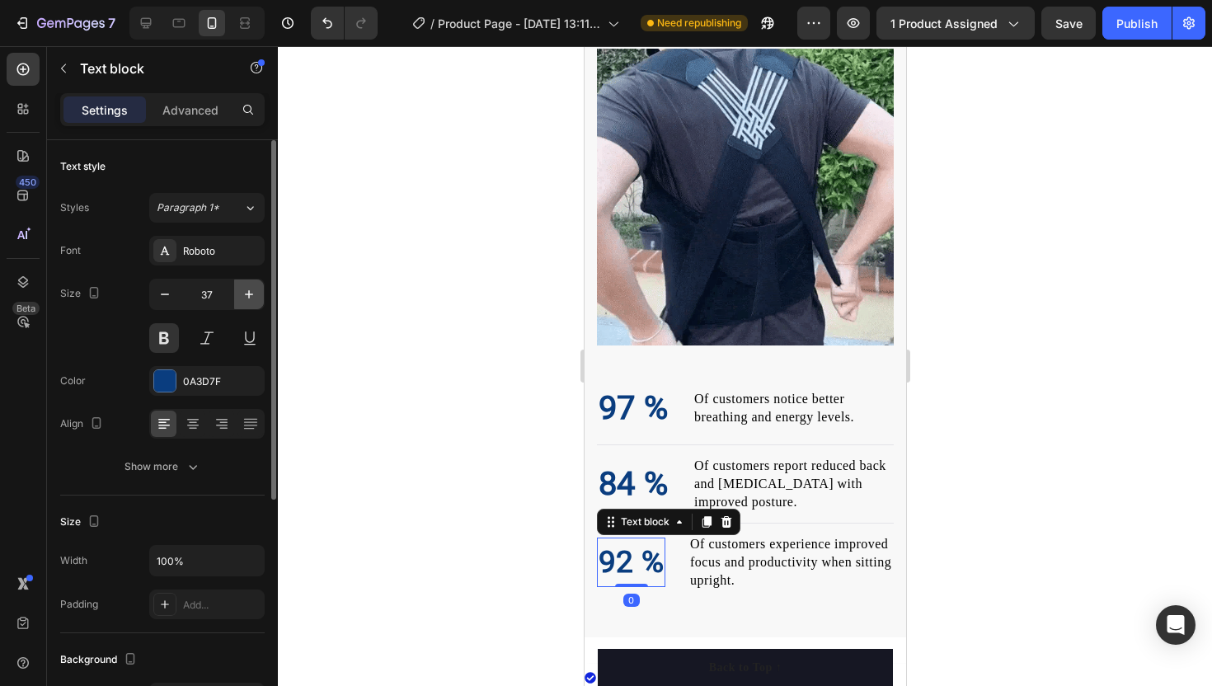
click at [253, 293] on icon "button" at bounding box center [249, 294] width 16 height 16
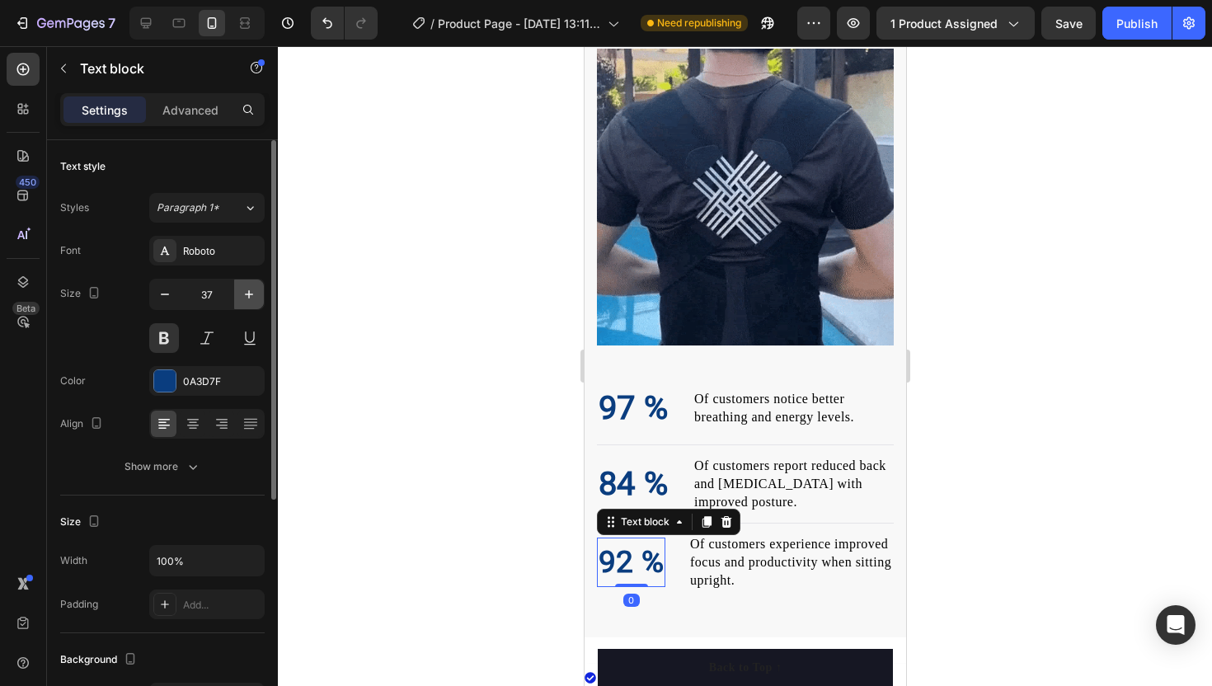
click at [253, 293] on icon "button" at bounding box center [249, 294] width 16 height 16
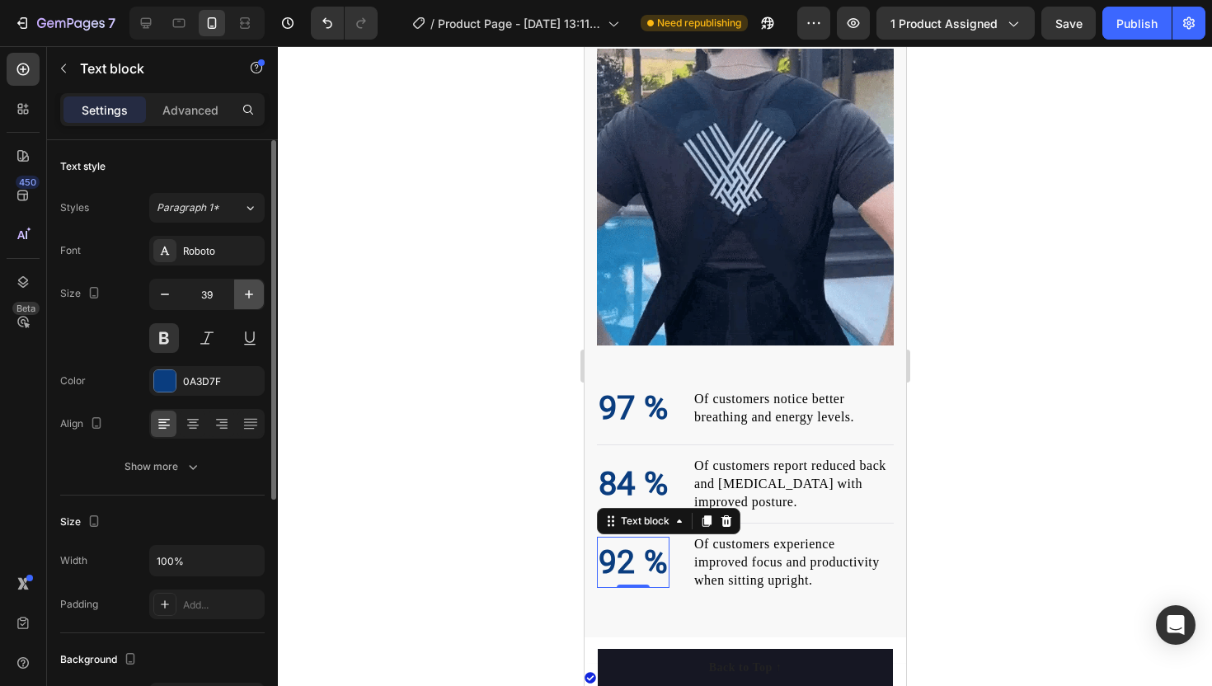
click at [253, 292] on icon "button" at bounding box center [249, 294] width 16 height 16
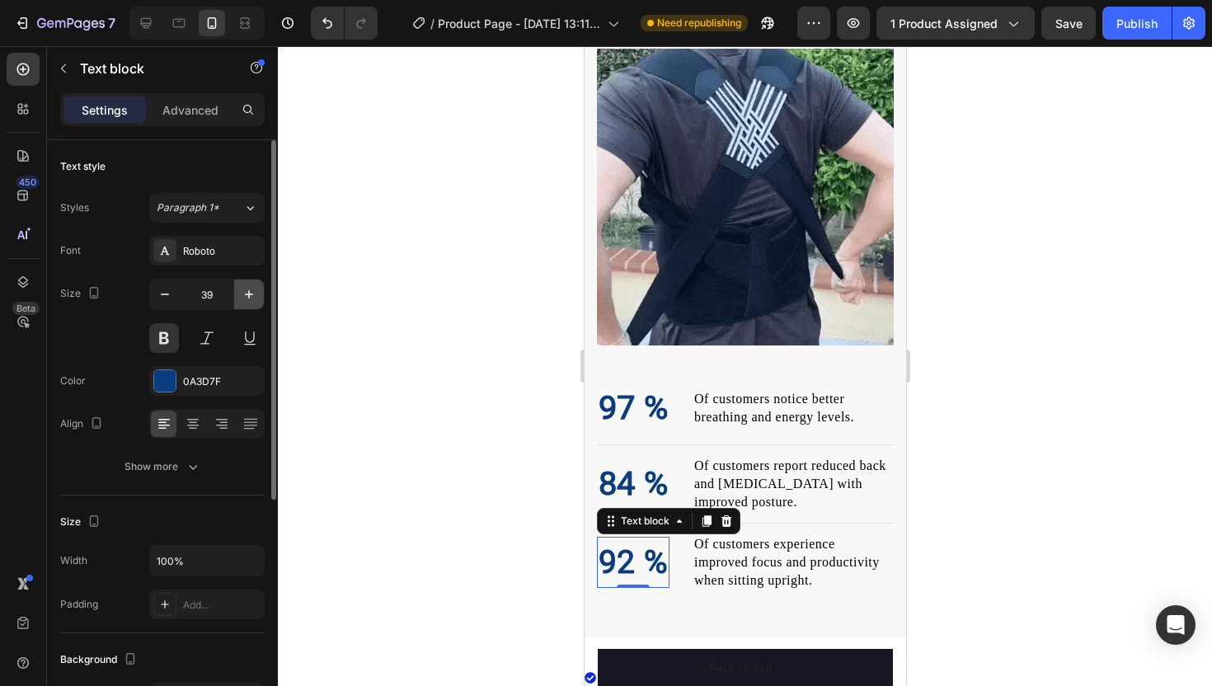
click at [253, 292] on icon "button" at bounding box center [249, 294] width 16 height 16
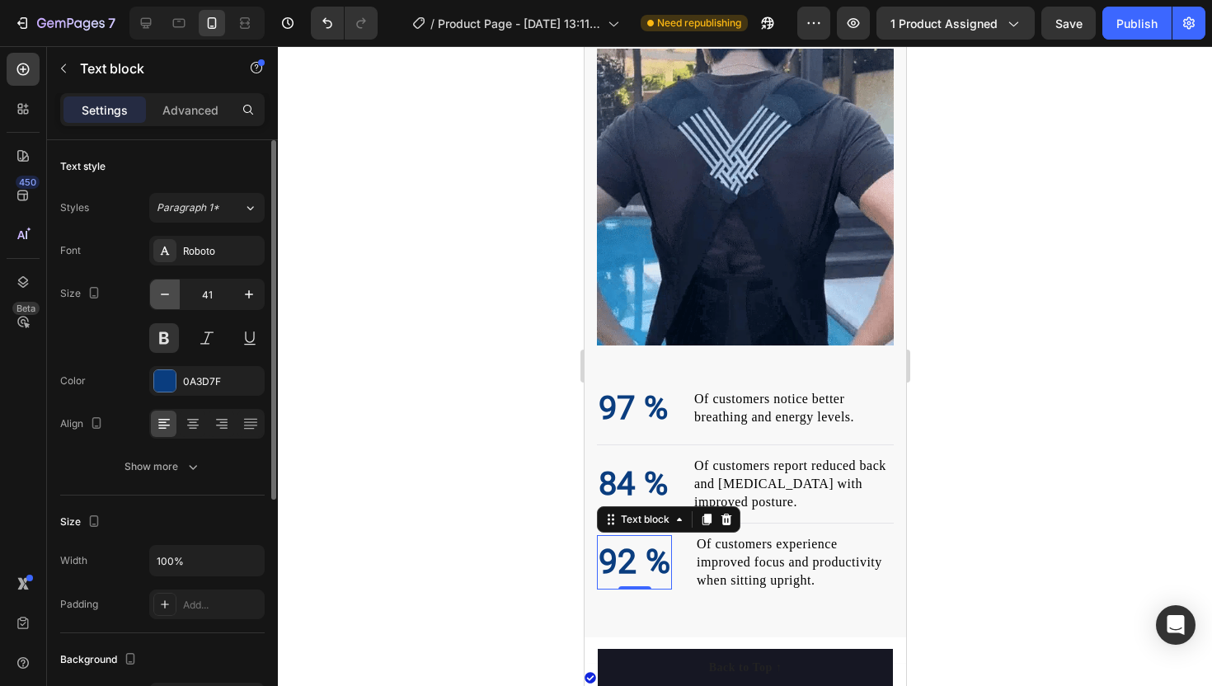
click at [167, 293] on icon "button" at bounding box center [165, 294] width 16 height 16
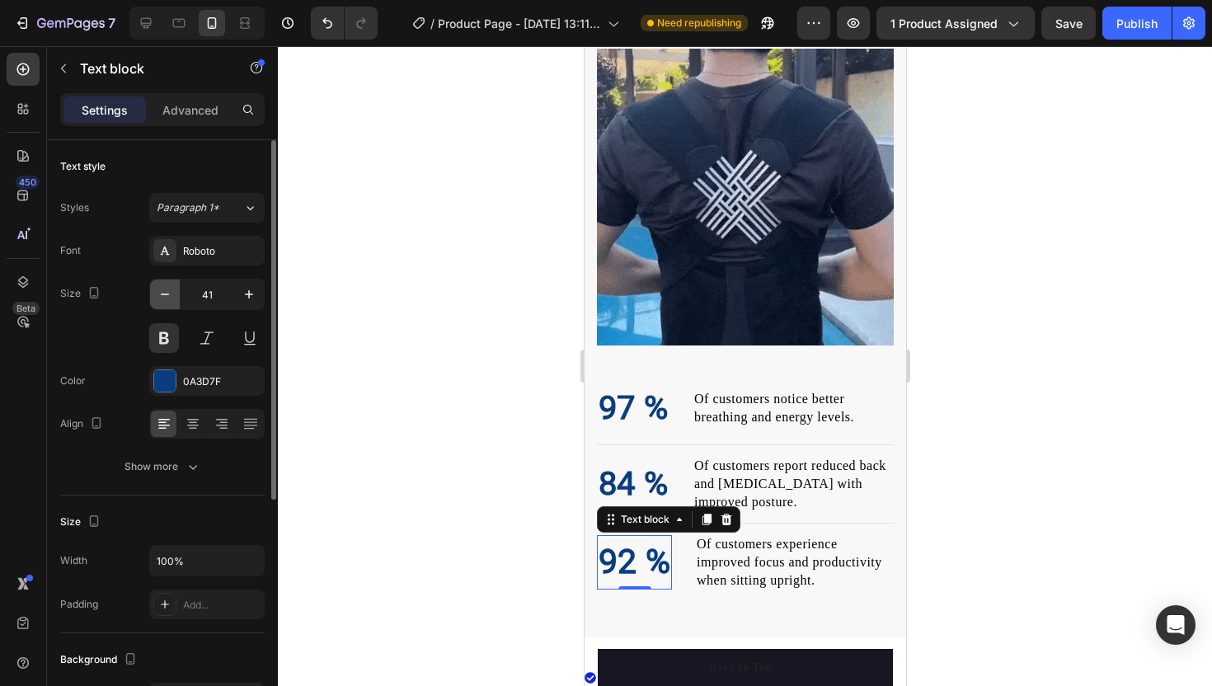
type input "40"
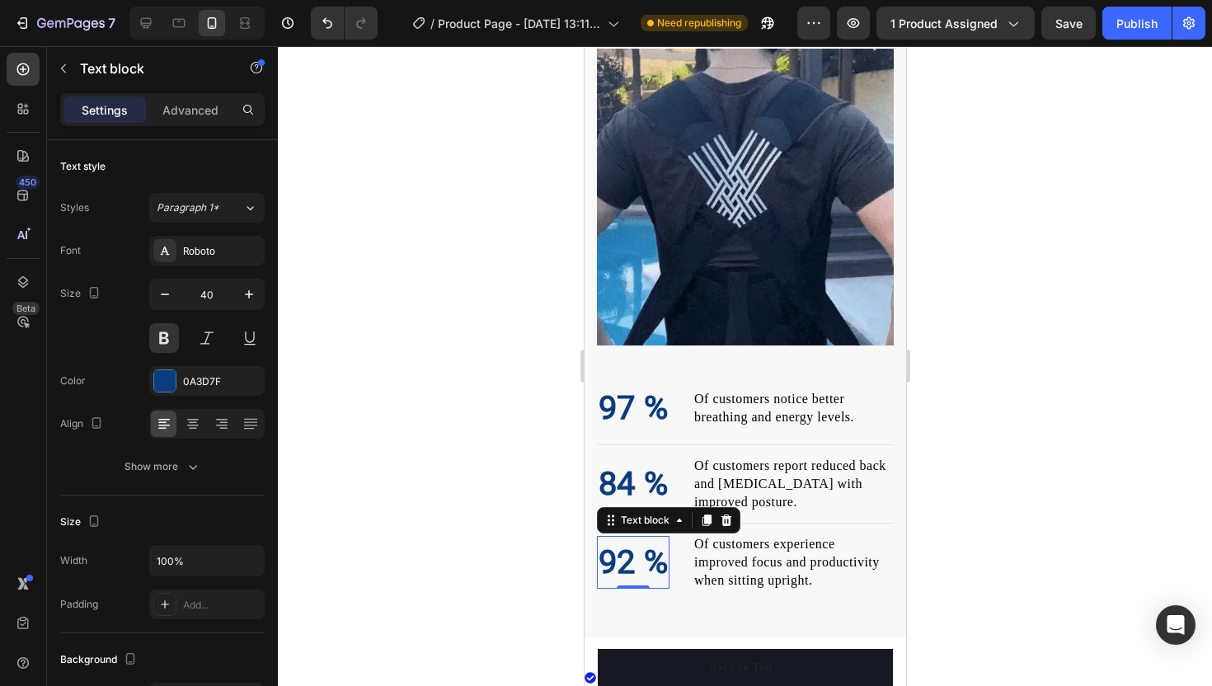
click at [430, 340] on div at bounding box center [745, 366] width 934 height 640
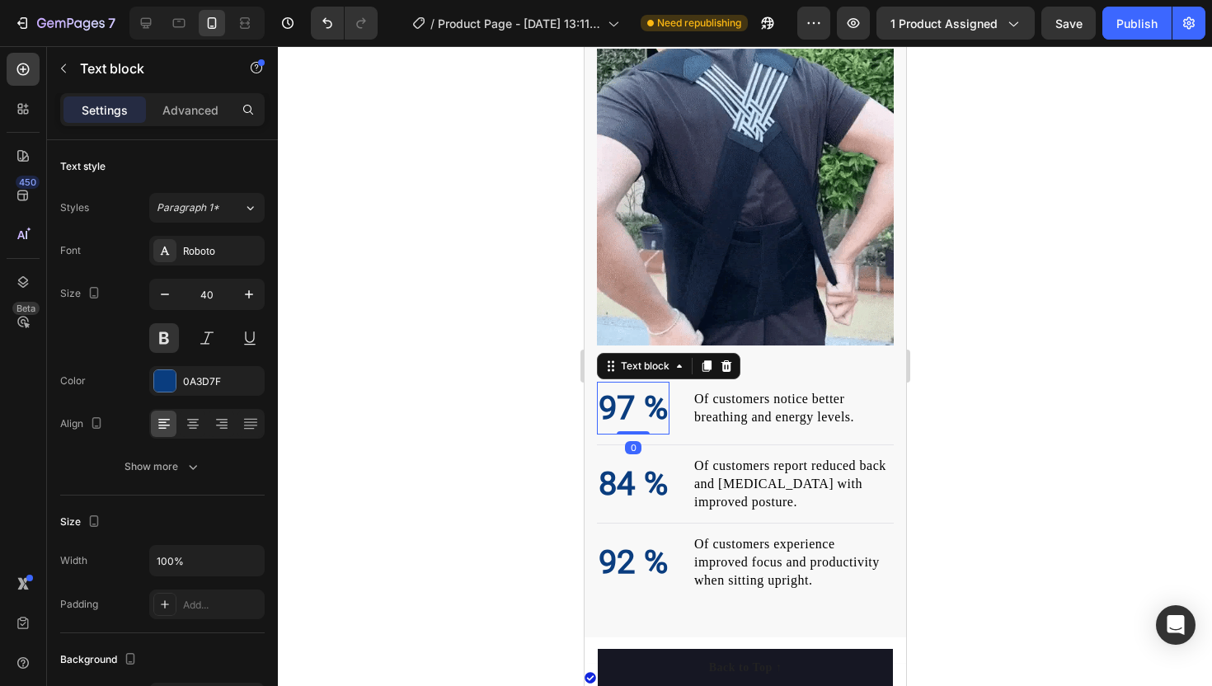
click at [621, 394] on p "97 %" at bounding box center [632, 407] width 69 height 49
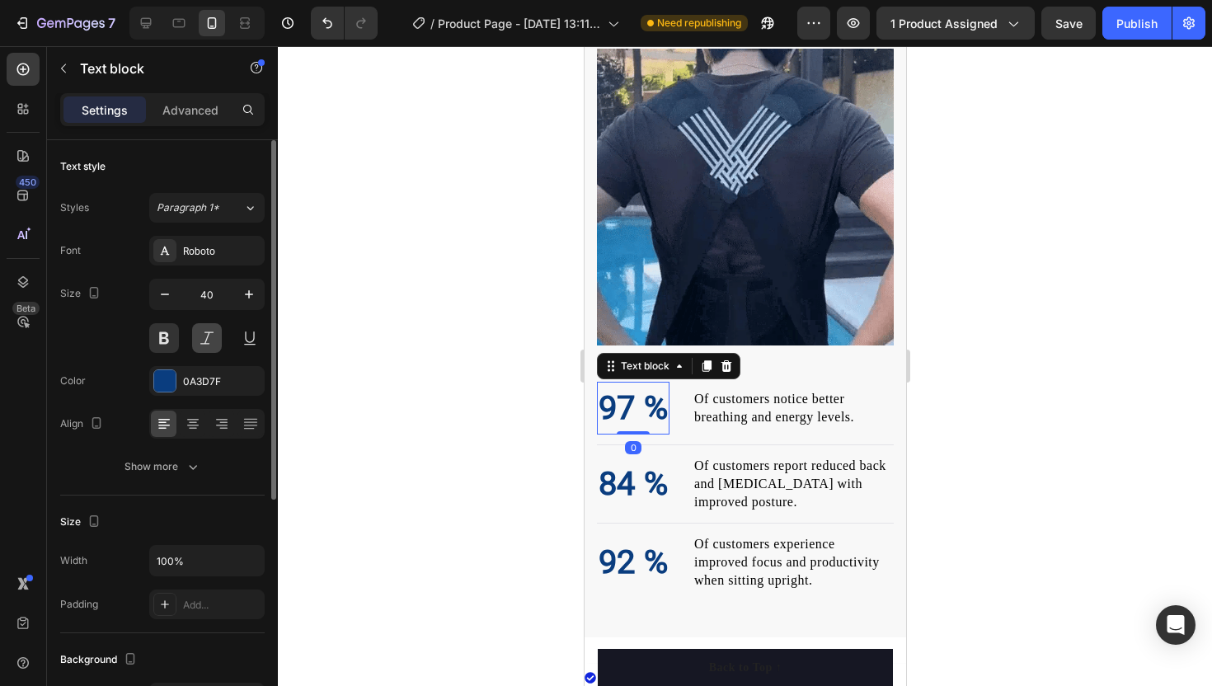
click at [209, 343] on button at bounding box center [207, 338] width 30 height 30
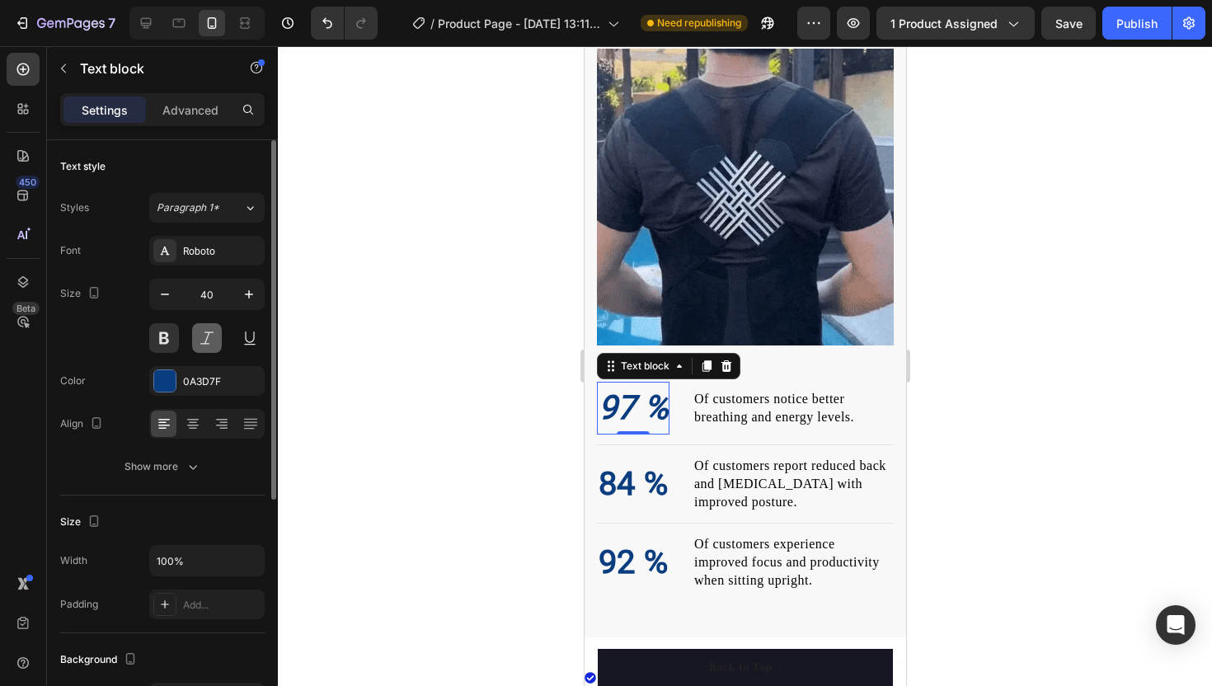
click at [214, 333] on button at bounding box center [207, 338] width 30 height 30
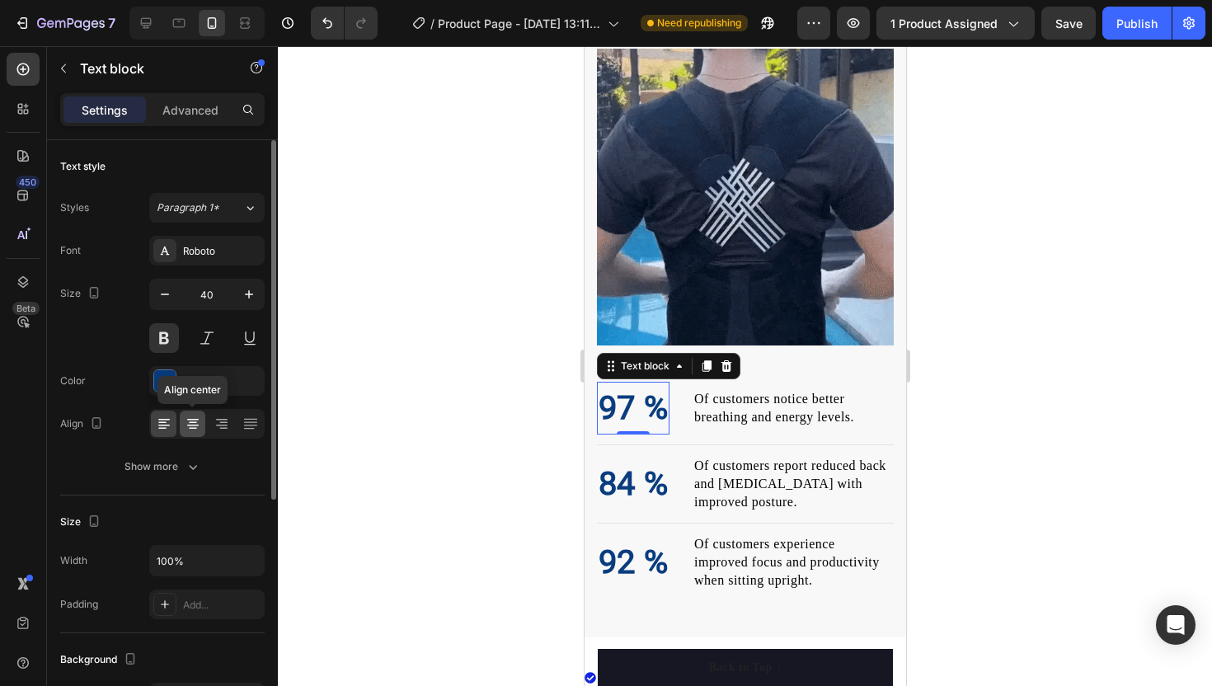
click at [190, 419] on icon at bounding box center [193, 420] width 12 height 2
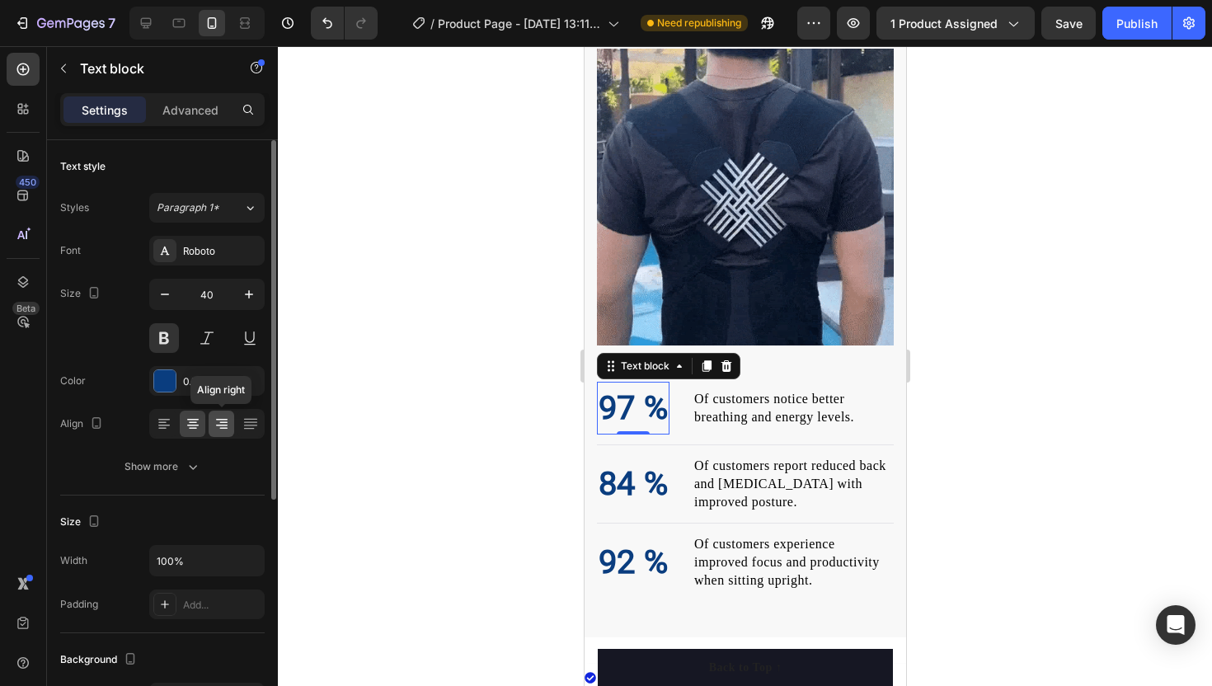
click at [221, 422] on icon at bounding box center [223, 423] width 8 height 2
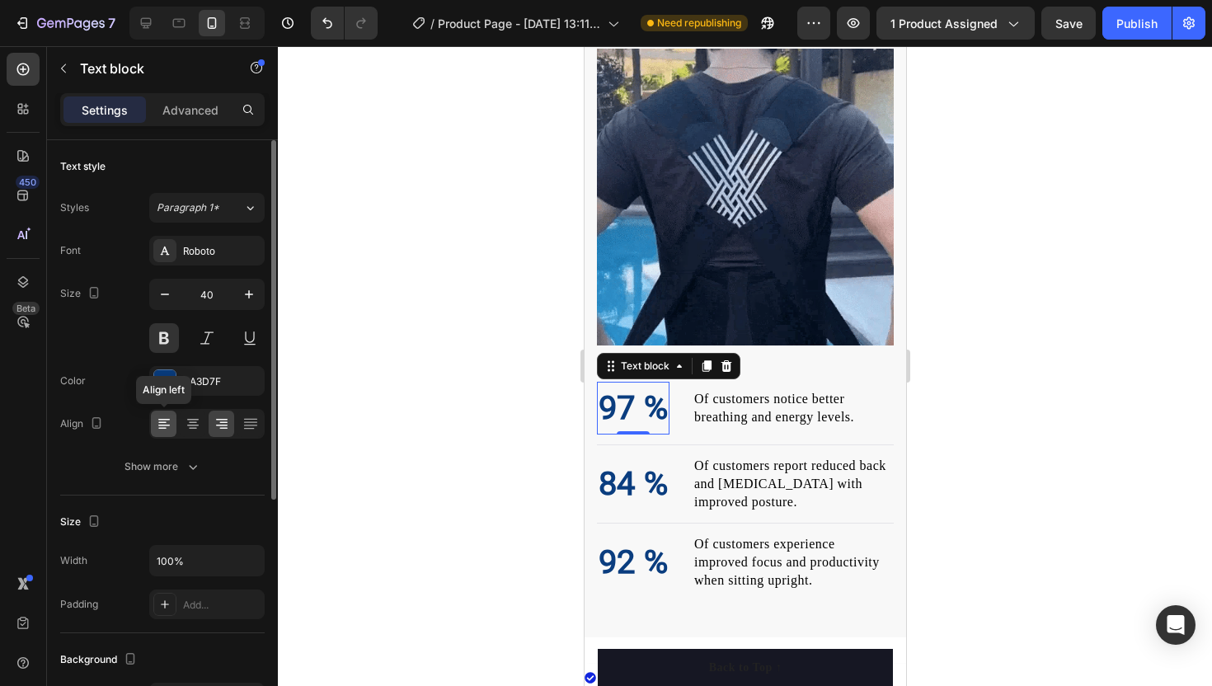
click at [167, 420] on icon at bounding box center [164, 420] width 12 height 2
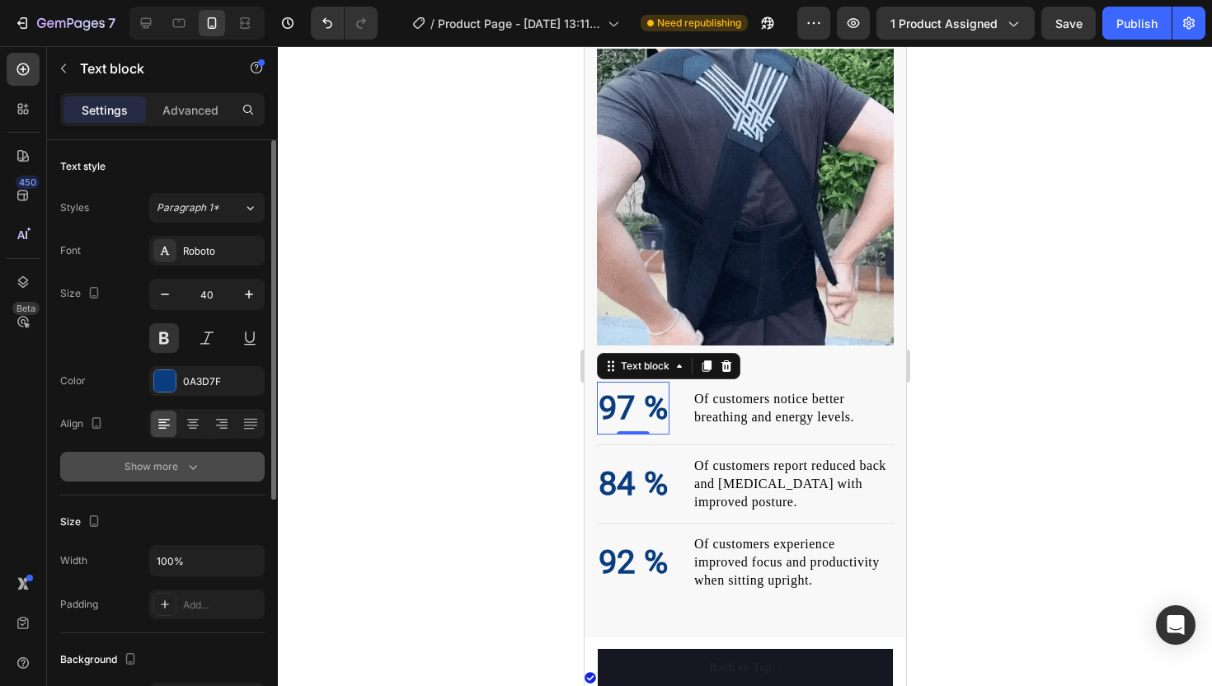
click at [179, 468] on div "Show more" at bounding box center [162, 466] width 77 height 16
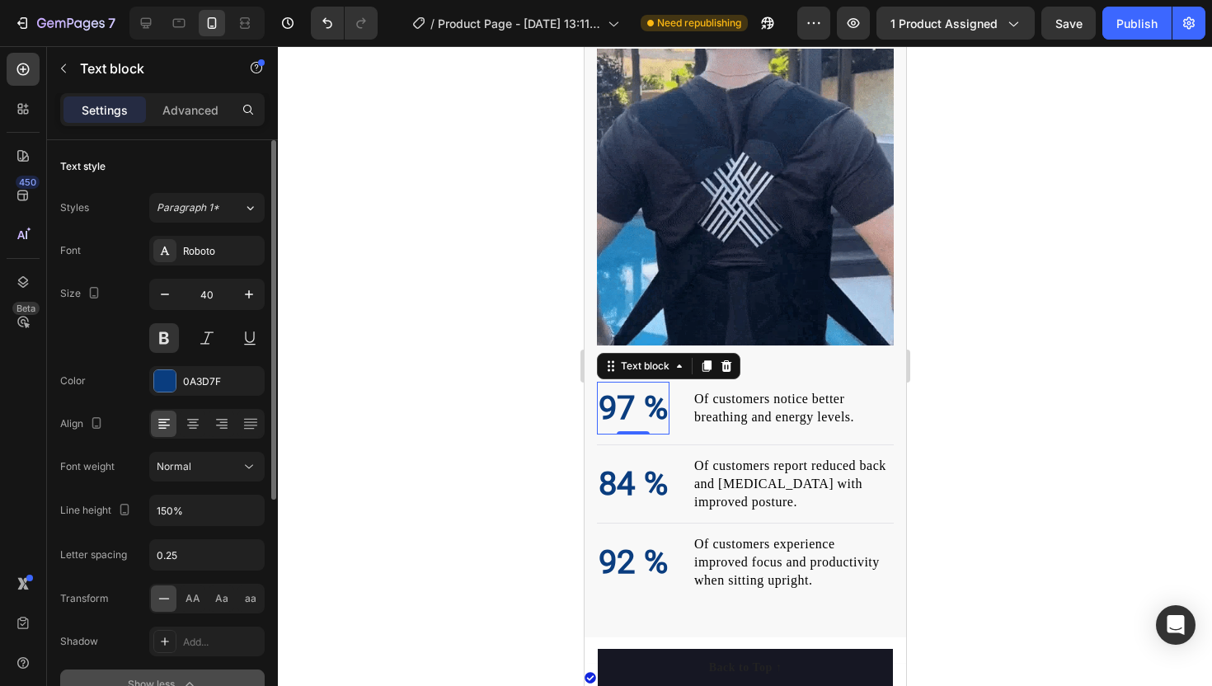
click at [179, 468] on span "Normal" at bounding box center [174, 466] width 35 height 12
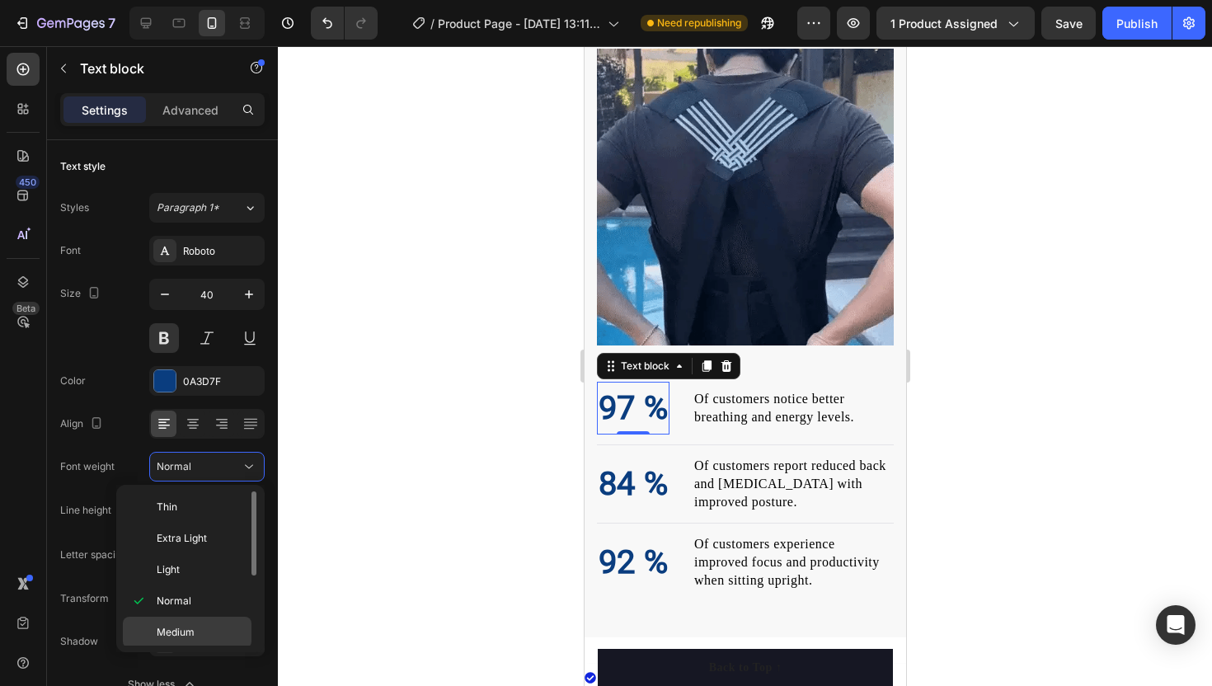
click at [171, 627] on span "Medium" at bounding box center [176, 632] width 38 height 15
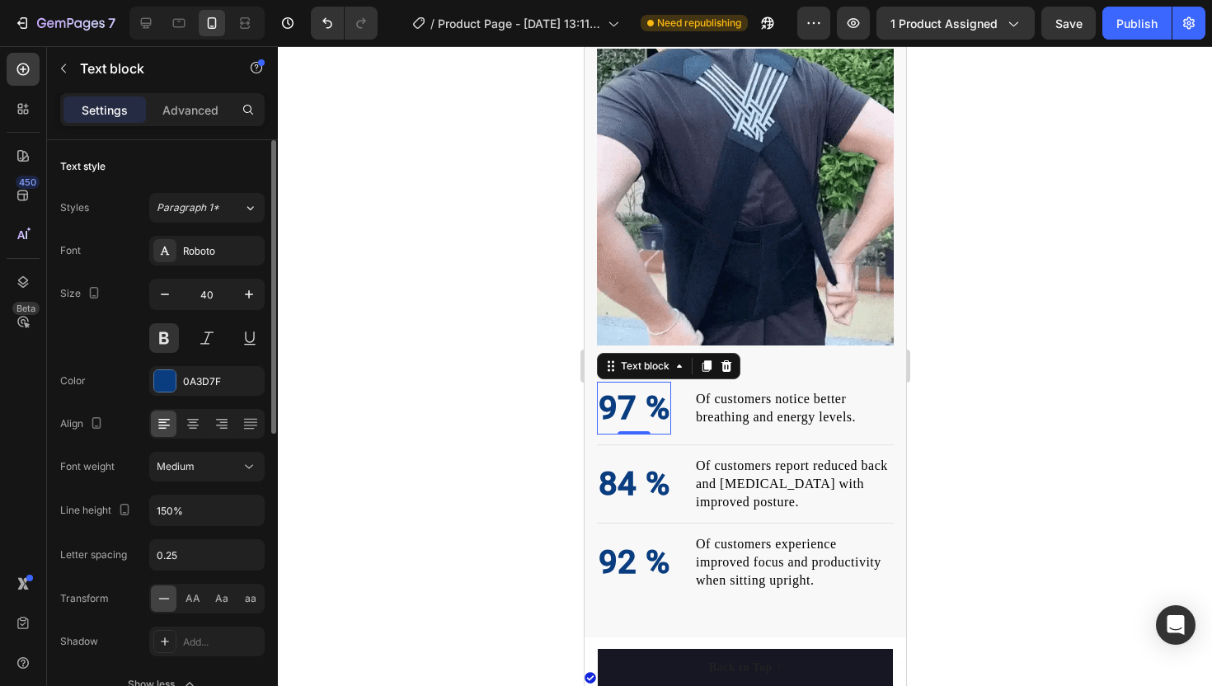
click at [147, 453] on div "Font weight Medium" at bounding box center [162, 467] width 204 height 30
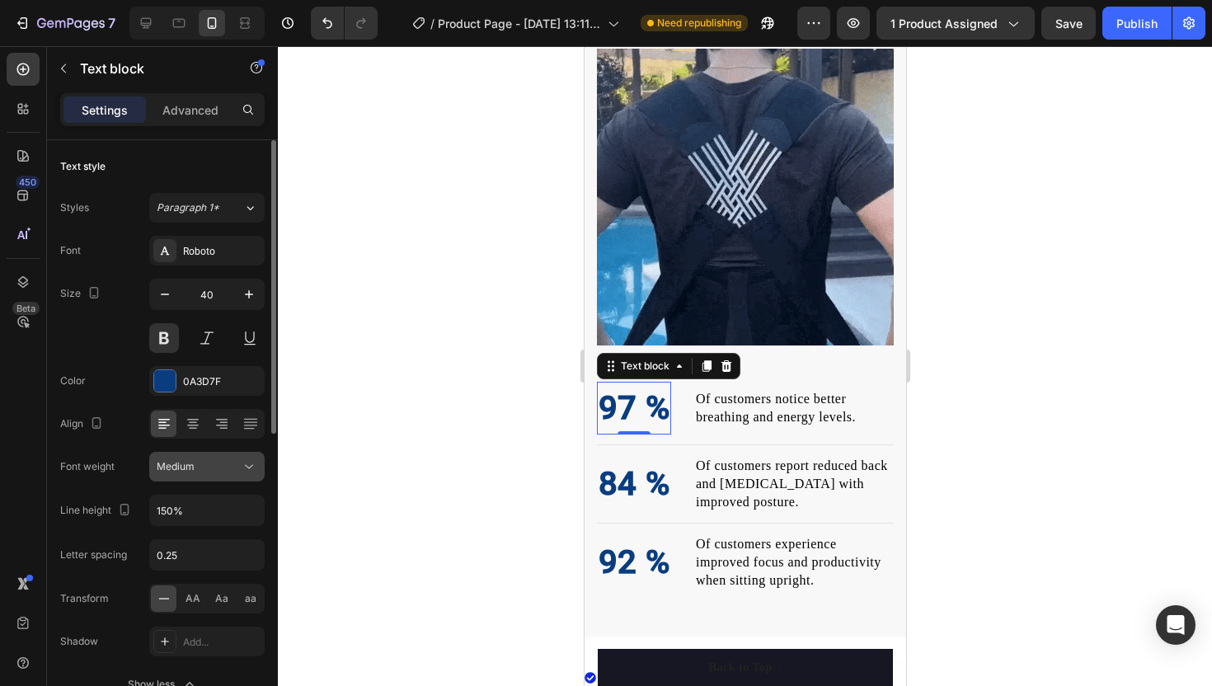
click at [163, 455] on button "Medium" at bounding box center [206, 467] width 115 height 30
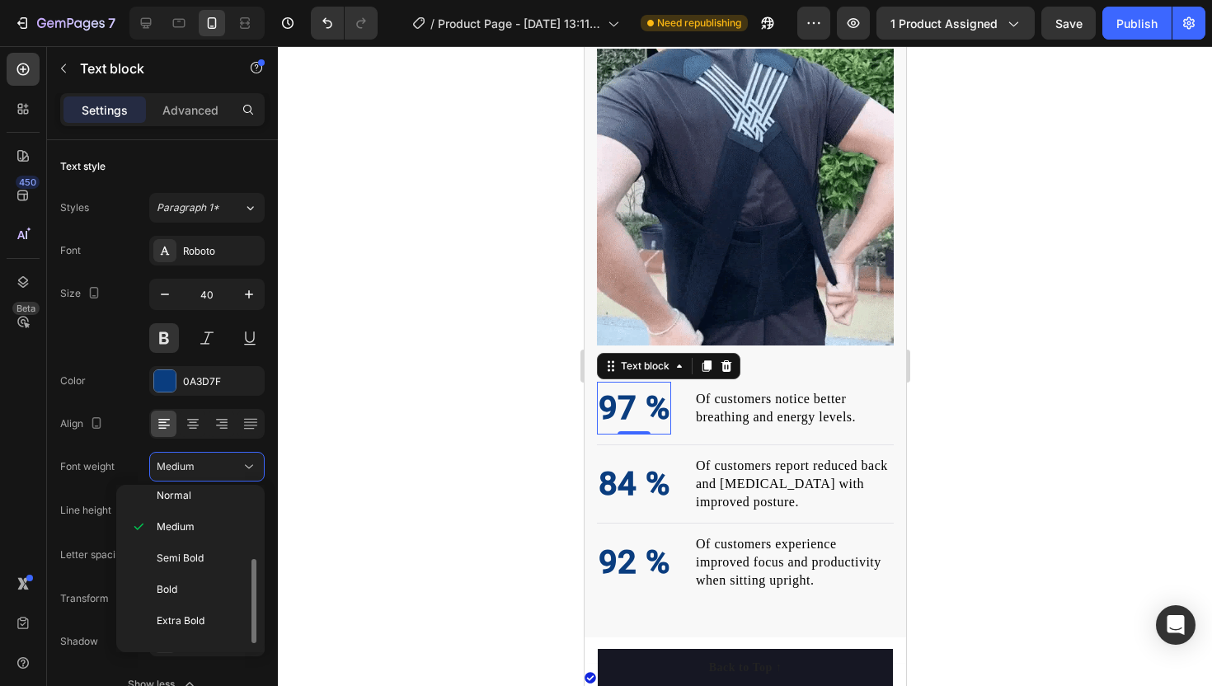
scroll to position [128, 0]
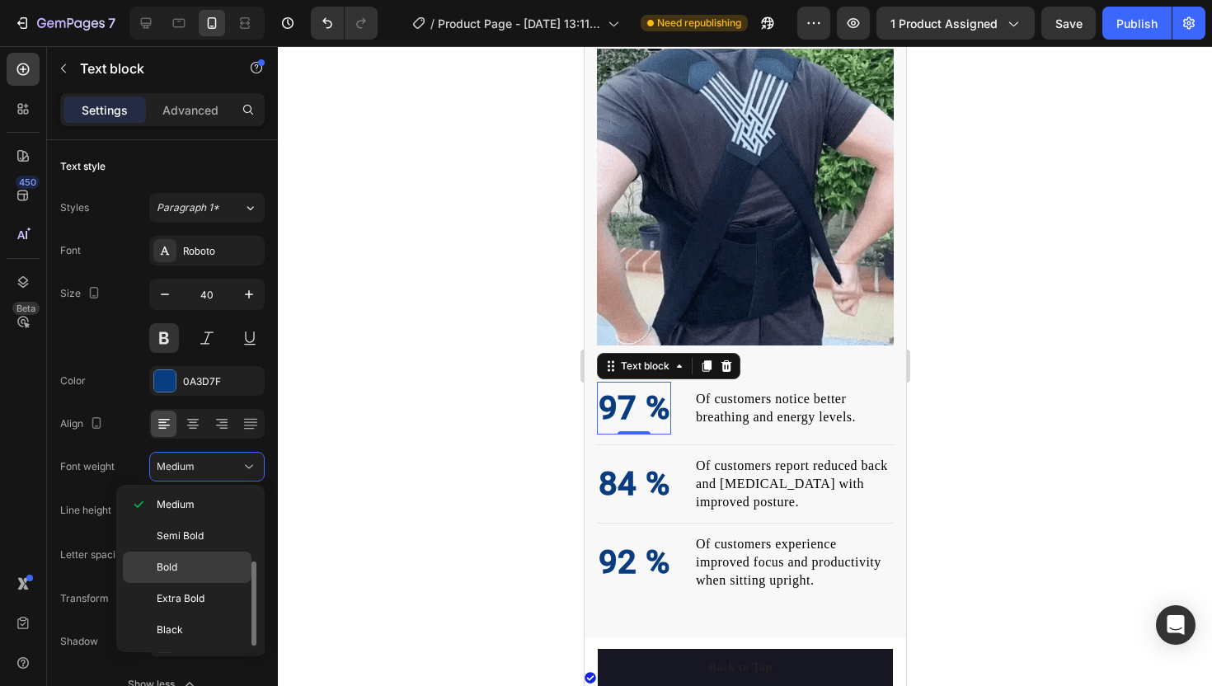
click at [189, 560] on p "Bold" at bounding box center [200, 567] width 87 height 15
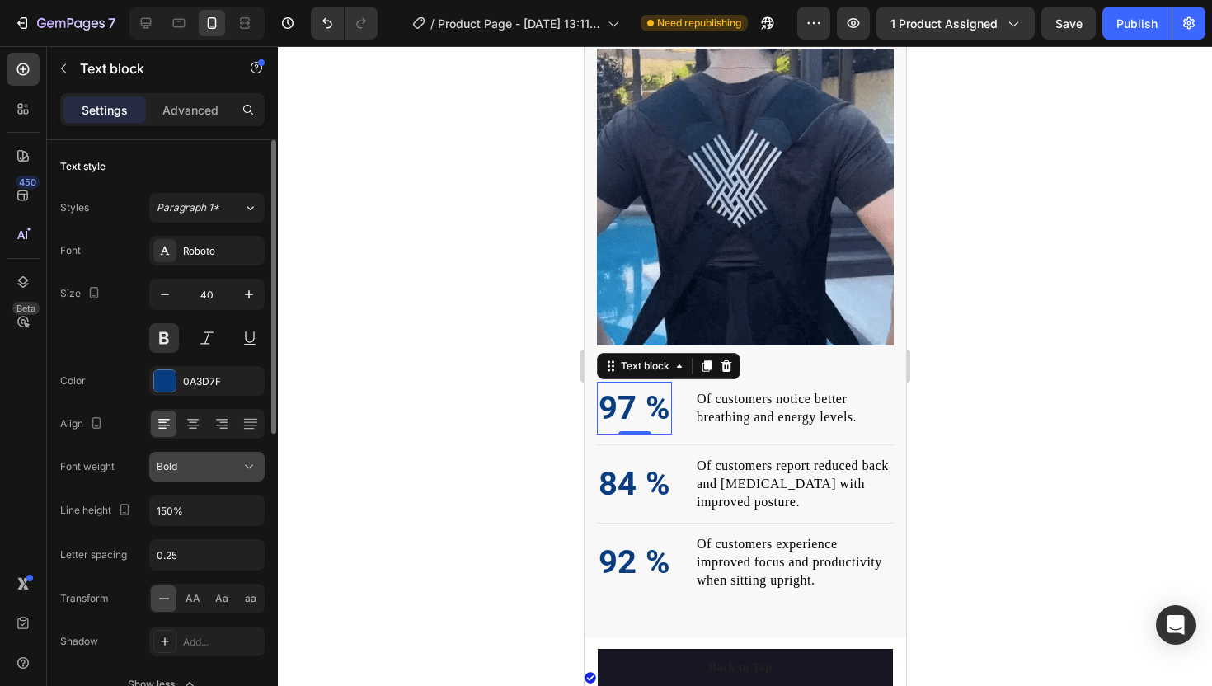
click at [206, 467] on div "Bold" at bounding box center [199, 466] width 84 height 15
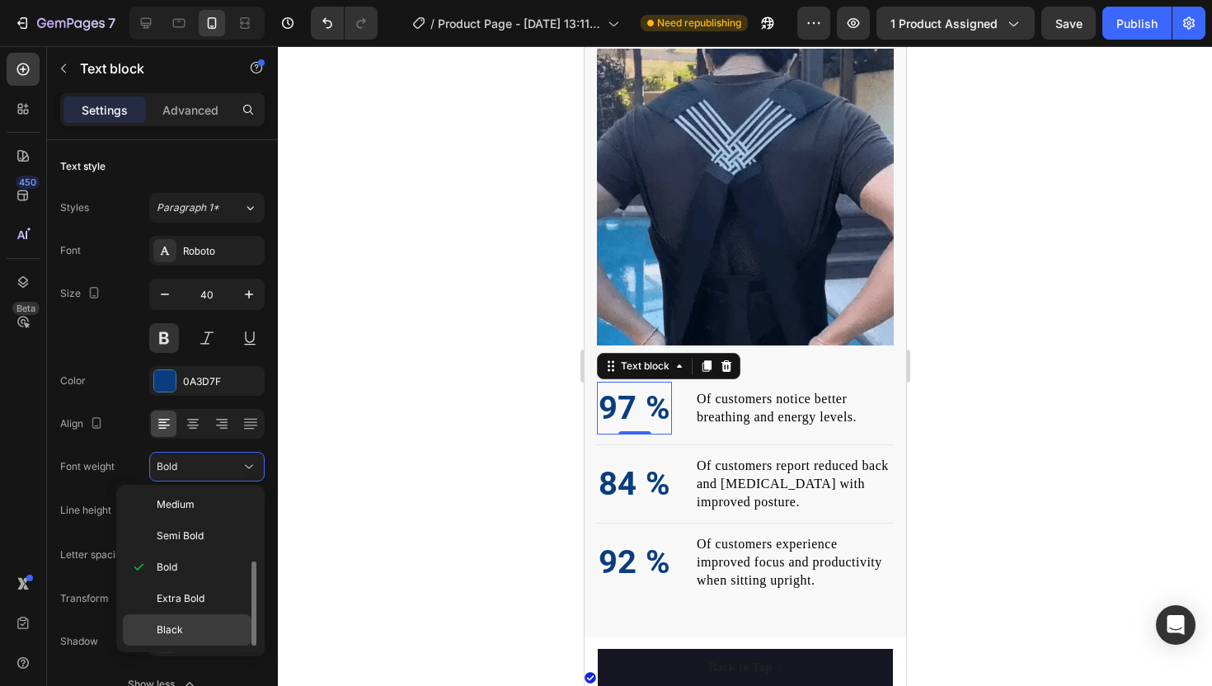
click at [186, 625] on p "Black" at bounding box center [200, 629] width 87 height 15
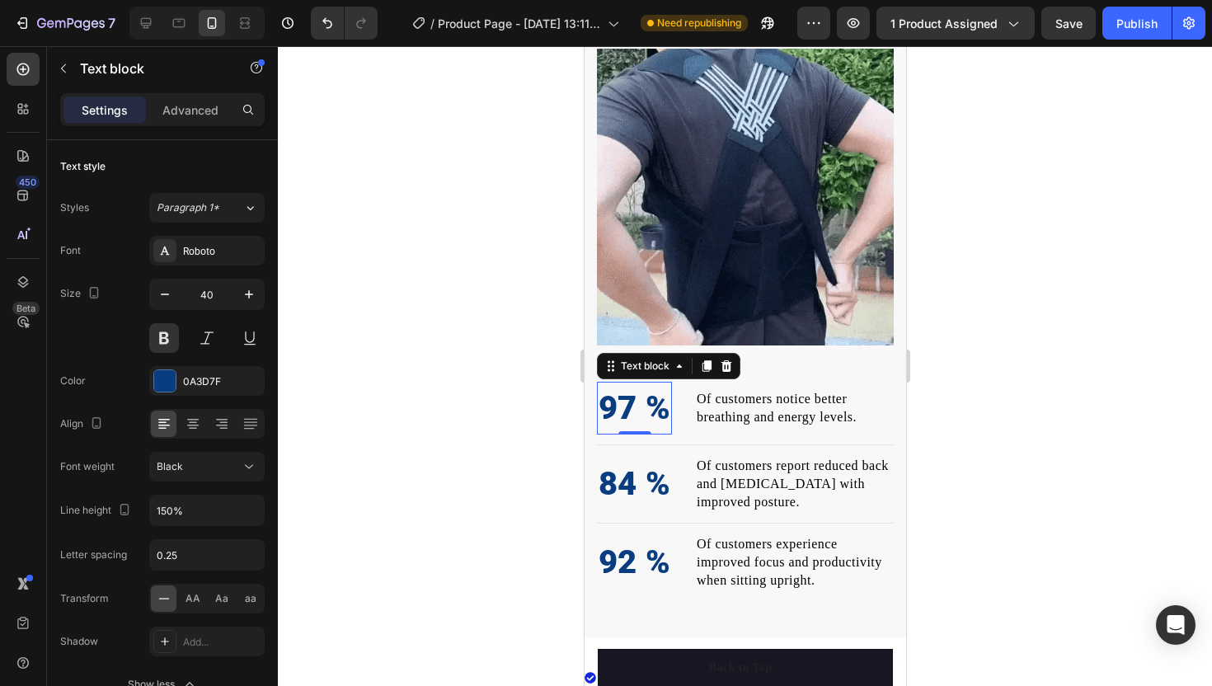
click at [392, 564] on div at bounding box center [745, 366] width 934 height 640
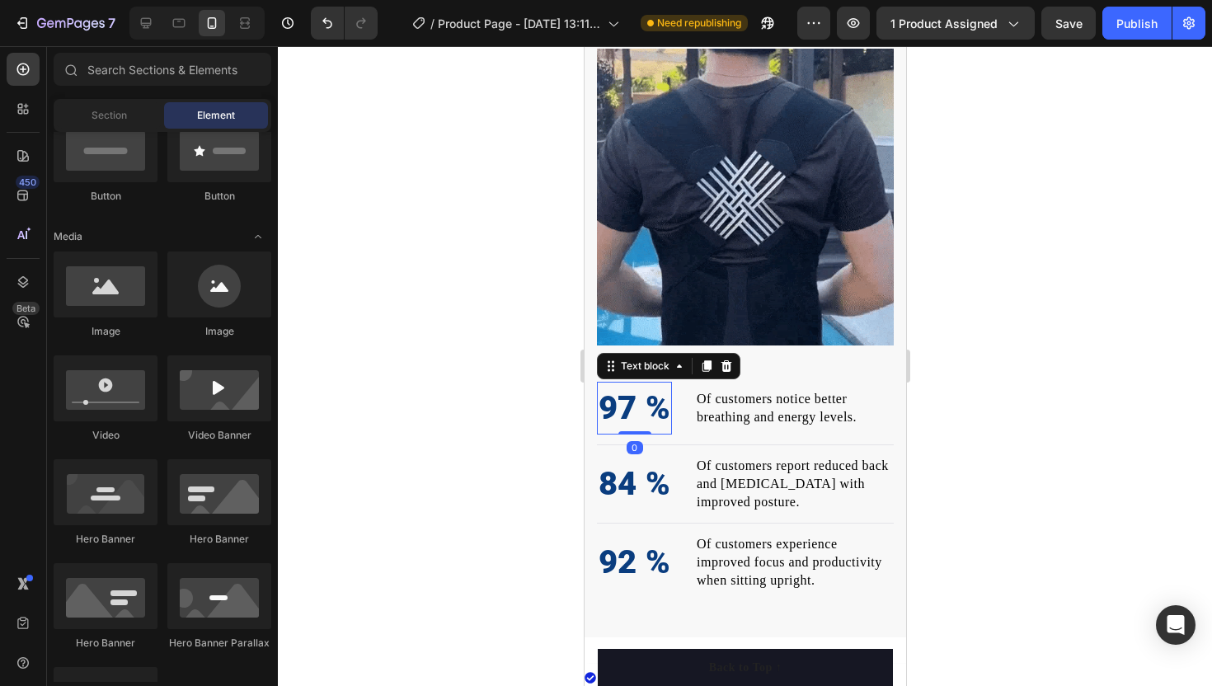
click at [646, 407] on p "97 %" at bounding box center [634, 407] width 72 height 49
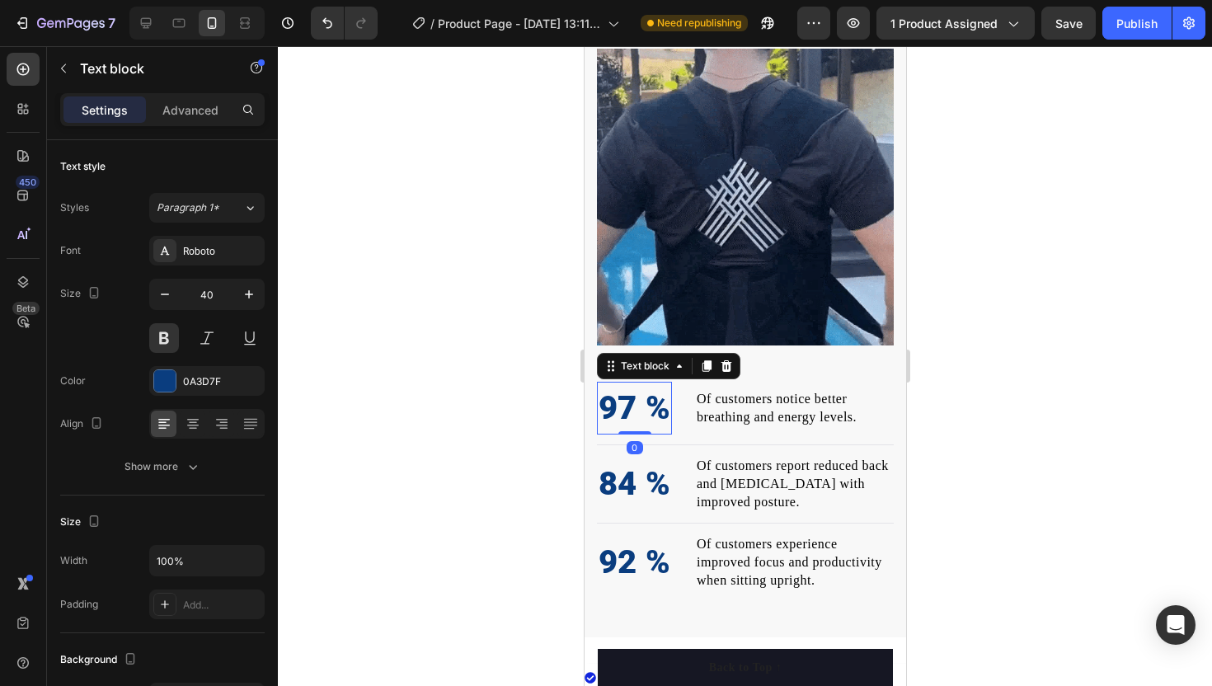
click at [647, 407] on p "97 %" at bounding box center [634, 407] width 72 height 49
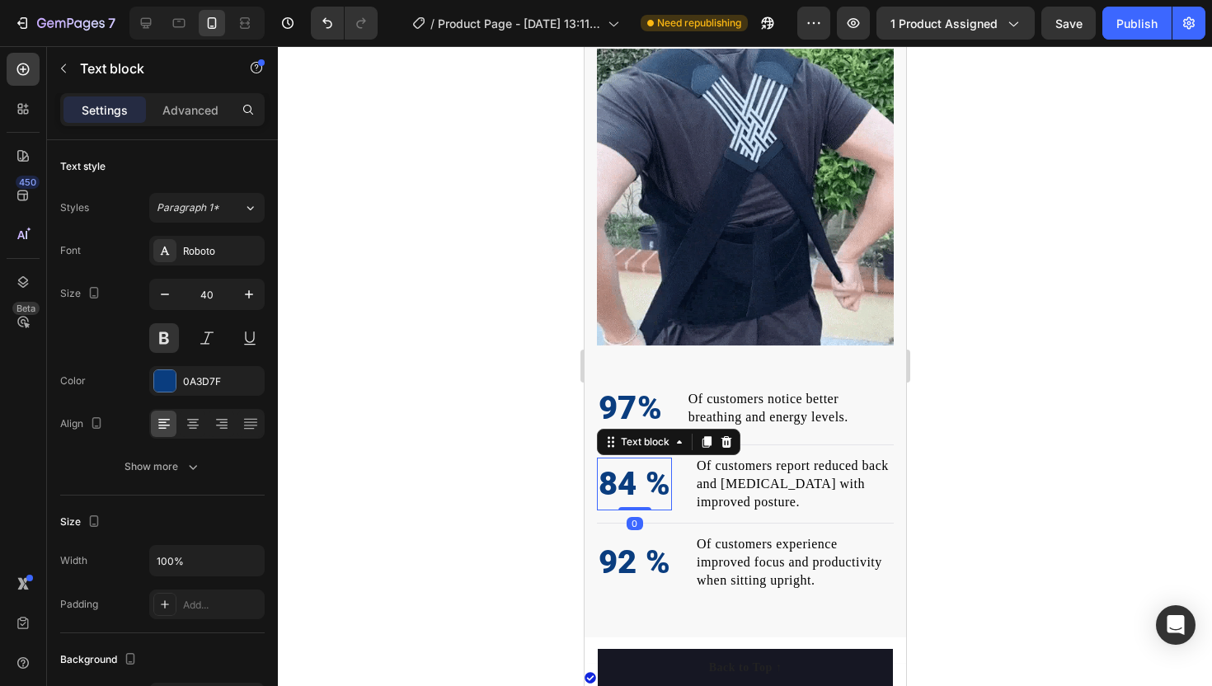
click at [647, 477] on p "84 %" at bounding box center [634, 483] width 72 height 49
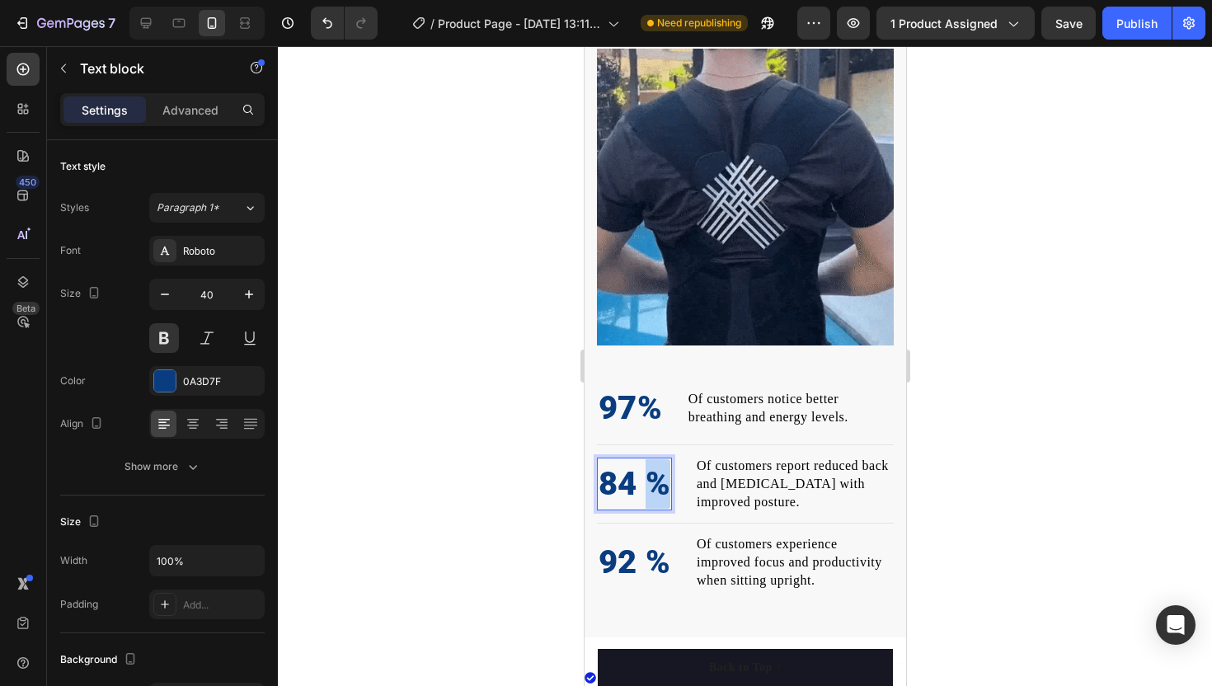
click at [647, 477] on p "84 %" at bounding box center [634, 483] width 72 height 49
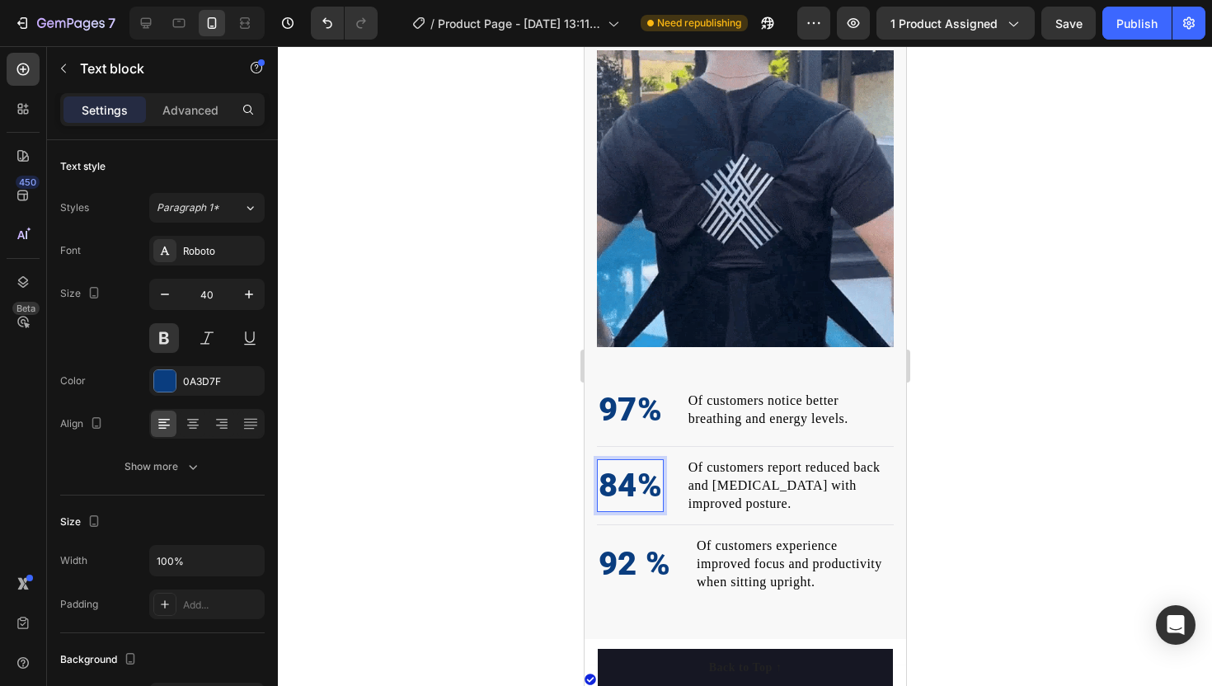
scroll to position [1078, 0]
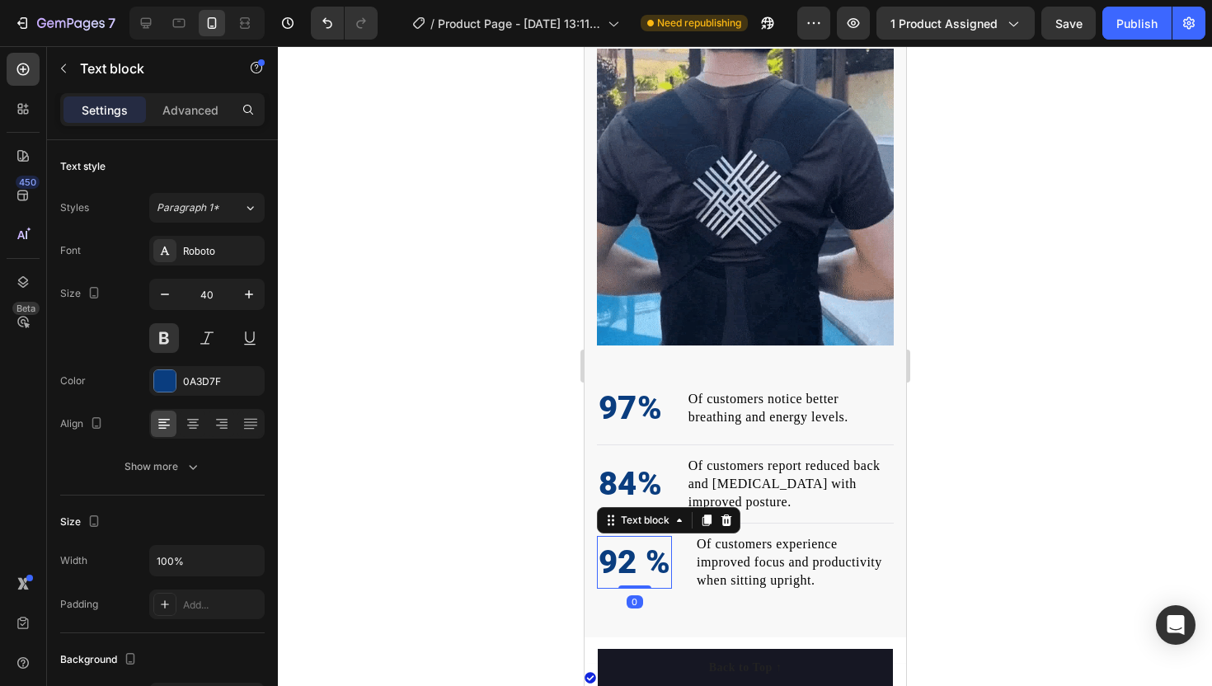
click at [650, 545] on p "92 %" at bounding box center [634, 561] width 72 height 49
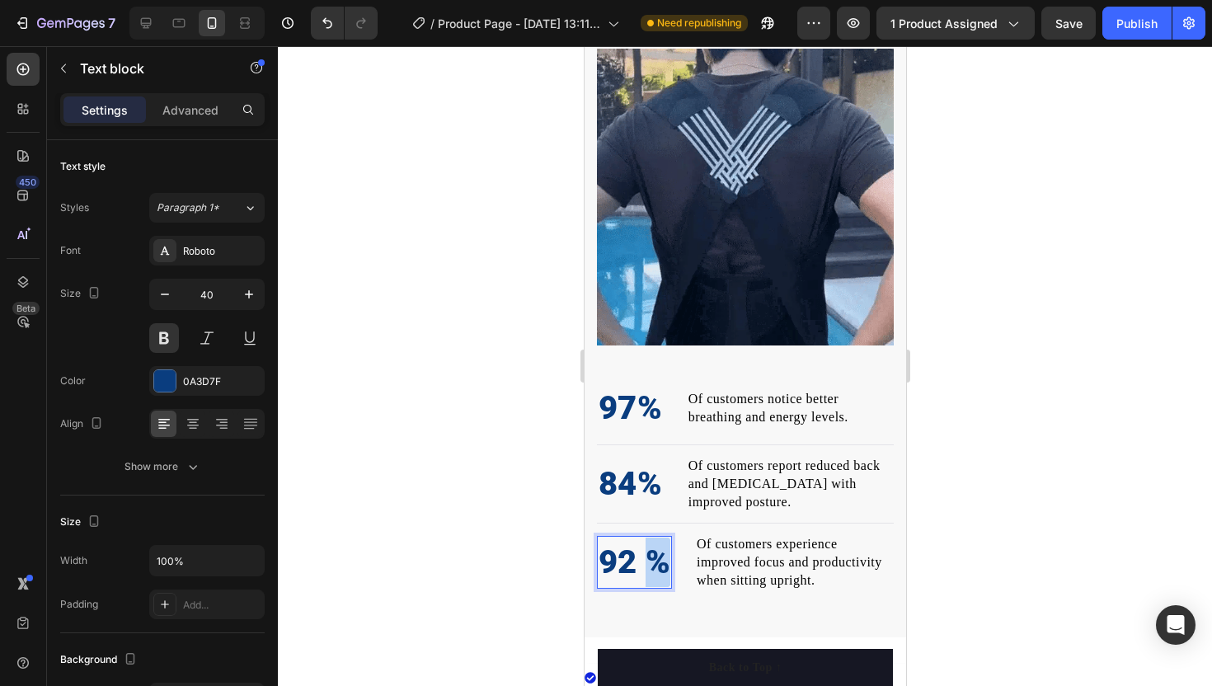
click at [650, 545] on p "92 %" at bounding box center [634, 561] width 72 height 49
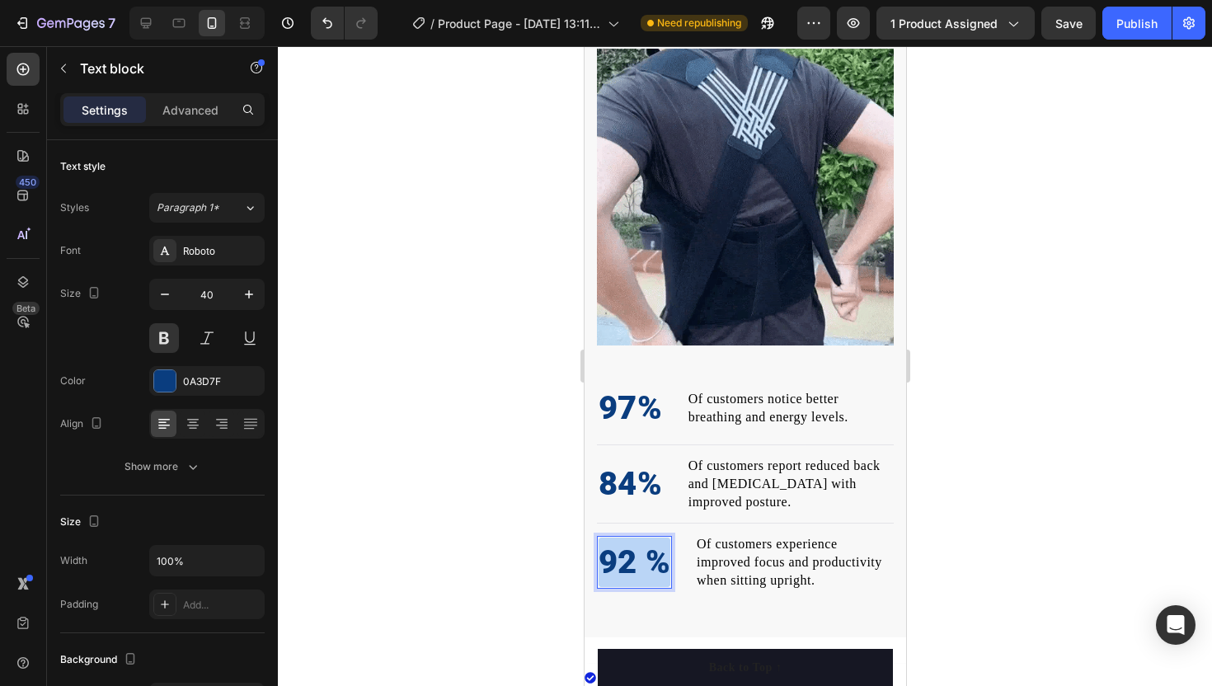
click at [650, 545] on p "92 %" at bounding box center [634, 561] width 72 height 49
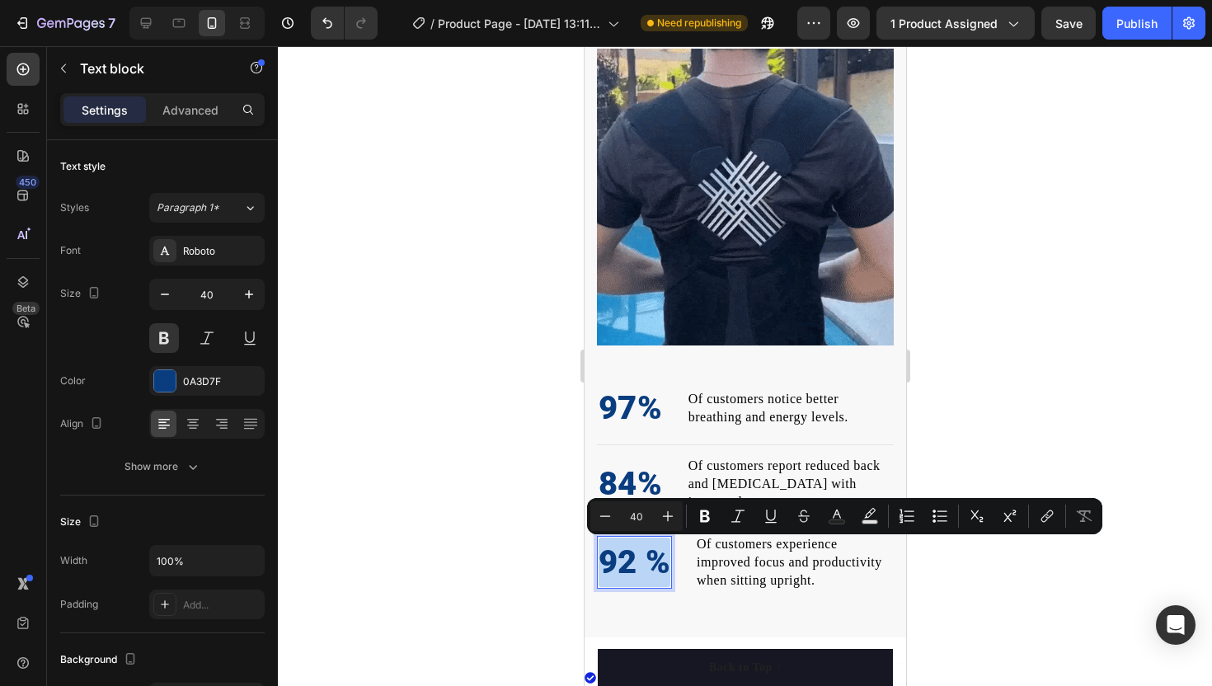
click at [650, 547] on p "92 %" at bounding box center [634, 561] width 72 height 49
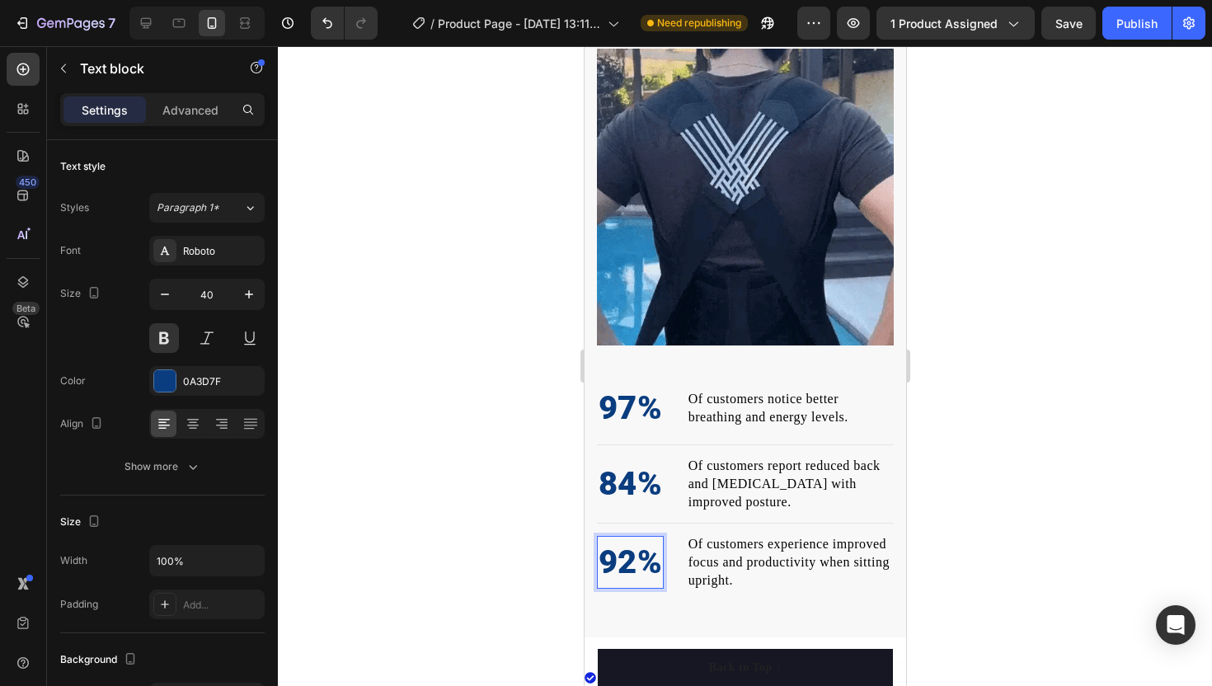
click at [519, 458] on div at bounding box center [745, 366] width 934 height 640
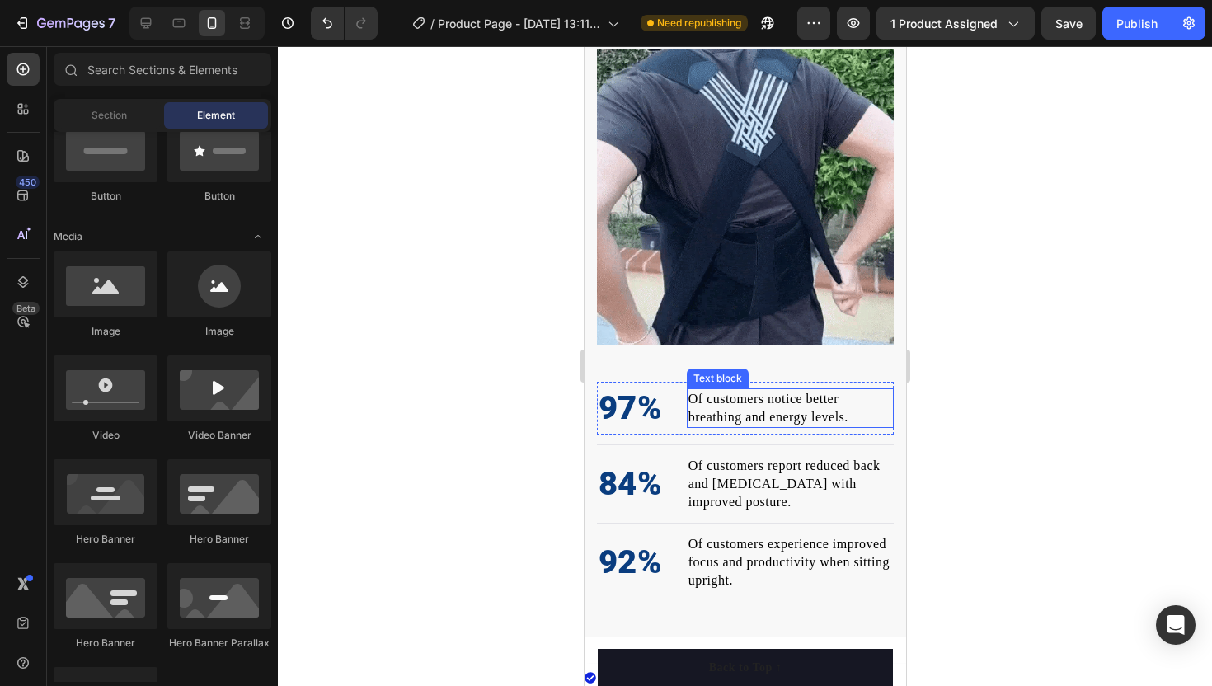
click at [713, 402] on span "Of customers notice better breathing and energy levels." at bounding box center [768, 408] width 160 height 32
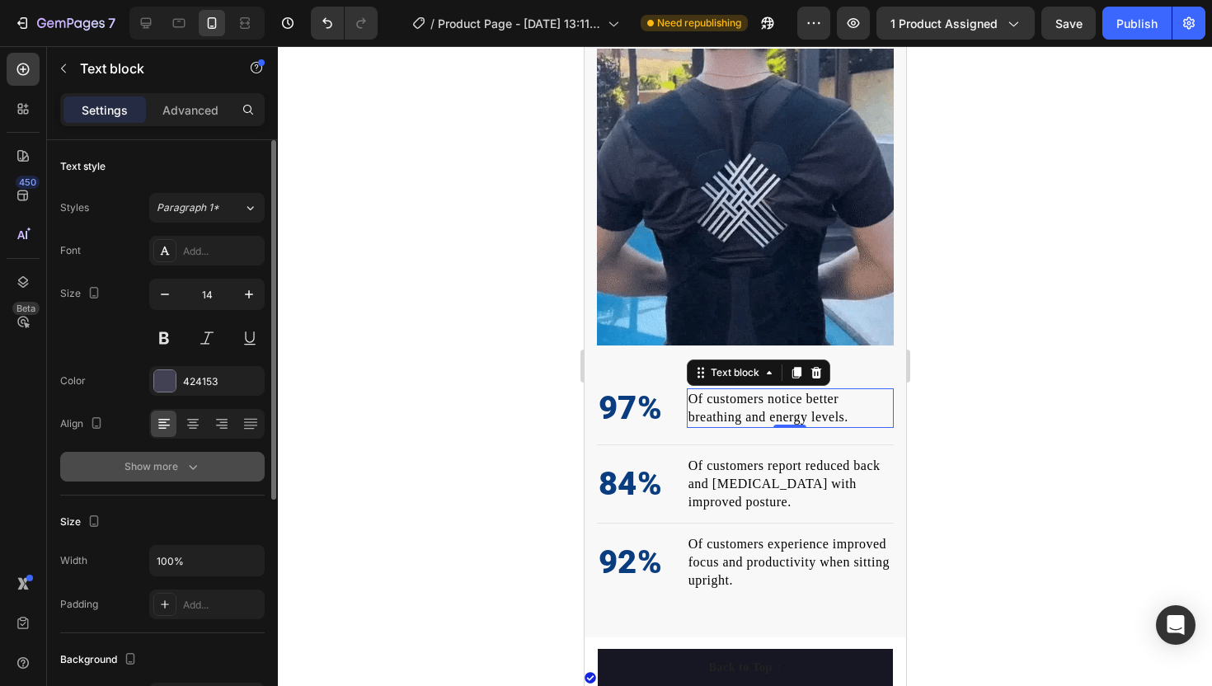
scroll to position [384, 0]
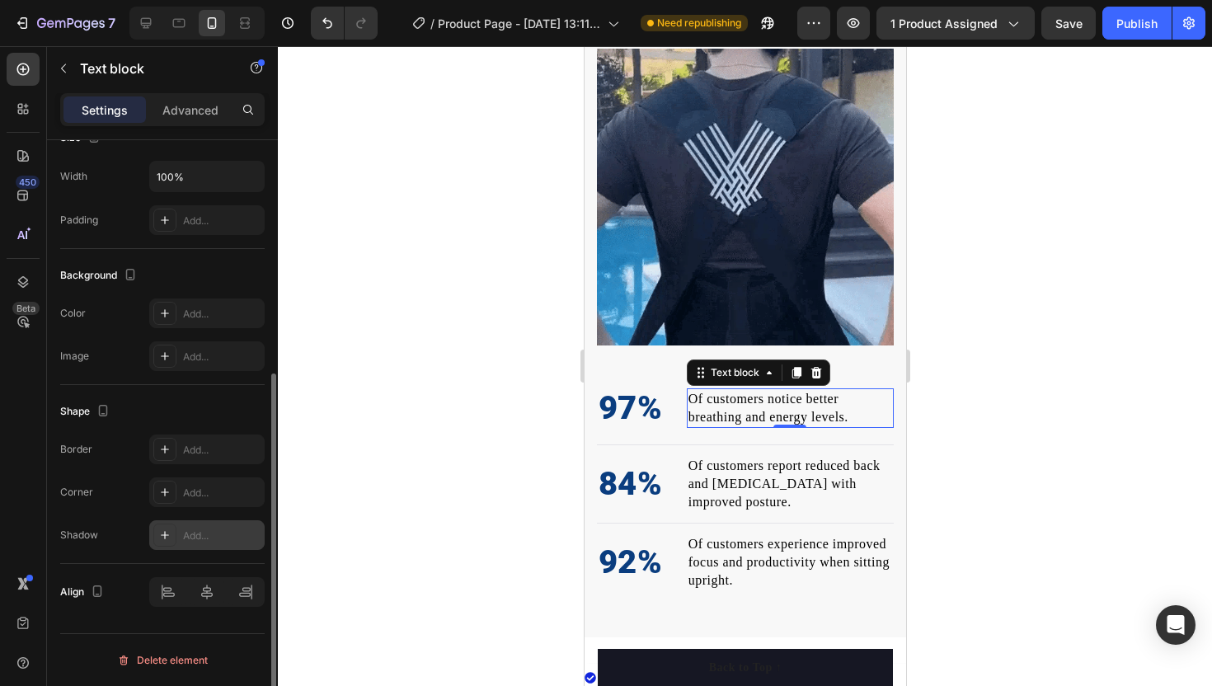
click at [215, 537] on div "Add..." at bounding box center [221, 535] width 77 height 15
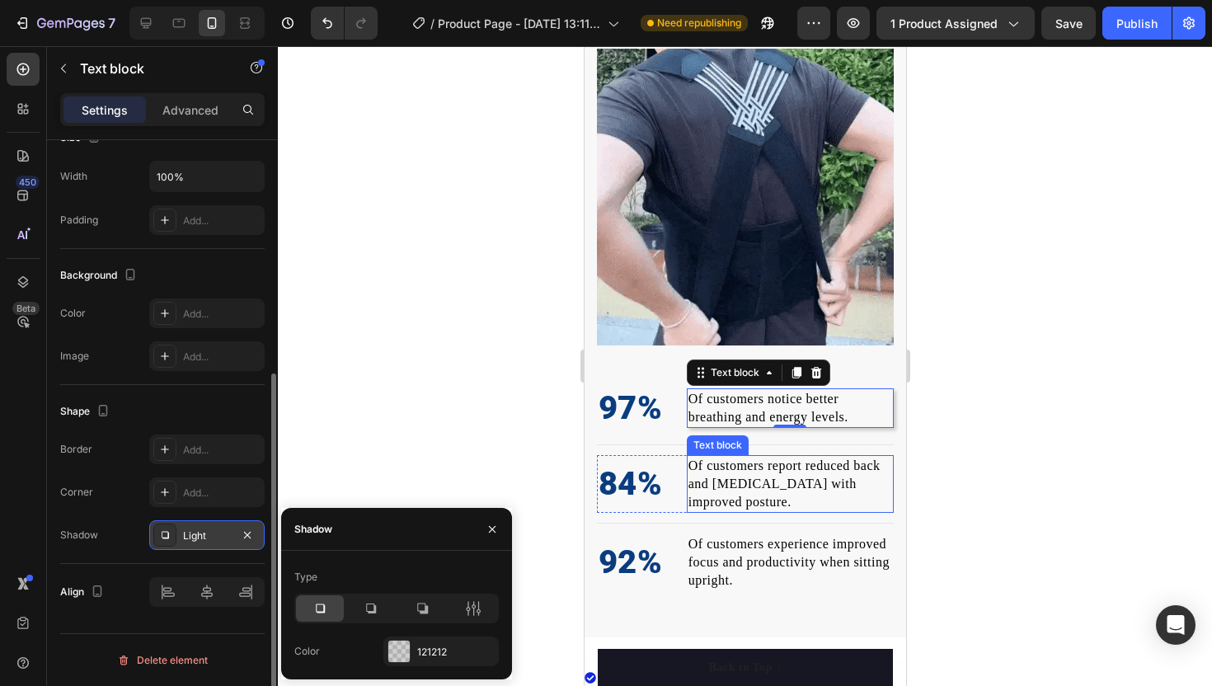
click at [713, 477] on span "Of customers report reduced back and [MEDICAL_DATA] with improved posture." at bounding box center [784, 483] width 192 height 50
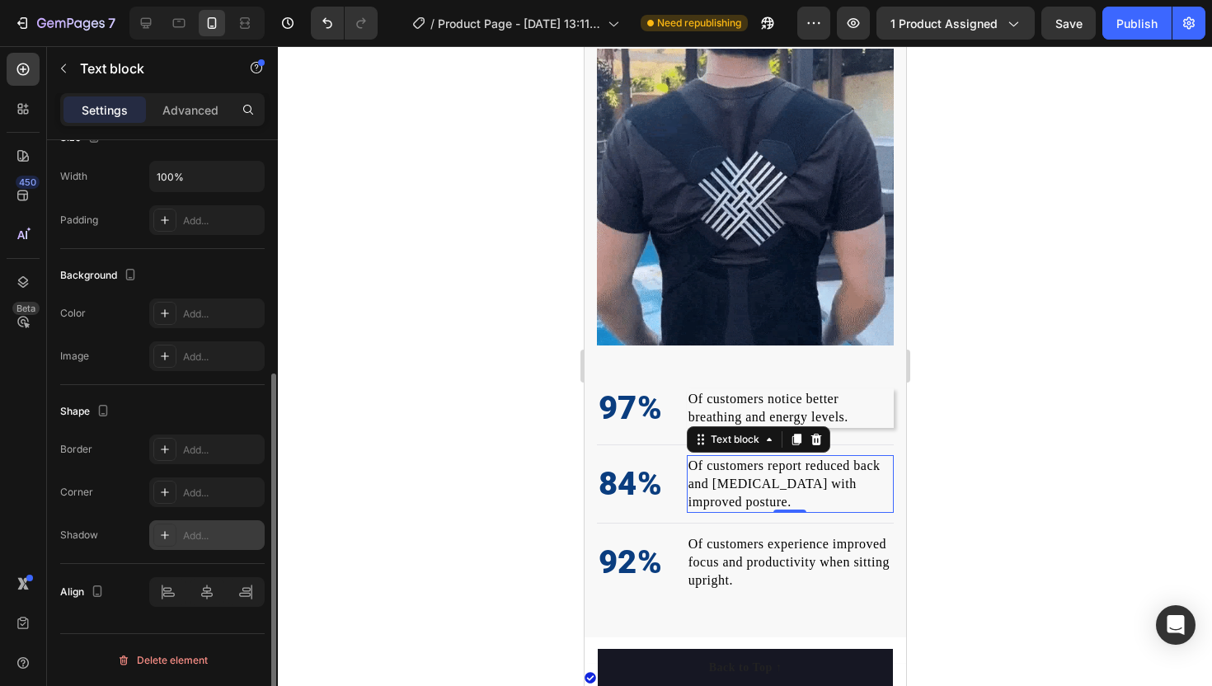
click at [200, 539] on div "Add..." at bounding box center [221, 535] width 77 height 15
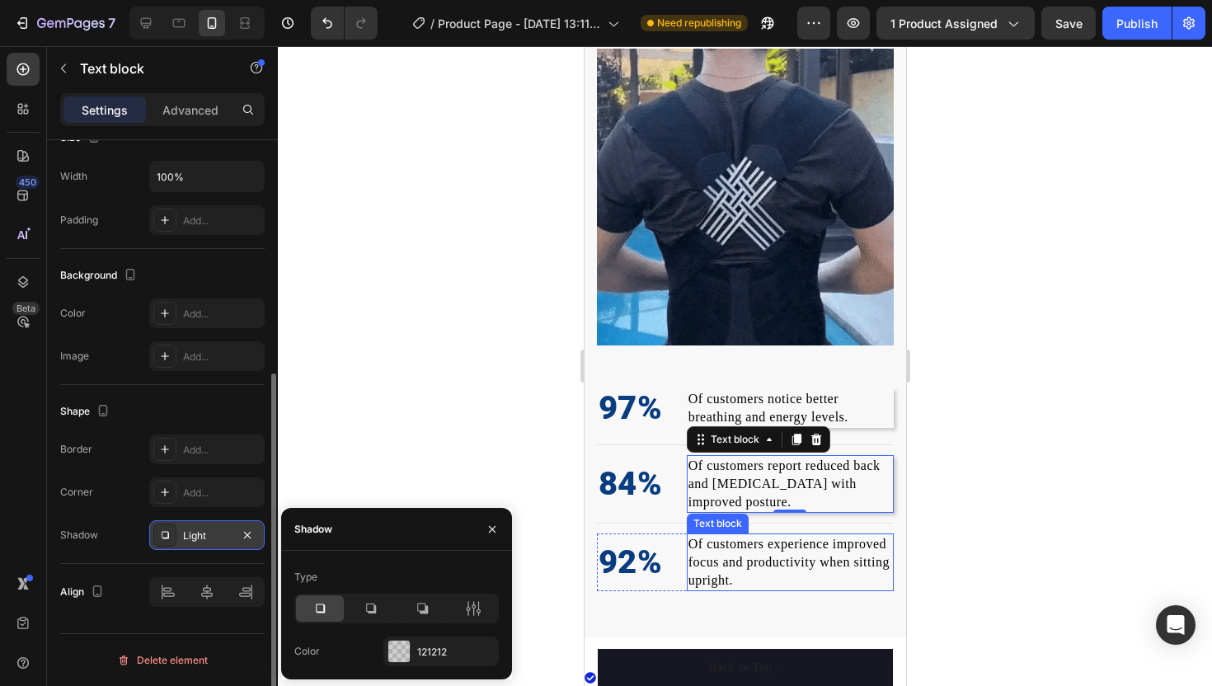
click at [751, 588] on div "Of customers experience improved focus and productivity when sitting upright." at bounding box center [789, 562] width 207 height 58
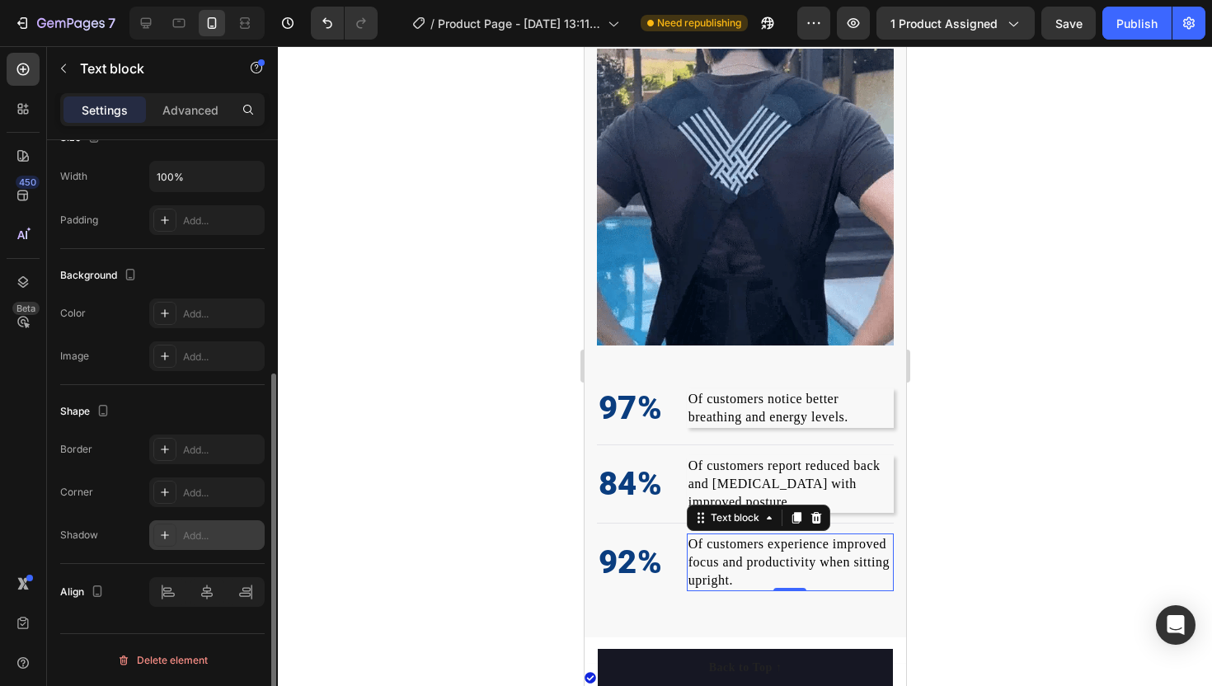
click at [190, 535] on div "Add..." at bounding box center [221, 535] width 77 height 15
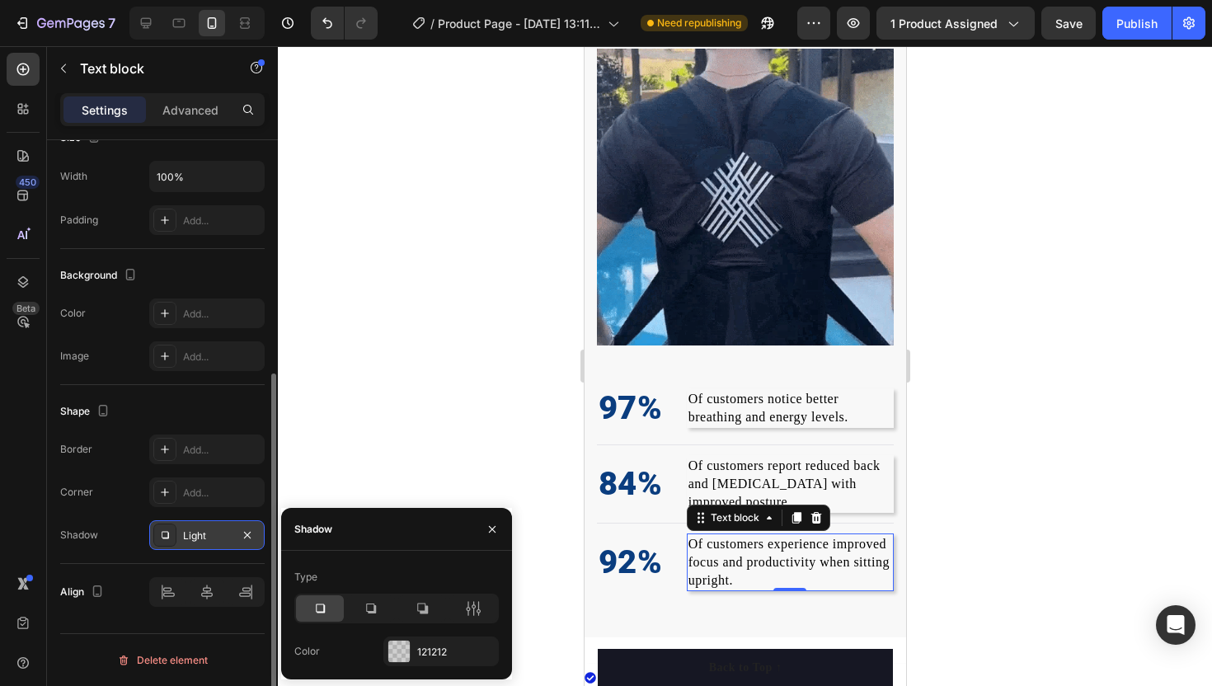
click at [404, 465] on div at bounding box center [745, 366] width 934 height 640
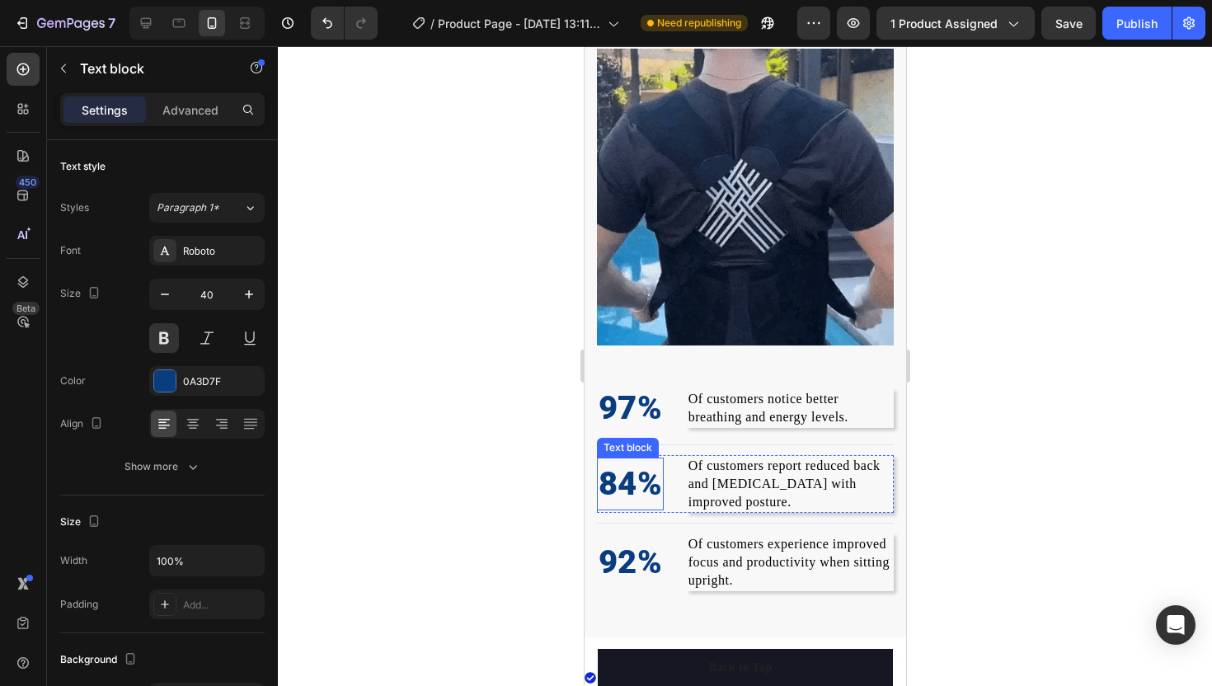
click at [631, 462] on p "84%" at bounding box center [629, 483] width 63 height 49
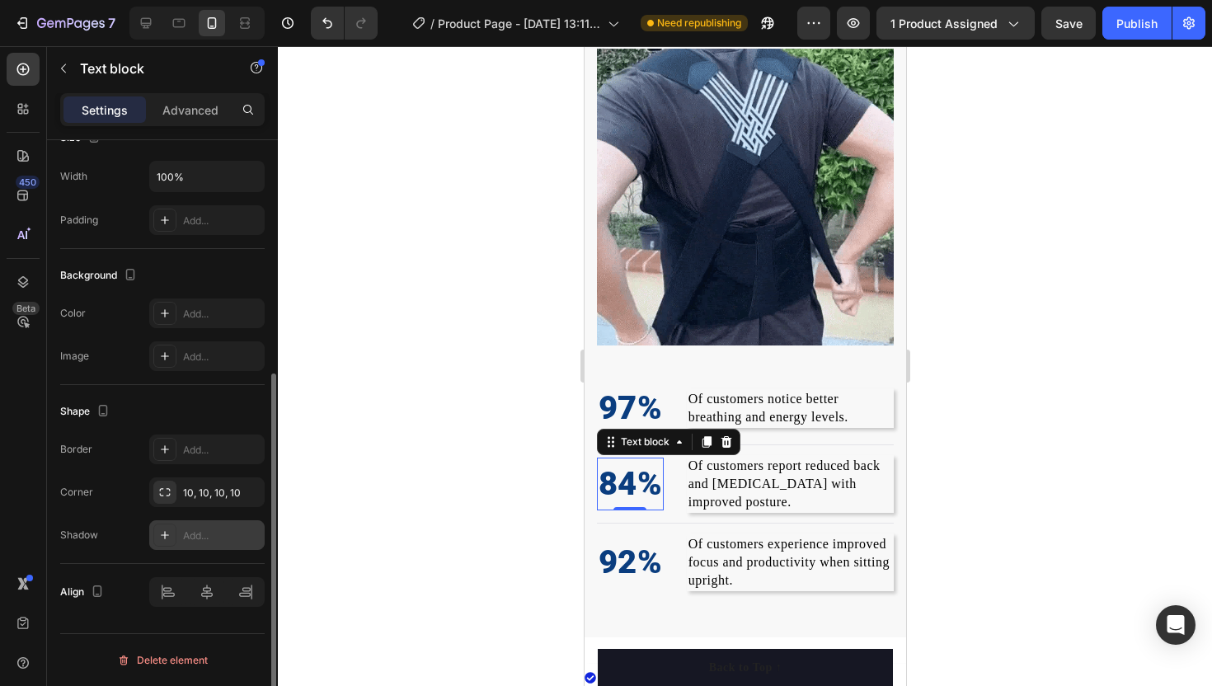
click at [192, 539] on div "Add..." at bounding box center [221, 535] width 77 height 15
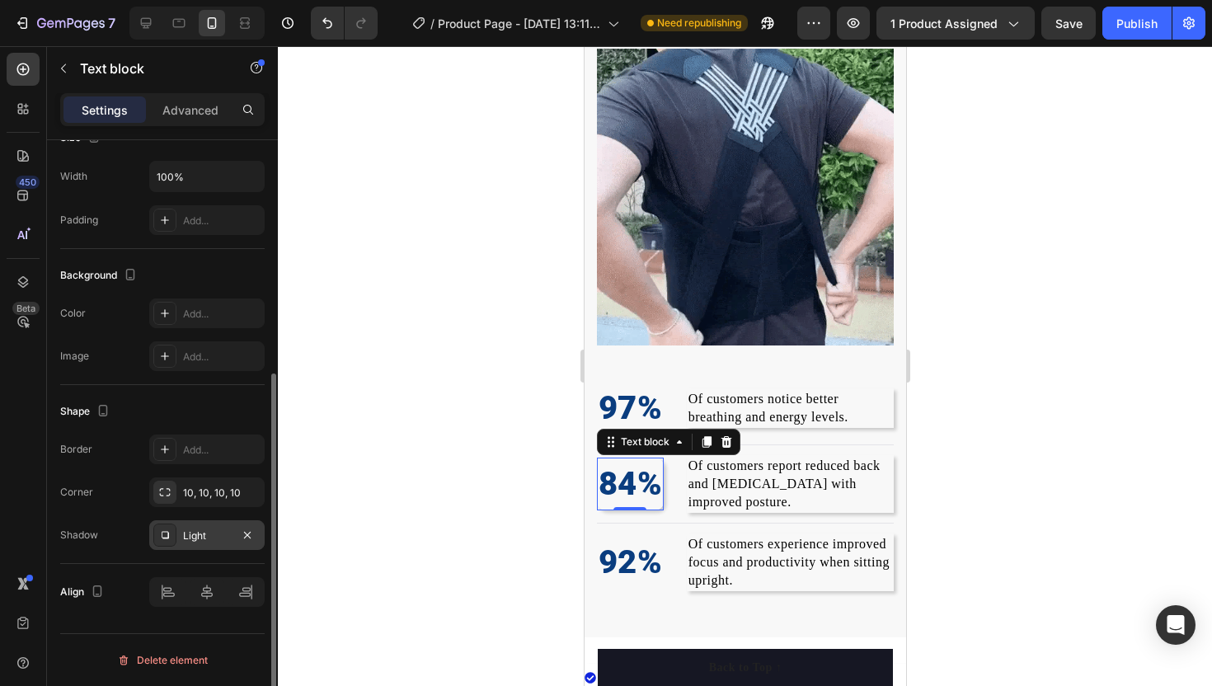
click at [365, 454] on div at bounding box center [745, 366] width 934 height 640
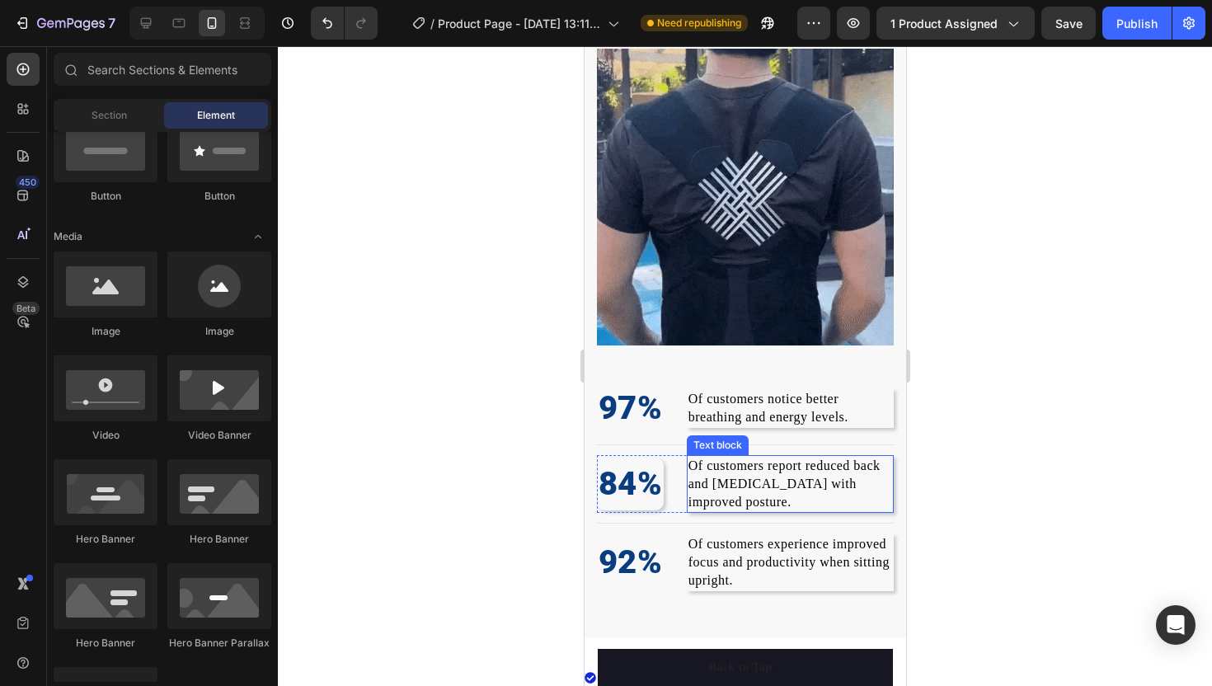
click at [701, 487] on span "Of customers report reduced back and [MEDICAL_DATA] with improved posture." at bounding box center [784, 483] width 192 height 50
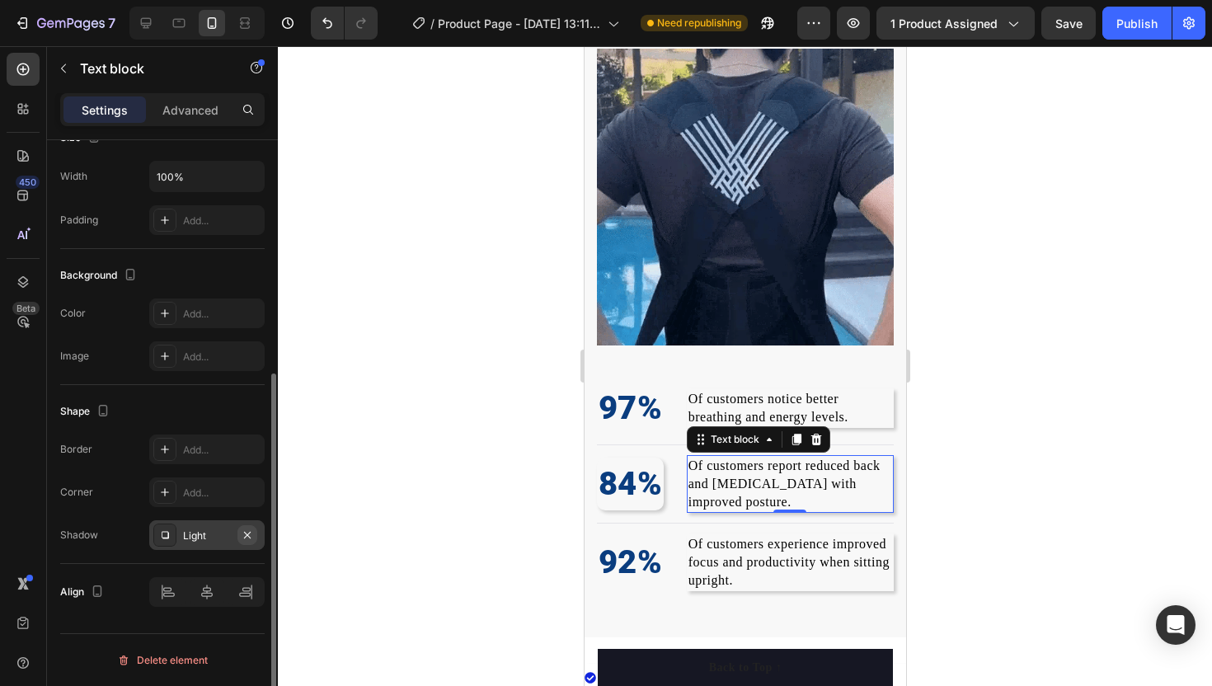
click at [253, 532] on icon "button" at bounding box center [247, 534] width 13 height 13
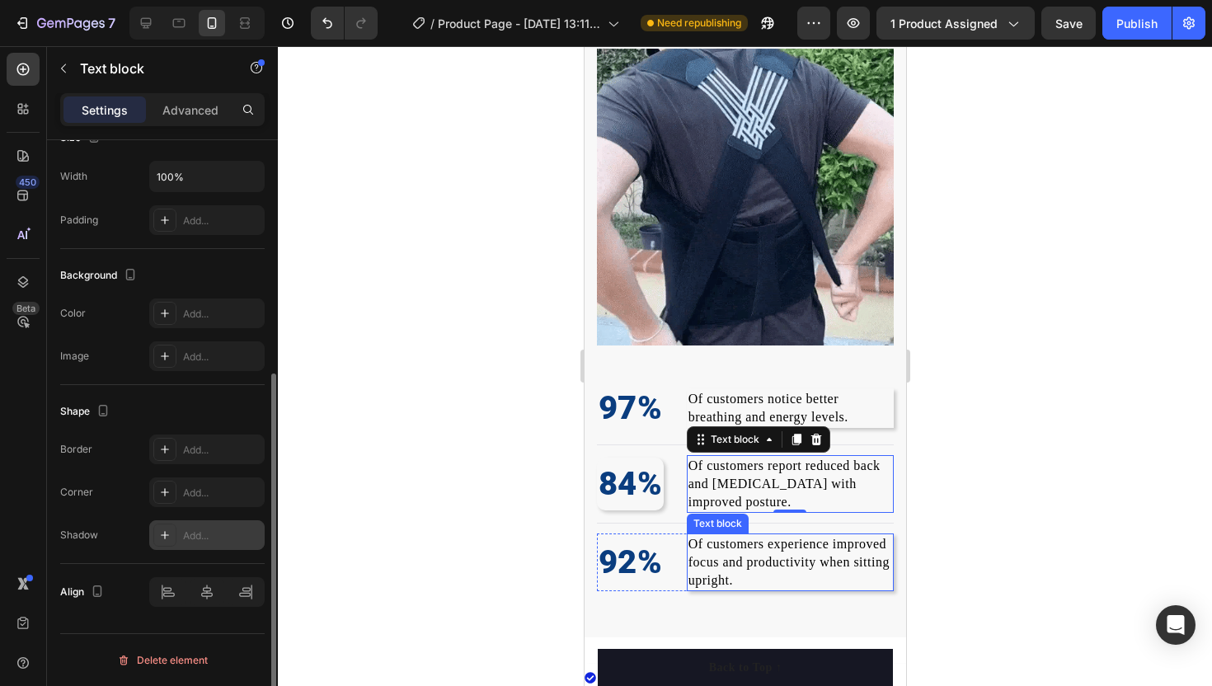
click at [708, 547] on span "Of customers experience improved focus and productivity when sitting upright." at bounding box center [788, 562] width 201 height 50
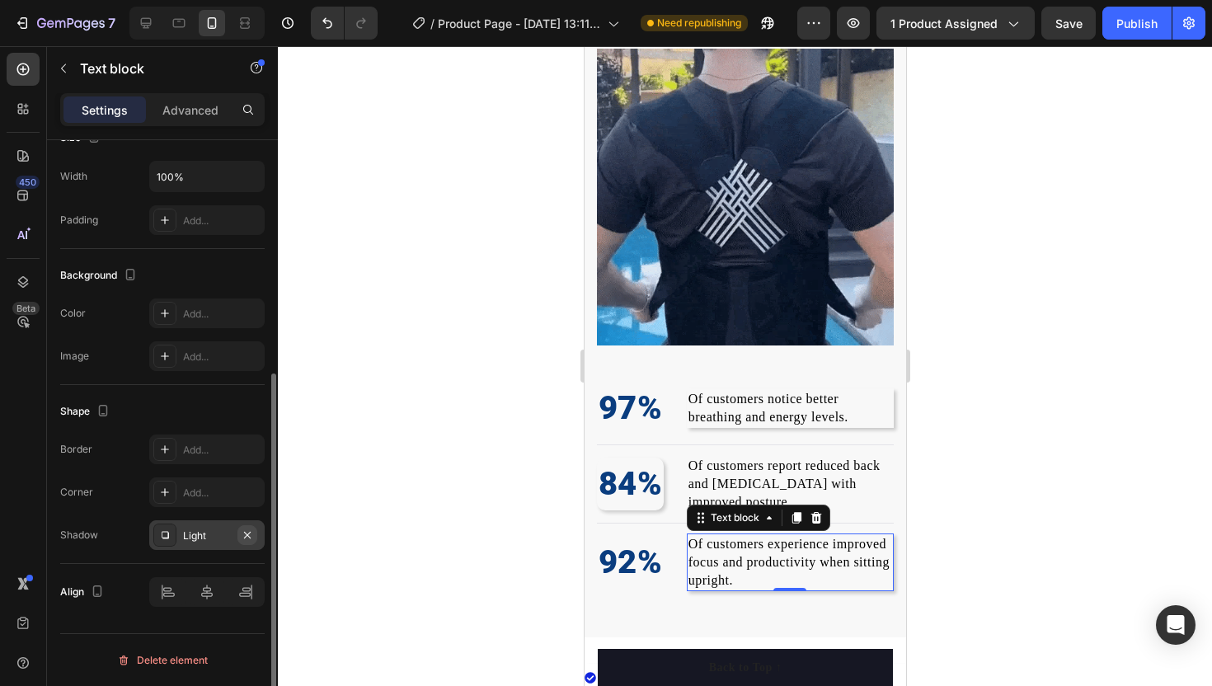
click at [243, 533] on icon "button" at bounding box center [247, 534] width 13 height 13
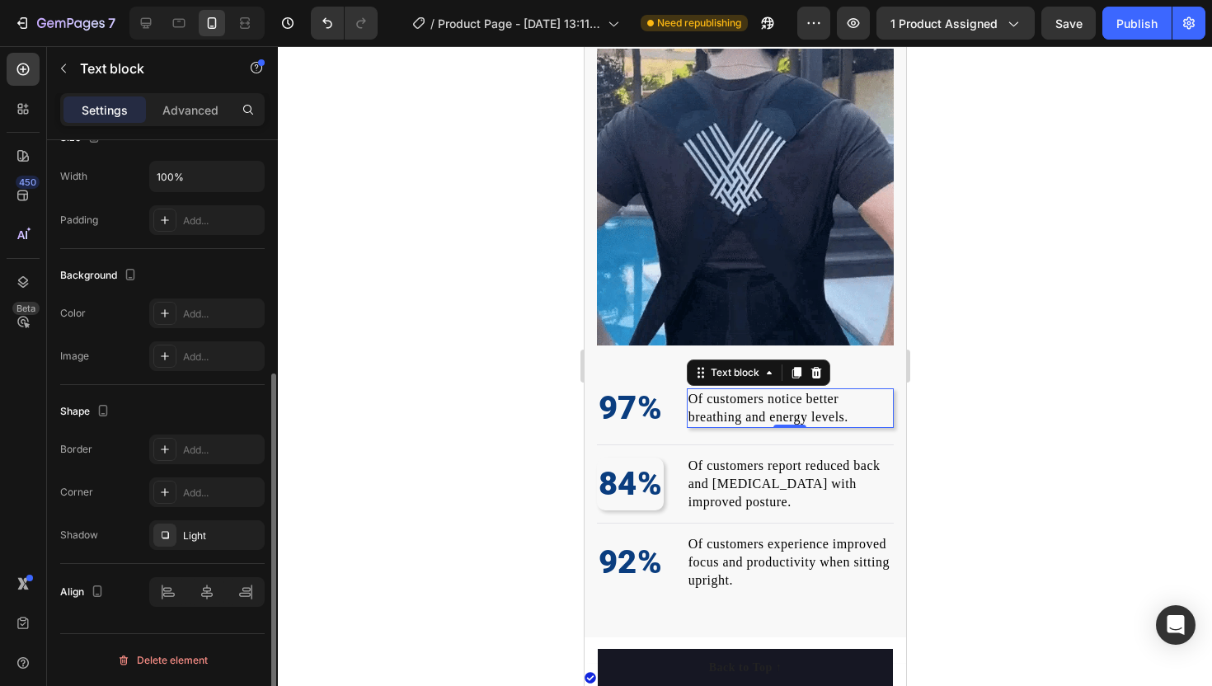
click at [700, 422] on span "Of customers notice better breathing and energy levels." at bounding box center [768, 408] width 160 height 32
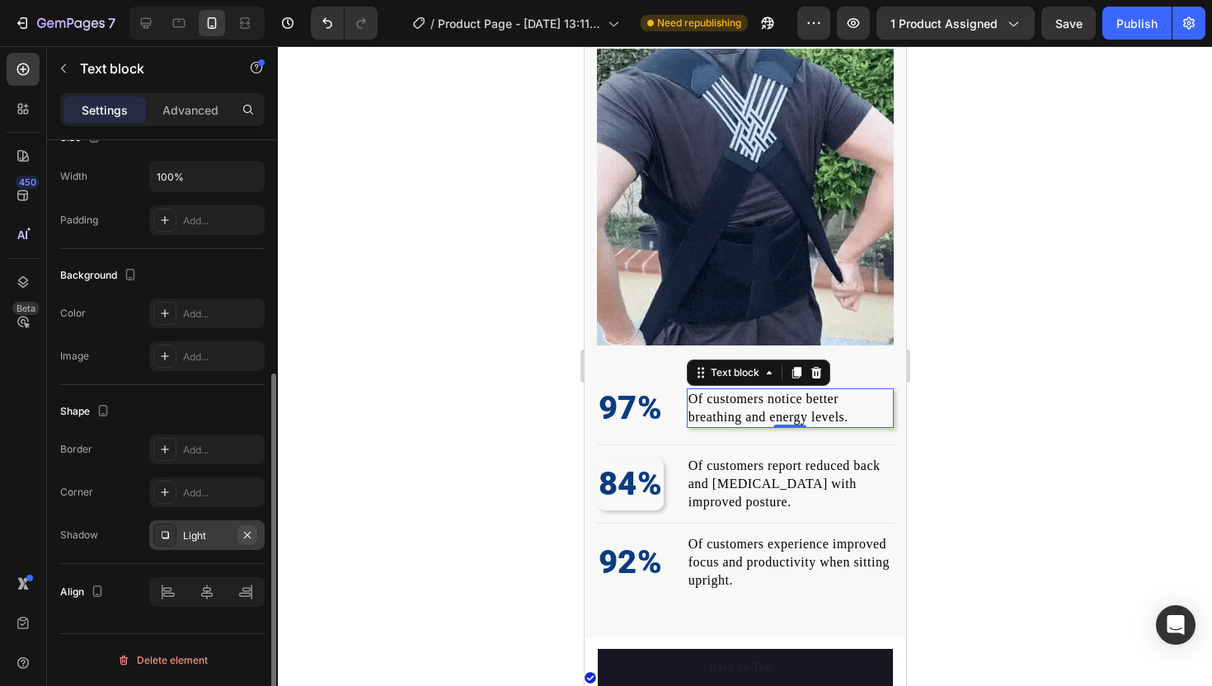
click at [253, 531] on icon "button" at bounding box center [247, 534] width 13 height 13
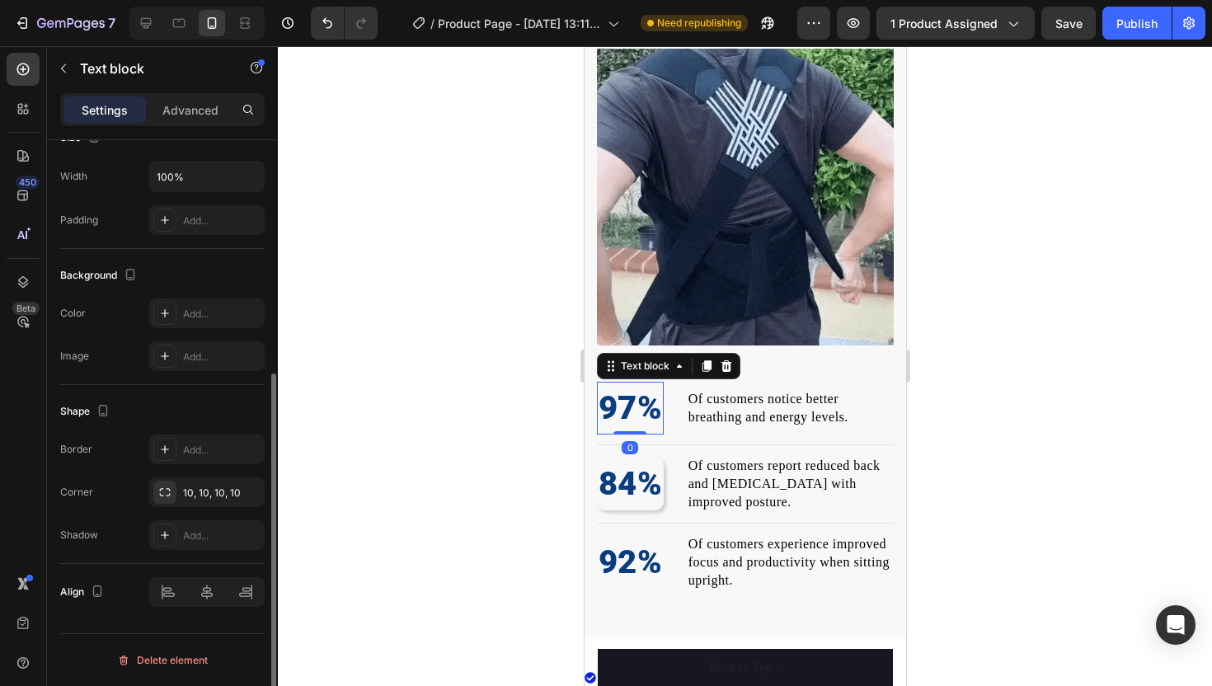
click at [609, 411] on p "97%" at bounding box center [629, 407] width 63 height 49
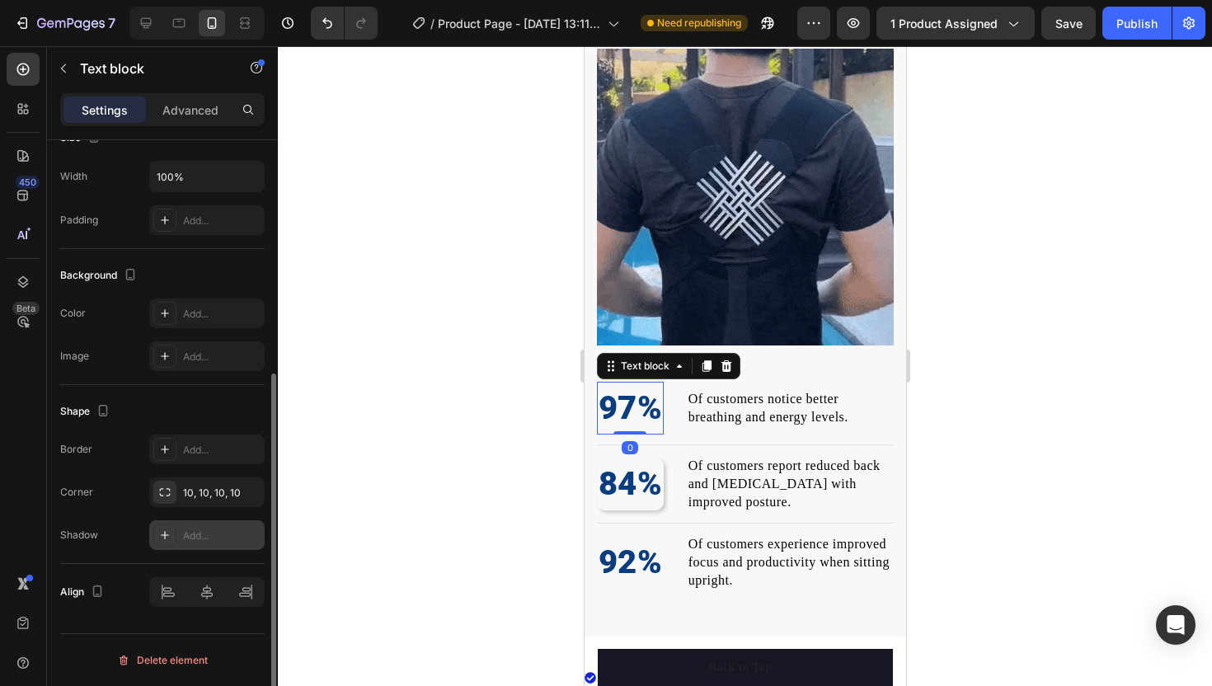
click at [185, 531] on div "Add..." at bounding box center [221, 535] width 77 height 15
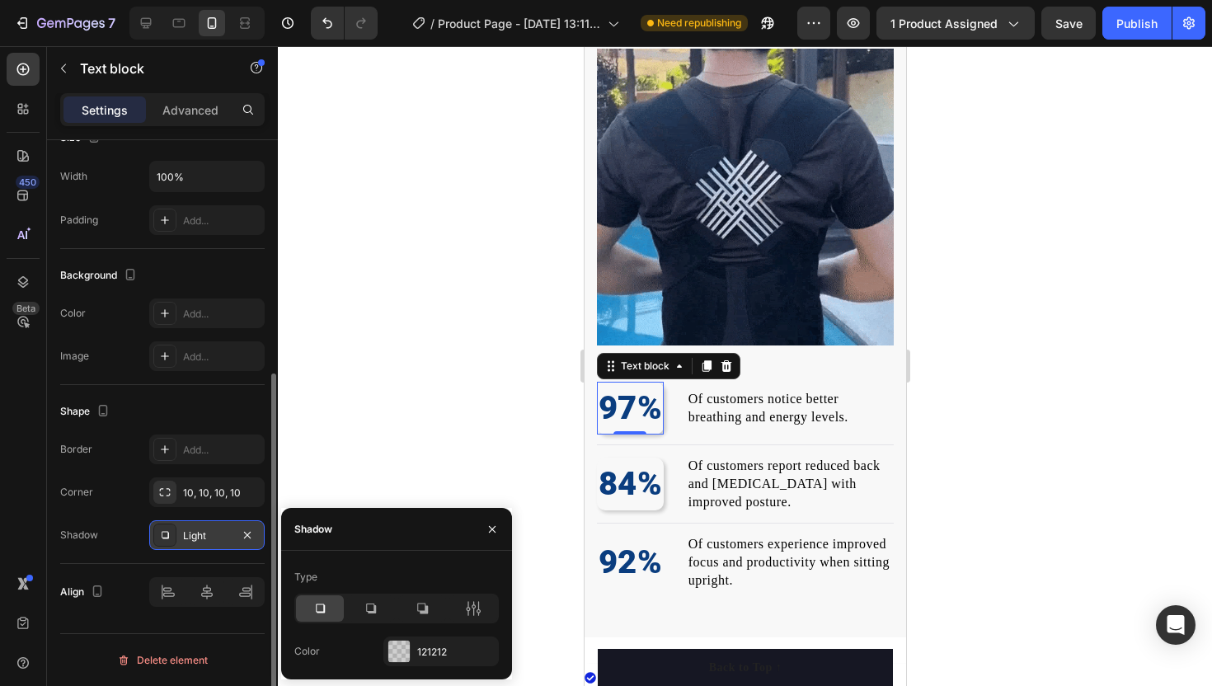
click at [378, 418] on div at bounding box center [745, 366] width 934 height 640
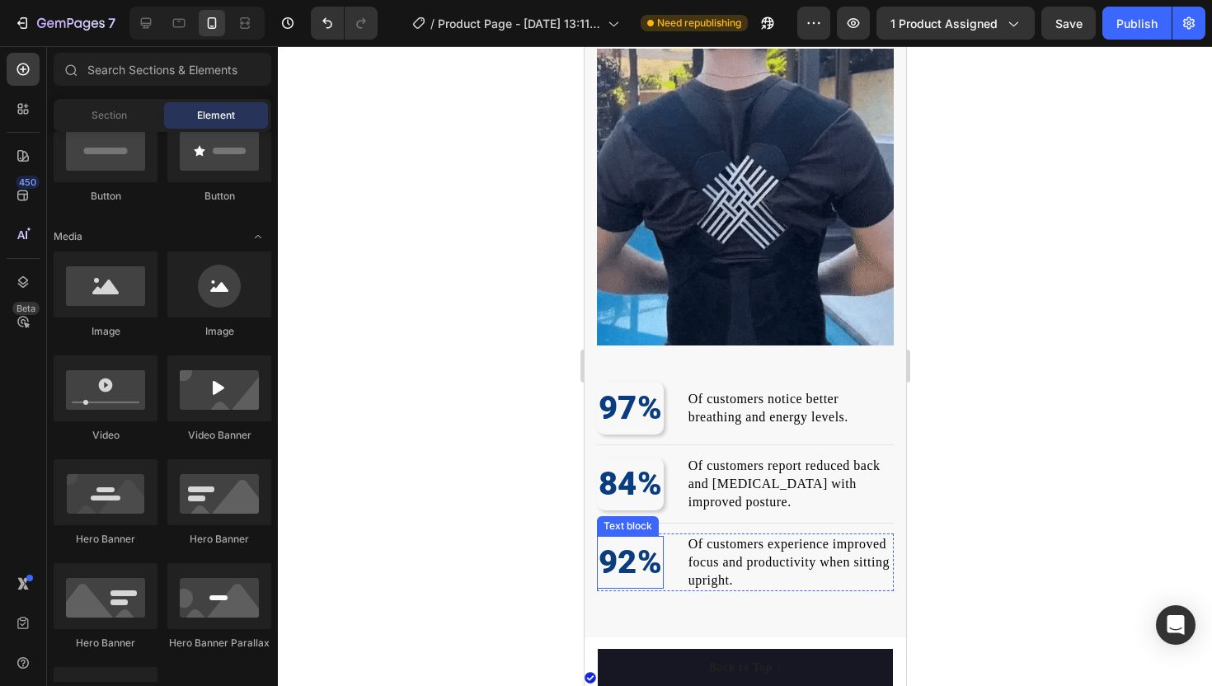
click at [615, 550] on p "92%" at bounding box center [629, 561] width 63 height 49
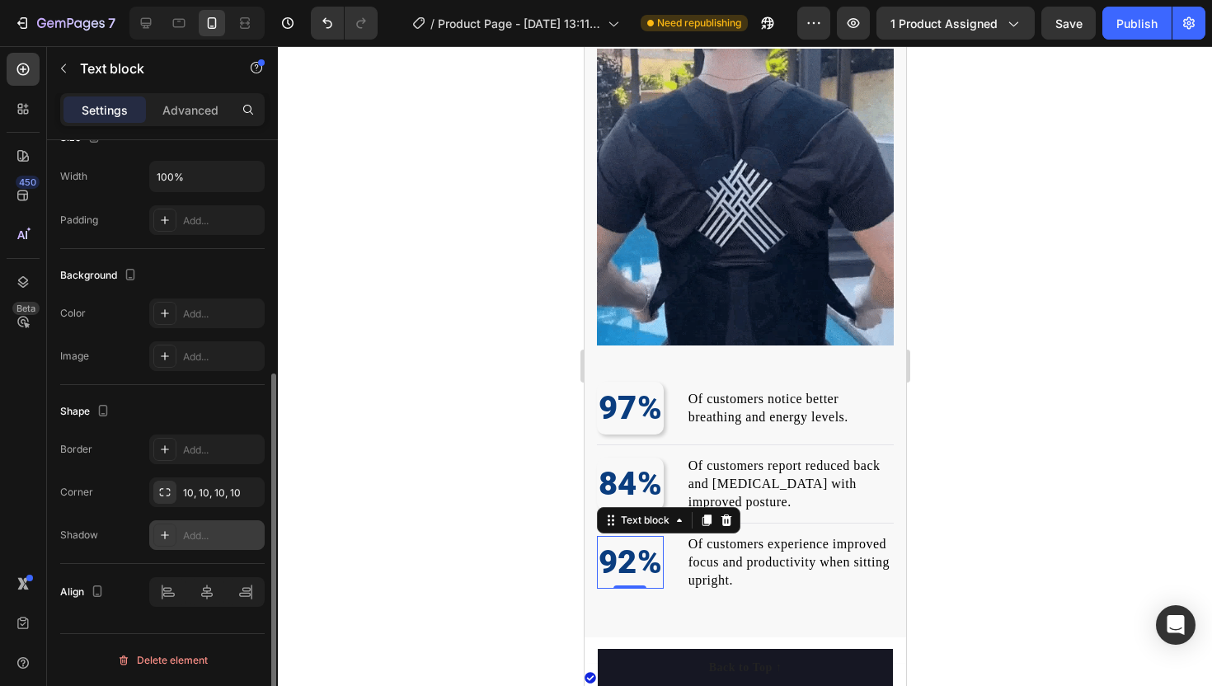
click at [178, 523] on div "Add..." at bounding box center [206, 535] width 115 height 30
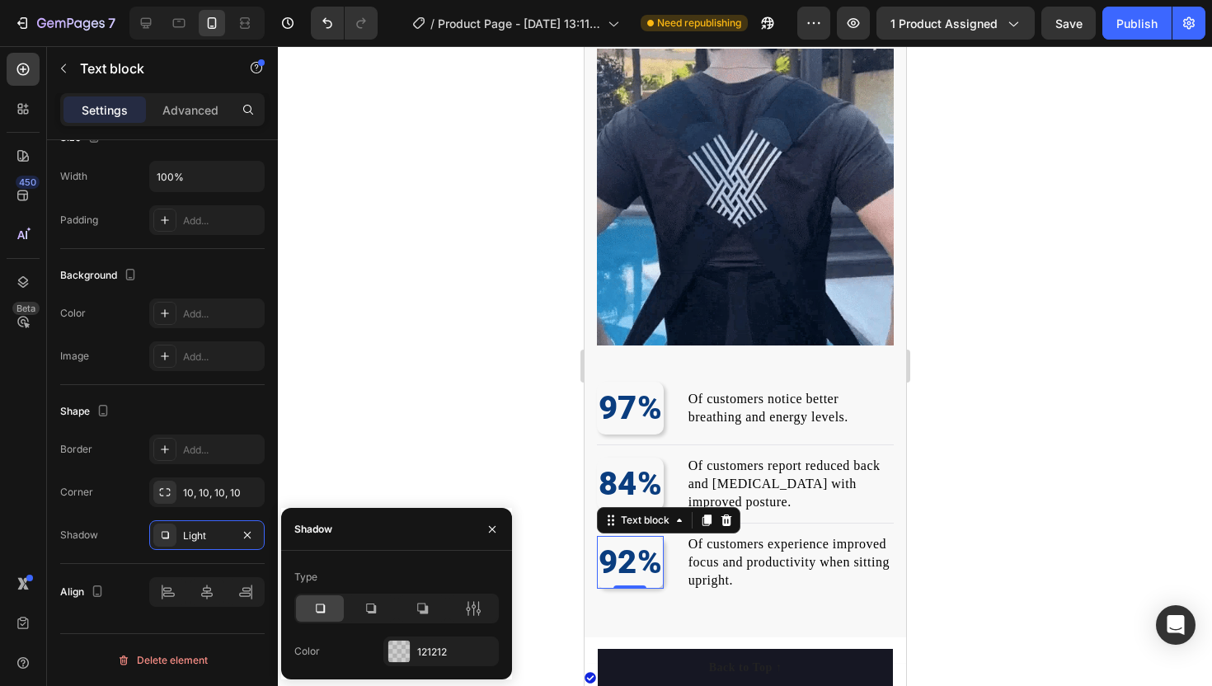
click at [357, 403] on div at bounding box center [745, 366] width 934 height 640
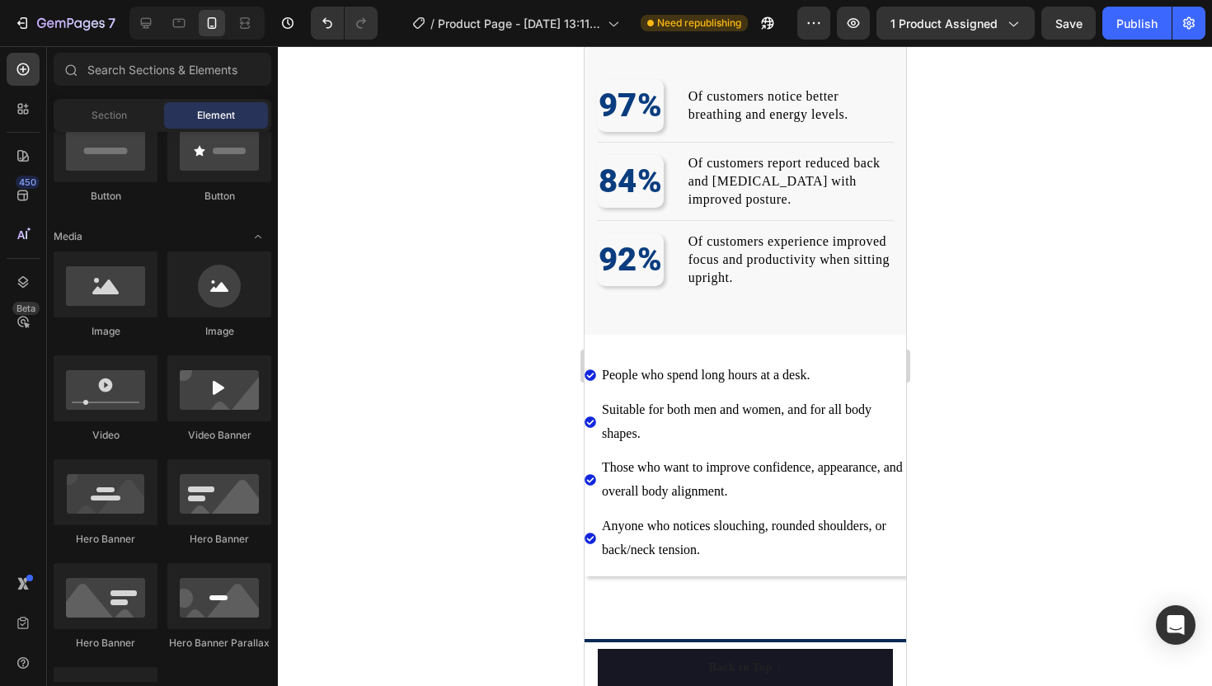
scroll to position [1387, 0]
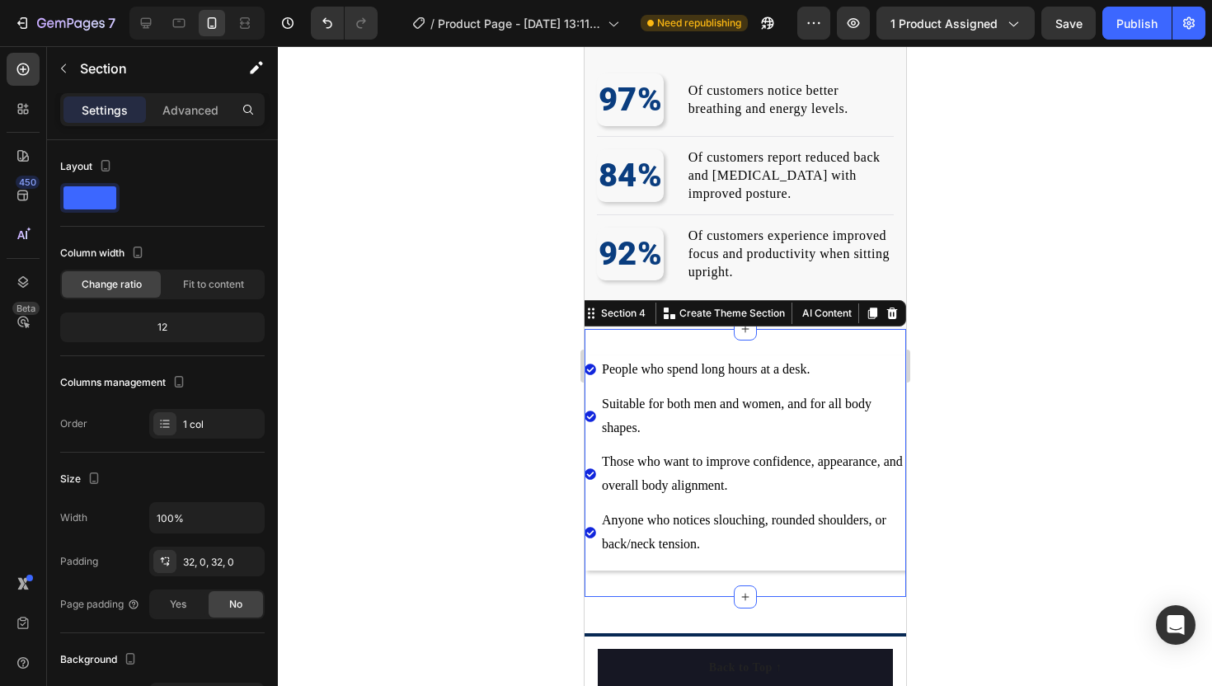
click at [675, 348] on div "People who spend long hours at a desk. Suitable for both men and women, and for…" at bounding box center [744, 463] width 321 height 268
click at [67, 70] on icon "button" at bounding box center [63, 68] width 13 height 13
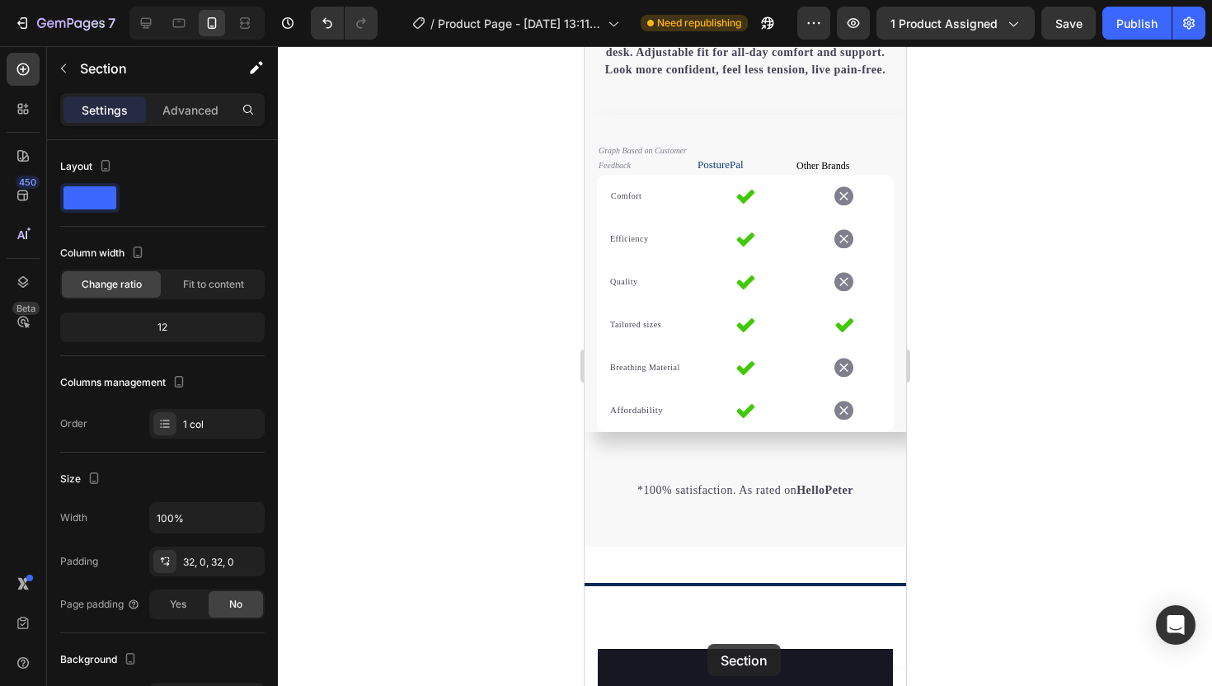
scroll to position [3224, 0]
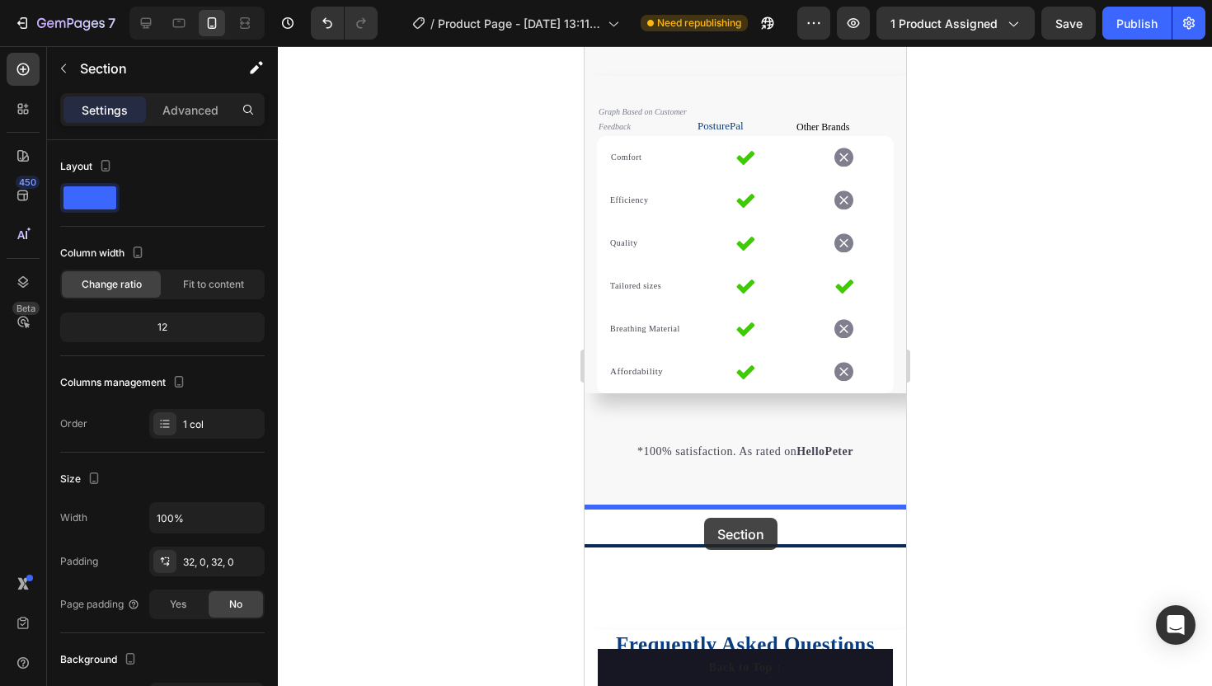
drag, startPoint x: 637, startPoint y: 289, endPoint x: 703, endPoint y: 515, distance: 235.3
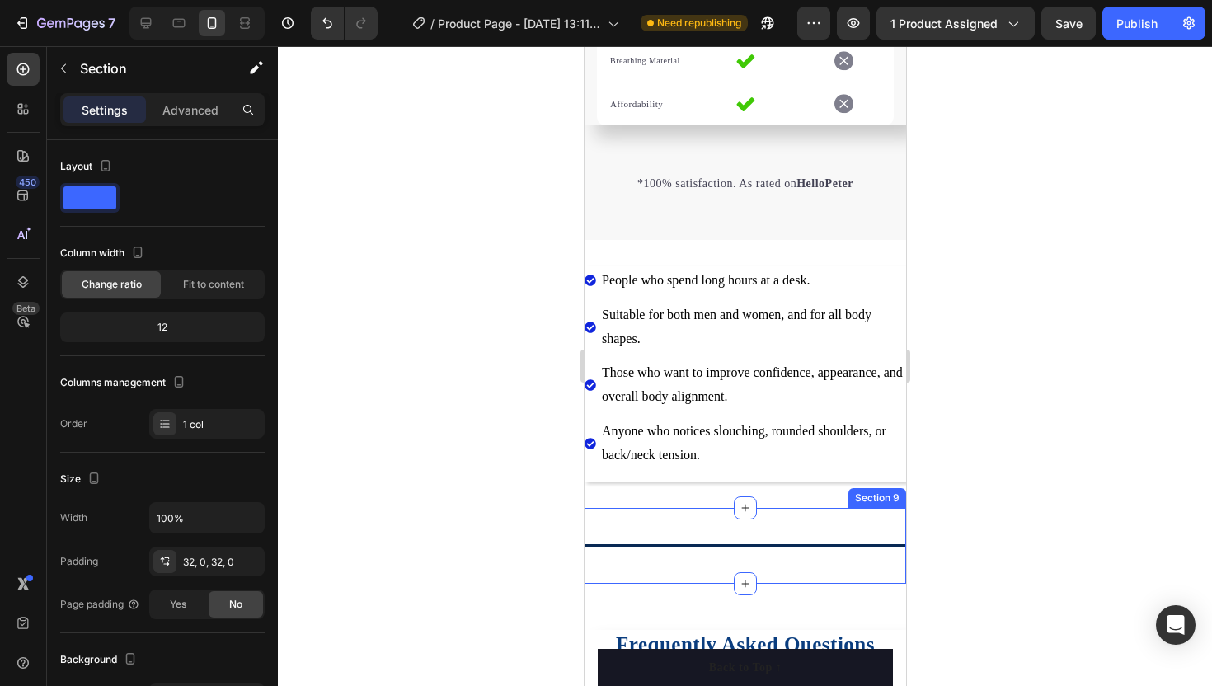
scroll to position [2956, 0]
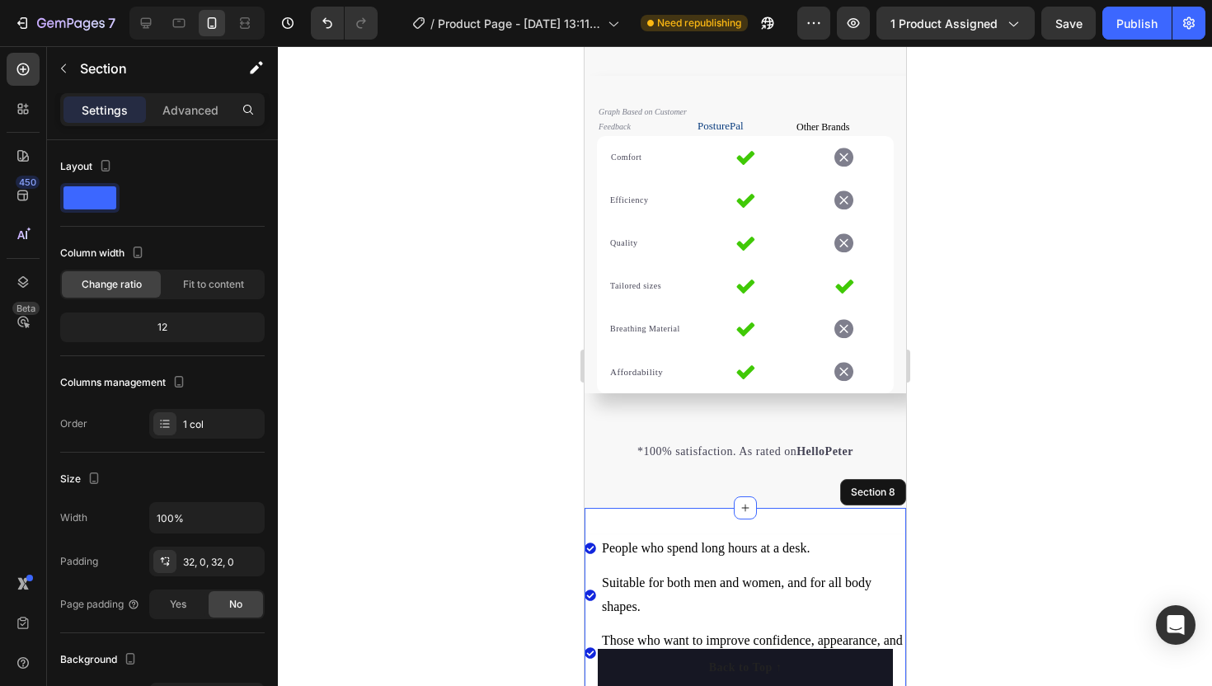
click at [415, 335] on div at bounding box center [745, 366] width 934 height 640
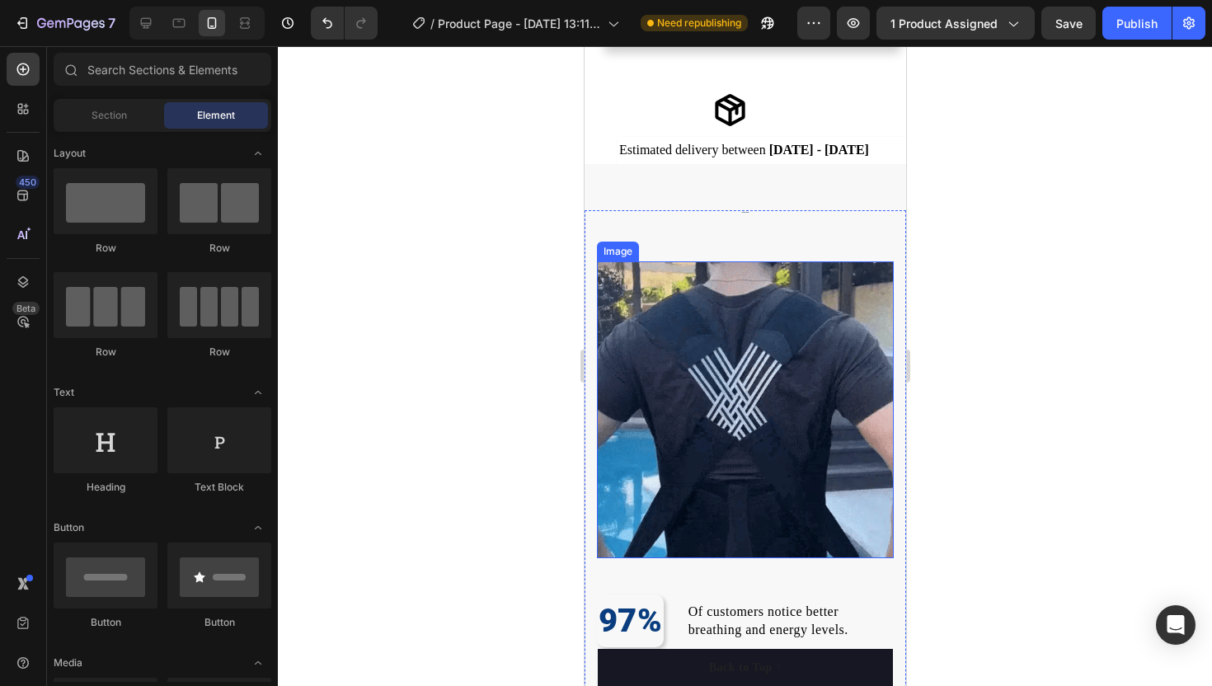
scroll to position [862, 0]
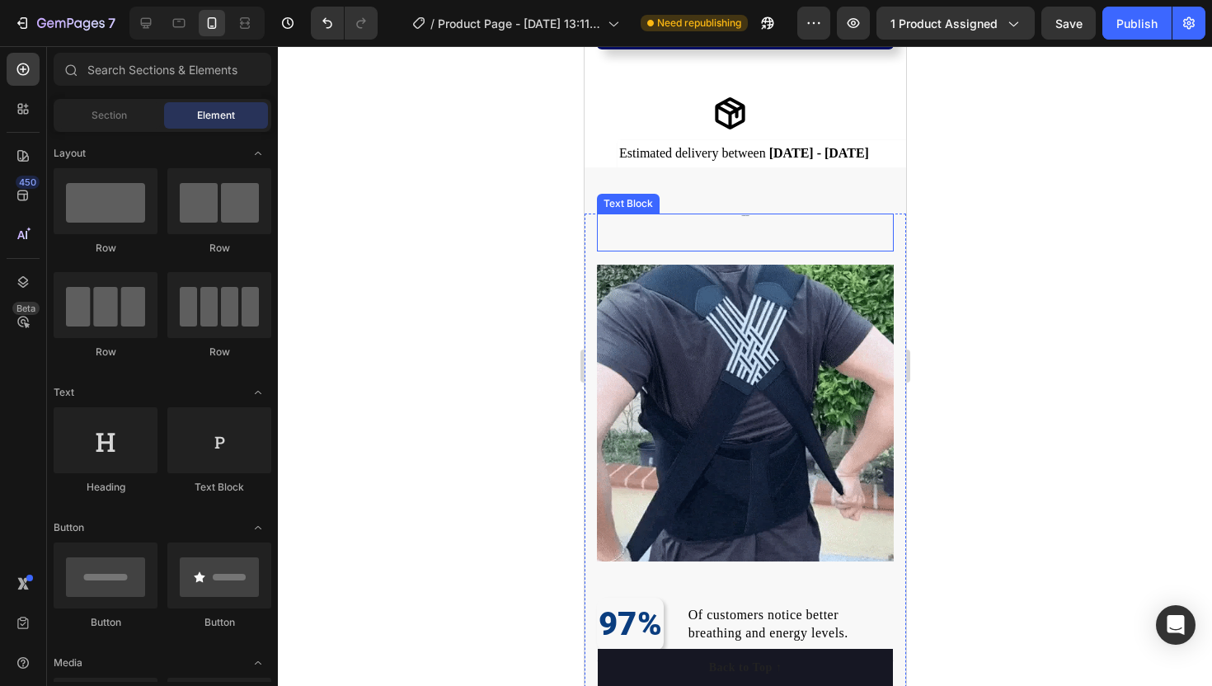
click at [673, 242] on div "Customer Experience Text Block" at bounding box center [744, 233] width 297 height 38
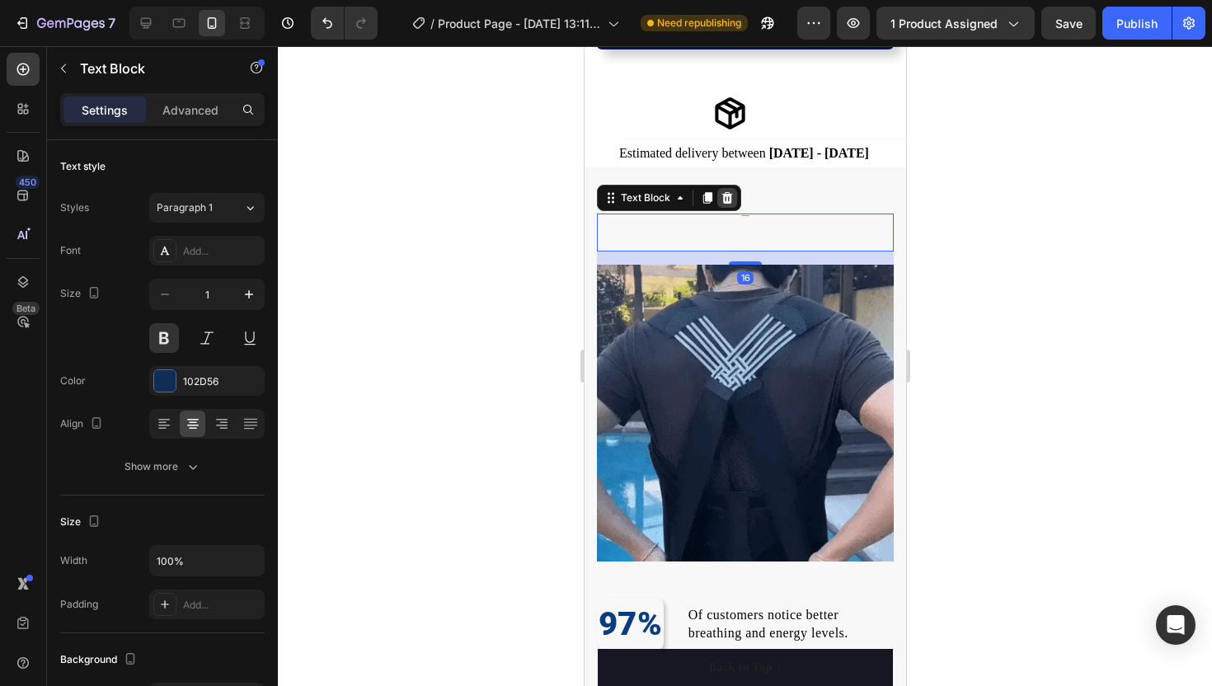
click at [731, 193] on icon at bounding box center [726, 197] width 13 height 13
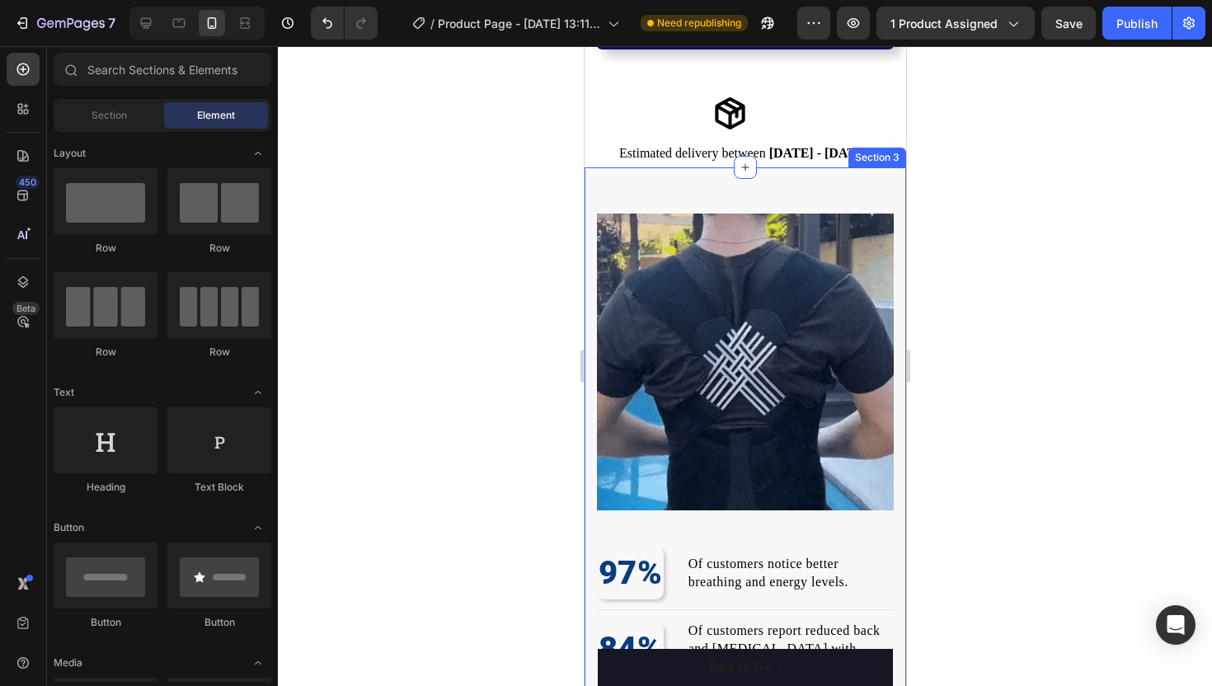
click at [432, 207] on div at bounding box center [745, 366] width 934 height 640
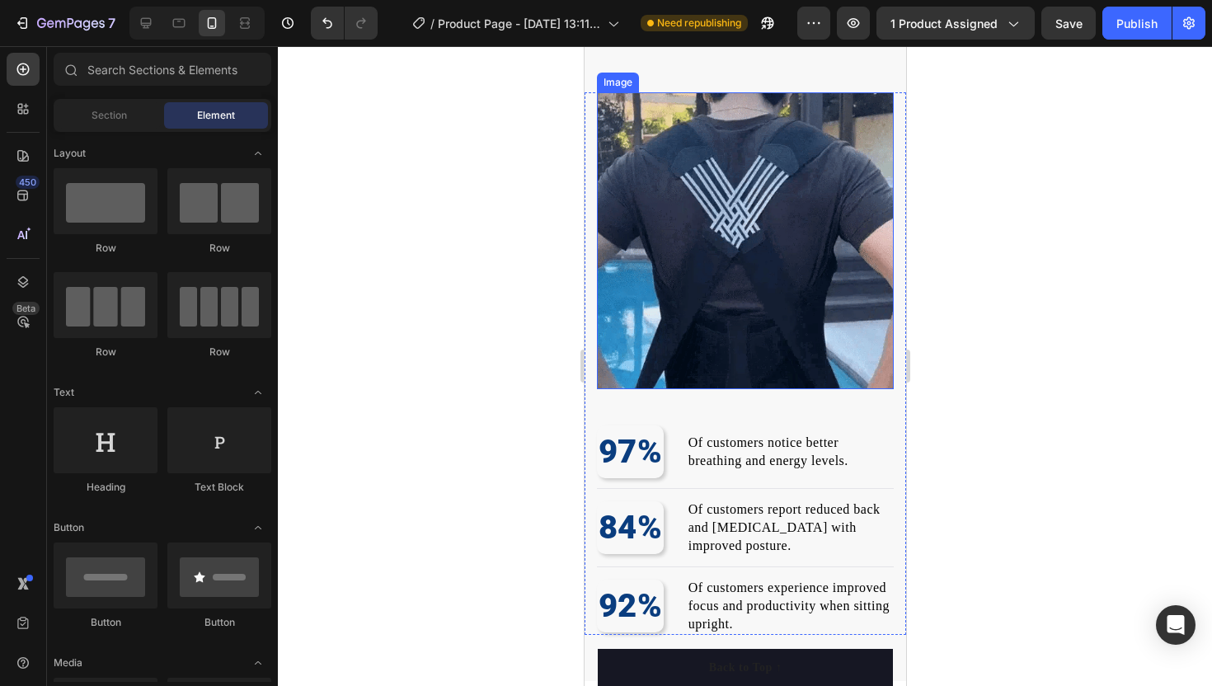
scroll to position [985, 0]
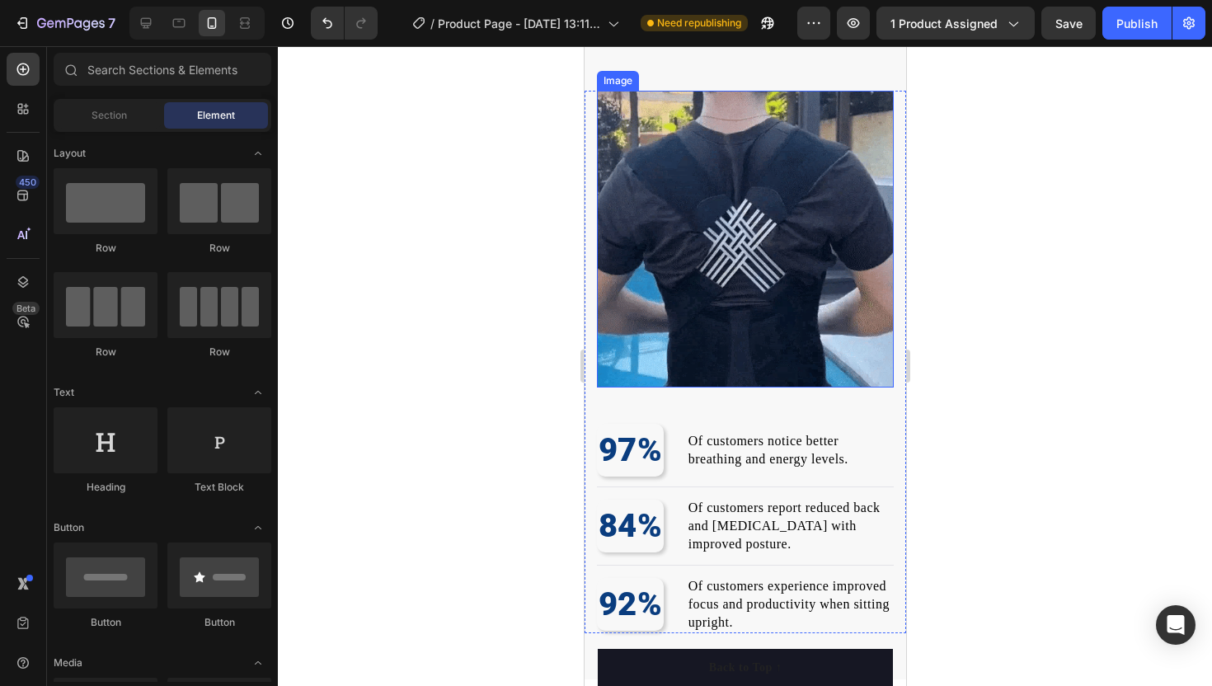
click at [694, 279] on img at bounding box center [744, 239] width 297 height 297
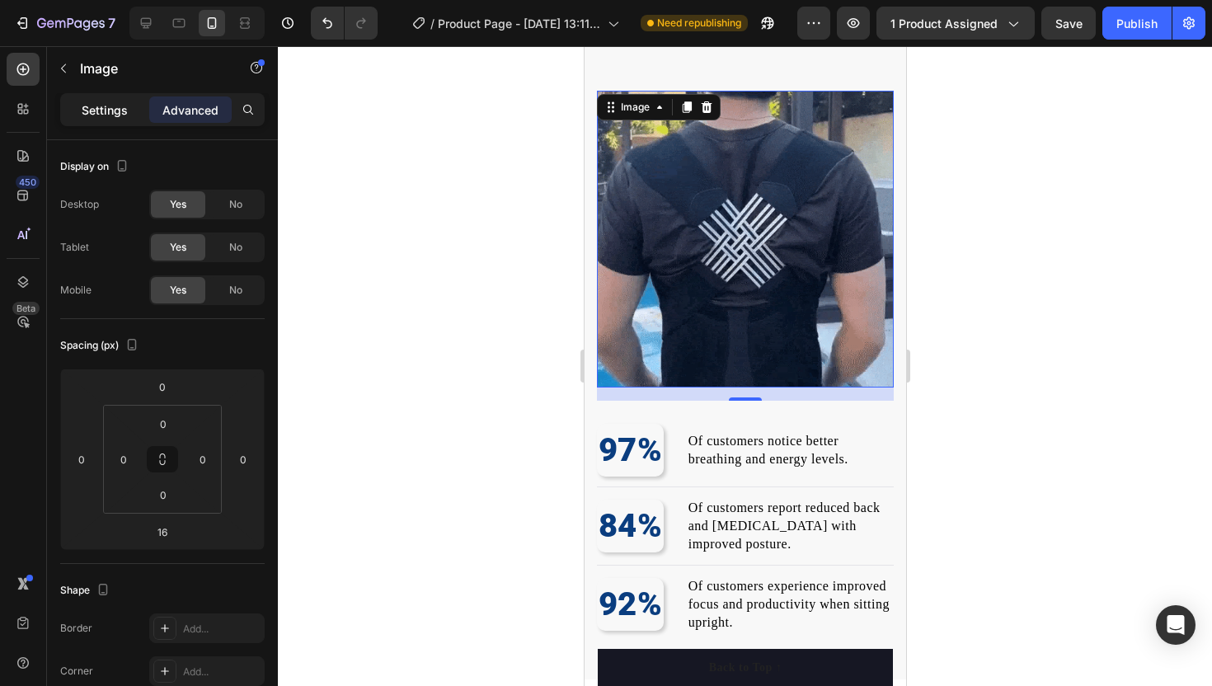
click at [108, 116] on p "Settings" at bounding box center [105, 109] width 46 height 17
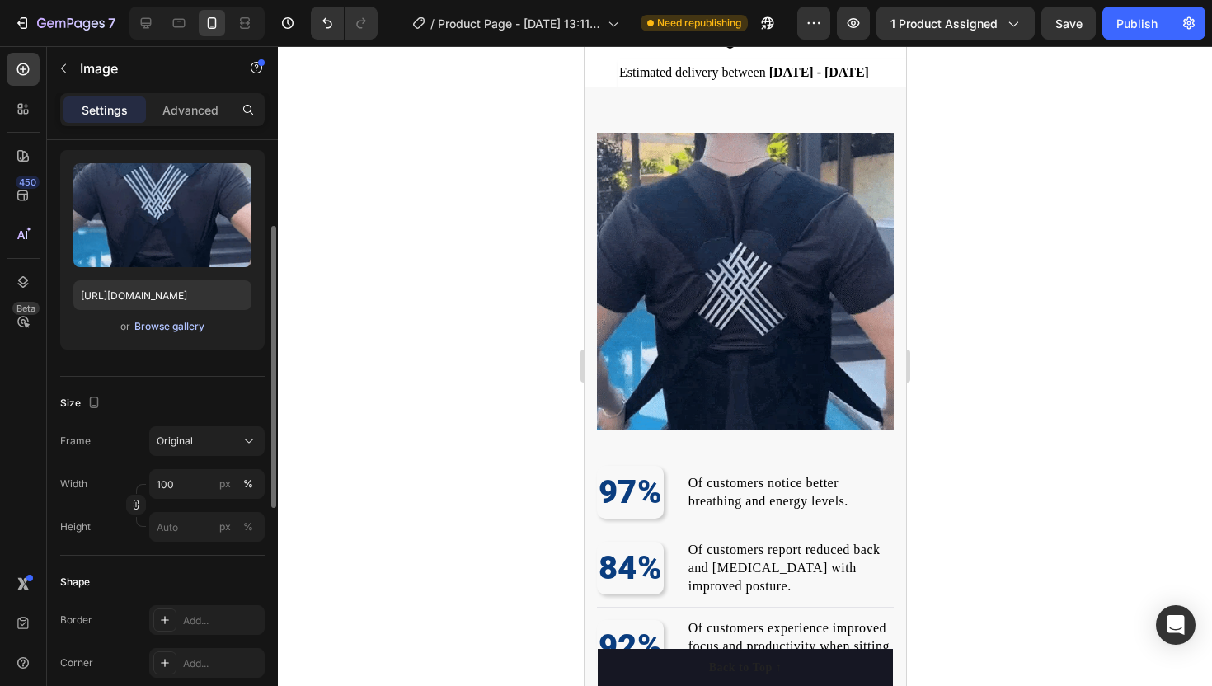
scroll to position [148, 0]
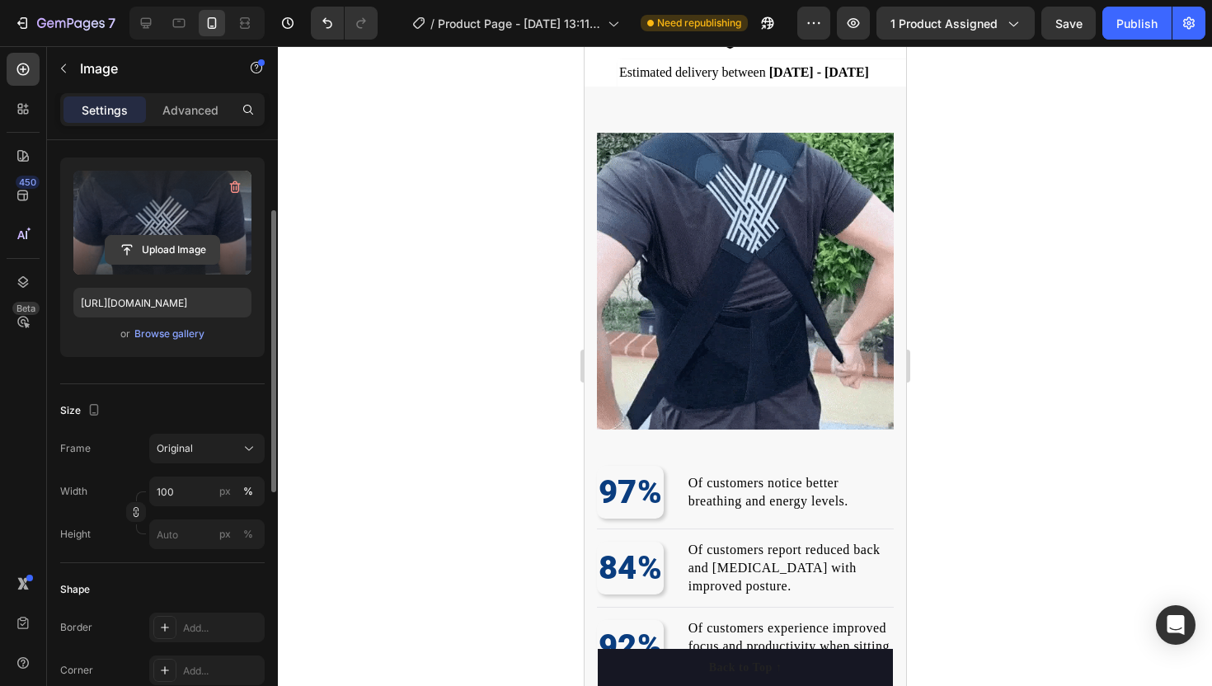
click at [162, 256] on input "file" at bounding box center [163, 250] width 114 height 28
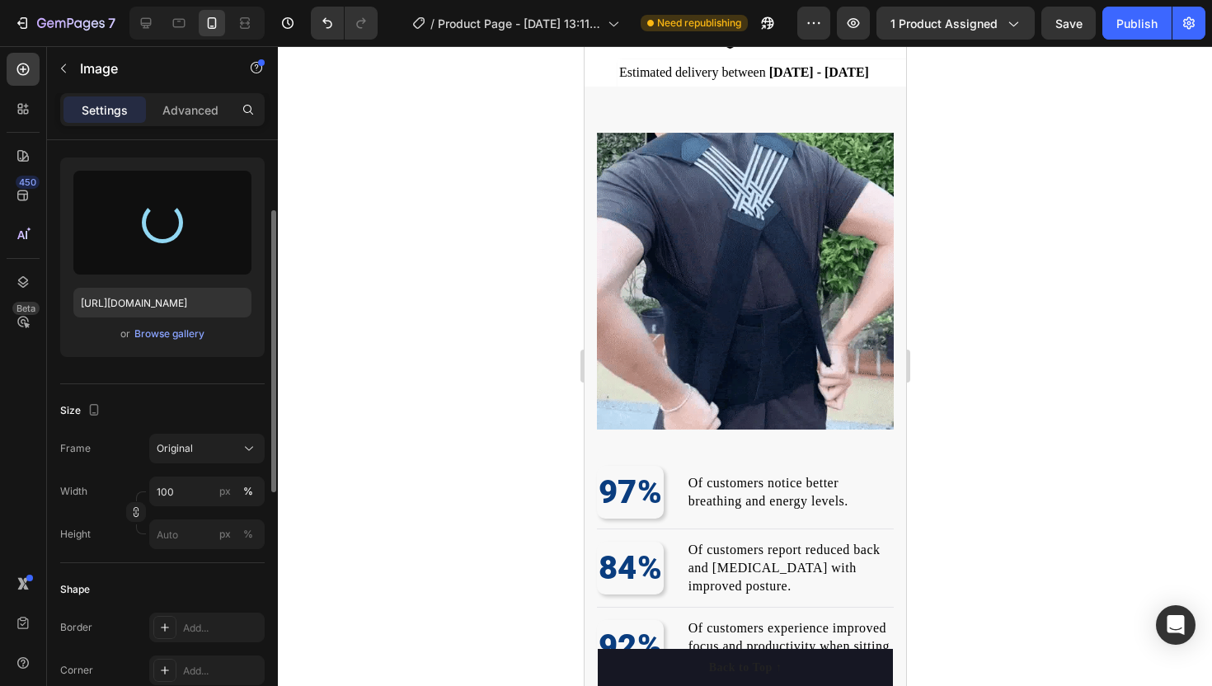
type input "https://cdn.shopify.com/s/files/1/0776/2522/9537/files/gempages_580610004898284…"
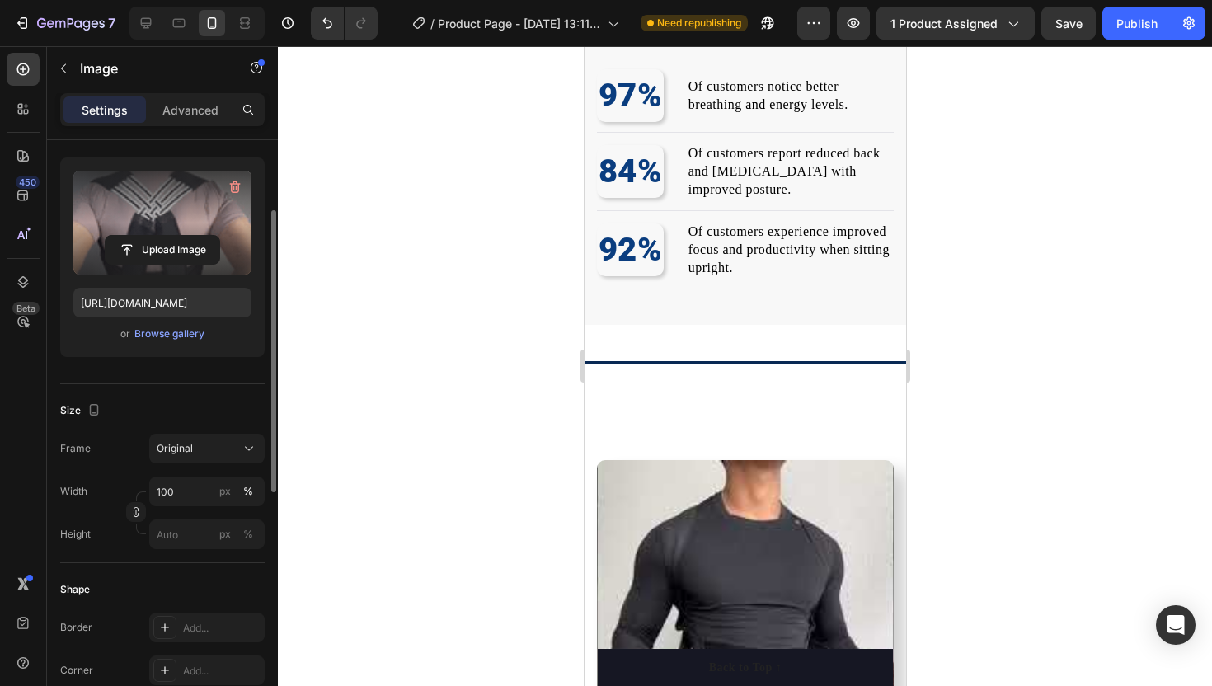
scroll to position [1345, 0]
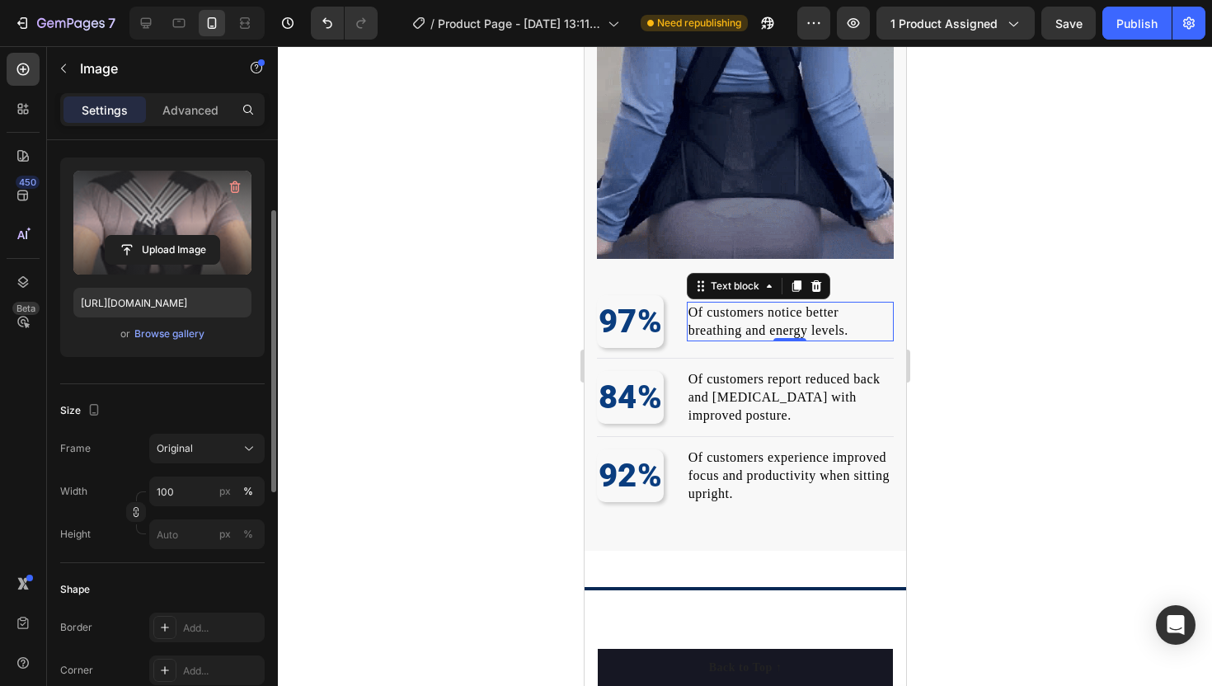
click at [759, 310] on span "Of customers notice better breathing and energy levels." at bounding box center [768, 321] width 160 height 32
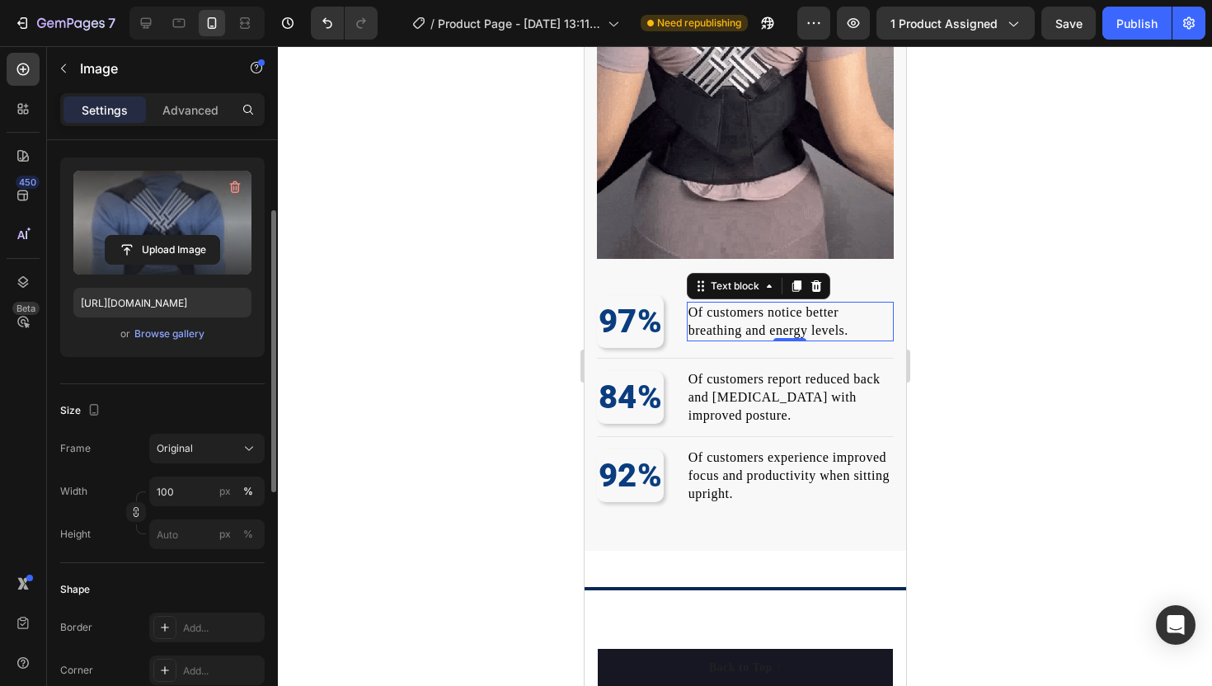
scroll to position [0, 0]
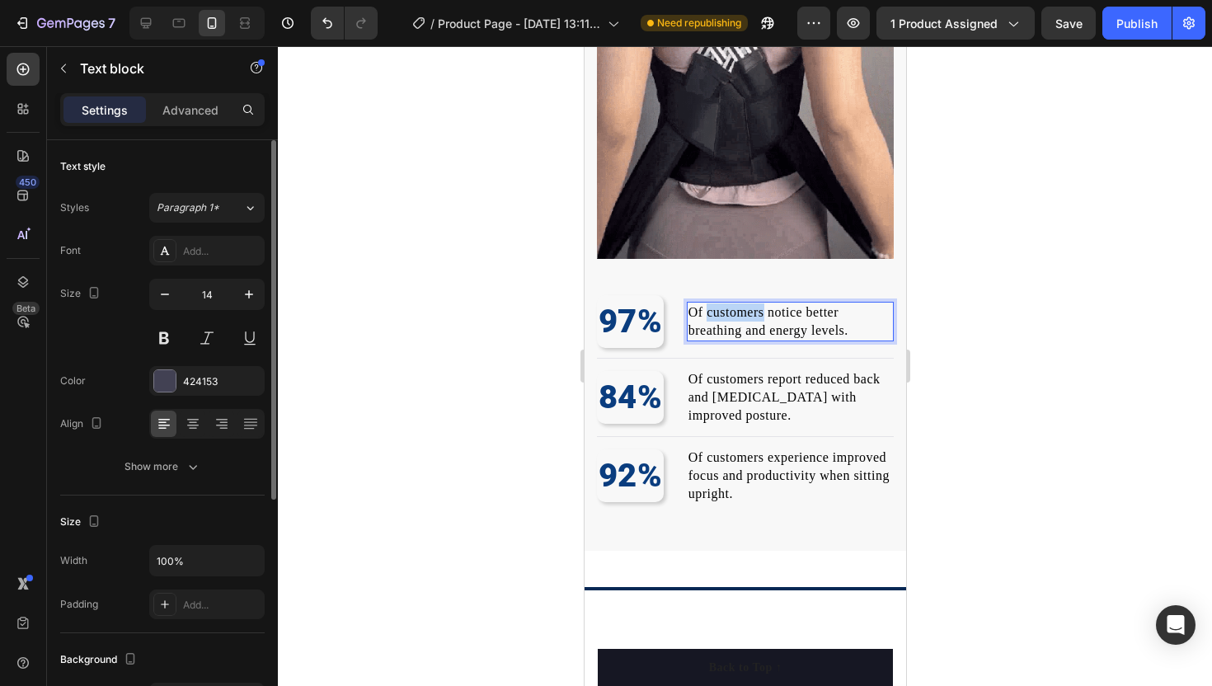
click at [759, 310] on span "Of customers notice better breathing and energy levels." at bounding box center [768, 321] width 160 height 32
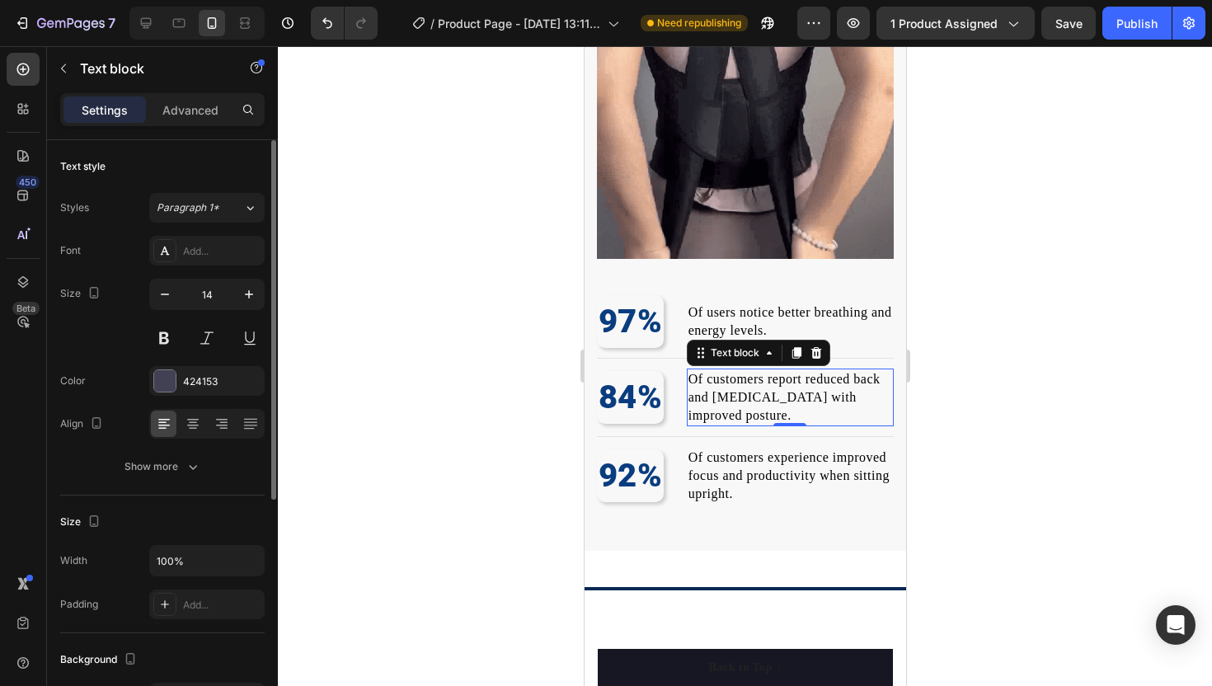
click at [741, 372] on span "Of customers report reduced back and [MEDICAL_DATA] with improved posture." at bounding box center [784, 397] width 192 height 50
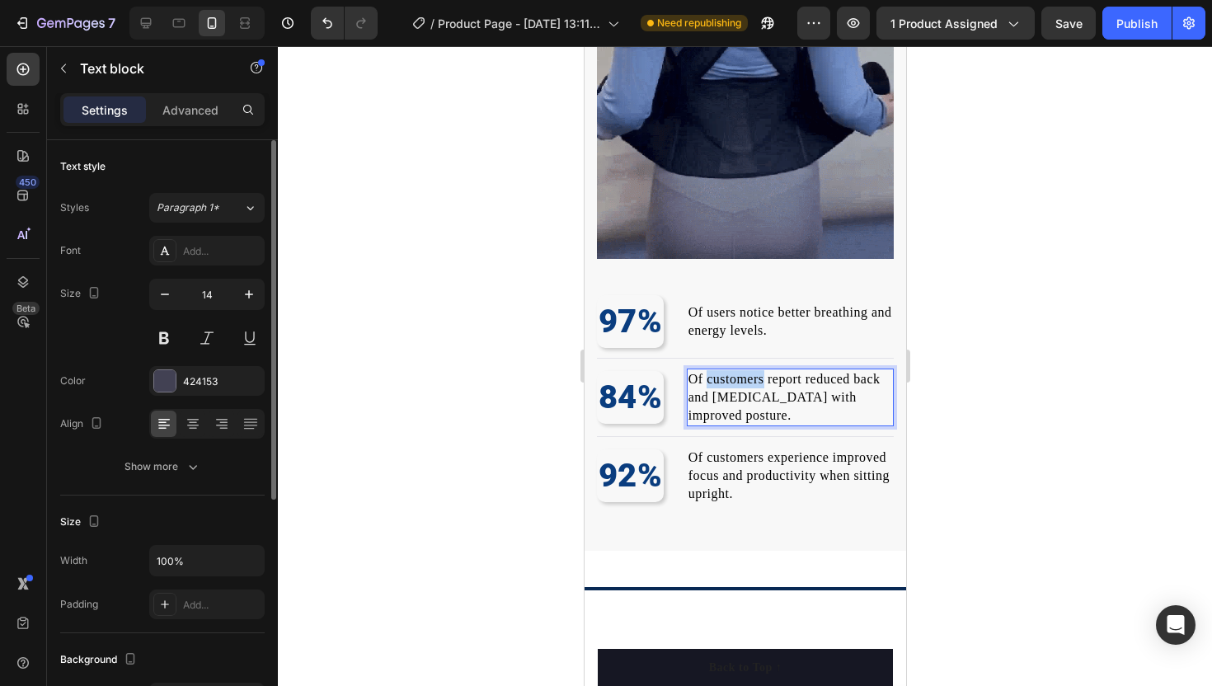
click at [741, 372] on span "Of customers report reduced back and [MEDICAL_DATA] with improved posture." at bounding box center [784, 397] width 192 height 50
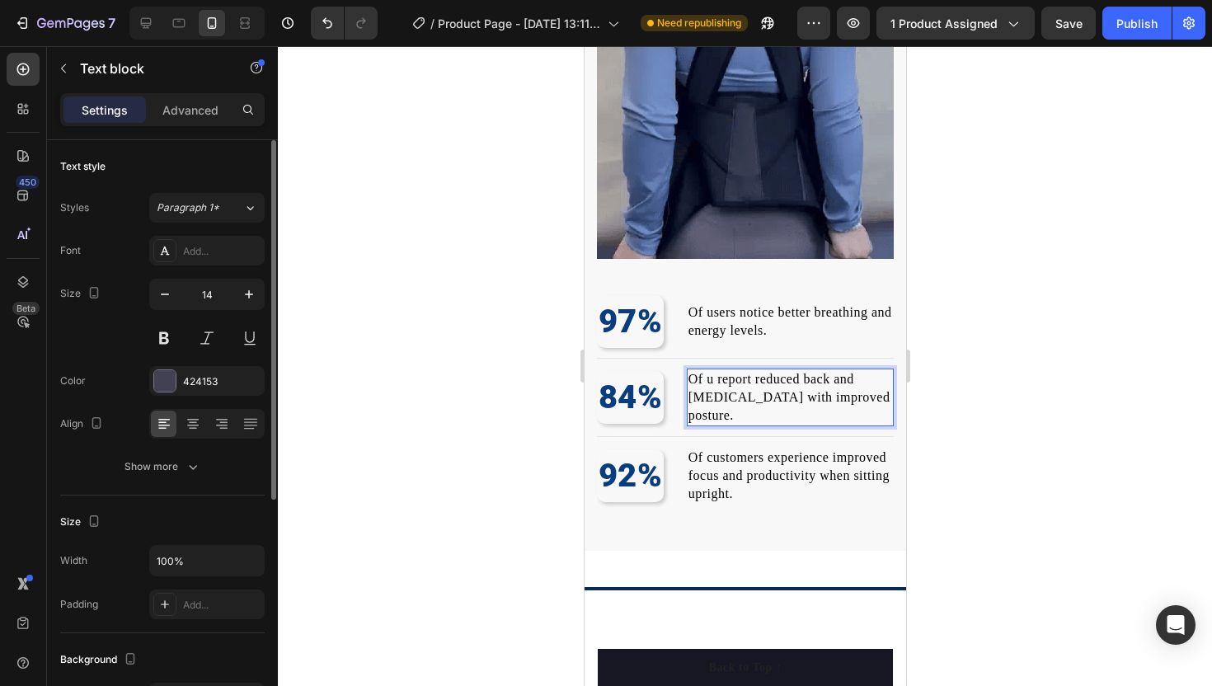
scroll to position [1352, 0]
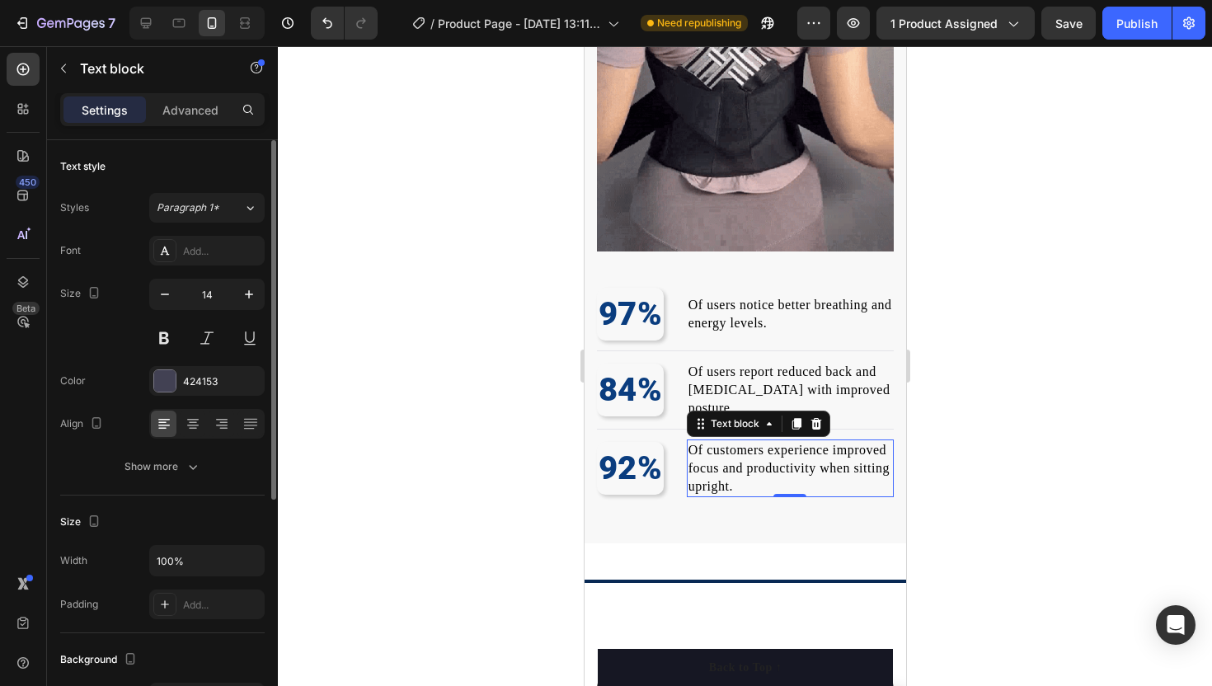
click at [738, 443] on span "Of customers experience improved focus and productivity when sitting upright." at bounding box center [788, 468] width 201 height 50
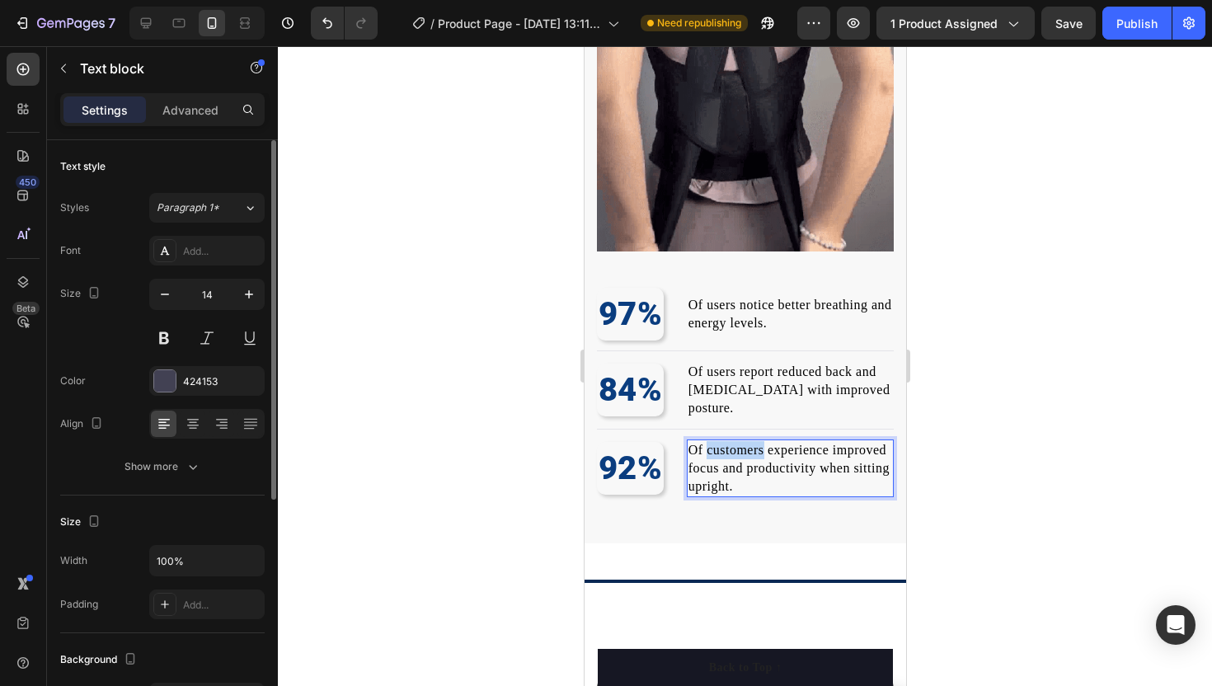
click at [738, 443] on span "Of customers experience improved focus and productivity when sitting upright." at bounding box center [788, 468] width 201 height 50
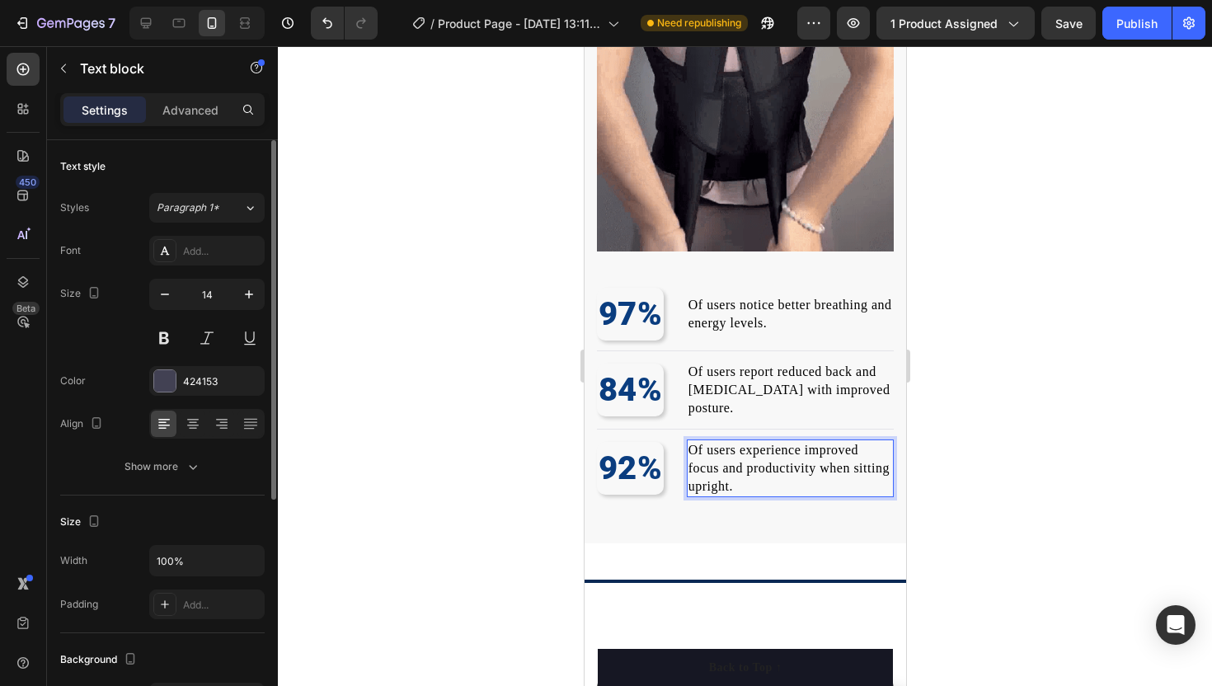
click at [542, 408] on div at bounding box center [745, 366] width 934 height 640
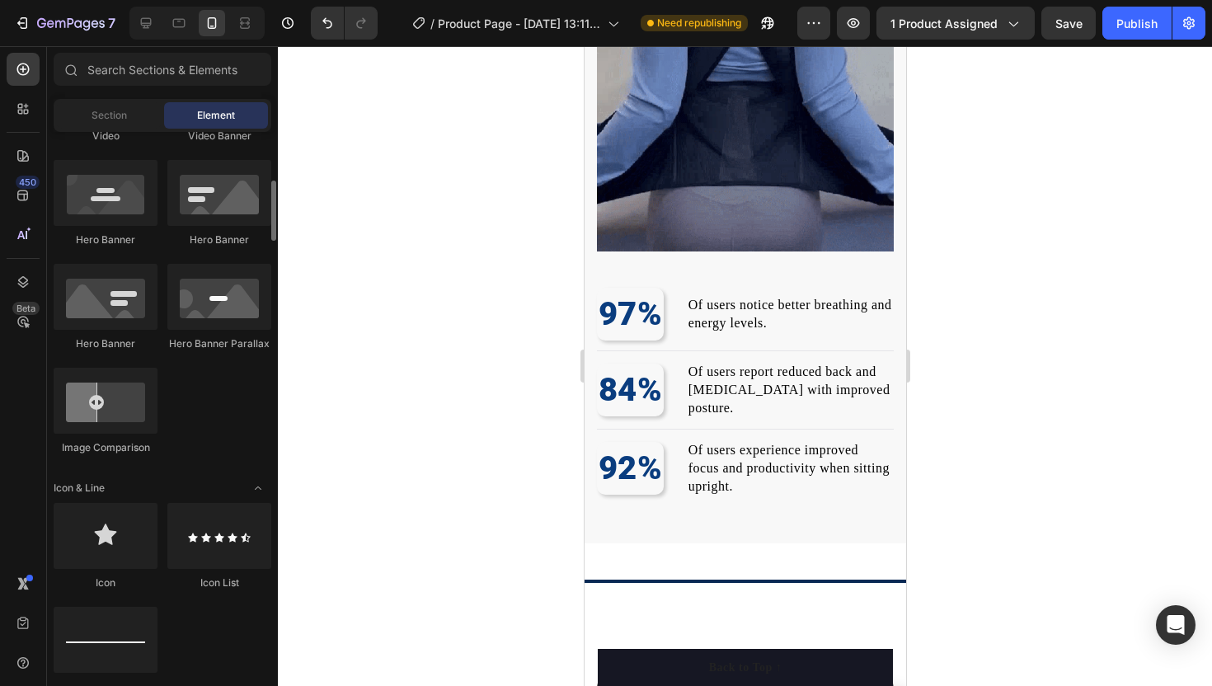
scroll to position [757, 0]
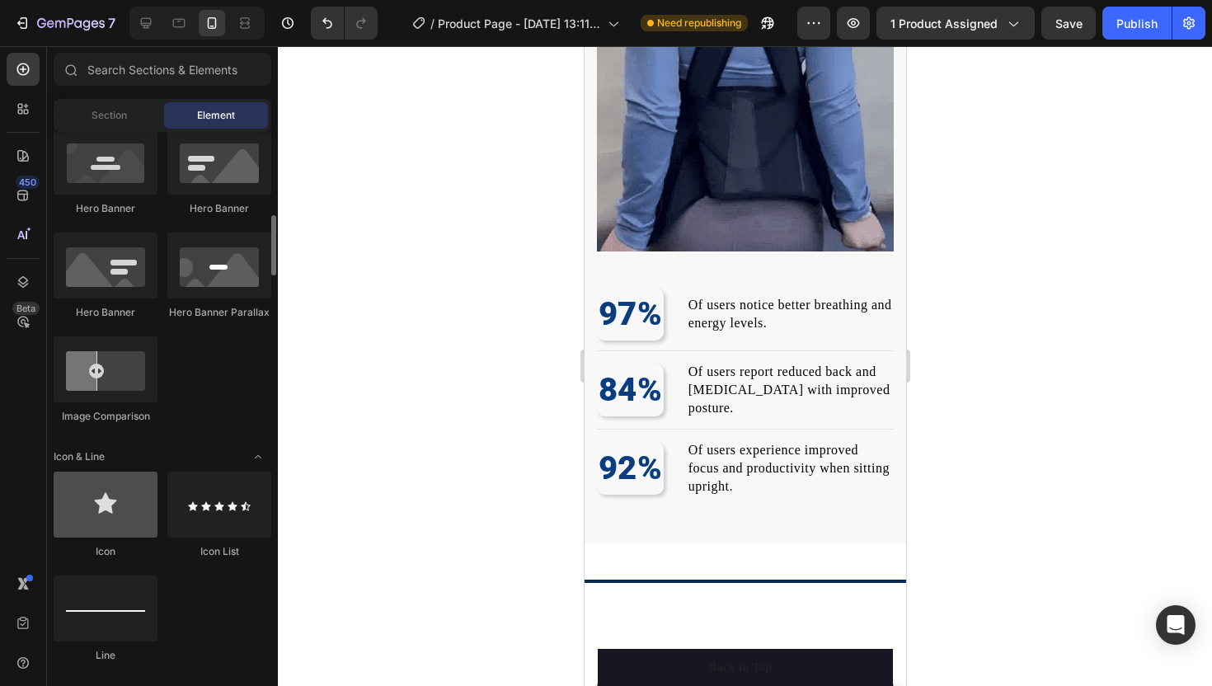
click at [124, 531] on div at bounding box center [106, 505] width 104 height 66
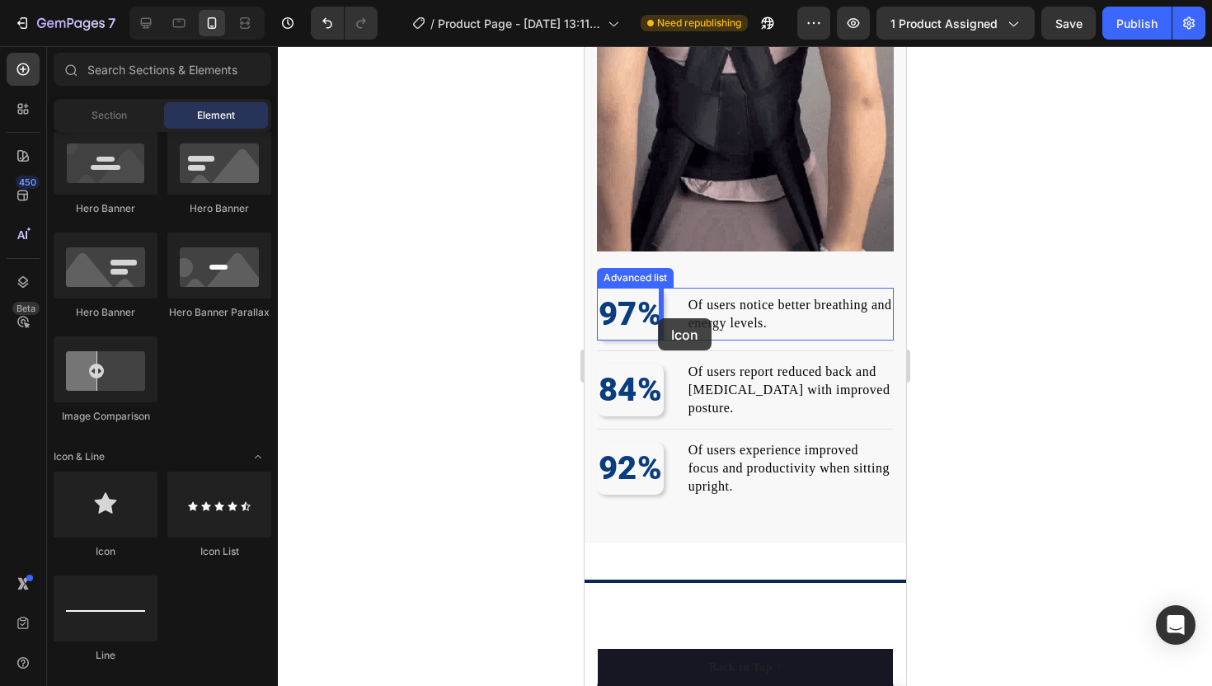
drag, startPoint x: 707, startPoint y: 577, endPoint x: 657, endPoint y: 318, distance: 263.7
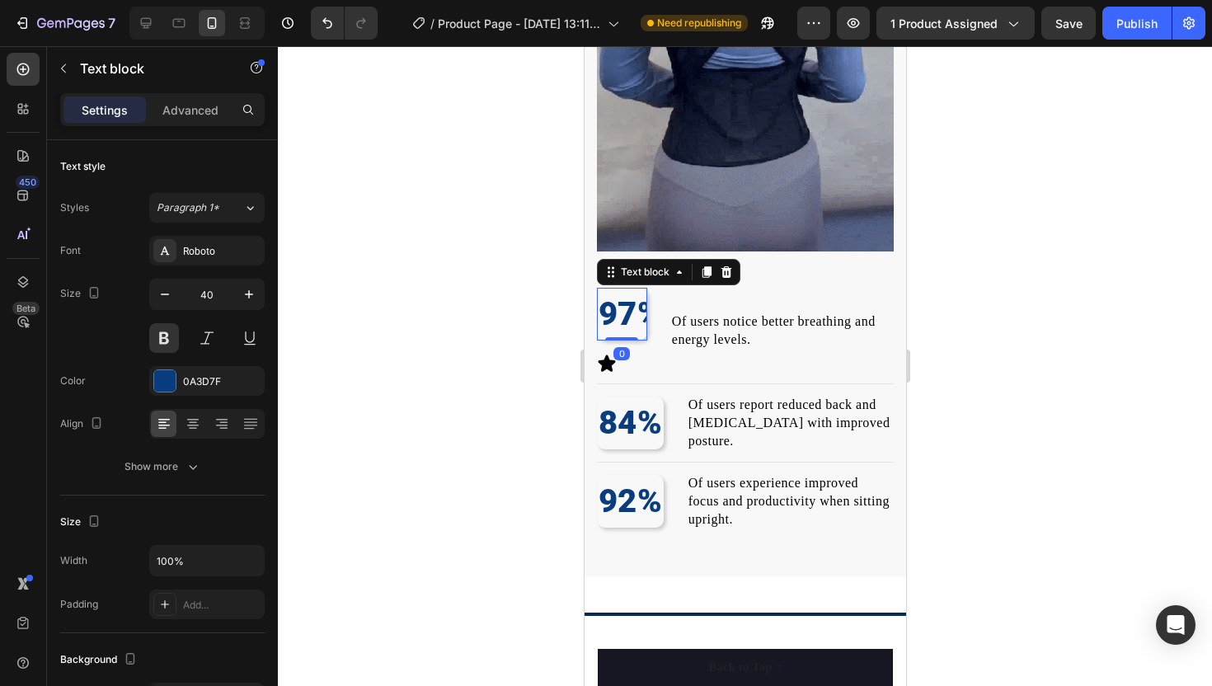
click at [619, 313] on p "97%" at bounding box center [621, 313] width 47 height 49
click at [722, 272] on icon at bounding box center [725, 272] width 11 height 12
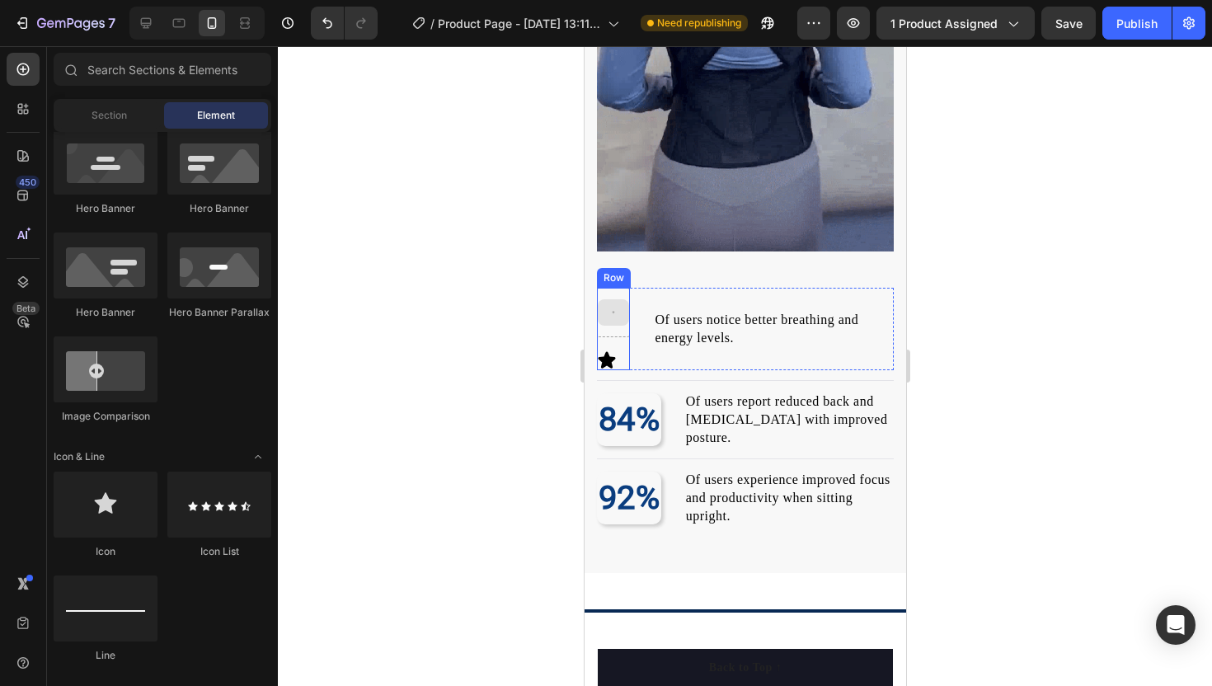
click at [622, 317] on div at bounding box center [612, 312] width 31 height 26
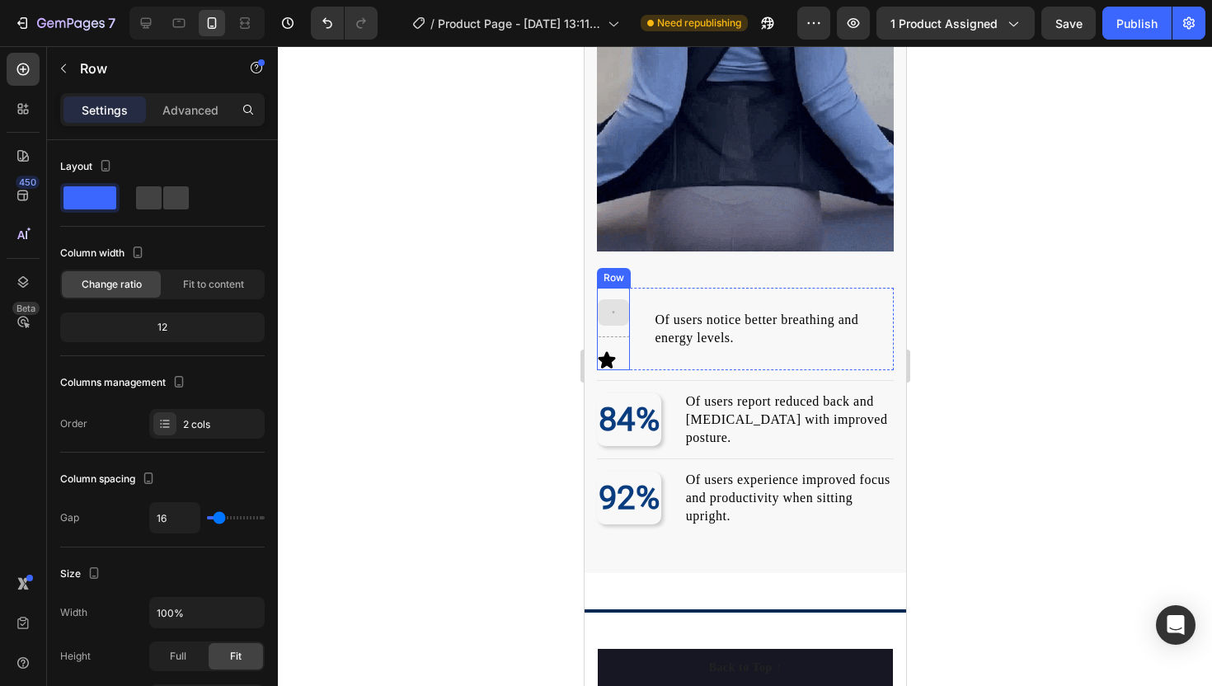
click at [604, 296] on div at bounding box center [612, 312] width 33 height 49
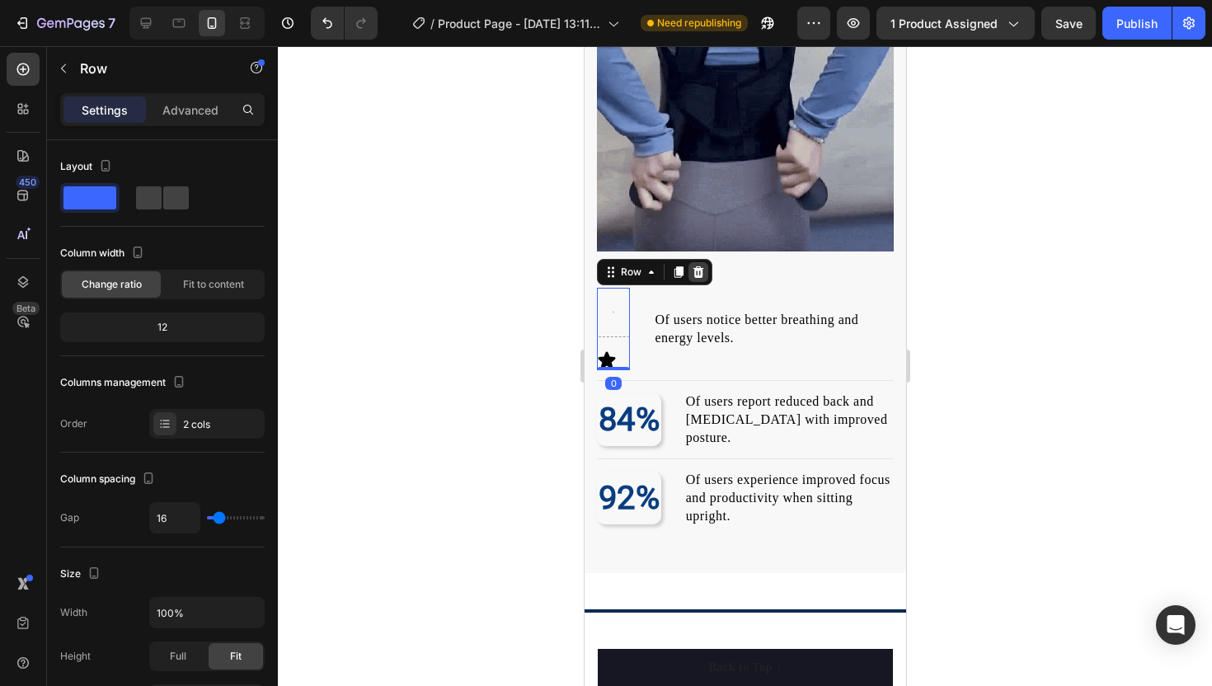
click at [696, 273] on icon at bounding box center [697, 272] width 11 height 12
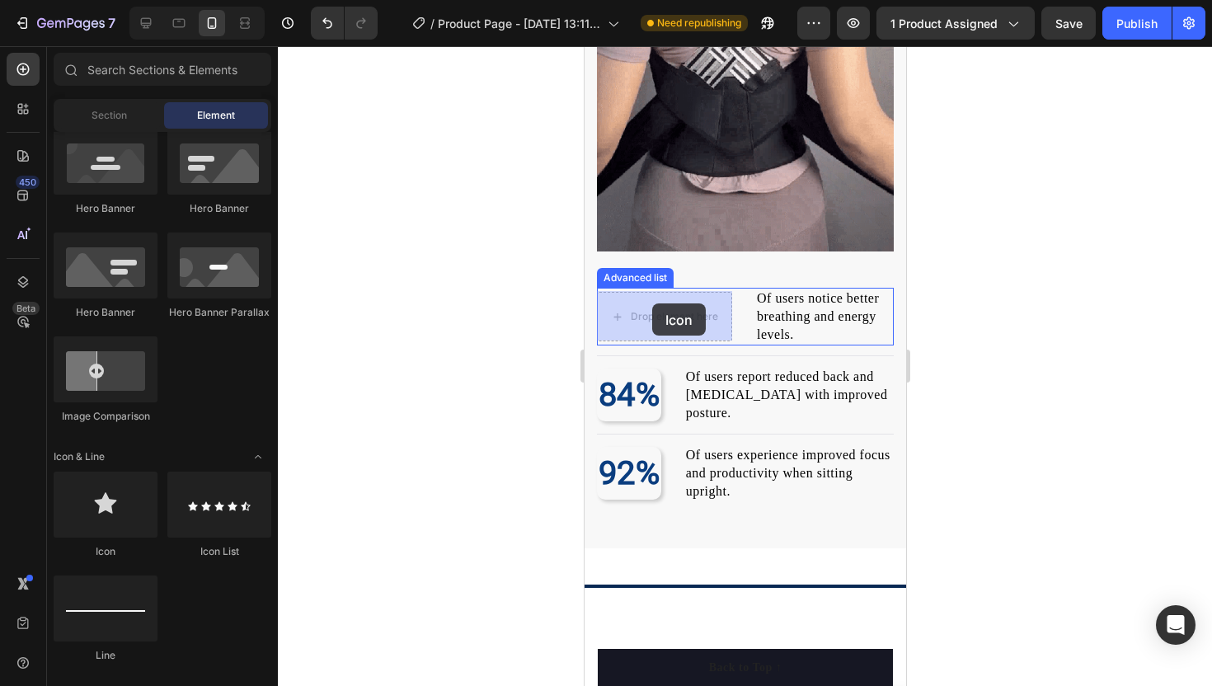
drag, startPoint x: 673, startPoint y: 561, endPoint x: 651, endPoint y: 304, distance: 258.2
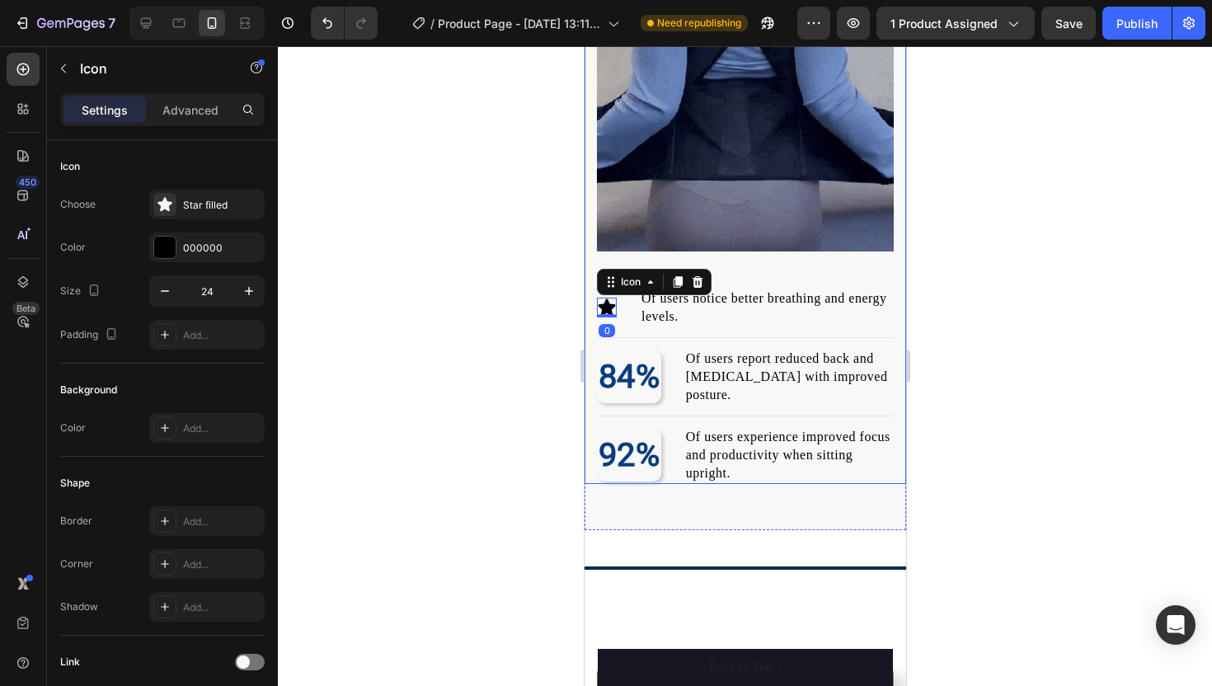
click at [480, 299] on div at bounding box center [745, 366] width 934 height 640
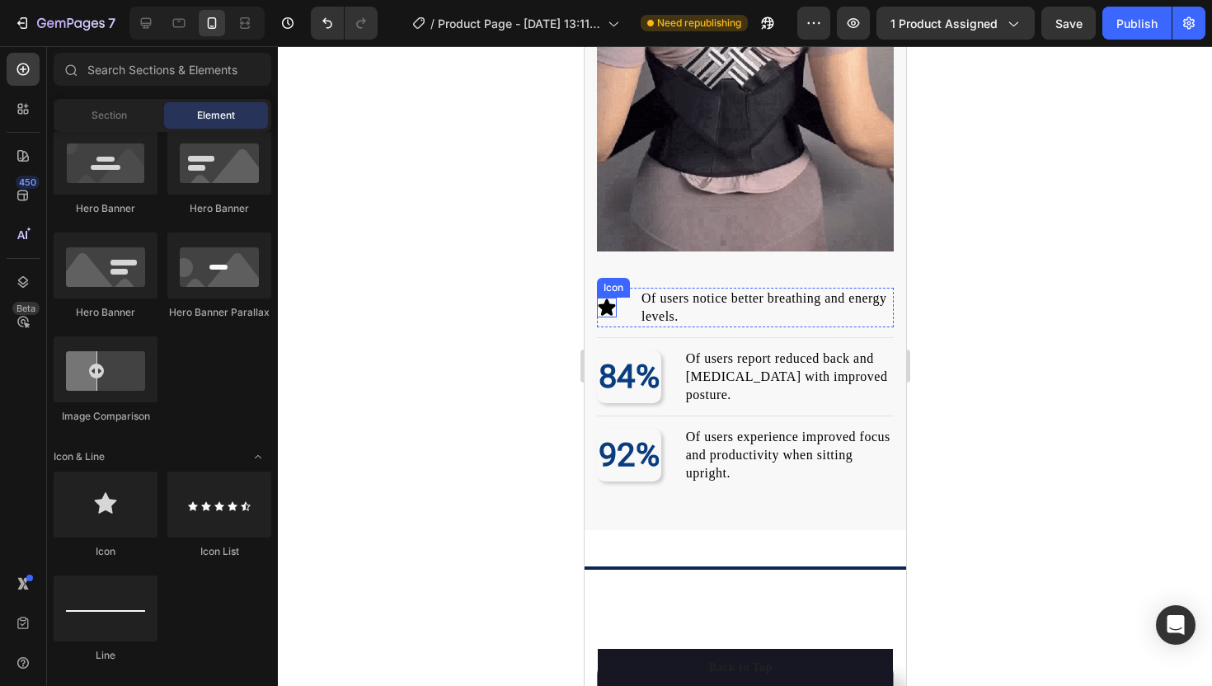
click at [615, 306] on icon at bounding box center [606, 308] width 20 height 20
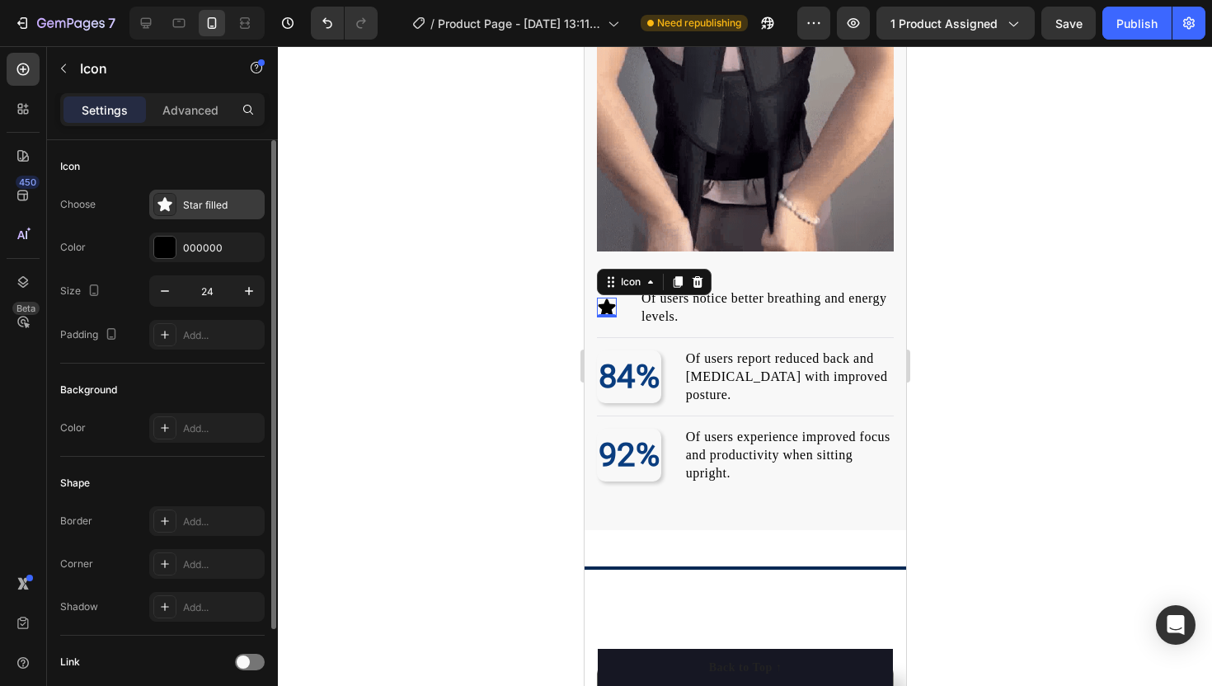
click at [166, 205] on icon at bounding box center [164, 204] width 14 height 14
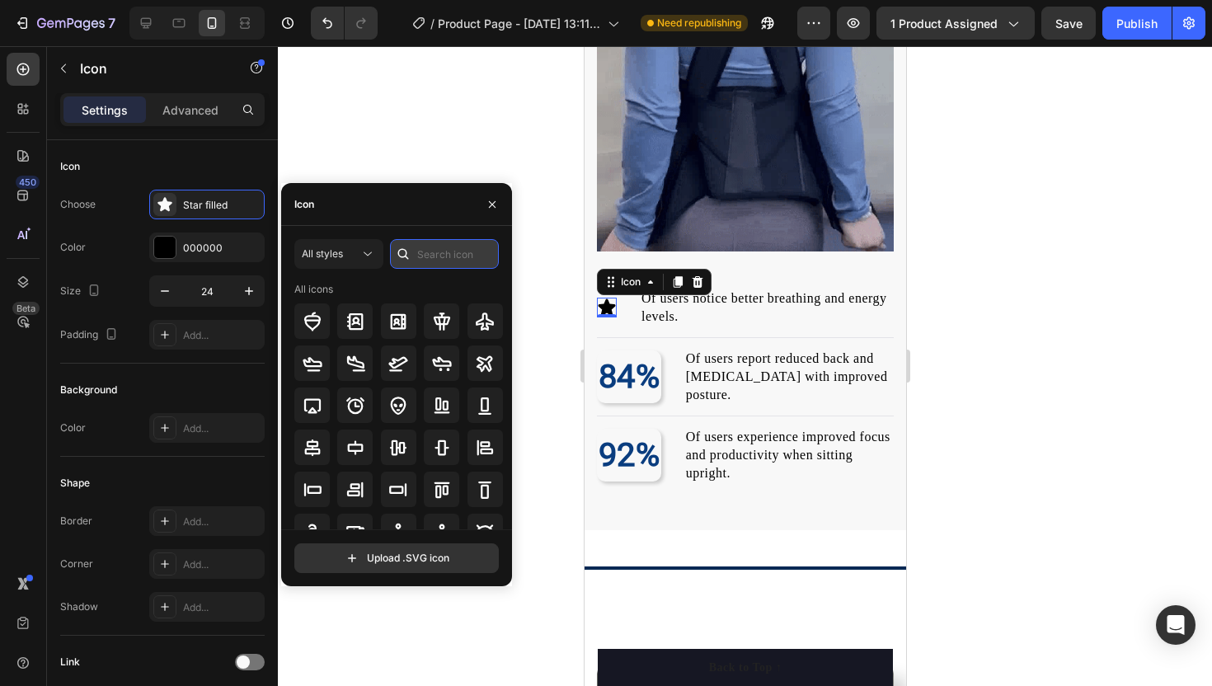
click at [427, 256] on input "text" at bounding box center [444, 254] width 109 height 30
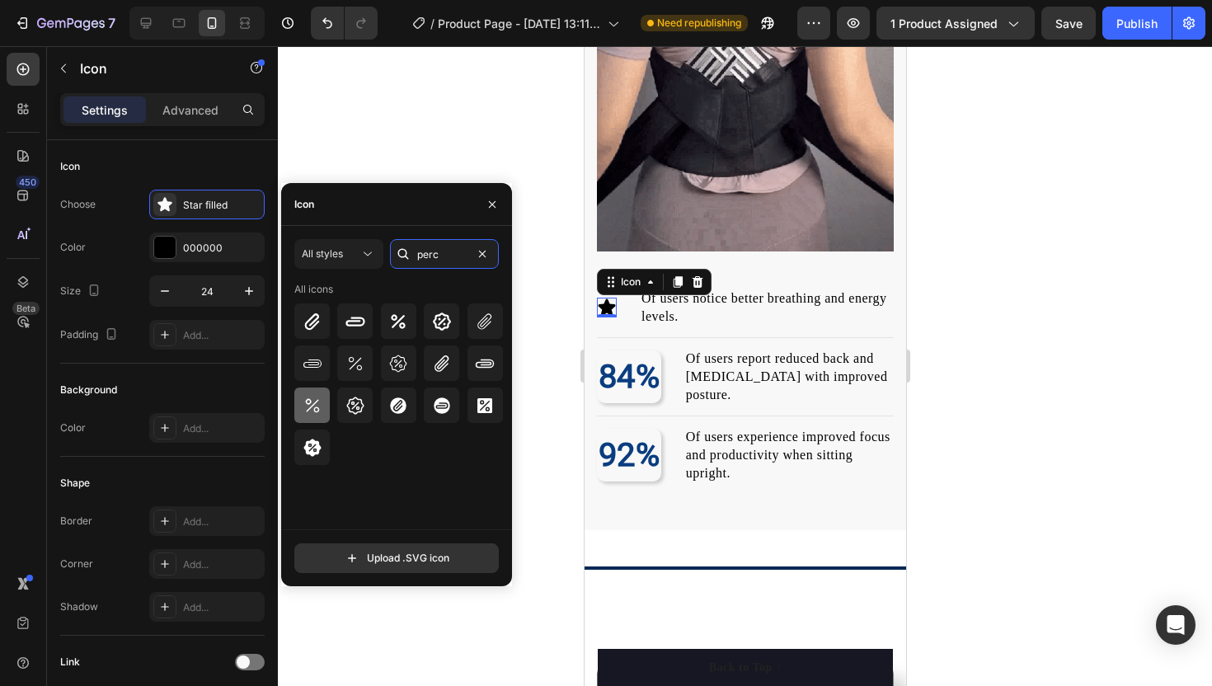
type input "perc"
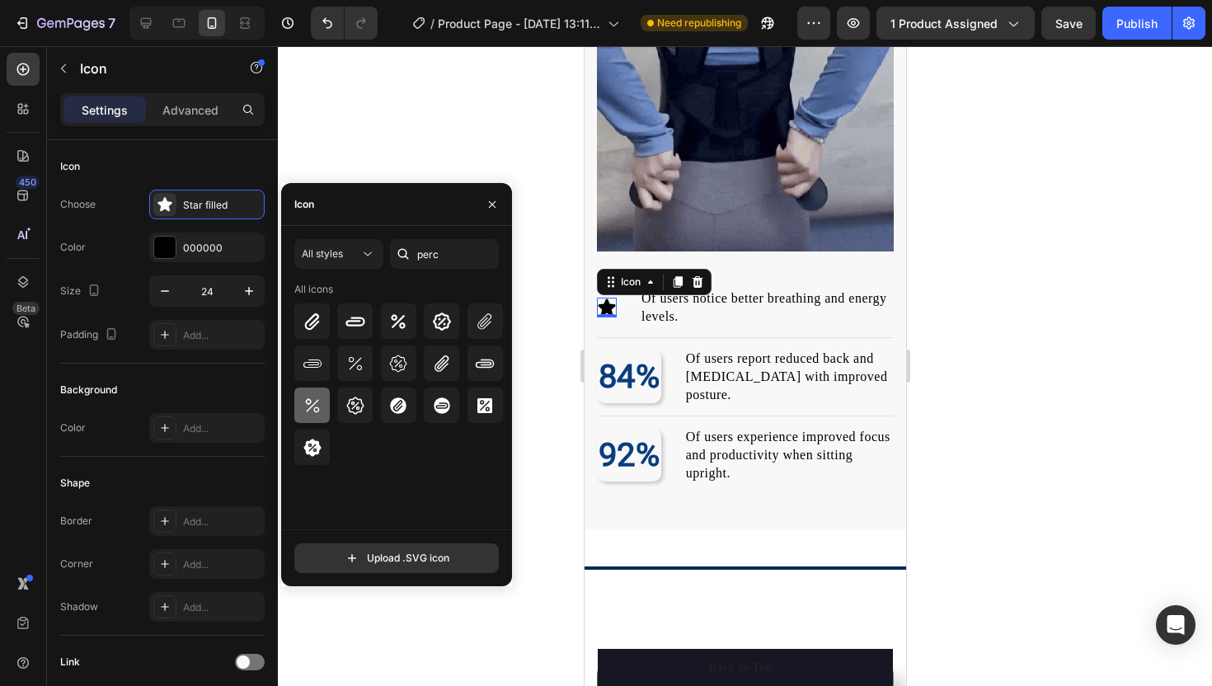
click at [313, 412] on icon at bounding box center [313, 406] width 20 height 20
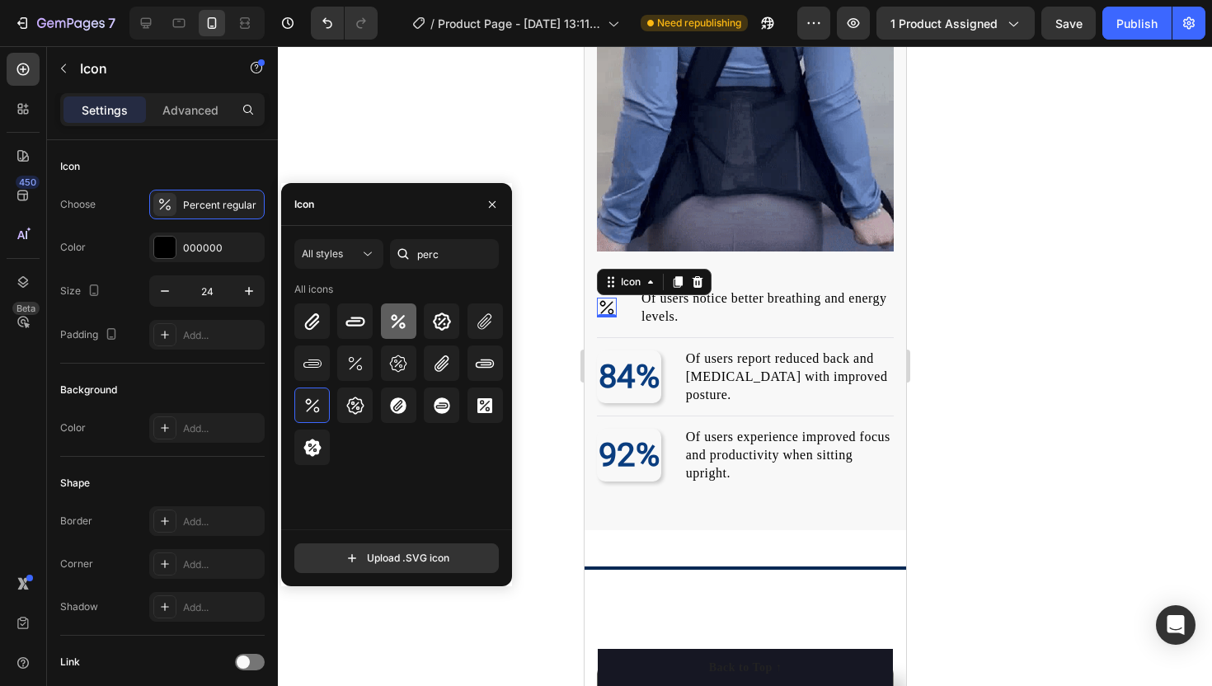
click at [396, 331] on div at bounding box center [398, 320] width 35 height 35
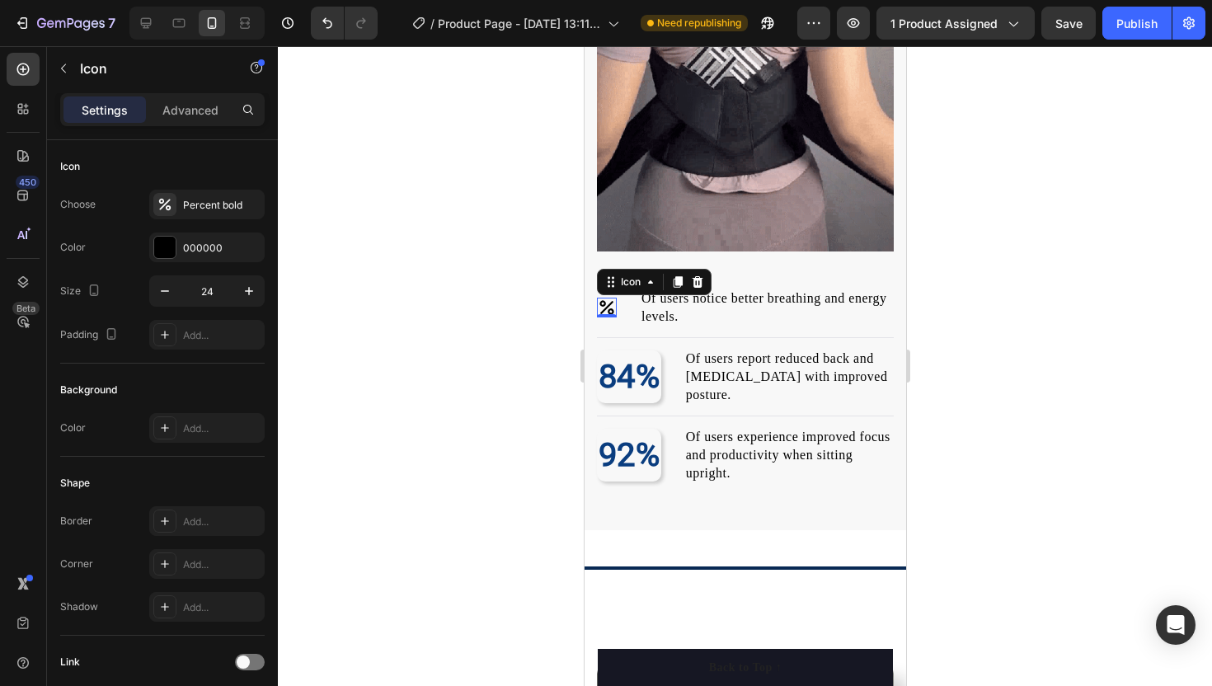
click at [571, 325] on div at bounding box center [745, 366] width 934 height 640
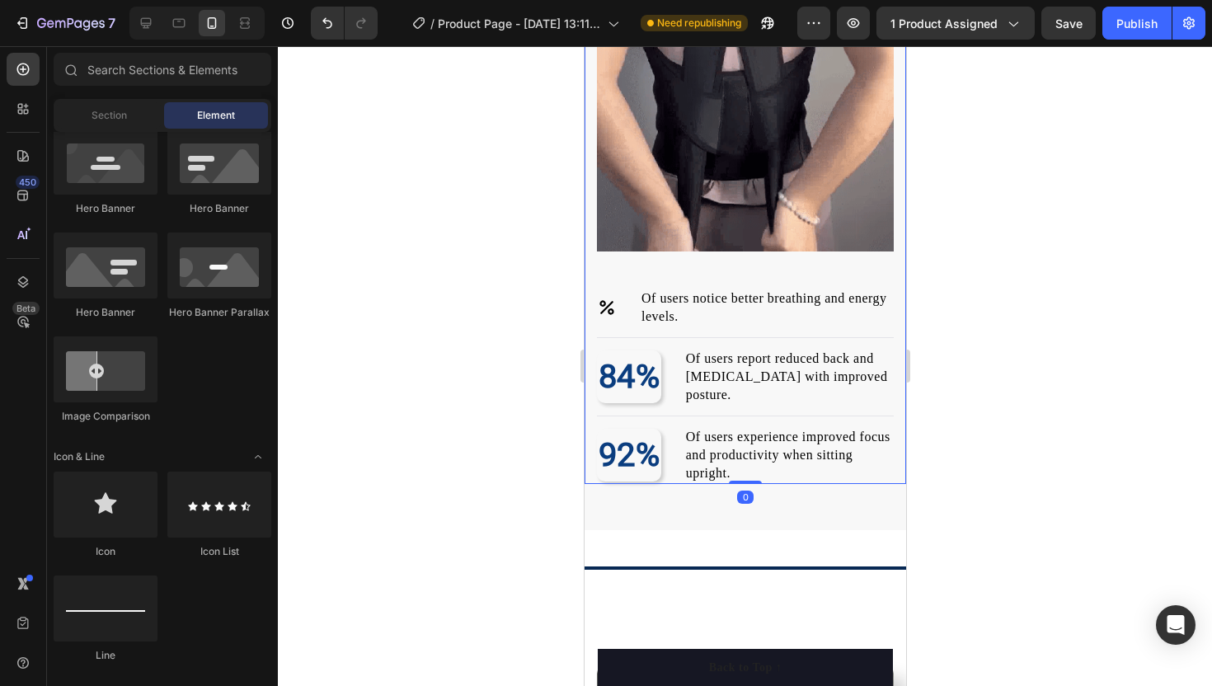
click at [594, 306] on div "Image Icon Of users notice better breathing and energy levels. Text block Advan…" at bounding box center [744, 104] width 321 height 760
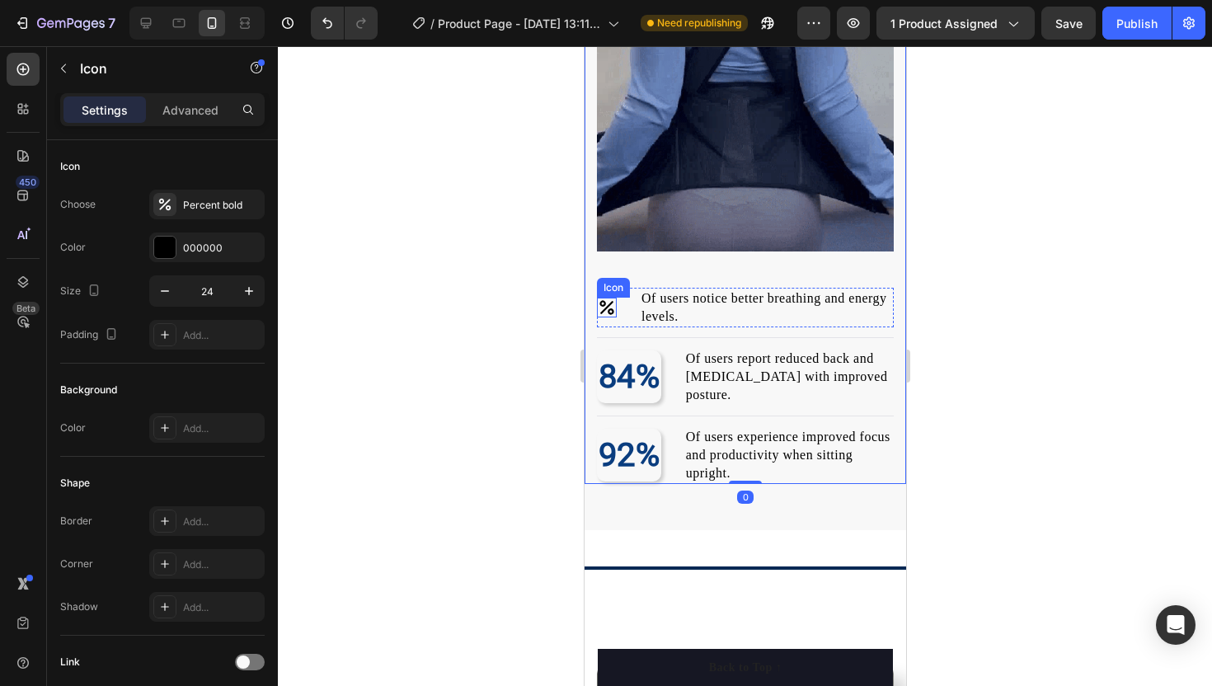
click at [601, 306] on icon at bounding box center [606, 308] width 20 height 20
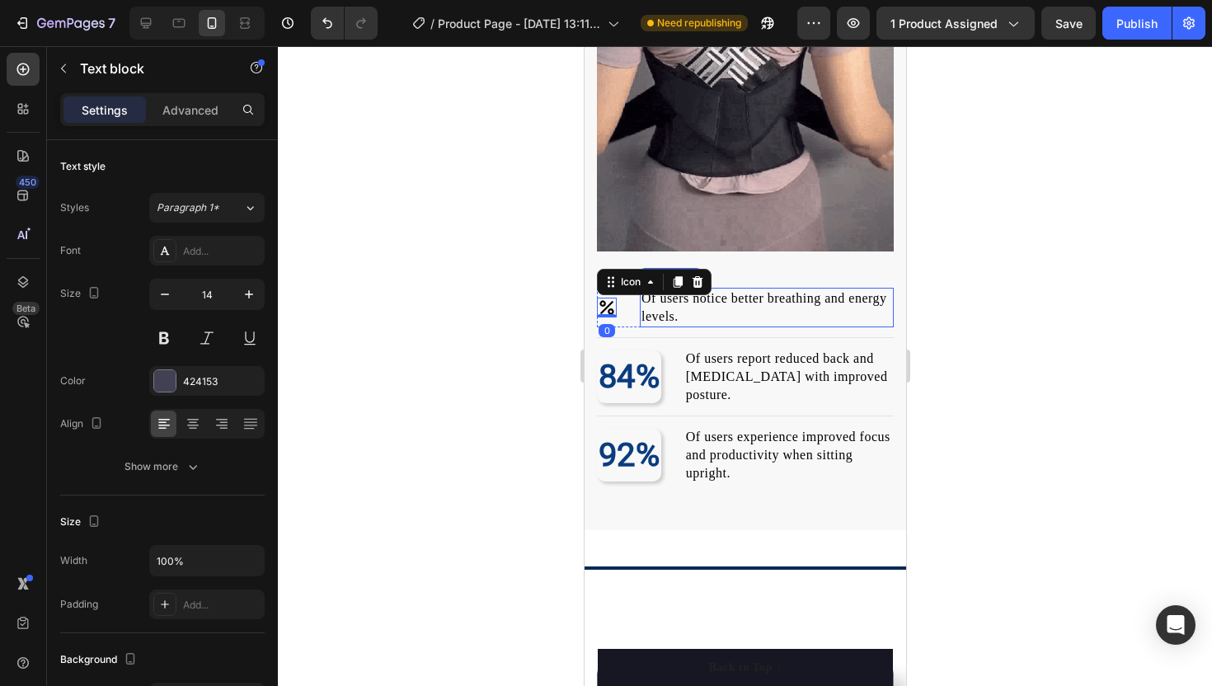
click at [639, 306] on div "Of users notice better breathing and energy levels." at bounding box center [766, 308] width 254 height 40
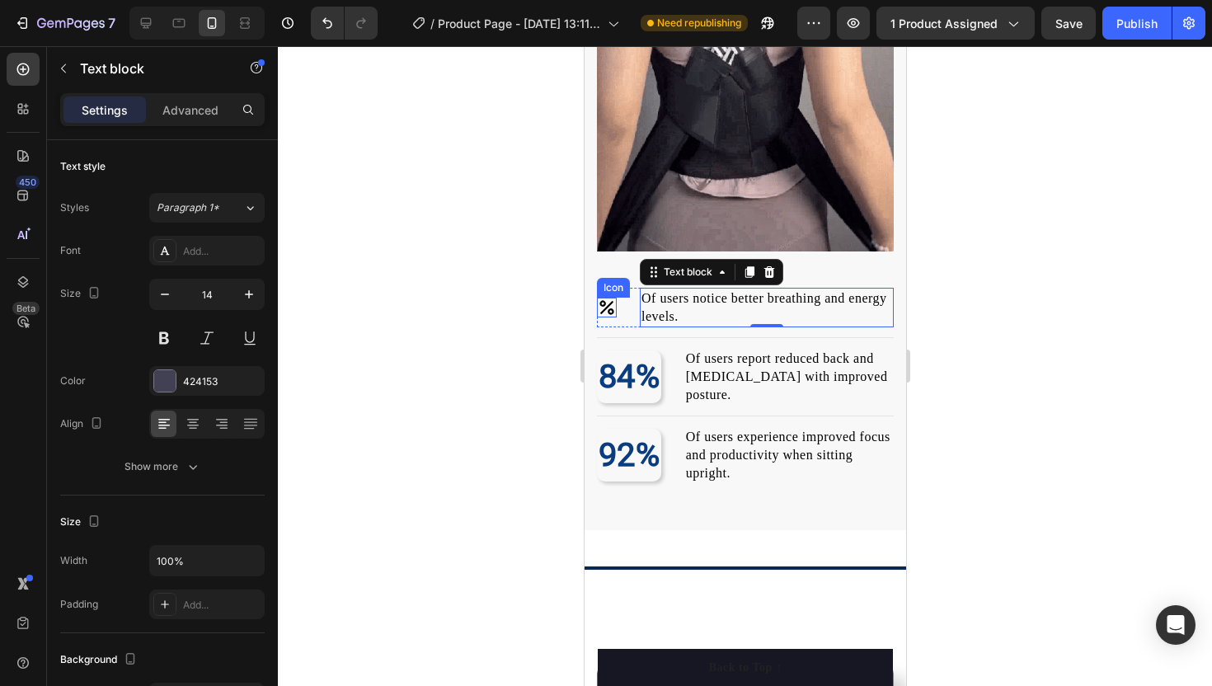
click at [598, 303] on icon at bounding box center [606, 308] width 20 height 20
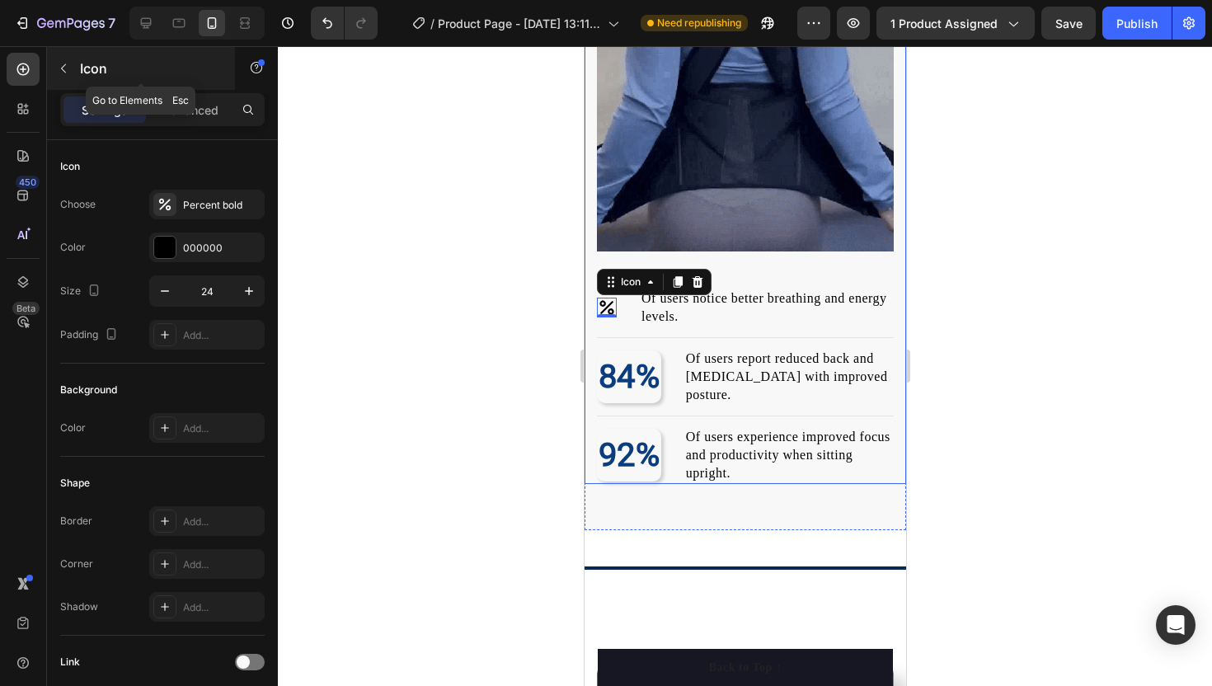
click at [65, 70] on icon "button" at bounding box center [63, 68] width 13 height 13
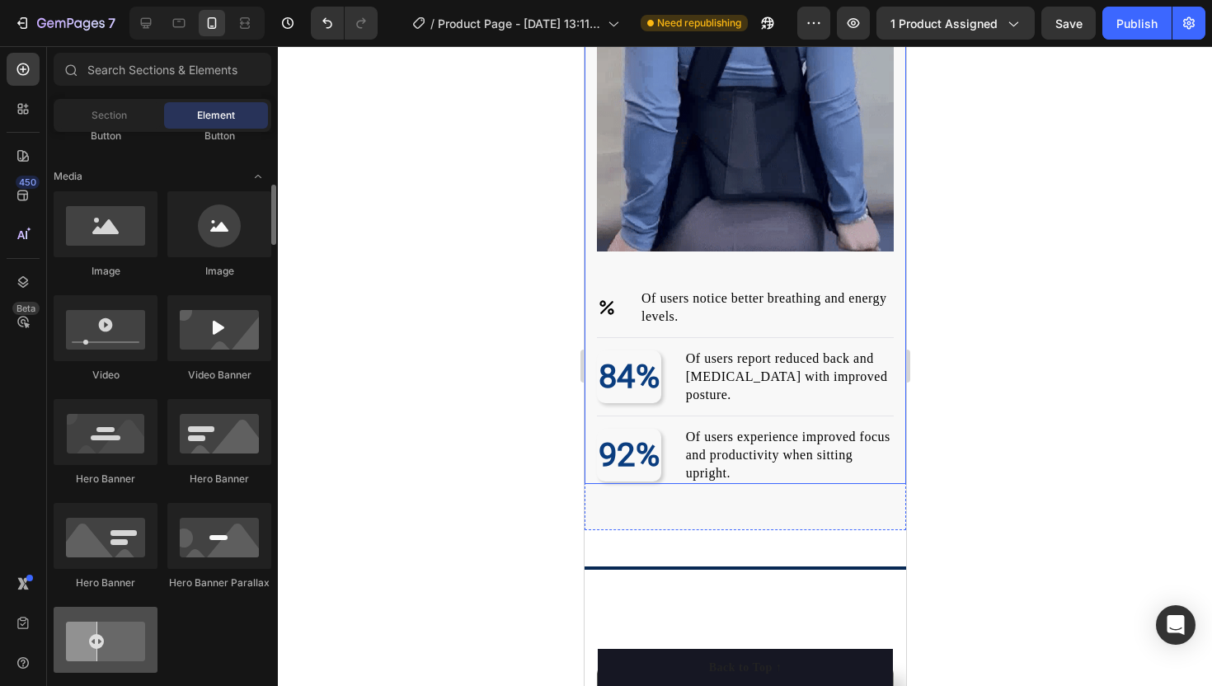
scroll to position [0, 0]
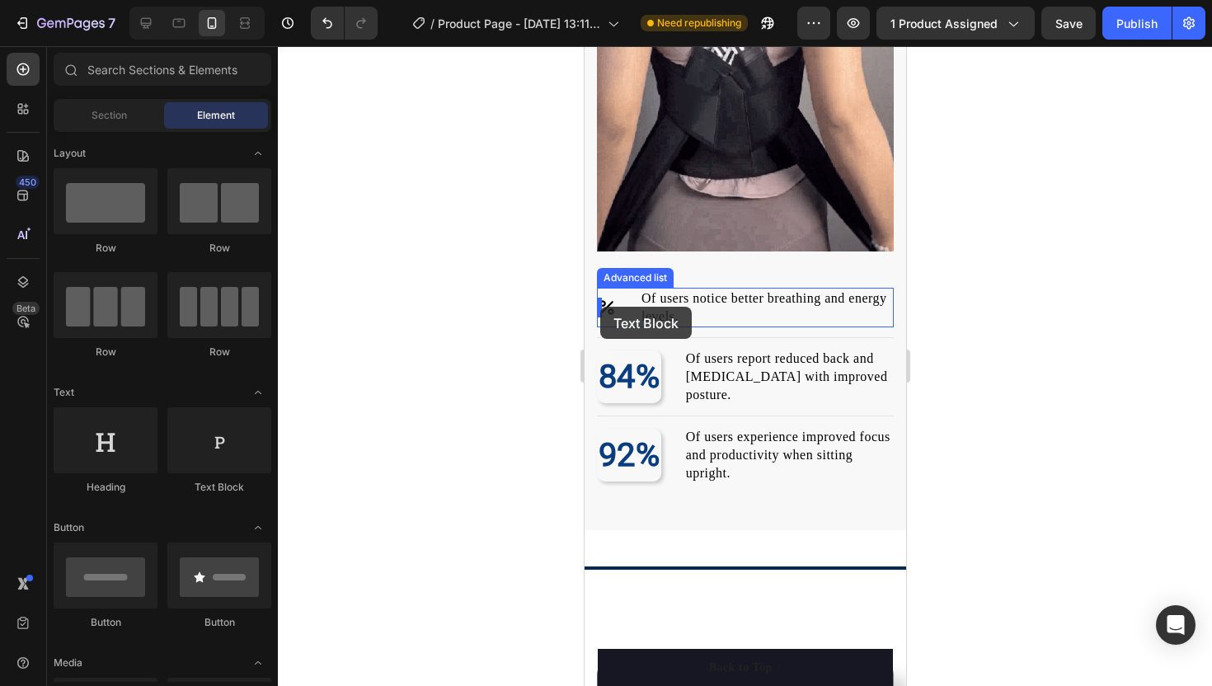
drag, startPoint x: 786, startPoint y: 495, endPoint x: 599, endPoint y: 307, distance: 265.2
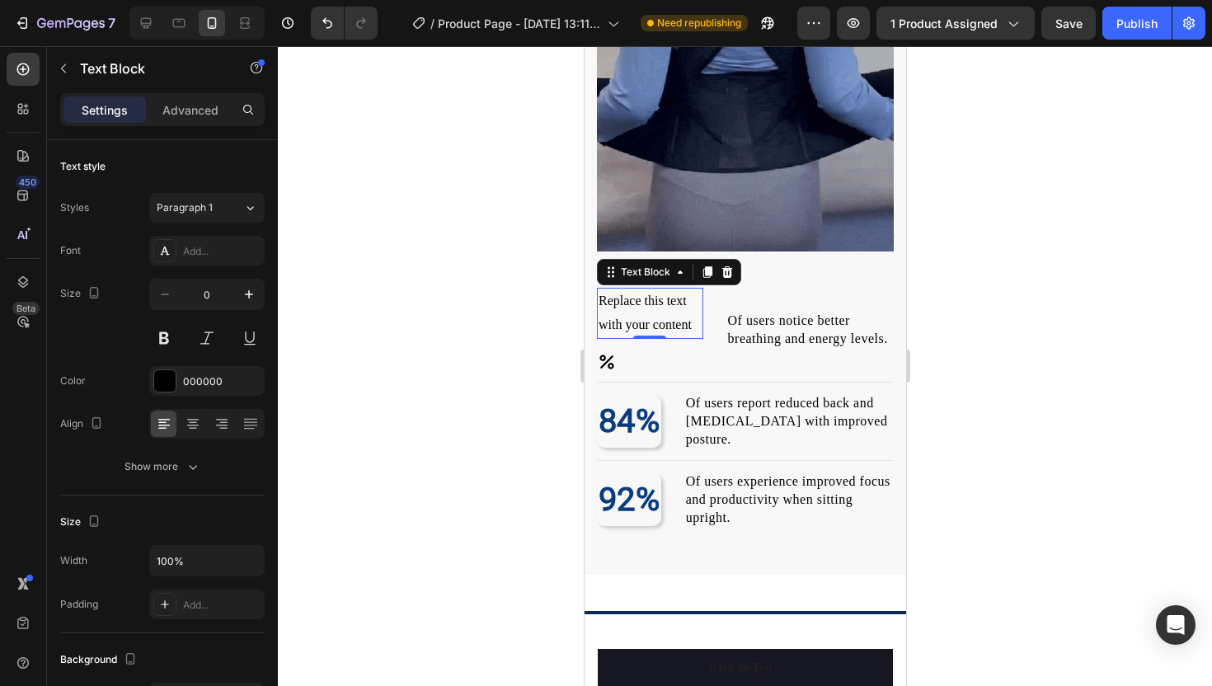
click at [688, 322] on div "Replace this text with your content" at bounding box center [649, 313] width 106 height 51
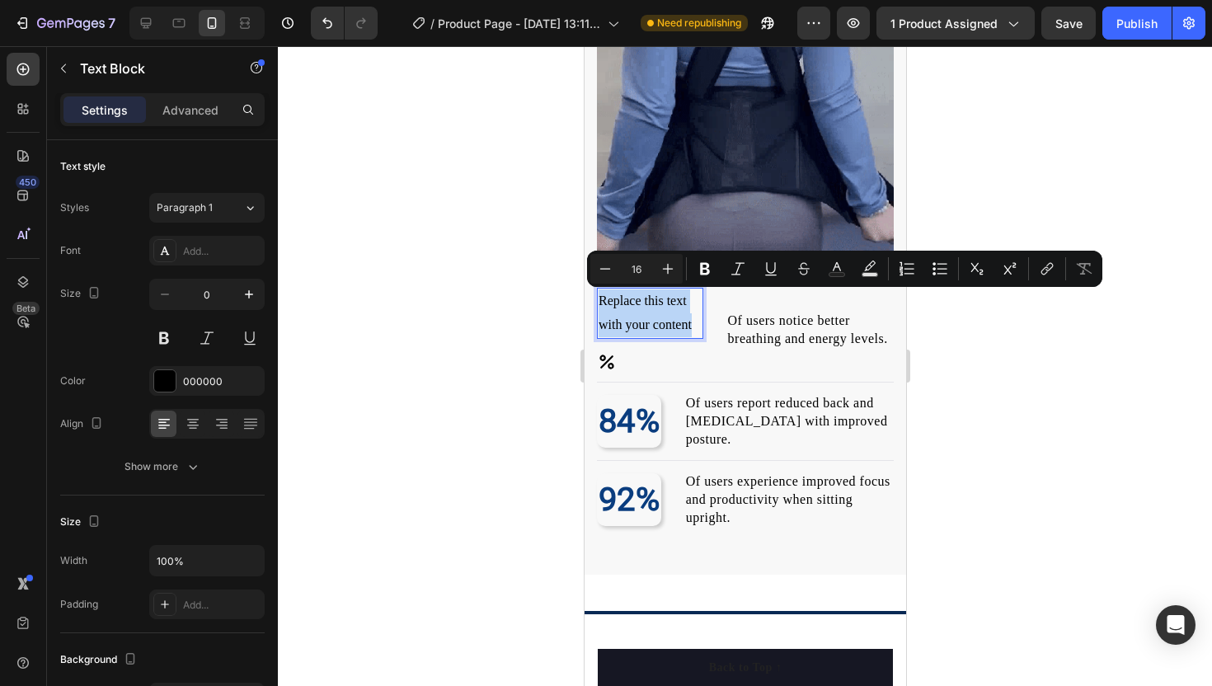
drag, startPoint x: 692, startPoint y: 324, endPoint x: 599, endPoint y: 297, distance: 96.3
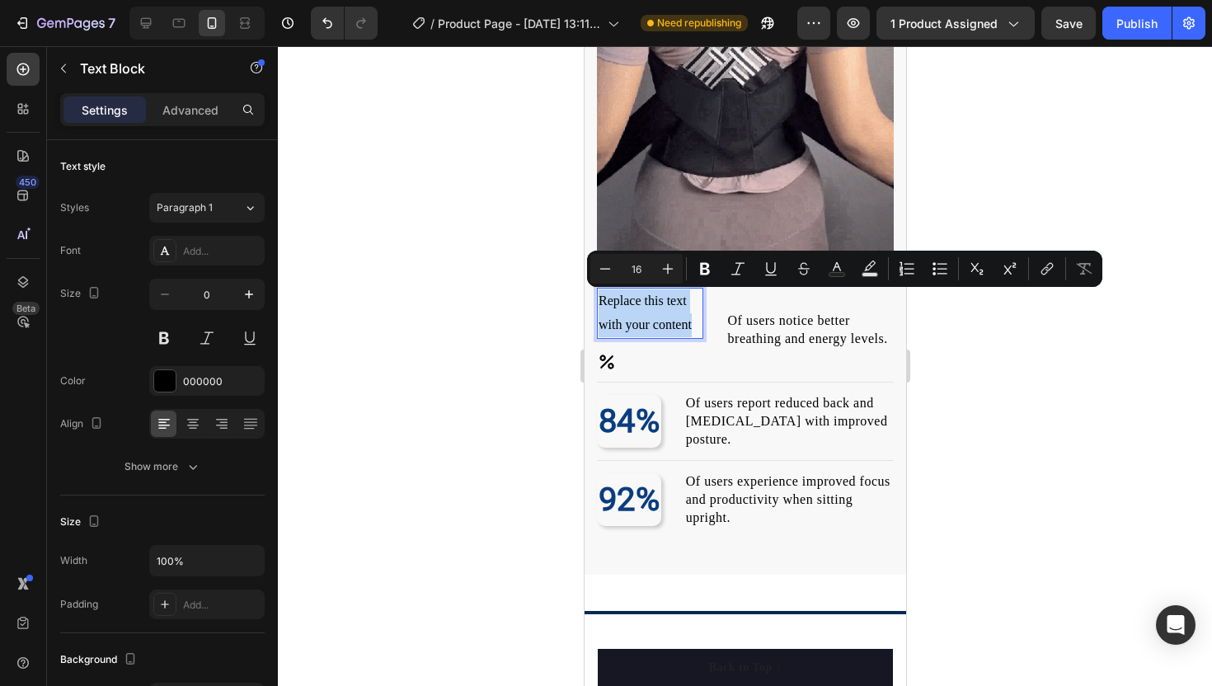
click at [599, 297] on p "Replace this text with your content" at bounding box center [649, 313] width 103 height 48
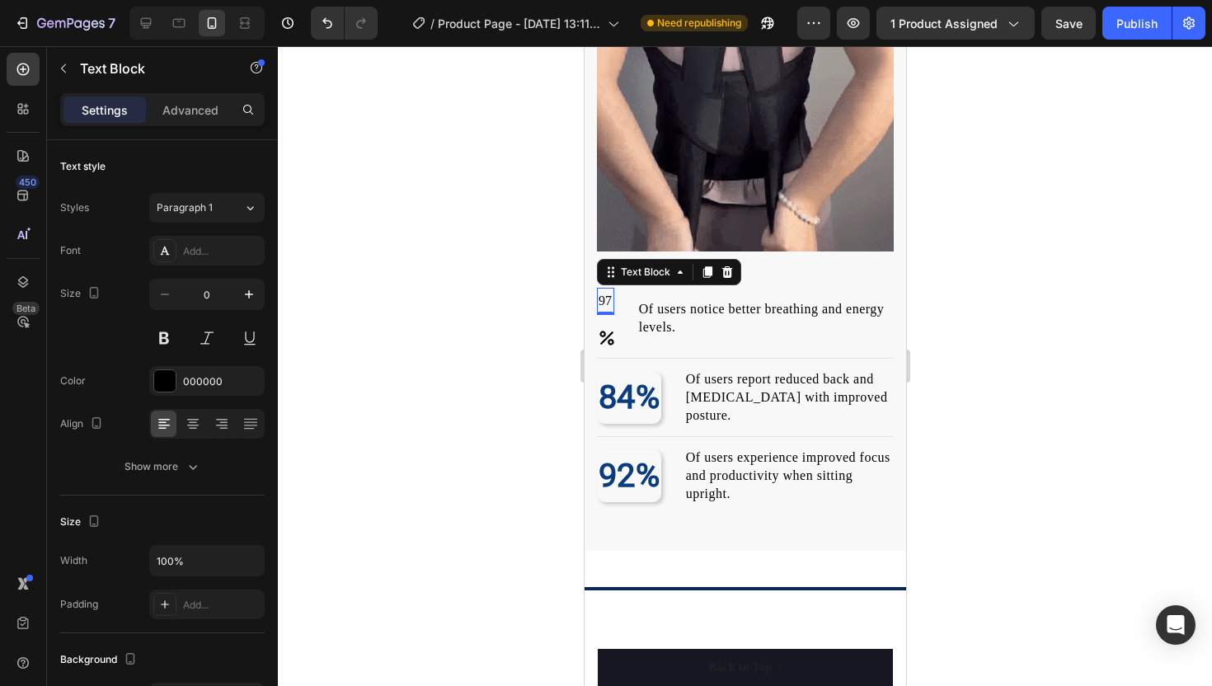
click at [519, 328] on div at bounding box center [745, 366] width 934 height 640
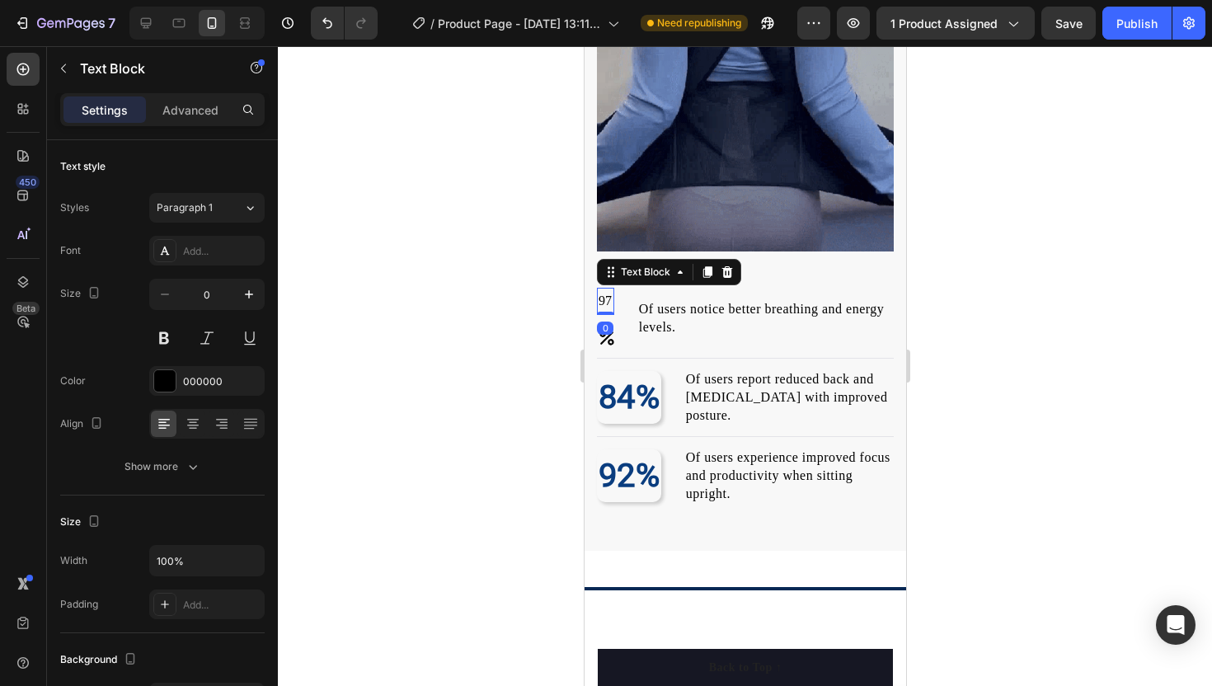
click at [604, 297] on p "97" at bounding box center [605, 301] width 14 height 24
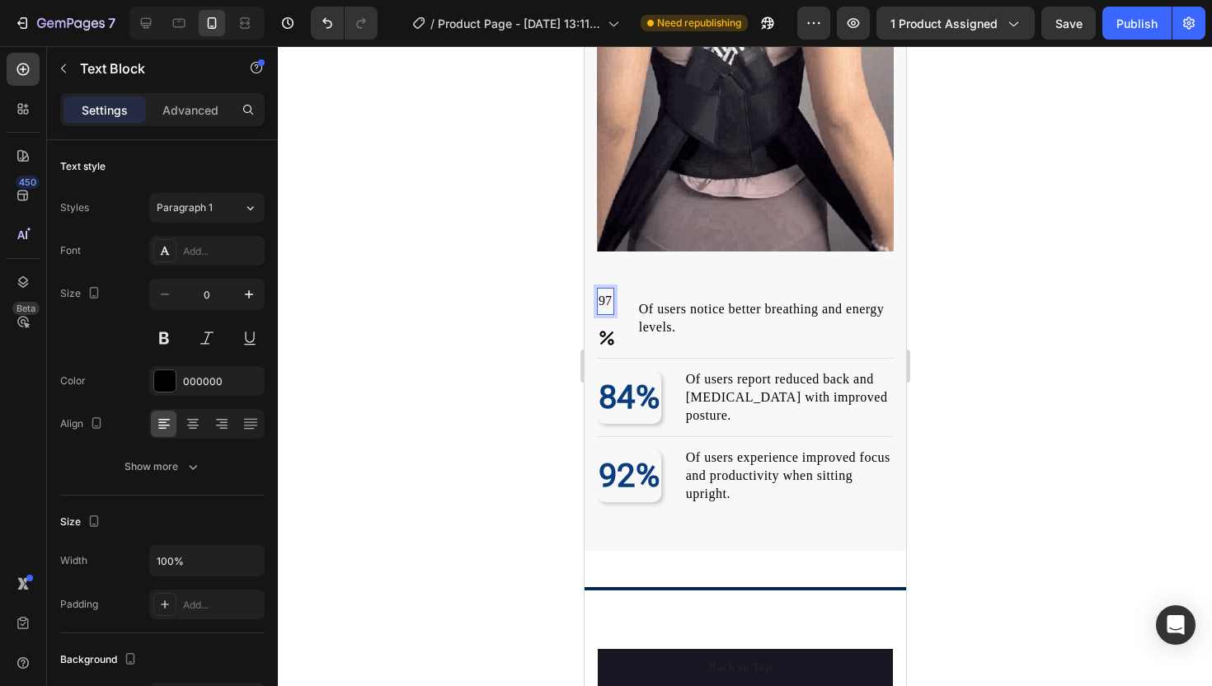
click at [611, 299] on div "97" at bounding box center [604, 301] width 17 height 27
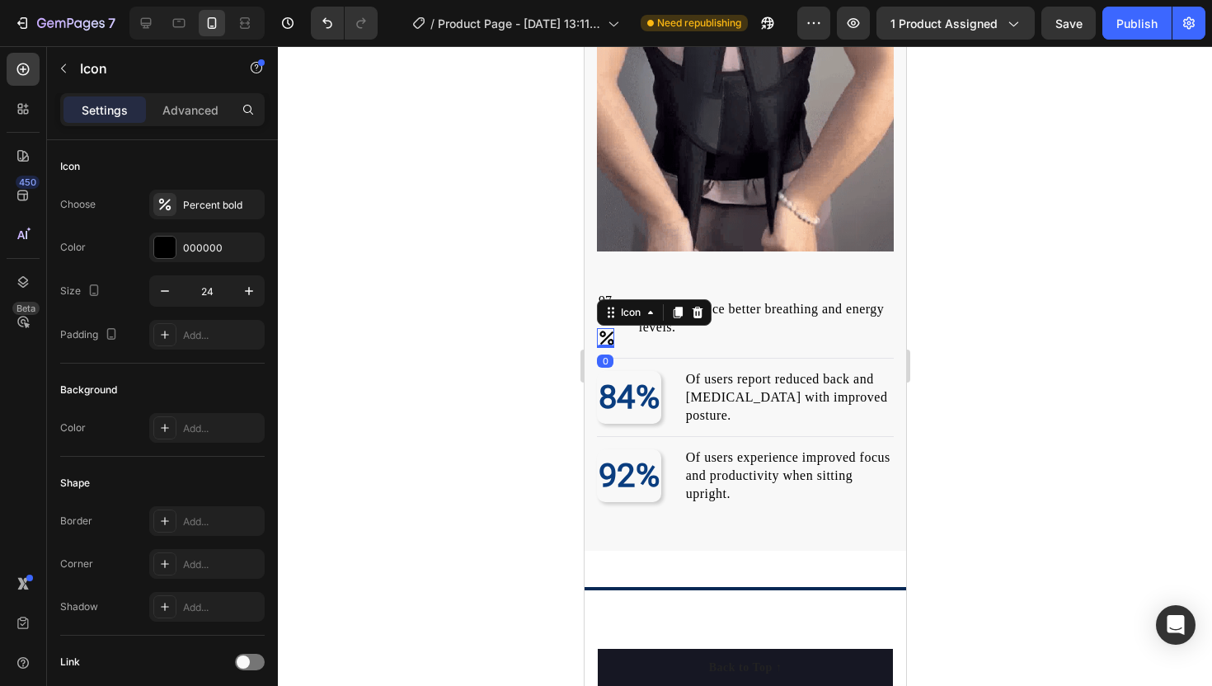
click at [599, 331] on icon at bounding box center [606, 338] width 20 height 20
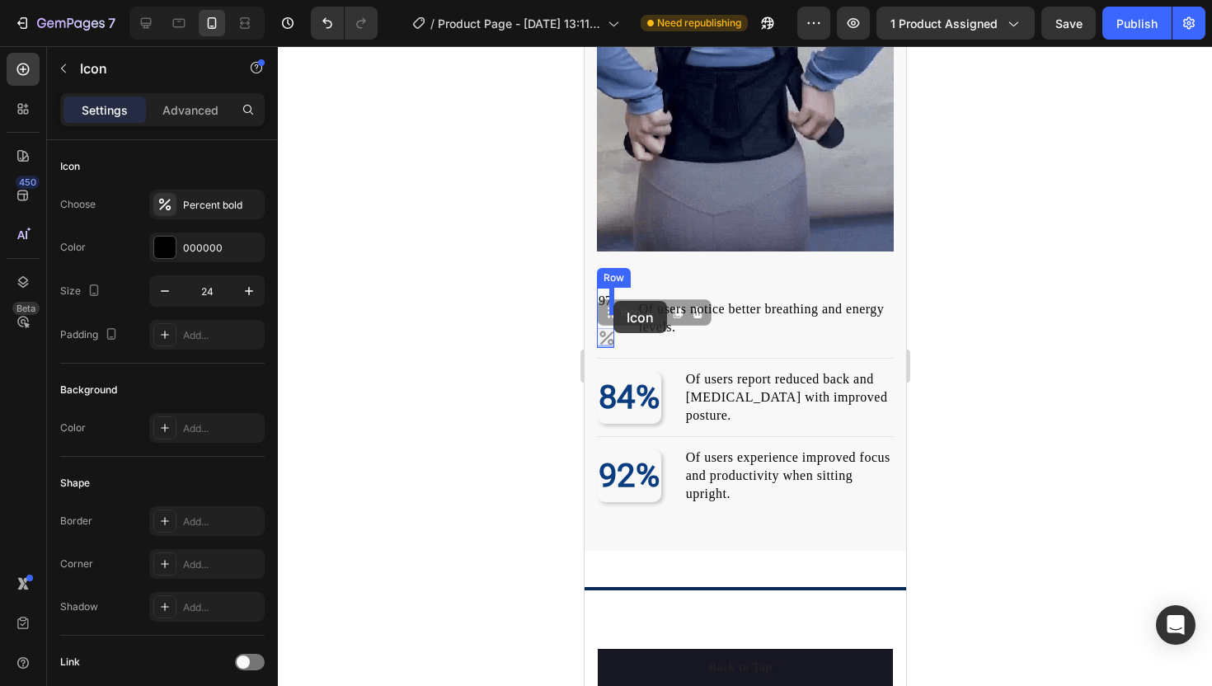
drag, startPoint x: 599, startPoint y: 336, endPoint x: 612, endPoint y: 301, distance: 37.8
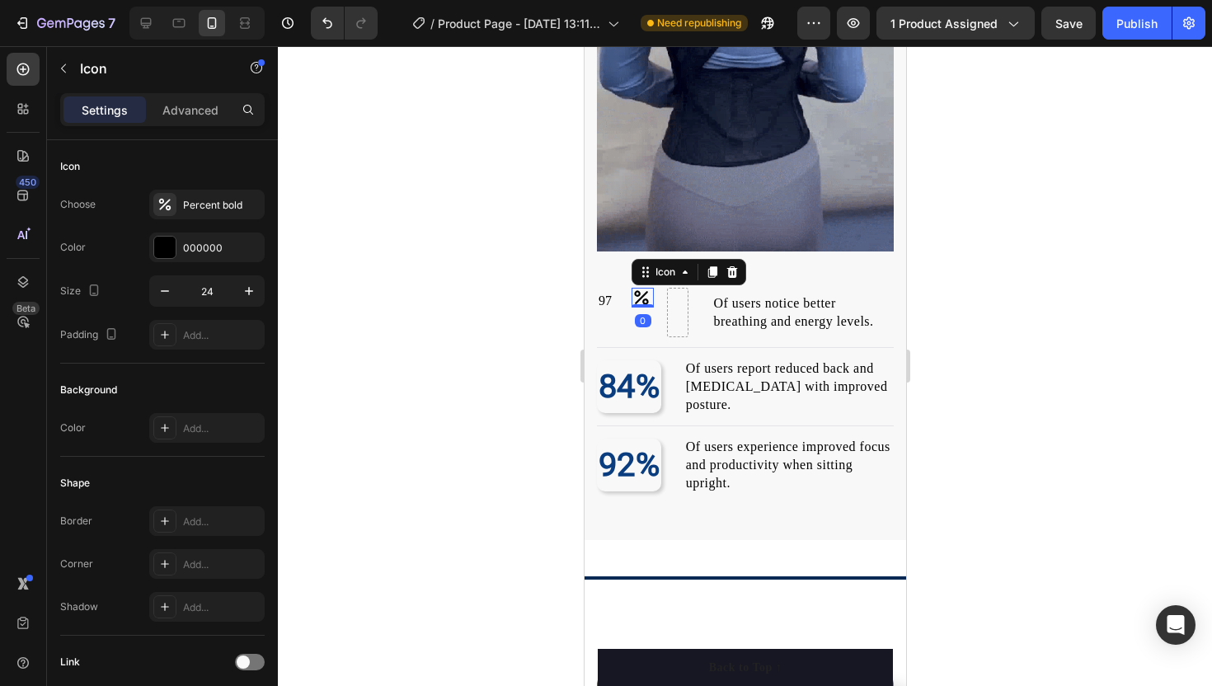
click at [542, 304] on div at bounding box center [745, 366] width 934 height 640
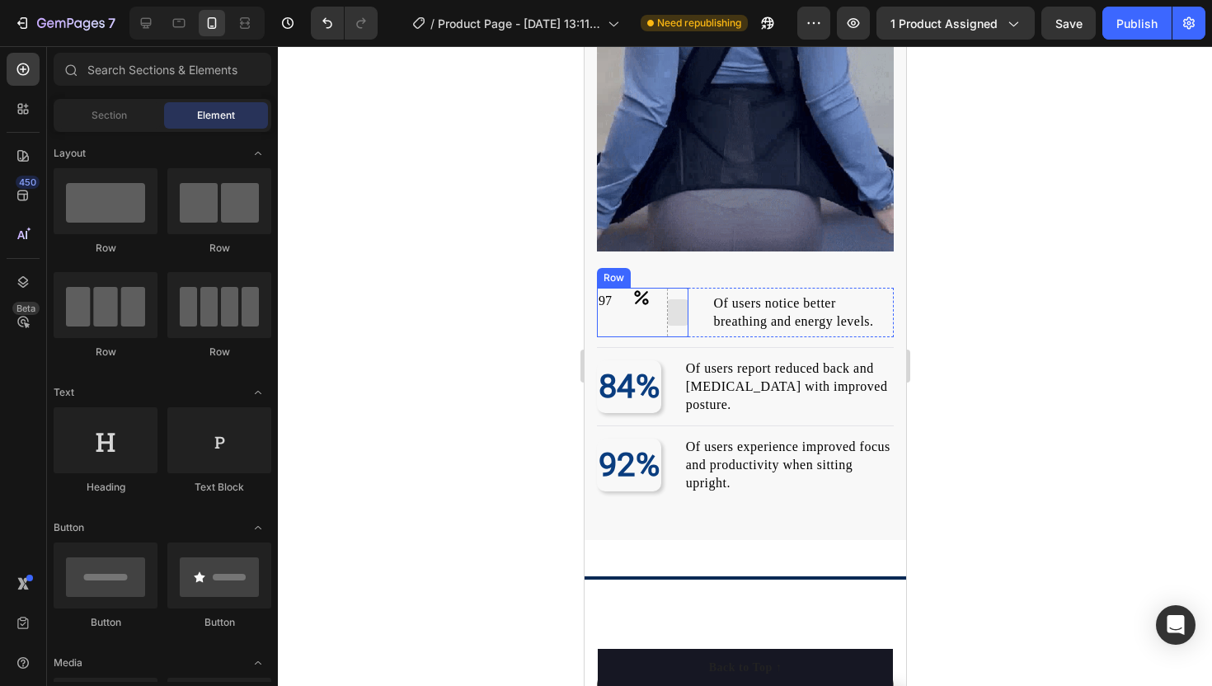
click at [683, 315] on div at bounding box center [677, 312] width 26 height 26
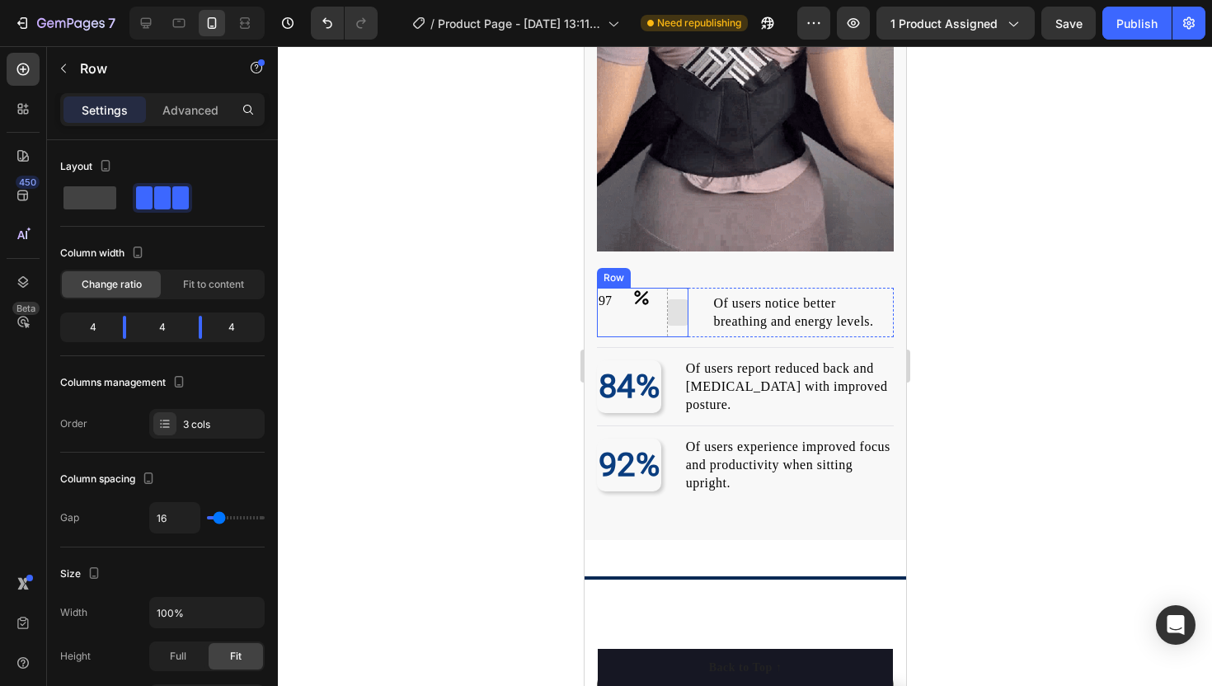
click at [671, 295] on div at bounding box center [676, 312] width 21 height 49
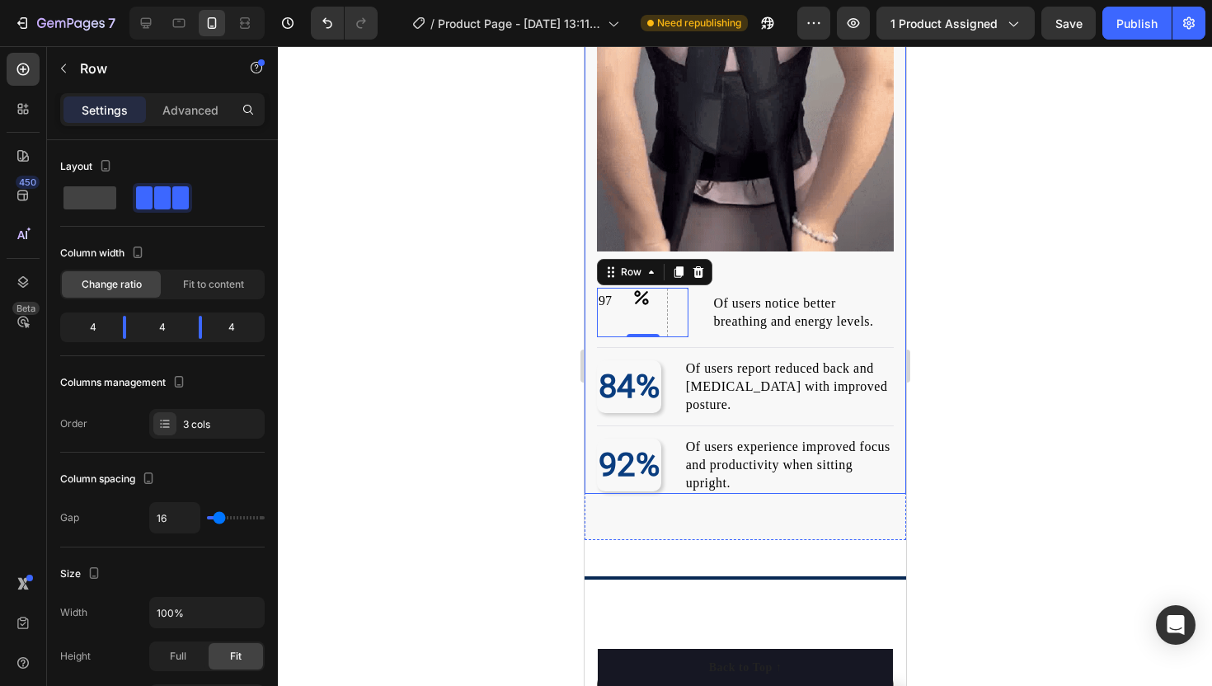
click at [490, 310] on div at bounding box center [745, 366] width 934 height 640
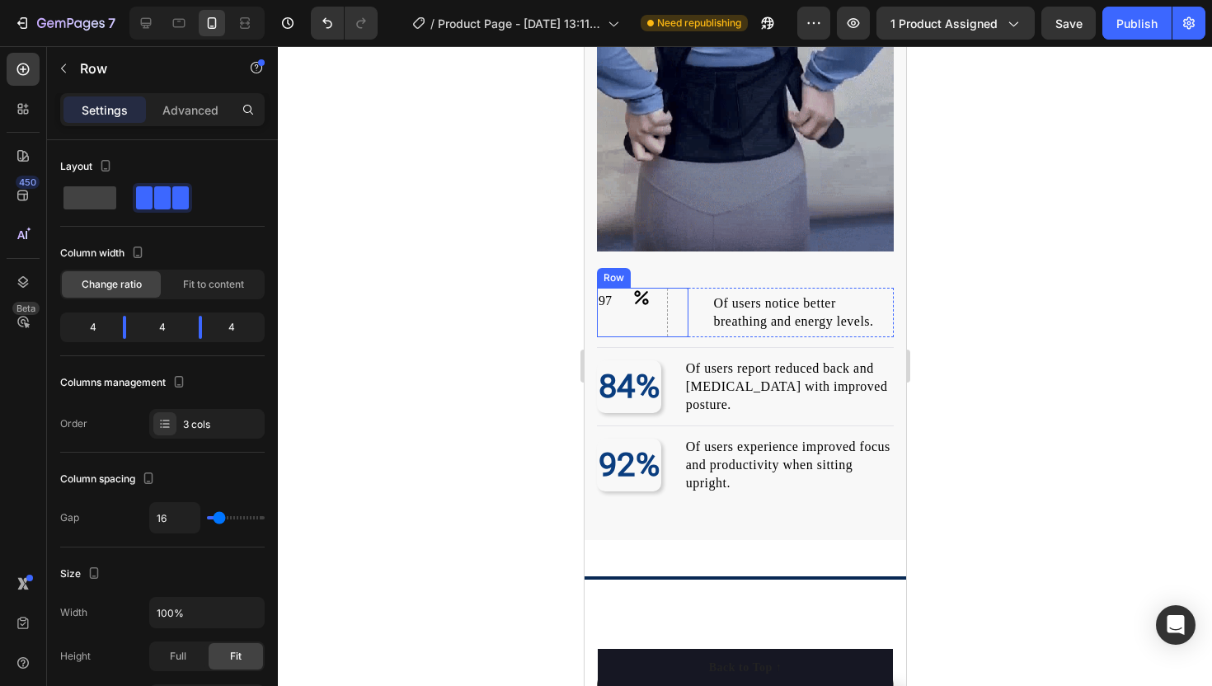
click at [628, 315] on div "97 Text Block Icon Row" at bounding box center [642, 312] width 92 height 49
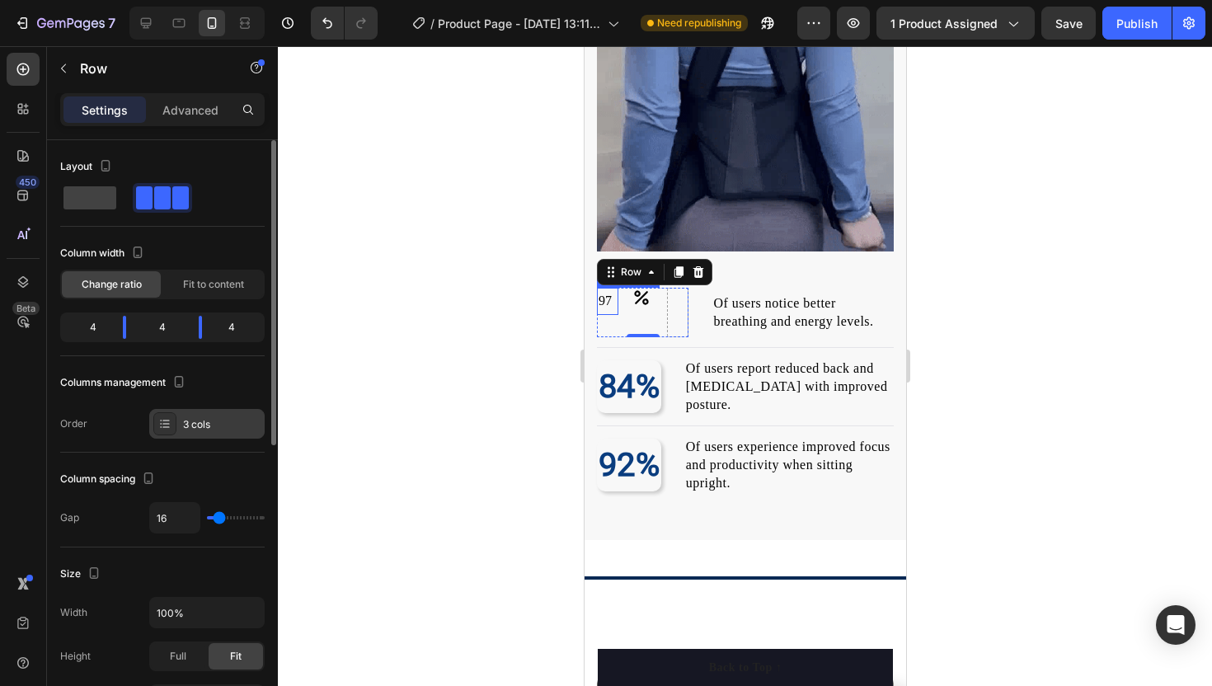
click at [153, 415] on div at bounding box center [164, 423] width 23 height 23
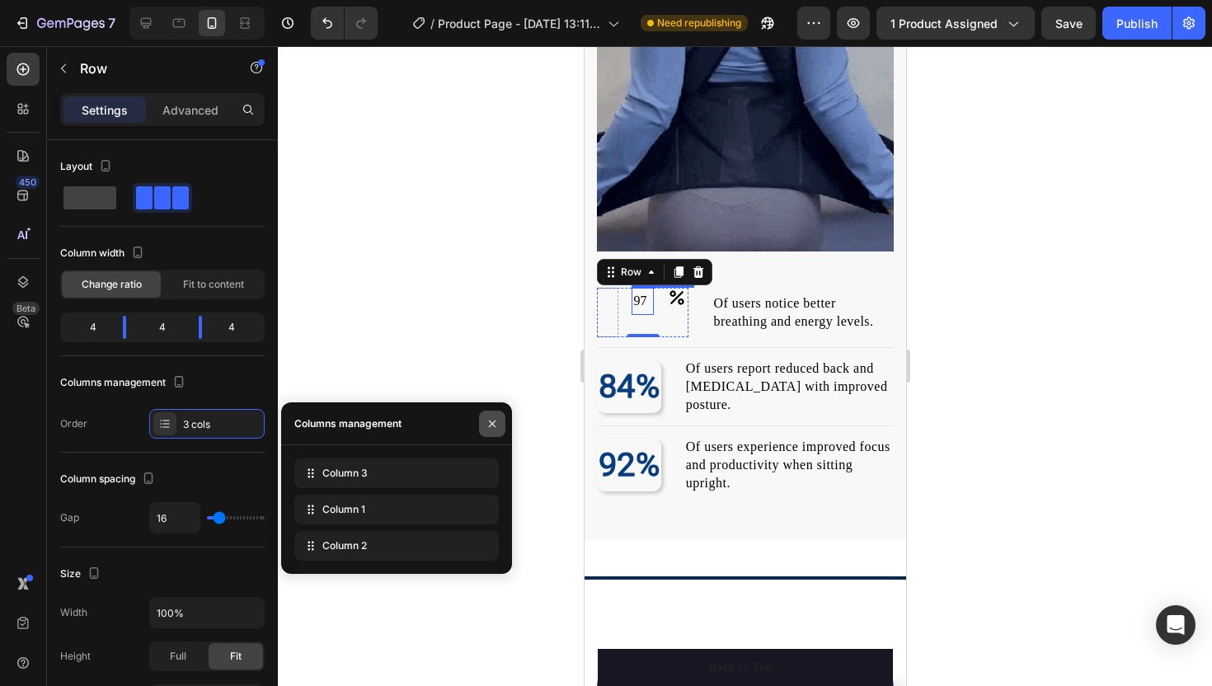
click at [487, 411] on button "button" at bounding box center [492, 424] width 26 height 26
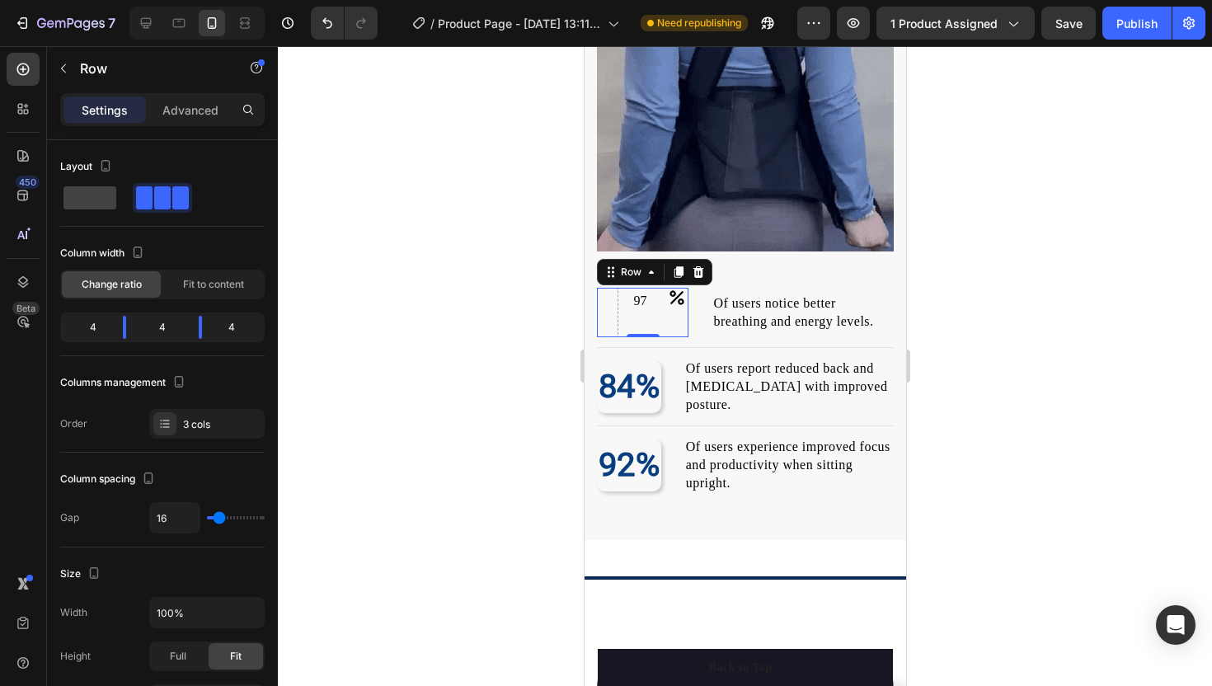
click at [490, 303] on div at bounding box center [745, 366] width 934 height 640
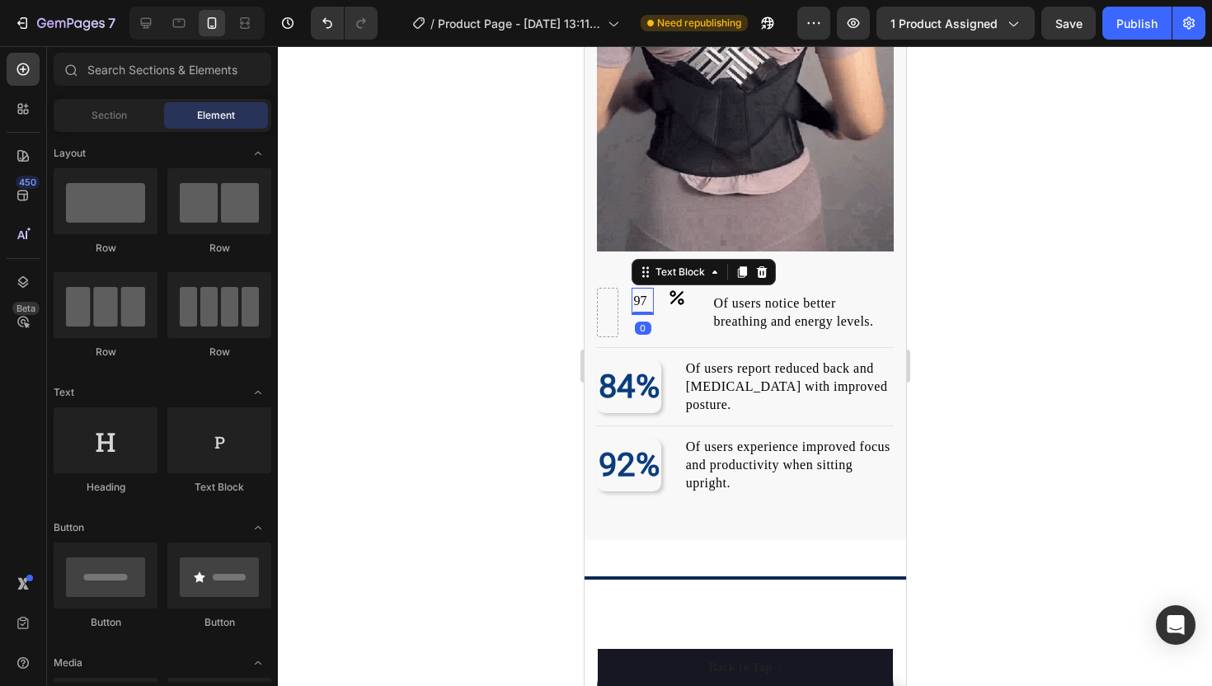
click at [643, 301] on p "97" at bounding box center [641, 301] width 19 height 24
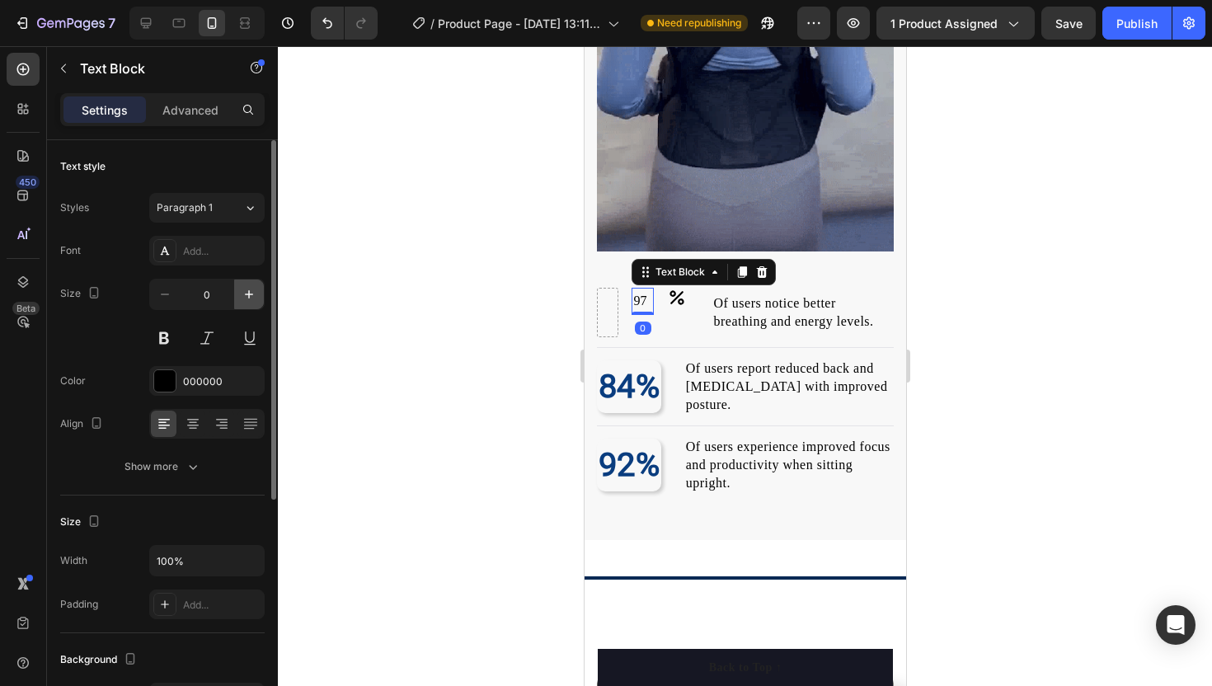
click at [253, 288] on icon "button" at bounding box center [249, 294] width 16 height 16
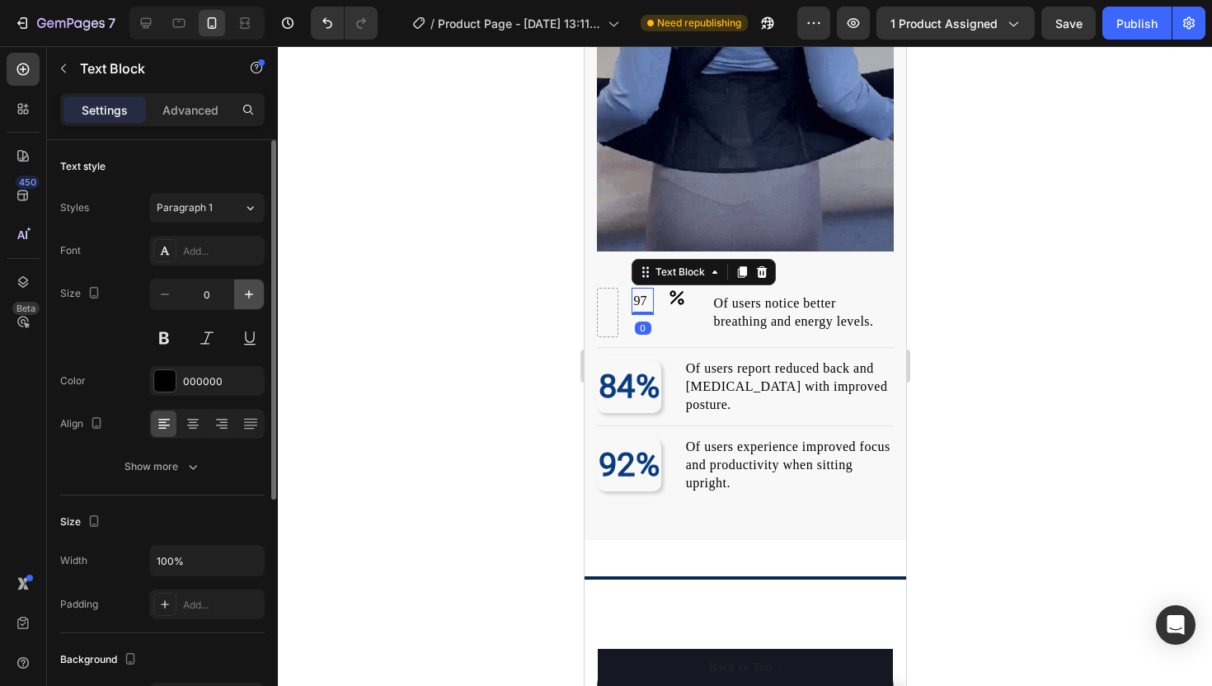
click at [253, 288] on icon "button" at bounding box center [249, 294] width 16 height 16
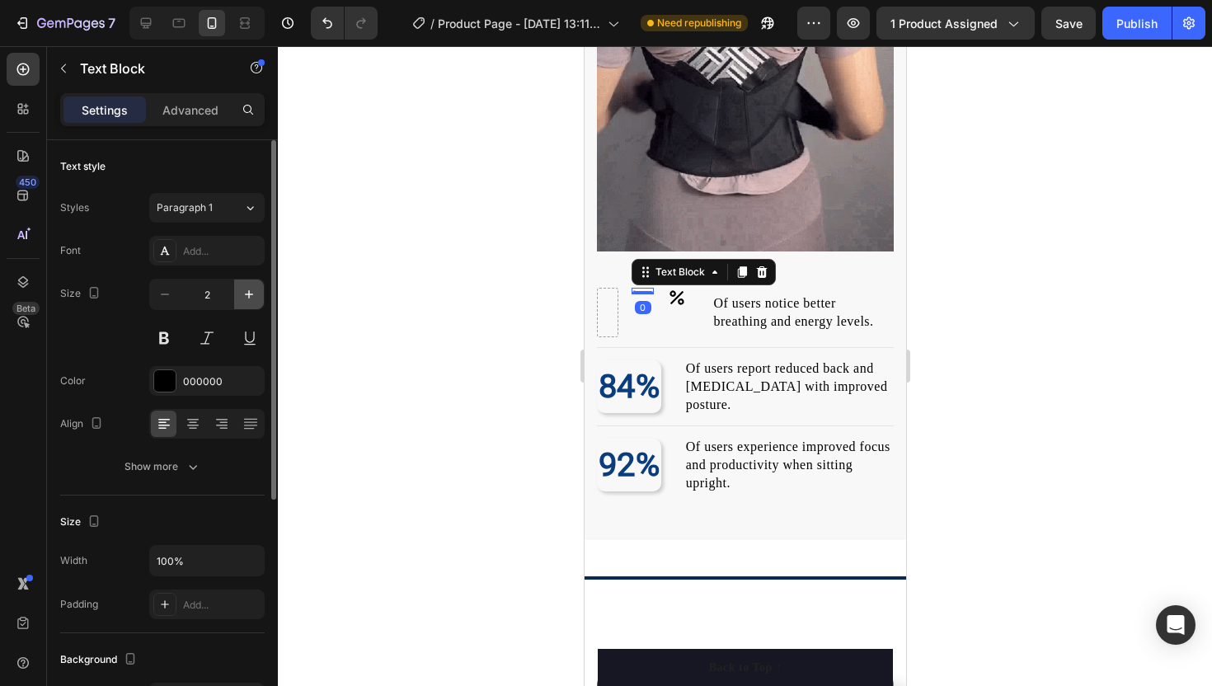
click at [253, 288] on icon "button" at bounding box center [249, 294] width 16 height 16
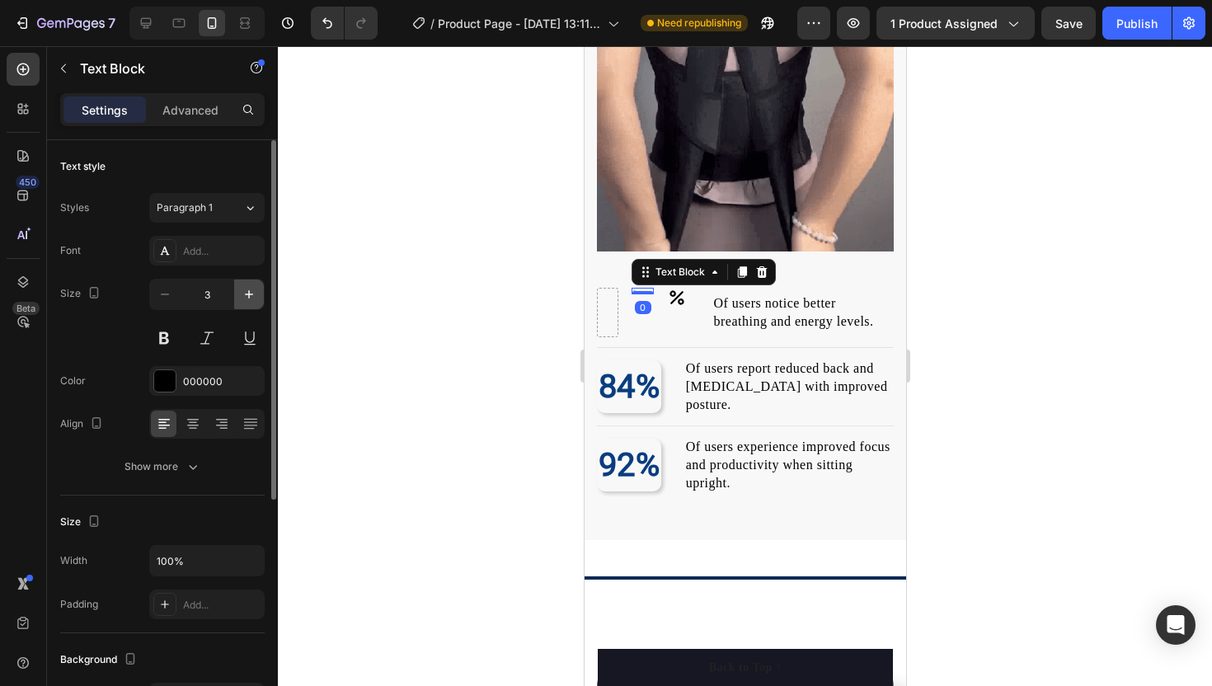
click at [253, 288] on icon "button" at bounding box center [249, 294] width 16 height 16
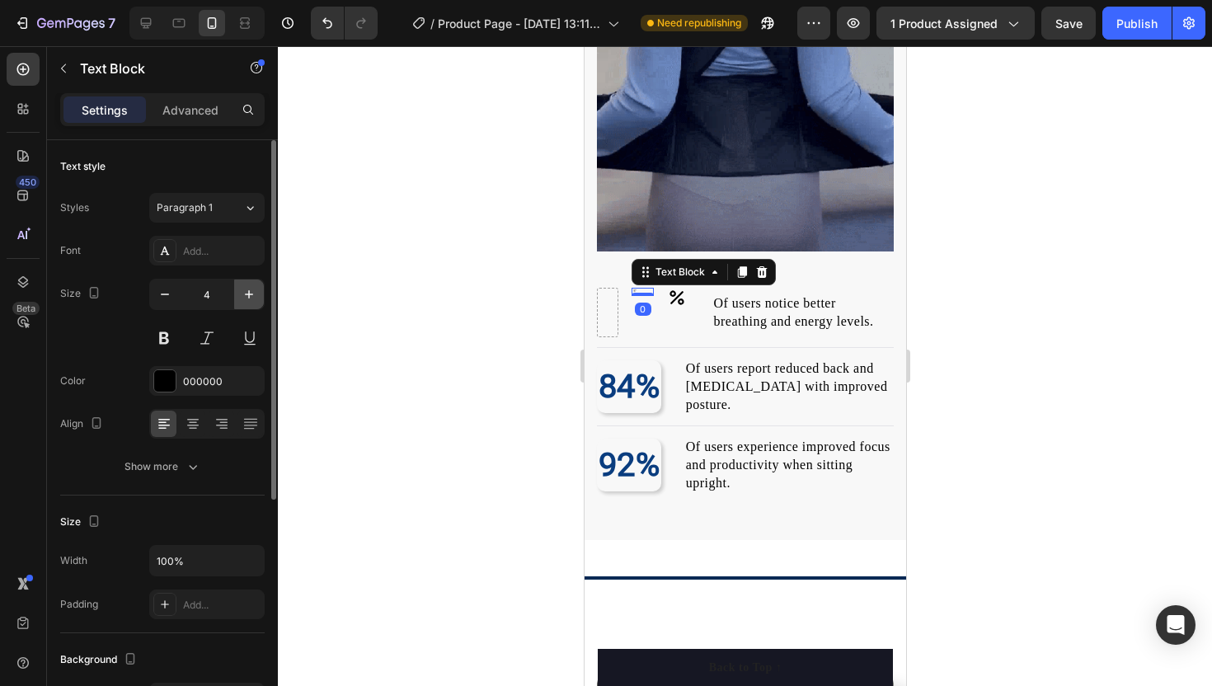
click at [253, 288] on icon "button" at bounding box center [249, 294] width 16 height 16
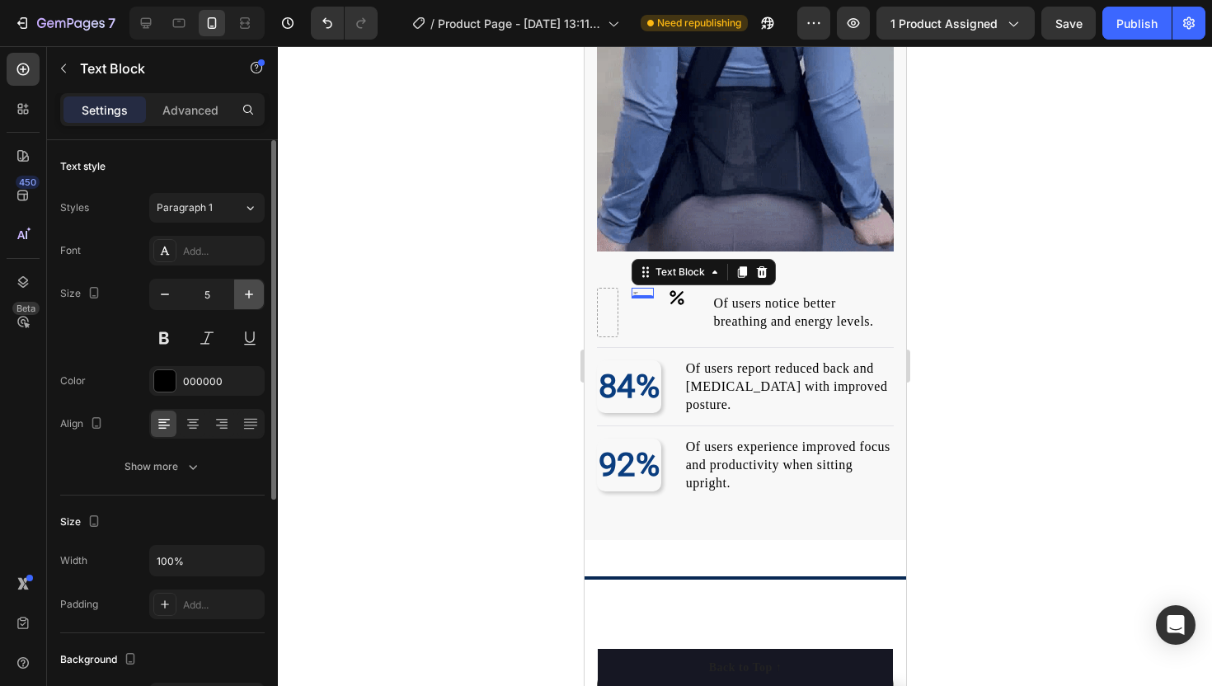
click at [253, 288] on icon "button" at bounding box center [249, 294] width 16 height 16
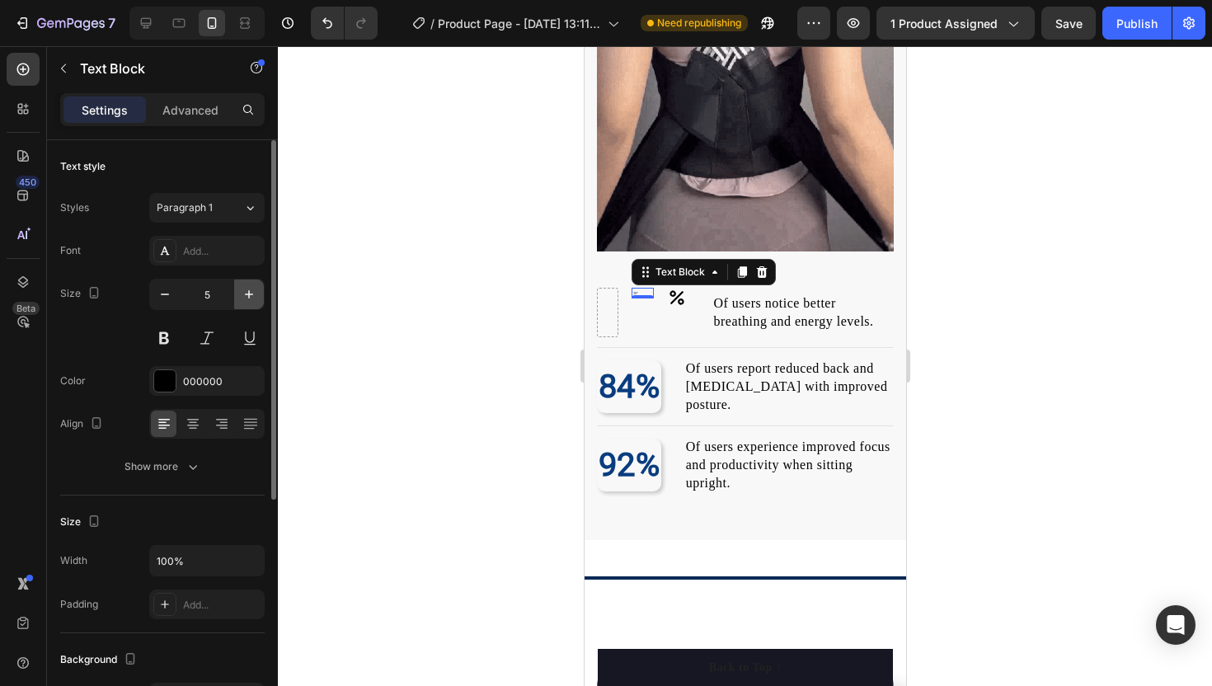
click at [253, 288] on icon "button" at bounding box center [249, 294] width 16 height 16
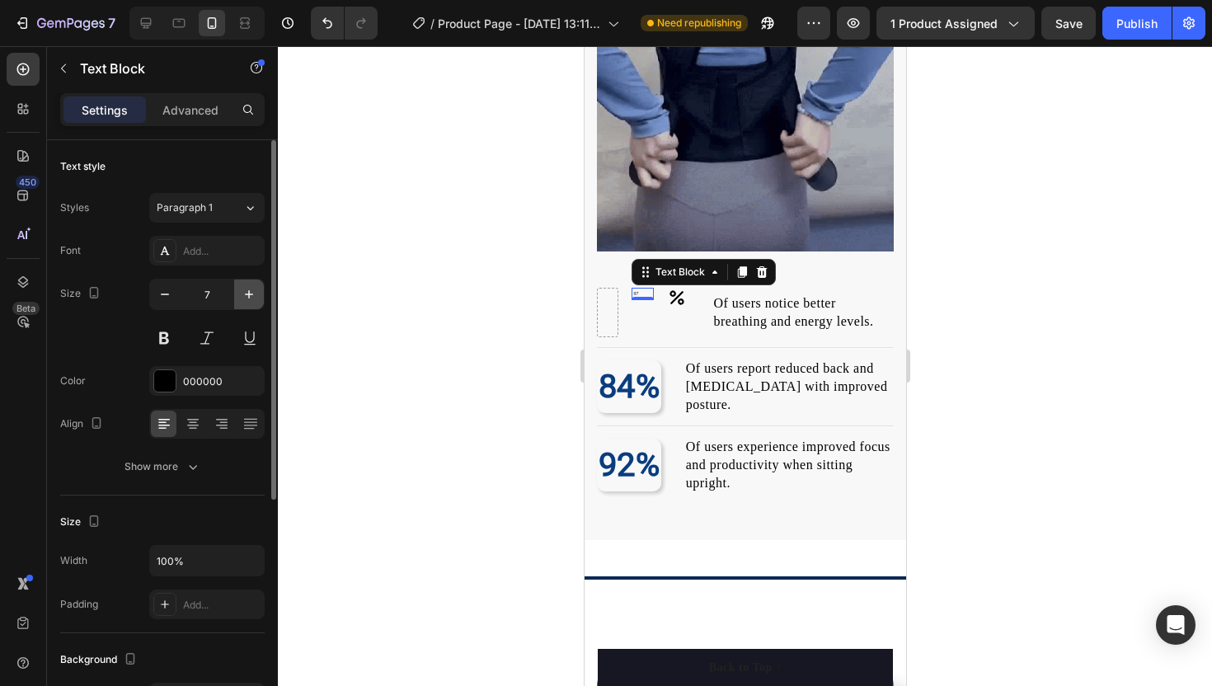
click at [253, 288] on icon "button" at bounding box center [249, 294] width 16 height 16
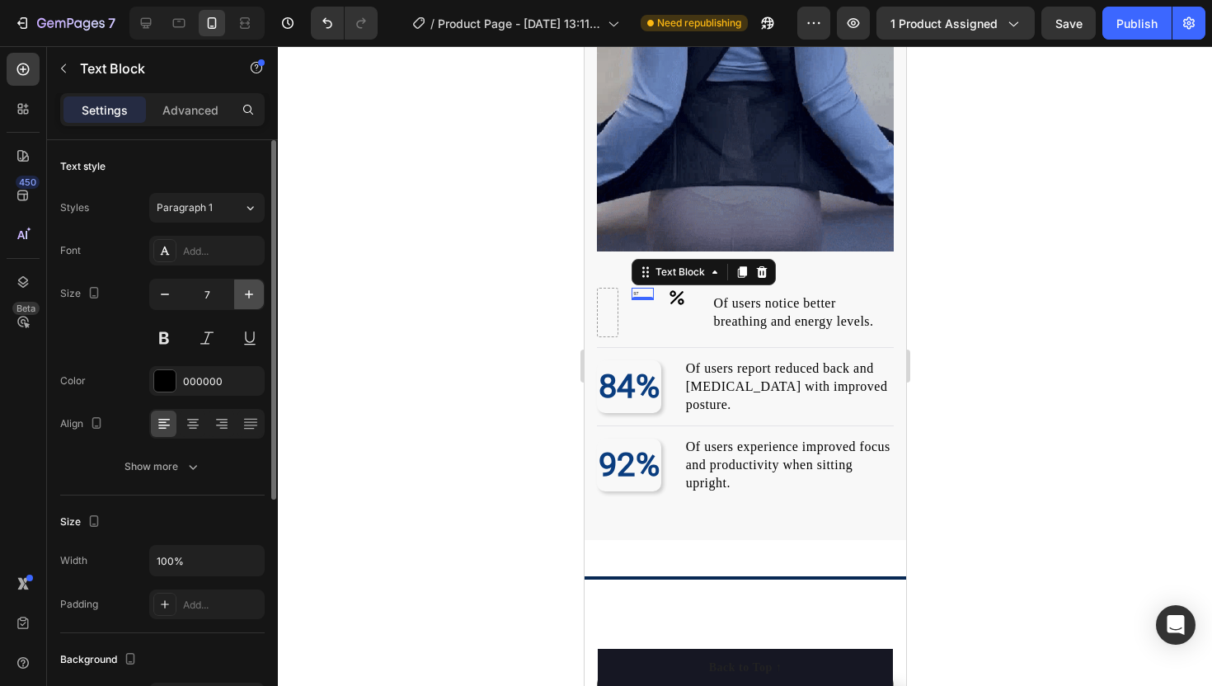
click at [253, 288] on icon "button" at bounding box center [249, 294] width 16 height 16
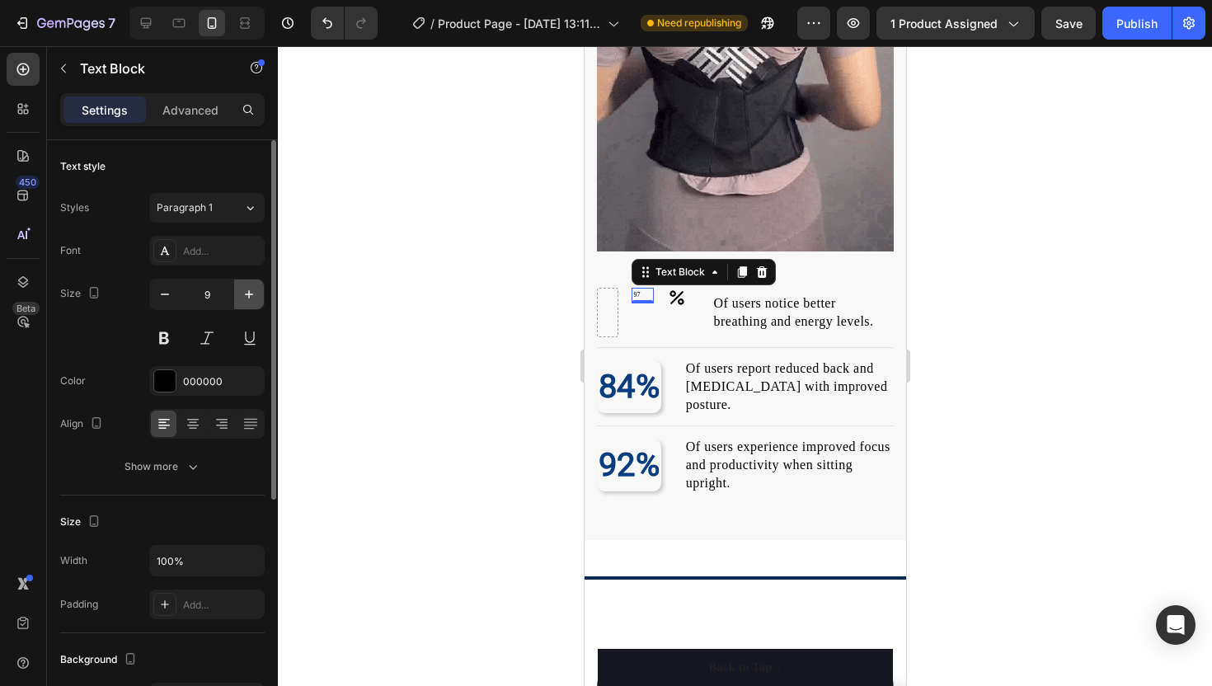
click at [253, 288] on icon "button" at bounding box center [249, 294] width 16 height 16
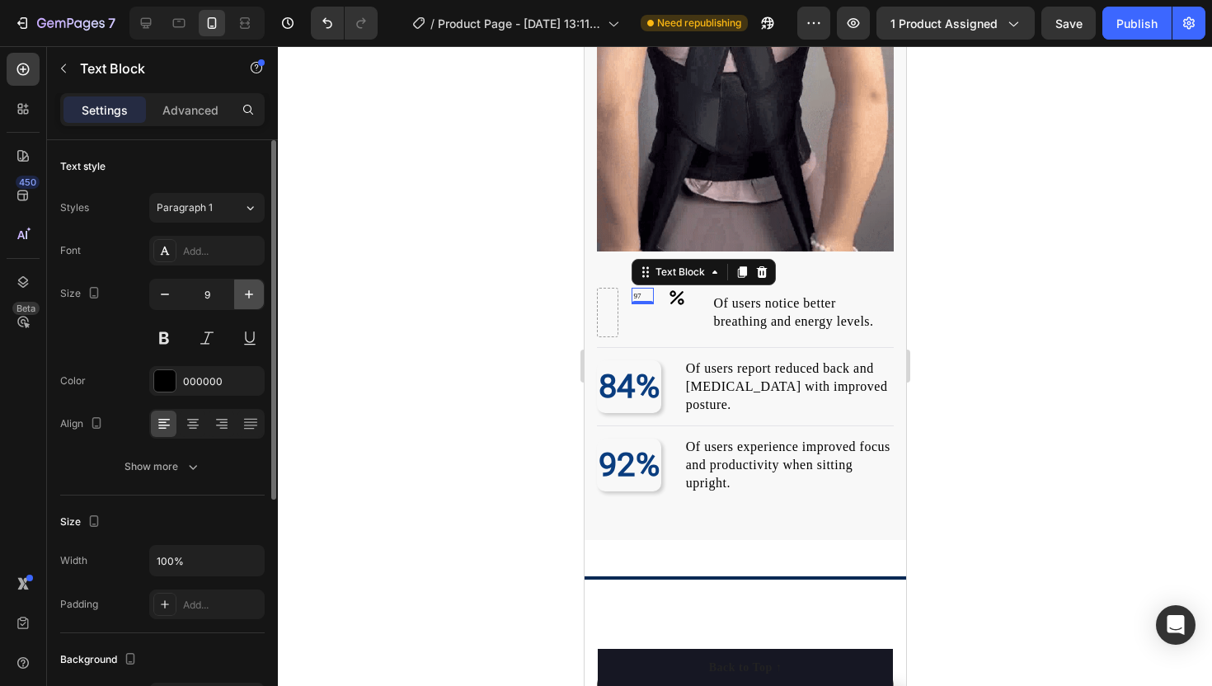
click at [253, 288] on icon "button" at bounding box center [249, 294] width 16 height 16
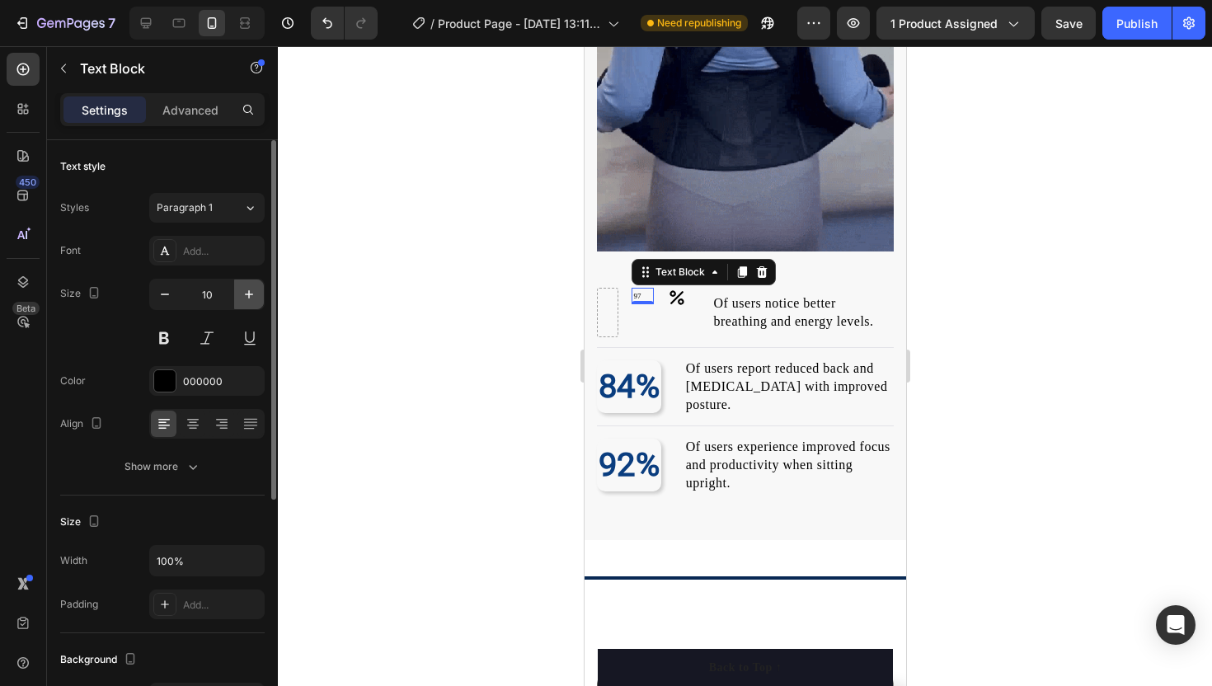
click at [253, 288] on icon "button" at bounding box center [249, 294] width 16 height 16
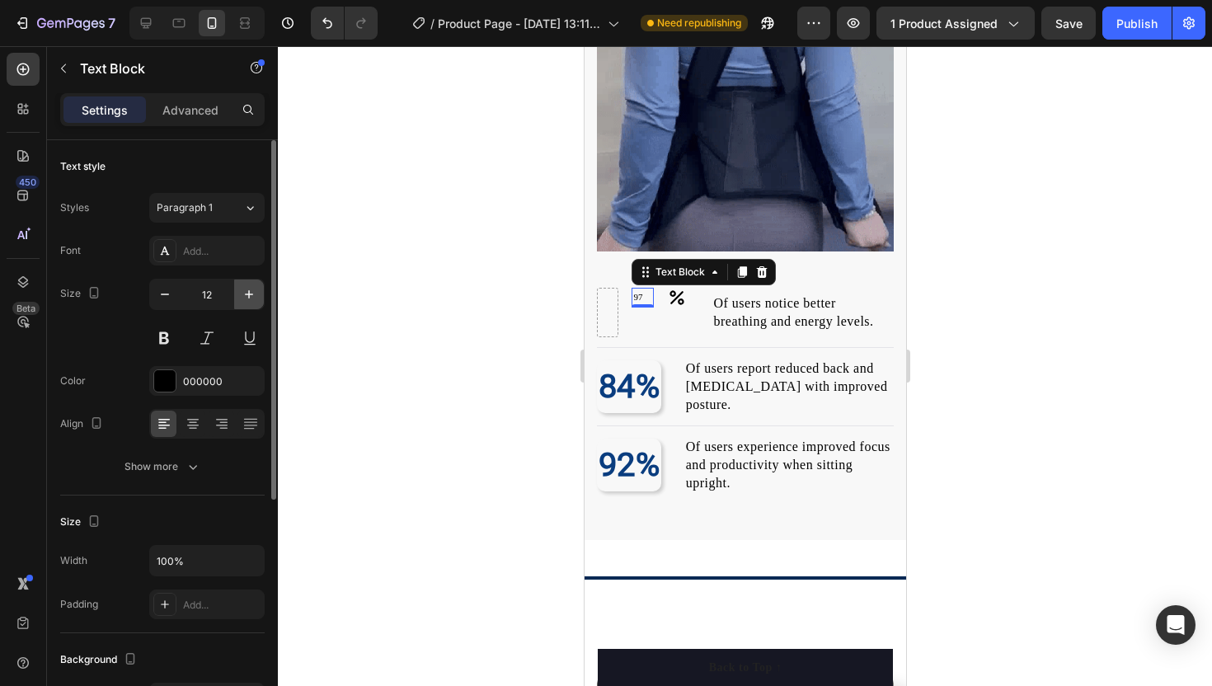
click at [253, 288] on icon "button" at bounding box center [249, 294] width 16 height 16
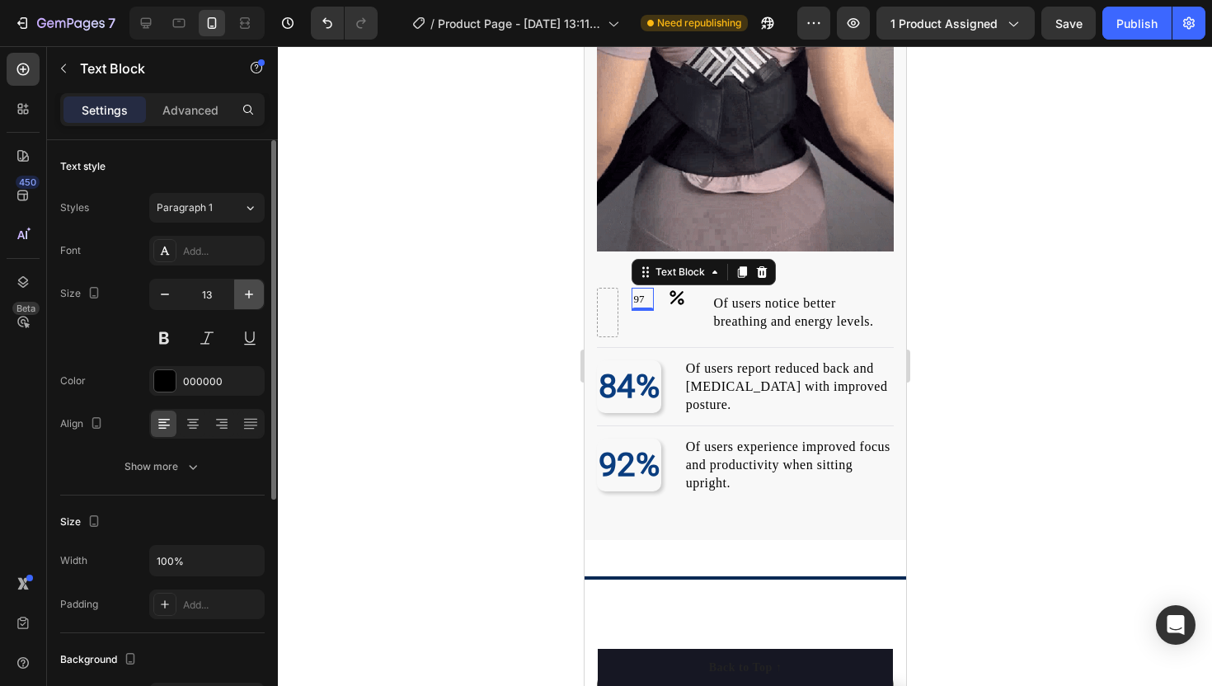
click at [253, 288] on icon "button" at bounding box center [249, 294] width 16 height 16
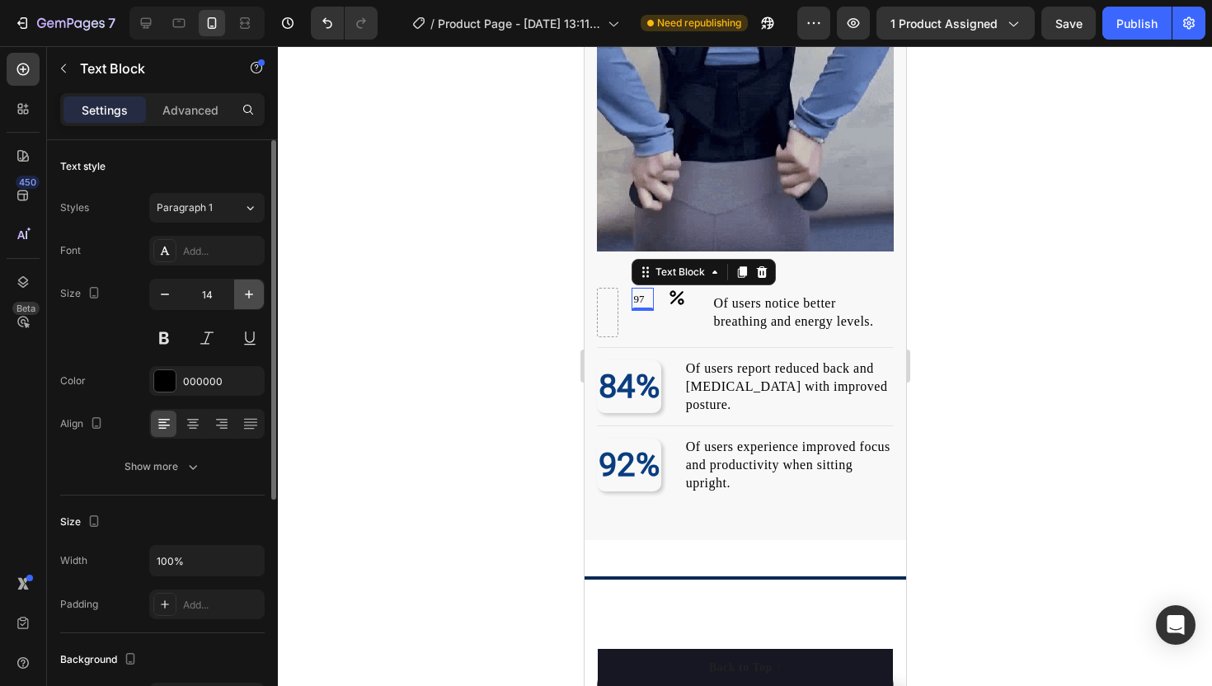
click at [253, 288] on icon "button" at bounding box center [249, 294] width 16 height 16
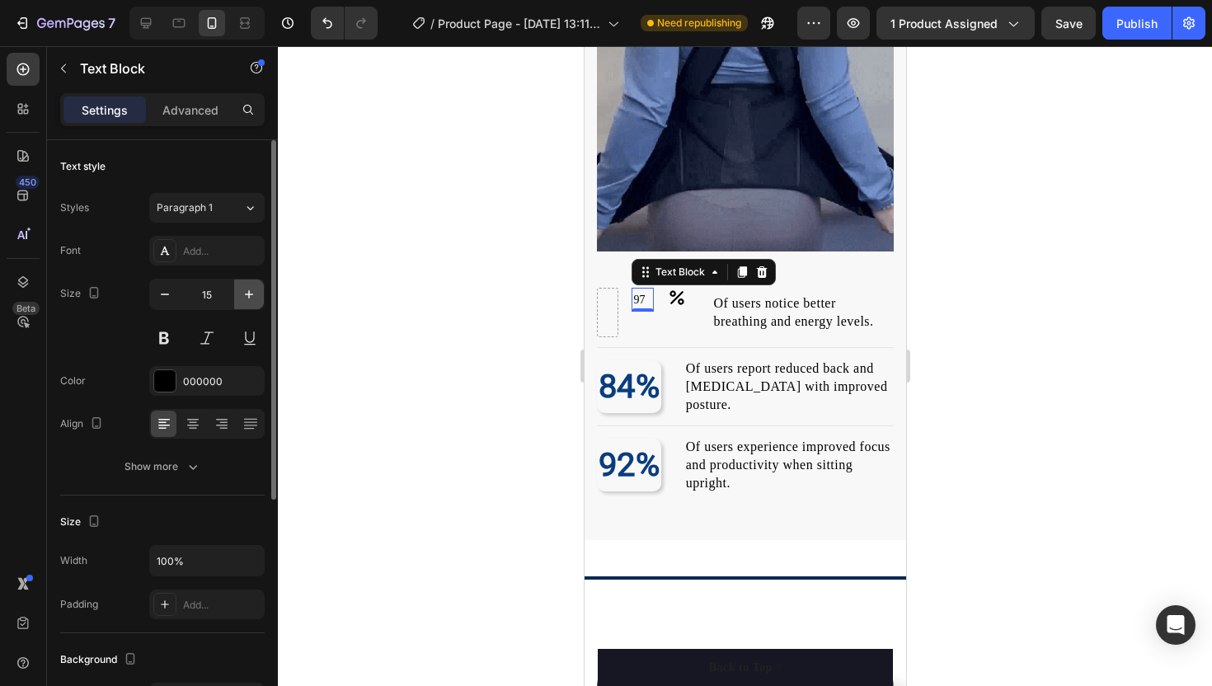
click at [253, 288] on icon "button" at bounding box center [249, 294] width 16 height 16
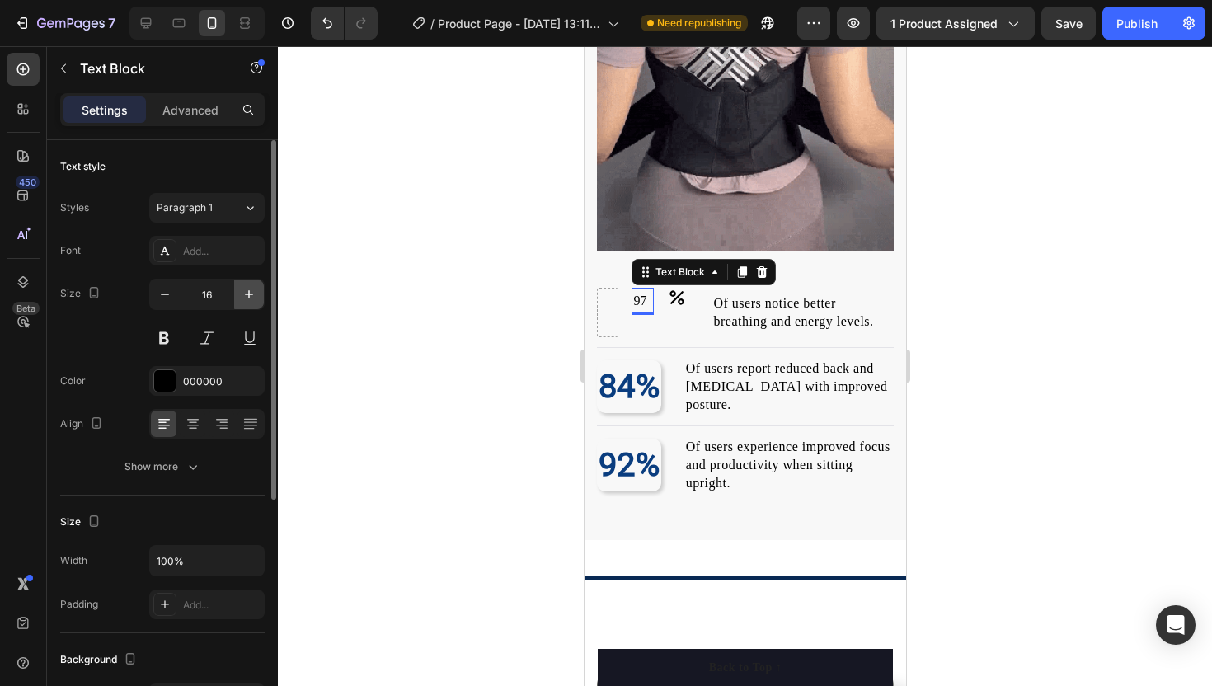
click at [253, 288] on icon "button" at bounding box center [249, 294] width 16 height 16
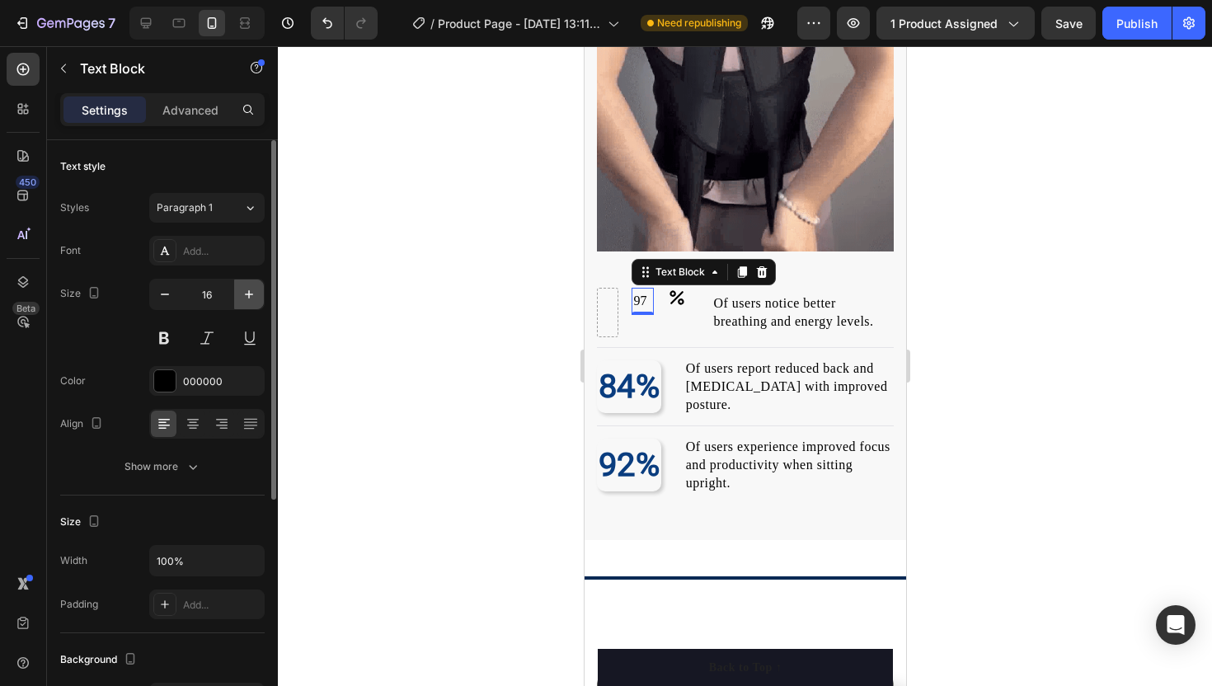
click at [253, 288] on icon "button" at bounding box center [249, 294] width 16 height 16
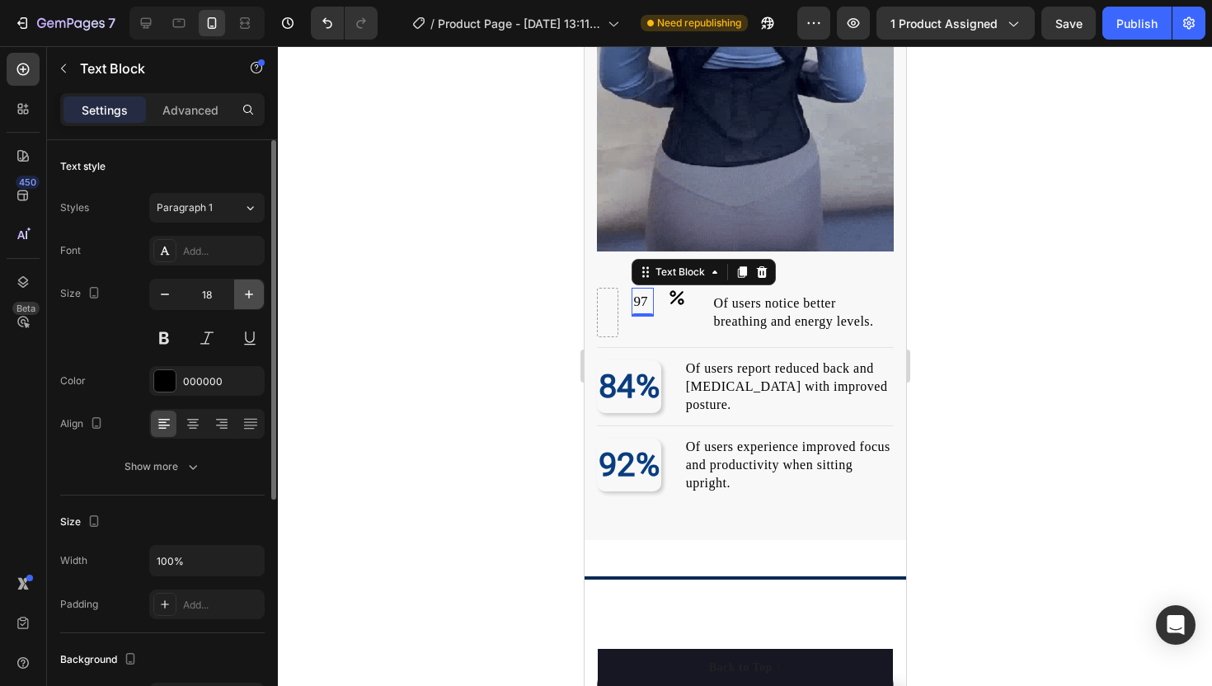
click at [253, 288] on icon "button" at bounding box center [249, 294] width 16 height 16
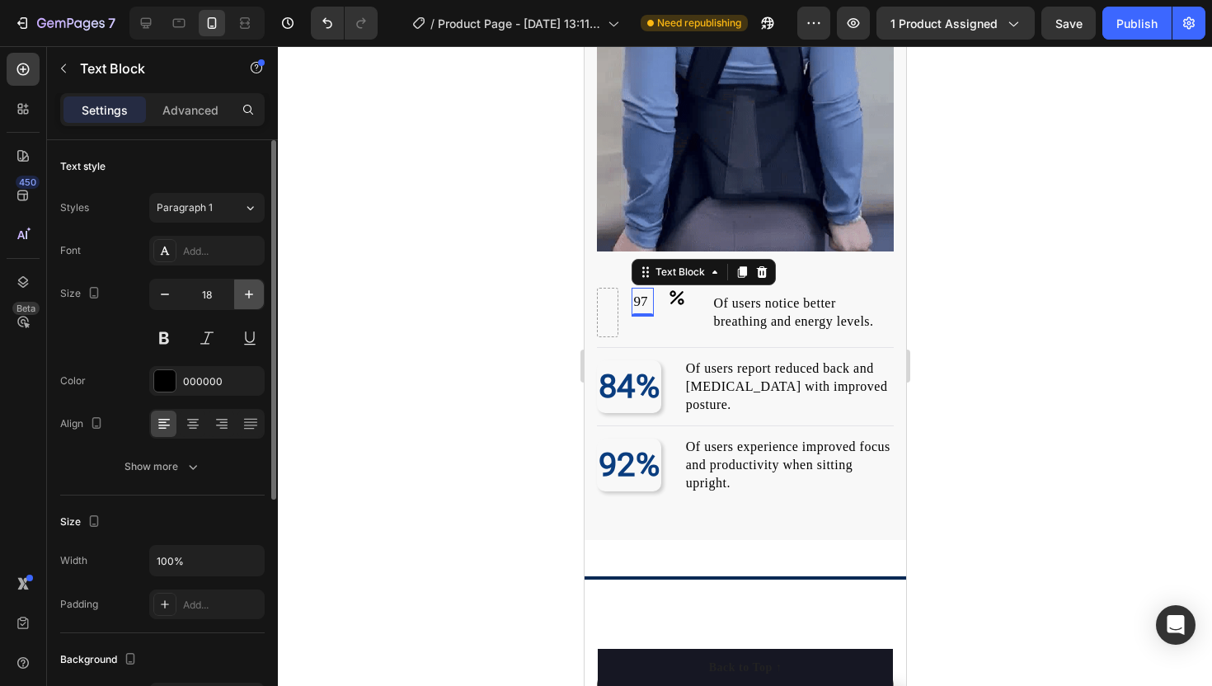
click at [253, 288] on icon "button" at bounding box center [249, 294] width 16 height 16
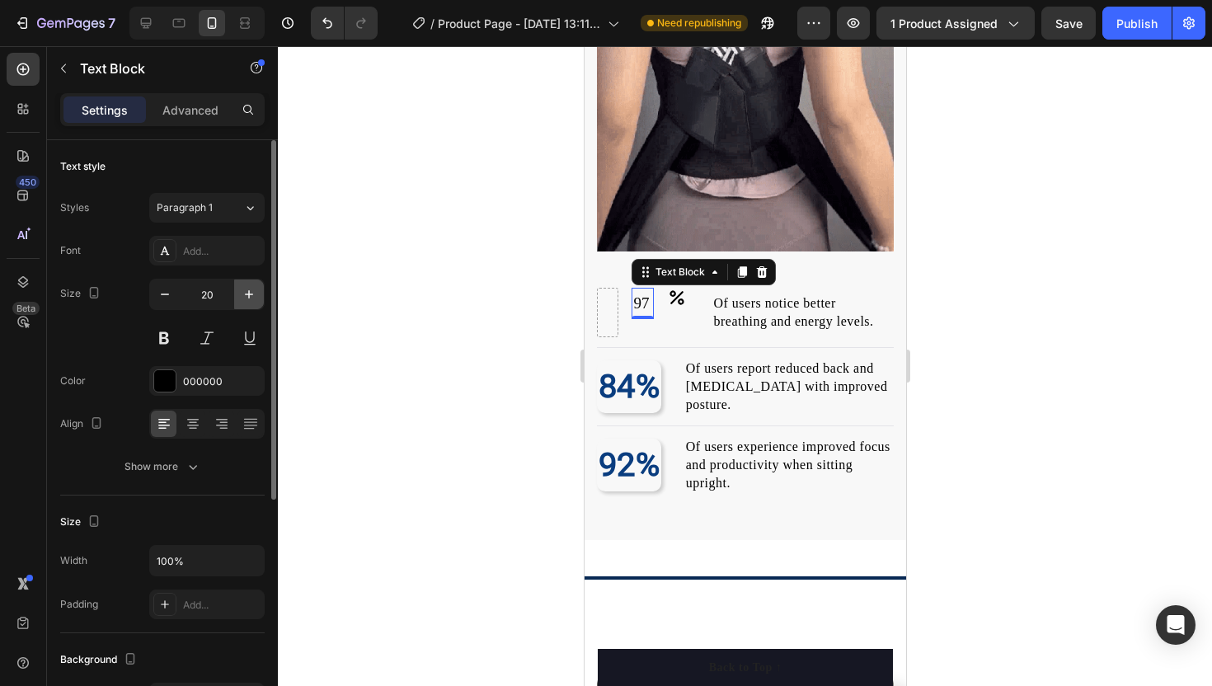
click at [253, 288] on icon "button" at bounding box center [249, 294] width 16 height 16
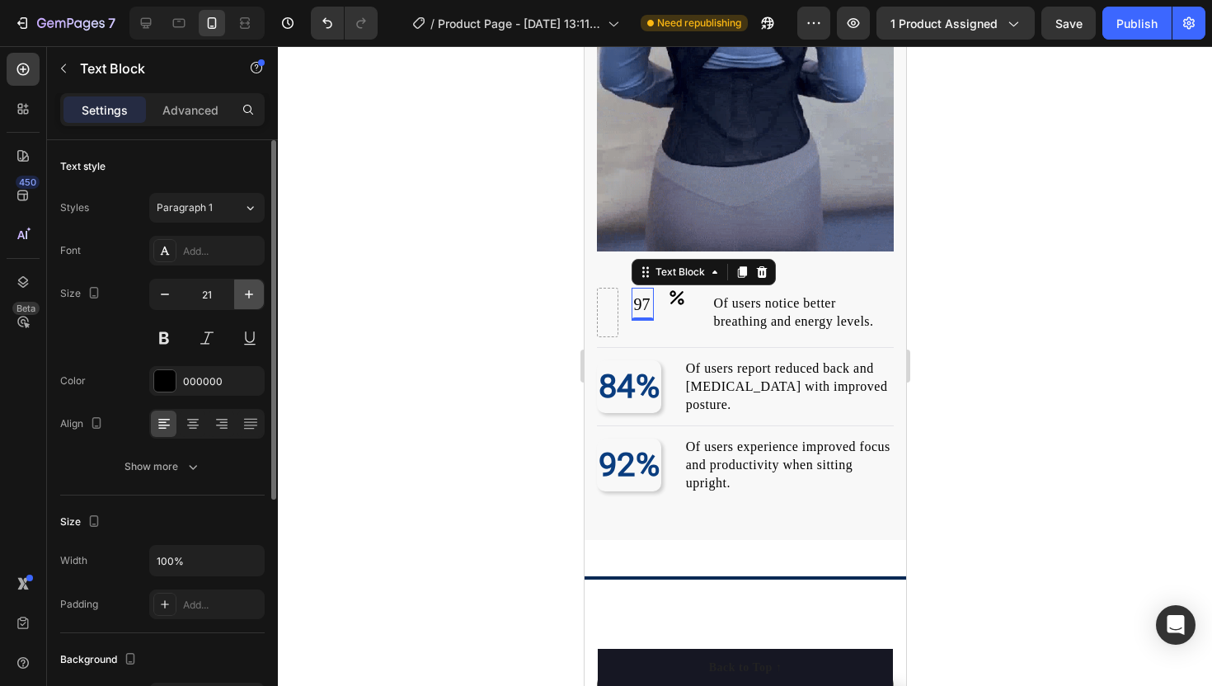
click at [253, 288] on icon "button" at bounding box center [249, 294] width 16 height 16
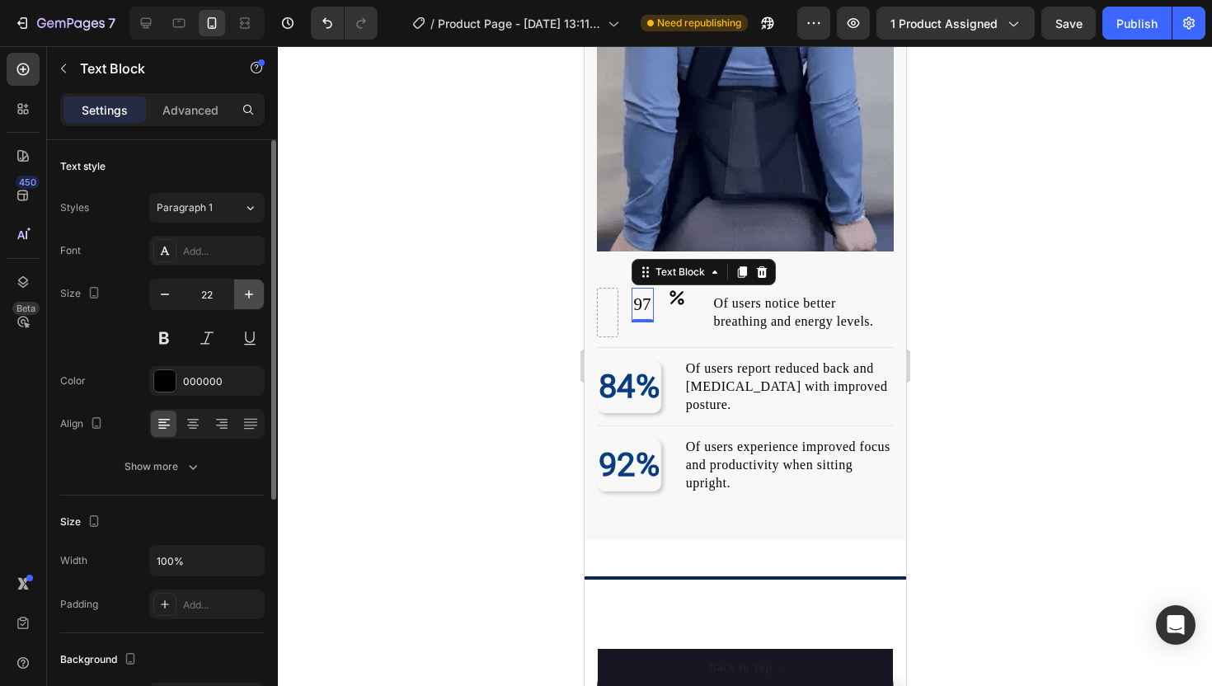
click at [253, 288] on icon "button" at bounding box center [249, 294] width 16 height 16
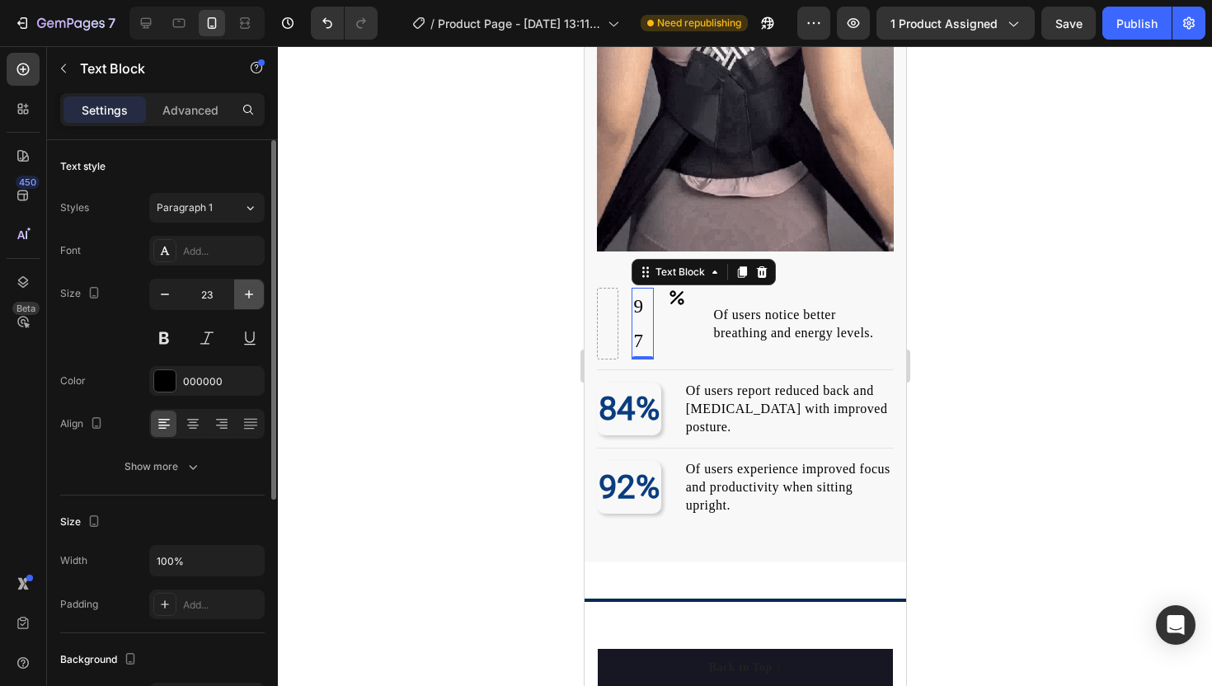
click at [253, 288] on icon "button" at bounding box center [249, 294] width 16 height 16
type input "24"
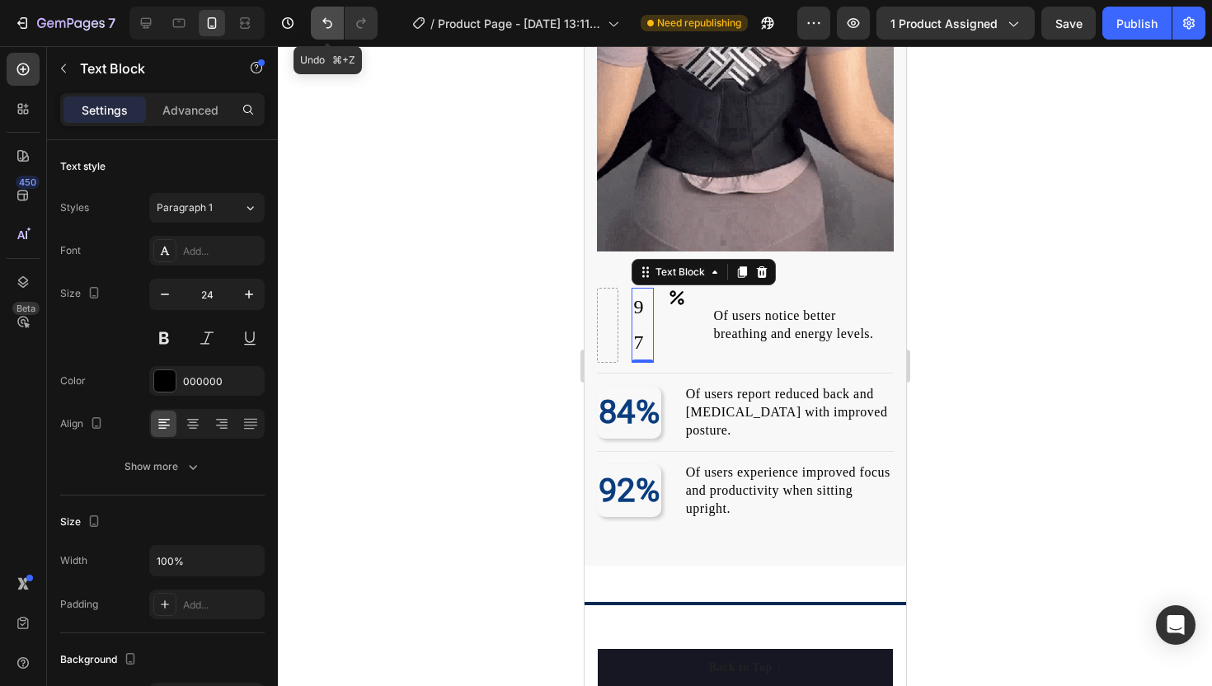
click at [327, 20] on icon "Undo/Redo" at bounding box center [327, 23] width 16 height 16
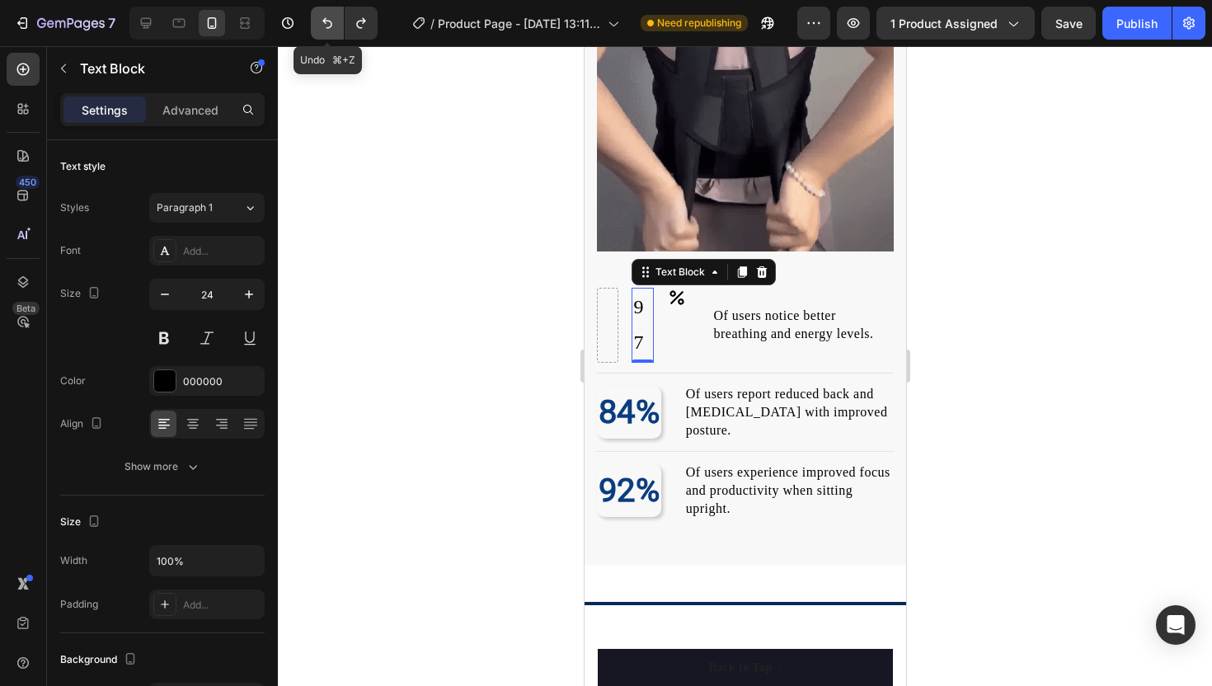
click at [327, 20] on icon "Undo/Redo" at bounding box center [327, 23] width 16 height 16
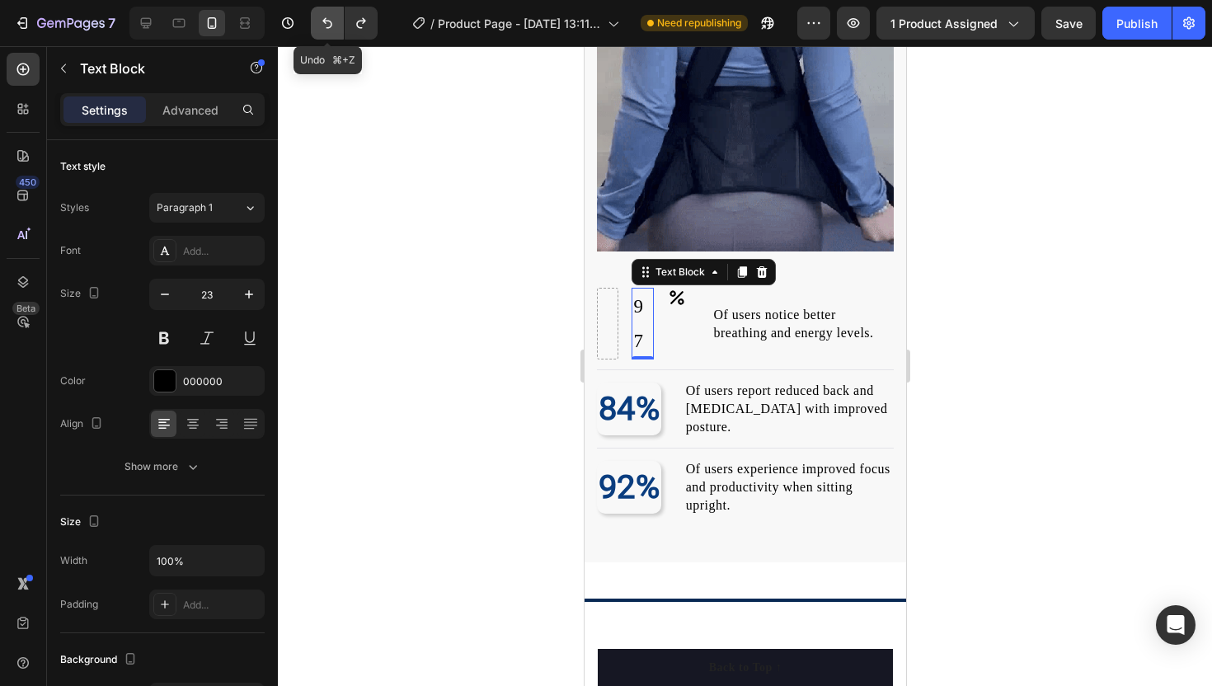
click at [327, 20] on icon "Undo/Redo" at bounding box center [327, 23] width 16 height 16
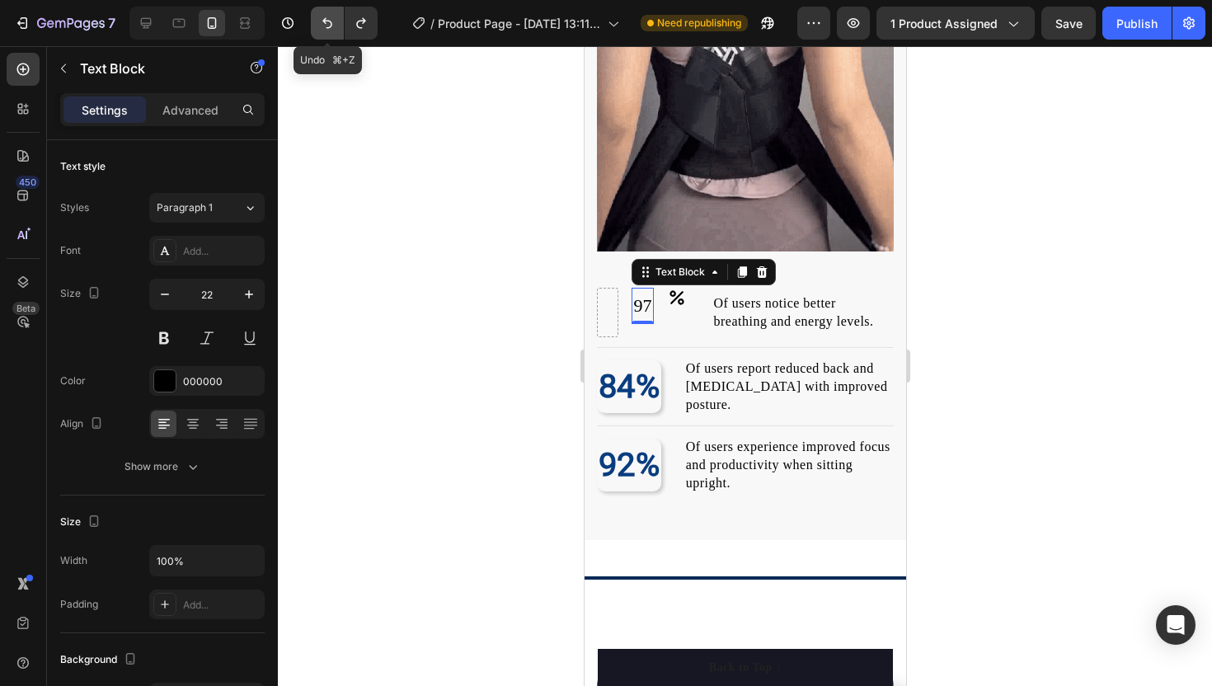
click at [327, 20] on icon "Undo/Redo" at bounding box center [327, 23] width 16 height 16
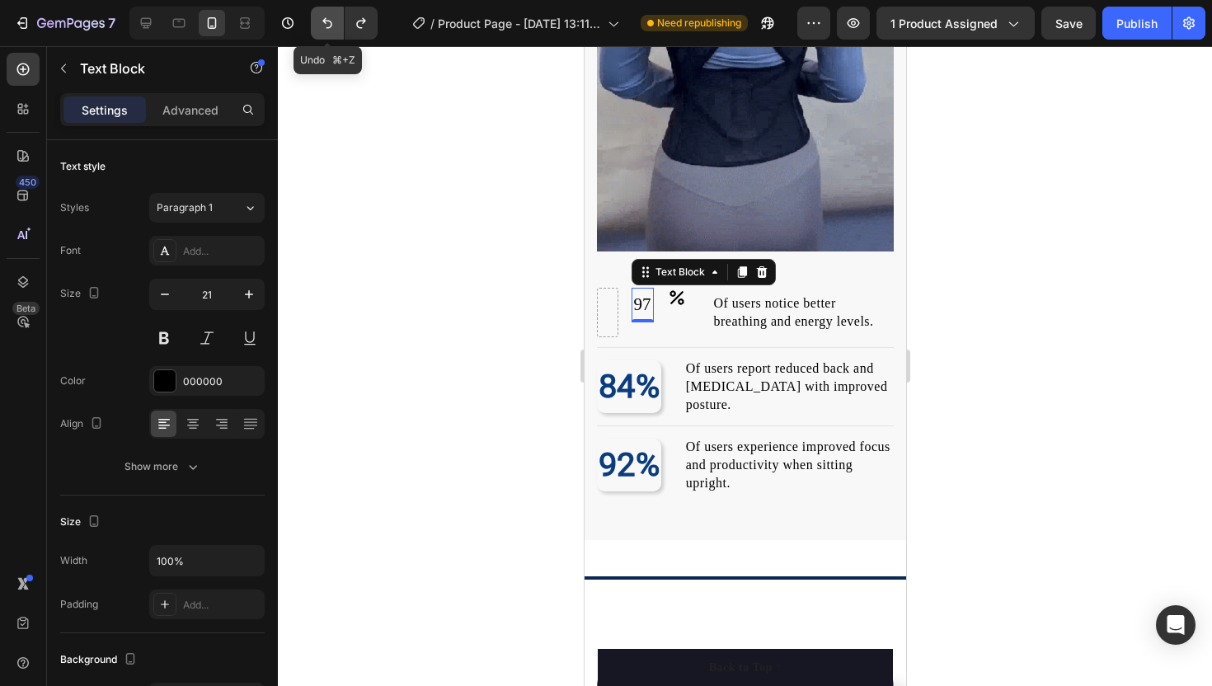
click at [327, 20] on icon "Undo/Redo" at bounding box center [327, 23] width 16 height 16
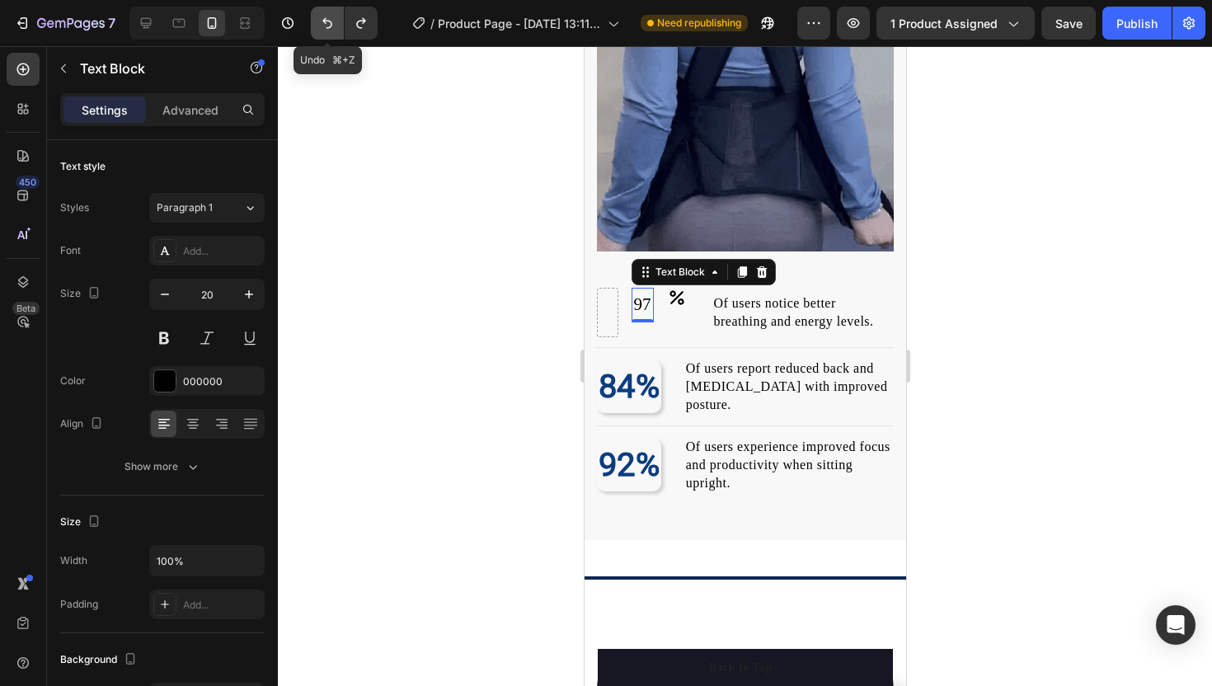
click at [327, 20] on icon "Undo/Redo" at bounding box center [327, 23] width 16 height 16
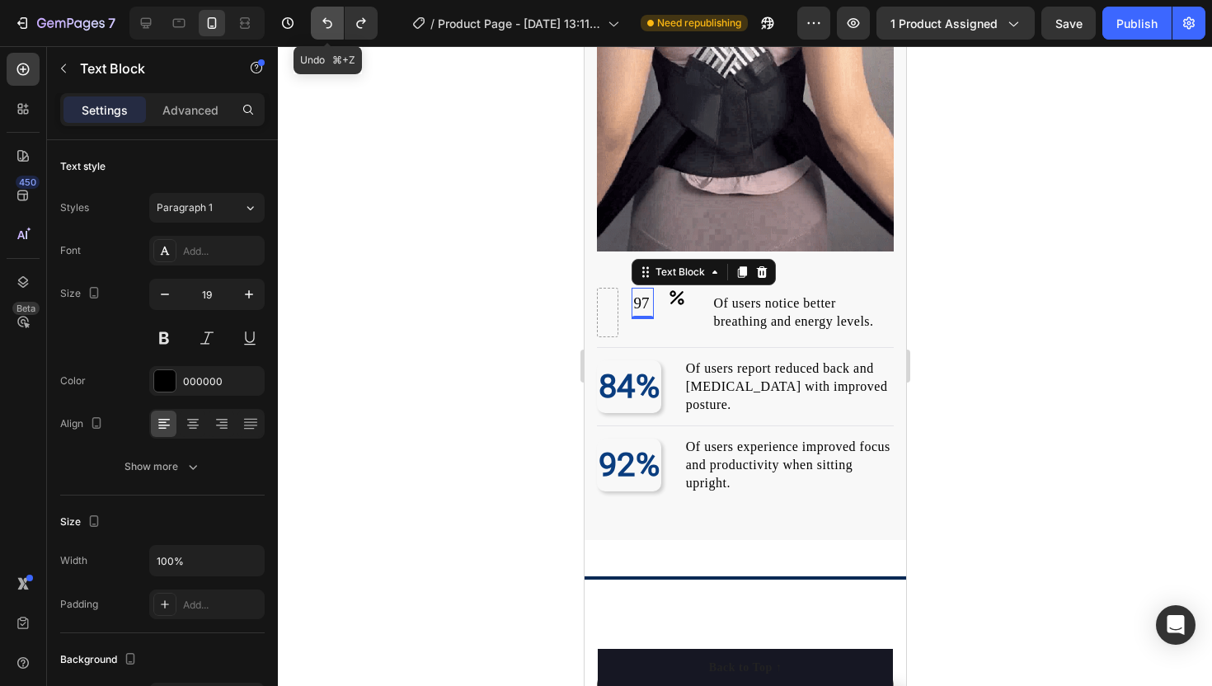
click at [327, 20] on icon "Undo/Redo" at bounding box center [327, 23] width 16 height 16
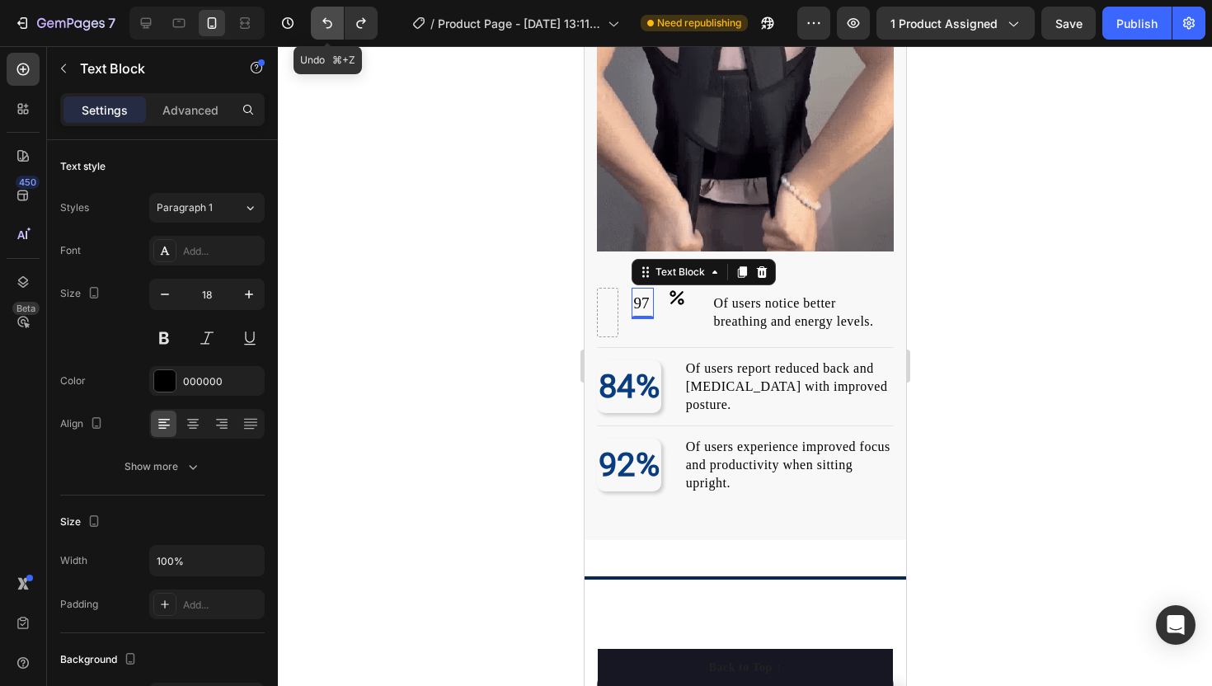
click at [327, 20] on icon "Undo/Redo" at bounding box center [327, 23] width 16 height 16
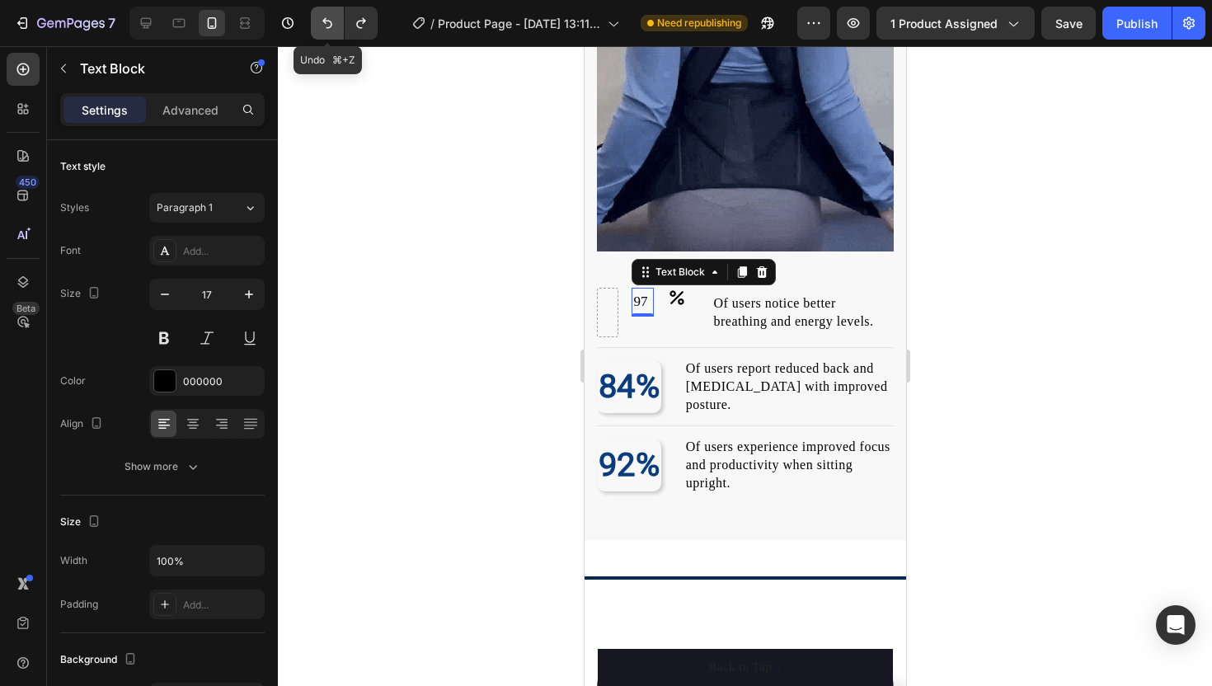
click at [327, 20] on icon "Undo/Redo" at bounding box center [327, 23] width 16 height 16
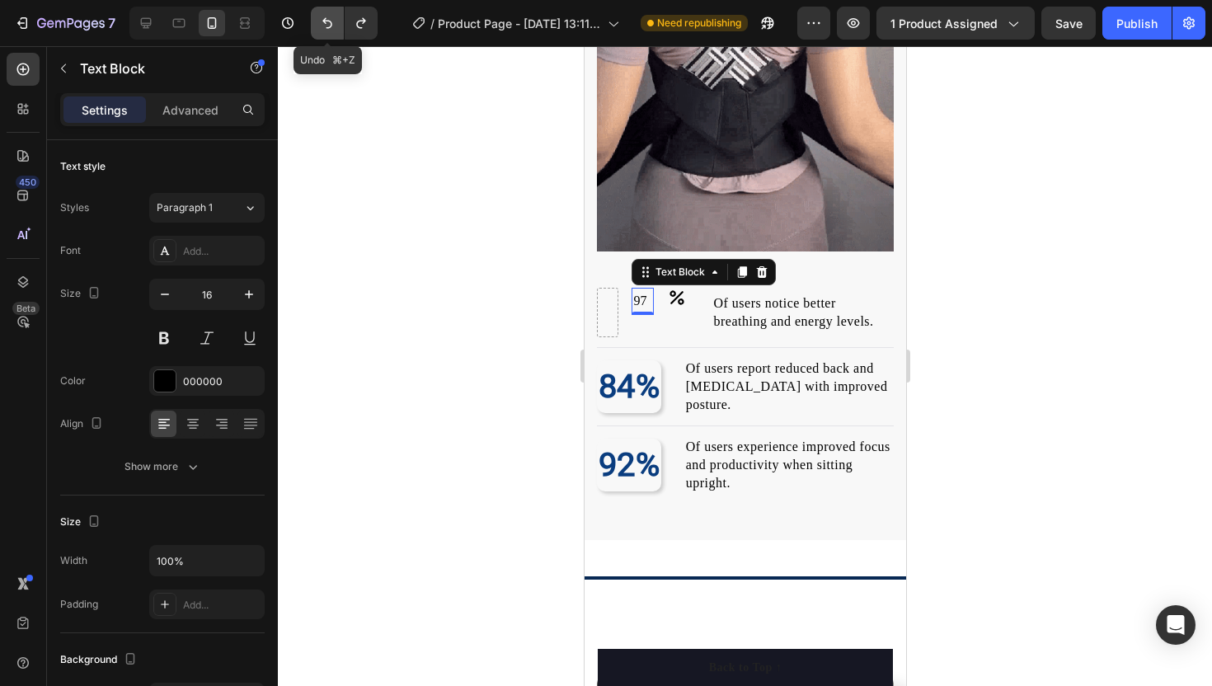
click at [327, 20] on icon "Undo/Redo" at bounding box center [327, 23] width 16 height 16
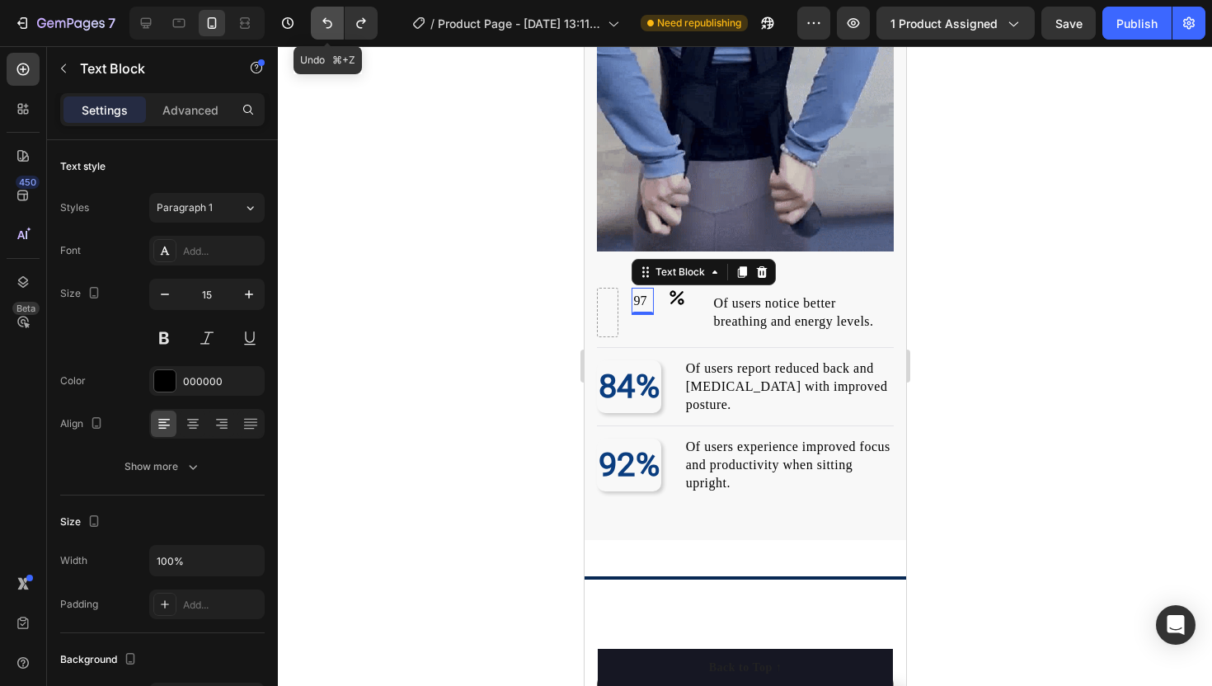
click at [327, 20] on icon "Undo/Redo" at bounding box center [327, 23] width 16 height 16
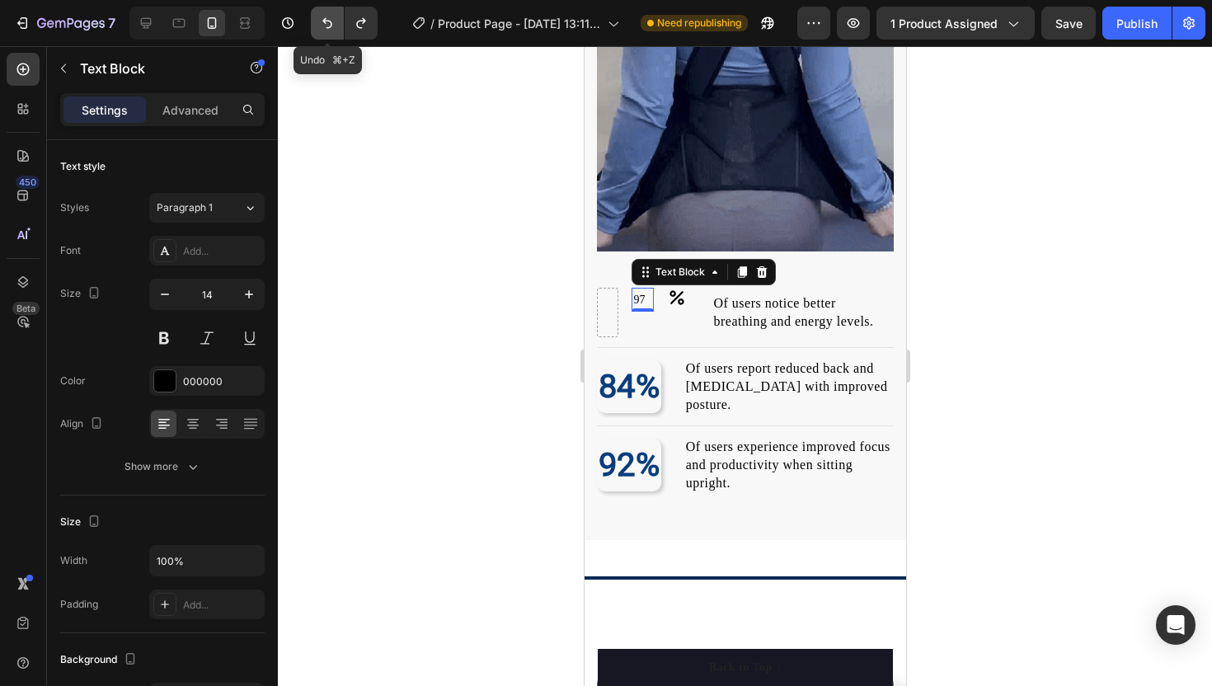
click at [327, 20] on icon "Undo/Redo" at bounding box center [327, 23] width 16 height 16
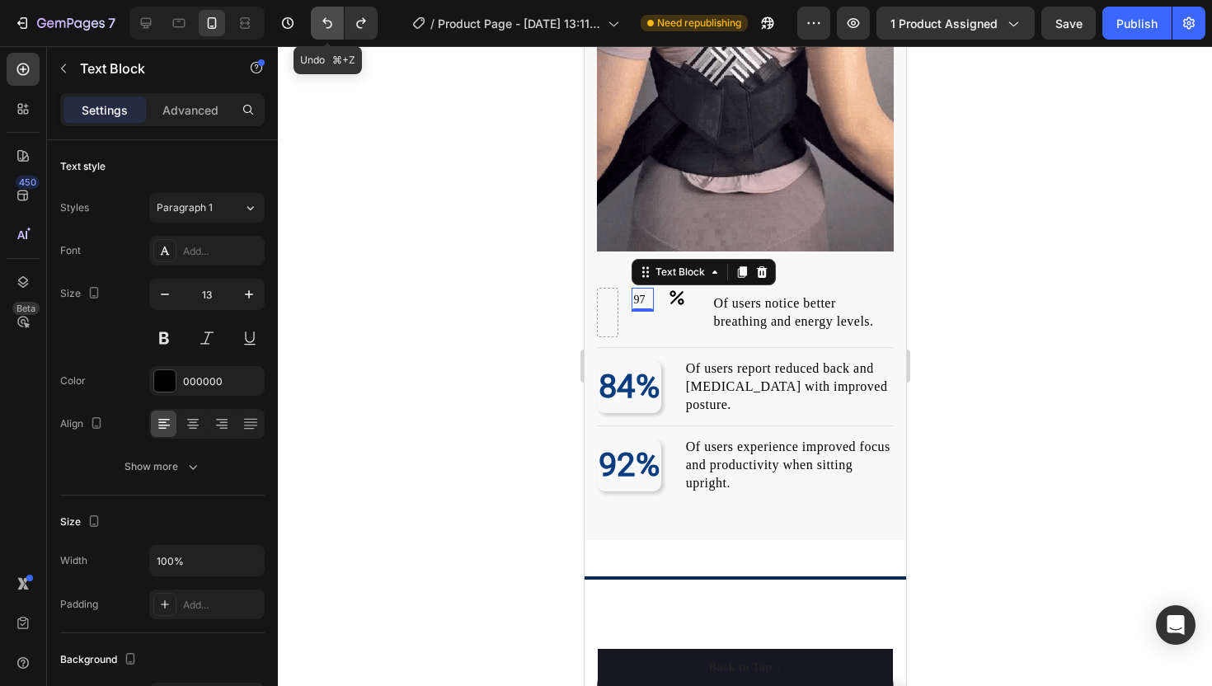
click at [327, 20] on icon "Undo/Redo" at bounding box center [327, 23] width 16 height 16
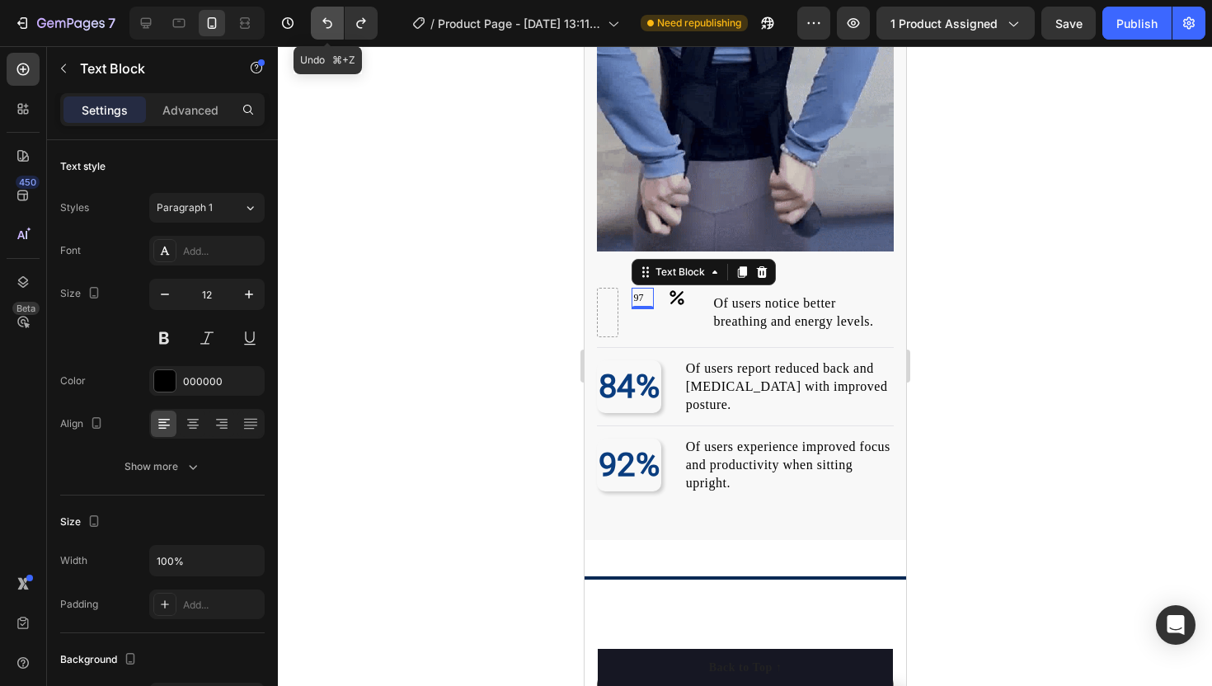
click at [327, 20] on icon "Undo/Redo" at bounding box center [327, 23] width 16 height 16
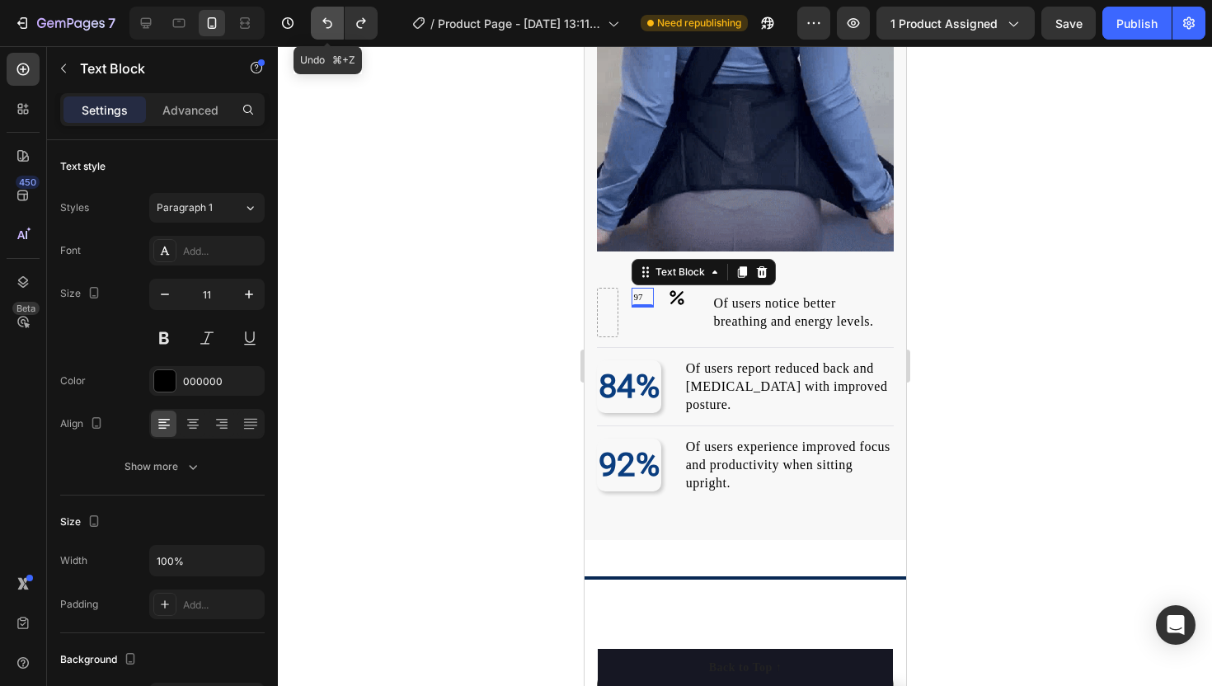
click at [327, 20] on icon "Undo/Redo" at bounding box center [327, 23] width 16 height 16
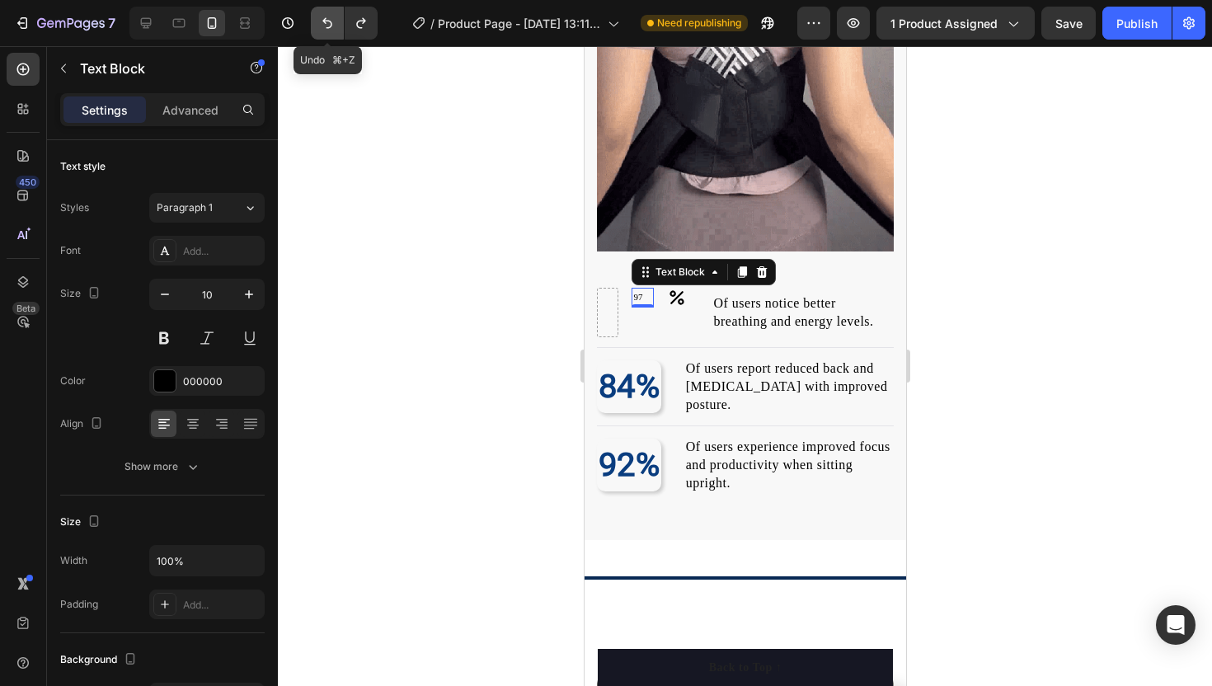
click at [327, 20] on icon "Undo/Redo" at bounding box center [327, 23] width 16 height 16
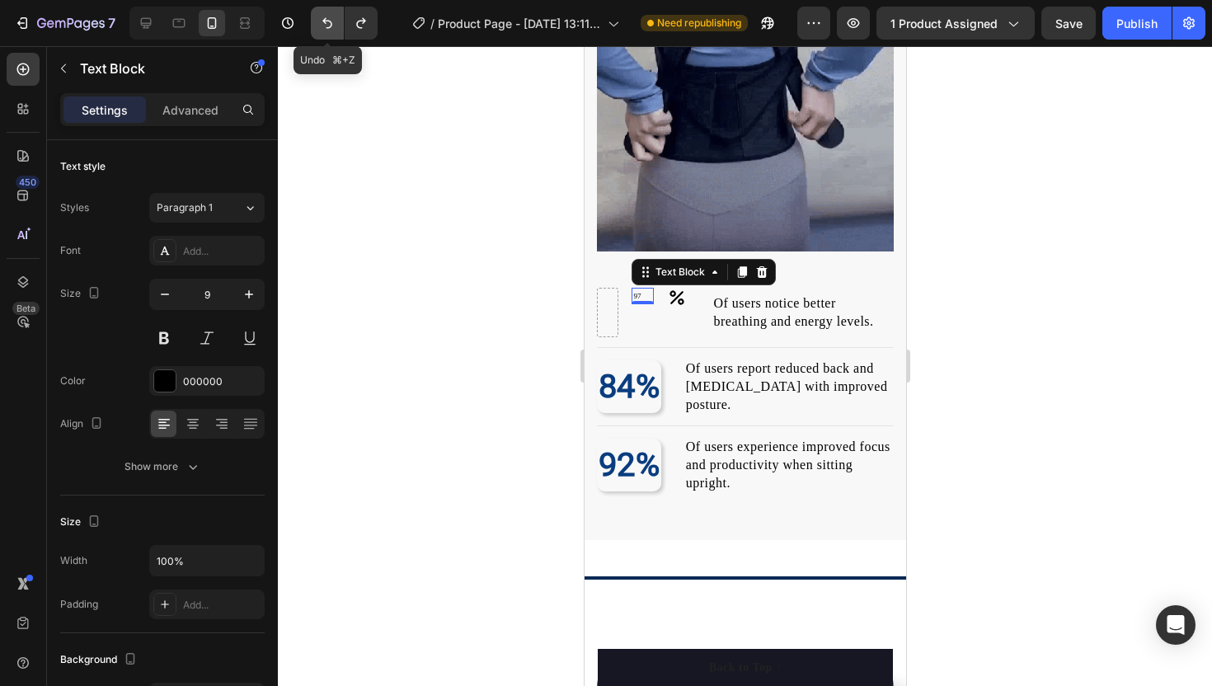
click at [327, 20] on icon "Undo/Redo" at bounding box center [327, 23] width 16 height 16
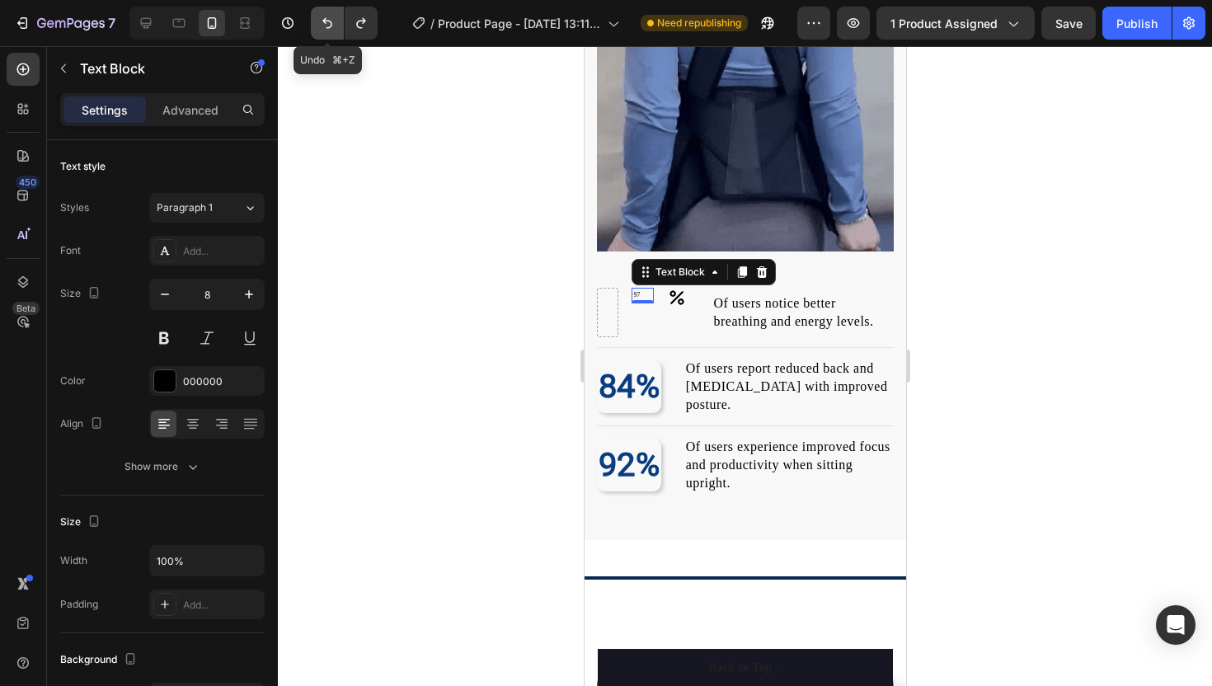
click at [327, 20] on icon "Undo/Redo" at bounding box center [327, 23] width 16 height 16
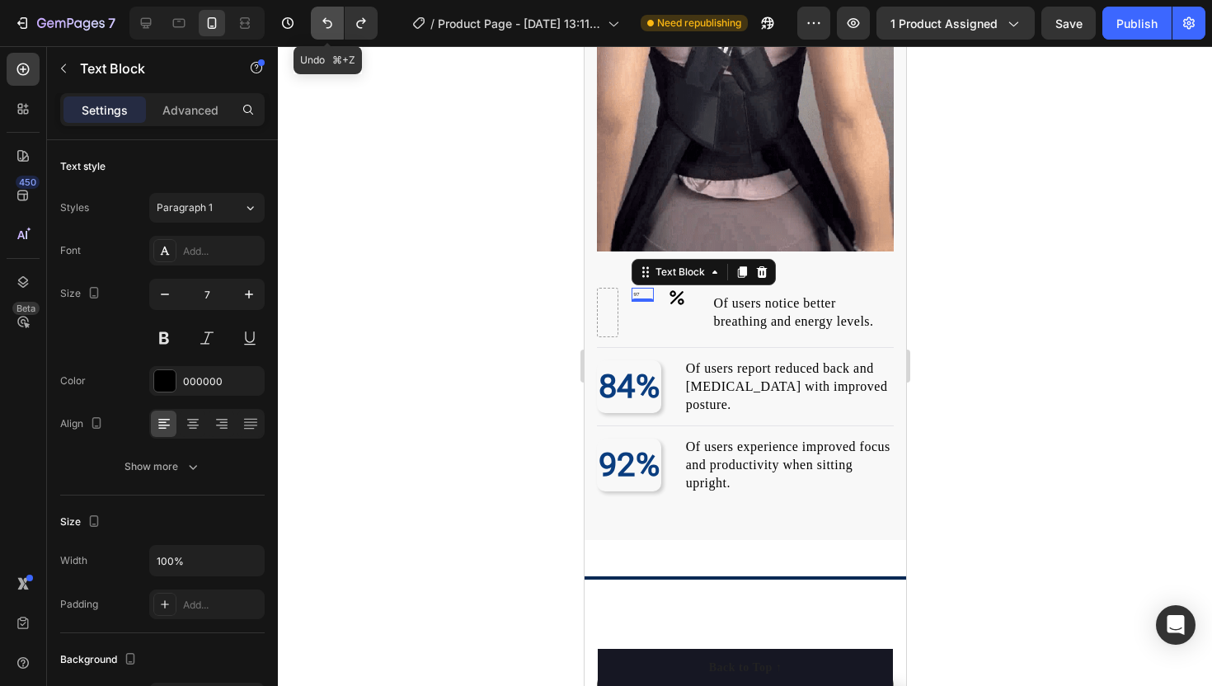
click at [327, 20] on icon "Undo/Redo" at bounding box center [327, 23] width 16 height 16
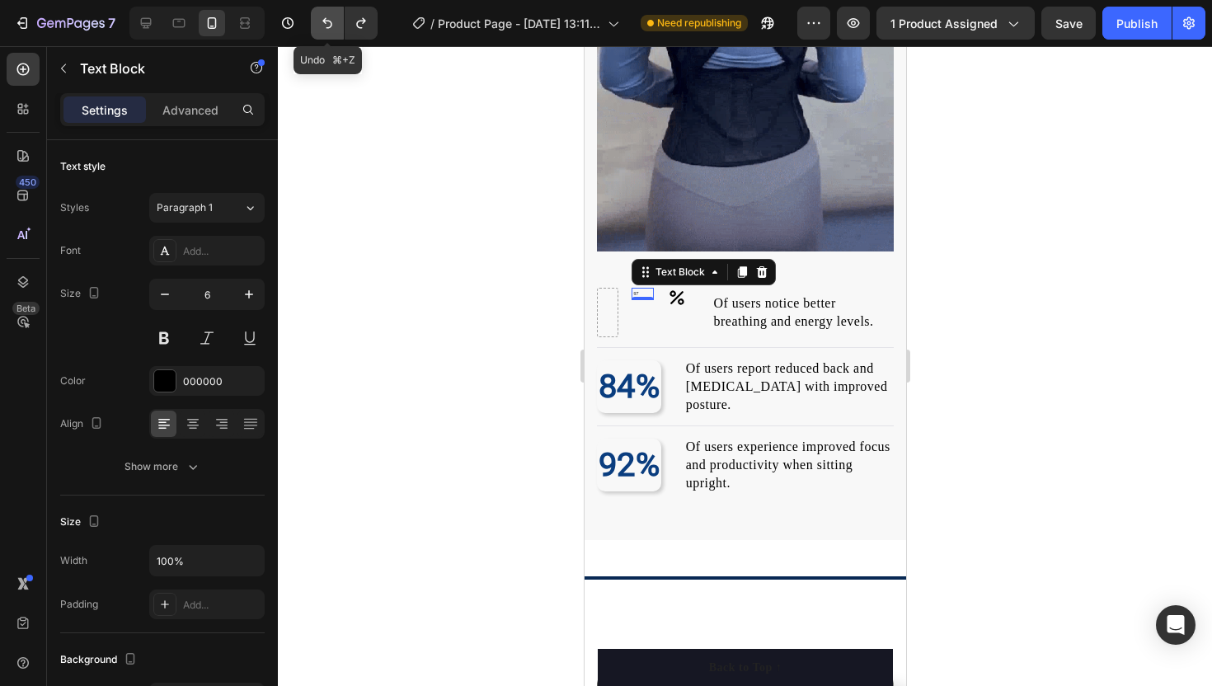
click at [327, 20] on icon "Undo/Redo" at bounding box center [327, 23] width 16 height 16
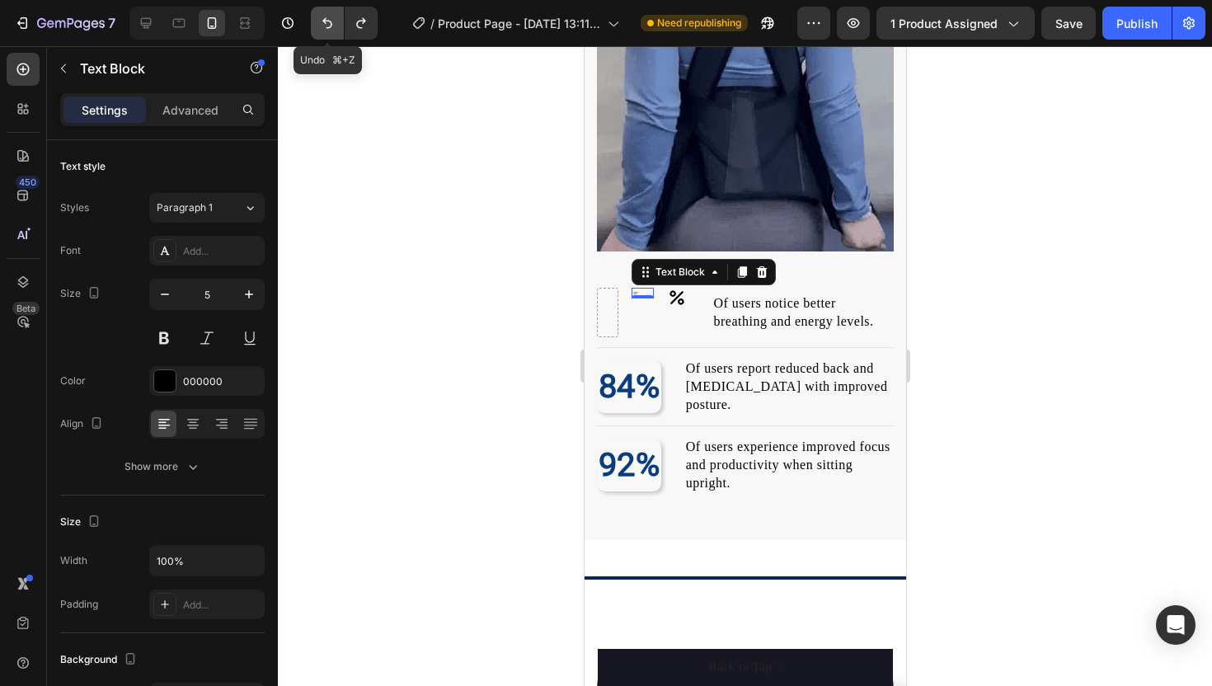
click at [327, 20] on icon "Undo/Redo" at bounding box center [327, 23] width 16 height 16
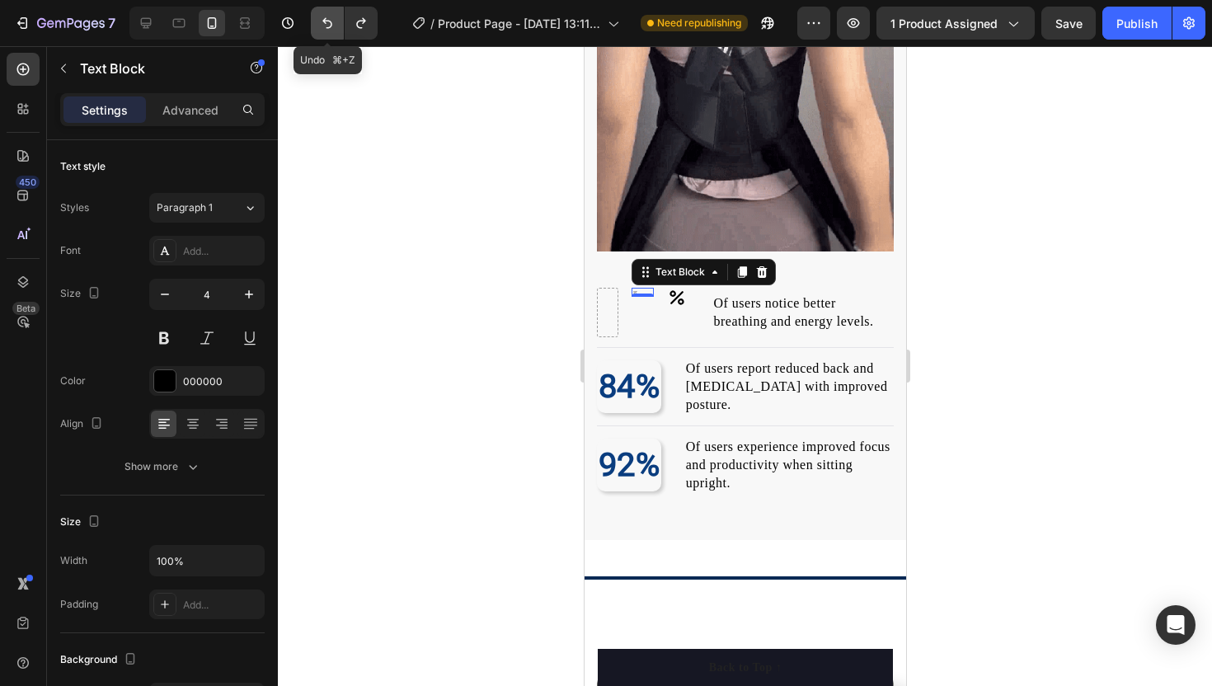
click at [327, 20] on icon "Undo/Redo" at bounding box center [327, 23] width 16 height 16
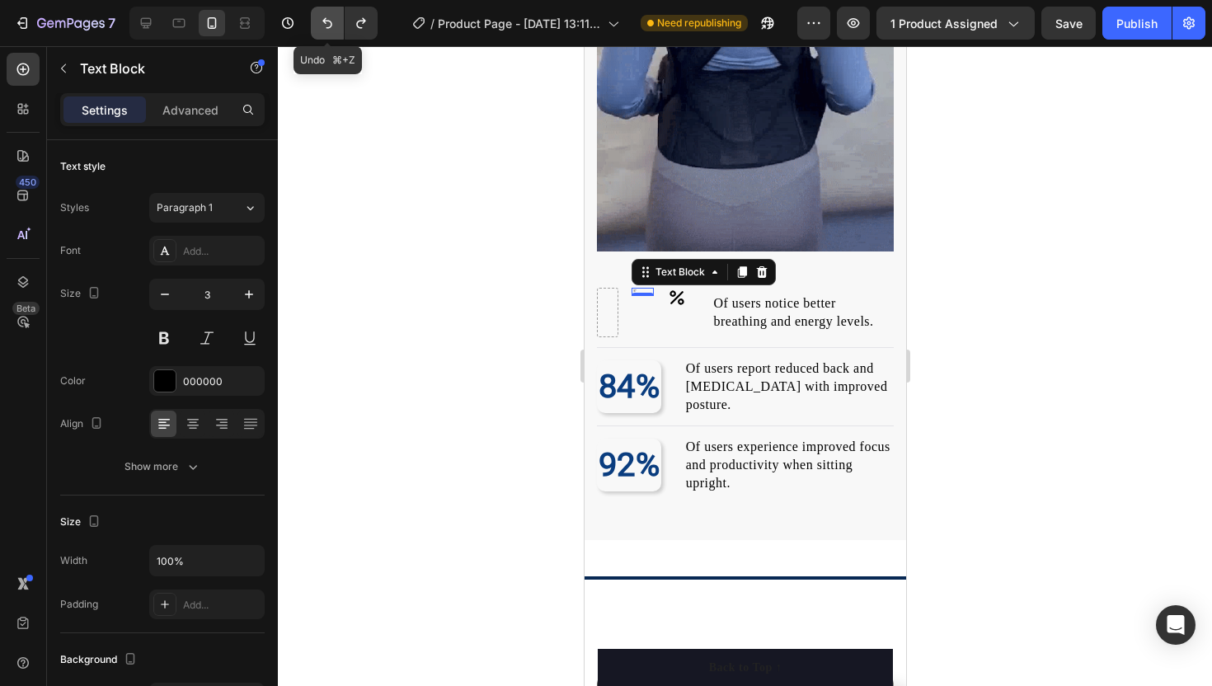
click at [327, 20] on icon "Undo/Redo" at bounding box center [327, 23] width 16 height 16
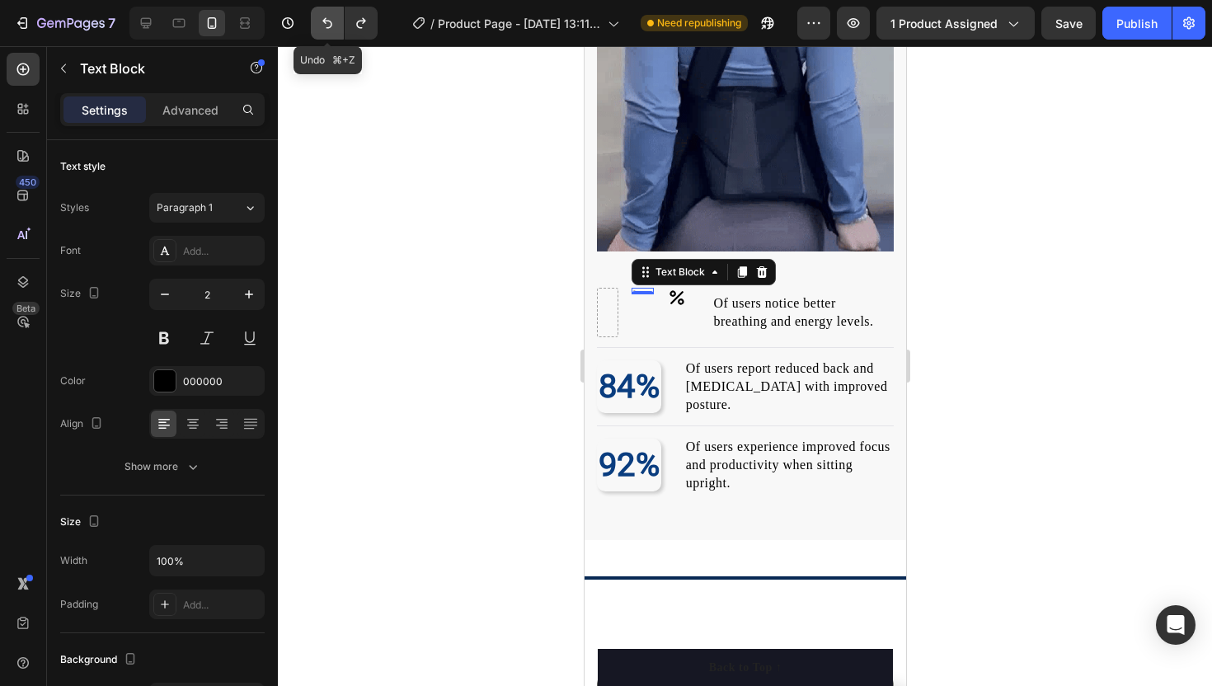
click at [327, 20] on icon "Undo/Redo" at bounding box center [327, 23] width 16 height 16
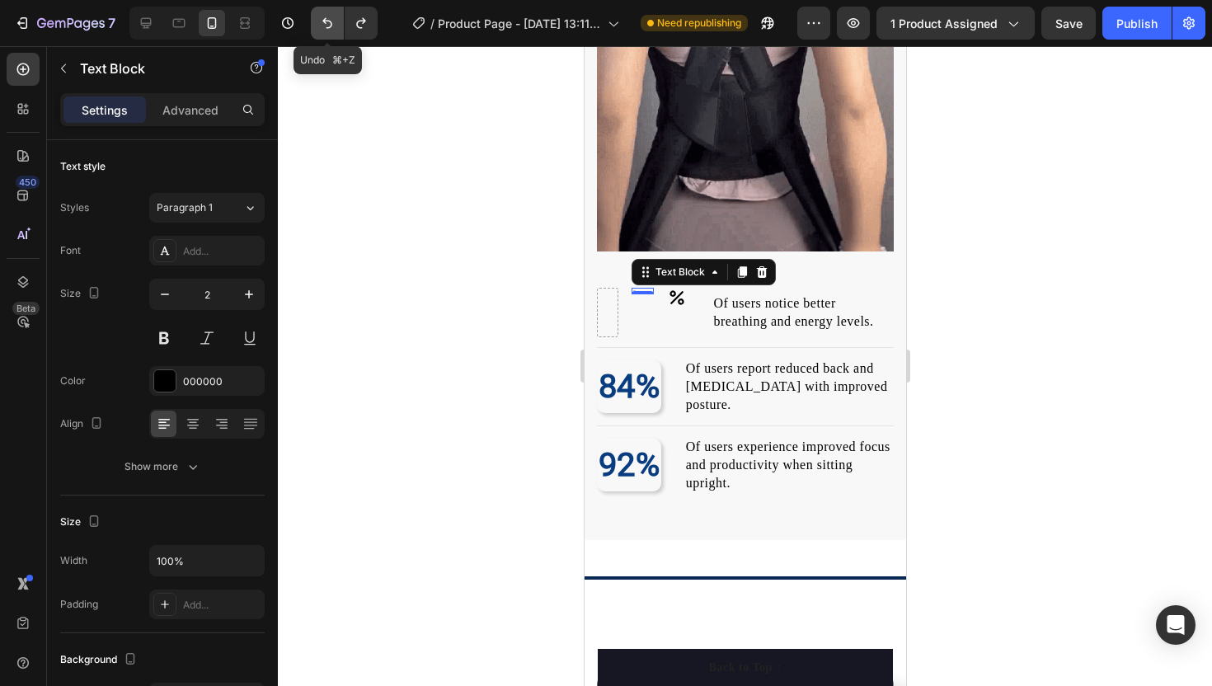
type input "1"
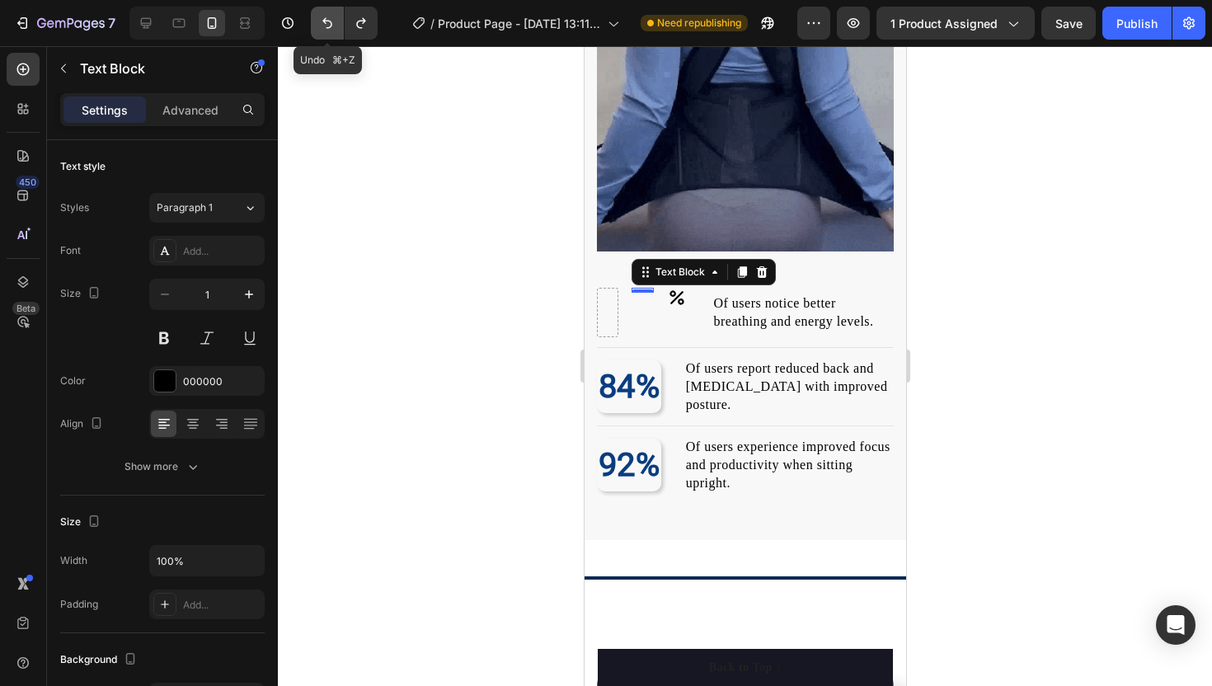
click at [327, 20] on icon "Undo/Redo" at bounding box center [327, 23] width 16 height 16
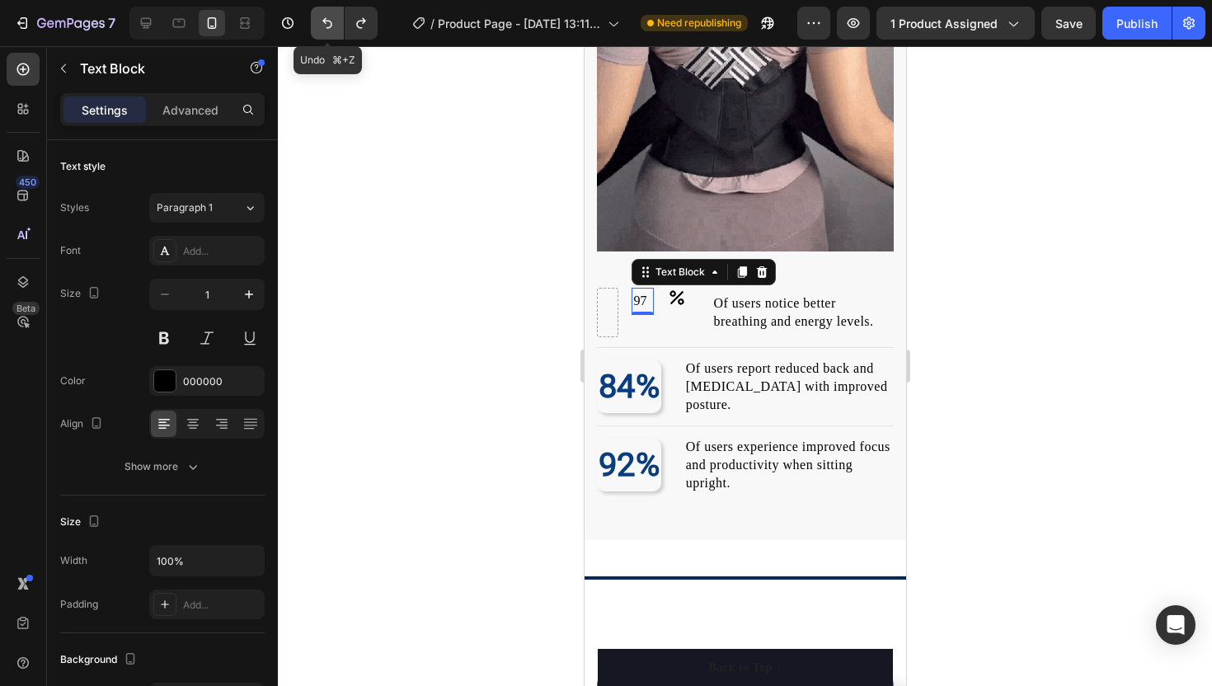
click at [327, 20] on icon "Undo/Redo" at bounding box center [327, 23] width 16 height 16
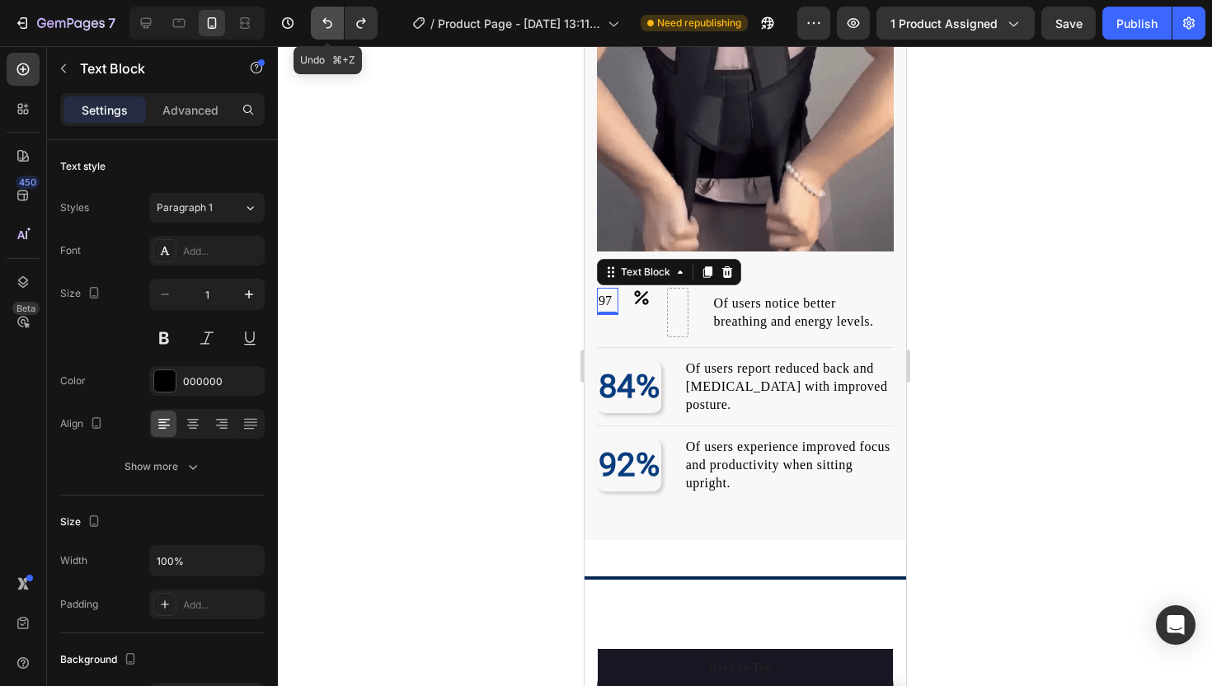
click at [327, 20] on icon "Undo/Redo" at bounding box center [327, 23] width 16 height 16
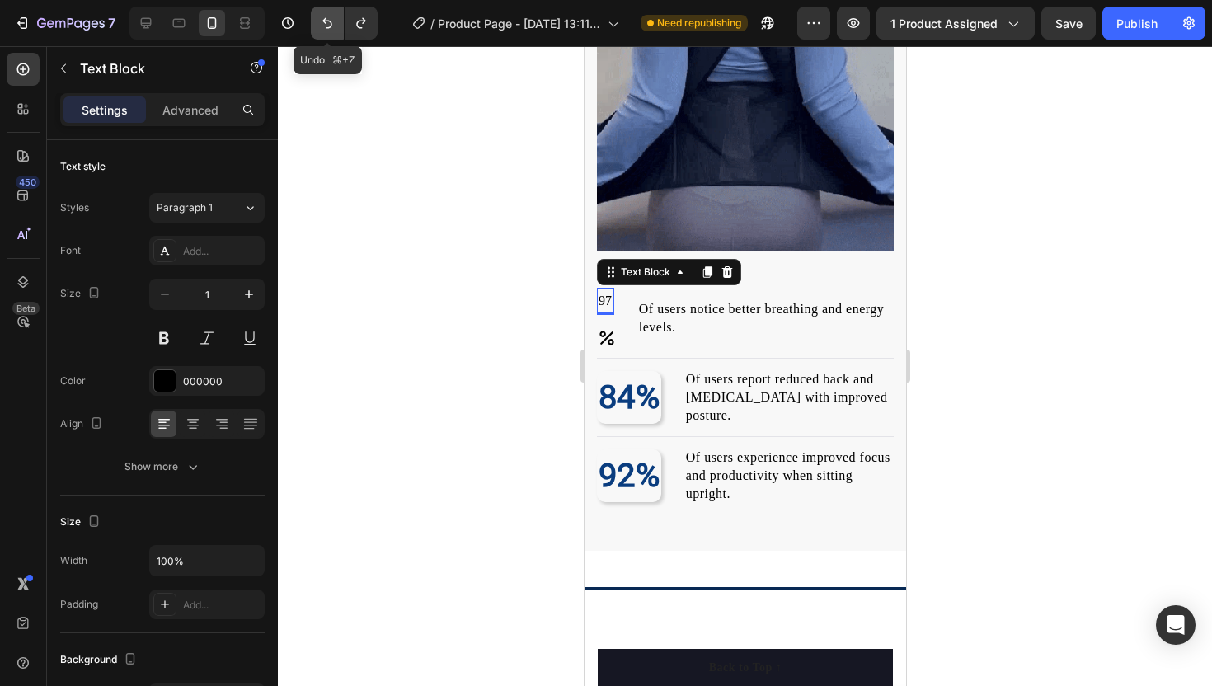
click at [327, 20] on icon "Undo/Redo" at bounding box center [327, 23] width 16 height 16
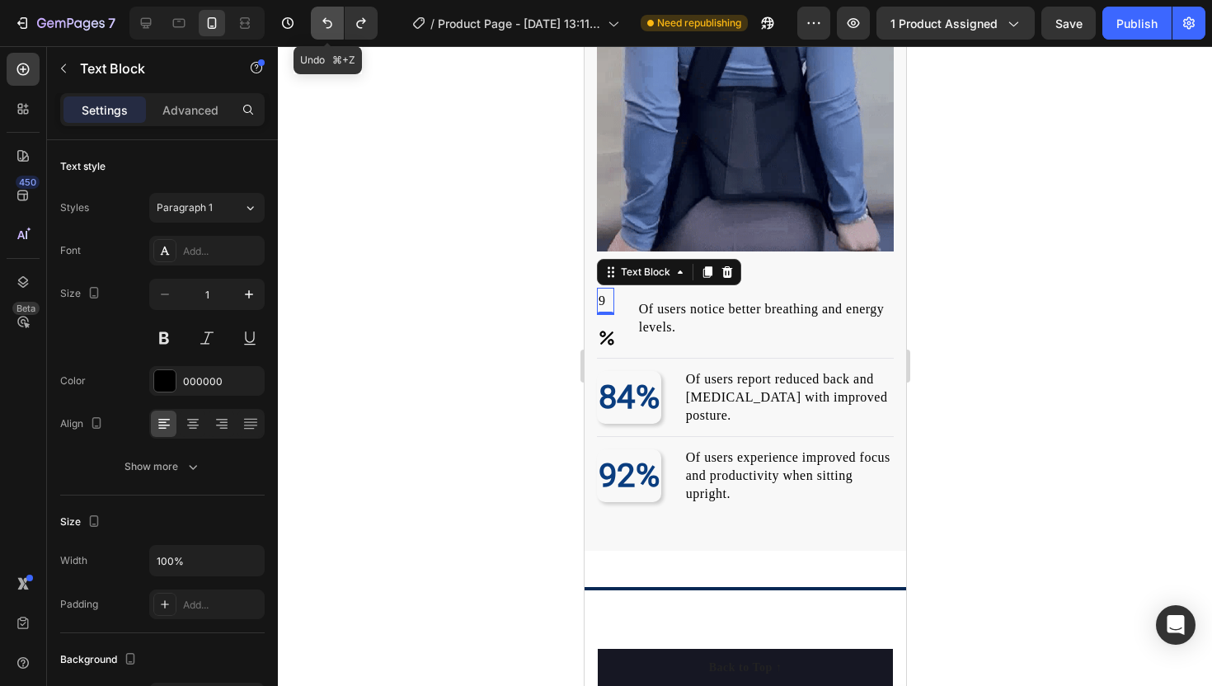
click at [327, 20] on icon "Undo/Redo" at bounding box center [327, 23] width 16 height 16
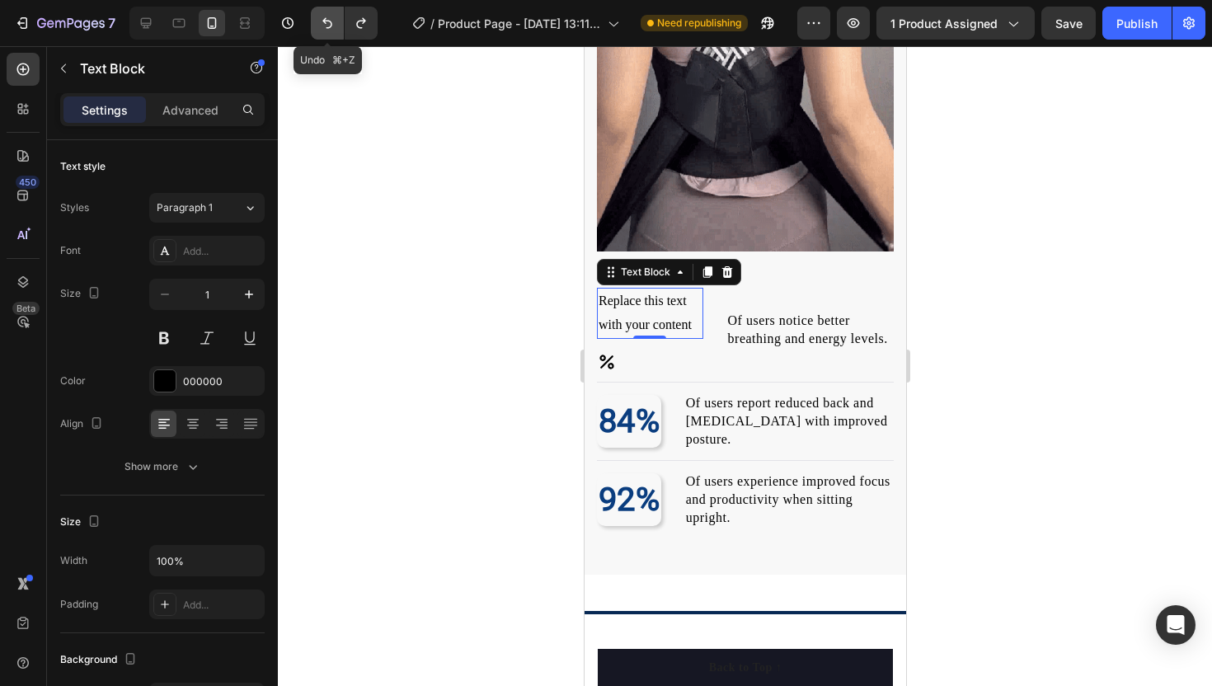
click at [327, 20] on icon "Undo/Redo" at bounding box center [327, 23] width 16 height 16
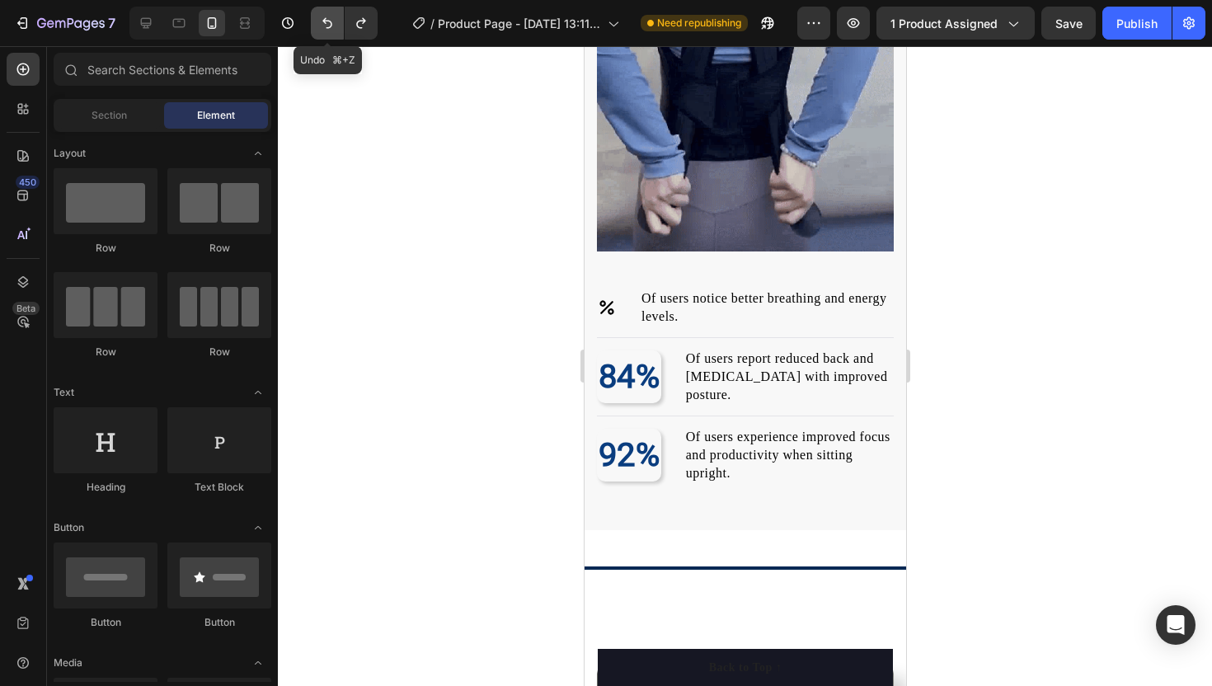
click at [327, 20] on icon "Undo/Redo" at bounding box center [327, 23] width 16 height 16
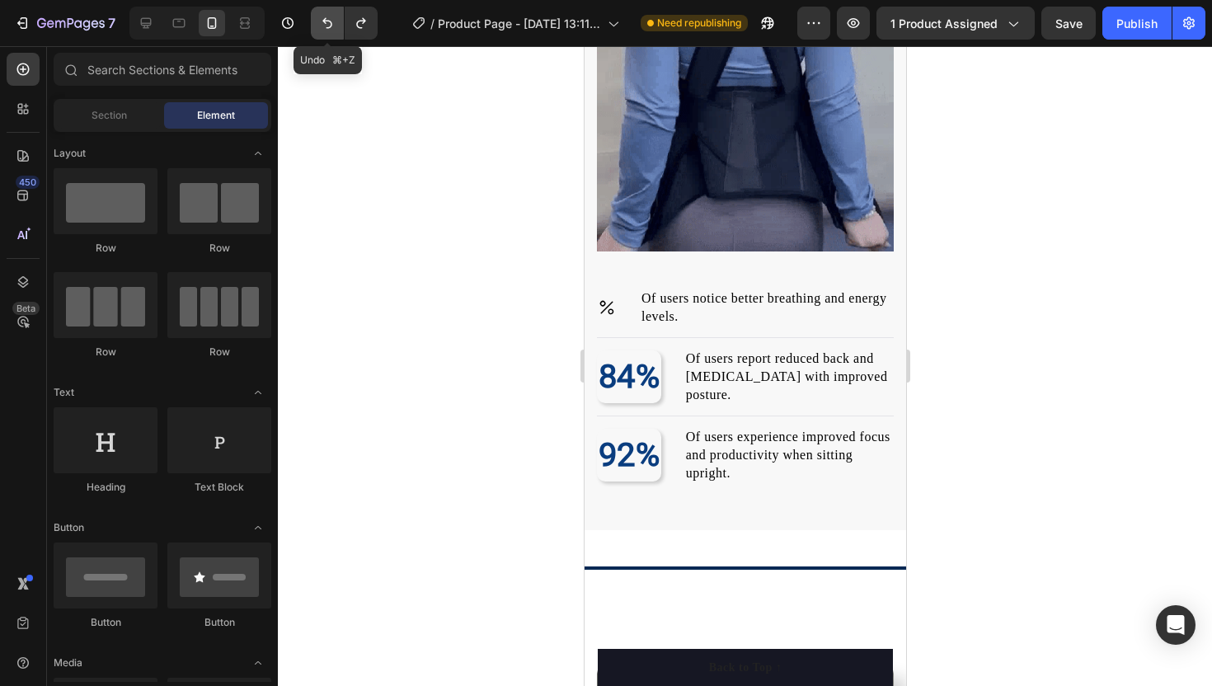
click at [327, 20] on icon "Undo/Redo" at bounding box center [327, 23] width 16 height 16
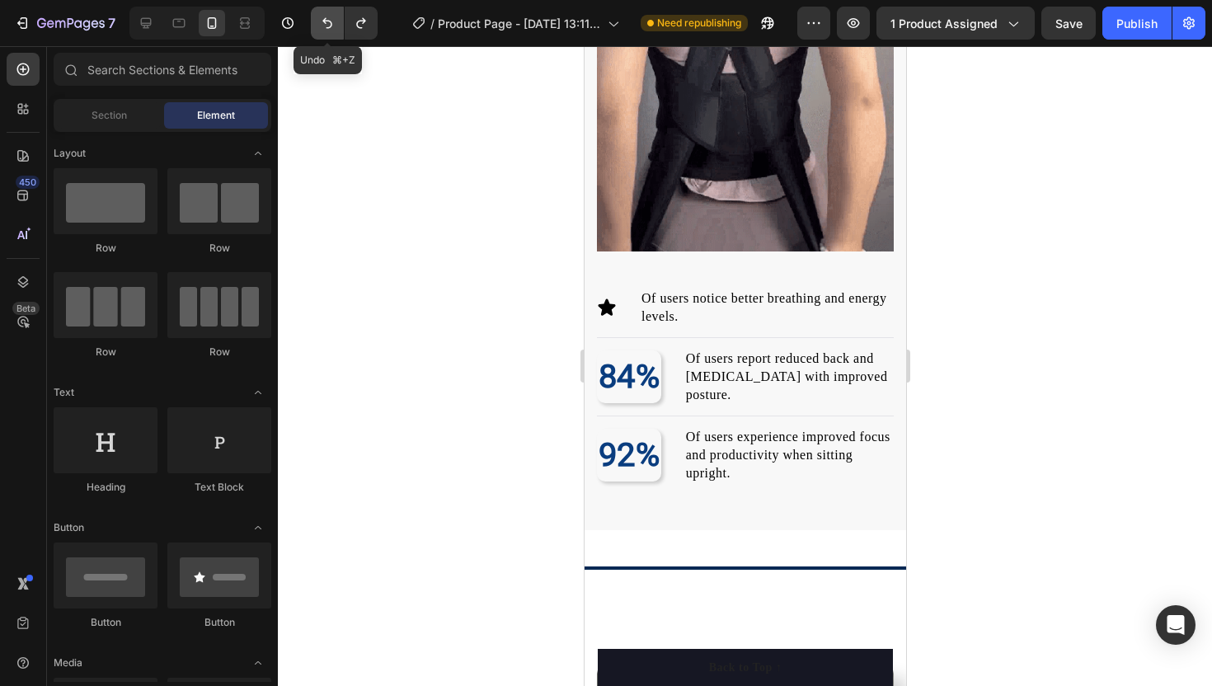
click at [327, 20] on icon "Undo/Redo" at bounding box center [327, 23] width 16 height 16
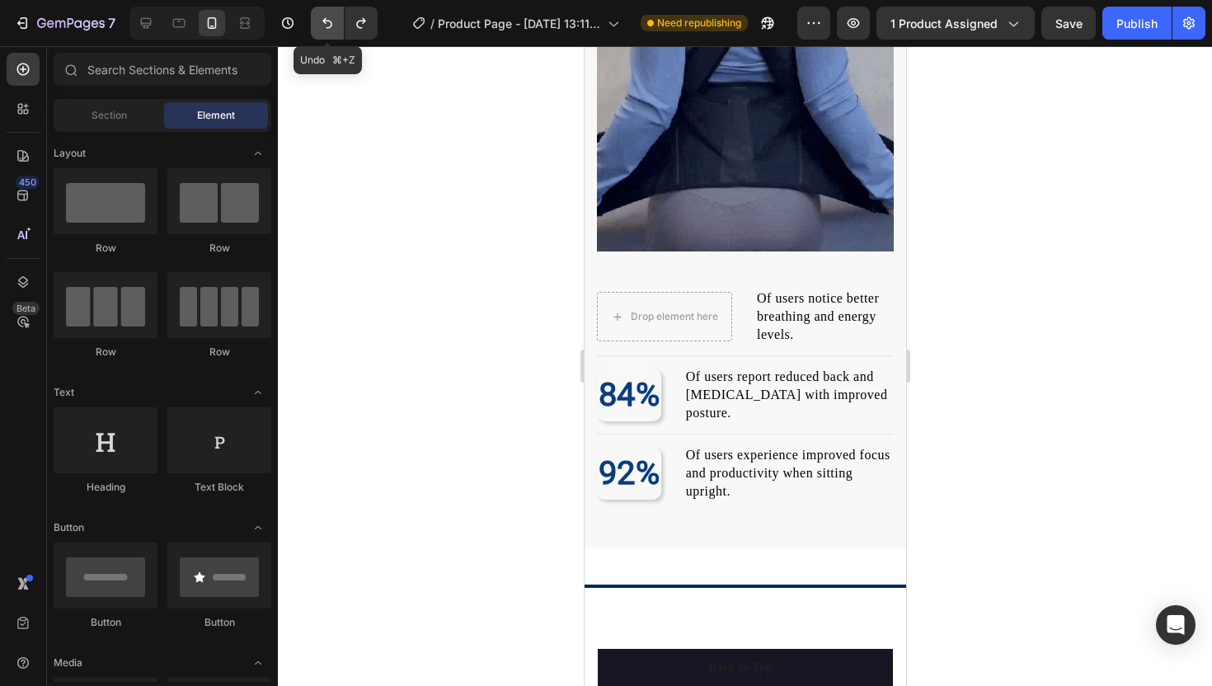
click at [327, 20] on icon "Undo/Redo" at bounding box center [327, 23] width 16 height 16
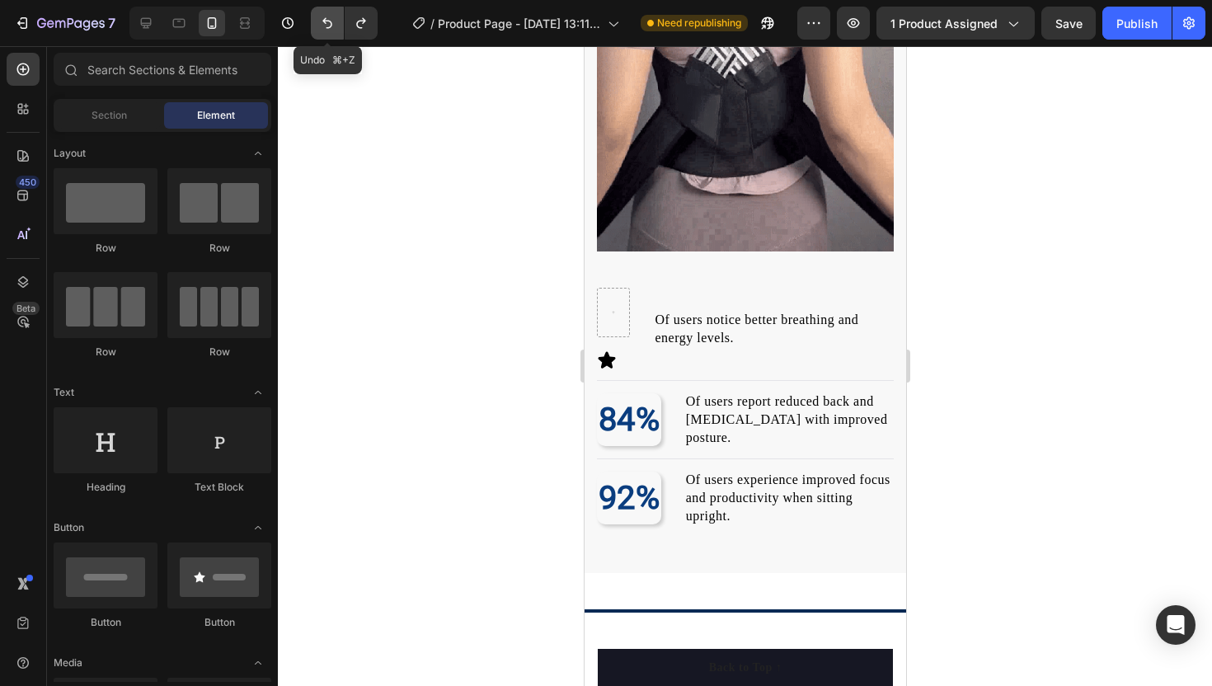
click at [327, 19] on icon "Undo/Redo" at bounding box center [327, 23] width 16 height 16
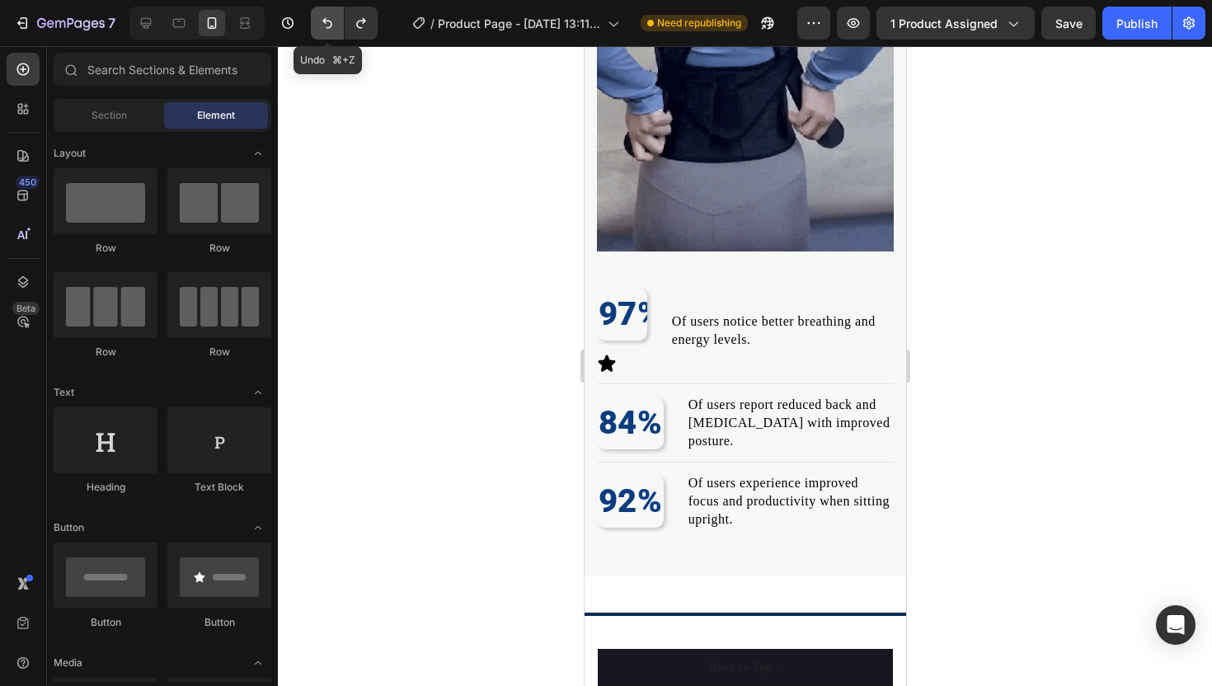
click at [327, 19] on icon "Undo/Redo" at bounding box center [327, 23] width 16 height 16
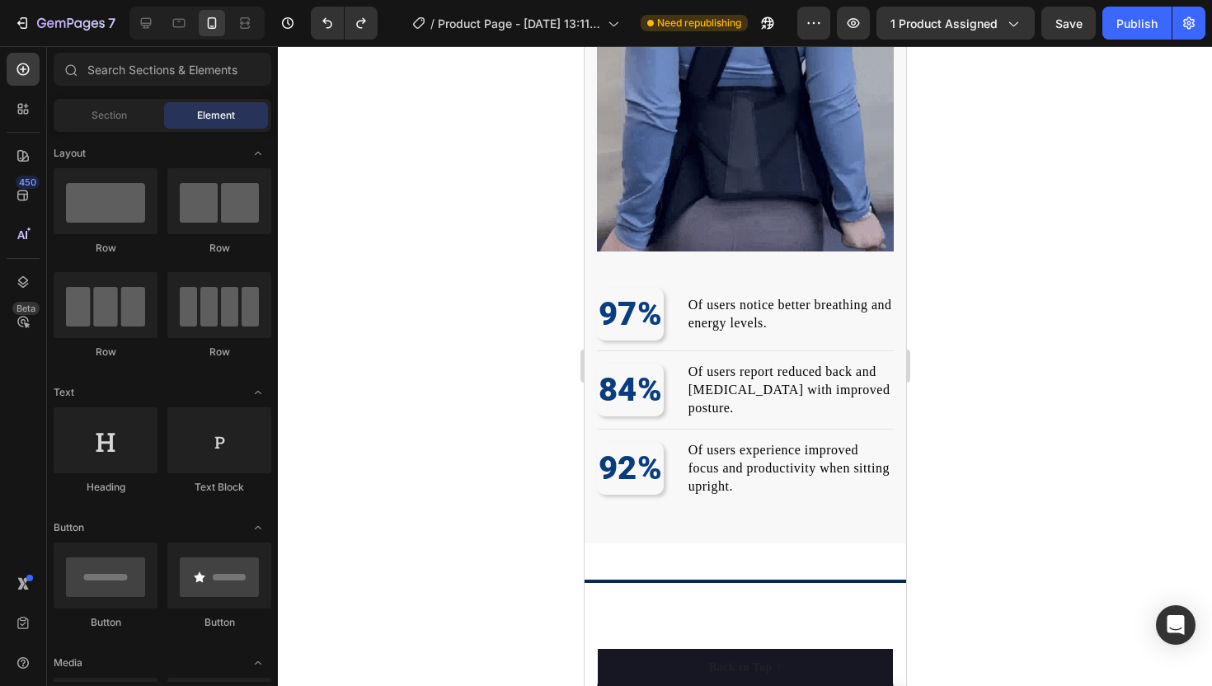
click at [503, 234] on div at bounding box center [745, 366] width 934 height 640
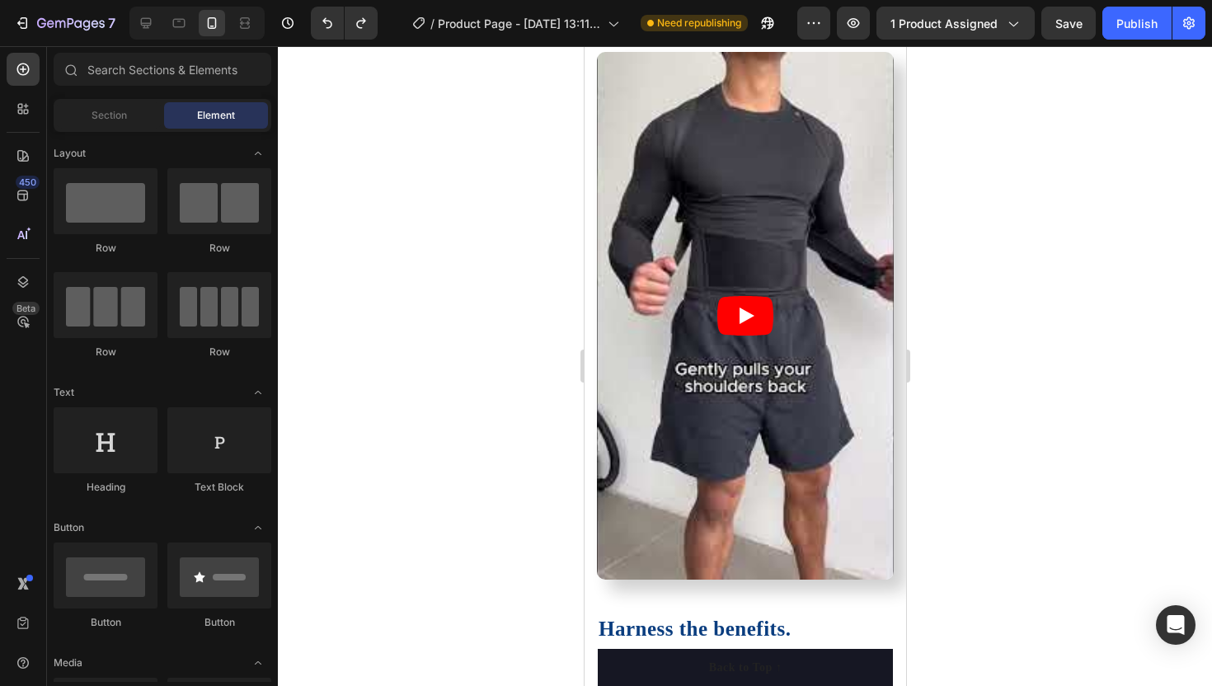
scroll to position [1980, 0]
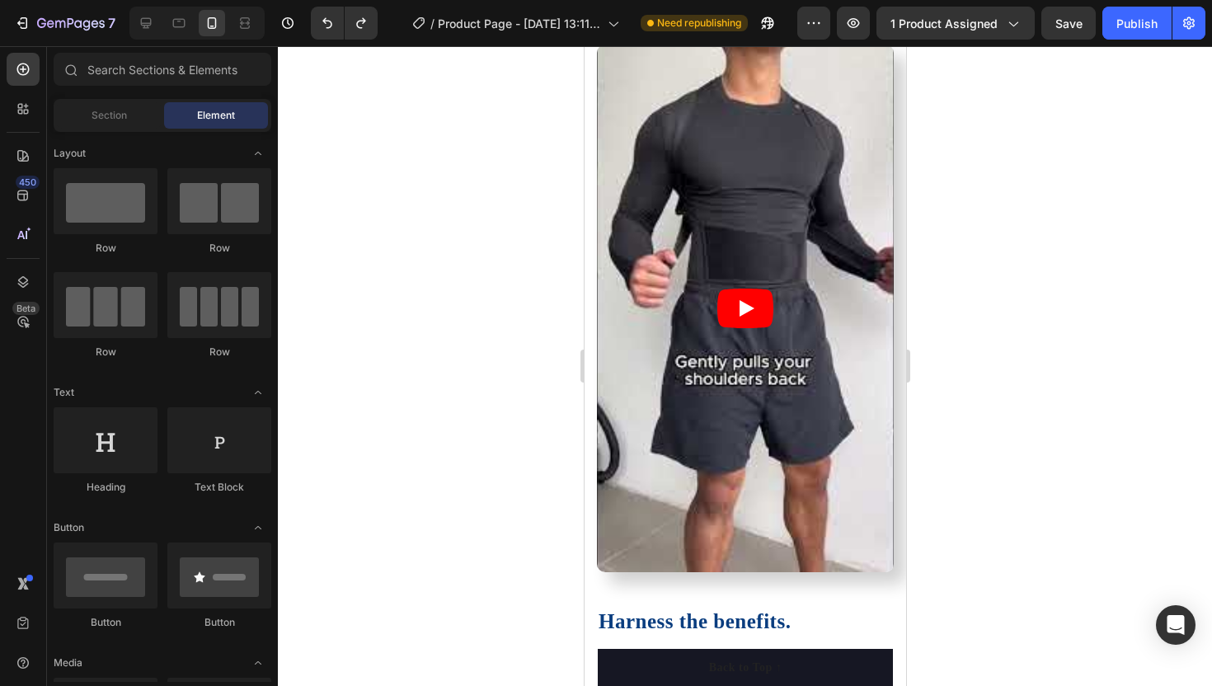
click at [634, 203] on article at bounding box center [744, 309] width 297 height 528
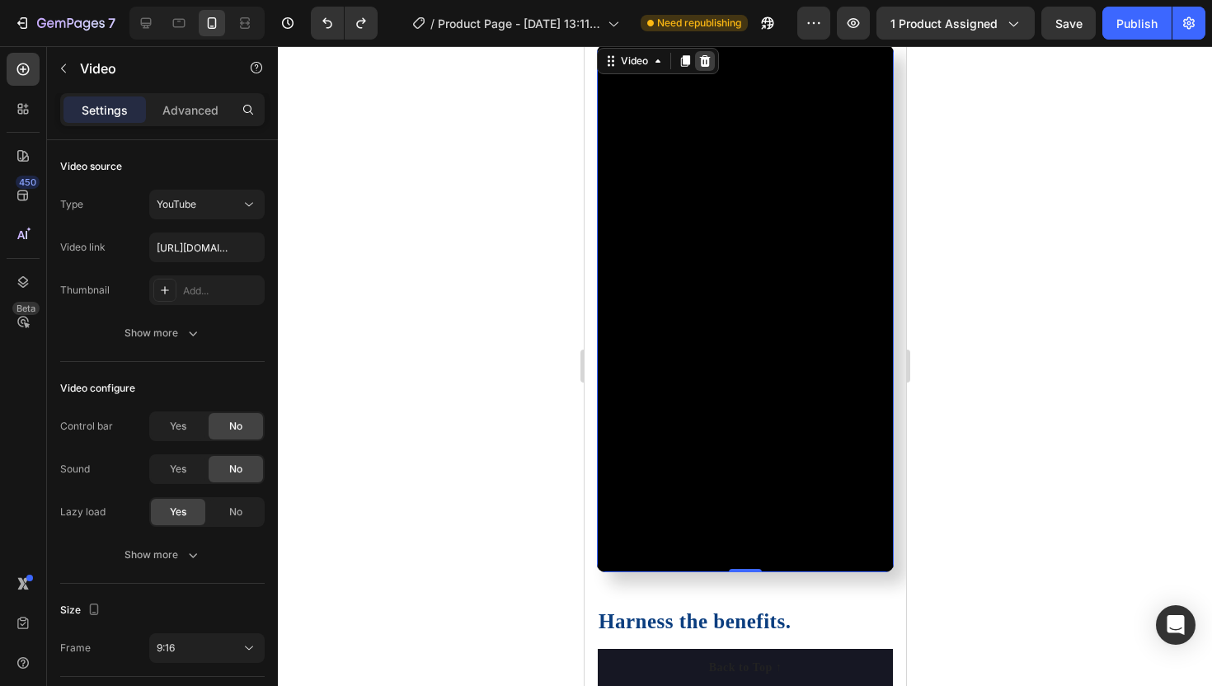
click at [700, 62] on icon at bounding box center [703, 60] width 13 height 13
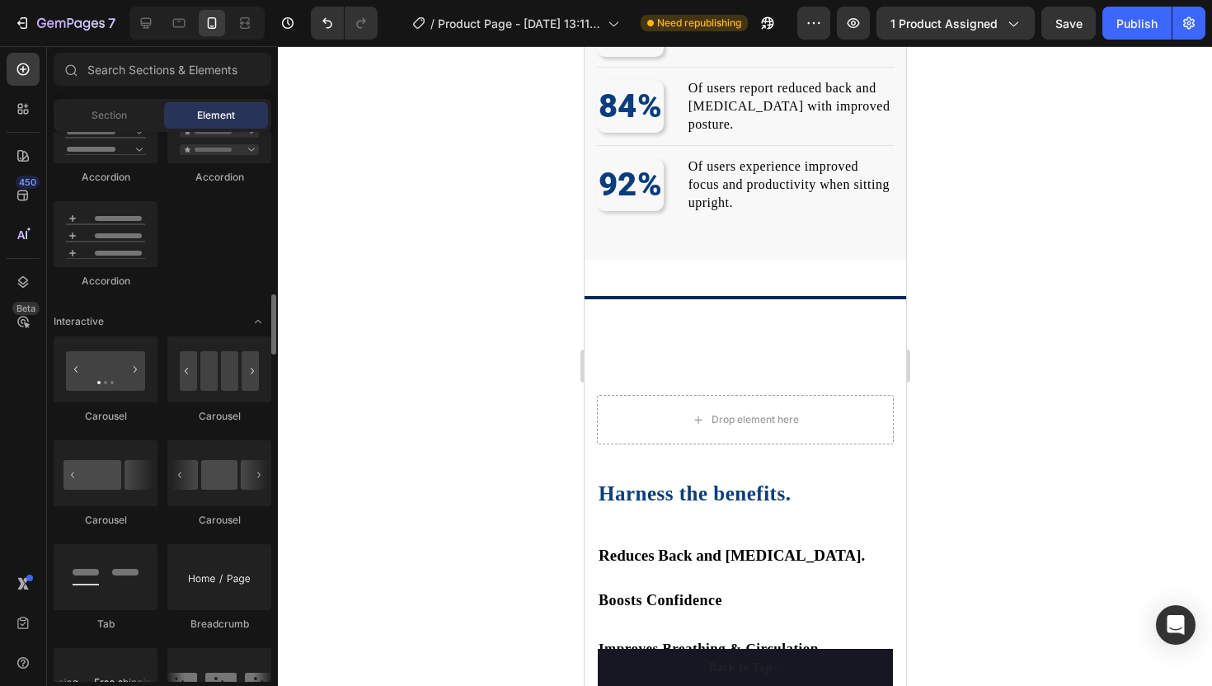
scroll to position [1477, 0]
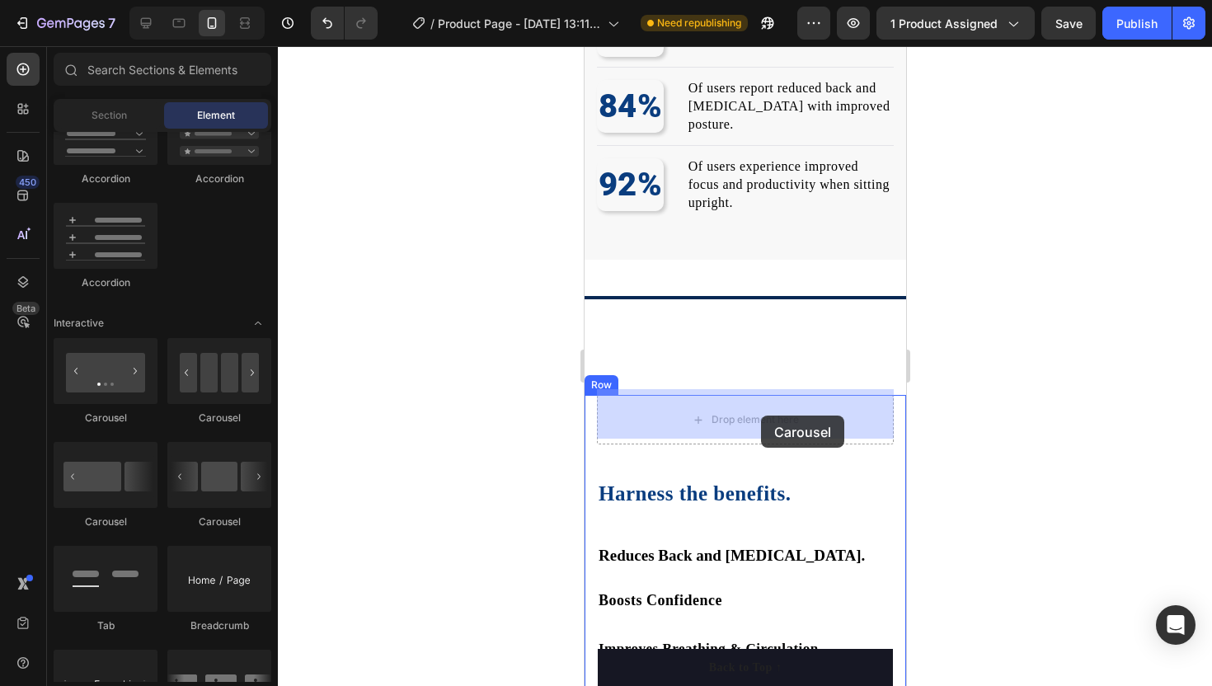
drag, startPoint x: 675, startPoint y: 431, endPoint x: 760, endPoint y: 415, distance: 86.3
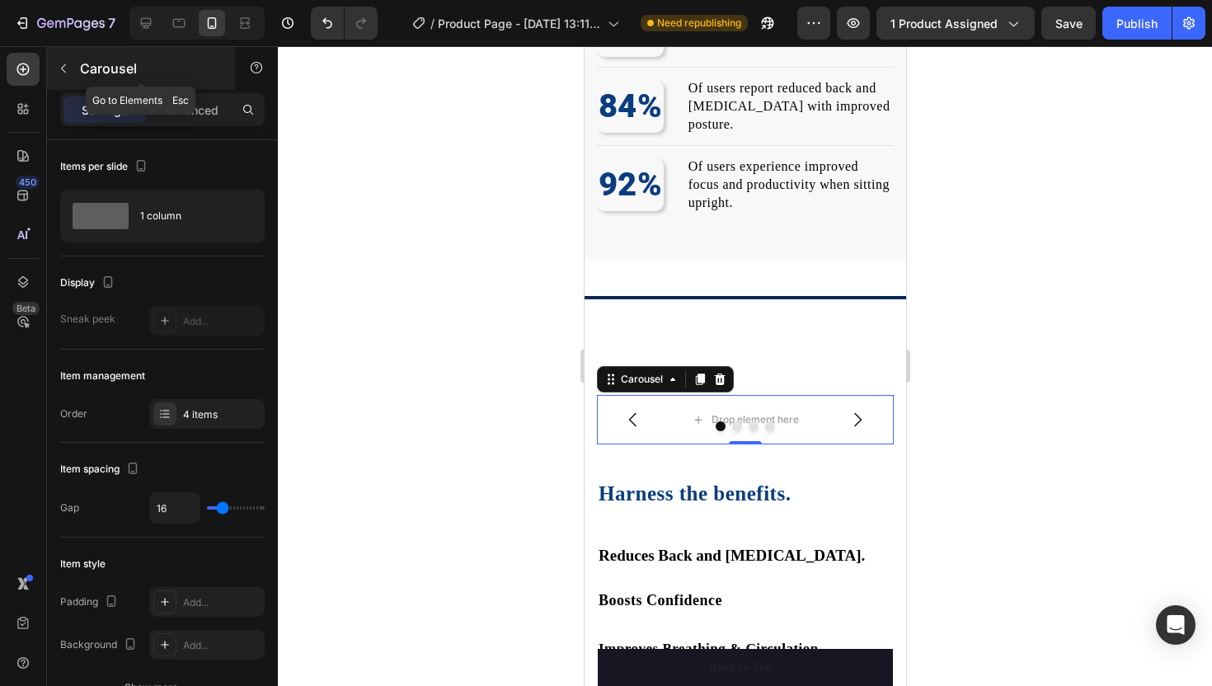
click at [73, 63] on button "button" at bounding box center [63, 68] width 26 height 26
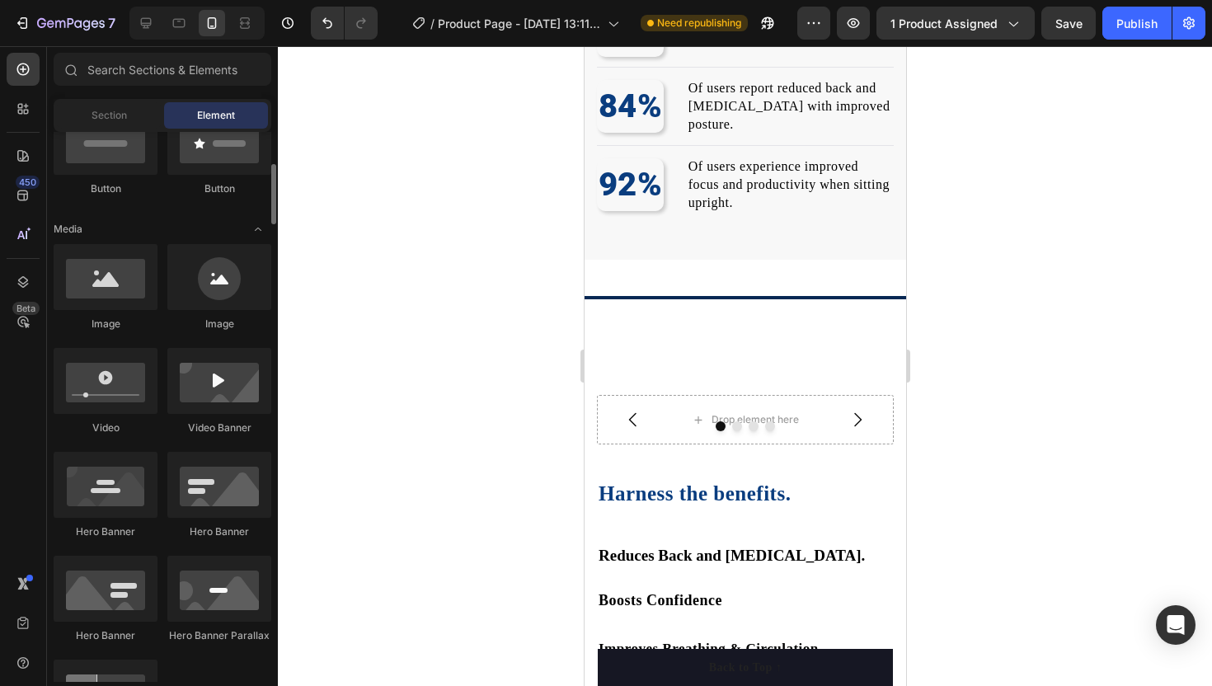
scroll to position [420, 0]
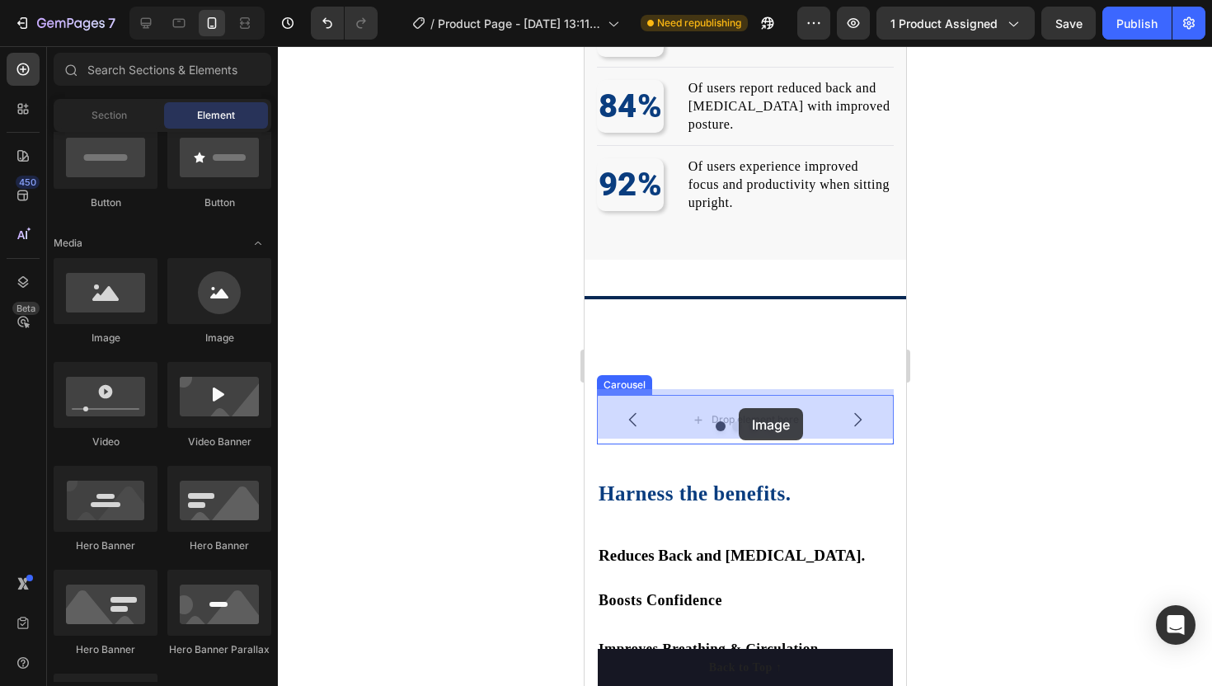
drag, startPoint x: 688, startPoint y: 354, endPoint x: 739, endPoint y: 409, distance: 74.1
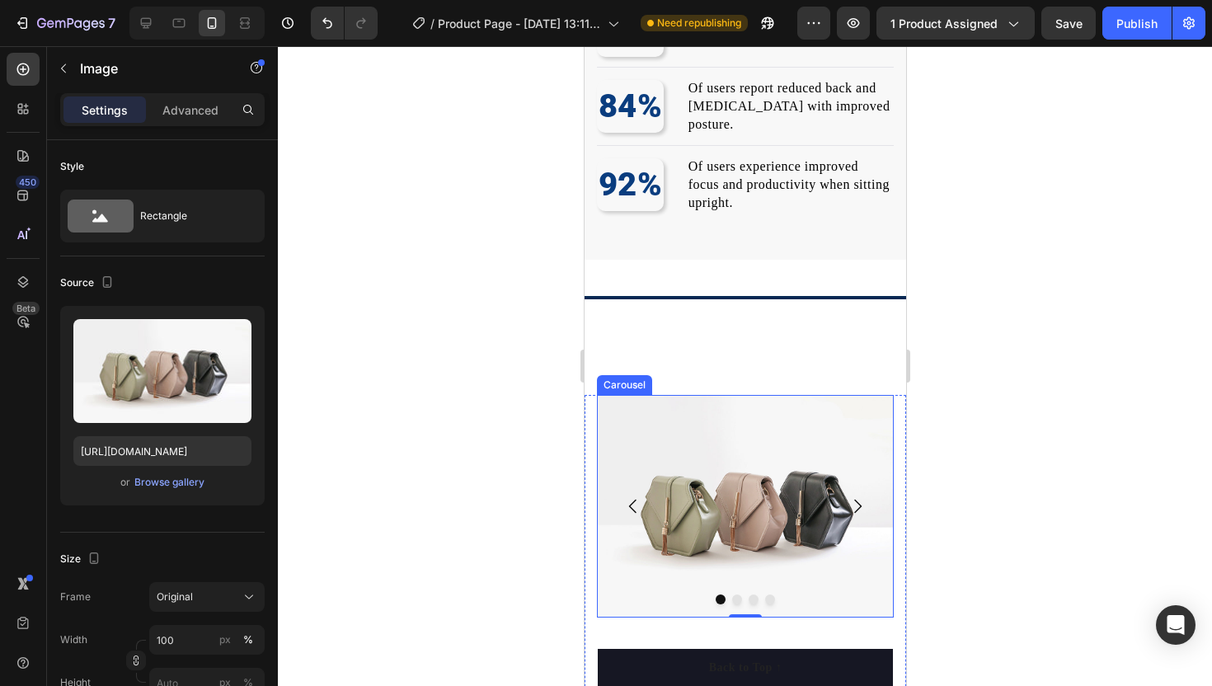
click at [862, 496] on icon "Carousel Next Arrow" at bounding box center [857, 506] width 20 height 20
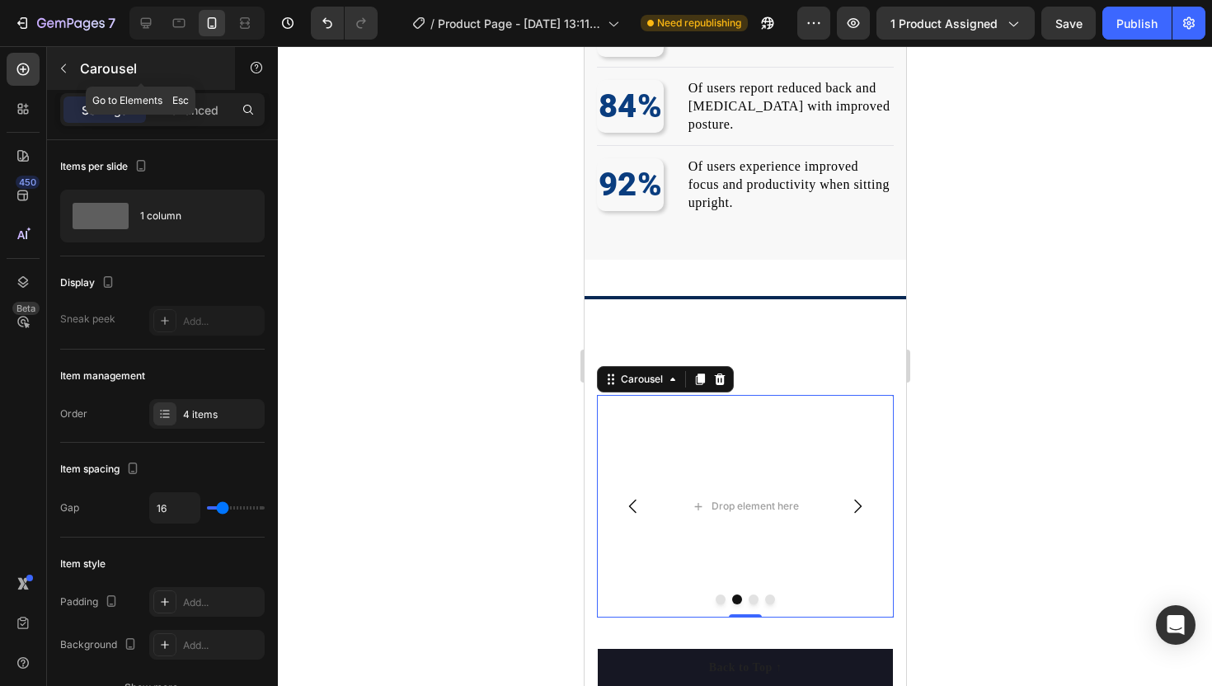
click at [70, 74] on button "button" at bounding box center [63, 68] width 26 height 26
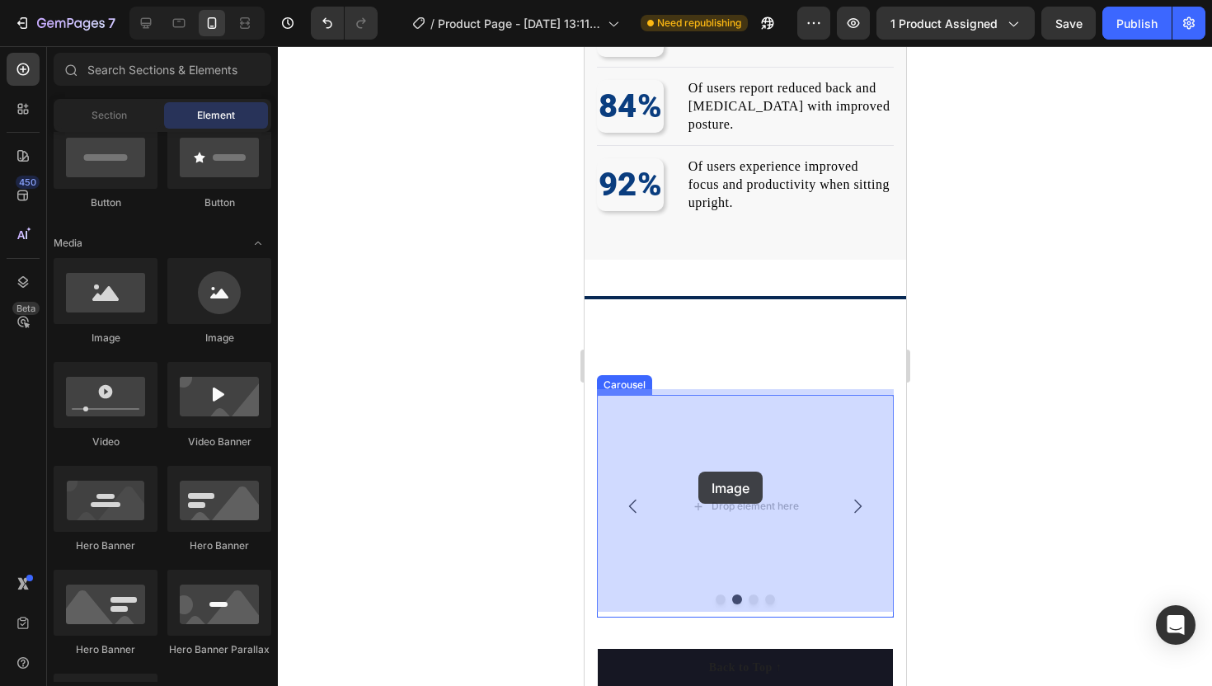
drag, startPoint x: 698, startPoint y: 324, endPoint x: 719, endPoint y: 481, distance: 158.8
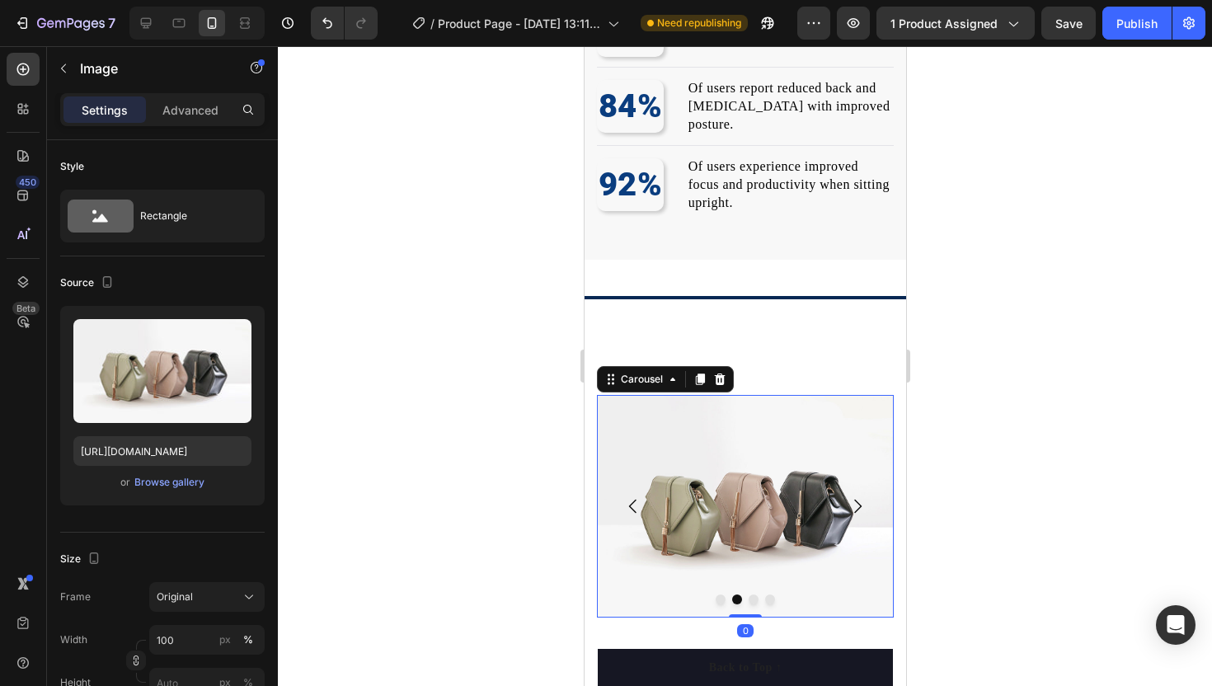
click at [861, 496] on icon "Carousel Next Arrow" at bounding box center [857, 506] width 20 height 20
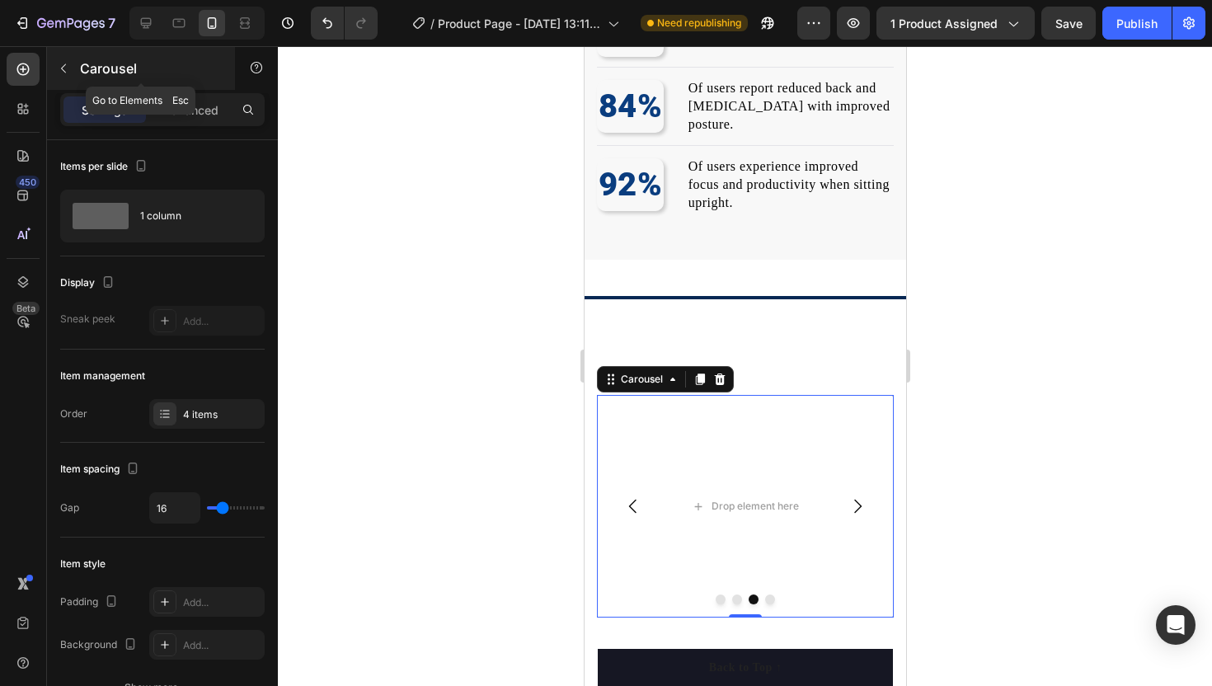
click at [69, 74] on icon "button" at bounding box center [63, 68] width 13 height 13
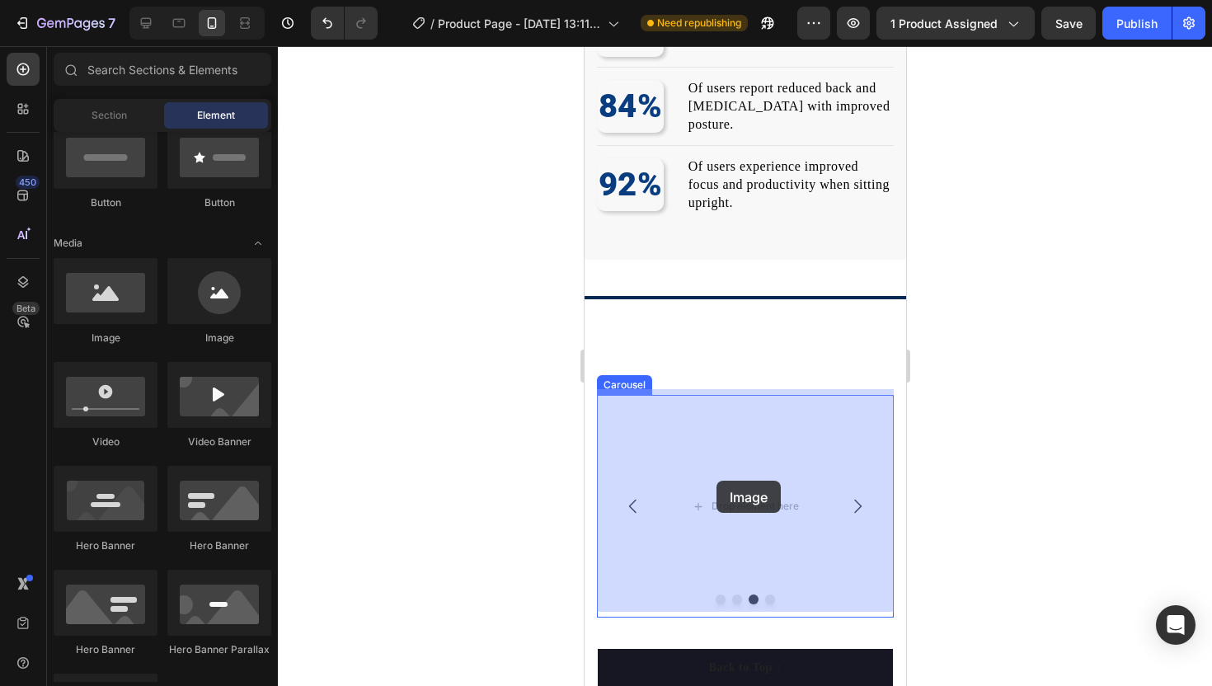
drag, startPoint x: 708, startPoint y: 332, endPoint x: 717, endPoint y: 481, distance: 149.5
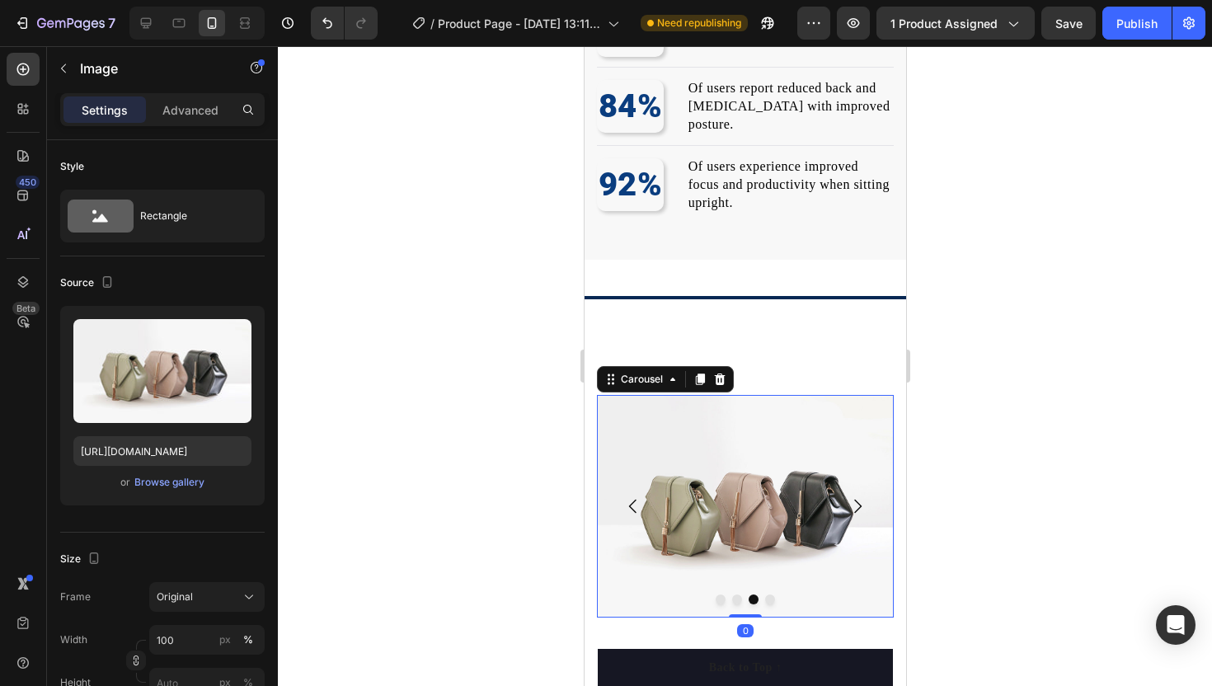
click at [862, 496] on icon "Carousel Next Arrow" at bounding box center [857, 506] width 20 height 20
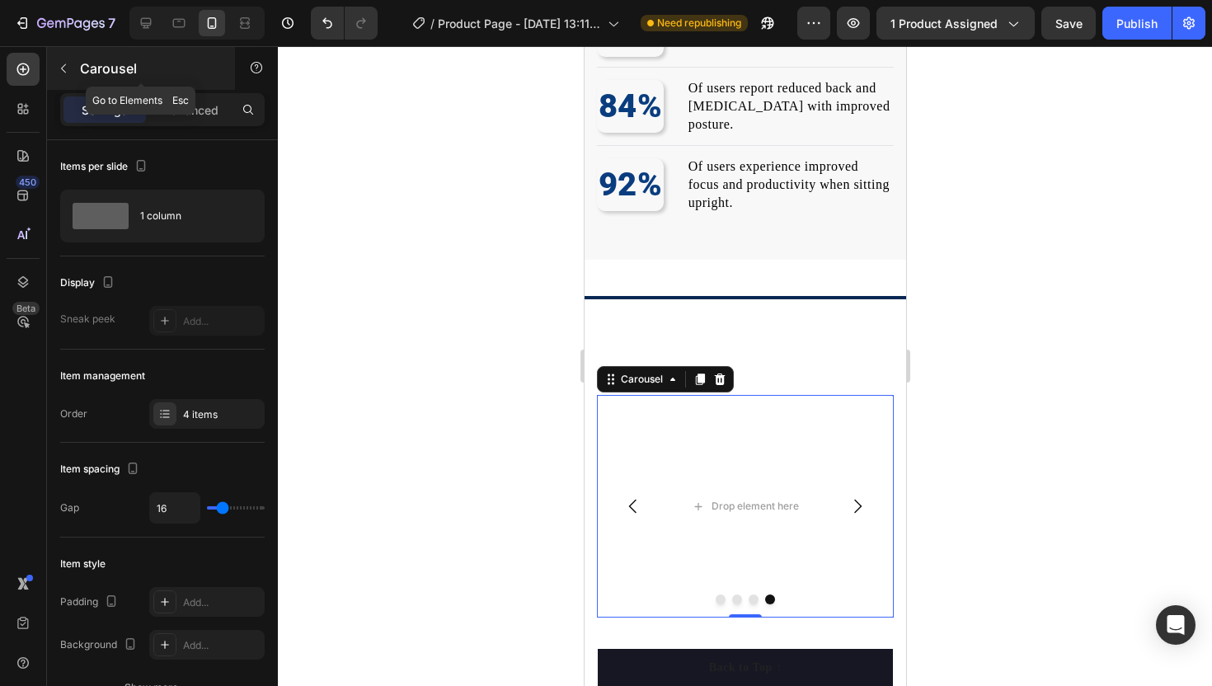
click at [58, 63] on icon "button" at bounding box center [63, 68] width 13 height 13
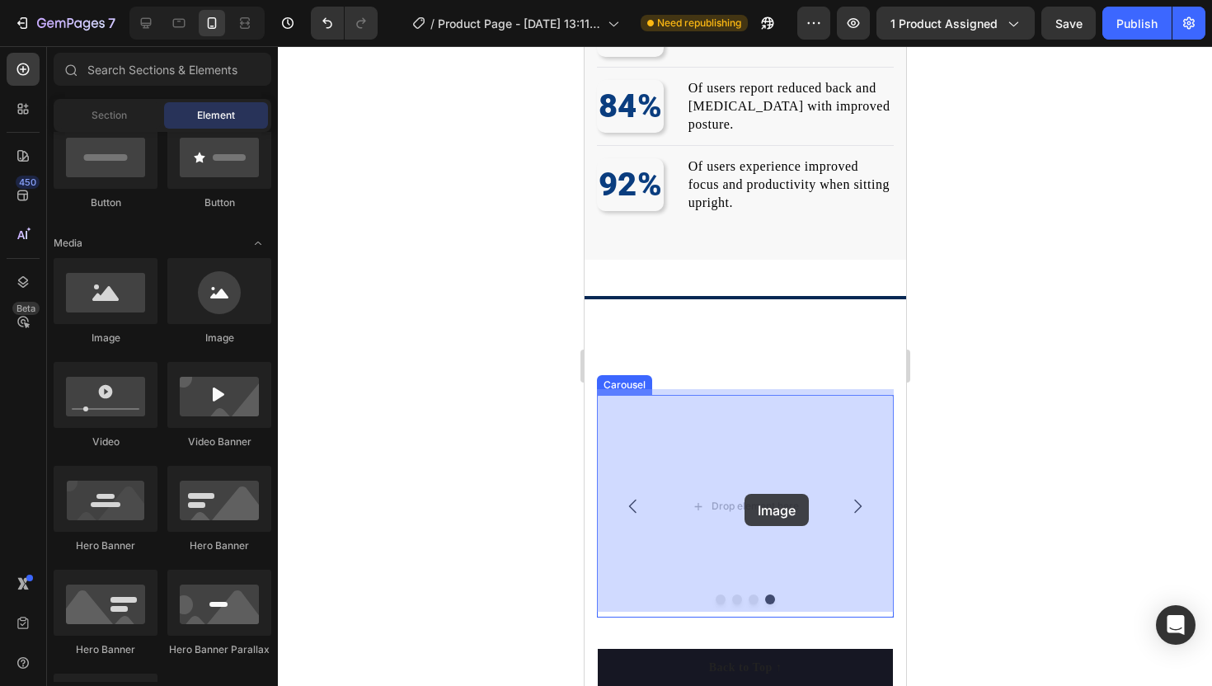
drag, startPoint x: 692, startPoint y: 328, endPoint x: 744, endPoint y: 494, distance: 173.4
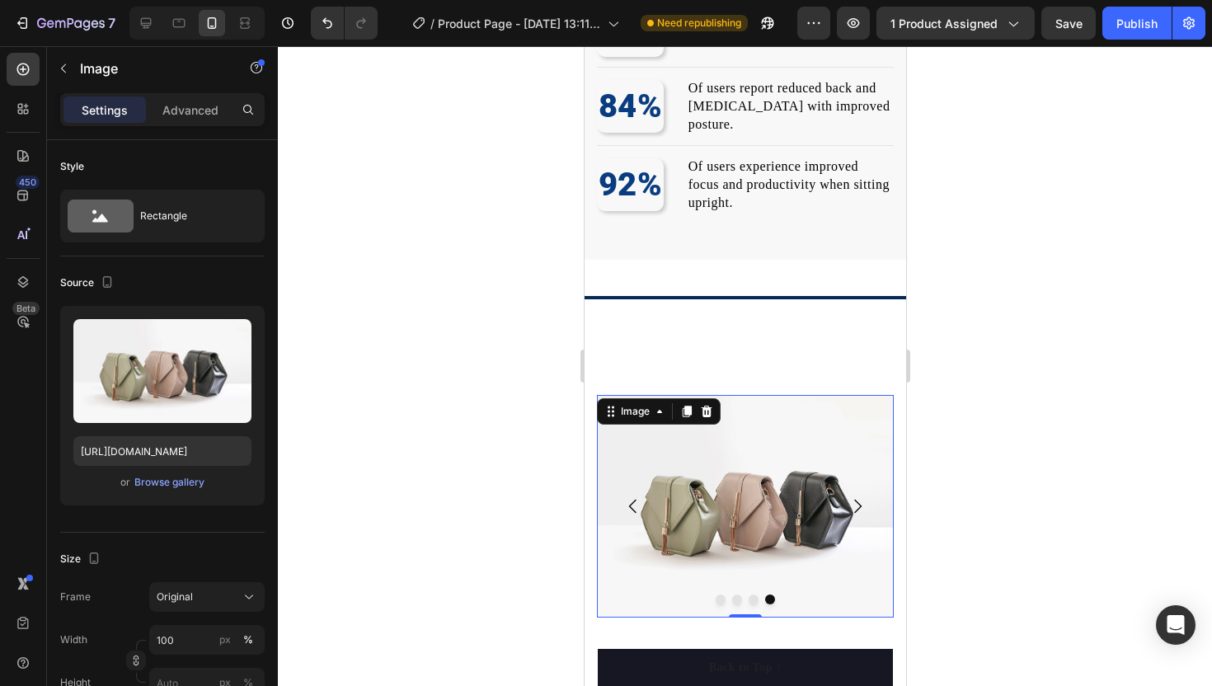
click at [326, 402] on div at bounding box center [745, 366] width 934 height 640
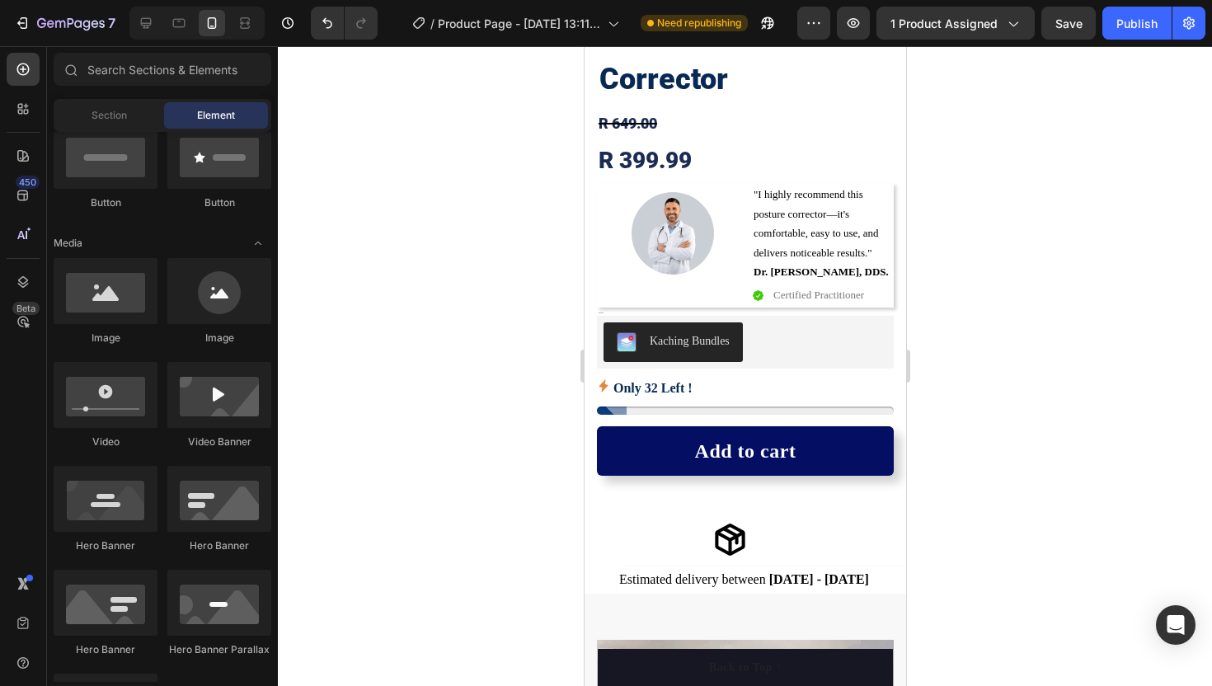
scroll to position [428, 0]
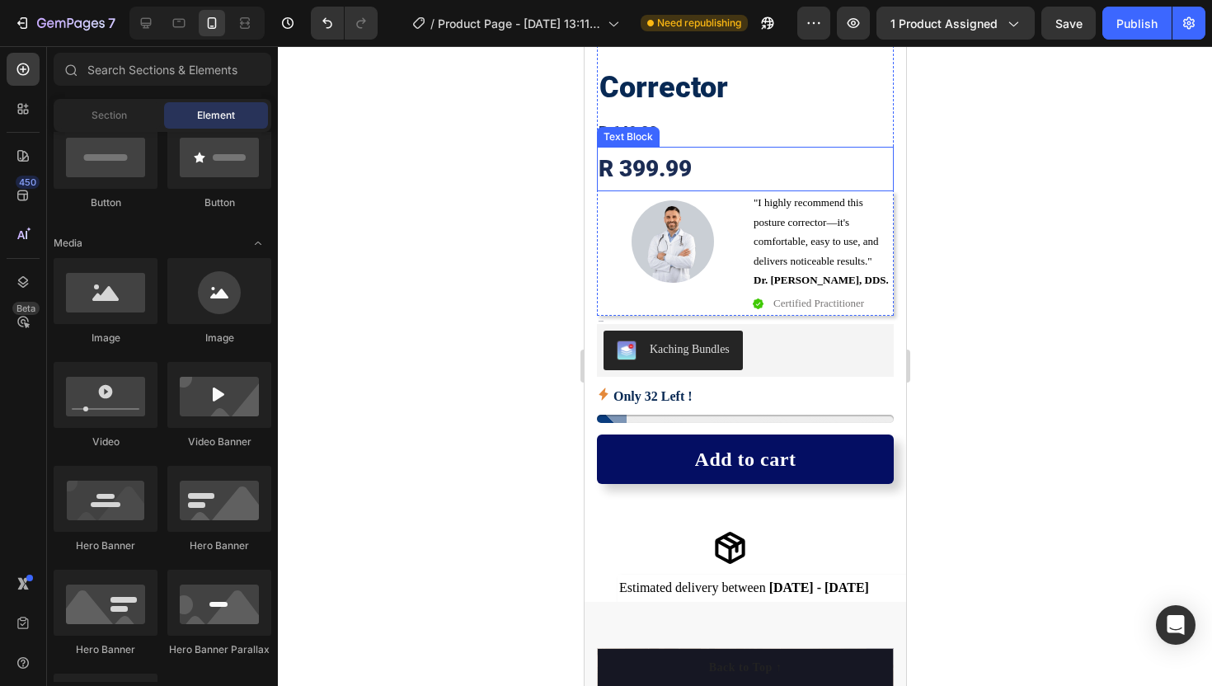
click at [678, 167] on p "R 399.99" at bounding box center [744, 168] width 293 height 41
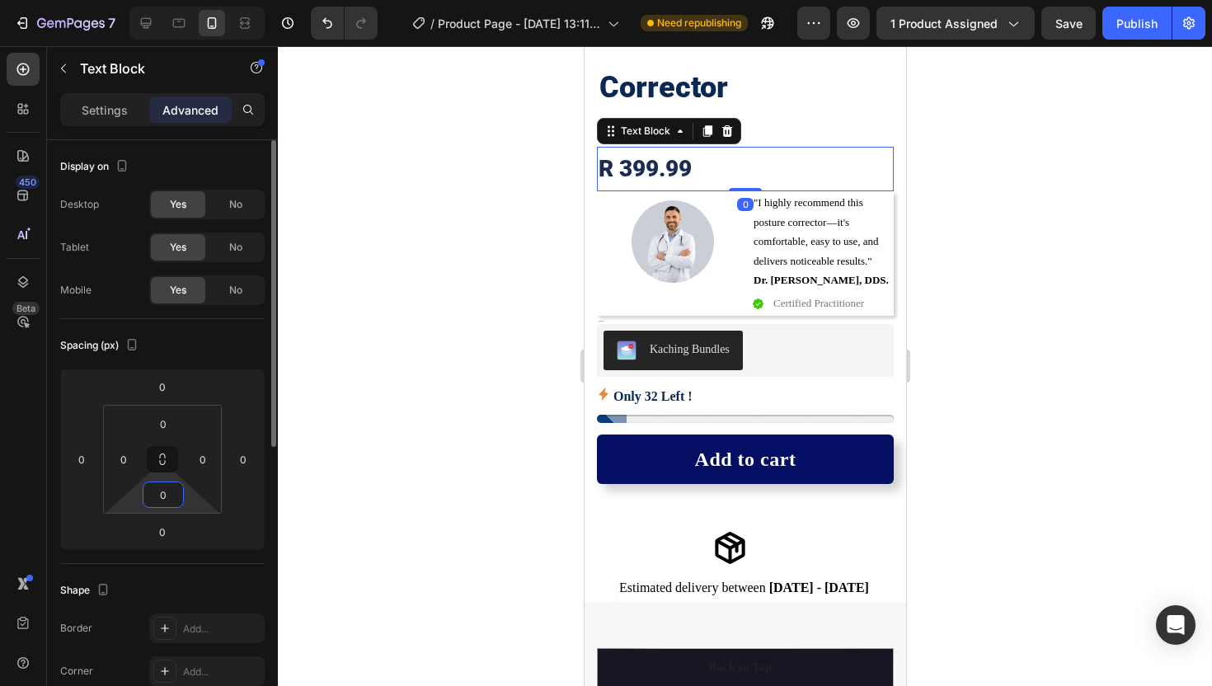
click at [163, 0] on html "7 / Product Page - Aug 19, 13:11:36 Need republishing Preview 1 product assigne…" at bounding box center [606, 0] width 1212 height 0
type input "11"
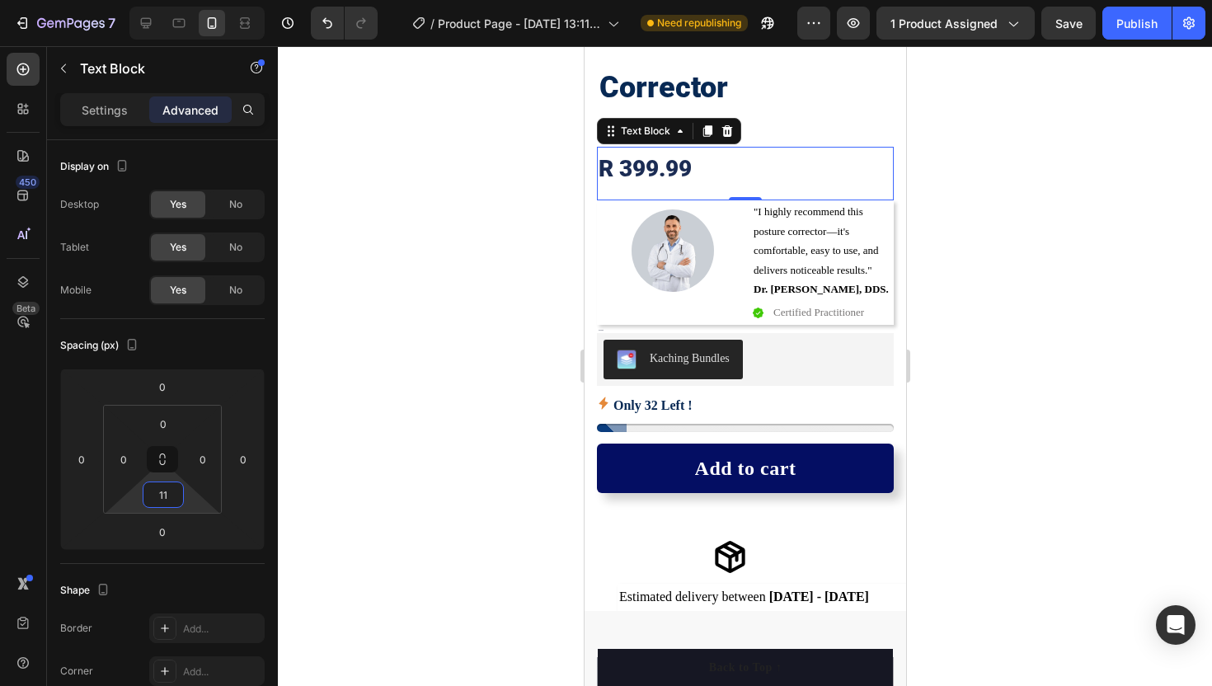
click at [391, 275] on div at bounding box center [745, 366] width 934 height 640
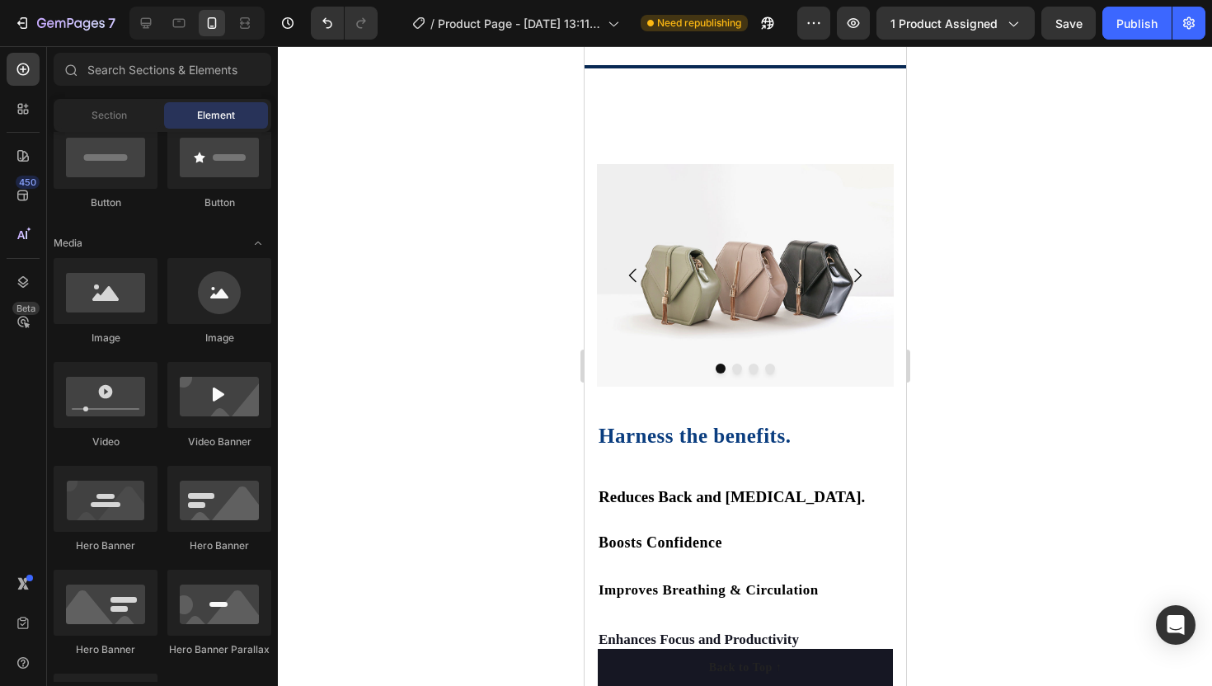
scroll to position [1867, 0]
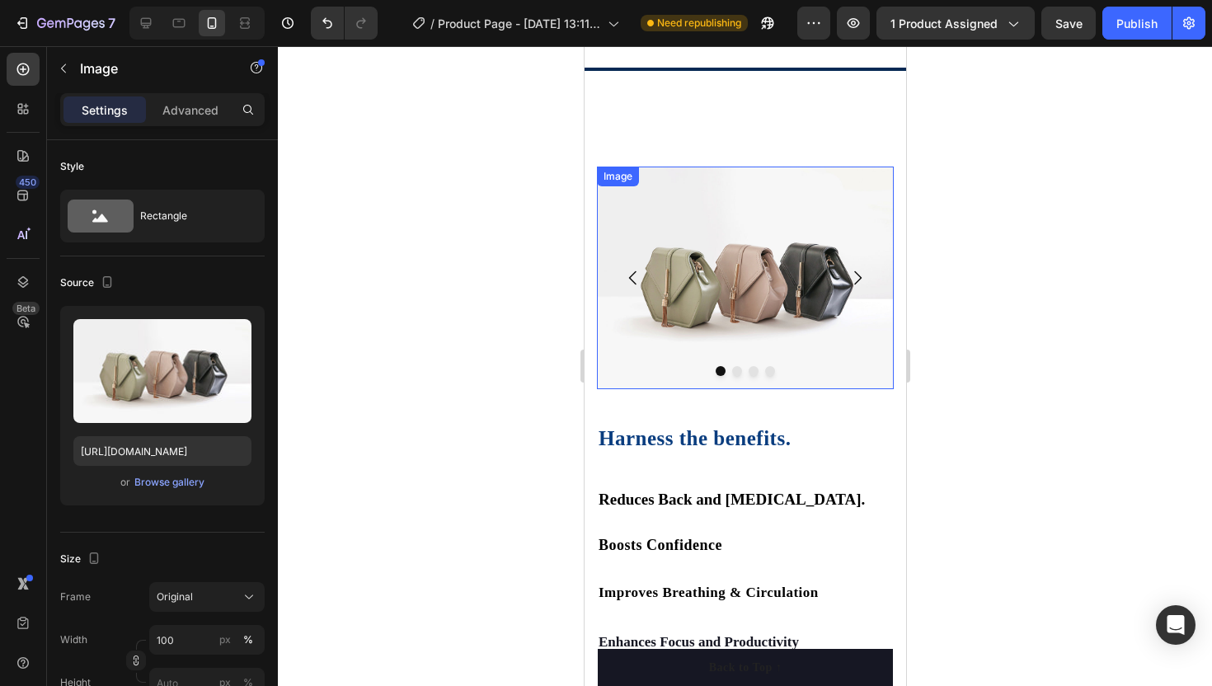
click at [701, 275] on img at bounding box center [744, 278] width 297 height 223
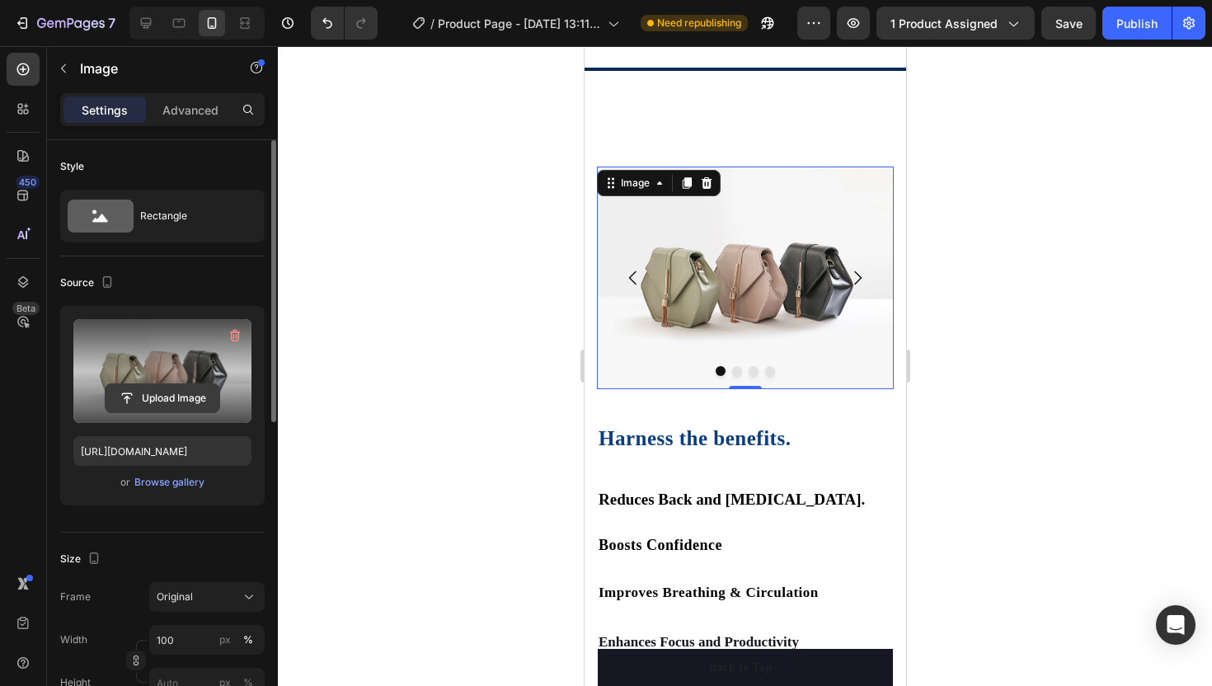
click at [148, 399] on input "file" at bounding box center [163, 398] width 114 height 28
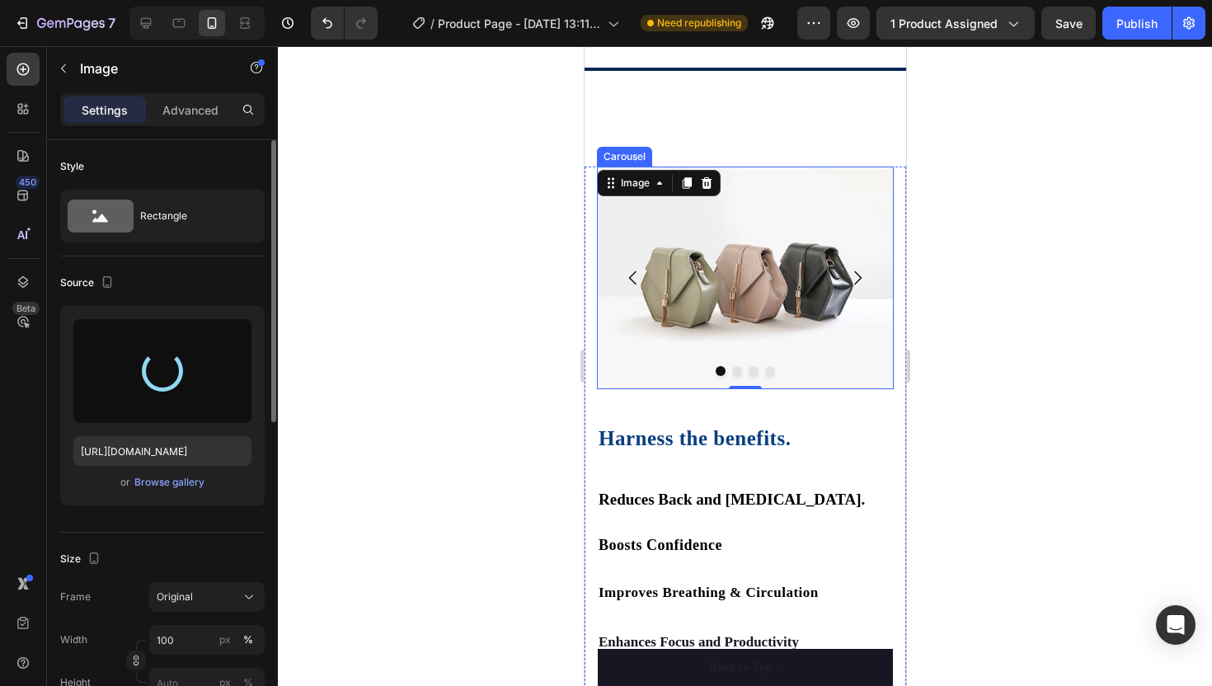
type input "https://cdn.shopify.com/s/files/1/0776/2522/9537/files/gempages_580610004898284…"
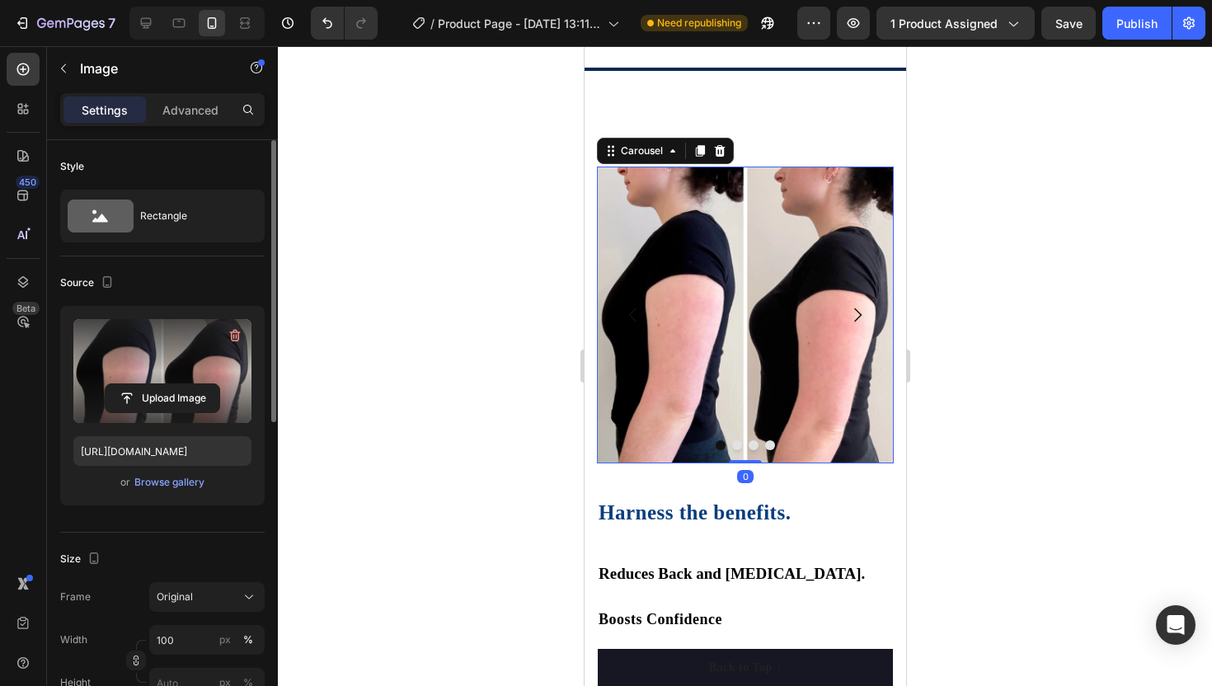
click at [859, 312] on icon "Carousel Next Arrow" at bounding box center [857, 315] width 20 height 20
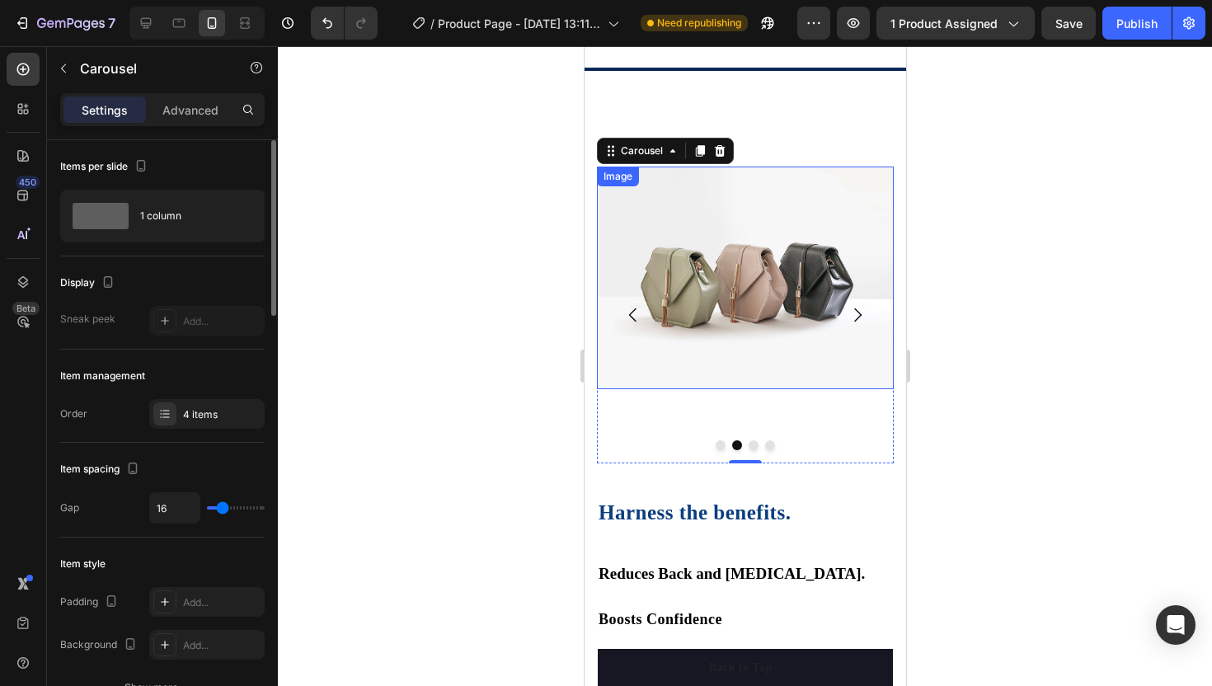
click at [730, 355] on img at bounding box center [744, 278] width 297 height 223
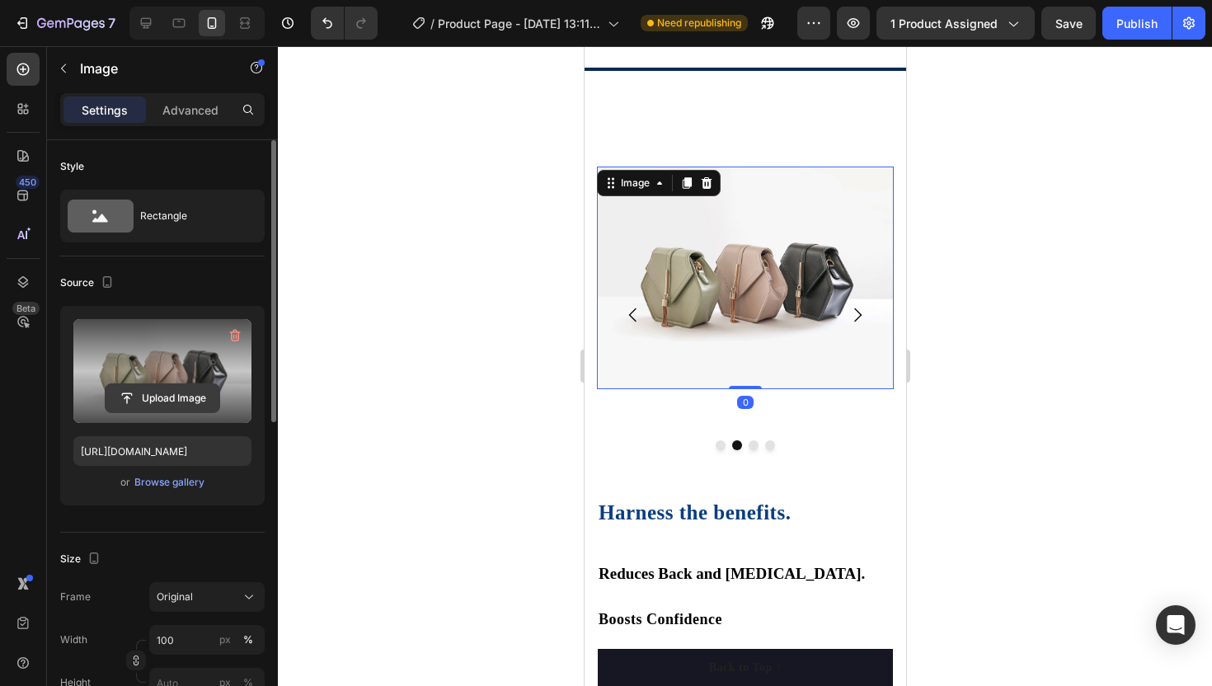
click at [160, 404] on input "file" at bounding box center [163, 398] width 114 height 28
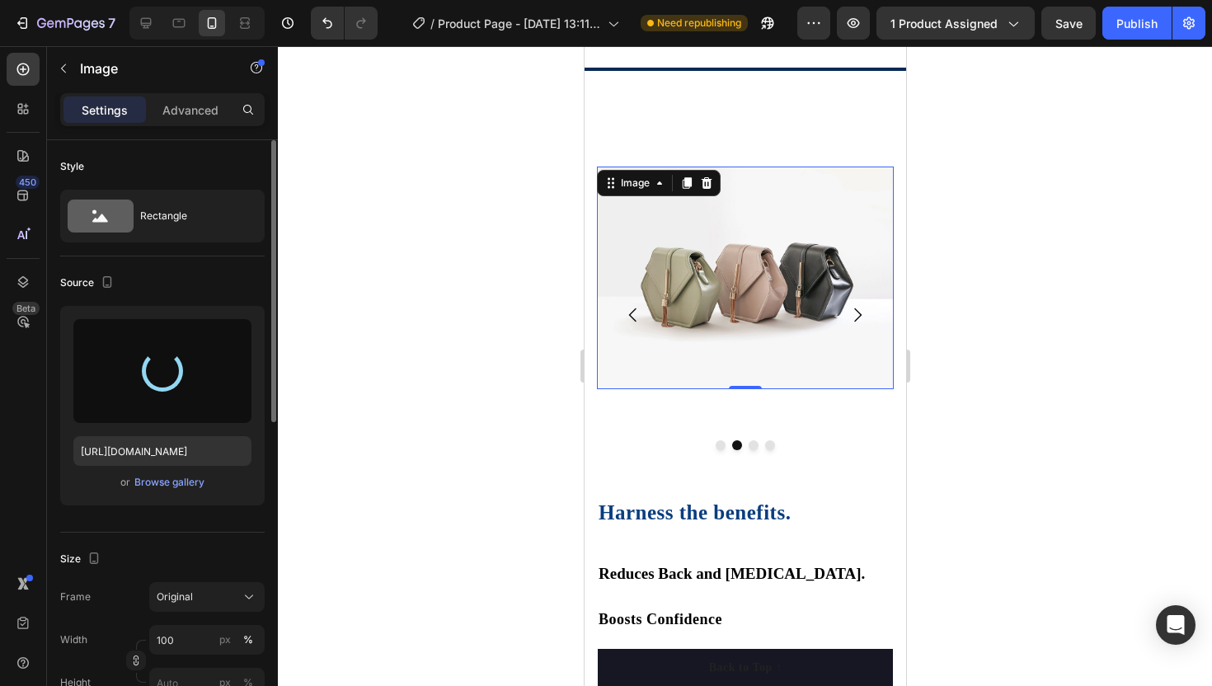
type input "https://cdn.shopify.com/s/files/1/0776/2522/9537/files/gempages_580610004898284…"
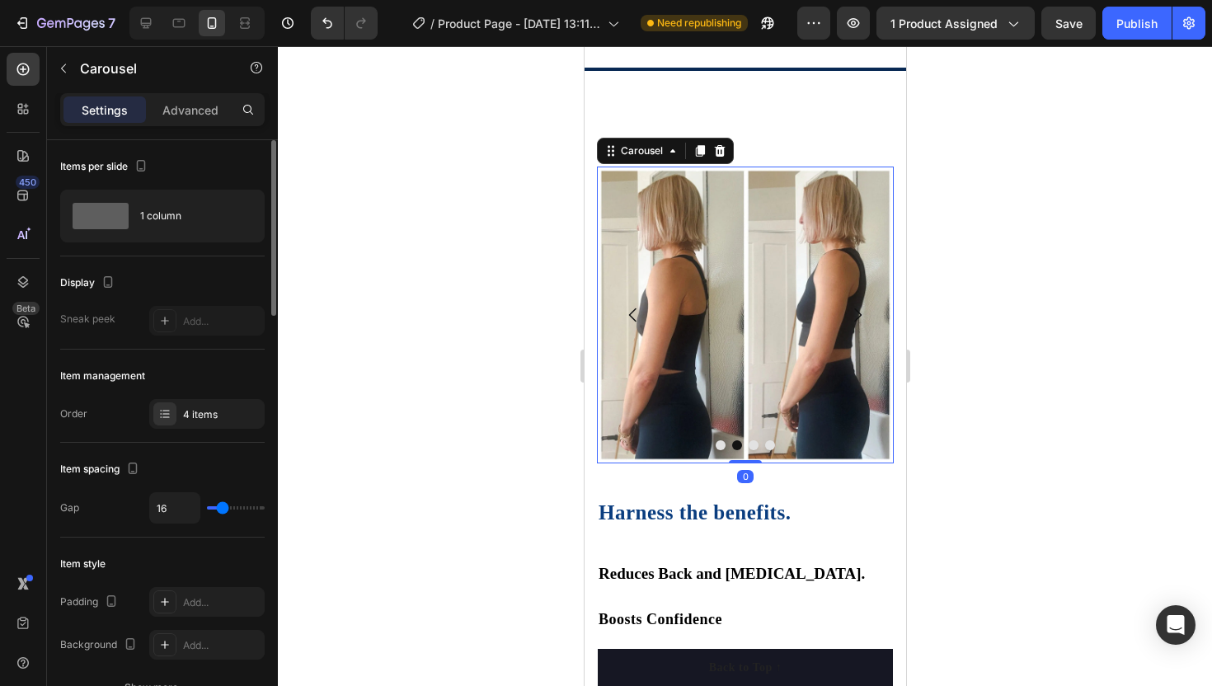
click at [858, 309] on icon "Carousel Next Arrow" at bounding box center [857, 315] width 20 height 20
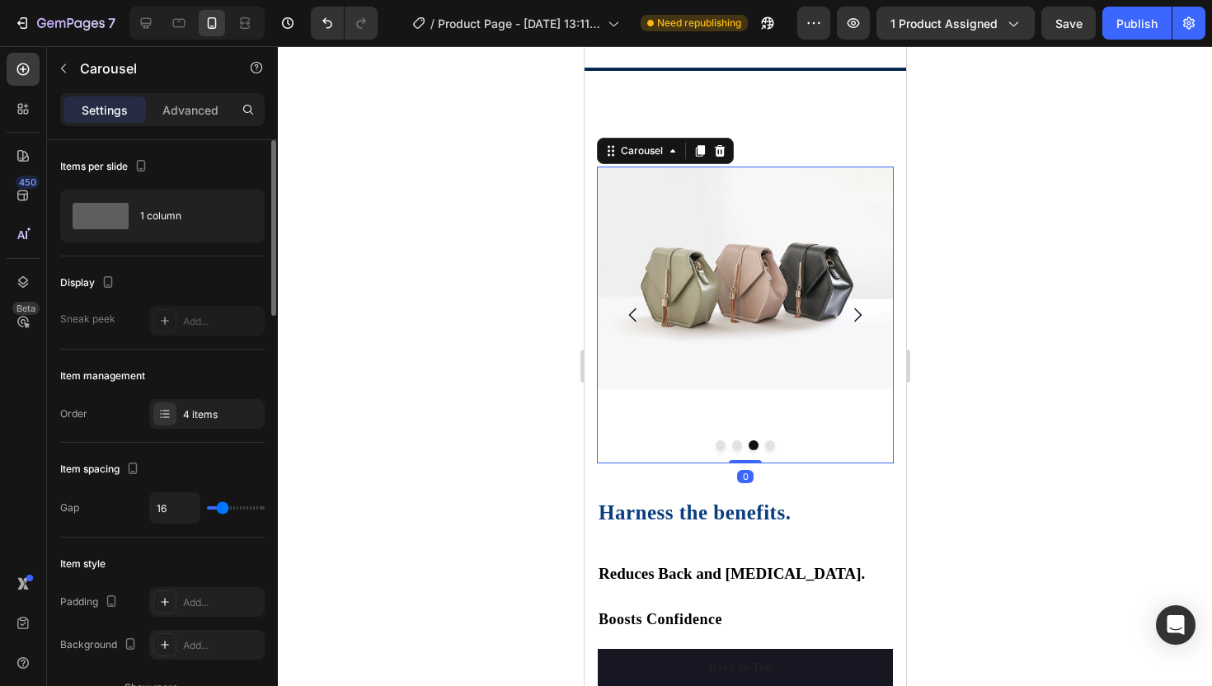
click at [858, 309] on icon "Carousel Next Arrow" at bounding box center [857, 315] width 20 height 20
click at [628, 311] on icon "Carousel Back Arrow" at bounding box center [632, 315] width 20 height 20
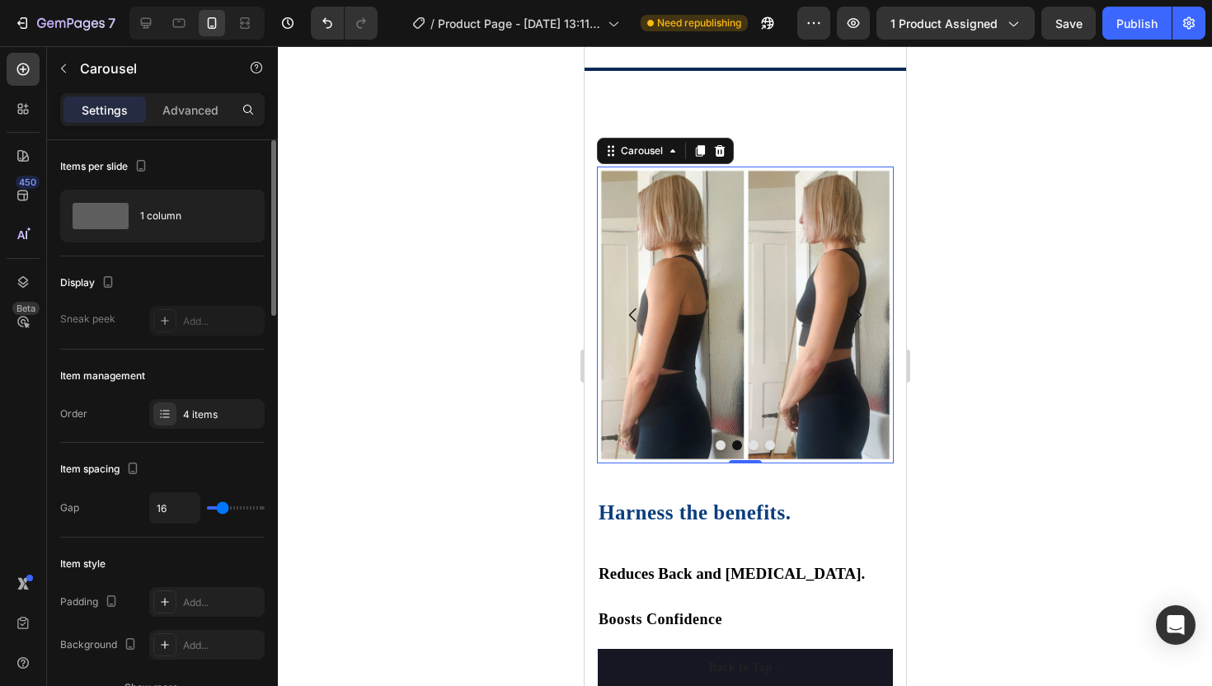
click at [628, 311] on icon "Carousel Back Arrow" at bounding box center [632, 315] width 20 height 20
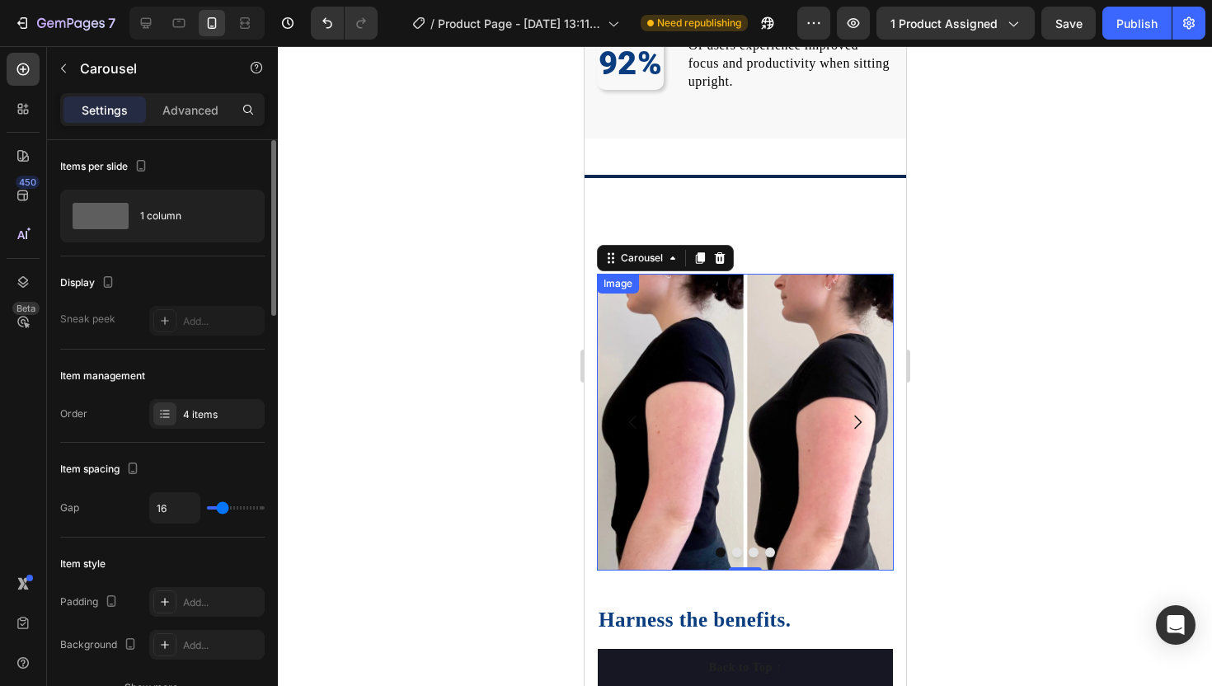
scroll to position [1775, 0]
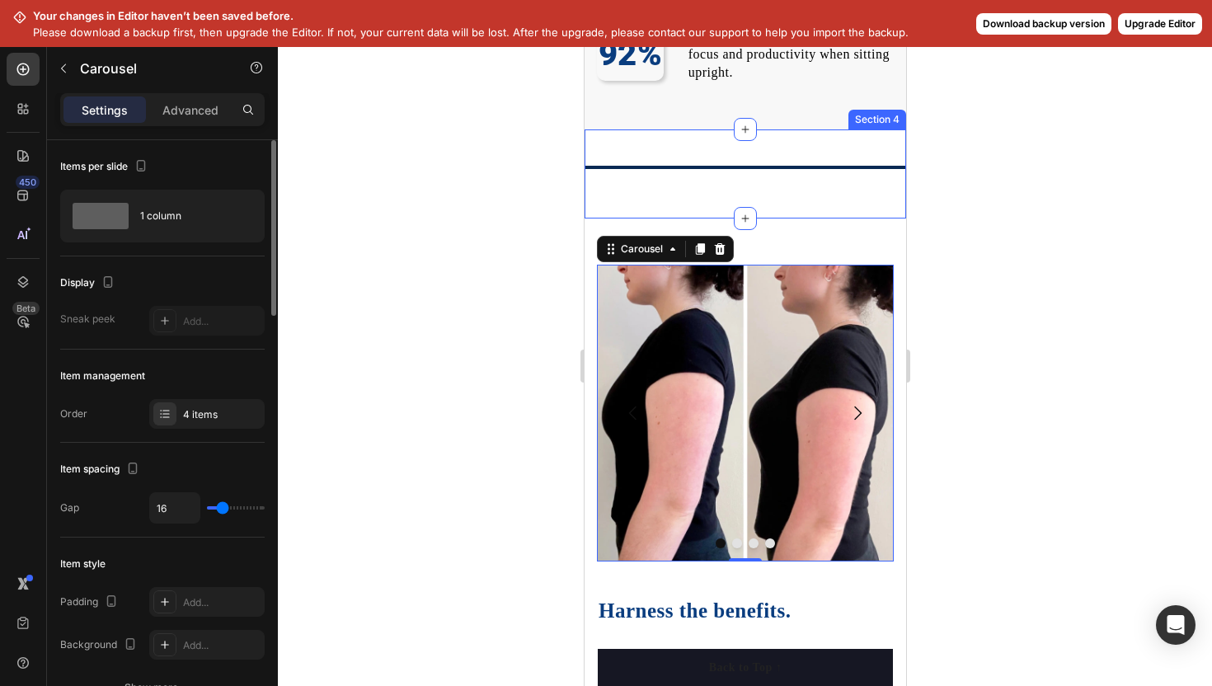
click at [470, 272] on div at bounding box center [745, 366] width 934 height 640
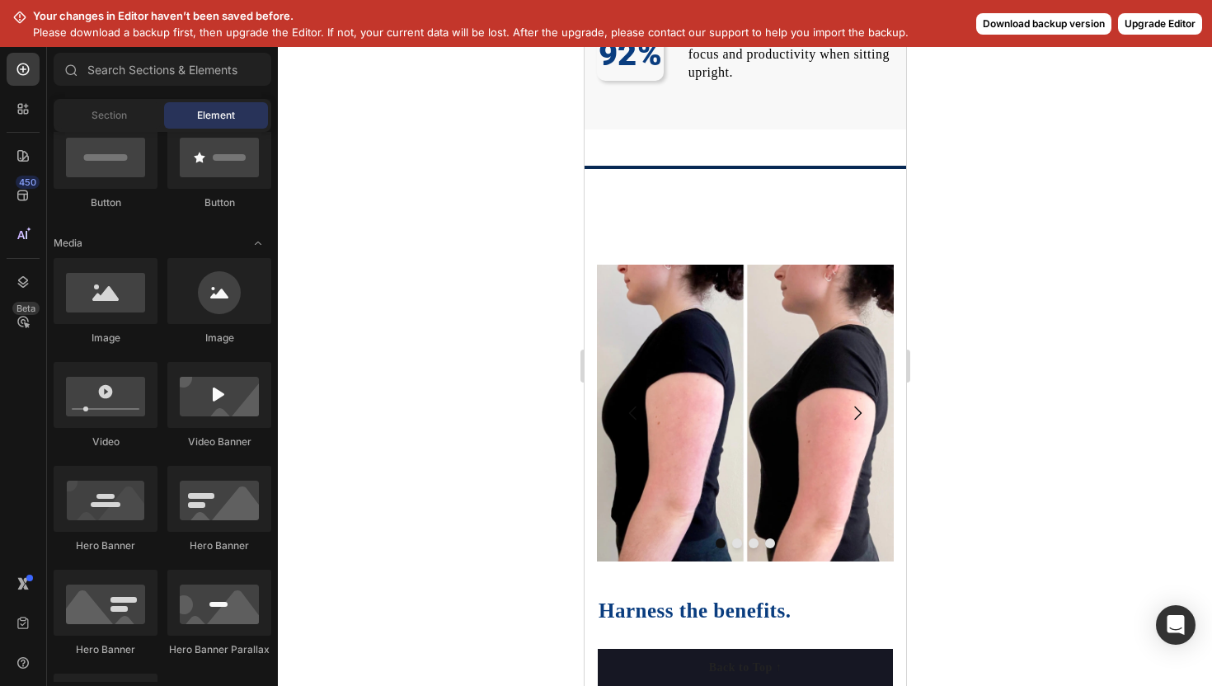
click at [1008, 18] on button "Download backup version" at bounding box center [1043, 23] width 135 height 21
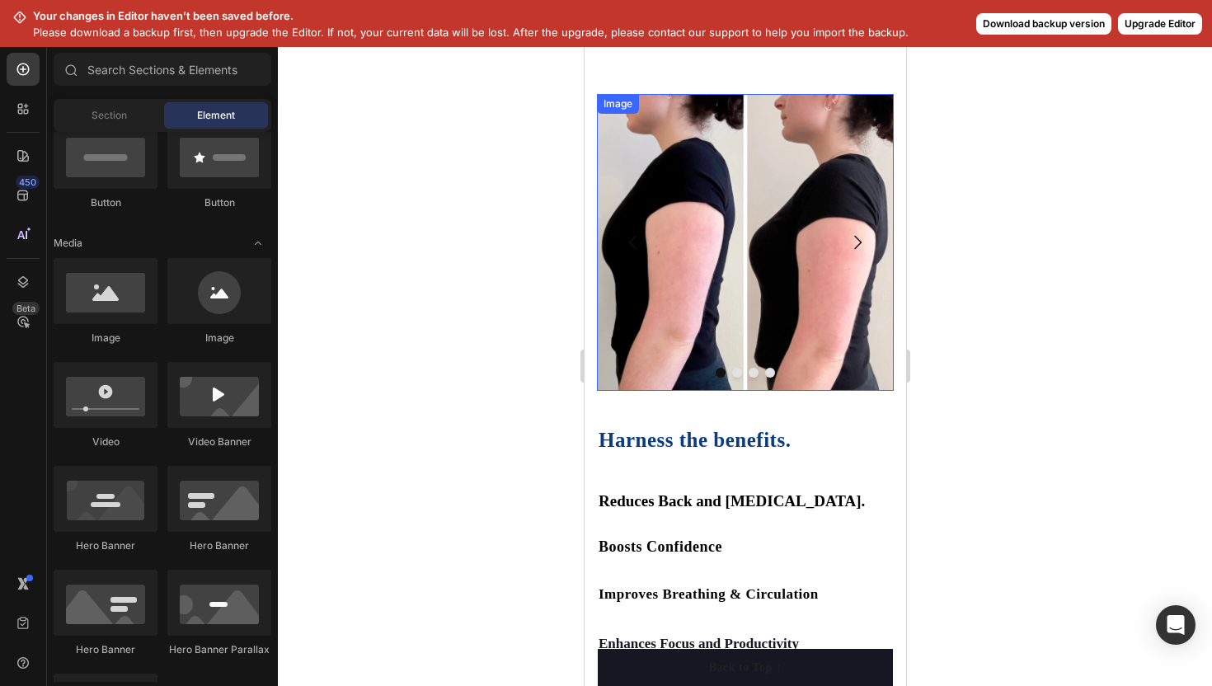
scroll to position [1896, 0]
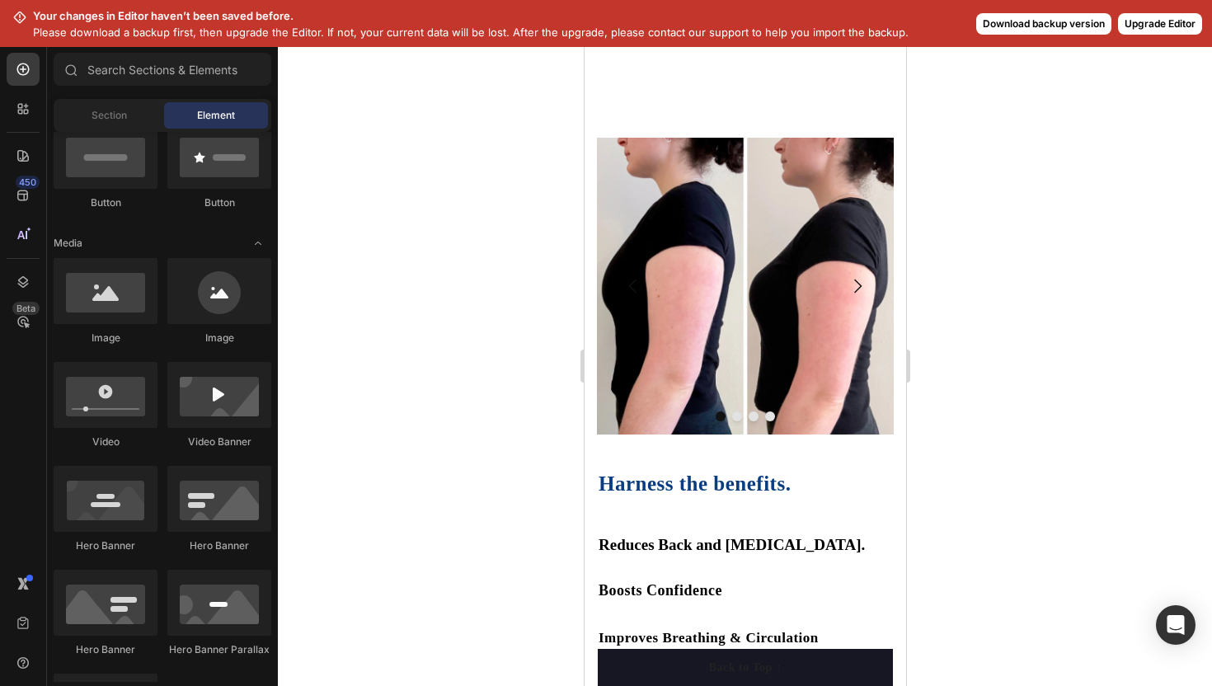
click at [1129, 21] on button "Upgrade Editor" at bounding box center [1160, 23] width 84 height 21
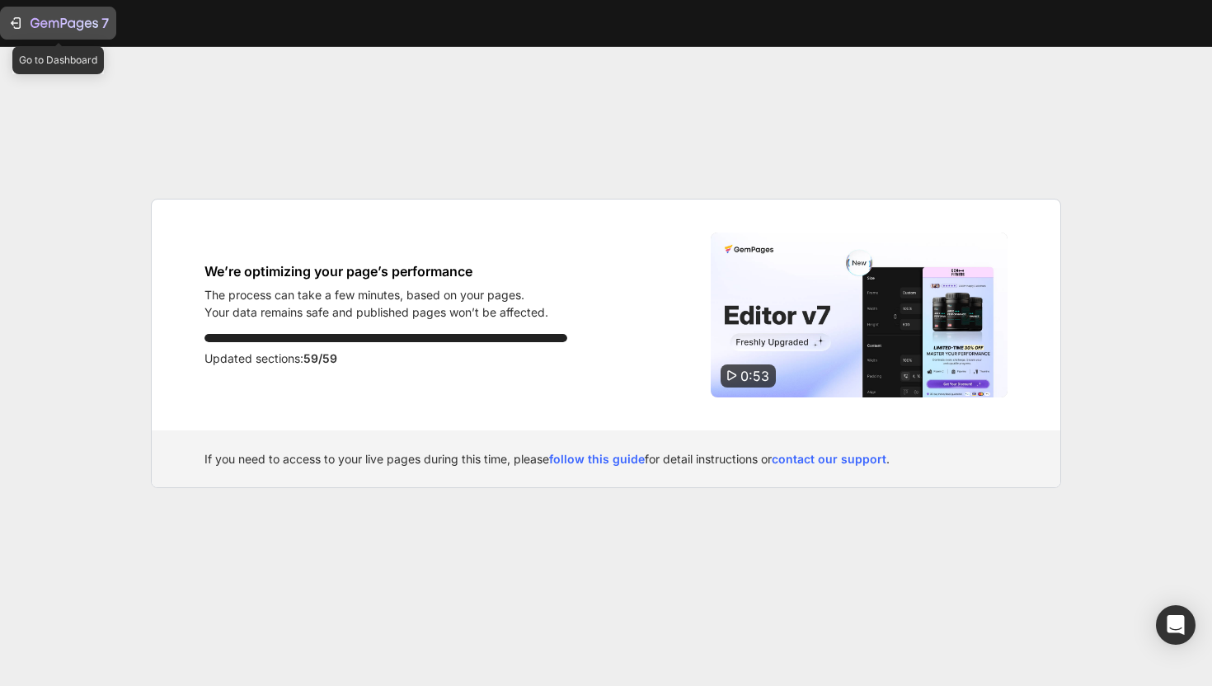
click at [16, 20] on icon "button" at bounding box center [15, 23] width 16 height 16
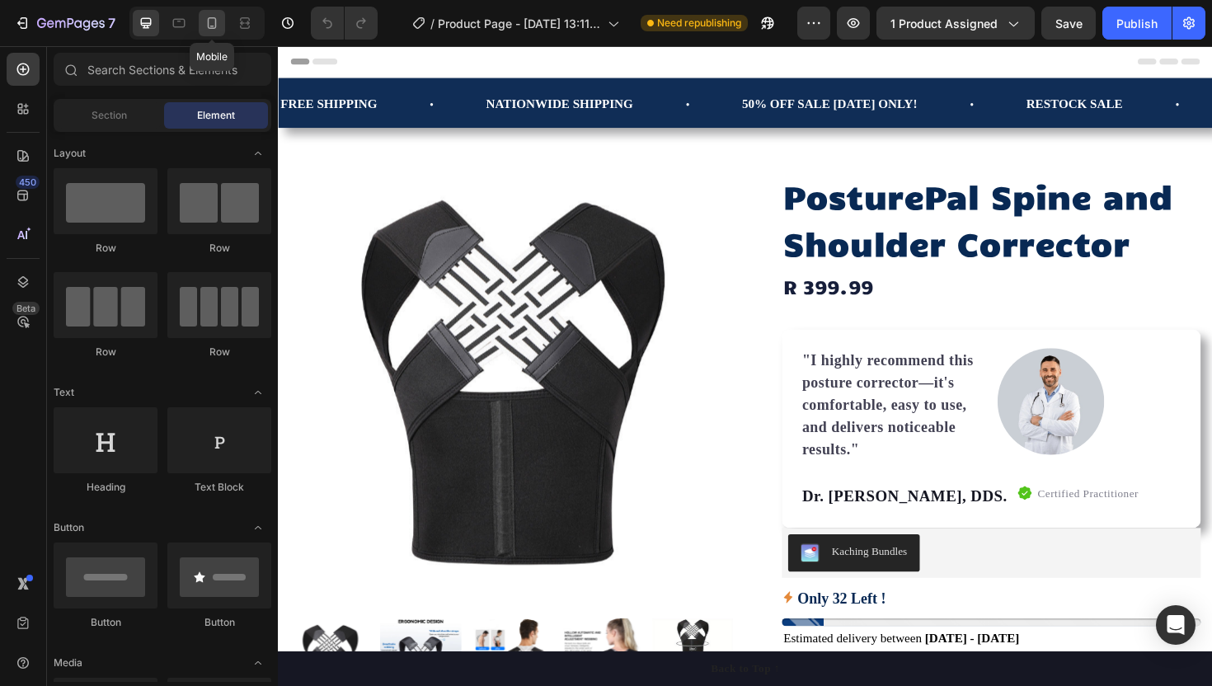
click at [216, 13] on div at bounding box center [212, 23] width 26 height 26
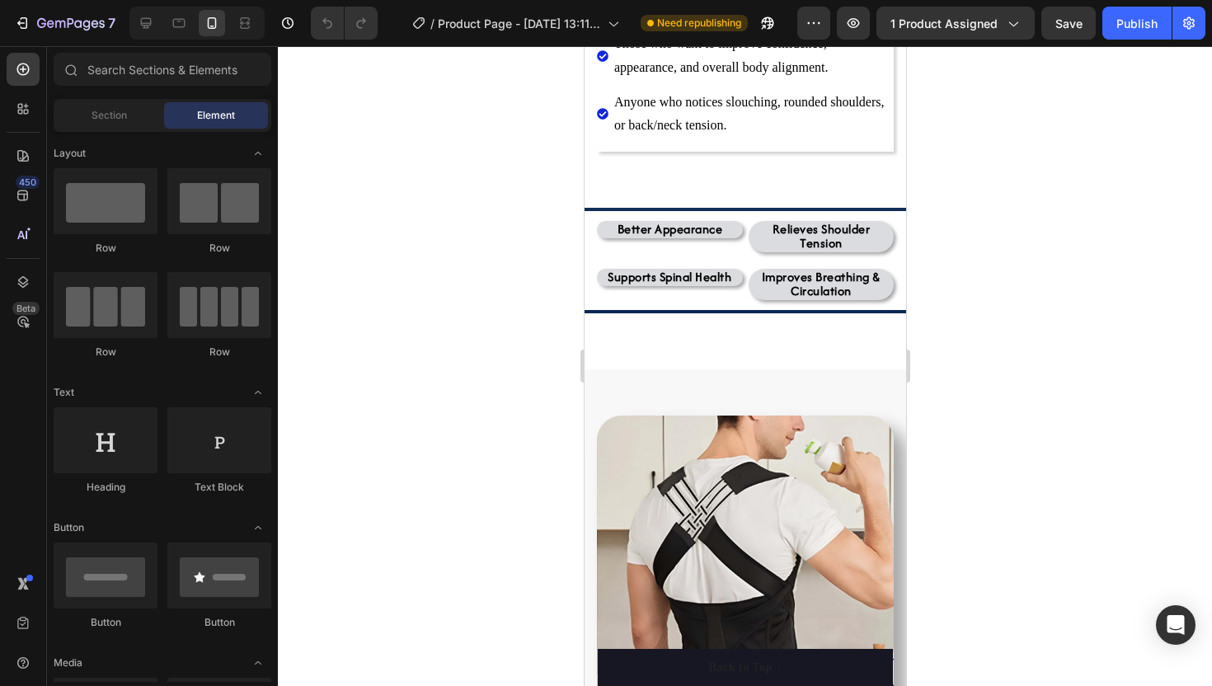
scroll to position [964, 0]
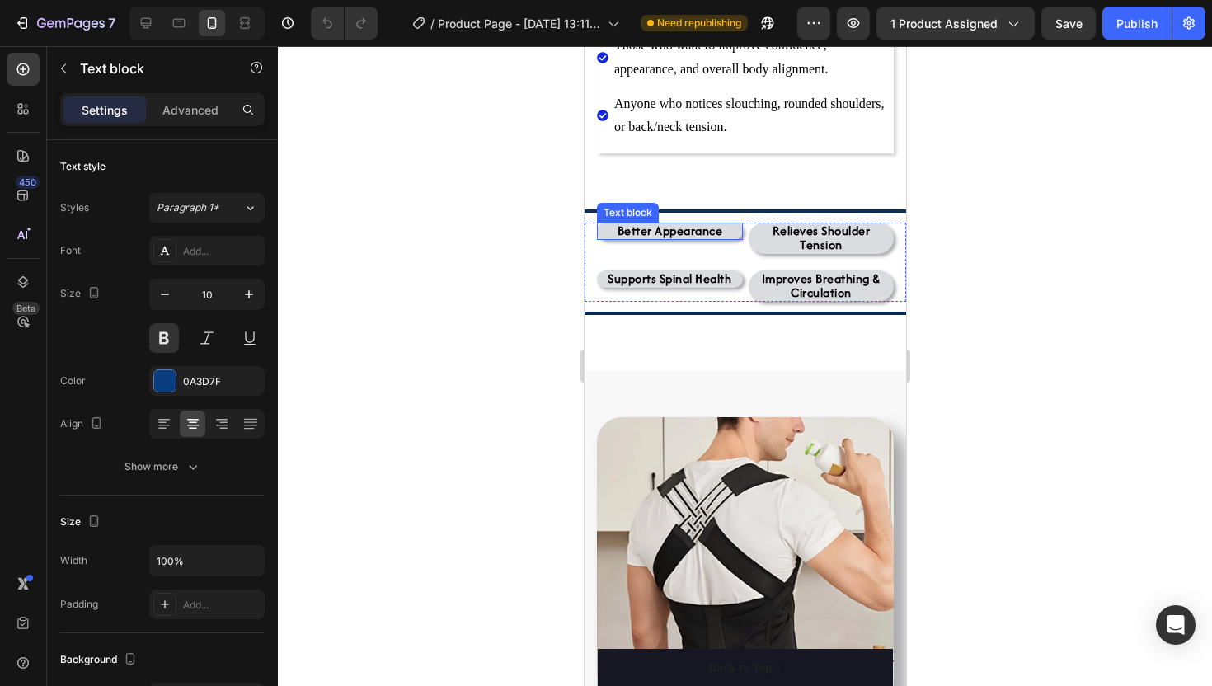
click at [660, 224] on span "Better Appearance" at bounding box center [670, 230] width 106 height 17
click at [725, 206] on icon at bounding box center [725, 207] width 11 height 12
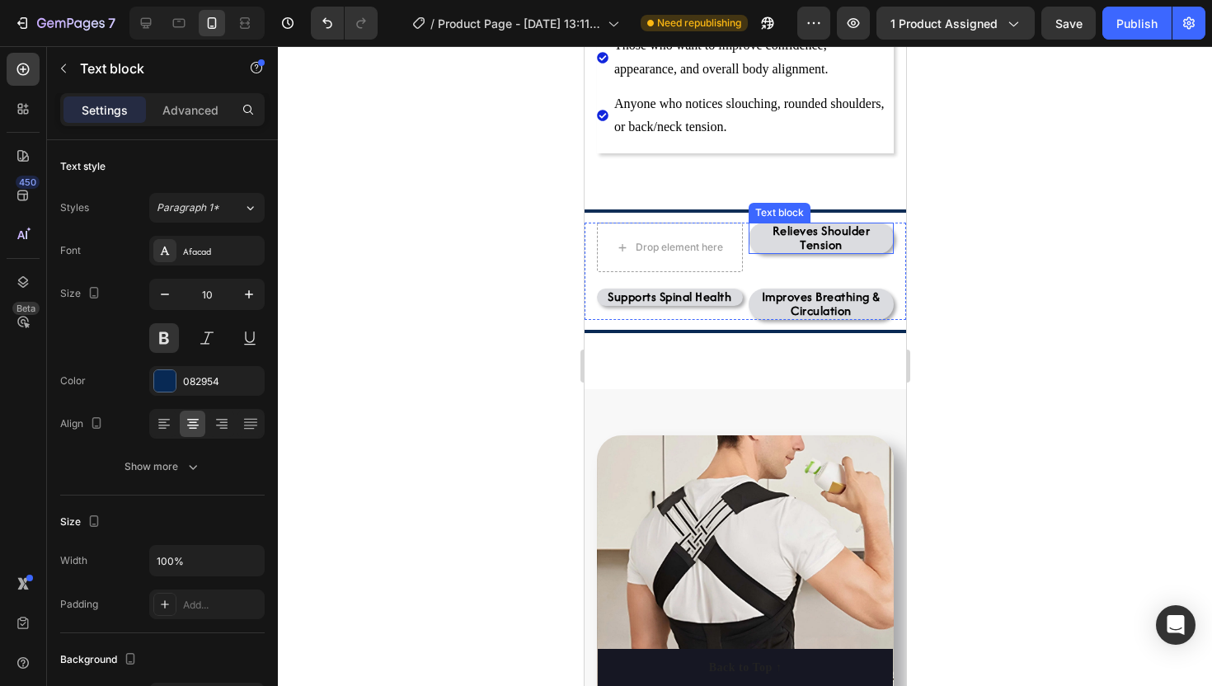
click at [760, 226] on p "Relieves Shoulder Tension" at bounding box center [820, 238] width 143 height 28
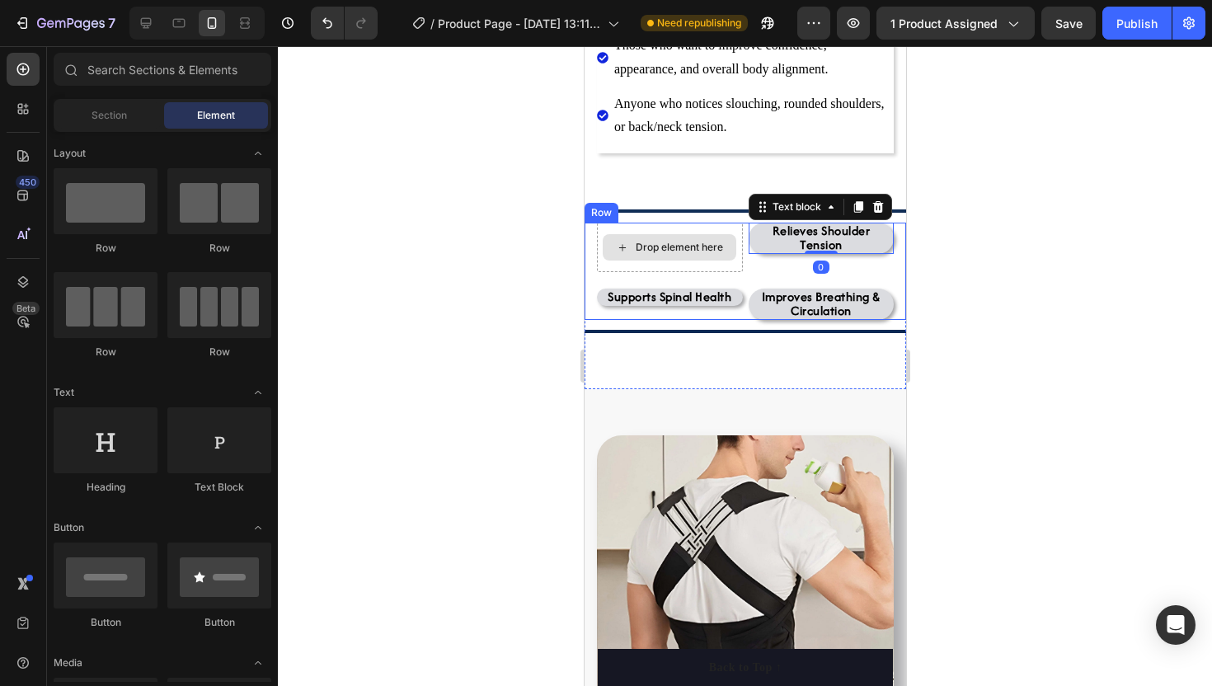
click at [702, 254] on div "Drop element here" at bounding box center [669, 247] width 134 height 26
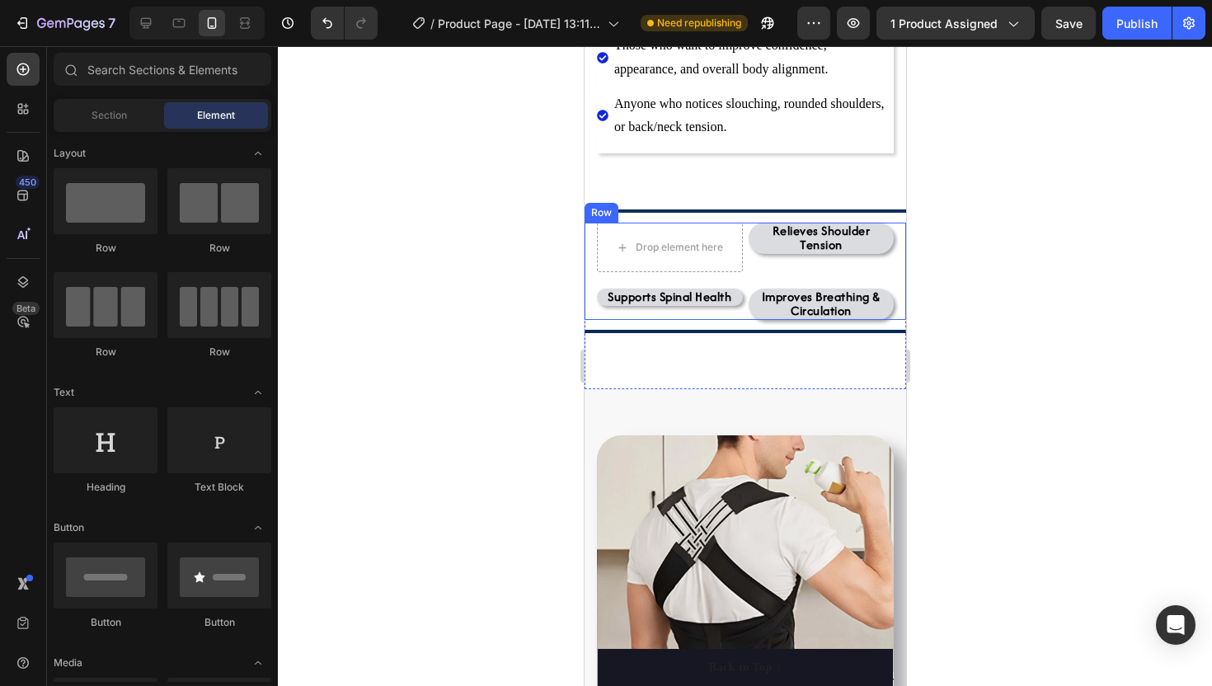
click at [594, 230] on div "Drop element here Supports Spinal Health Text block Relieves Shoulder Tension T…" at bounding box center [744, 271] width 321 height 97
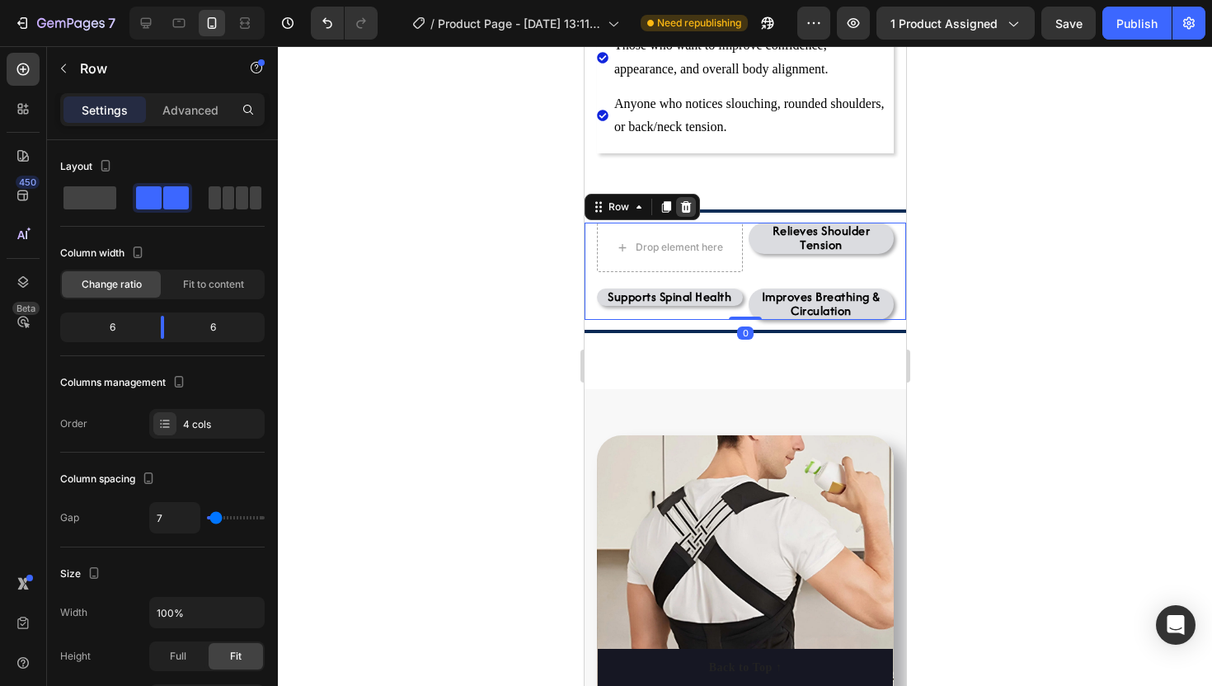
click at [684, 205] on icon at bounding box center [685, 207] width 11 height 12
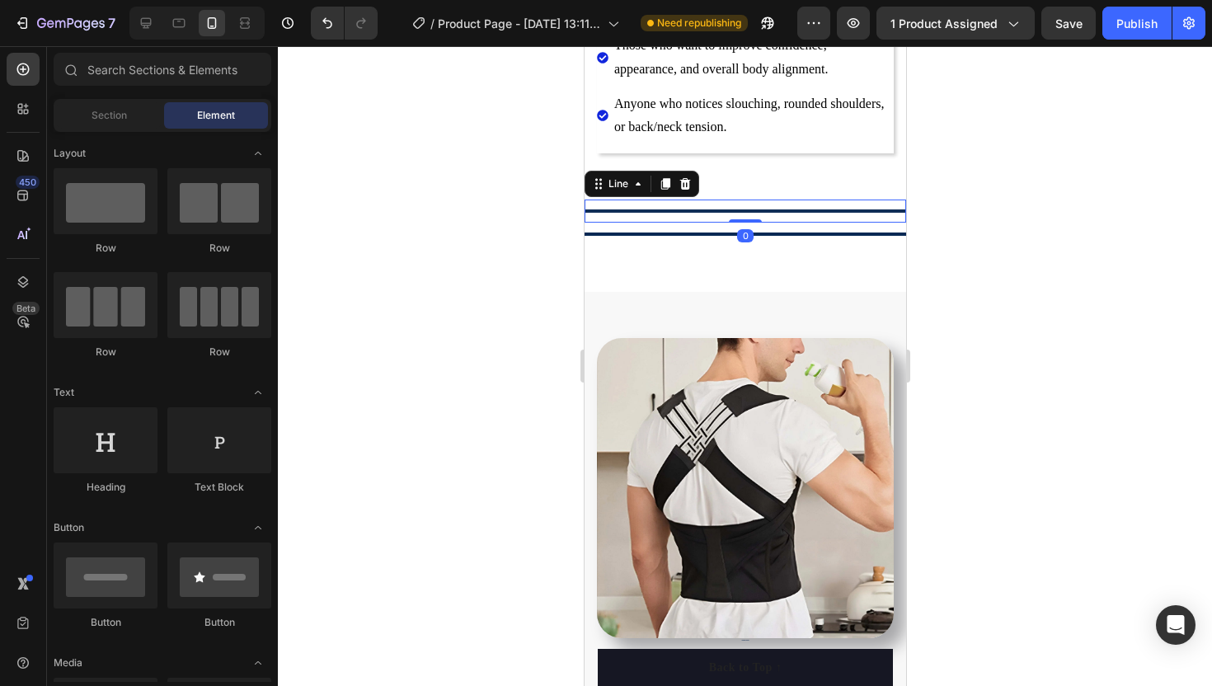
click at [685, 210] on div at bounding box center [744, 210] width 321 height 3
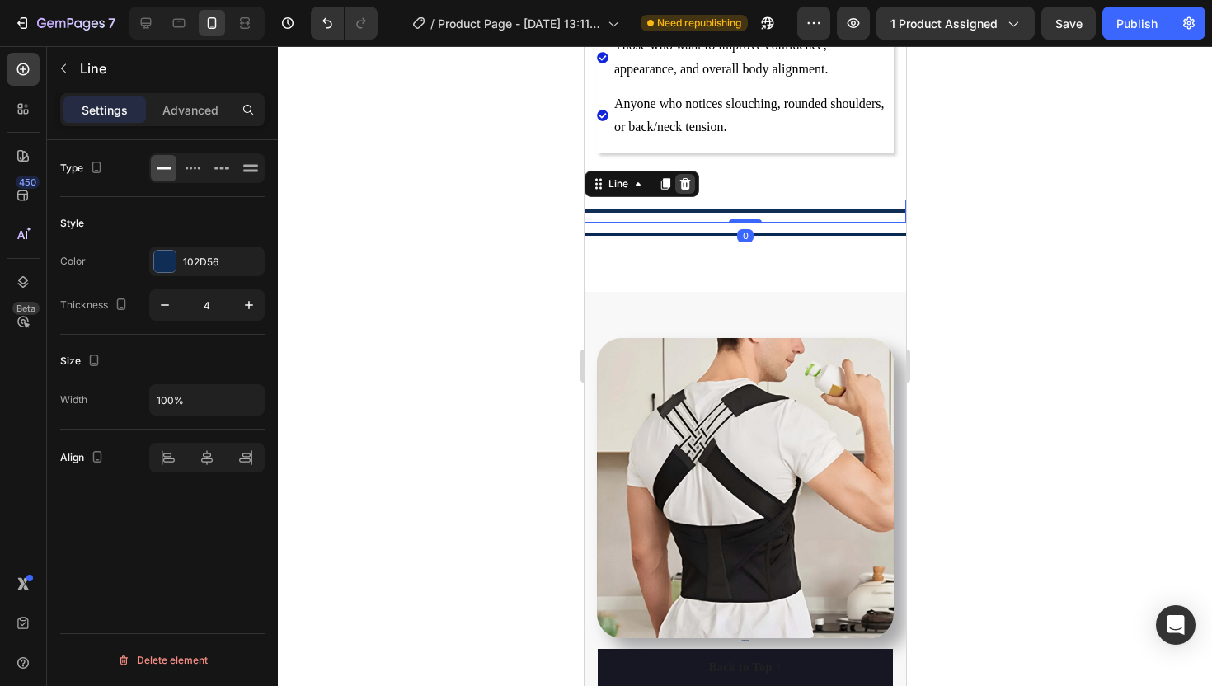
click at [682, 188] on icon at bounding box center [684, 184] width 11 height 12
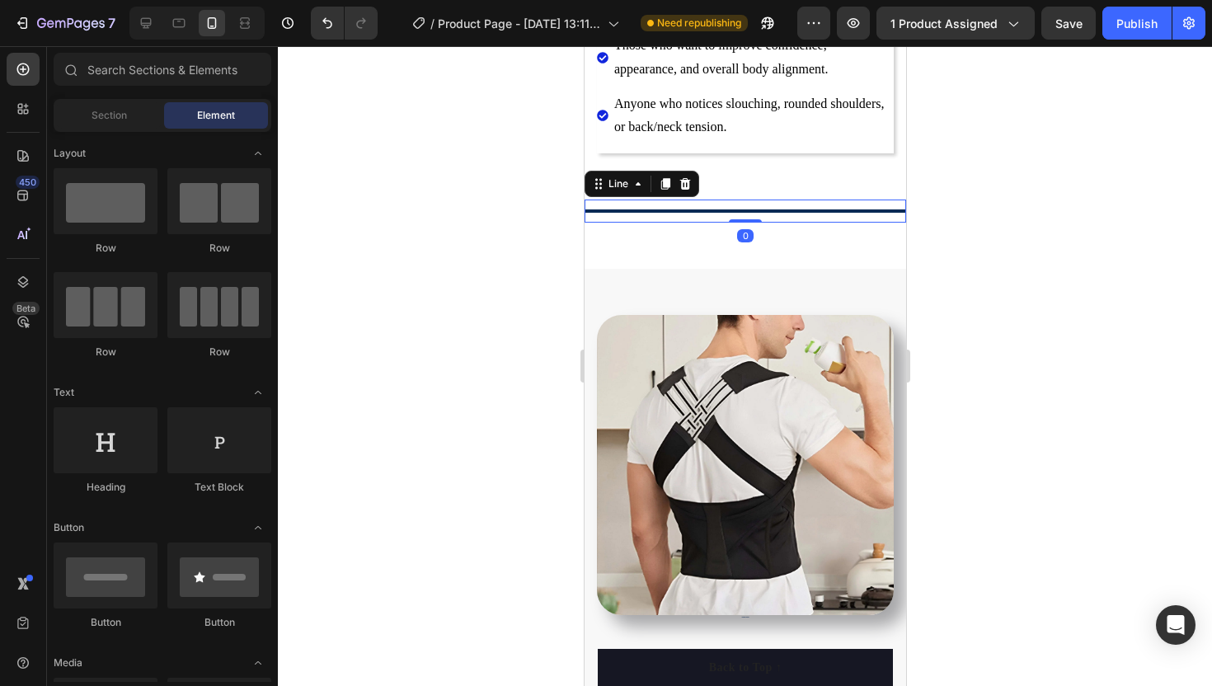
click at [683, 213] on div "Title Line 0" at bounding box center [744, 210] width 321 height 23
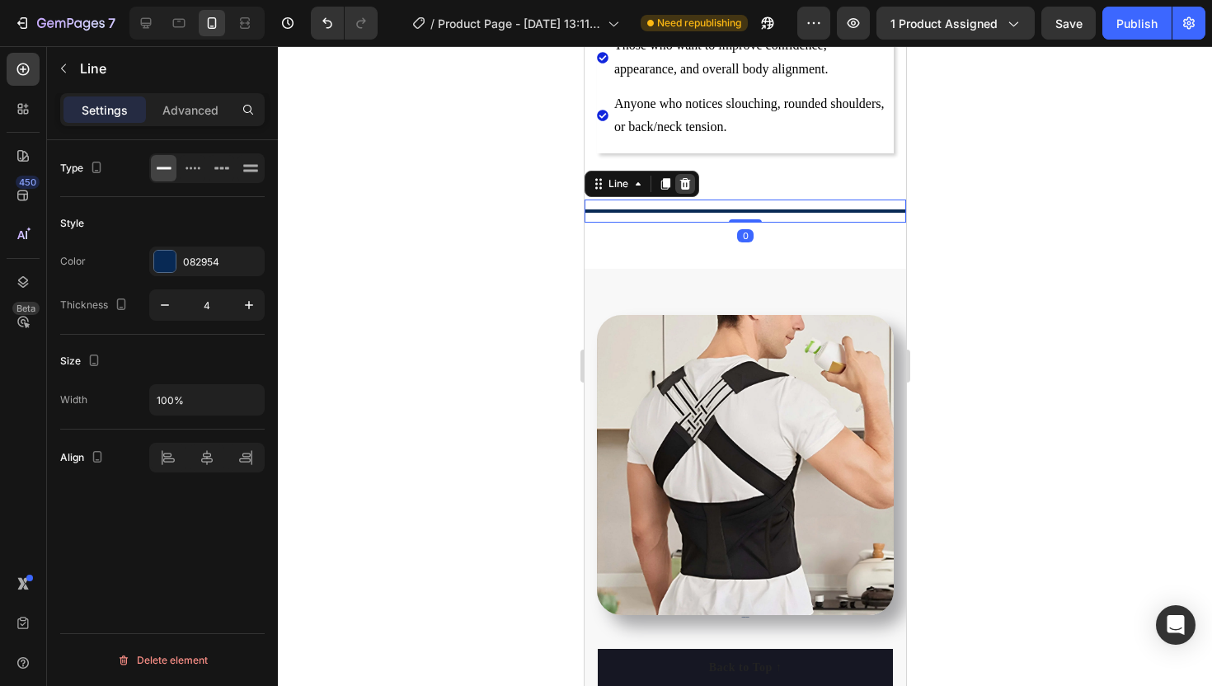
click at [689, 189] on icon at bounding box center [684, 183] width 13 height 13
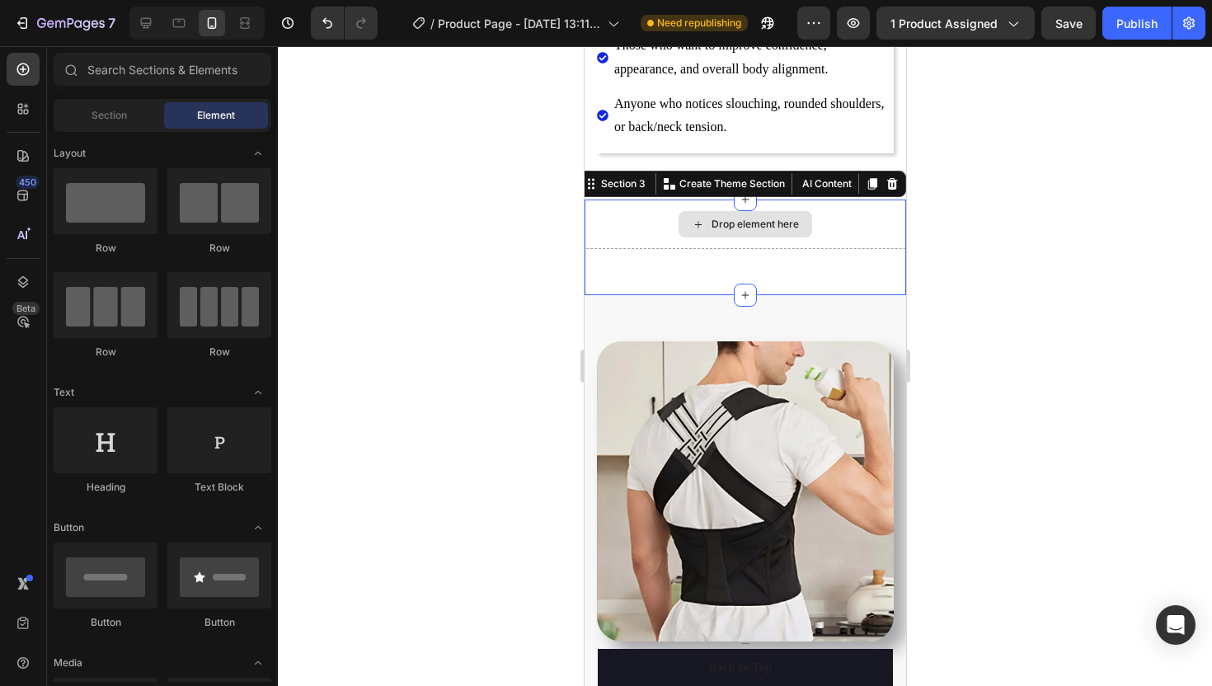
click at [689, 237] on div "Drop element here" at bounding box center [744, 223] width 321 height 49
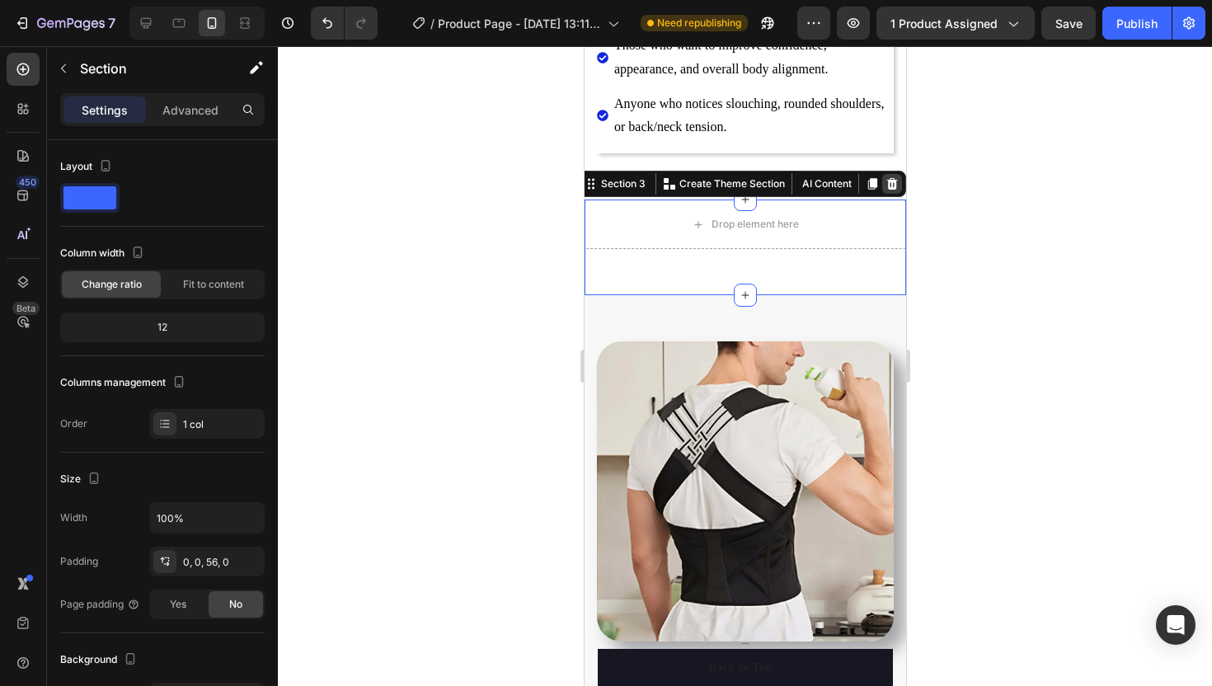
click at [899, 186] on div at bounding box center [891, 184] width 20 height 20
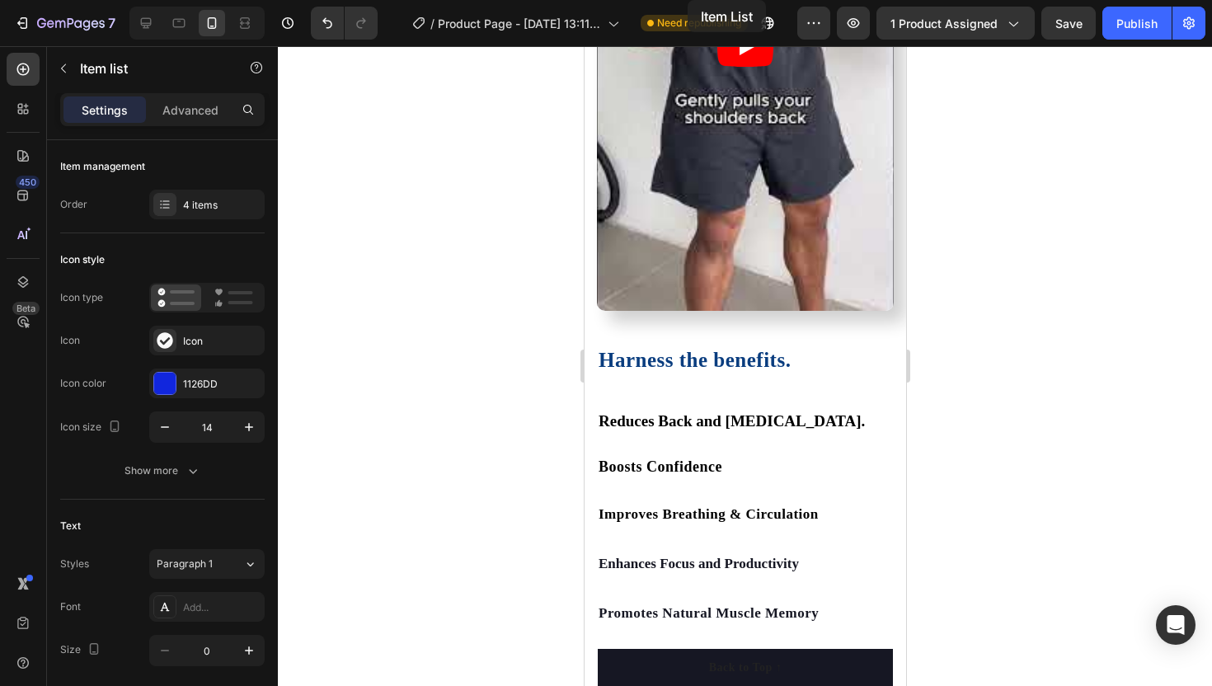
scroll to position [1988, 0]
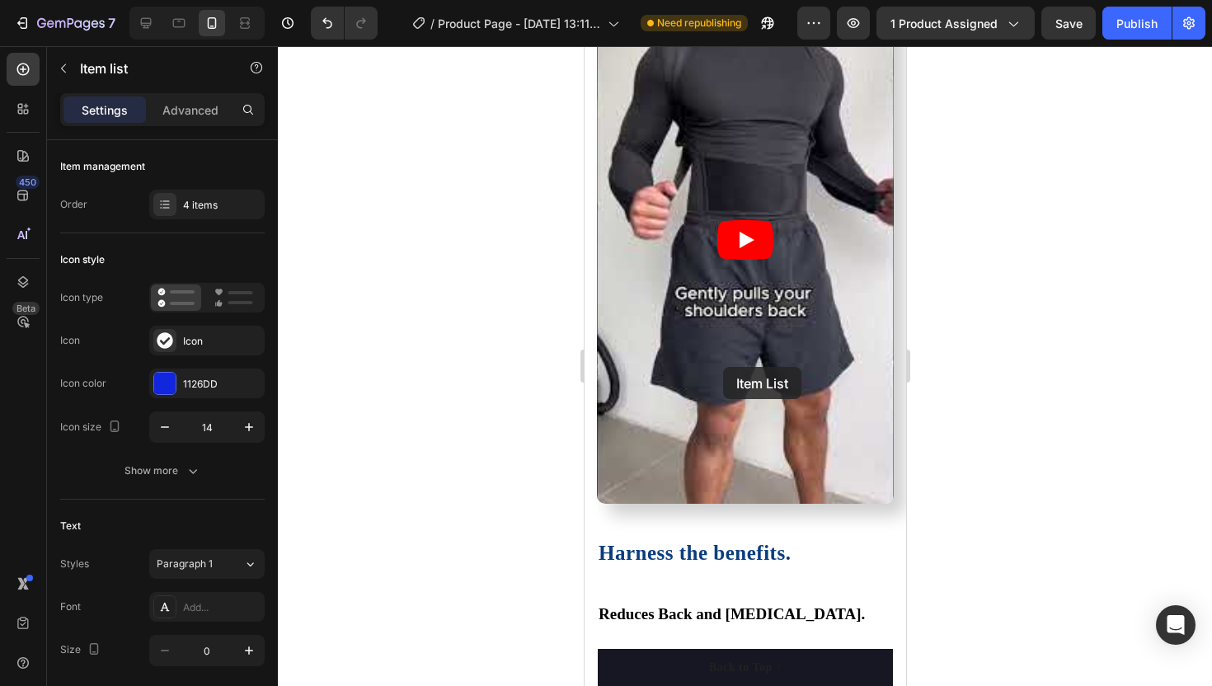
drag, startPoint x: 606, startPoint y: 314, endPoint x: 739, endPoint y: 532, distance: 255.3
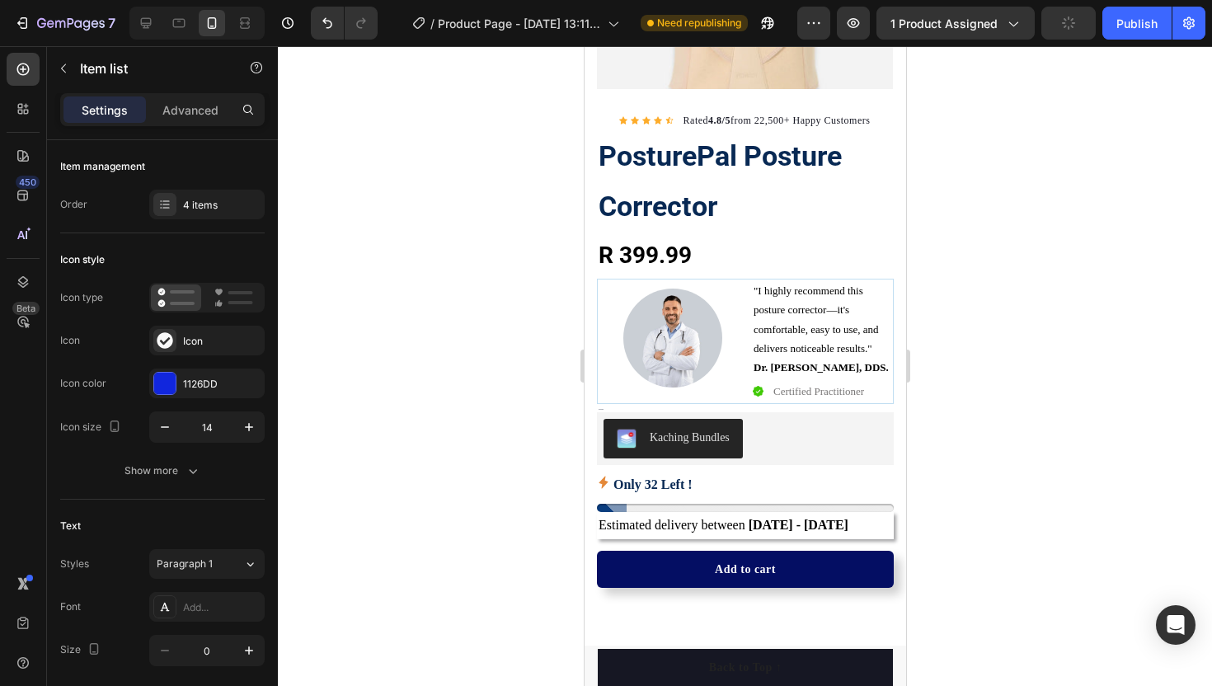
scroll to position [307, 0]
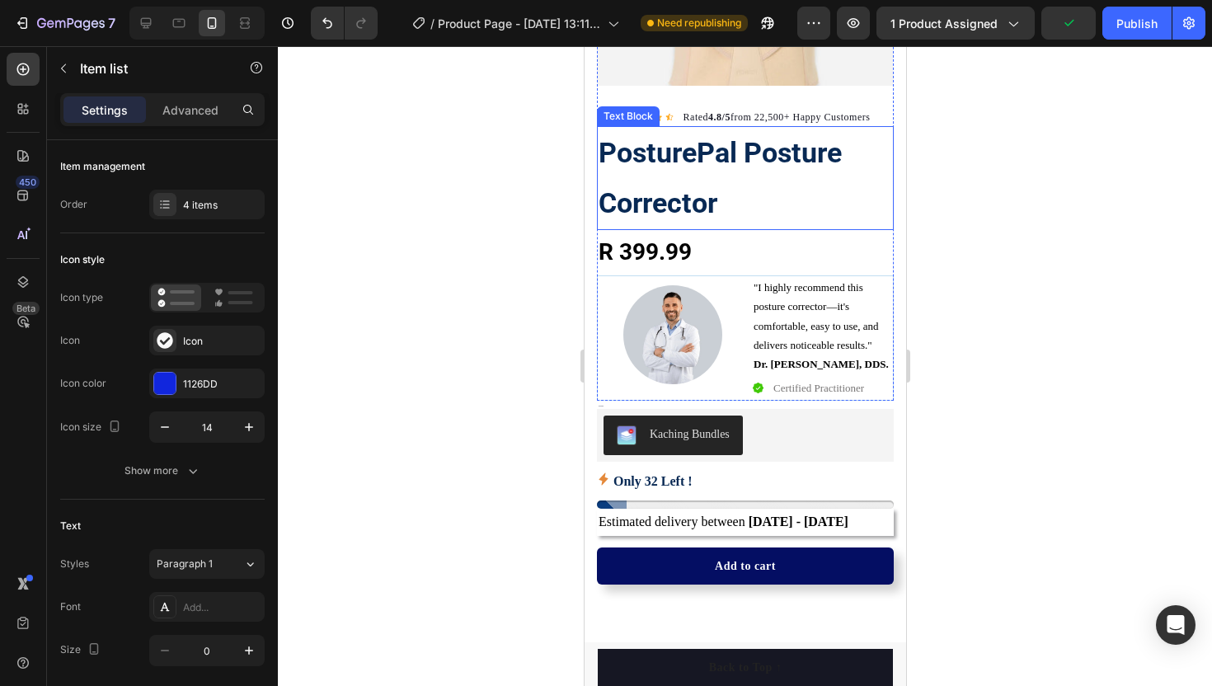
click at [643, 153] on strong "PosturePal Posture Corrector" at bounding box center [719, 177] width 243 height 83
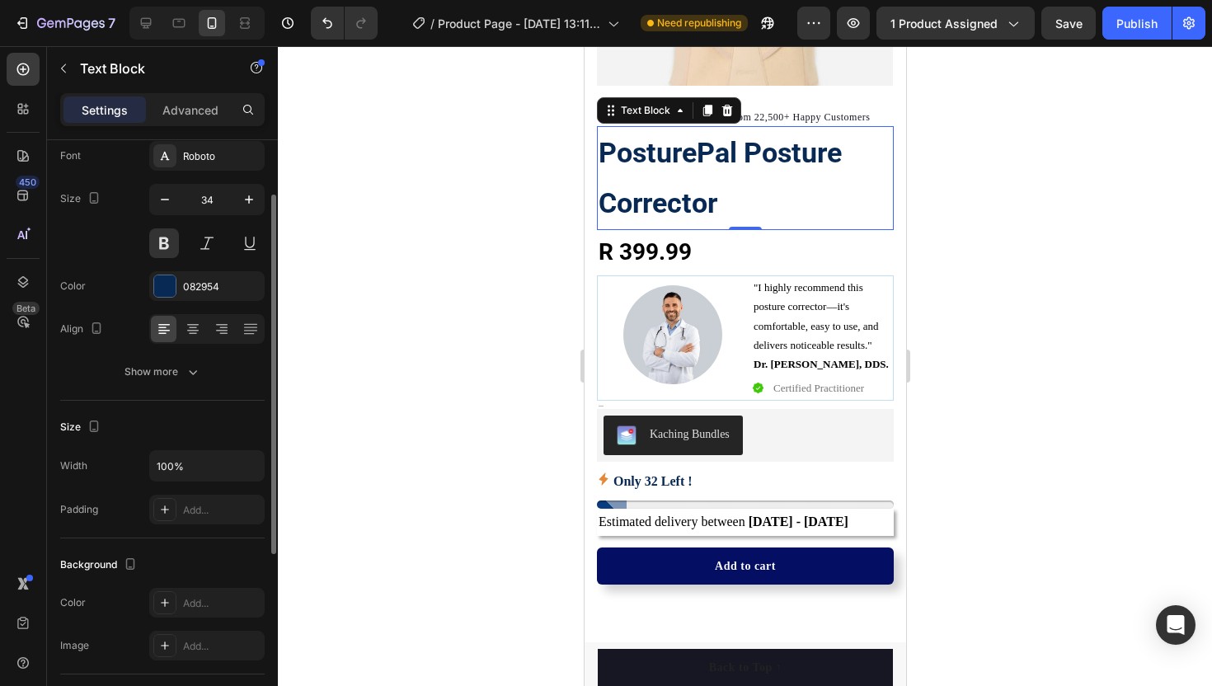
scroll to position [93, 0]
click at [163, 371] on div "Show more" at bounding box center [162, 373] width 77 height 16
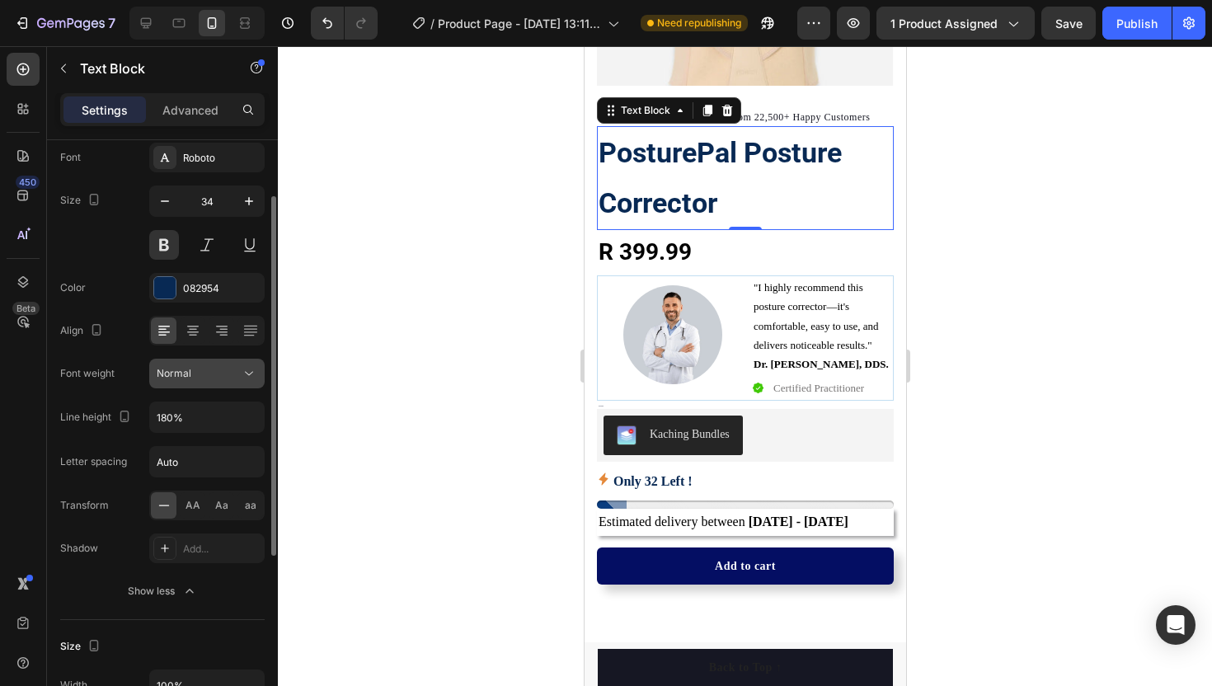
click at [190, 372] on span "Normal" at bounding box center [174, 373] width 35 height 12
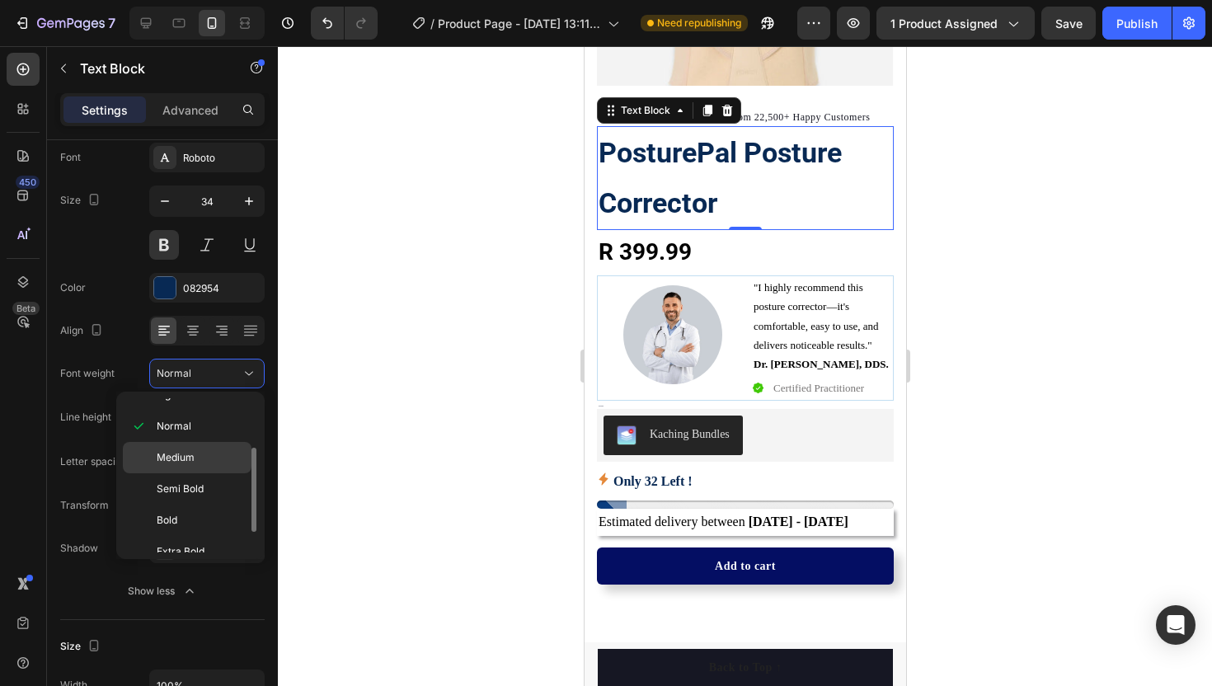
scroll to position [128, 0]
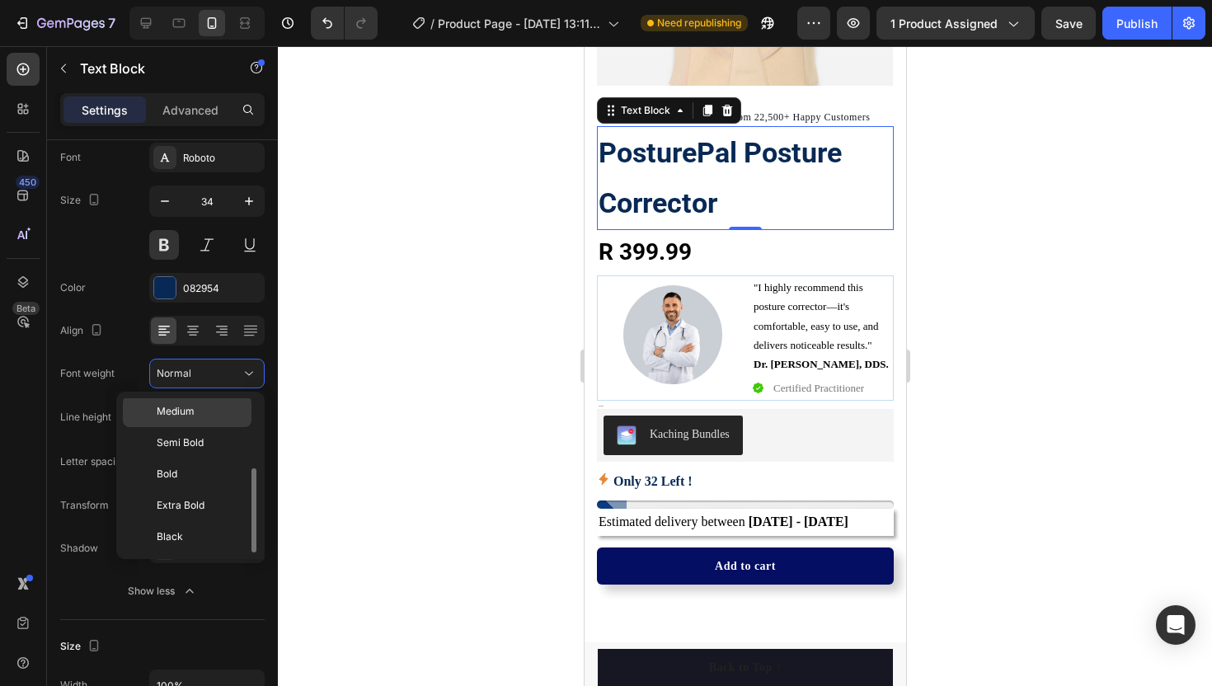
click at [172, 537] on span "Black" at bounding box center [170, 536] width 26 height 15
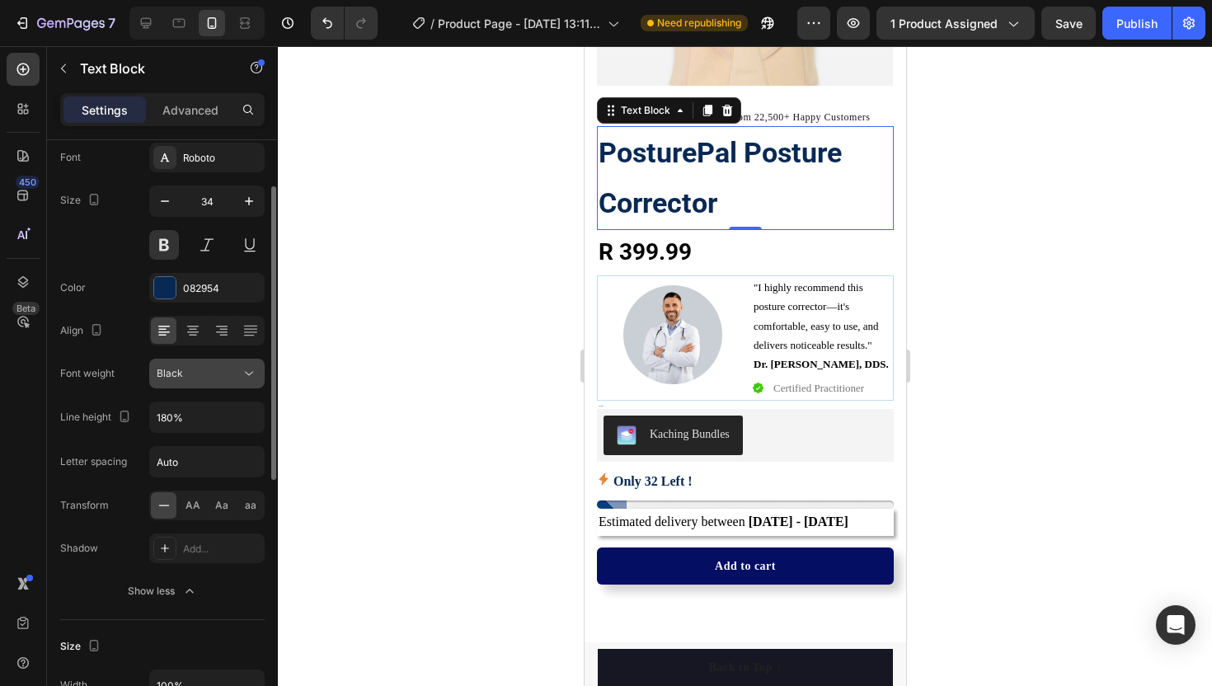
click at [188, 373] on div "Black" at bounding box center [199, 373] width 84 height 15
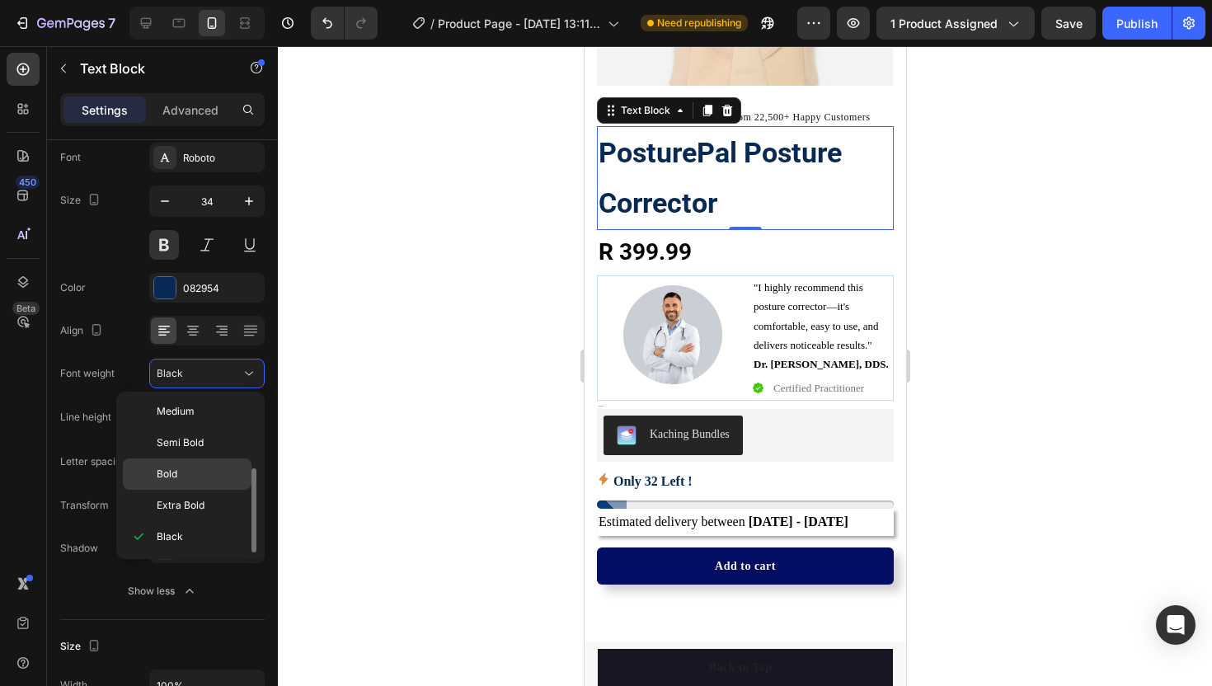
click at [181, 467] on p "Bold" at bounding box center [200, 474] width 87 height 15
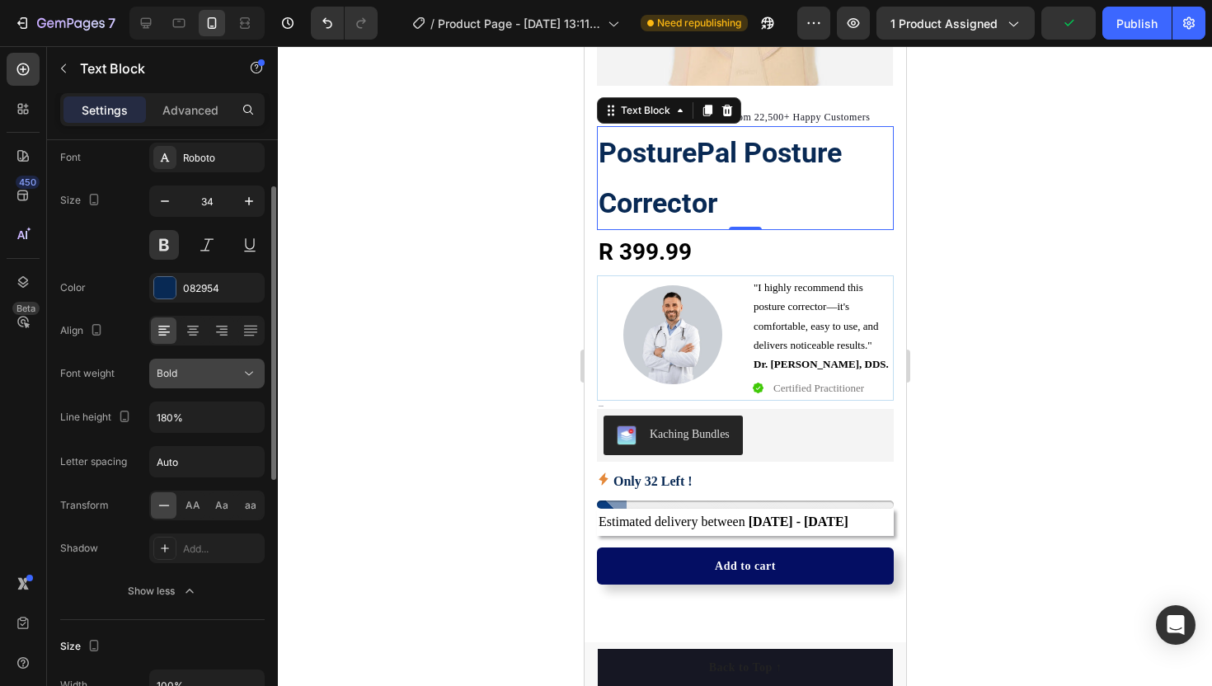
click at [192, 370] on div "Bold" at bounding box center [199, 373] width 84 height 15
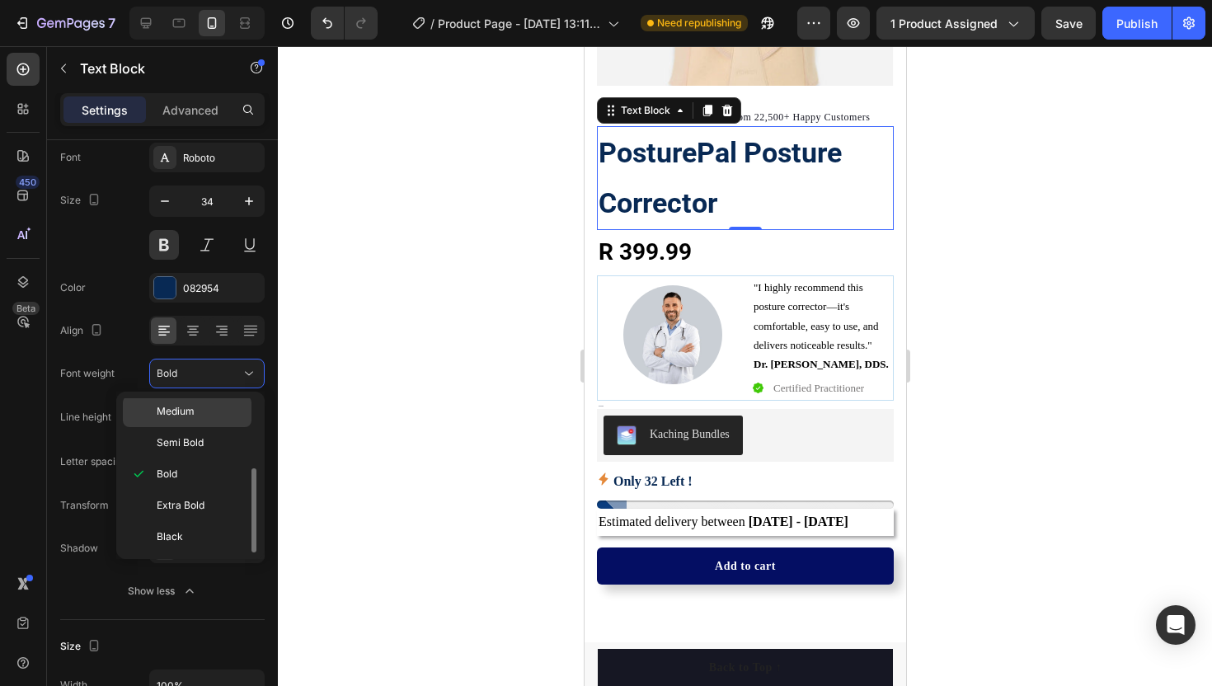
click at [185, 413] on span "Medium" at bounding box center [176, 411] width 38 height 15
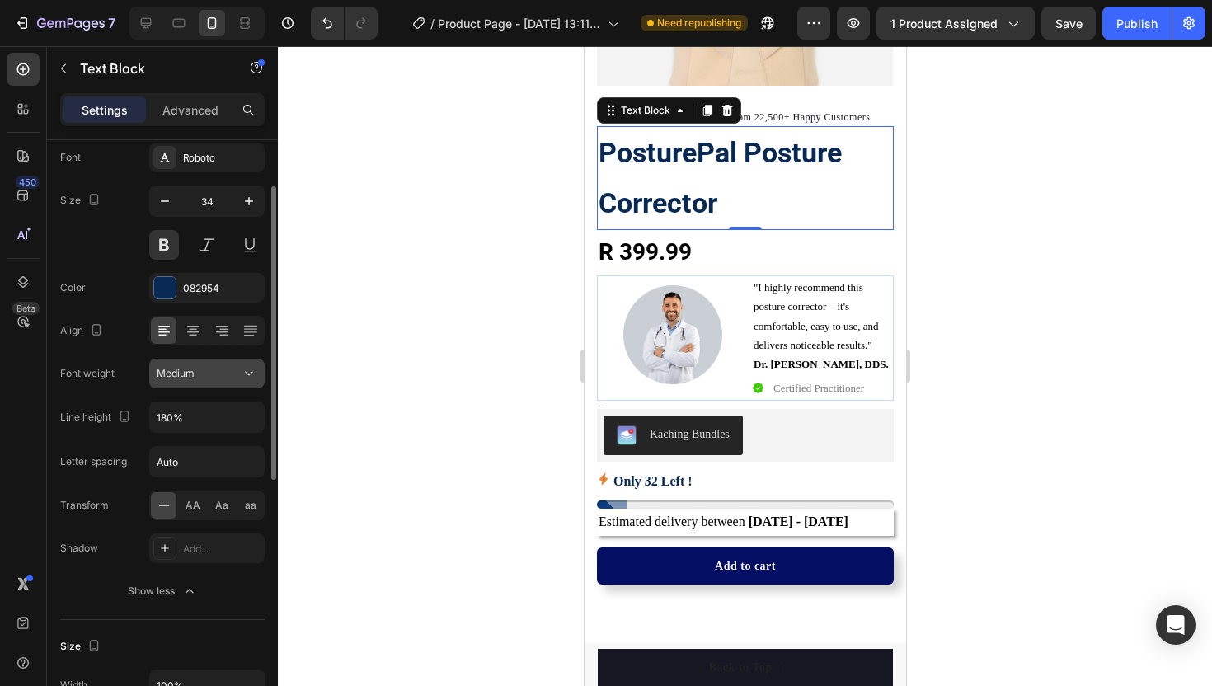
click at [190, 371] on span "Medium" at bounding box center [176, 373] width 38 height 12
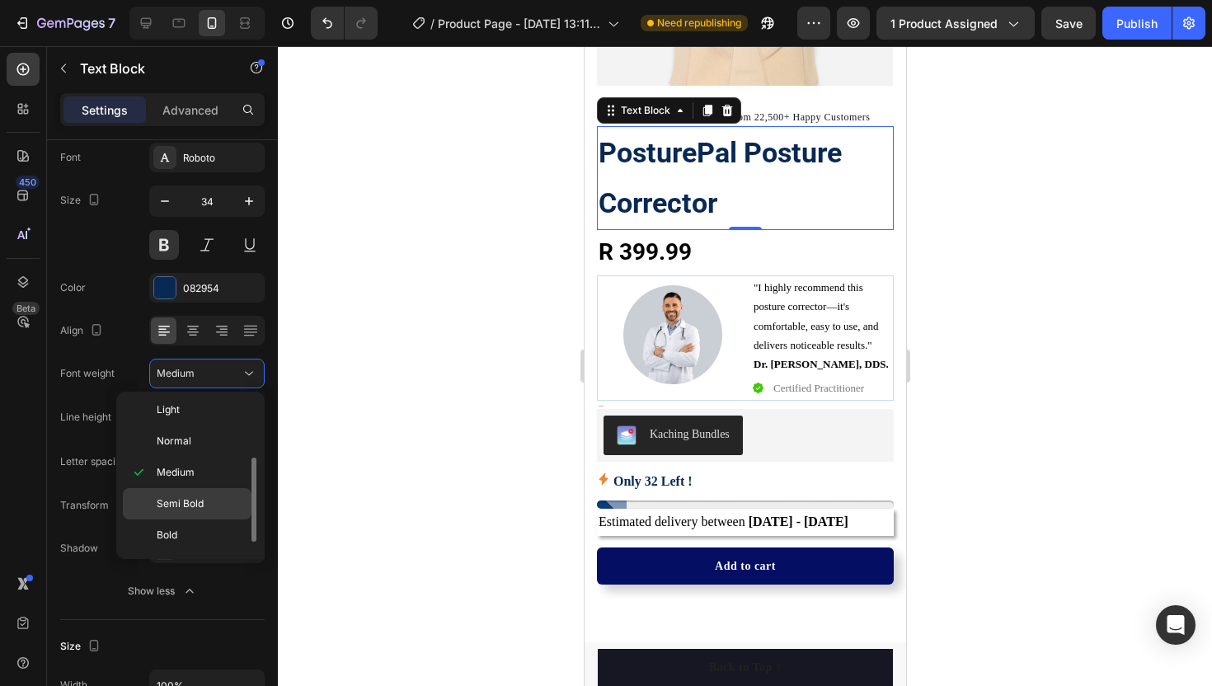
scroll to position [58, 0]
click at [174, 434] on div "Light" at bounding box center [187, 449] width 129 height 31
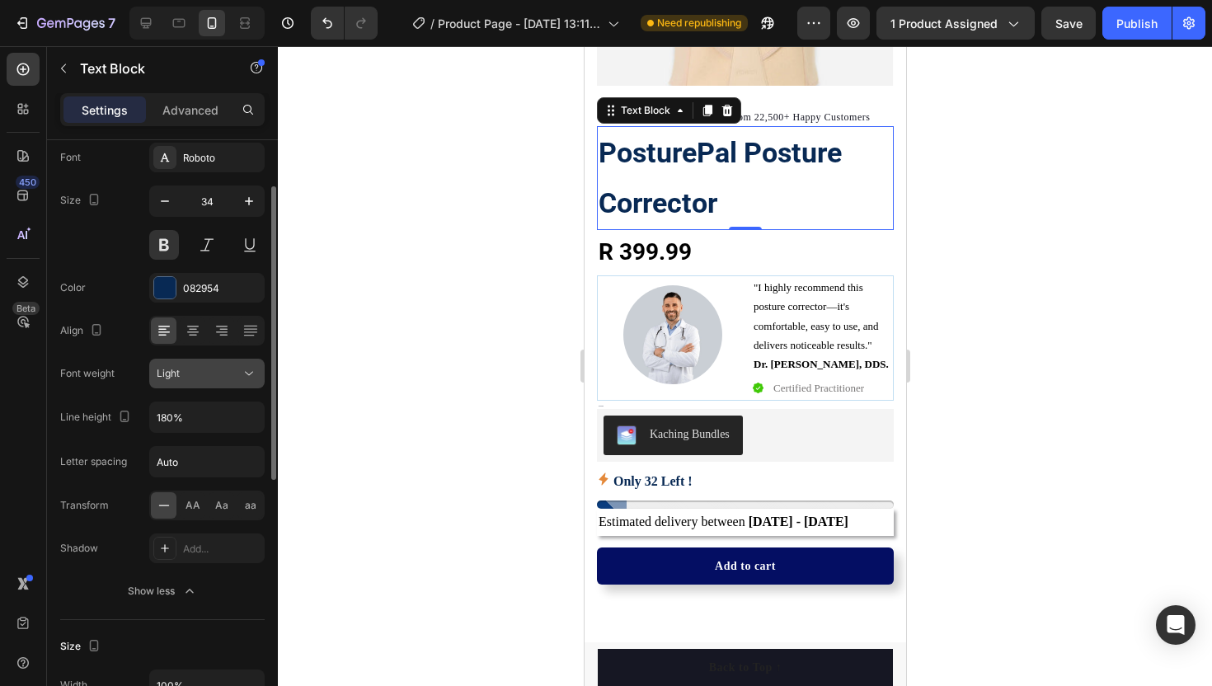
click at [183, 368] on div "Light" at bounding box center [199, 373] width 84 height 15
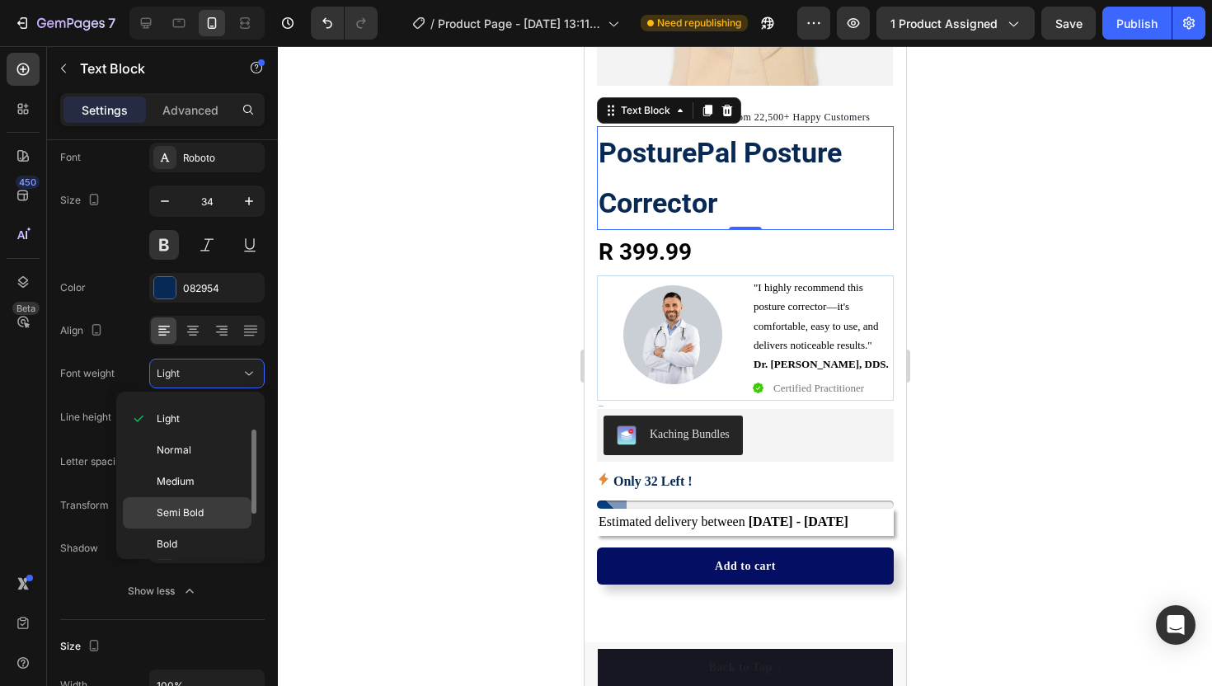
click at [188, 528] on div "Semi Bold" at bounding box center [187, 543] width 129 height 31
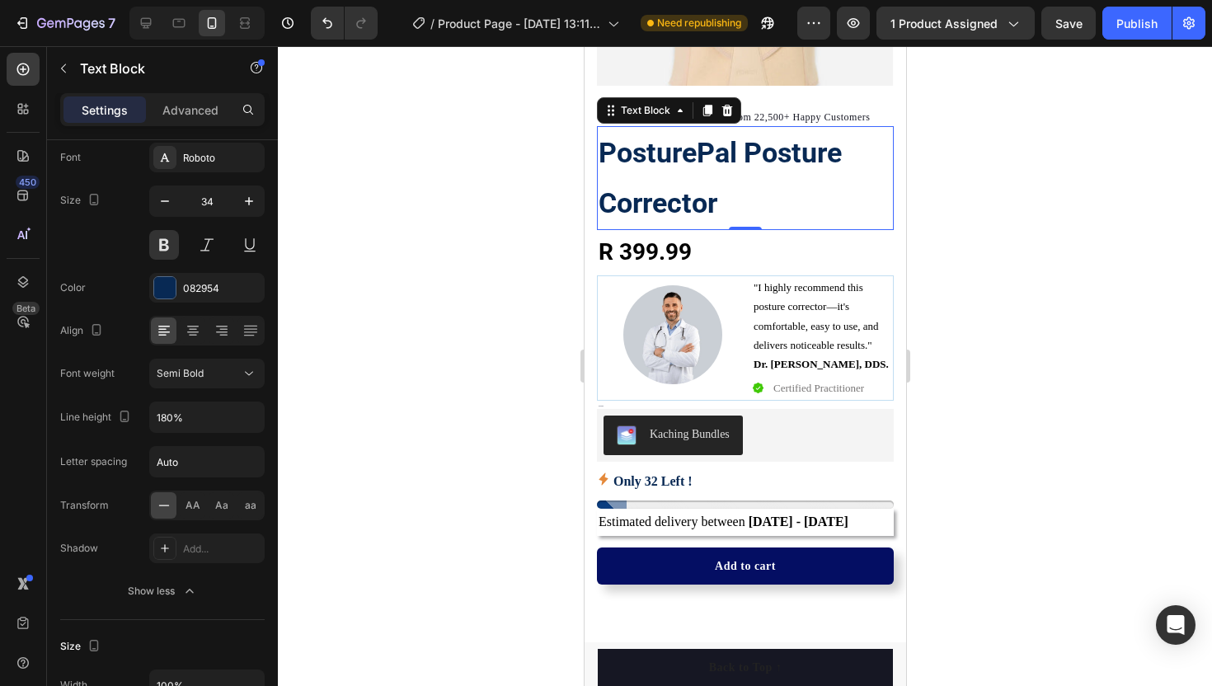
click at [374, 435] on div at bounding box center [745, 366] width 934 height 640
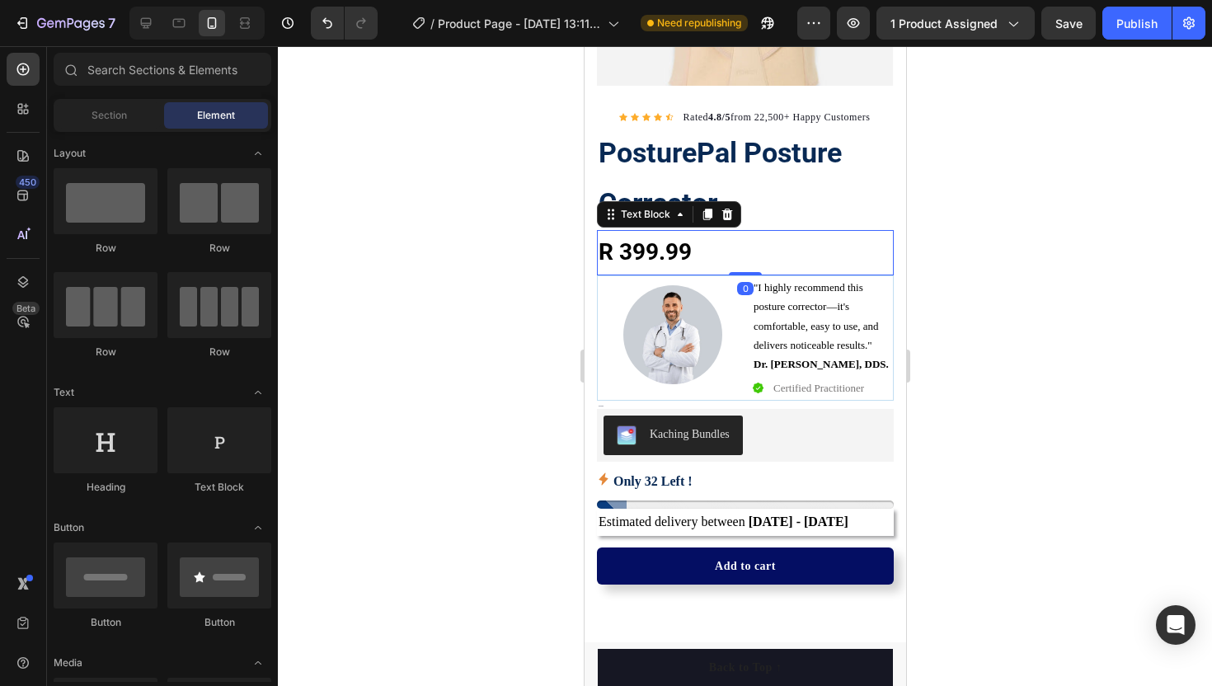
click at [675, 253] on p "R 399.99" at bounding box center [744, 252] width 293 height 41
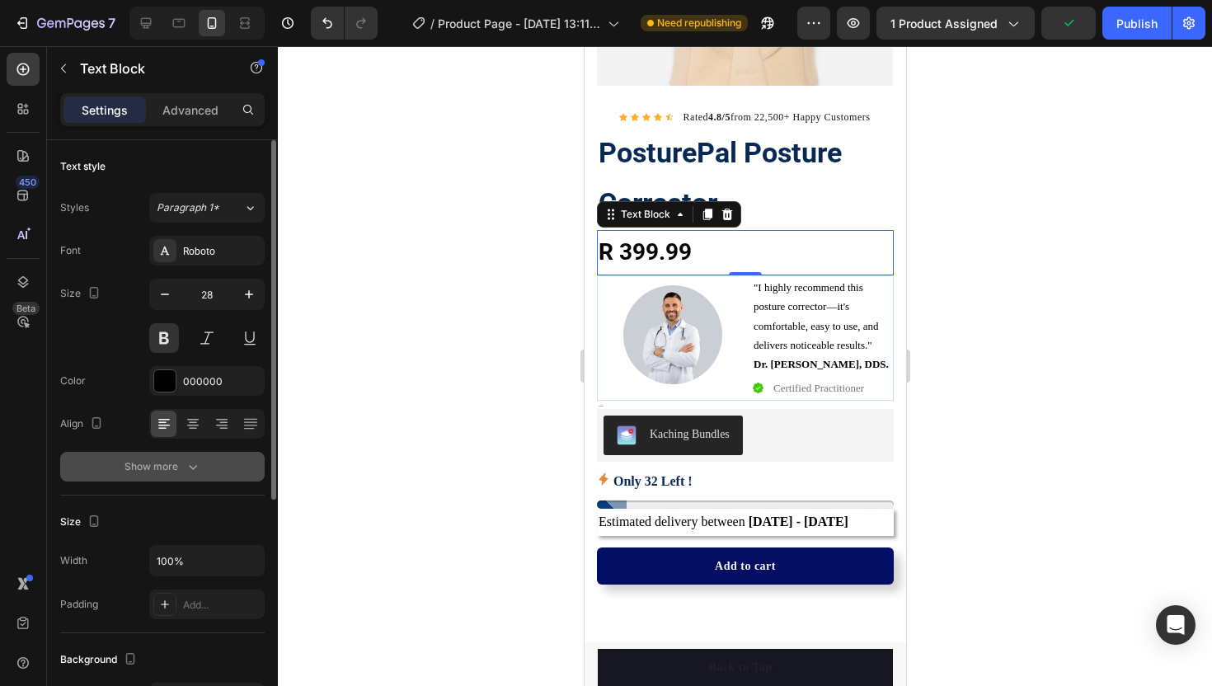
click at [172, 462] on div "Show more" at bounding box center [162, 466] width 77 height 16
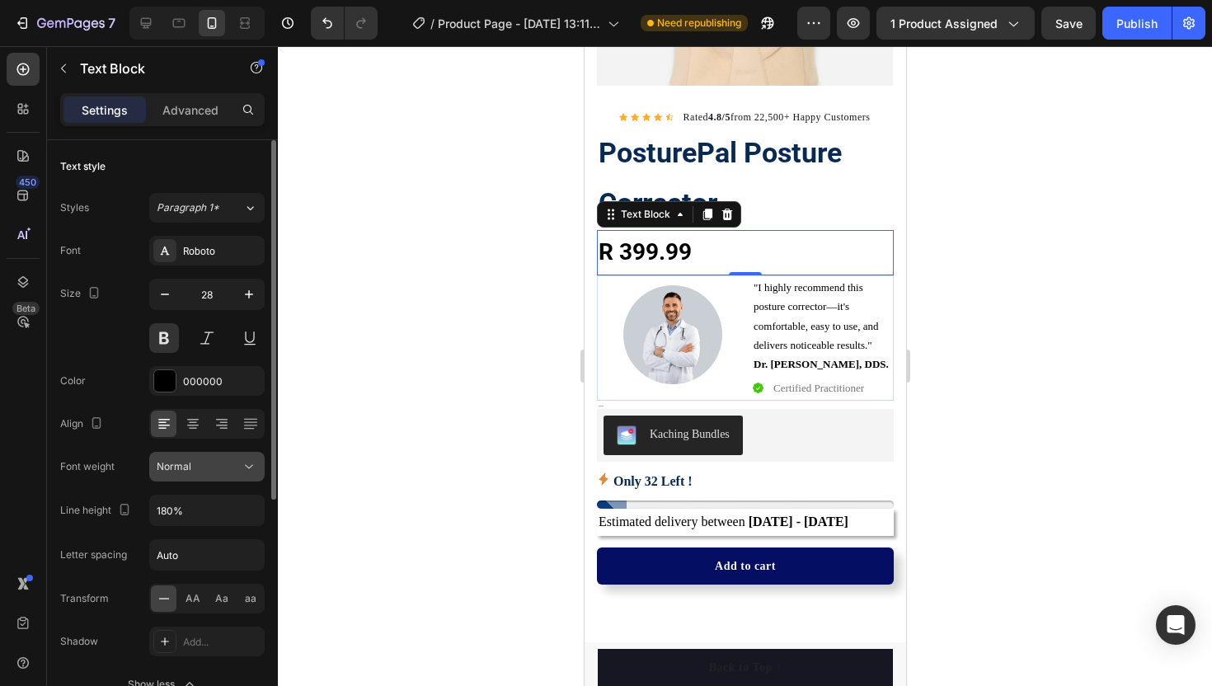
click at [176, 462] on span "Normal" at bounding box center [174, 466] width 35 height 12
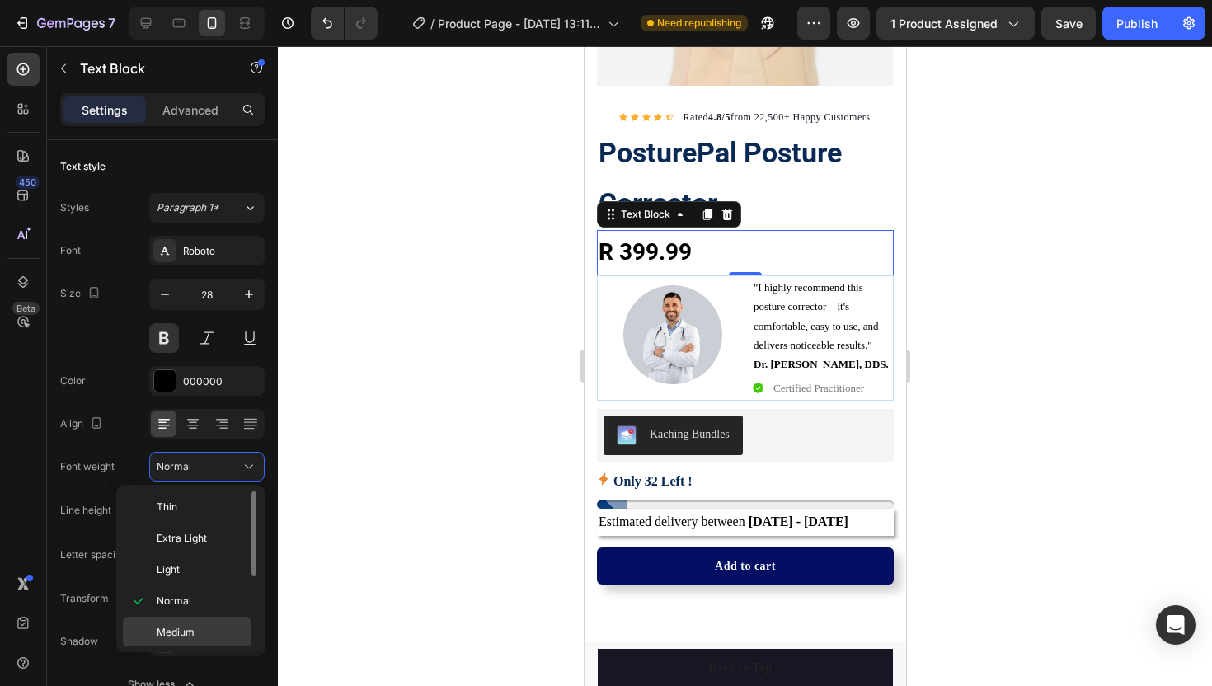
click at [174, 630] on span "Medium" at bounding box center [176, 632] width 38 height 15
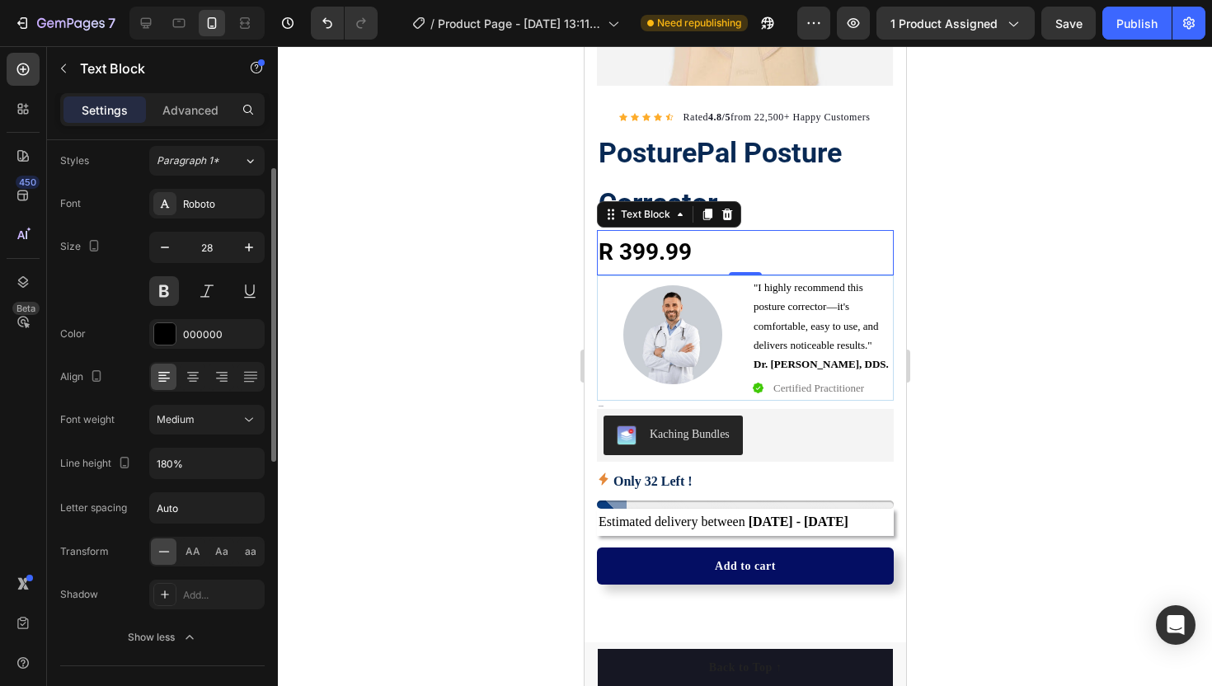
scroll to position [50, 0]
click at [195, 427] on button "Medium" at bounding box center [206, 416] width 115 height 30
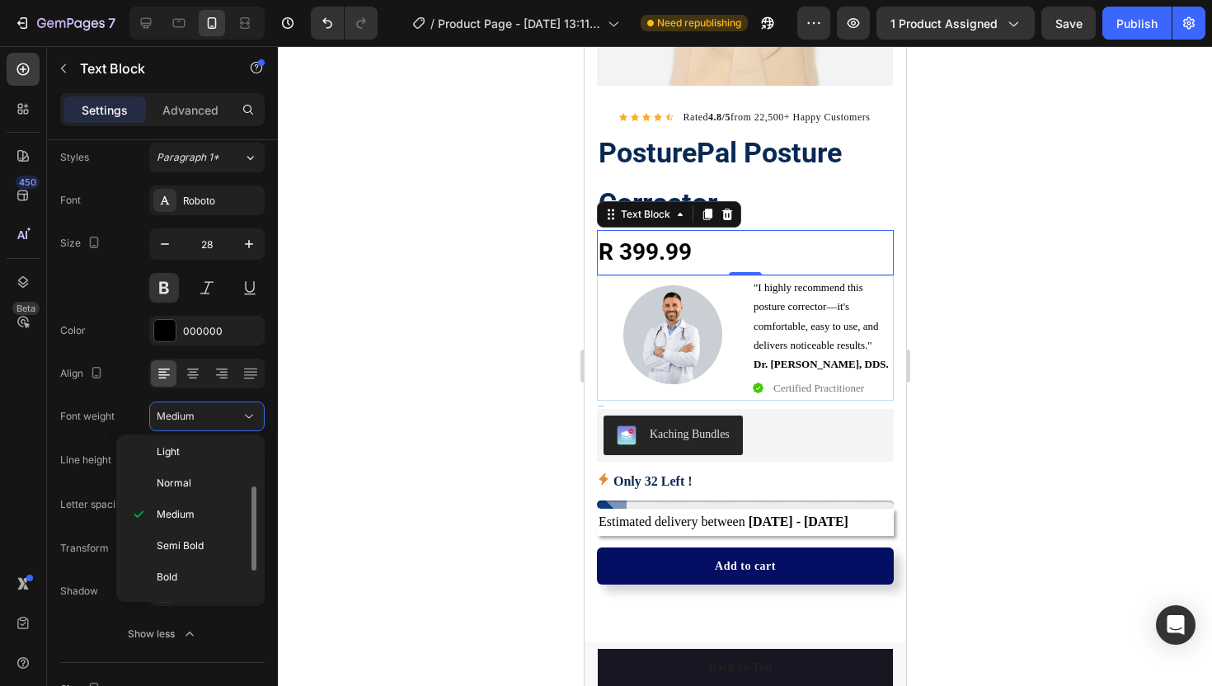
scroll to position [73, 0]
click at [191, 536] on span "Semi Bold" at bounding box center [180, 540] width 47 height 15
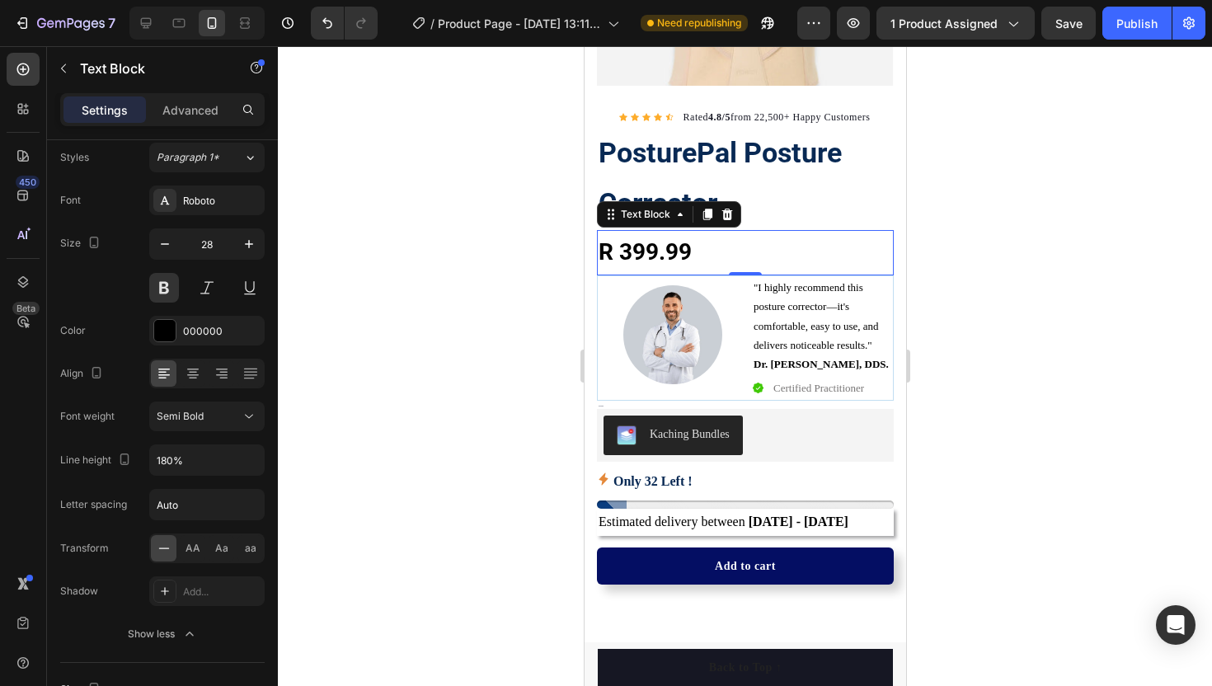
click at [469, 300] on div at bounding box center [745, 366] width 934 height 640
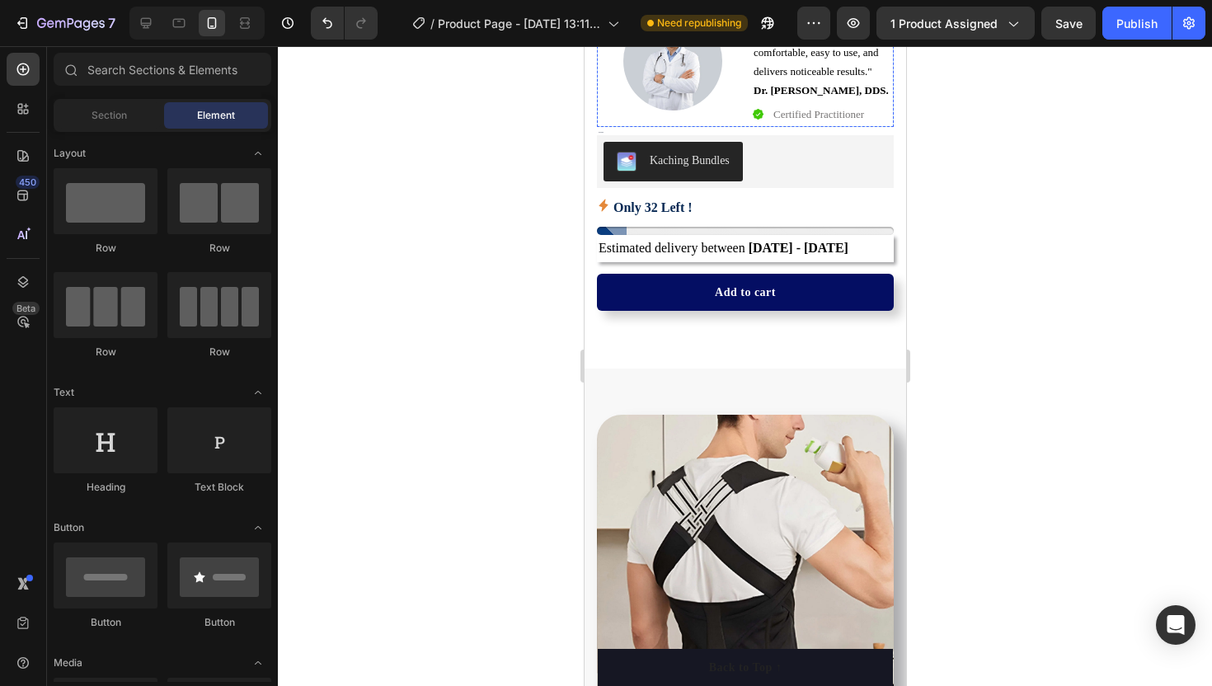
scroll to position [558, 0]
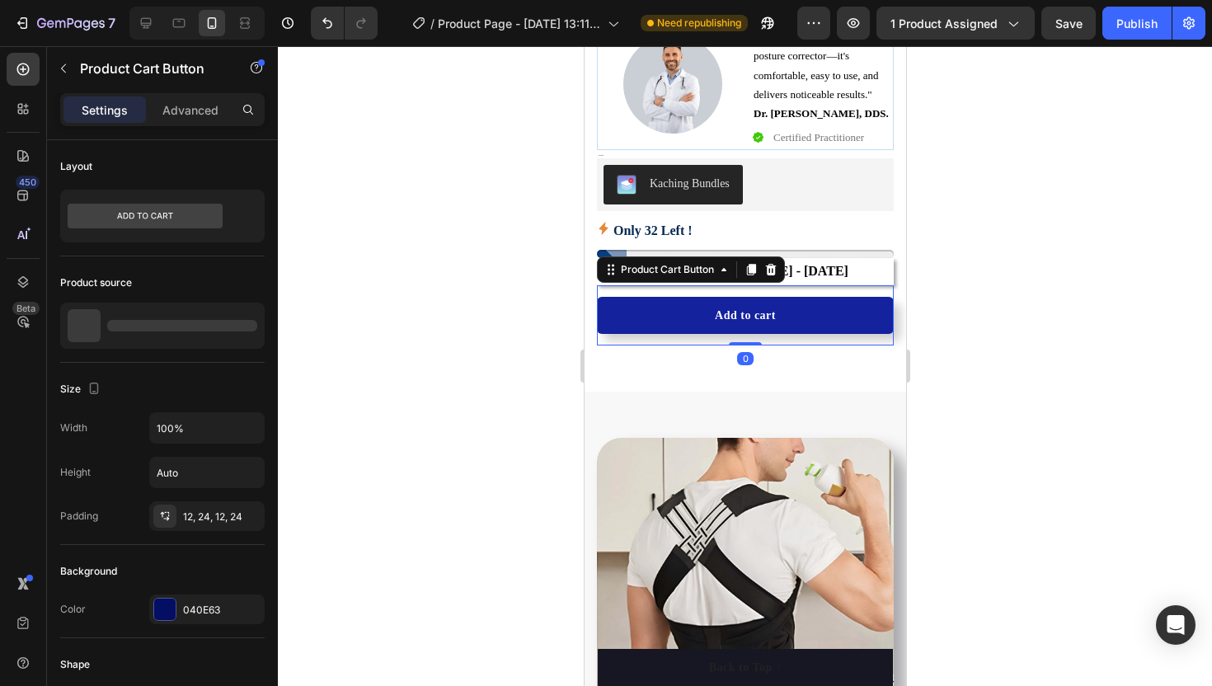
click at [683, 298] on button "Add to cart" at bounding box center [744, 315] width 297 height 37
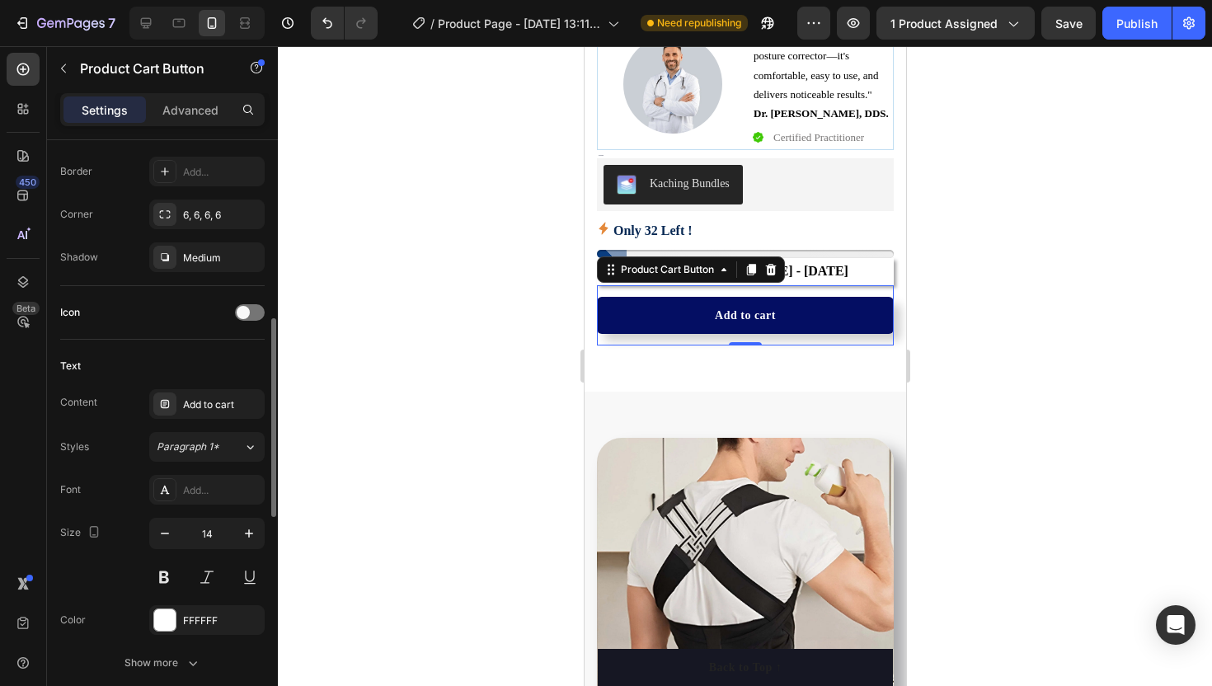
scroll to position [610, 0]
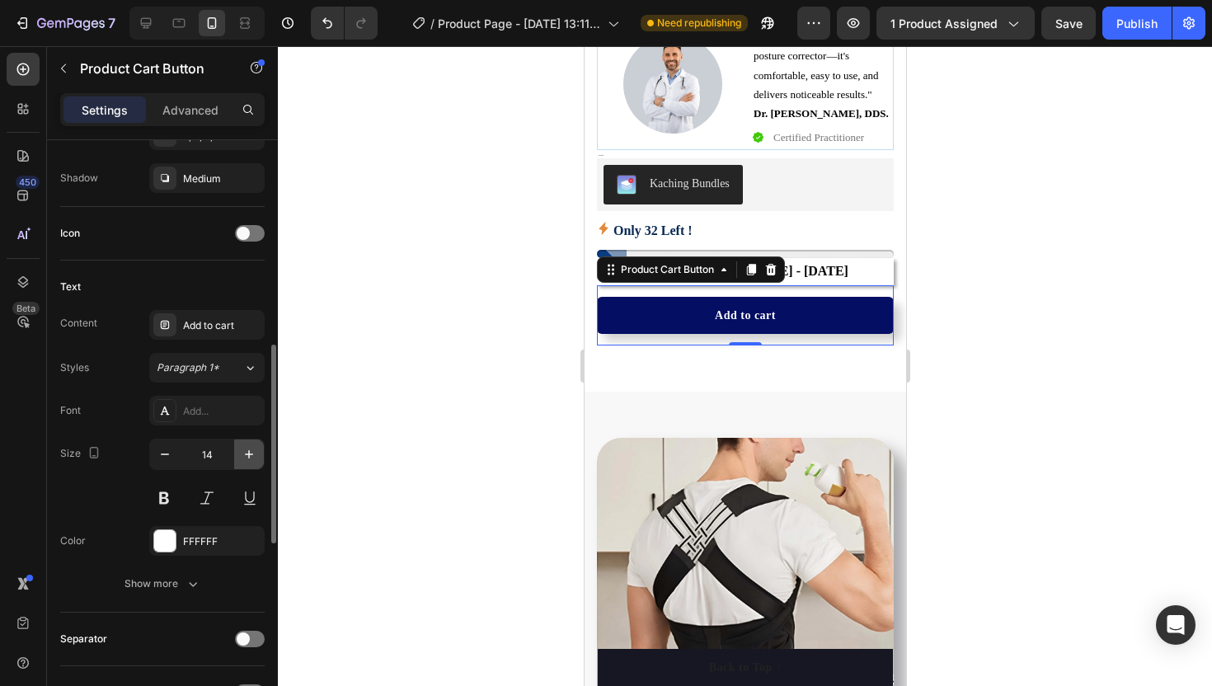
click at [251, 449] on icon "button" at bounding box center [249, 454] width 16 height 16
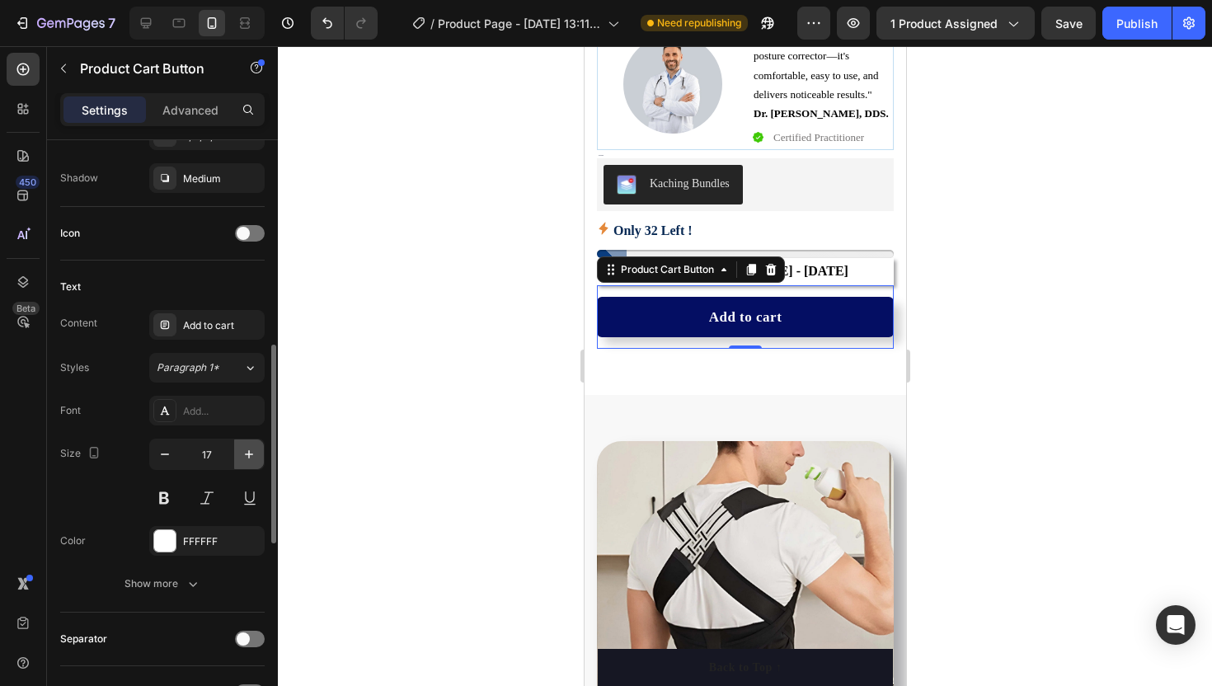
click at [251, 449] on icon "button" at bounding box center [249, 454] width 16 height 16
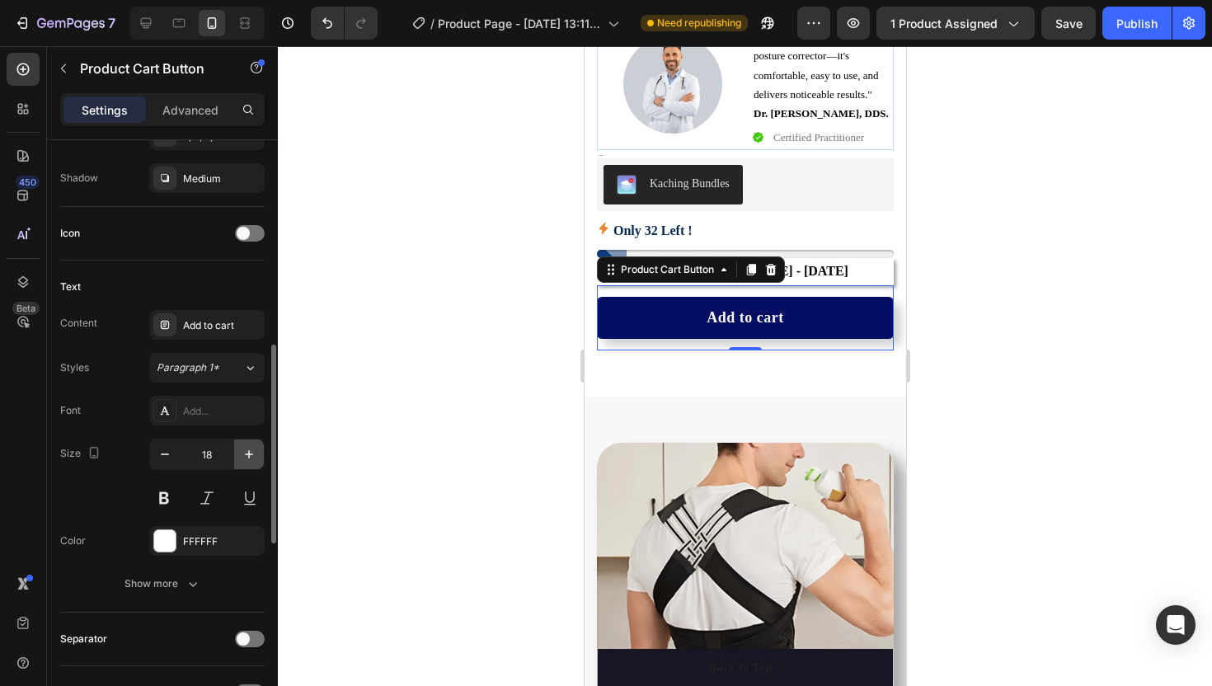
click at [251, 449] on icon "button" at bounding box center [249, 454] width 16 height 16
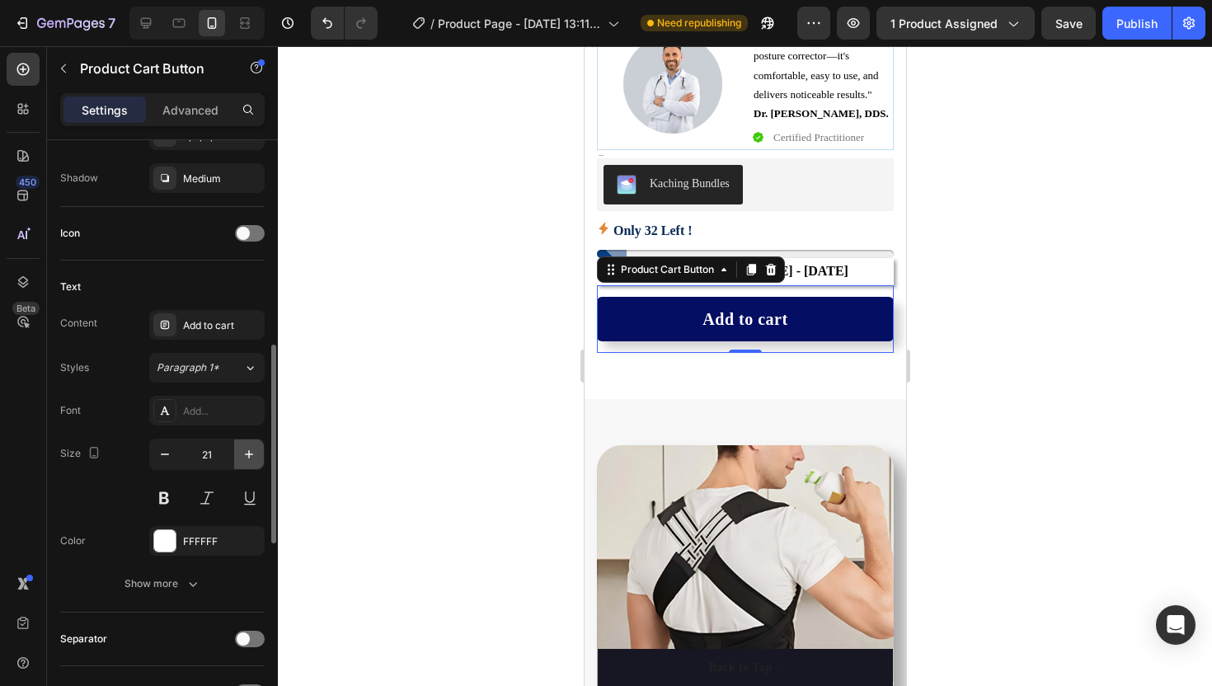
click at [251, 449] on icon "button" at bounding box center [249, 454] width 16 height 16
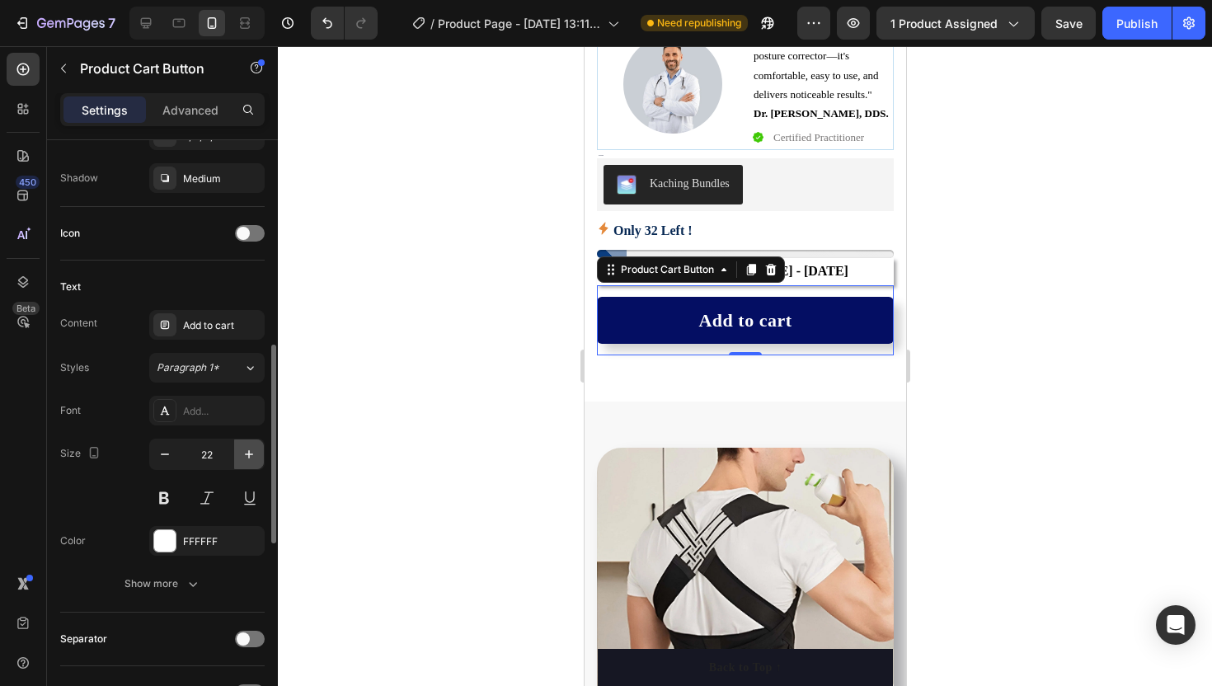
click at [251, 449] on icon "button" at bounding box center [249, 454] width 16 height 16
type input "24"
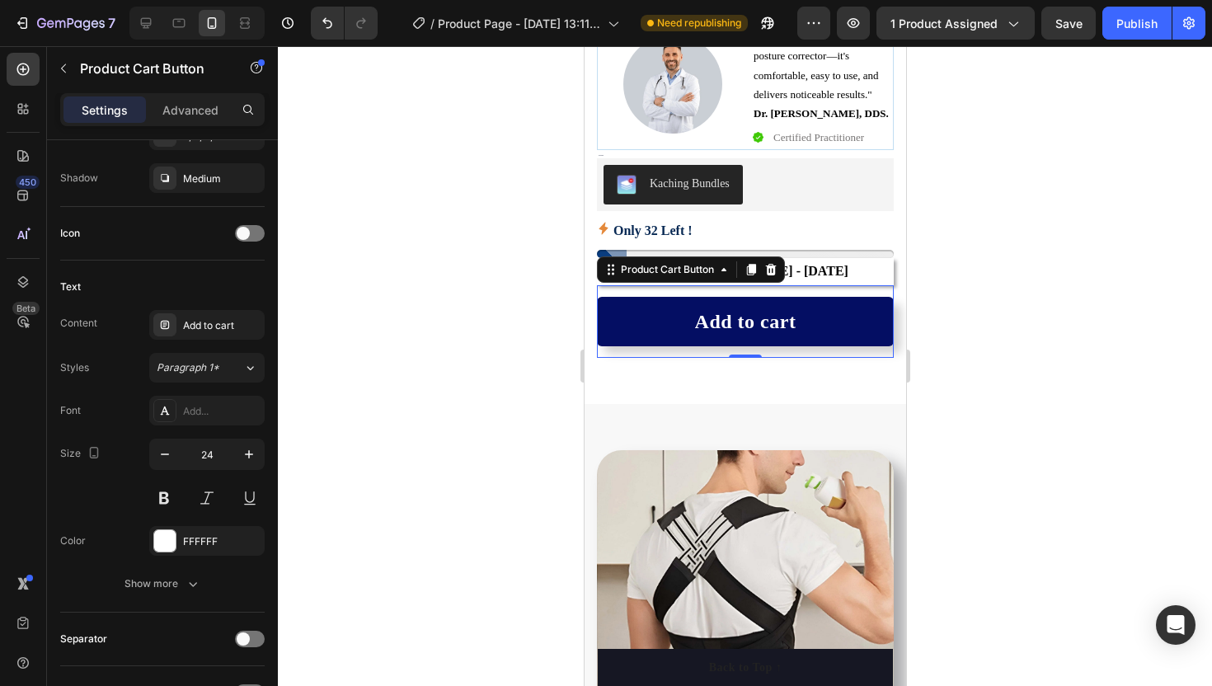
click at [414, 373] on div at bounding box center [745, 366] width 934 height 640
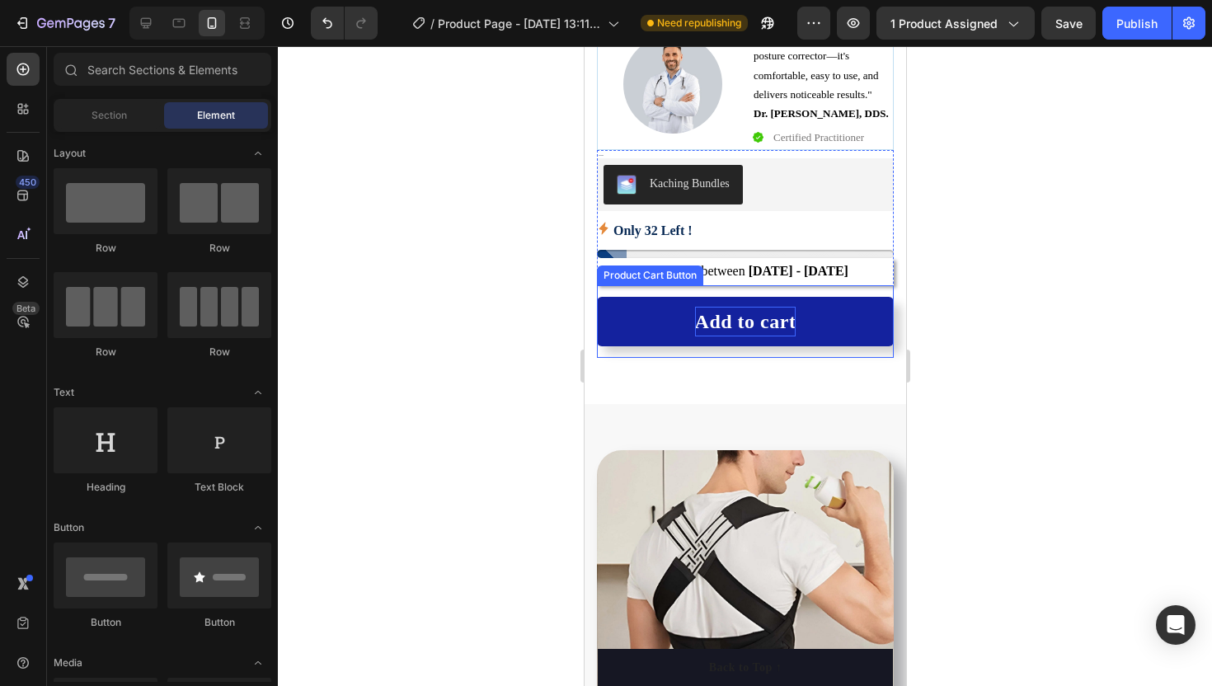
click at [695, 328] on div "Add to cart" at bounding box center [744, 322] width 101 height 30
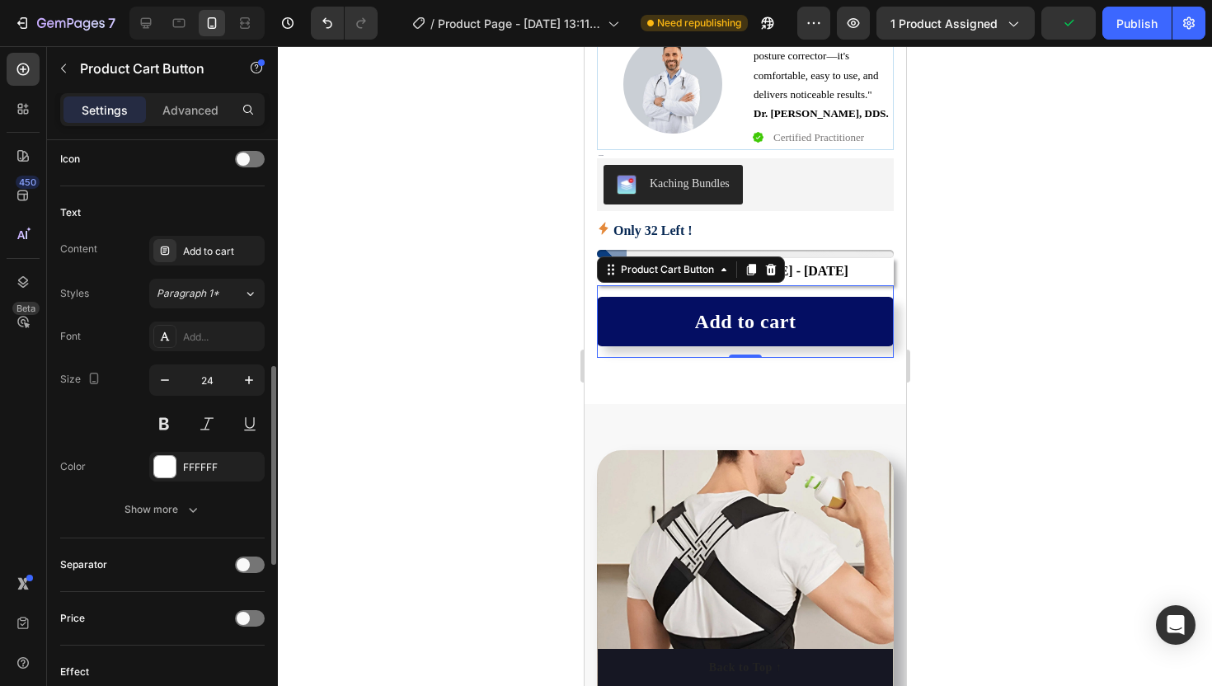
scroll to position [679, 0]
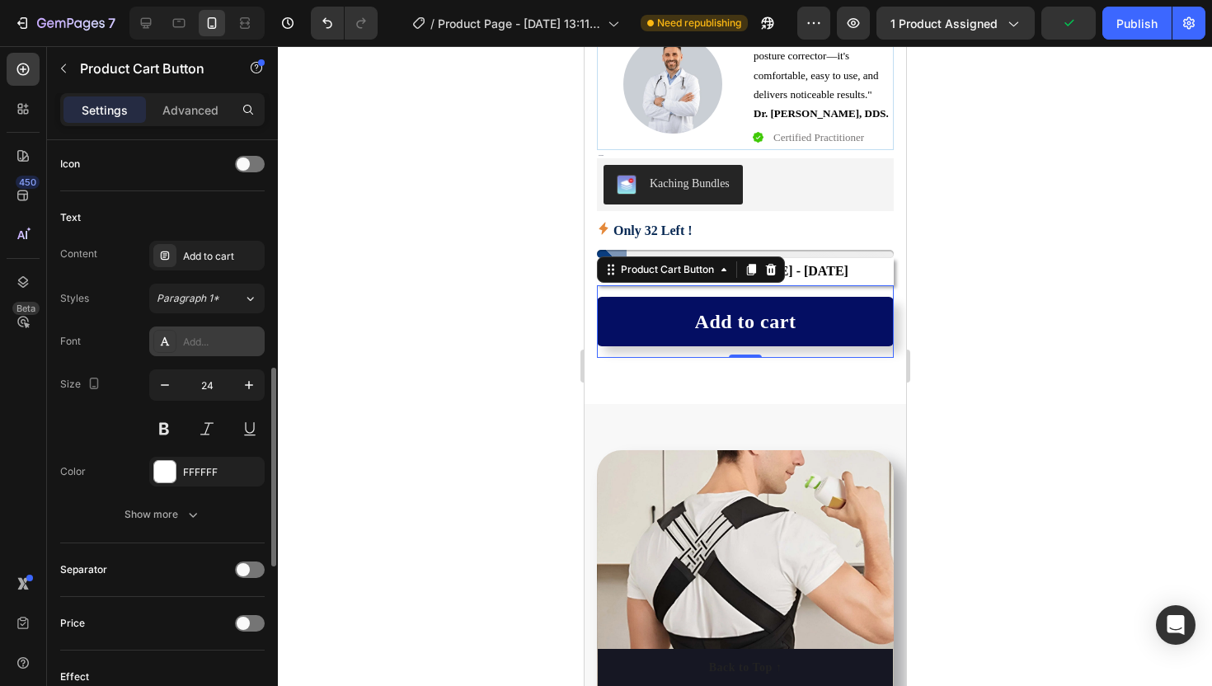
click at [157, 333] on div at bounding box center [164, 341] width 23 height 23
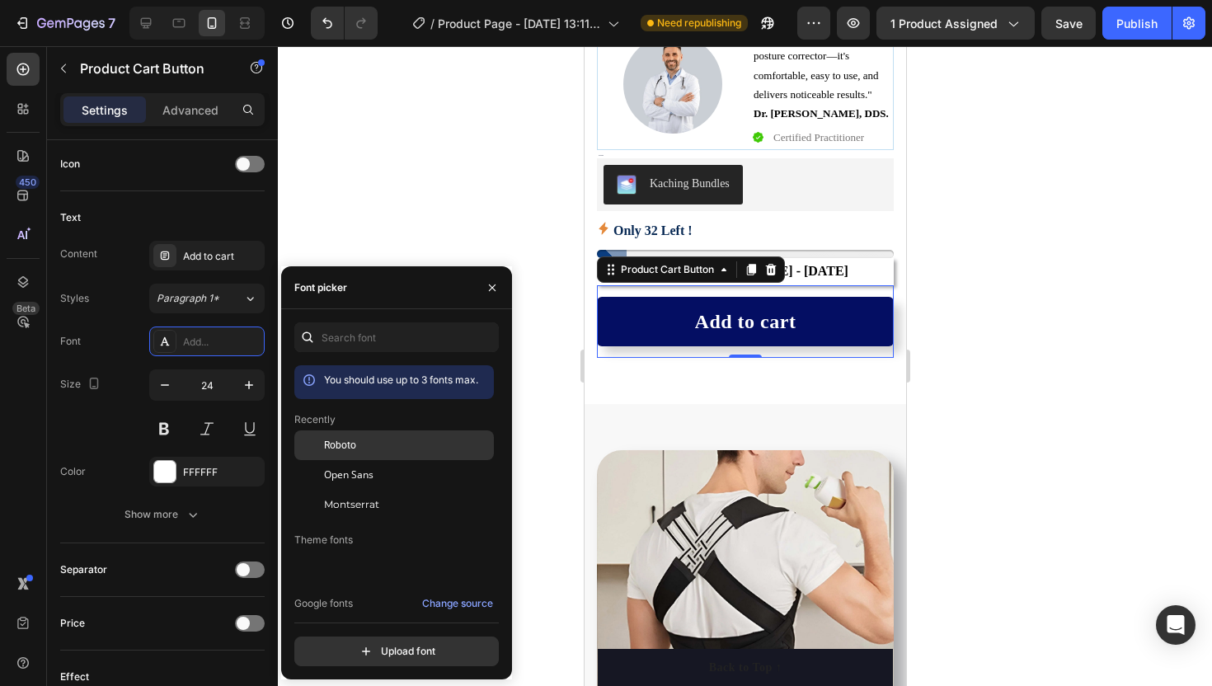
click at [336, 445] on span "Roboto" at bounding box center [340, 445] width 32 height 15
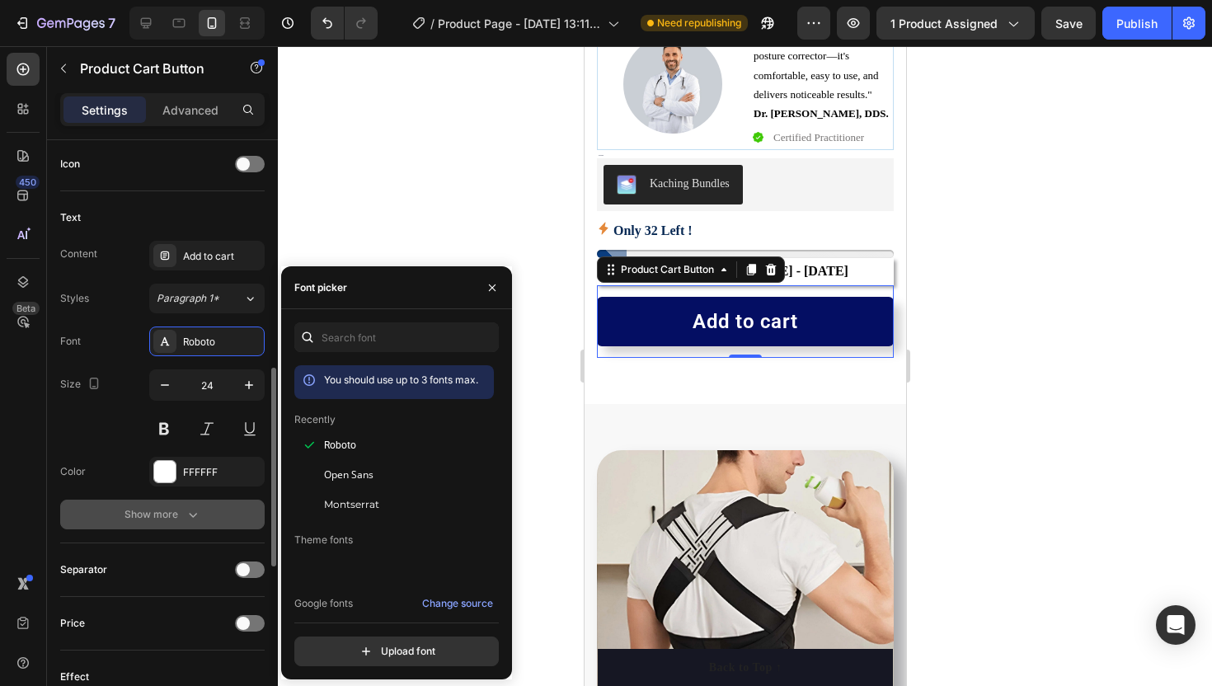
click at [186, 512] on icon "button" at bounding box center [193, 514] width 16 height 16
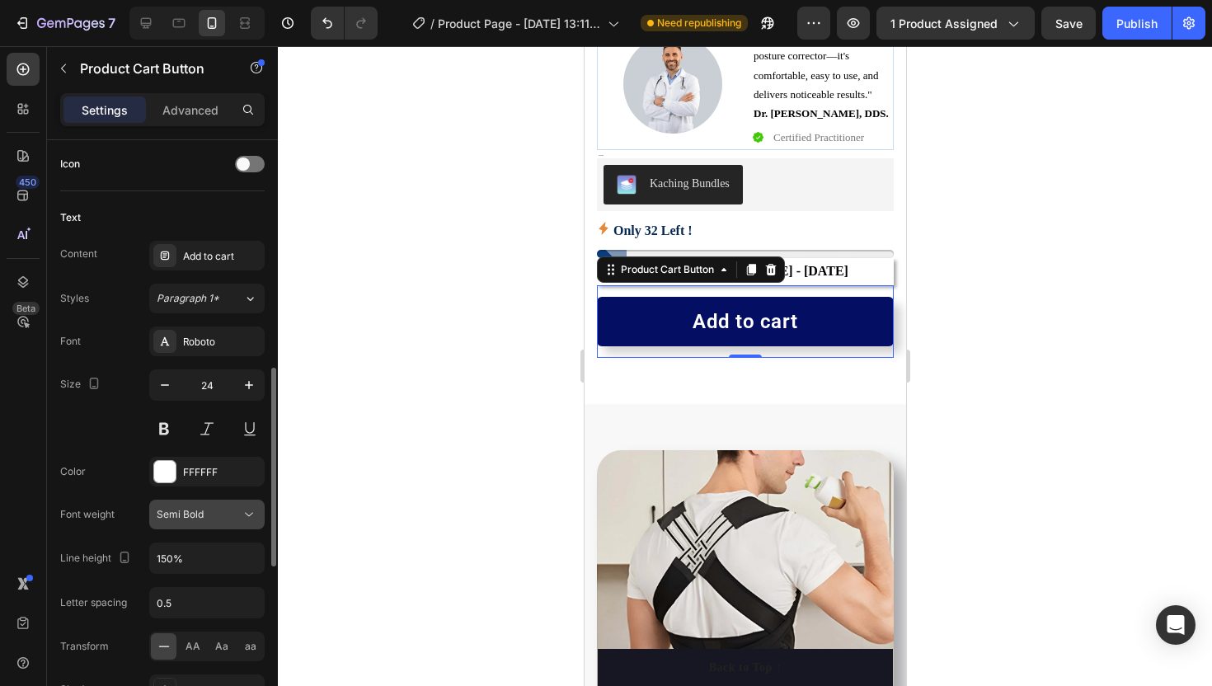
click at [187, 505] on button "Semi Bold" at bounding box center [206, 515] width 115 height 30
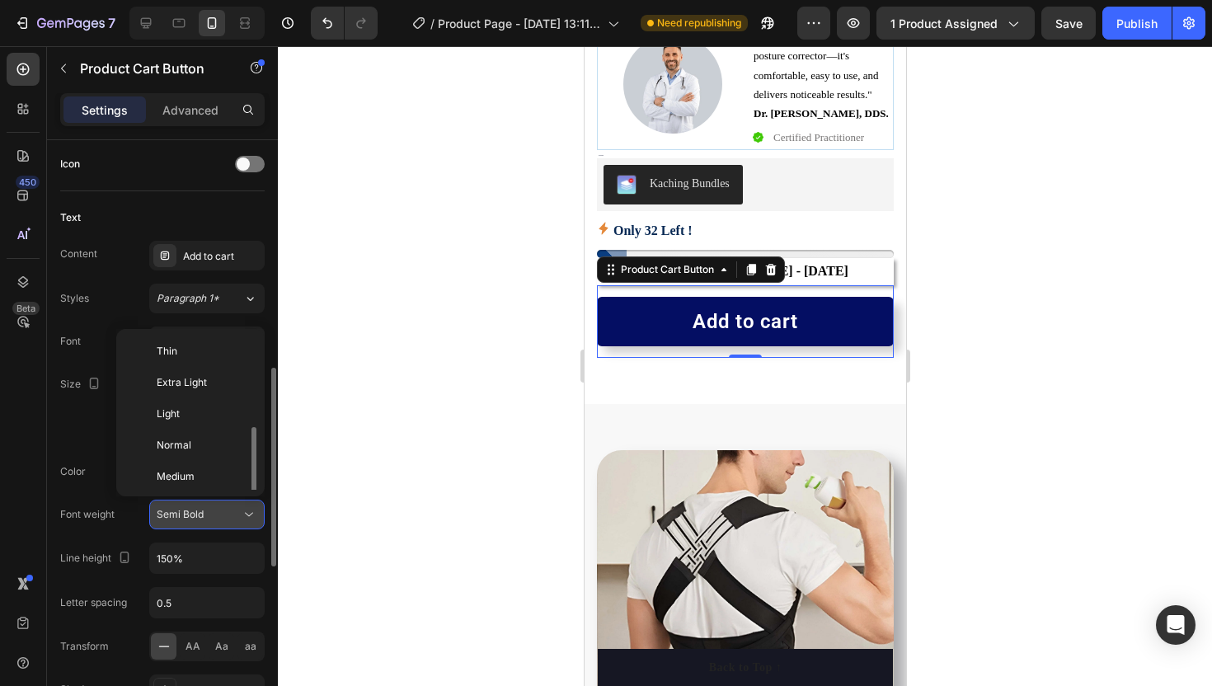
scroll to position [59, 0]
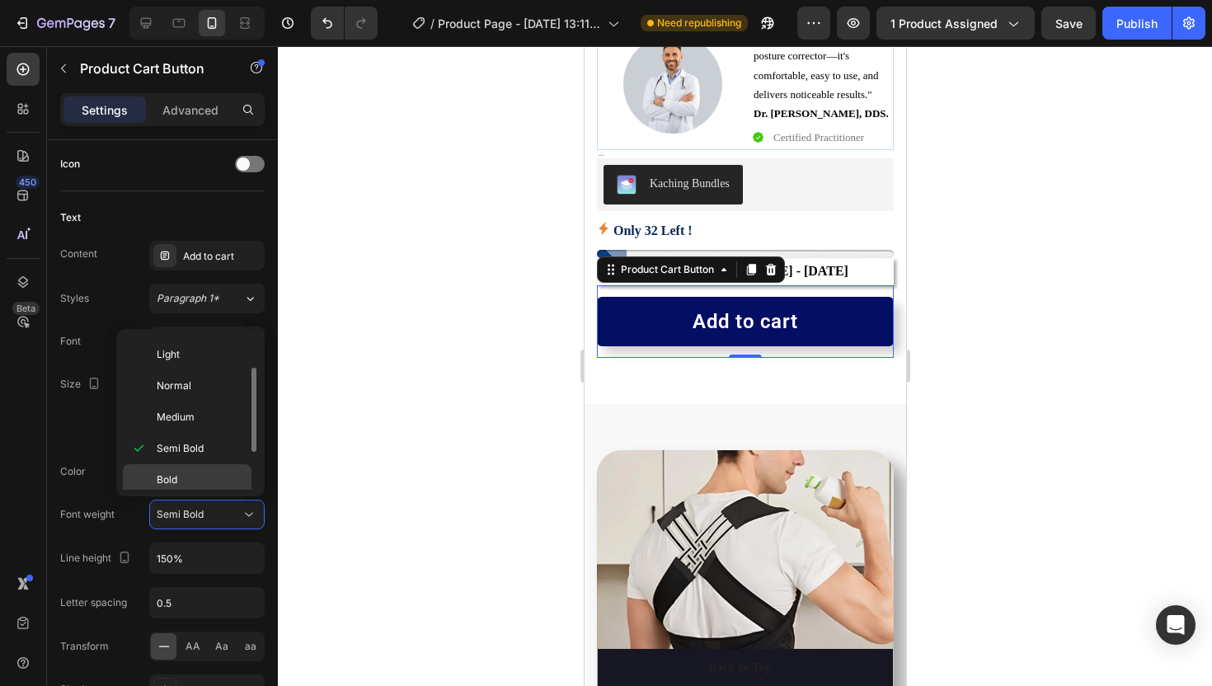
click at [172, 484] on span "Bold" at bounding box center [167, 479] width 21 height 15
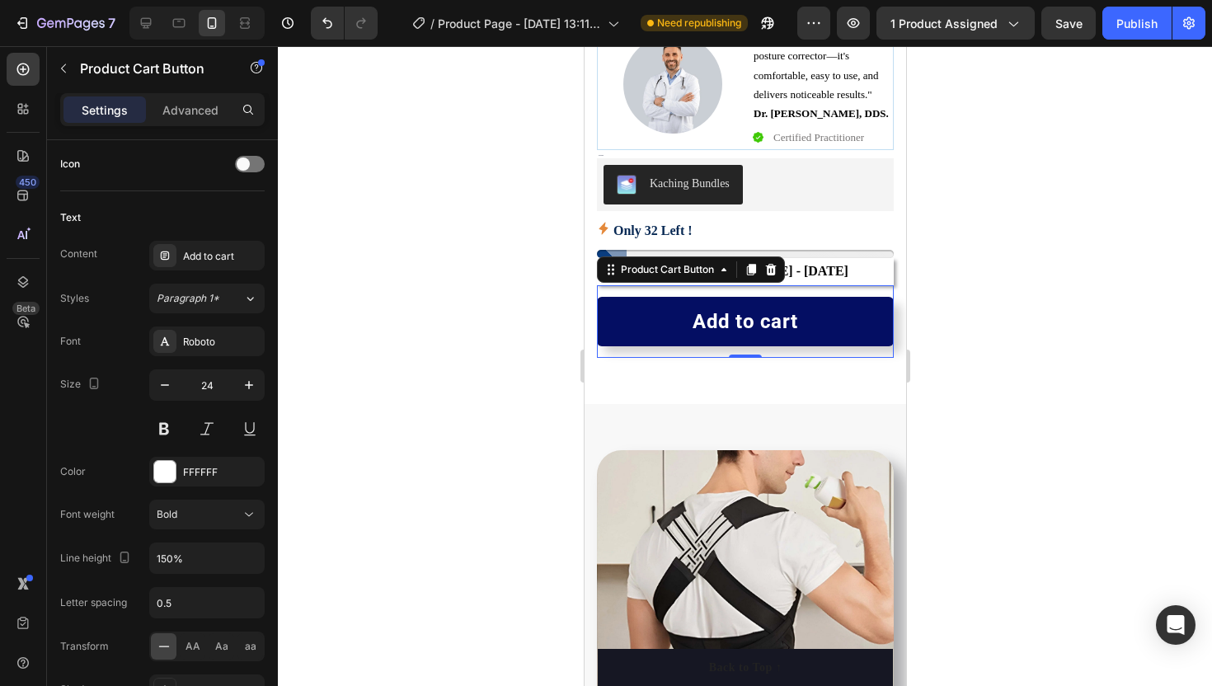
click at [396, 373] on div at bounding box center [745, 366] width 934 height 640
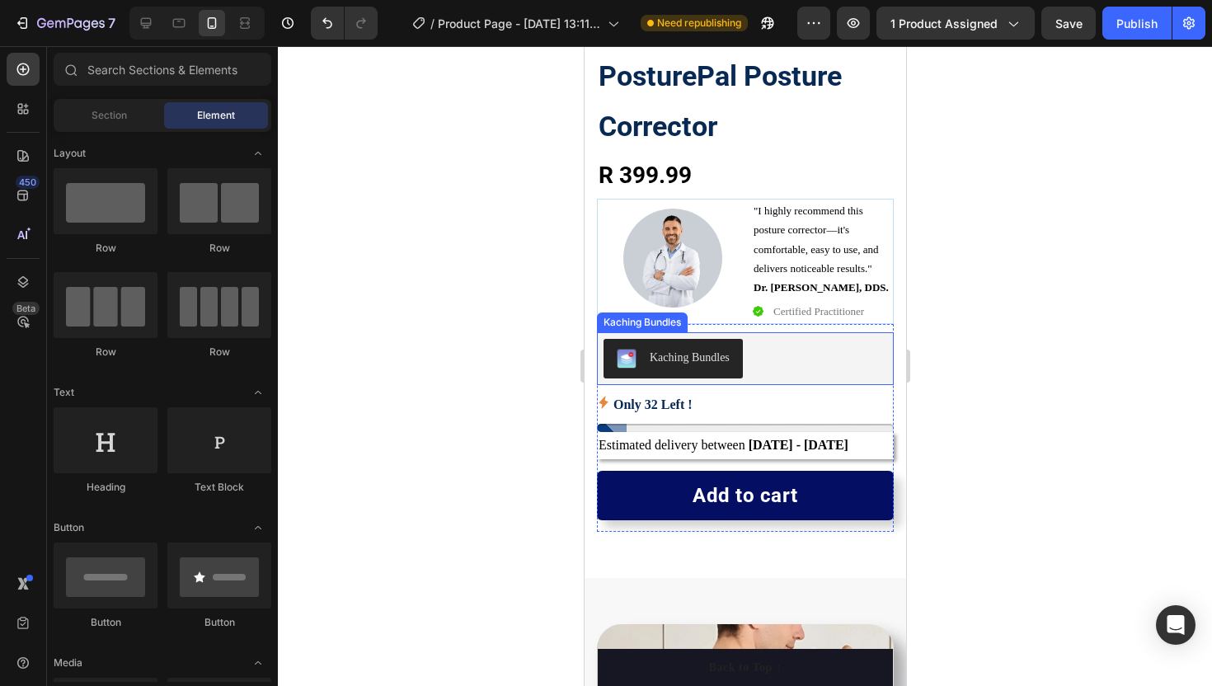
scroll to position [392, 0]
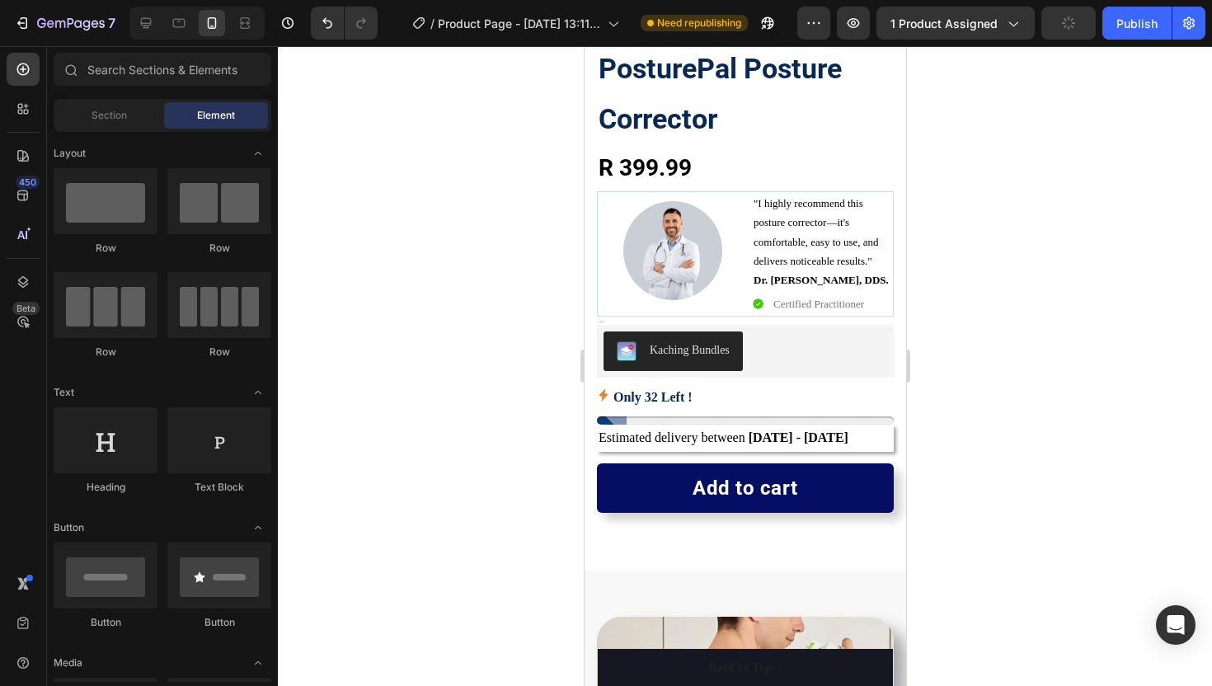
click at [467, 419] on div at bounding box center [745, 366] width 934 height 640
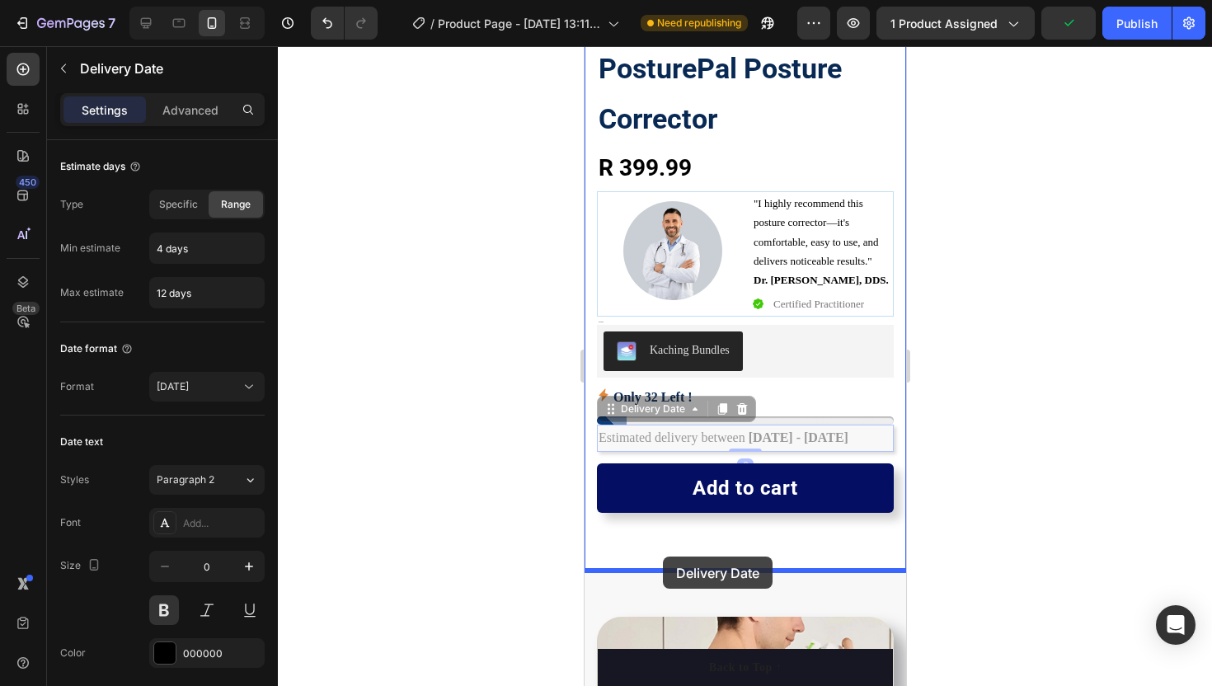
drag, startPoint x: 633, startPoint y: 439, endPoint x: 662, endPoint y: 556, distance: 120.6
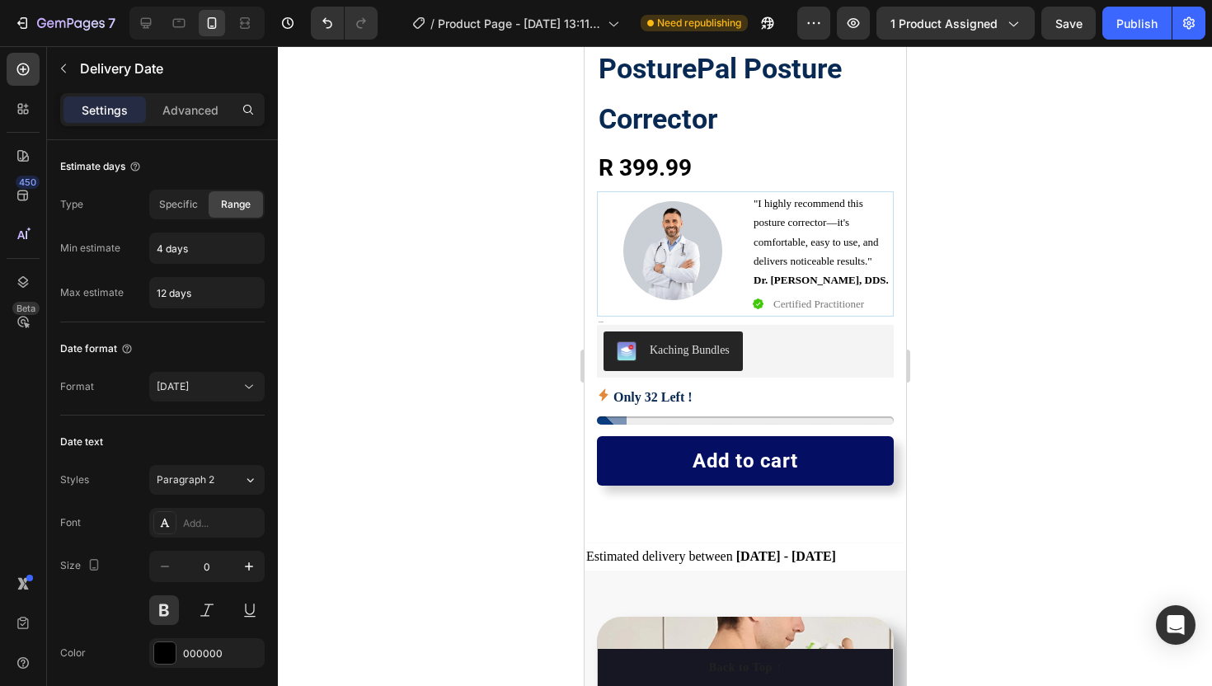
click at [592, 551] on span "Estimated delivery between" at bounding box center [658, 556] width 147 height 14
click at [589, 552] on span "Estimated delivery between" at bounding box center [658, 556] width 147 height 14
click at [600, 555] on span "Estimated delivery between" at bounding box center [658, 556] width 147 height 14
click at [463, 379] on div at bounding box center [745, 366] width 934 height 640
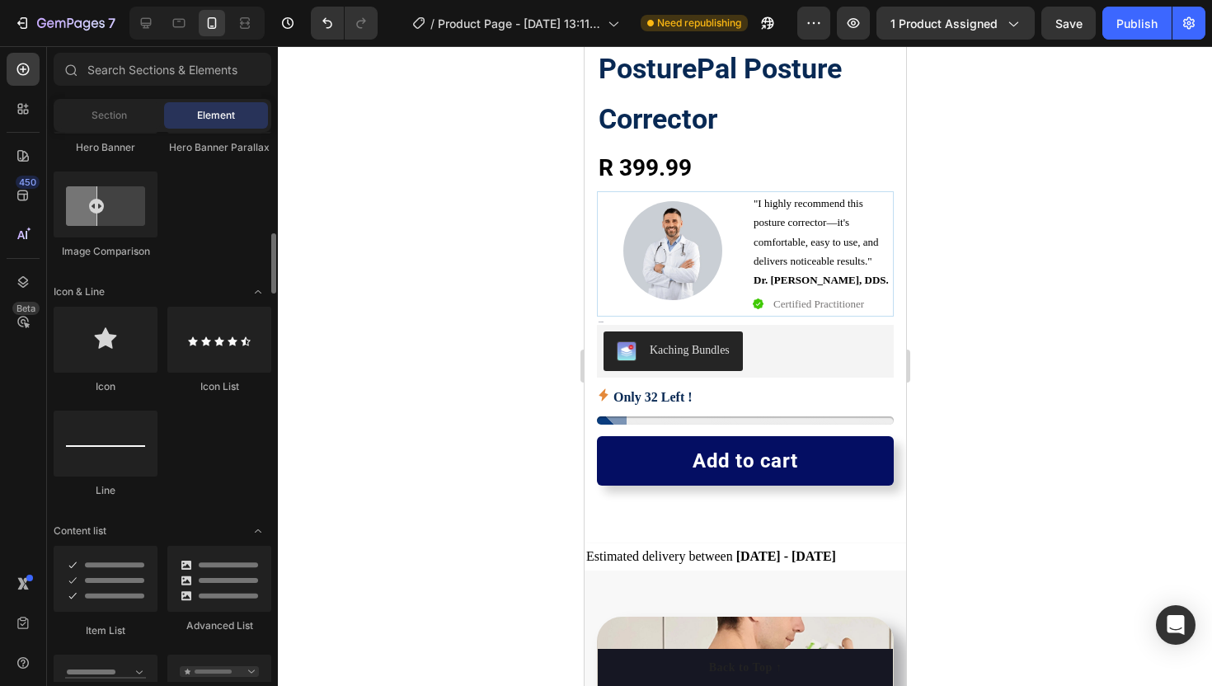
scroll to position [936, 0]
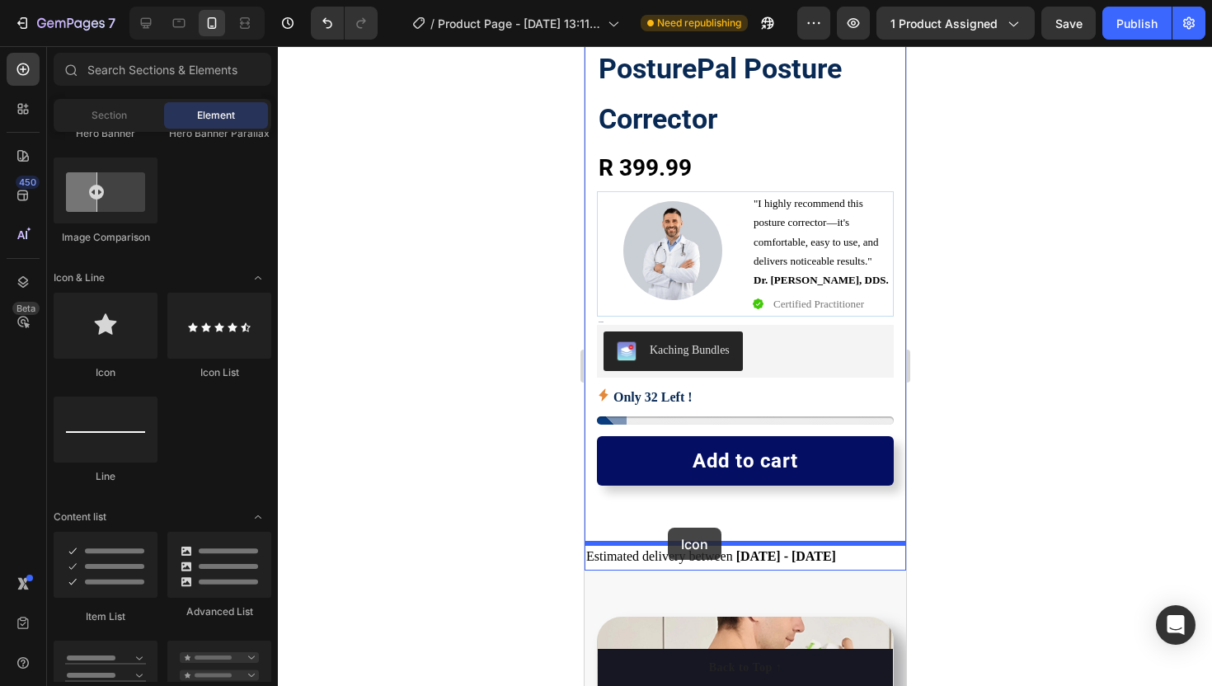
drag, startPoint x: 698, startPoint y: 380, endPoint x: 667, endPoint y: 528, distance: 150.8
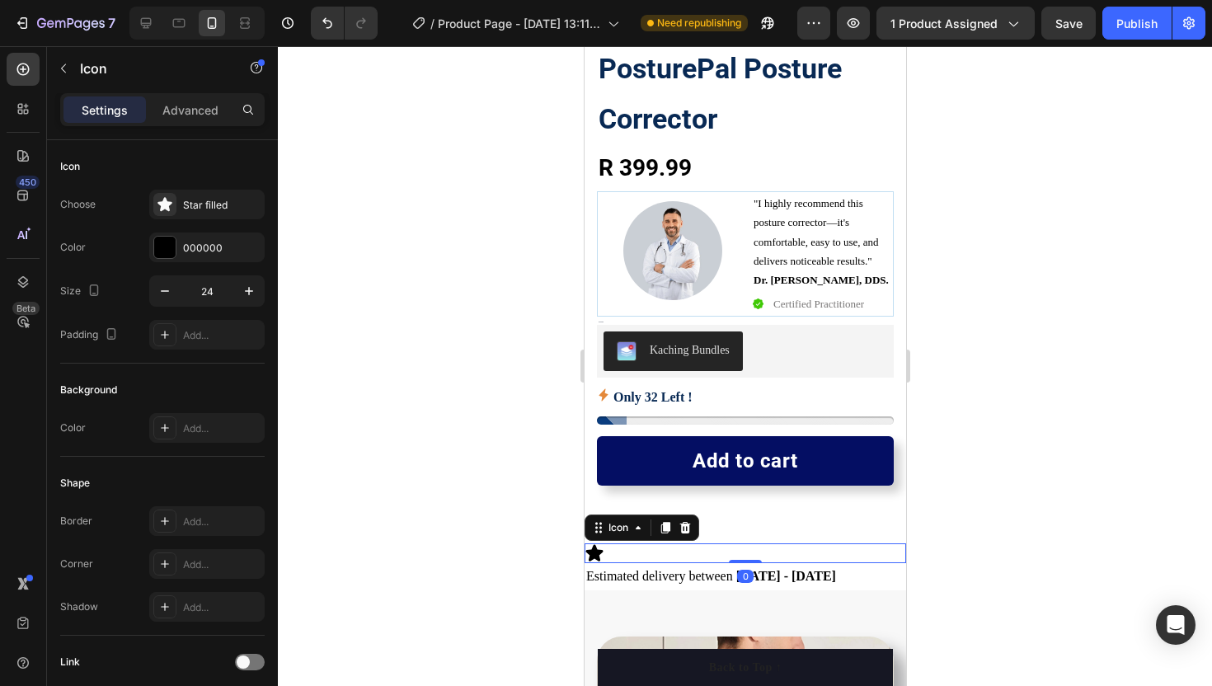
click at [595, 548] on icon at bounding box center [593, 552] width 17 height 16
click at [166, 201] on icon at bounding box center [164, 204] width 14 height 14
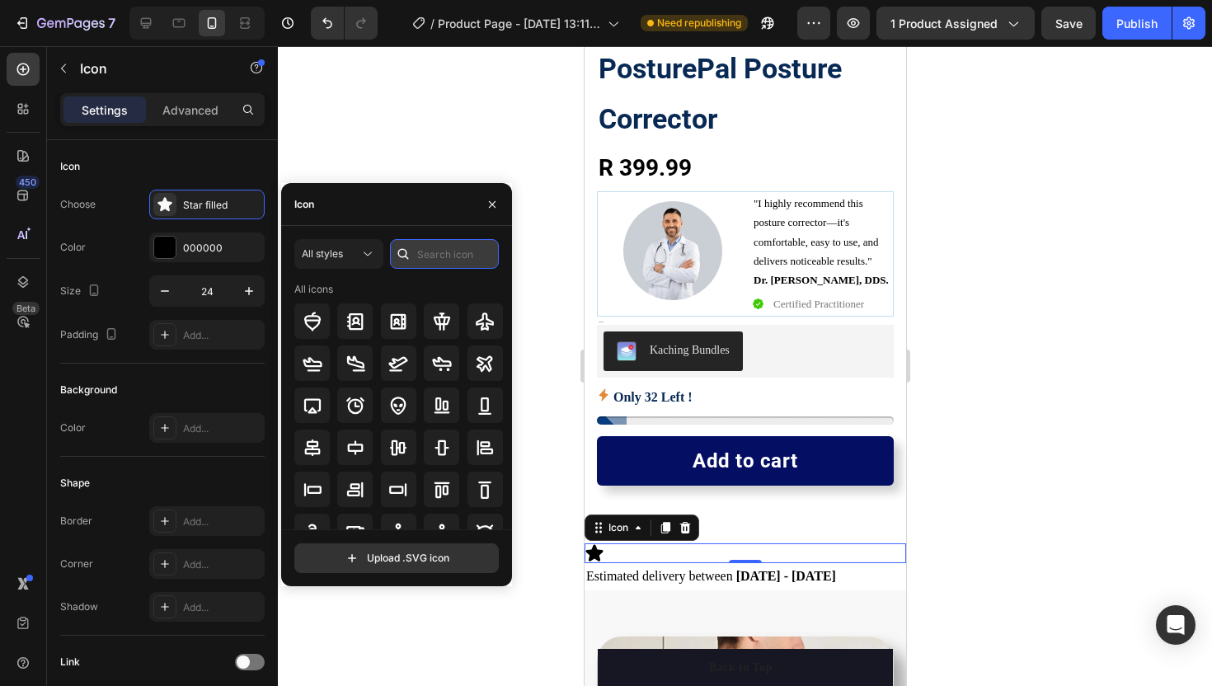
click at [426, 251] on input "text" at bounding box center [444, 254] width 109 height 30
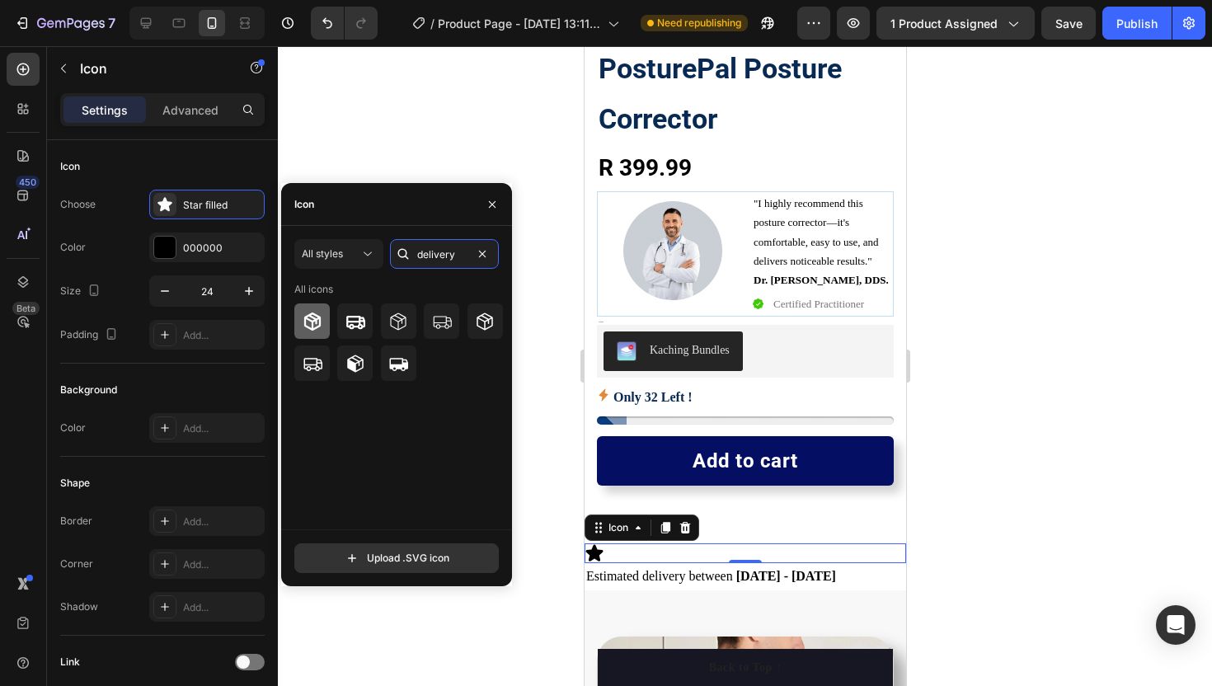
type input "delivery"
click at [315, 317] on icon at bounding box center [311, 321] width 16 height 18
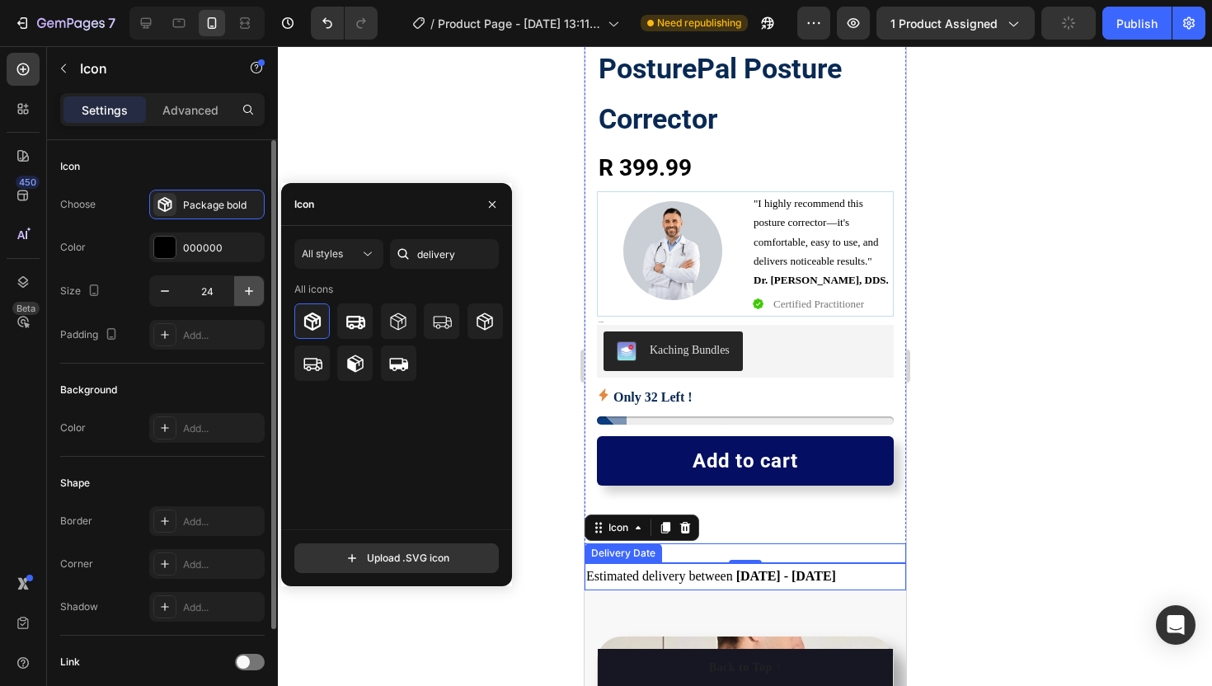
click at [248, 286] on icon "button" at bounding box center [249, 291] width 16 height 16
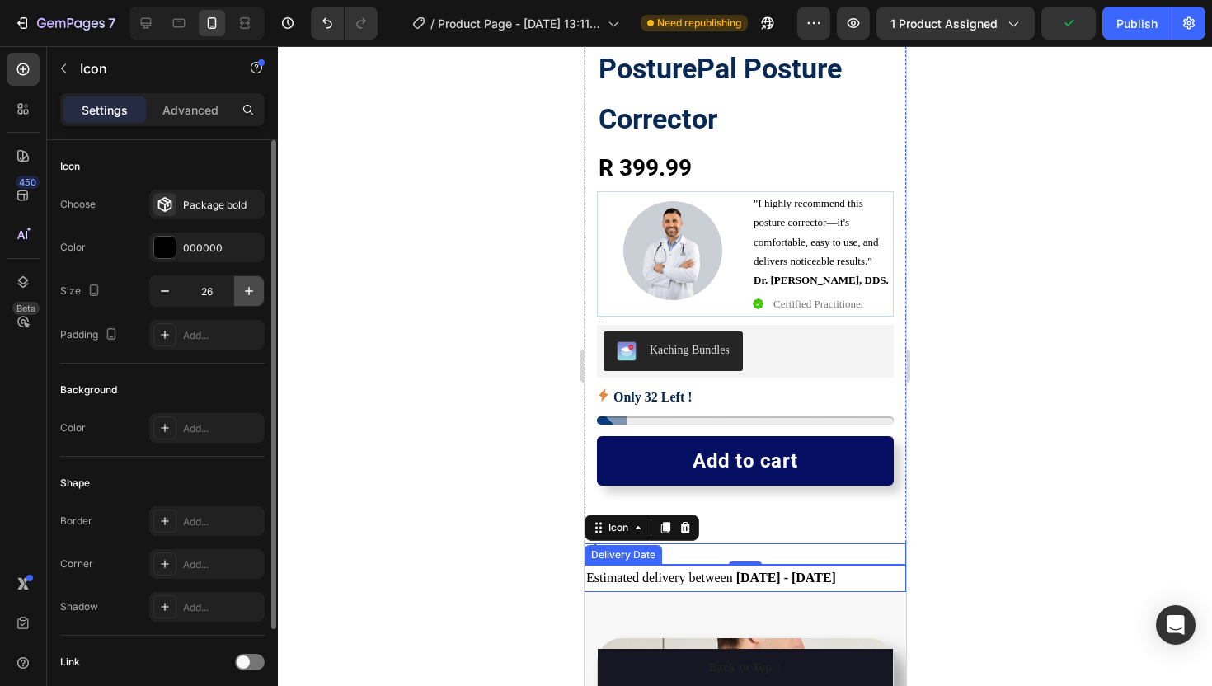
click at [248, 286] on icon "button" at bounding box center [249, 291] width 16 height 16
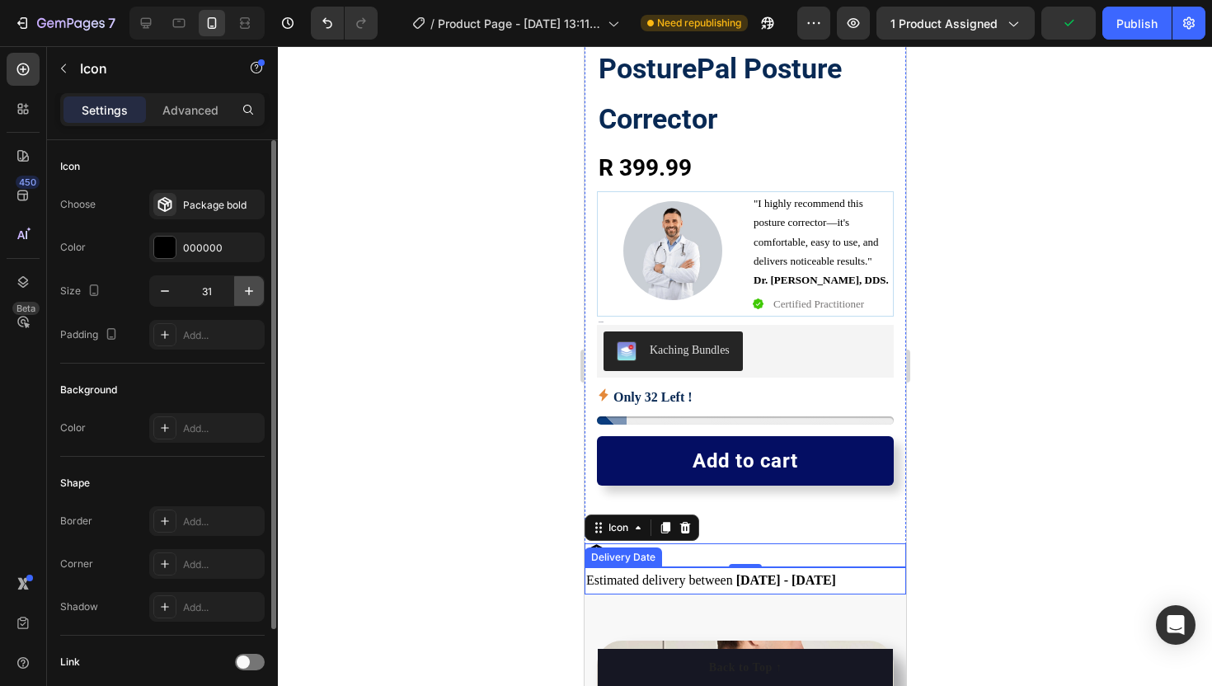
click at [248, 286] on icon "button" at bounding box center [249, 291] width 16 height 16
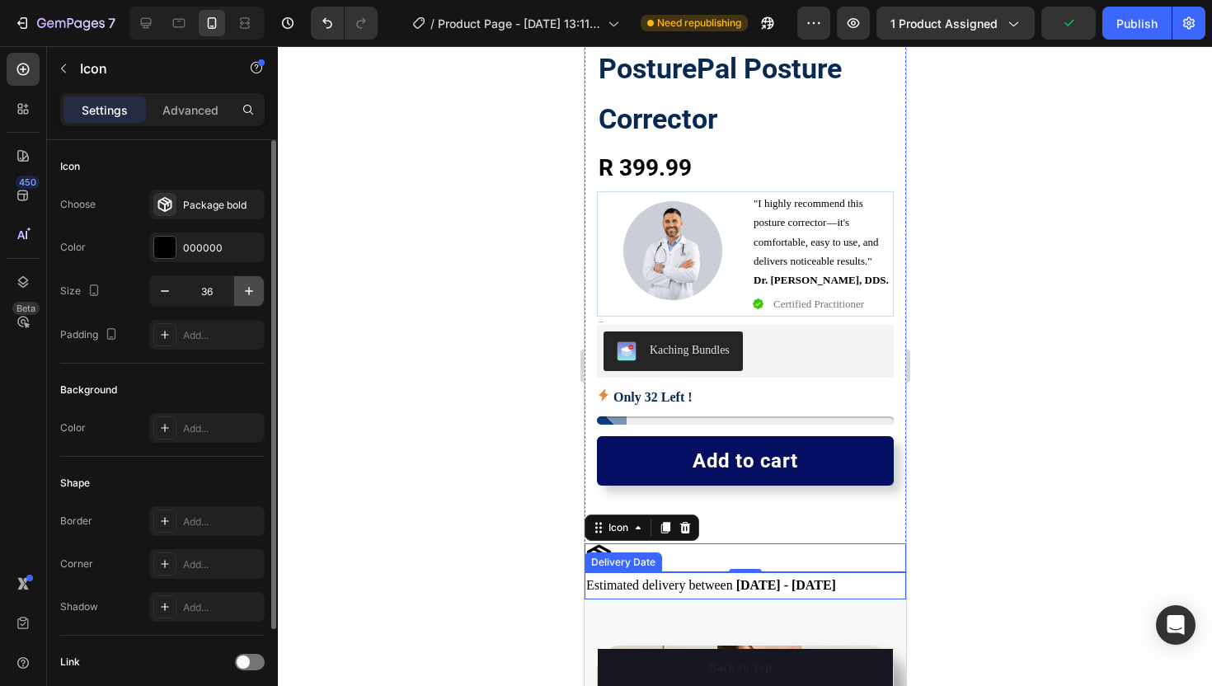
click at [248, 286] on icon "button" at bounding box center [249, 291] width 16 height 16
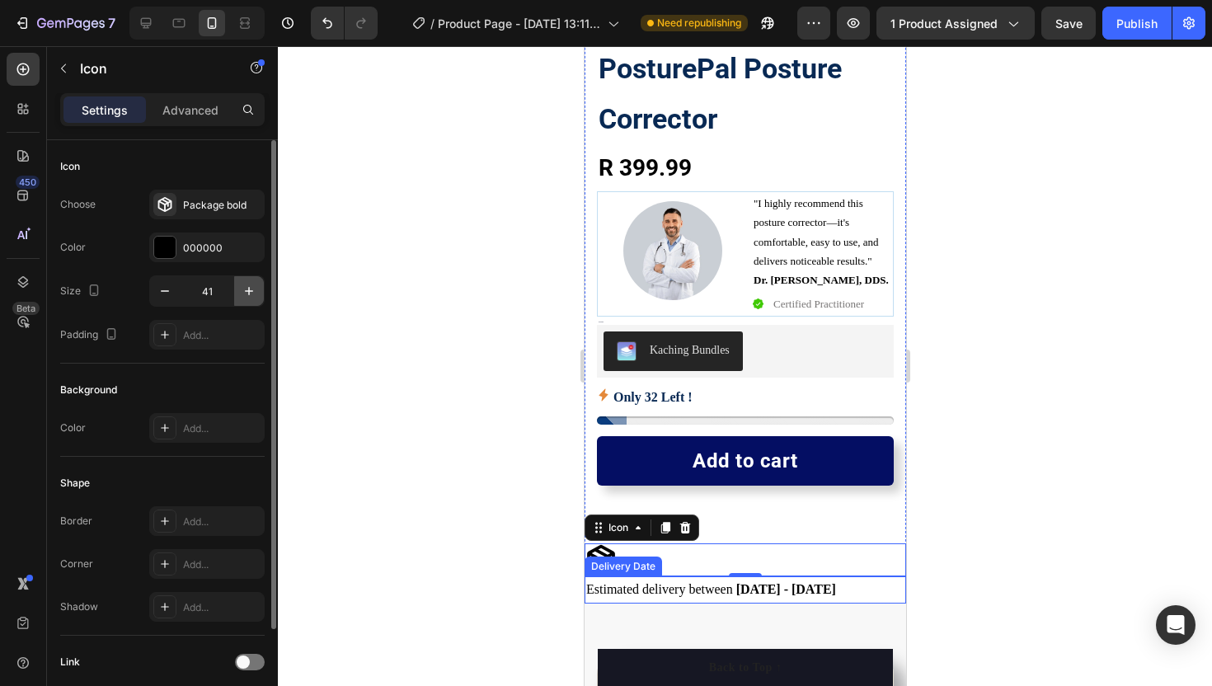
click at [248, 286] on icon "button" at bounding box center [249, 291] width 16 height 16
type input "44"
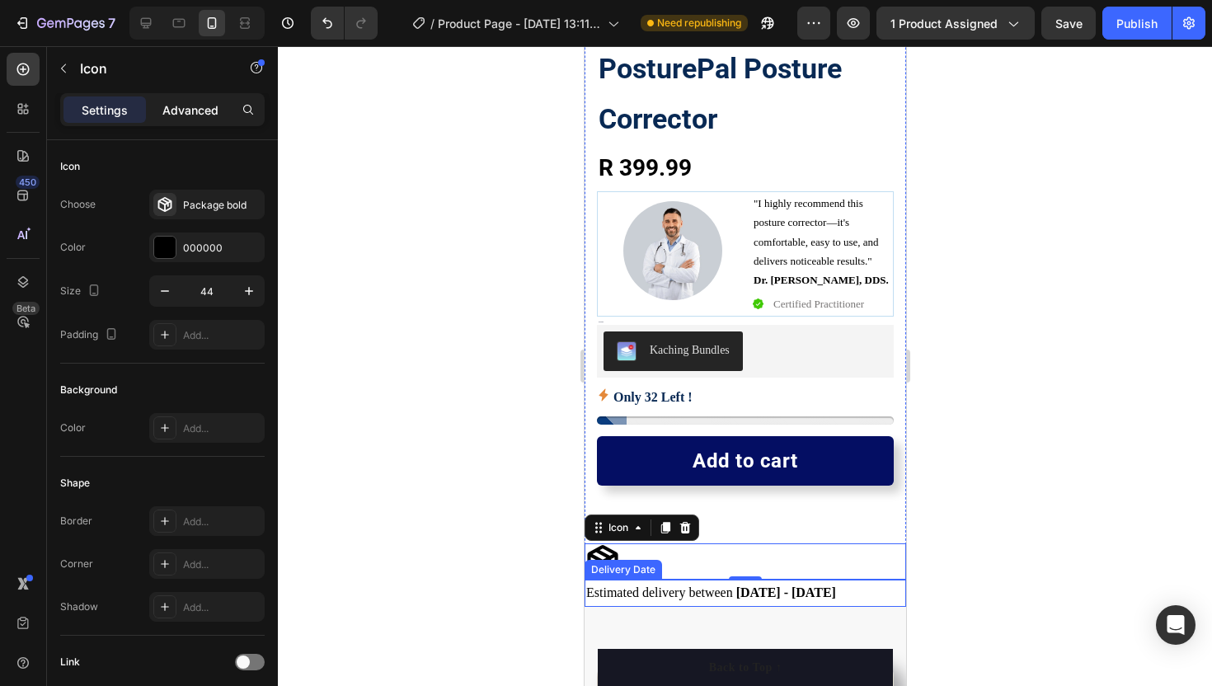
click at [181, 103] on p "Advanced" at bounding box center [190, 109] width 56 height 17
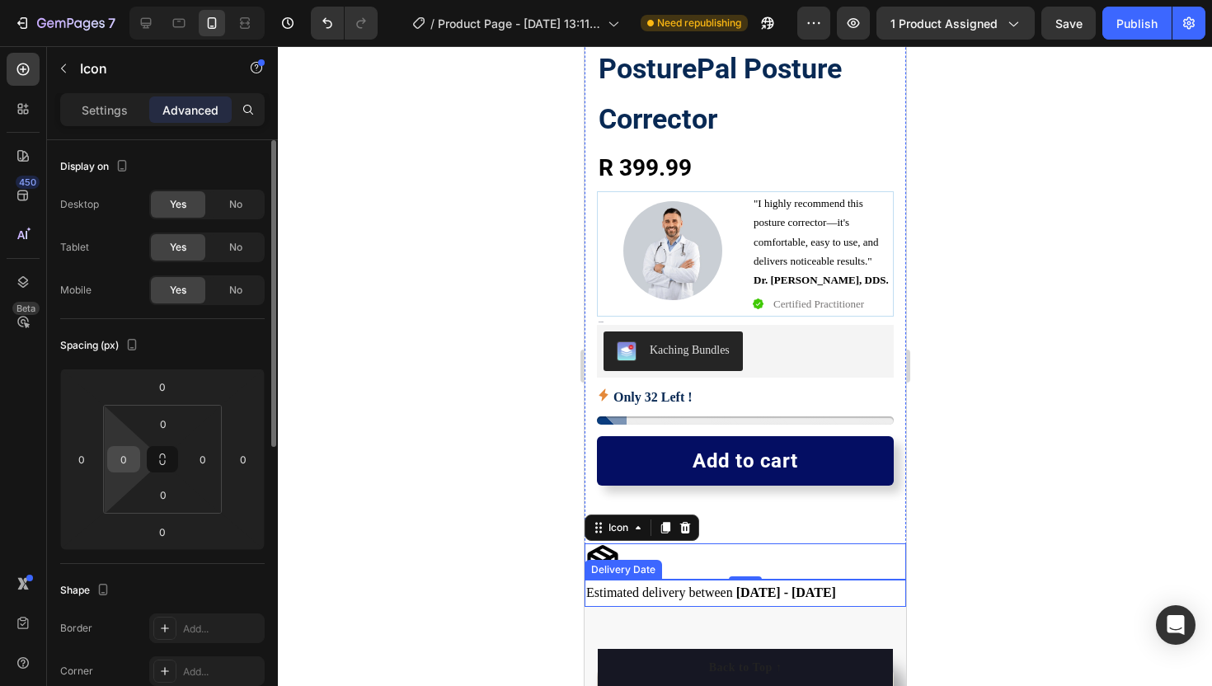
click at [119, 472] on div "0" at bounding box center [123, 459] width 33 height 26
click at [123, 465] on input "0" at bounding box center [123, 459] width 25 height 25
type input "5"
type input "157"
click at [321, 420] on div at bounding box center [745, 366] width 934 height 640
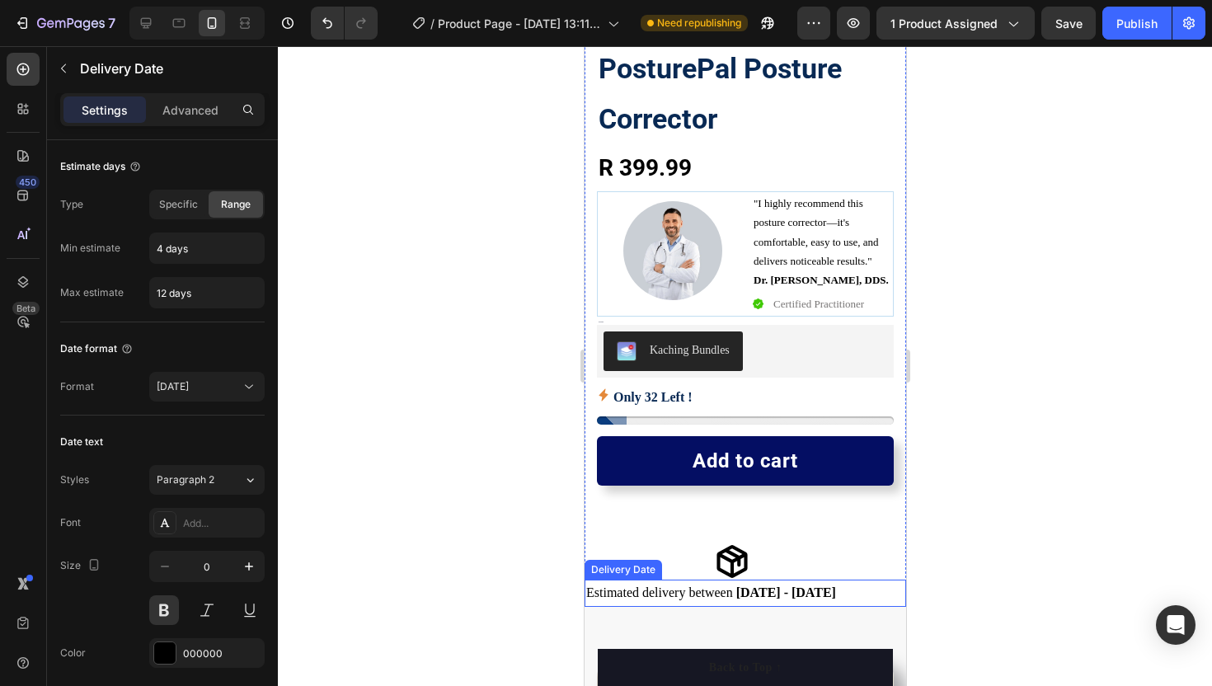
click at [589, 589] on span "Estimated delivery between" at bounding box center [658, 592] width 147 height 14
click at [190, 106] on p "Advanced" at bounding box center [190, 109] width 56 height 17
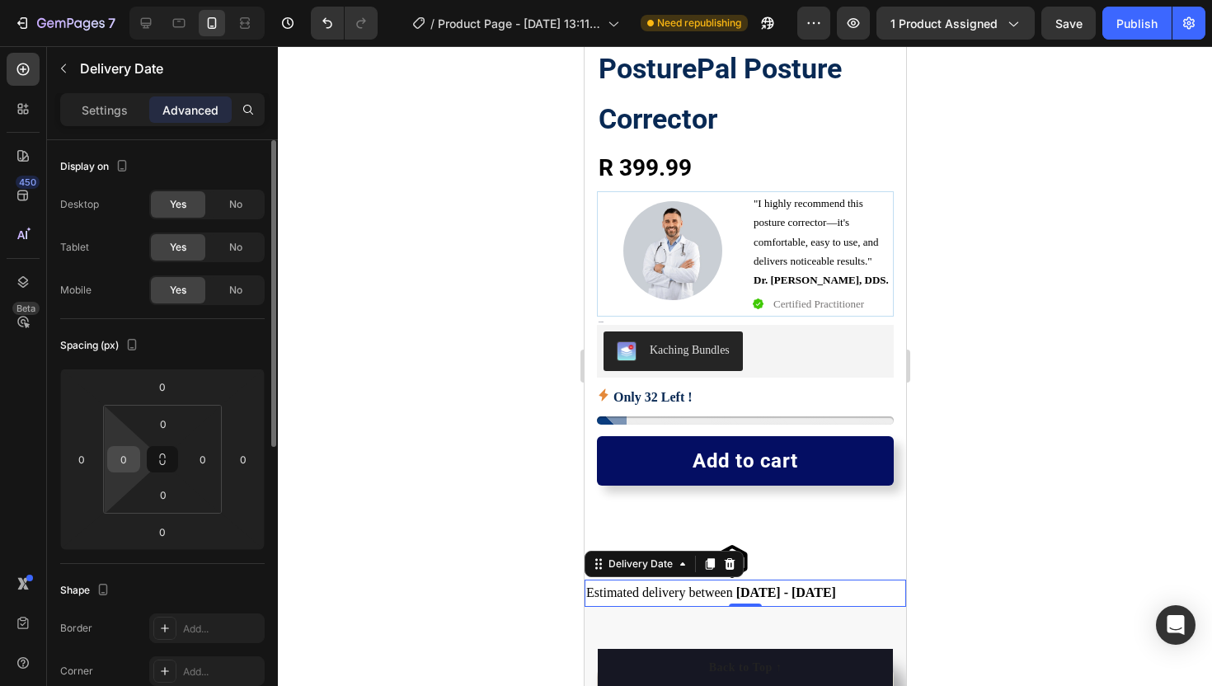
click at [139, 459] on div "0" at bounding box center [123, 459] width 33 height 26
click at [129, 458] on input "0" at bounding box center [123, 459] width 25 height 25
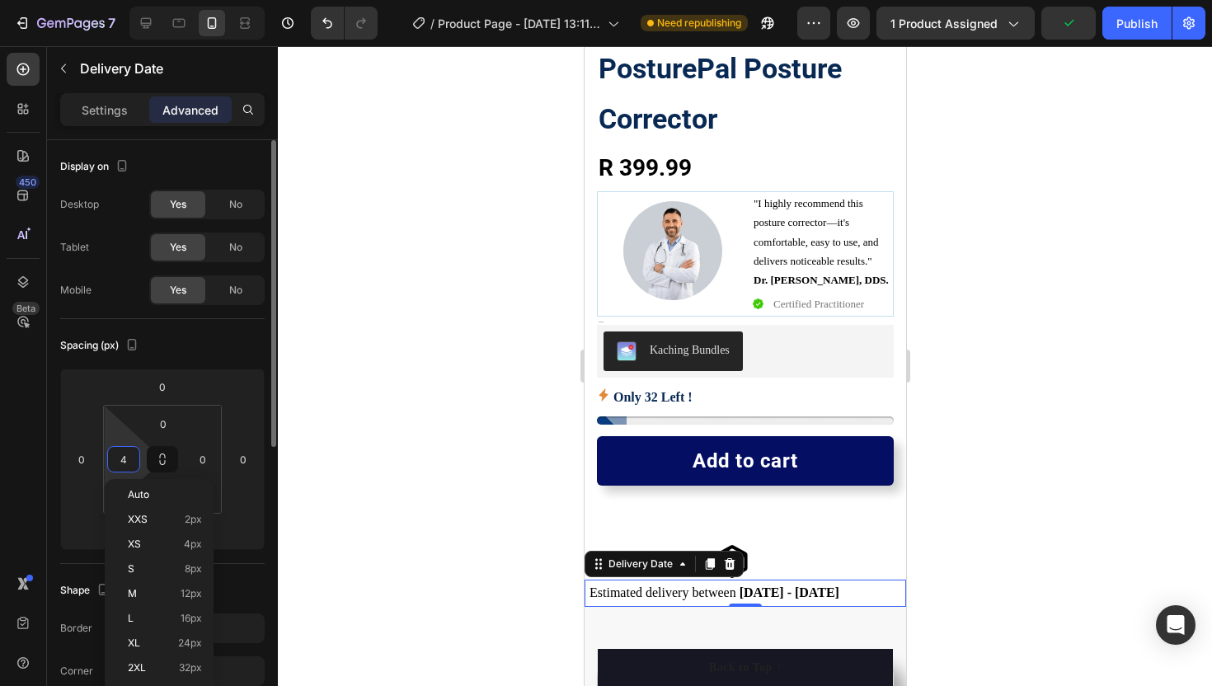
type input "40"
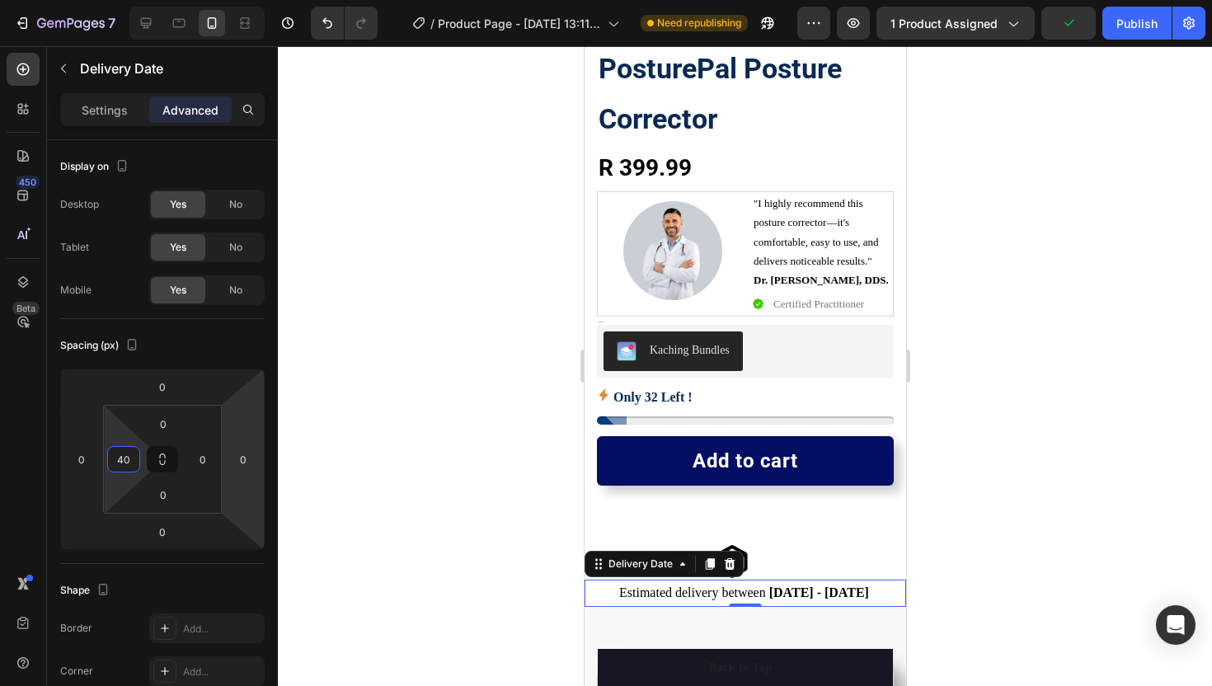
click at [366, 477] on div at bounding box center [745, 366] width 934 height 640
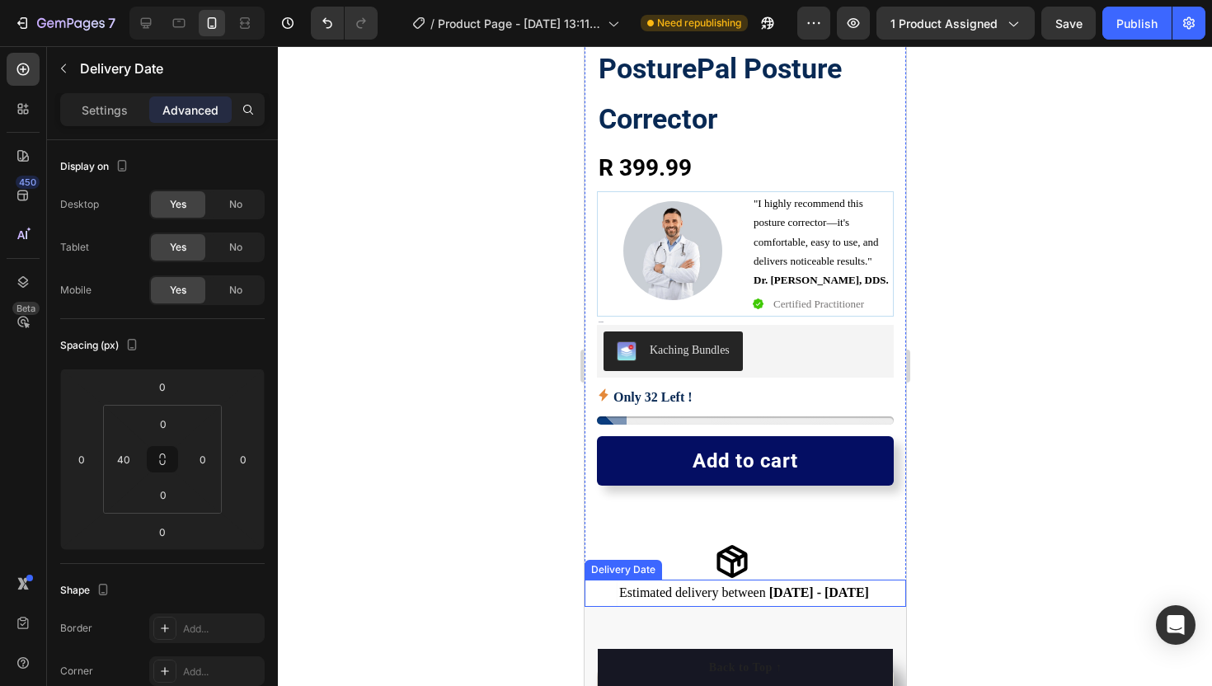
click at [650, 590] on span "Estimated delivery between" at bounding box center [691, 592] width 147 height 14
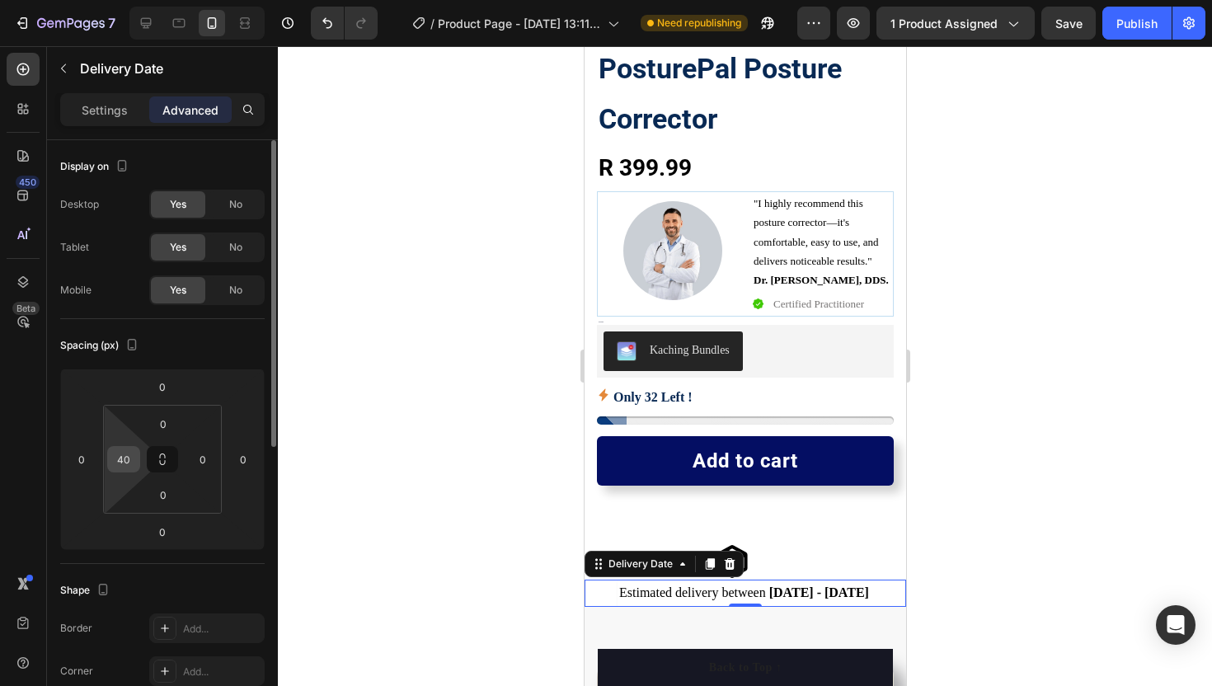
click at [126, 467] on input "40" at bounding box center [123, 459] width 25 height 25
type input "36"
click at [417, 494] on div at bounding box center [745, 366] width 934 height 640
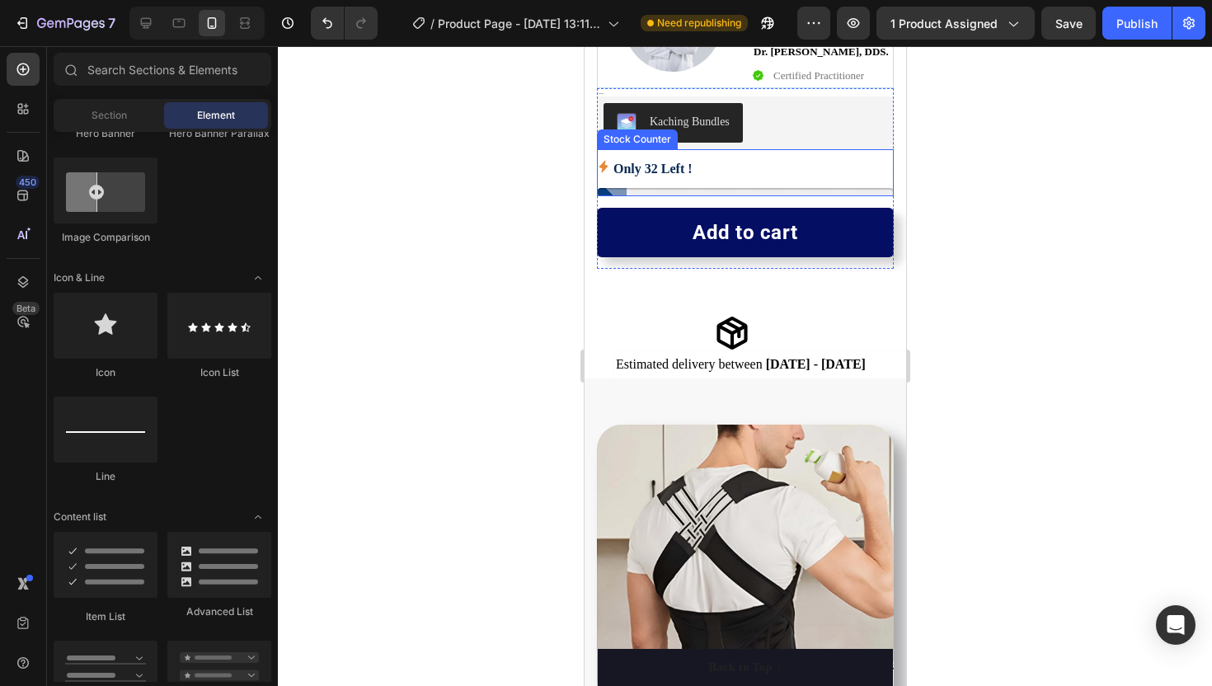
scroll to position [616, 0]
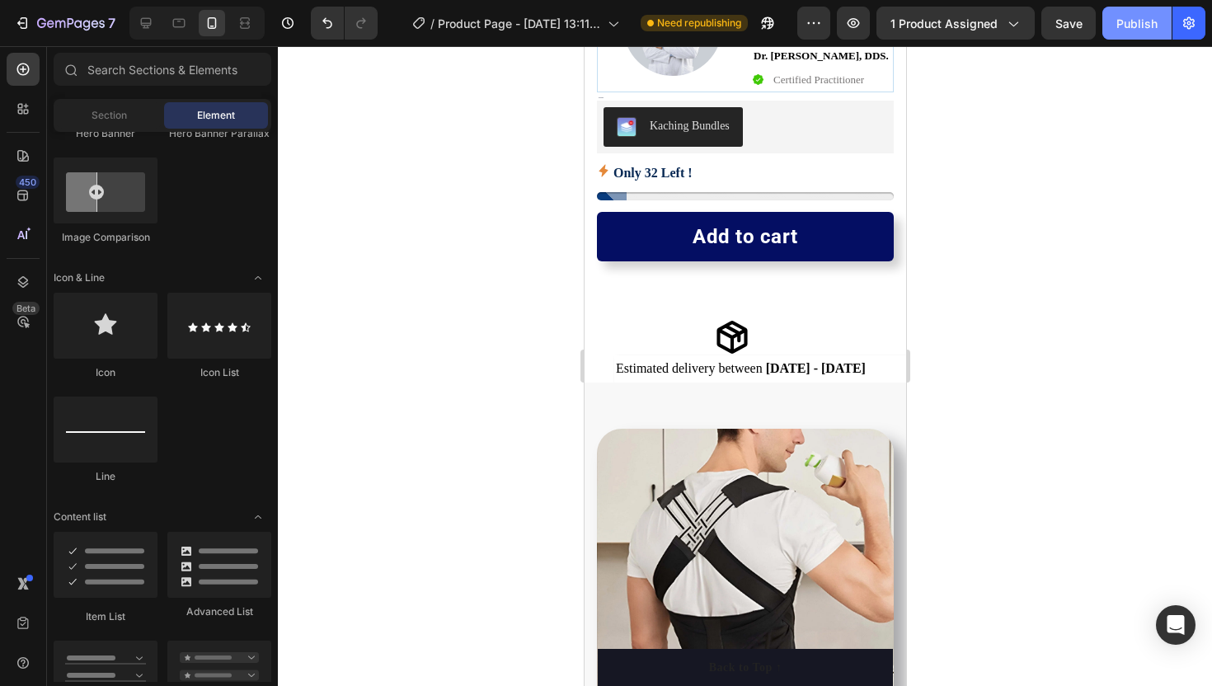
click at [1116, 28] on div "Publish" at bounding box center [1136, 23] width 41 height 17
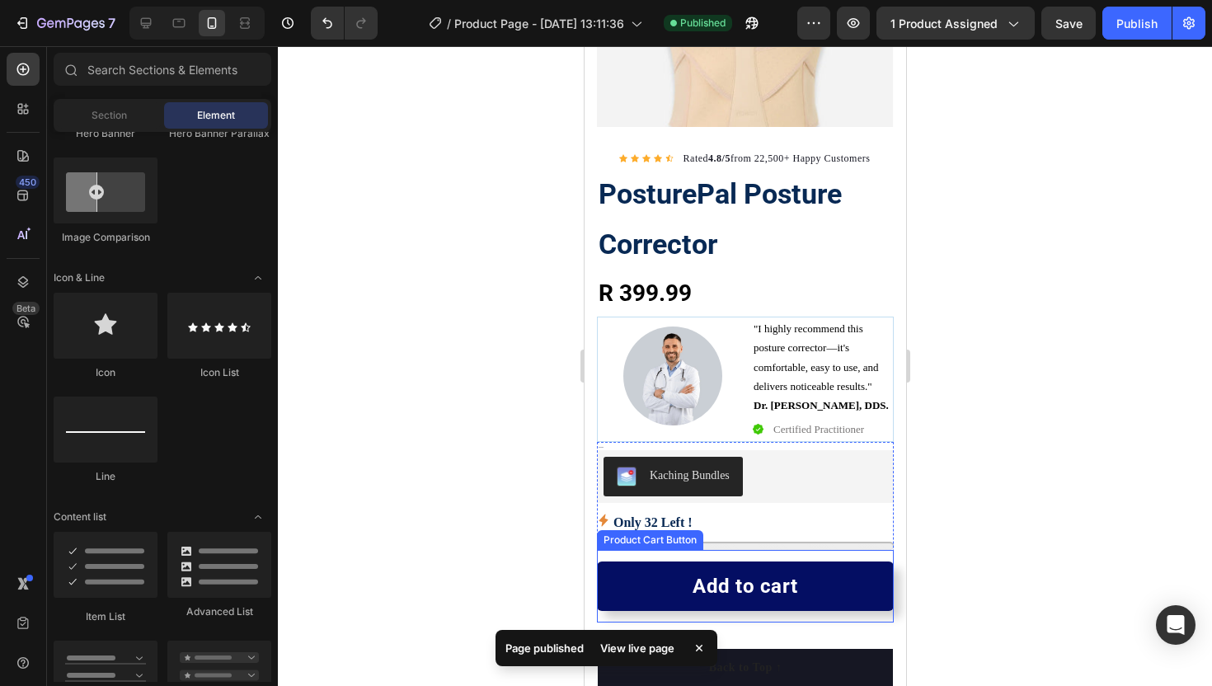
scroll to position [0, 0]
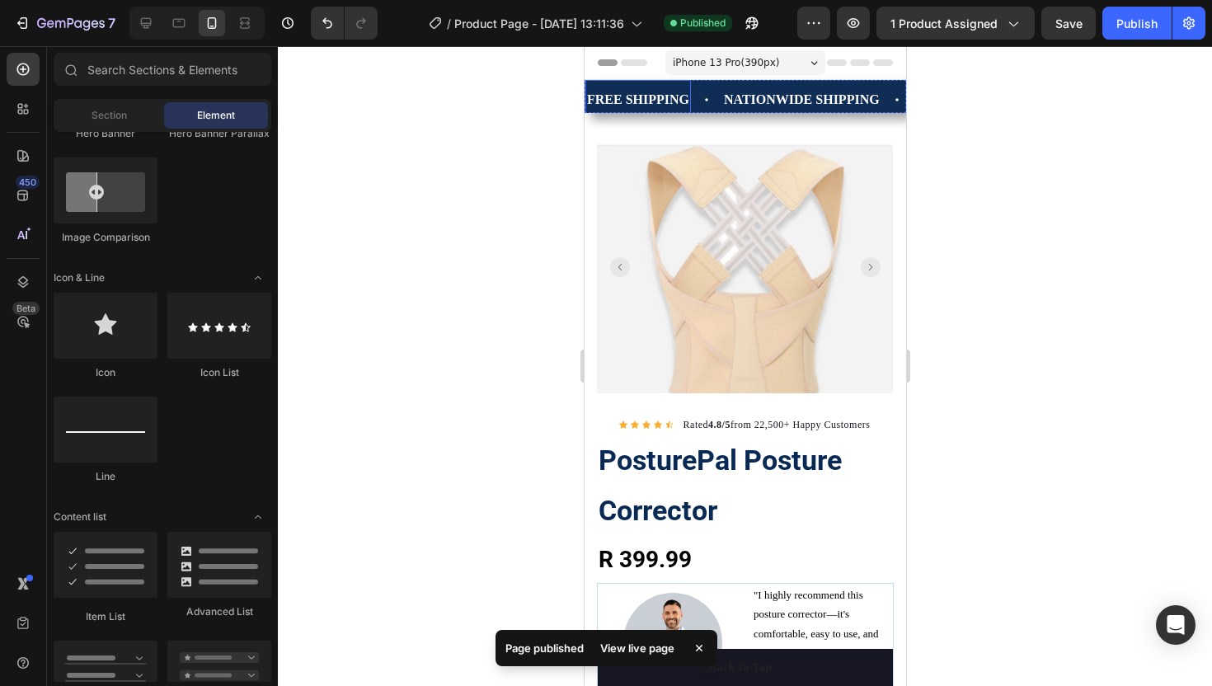
click at [652, 94] on div "FREE SHIPPING" at bounding box center [637, 100] width 106 height 27
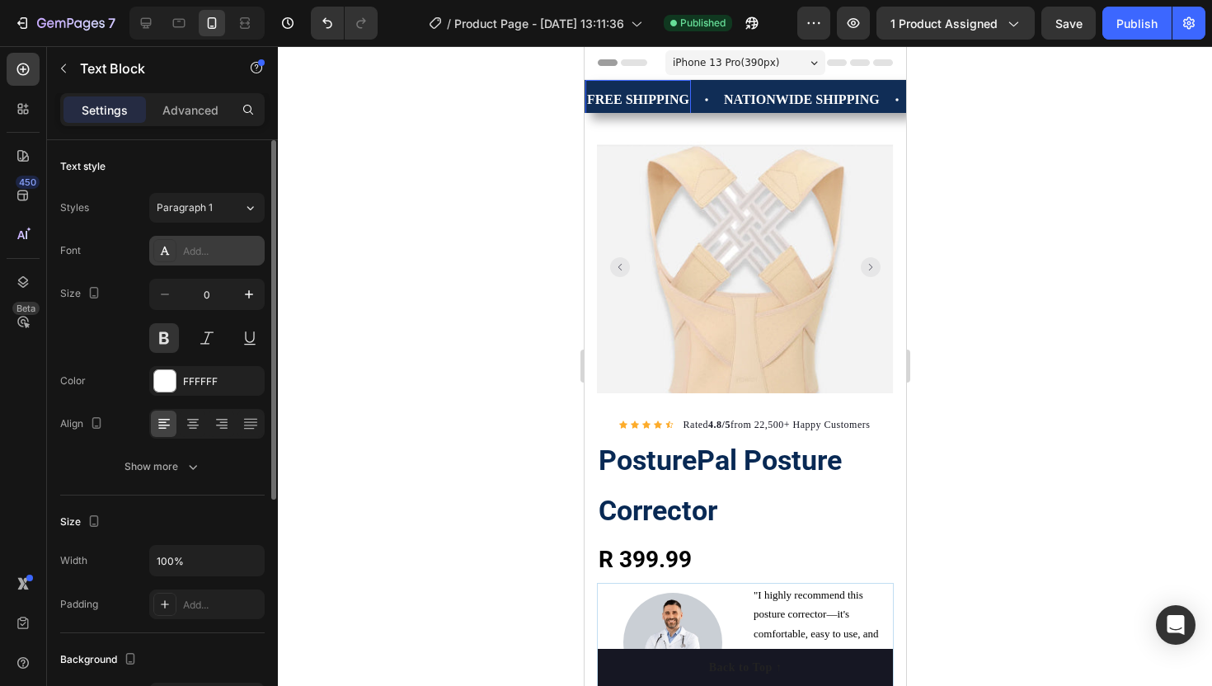
click at [166, 255] on icon at bounding box center [164, 250] width 13 height 13
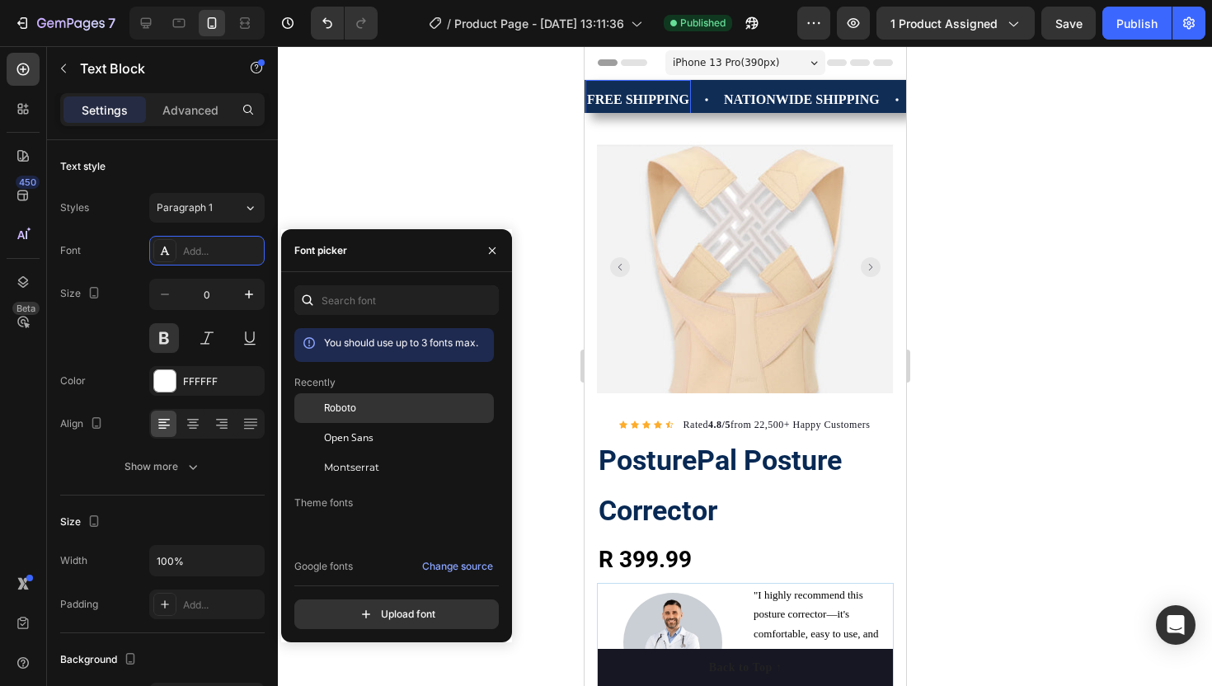
click at [343, 401] on span "Roboto" at bounding box center [340, 408] width 32 height 15
type input "1"
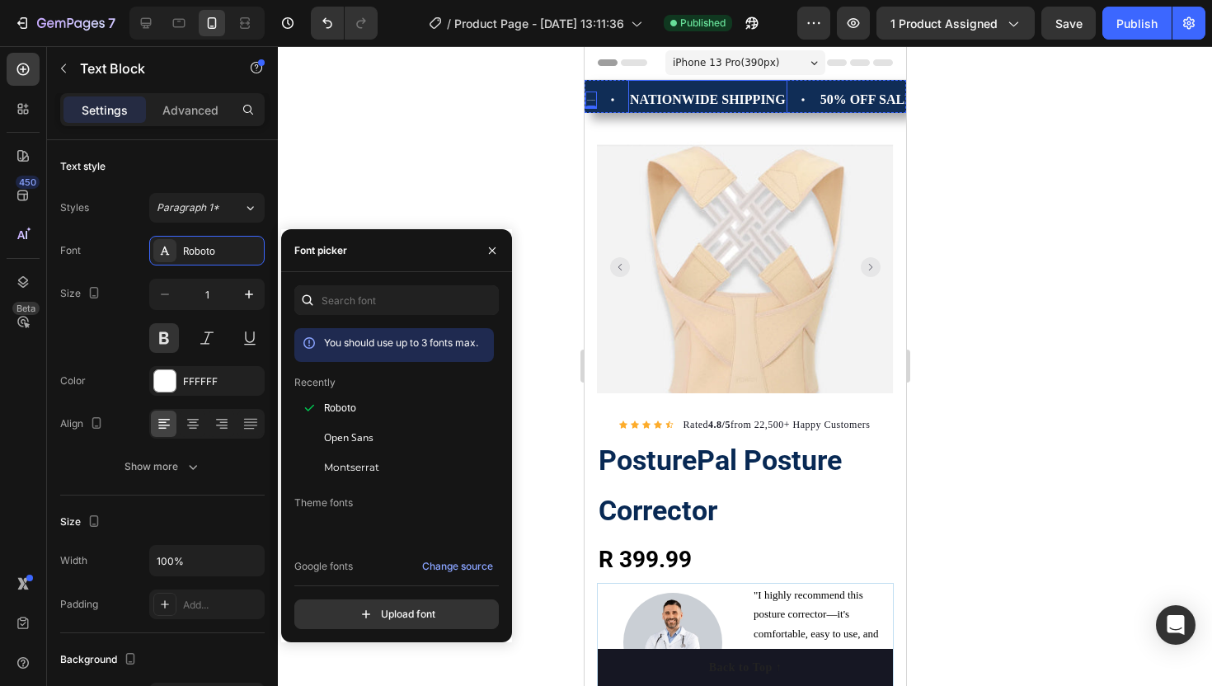
click at [702, 93] on p "NATIONWIDE SHIPPING" at bounding box center [707, 100] width 156 height 24
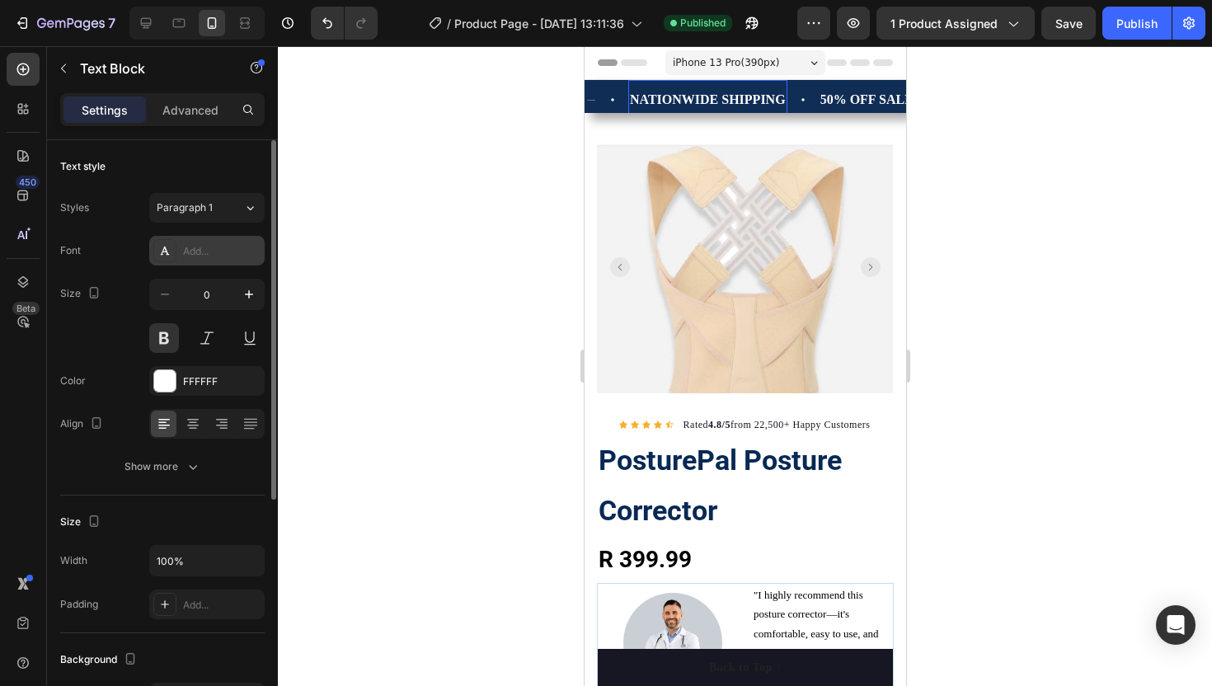
click at [167, 239] on div at bounding box center [164, 250] width 23 height 23
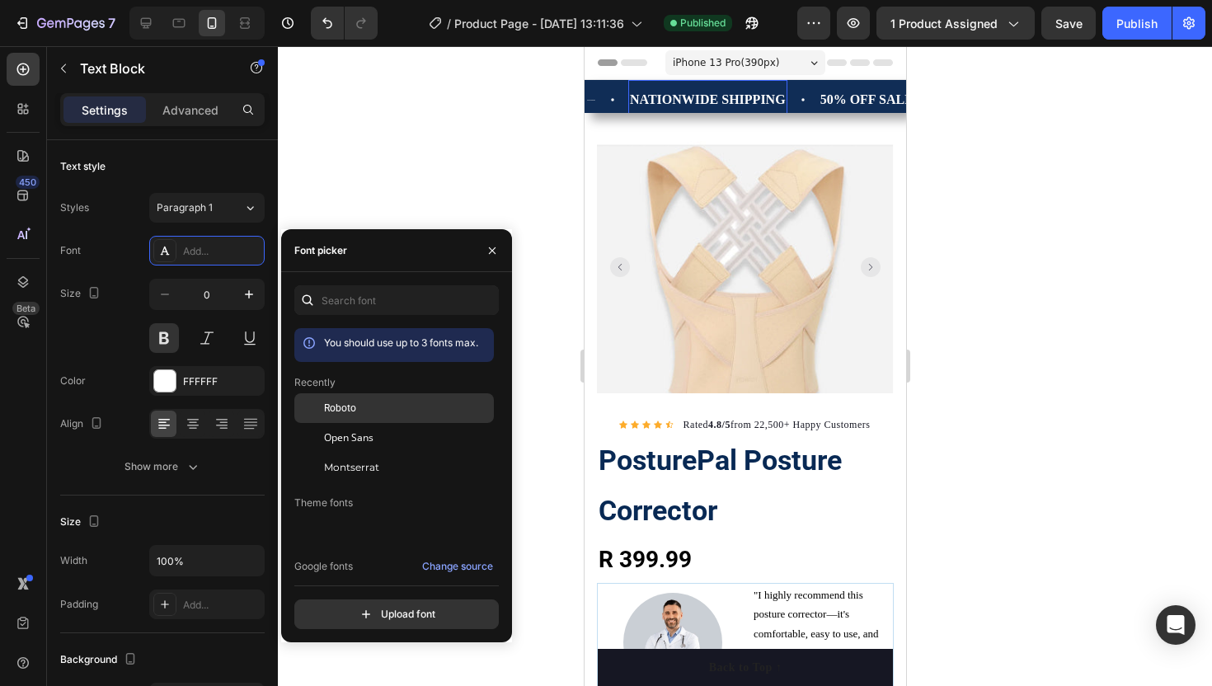
click at [342, 409] on span "Roboto" at bounding box center [340, 408] width 32 height 15
type input "1"
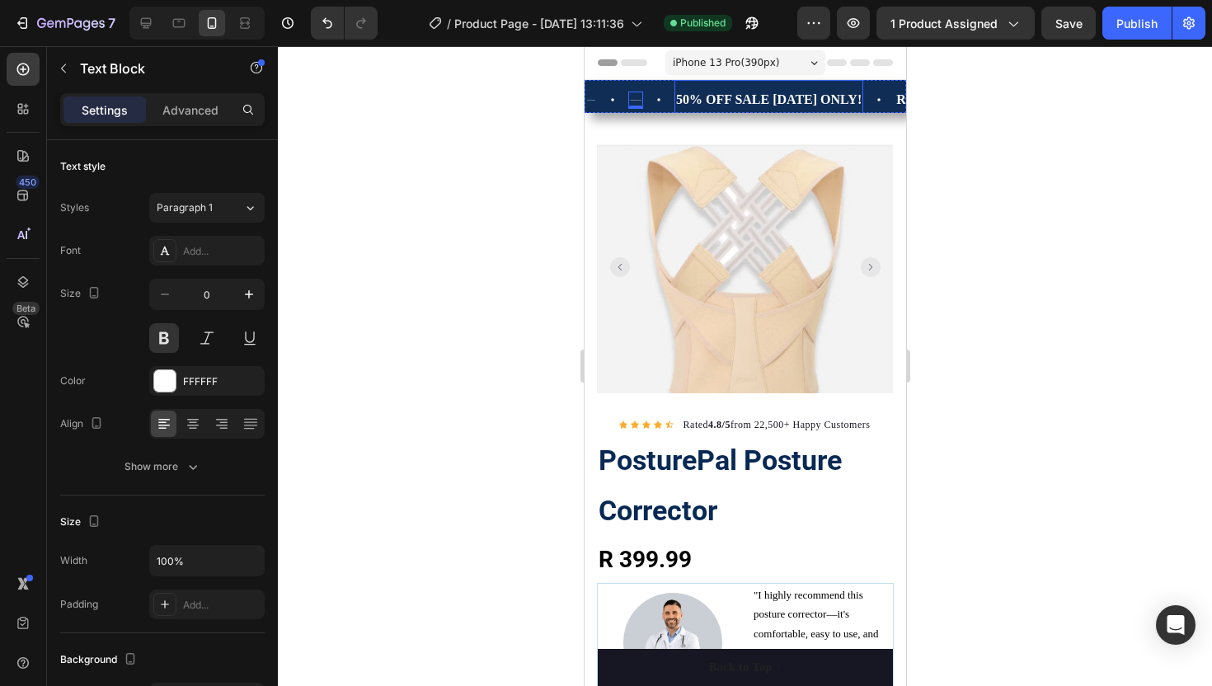
click at [779, 92] on p "50% OFF SALE [DATE] ONLY!" at bounding box center [767, 100] width 185 height 24
click at [165, 255] on icon at bounding box center [164, 250] width 13 height 13
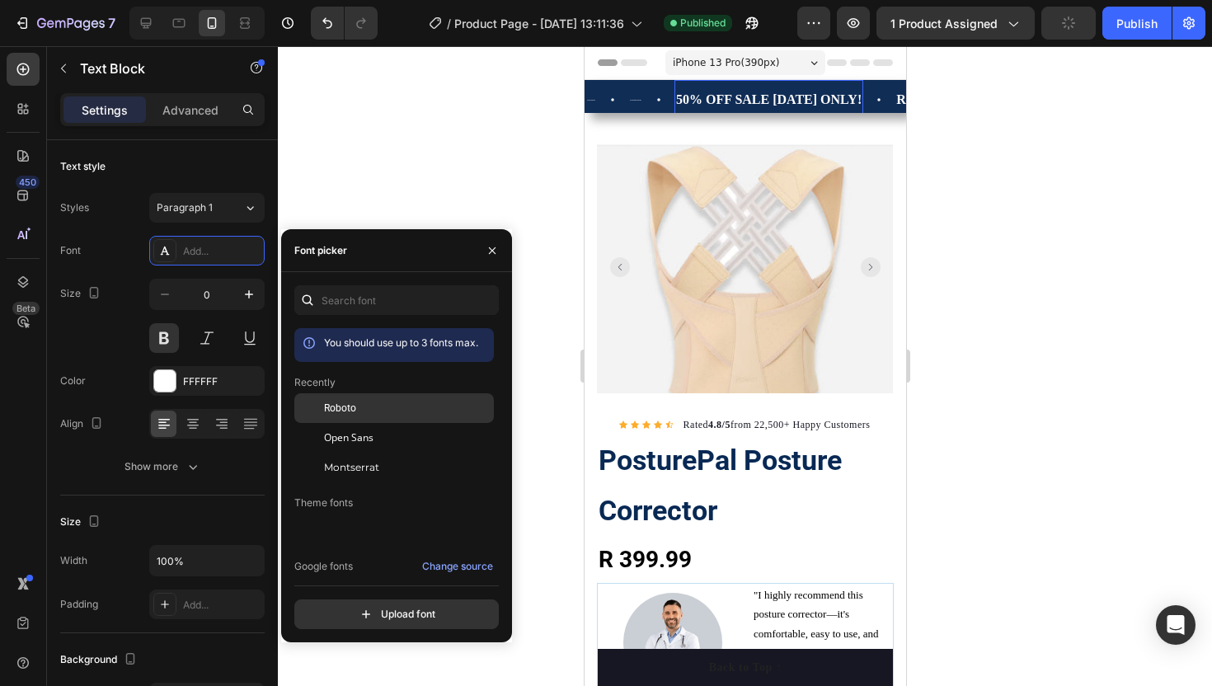
click at [344, 514] on div "Roboto" at bounding box center [393, 529] width 199 height 30
type input "1"
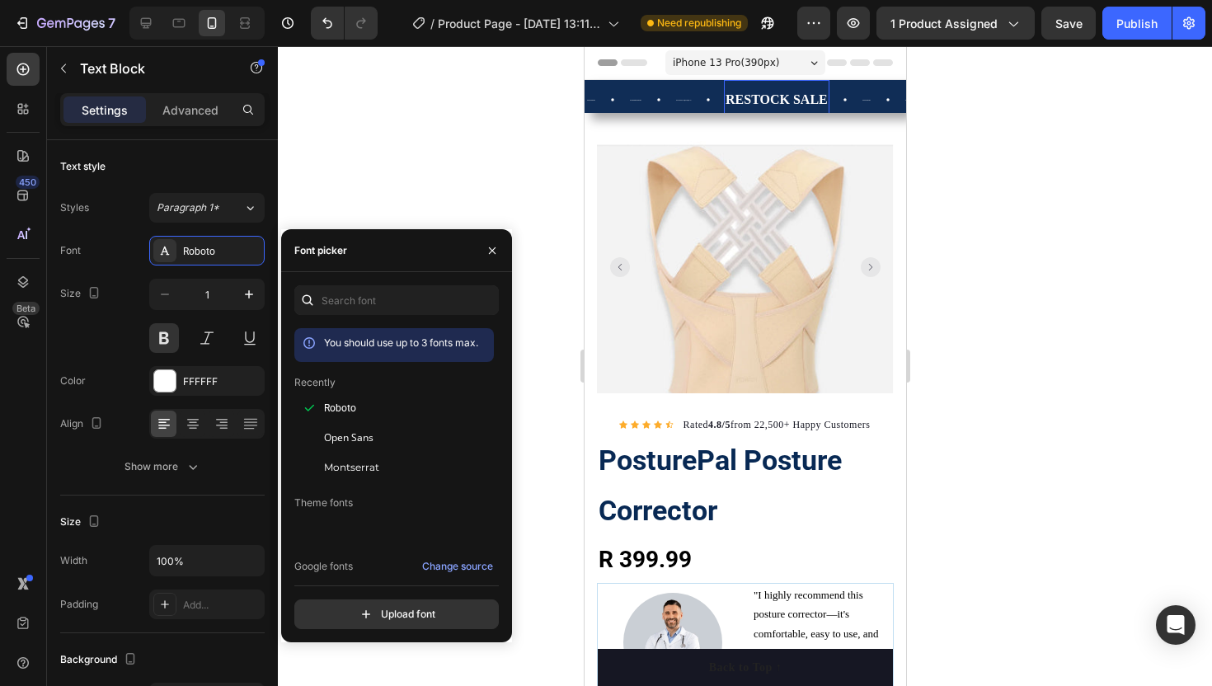
click at [739, 101] on p "RESTOCK SALE" at bounding box center [776, 100] width 102 height 24
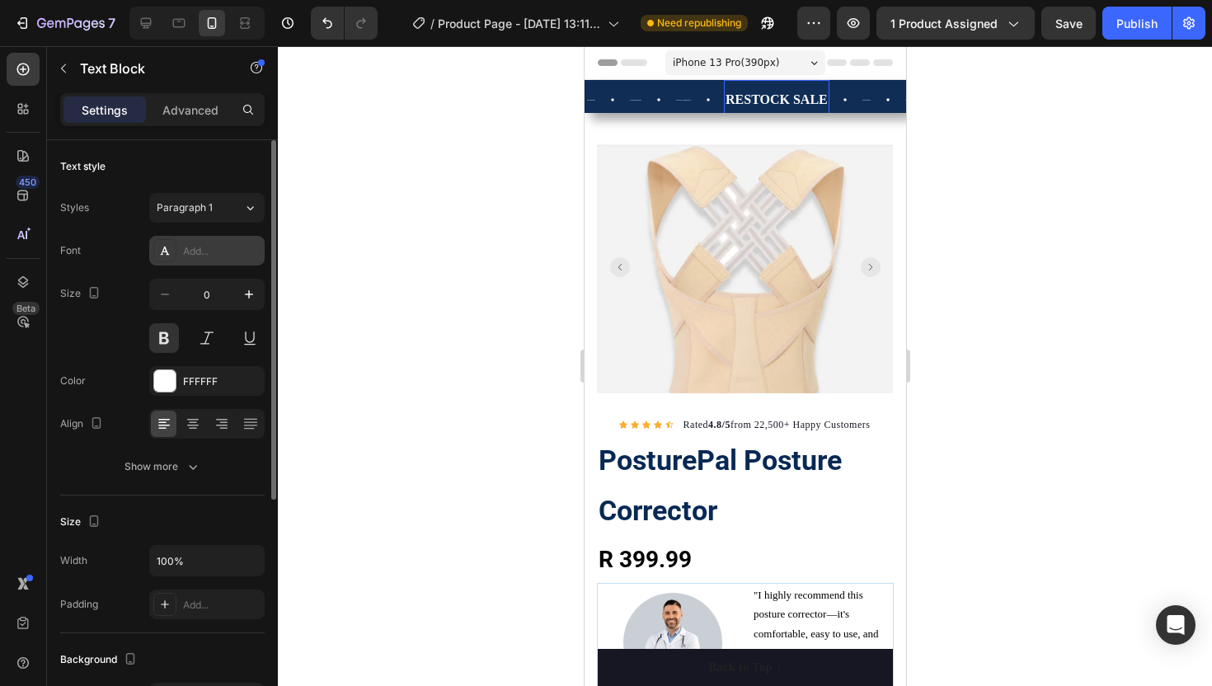
click at [167, 242] on div at bounding box center [164, 250] width 23 height 23
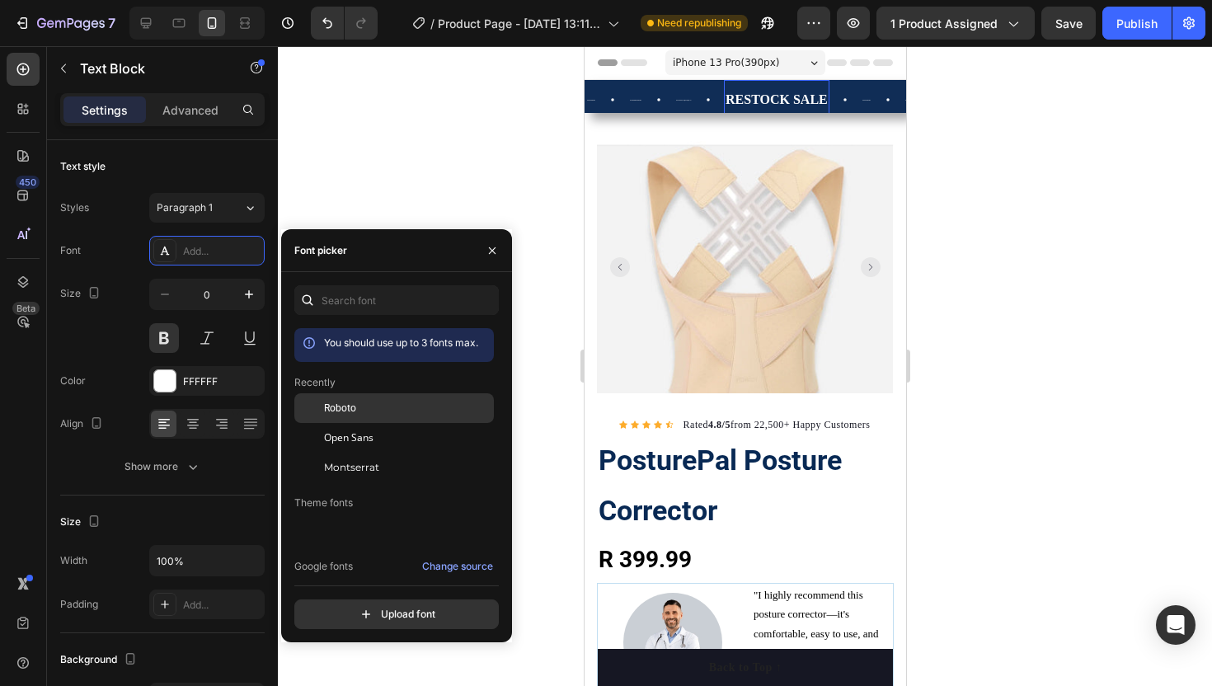
click at [339, 406] on span "Roboto" at bounding box center [340, 408] width 32 height 15
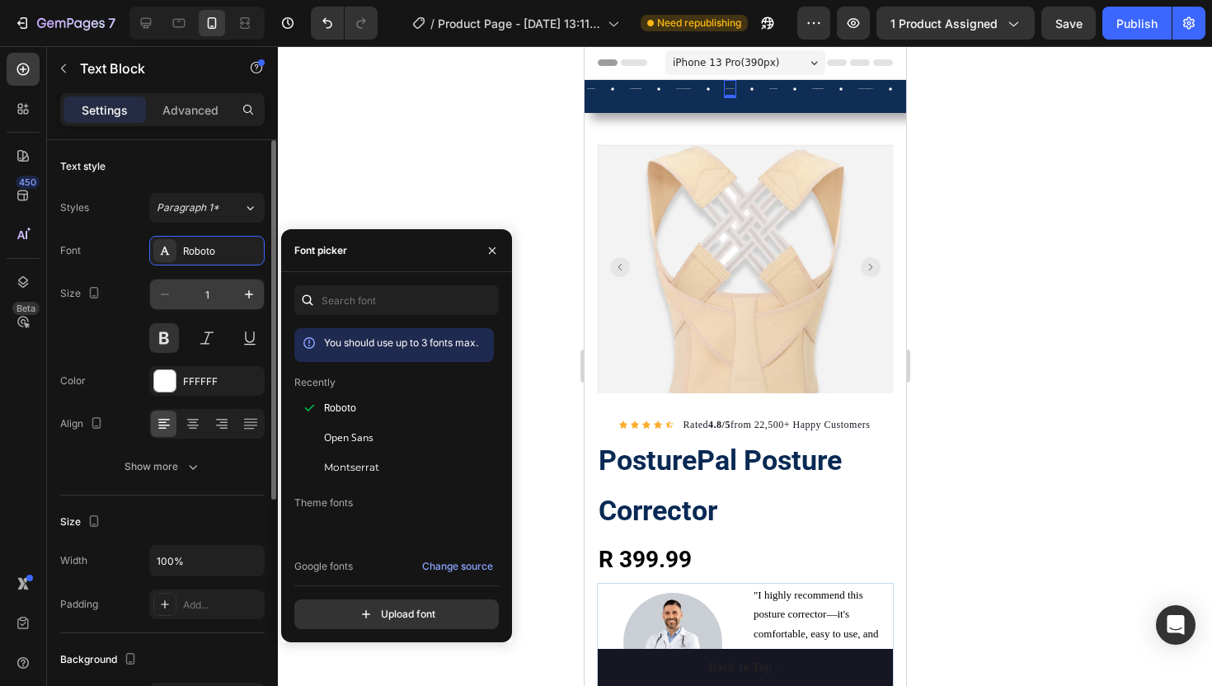
click at [218, 284] on input "1" at bounding box center [207, 294] width 54 height 30
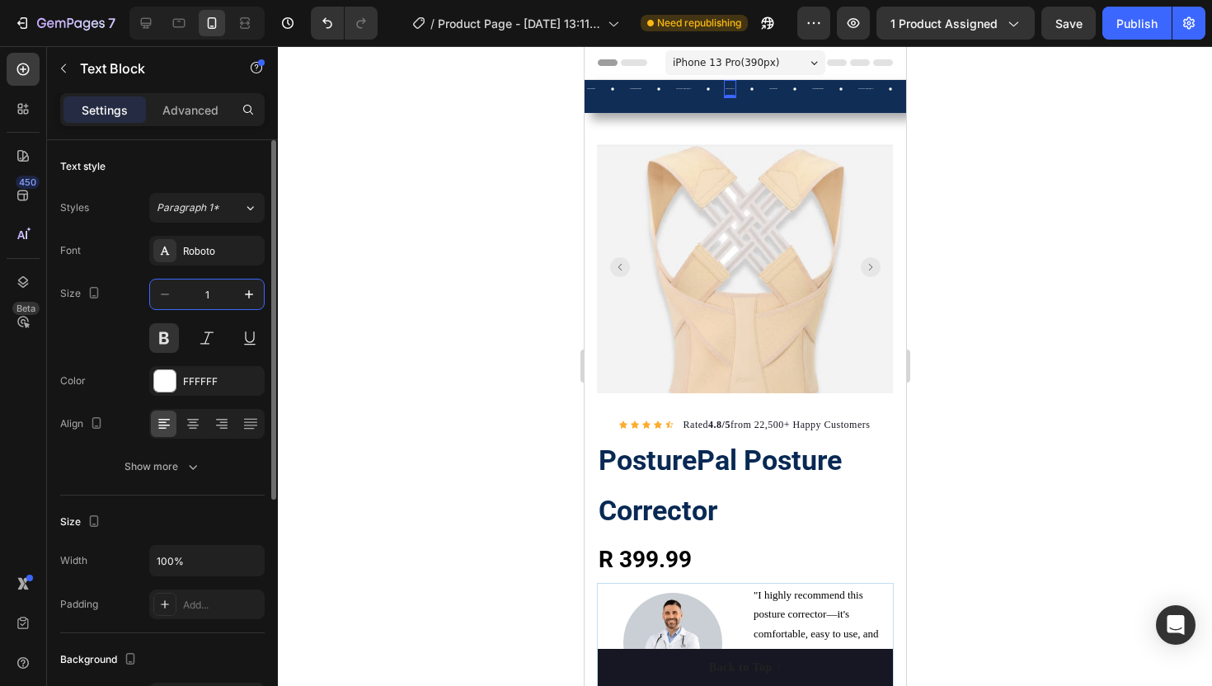
type input "17"
click at [678, 105] on div "50% OFF SALE TODAY ONLY! Text Block" at bounding box center [682, 101] width 18 height 18
click at [211, 301] on input "1" at bounding box center [207, 294] width 54 height 30
type input "q"
type input "17"
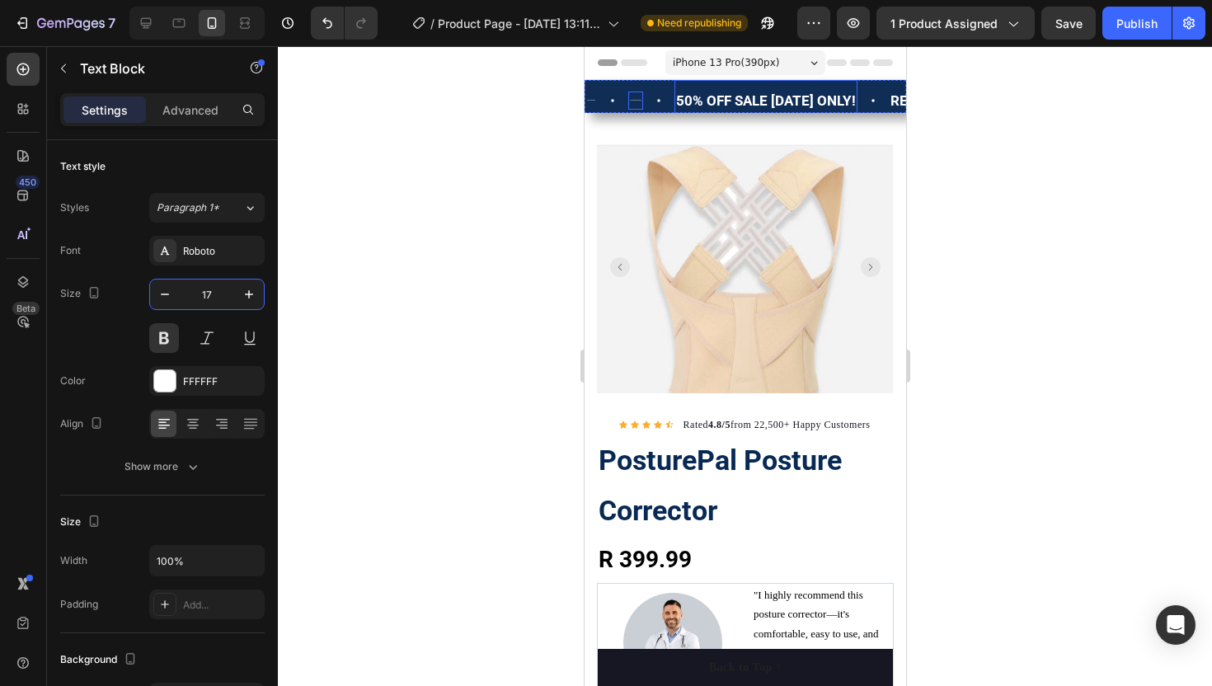
click at [628, 95] on div "NATIONWIDE SHIPPING Text Block" at bounding box center [634, 101] width 15 height 18
click at [224, 301] on input "1" at bounding box center [207, 294] width 54 height 30
type input "17"
click at [595, 98] on div "FREE SHIPPING Text Block" at bounding box center [605, 101] width 43 height 18
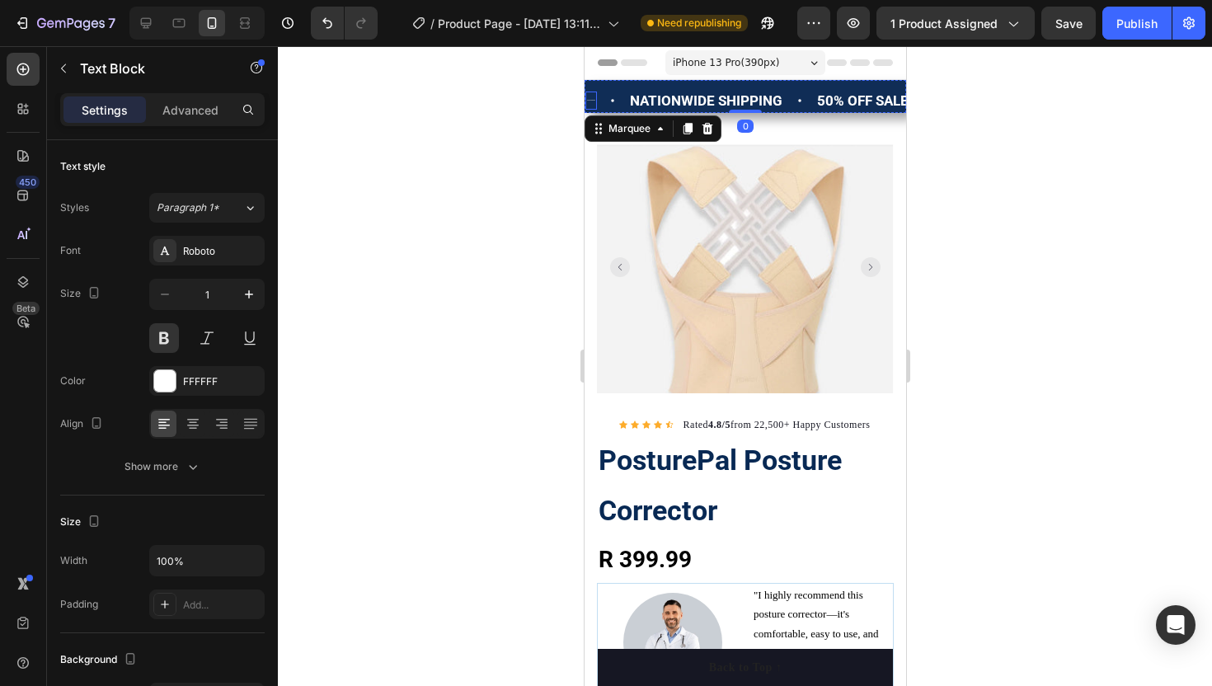
click at [590, 99] on div "FREE SHIPPING" at bounding box center [590, 100] width 12 height 5
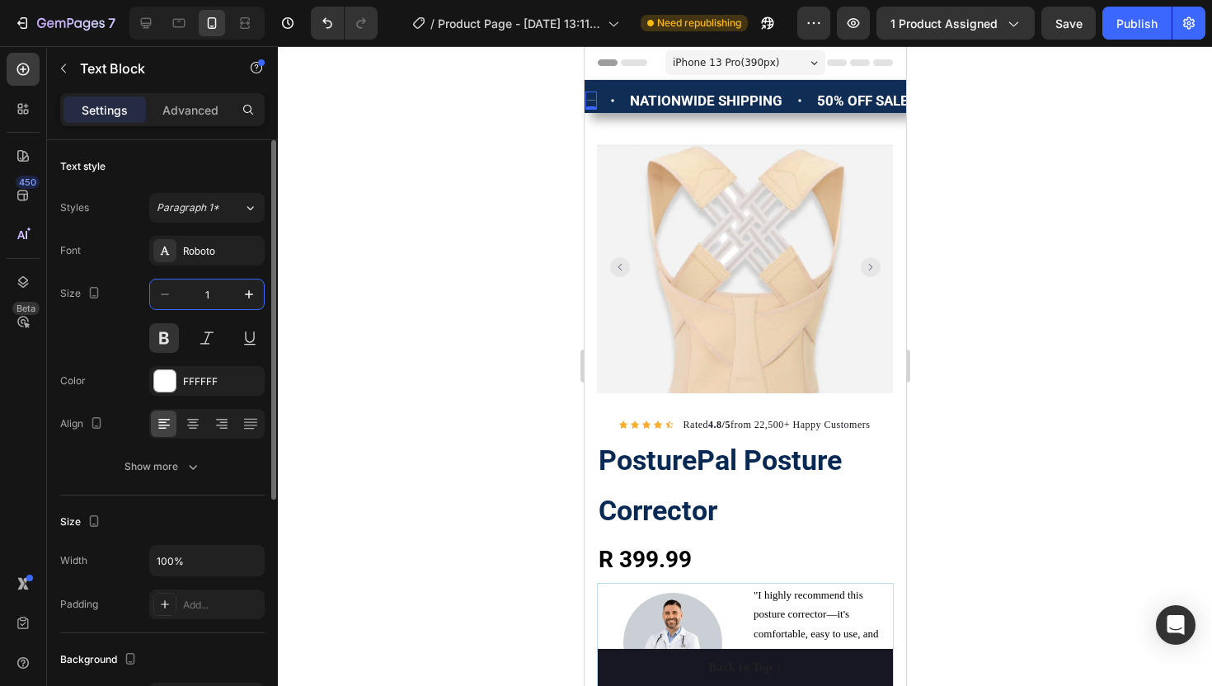
click at [200, 304] on input "1" at bounding box center [207, 294] width 54 height 30
type input "17"
click at [694, 83] on div "FREE SHIPPING Text Block 0" at bounding box center [651, 101] width 135 height 42
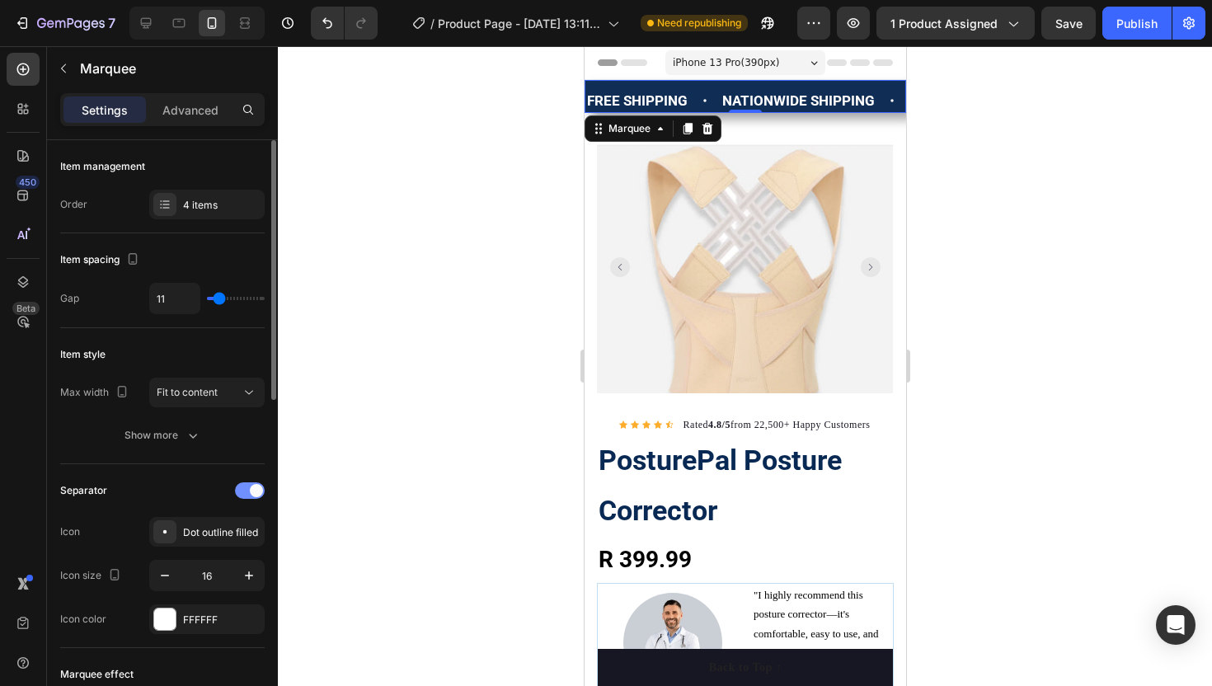
click at [250, 488] on span at bounding box center [256, 490] width 13 height 13
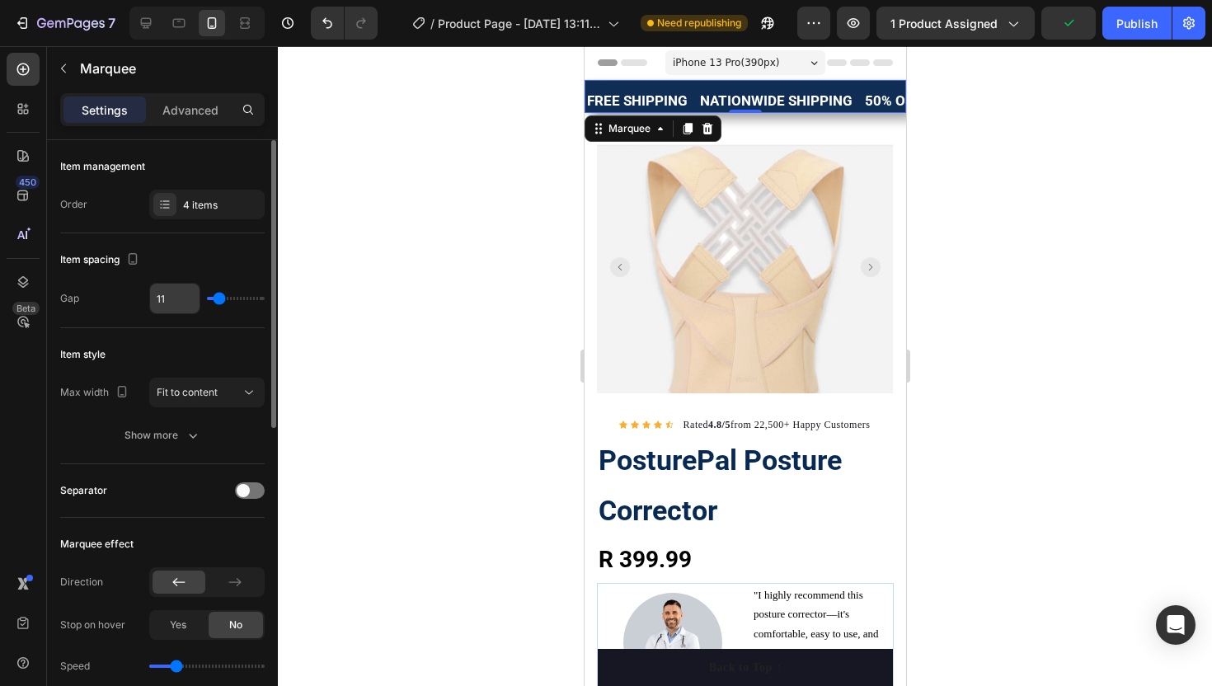
click at [174, 298] on input "11" at bounding box center [174, 299] width 49 height 30
type input "1"
type input "18"
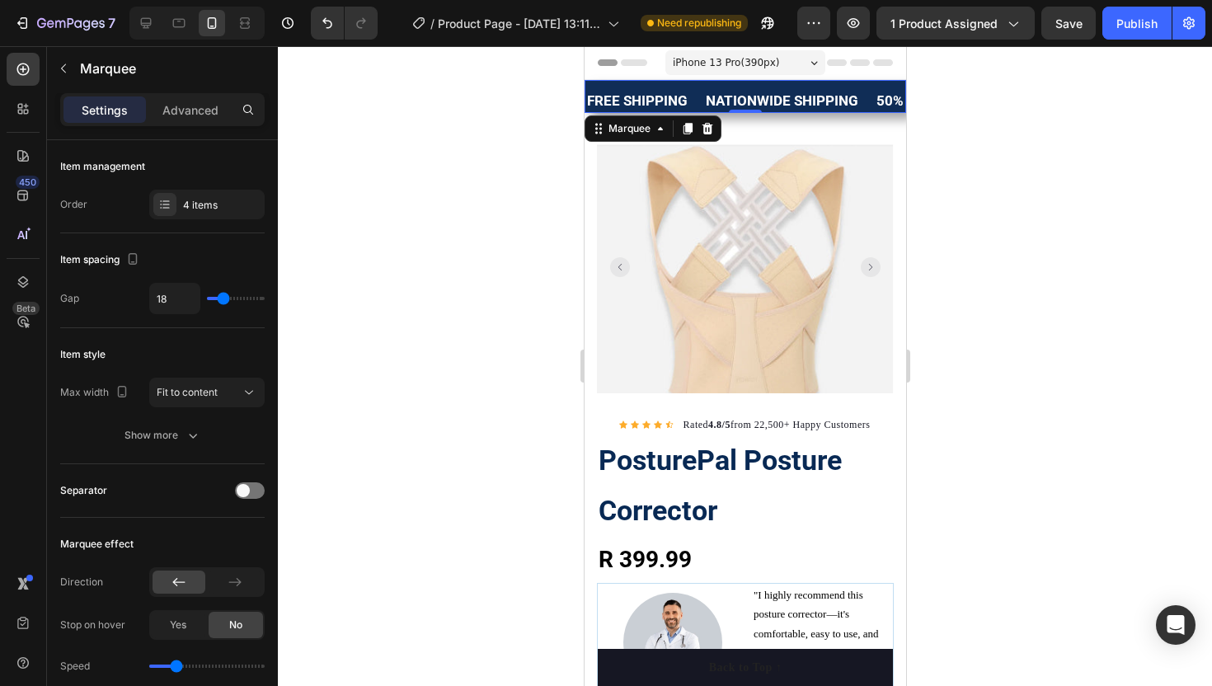
click at [392, 167] on div at bounding box center [745, 366] width 934 height 640
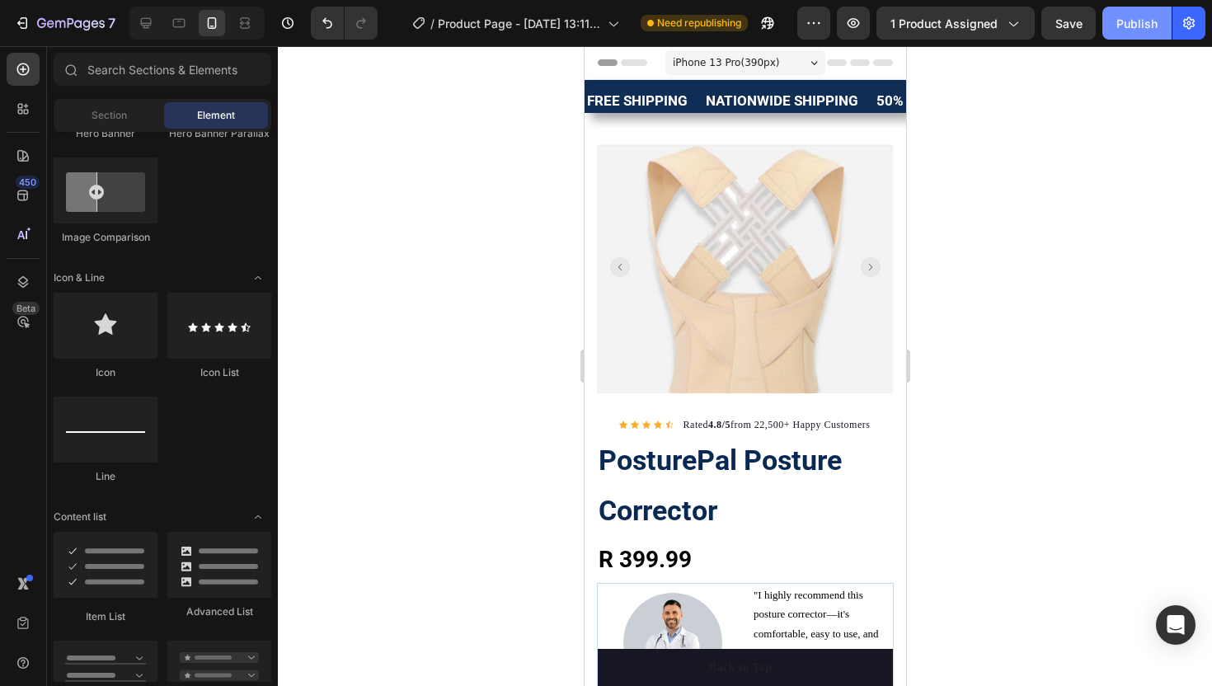
click at [1138, 21] on div "Publish" at bounding box center [1136, 23] width 41 height 17
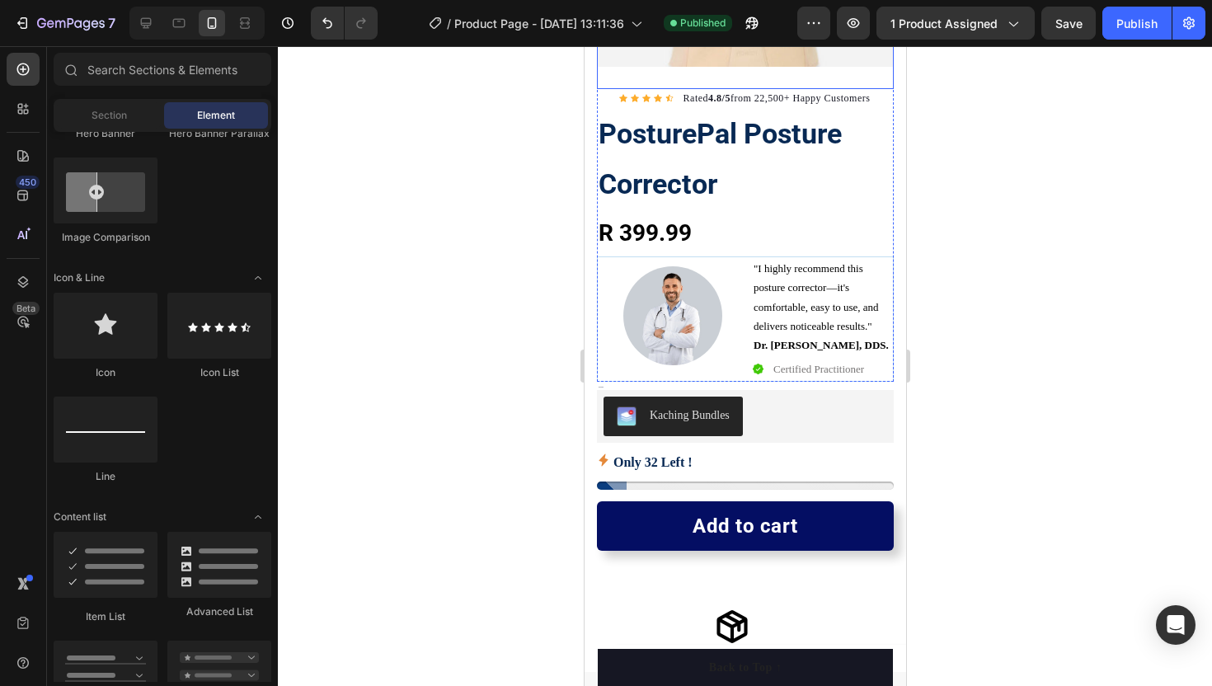
scroll to position [326, 0]
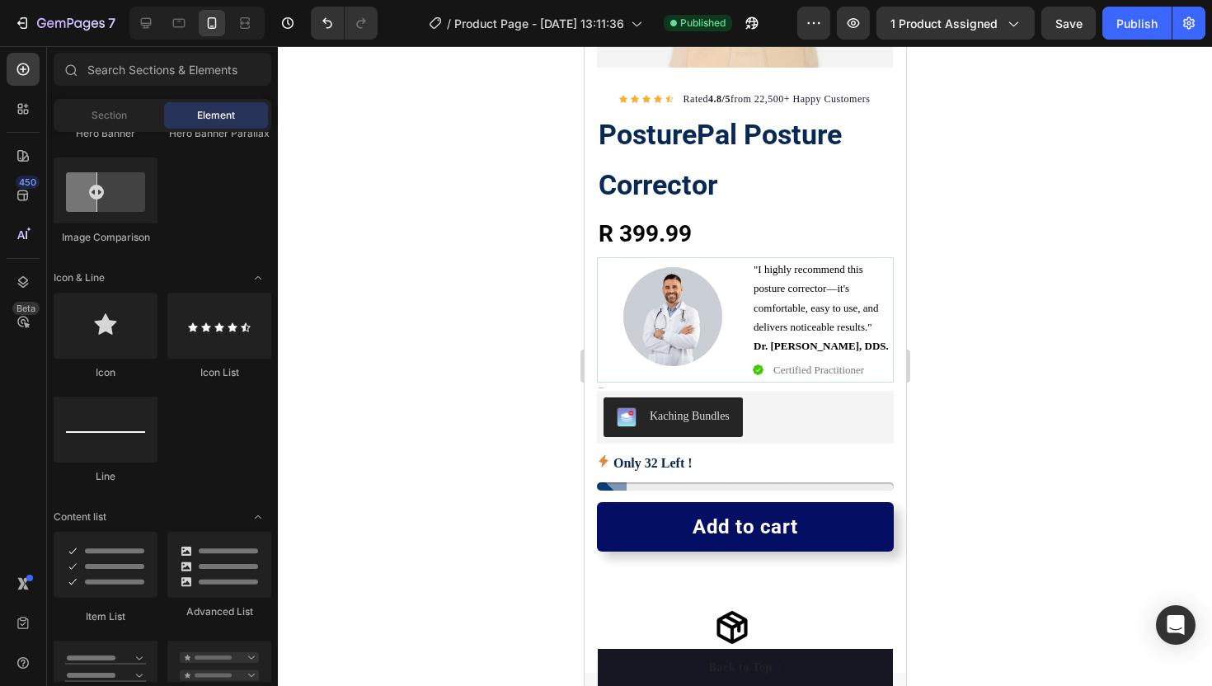
click at [481, 261] on div at bounding box center [745, 366] width 934 height 640
click at [606, 271] on div at bounding box center [672, 316] width 132 height 99
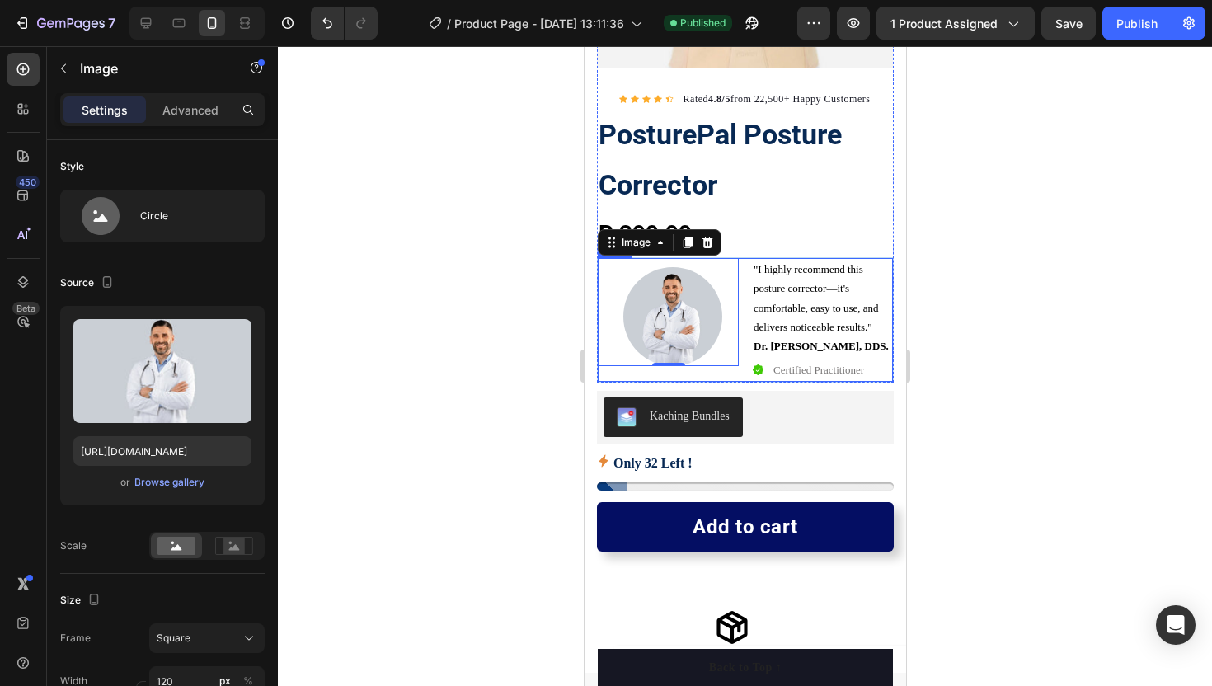
click at [622, 370] on div "Image 0" at bounding box center [667, 320] width 141 height 124
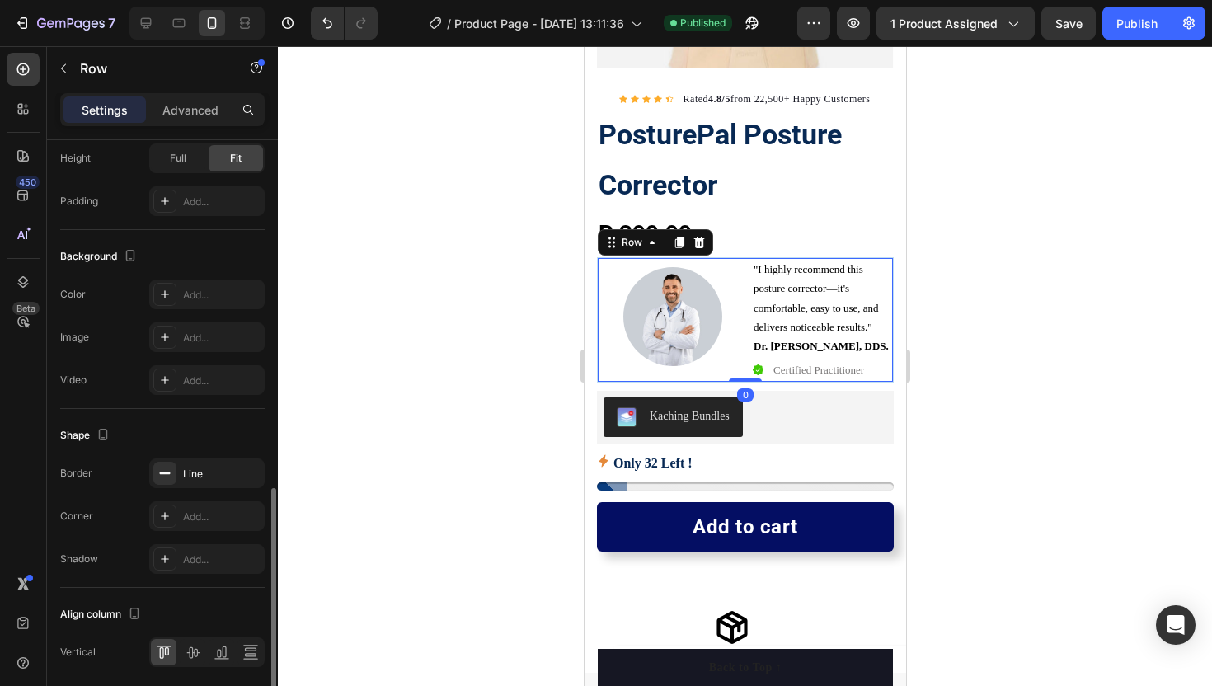
scroll to position [558, 0]
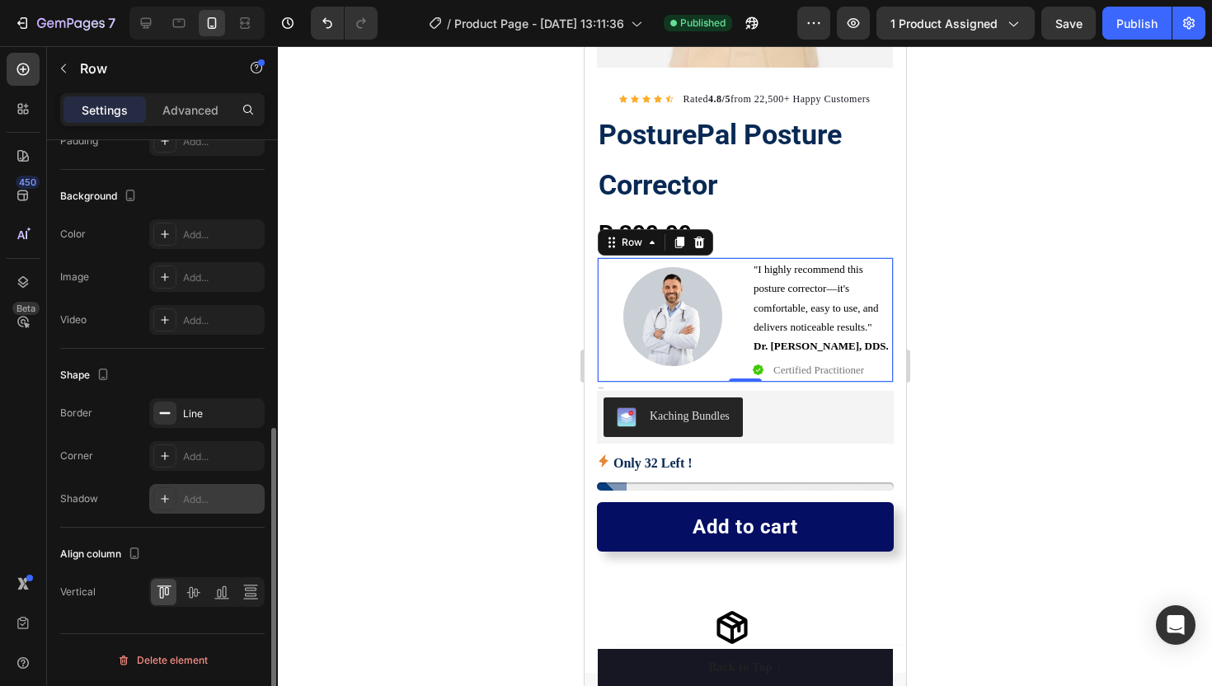
click at [195, 487] on div "Add..." at bounding box center [206, 499] width 115 height 30
click at [374, 403] on div at bounding box center [745, 366] width 934 height 640
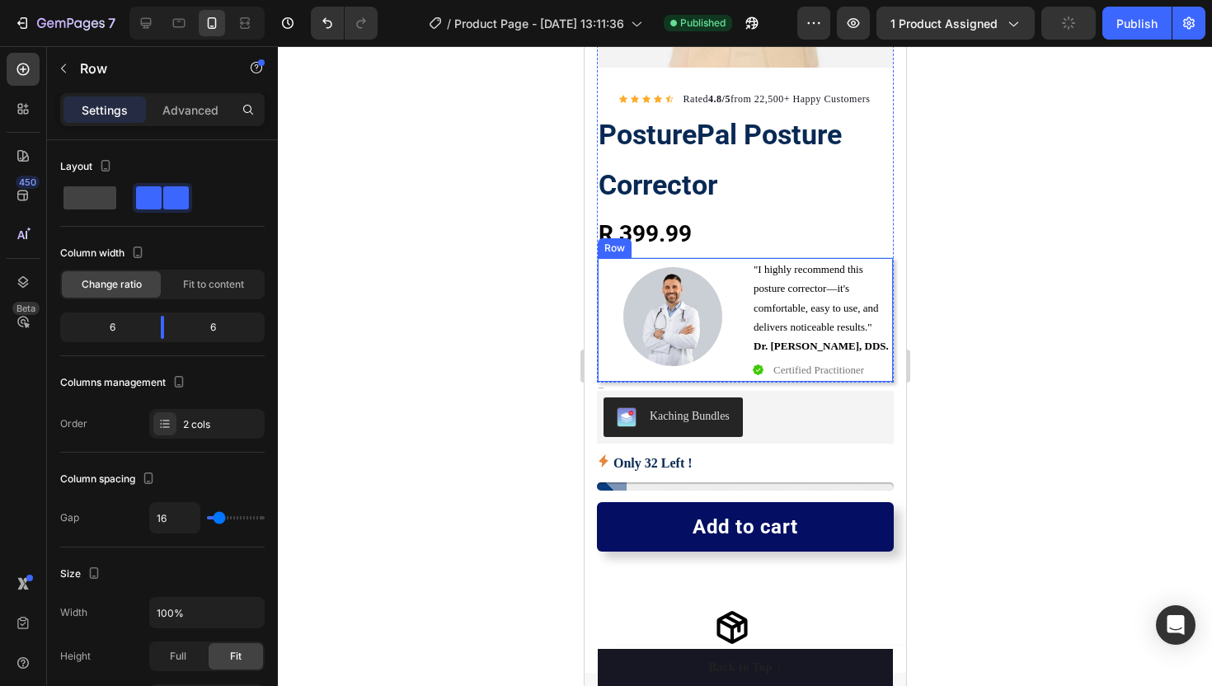
click at [615, 369] on div "Image" at bounding box center [667, 320] width 141 height 124
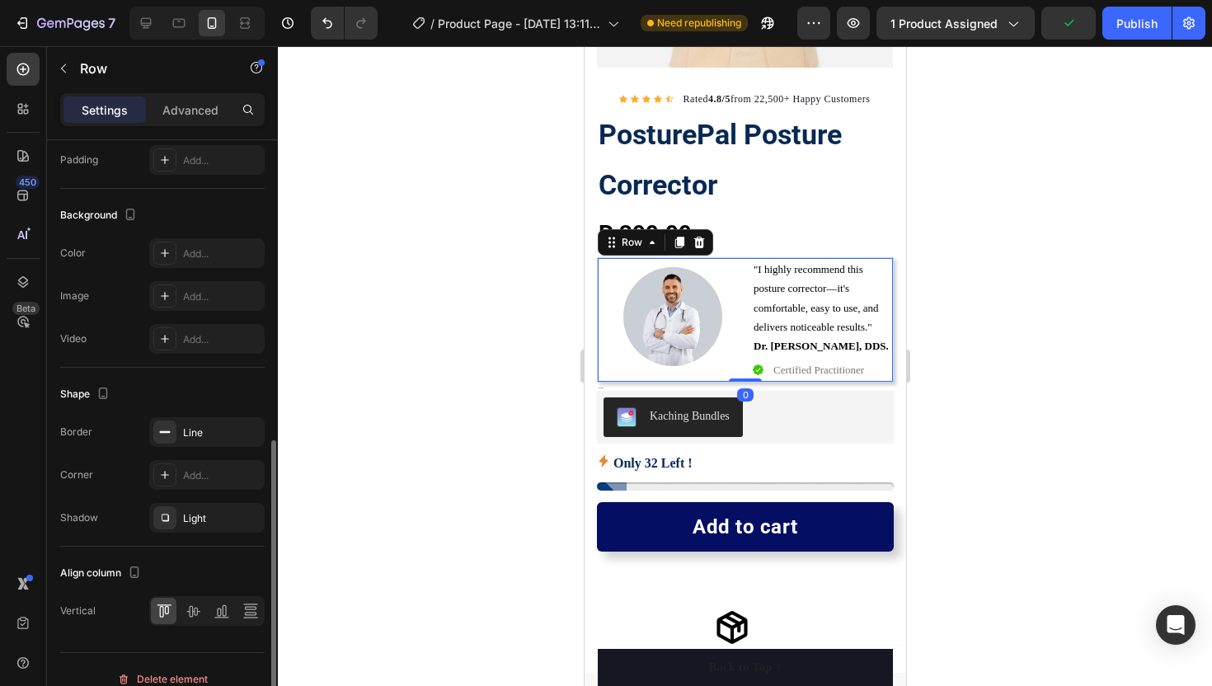
scroll to position [554, 0]
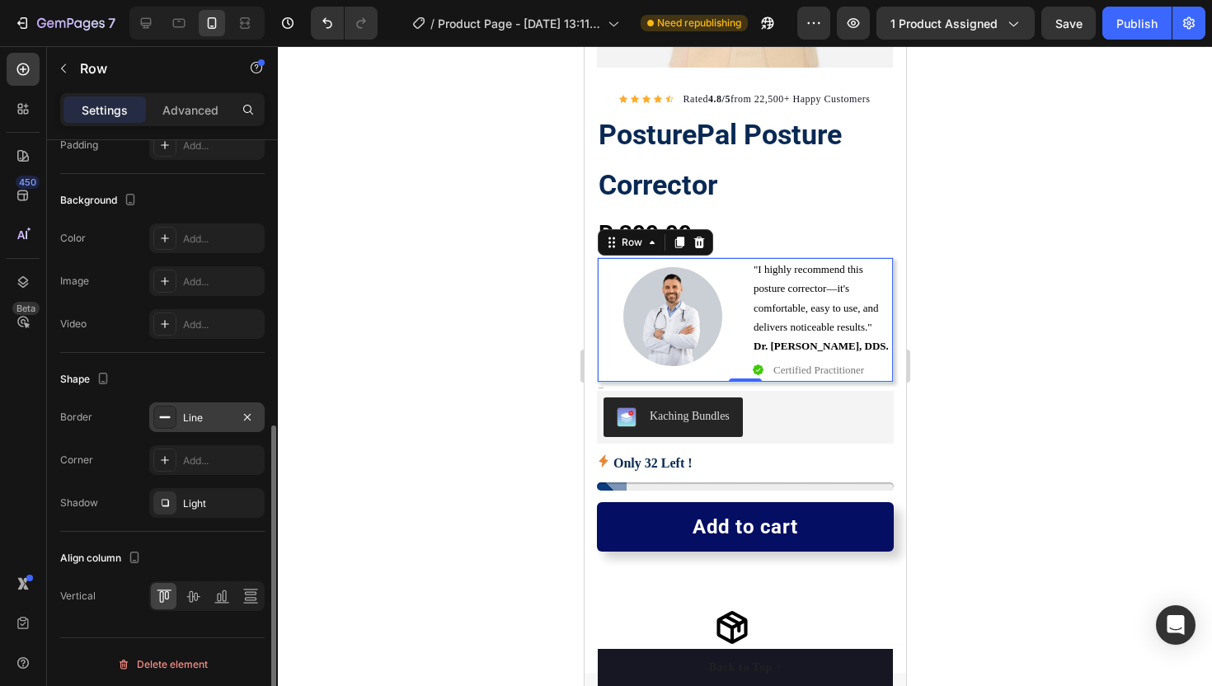
click at [190, 423] on div "Line" at bounding box center [207, 418] width 48 height 15
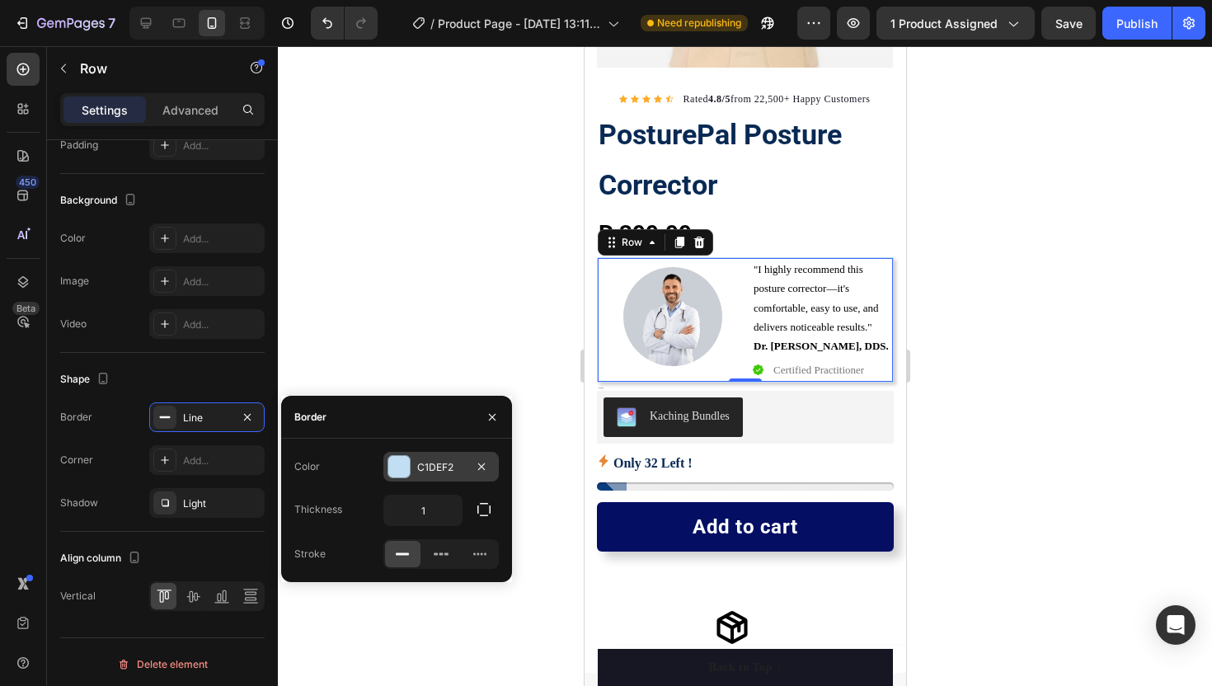
click at [404, 472] on div at bounding box center [398, 466] width 21 height 21
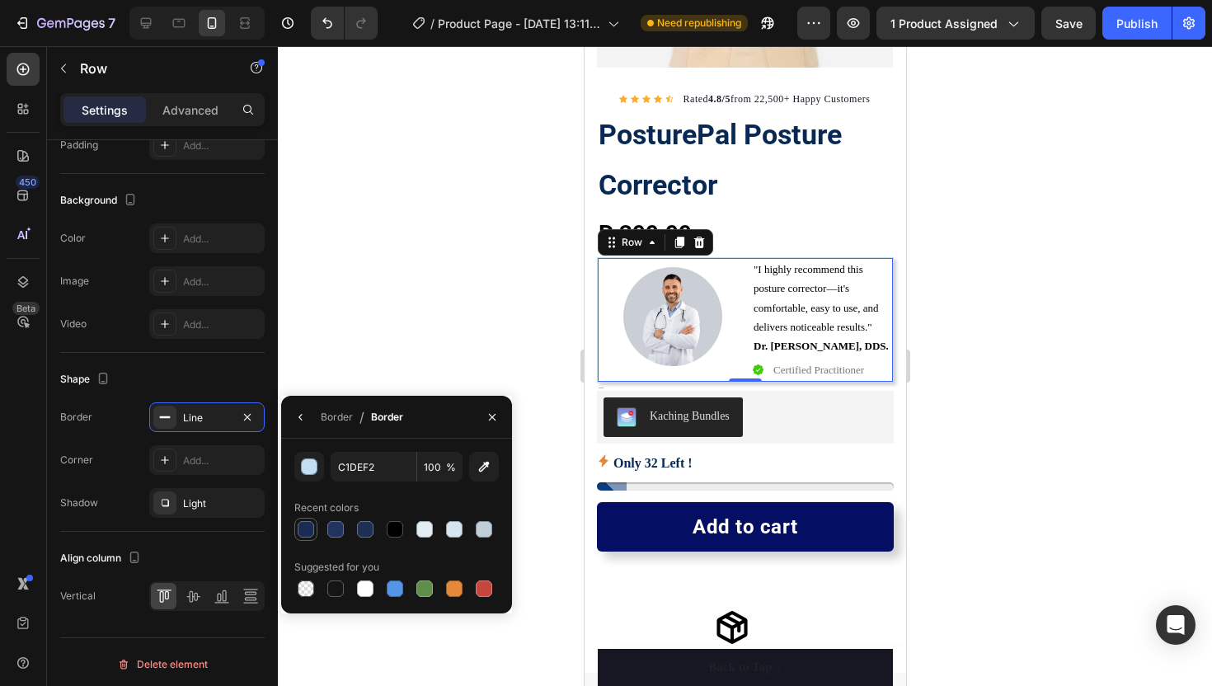
click at [307, 532] on div at bounding box center [306, 529] width 16 height 16
type input "1B2C54"
click at [495, 411] on icon "button" at bounding box center [492, 417] width 13 height 13
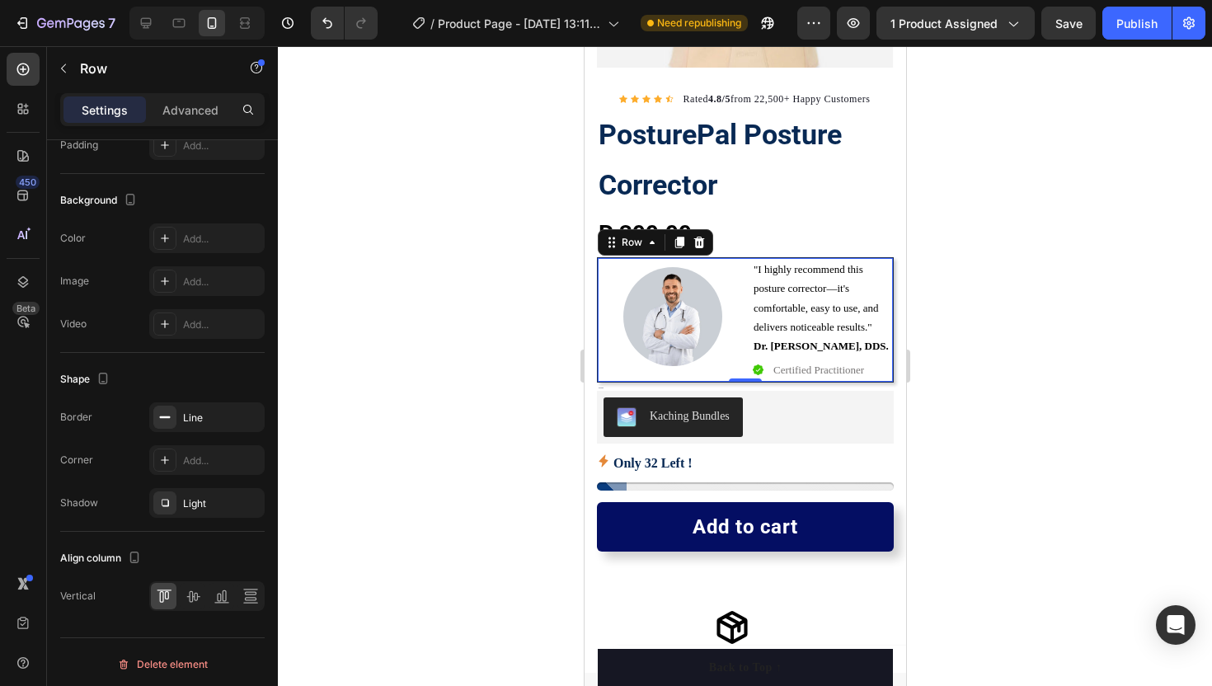
click at [465, 378] on div at bounding box center [745, 366] width 934 height 640
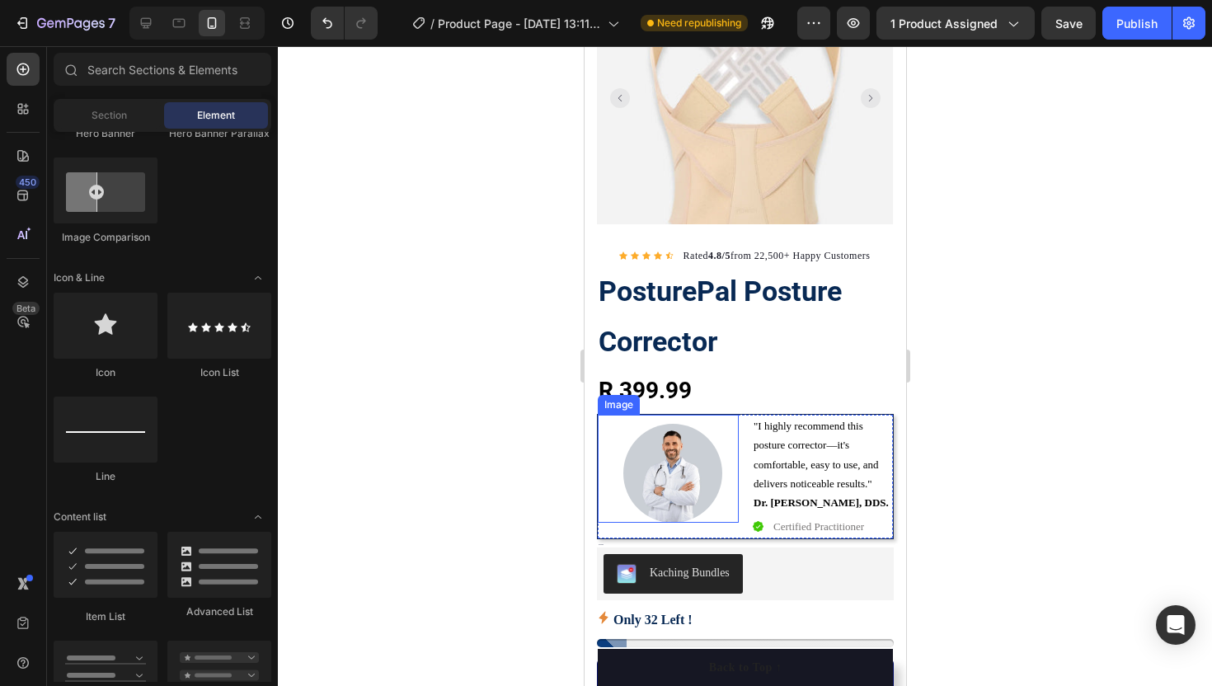
scroll to position [212, 0]
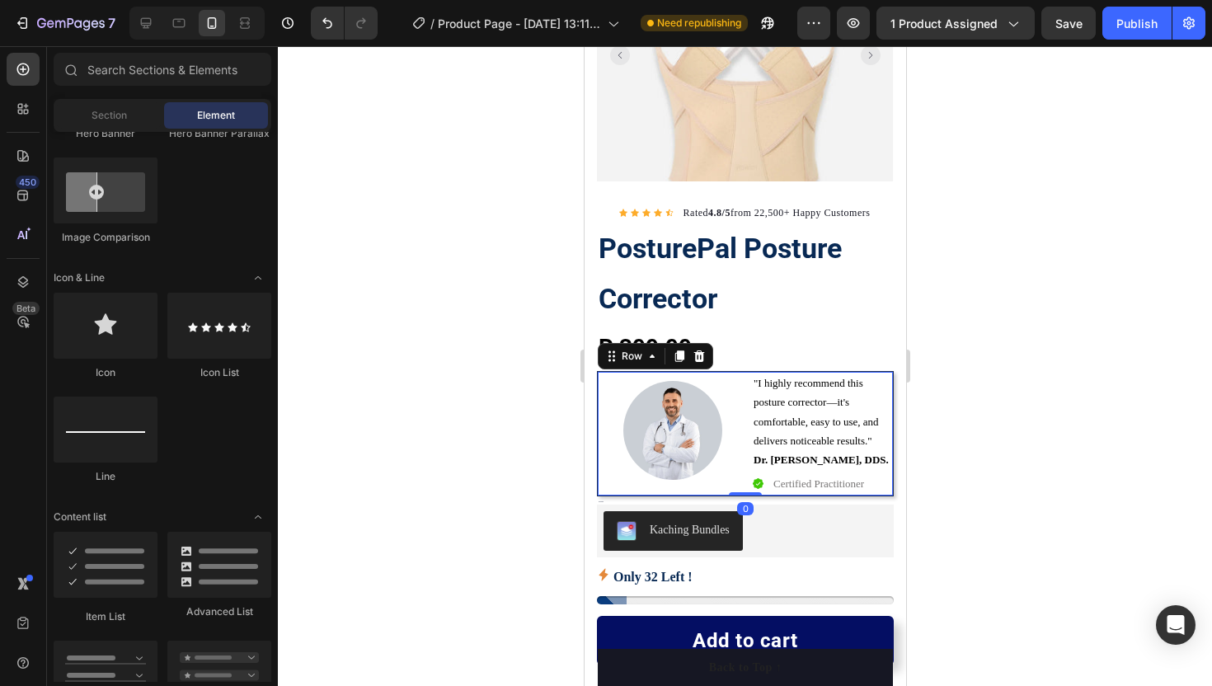
click at [619, 486] on div "Image" at bounding box center [667, 434] width 141 height 124
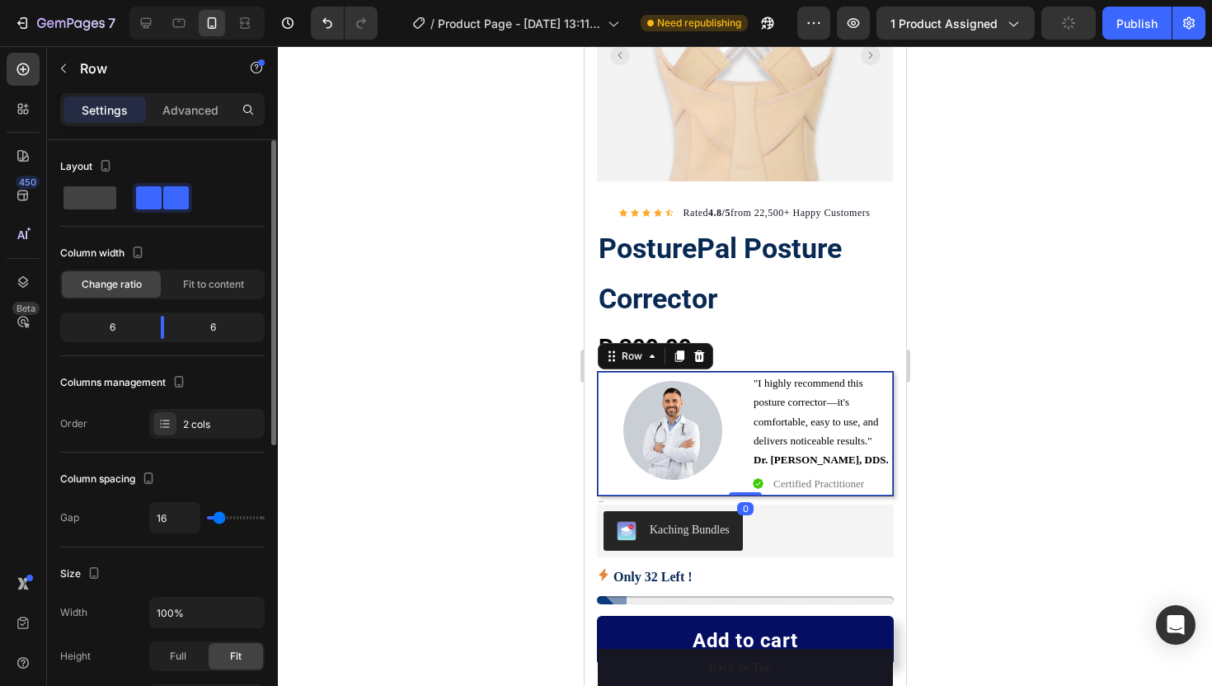
scroll to position [558, 0]
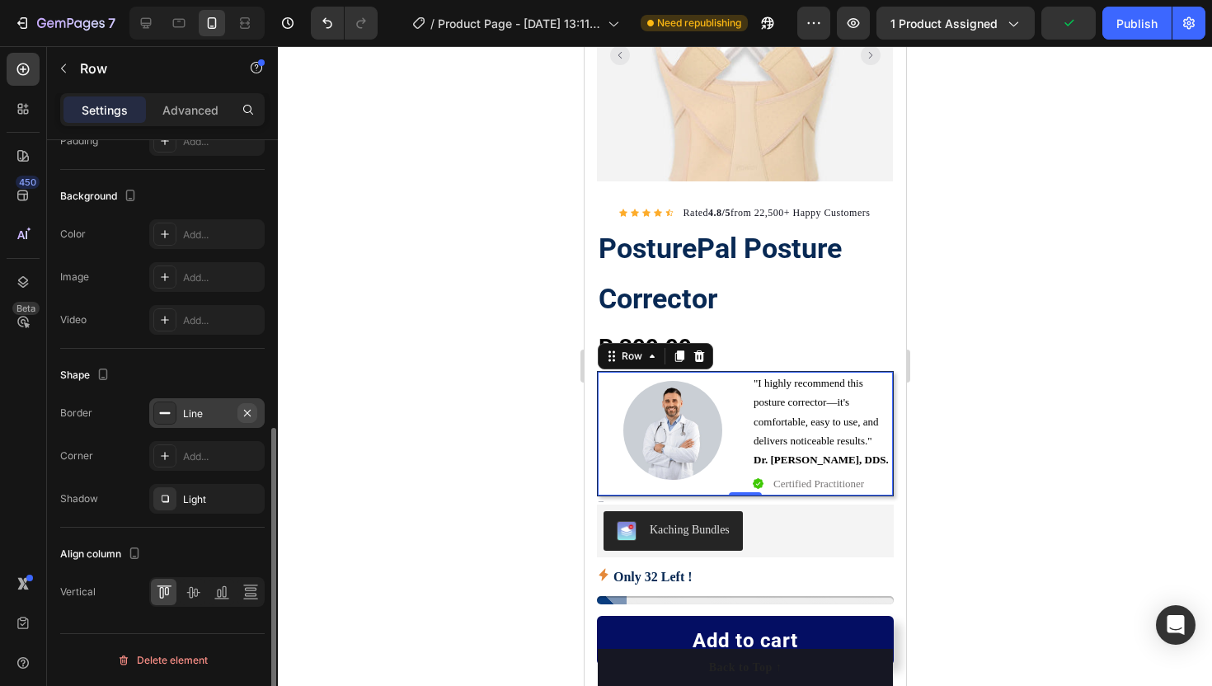
click at [243, 411] on icon "button" at bounding box center [247, 412] width 13 height 13
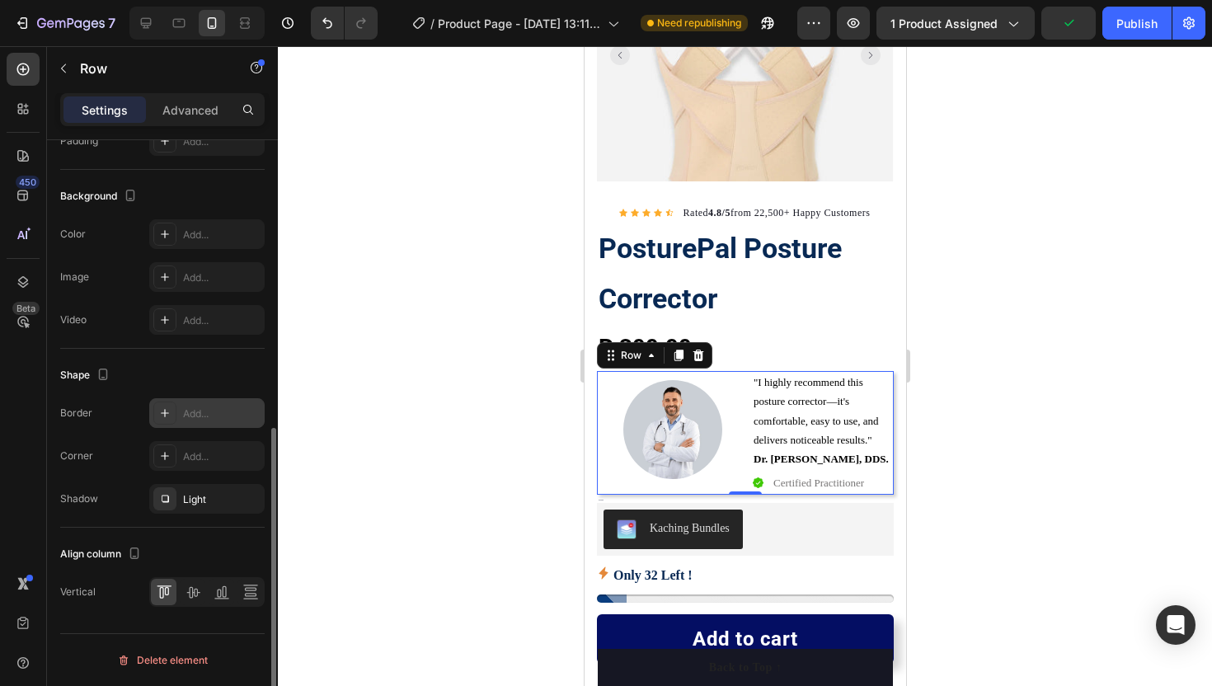
click at [387, 397] on div at bounding box center [745, 366] width 934 height 640
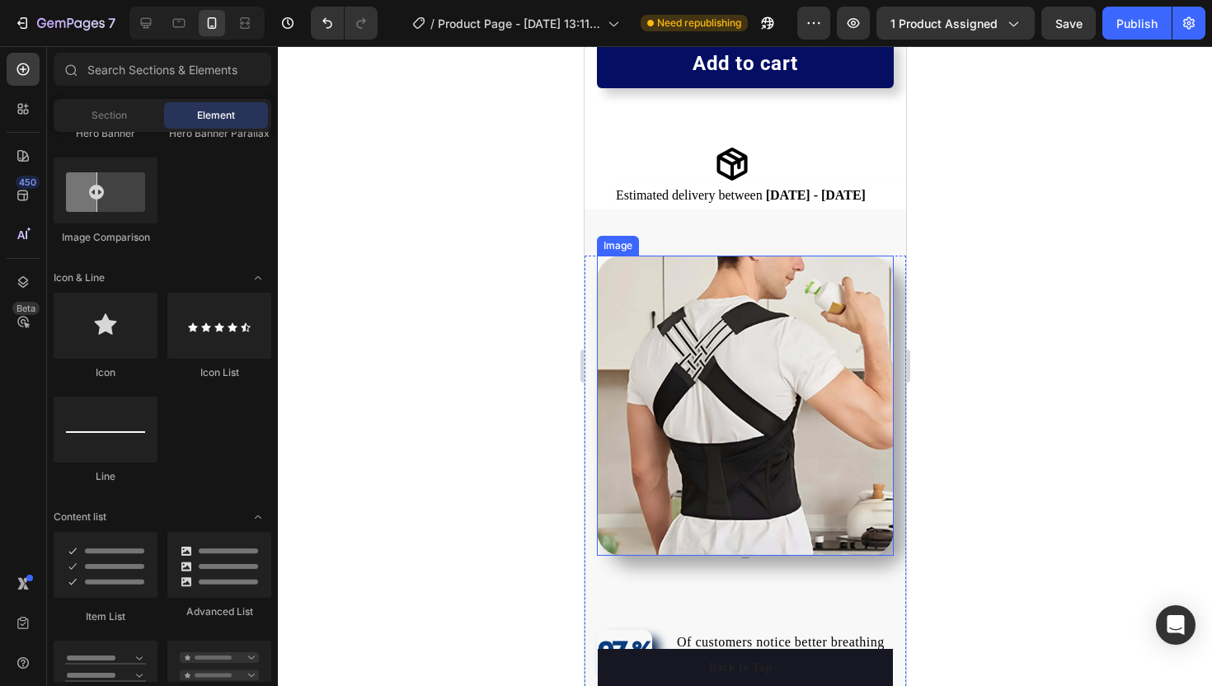
scroll to position [808, 0]
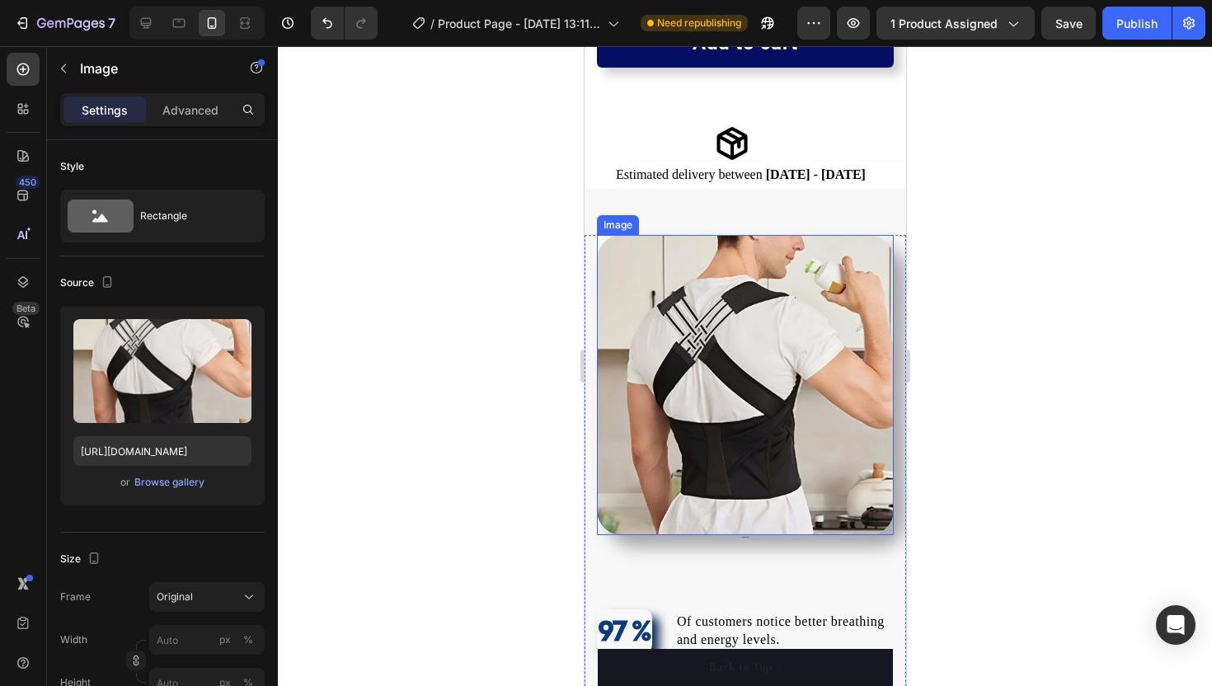
click at [725, 411] on img at bounding box center [744, 385] width 297 height 300
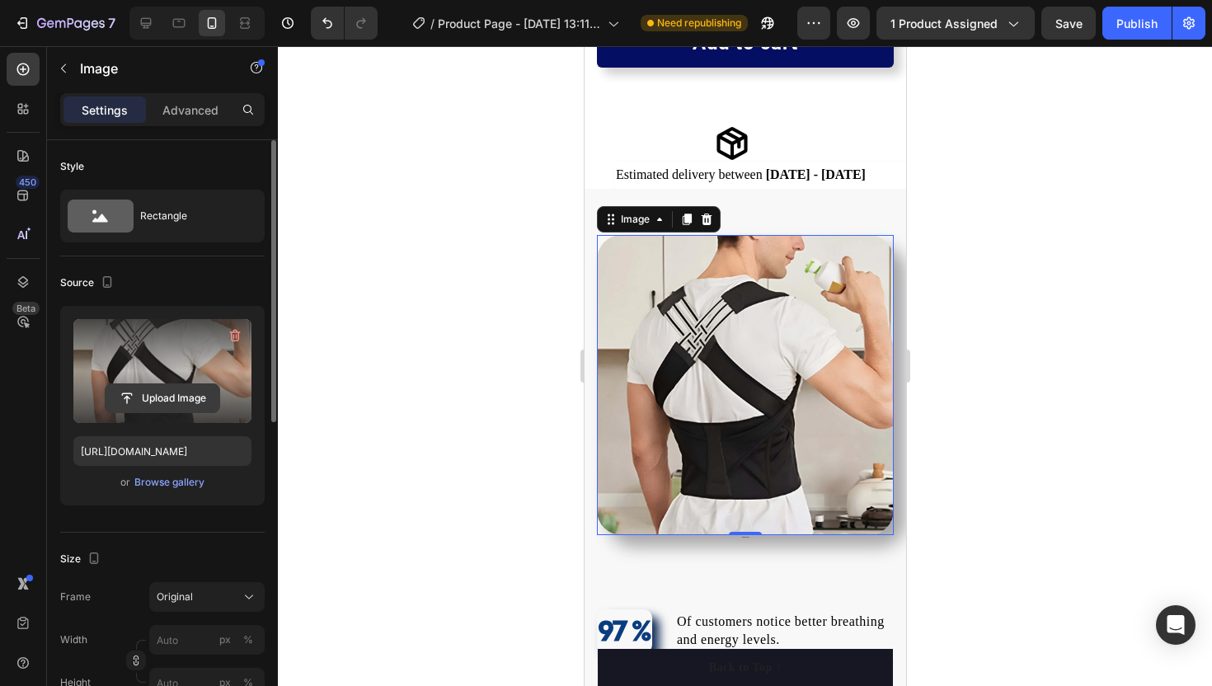
click at [180, 401] on input "file" at bounding box center [163, 398] width 114 height 28
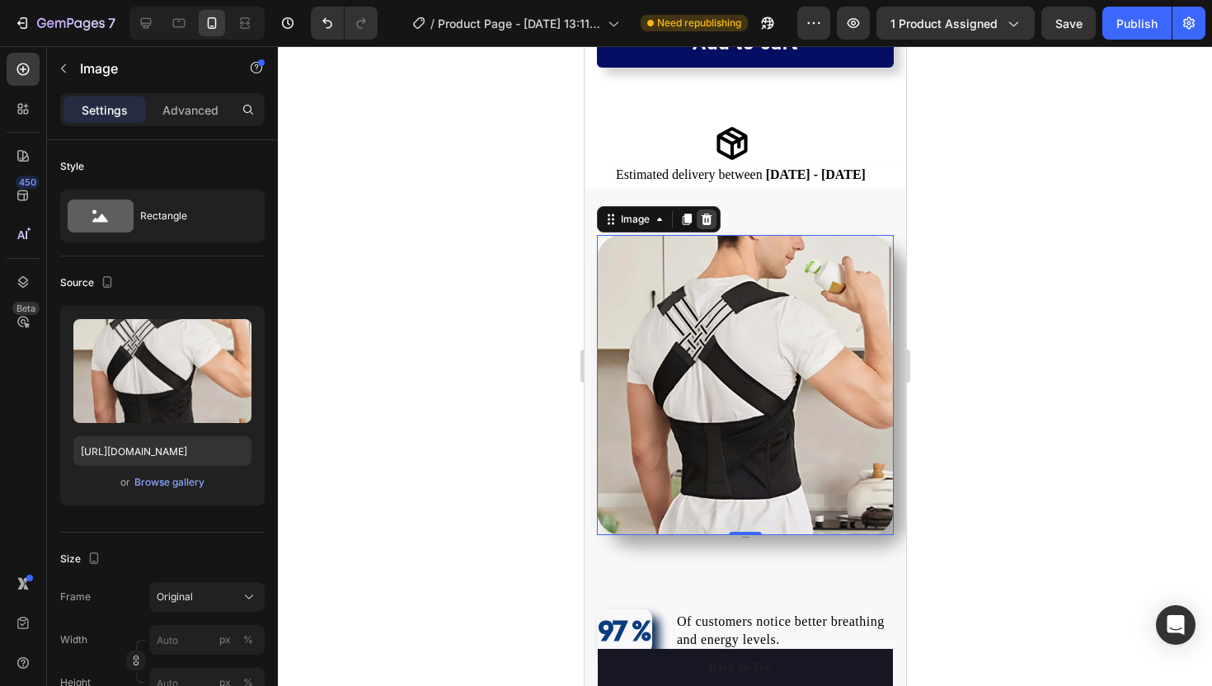
click at [708, 221] on icon at bounding box center [706, 220] width 11 height 12
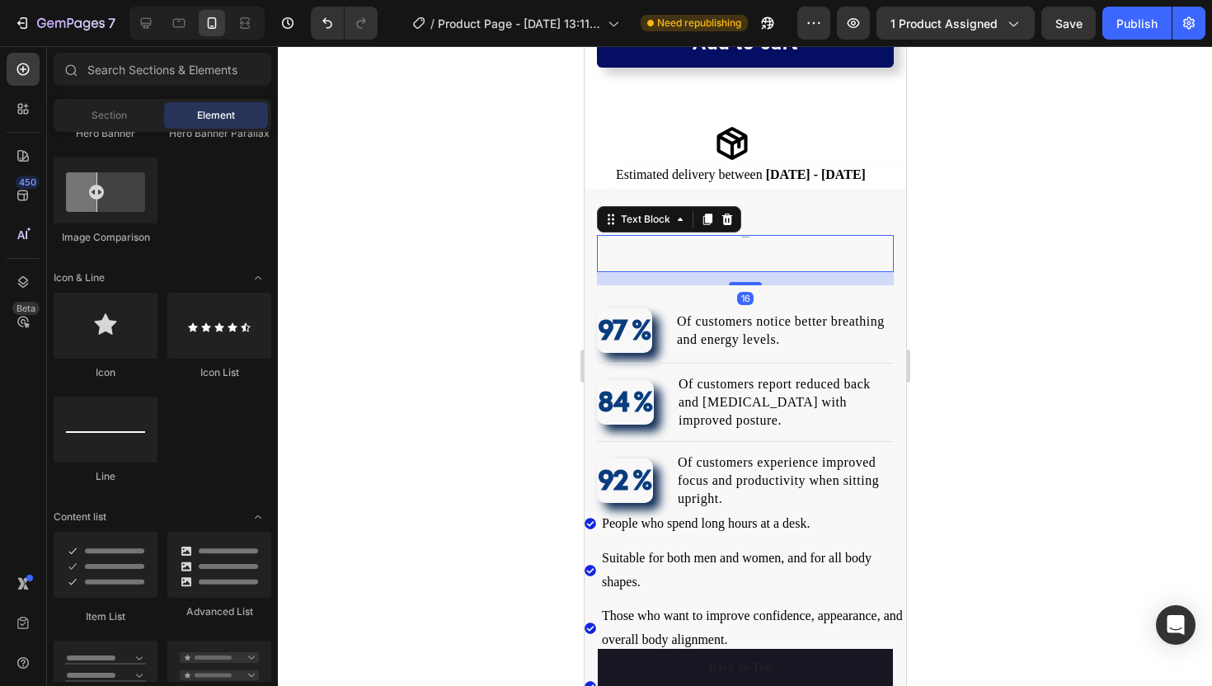
click at [740, 237] on p "Customer Experience" at bounding box center [744, 238] width 293 height 2
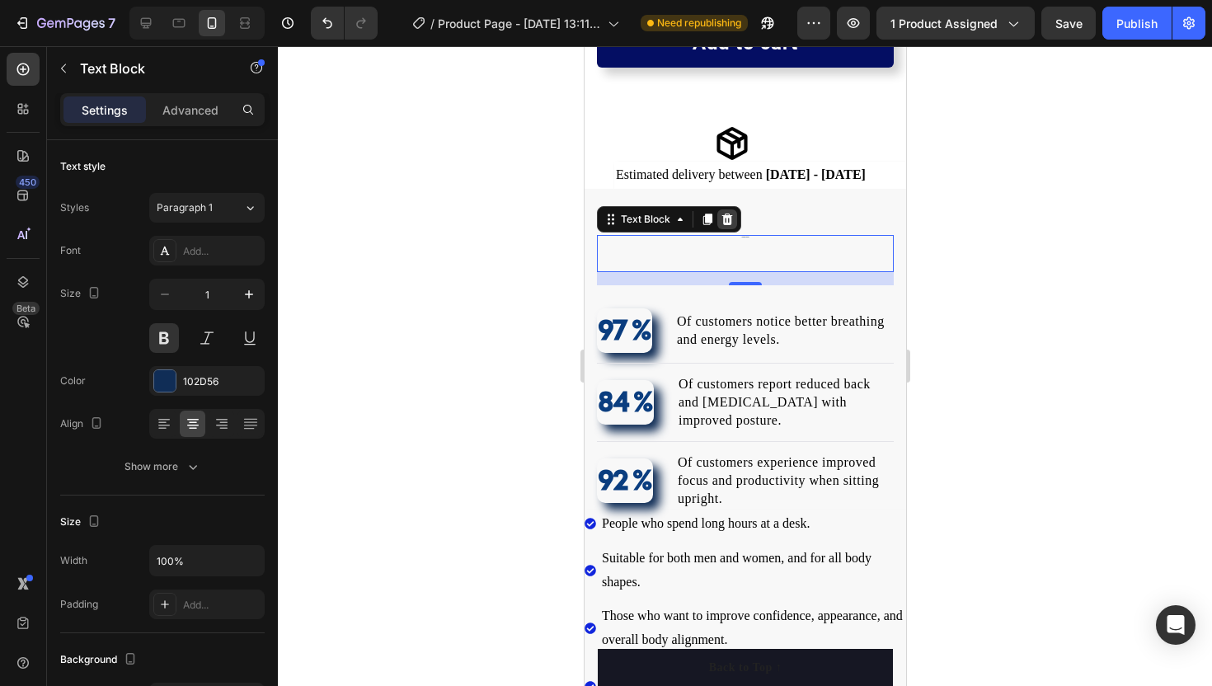
click at [728, 220] on icon at bounding box center [726, 220] width 11 height 12
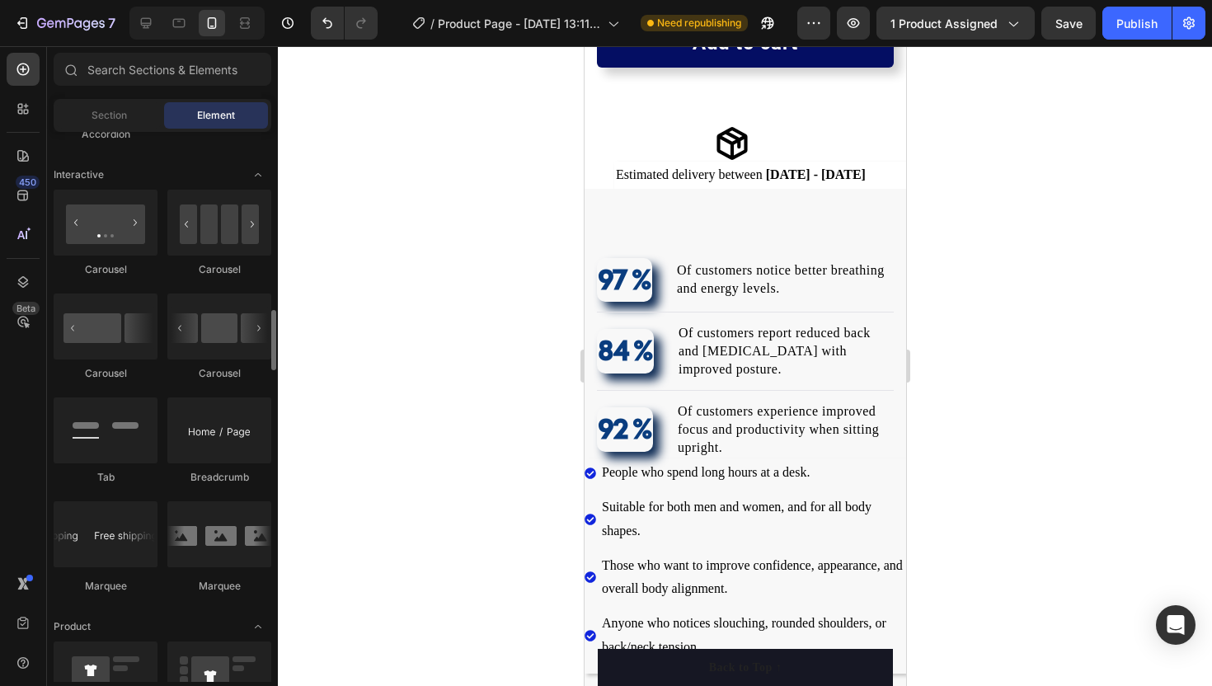
scroll to position [1625, 0]
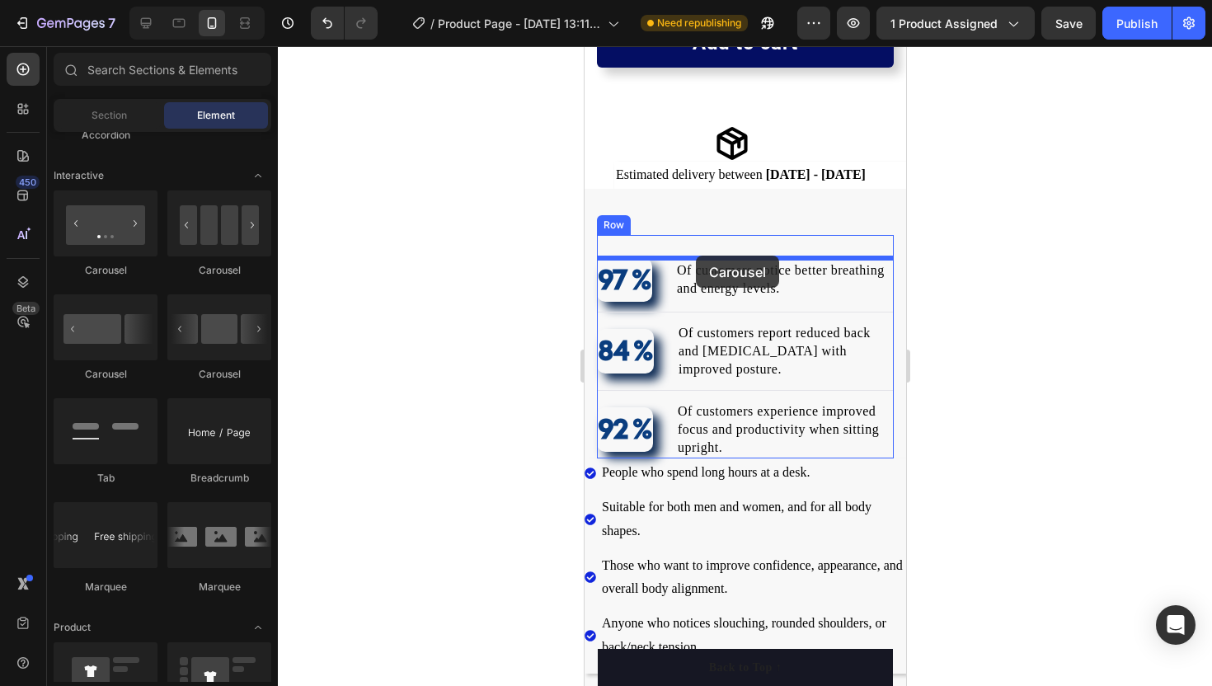
drag, startPoint x: 687, startPoint y: 281, endPoint x: 694, endPoint y: 256, distance: 26.6
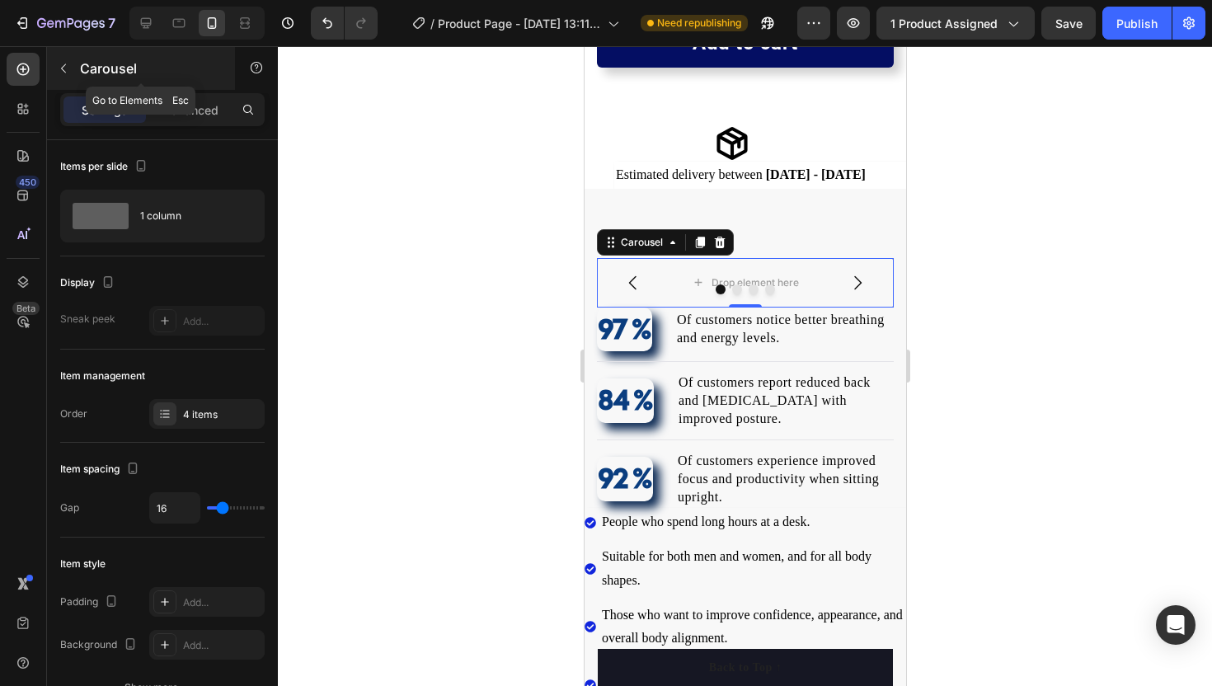
click at [62, 63] on icon "button" at bounding box center [63, 68] width 13 height 13
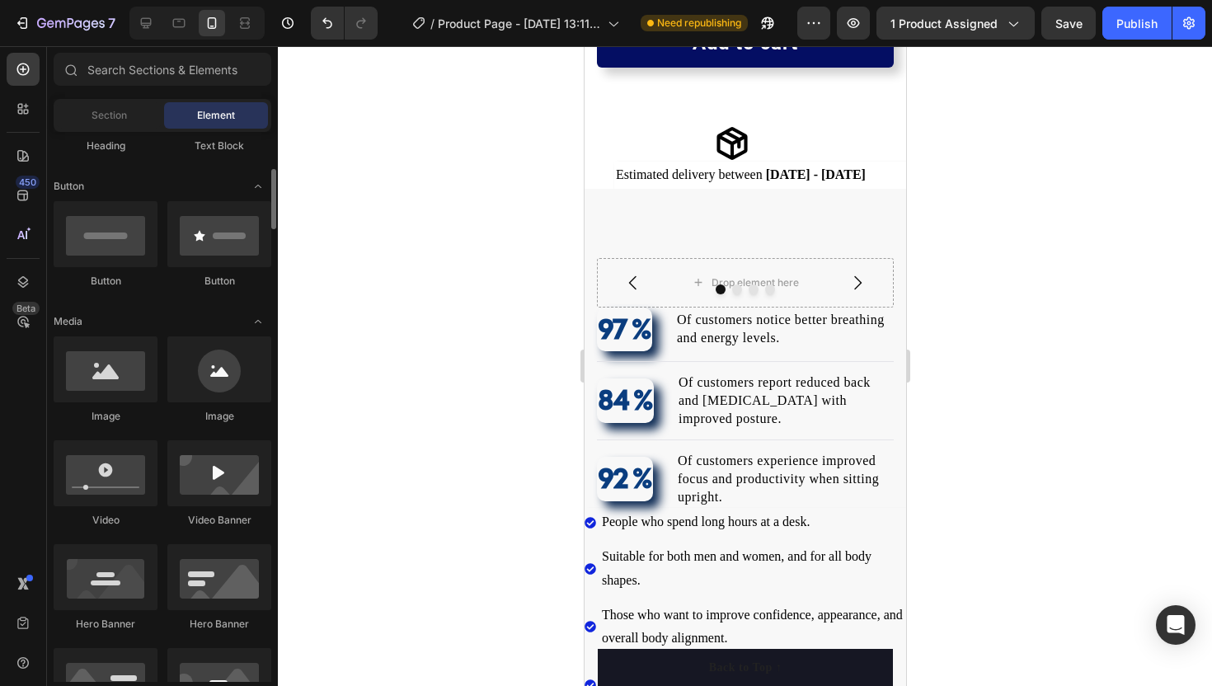
scroll to position [345, 0]
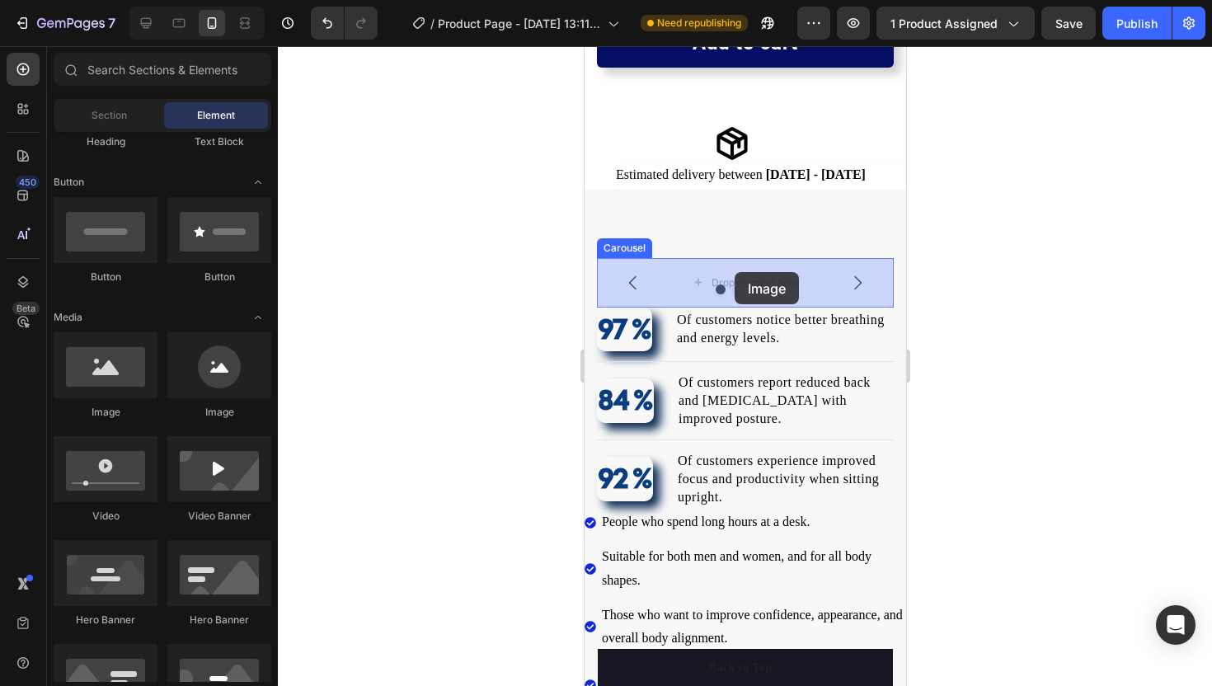
drag, startPoint x: 670, startPoint y: 397, endPoint x: 734, endPoint y: 274, distance: 138.6
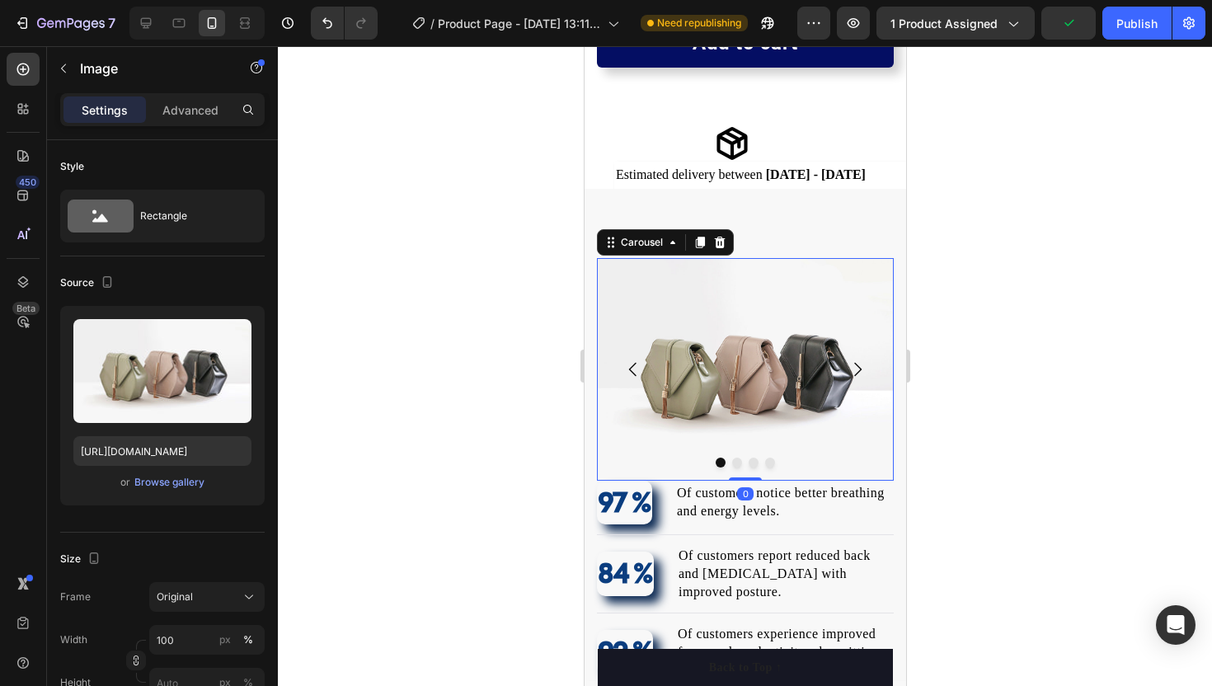
click at [857, 366] on icon "Carousel Next Arrow" at bounding box center [856, 369] width 7 height 14
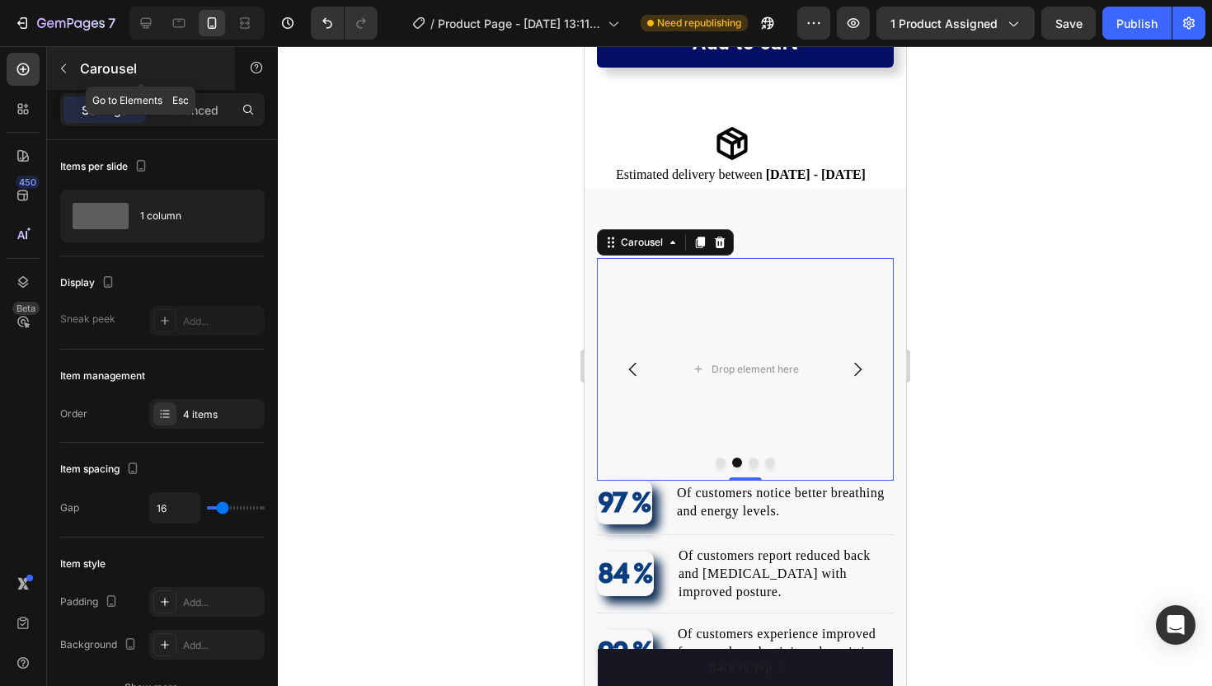
click at [65, 73] on icon "button" at bounding box center [63, 68] width 13 height 13
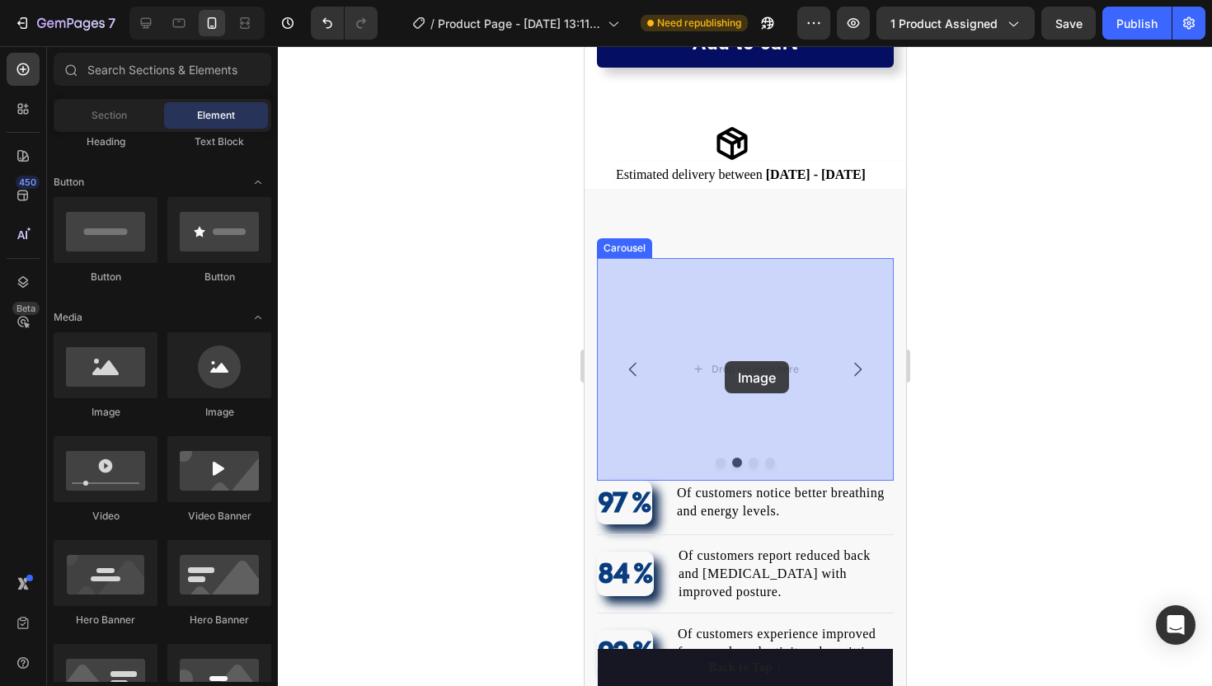
drag, startPoint x: 684, startPoint y: 431, endPoint x: 725, endPoint y: 361, distance: 80.9
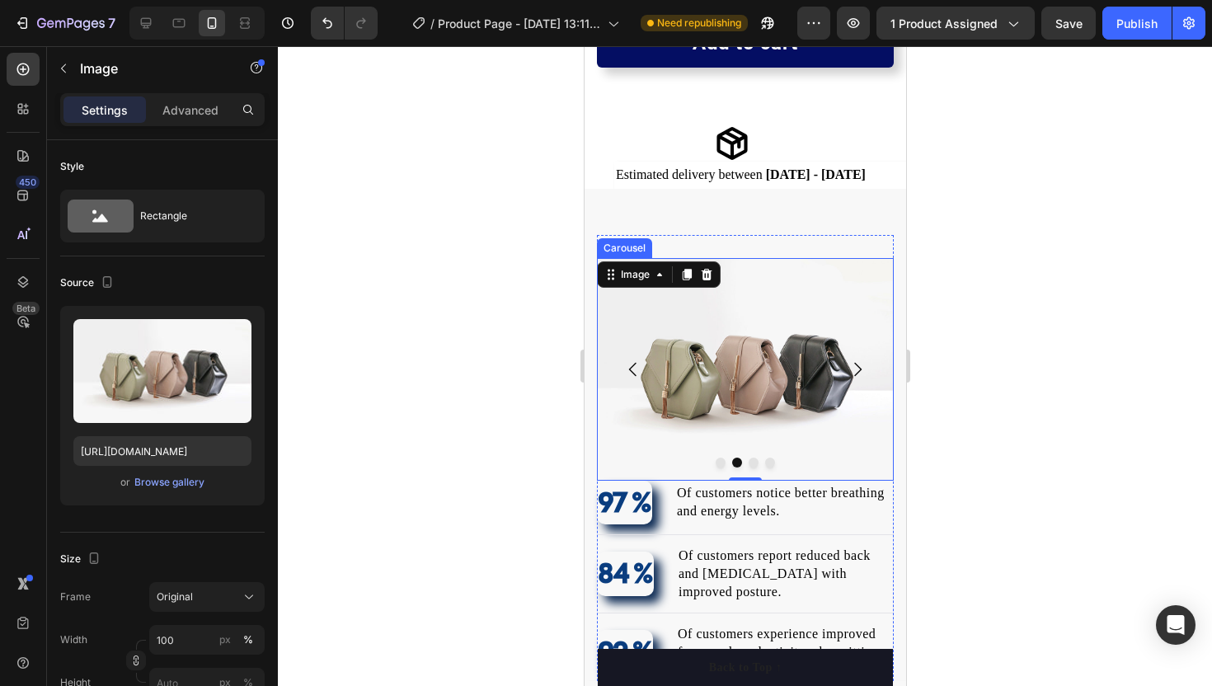
click at [857, 366] on icon "Carousel Next Arrow" at bounding box center [856, 369] width 7 height 14
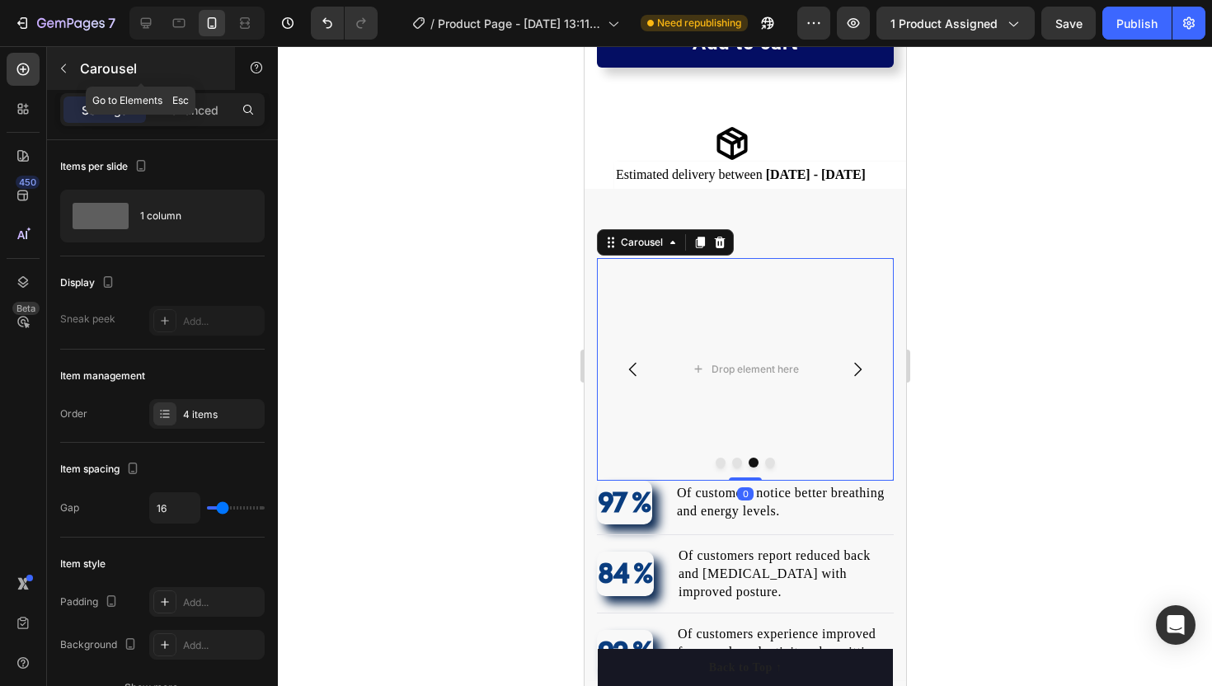
click at [74, 72] on button "button" at bounding box center [63, 68] width 26 height 26
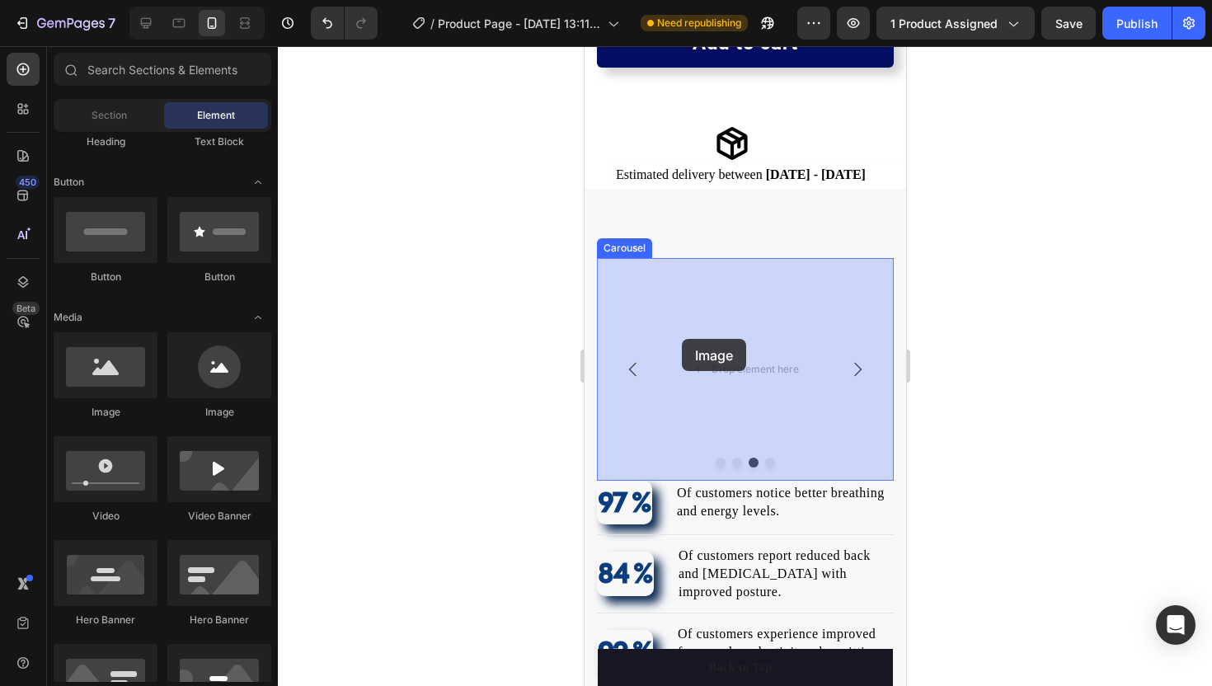
drag, startPoint x: 680, startPoint y: 411, endPoint x: 722, endPoint y: 345, distance: 77.5
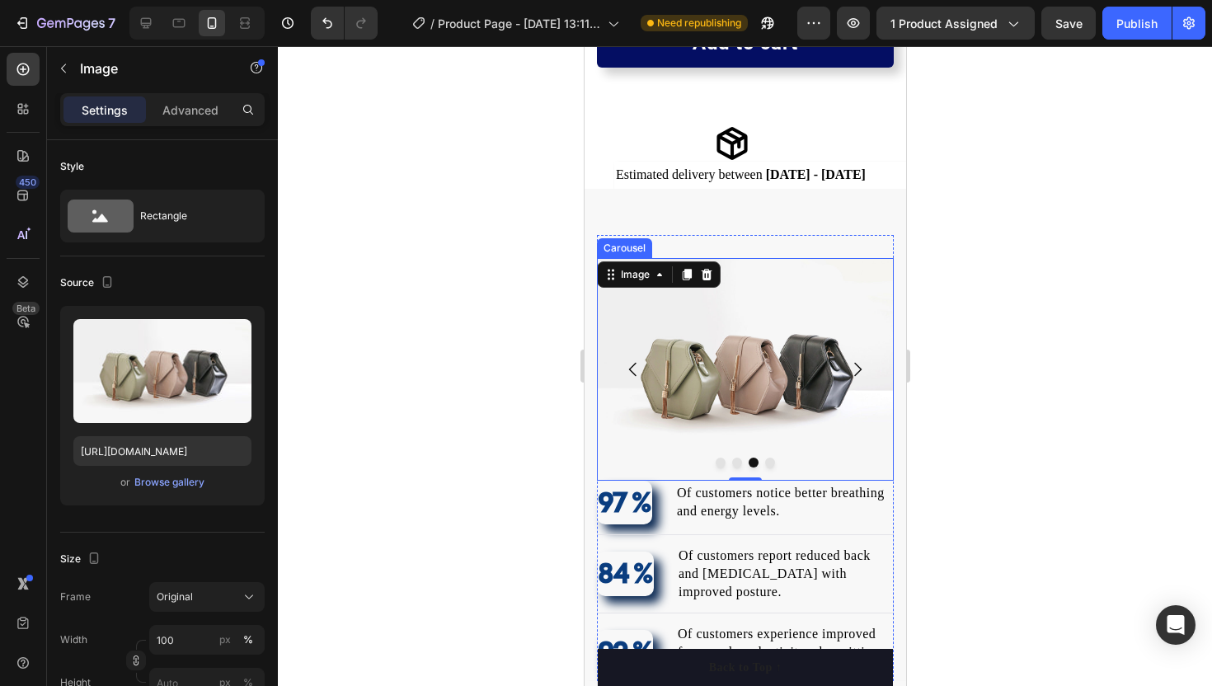
click at [853, 373] on icon "Carousel Next Arrow" at bounding box center [857, 369] width 20 height 20
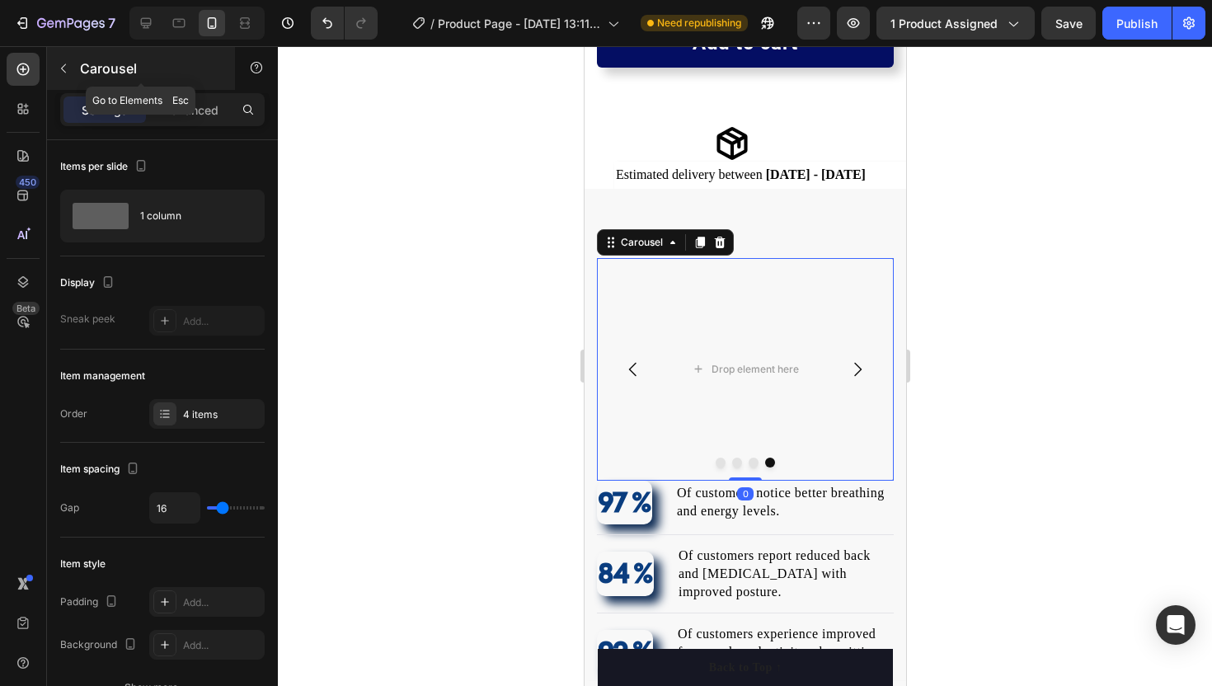
click at [65, 74] on icon "button" at bounding box center [63, 68] width 13 height 13
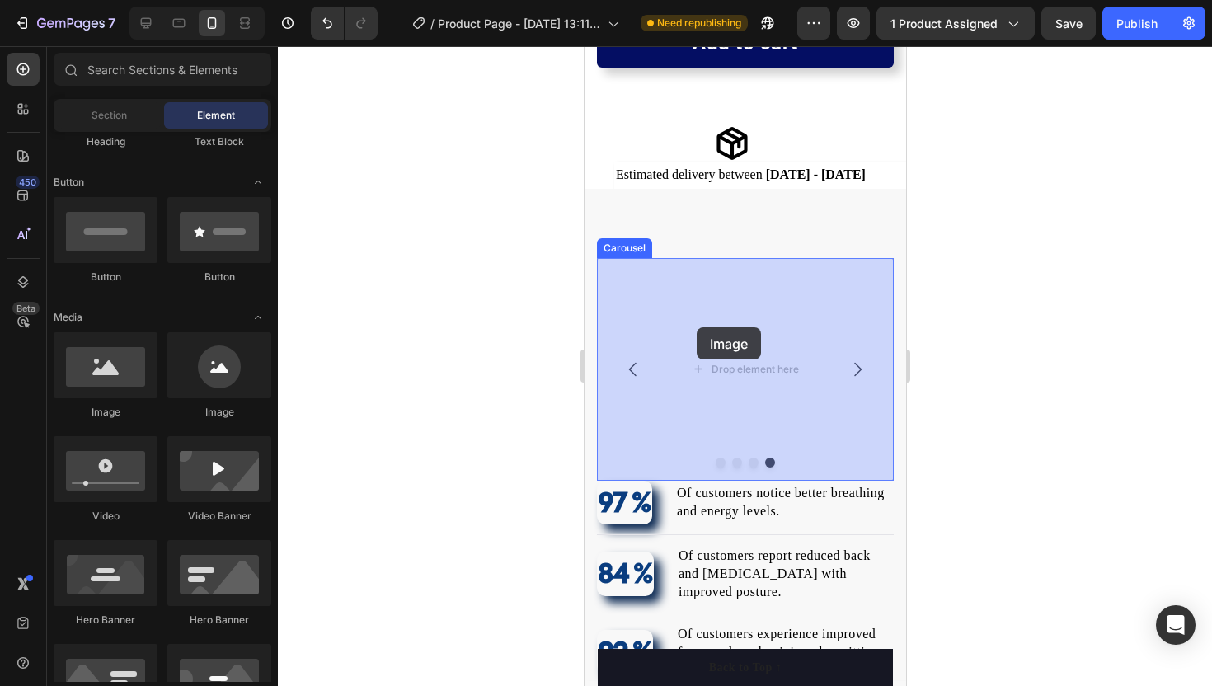
drag, startPoint x: 692, startPoint y: 426, endPoint x: 700, endPoint y: 331, distance: 95.1
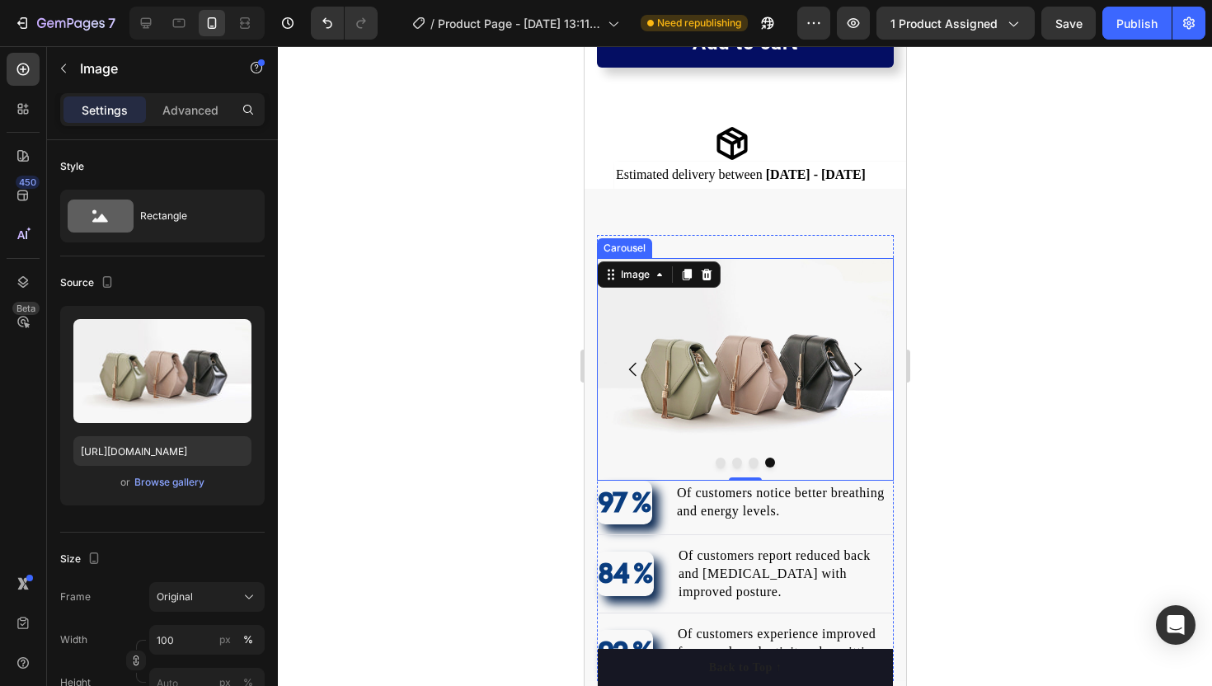
click at [631, 368] on icon "Carousel Back Arrow" at bounding box center [632, 369] width 20 height 20
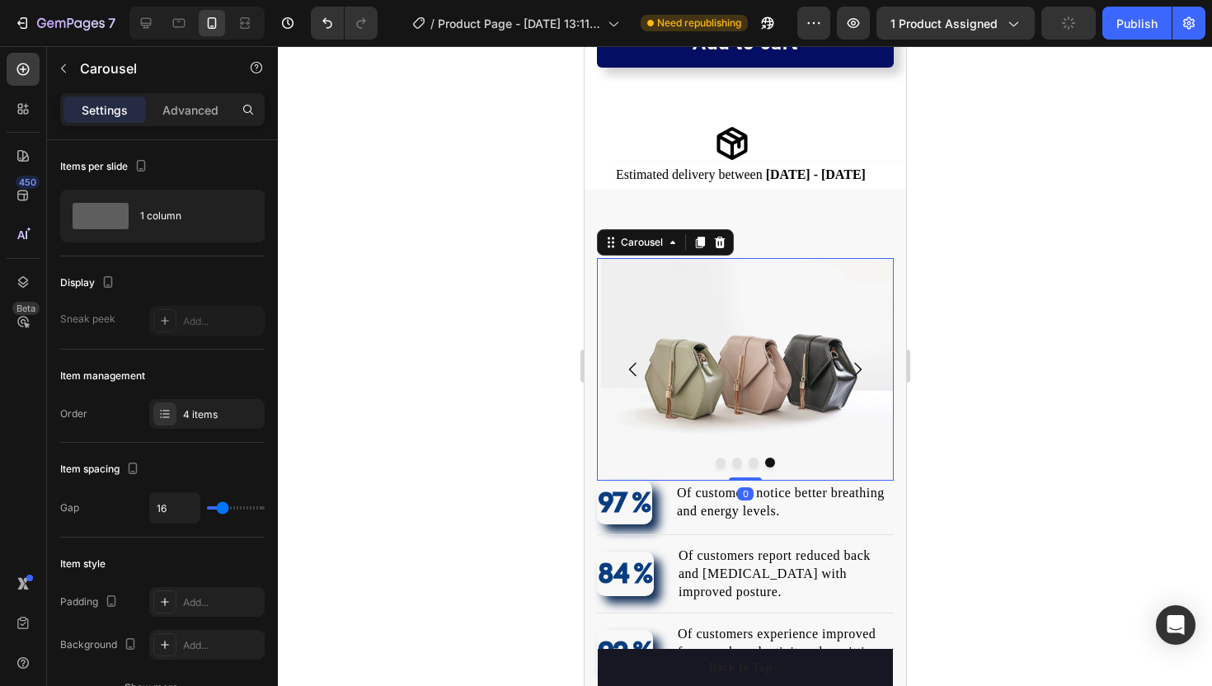
click at [631, 368] on icon "Carousel Back Arrow" at bounding box center [632, 369] width 20 height 20
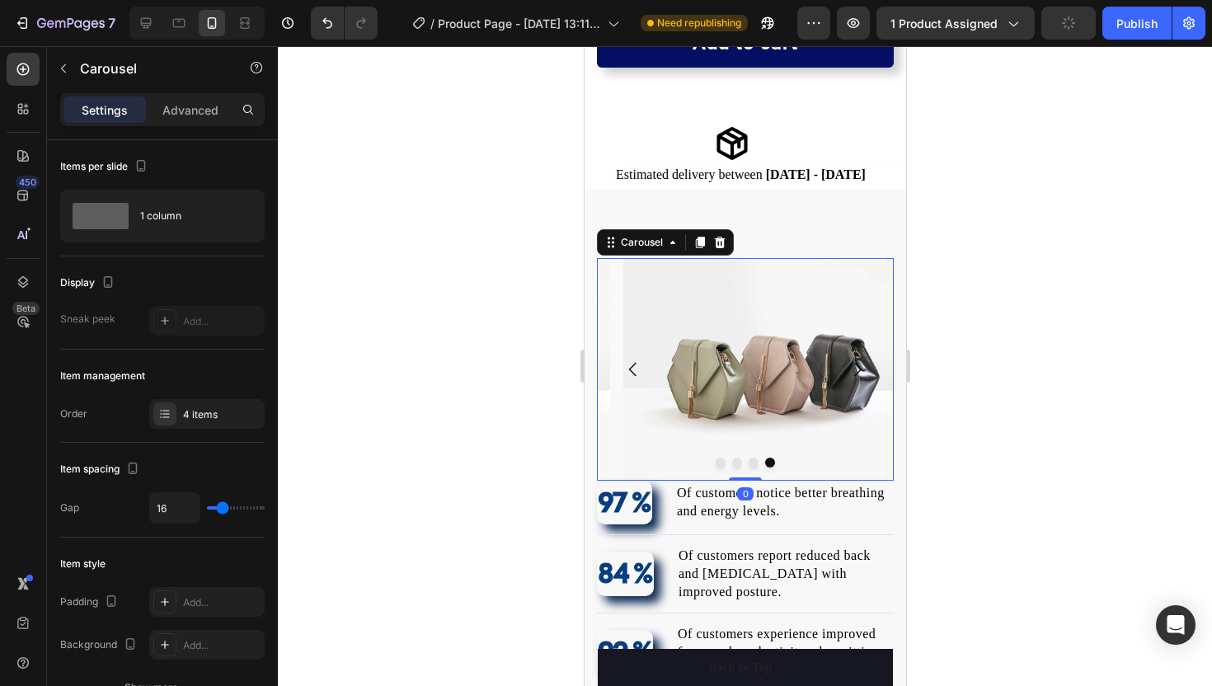
click at [631, 368] on icon "Carousel Back Arrow" at bounding box center [632, 369] width 20 height 20
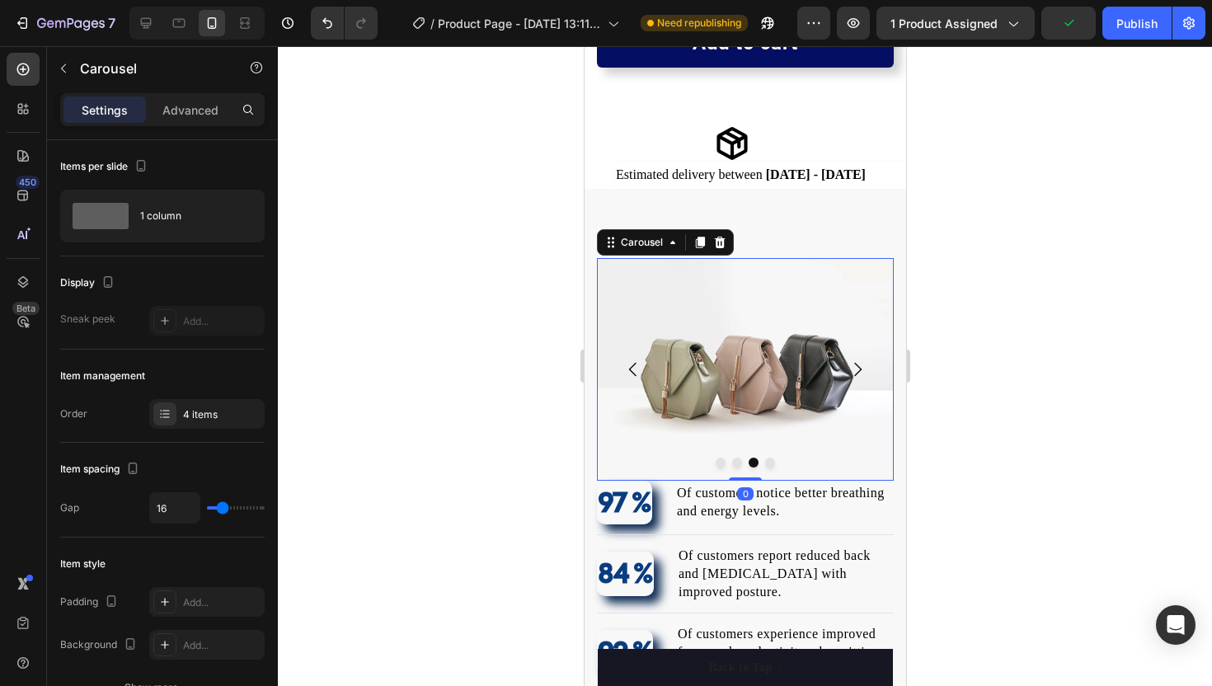
click at [631, 368] on icon "Carousel Back Arrow" at bounding box center [632, 369] width 20 height 20
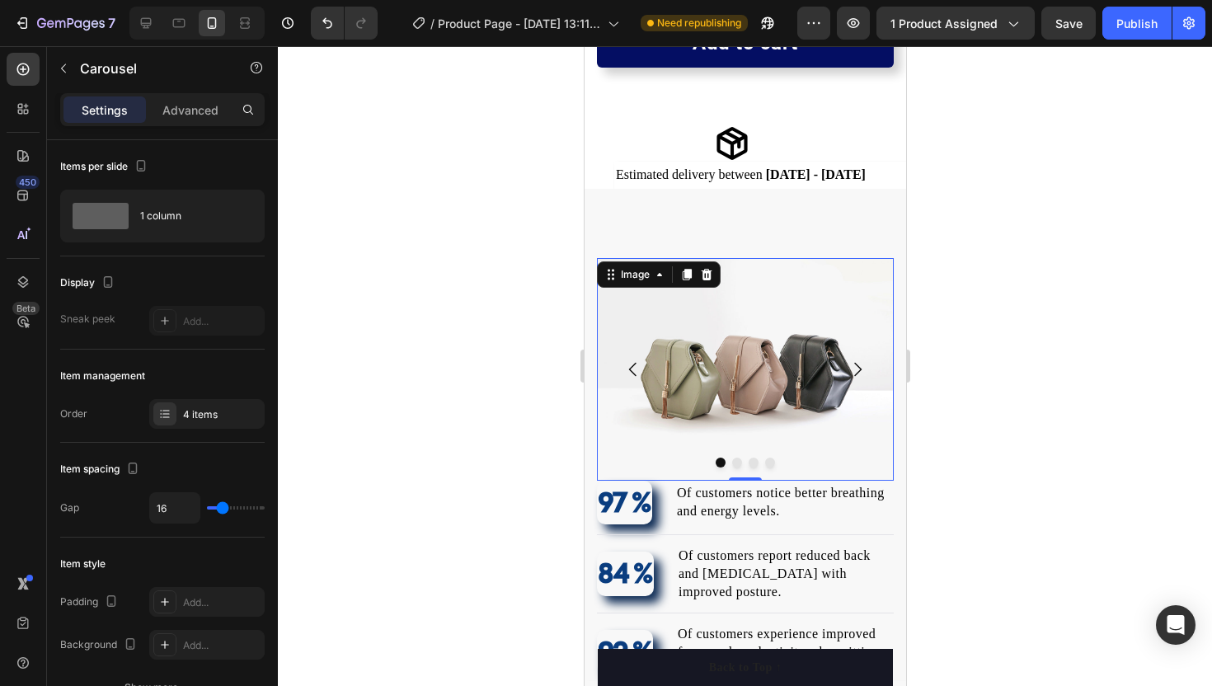
click at [683, 434] on img at bounding box center [744, 369] width 297 height 223
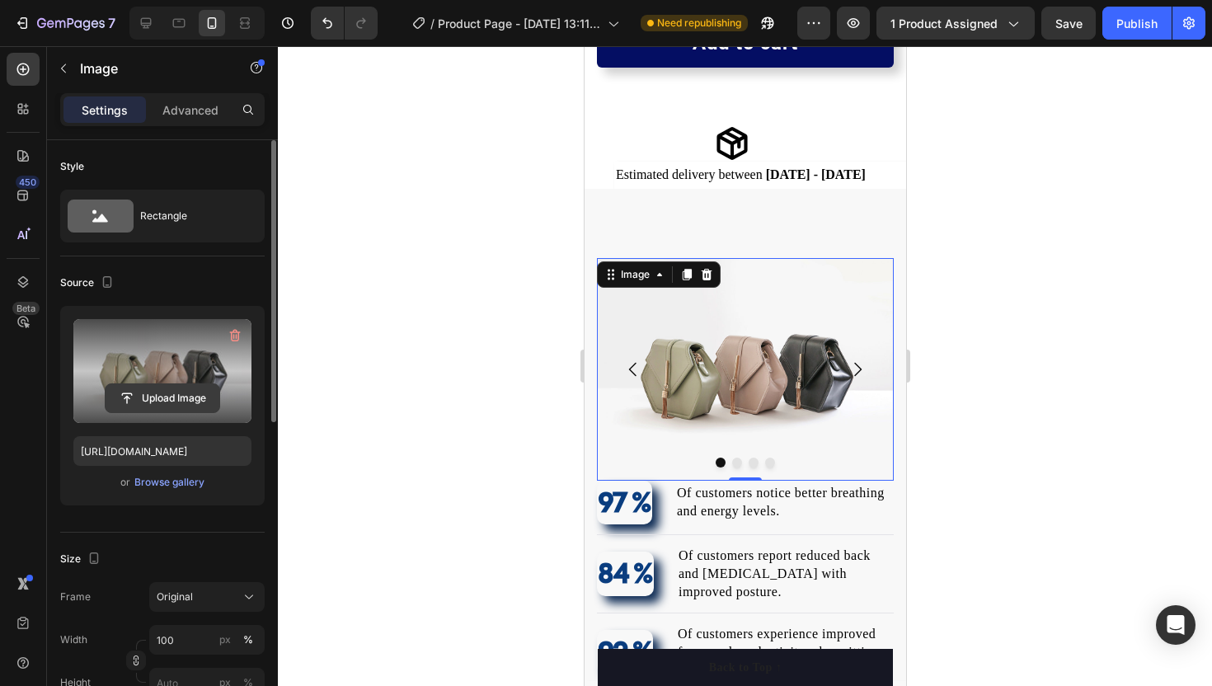
click at [134, 391] on input "file" at bounding box center [163, 398] width 114 height 28
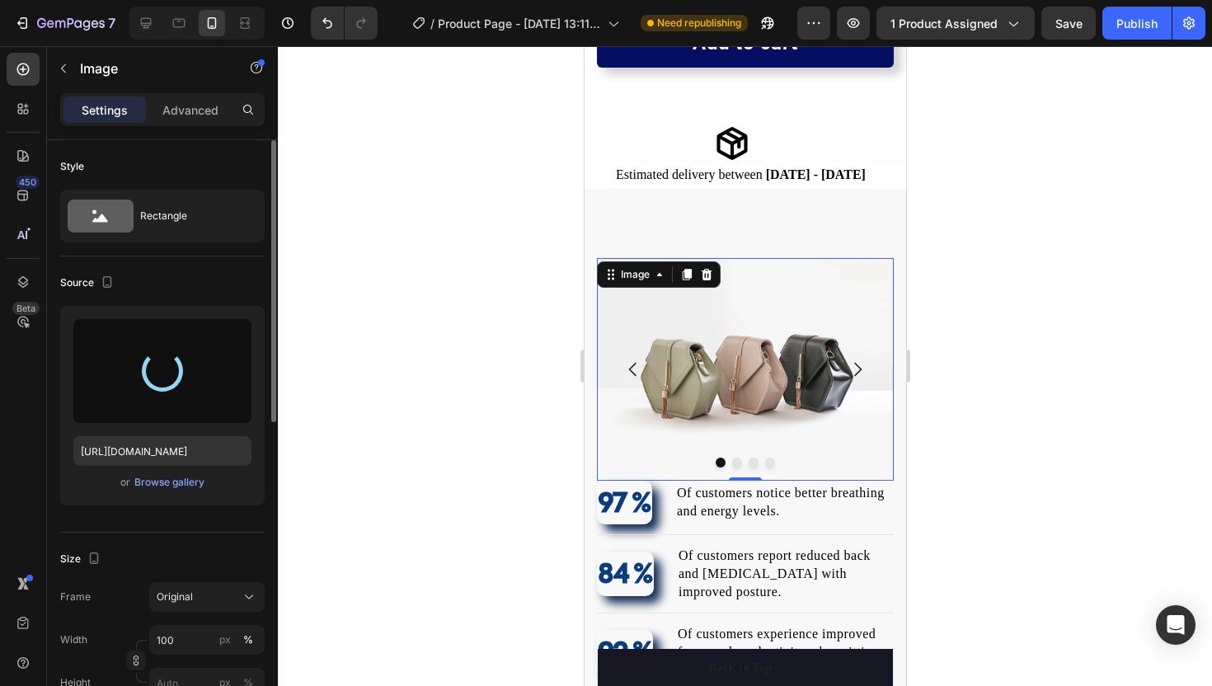
type input "https://cdn.shopify.com/s/files/1/0776/2522/9537/files/gempages_580610004898284…"
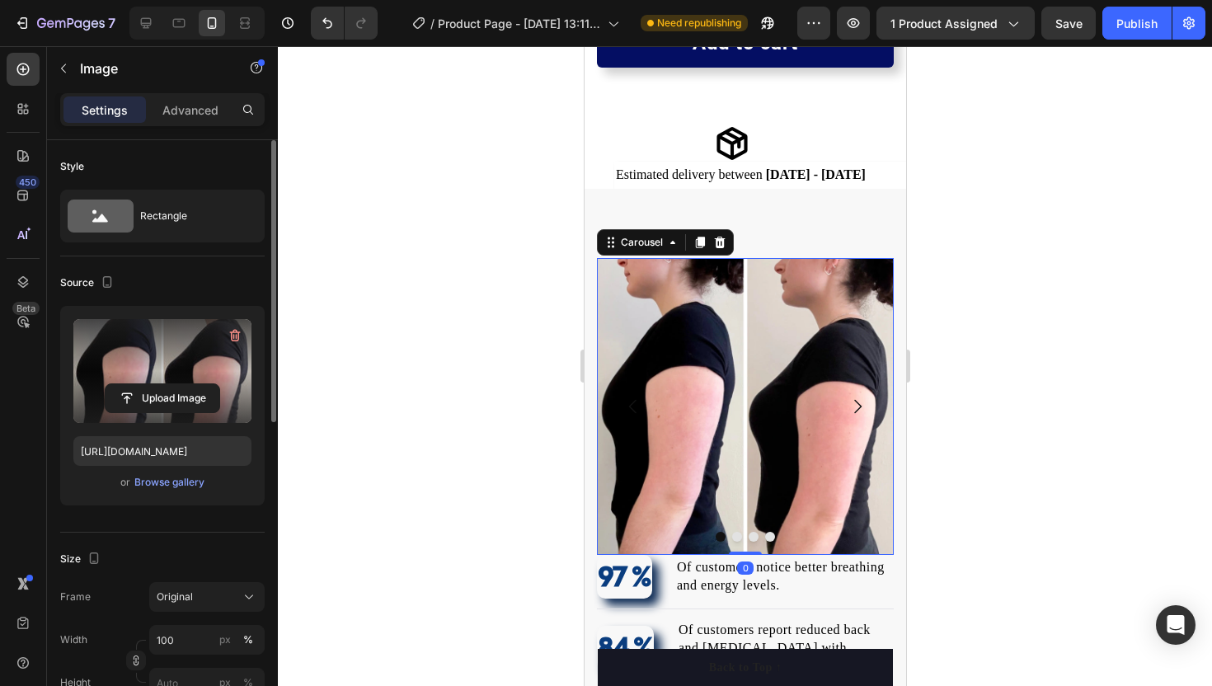
click at [860, 409] on icon "Carousel Next Arrow" at bounding box center [857, 407] width 20 height 20
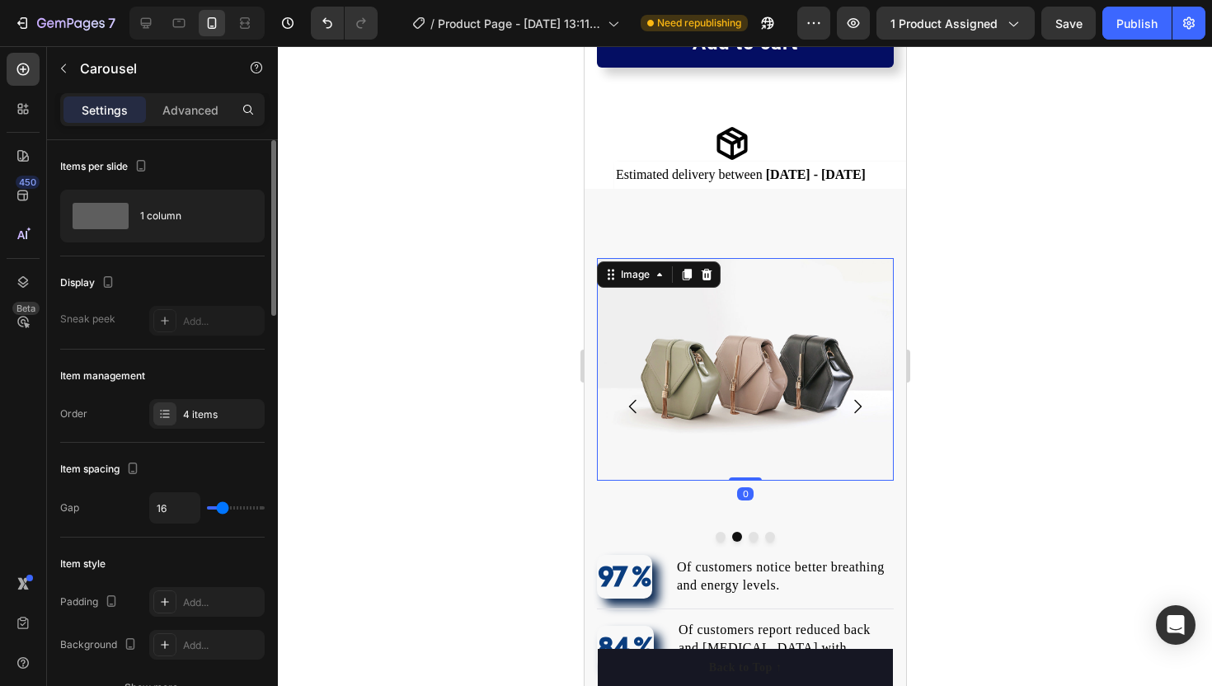
click at [705, 426] on img at bounding box center [744, 369] width 297 height 223
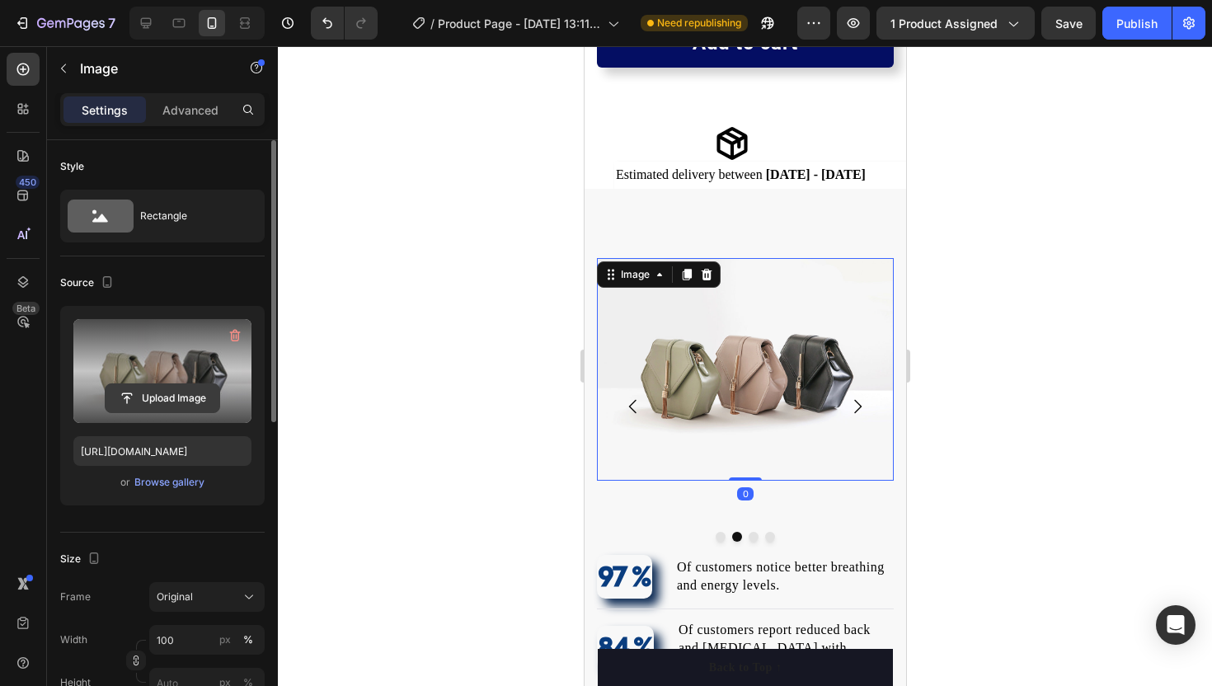
click at [138, 396] on input "file" at bounding box center [163, 398] width 114 height 28
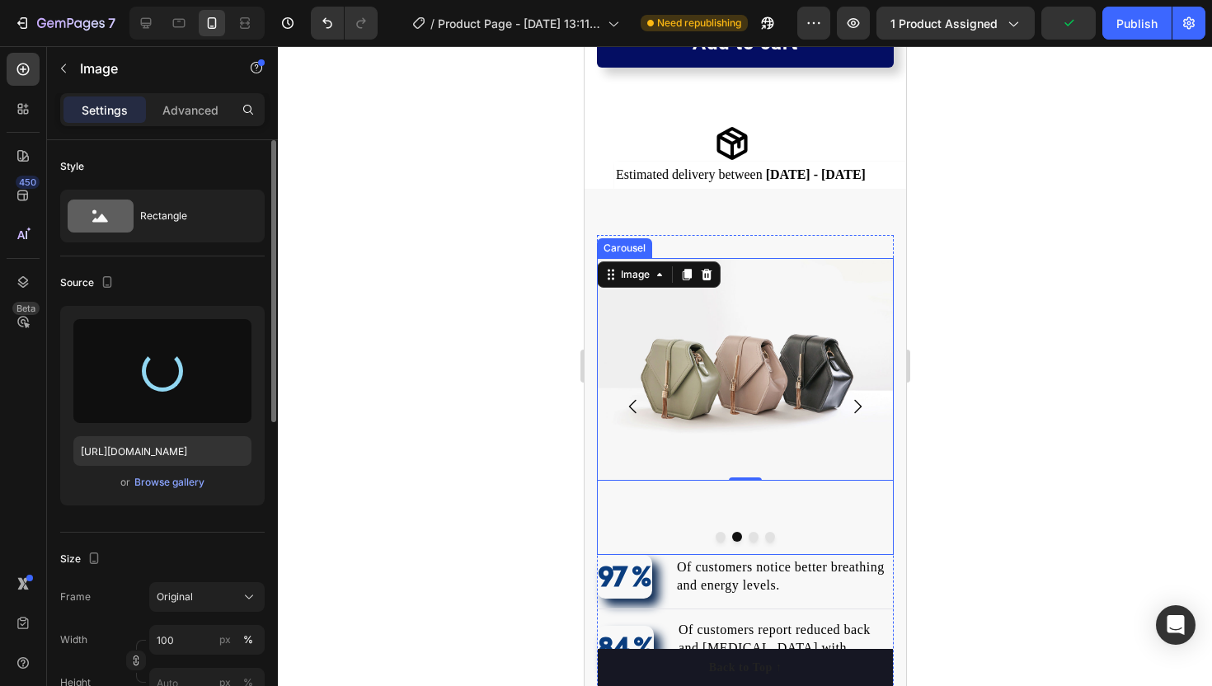
type input "https://cdn.shopify.com/s/files/1/0776/2522/9537/files/gempages_580610004898284…"
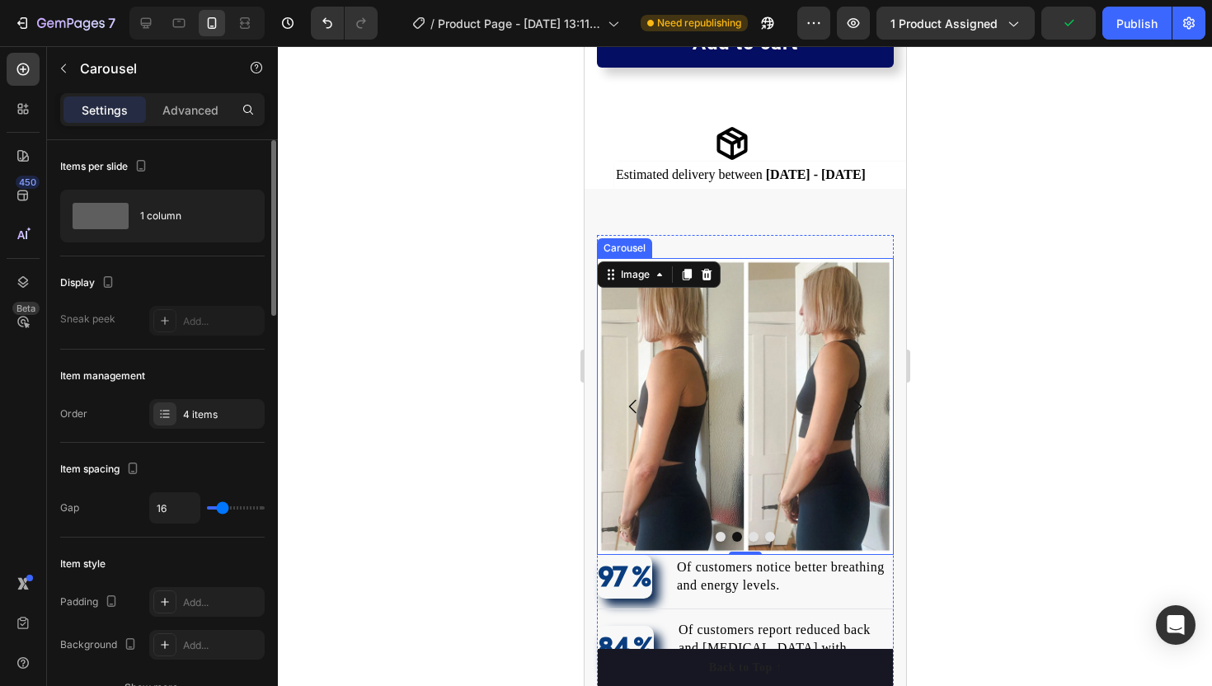
click at [856, 401] on icon "Carousel Next Arrow" at bounding box center [856, 406] width 7 height 14
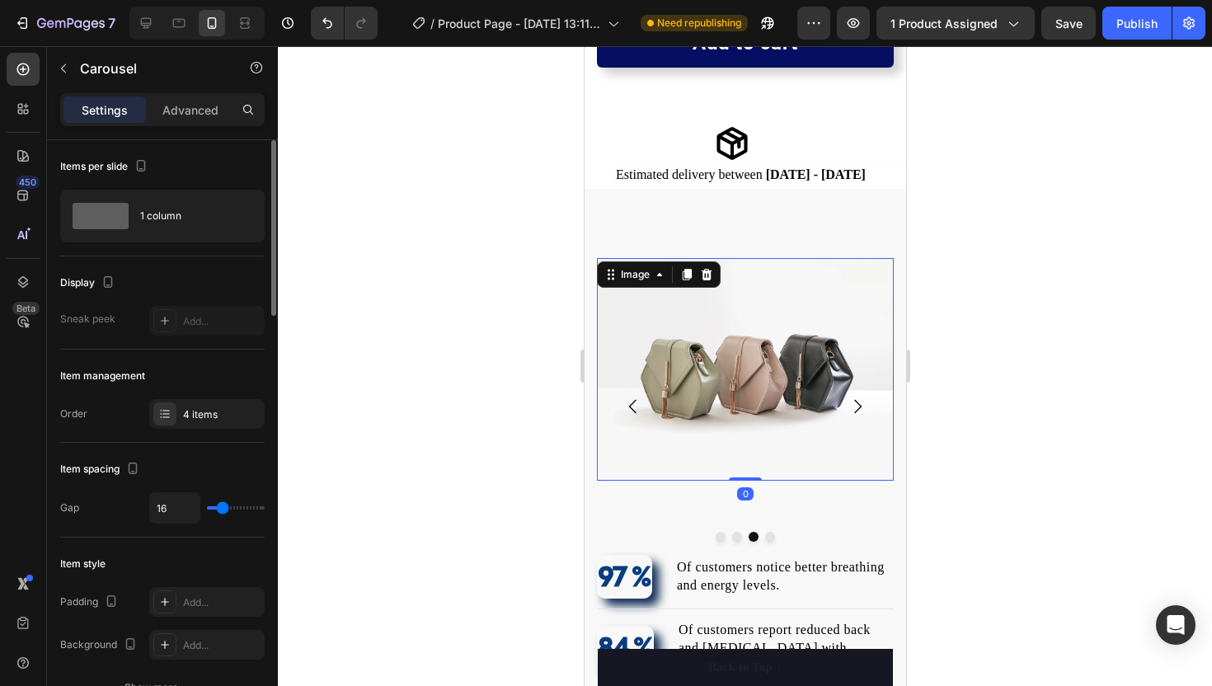
click at [711, 370] on img at bounding box center [744, 369] width 297 height 223
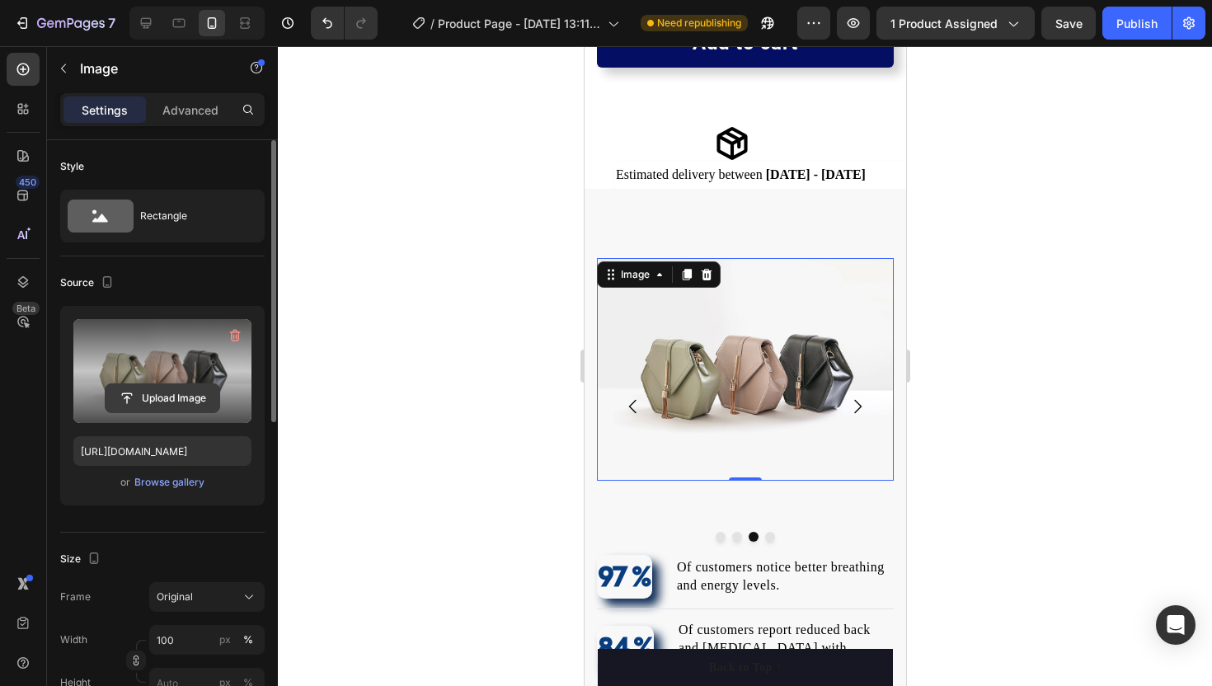
click at [157, 386] on input "file" at bounding box center [163, 398] width 114 height 28
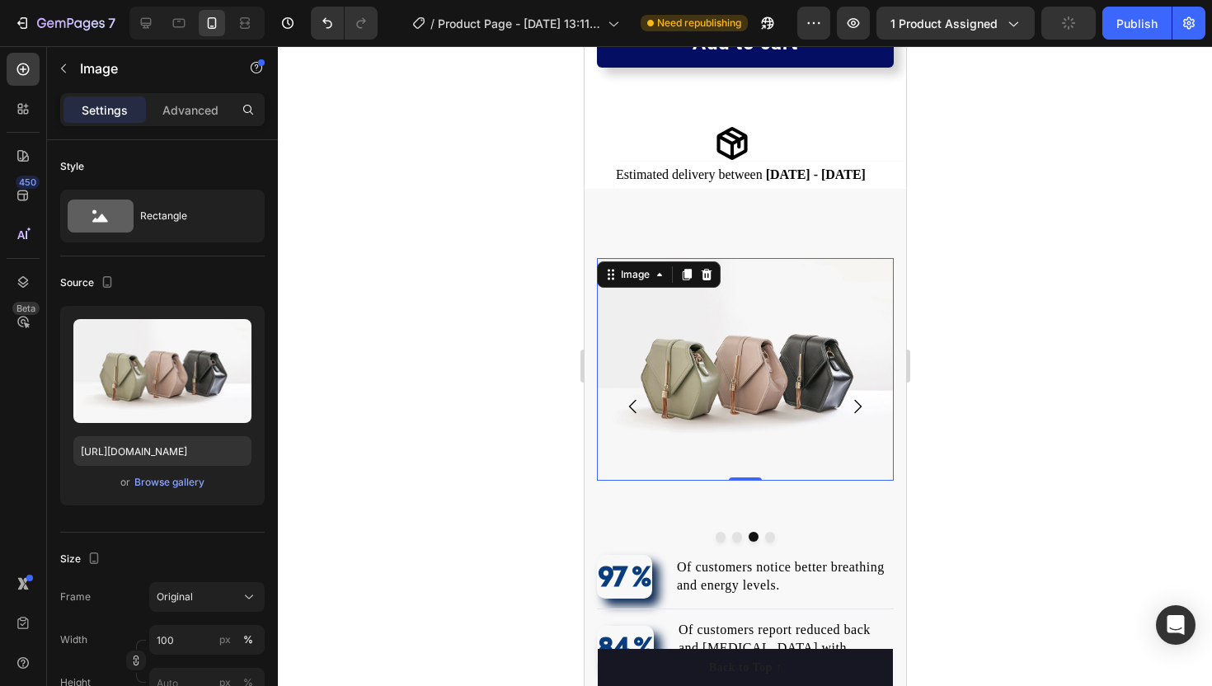
type input "C:\fakepath\posture6.avif"
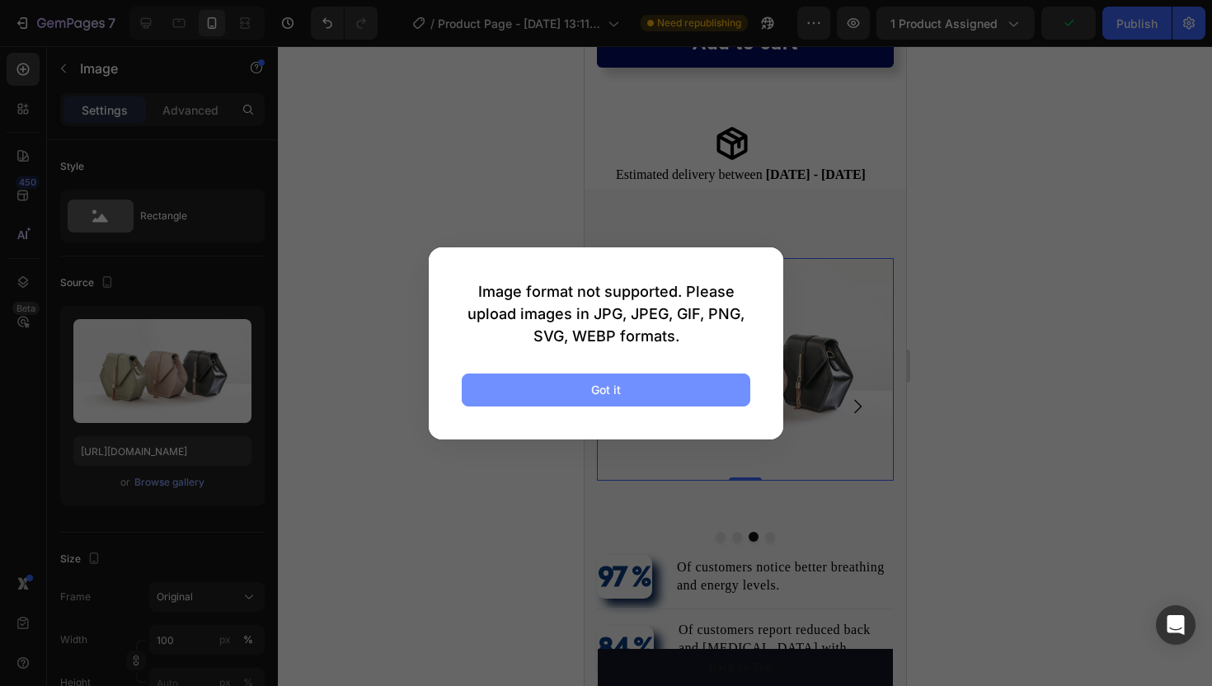
click at [647, 380] on button "Got it" at bounding box center [606, 389] width 289 height 33
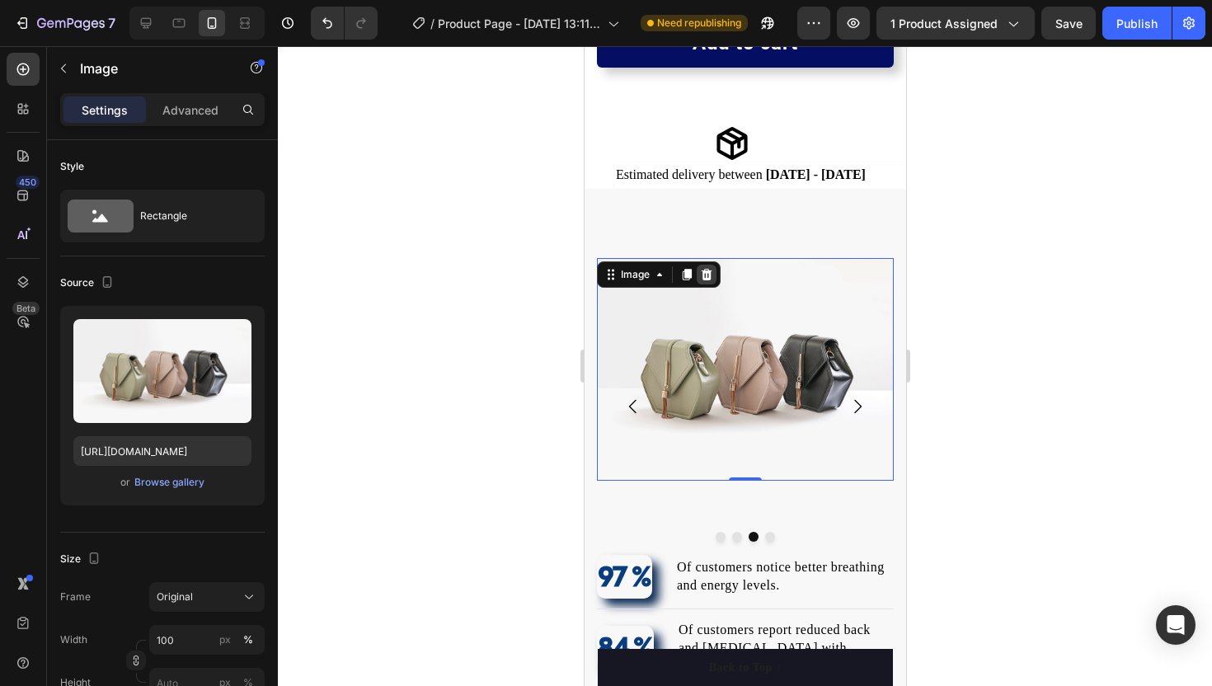
click at [705, 270] on icon at bounding box center [706, 275] width 11 height 12
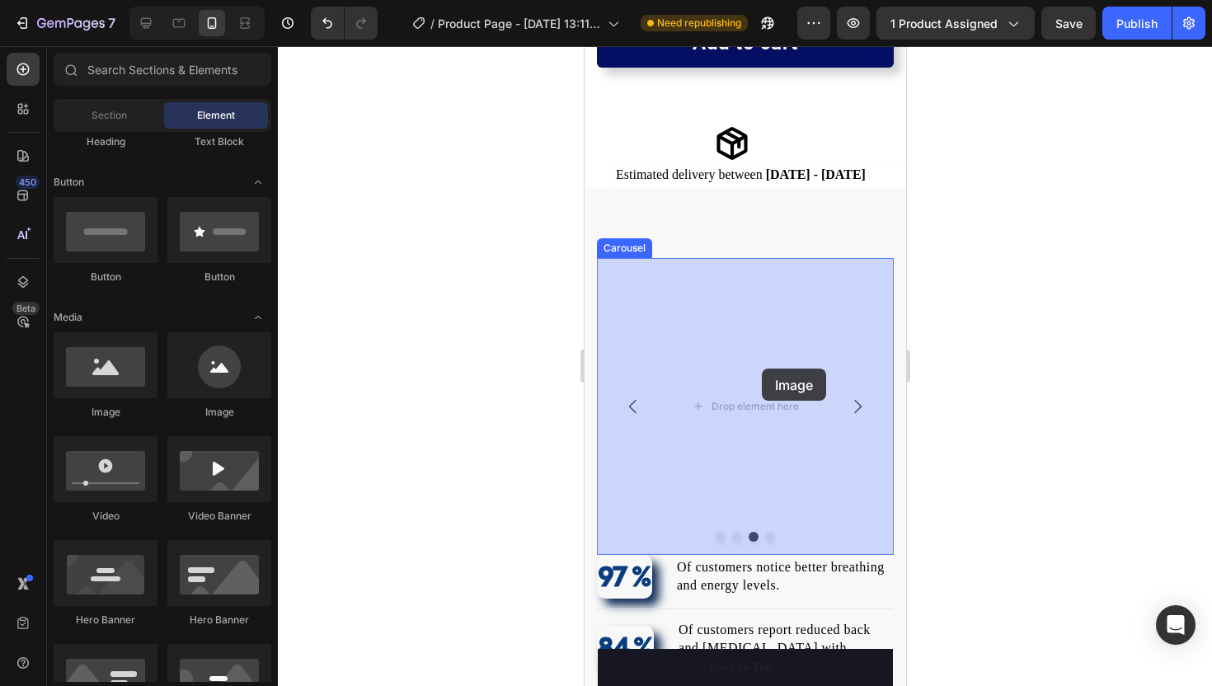
drag, startPoint x: 681, startPoint y: 387, endPoint x: 761, endPoint y: 369, distance: 81.8
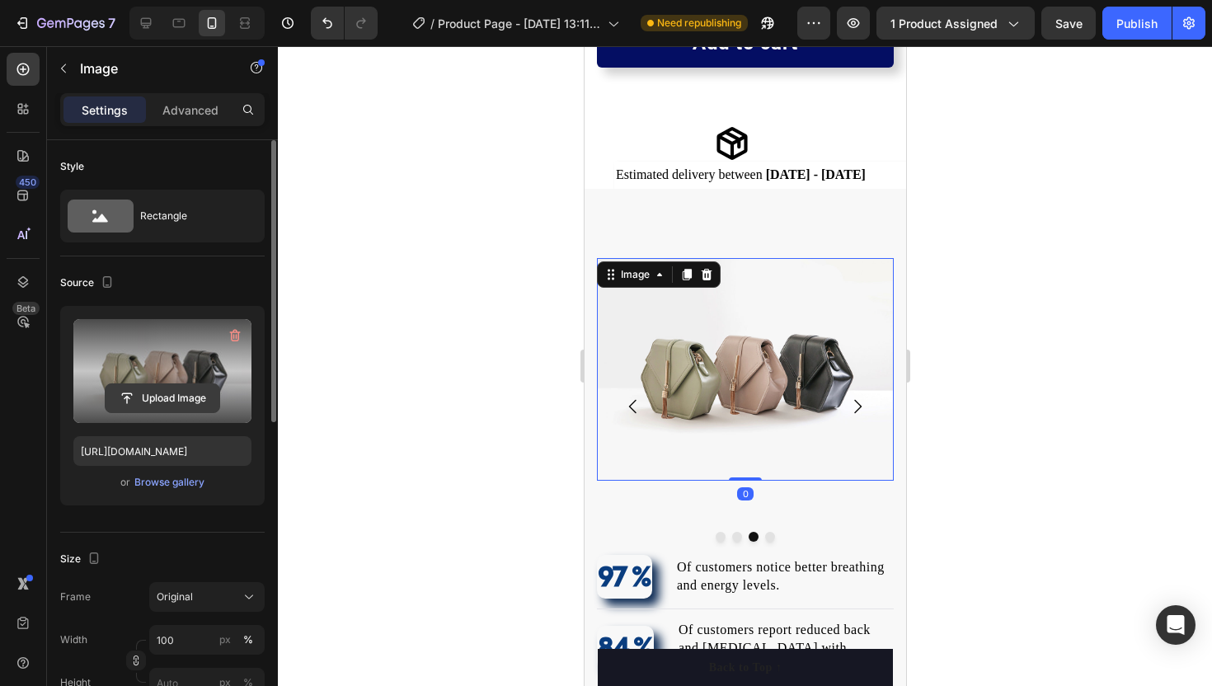
click at [148, 393] on input "file" at bounding box center [163, 398] width 114 height 28
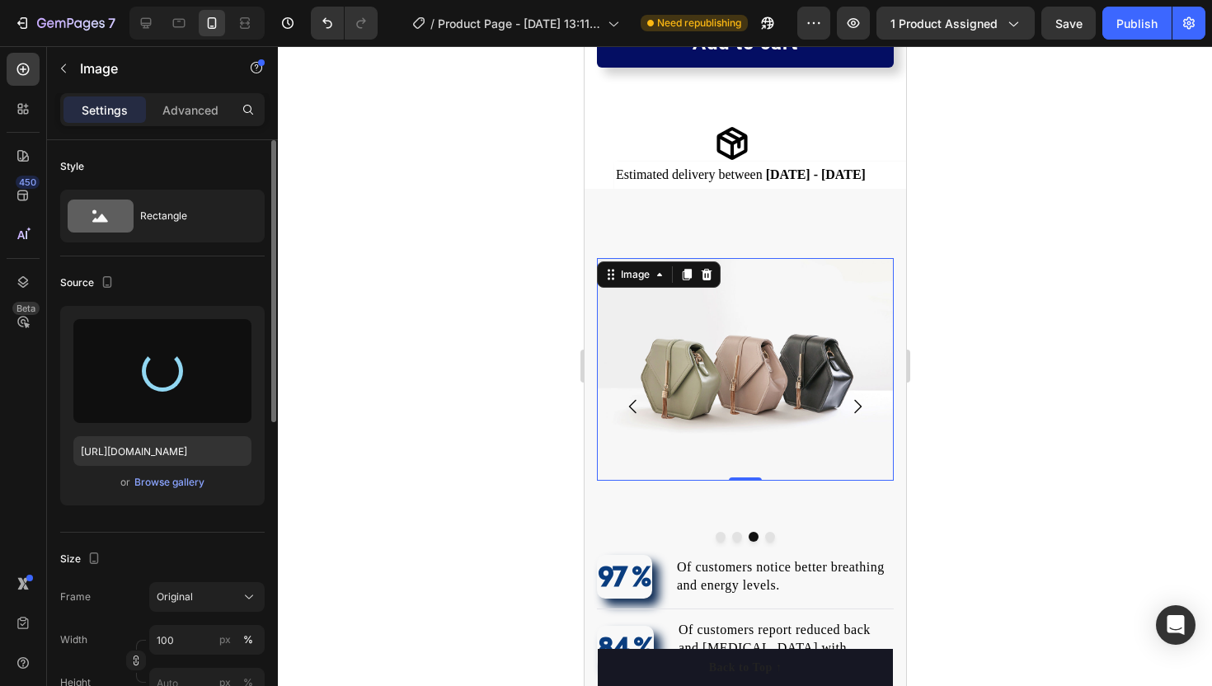
type input "https://cdn.shopify.com/s/files/1/0776/2522/9537/files/gempages_580610004898284…"
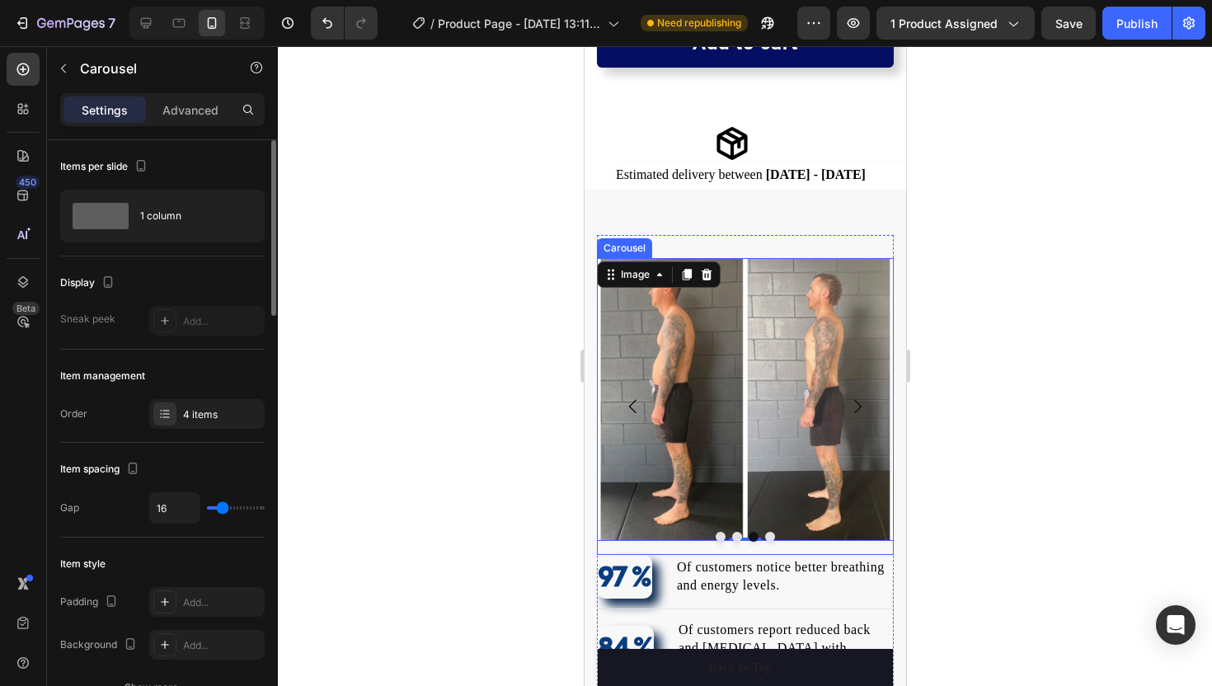
click at [631, 408] on icon "Carousel Back Arrow" at bounding box center [631, 406] width 7 height 14
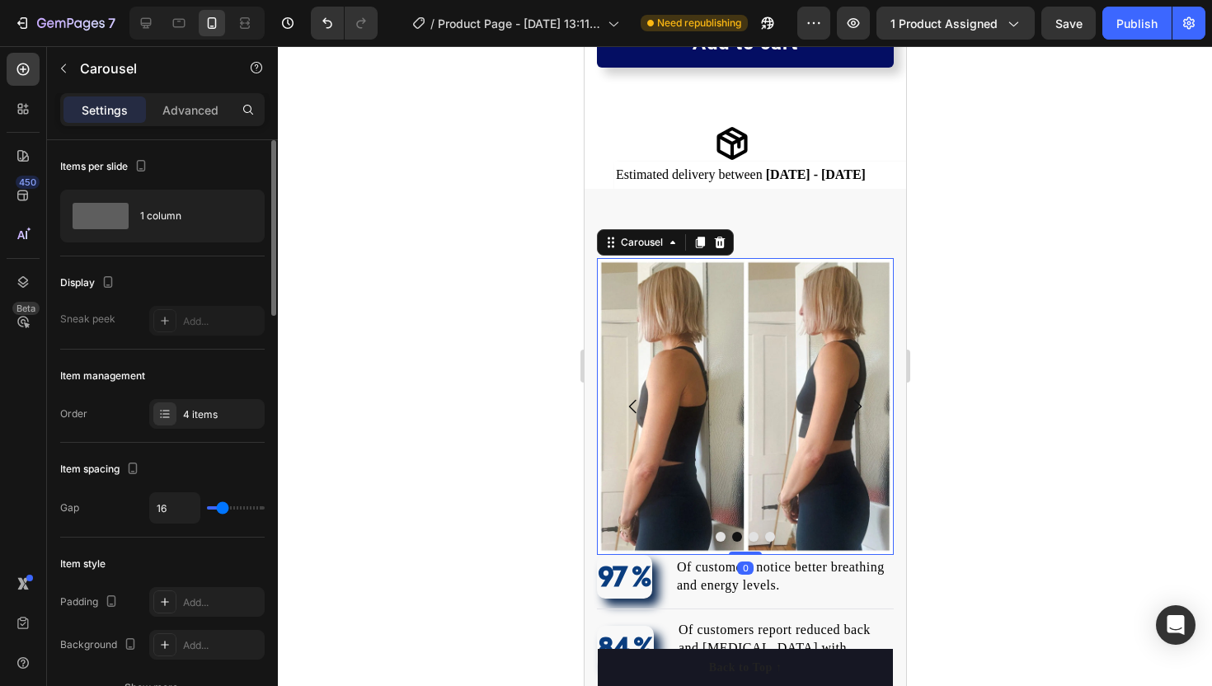
click at [631, 408] on icon "Carousel Back Arrow" at bounding box center [631, 406] width 7 height 14
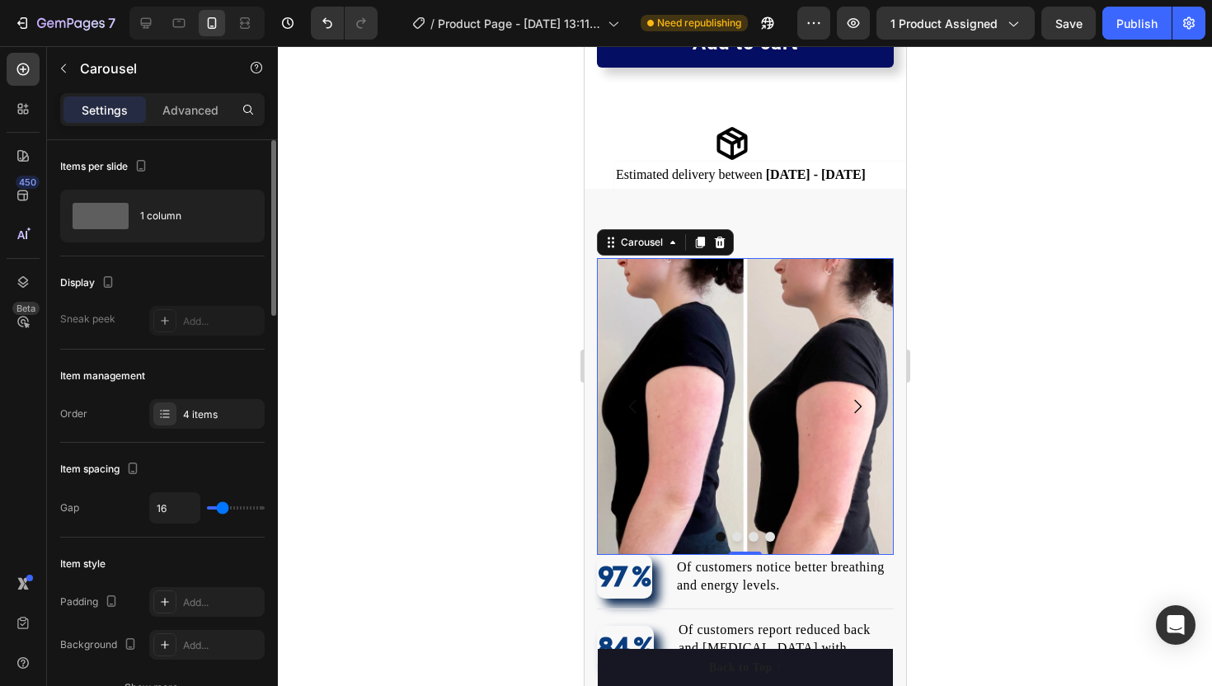
click at [856, 398] on icon "Carousel Next Arrow" at bounding box center [857, 407] width 20 height 20
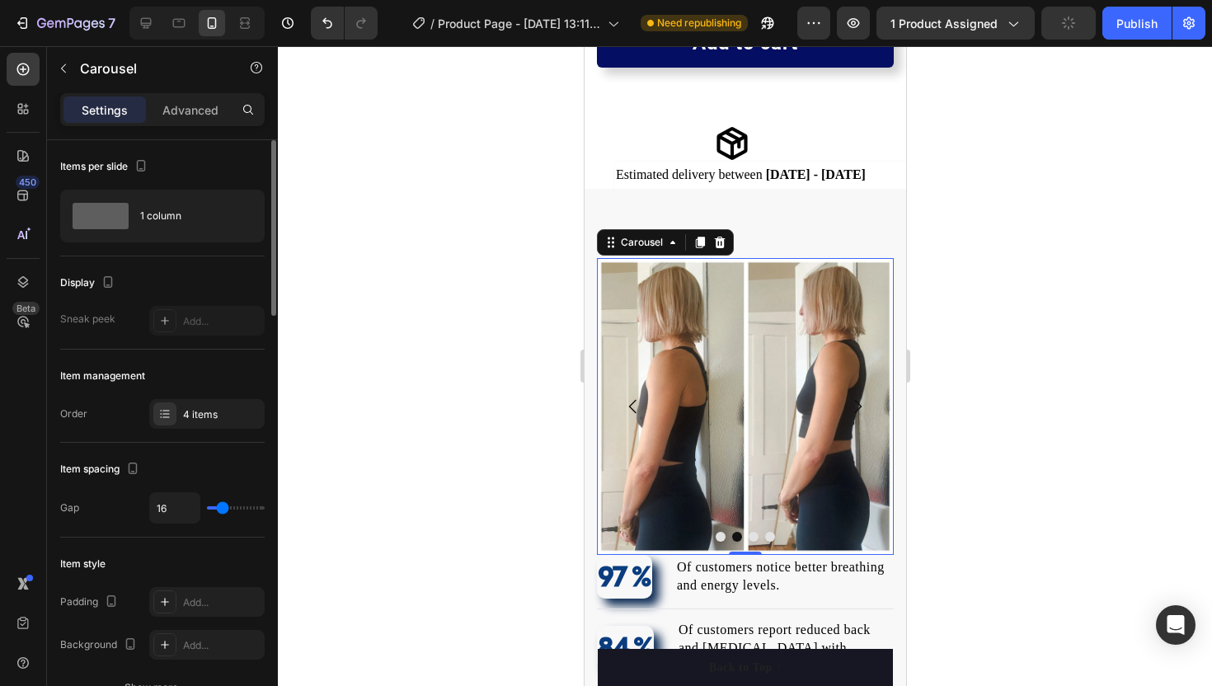
click at [856, 398] on icon "Carousel Next Arrow" at bounding box center [857, 407] width 20 height 20
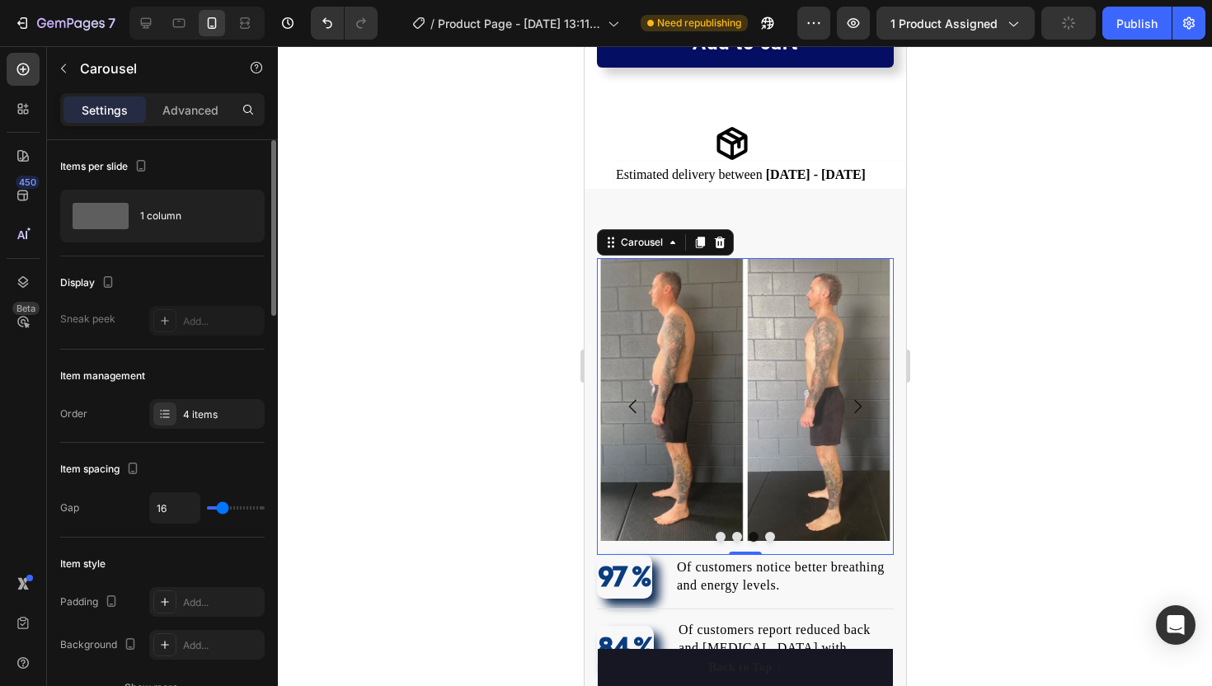
click at [858, 401] on icon "Carousel Next Arrow" at bounding box center [857, 407] width 20 height 20
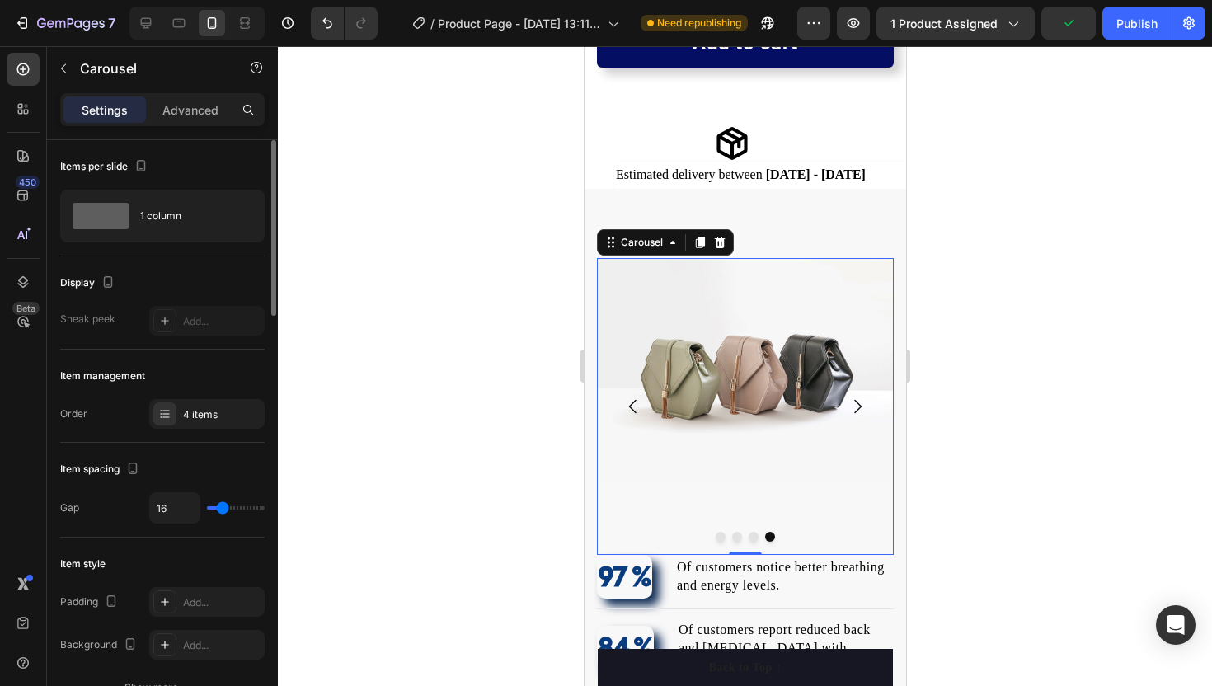
click at [411, 426] on div at bounding box center [745, 366] width 934 height 640
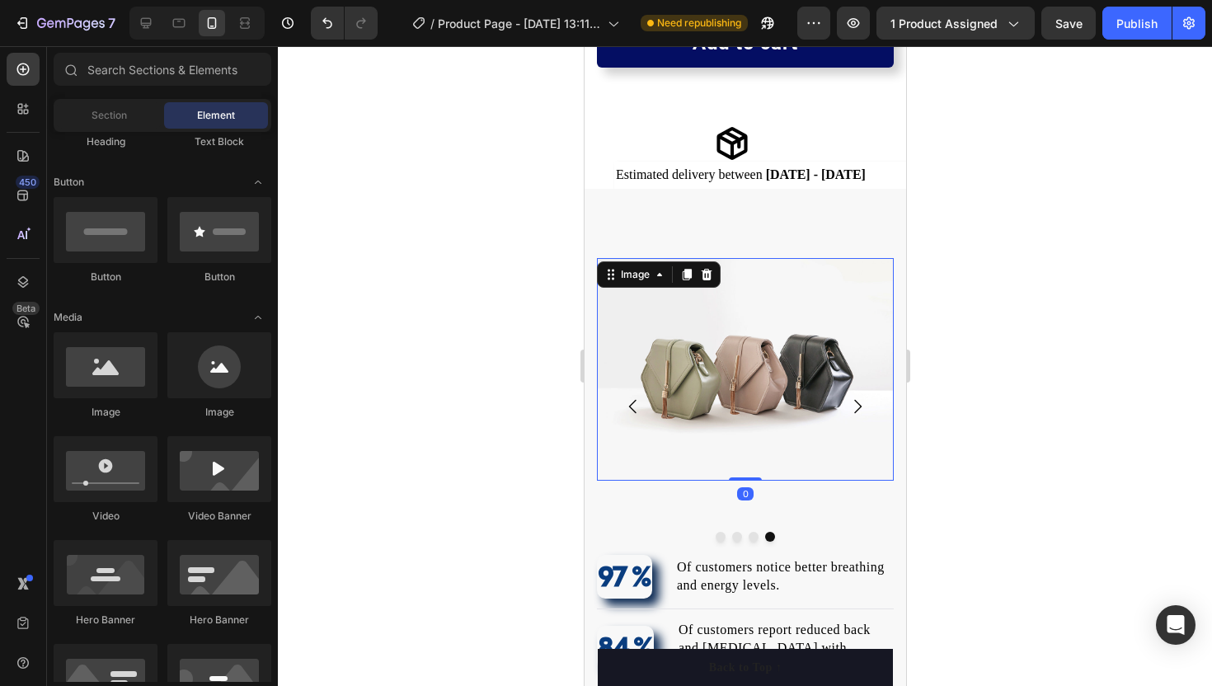
click at [634, 284] on div "Image 0" at bounding box center [744, 369] width 297 height 223
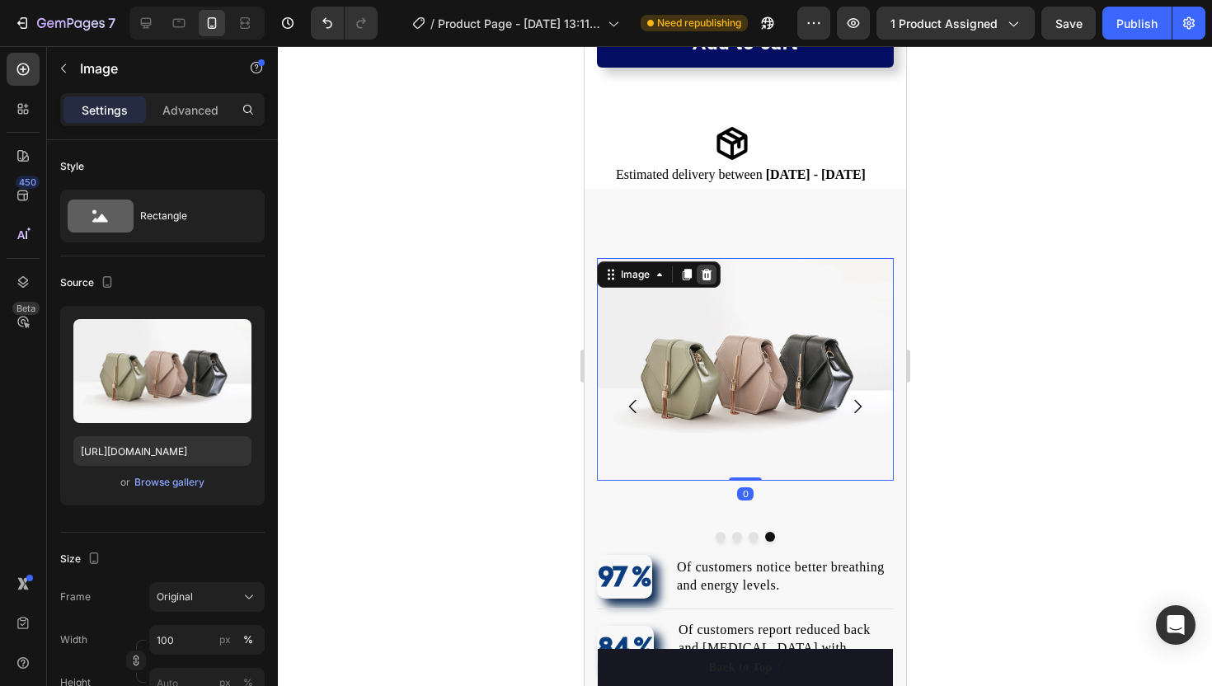
click at [709, 268] on icon at bounding box center [705, 274] width 13 height 13
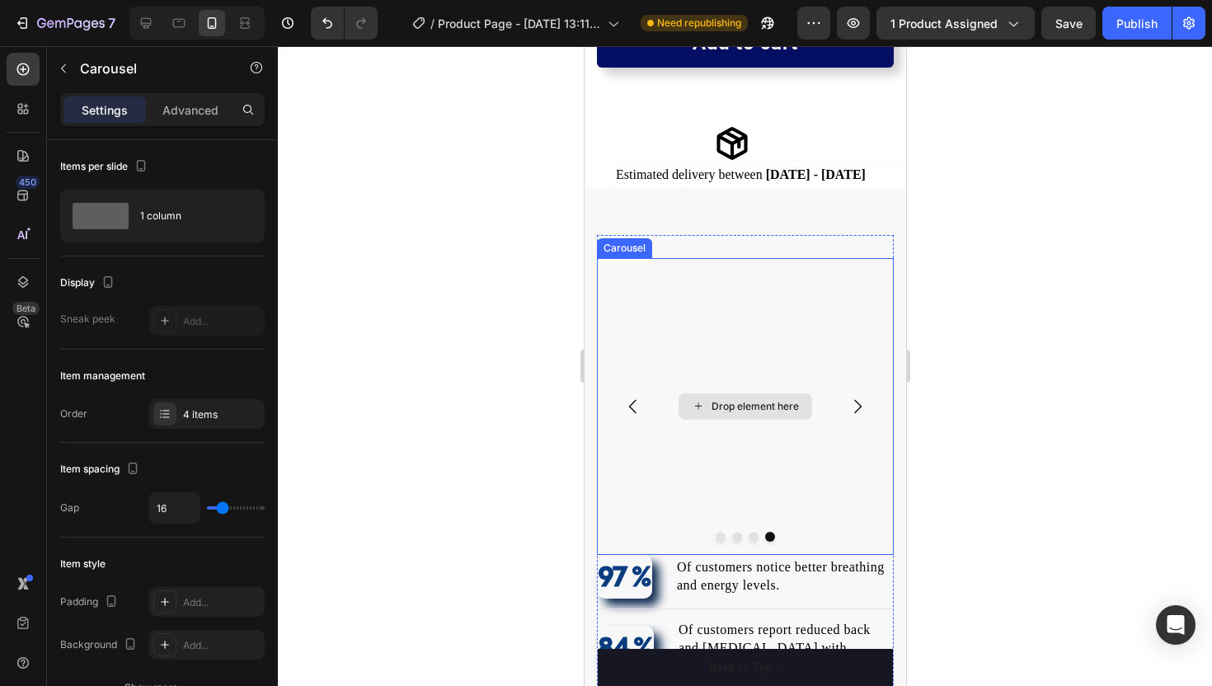
click at [680, 331] on div "Drop element here" at bounding box center [744, 406] width 297 height 297
click at [719, 243] on icon at bounding box center [719, 243] width 11 height 12
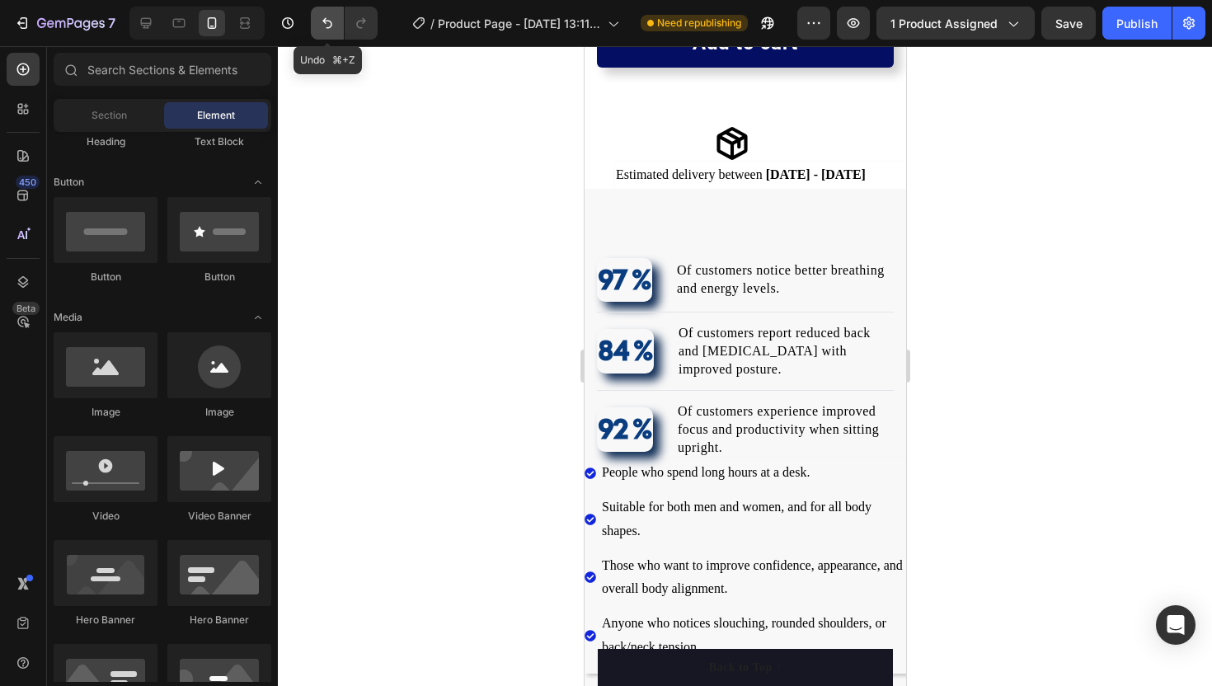
click at [321, 18] on icon "Undo/Redo" at bounding box center [327, 23] width 16 height 16
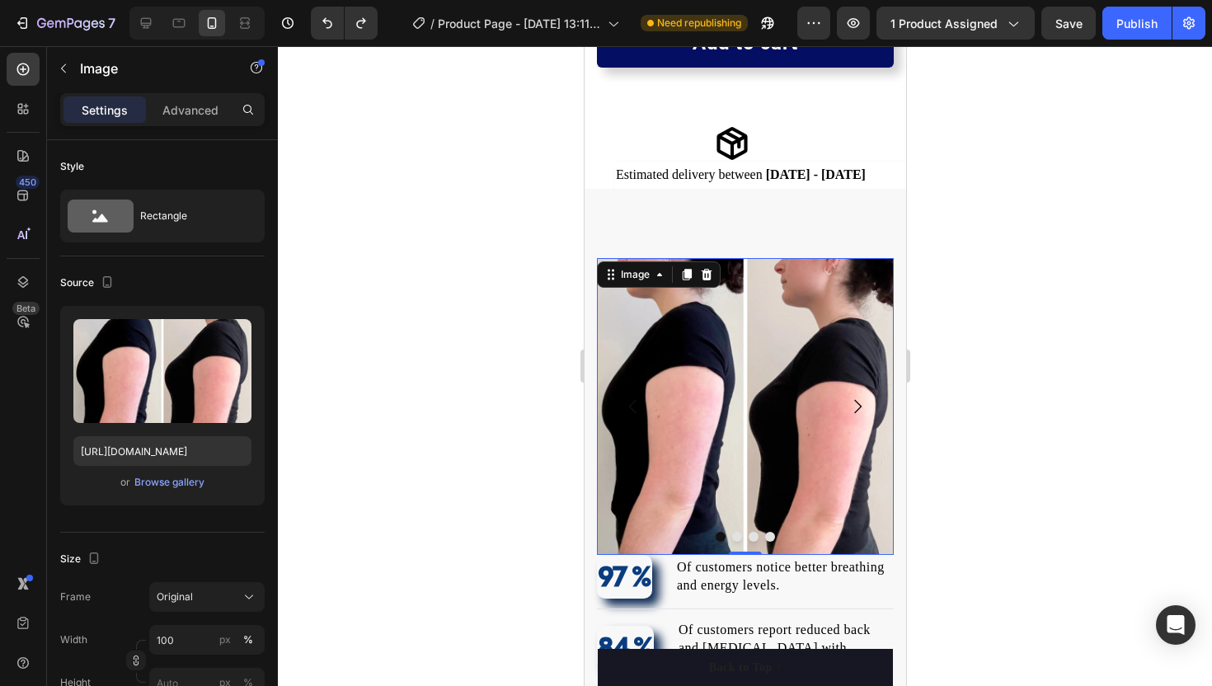
click at [613, 313] on img at bounding box center [744, 406] width 297 height 297
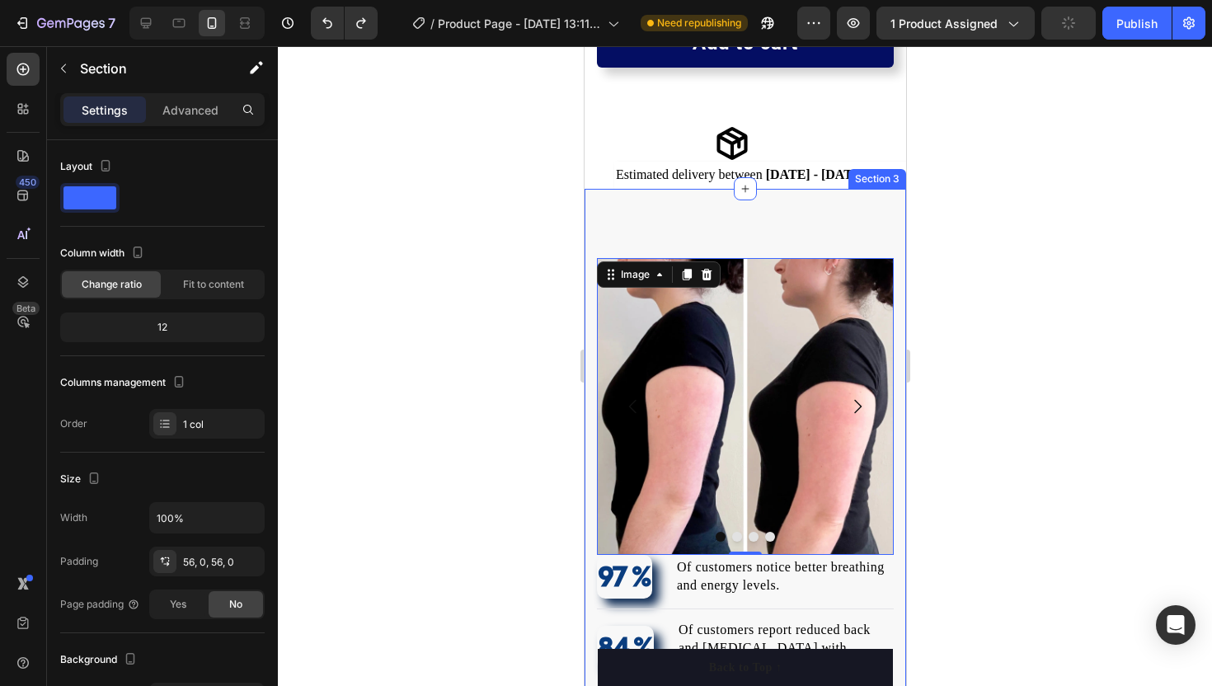
click at [632, 212] on div "Image 0 Image Image Drop element here Carousel 97 % Text block Of customers not…" at bounding box center [744, 603] width 321 height 828
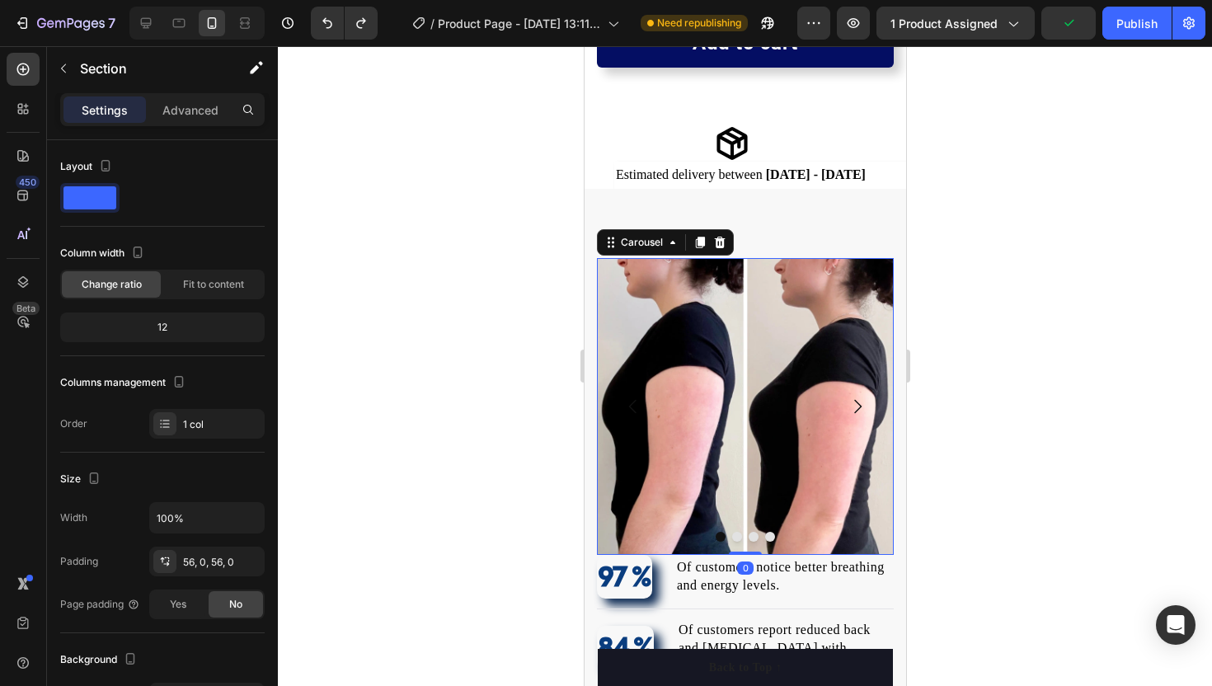
click at [861, 407] on icon "Carousel Next Arrow" at bounding box center [857, 407] width 20 height 20
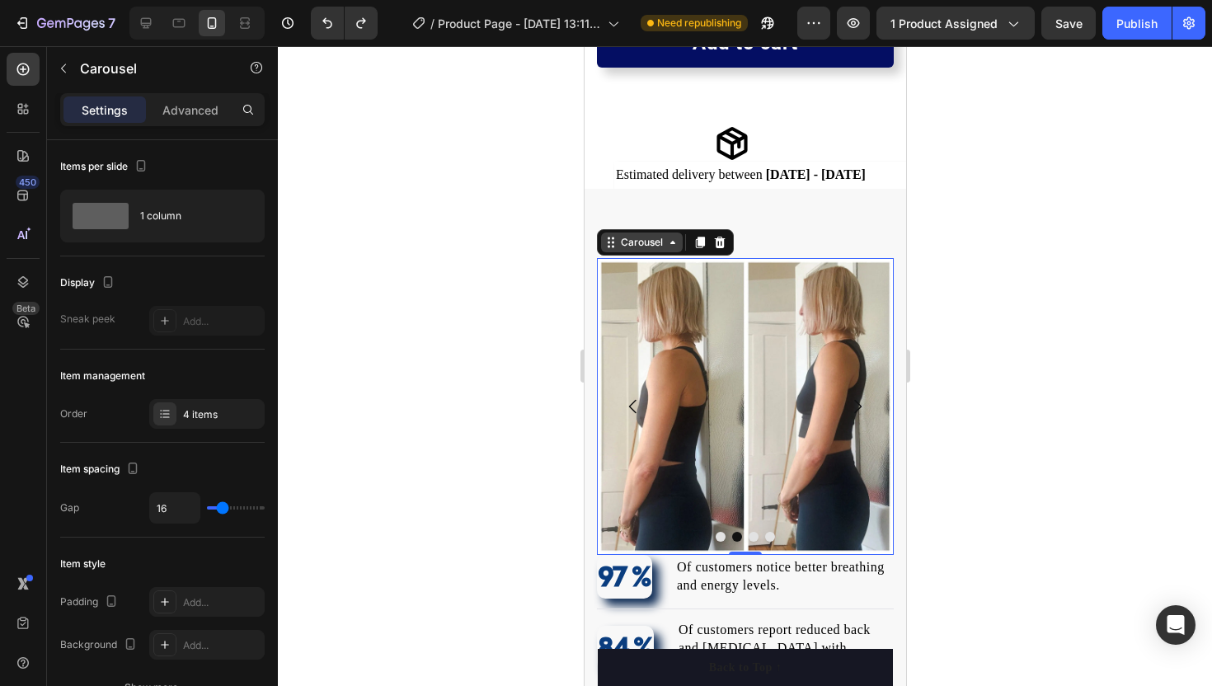
click at [638, 243] on div "Carousel" at bounding box center [641, 242] width 49 height 15
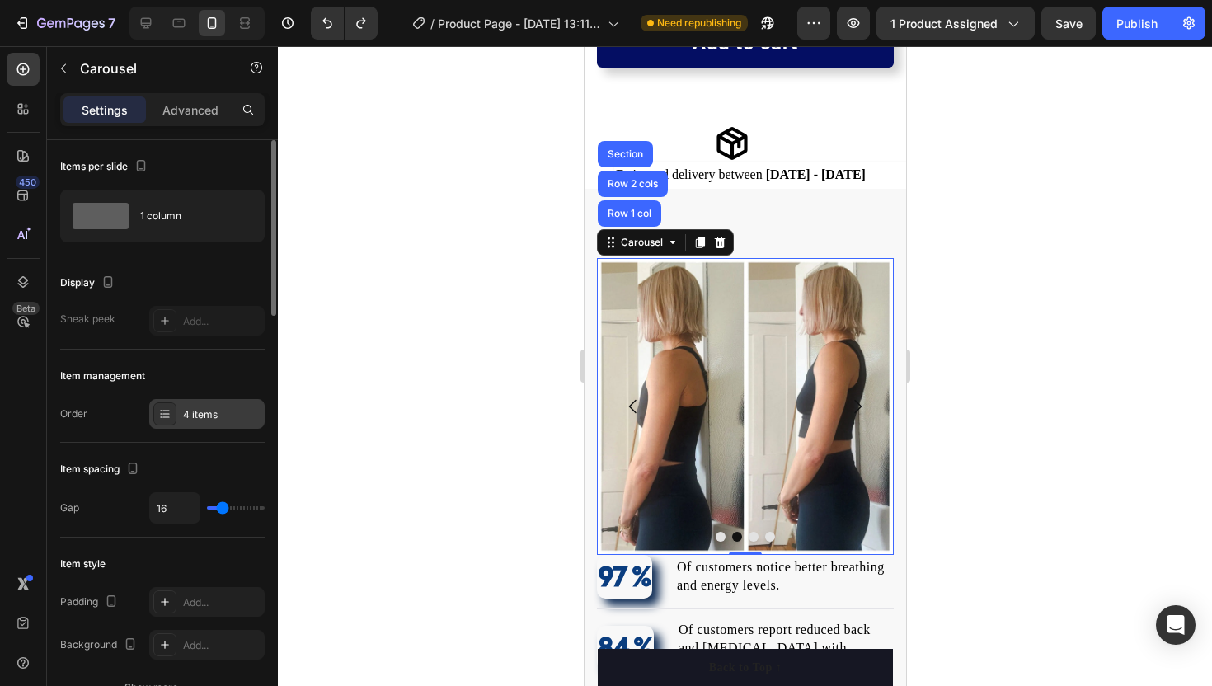
click at [167, 410] on icon at bounding box center [164, 413] width 13 height 13
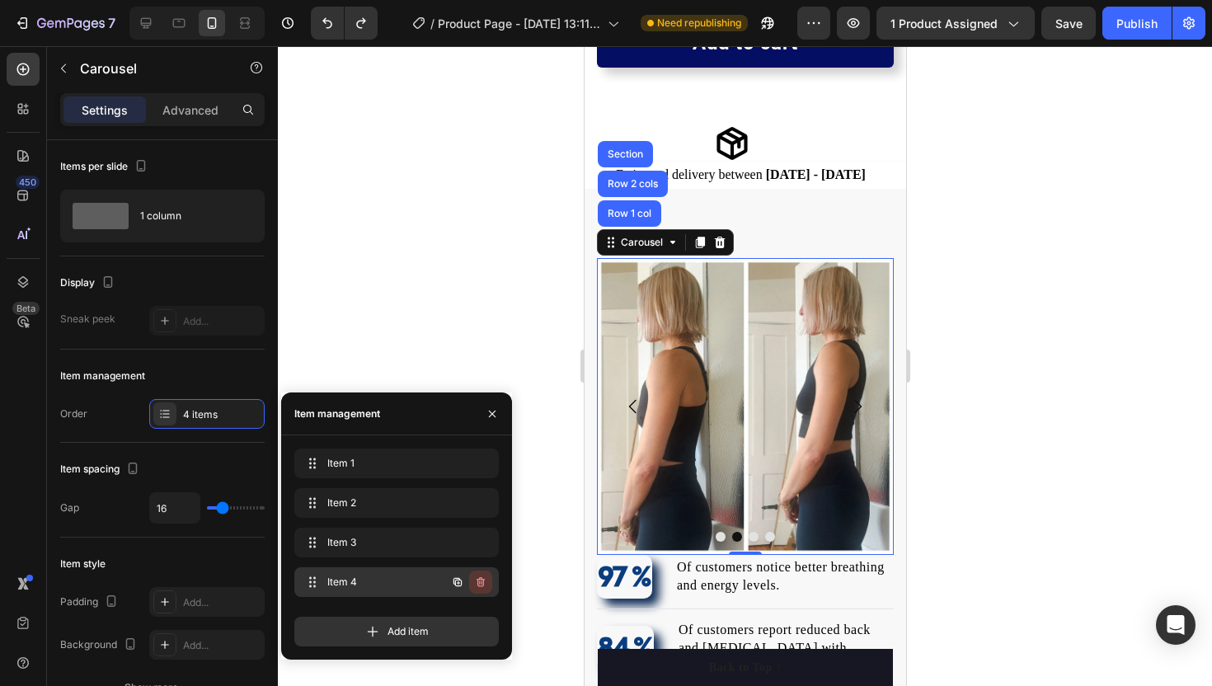
click at [478, 580] on icon "button" at bounding box center [480, 581] width 13 height 13
click at [478, 580] on div "Delete" at bounding box center [469, 582] width 31 height 15
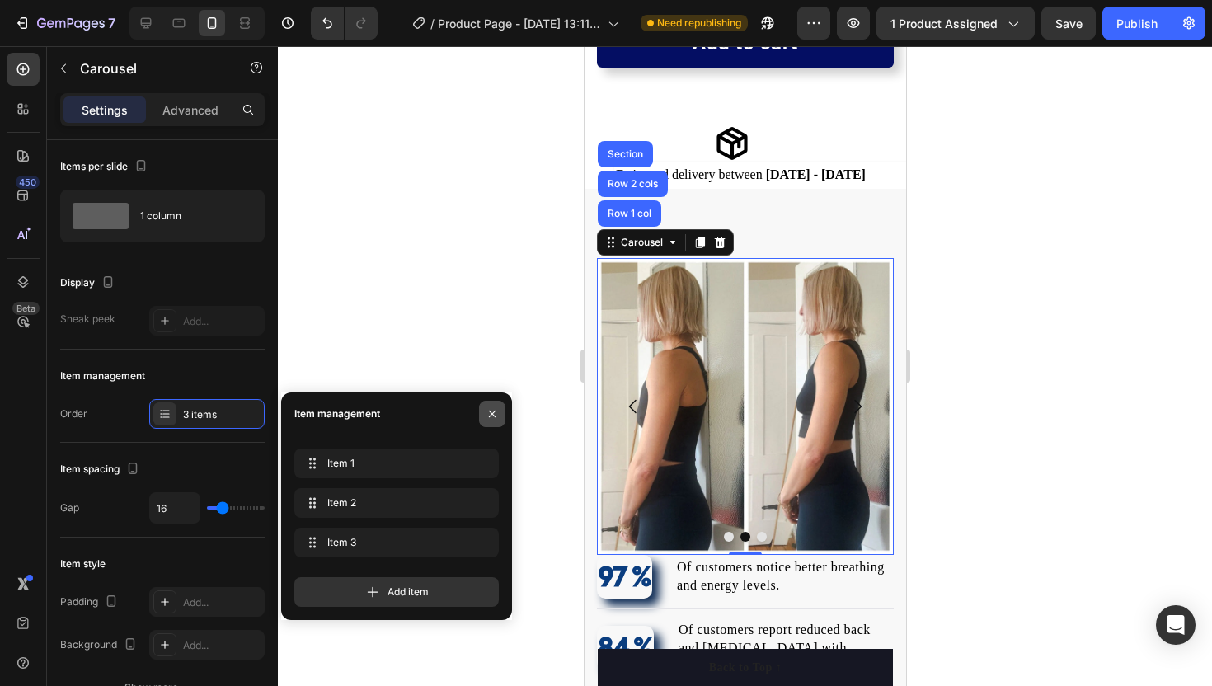
click at [490, 407] on icon "button" at bounding box center [492, 413] width 13 height 13
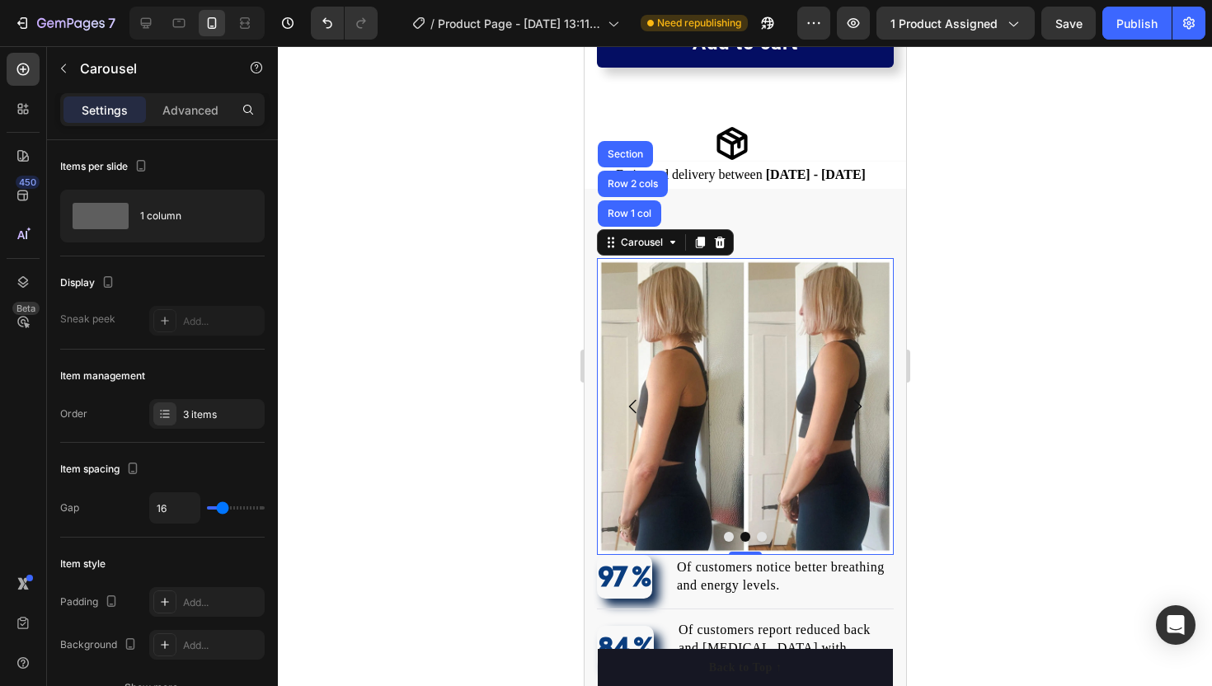
click at [852, 406] on icon "Carousel Next Arrow" at bounding box center [857, 407] width 20 height 20
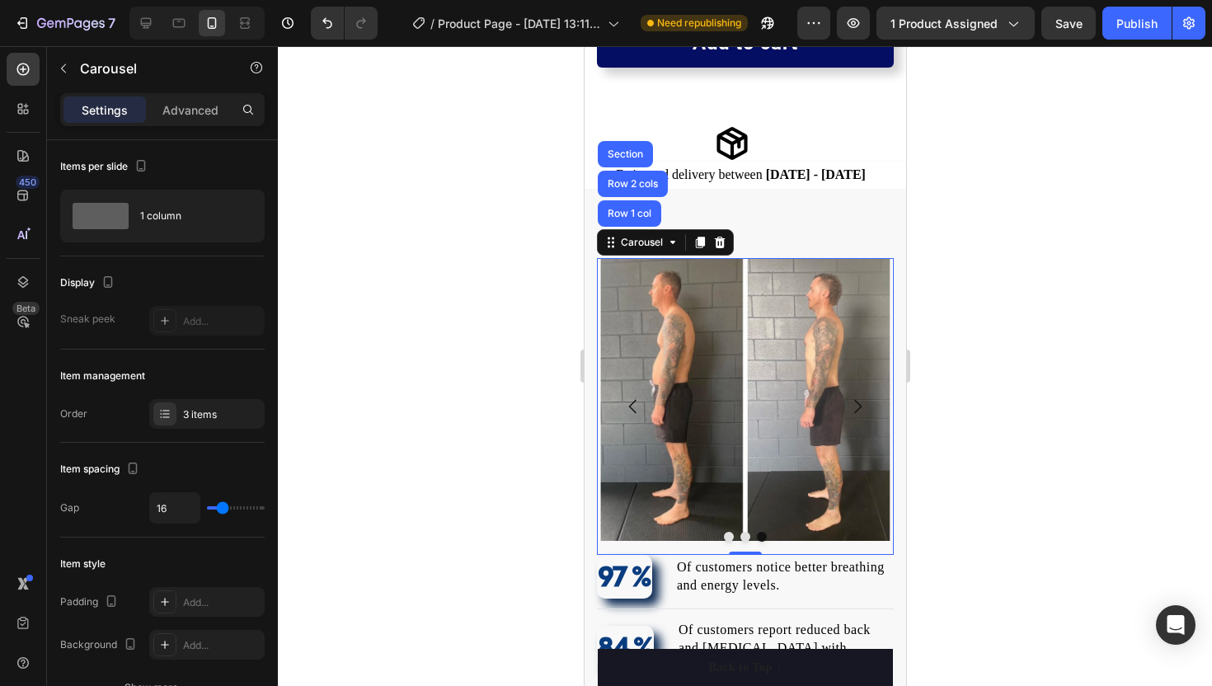
click at [854, 406] on icon "Carousel Next Arrow" at bounding box center [857, 407] width 20 height 20
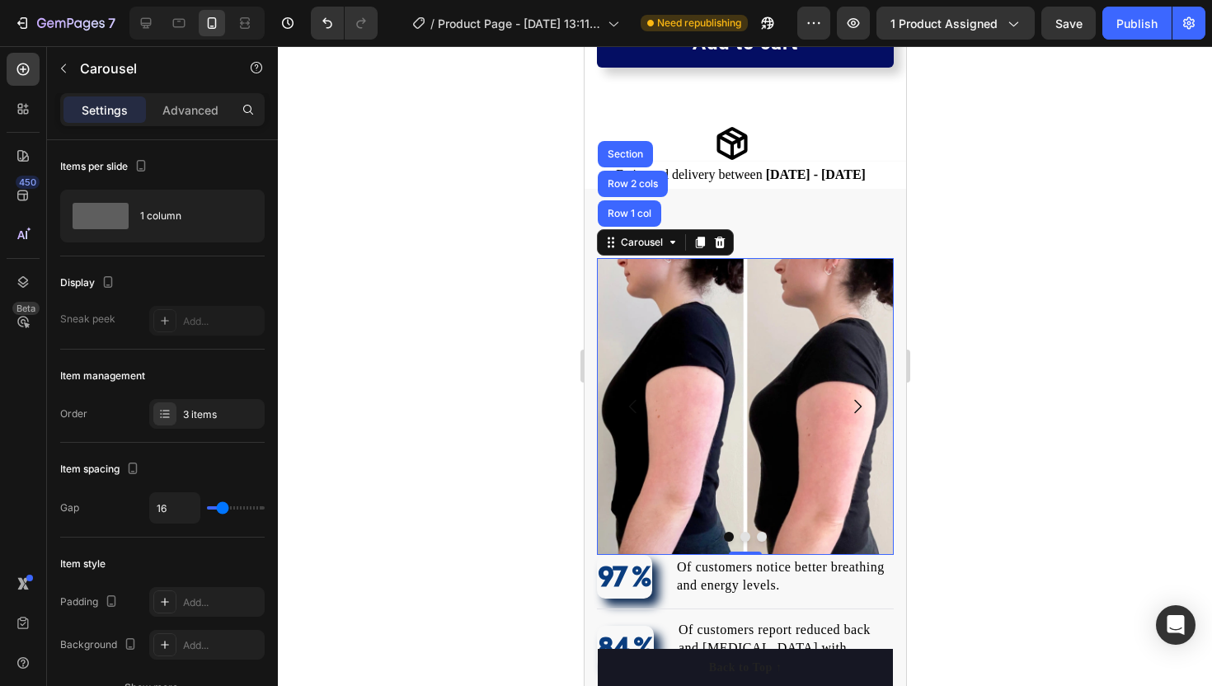
click at [854, 406] on icon "Carousel Next Arrow" at bounding box center [857, 407] width 20 height 20
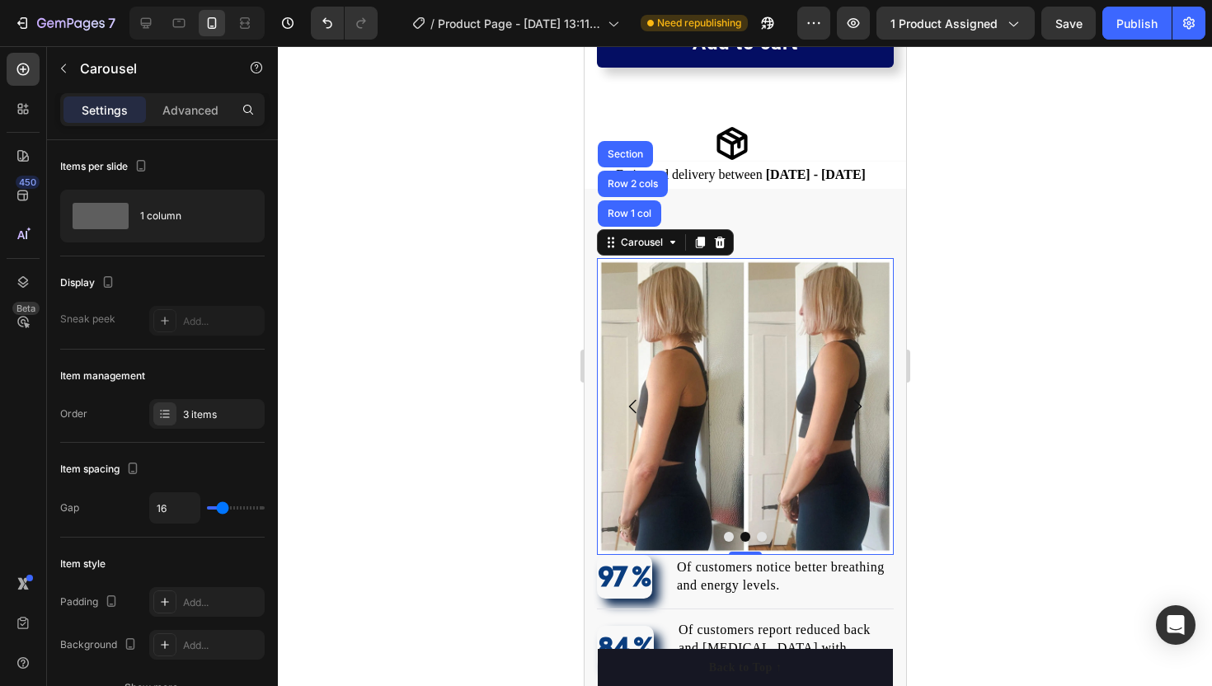
click at [856, 408] on icon "Carousel Next Arrow" at bounding box center [857, 407] width 20 height 20
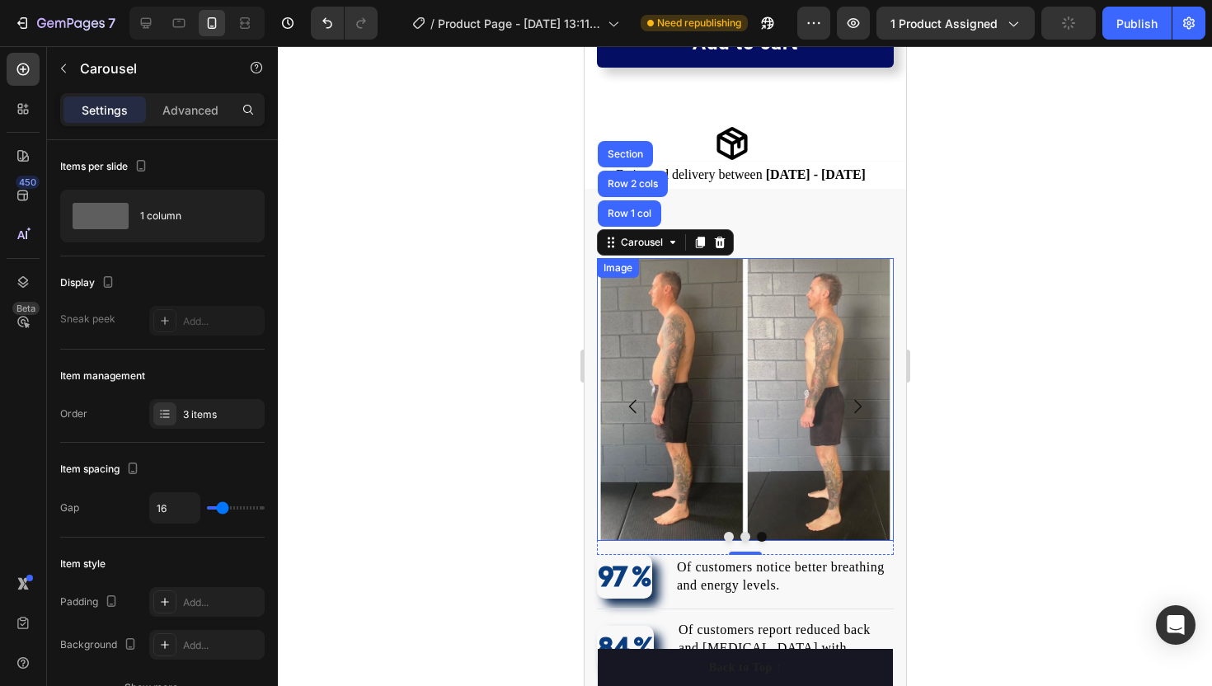
click at [380, 392] on div at bounding box center [745, 366] width 934 height 640
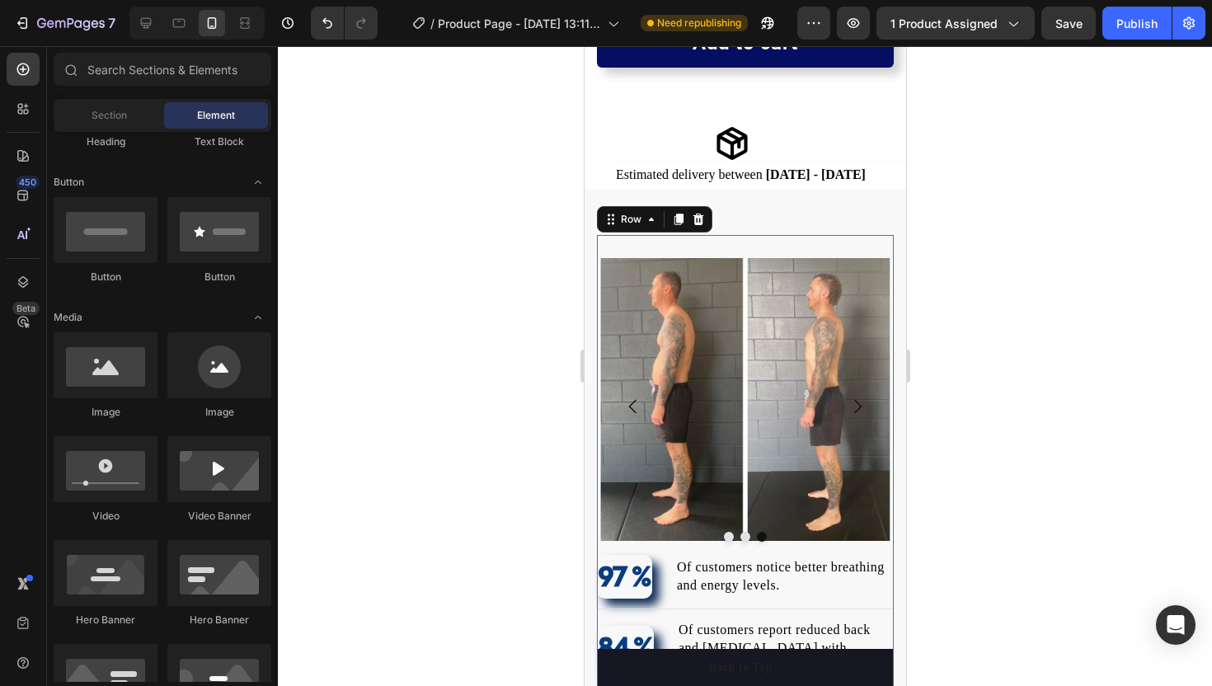
click at [702, 235] on div "Image Image Image Carousel 97 % Text block Of customers notice better breathing…" at bounding box center [744, 495] width 297 height 521
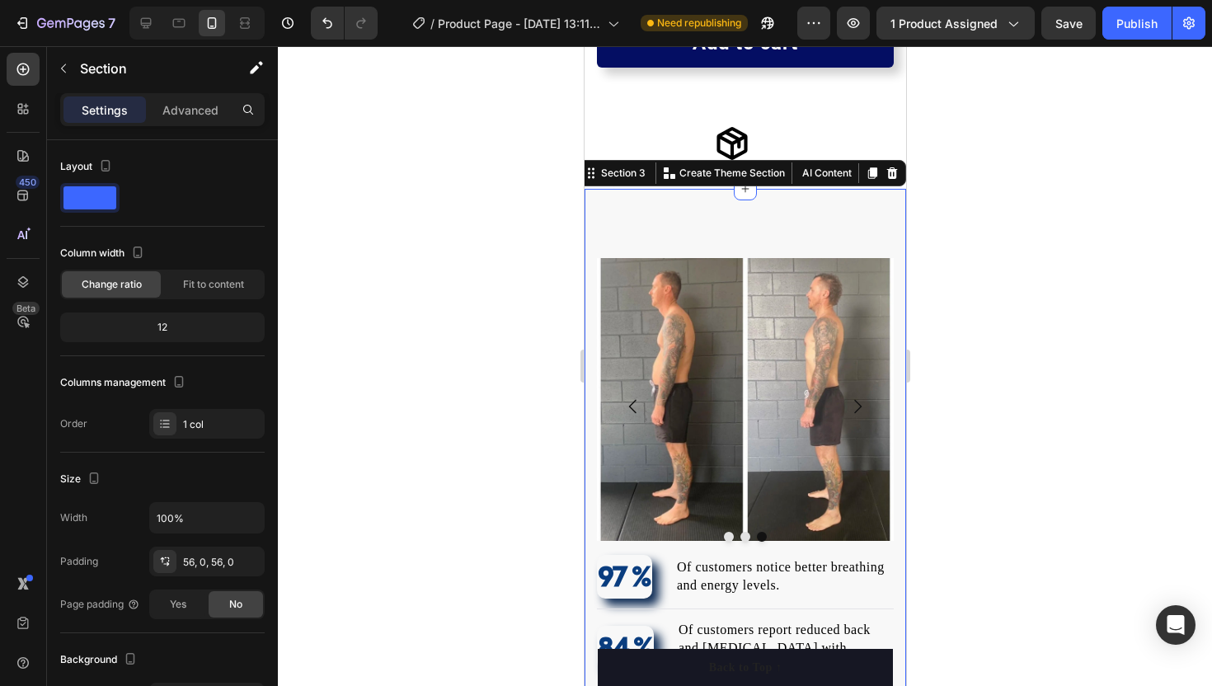
click at [741, 221] on div "Image Image Image Carousel 97 % Text block Of customers notice better breathing…" at bounding box center [744, 603] width 321 height 828
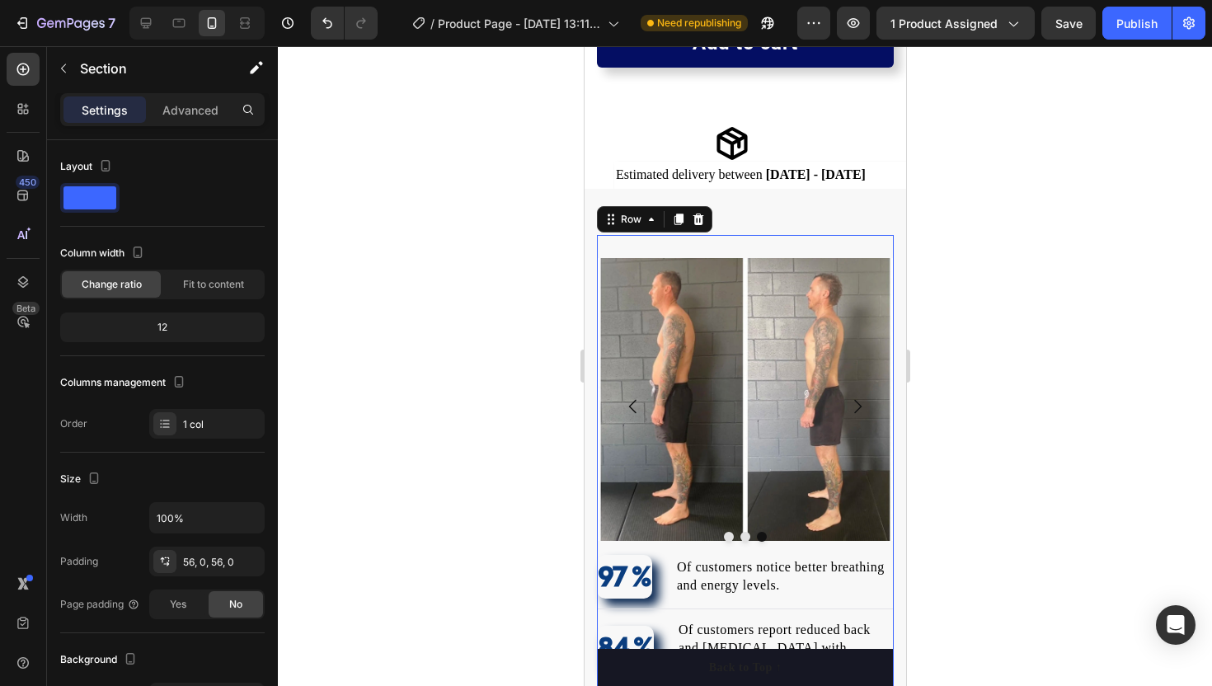
click at [732, 246] on div "Image Image Image Carousel 97 % Text block Of customers notice better breathing…" at bounding box center [744, 495] width 297 height 521
click at [438, 208] on div at bounding box center [745, 366] width 934 height 640
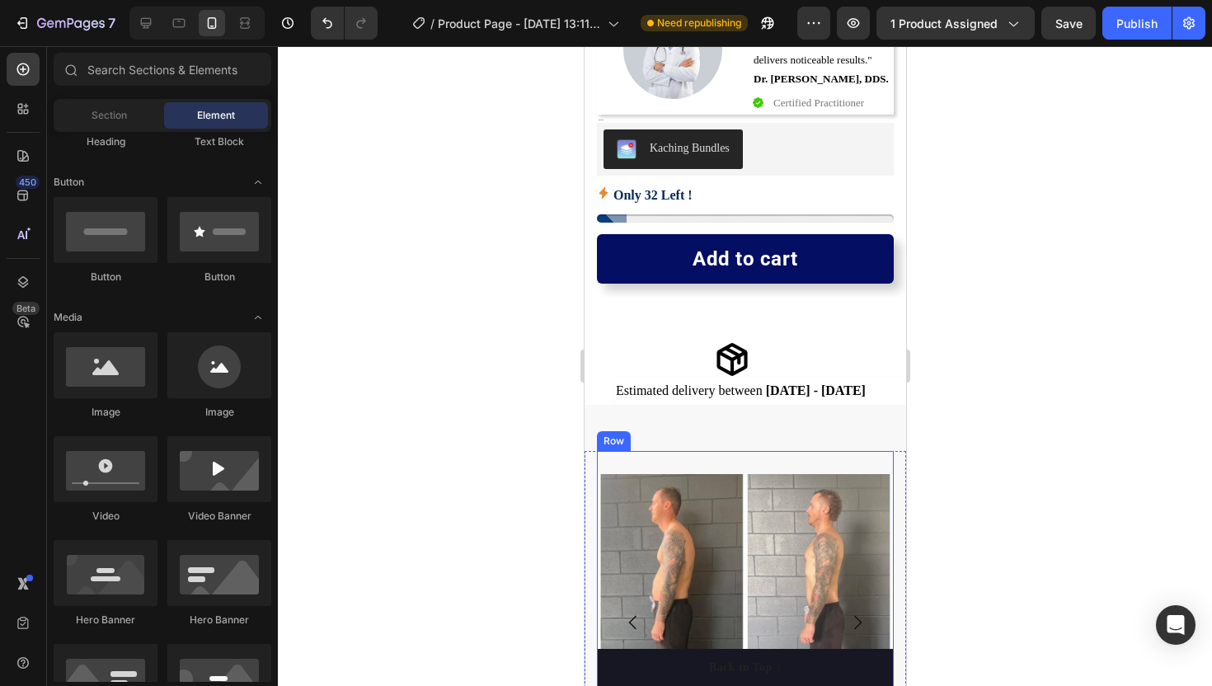
scroll to position [591, 0]
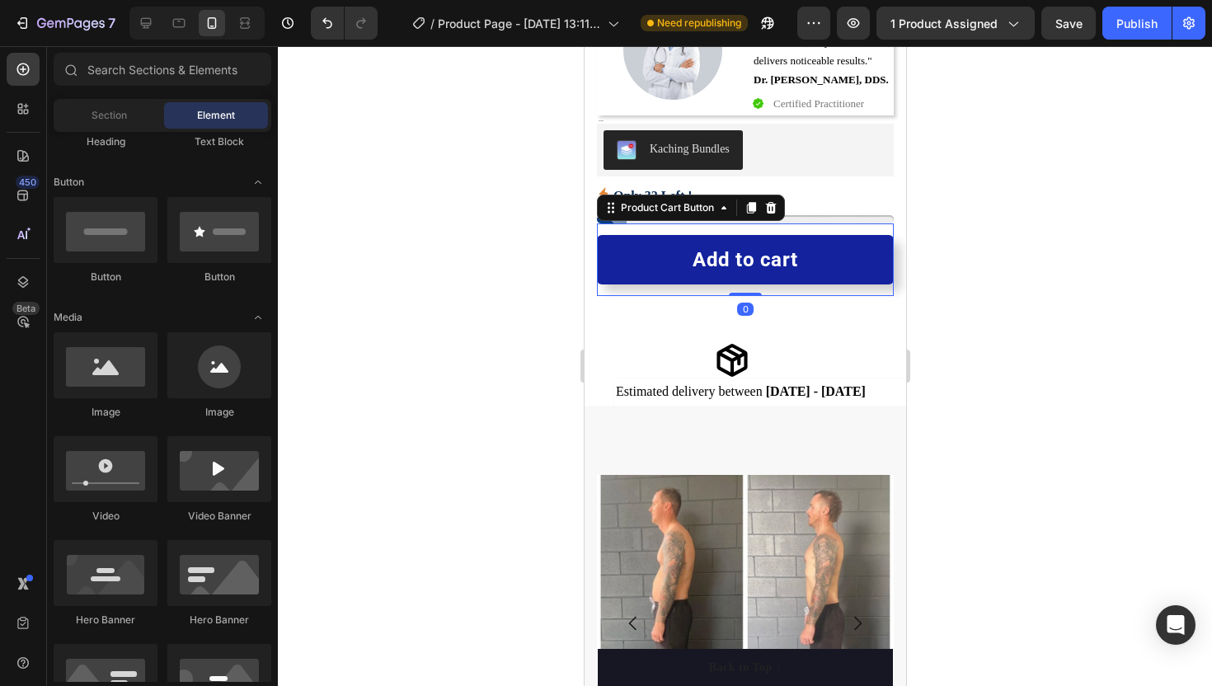
click at [680, 238] on button "Add to cart" at bounding box center [744, 259] width 297 height 49
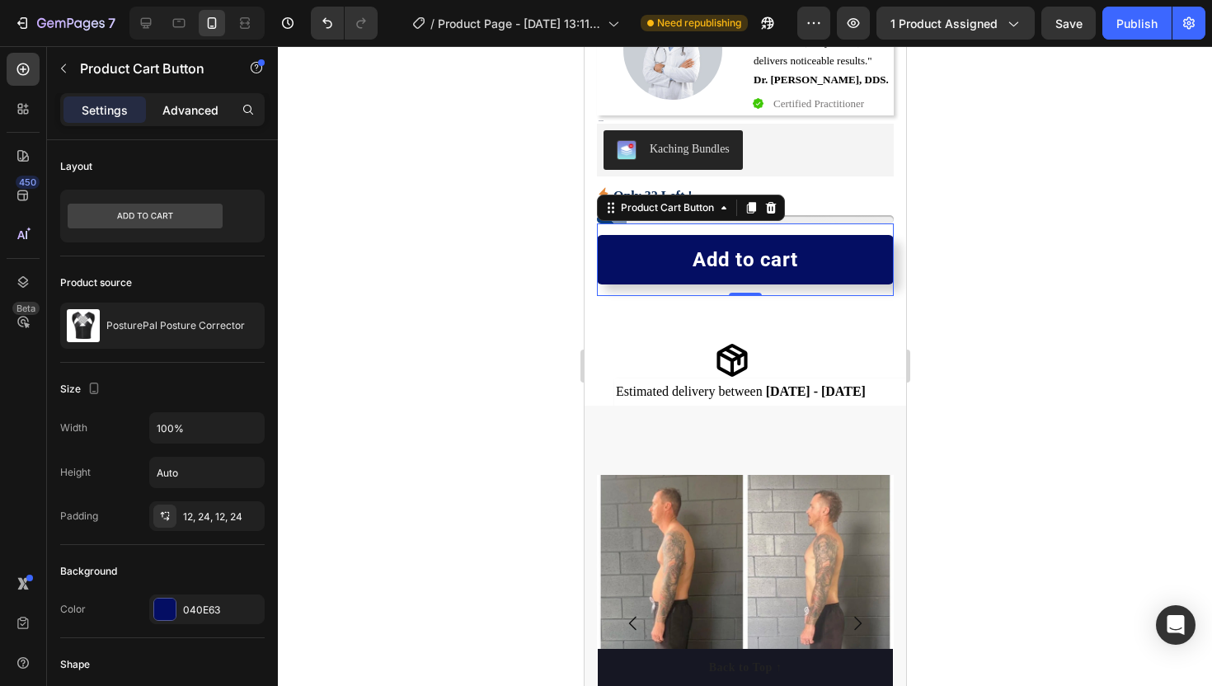
click at [171, 111] on p "Advanced" at bounding box center [190, 109] width 56 height 17
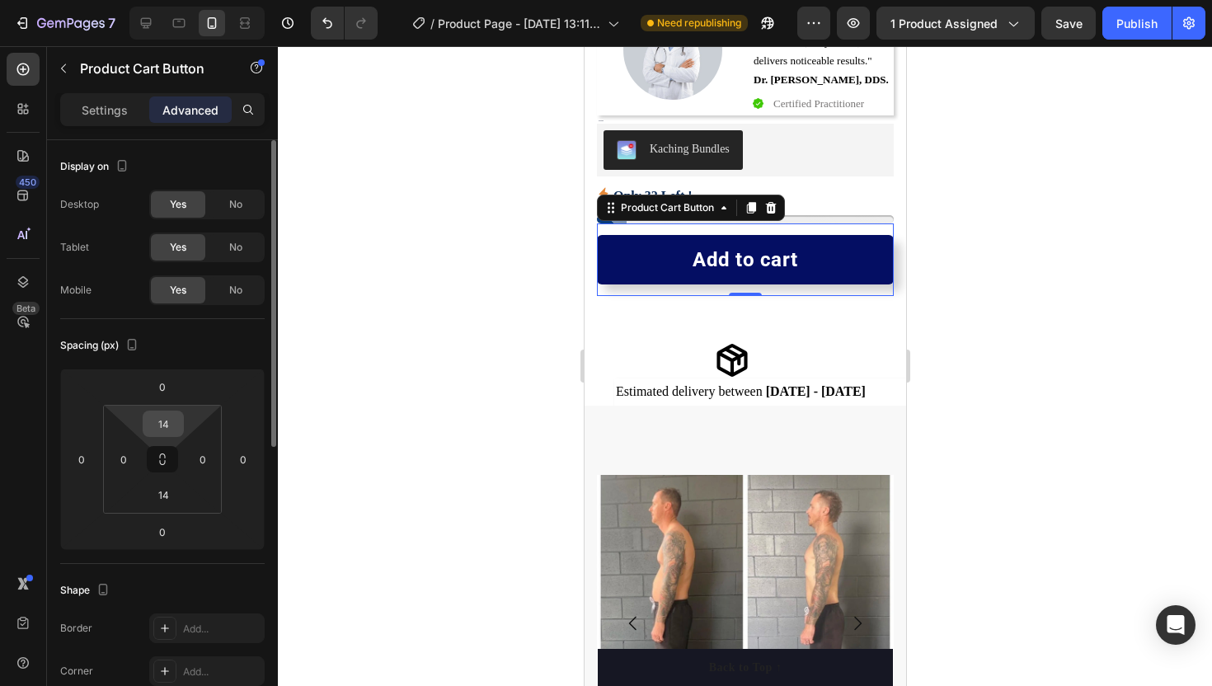
click at [169, 428] on input "14" at bounding box center [163, 423] width 33 height 25
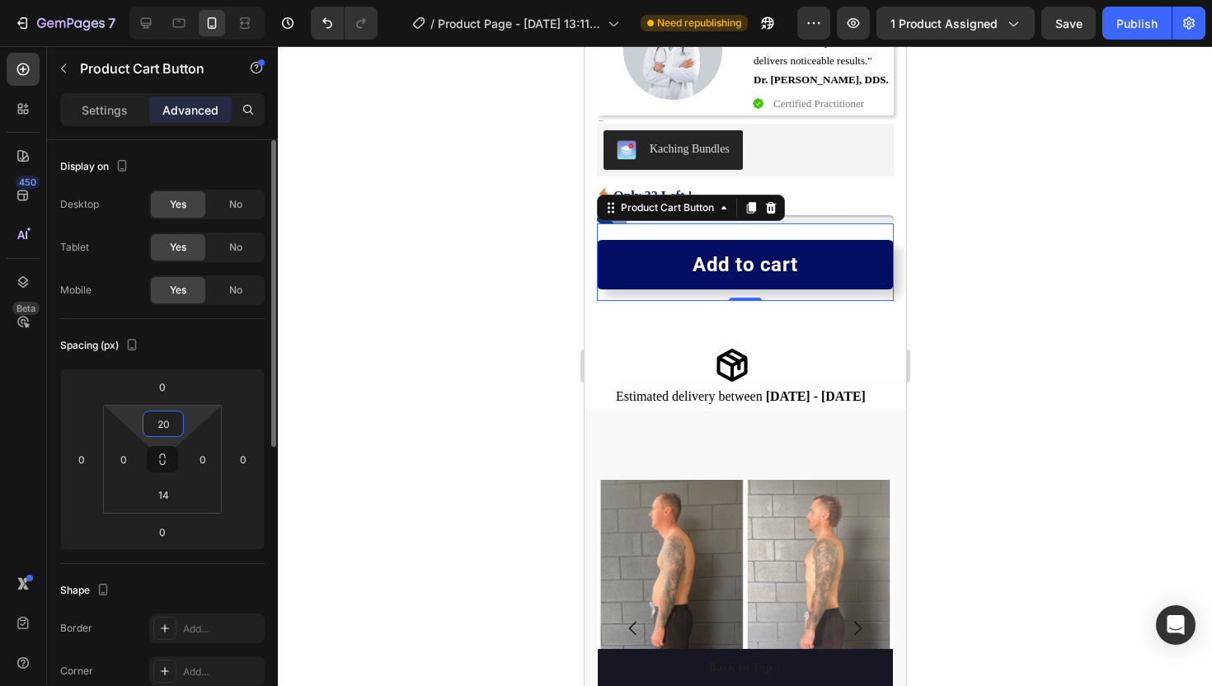
type input "2"
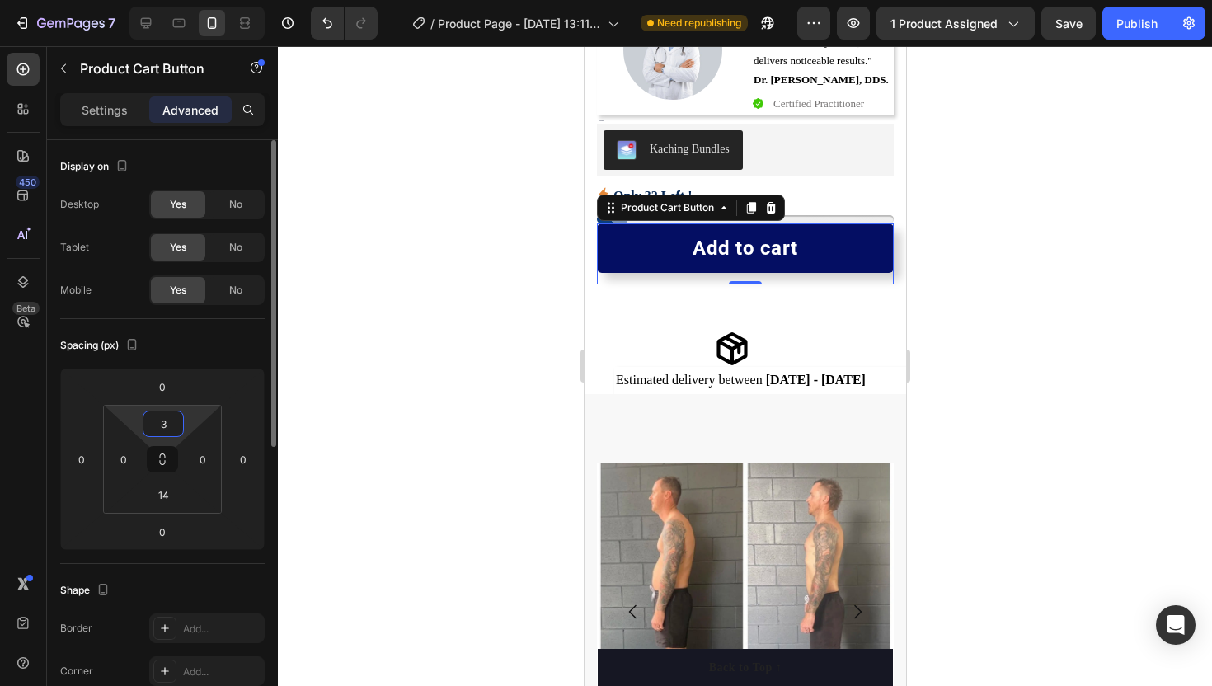
type input "30"
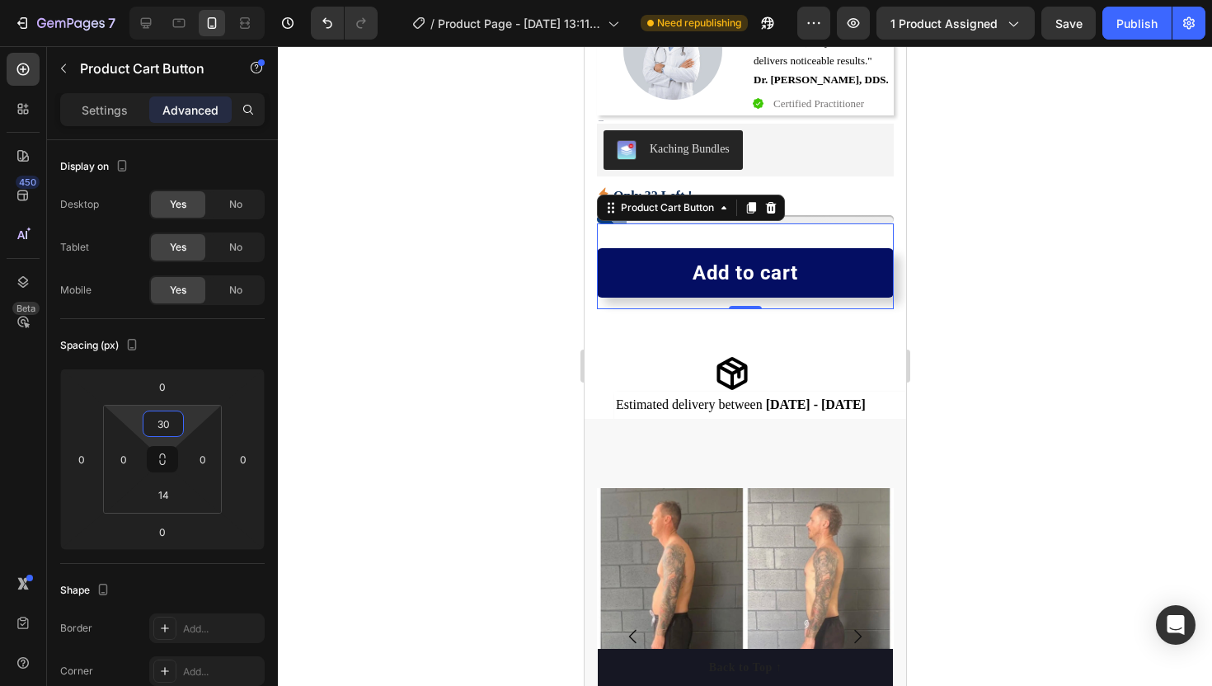
click at [354, 374] on div at bounding box center [745, 366] width 934 height 640
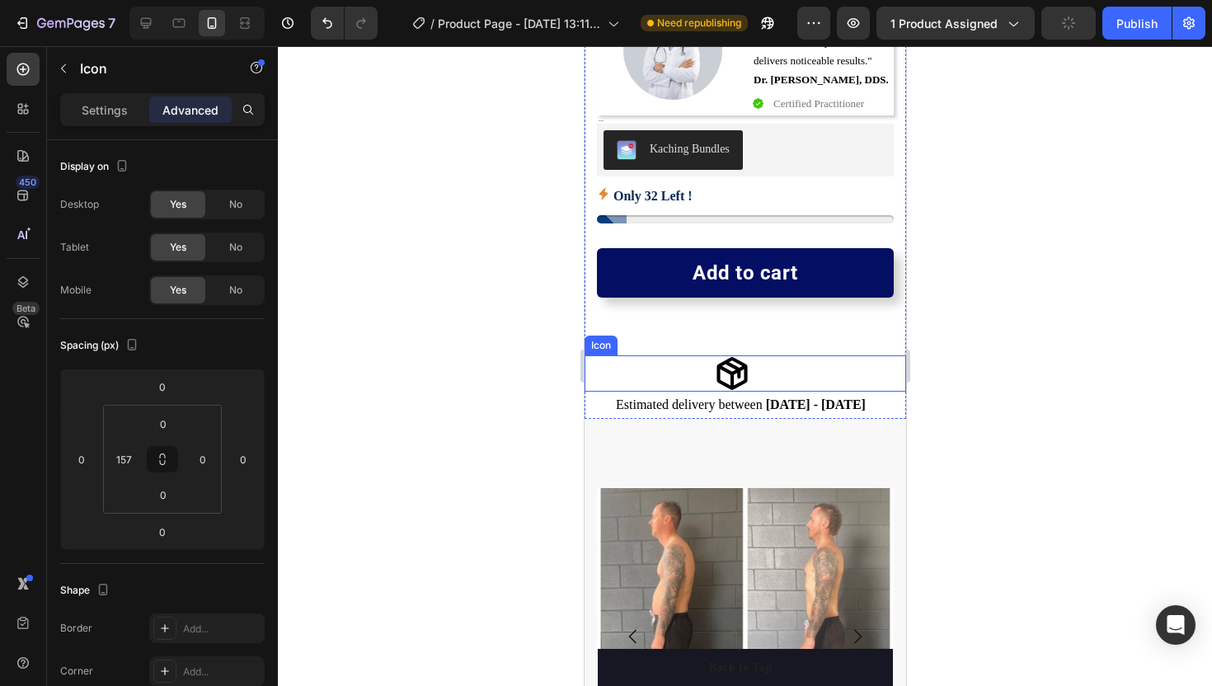
click at [731, 363] on icon at bounding box center [731, 373] width 36 height 36
click at [708, 366] on div "Icon 0" at bounding box center [744, 373] width 321 height 36
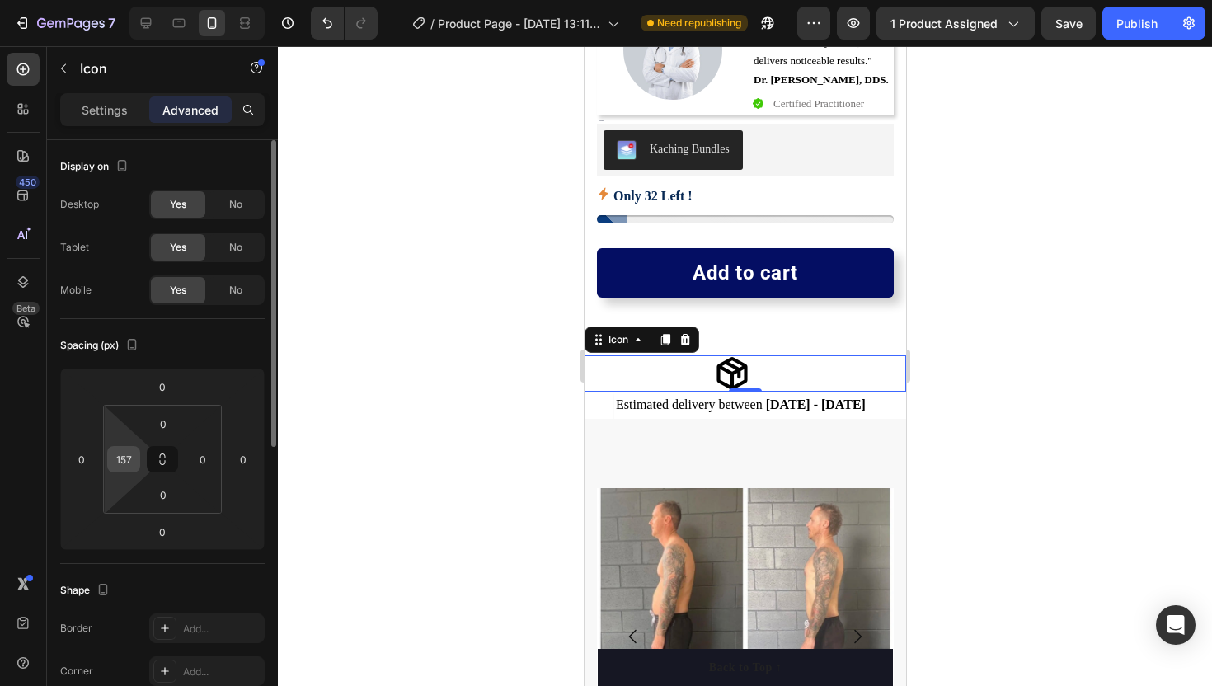
click at [124, 470] on input "157" at bounding box center [123, 459] width 25 height 25
type input "175"
click at [371, 293] on div at bounding box center [745, 366] width 934 height 640
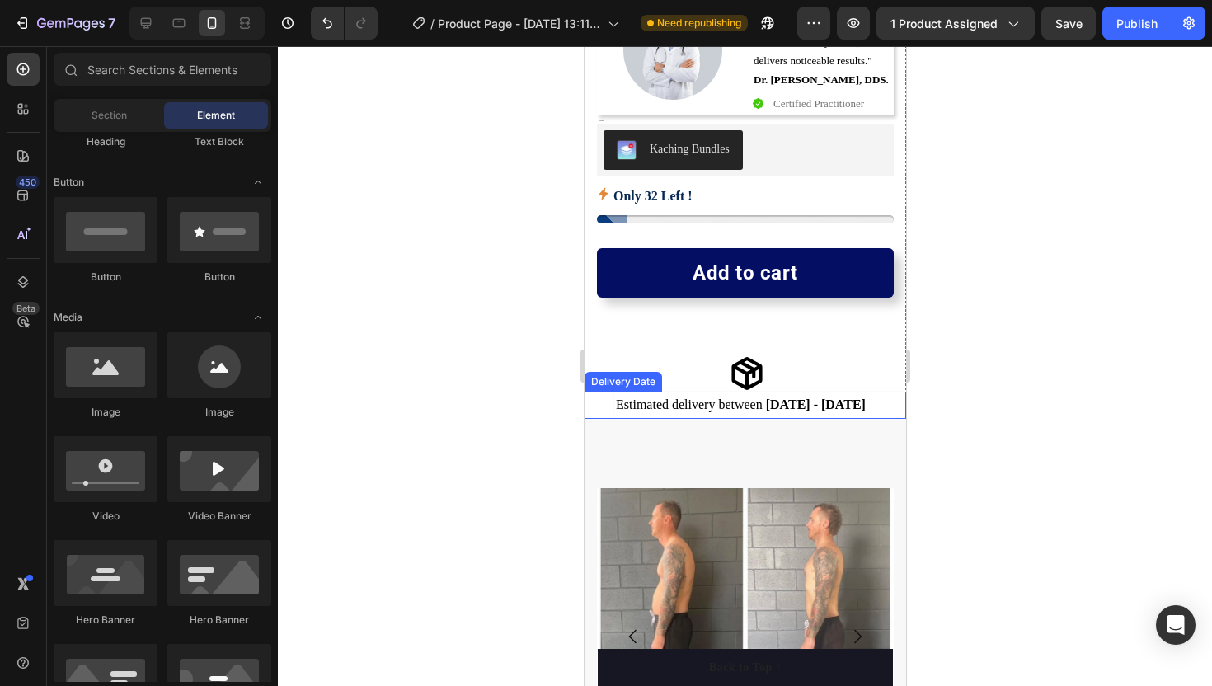
click at [665, 398] on span "Estimated delivery between" at bounding box center [688, 404] width 147 height 14
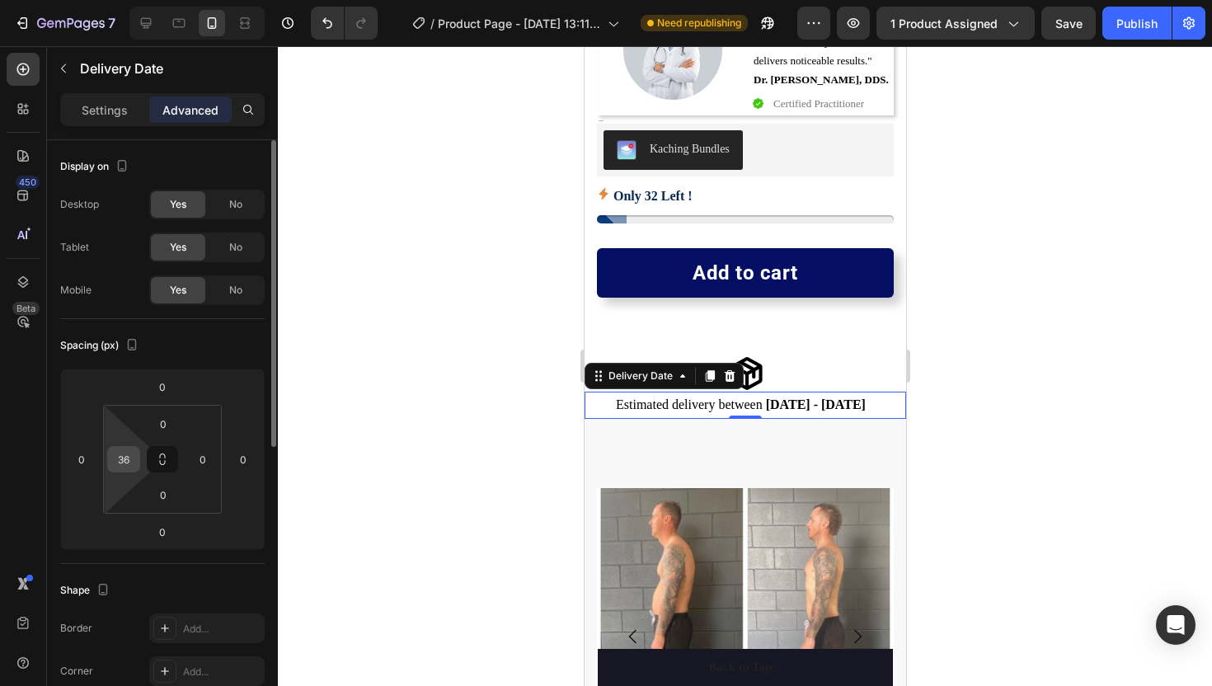
click at [125, 458] on input "36" at bounding box center [123, 459] width 25 height 25
type input "40"
click at [434, 346] on div at bounding box center [745, 366] width 934 height 640
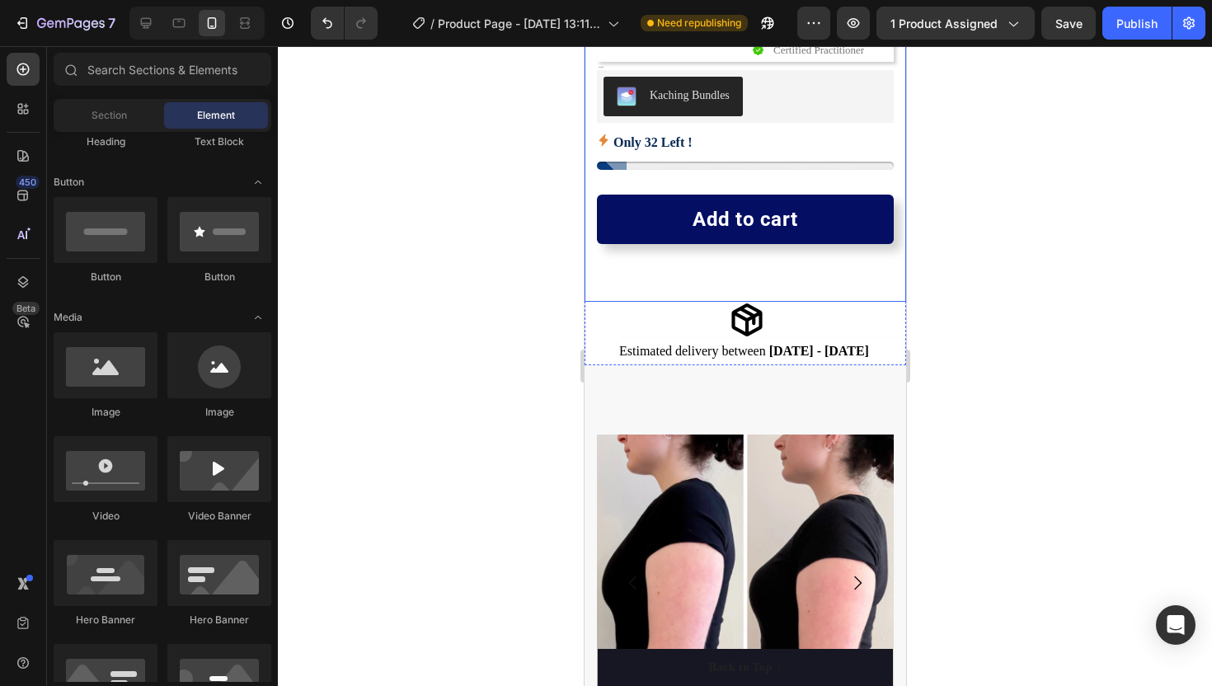
scroll to position [644, 0]
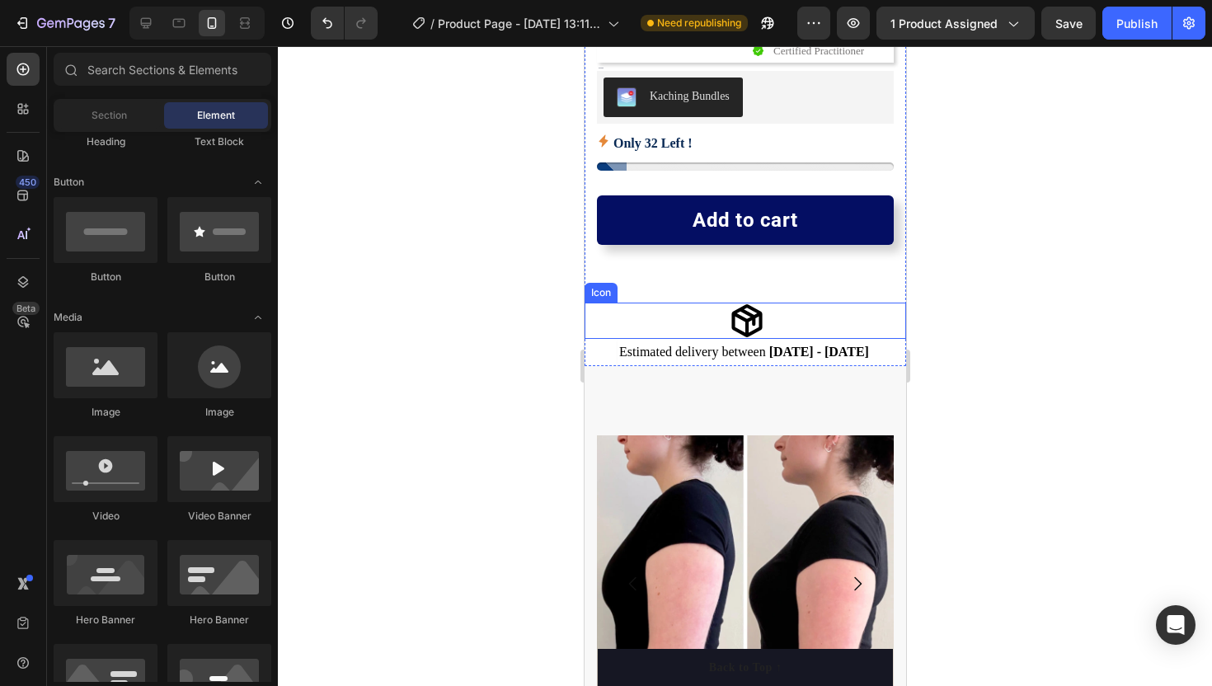
click at [497, 297] on div at bounding box center [745, 366] width 934 height 640
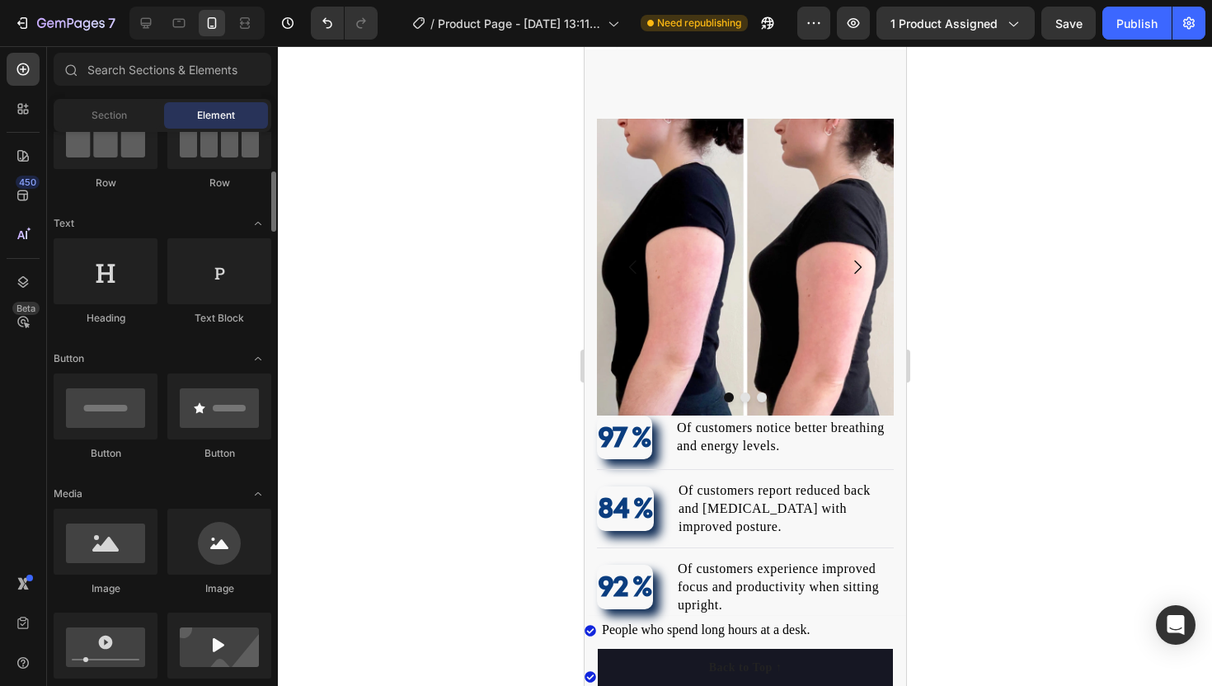
scroll to position [0, 0]
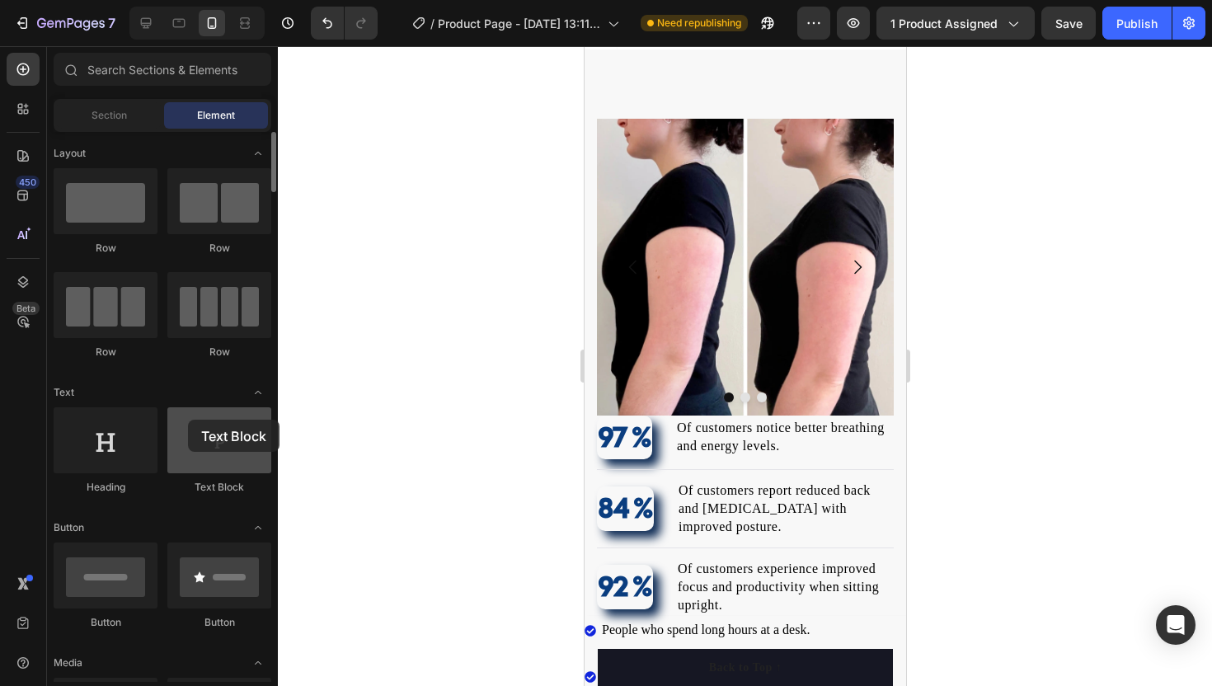
drag, startPoint x: 204, startPoint y: 432, endPoint x: 188, endPoint y: 420, distance: 20.0
click at [188, 420] on div at bounding box center [219, 440] width 104 height 66
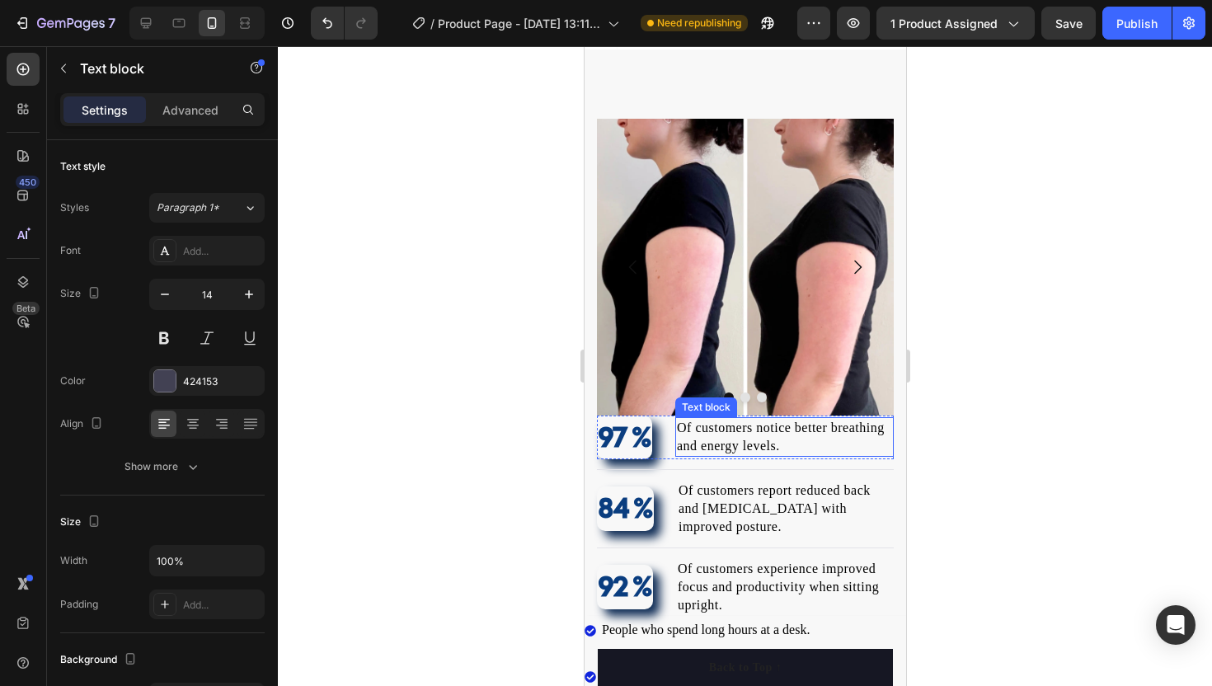
click at [729, 440] on span "Of customers notice better breathing and energy levels." at bounding box center [780, 436] width 208 height 32
click at [642, 434] on p "97 %" at bounding box center [624, 437] width 52 height 41
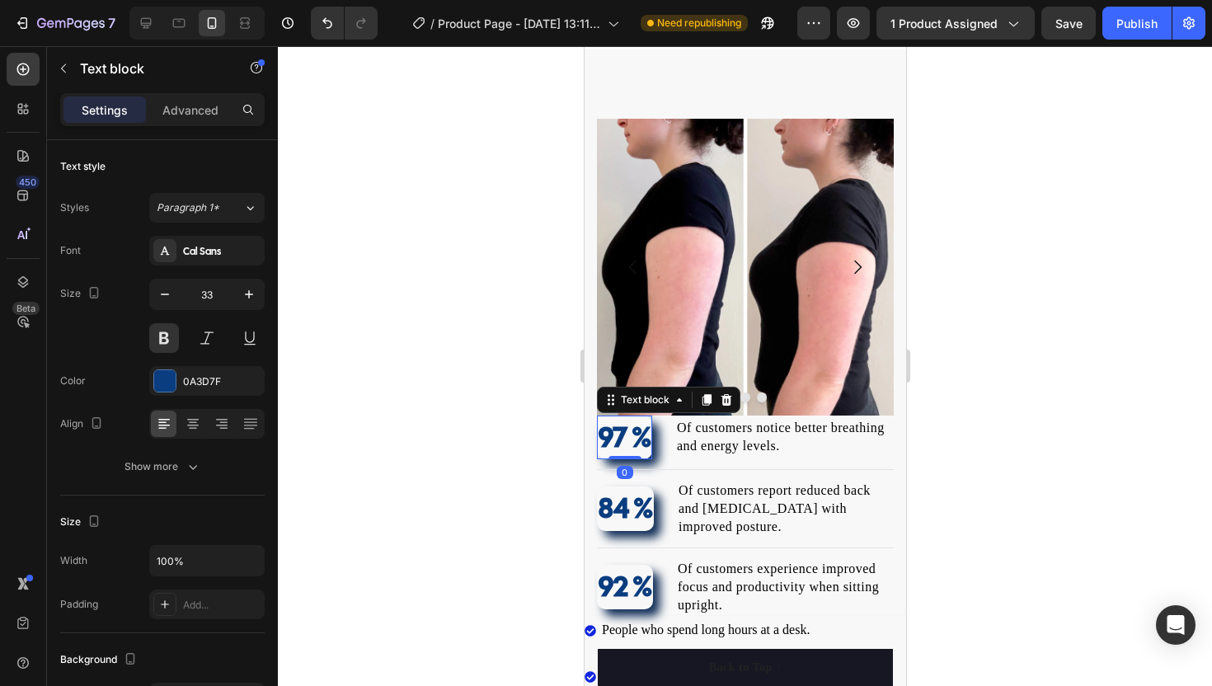
scroll to position [384, 0]
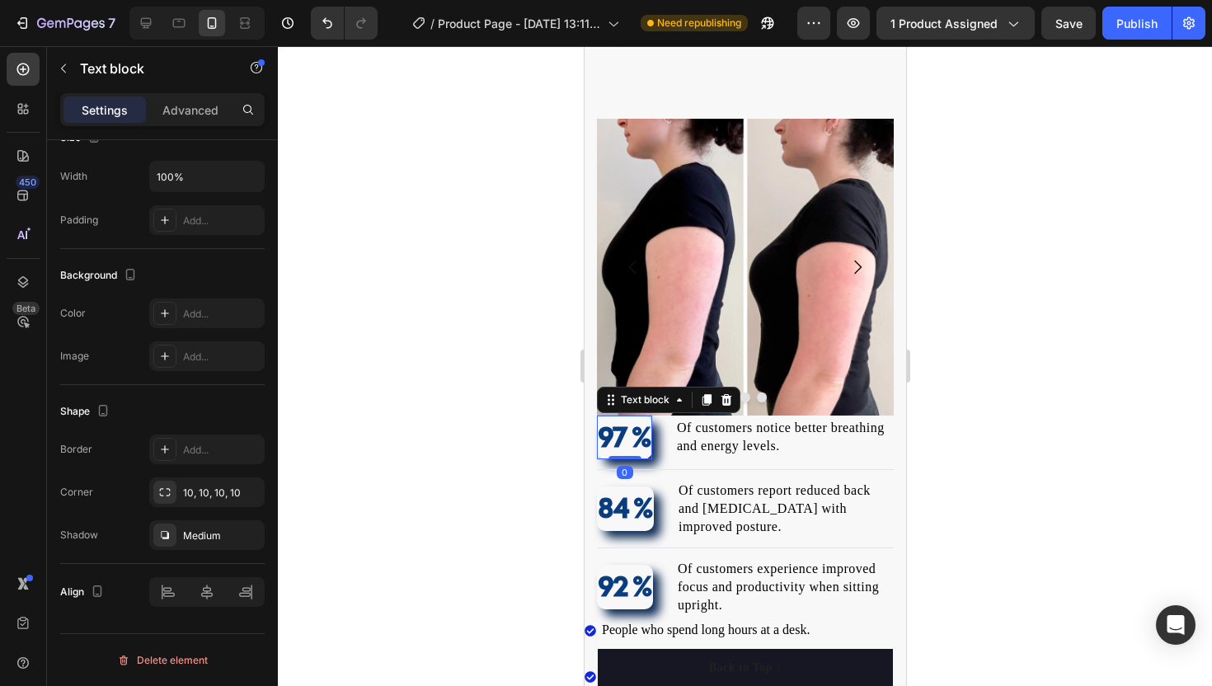
click at [723, 387] on div "Text block" at bounding box center [667, 400] width 143 height 26
click at [723, 396] on icon at bounding box center [725, 400] width 11 height 12
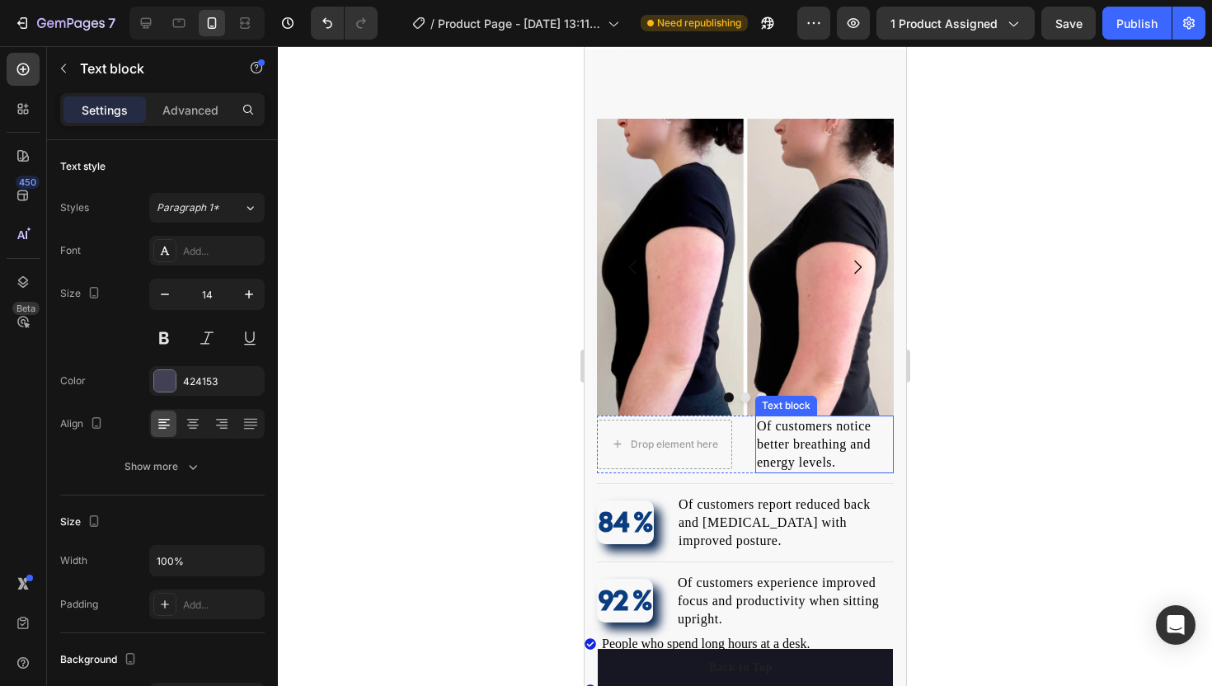
click at [791, 452] on p "Of customers notice better breathing and energy levels." at bounding box center [823, 444] width 135 height 54
click at [882, 403] on icon at bounding box center [884, 400] width 11 height 12
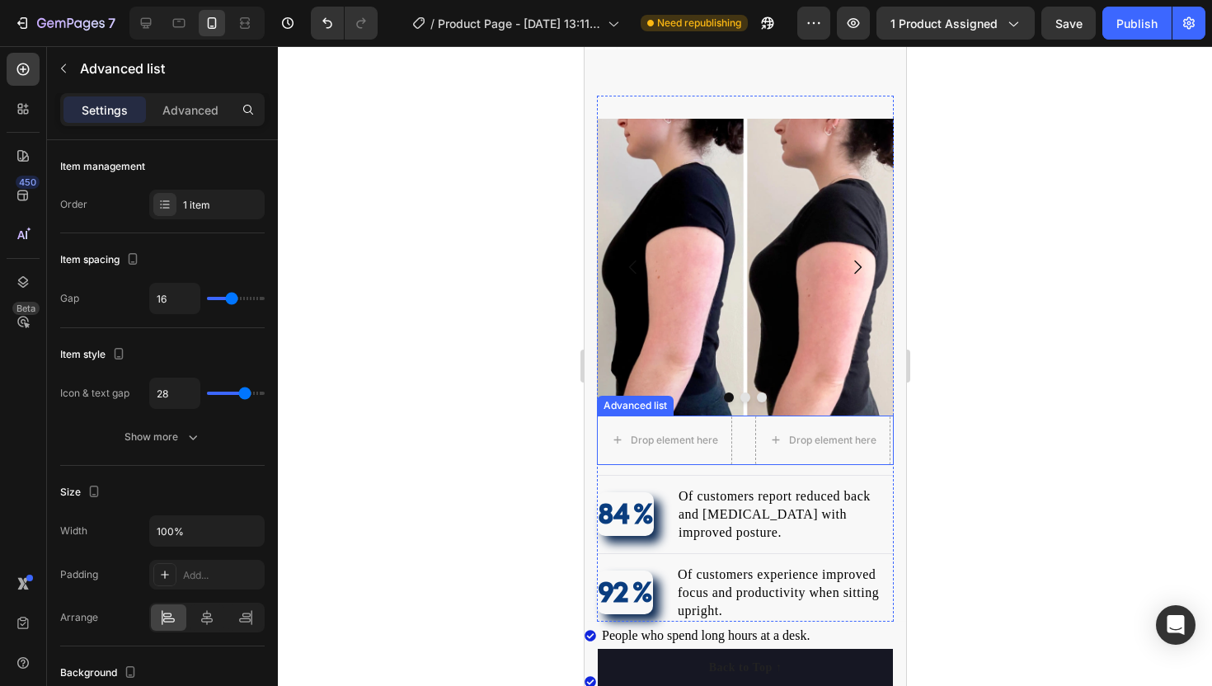
click at [741, 439] on li "Drop element here Drop element here" at bounding box center [742, 439] width 293 height 49
click at [744, 397] on icon at bounding box center [740, 400] width 11 height 12
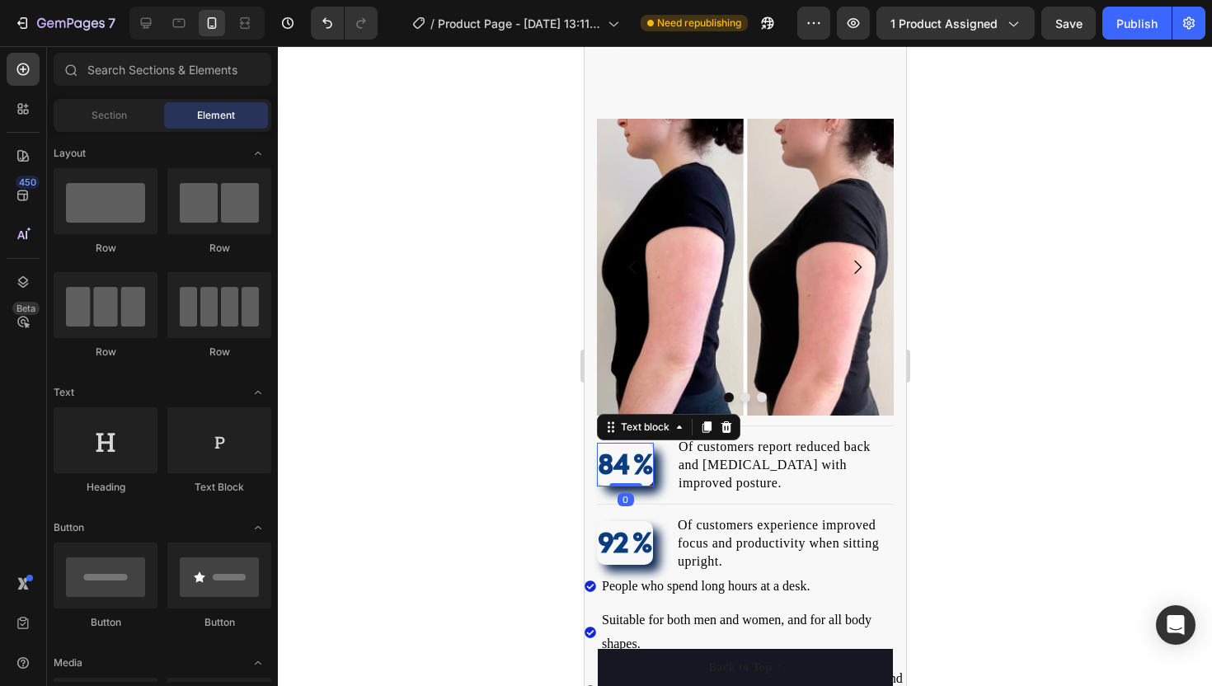
click at [641, 452] on p "84 %" at bounding box center [625, 464] width 54 height 41
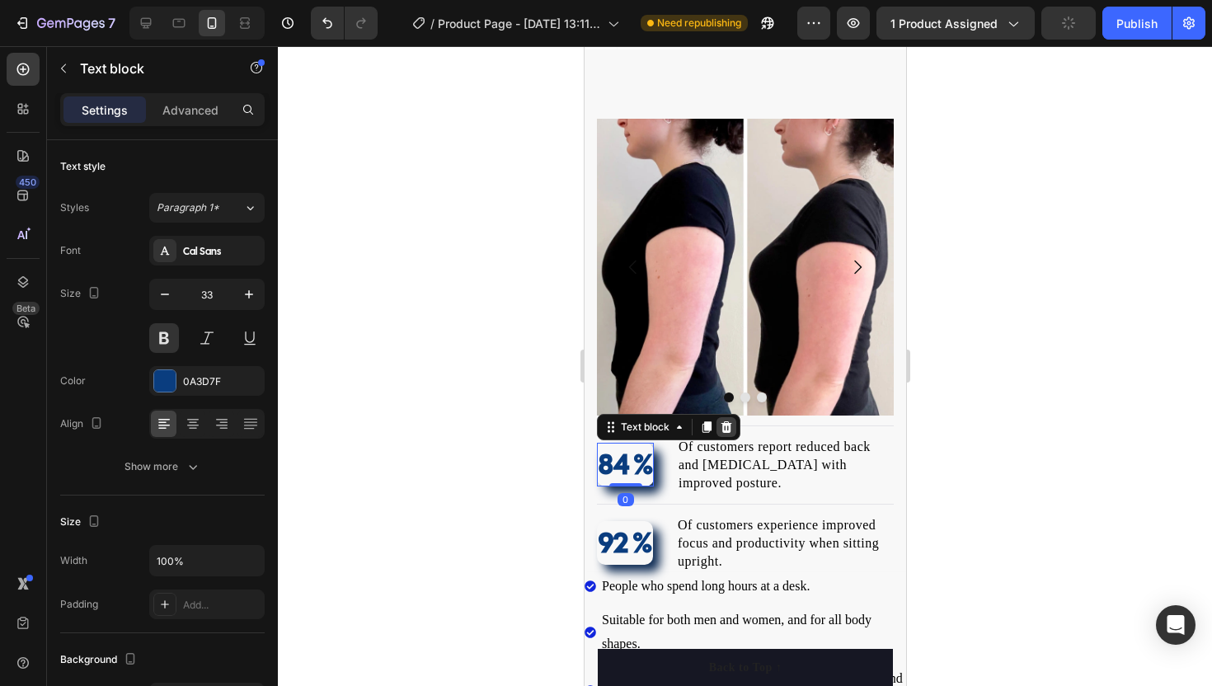
click at [725, 425] on icon at bounding box center [725, 427] width 11 height 12
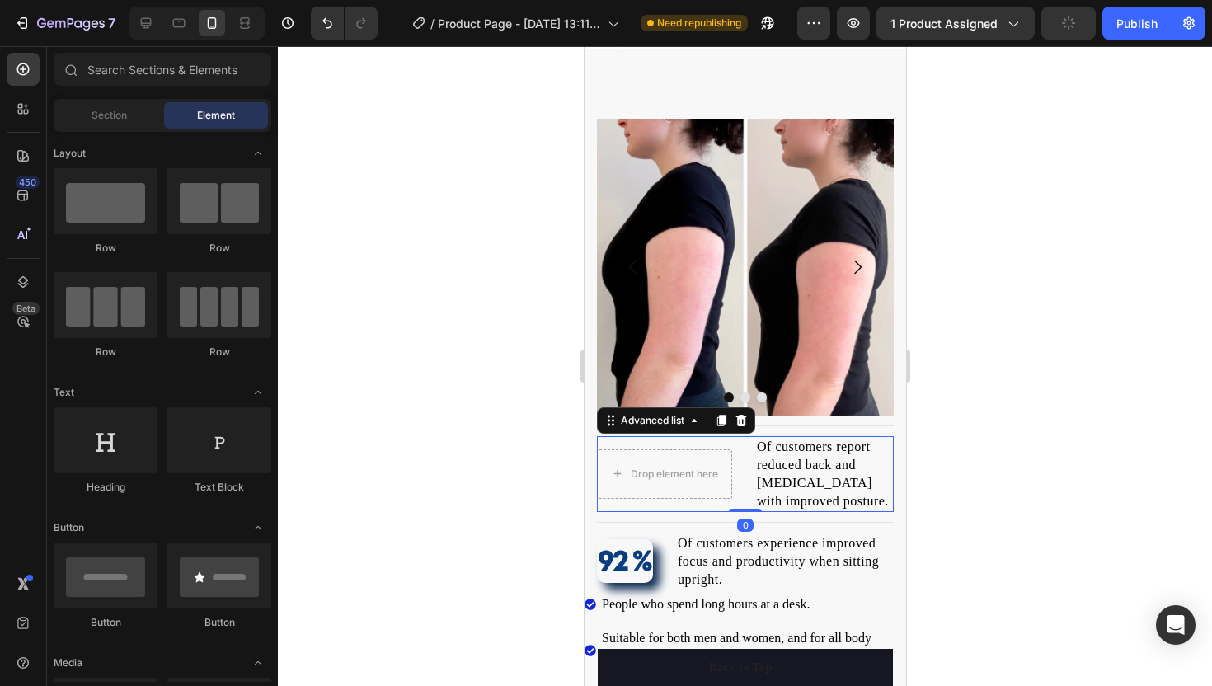
click at [748, 456] on li "Drop element here Of customers report reduced back and neck pain with improved …" at bounding box center [744, 474] width 297 height 76
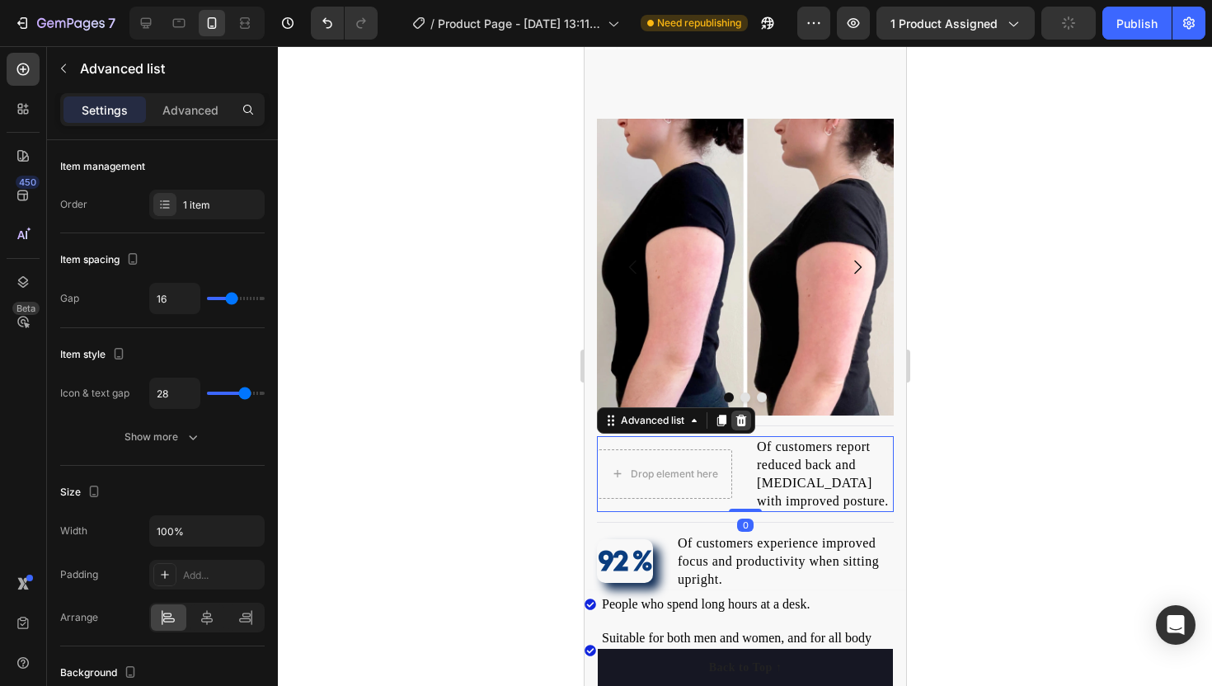
click at [746, 423] on icon at bounding box center [740, 420] width 13 height 13
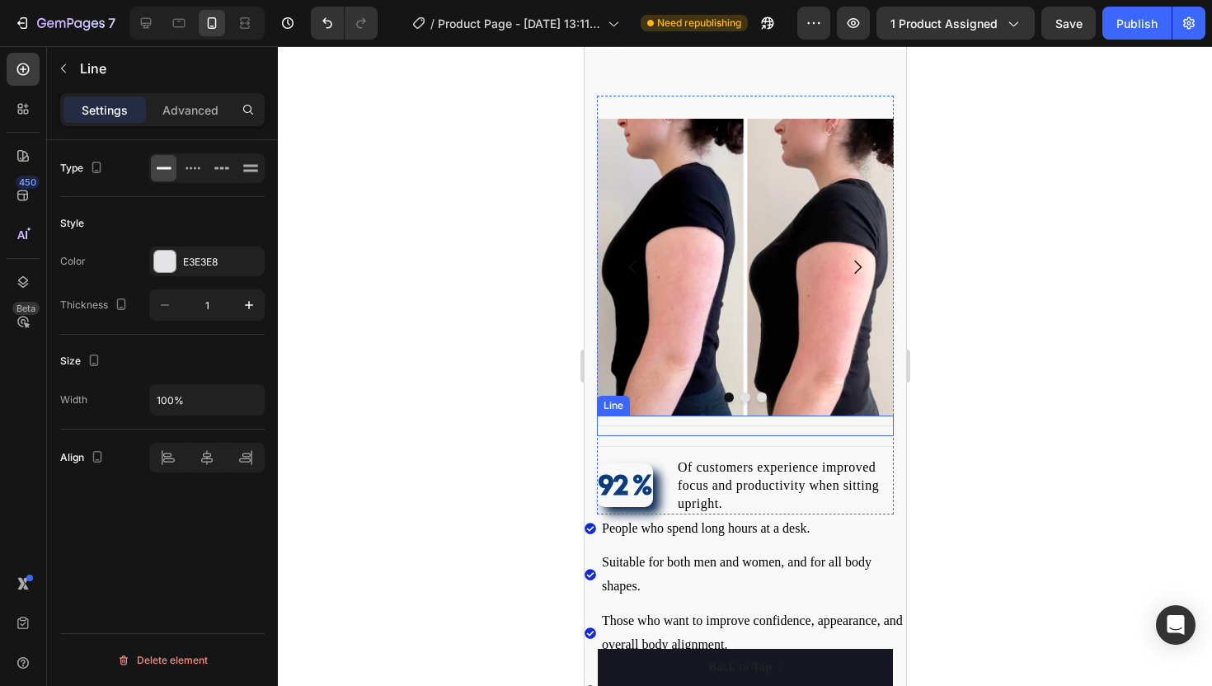
click at [696, 433] on div "Title Line" at bounding box center [744, 425] width 297 height 21
click at [694, 395] on icon at bounding box center [697, 400] width 11 height 12
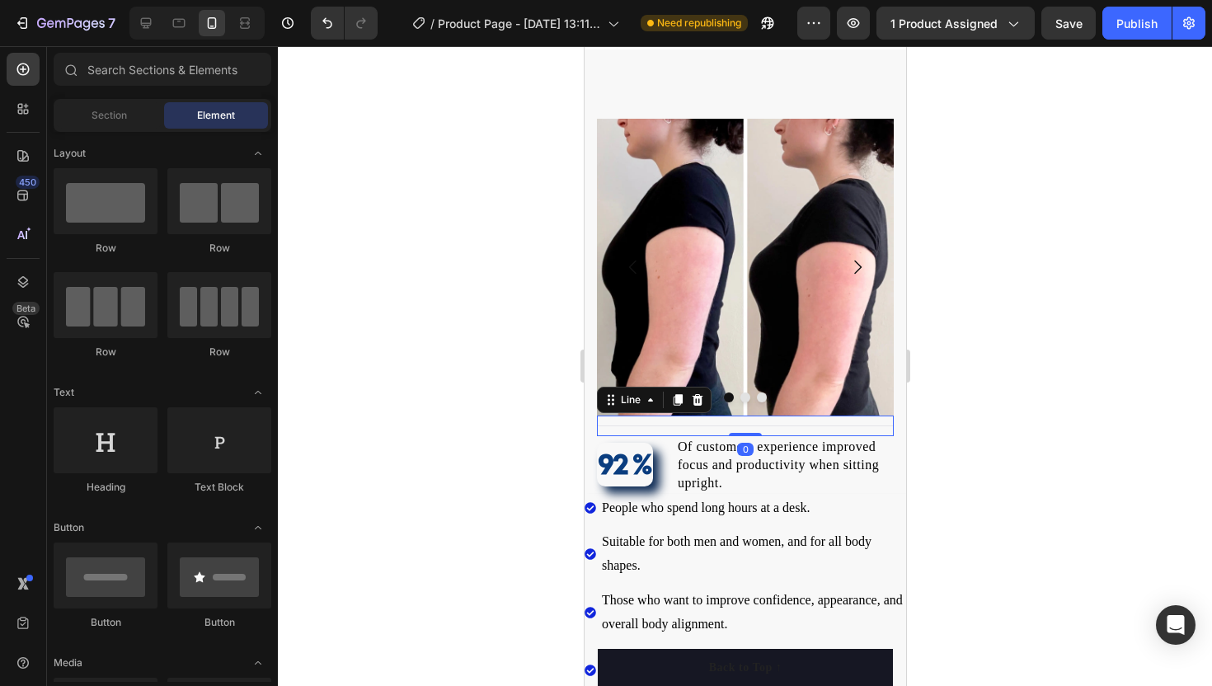
click at [703, 429] on div "Title Line 0" at bounding box center [744, 425] width 297 height 21
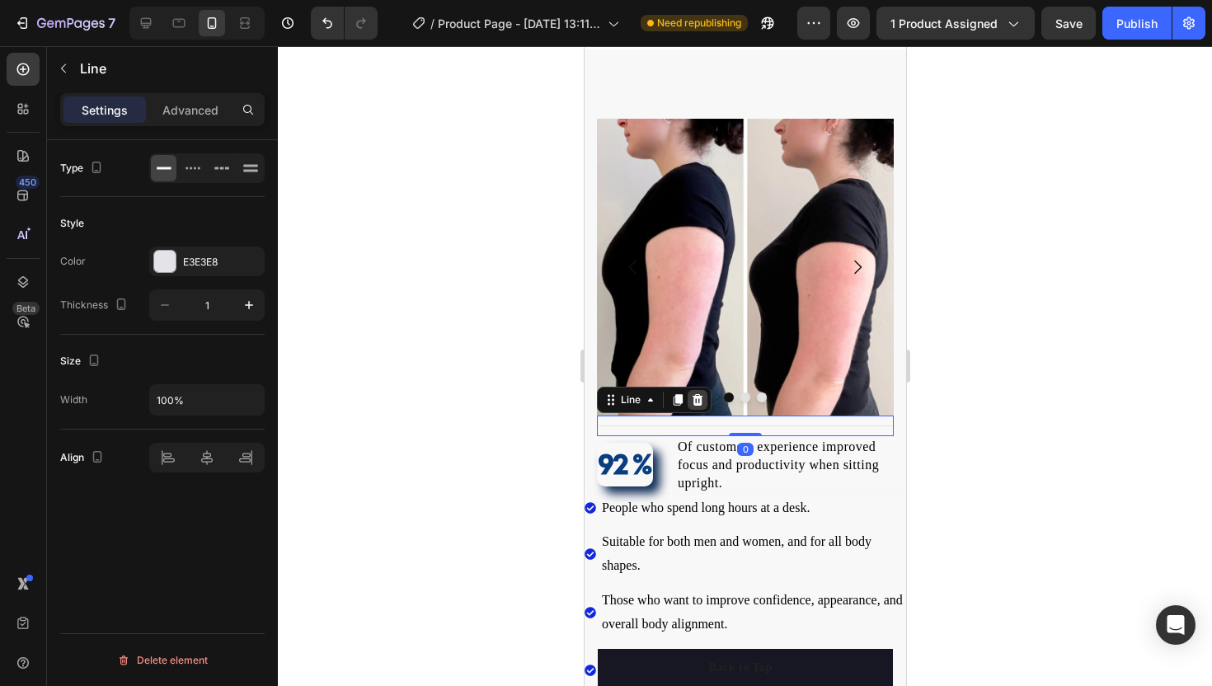
click at [704, 401] on div at bounding box center [697, 400] width 20 height 20
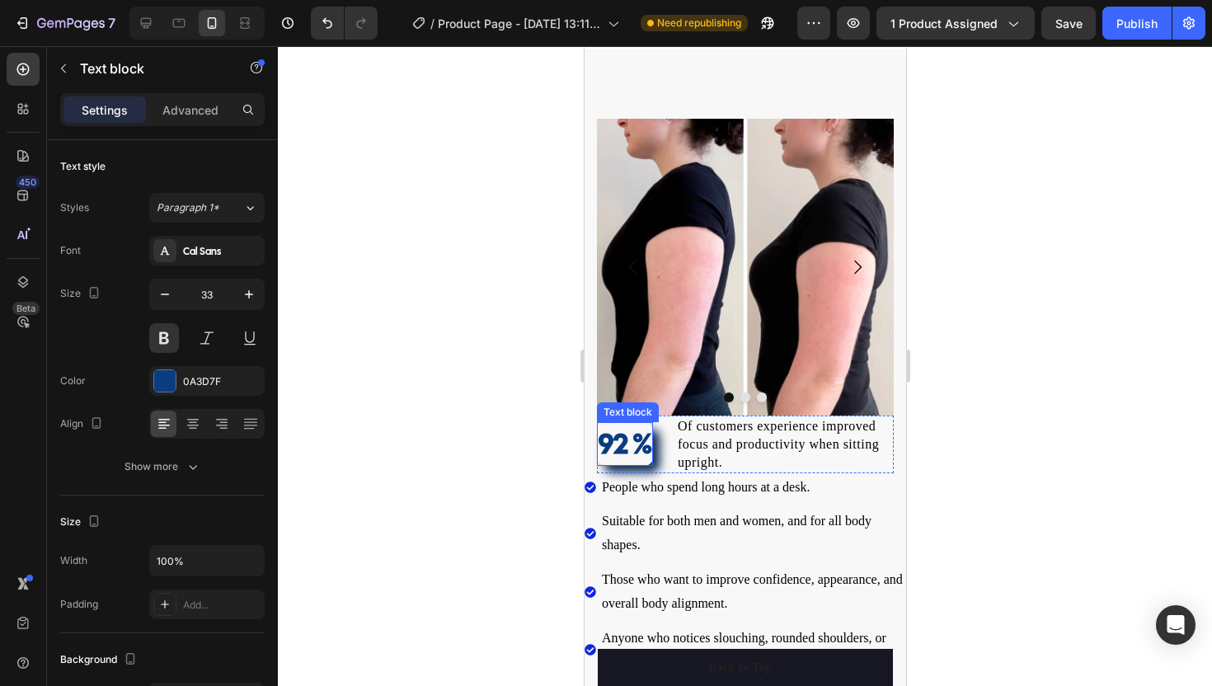
click at [631, 443] on p "92 %" at bounding box center [624, 444] width 53 height 41
click at [726, 406] on icon at bounding box center [725, 407] width 11 height 12
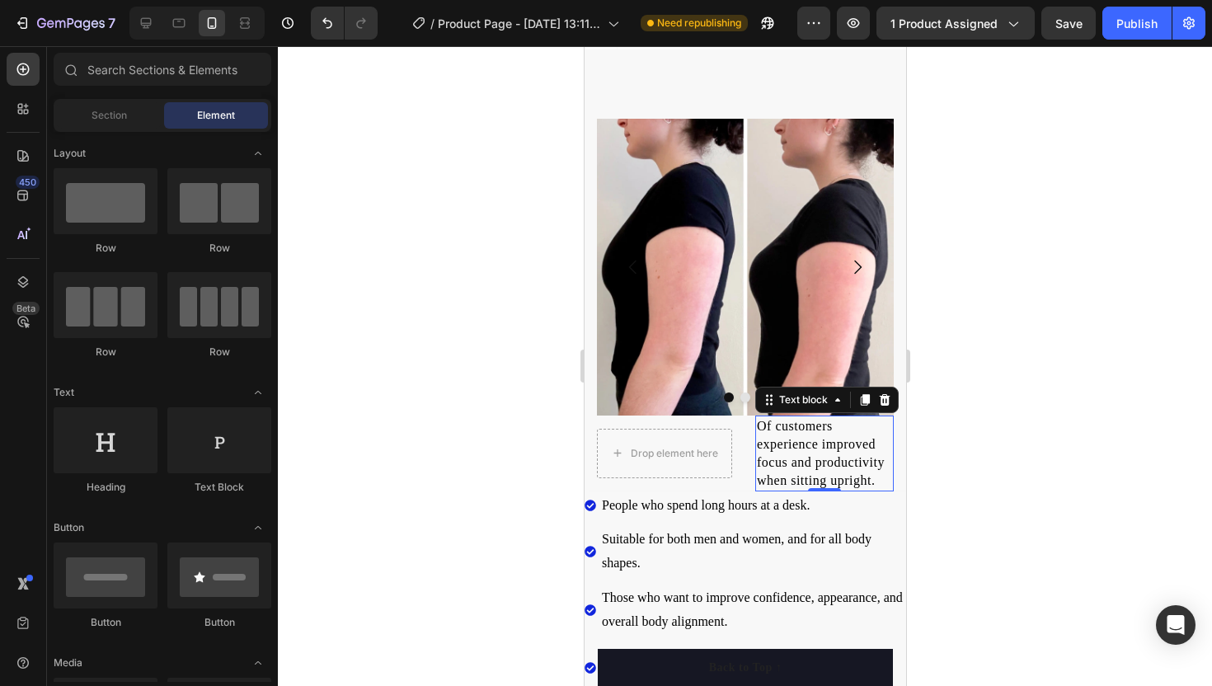
click at [791, 438] on span "Of customers experience improved focus and productivity when sitting upright." at bounding box center [820, 453] width 128 height 68
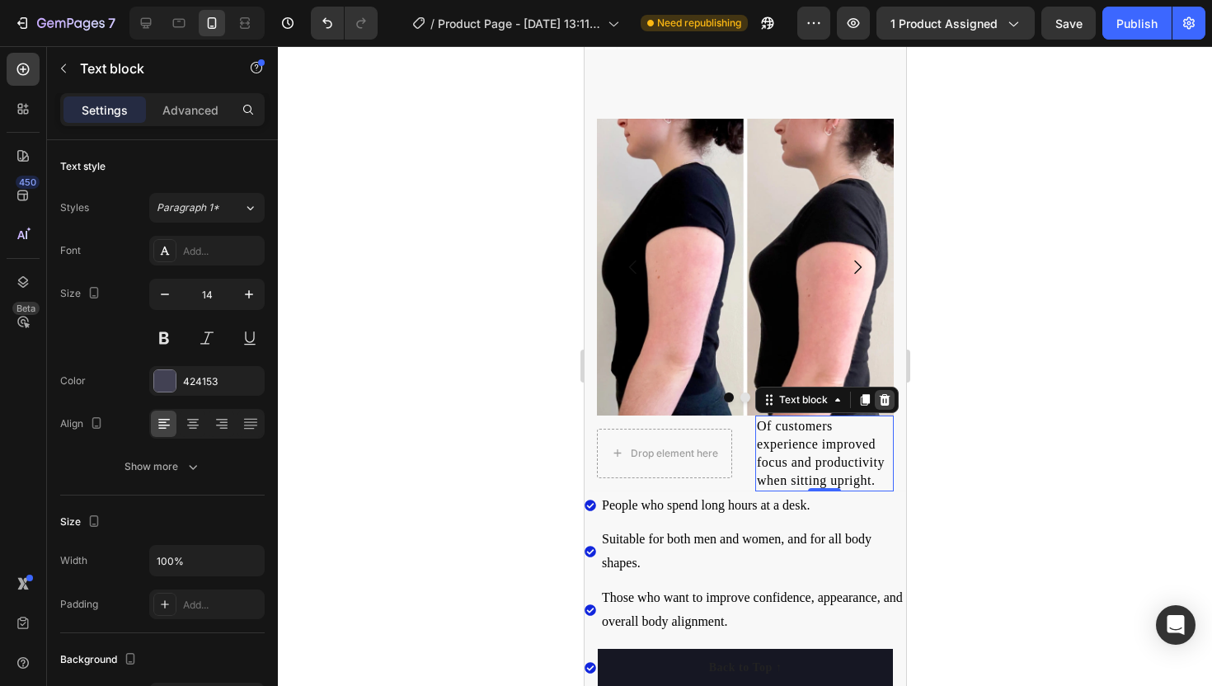
click at [890, 401] on div at bounding box center [884, 400] width 20 height 20
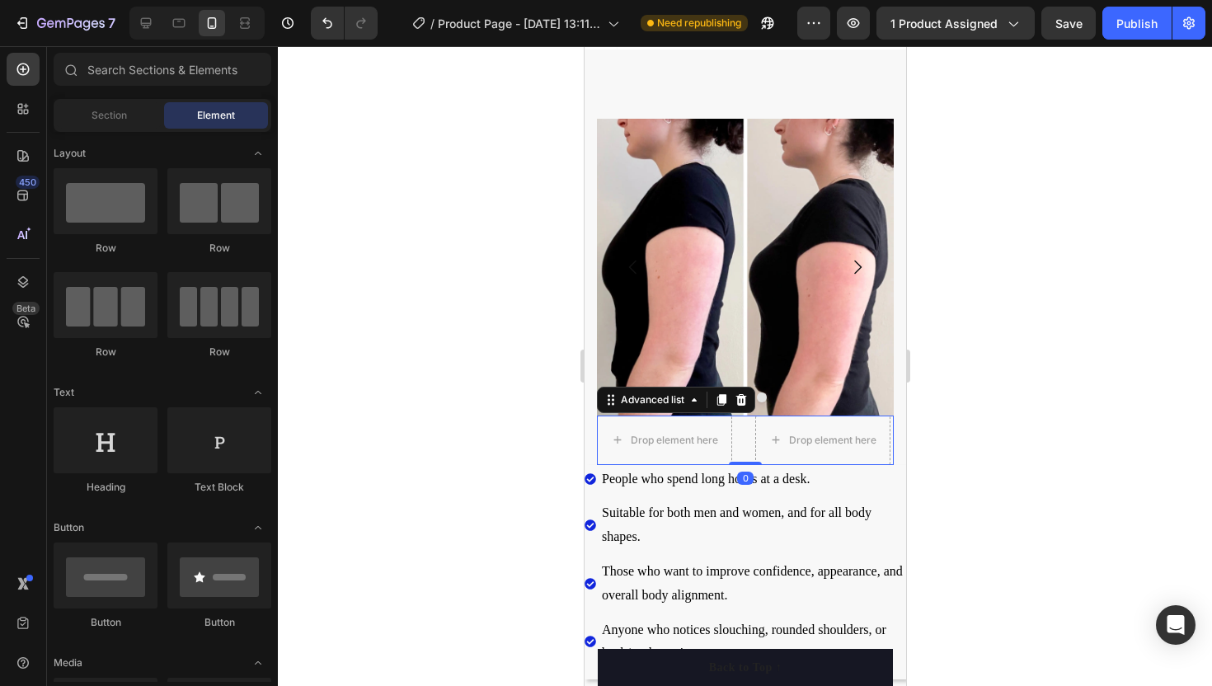
click at [738, 432] on li "Drop element here Drop element here" at bounding box center [742, 439] width 293 height 49
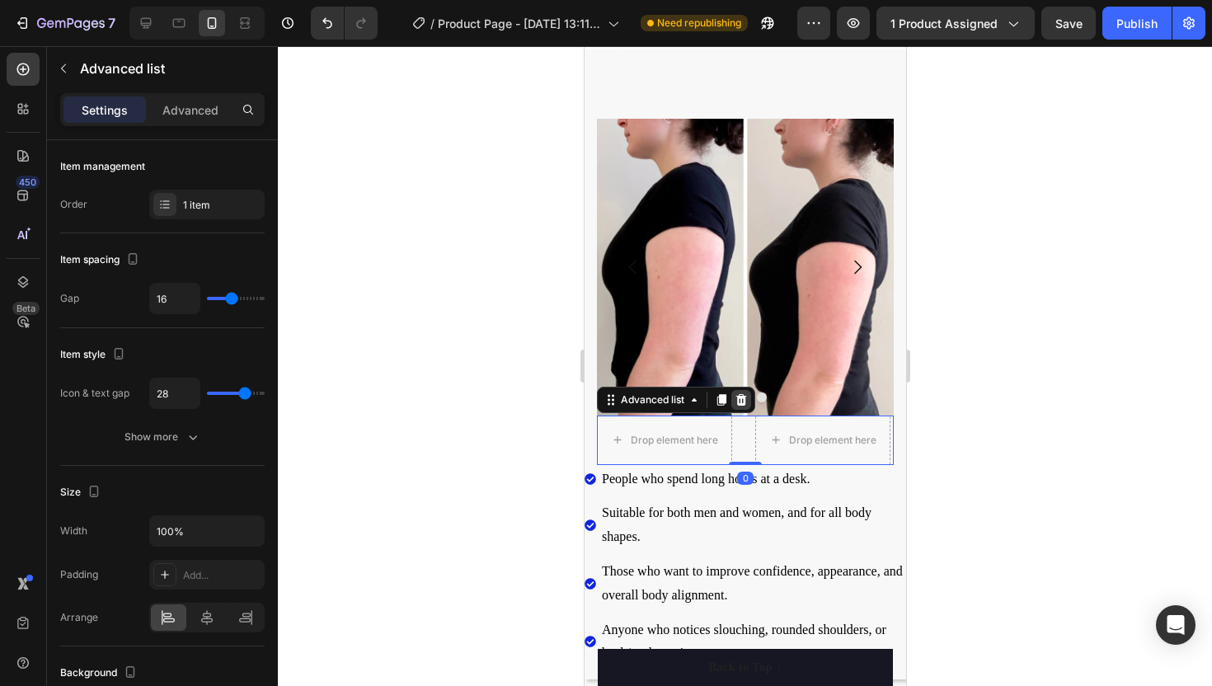
click at [741, 402] on icon at bounding box center [740, 400] width 11 height 12
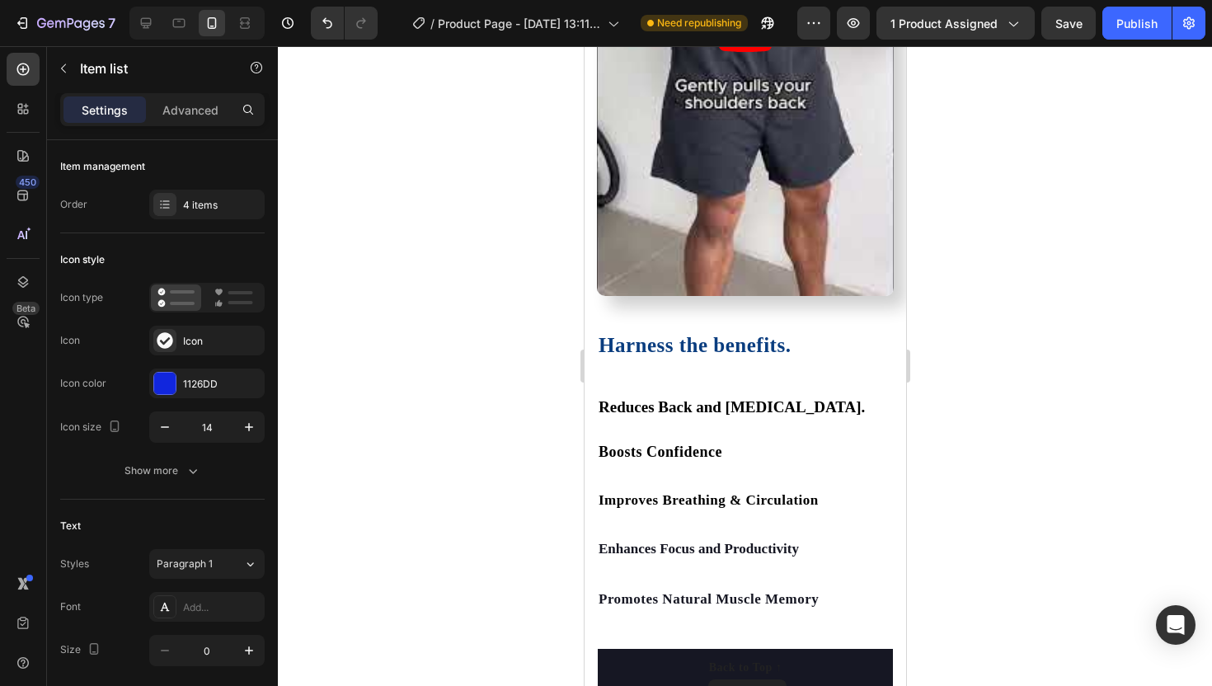
scroll to position [2129, 0]
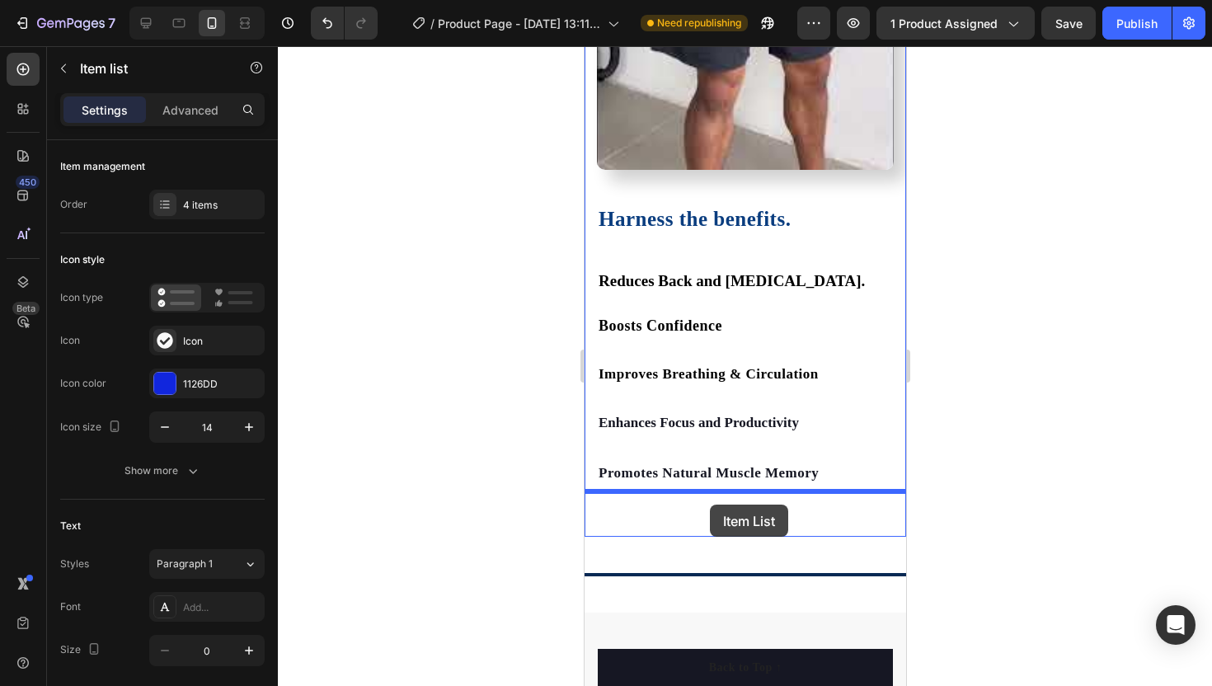
drag, startPoint x: 680, startPoint y: 505, endPoint x: 709, endPoint y: 505, distance: 28.9
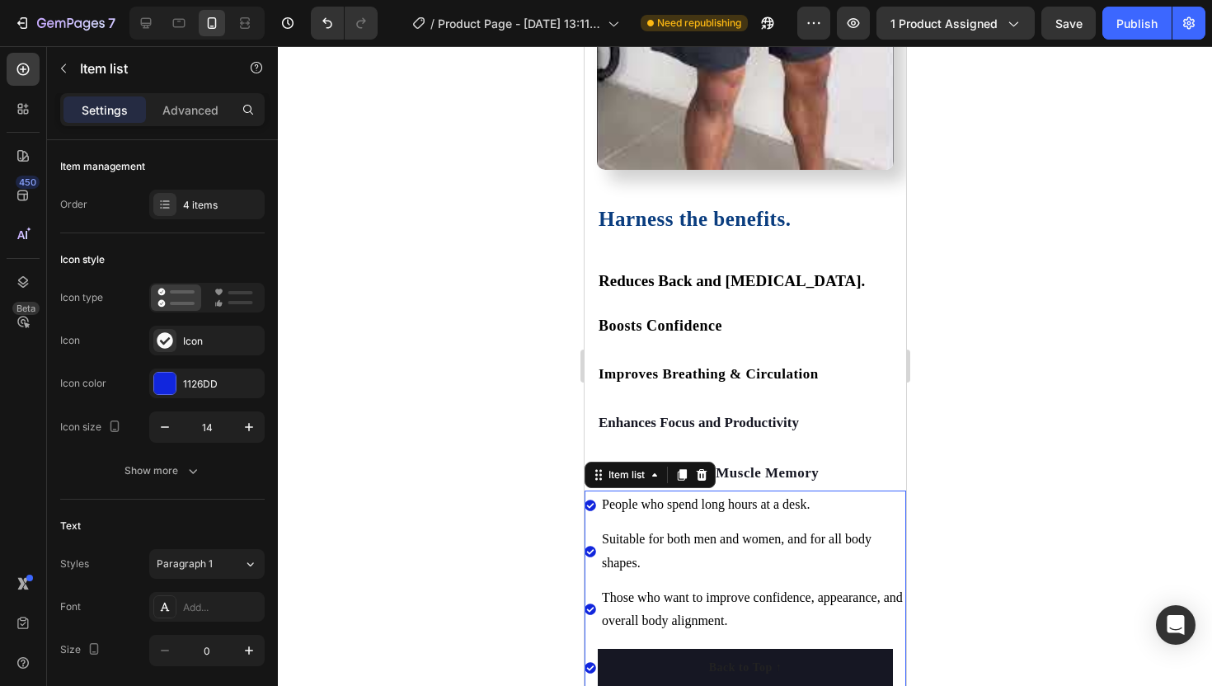
click at [411, 312] on div at bounding box center [745, 366] width 934 height 640
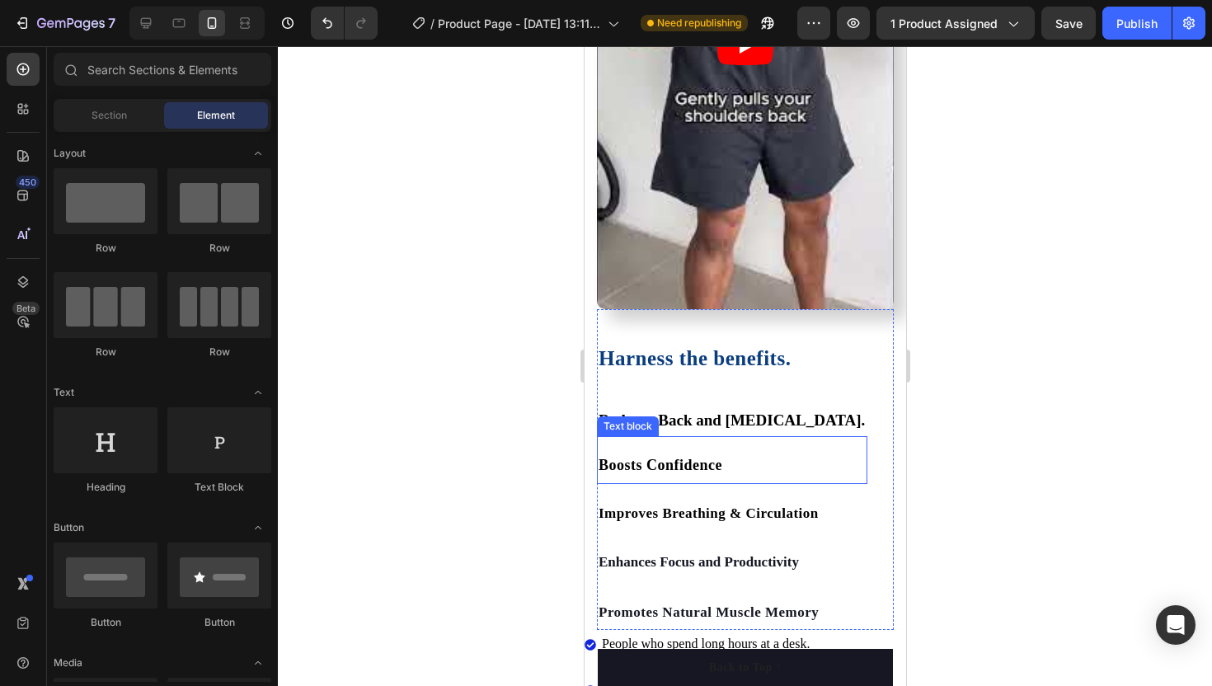
scroll to position [1604, 0]
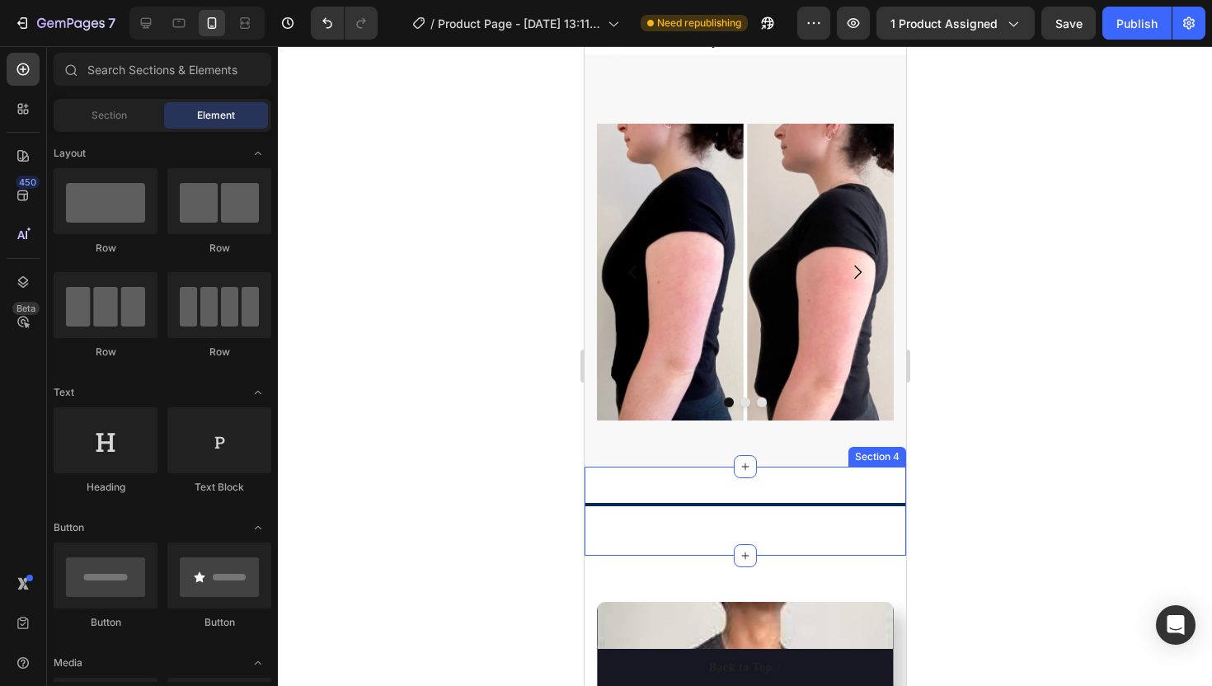
scroll to position [968, 0]
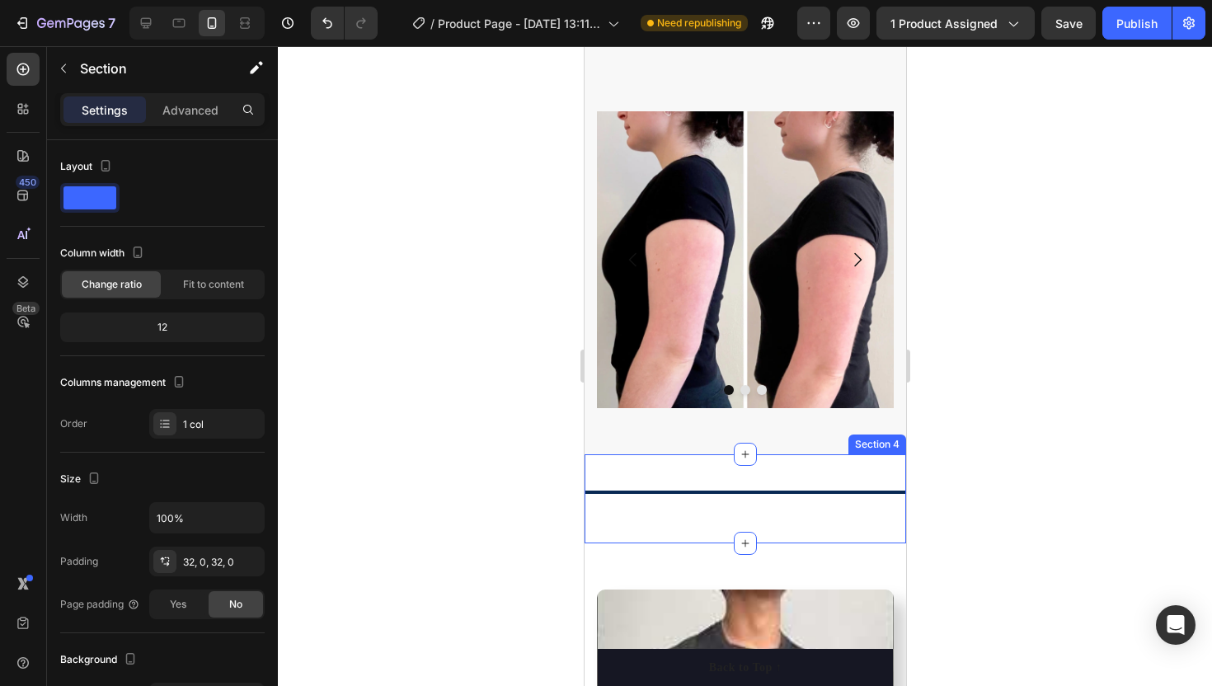
click at [664, 478] on div "Title Line Section 4" at bounding box center [744, 498] width 321 height 89
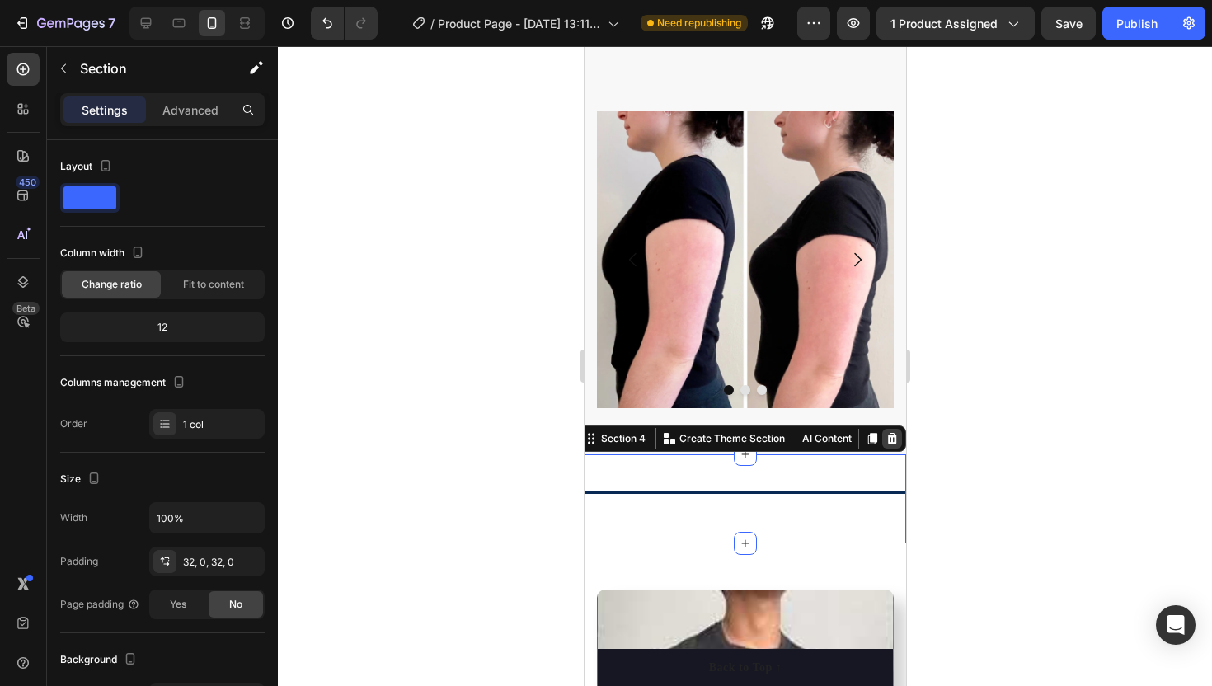
click at [898, 436] on div at bounding box center [891, 439] width 20 height 20
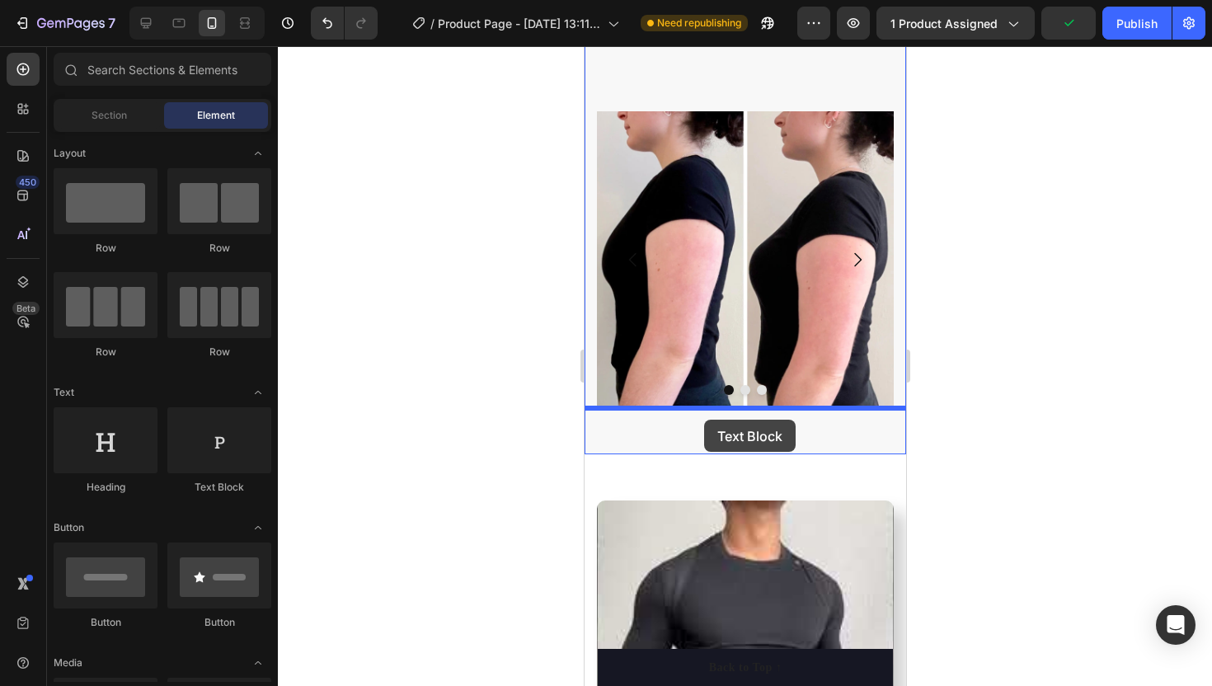
drag, startPoint x: 781, startPoint y: 474, endPoint x: 703, endPoint y: 420, distance: 95.4
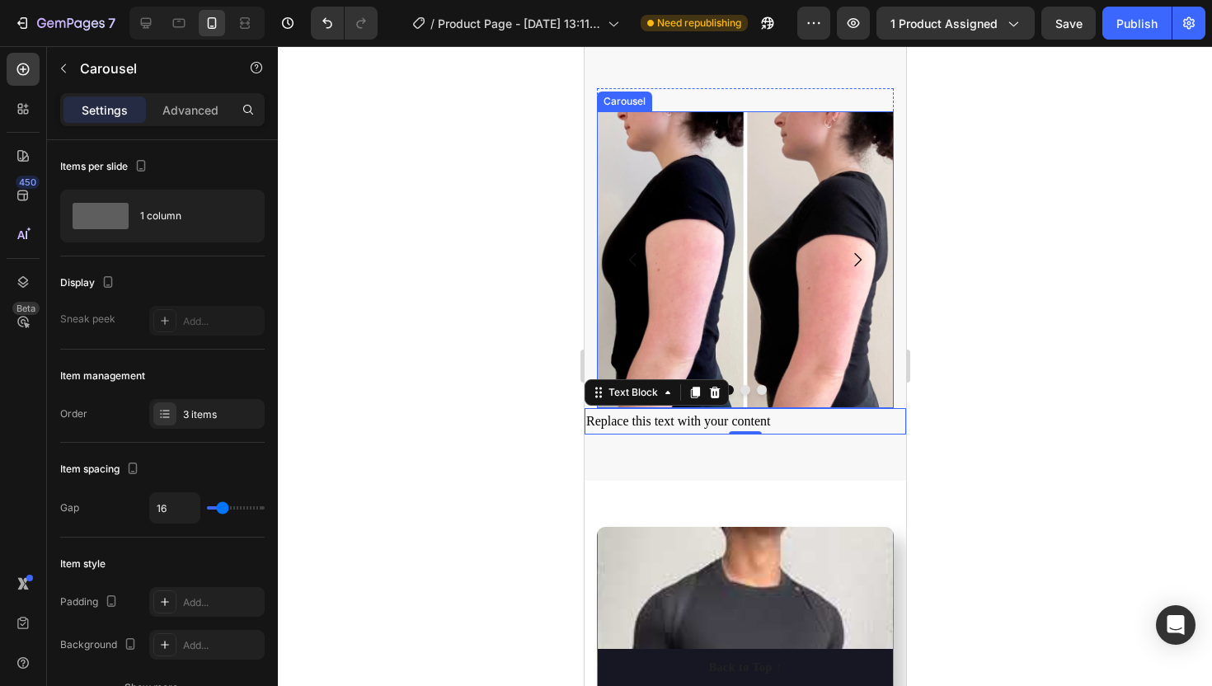
click at [857, 256] on icon "Carousel Next Arrow" at bounding box center [856, 259] width 7 height 14
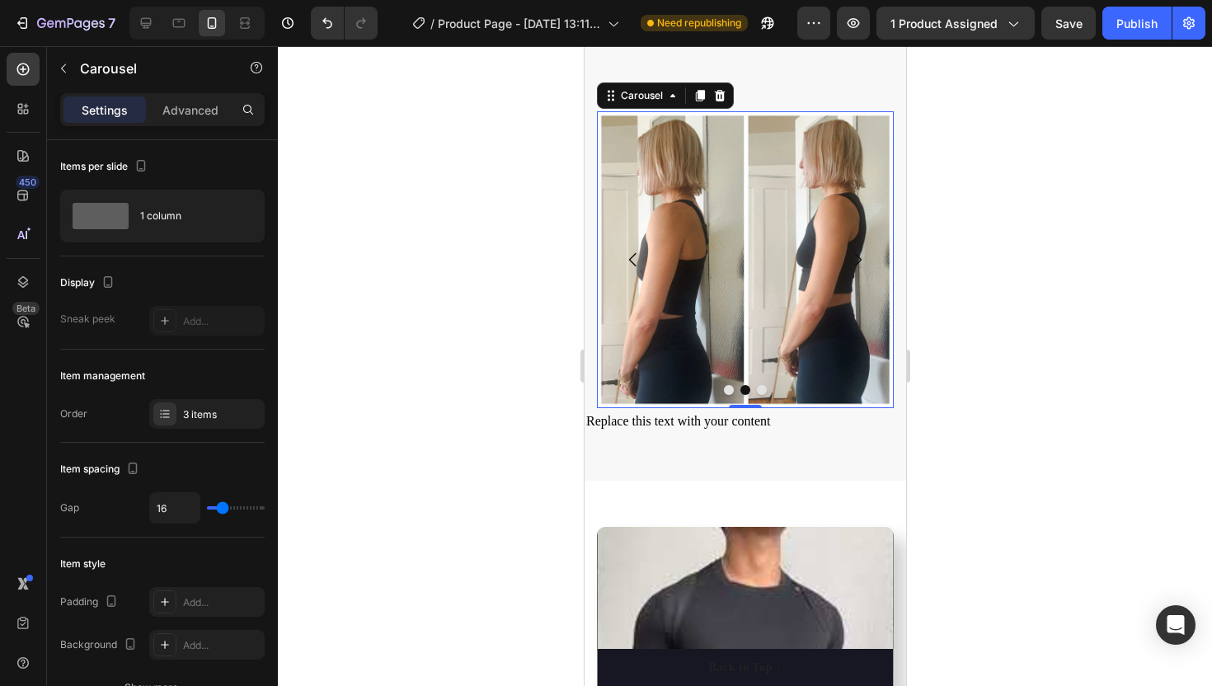
click at [625, 255] on icon "Carousel Back Arrow" at bounding box center [632, 260] width 20 height 20
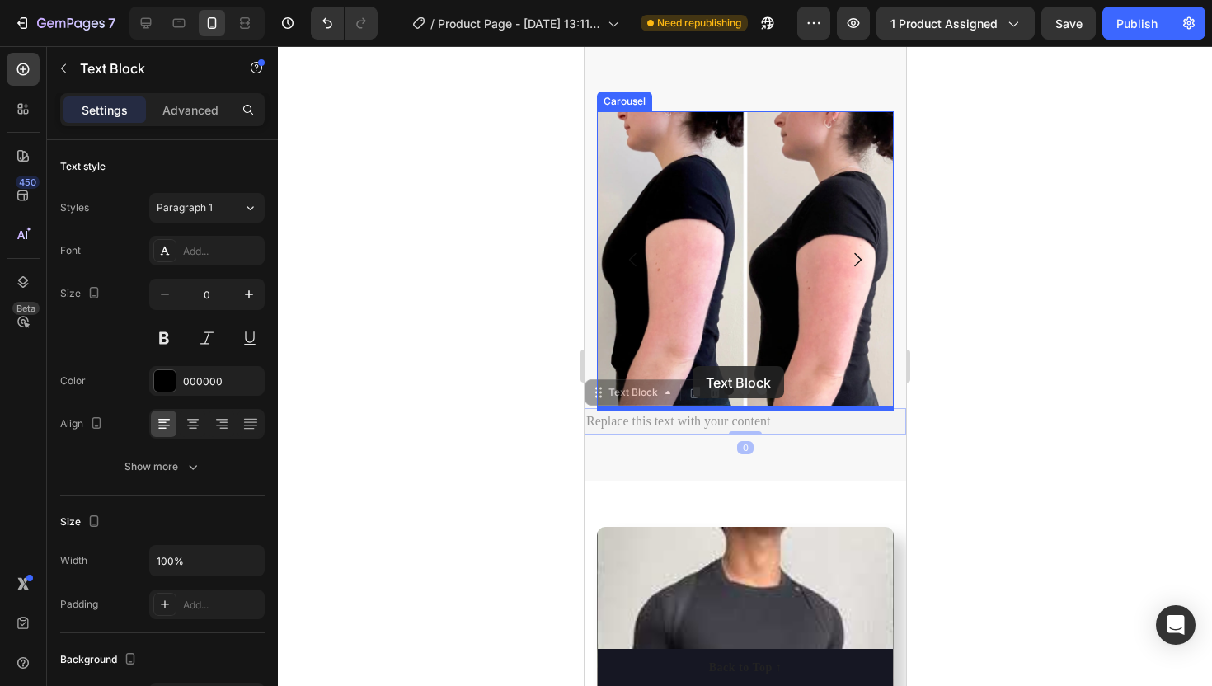
drag, startPoint x: 664, startPoint y: 420, endPoint x: 692, endPoint y: 367, distance: 60.1
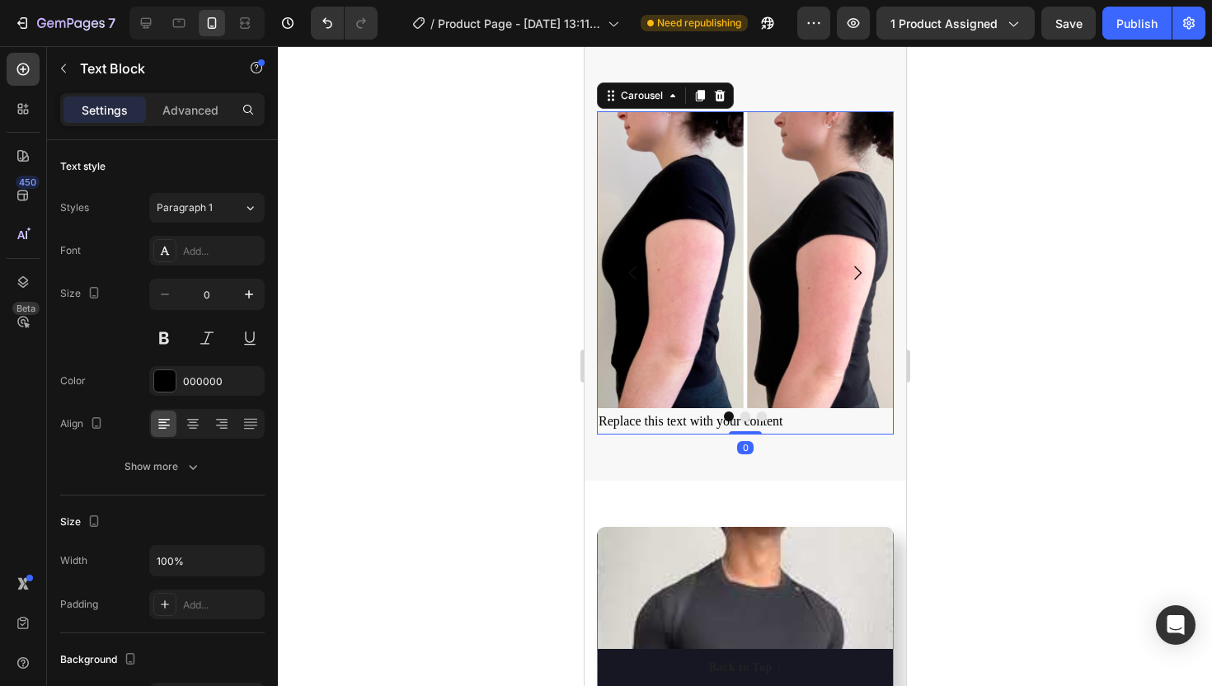
click at [858, 264] on icon "Carousel Next Arrow" at bounding box center [857, 273] width 20 height 20
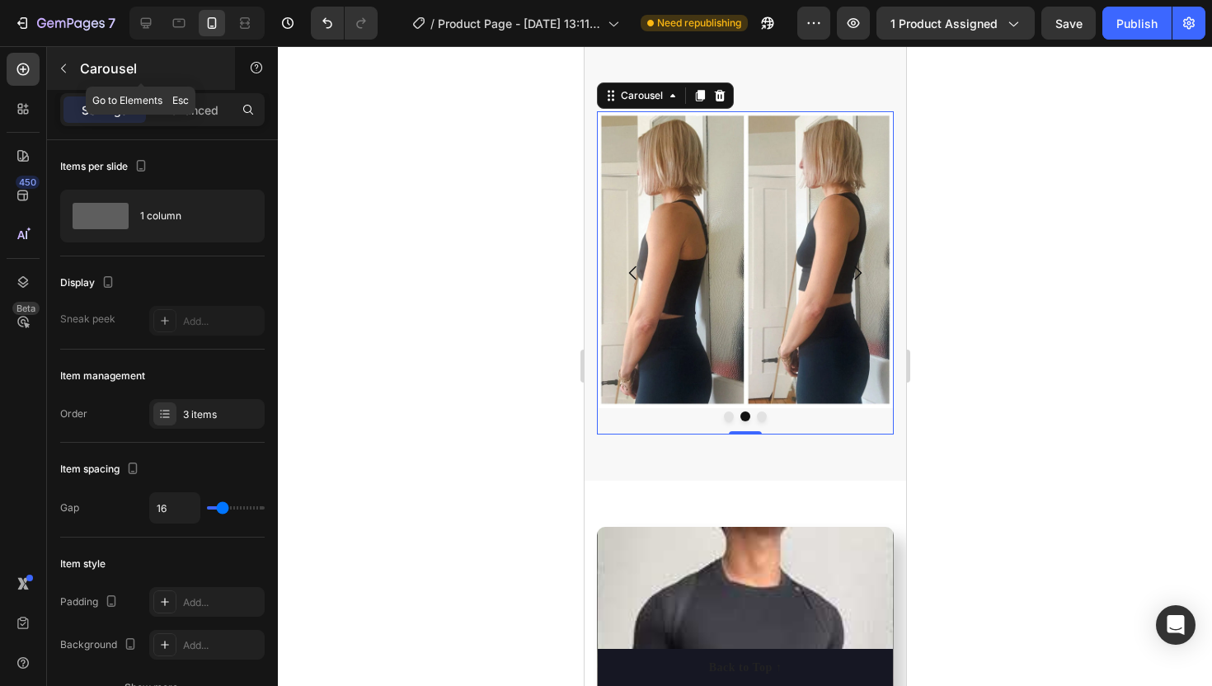
click at [63, 65] on icon "button" at bounding box center [63, 68] width 5 height 9
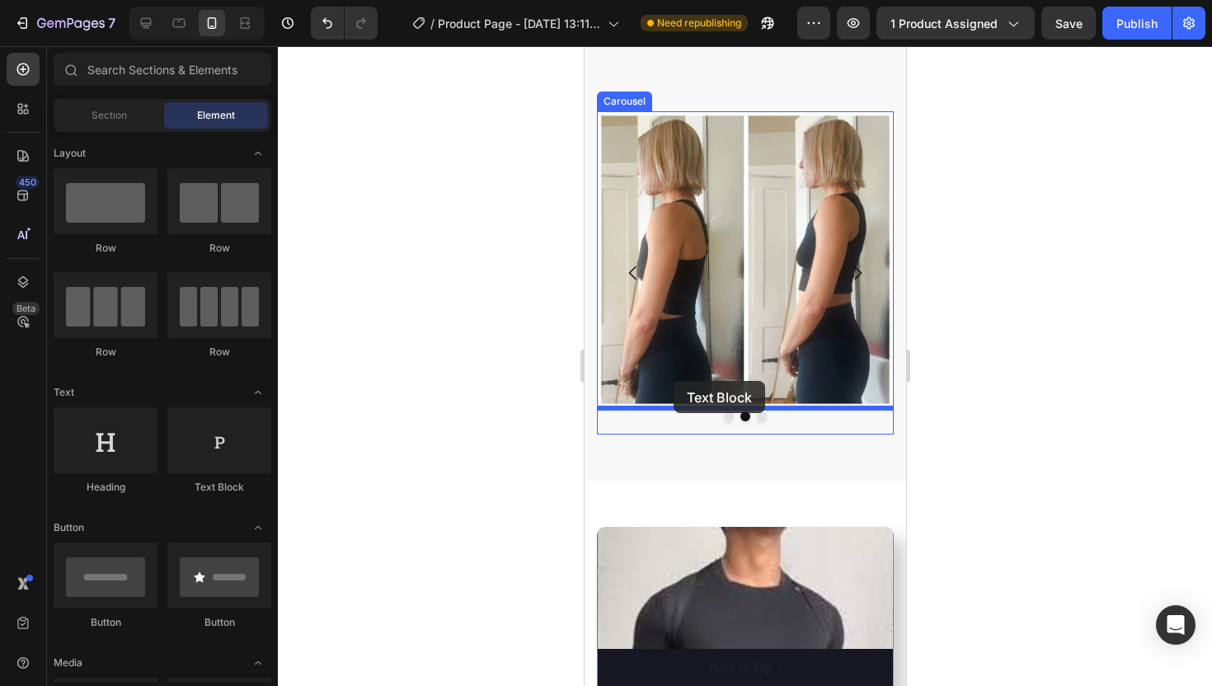
drag, startPoint x: 785, startPoint y: 505, endPoint x: 673, endPoint y: 382, distance: 165.1
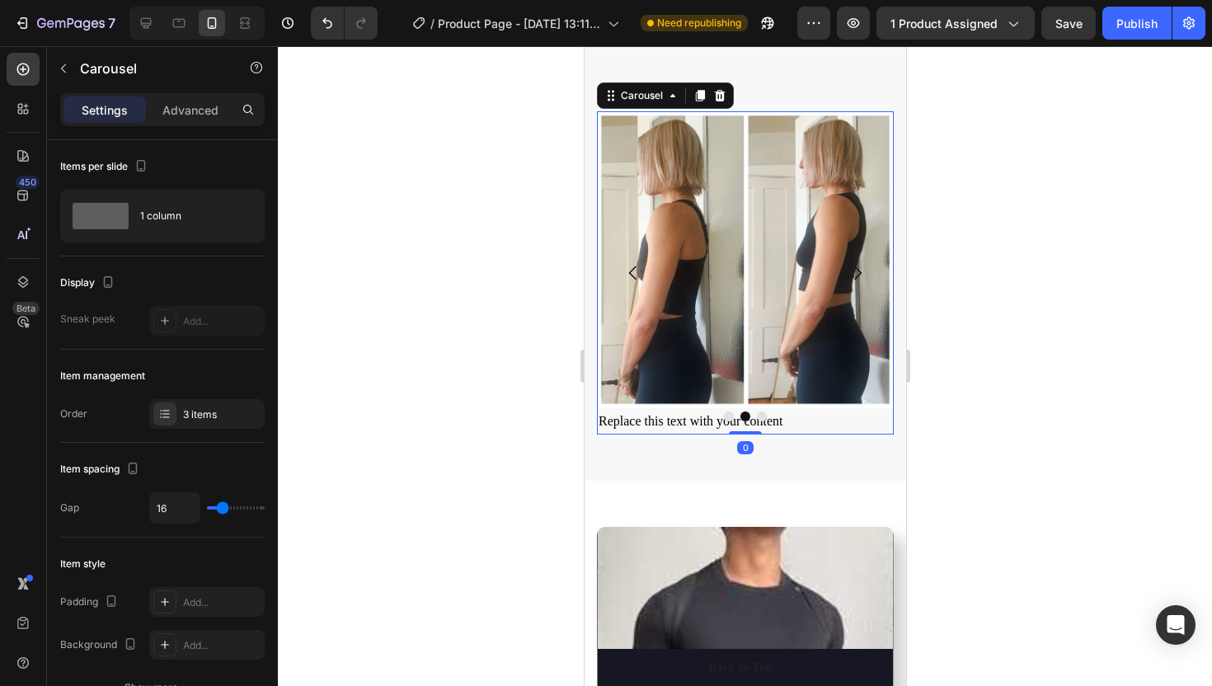
click at [859, 273] on icon "Carousel Next Arrow" at bounding box center [856, 273] width 7 height 14
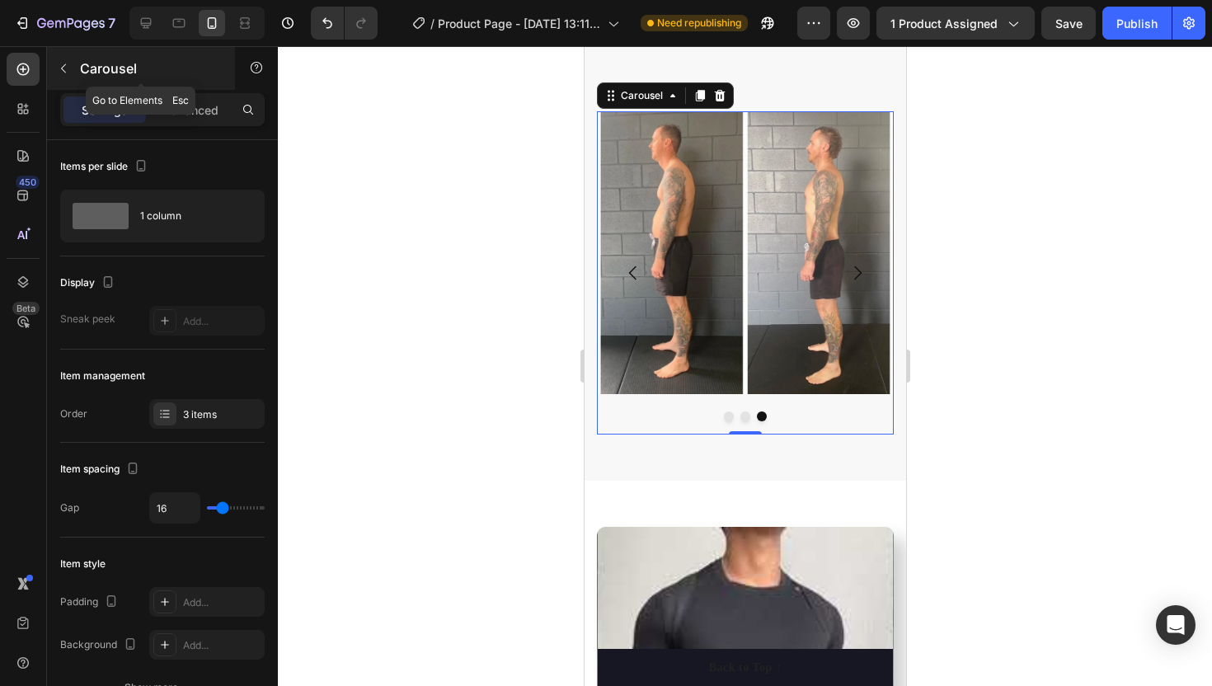
click at [70, 70] on button "button" at bounding box center [63, 68] width 26 height 26
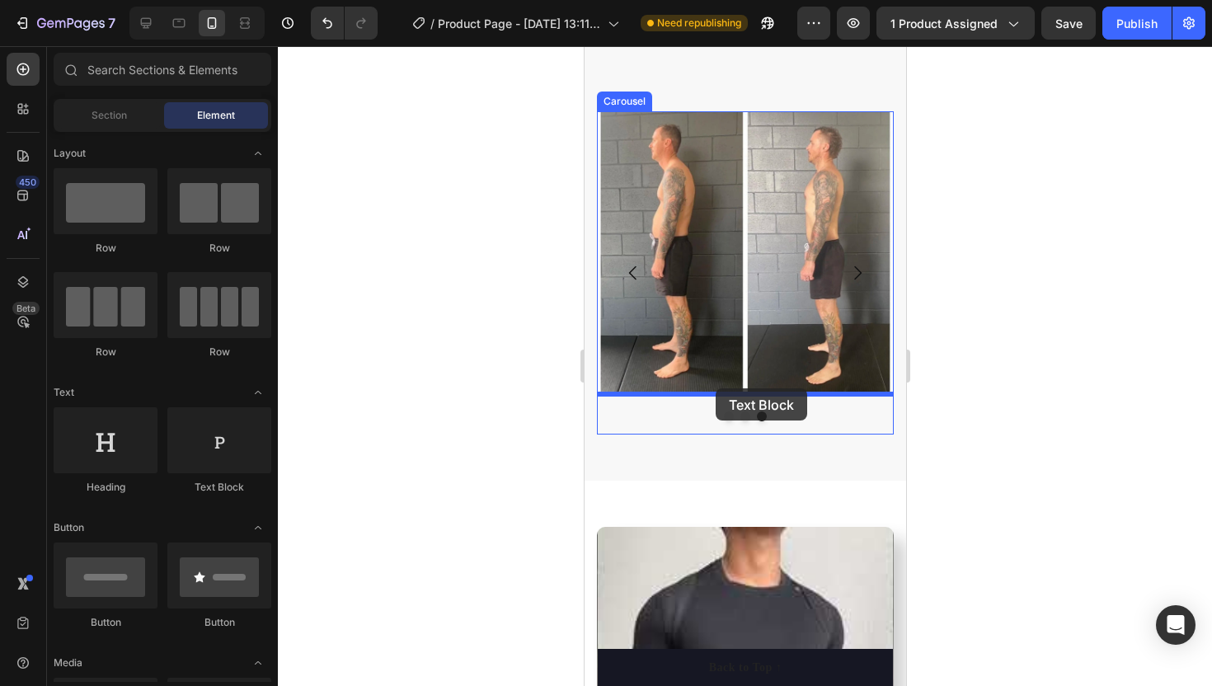
drag, startPoint x: 791, startPoint y: 499, endPoint x: 714, endPoint y: 389, distance: 133.8
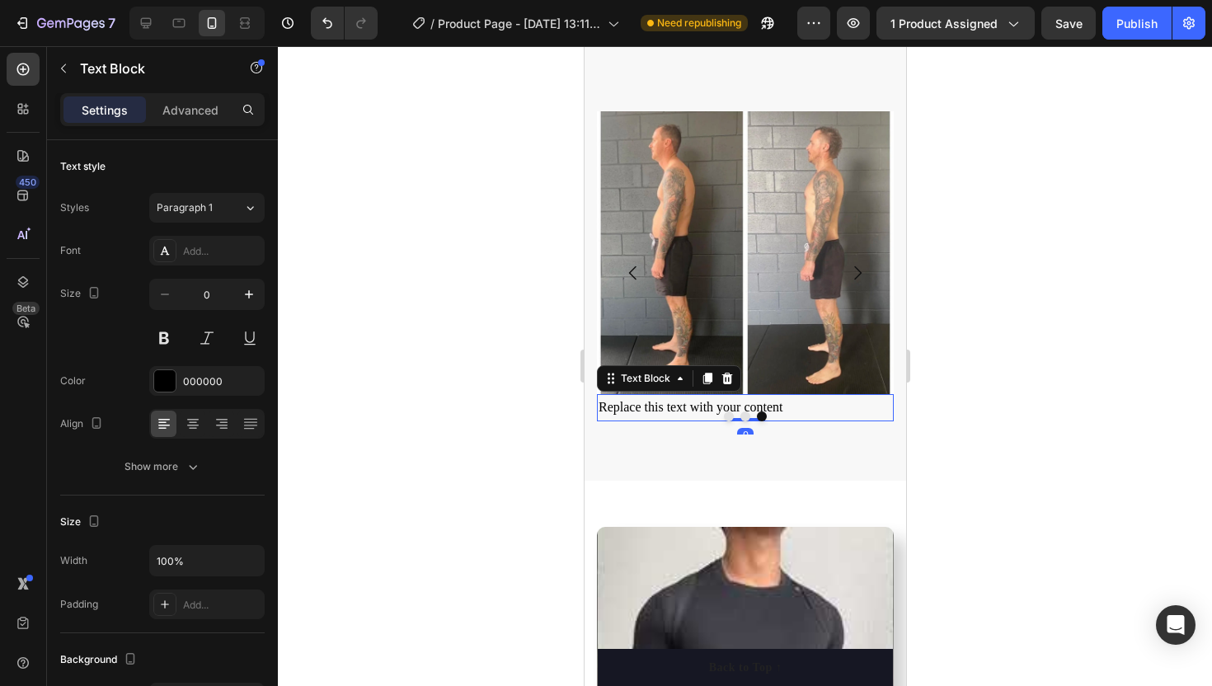
click at [515, 317] on div at bounding box center [745, 366] width 934 height 640
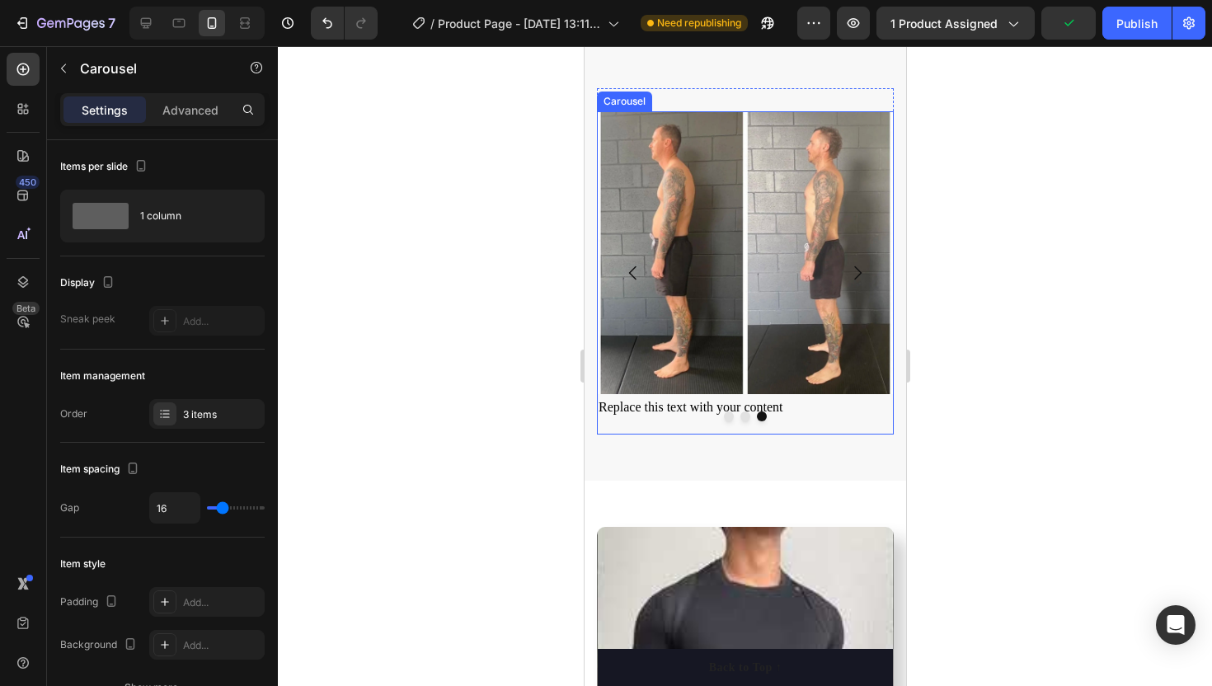
click at [629, 261] on button "Carousel Back Arrow" at bounding box center [632, 273] width 46 height 46
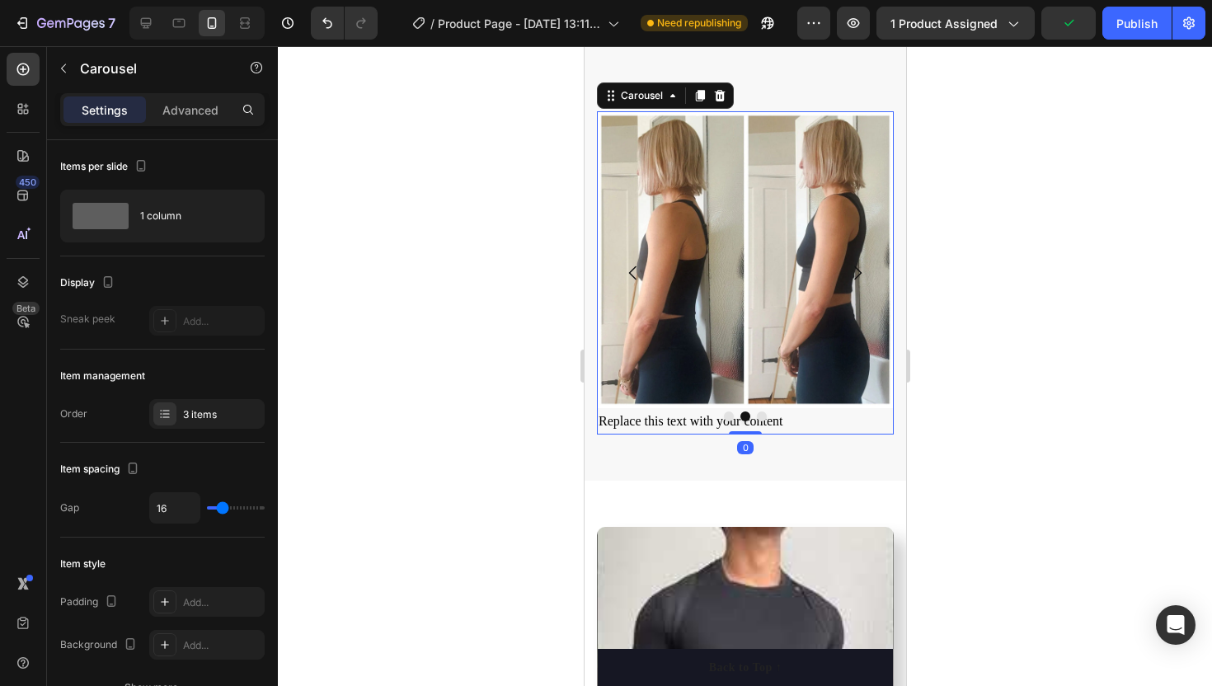
click at [629, 269] on icon "Carousel Back Arrow" at bounding box center [632, 273] width 20 height 20
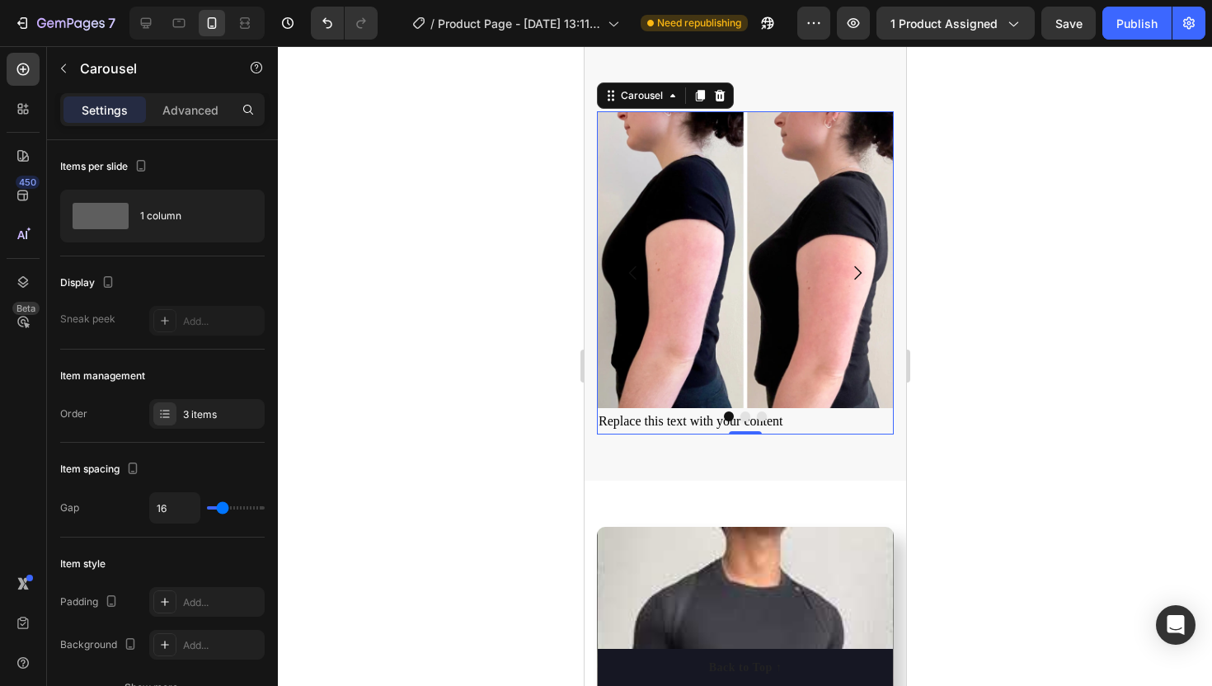
click at [858, 272] on icon "Carousel Next Arrow" at bounding box center [857, 273] width 20 height 20
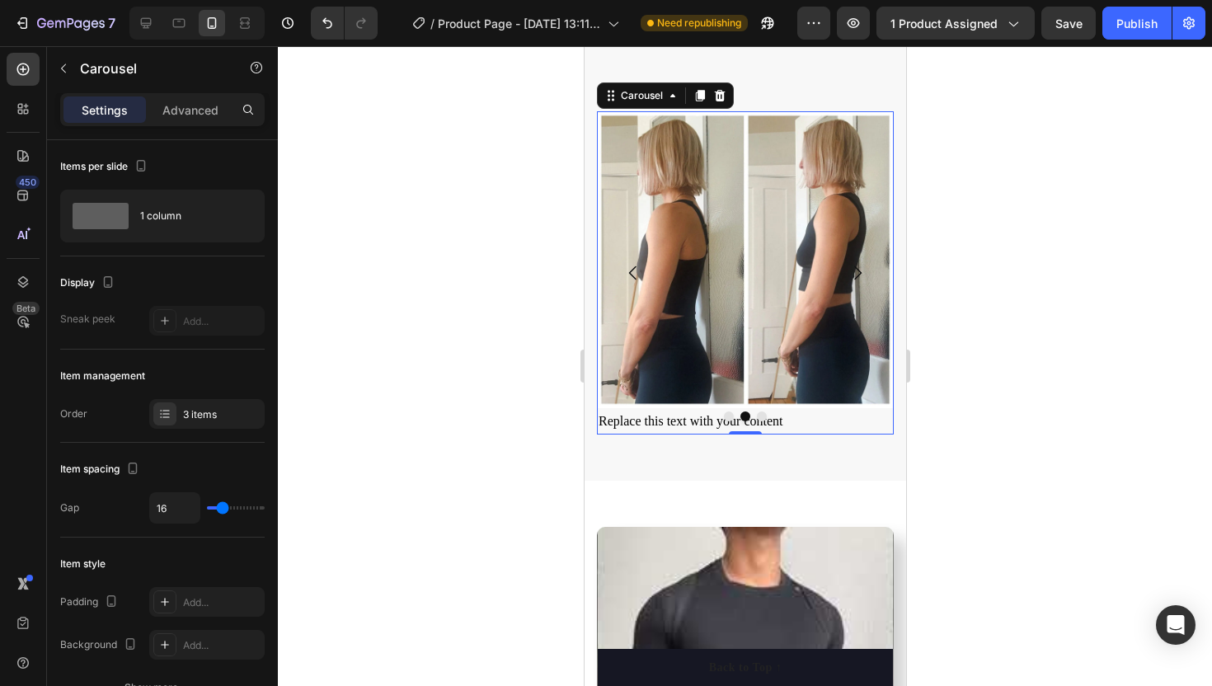
click at [858, 272] on icon "Carousel Next Arrow" at bounding box center [857, 273] width 20 height 20
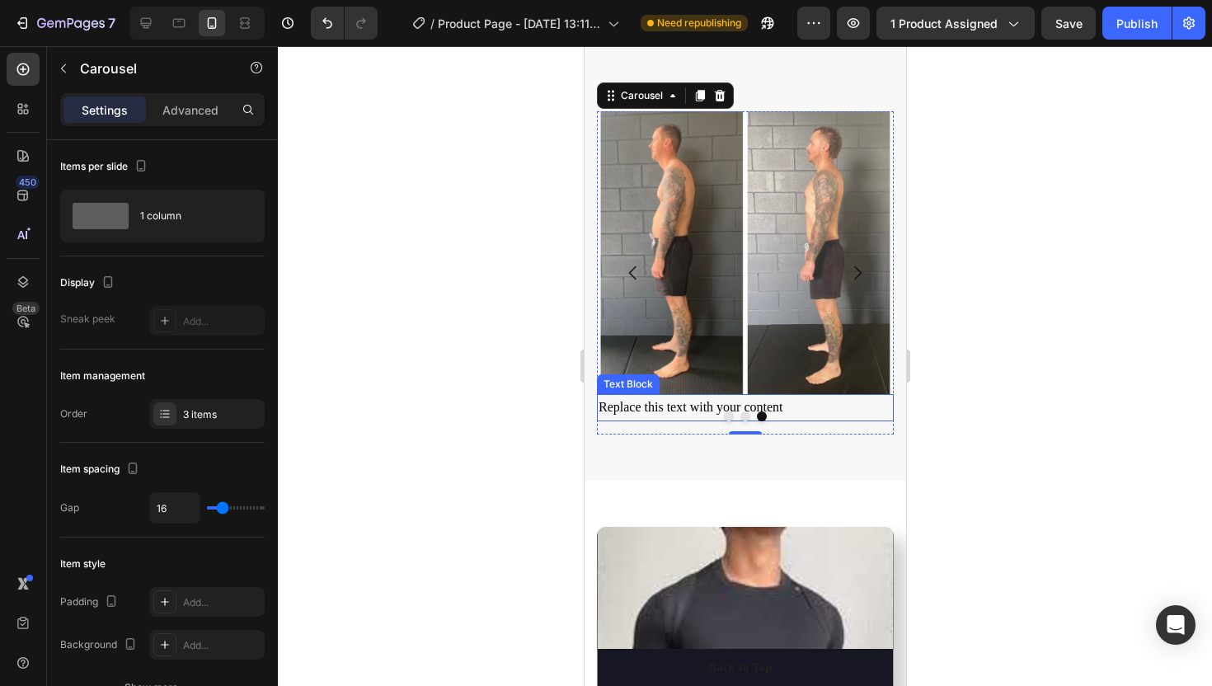
click at [793, 408] on div "Replace this text with your content" at bounding box center [744, 407] width 297 height 27
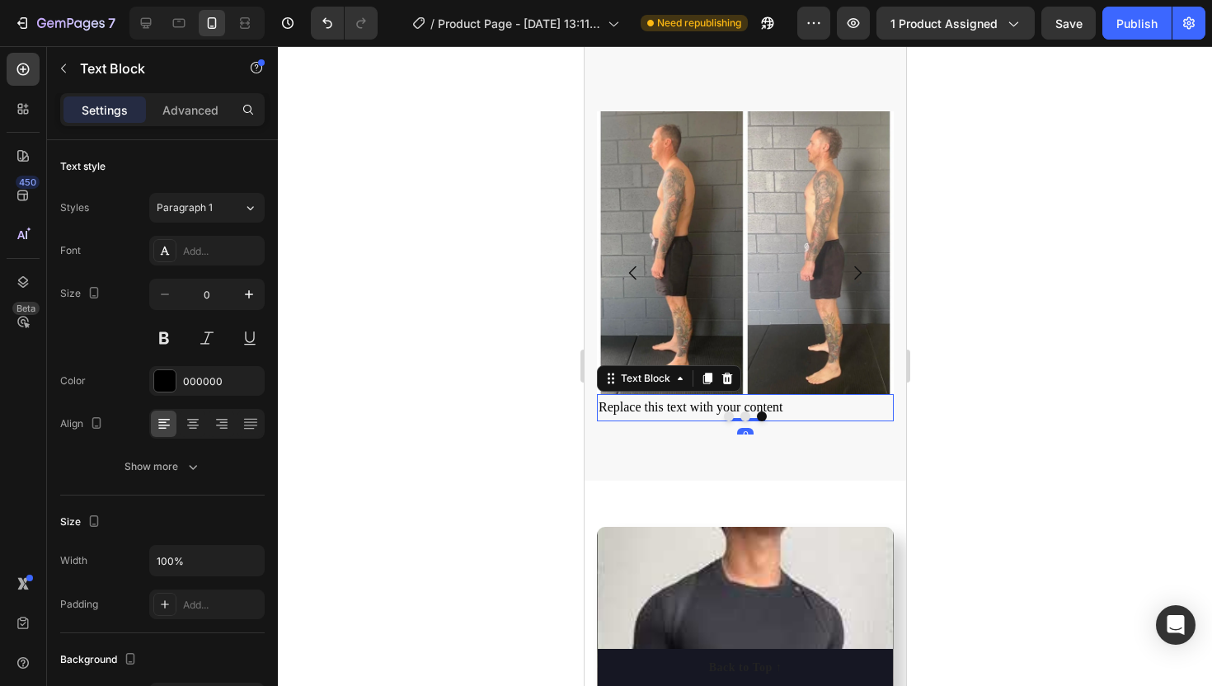
click at [786, 407] on div "Replace this text with your content" at bounding box center [744, 407] width 297 height 27
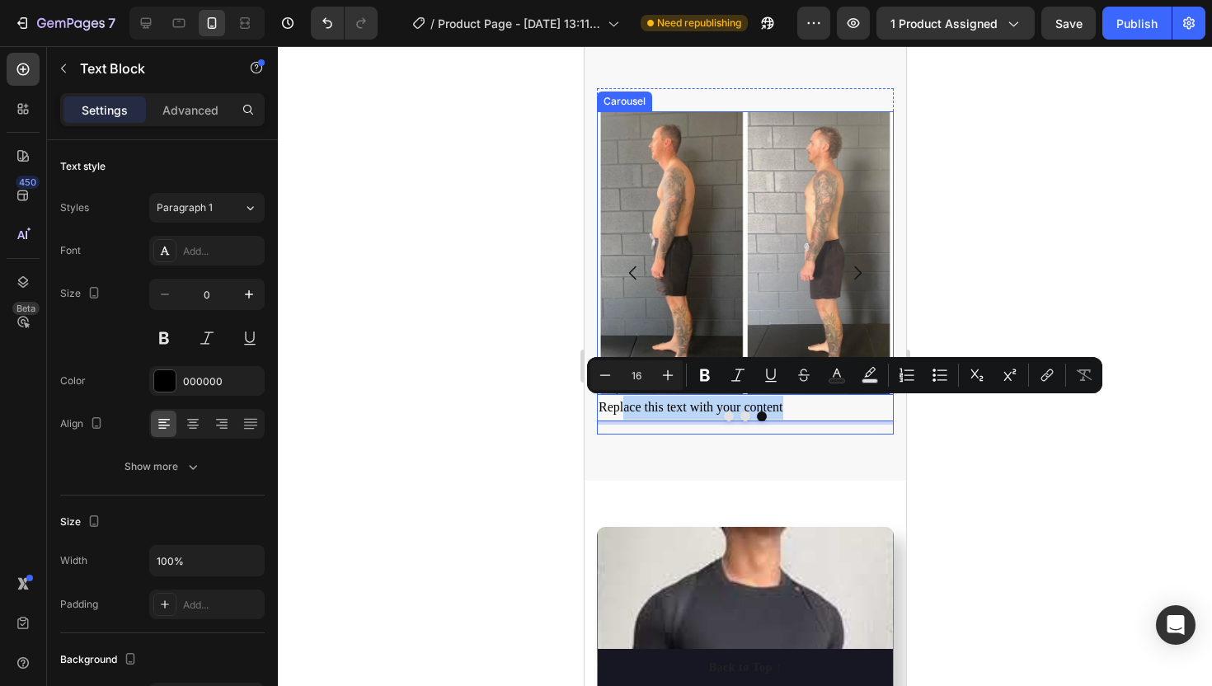
drag, startPoint x: 786, startPoint y: 407, endPoint x: 625, endPoint y: 408, distance: 161.6
click at [625, 408] on p "Replace this text with your content" at bounding box center [744, 408] width 293 height 24
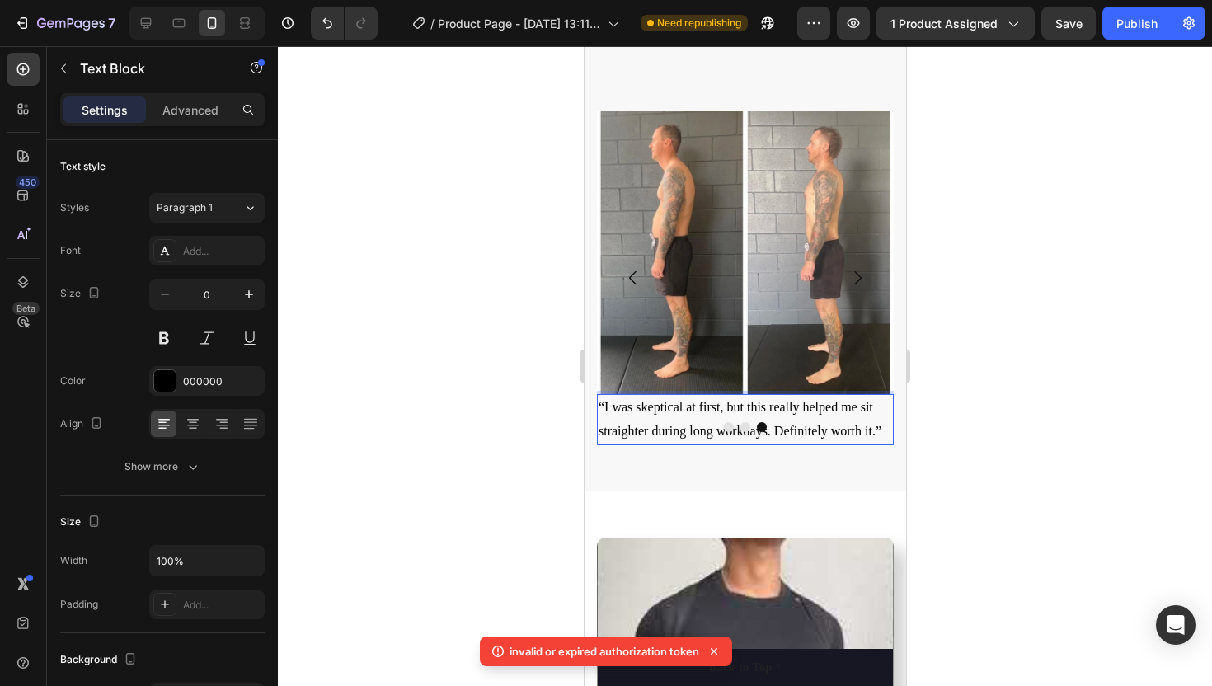
click at [598, 405] on p "“I was skeptical at first, but this really helped me sit straighter during long…" at bounding box center [744, 420] width 293 height 48
click at [1132, 21] on div "Publish" at bounding box center [1136, 23] width 41 height 17
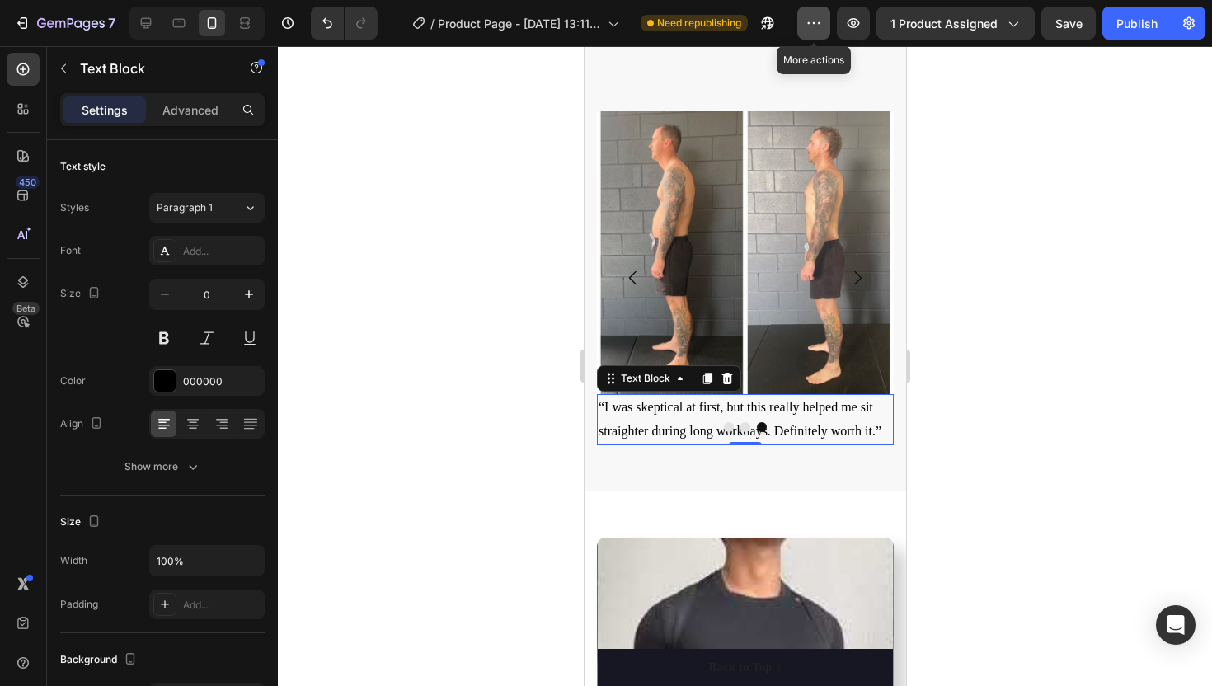
click at [802, 26] on button "button" at bounding box center [813, 23] width 33 height 33
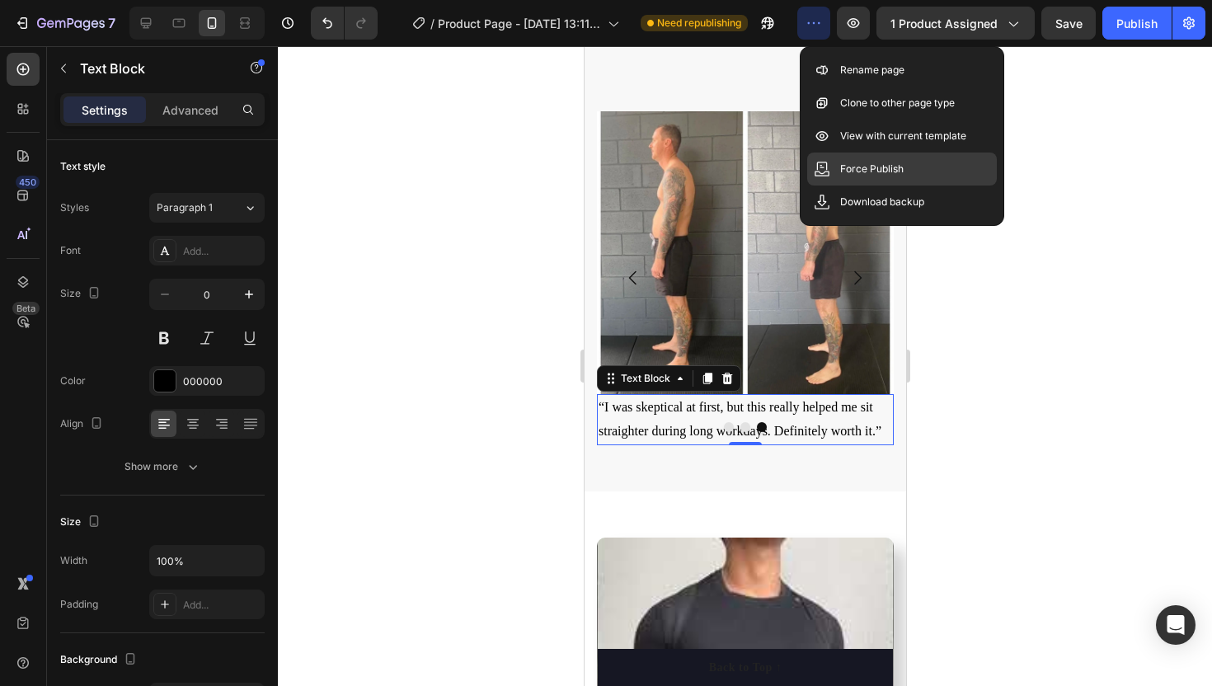
click at [839, 185] on div "Force Publish" at bounding box center [902, 201] width 190 height 33
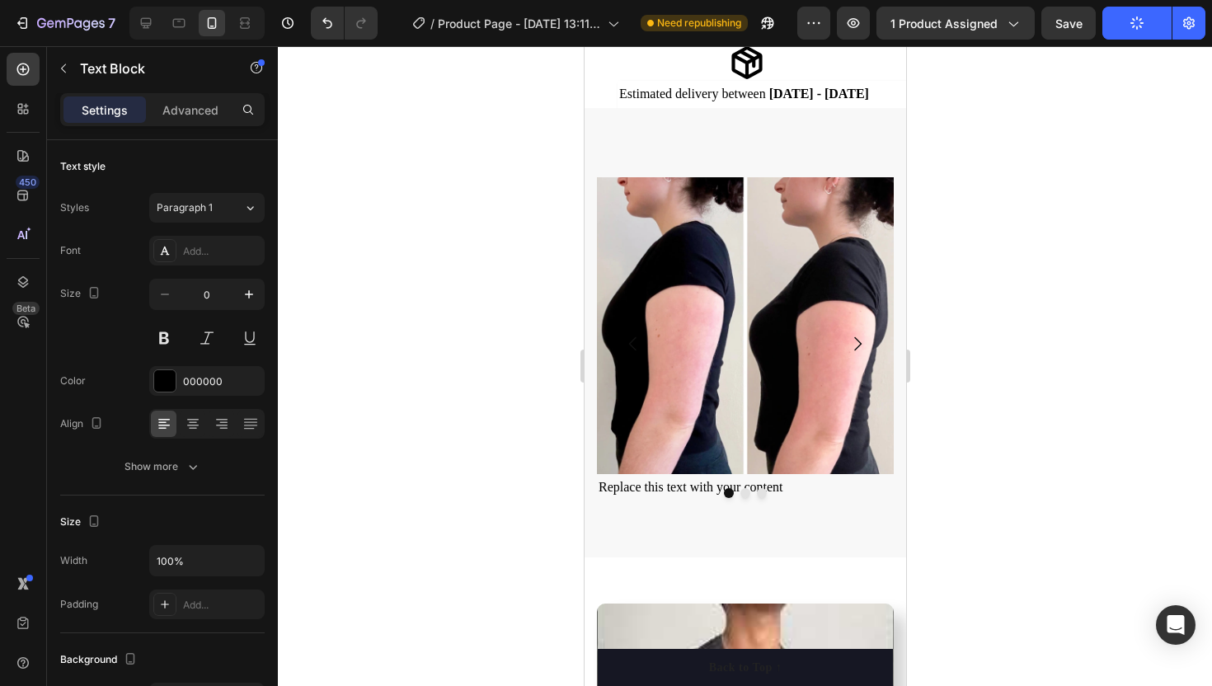
scroll to position [901, 0]
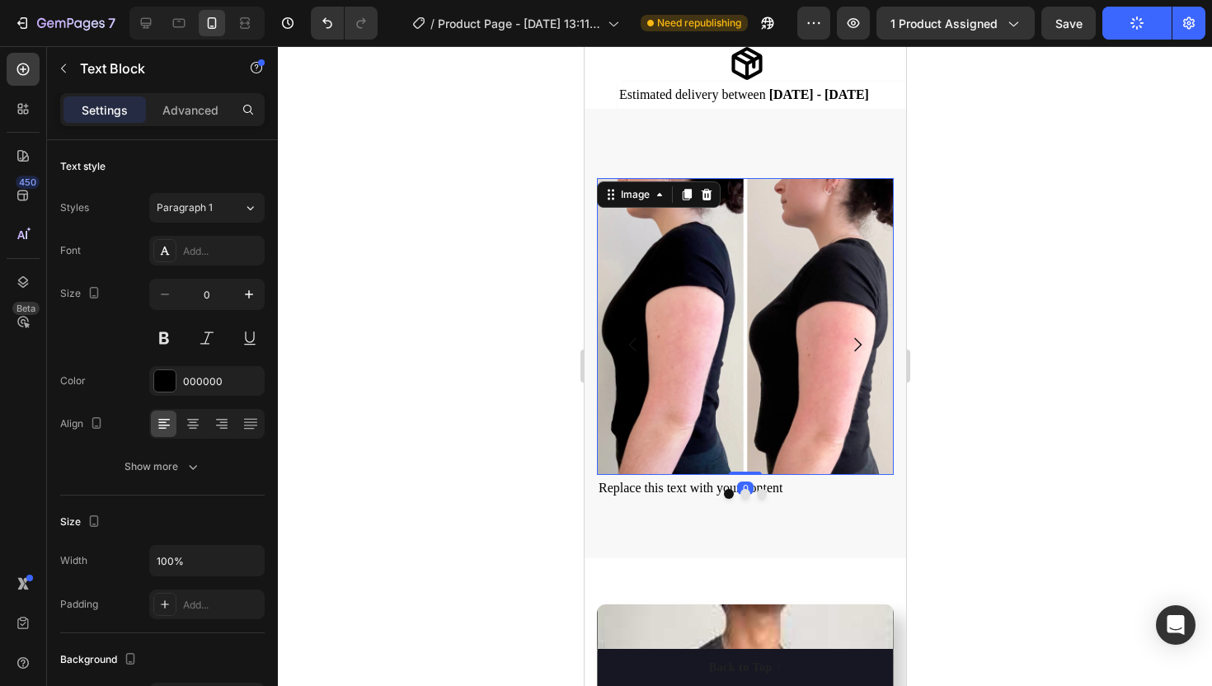
click at [681, 254] on img at bounding box center [744, 326] width 297 height 297
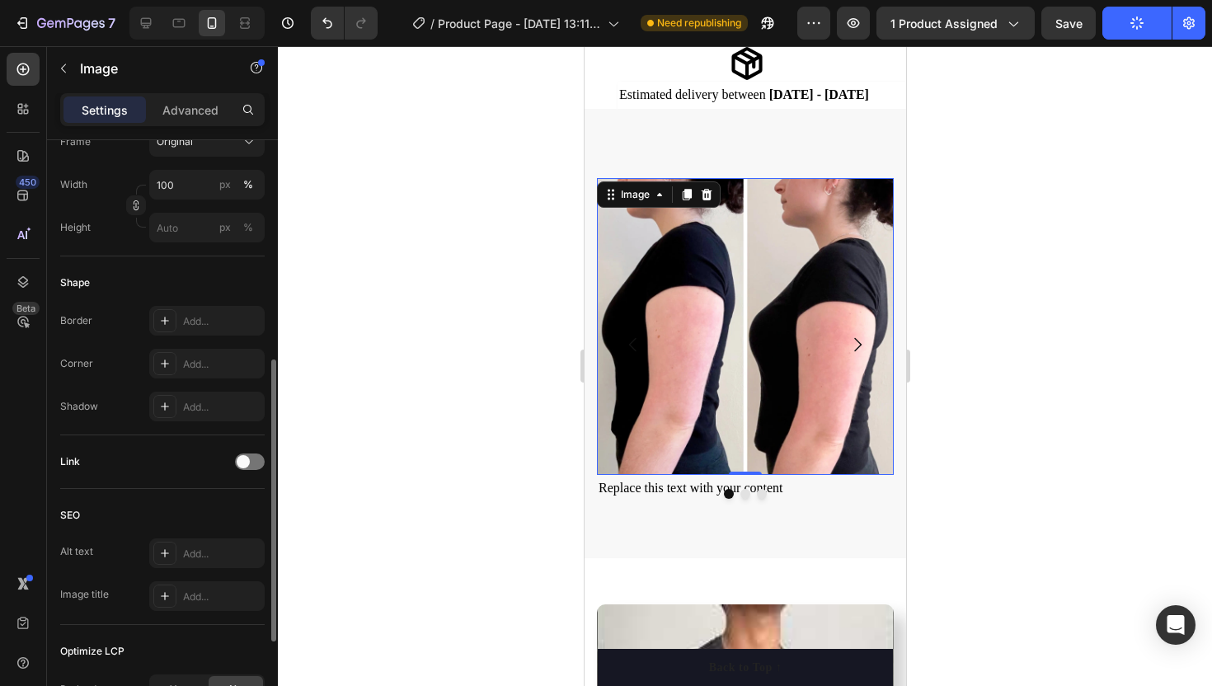
scroll to position [457, 0]
click at [190, 357] on div "Add..." at bounding box center [221, 362] width 77 height 15
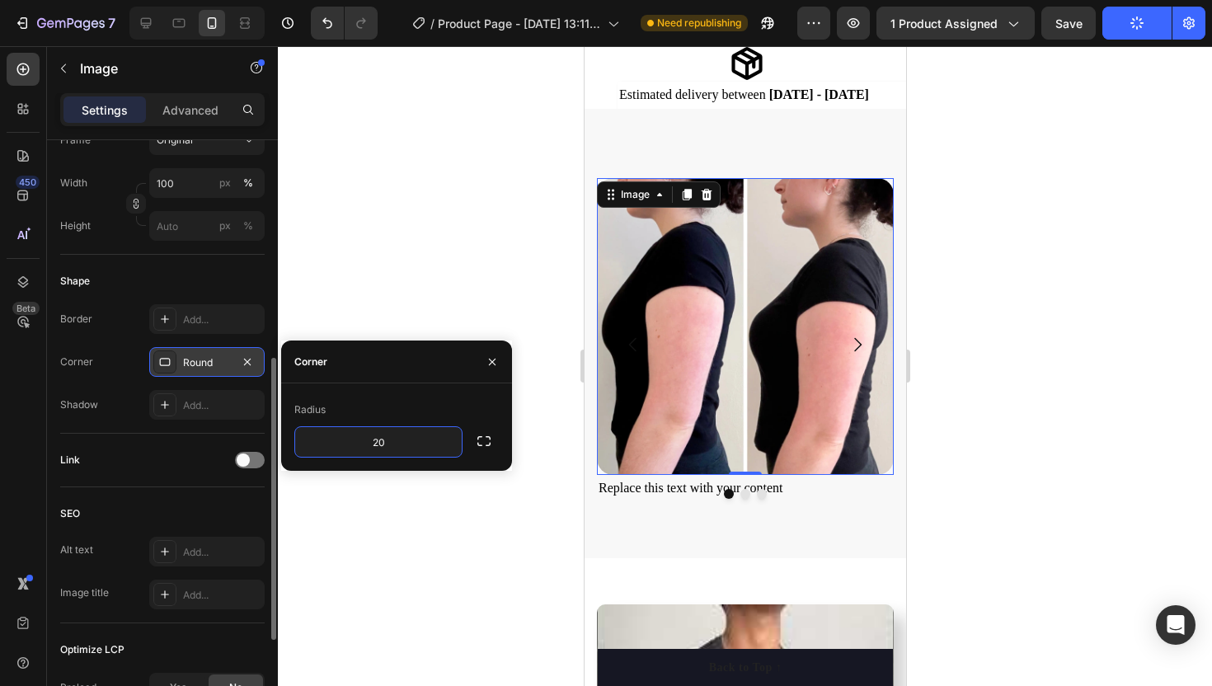
type input "2"
type input "30"
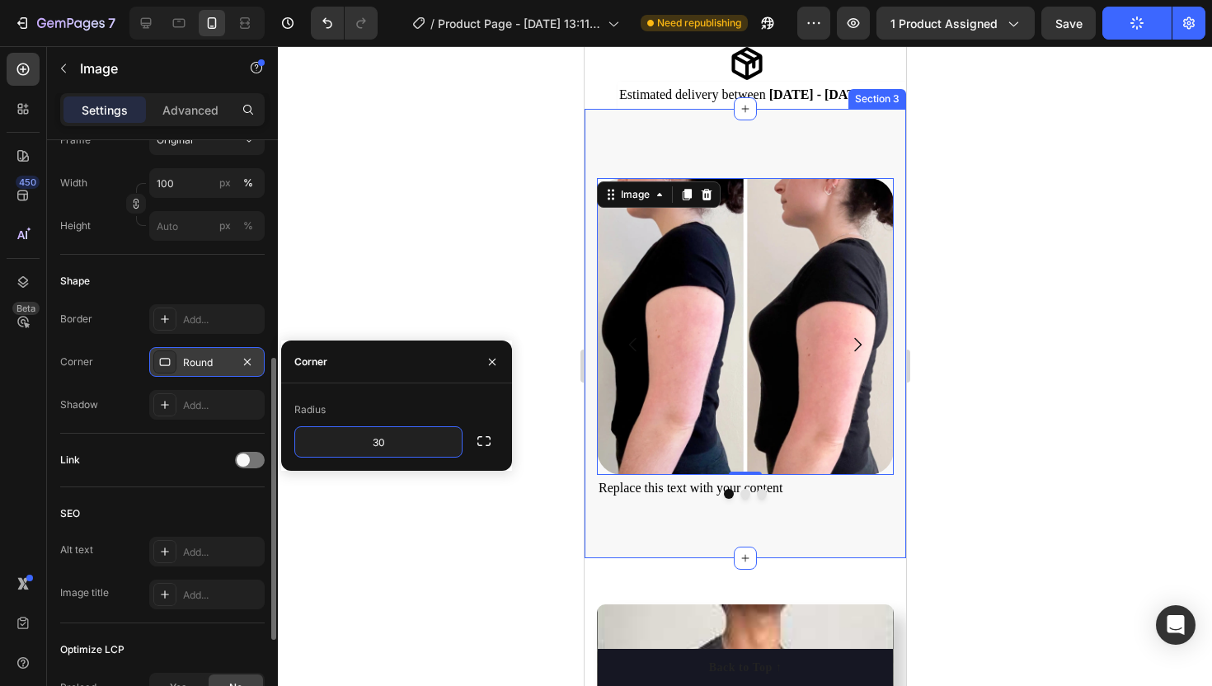
click at [484, 279] on div at bounding box center [745, 366] width 934 height 640
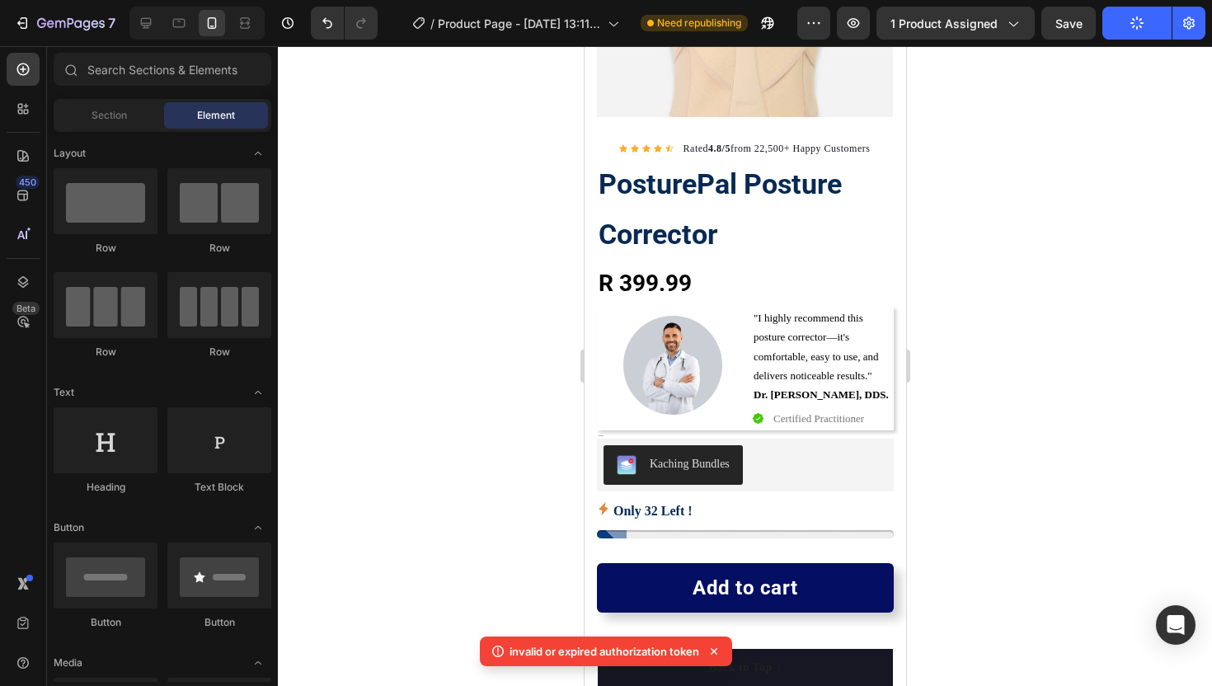
scroll to position [279, 0]
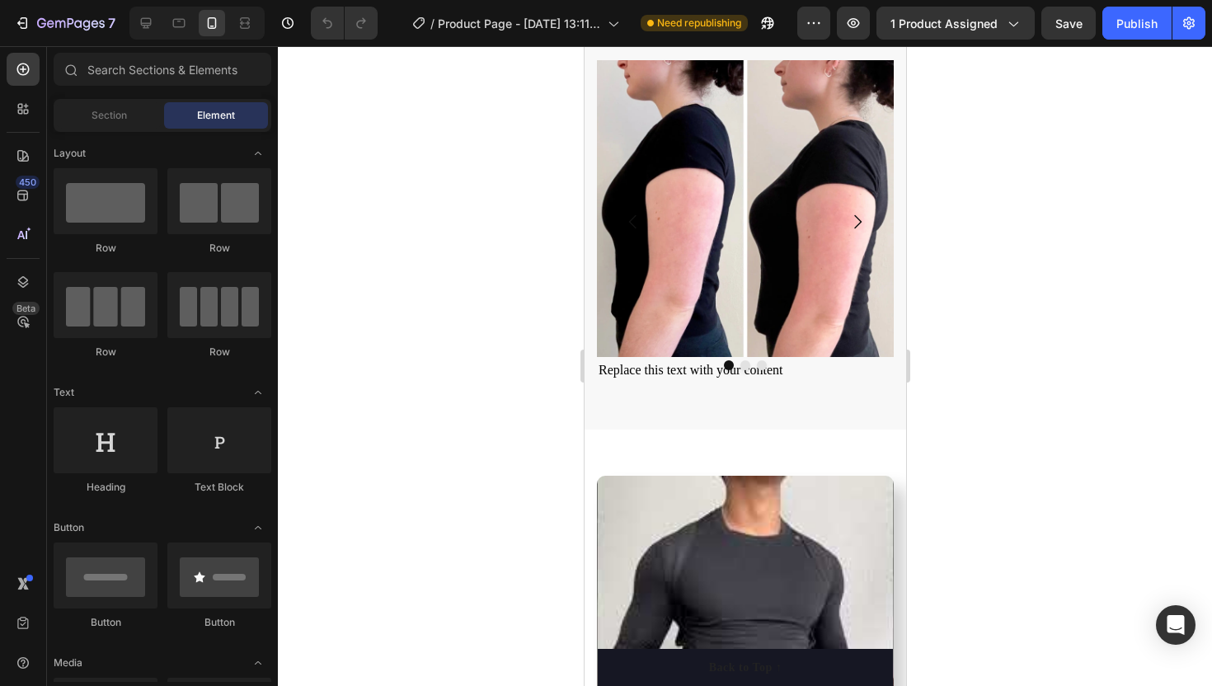
scroll to position [1021, 0]
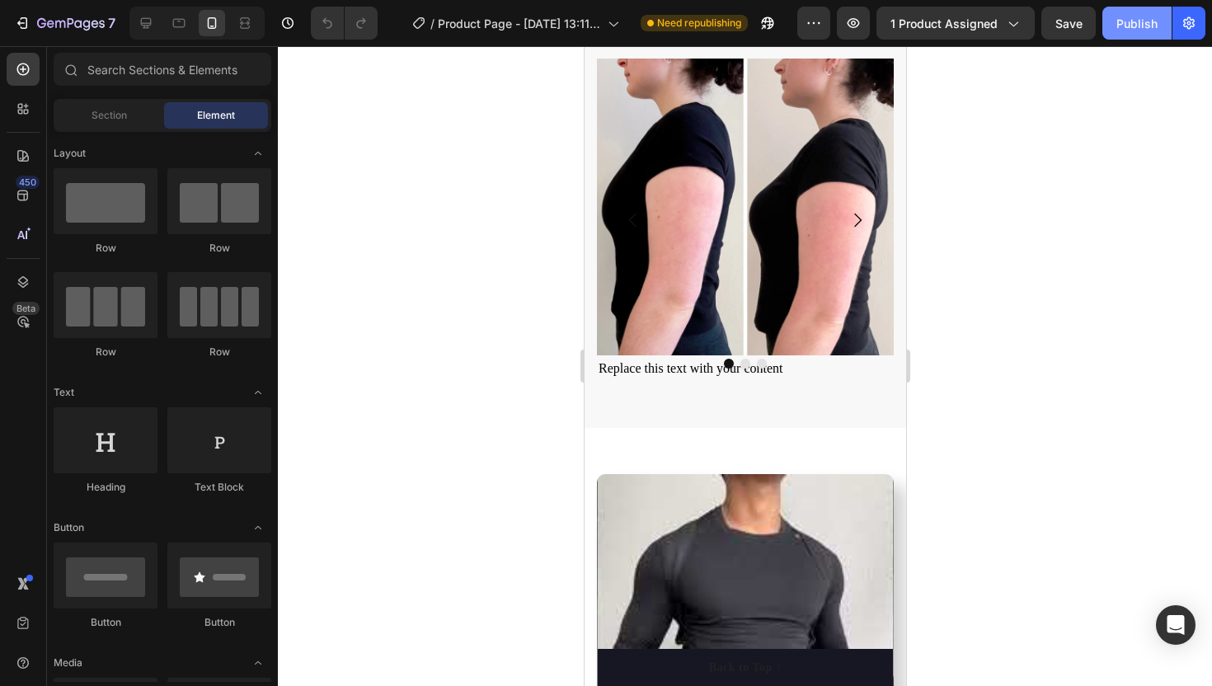
click at [1127, 24] on div "Publish" at bounding box center [1136, 23] width 41 height 17
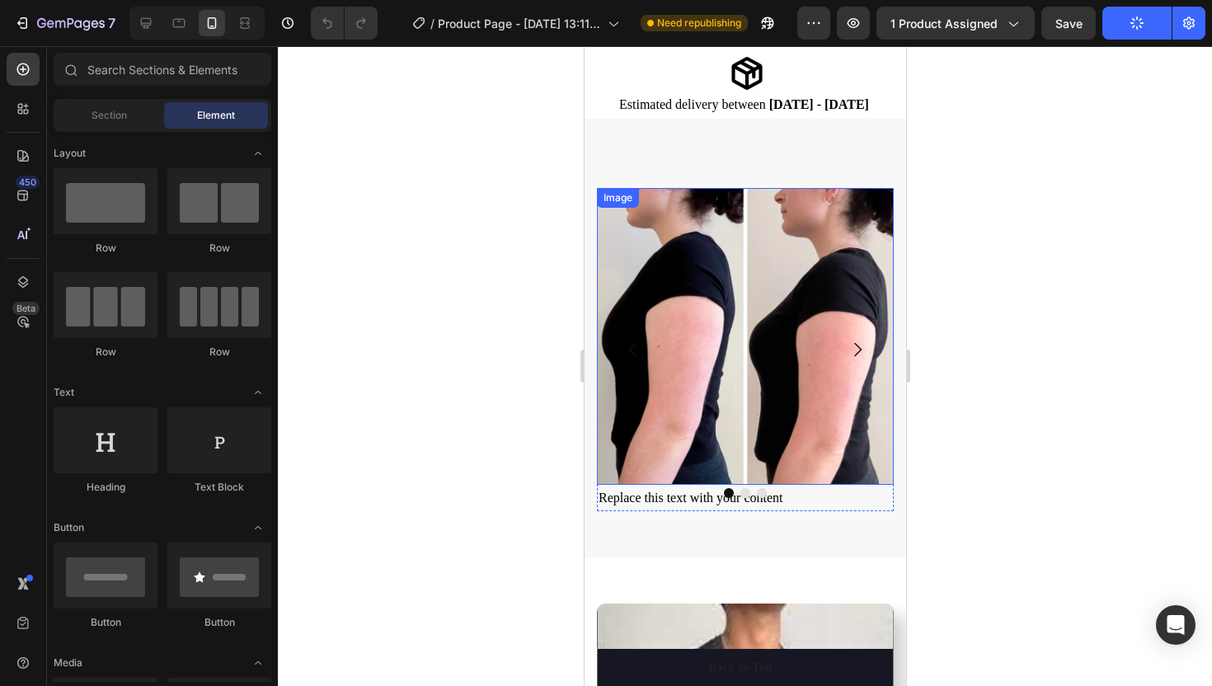
scroll to position [873, 0]
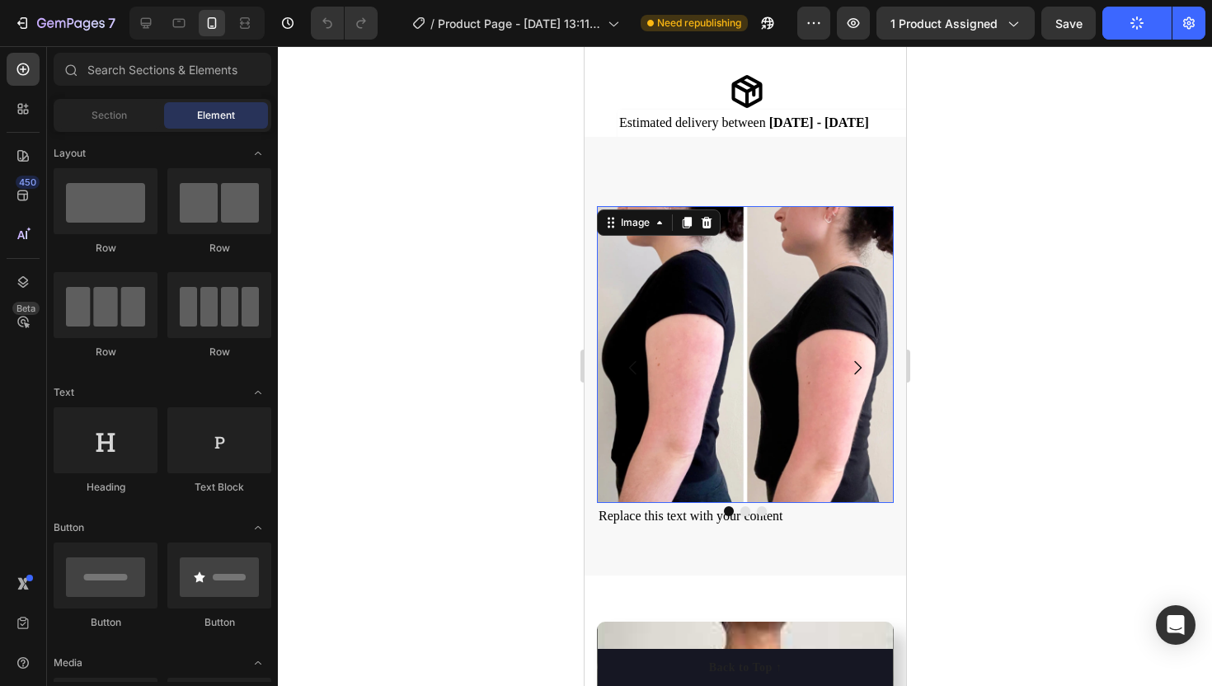
click at [672, 298] on img at bounding box center [744, 354] width 297 height 297
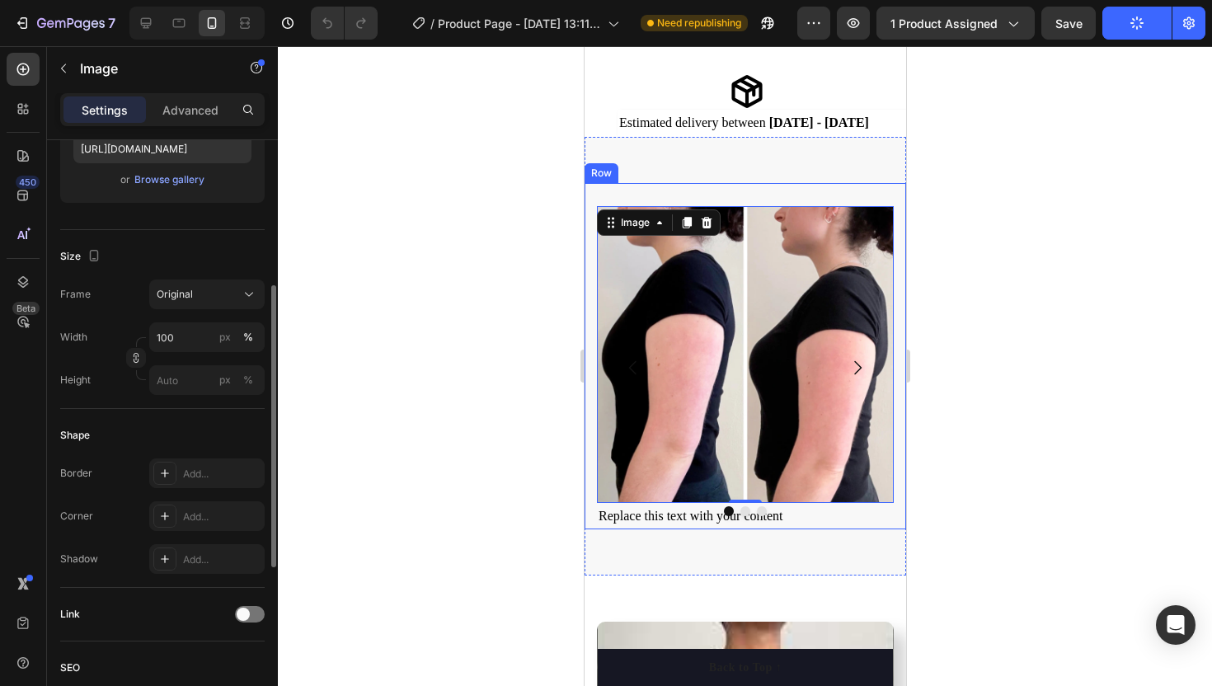
scroll to position [305, 0]
click at [185, 512] on div "Add..." at bounding box center [221, 514] width 77 height 15
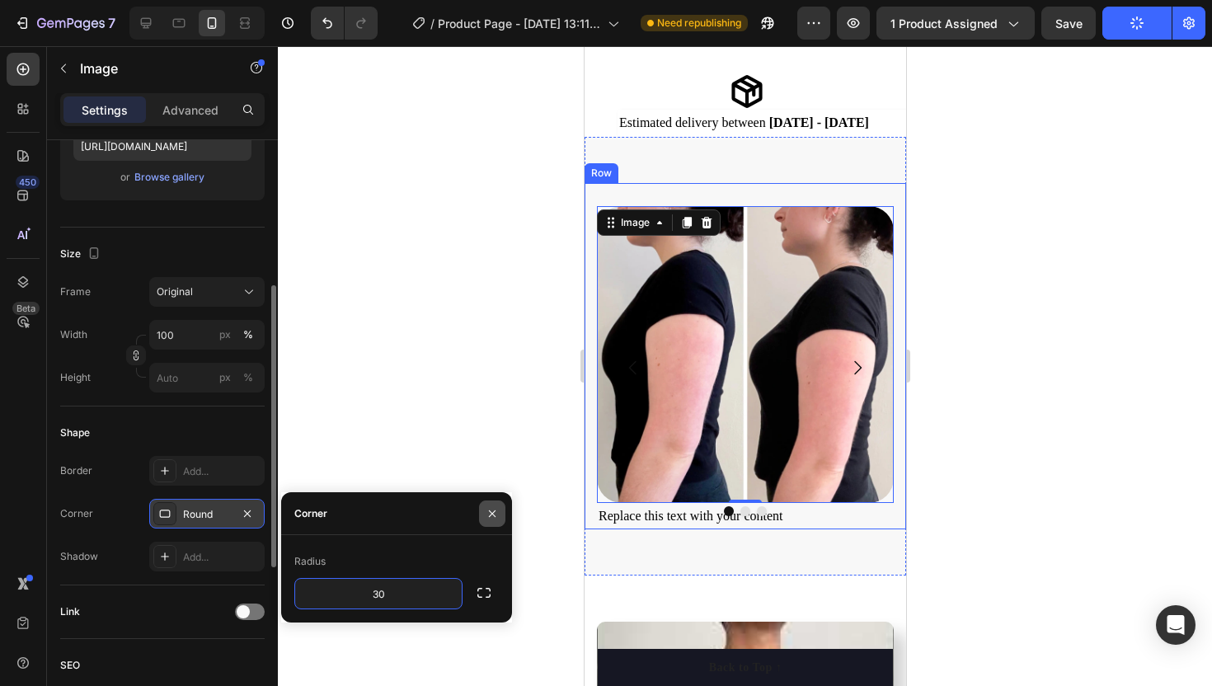
type input "30"
click at [489, 507] on icon "button" at bounding box center [492, 513] width 13 height 13
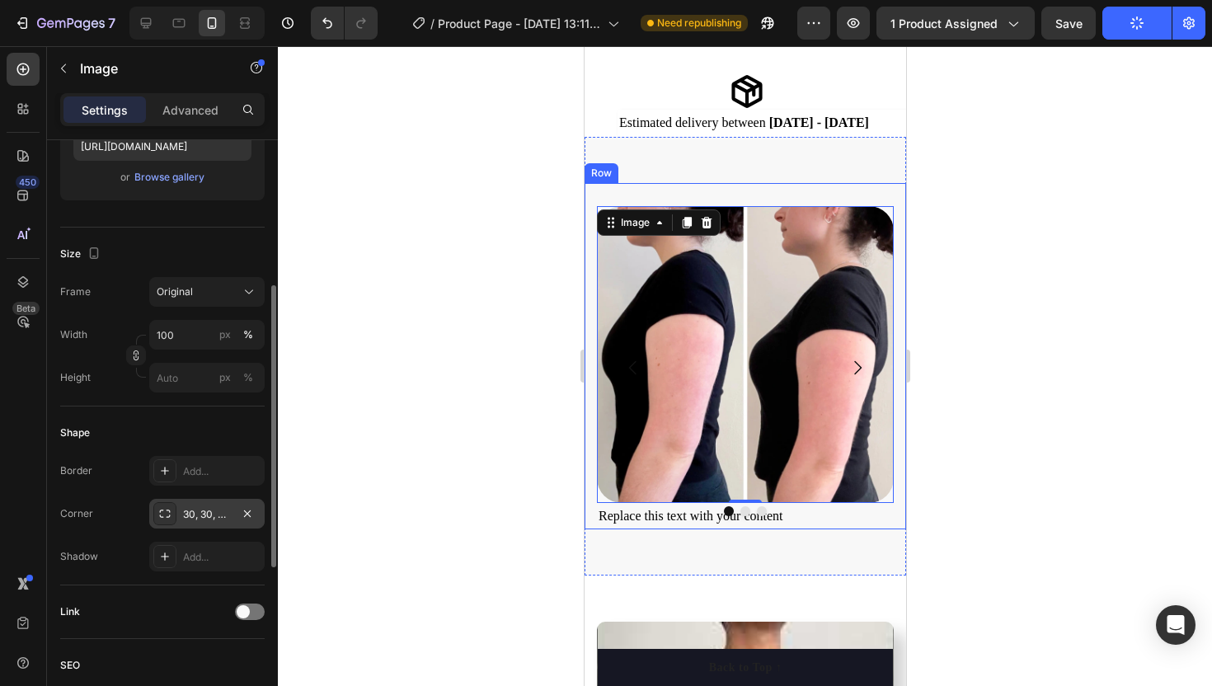
click at [475, 394] on div at bounding box center [745, 366] width 934 height 640
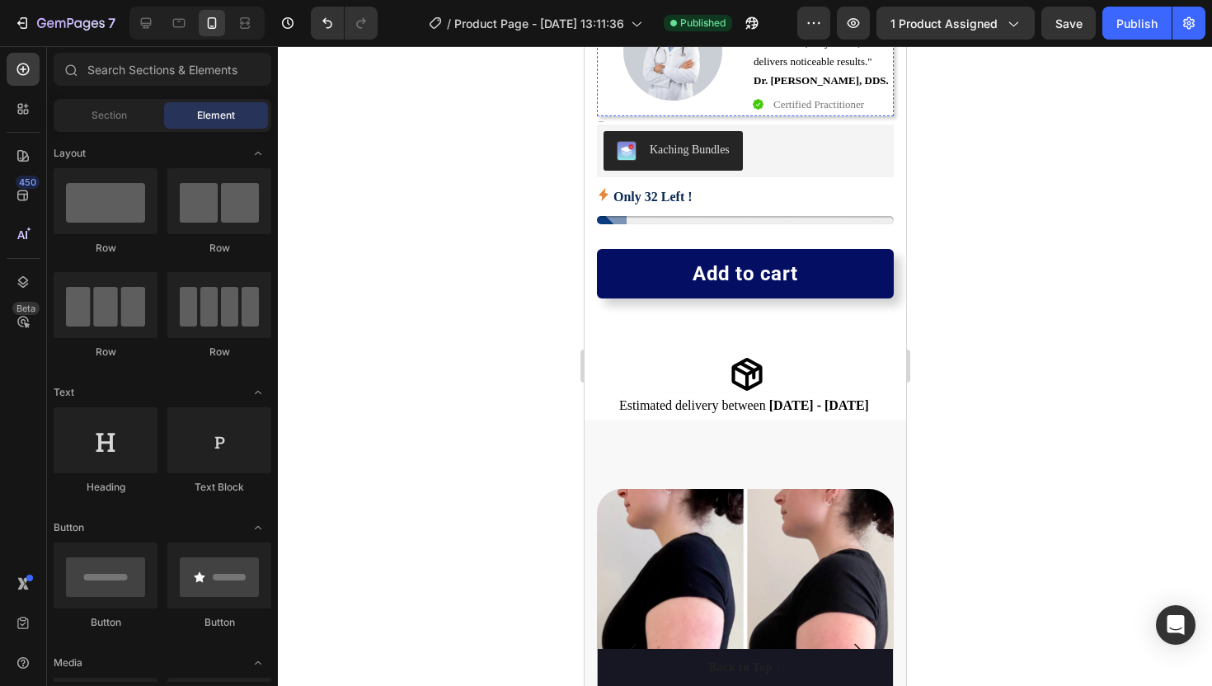
scroll to position [599, 0]
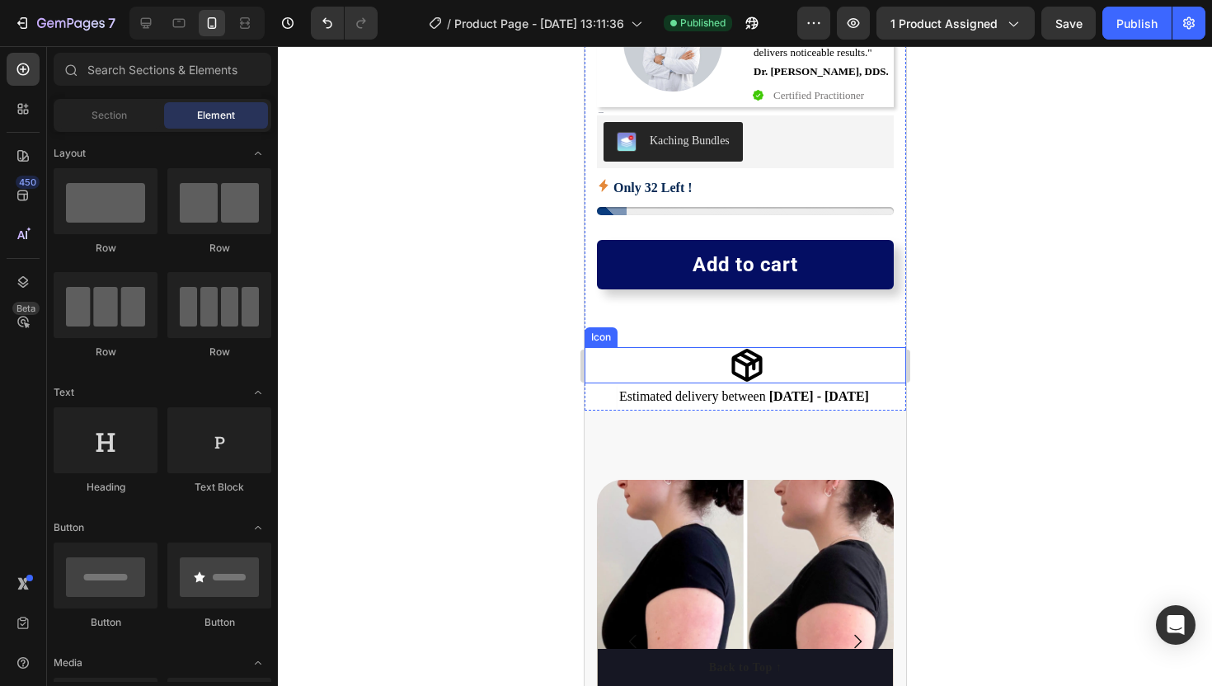
click at [743, 357] on icon at bounding box center [745, 365] width 31 height 33
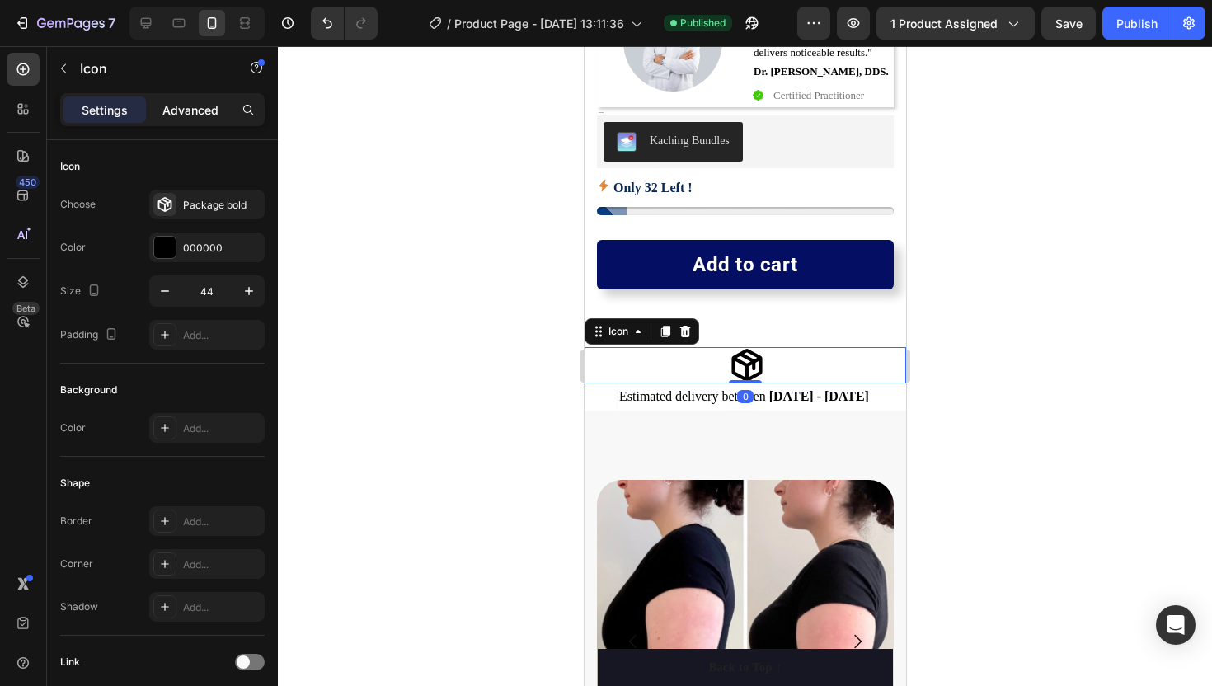
click at [177, 101] on p "Advanced" at bounding box center [190, 109] width 56 height 17
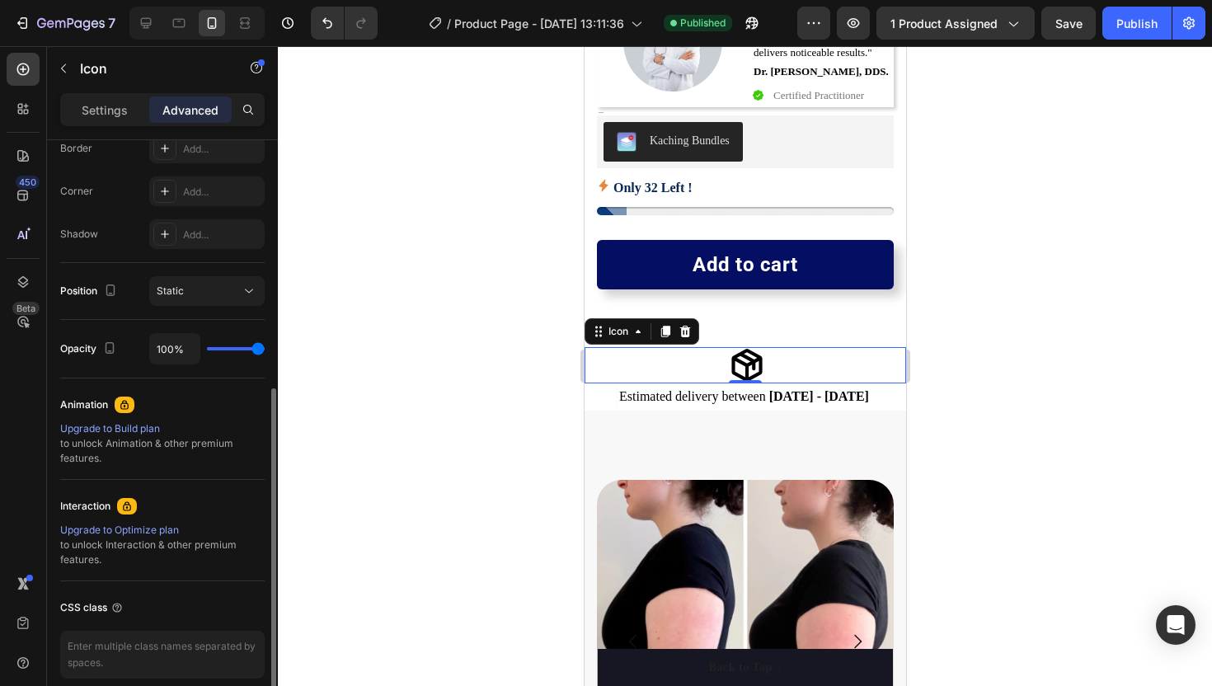
scroll to position [483, 0]
click at [104, 102] on p "Settings" at bounding box center [105, 109] width 46 height 17
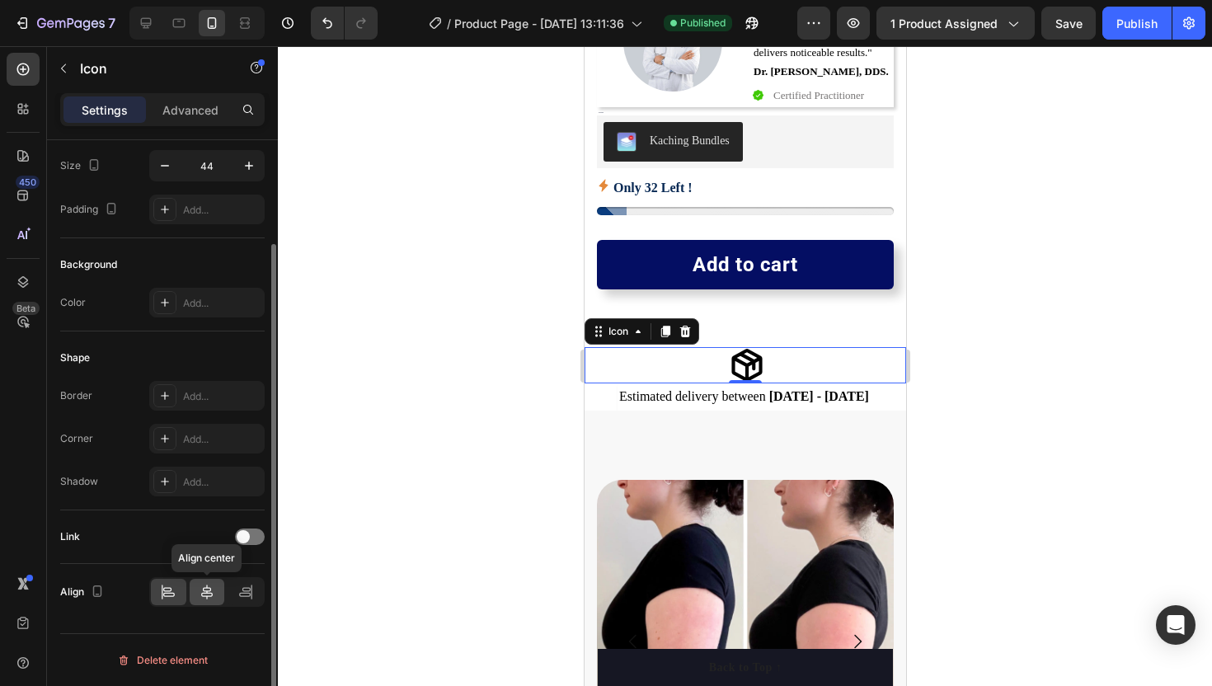
click at [210, 591] on icon at bounding box center [207, 592] width 16 height 16
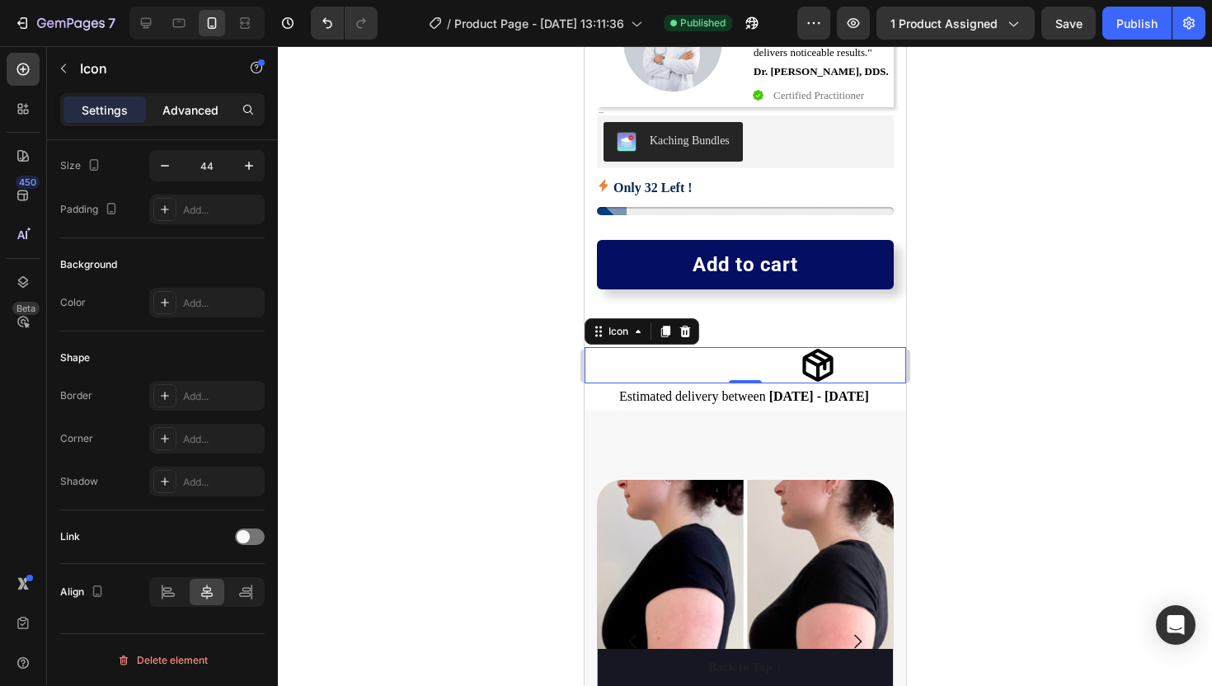
click at [195, 114] on p "Advanced" at bounding box center [190, 109] width 56 height 17
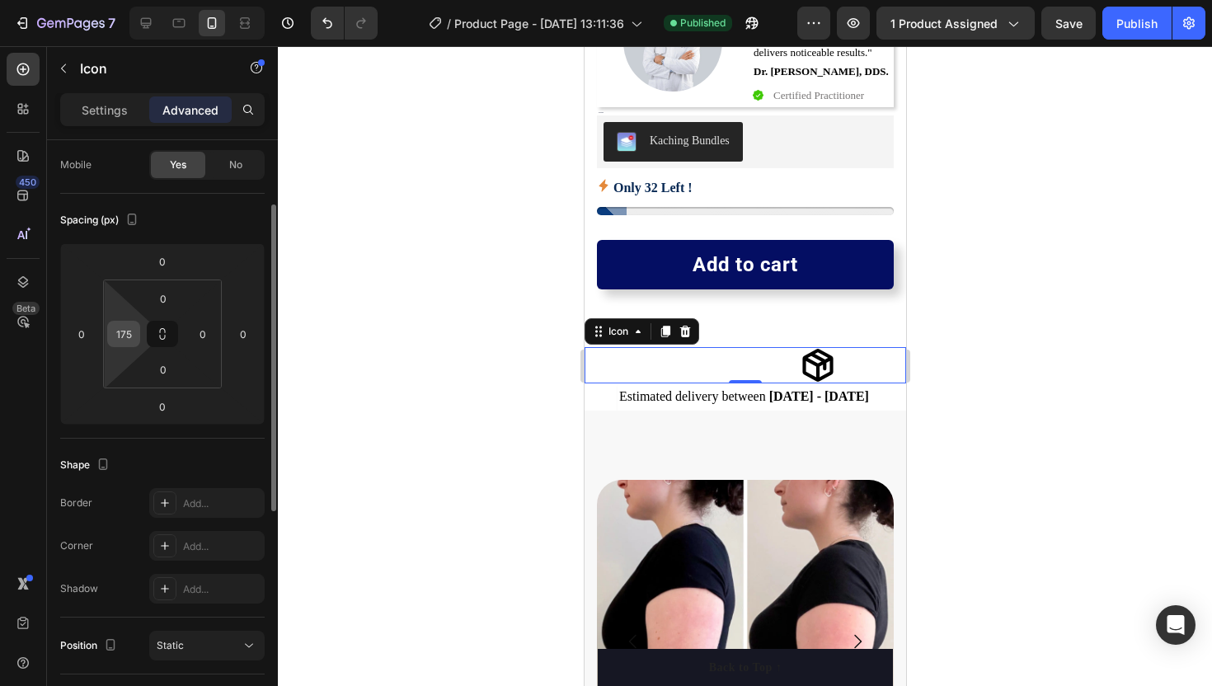
click at [132, 334] on input "175" at bounding box center [123, 333] width 25 height 25
type input "0"
click at [101, 111] on p "Settings" at bounding box center [105, 109] width 46 height 17
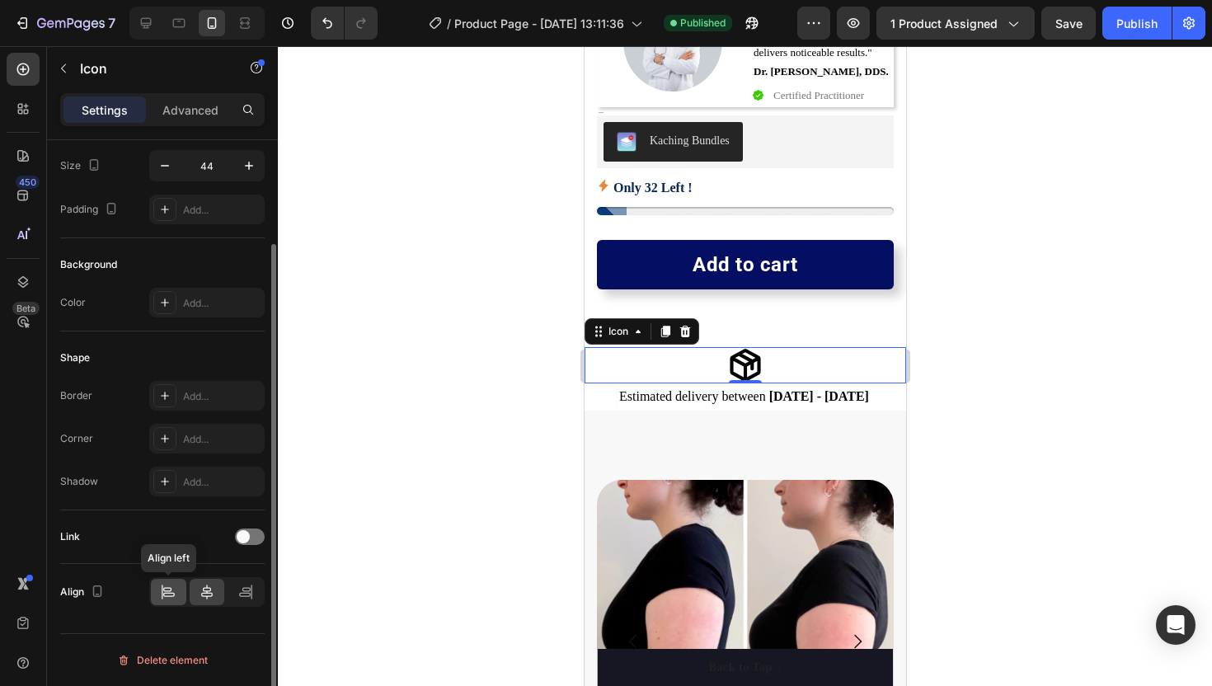
click at [162, 594] on icon at bounding box center [168, 592] width 16 height 16
click at [216, 593] on div at bounding box center [207, 592] width 35 height 26
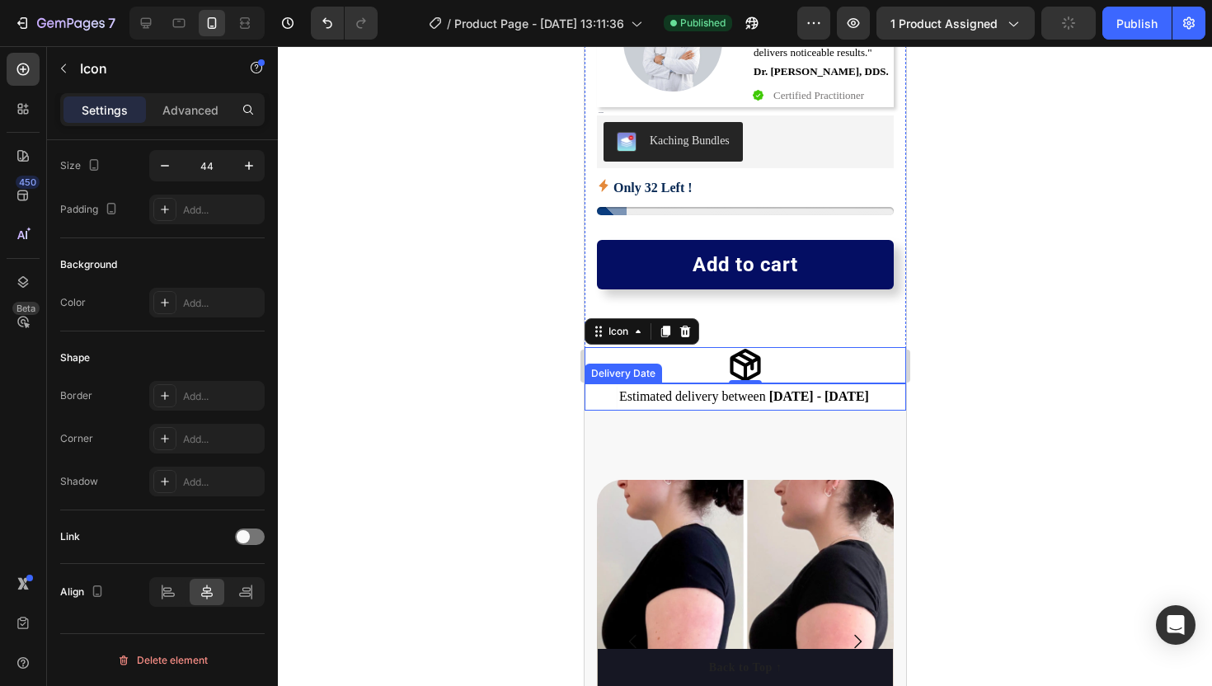
click at [720, 396] on span "Estimated delivery between" at bounding box center [691, 396] width 147 height 14
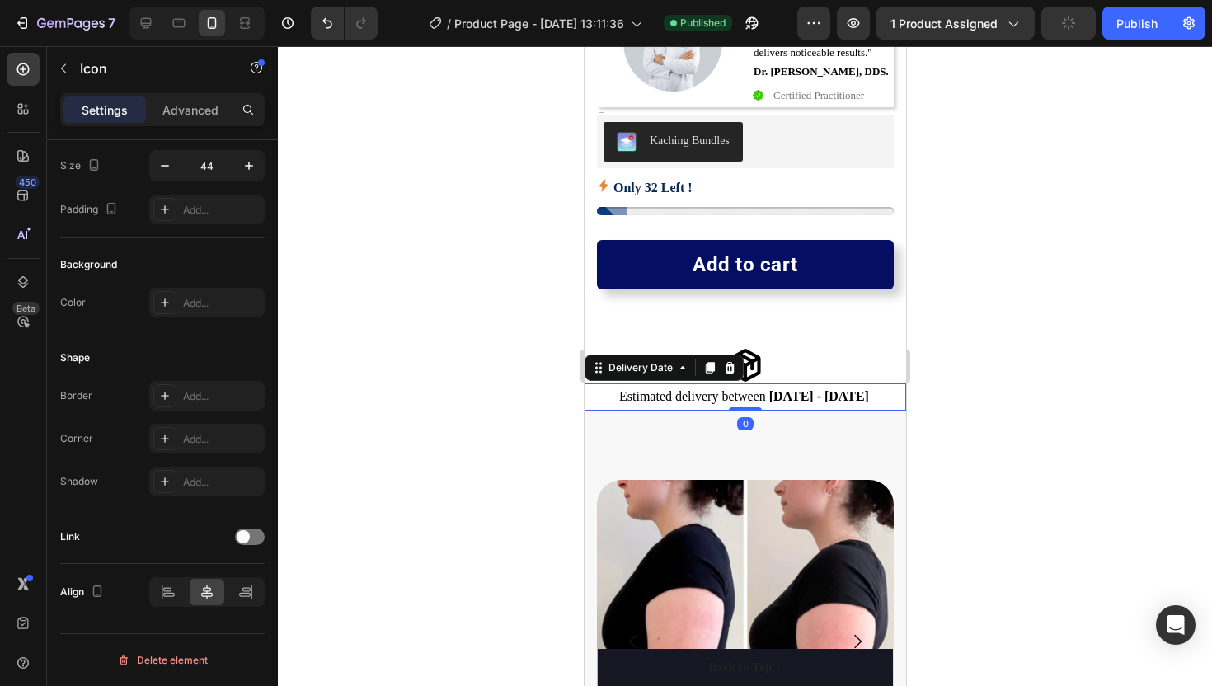
scroll to position [0, 0]
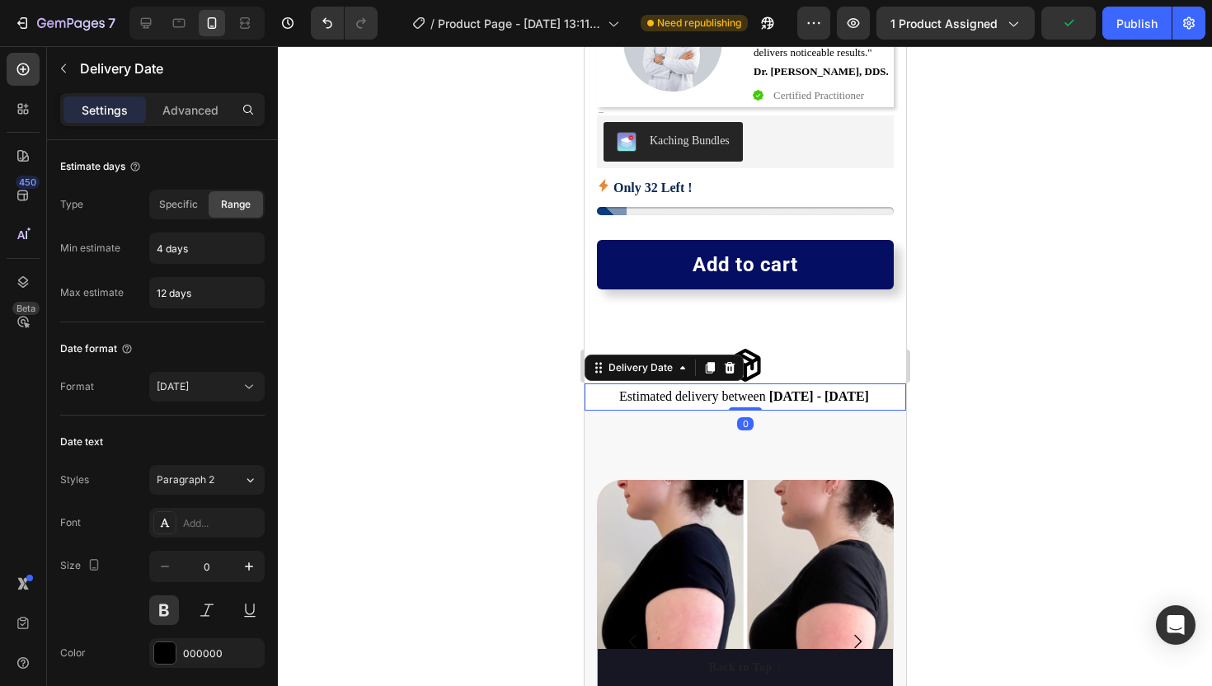
click at [482, 314] on div at bounding box center [745, 366] width 934 height 640
click at [678, 397] on span "Estimated delivery between" at bounding box center [691, 396] width 147 height 14
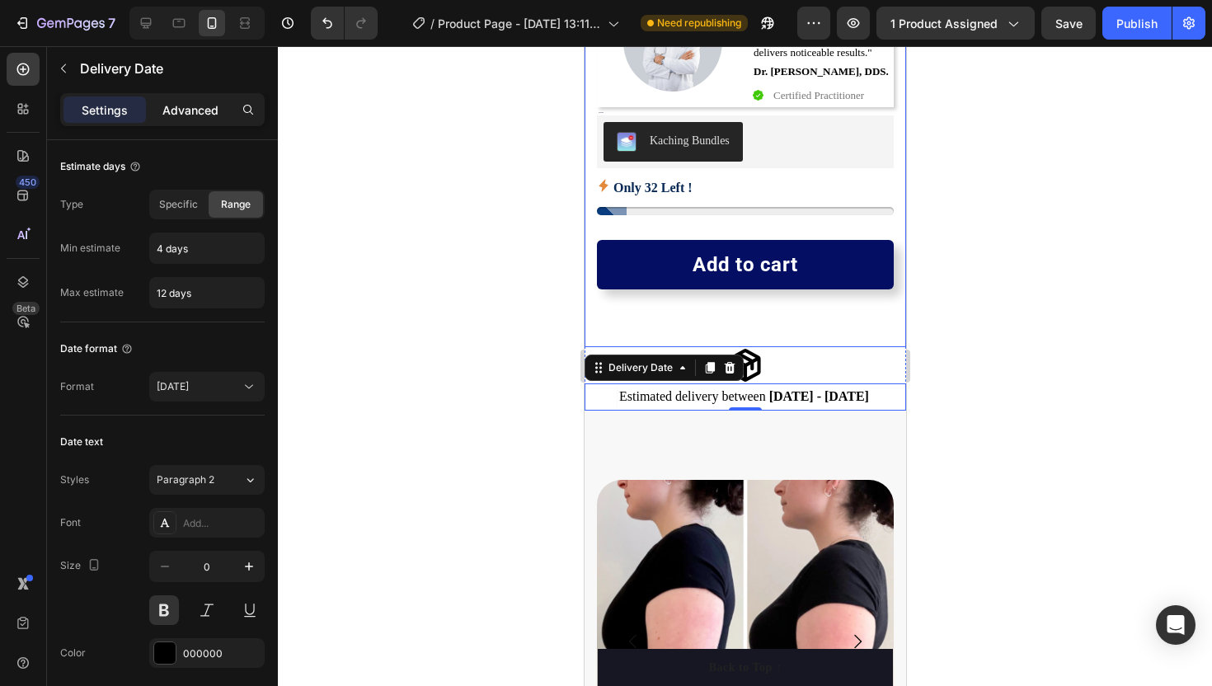
click at [165, 101] on p "Advanced" at bounding box center [190, 109] width 56 height 17
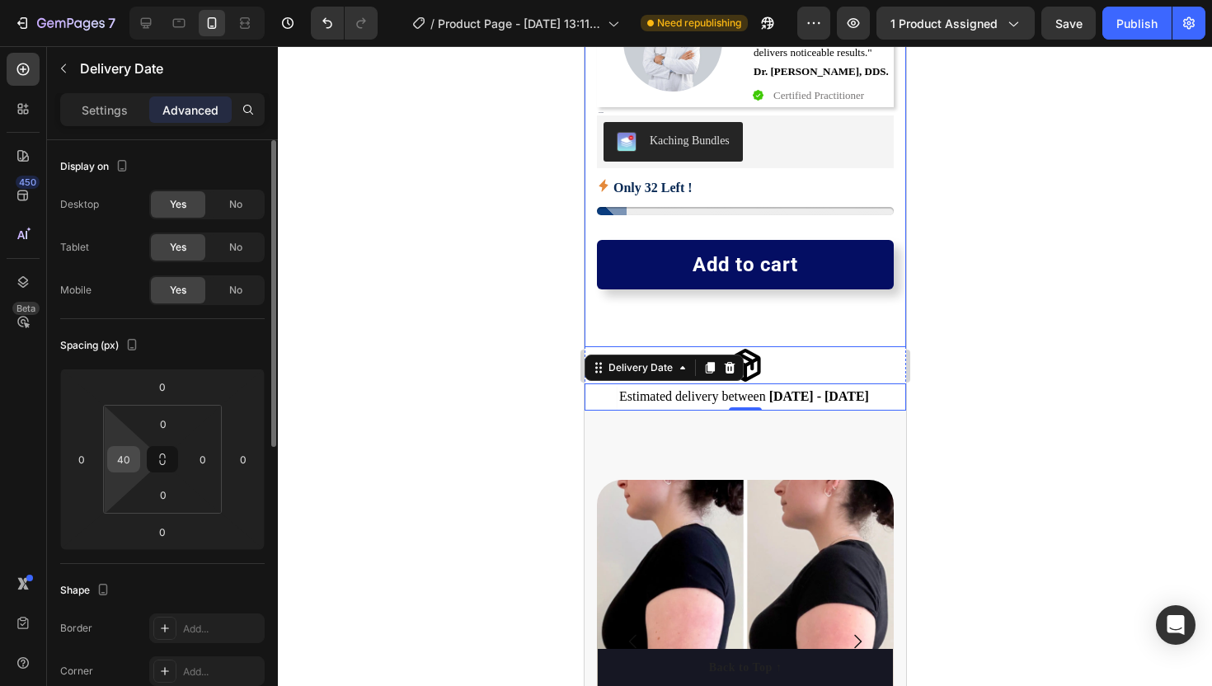
click at [129, 472] on div "40" at bounding box center [123, 459] width 33 height 26
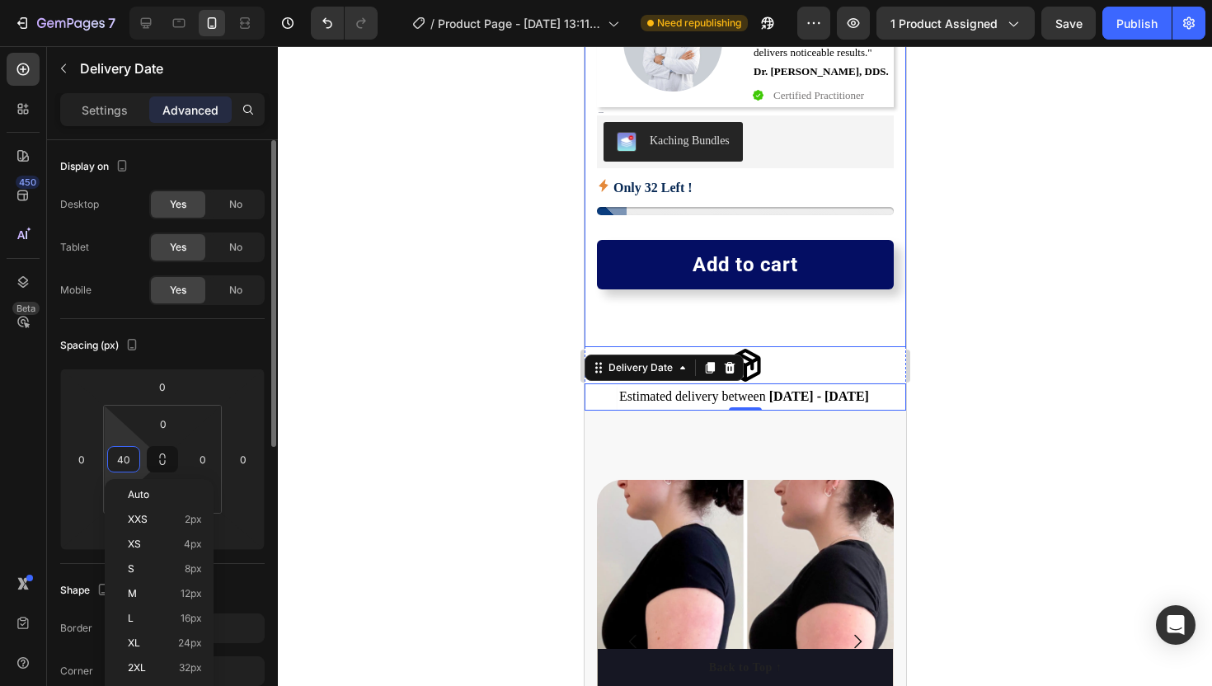
click at [129, 460] on input "40" at bounding box center [123, 459] width 25 height 25
type input "0"
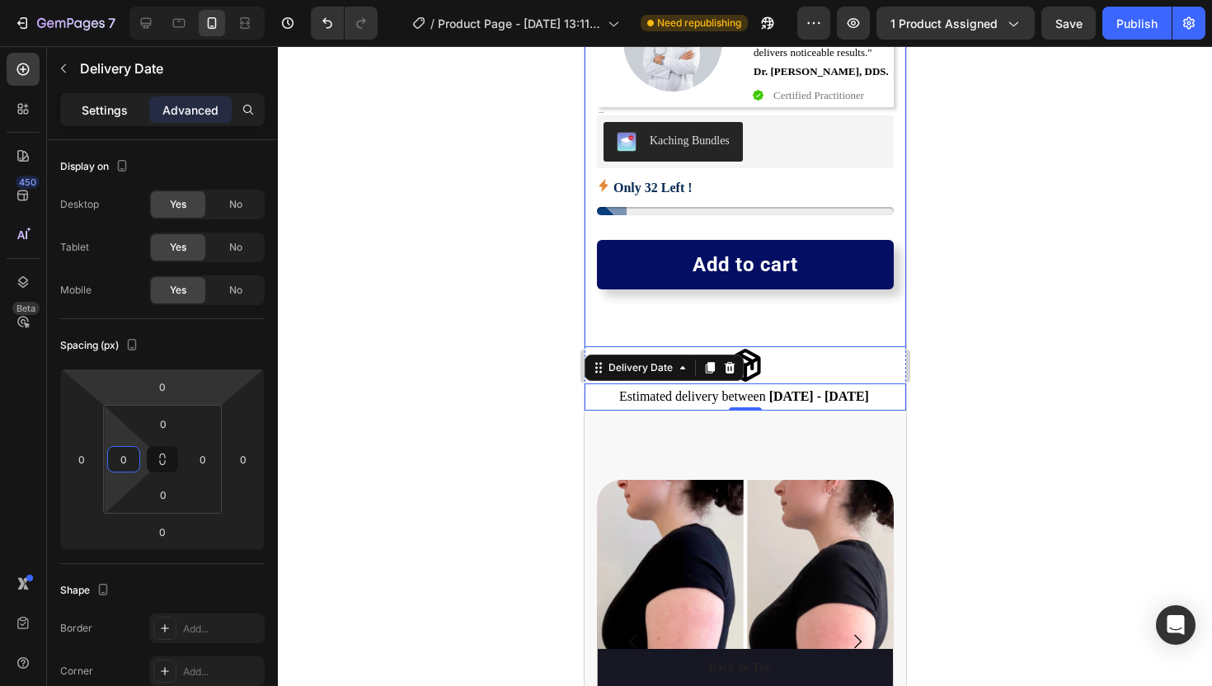
click at [119, 104] on p "Settings" at bounding box center [105, 109] width 46 height 17
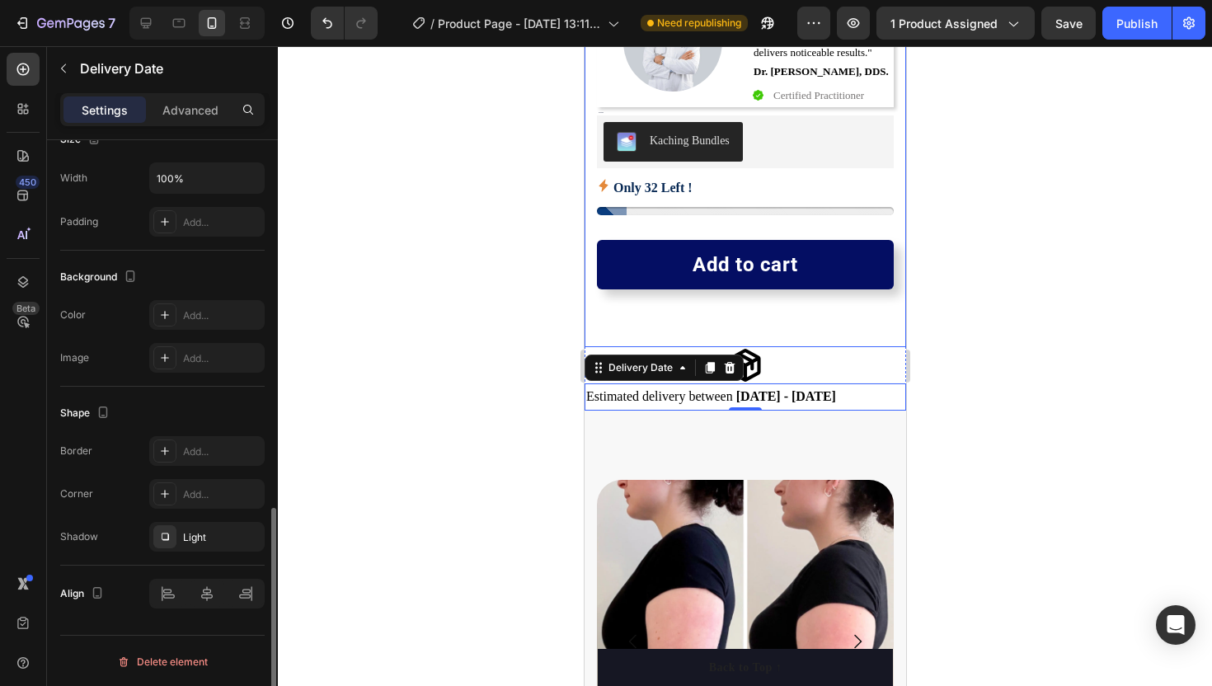
scroll to position [969, 0]
click at [205, 593] on div at bounding box center [206, 592] width 115 height 30
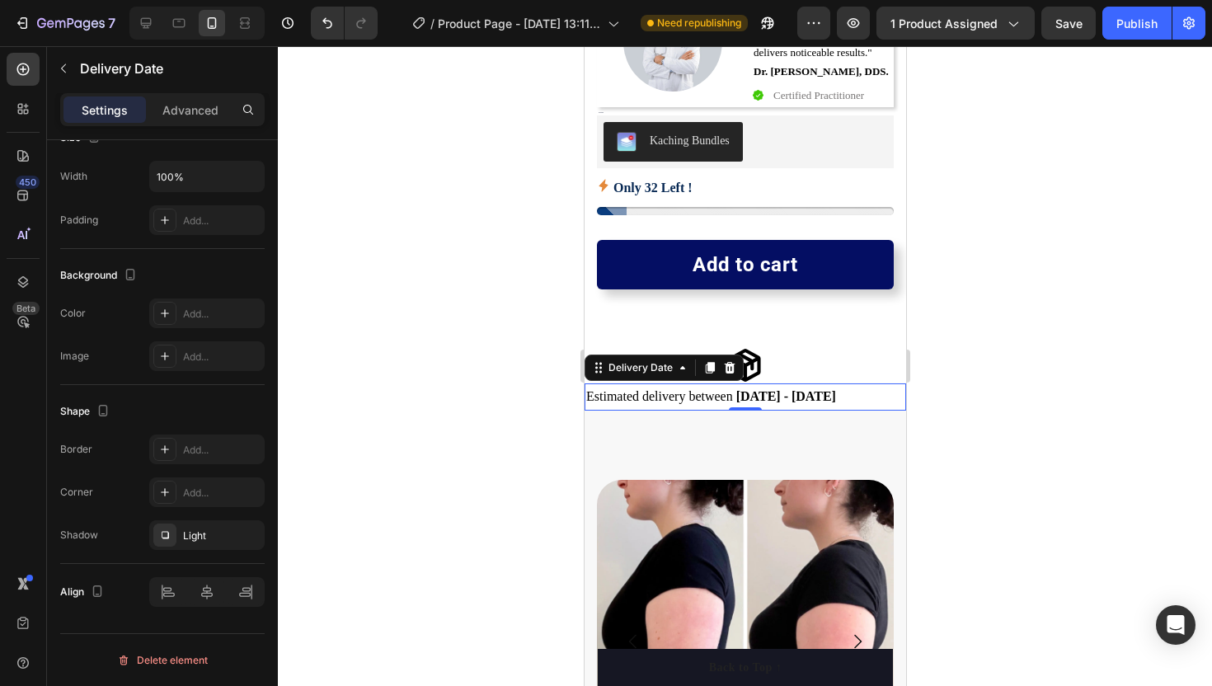
click at [592, 392] on span "Estimated delivery between" at bounding box center [658, 396] width 147 height 14
click at [587, 394] on span "Estimated delivery between" at bounding box center [658, 396] width 147 height 14
click at [702, 399] on span "Estimated delivery between" at bounding box center [658, 396] width 147 height 14
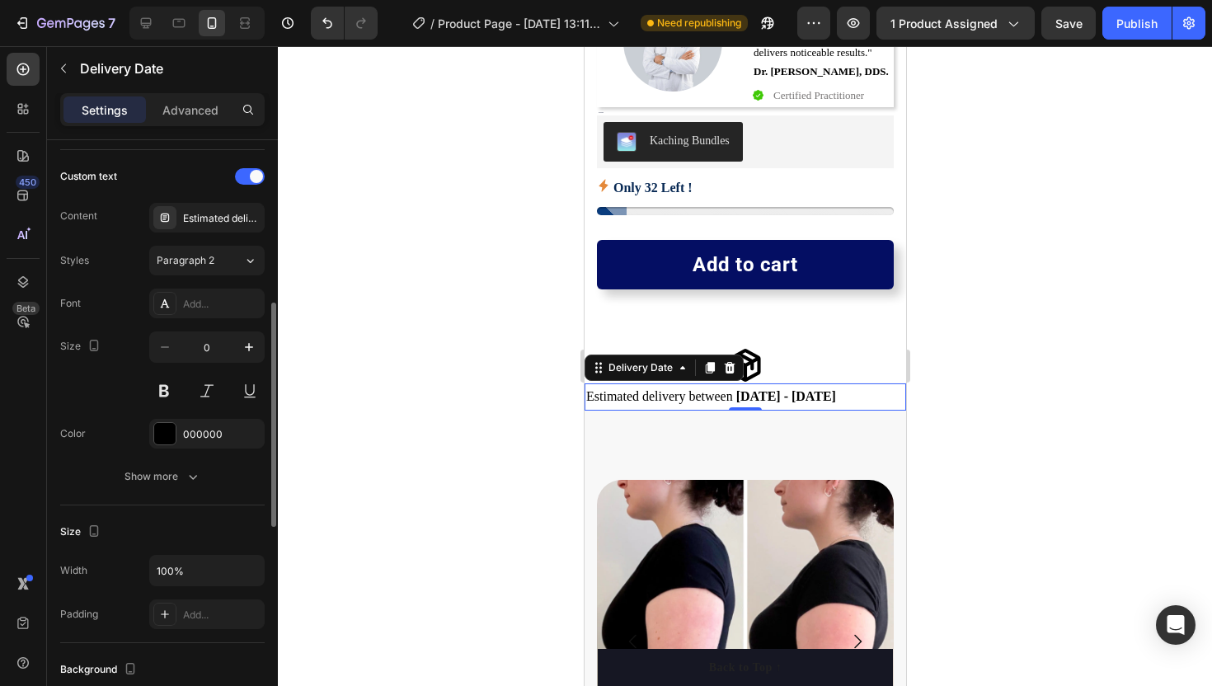
scroll to position [534, 0]
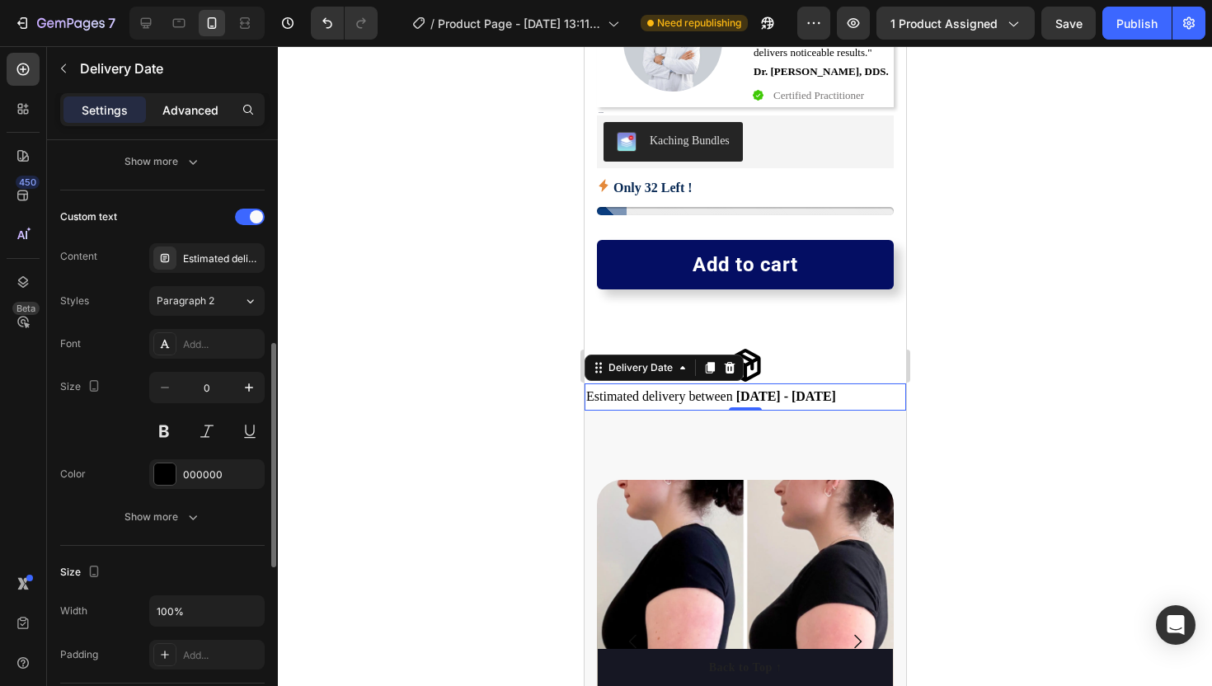
click at [189, 110] on p "Advanced" at bounding box center [190, 109] width 56 height 17
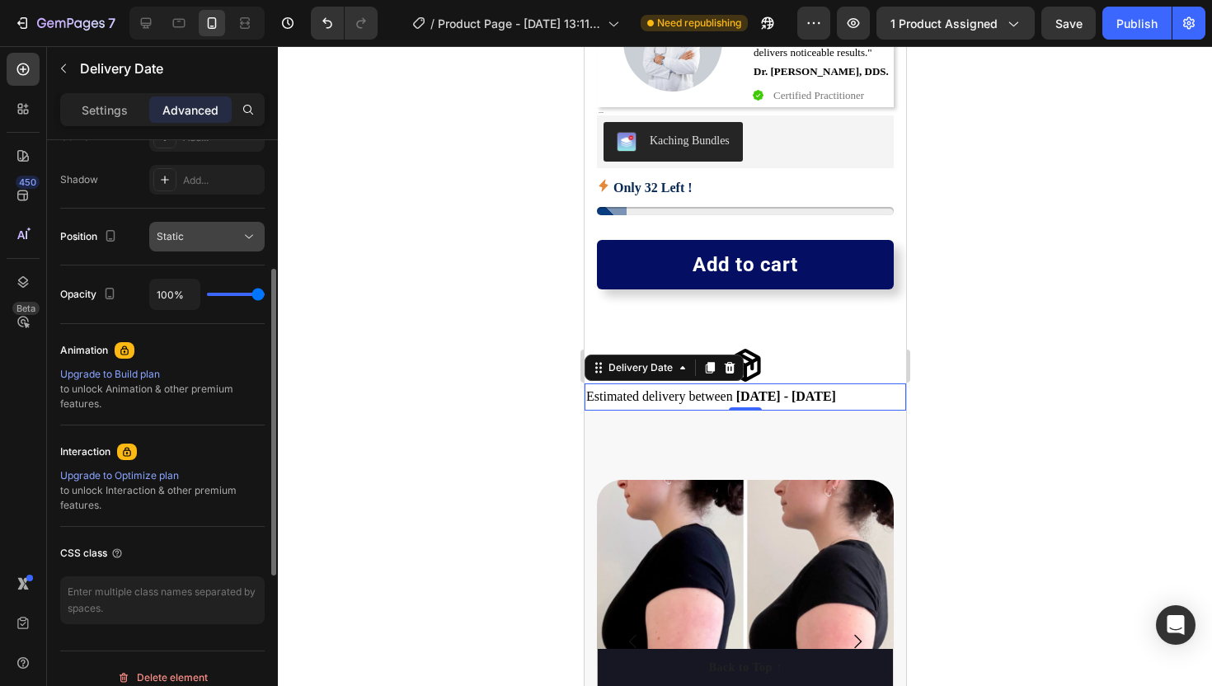
scroll to position [0, 0]
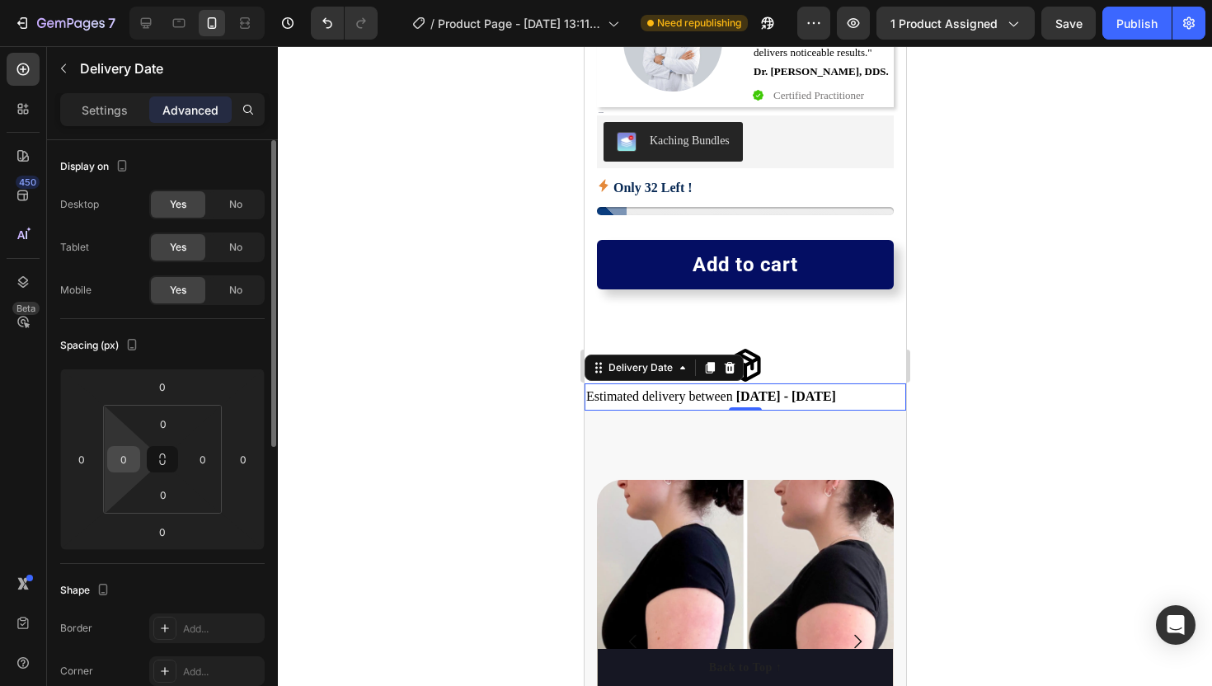
click at [127, 456] on input "0" at bounding box center [123, 459] width 25 height 25
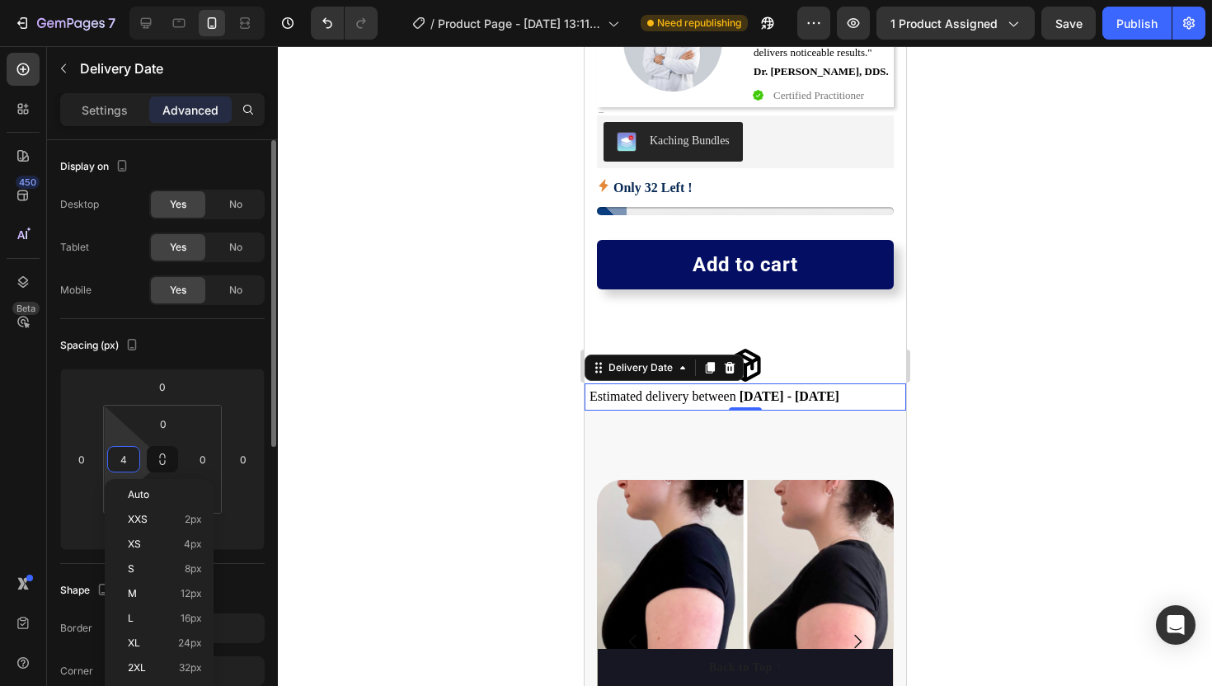
type input "40"
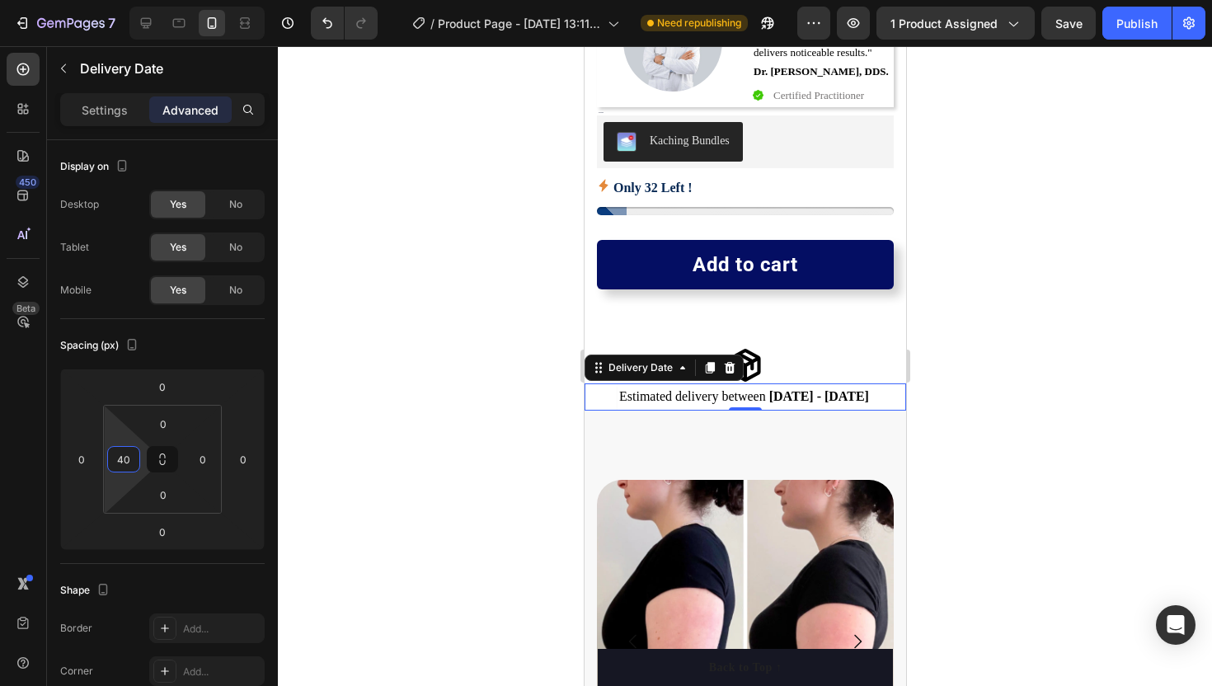
click at [417, 453] on div at bounding box center [745, 366] width 934 height 640
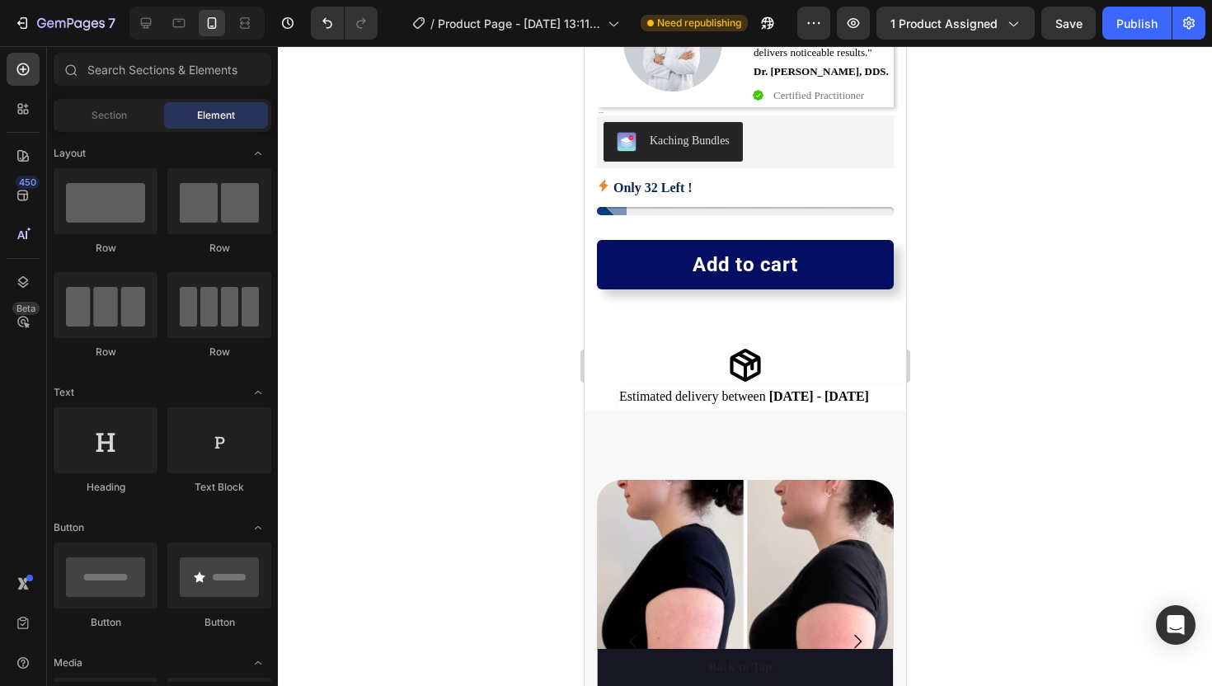
click at [477, 392] on div at bounding box center [745, 366] width 934 height 640
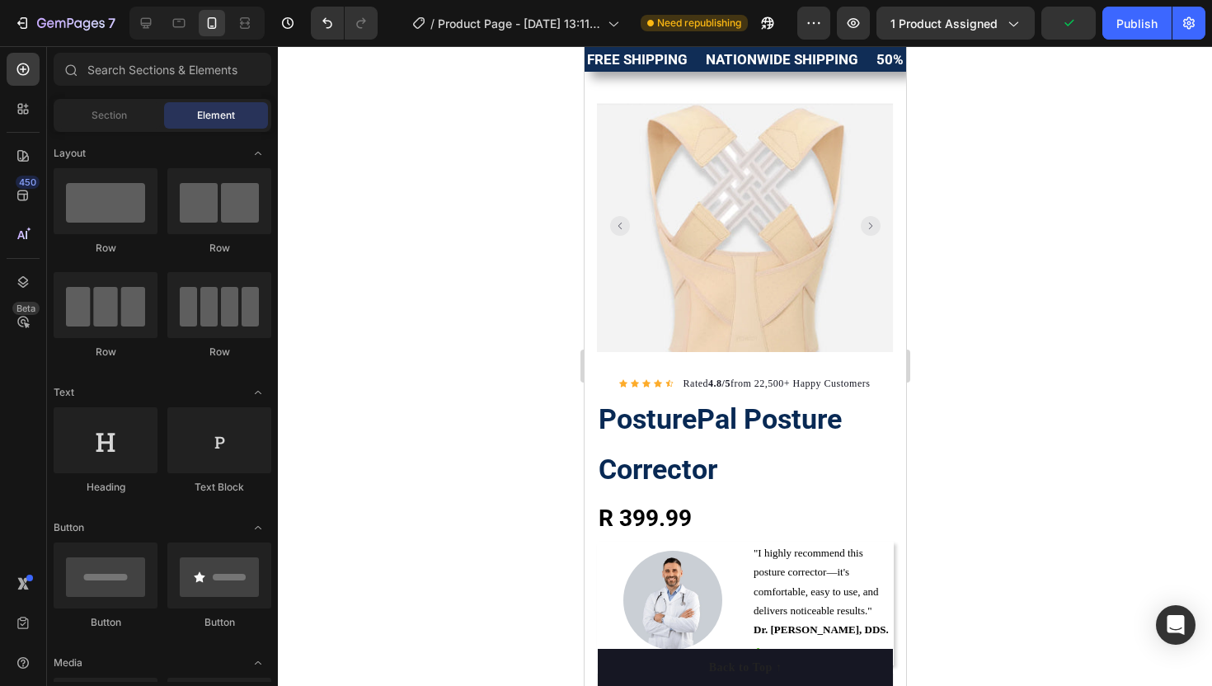
scroll to position [19, 0]
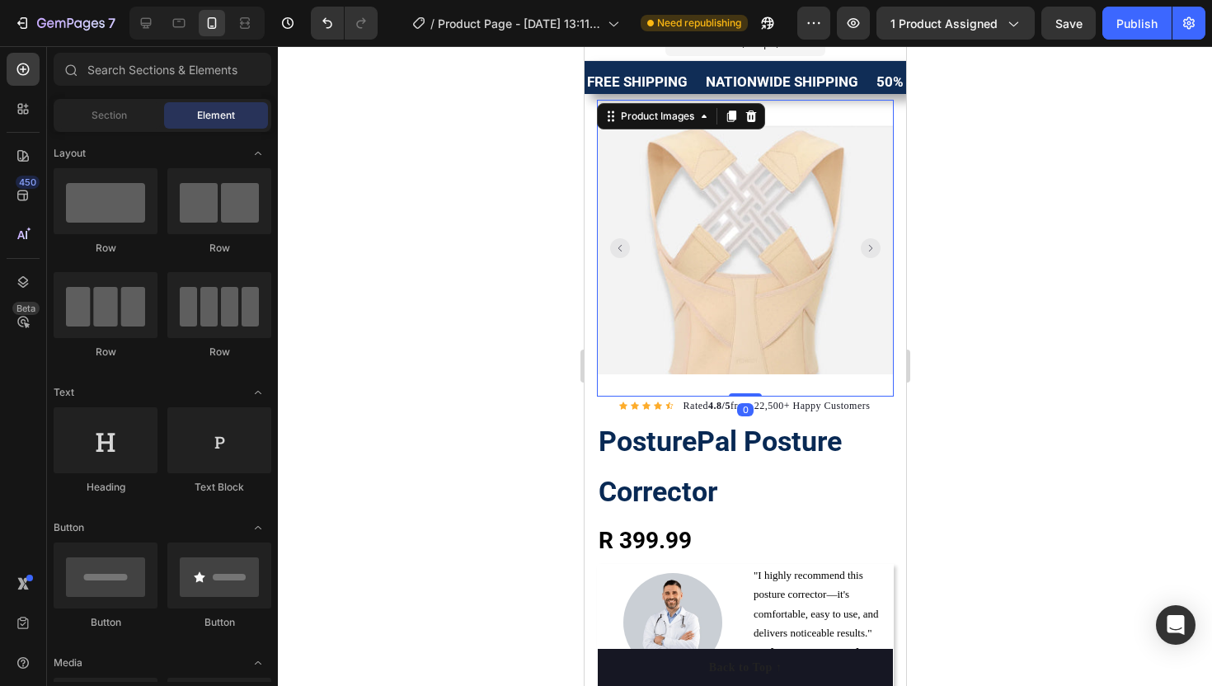
click at [622, 239] on rect "Carousel Back Arrow" at bounding box center [619, 248] width 20 height 20
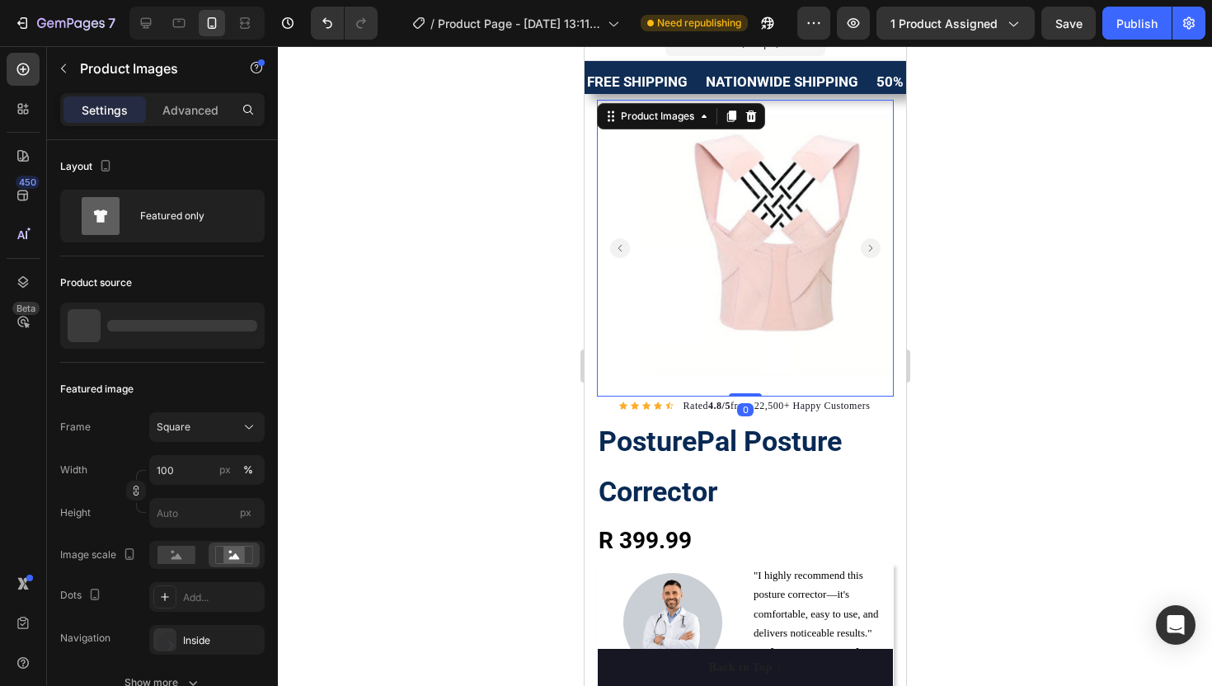
click at [622, 239] on rect "Carousel Back Arrow" at bounding box center [619, 248] width 20 height 20
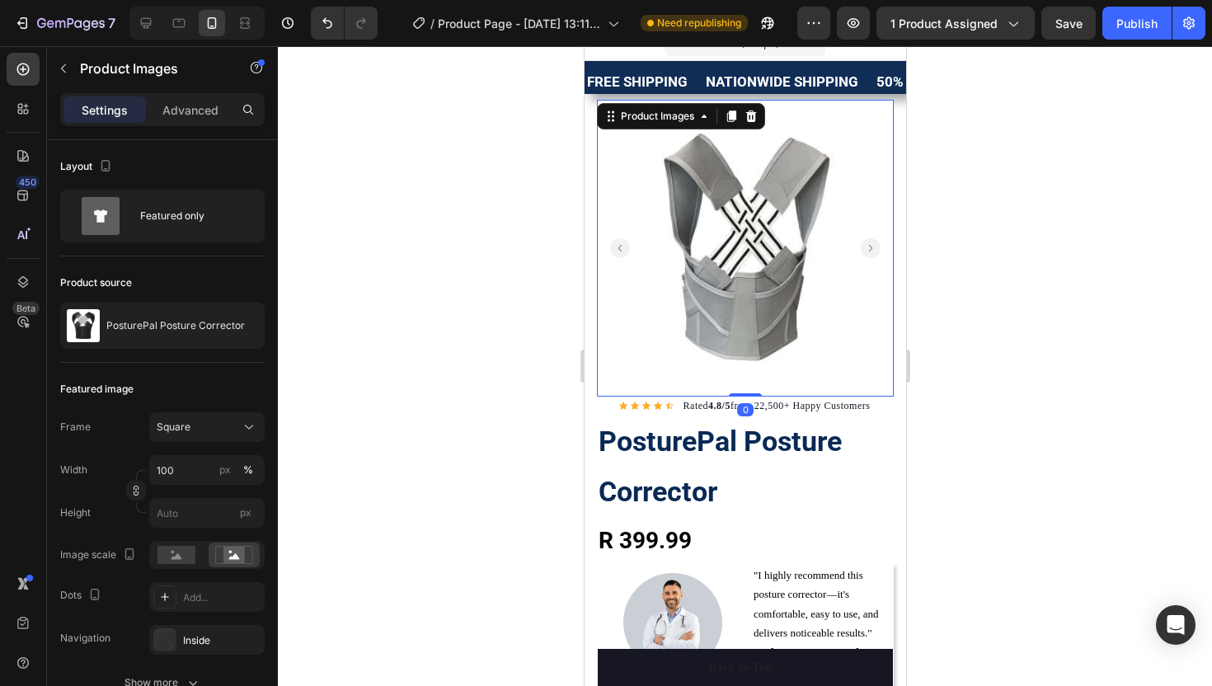
click at [622, 239] on rect "Carousel Back Arrow" at bounding box center [619, 248] width 20 height 20
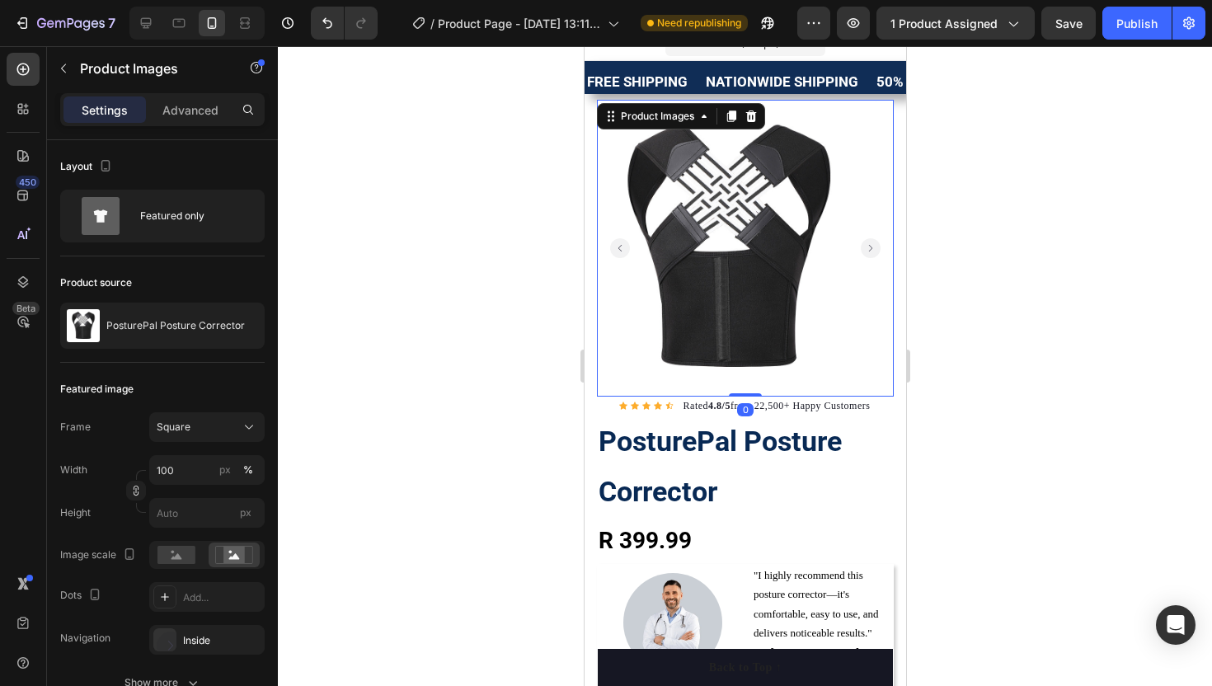
click at [622, 239] on rect "Carousel Back Arrow" at bounding box center [619, 248] width 20 height 20
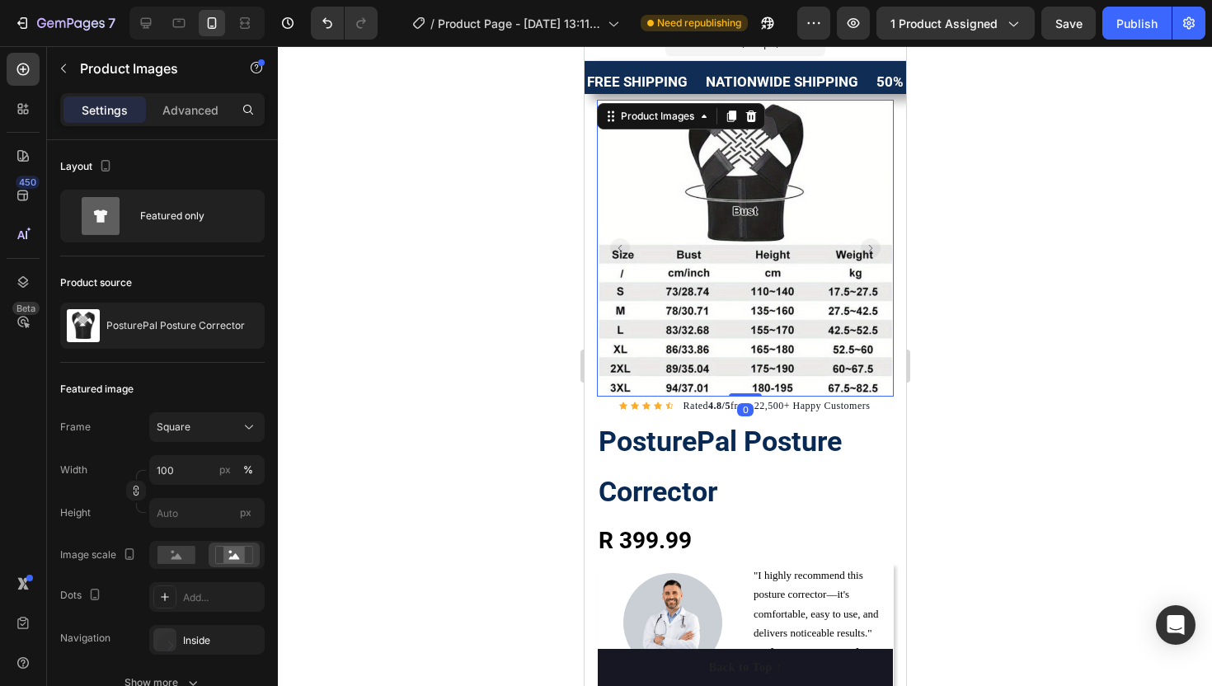
click at [622, 239] on rect "Carousel Back Arrow" at bounding box center [619, 248] width 20 height 20
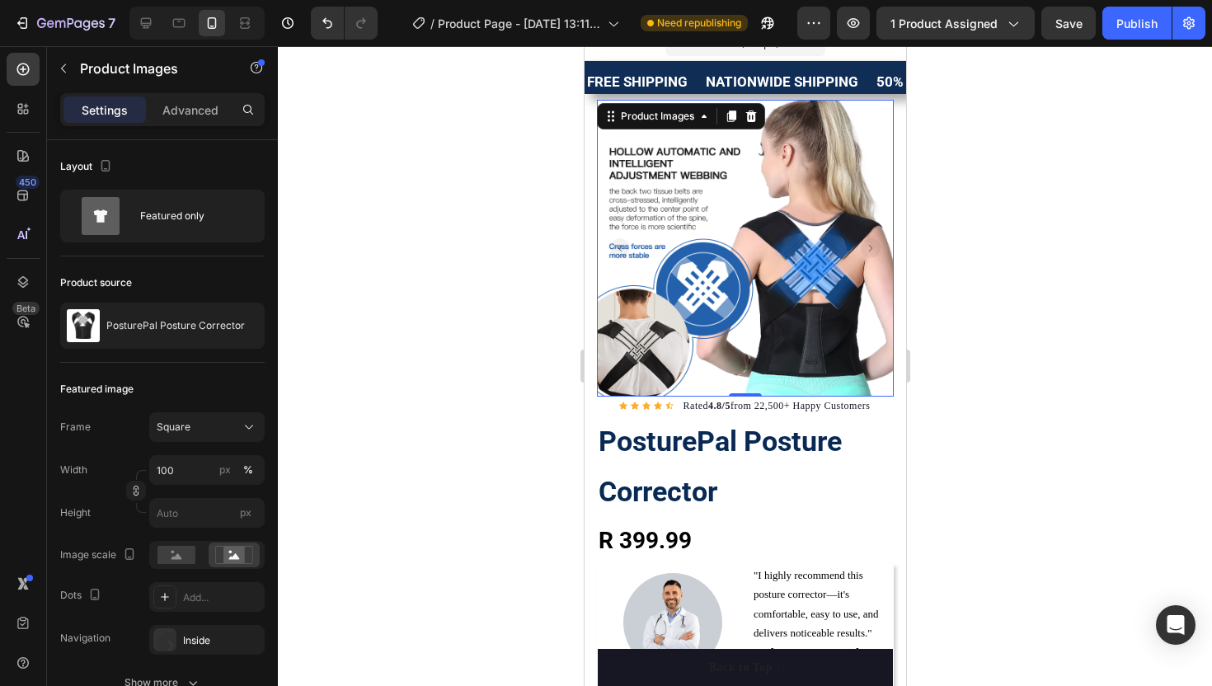
click at [622, 239] on rect "Carousel Back Arrow" at bounding box center [619, 248] width 20 height 20
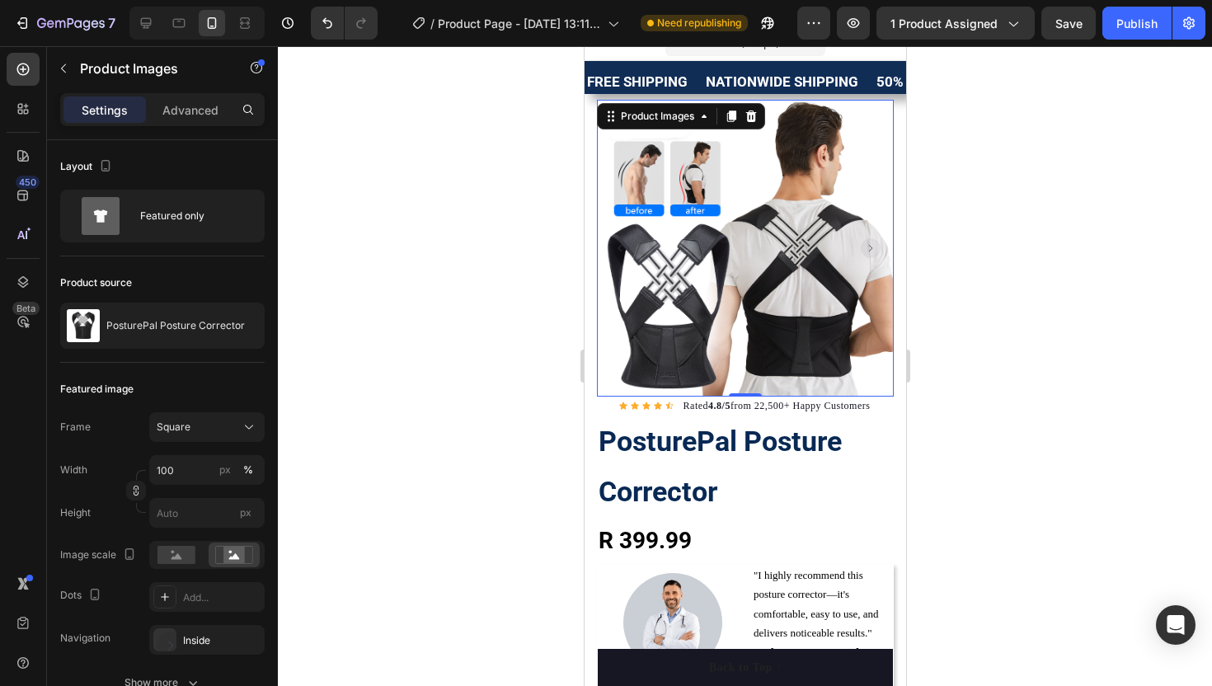
click at [616, 246] on rect "Carousel Back Arrow" at bounding box center [619, 248] width 20 height 20
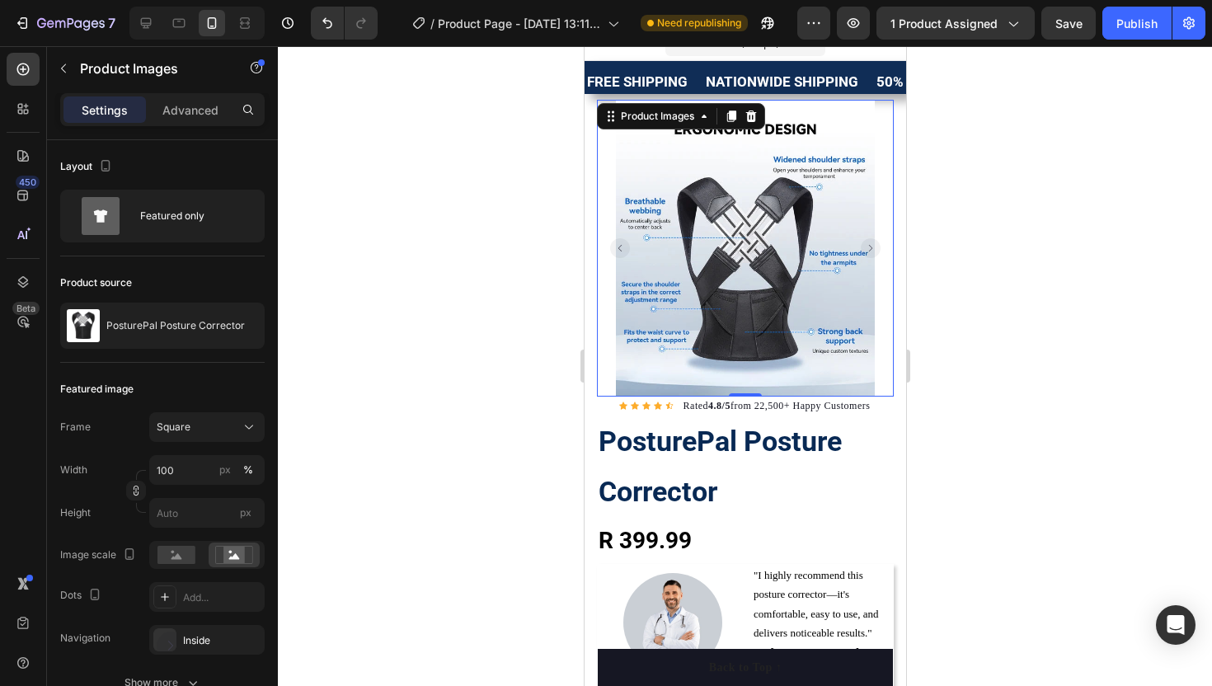
click at [612, 246] on rect "Carousel Back Arrow" at bounding box center [619, 248] width 20 height 20
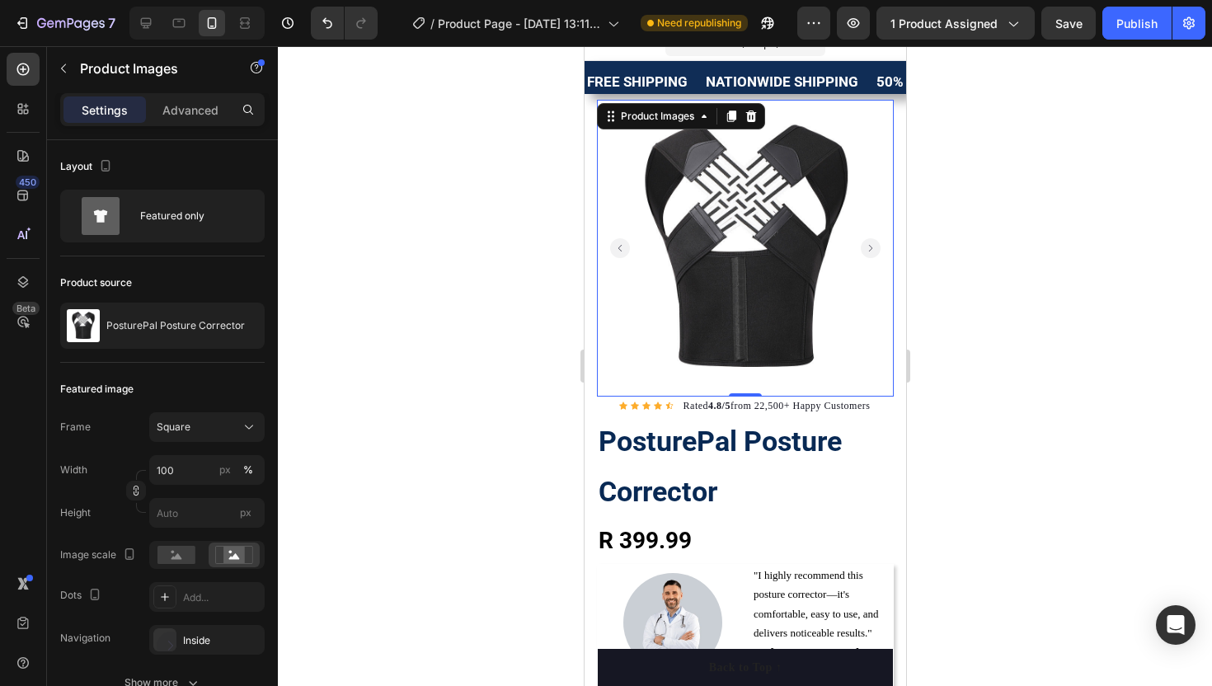
click at [537, 338] on div at bounding box center [745, 366] width 934 height 640
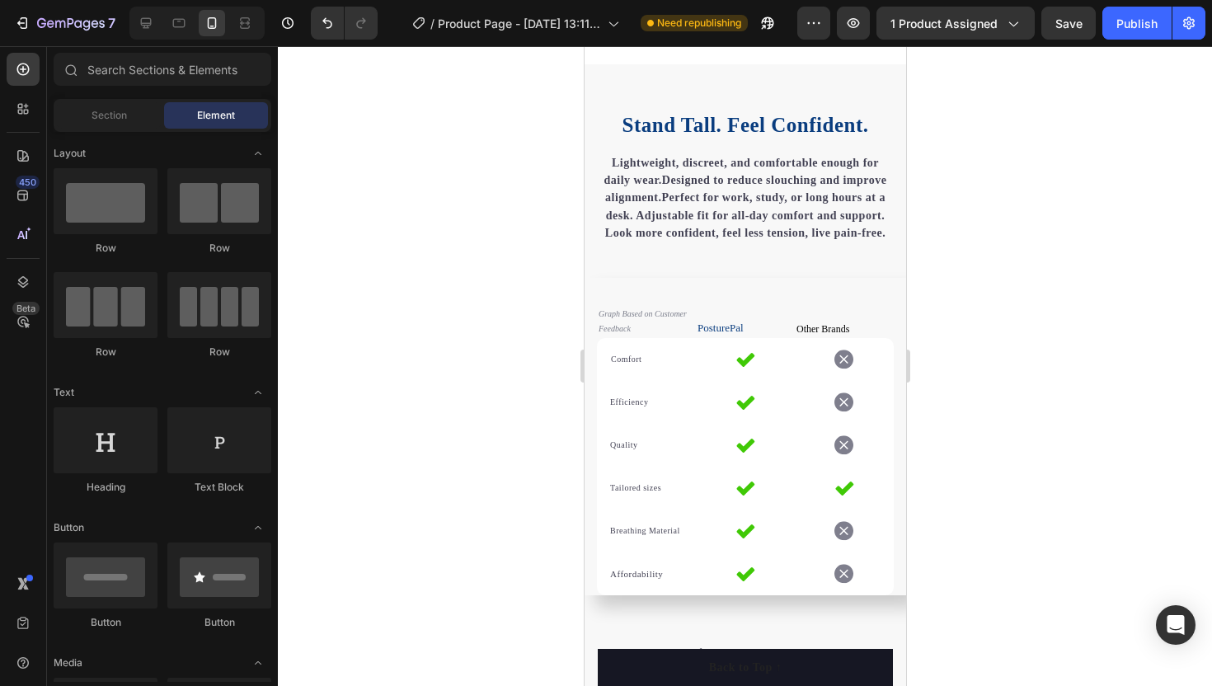
scroll to position [2596, 0]
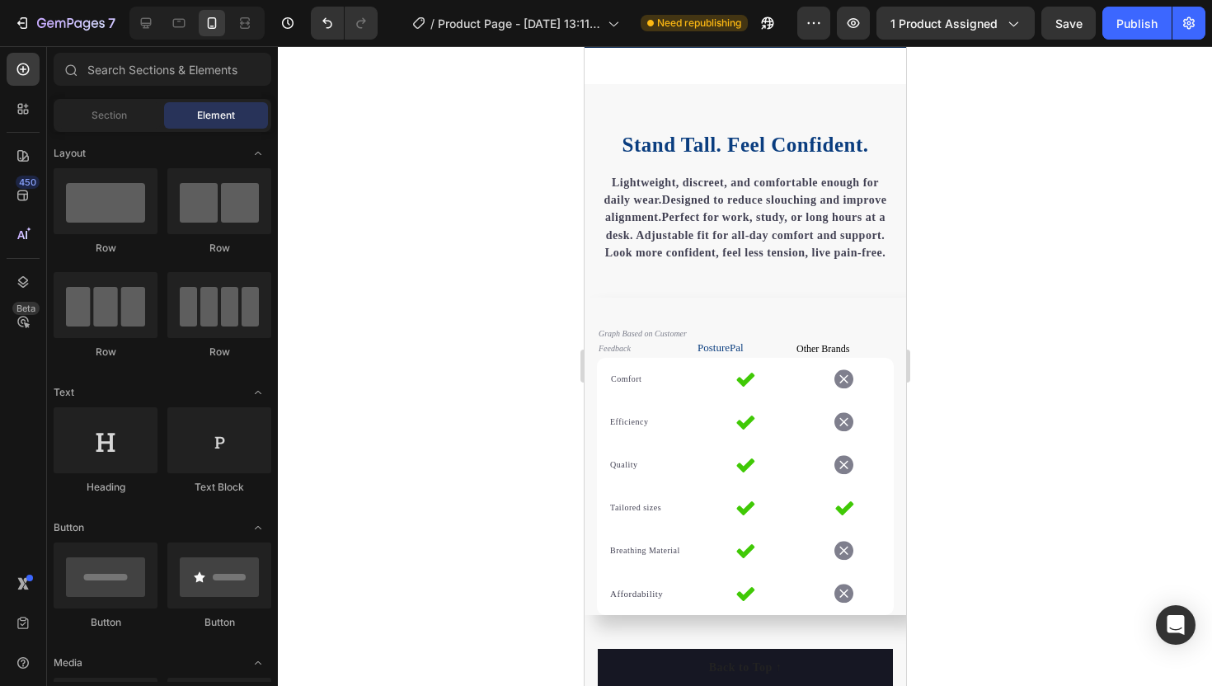
click at [444, 246] on div at bounding box center [745, 366] width 934 height 640
click at [1144, 22] on div "Publish" at bounding box center [1136, 23] width 41 height 17
